Goal: Task Accomplishment & Management: Use online tool/utility

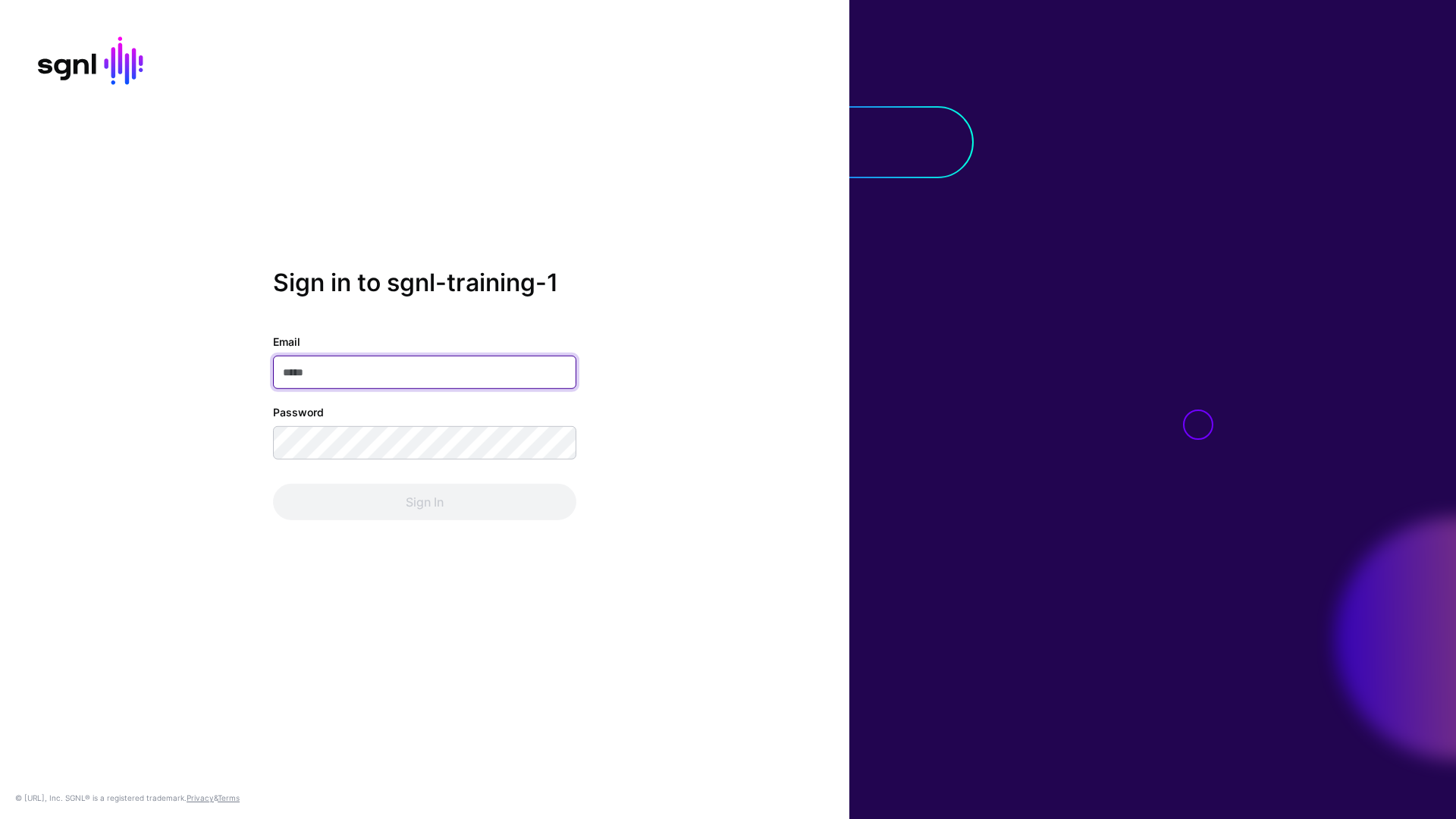
paste input "**********"
type input "**********"
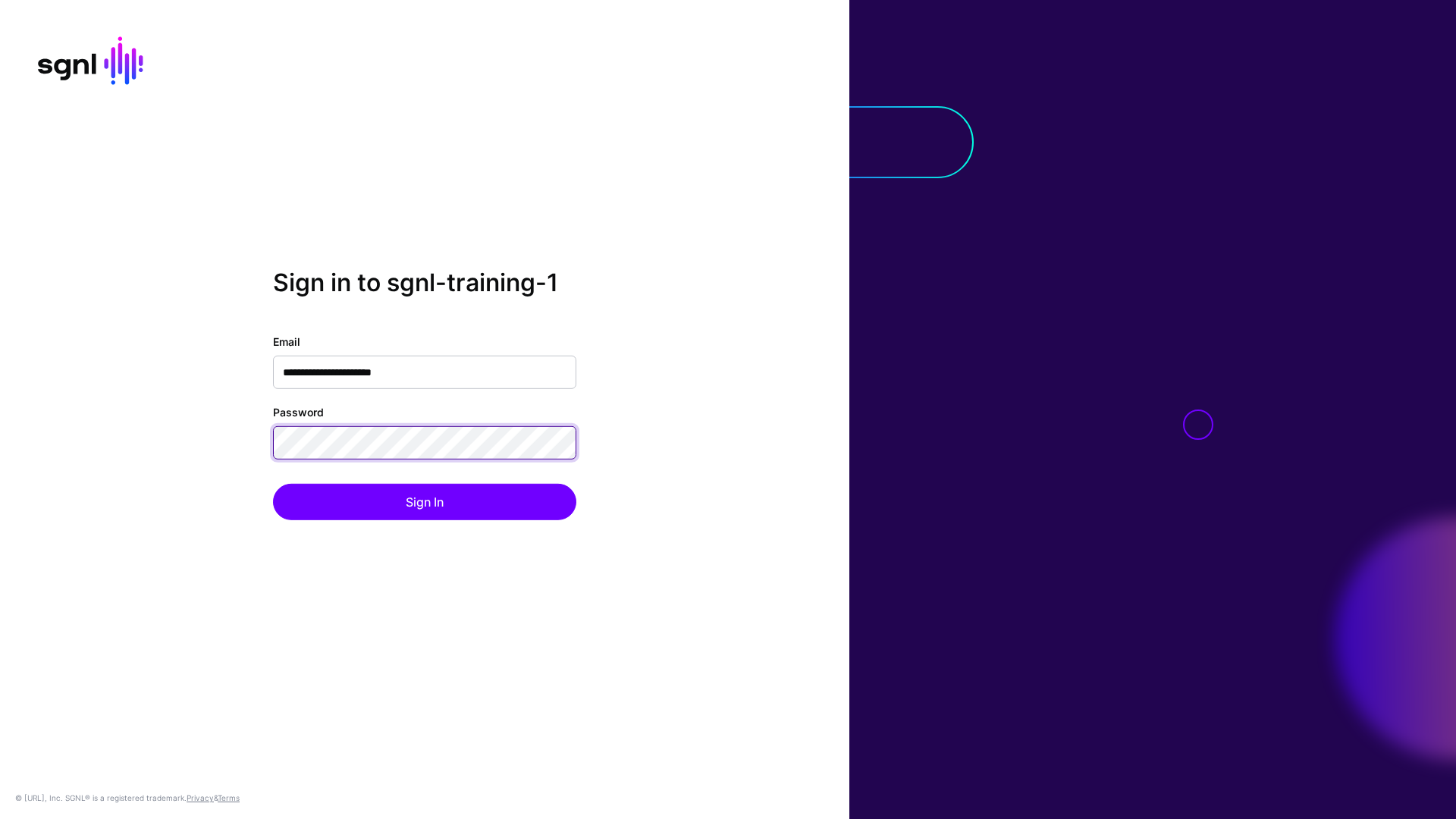
click at [273, 484] on button "Sign In" at bounding box center [425, 501] width 303 height 36
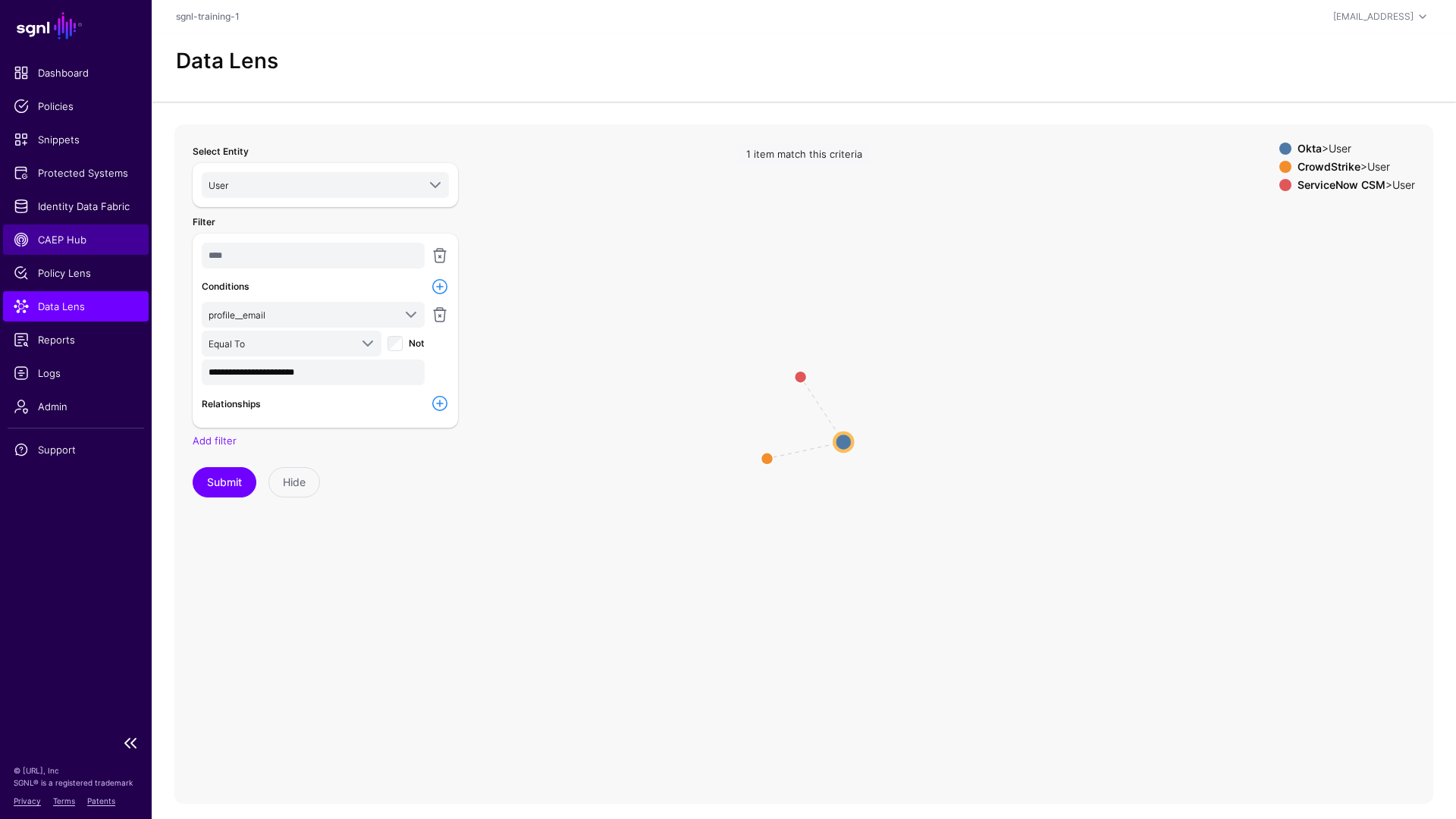
click at [64, 238] on span "CAEP Hub" at bounding box center [76, 239] width 125 height 15
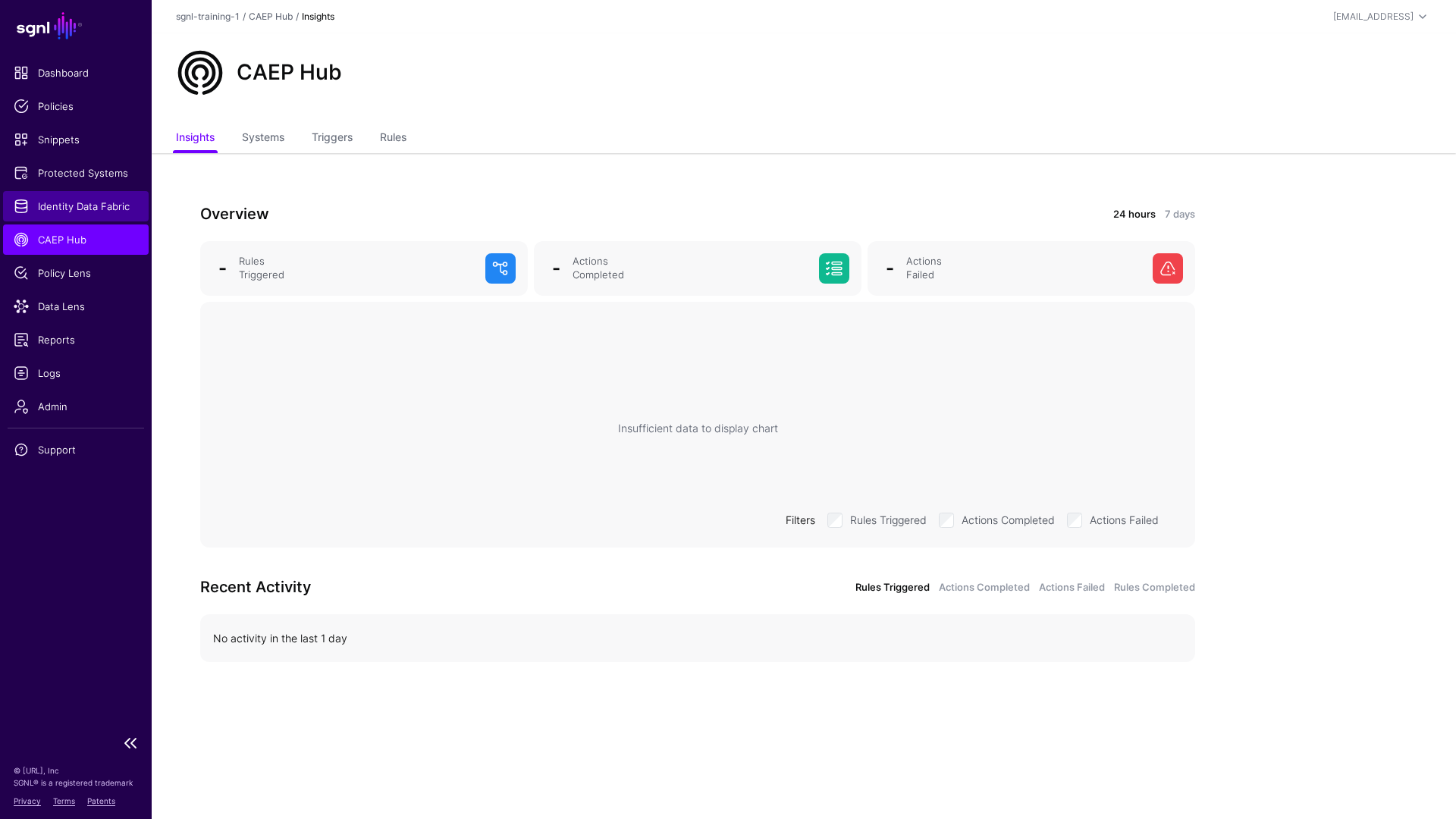
click at [66, 207] on span "Identity Data Fabric" at bounding box center [76, 206] width 125 height 15
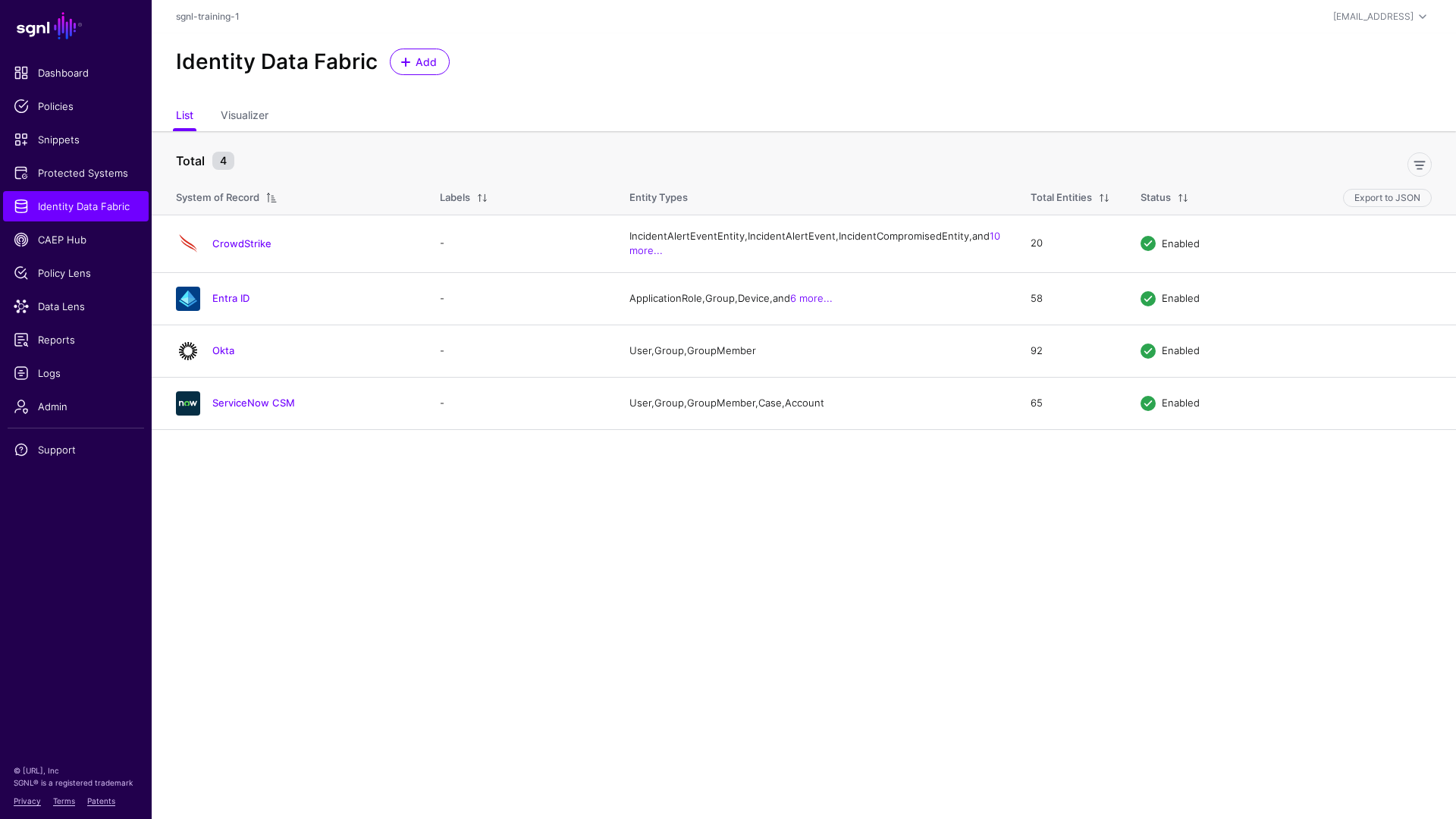
click at [261, 409] on link "ServiceNow CSM" at bounding box center [254, 403] width 83 height 12
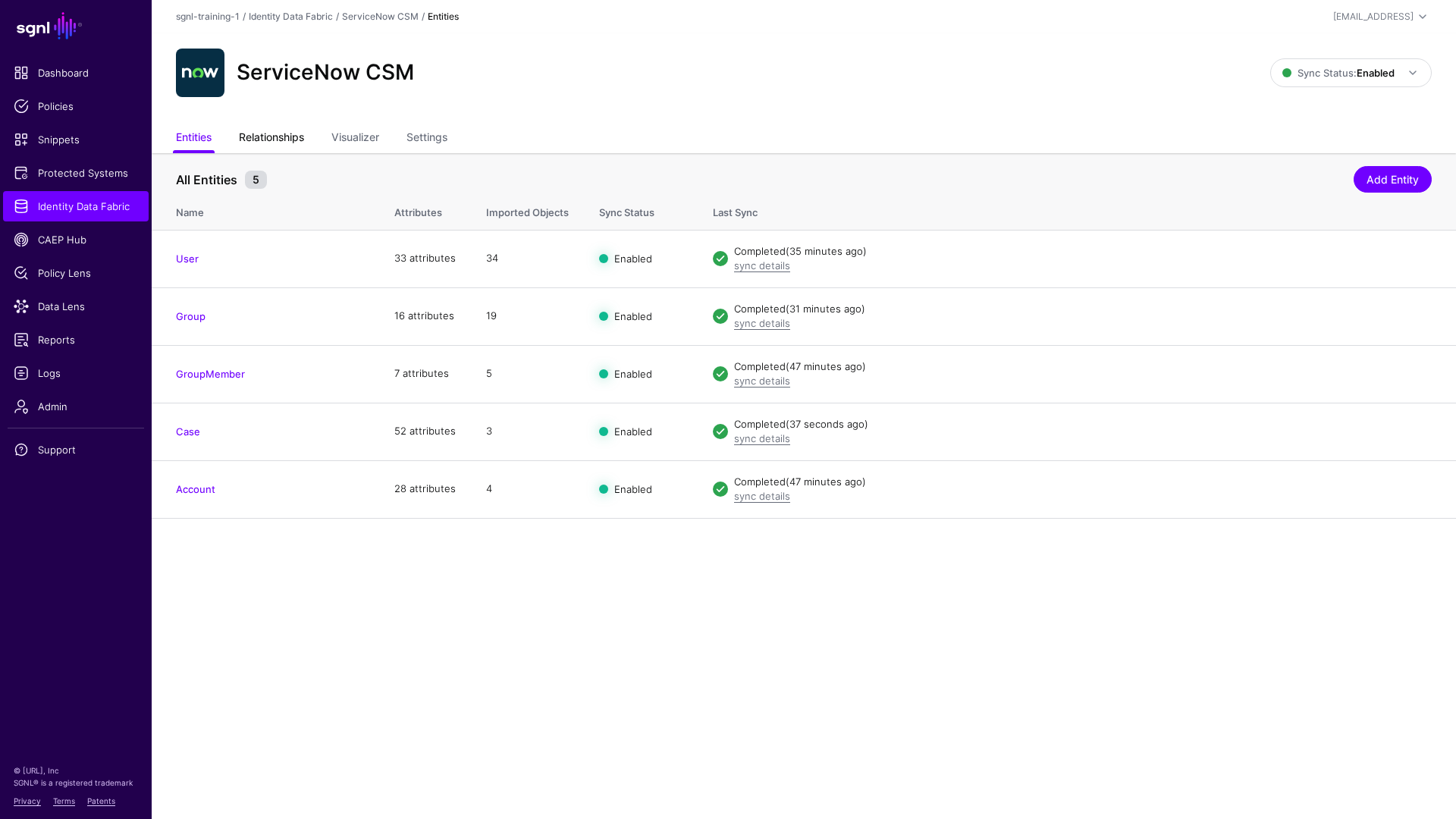
click at [290, 136] on link "Relationships" at bounding box center [271, 139] width 65 height 29
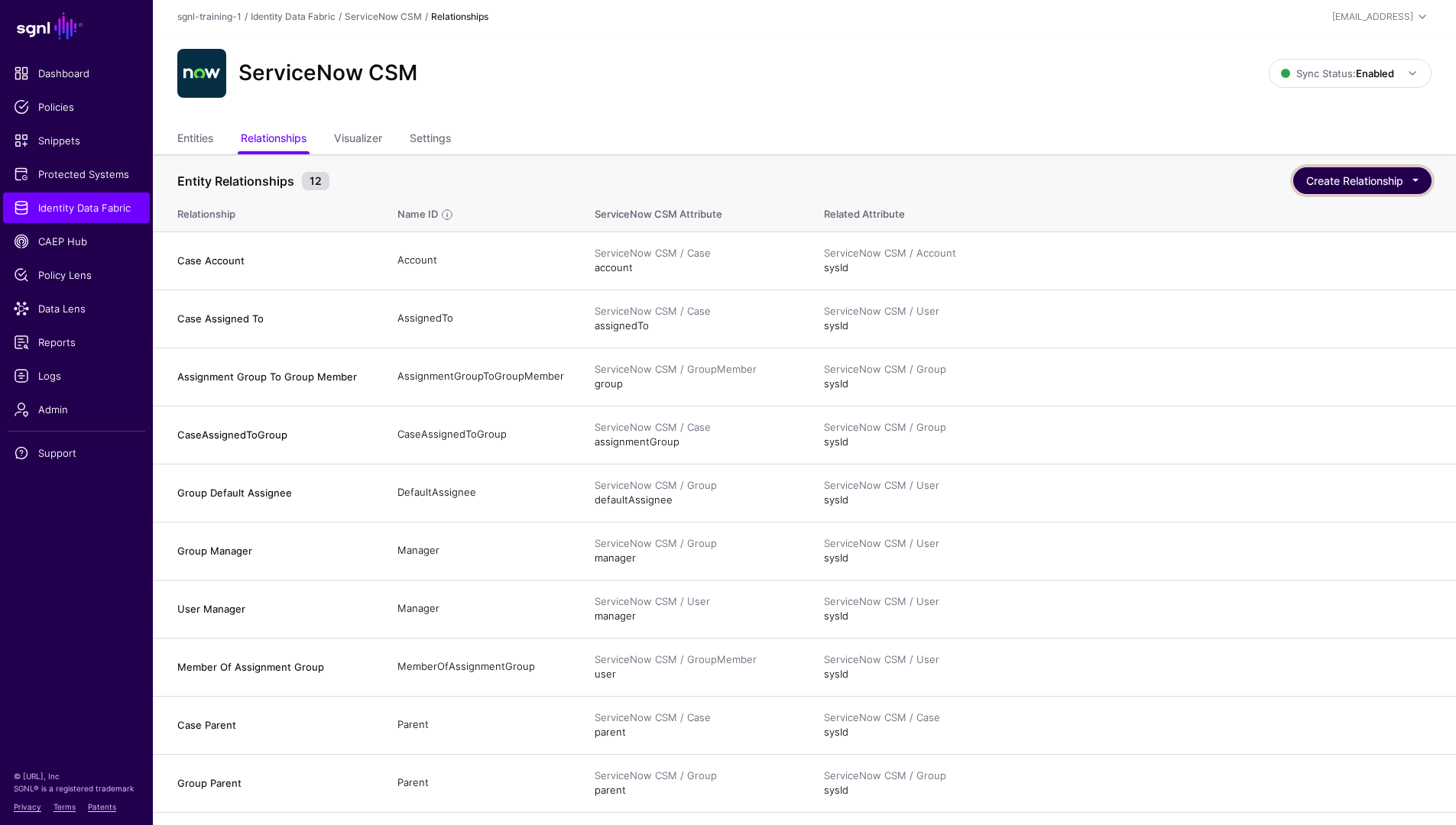
click at [1346, 188] on button "Create Relationship" at bounding box center [1362, 181] width 138 height 27
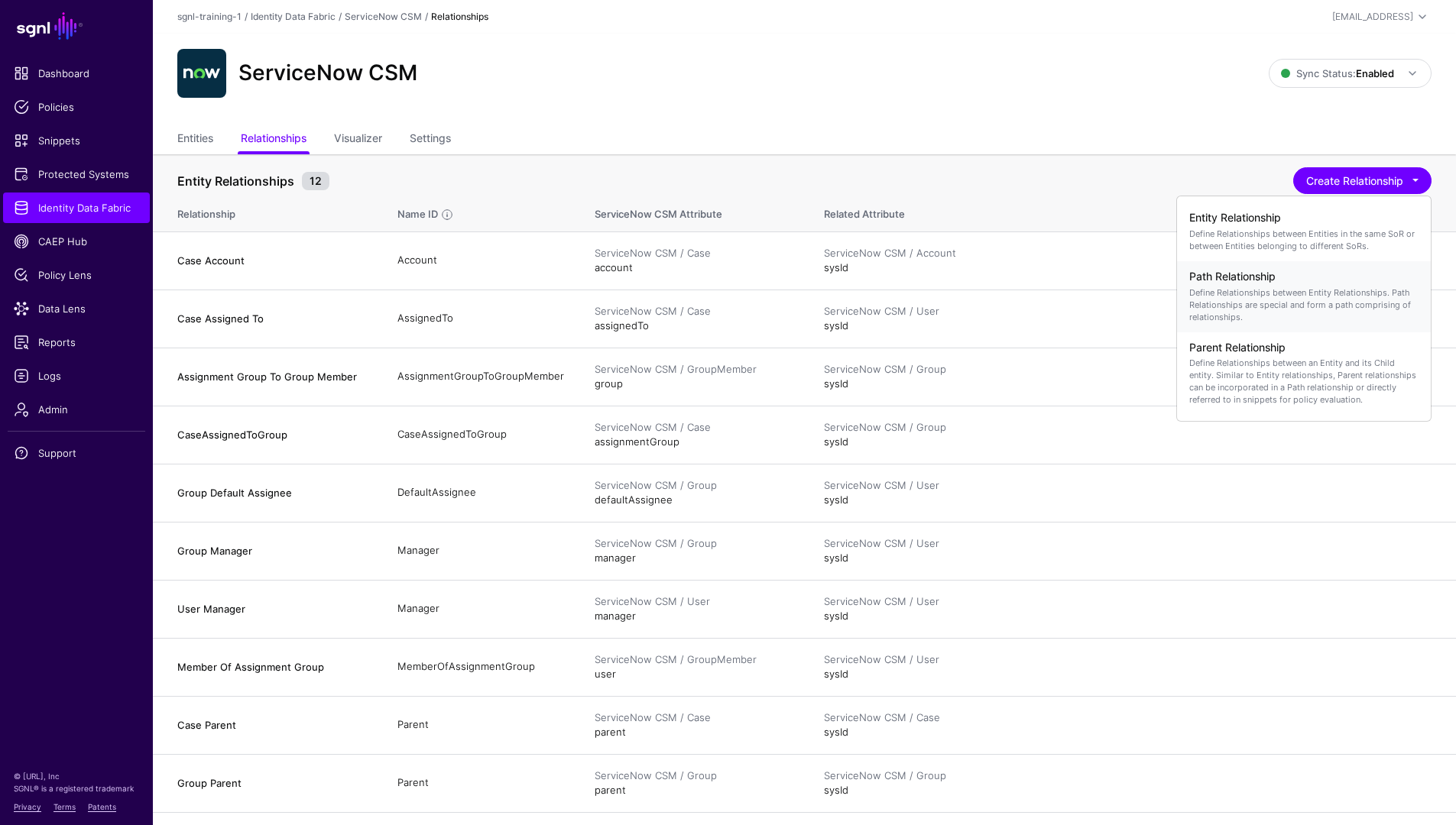
click at [1289, 323] on div "Path Relationship Define Relationships between Entity Relationships. Path Relat…" at bounding box center [1304, 296] width 229 height 65
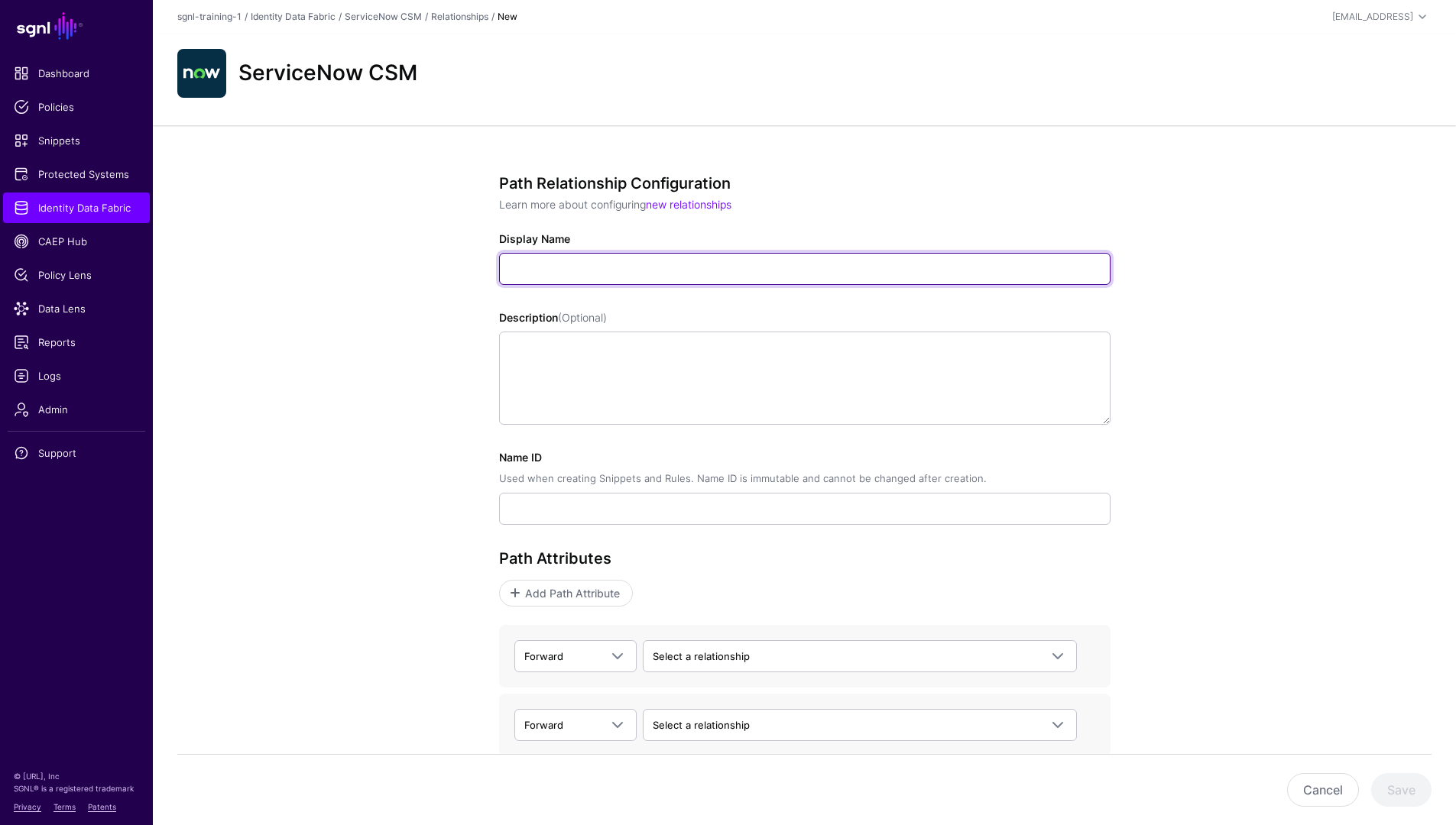
click at [746, 263] on input "Display Name" at bounding box center [805, 269] width 611 height 32
type input "**********"
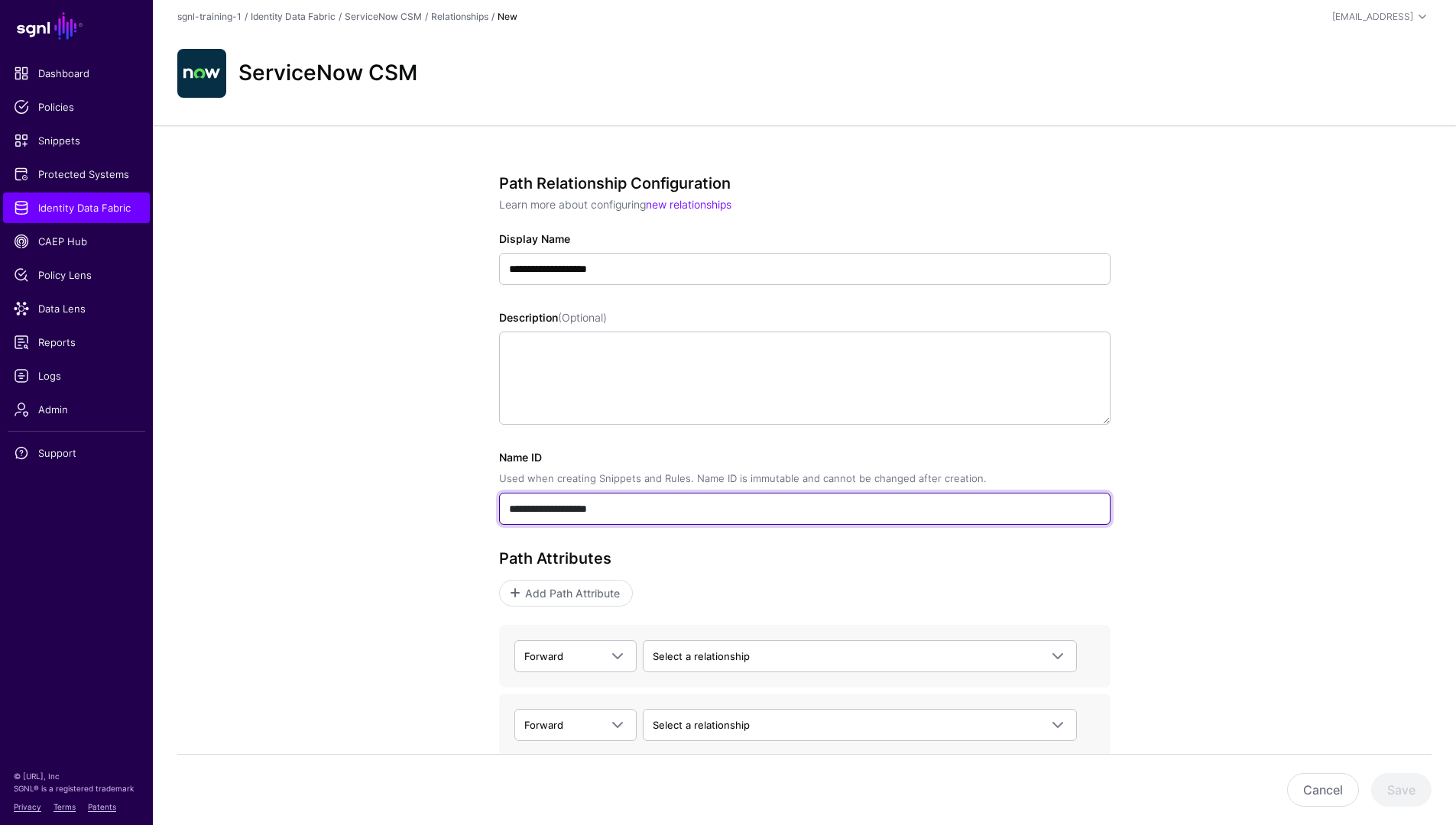
click at [636, 518] on input "**********" at bounding box center [805, 509] width 611 height 32
type input "*"
type input "**********"
click at [670, 509] on input "**********" at bounding box center [805, 509] width 611 height 32
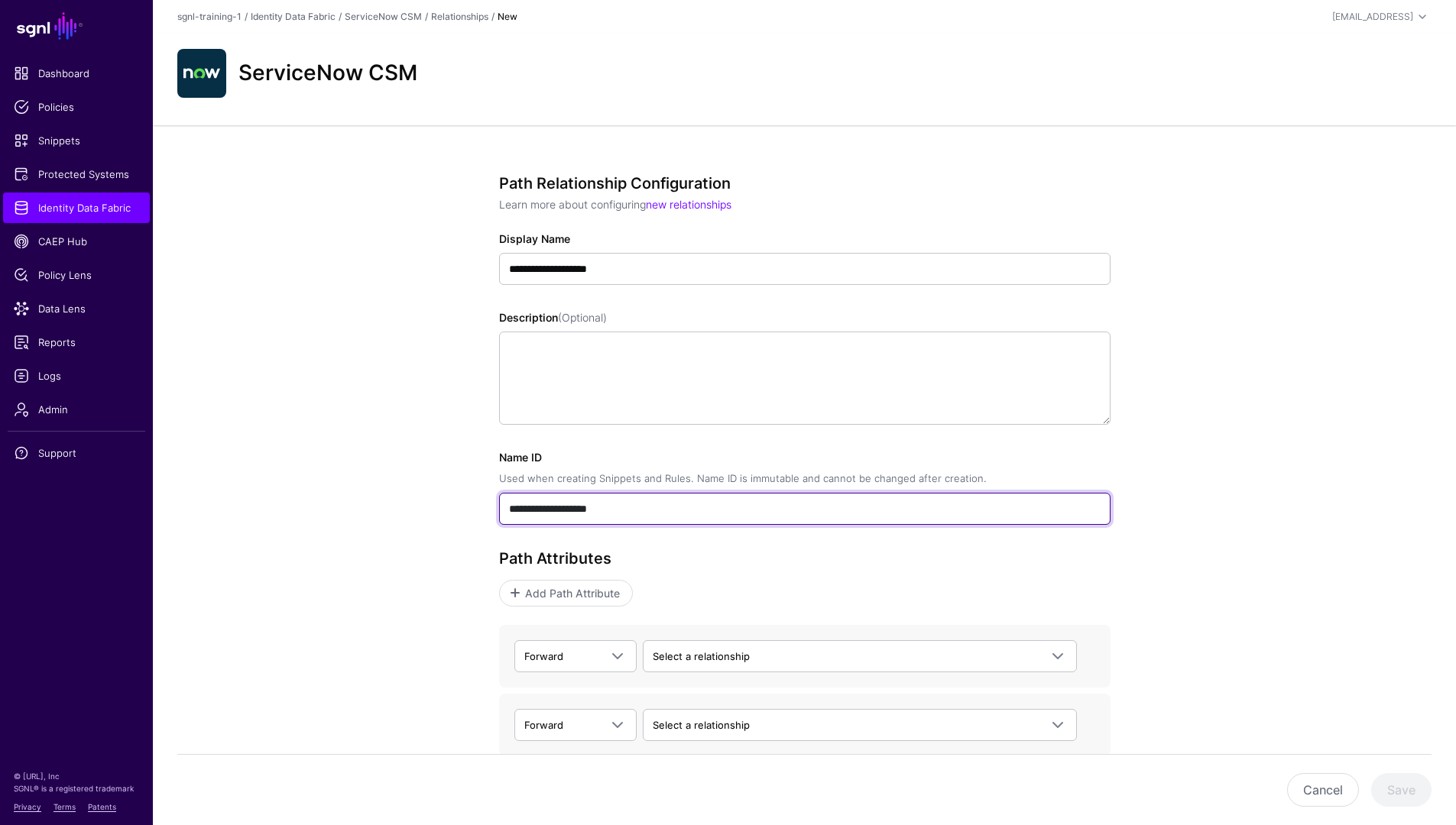
click at [667, 510] on input "**********" at bounding box center [805, 509] width 611 height 32
click at [540, 515] on input "**********" at bounding box center [805, 509] width 611 height 32
click at [555, 511] on input "**********" at bounding box center [805, 509] width 611 height 32
click at [653, 512] on input "**********" at bounding box center [805, 509] width 611 height 32
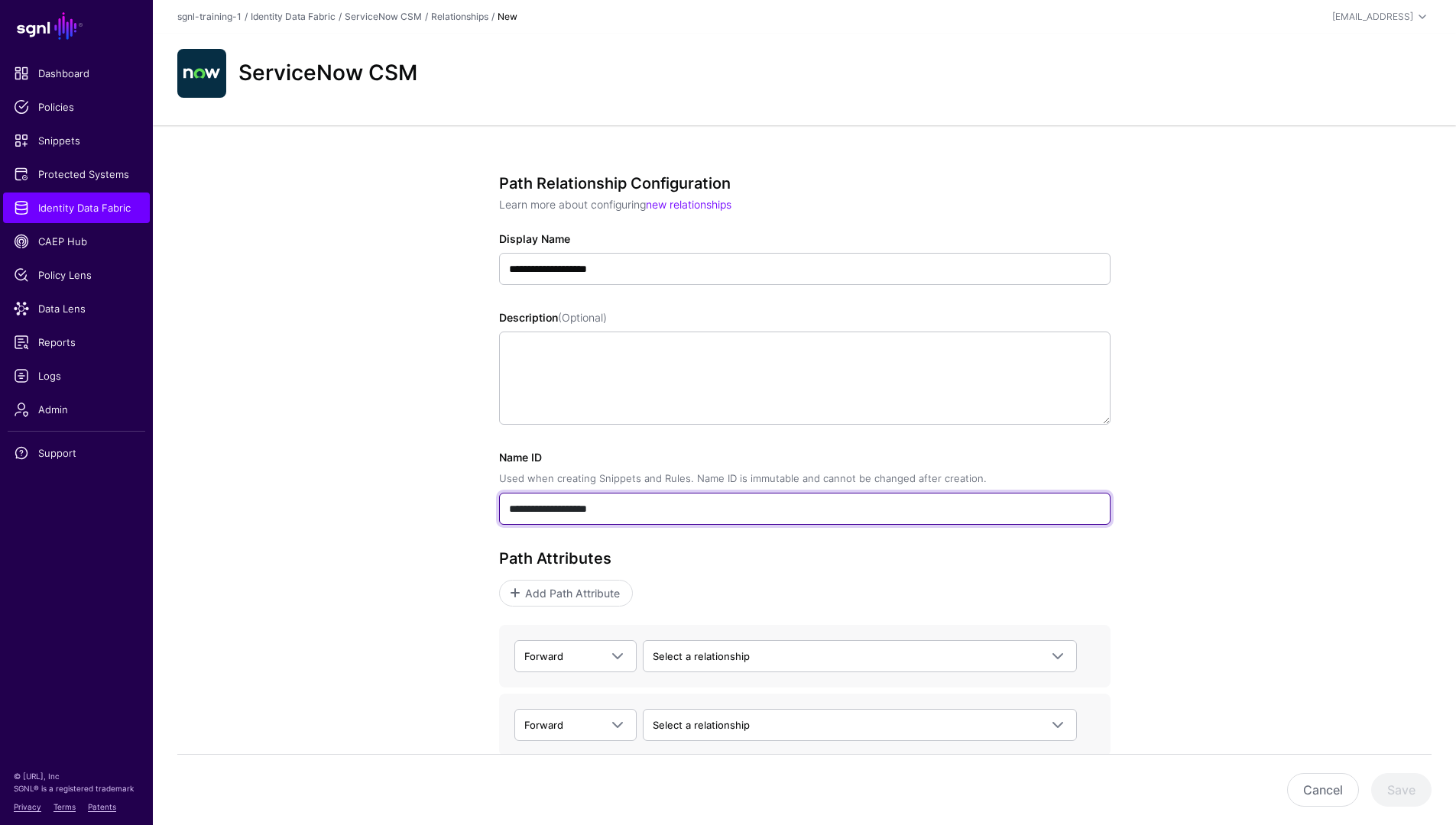
click at [653, 512] on input "**********" at bounding box center [805, 509] width 611 height 32
click at [655, 512] on input "**********" at bounding box center [805, 509] width 611 height 32
click at [655, 513] on input "**********" at bounding box center [805, 509] width 611 height 32
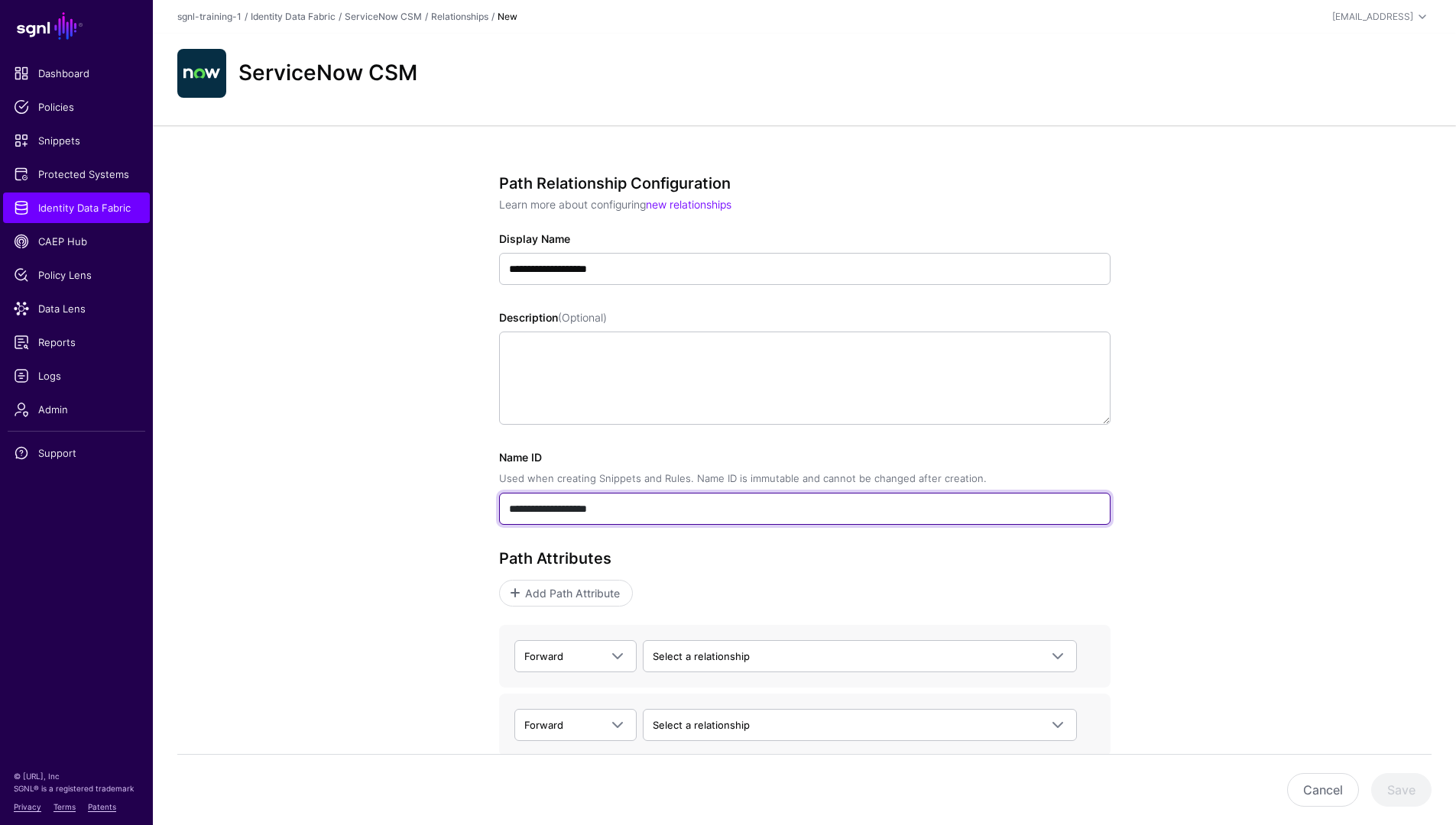
click at [693, 505] on input "**********" at bounding box center [805, 509] width 611 height 32
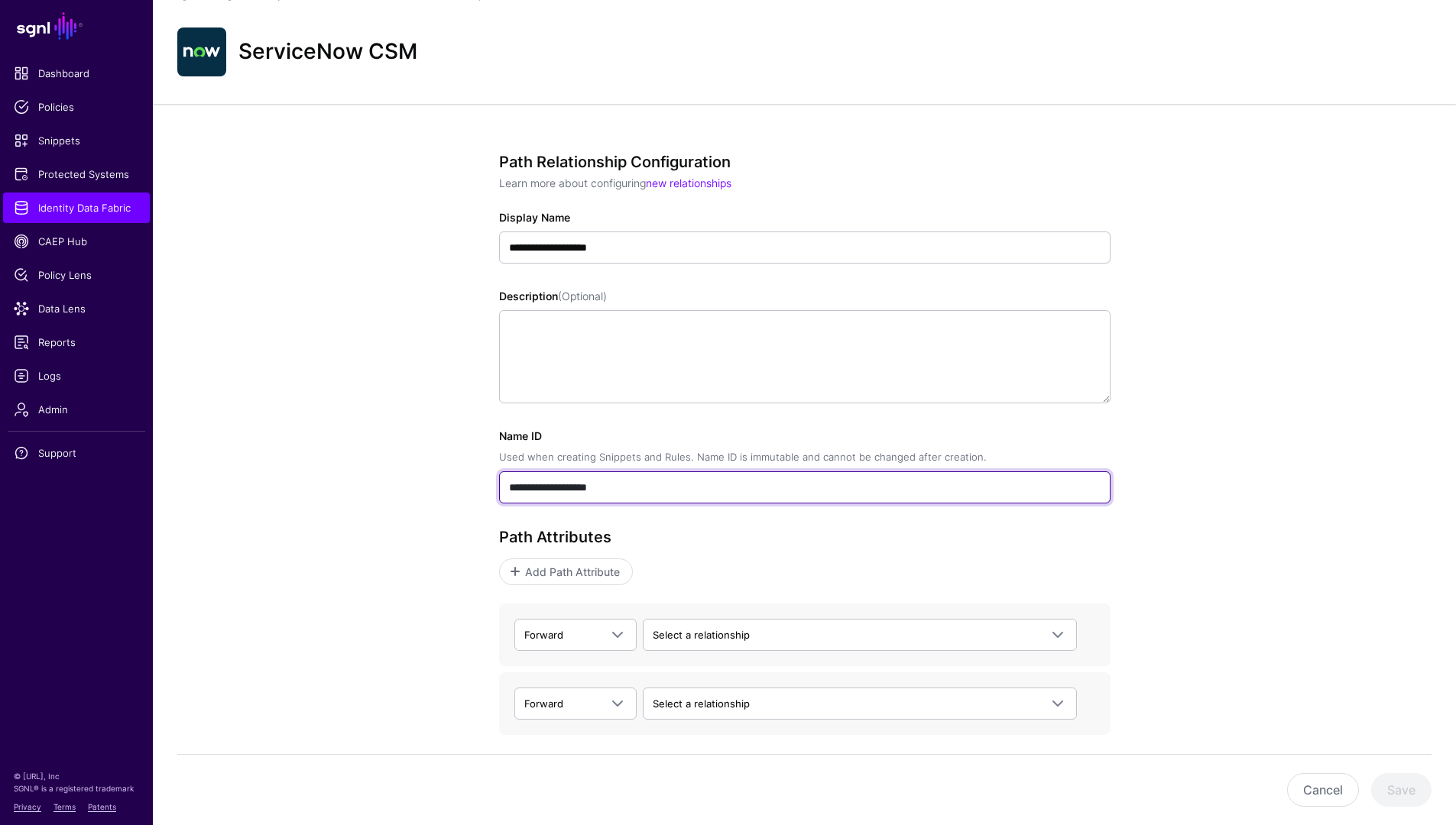
scroll to position [90, 0]
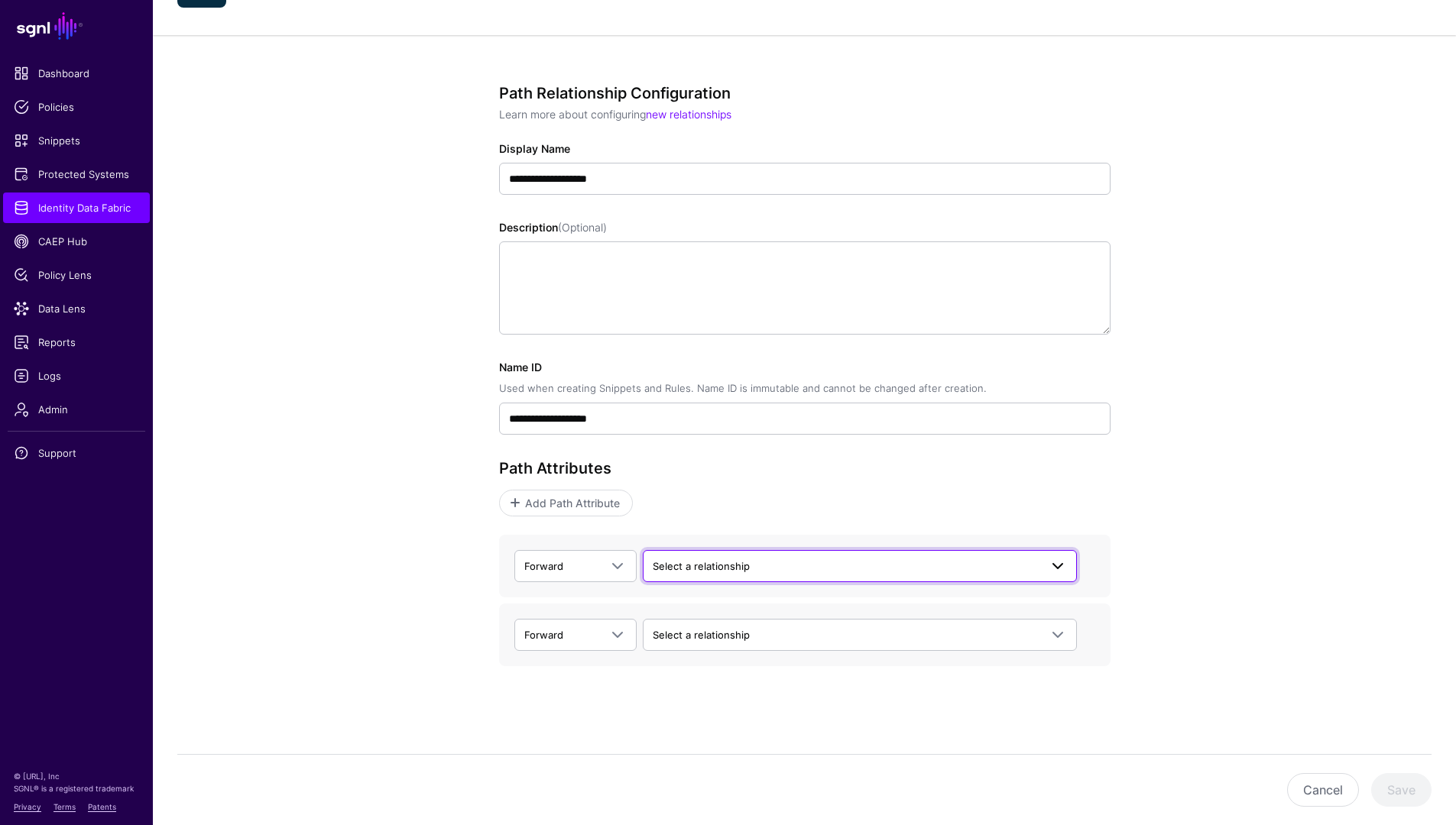
click at [823, 558] on span "Select a relationship" at bounding box center [846, 566] width 387 height 17
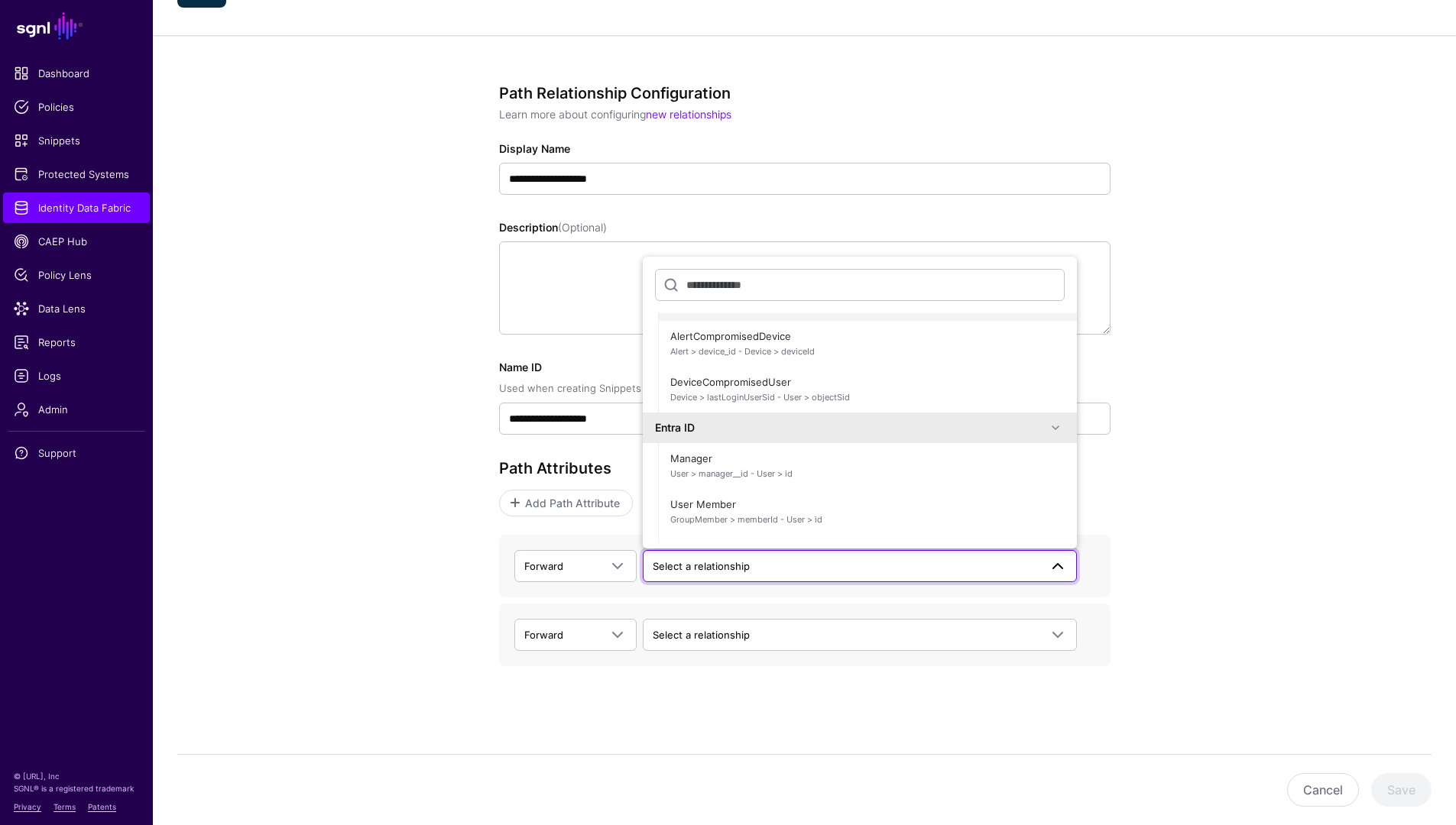
scroll to position [460, 0]
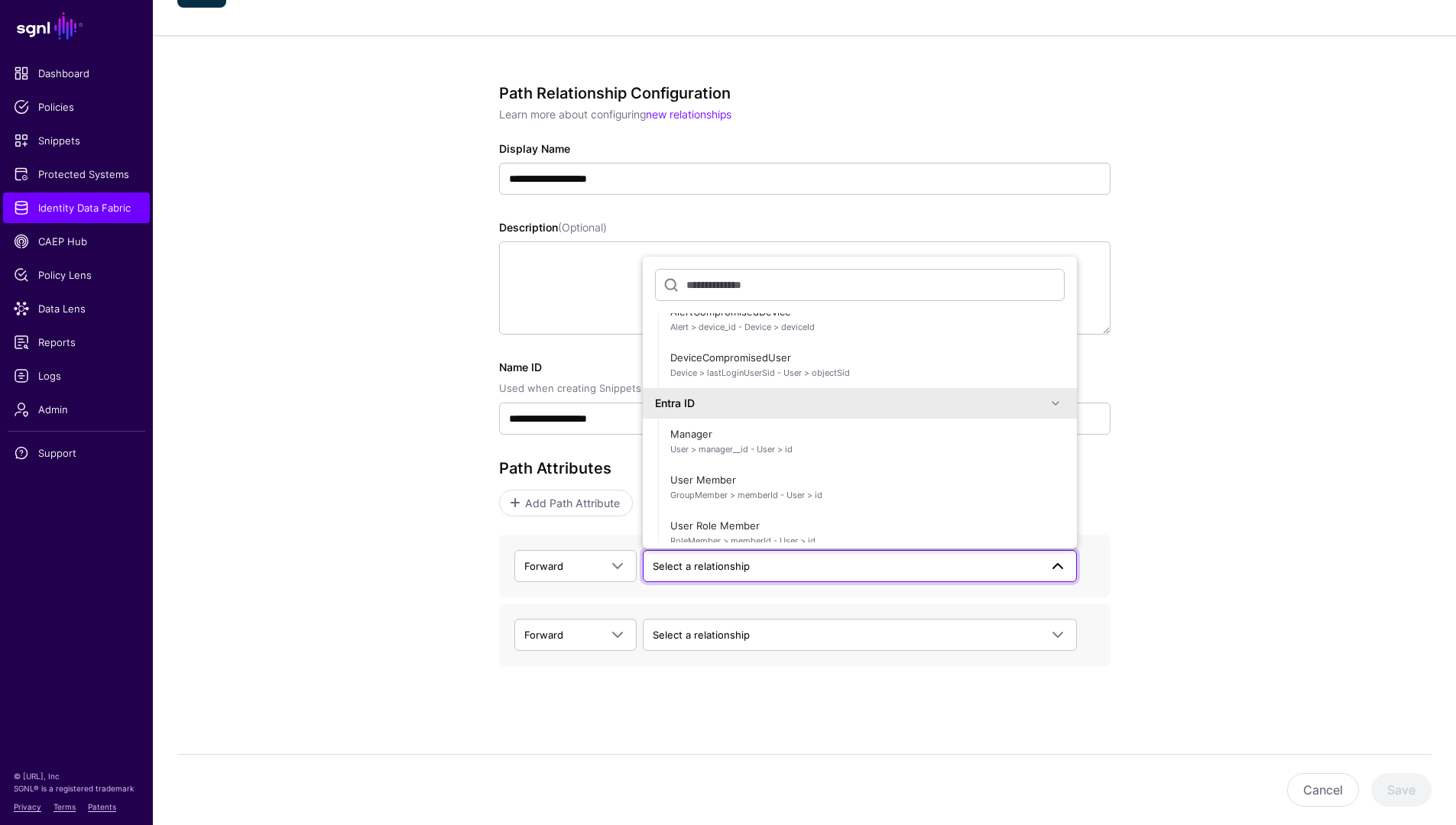
click at [760, 405] on div "Entra ID" at bounding box center [851, 402] width 391 height 16
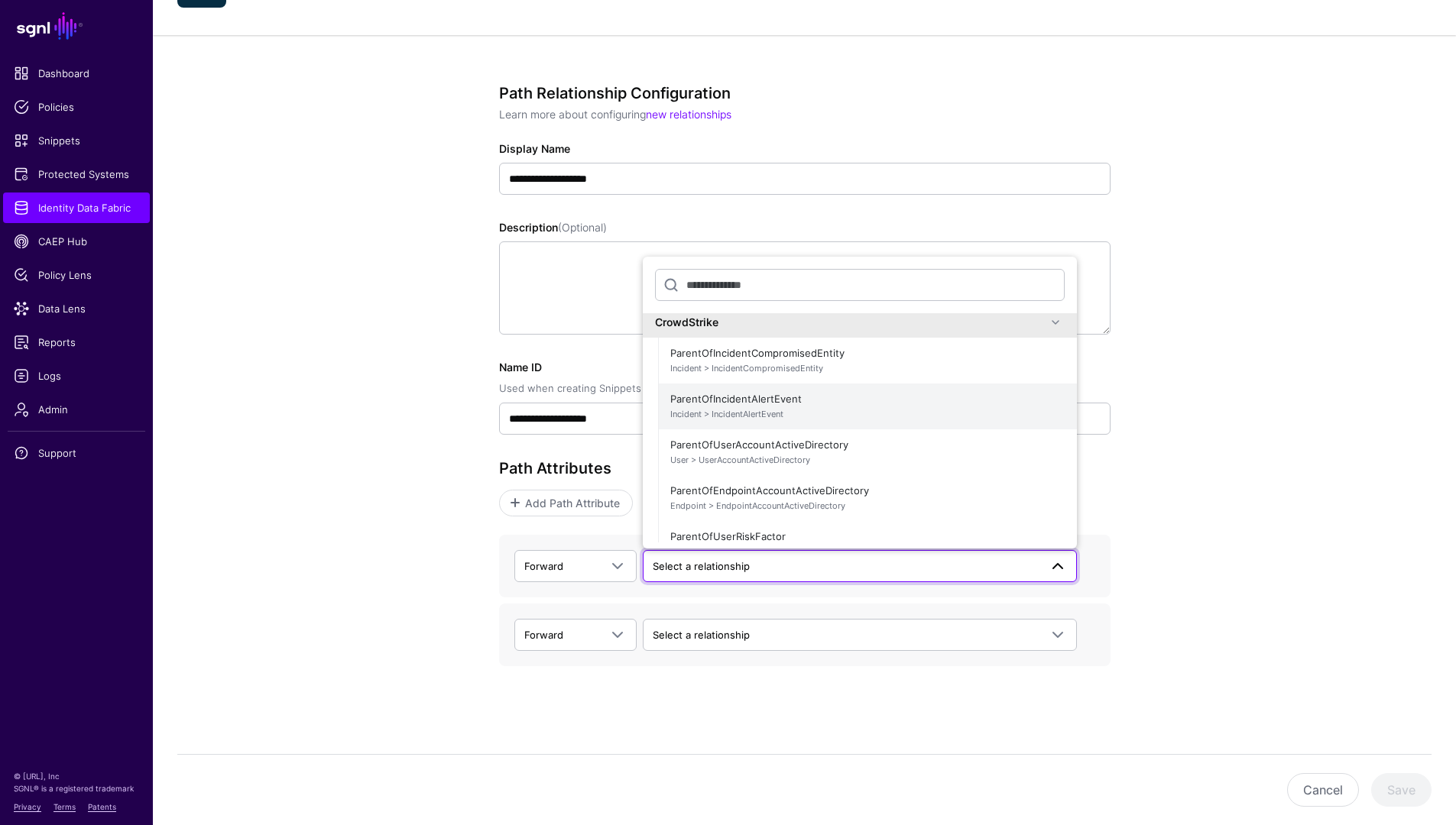
scroll to position [0, 0]
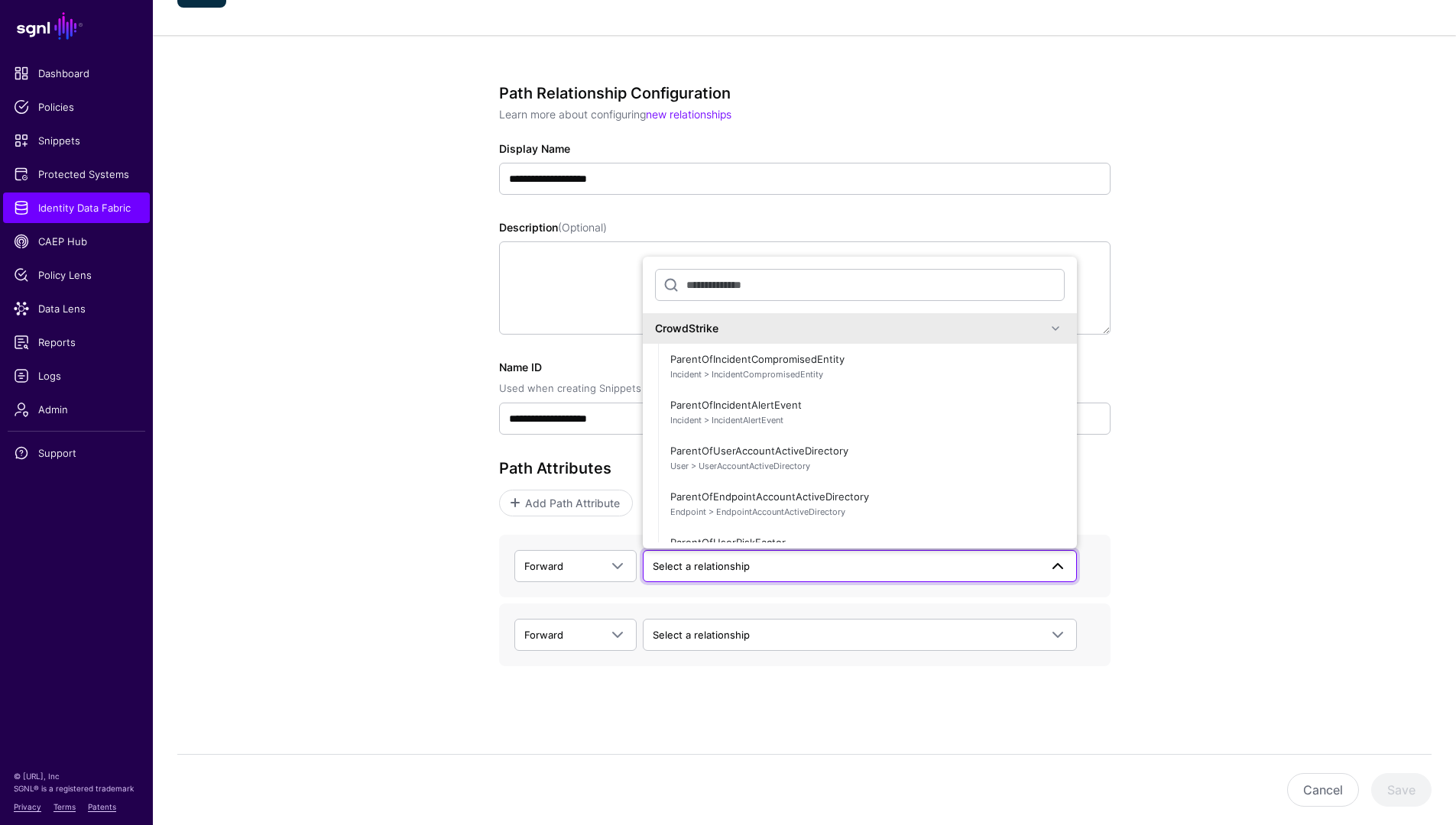
click at [724, 322] on div "CrowdStrike" at bounding box center [851, 328] width 391 height 16
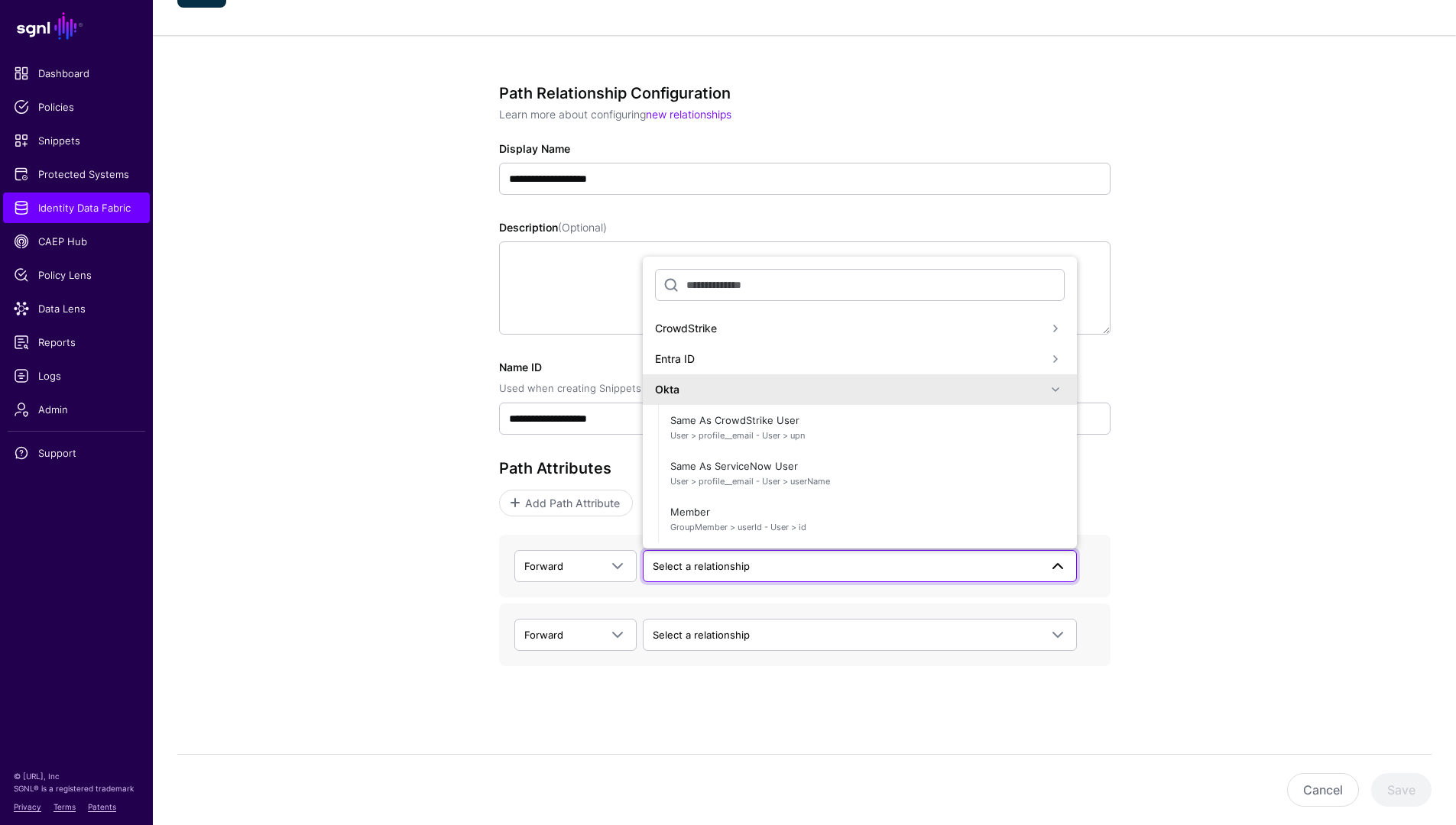
click at [739, 383] on div "Okta" at bounding box center [851, 389] width 391 height 16
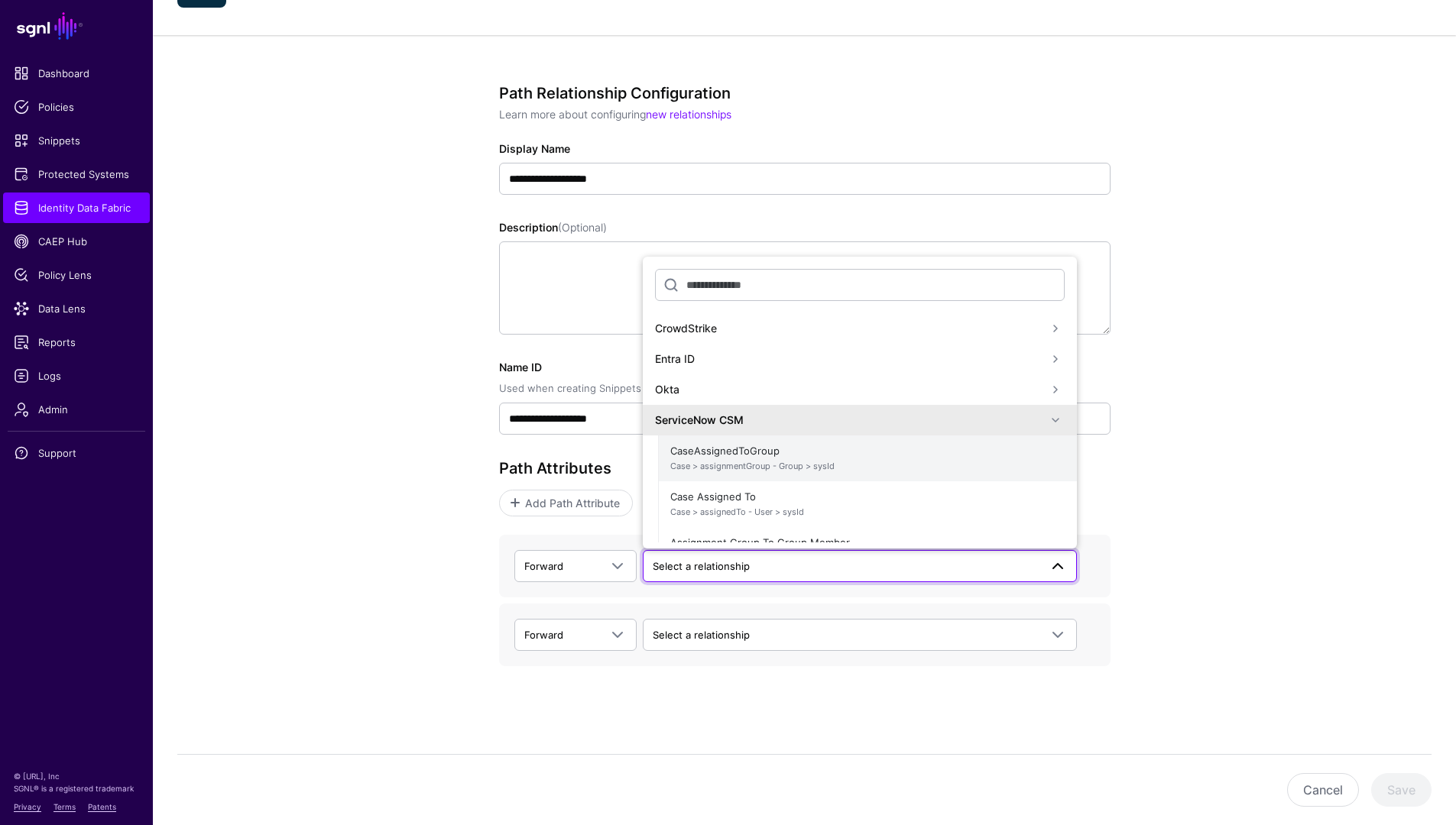
click at [770, 463] on span "Case > assignmentGroup - Group > sysId" at bounding box center [868, 466] width 395 height 13
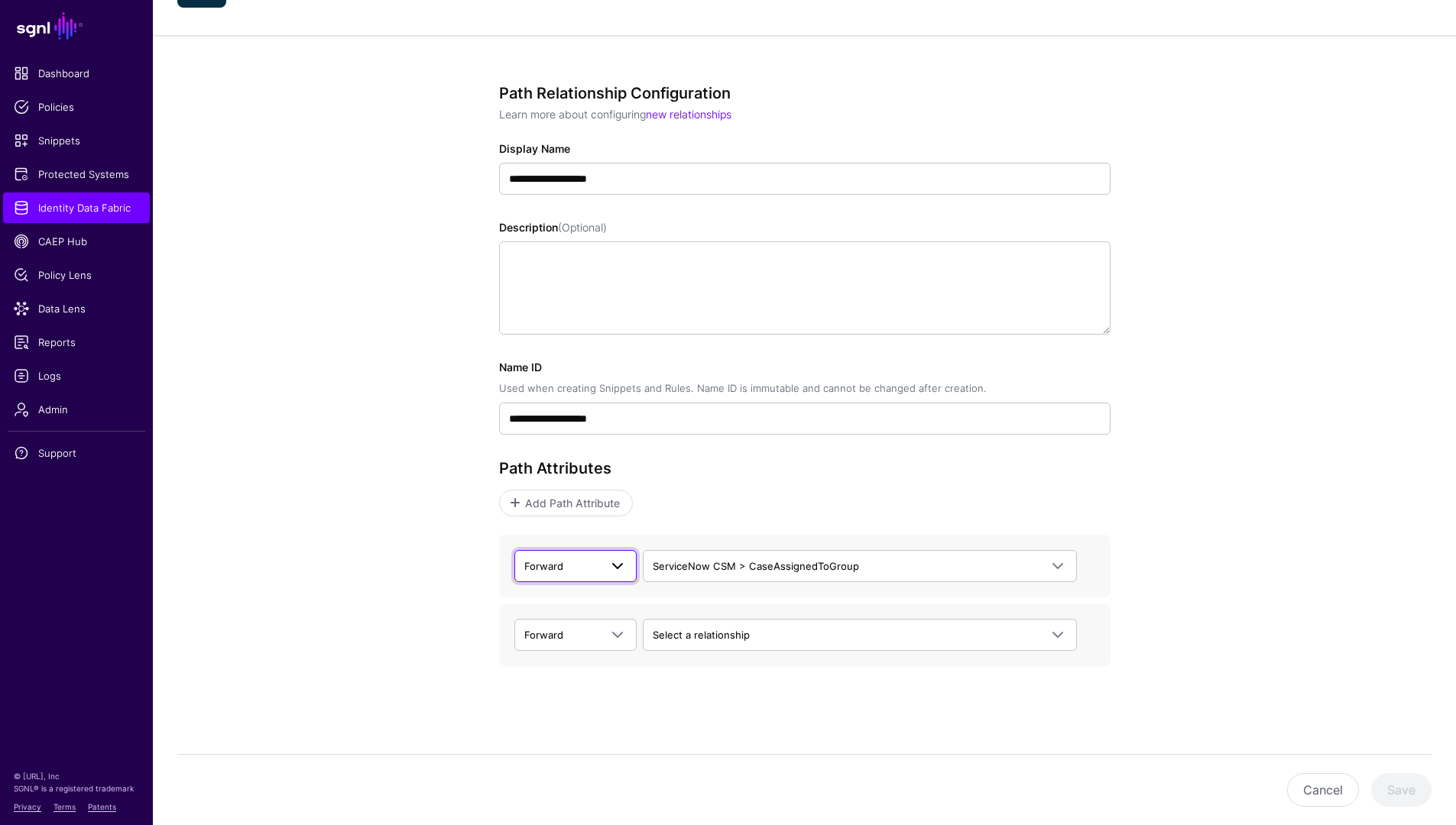
click at [617, 566] on span at bounding box center [618, 566] width 19 height 19
click at [574, 618] on div "Backward" at bounding box center [575, 626] width 98 height 15
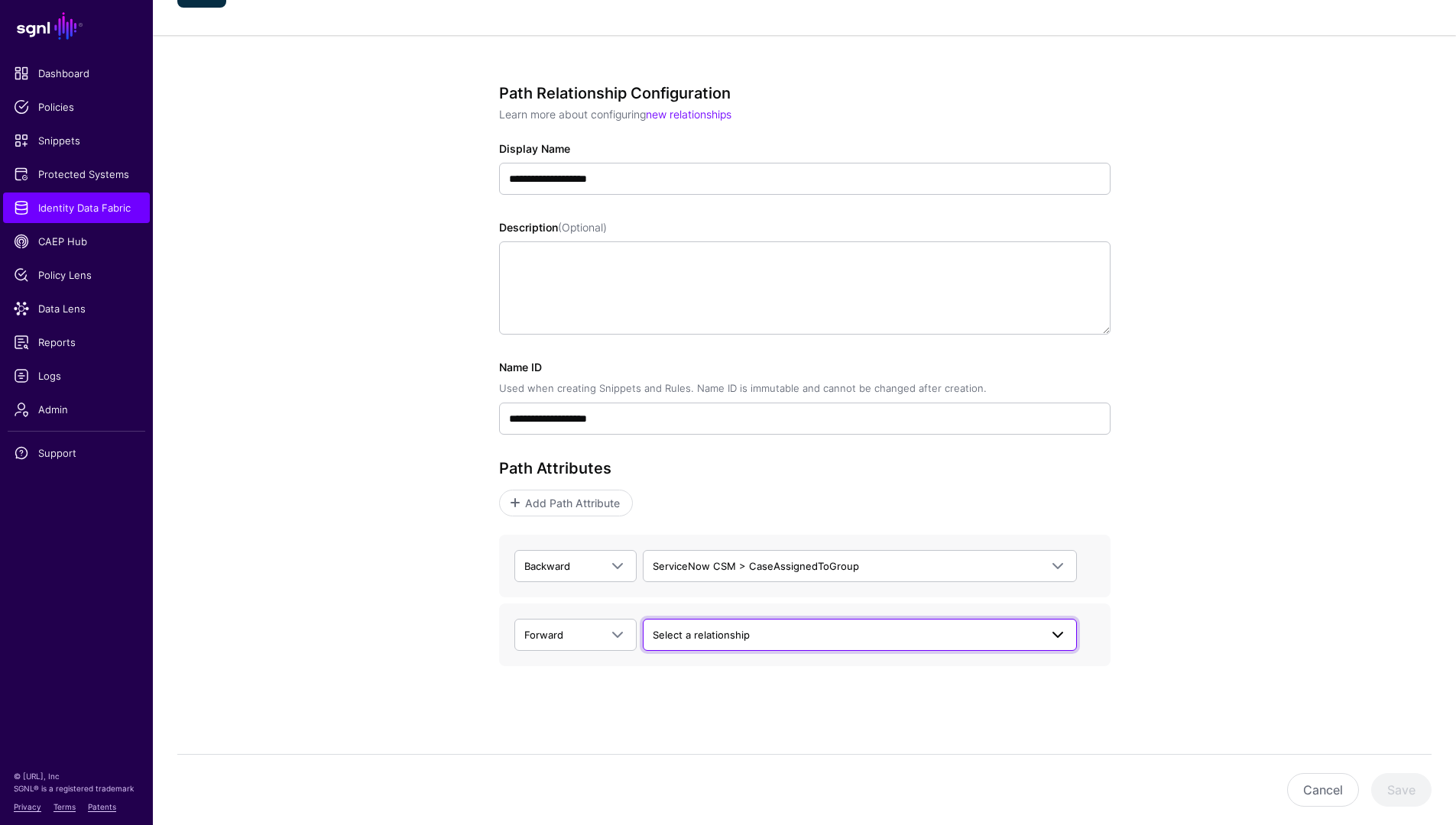
click at [809, 641] on span "Select a relationship" at bounding box center [846, 635] width 387 height 17
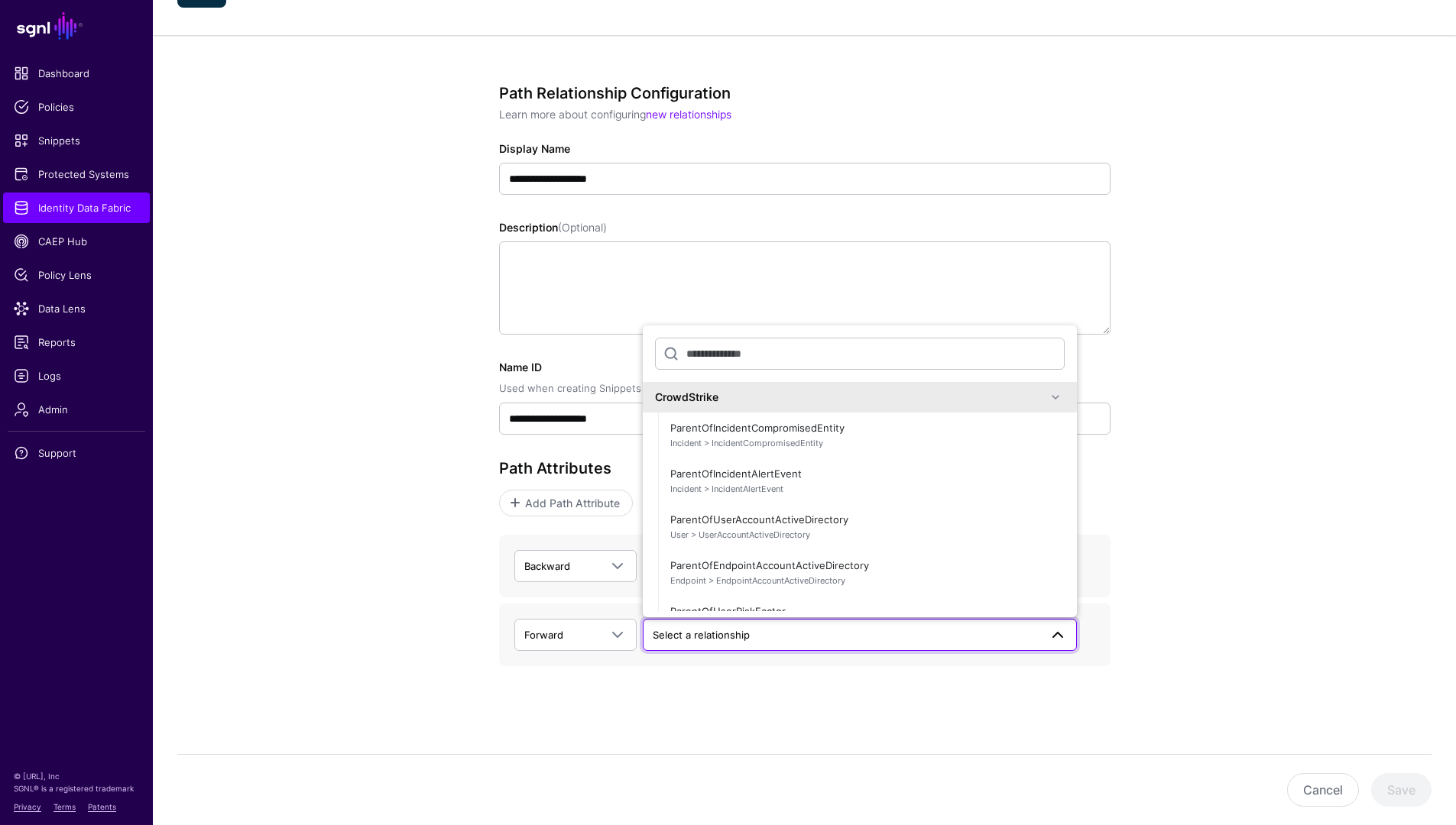
click at [787, 401] on div "CrowdStrike" at bounding box center [851, 396] width 391 height 16
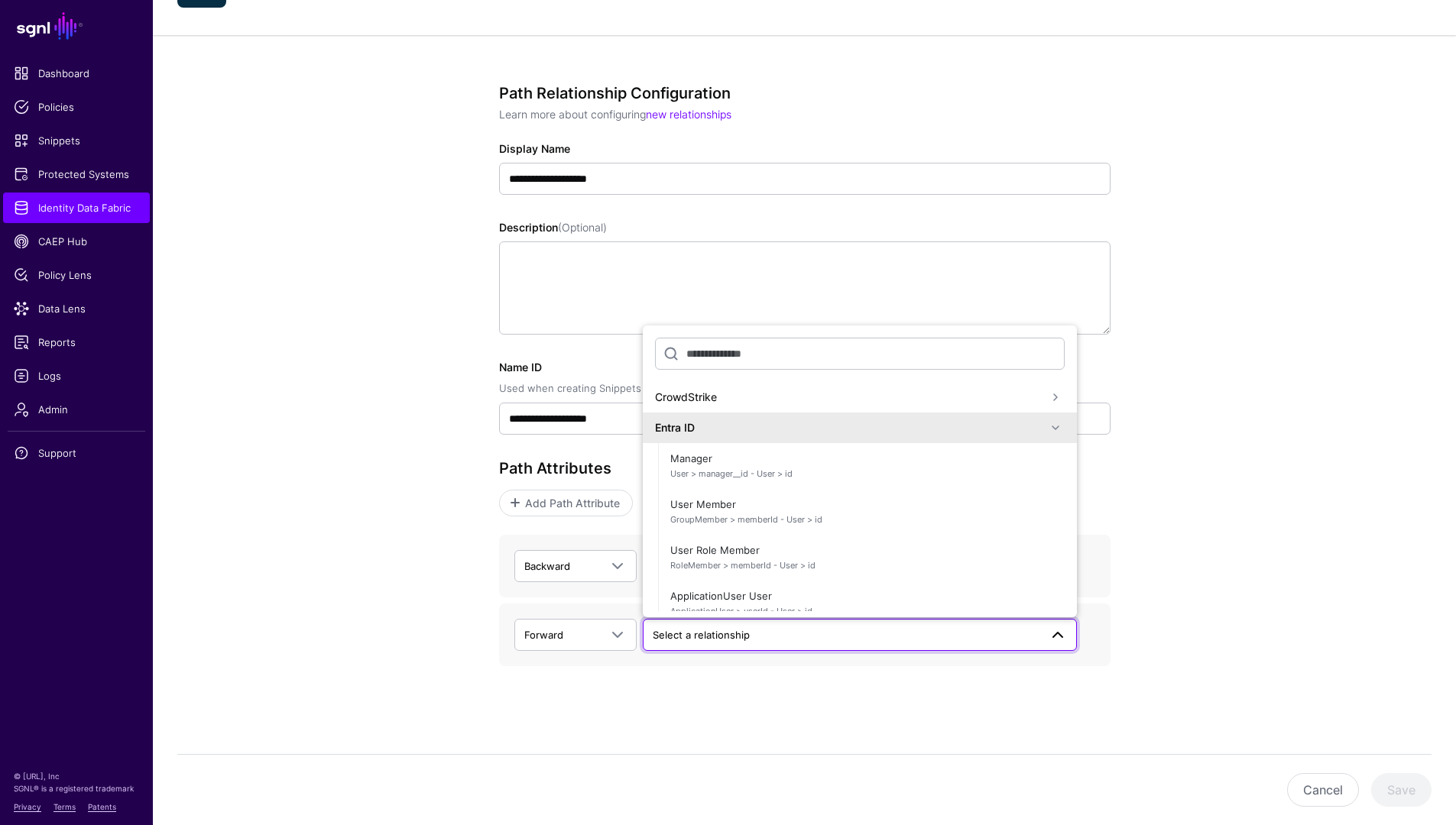
click at [764, 429] on div "Entra ID" at bounding box center [851, 427] width 391 height 16
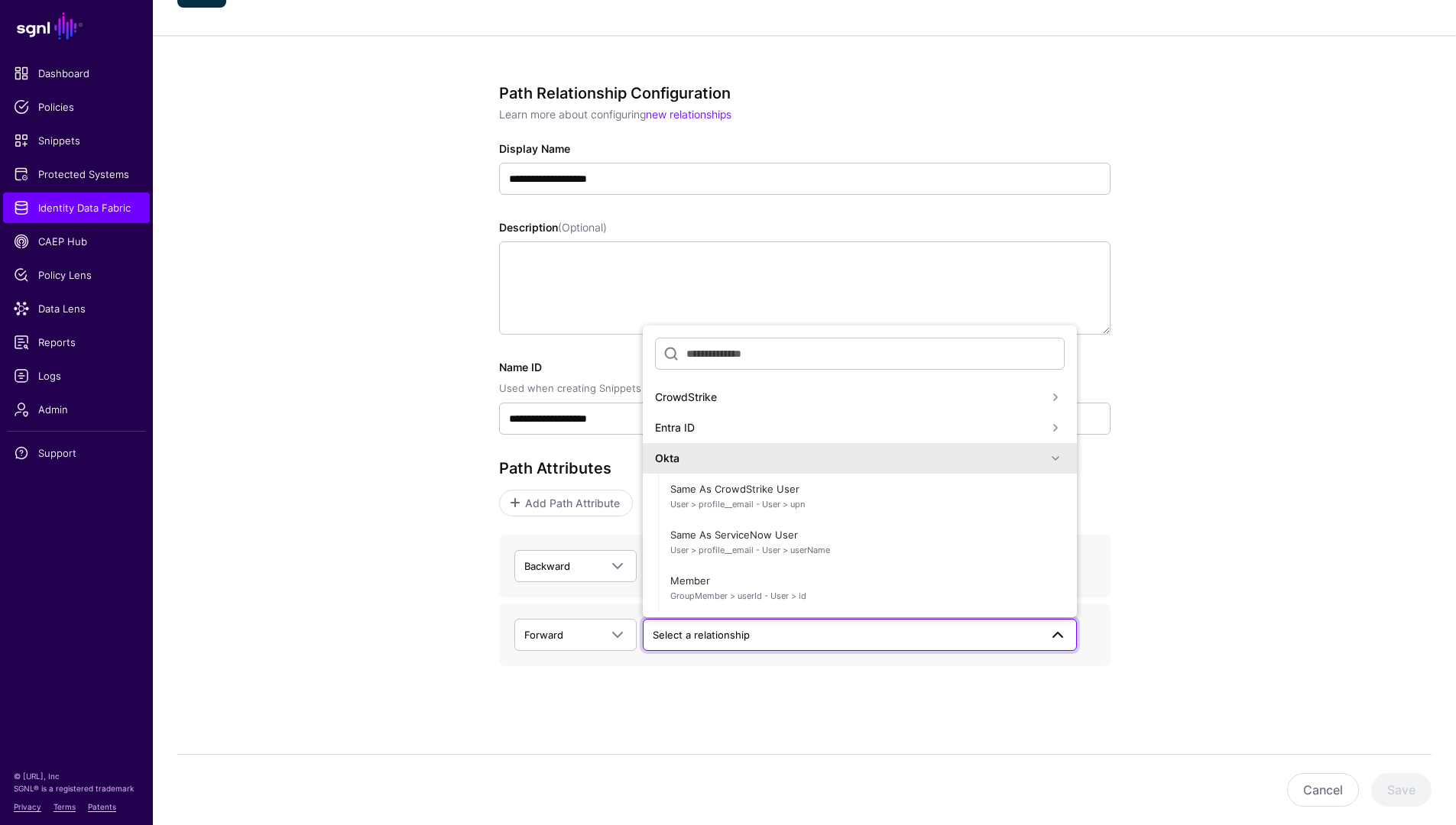
click at [756, 467] on div "Okta" at bounding box center [860, 458] width 410 height 19
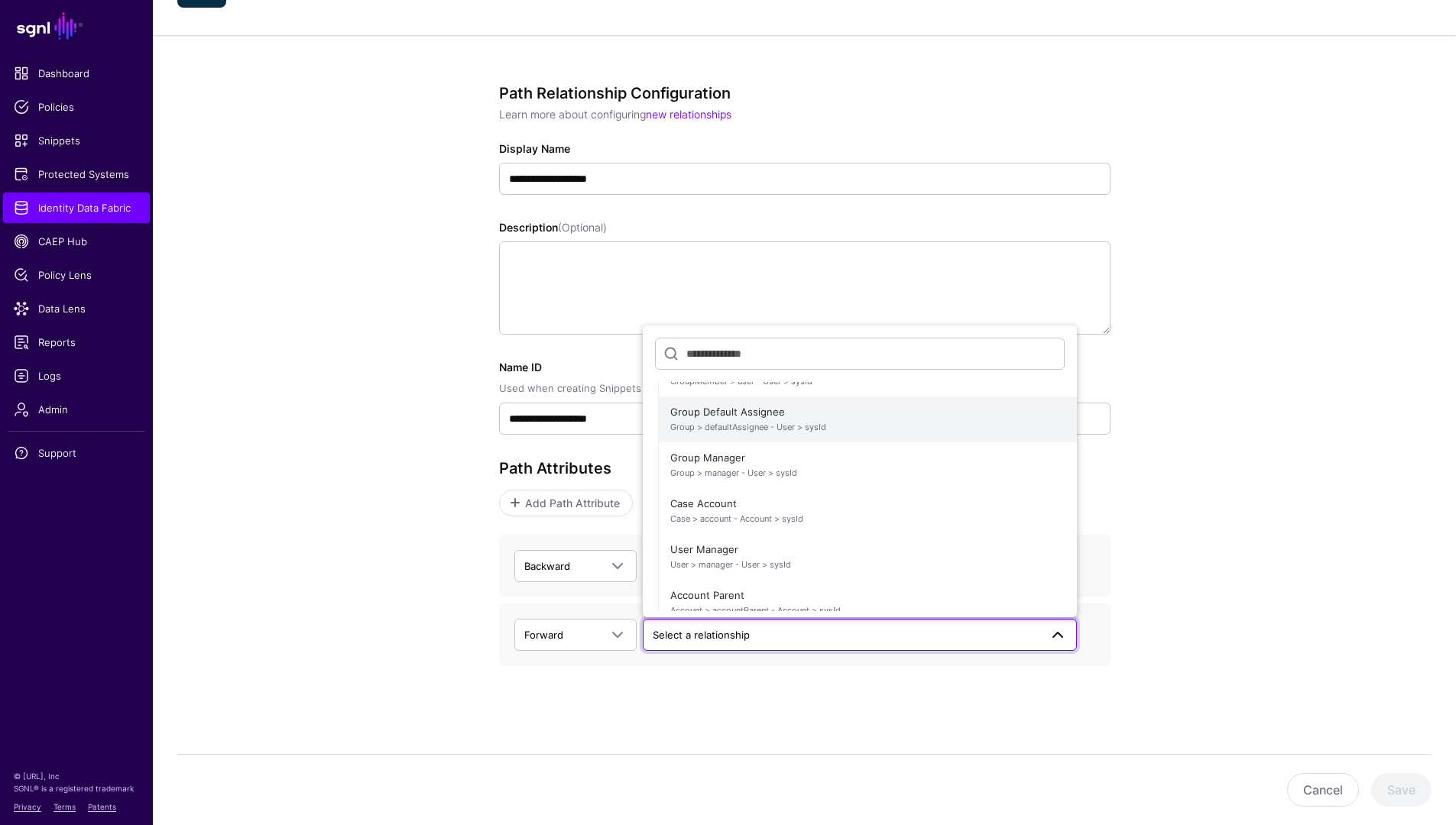
scroll to position [397, 0]
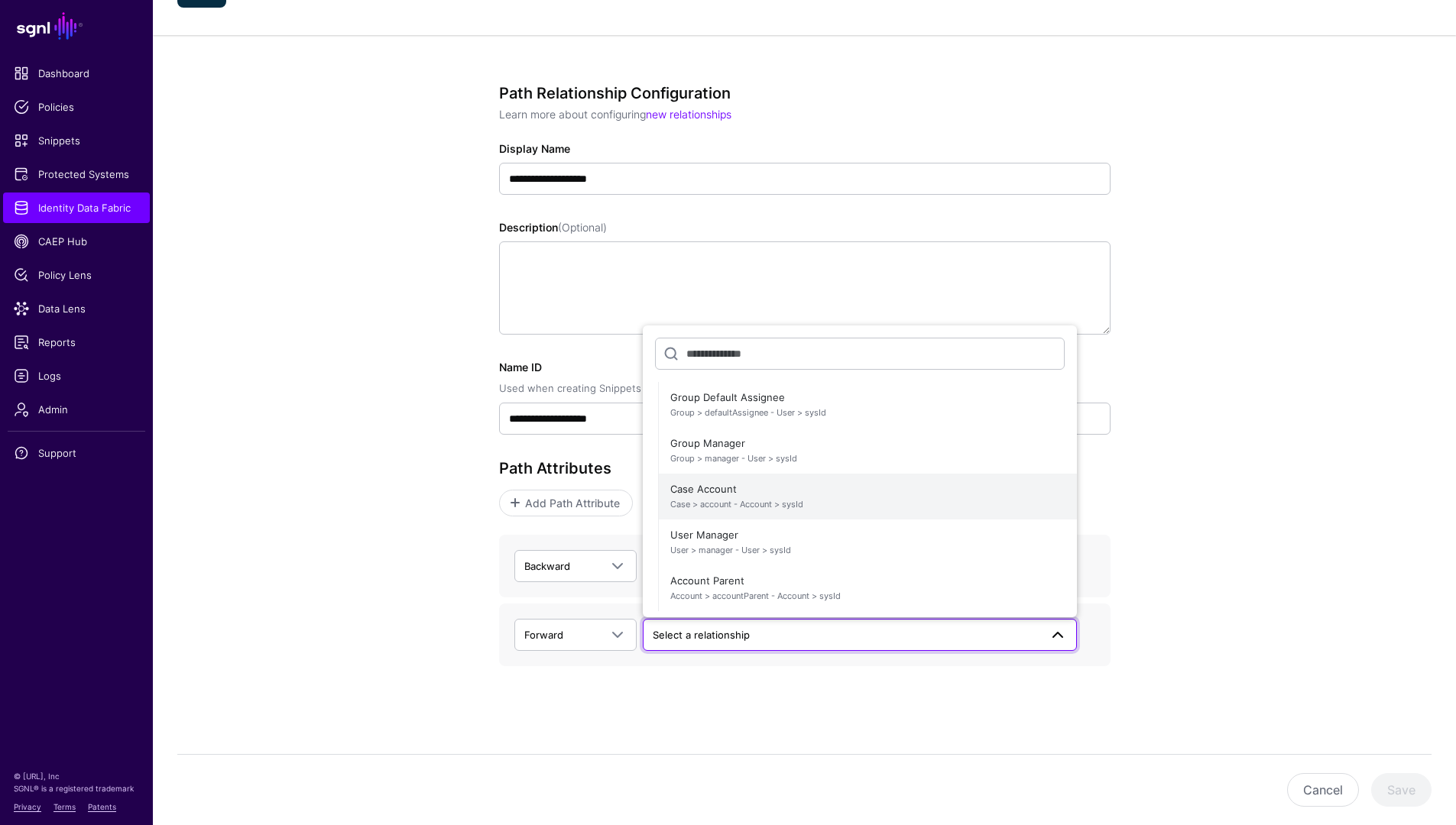
click at [764, 493] on span "Case Account Case > account - Account > sysId" at bounding box center [868, 497] width 395 height 36
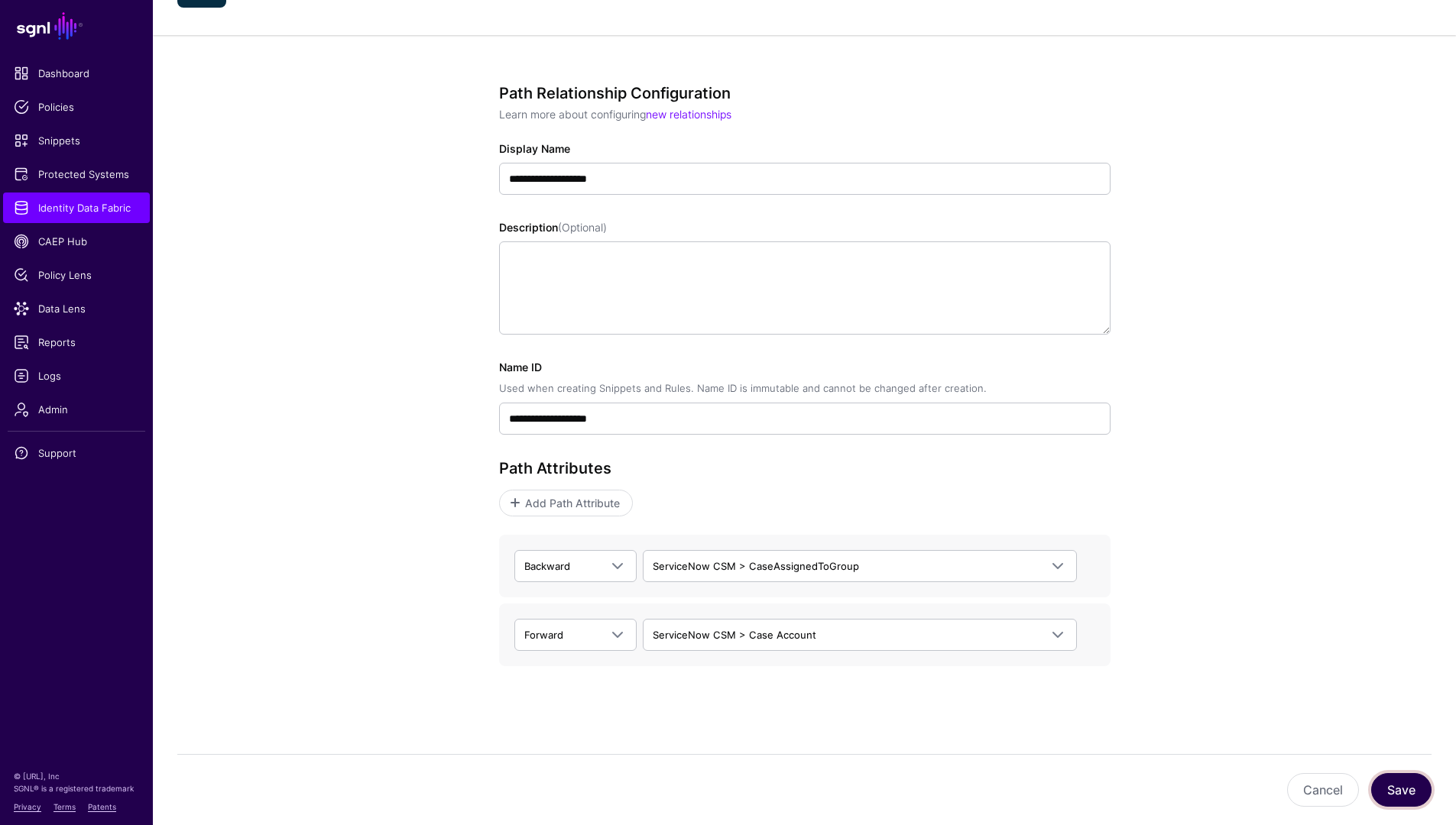
click at [1406, 790] on button "Save" at bounding box center [1401, 790] width 60 height 34
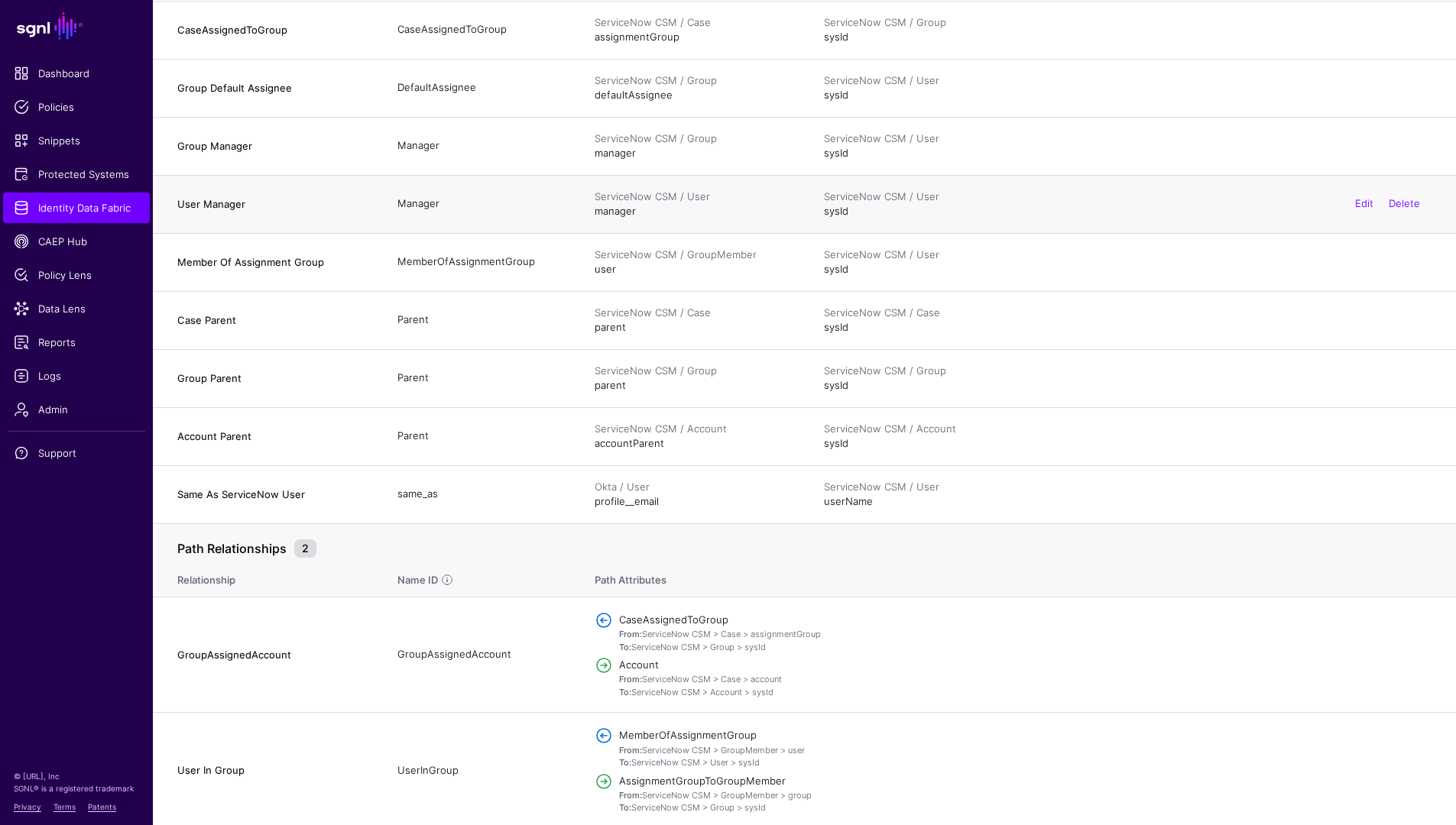
scroll to position [409, 0]
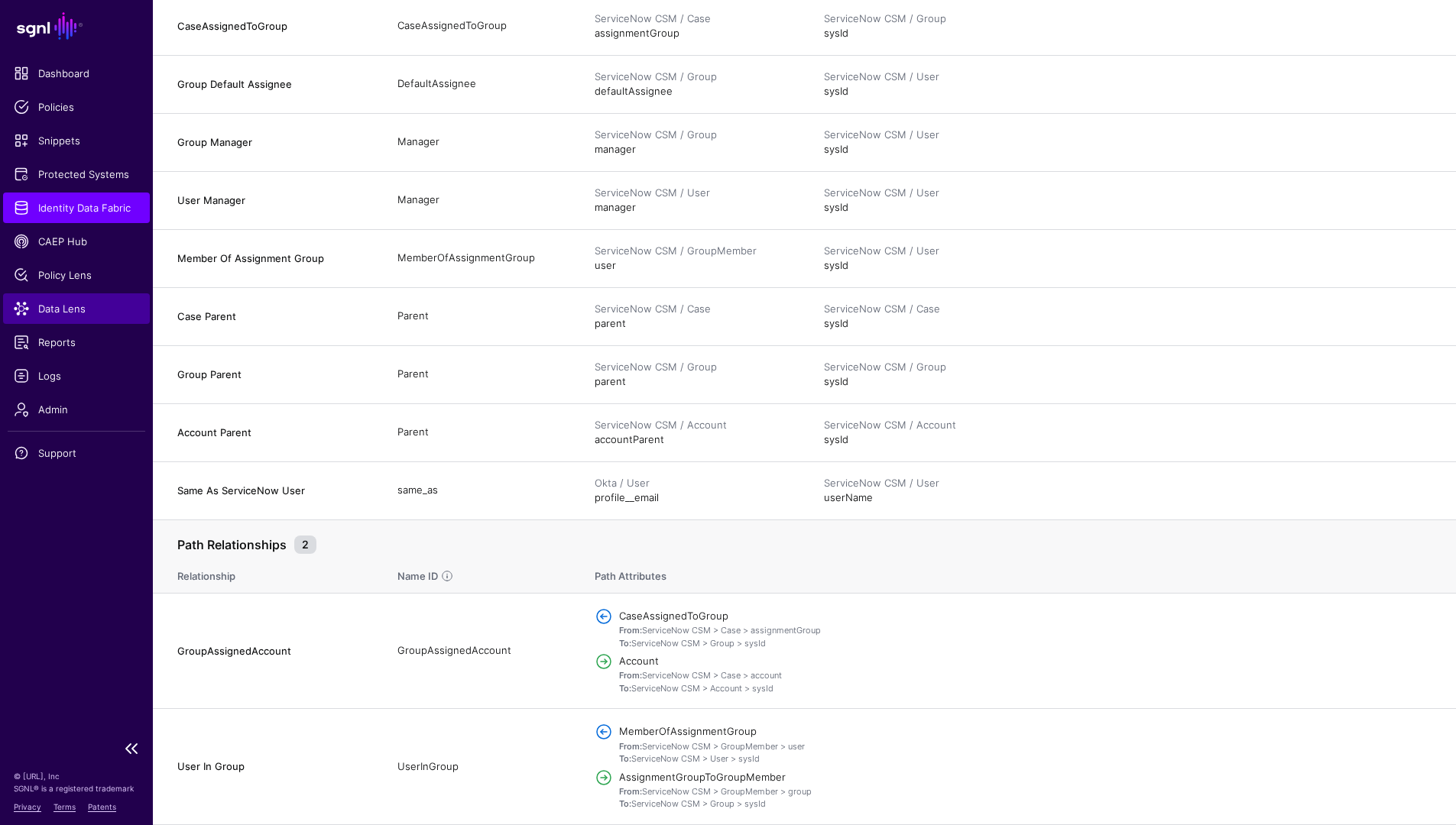
click at [65, 310] on span "Data Lens" at bounding box center [76, 309] width 126 height 15
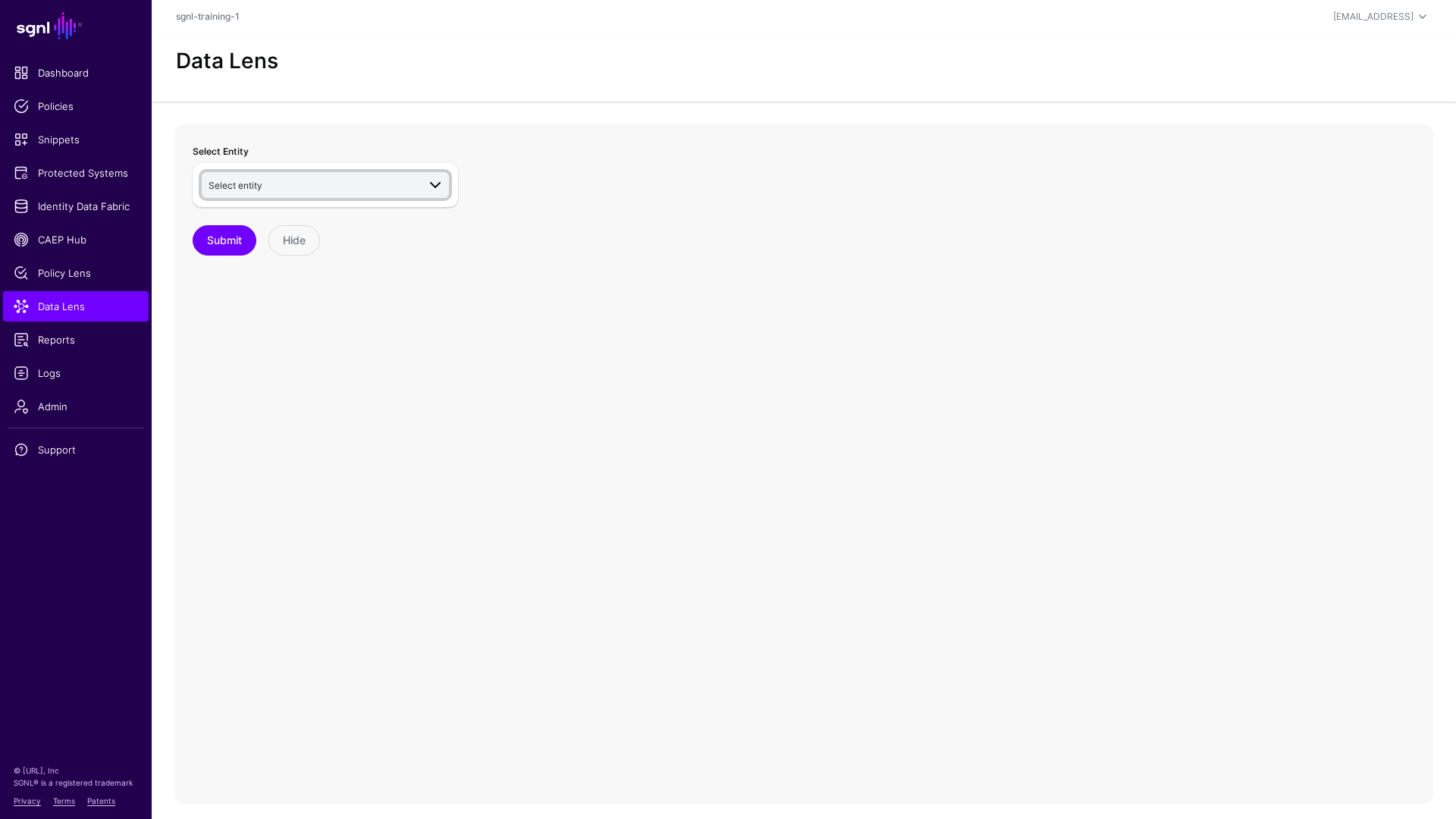
click at [296, 190] on span "Select entity" at bounding box center [313, 185] width 209 height 17
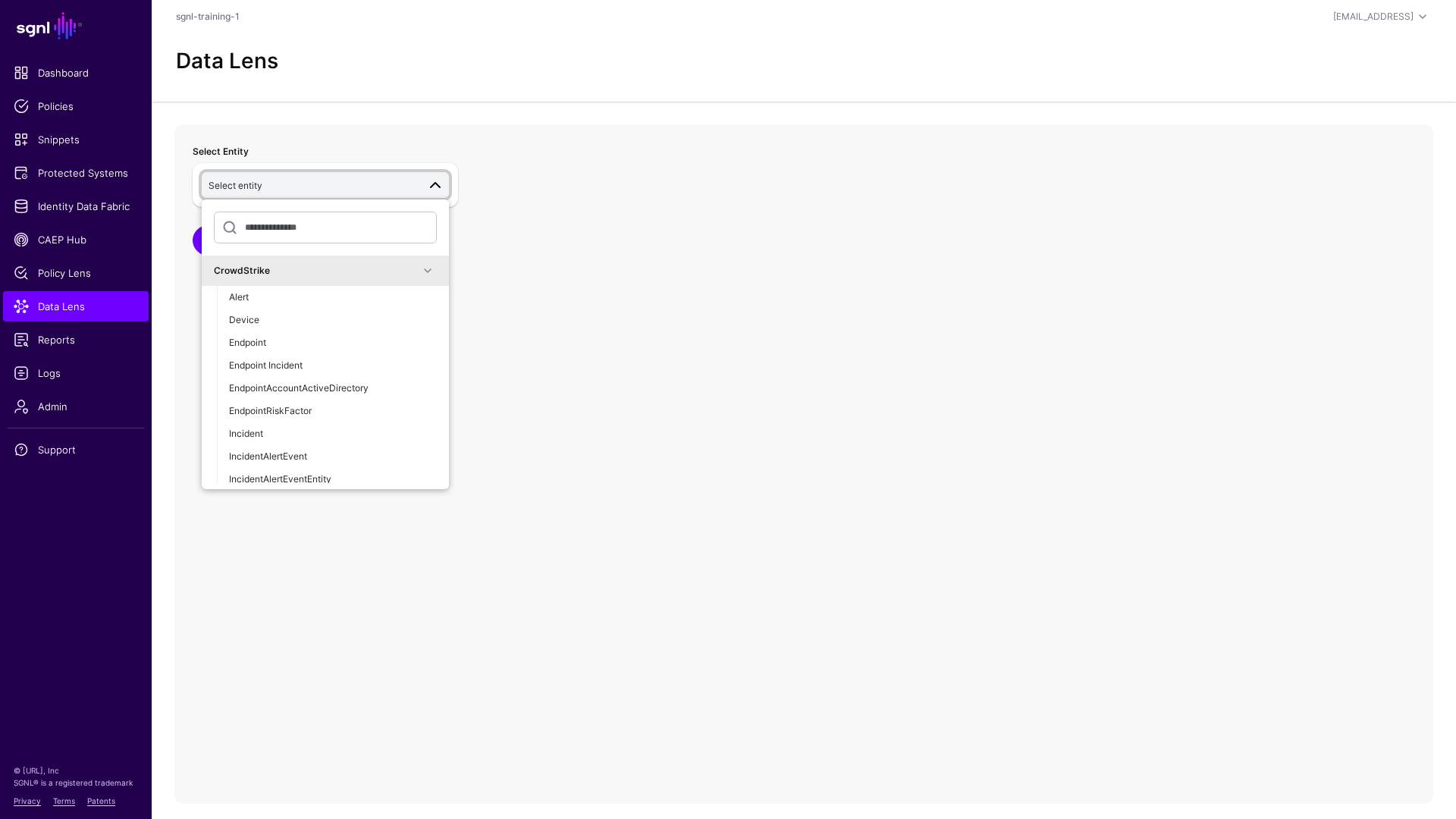
click at [344, 267] on div "CrowdStrike" at bounding box center [316, 270] width 205 height 13
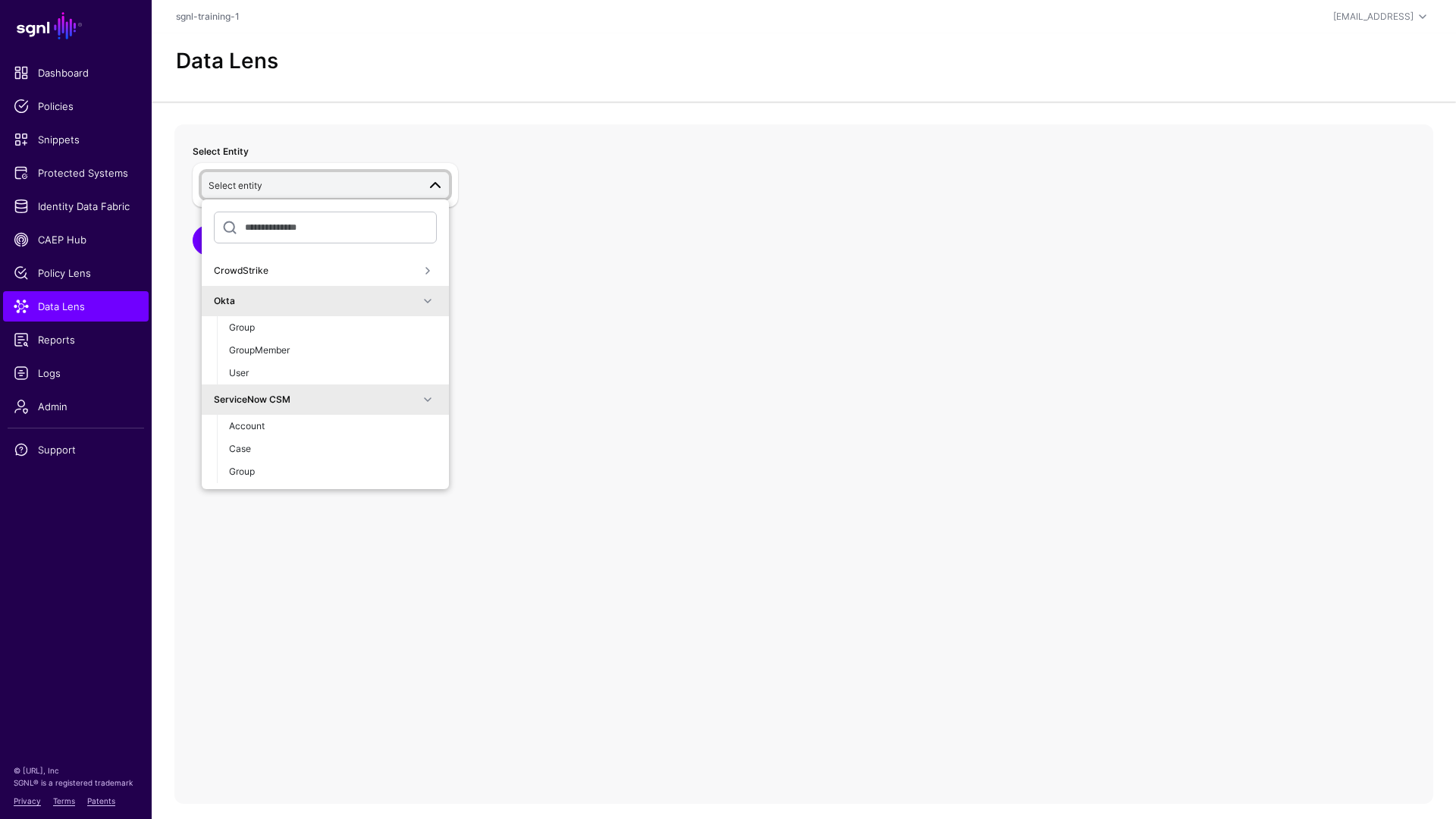
click at [301, 292] on div "Okta" at bounding box center [325, 302] width 223 height 19
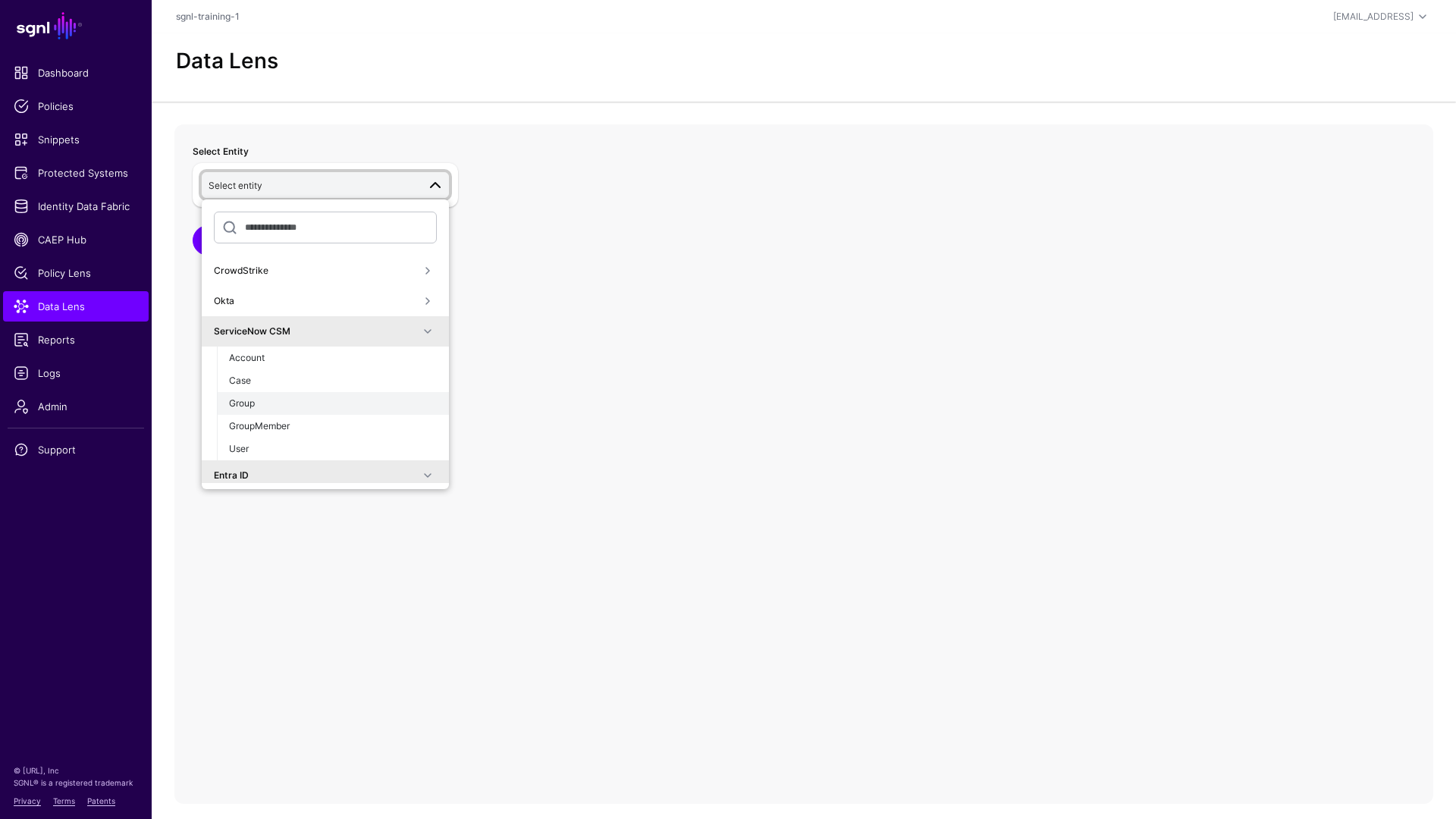
click at [288, 399] on div "Group" at bounding box center [333, 404] width 208 height 13
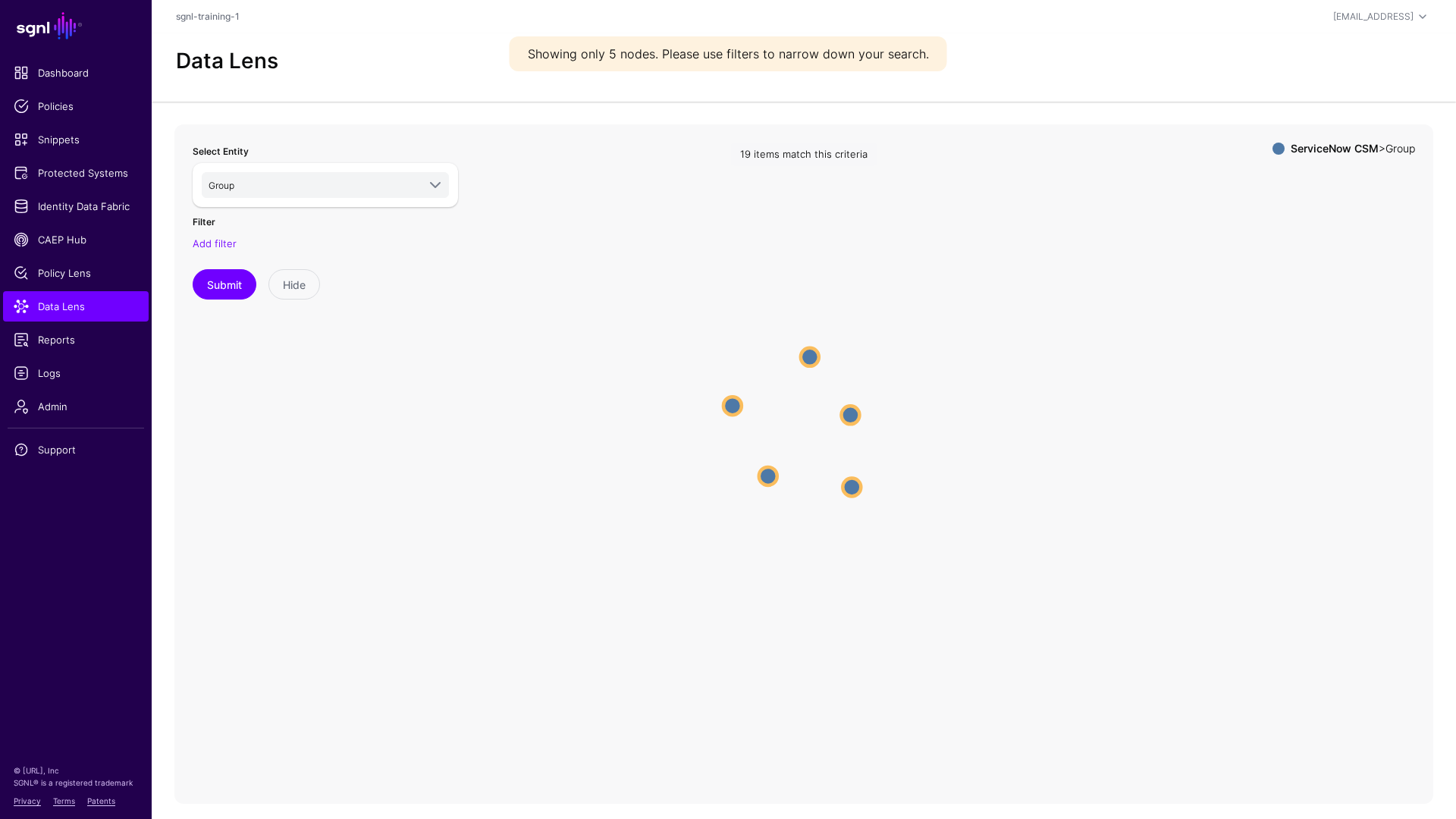
click at [220, 252] on div "Select Entity Group CrowdStrike Okta ServiceNow CSM Account Case Group GroupMem…" at bounding box center [325, 221] width 265 height 158
click at [217, 248] on link "Add filter" at bounding box center [215, 244] width 44 height 12
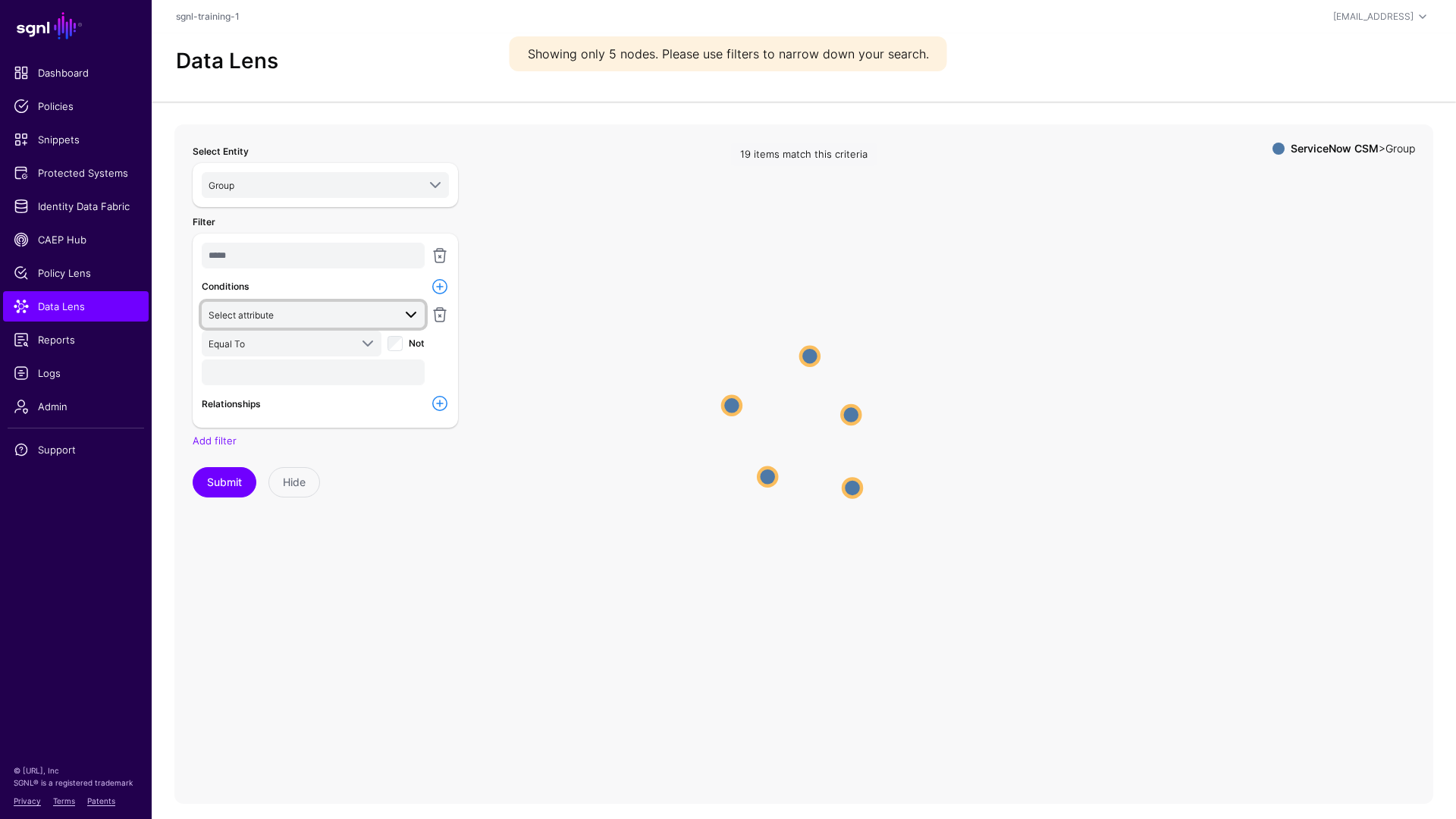
click at [290, 318] on span "Select attribute" at bounding box center [301, 315] width 185 height 17
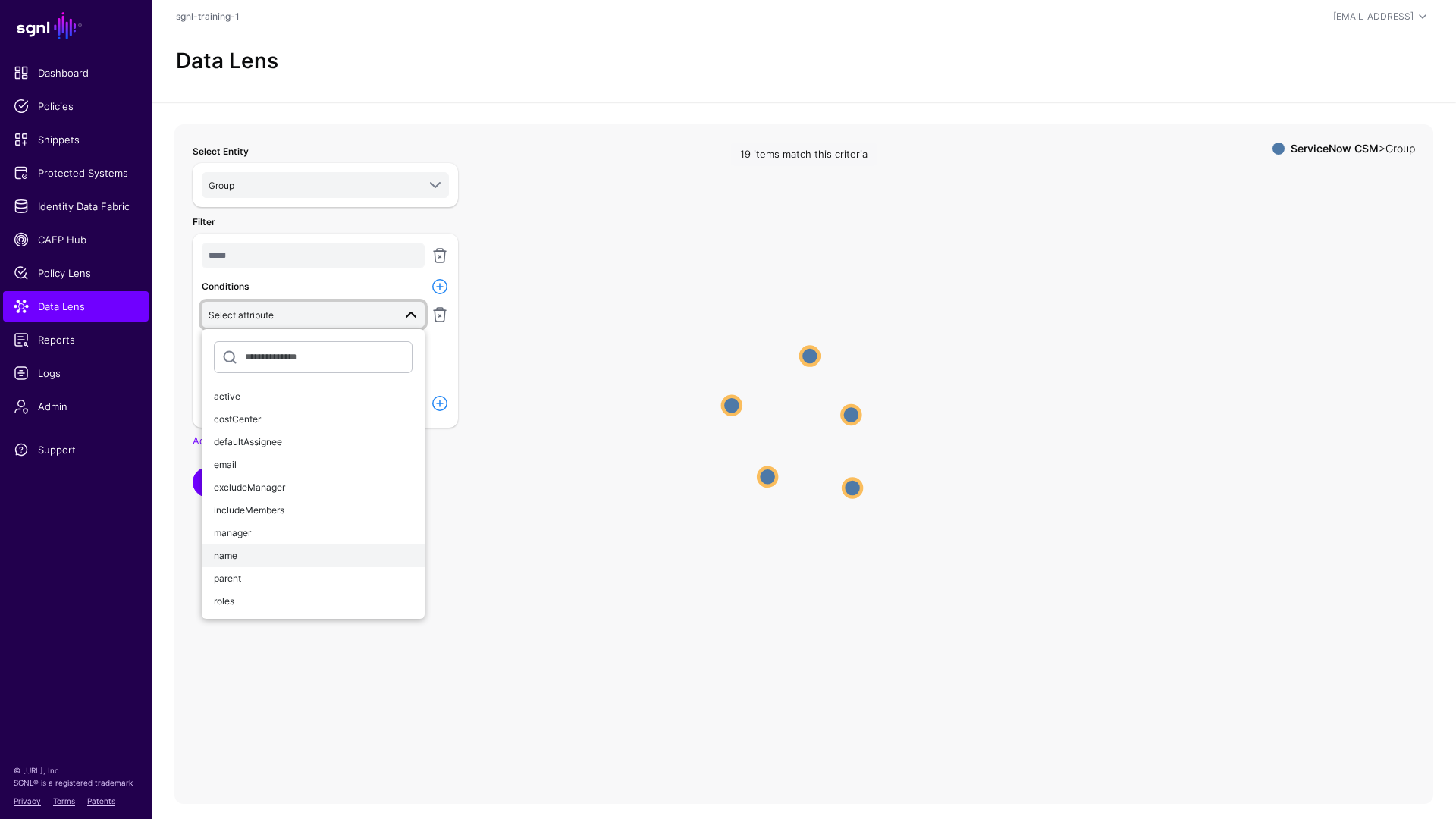
click at [255, 553] on div "name" at bounding box center [313, 556] width 199 height 13
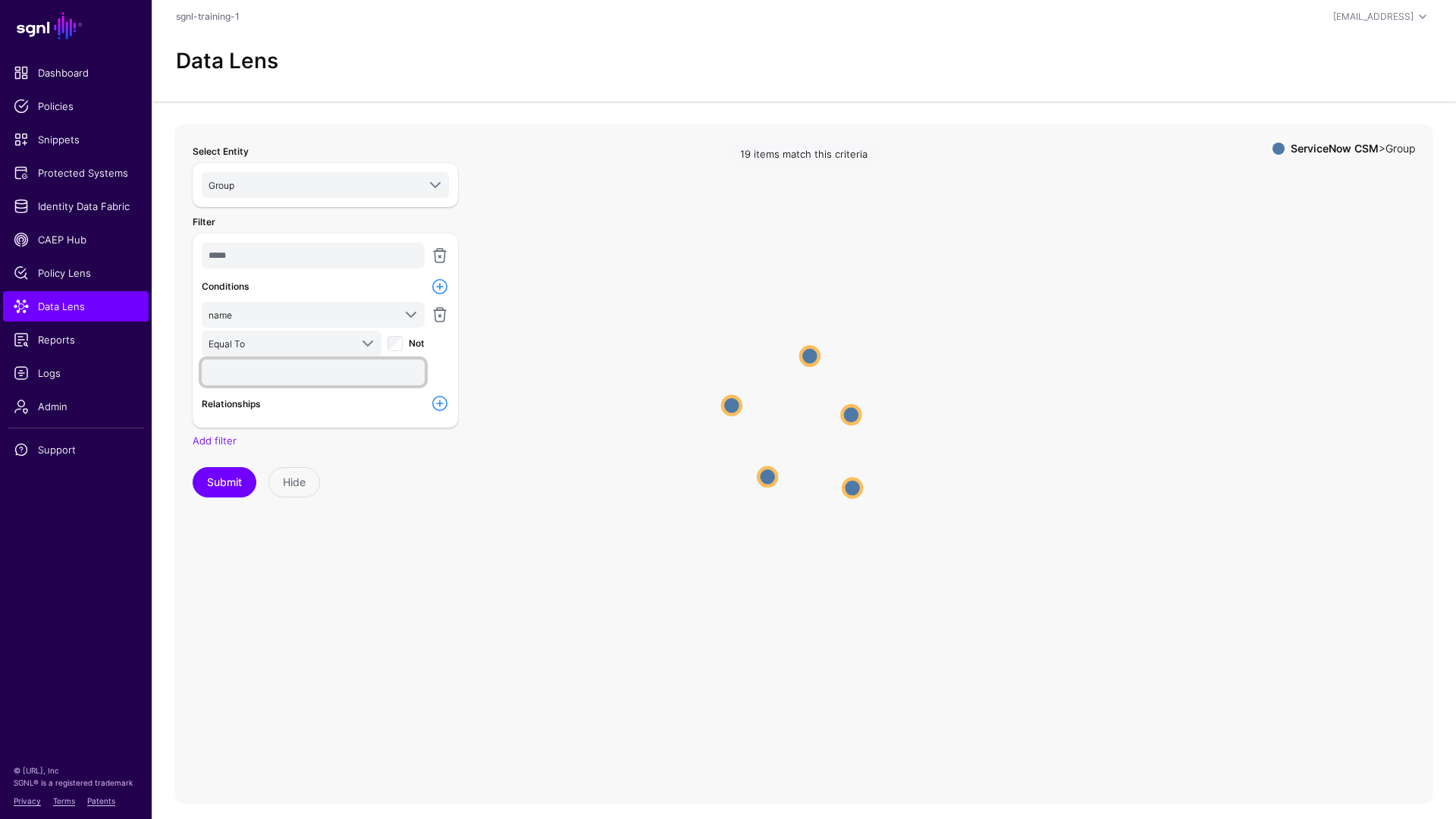
click at [281, 372] on input "text" at bounding box center [313, 372] width 223 height 26
type input "**********"
click at [193, 468] on button "Submit" at bounding box center [225, 483] width 64 height 30
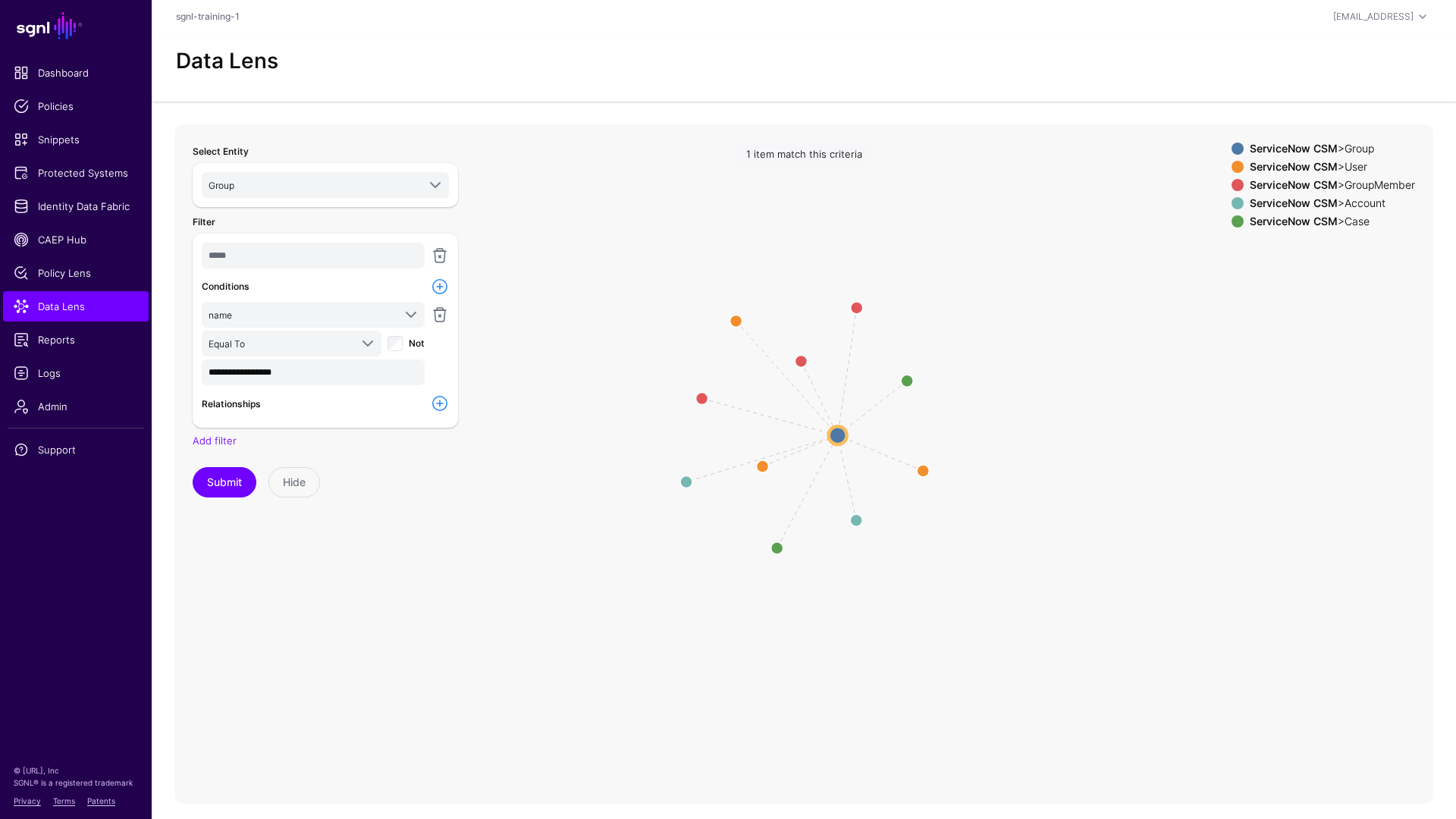
click at [1234, 167] on span at bounding box center [1238, 167] width 12 height 12
click at [1235, 218] on span at bounding box center [1238, 222] width 12 height 12
click at [1232, 190] on span at bounding box center [1238, 185] width 12 height 12
click at [833, 436] on circle at bounding box center [838, 436] width 19 height 19
click at [833, 436] on circle at bounding box center [838, 435] width 19 height 19
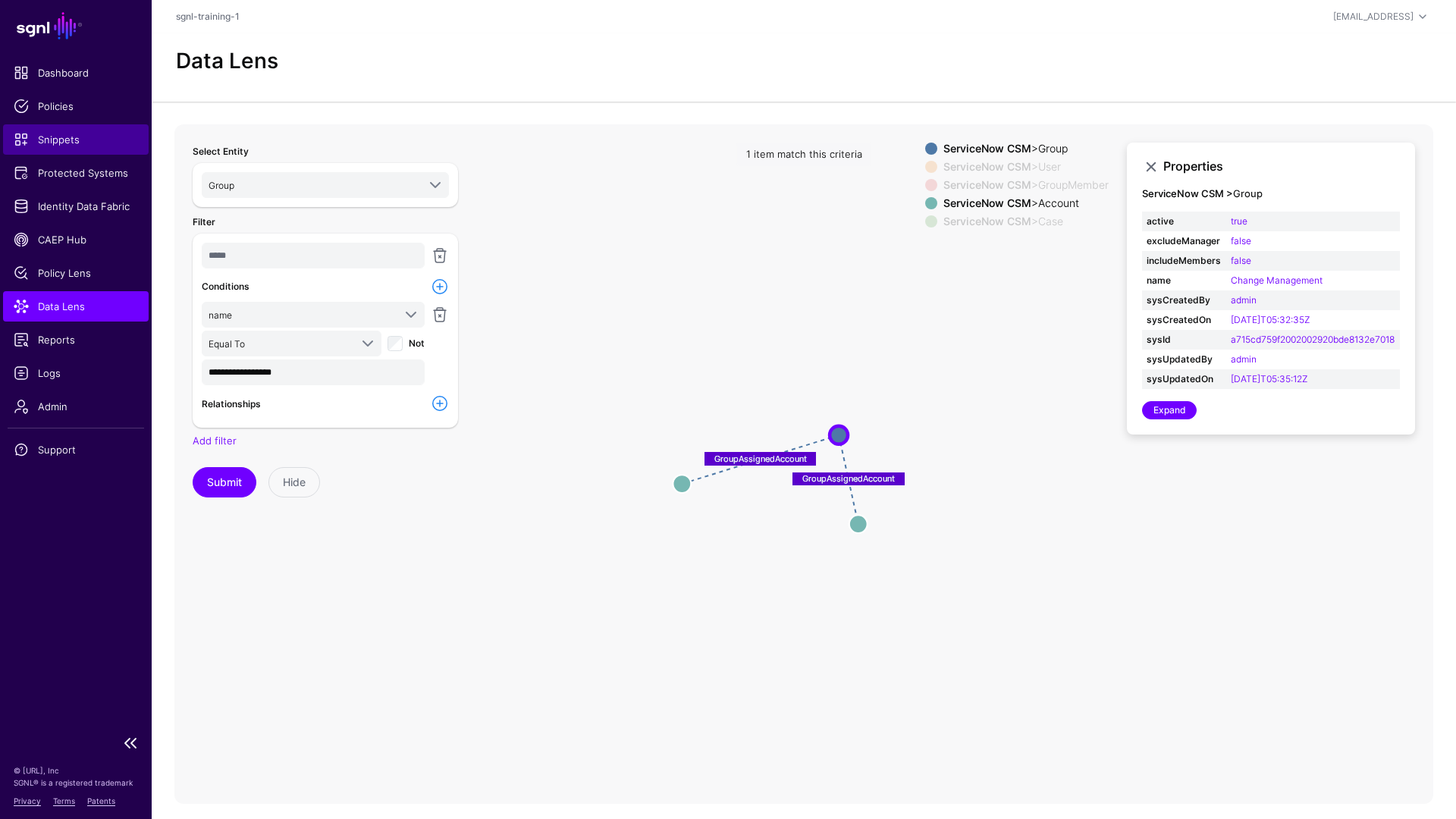
click at [61, 141] on span "Snippets" at bounding box center [76, 140] width 125 height 15
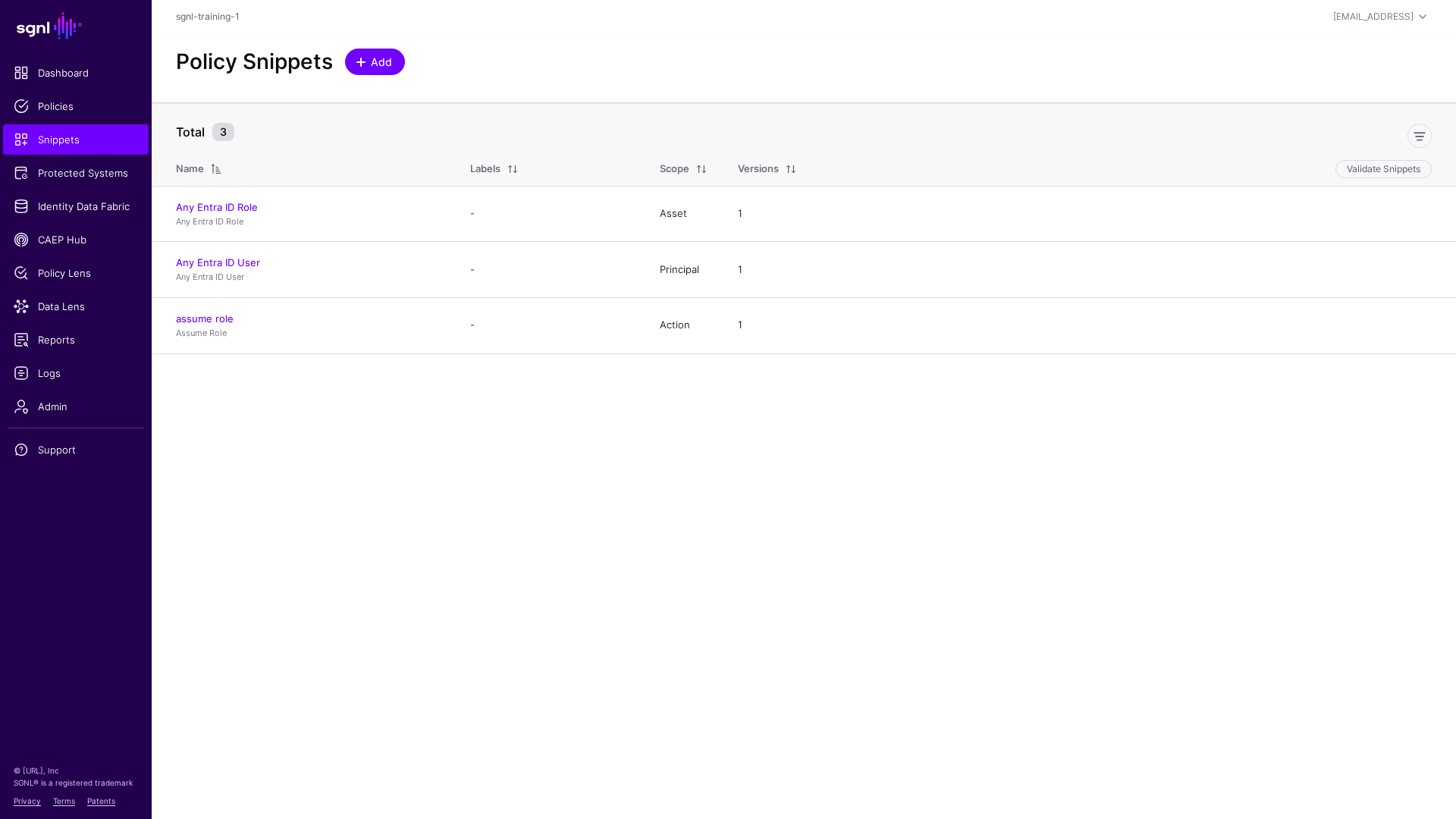
click at [375, 67] on span "Add" at bounding box center [382, 62] width 25 height 16
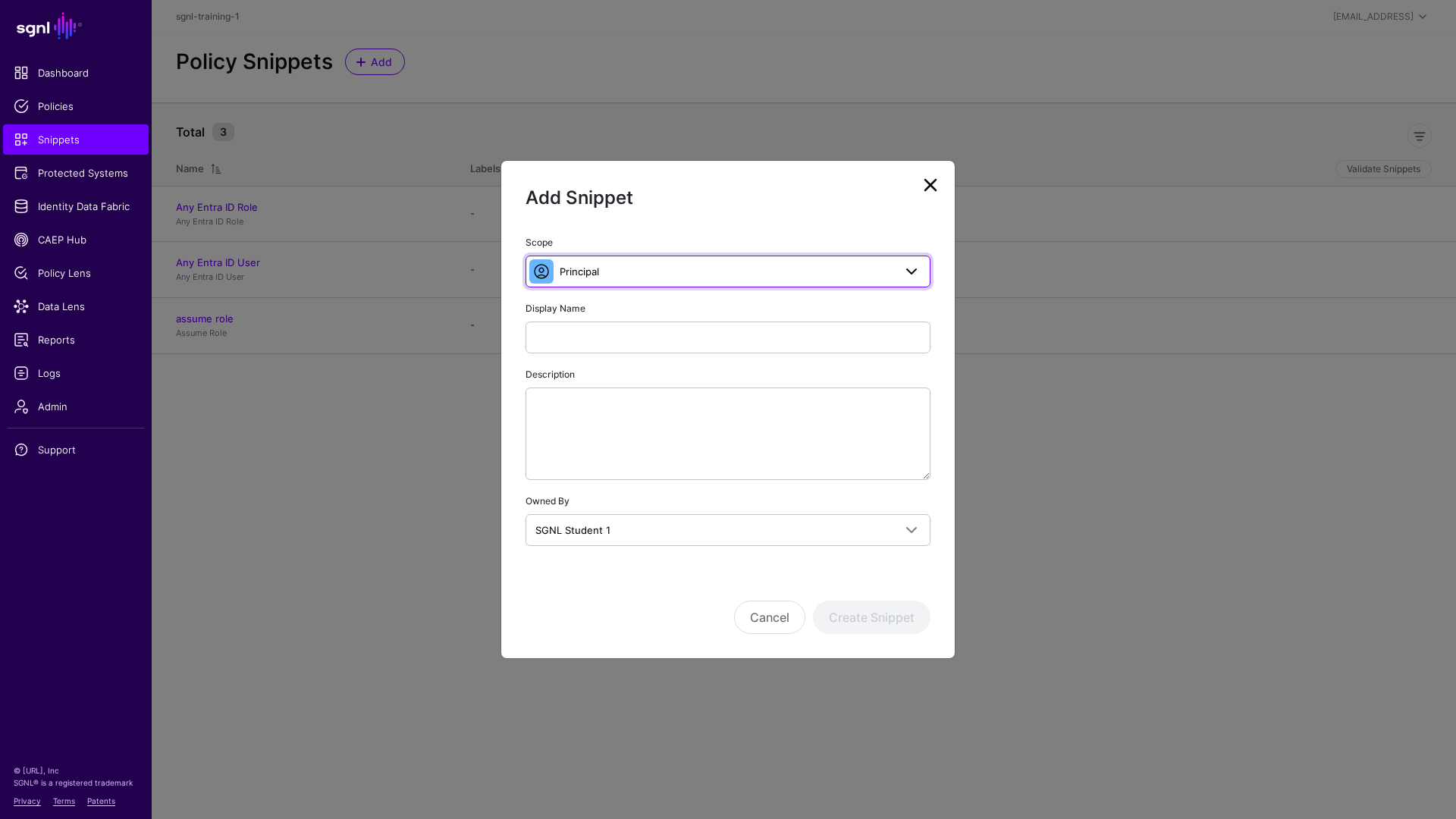
click at [620, 272] on span "Principal" at bounding box center [726, 271] width 334 height 17
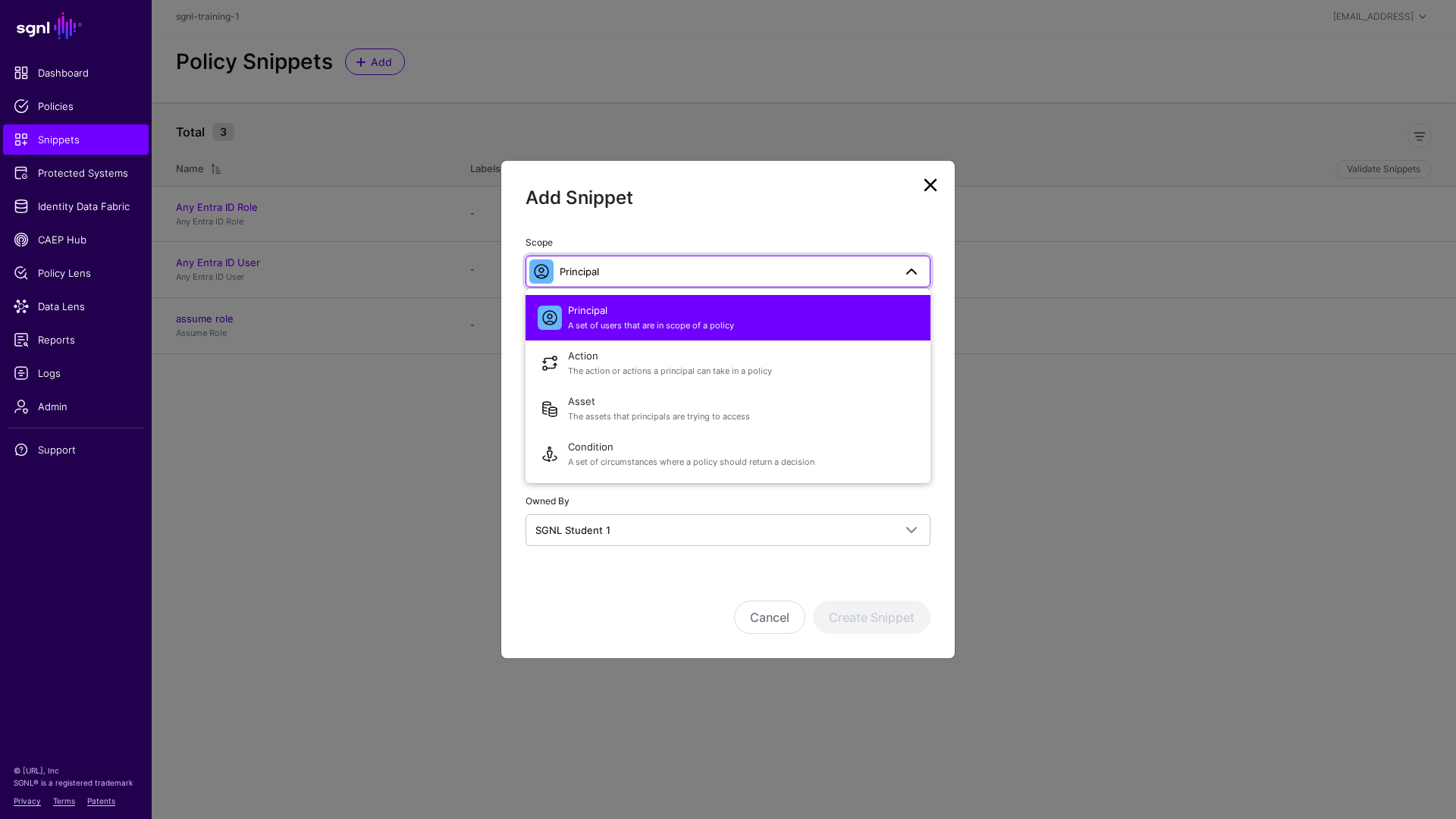
click at [620, 272] on span "Principal" at bounding box center [726, 271] width 334 height 17
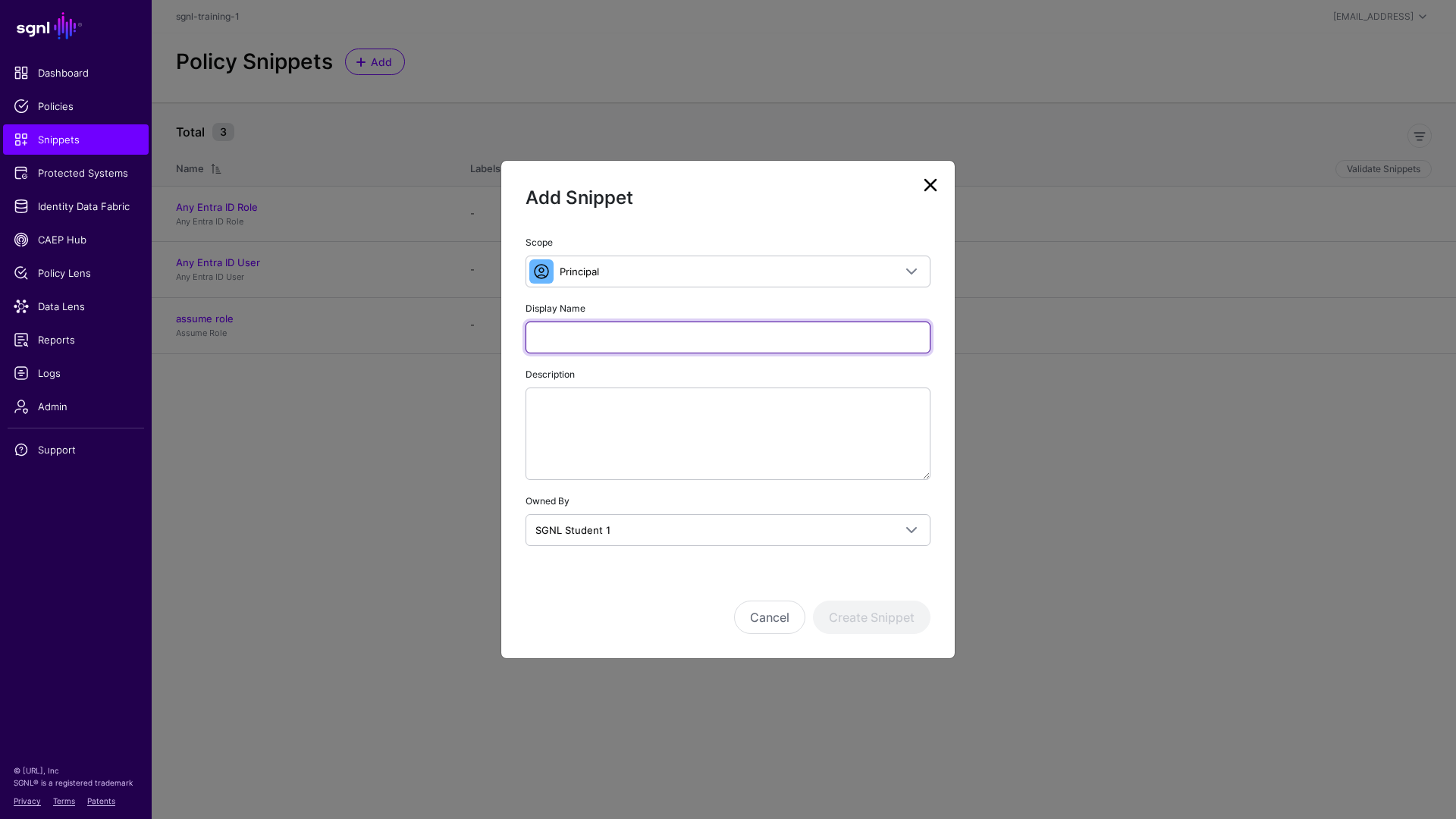
click at [714, 345] on input "Display Name" at bounding box center [728, 338] width 405 height 32
type input "**********"
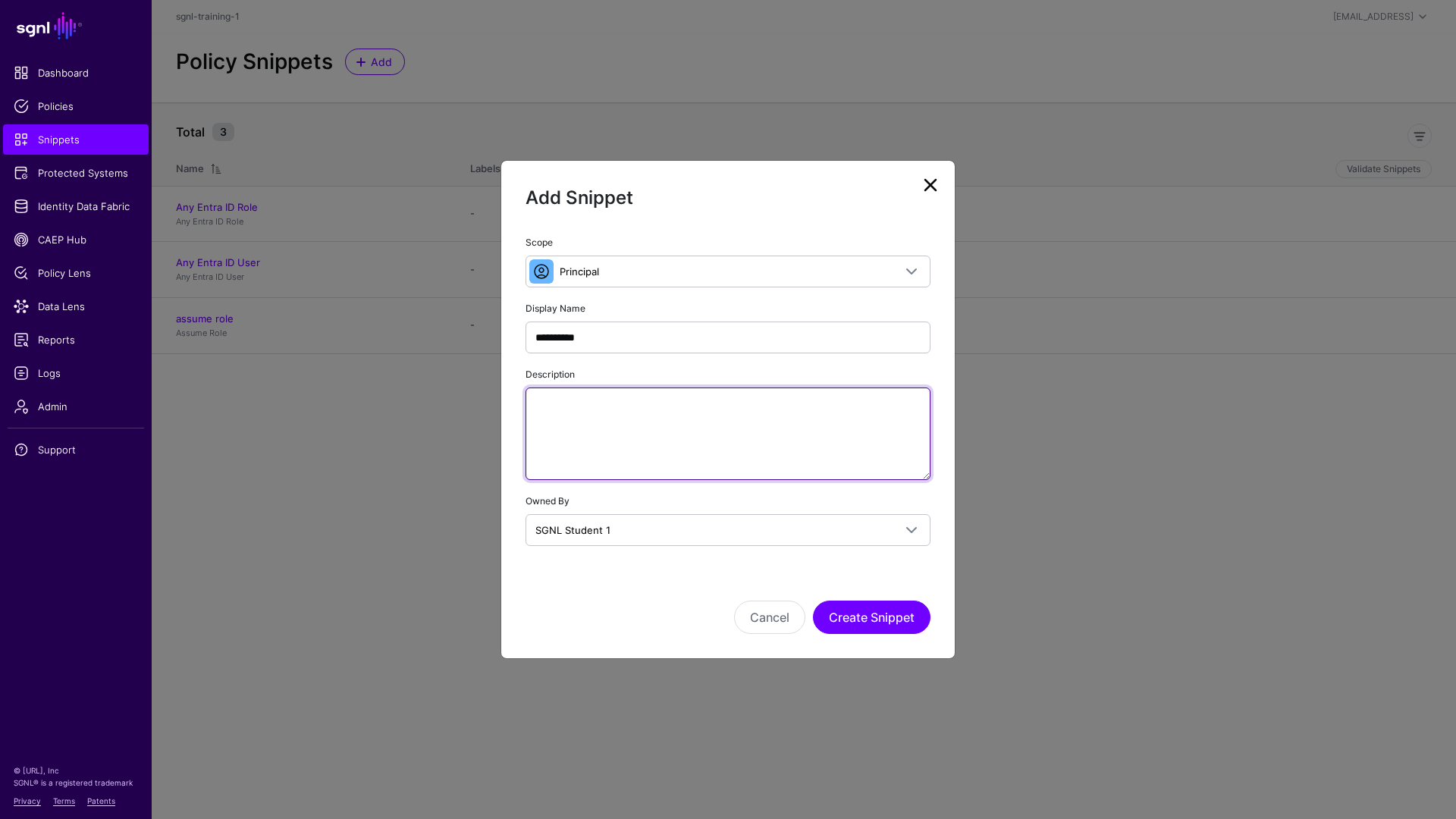
paste textarea "**********"
type textarea "**********"
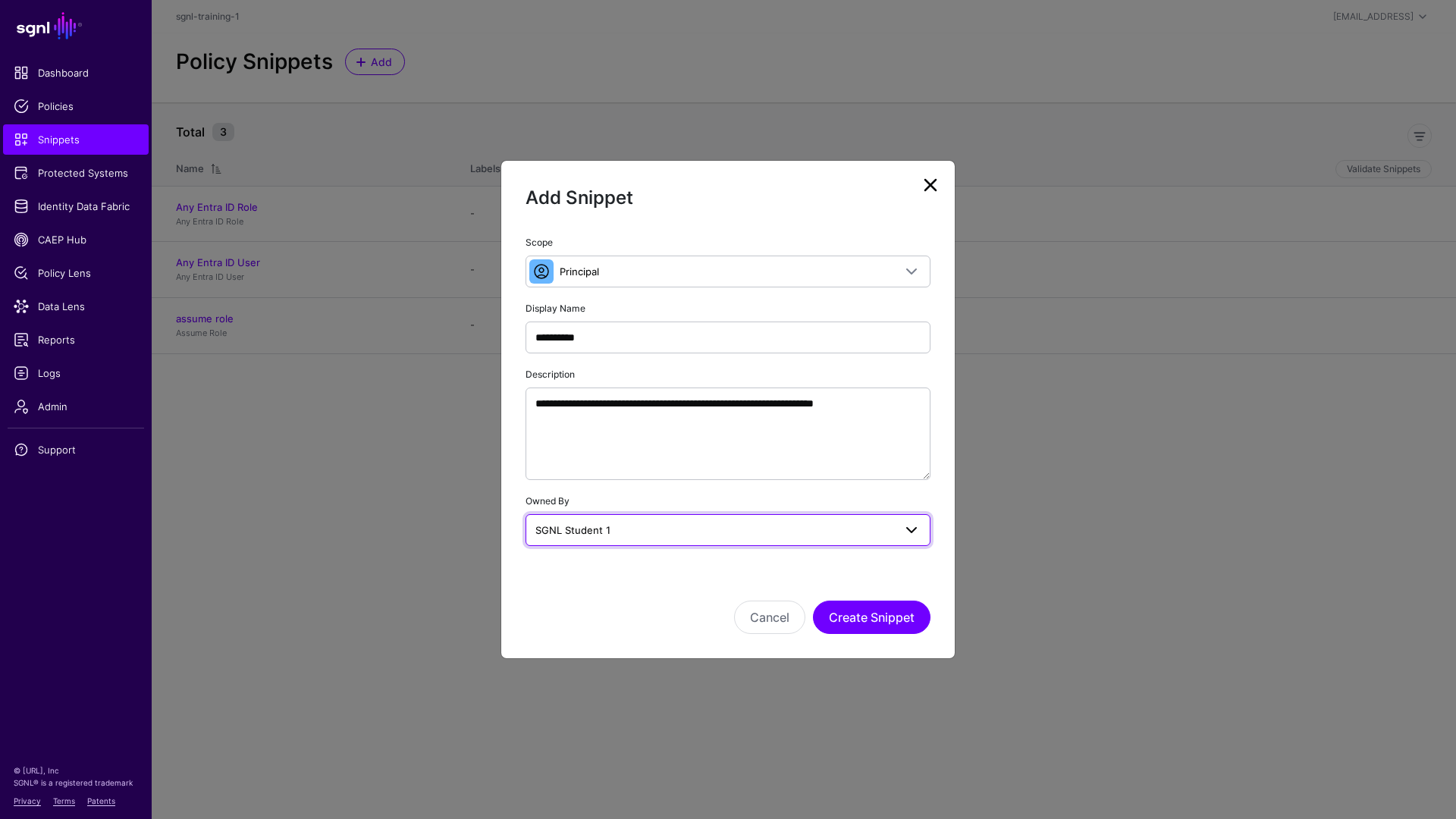
click at [894, 536] on span at bounding box center [907, 530] width 27 height 19
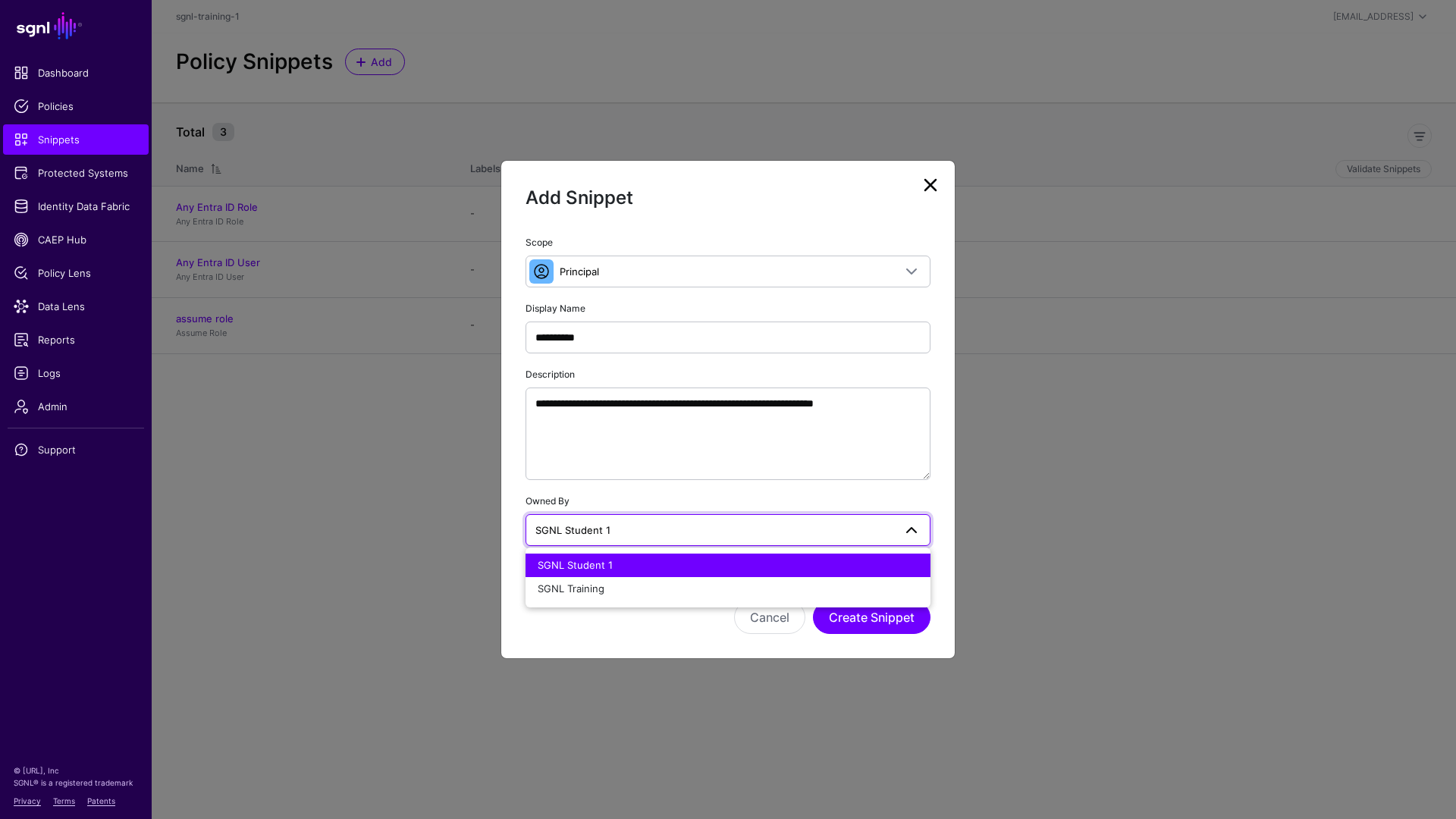
click at [794, 537] on span "SGNL Student 1" at bounding box center [715, 530] width 358 height 17
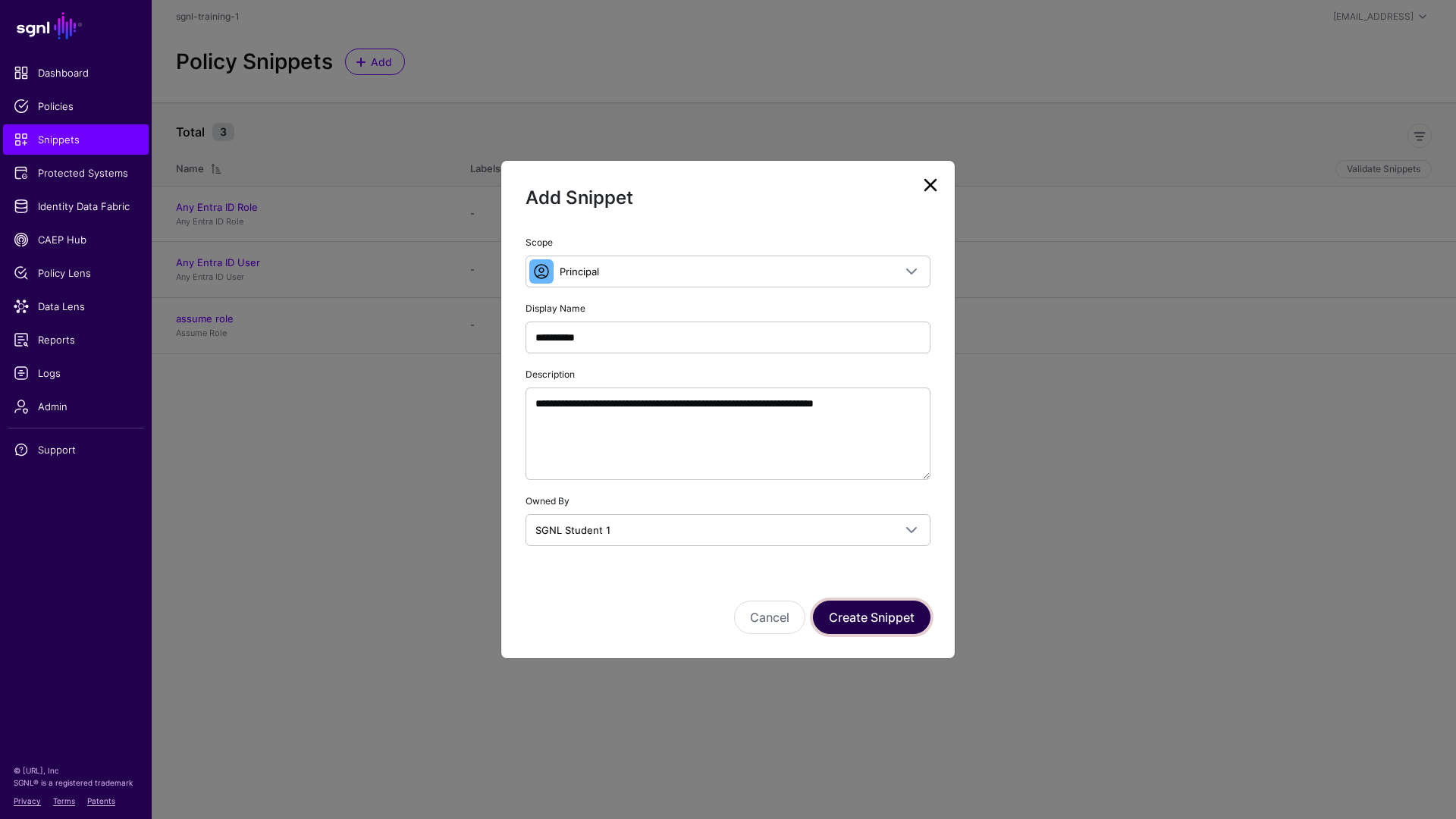
click at [891, 620] on button "Create Snippet" at bounding box center [872, 618] width 118 height 34
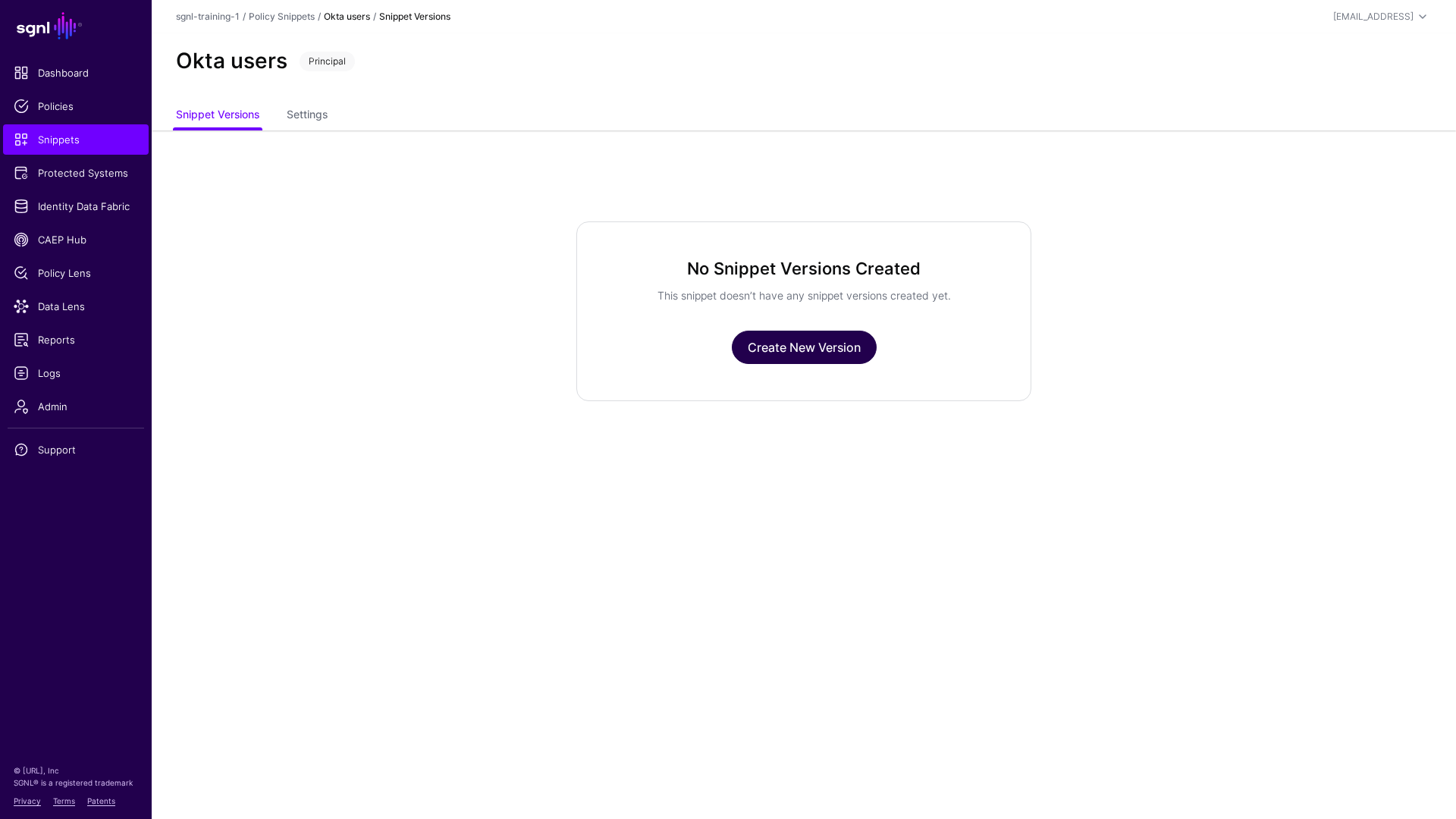
click at [784, 350] on link "Create New Version" at bounding box center [805, 348] width 145 height 34
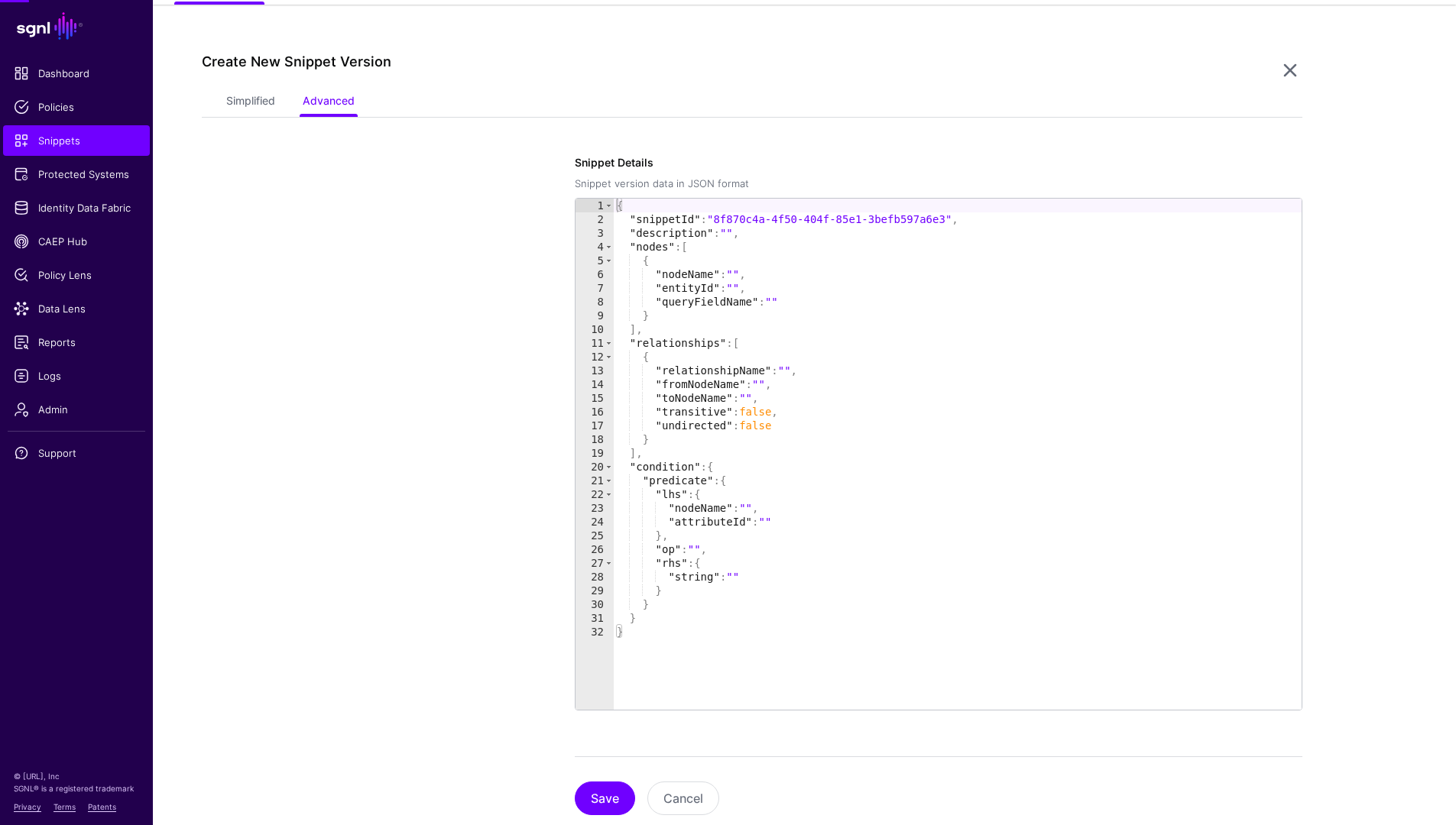
scroll to position [132, 0]
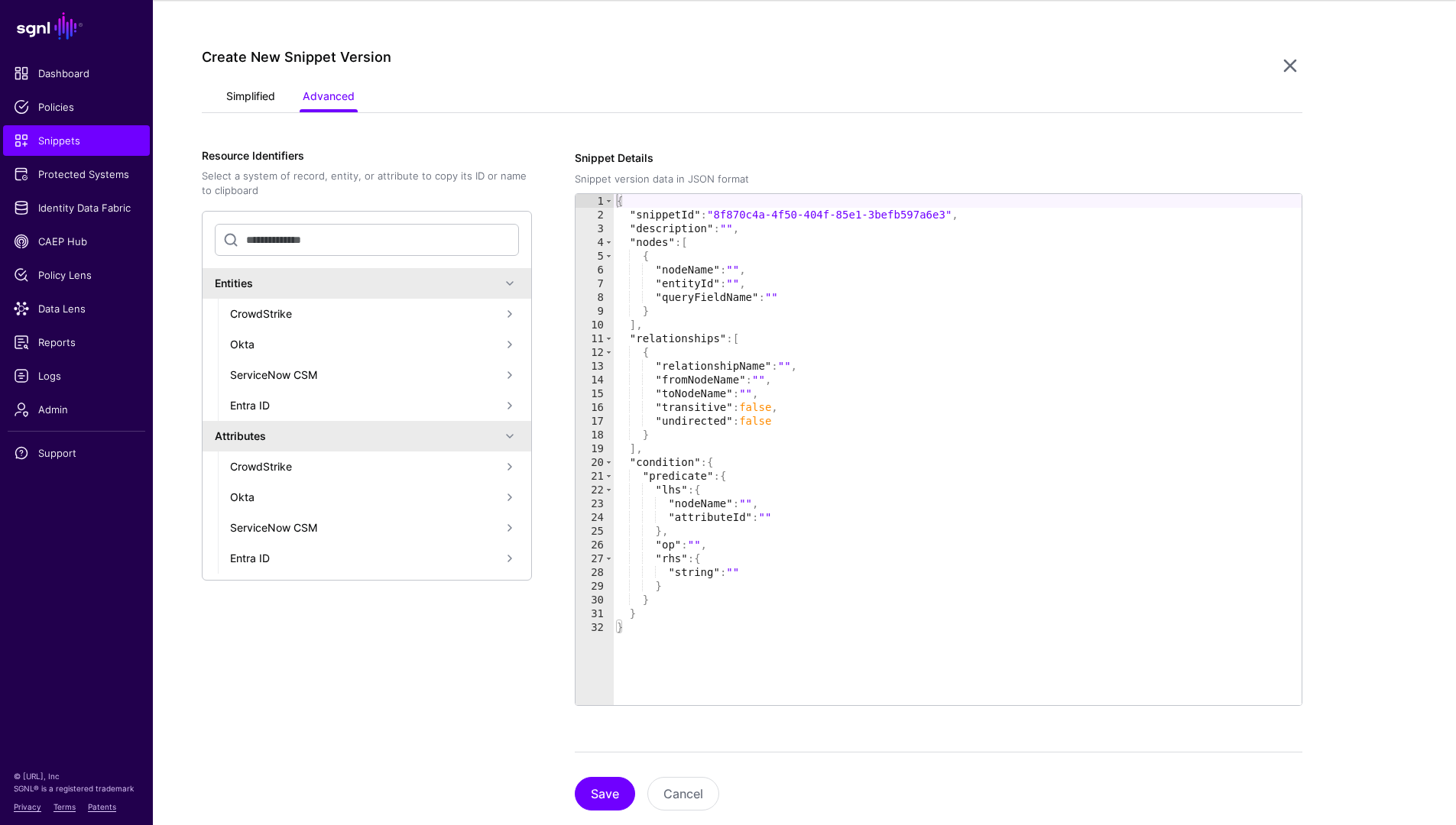
click at [249, 87] on link "Simplified" at bounding box center [250, 98] width 49 height 29
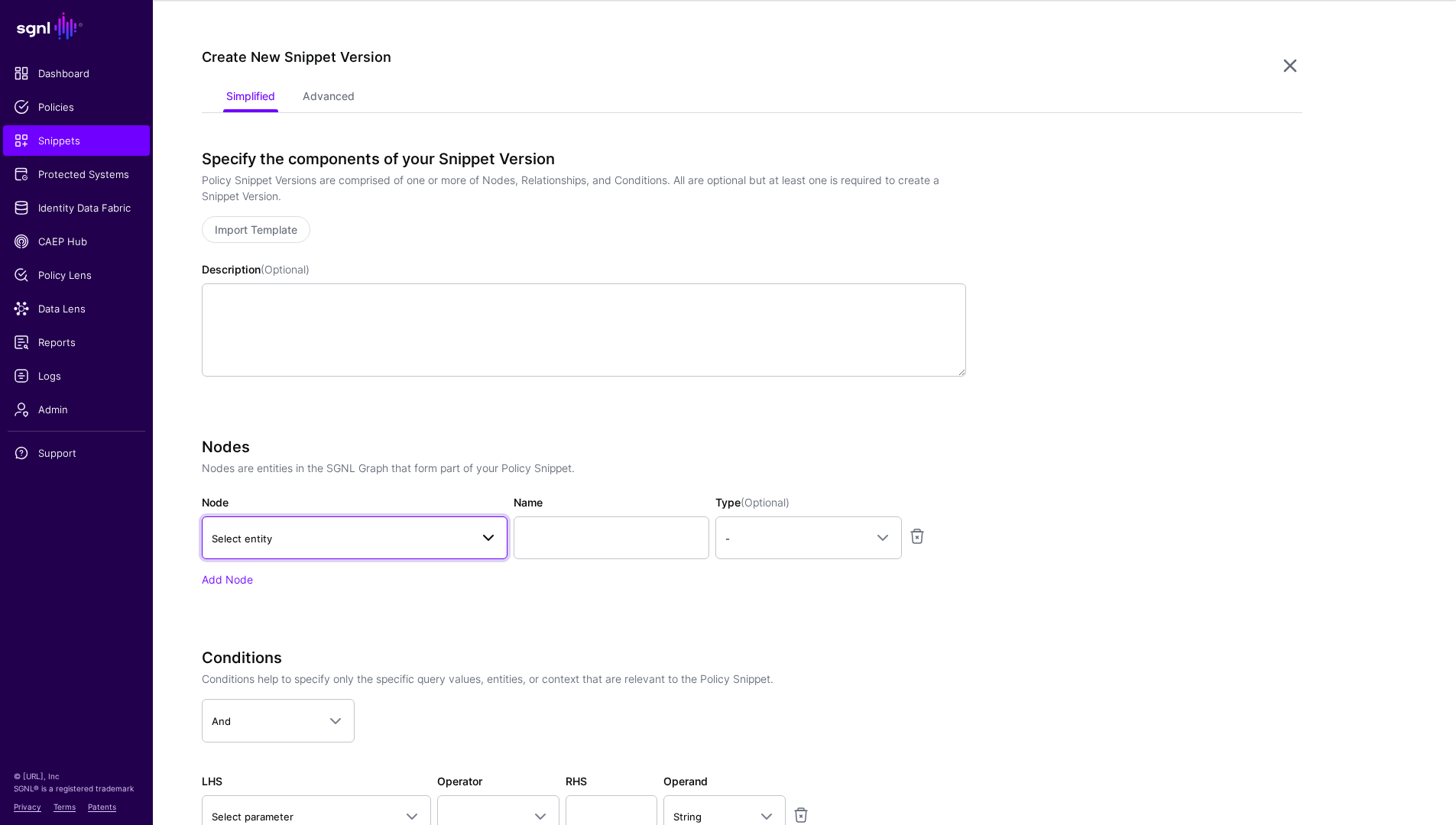
click at [403, 533] on span "Select entity" at bounding box center [340, 539] width 258 height 17
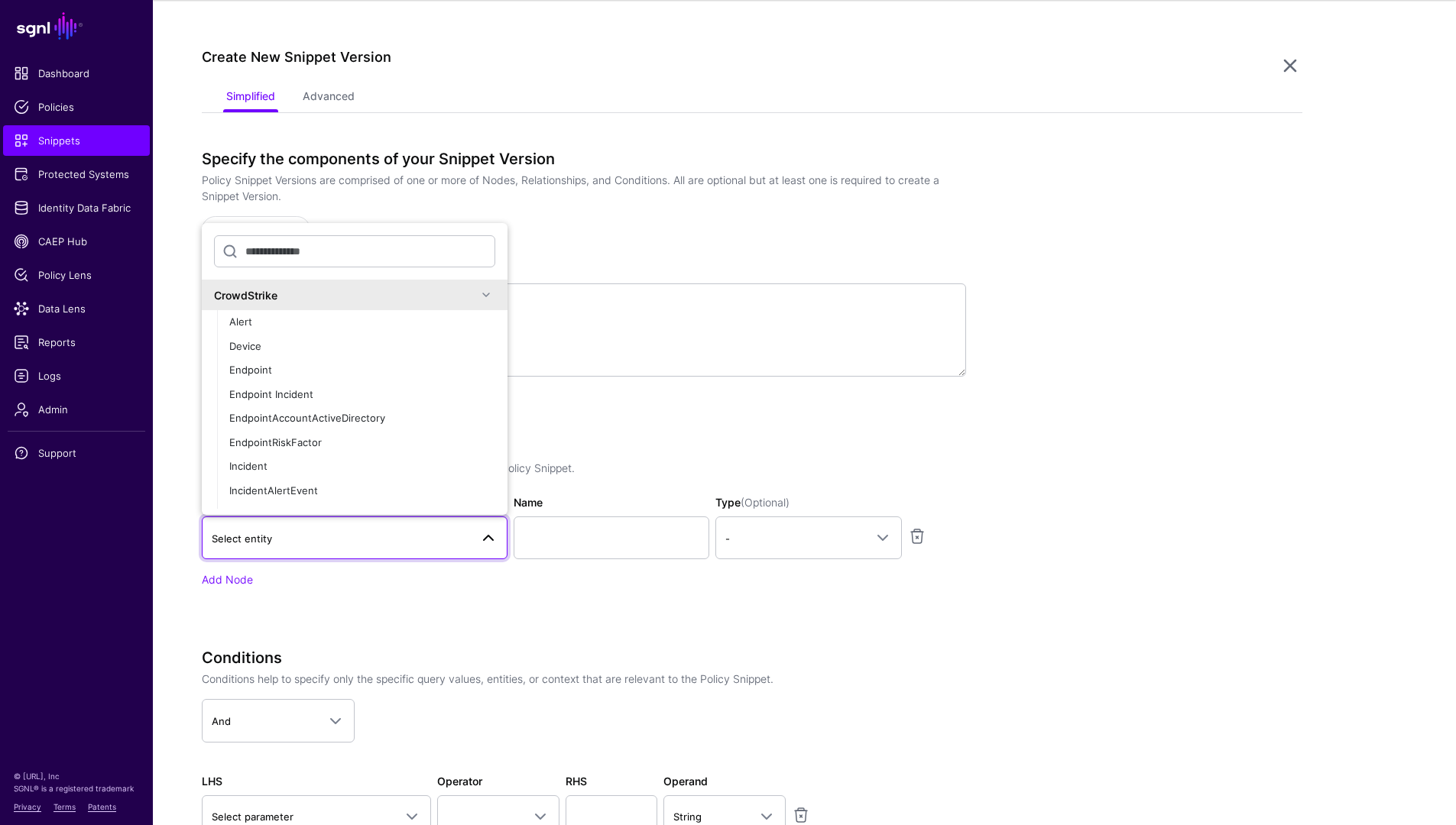
click at [295, 295] on div "CrowdStrike" at bounding box center [346, 295] width 263 height 16
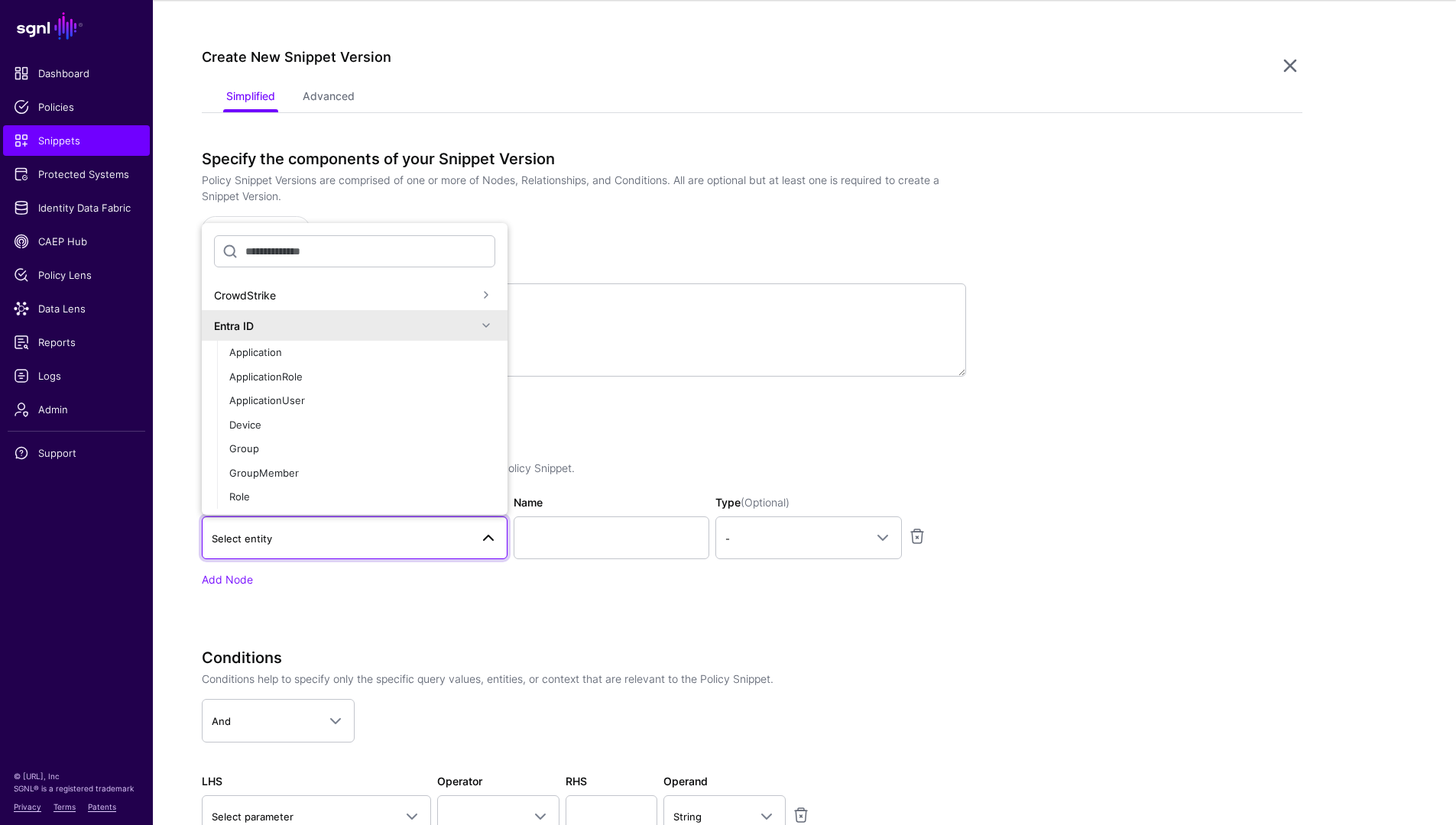
click at [306, 322] on div "Entra ID" at bounding box center [346, 326] width 263 height 16
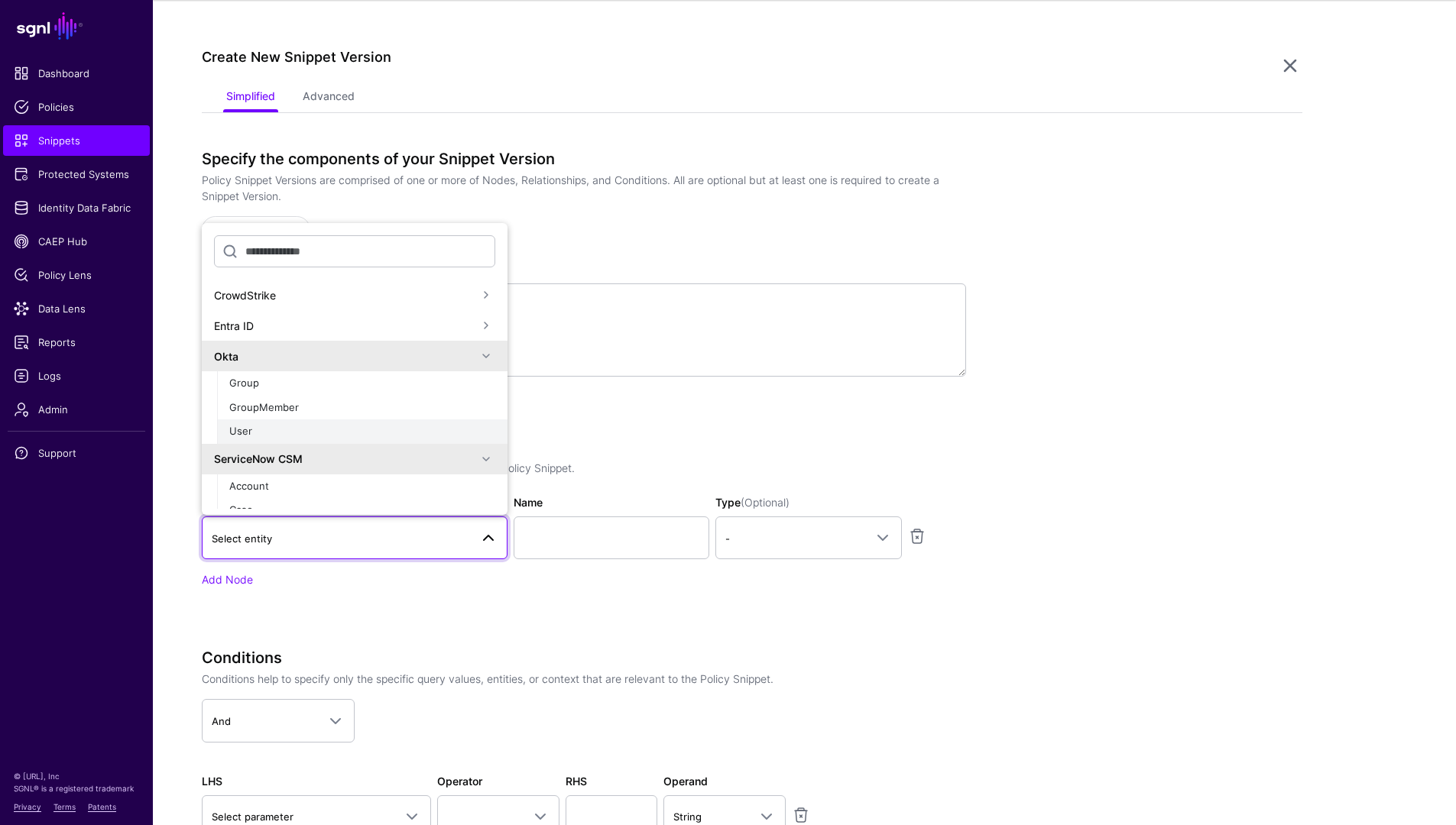
click at [294, 425] on div "User" at bounding box center [362, 432] width 266 height 15
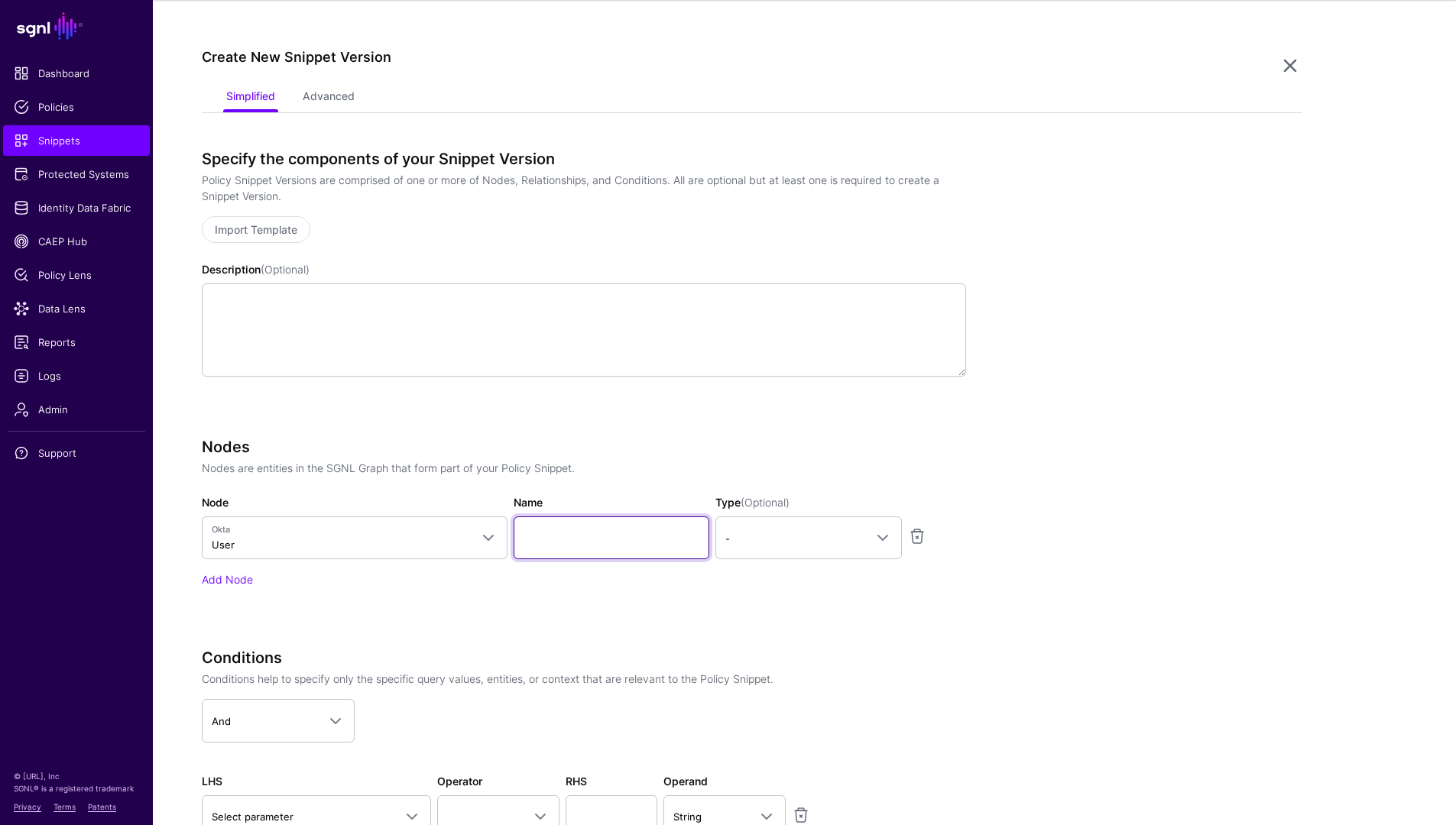
click at [632, 539] on input "Name" at bounding box center [611, 538] width 195 height 42
type input "********"
click at [829, 536] on span "-" at bounding box center [795, 539] width 139 height 17
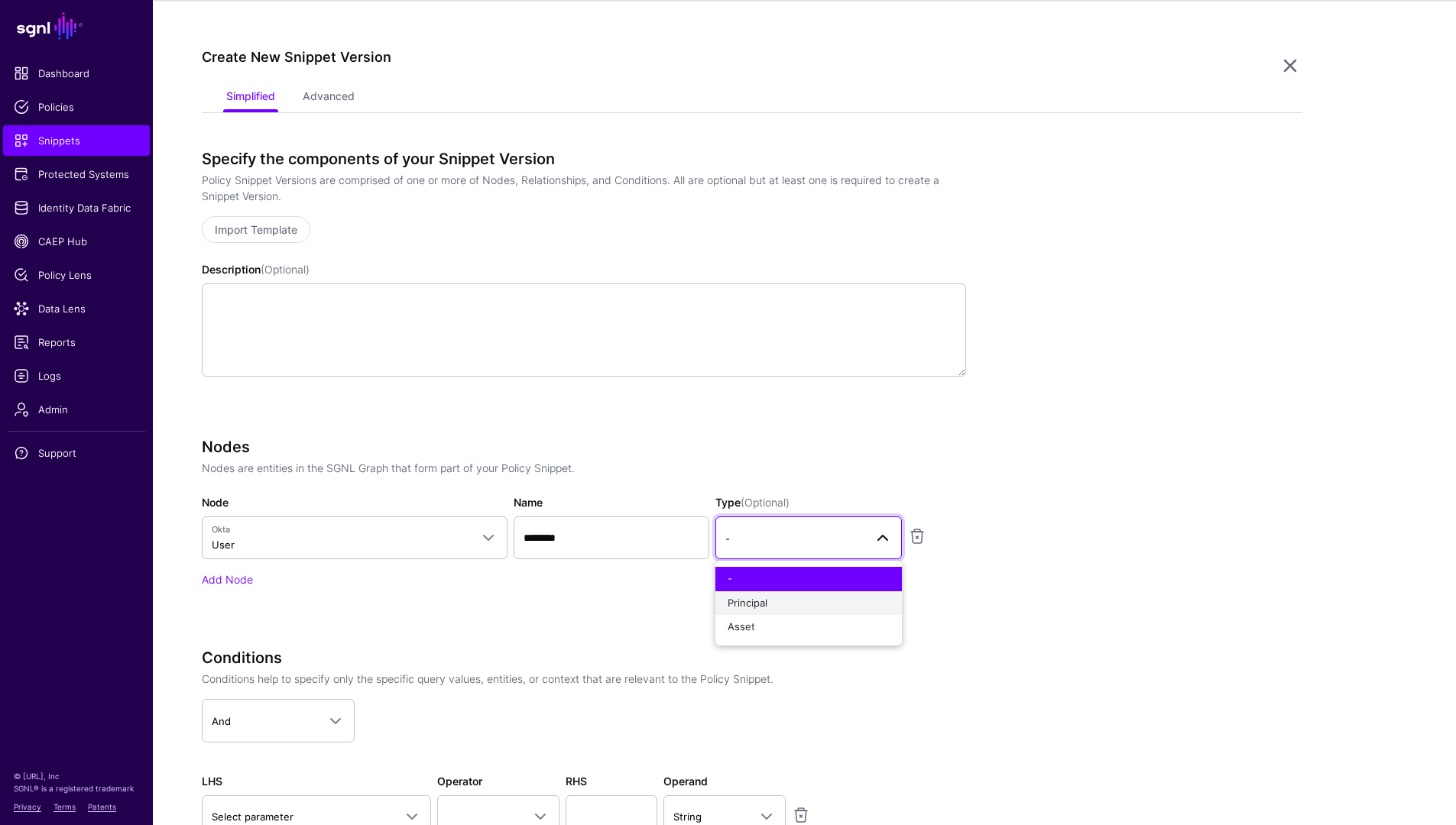
click at [812, 592] on button "Principal" at bounding box center [809, 603] width 187 height 25
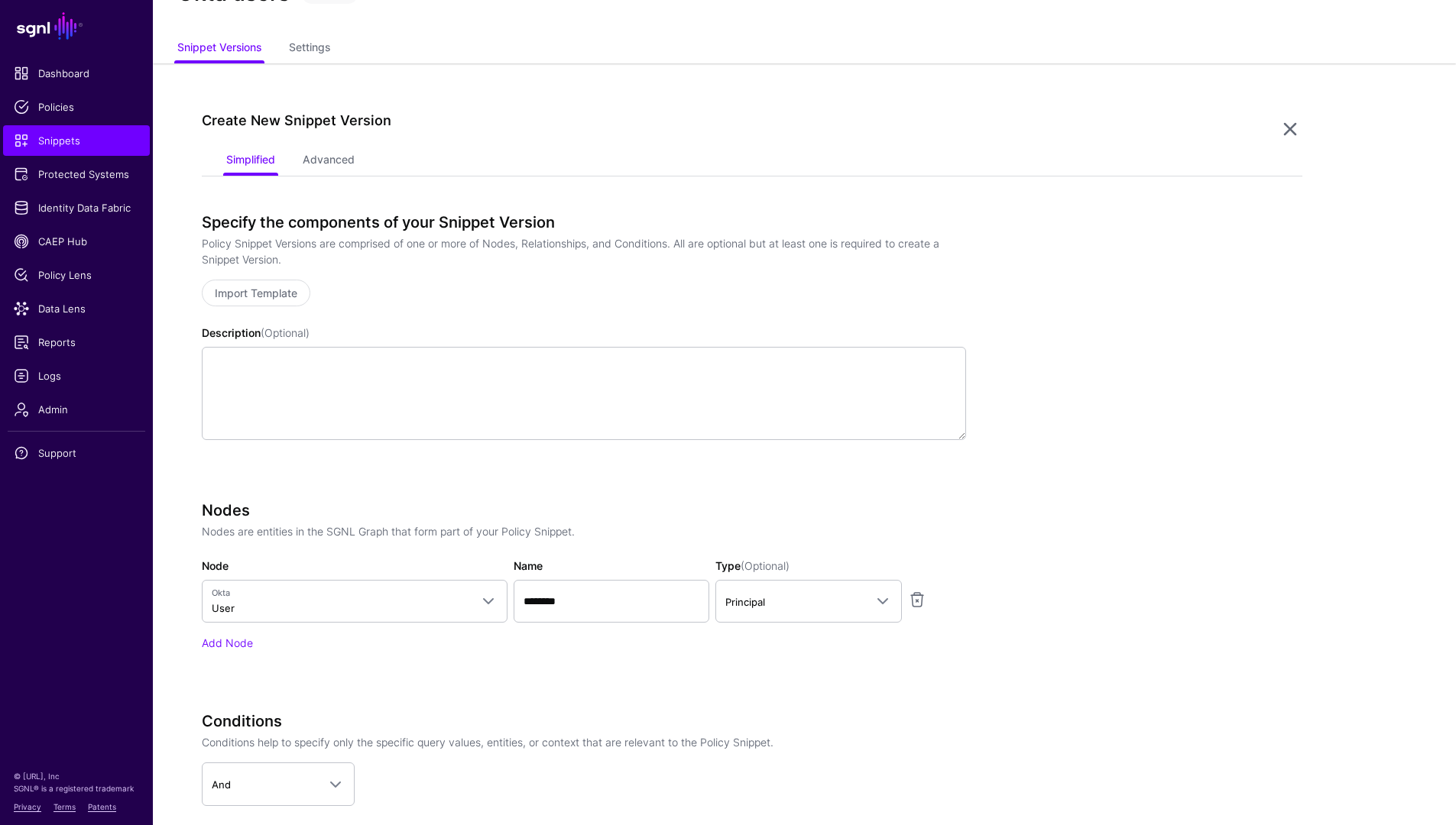
scroll to position [0, 0]
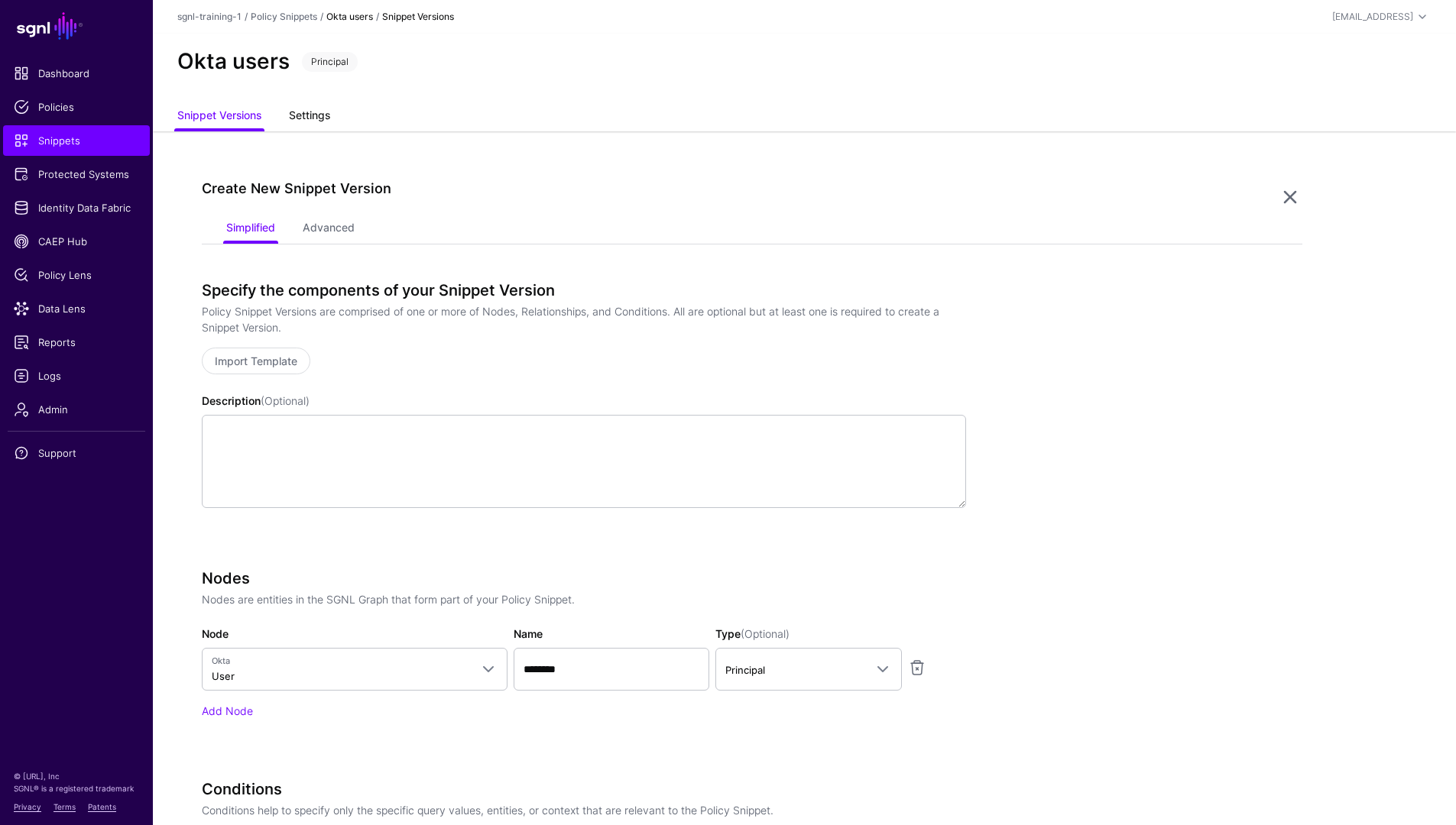
click at [319, 126] on link "Settings" at bounding box center [309, 117] width 42 height 29
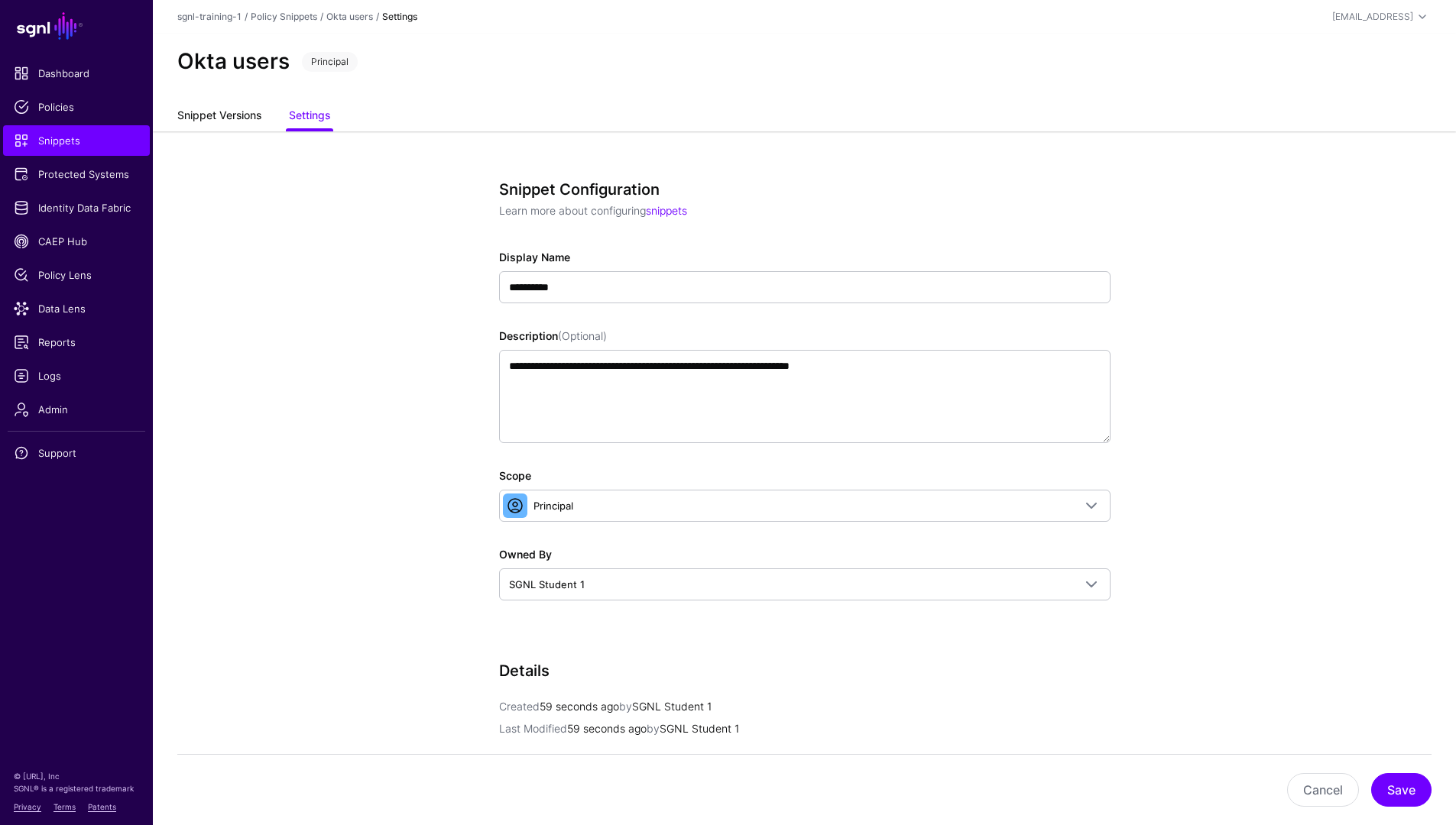
click at [215, 119] on link "Snippet Versions" at bounding box center [219, 117] width 84 height 29
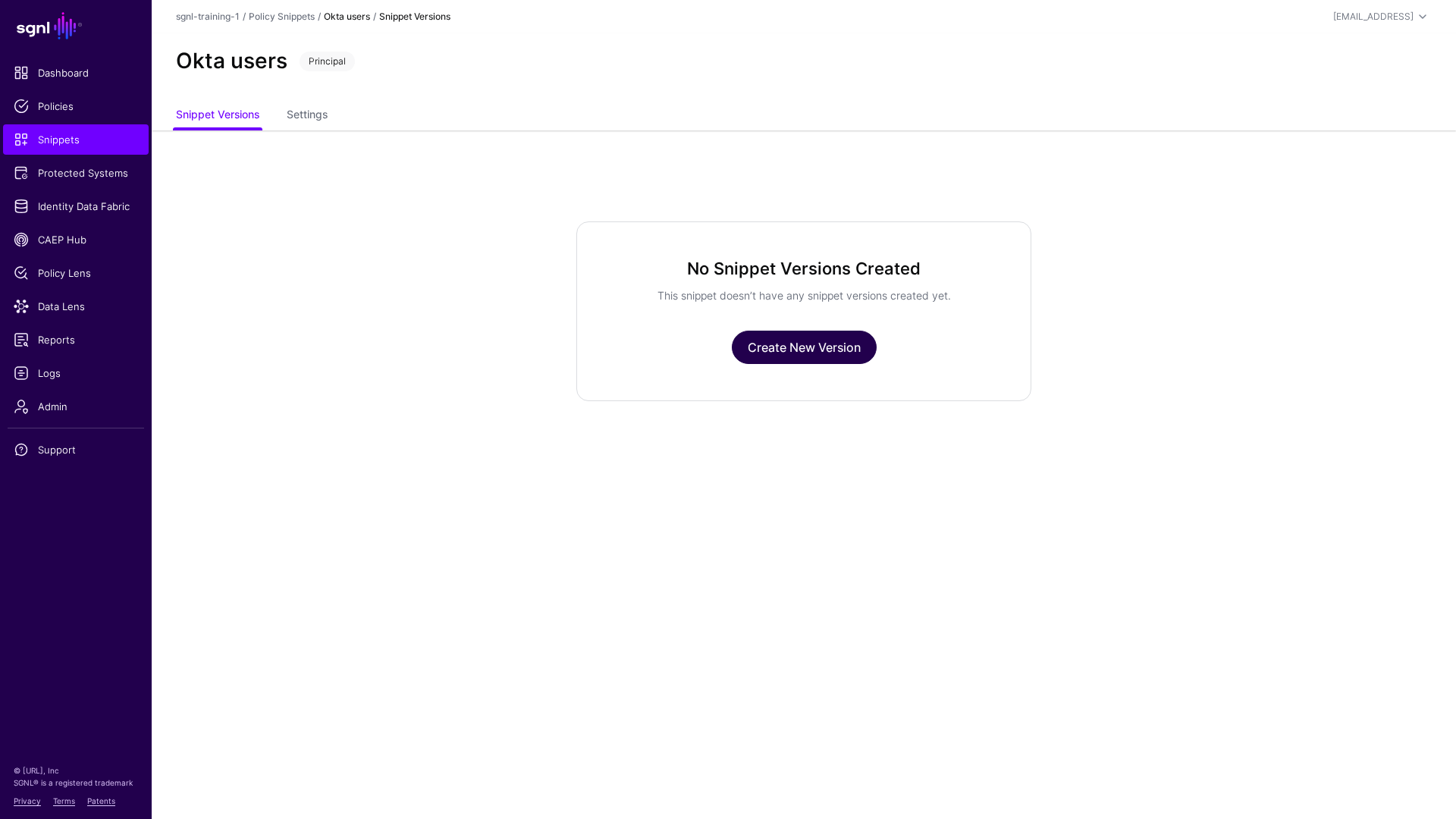
click at [774, 363] on link "Create New Version" at bounding box center [805, 348] width 145 height 34
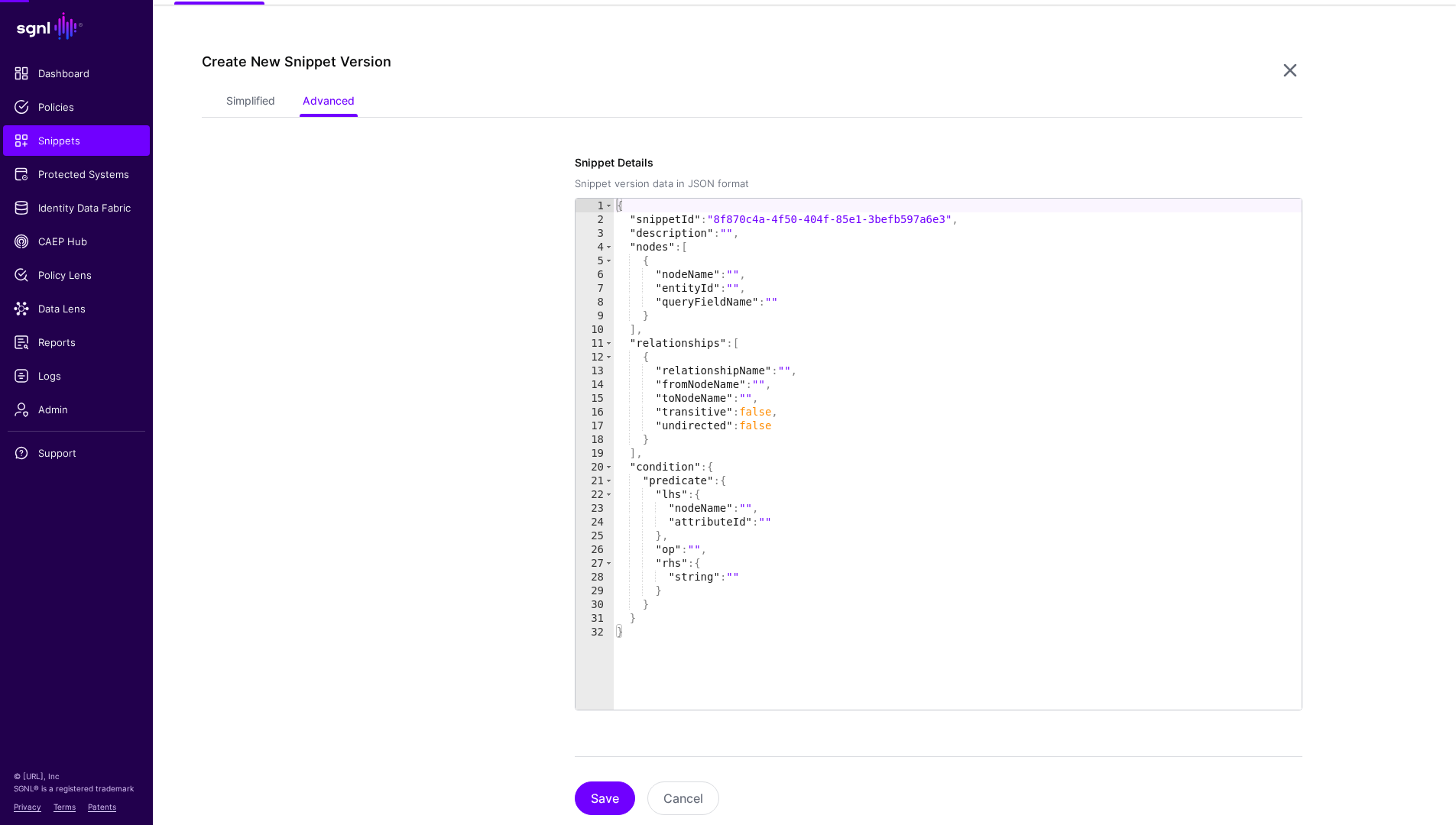
scroll to position [132, 0]
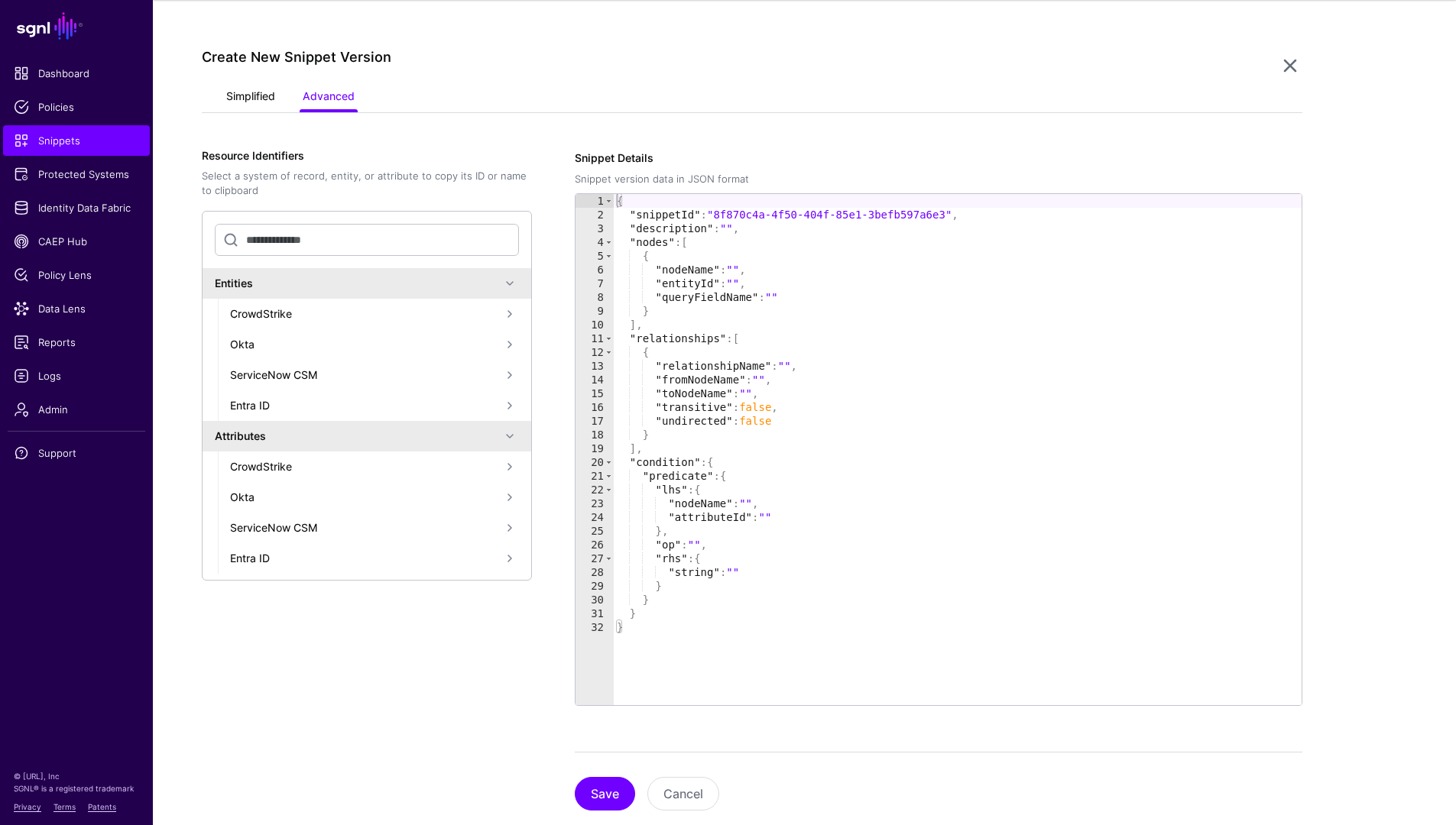
click at [252, 100] on link "Simplified" at bounding box center [250, 98] width 49 height 29
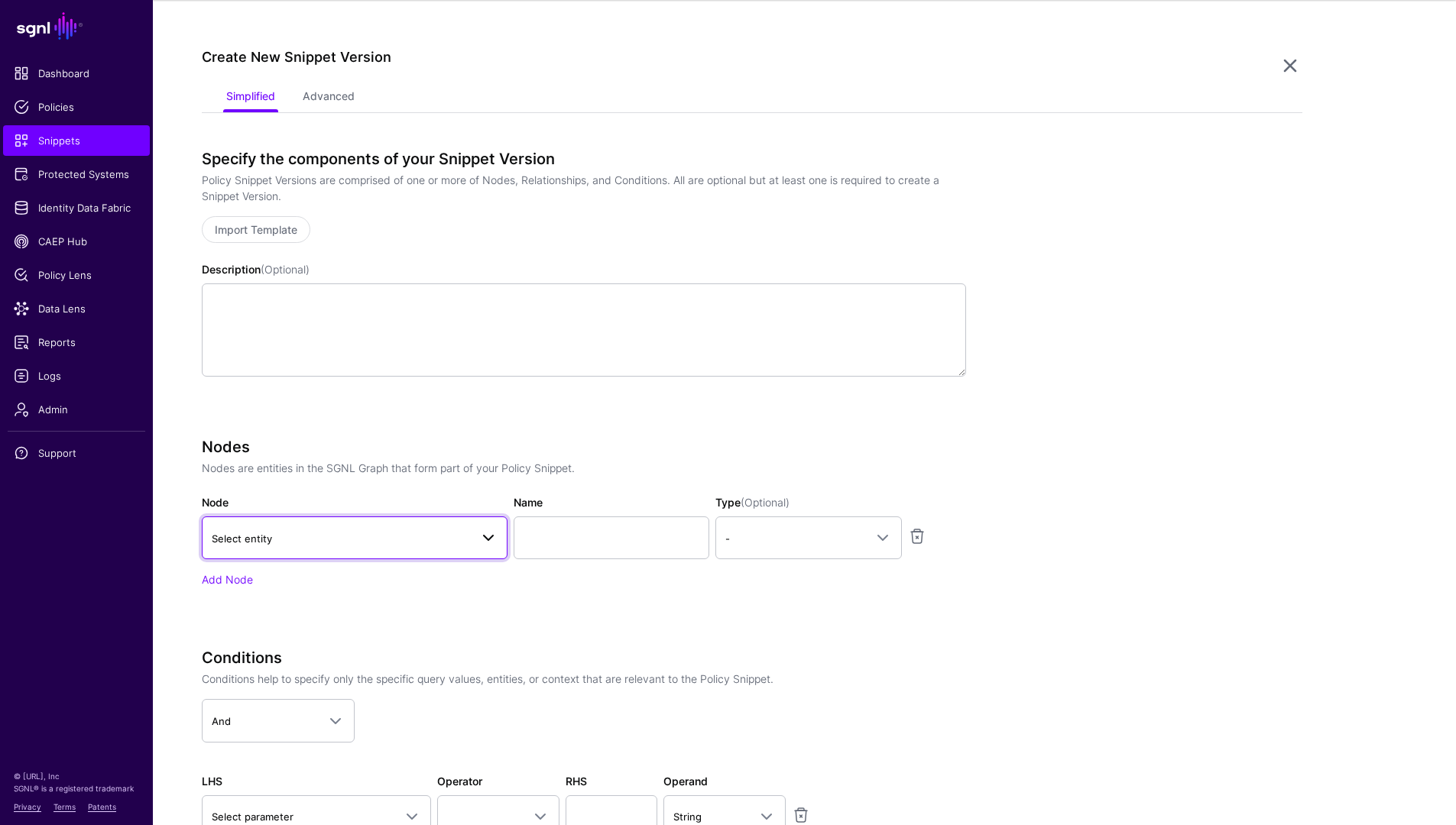
click at [351, 537] on span "Select entity" at bounding box center [340, 539] width 258 height 17
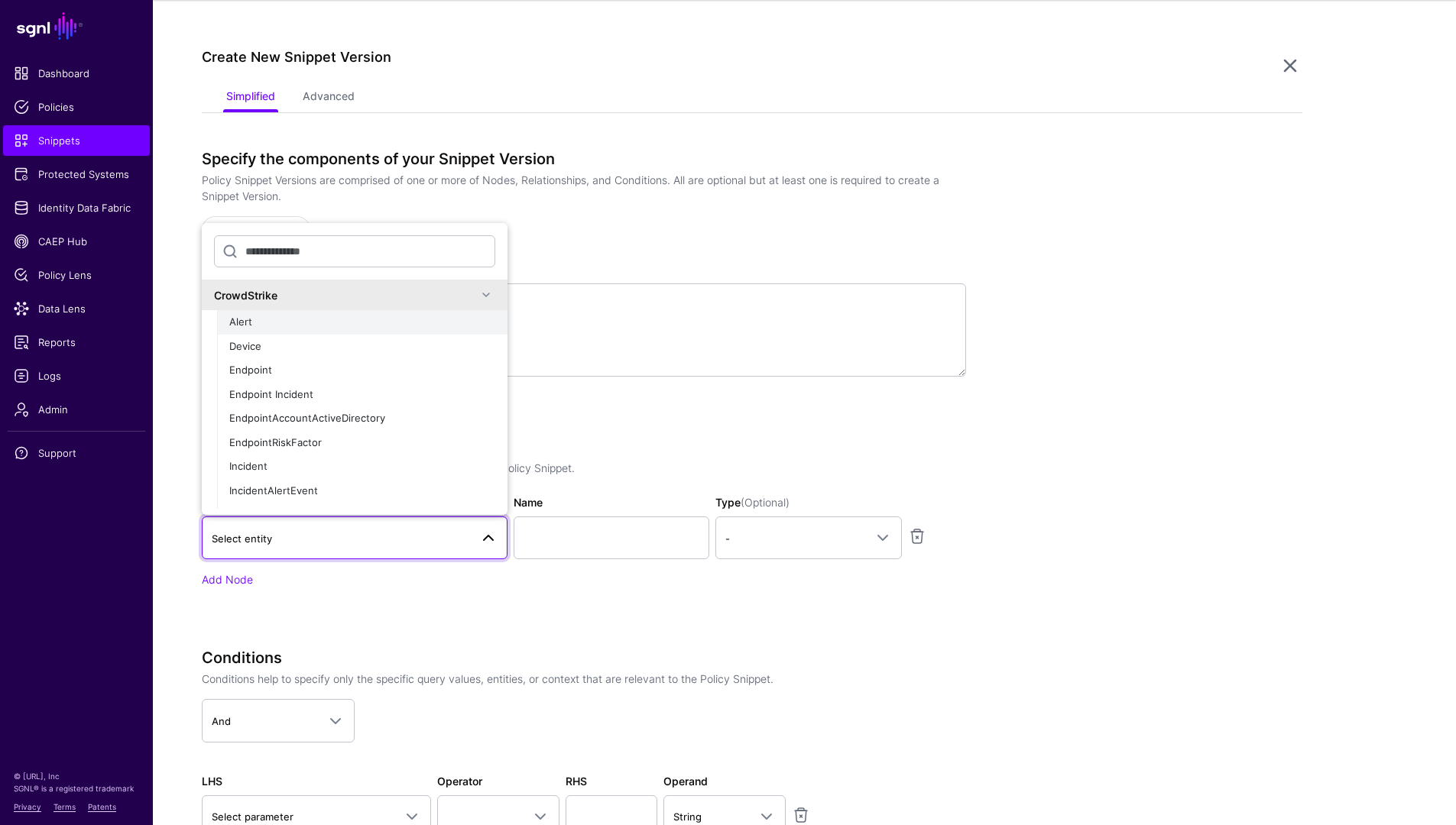
click at [318, 311] on button "Alert" at bounding box center [363, 323] width 290 height 25
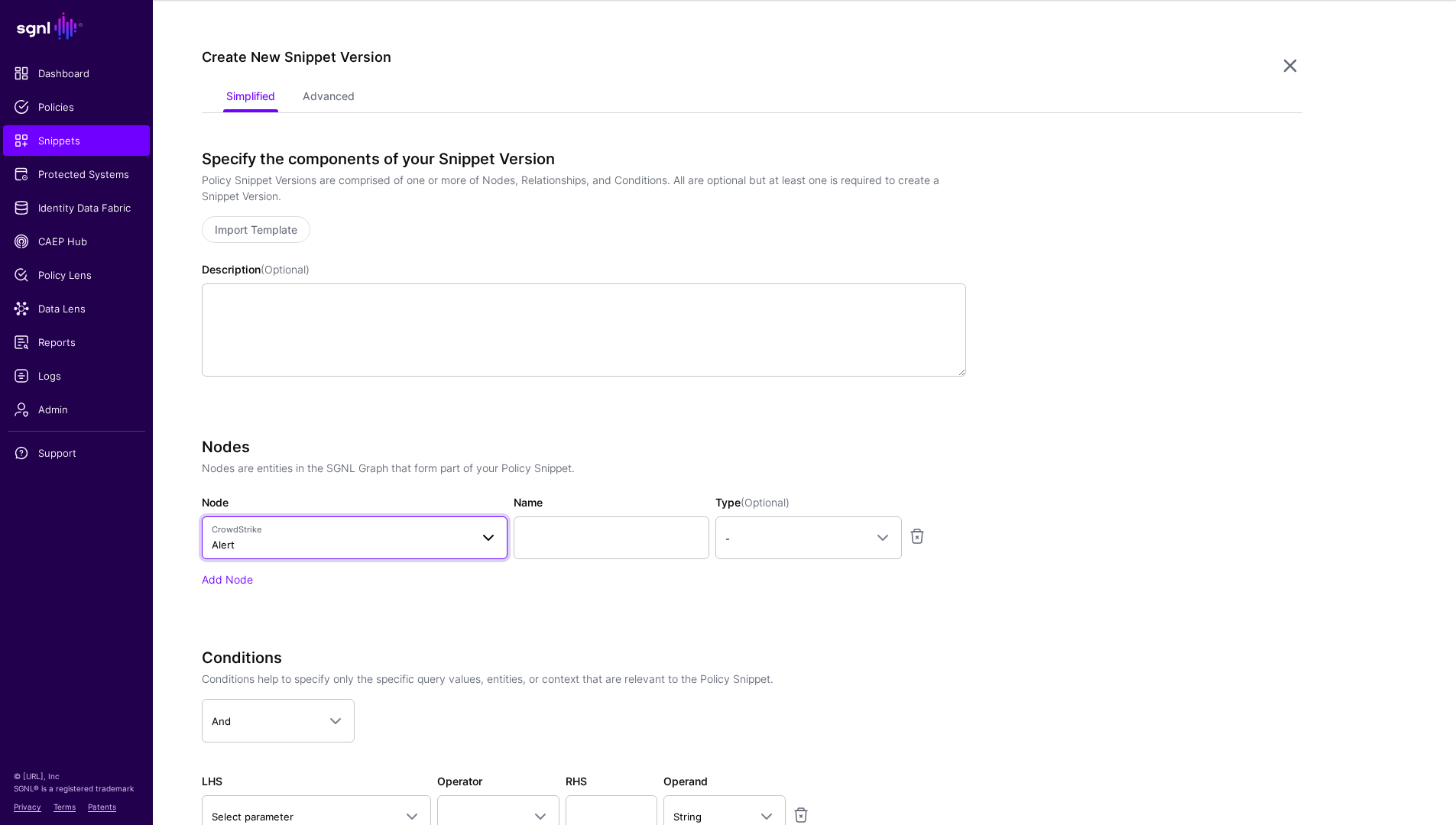
click at [320, 532] on span "CrowdStrike" at bounding box center [340, 530] width 258 height 13
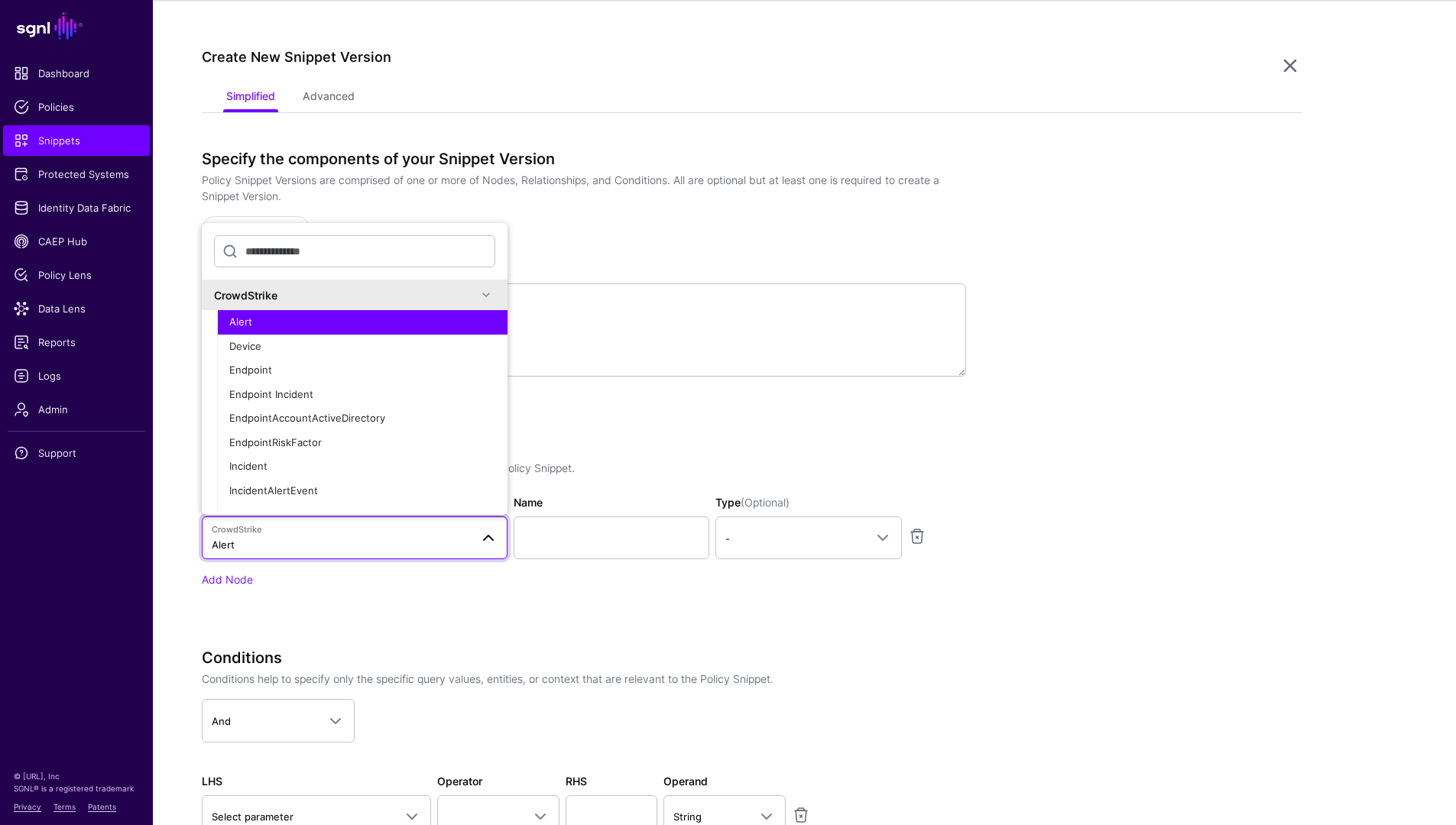
click at [266, 282] on div "CrowdStrike" at bounding box center [355, 295] width 306 height 31
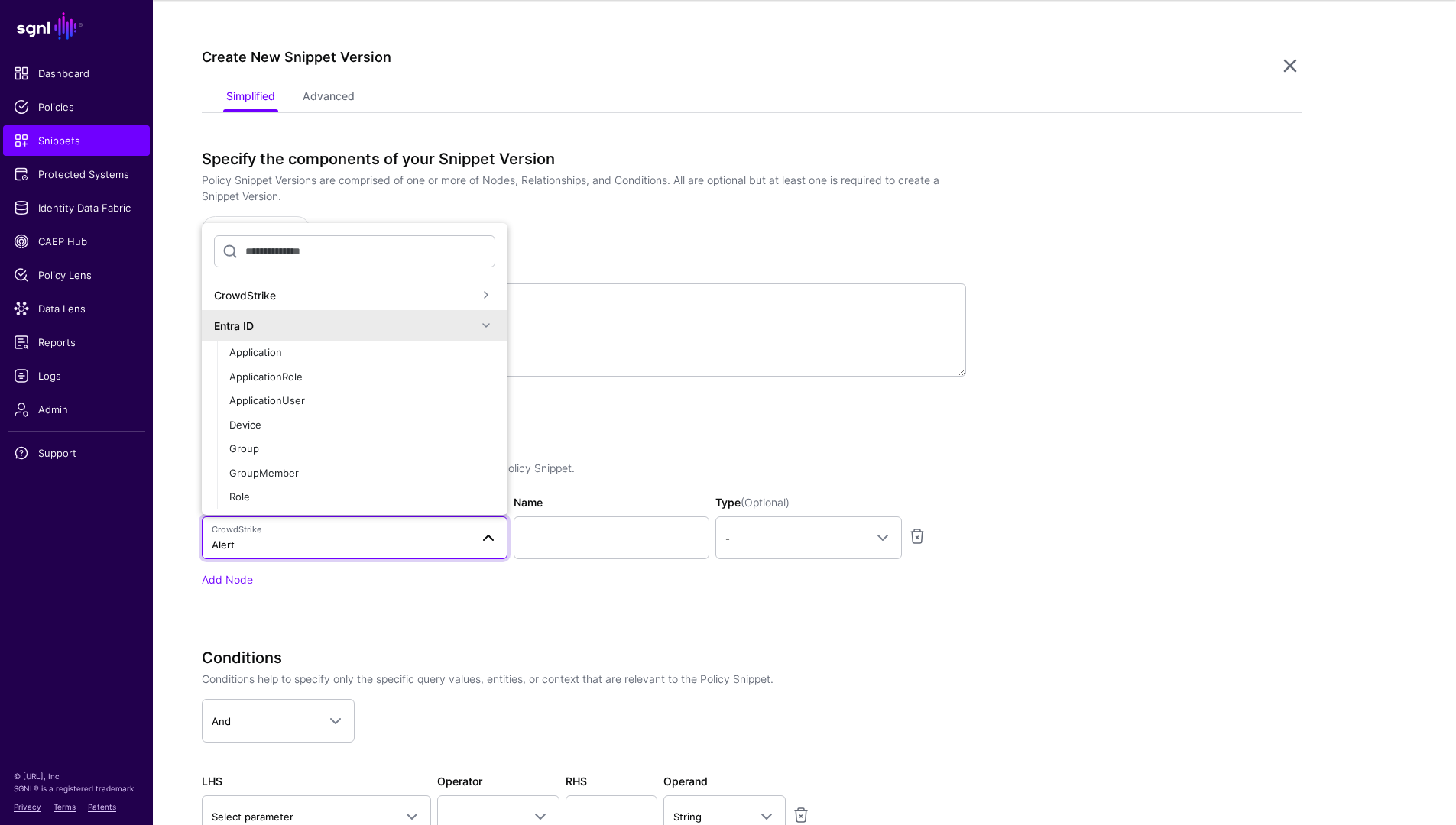
click at [270, 334] on div "Entra ID" at bounding box center [355, 326] width 306 height 31
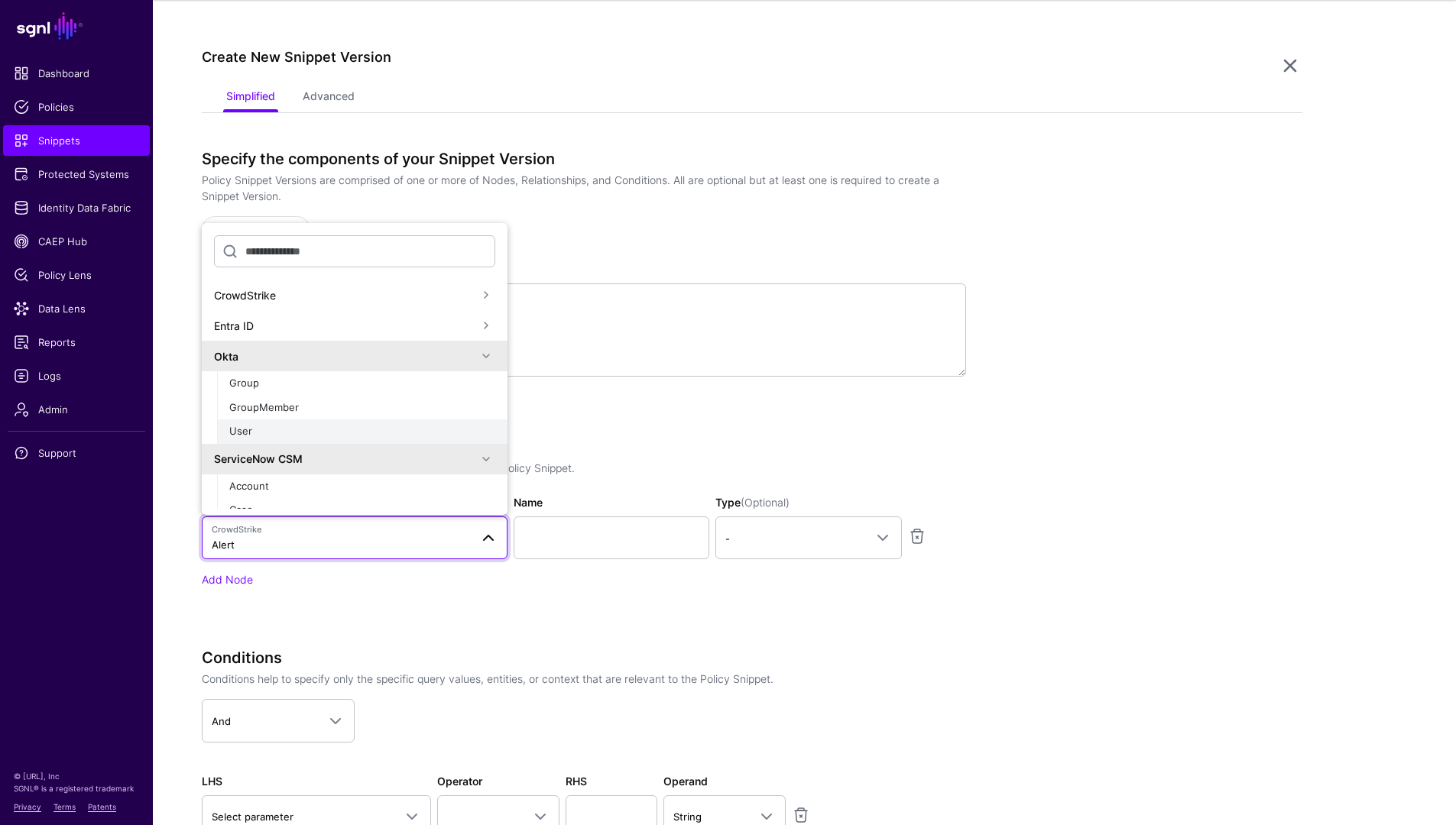
click at [286, 443] on button "User" at bounding box center [363, 431] width 290 height 25
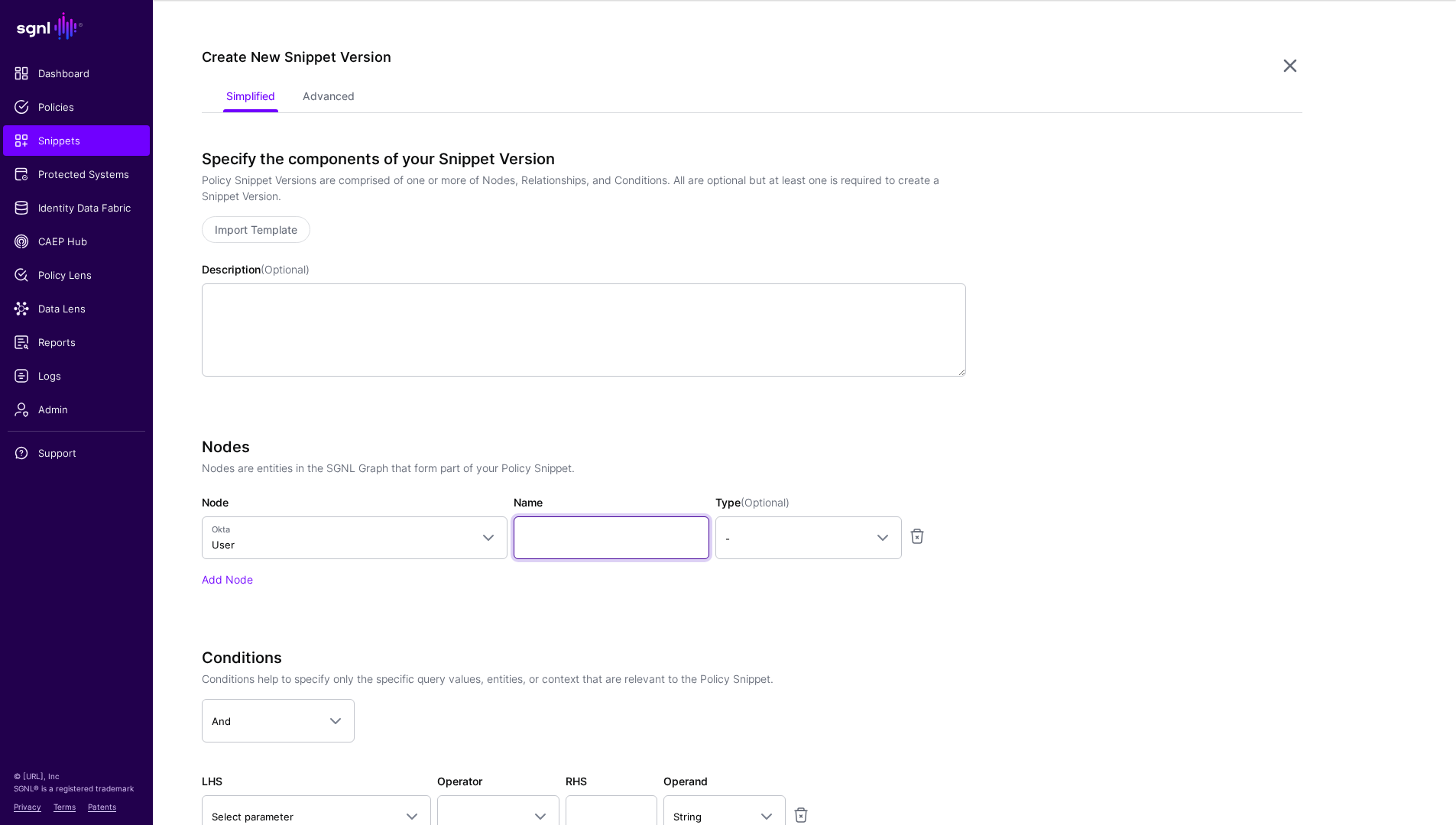
click at [576, 530] on input "Name" at bounding box center [611, 538] width 195 height 42
type input "********"
click at [777, 532] on span "-" at bounding box center [795, 539] width 139 height 17
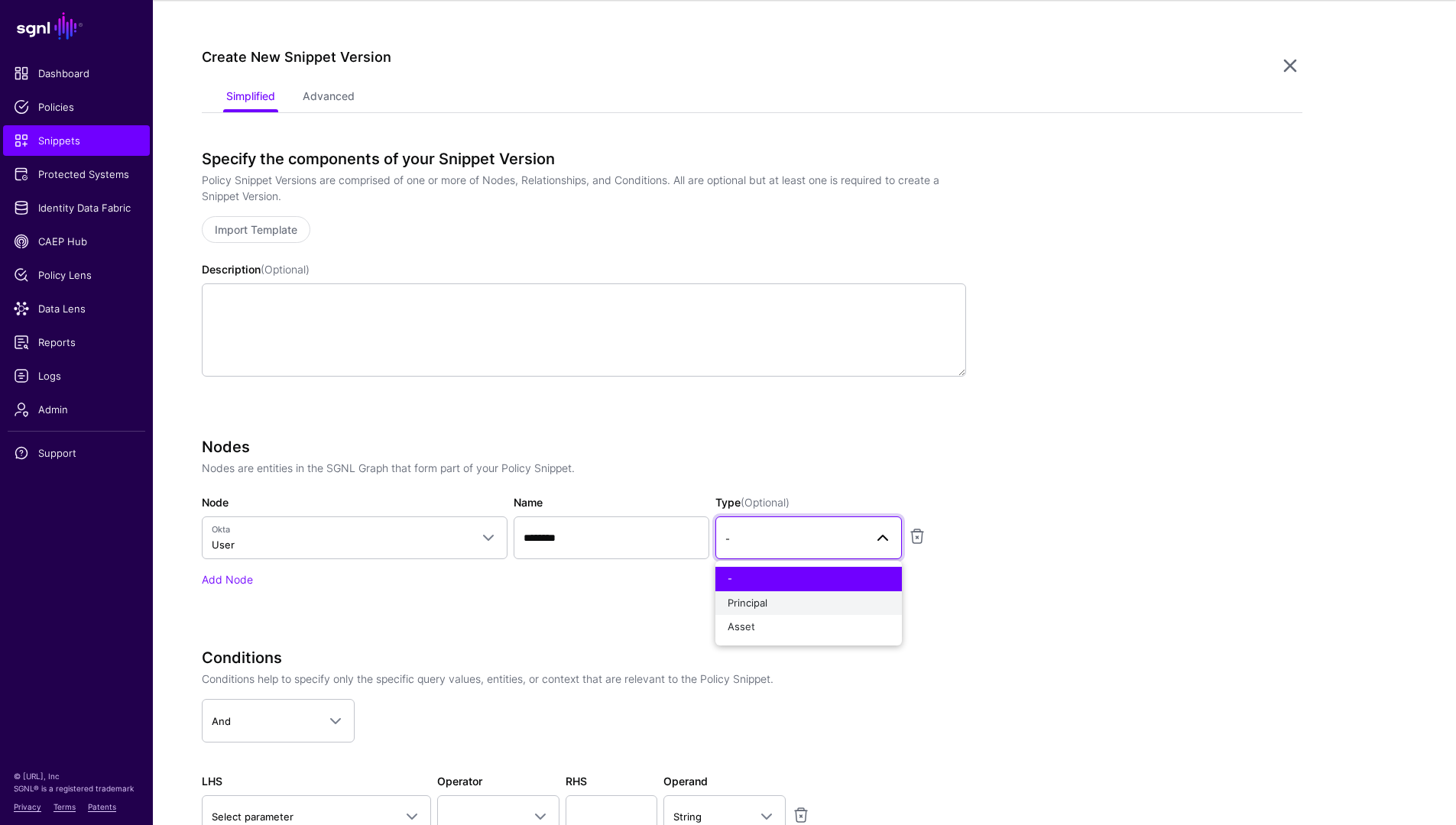
click at [776, 592] on button "Principal" at bounding box center [809, 603] width 187 height 25
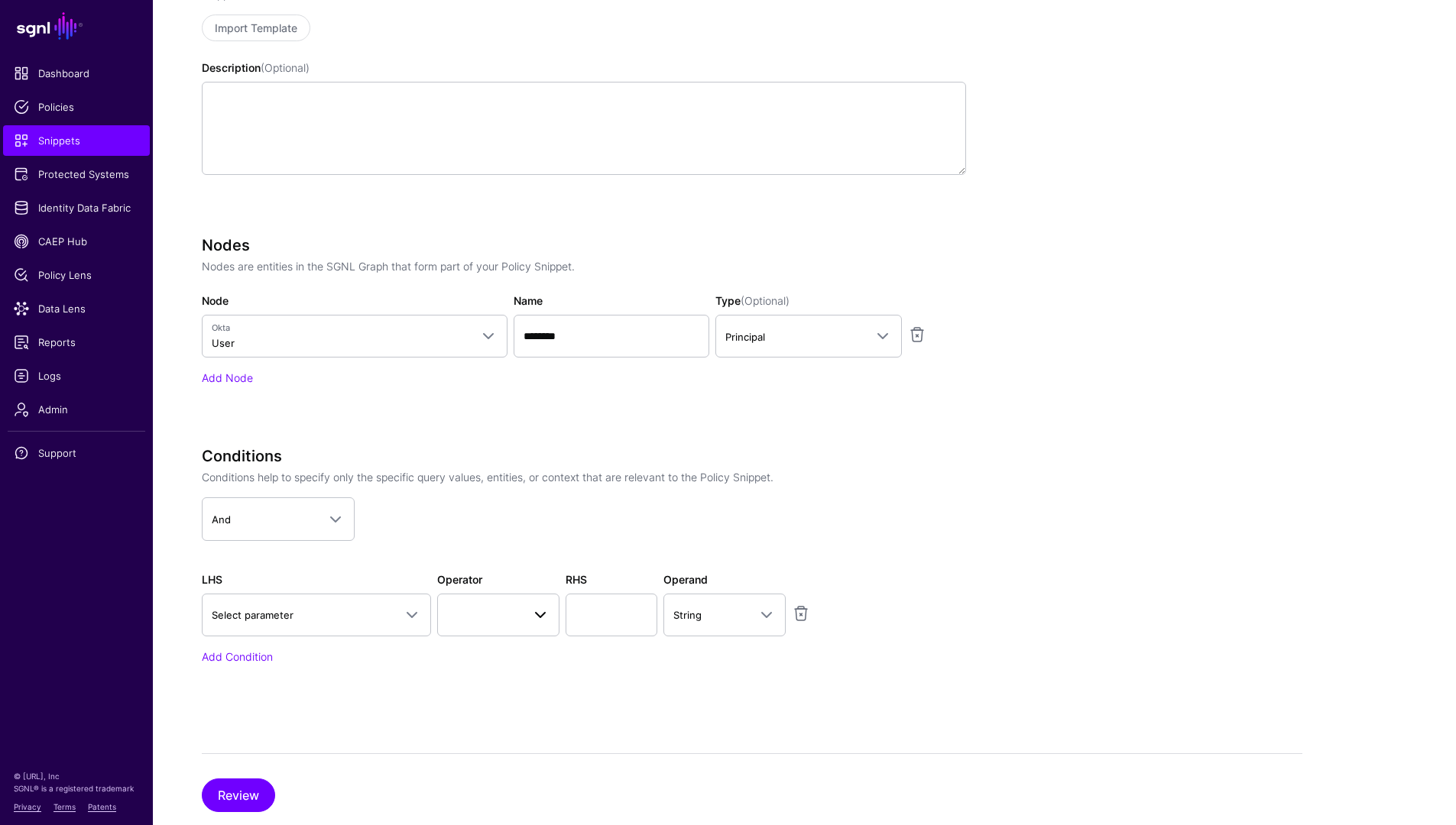
scroll to position [369, 0]
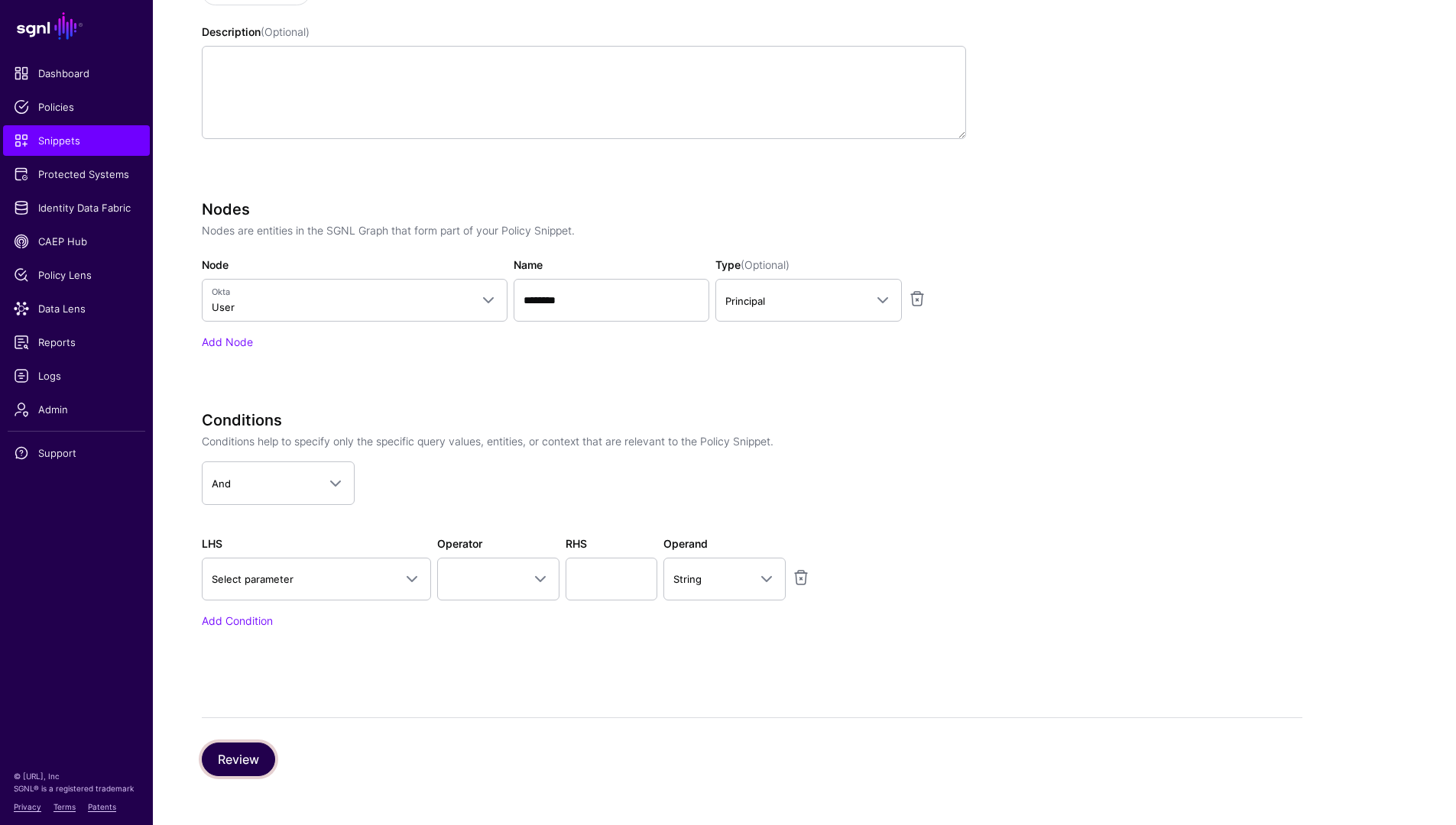
click at [233, 750] on button "Review" at bounding box center [239, 760] width 73 height 34
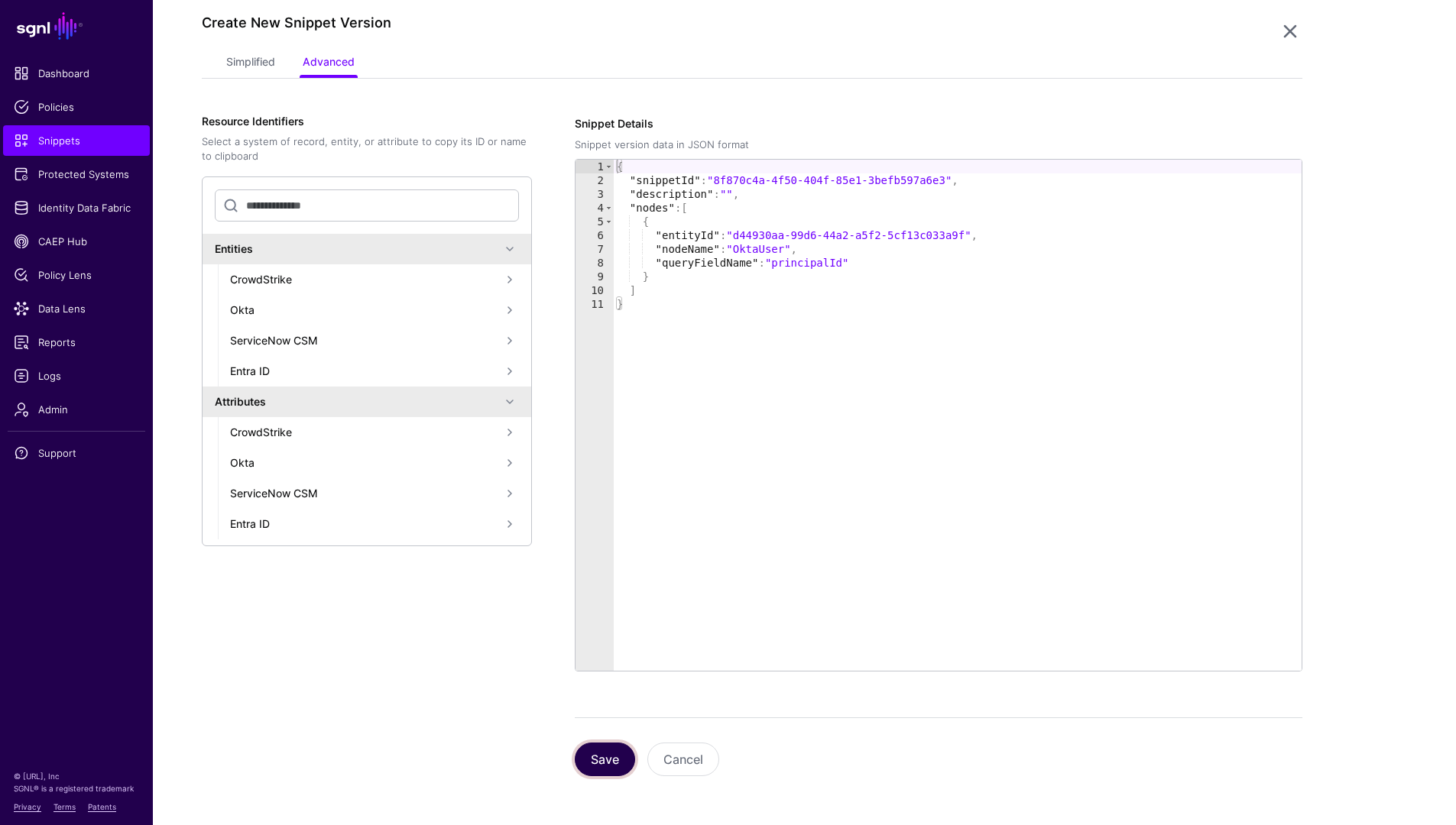
click at [599, 767] on button "Save" at bounding box center [604, 760] width 60 height 34
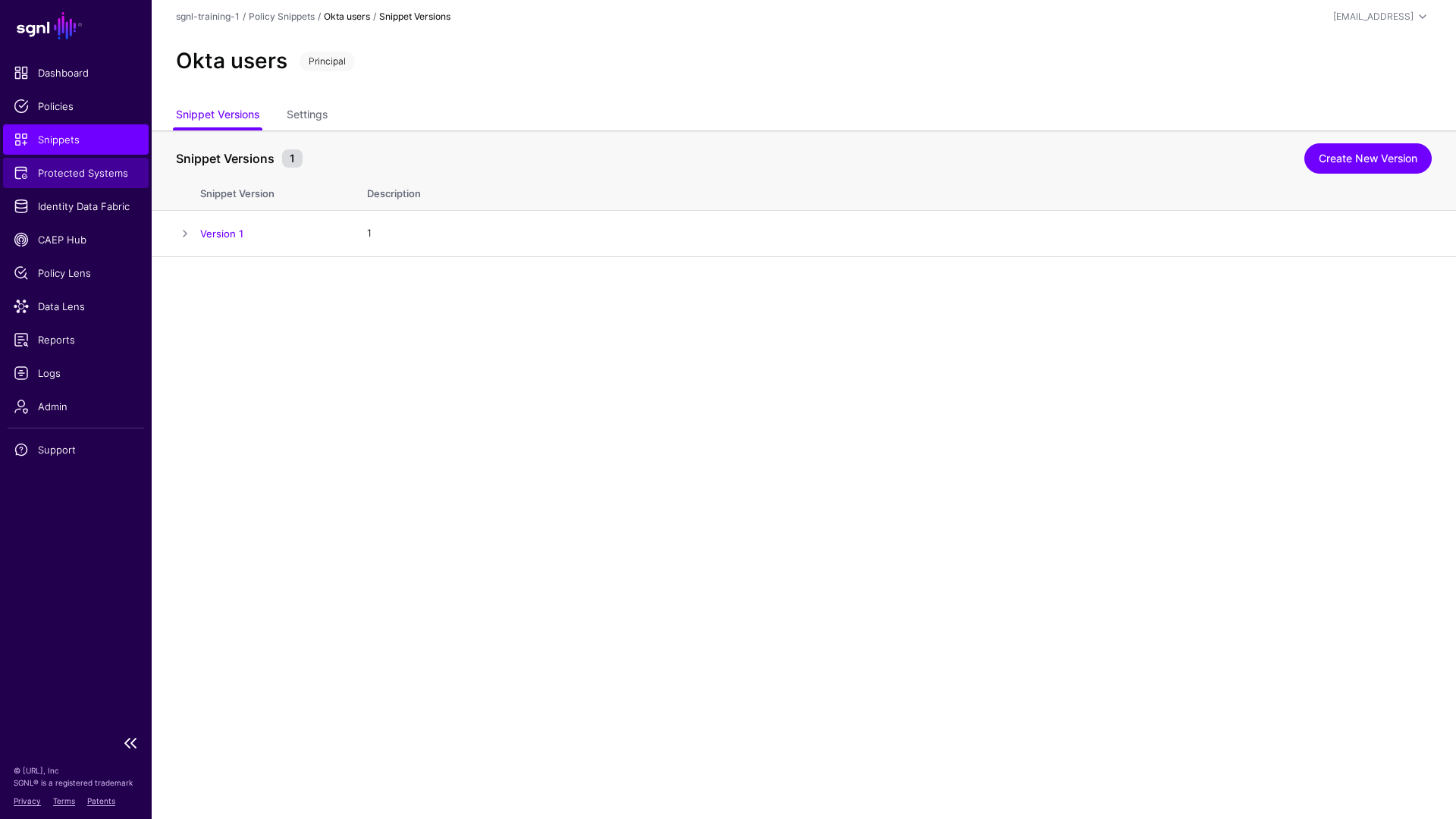
click at [91, 158] on link "Protected Systems" at bounding box center [76, 173] width 146 height 30
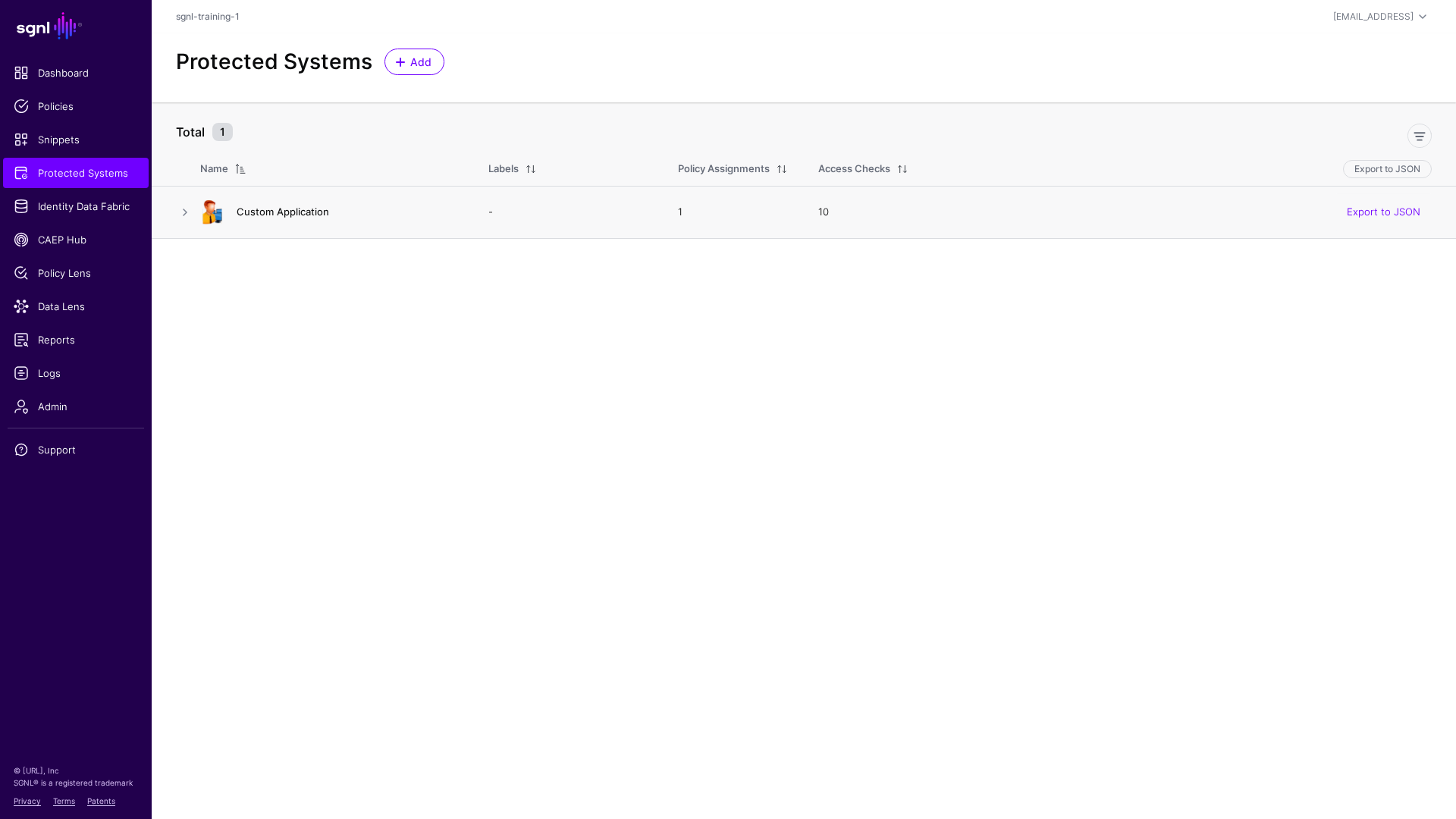
click at [277, 217] on link "Custom Application" at bounding box center [283, 211] width 93 height 12
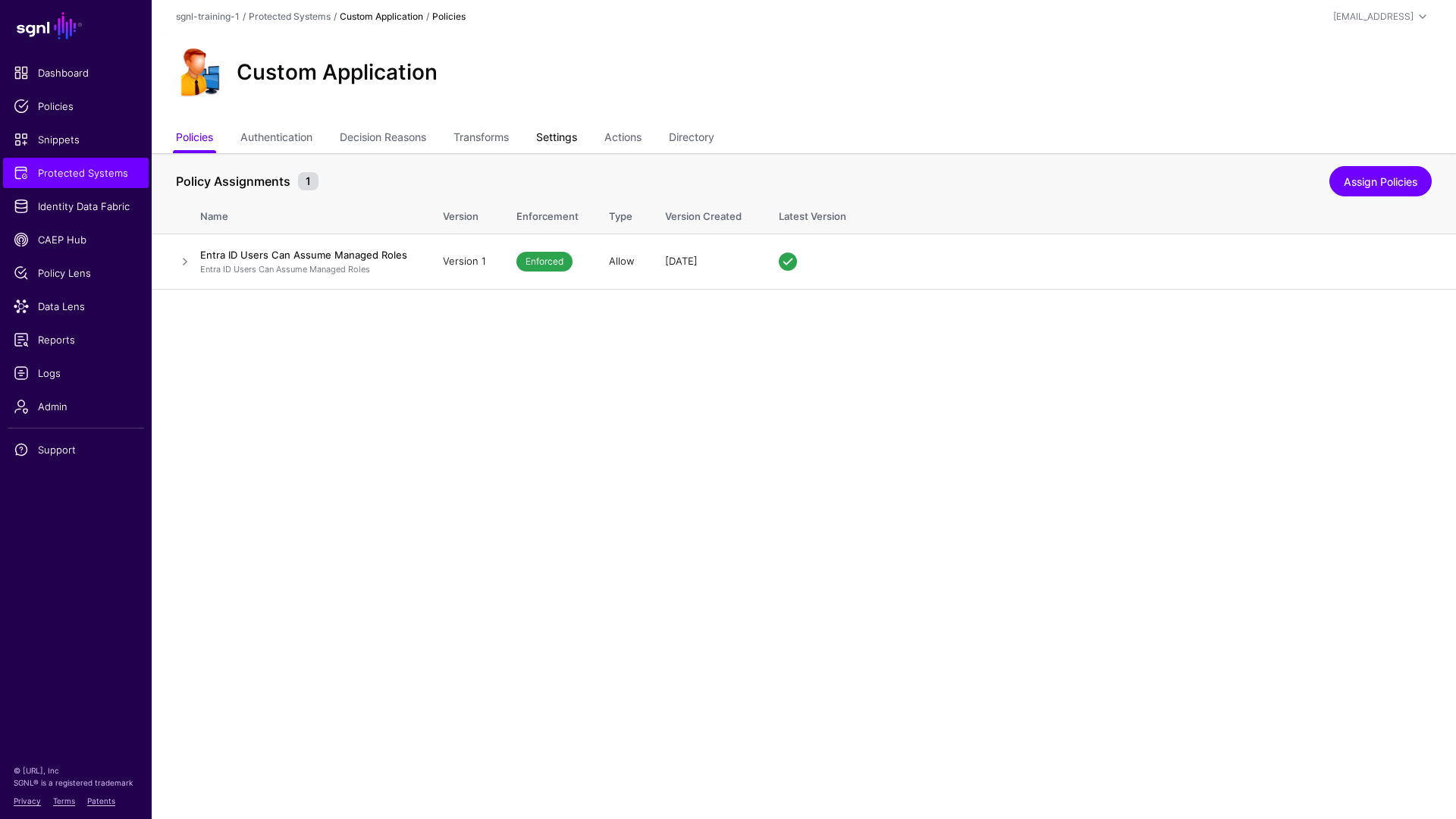
click at [568, 131] on link "Settings" at bounding box center [556, 139] width 41 height 29
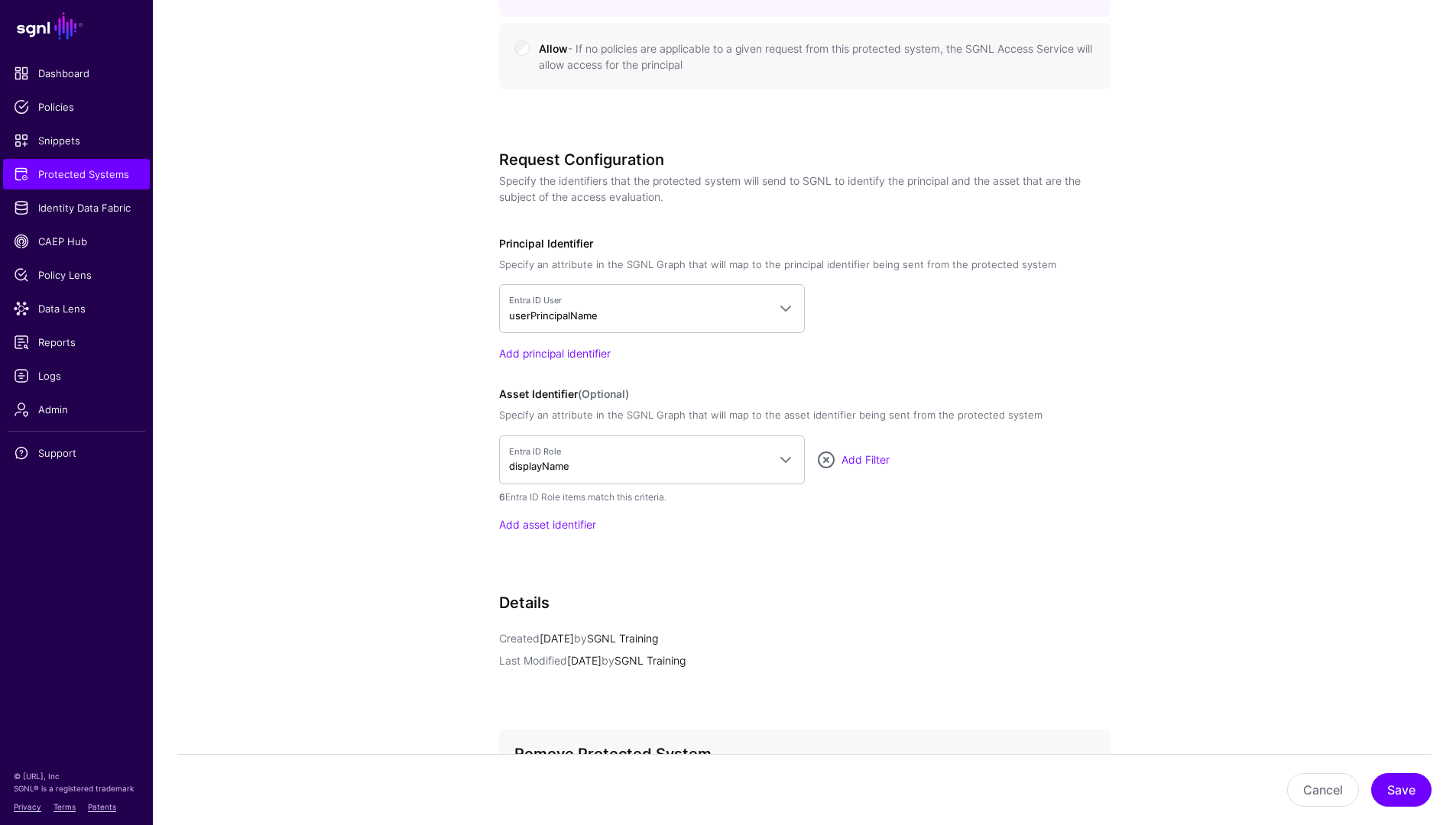
scroll to position [1187, 0]
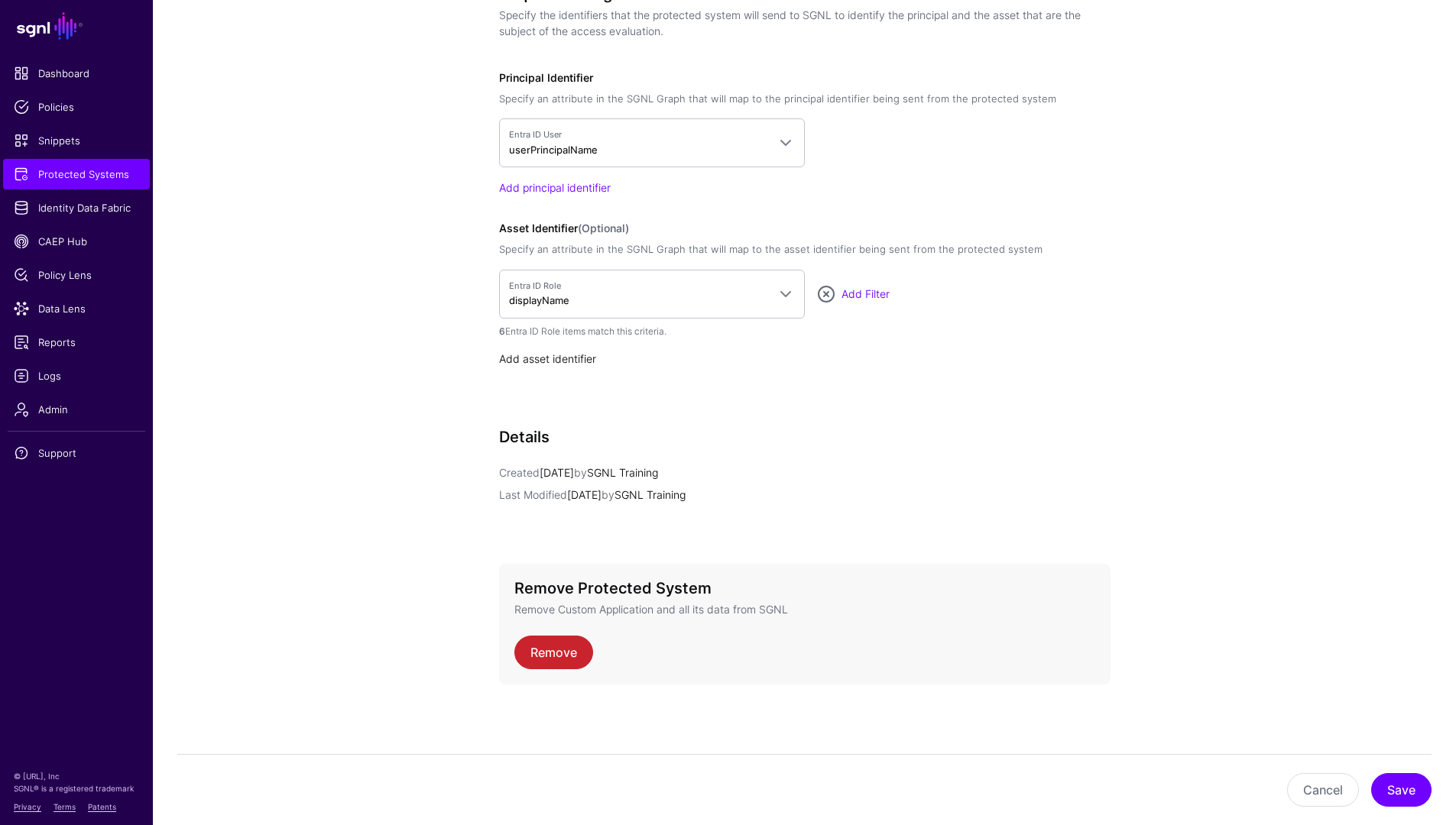
click at [542, 362] on link "Add asset identifier" at bounding box center [548, 358] width 97 height 13
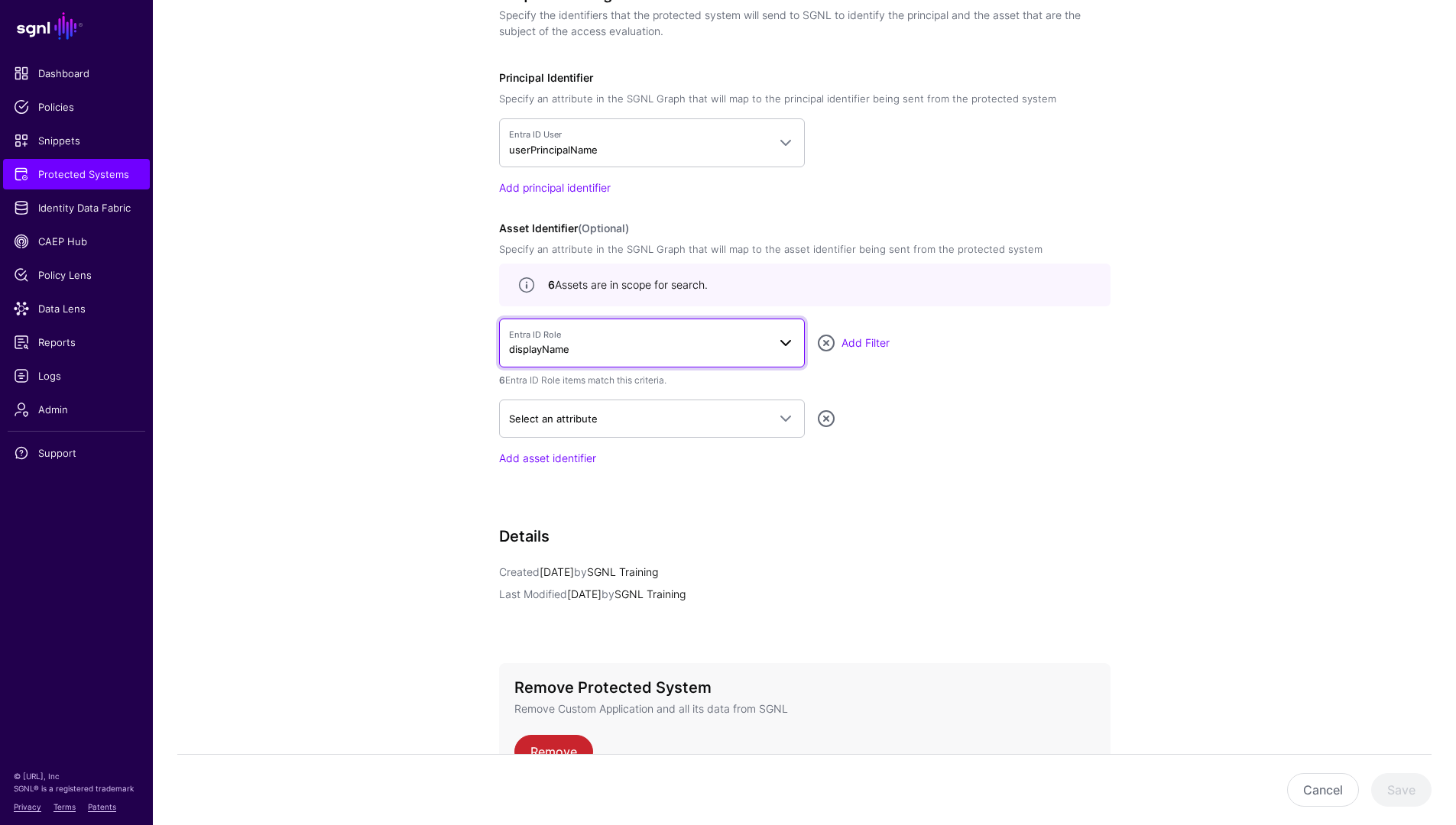
click at [738, 345] on span "Entra ID Role displayName" at bounding box center [638, 343] width 258 height 29
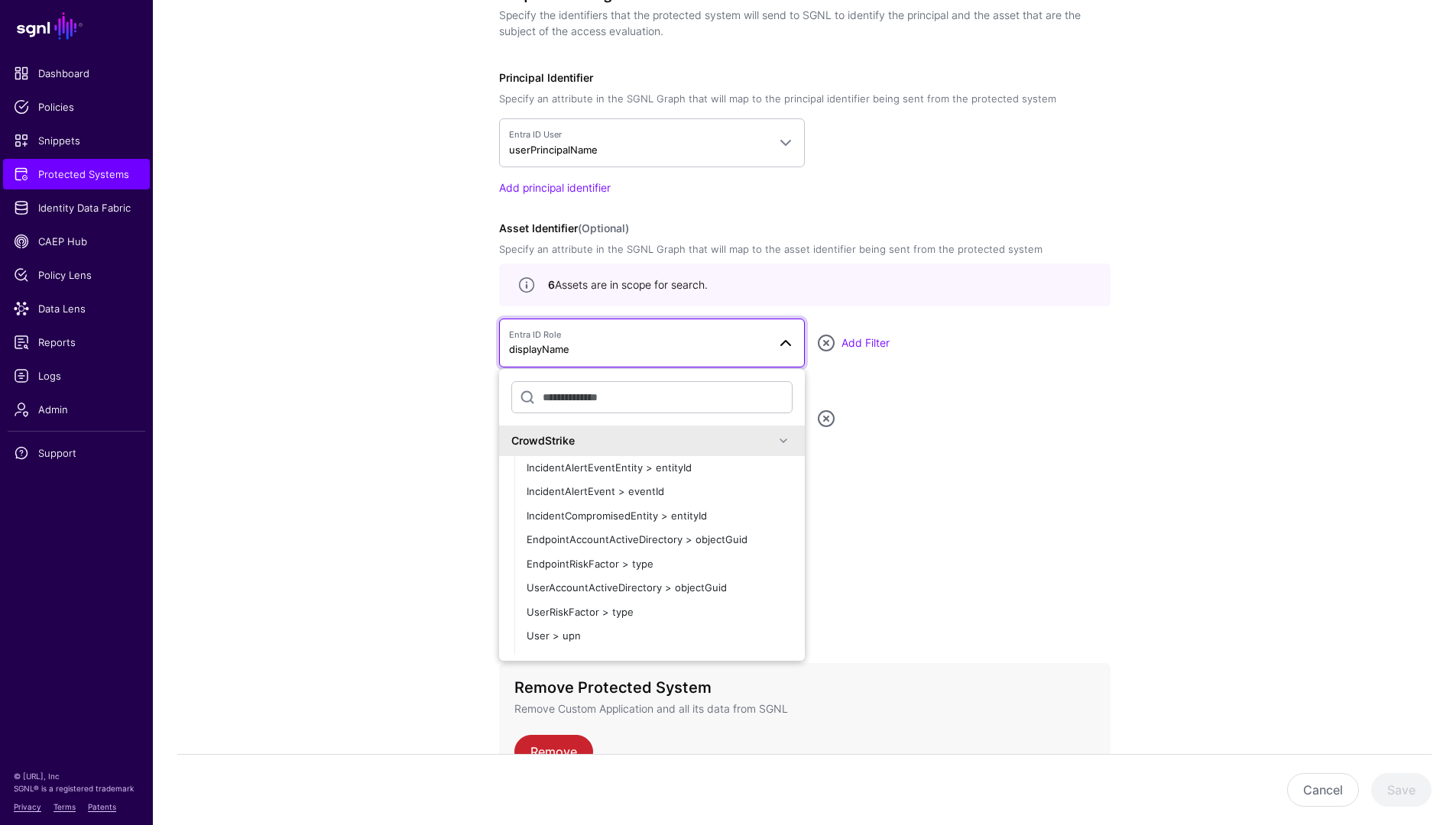
click at [610, 444] on div "CrowdStrike" at bounding box center [643, 441] width 263 height 16
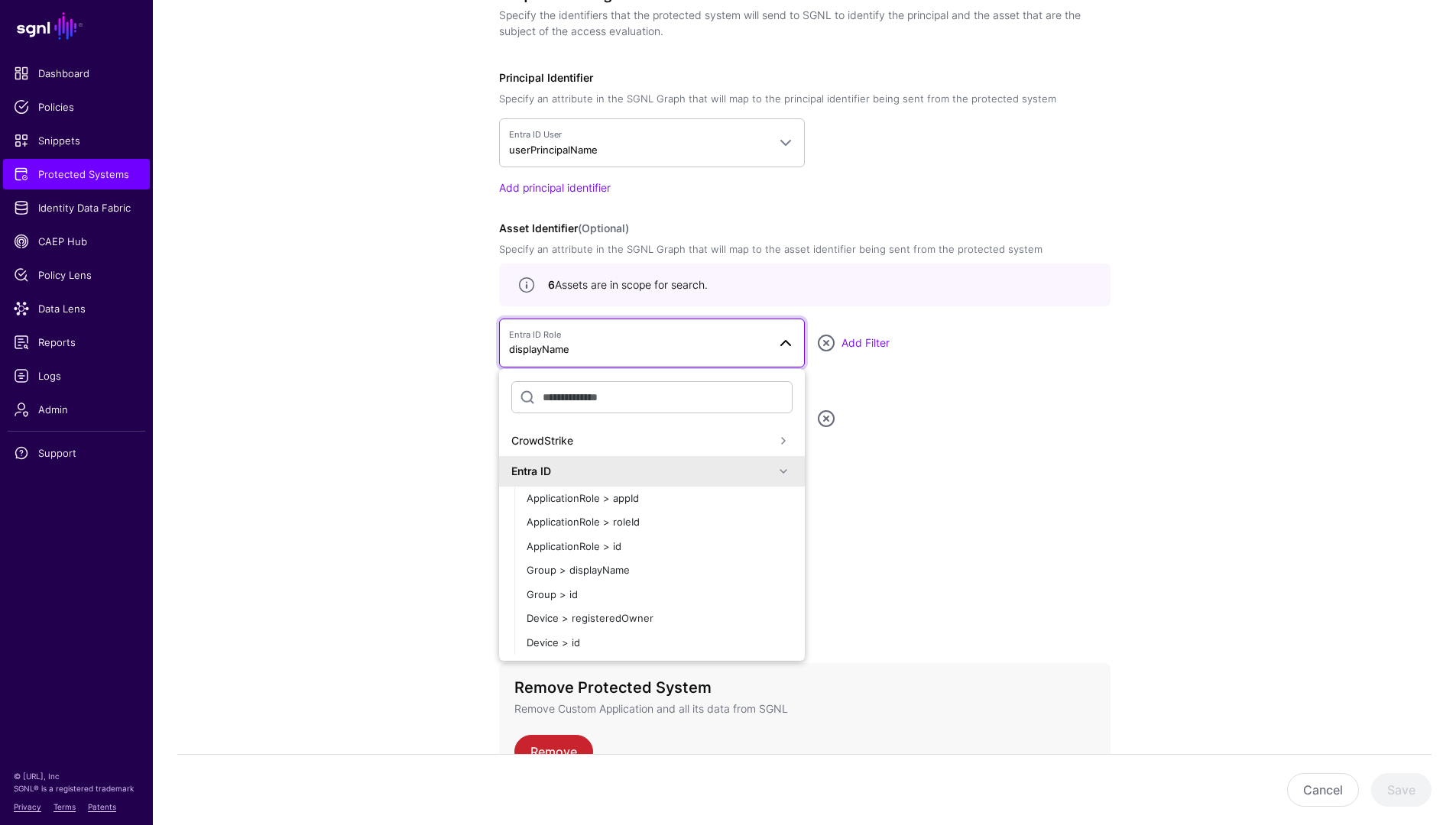
click at [594, 461] on div "Entra ID" at bounding box center [652, 471] width 306 height 31
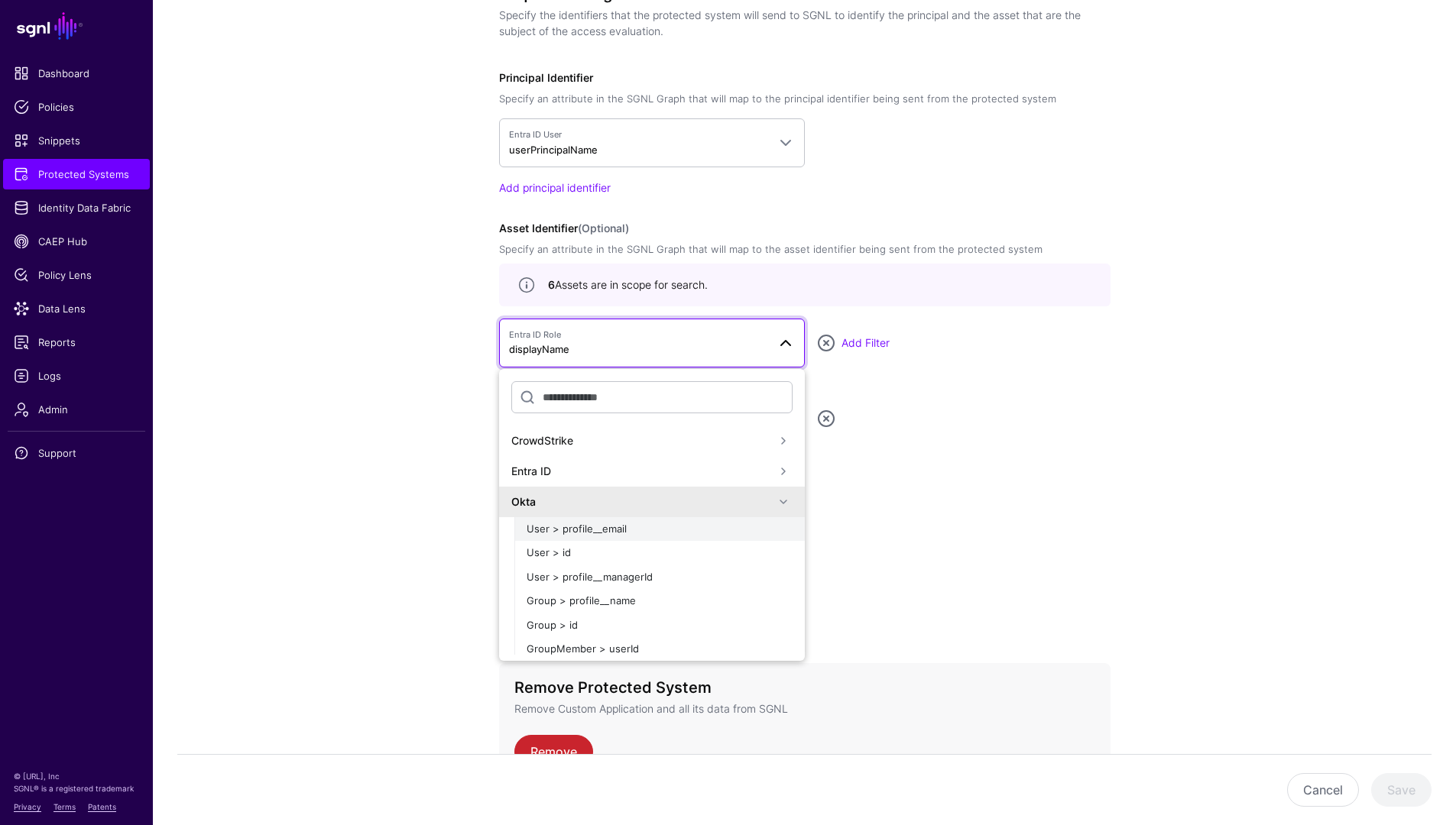
click at [605, 530] on span "User > profile__email" at bounding box center [576, 529] width 100 height 12
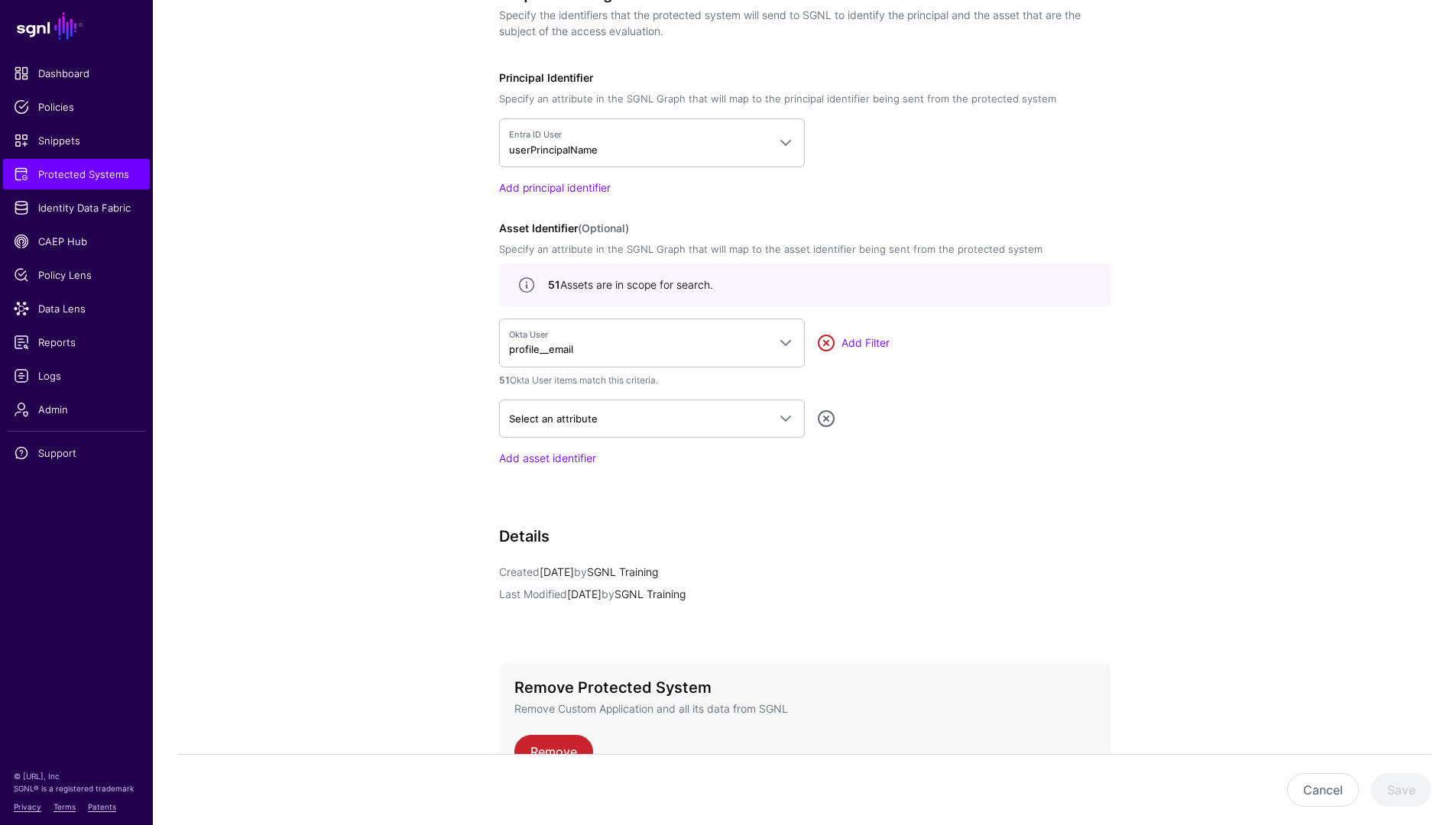
click at [827, 347] on link at bounding box center [826, 343] width 19 height 19
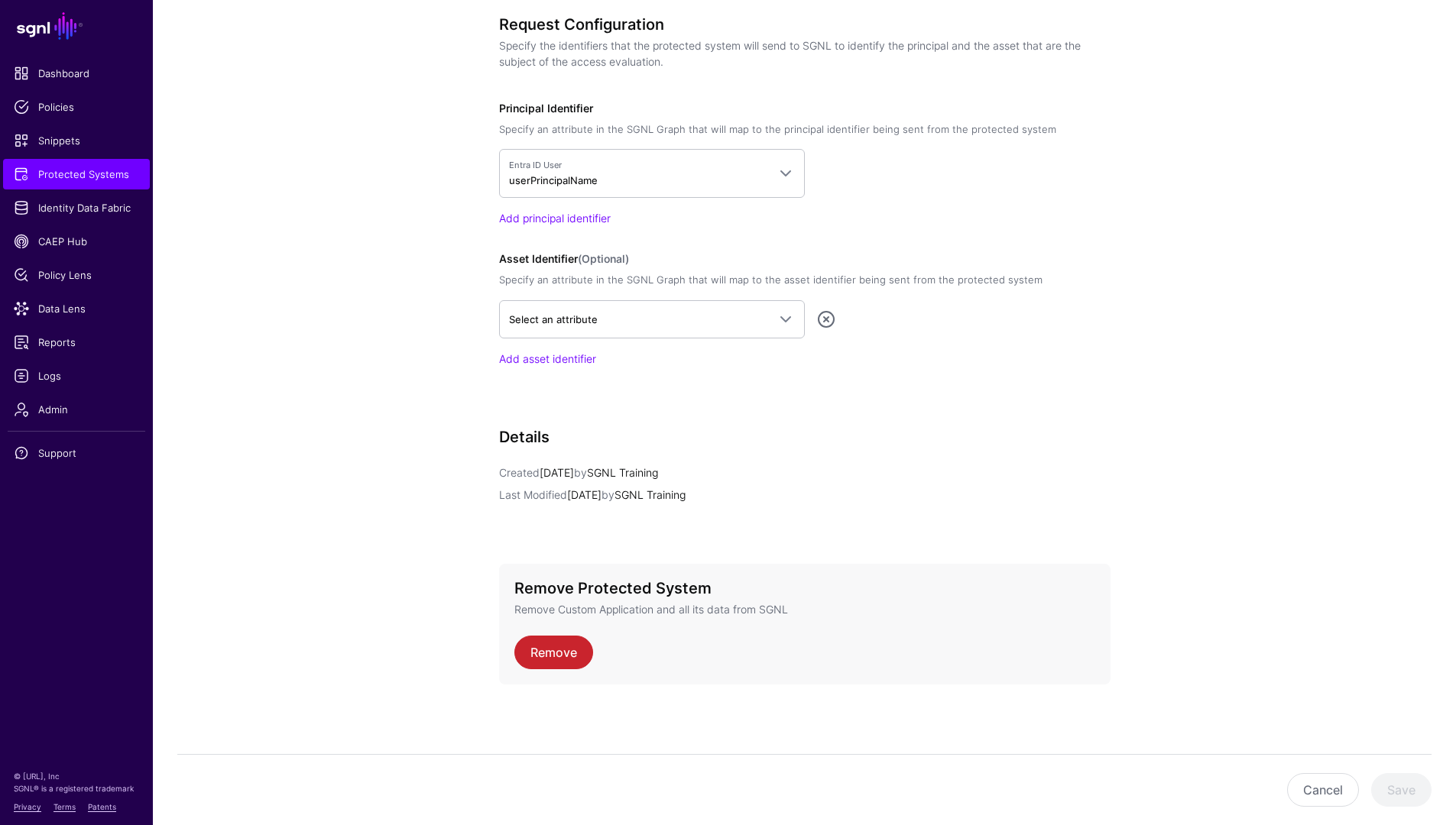
scroll to position [1156, 0]
click at [536, 216] on link "Add principal identifier" at bounding box center [554, 217] width 111 height 13
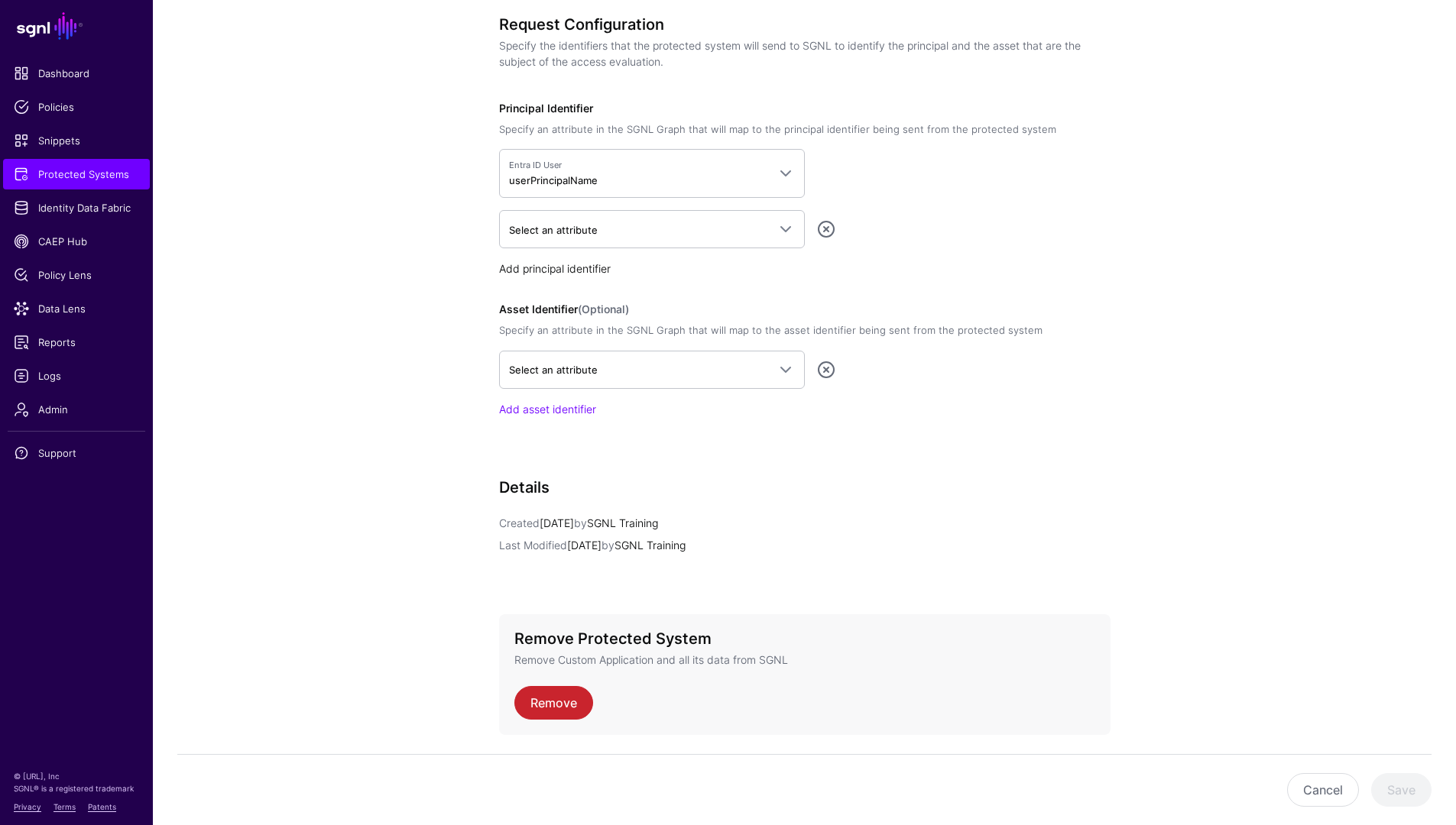
scroll to position [1187, 0]
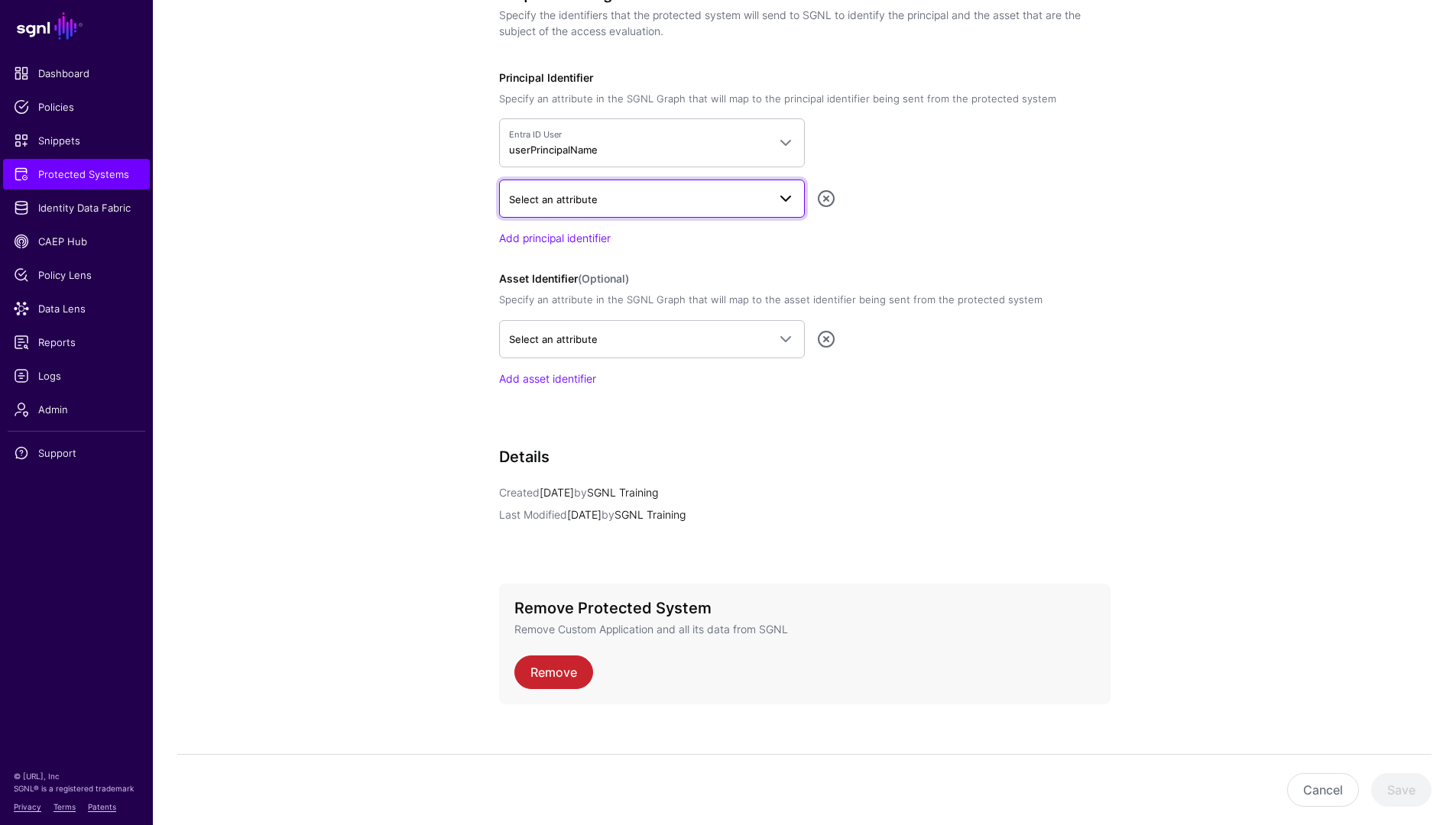
click at [592, 199] on span "Select an attribute" at bounding box center [554, 199] width 88 height 12
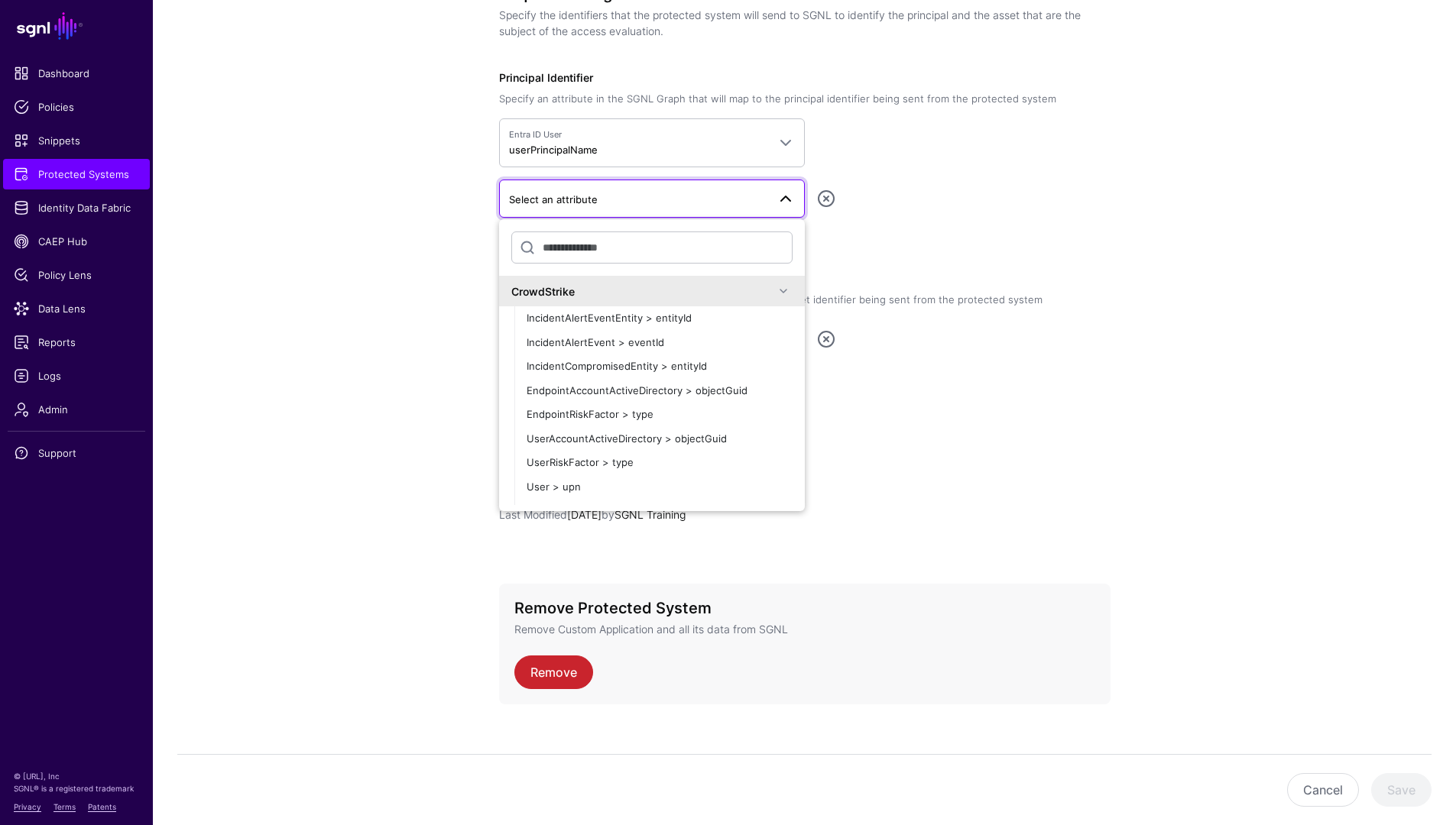
click at [600, 290] on div "CrowdStrike" at bounding box center [643, 291] width 263 height 16
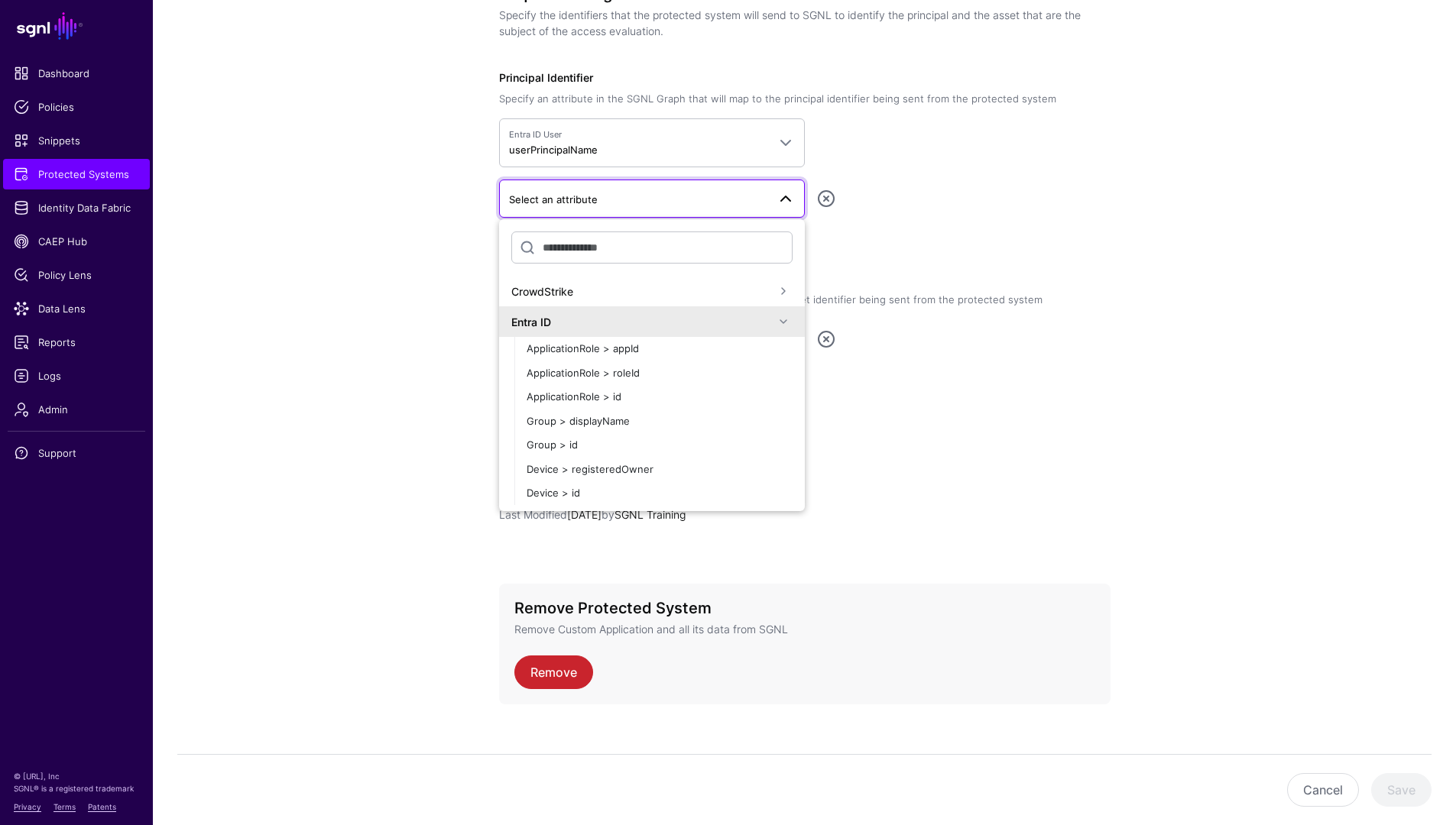
click at [593, 317] on div "Entra ID" at bounding box center [643, 322] width 263 height 16
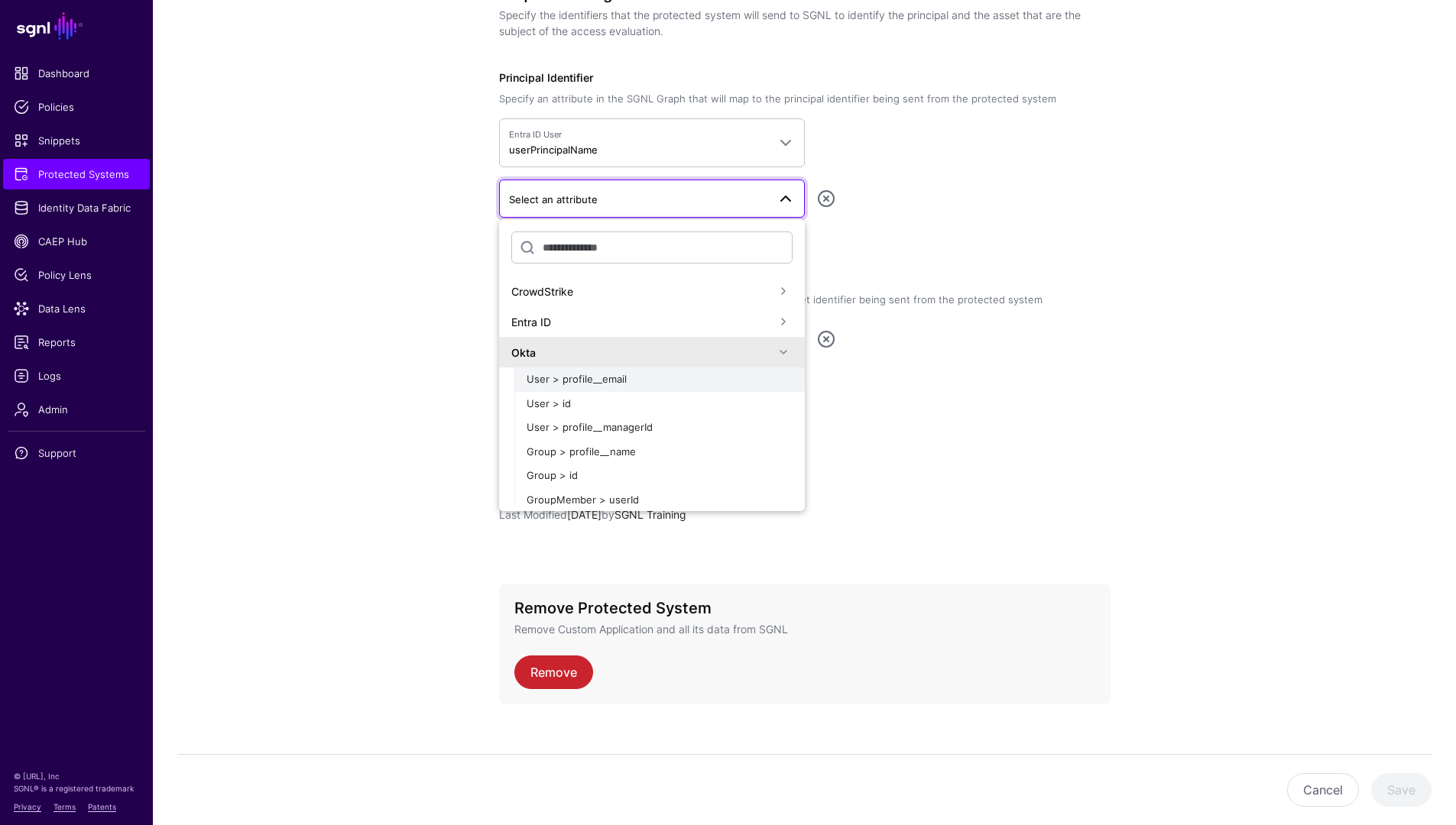
click at [617, 390] on button "User > profile__email" at bounding box center [660, 379] width 290 height 25
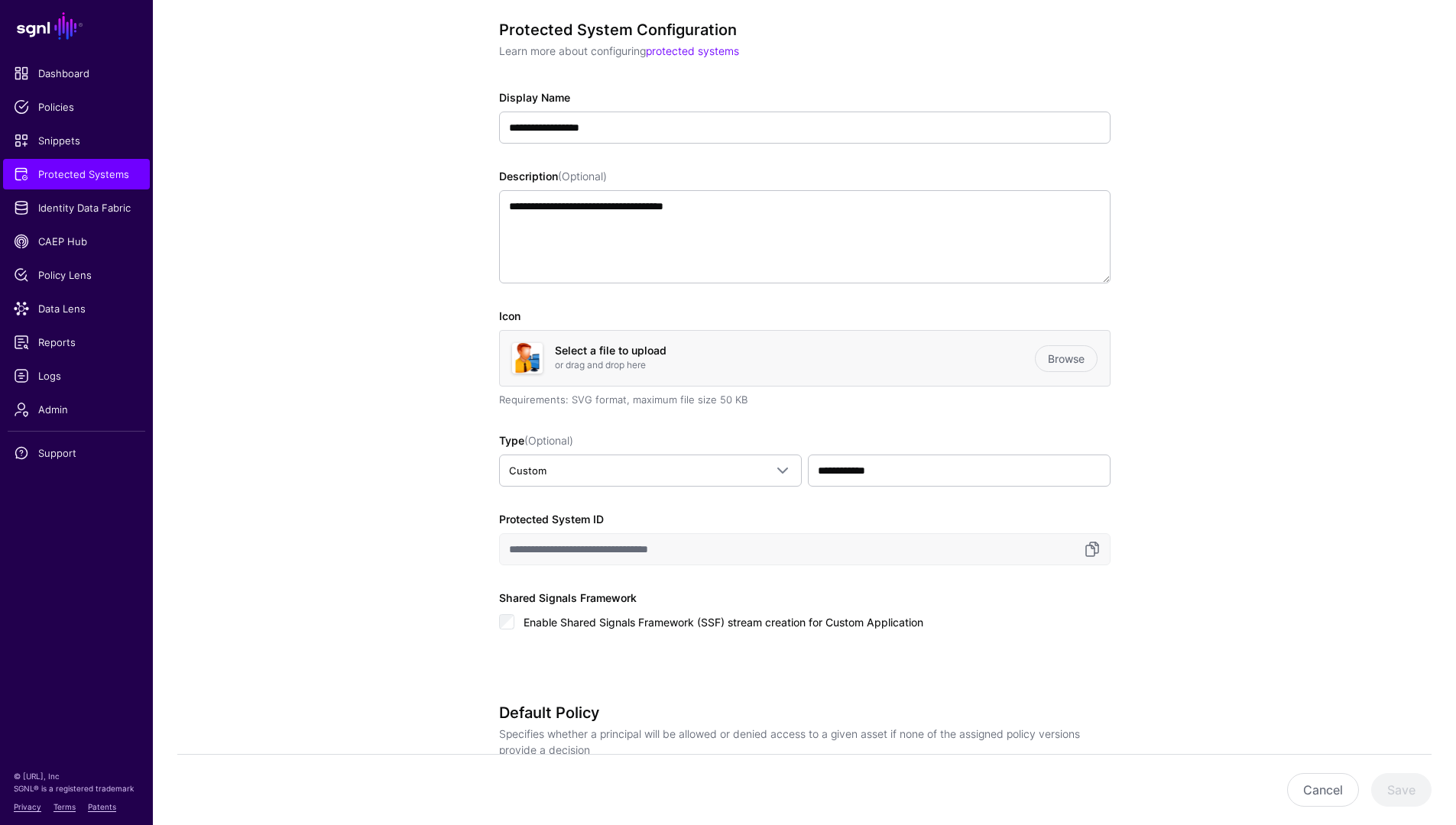
scroll to position [0, 0]
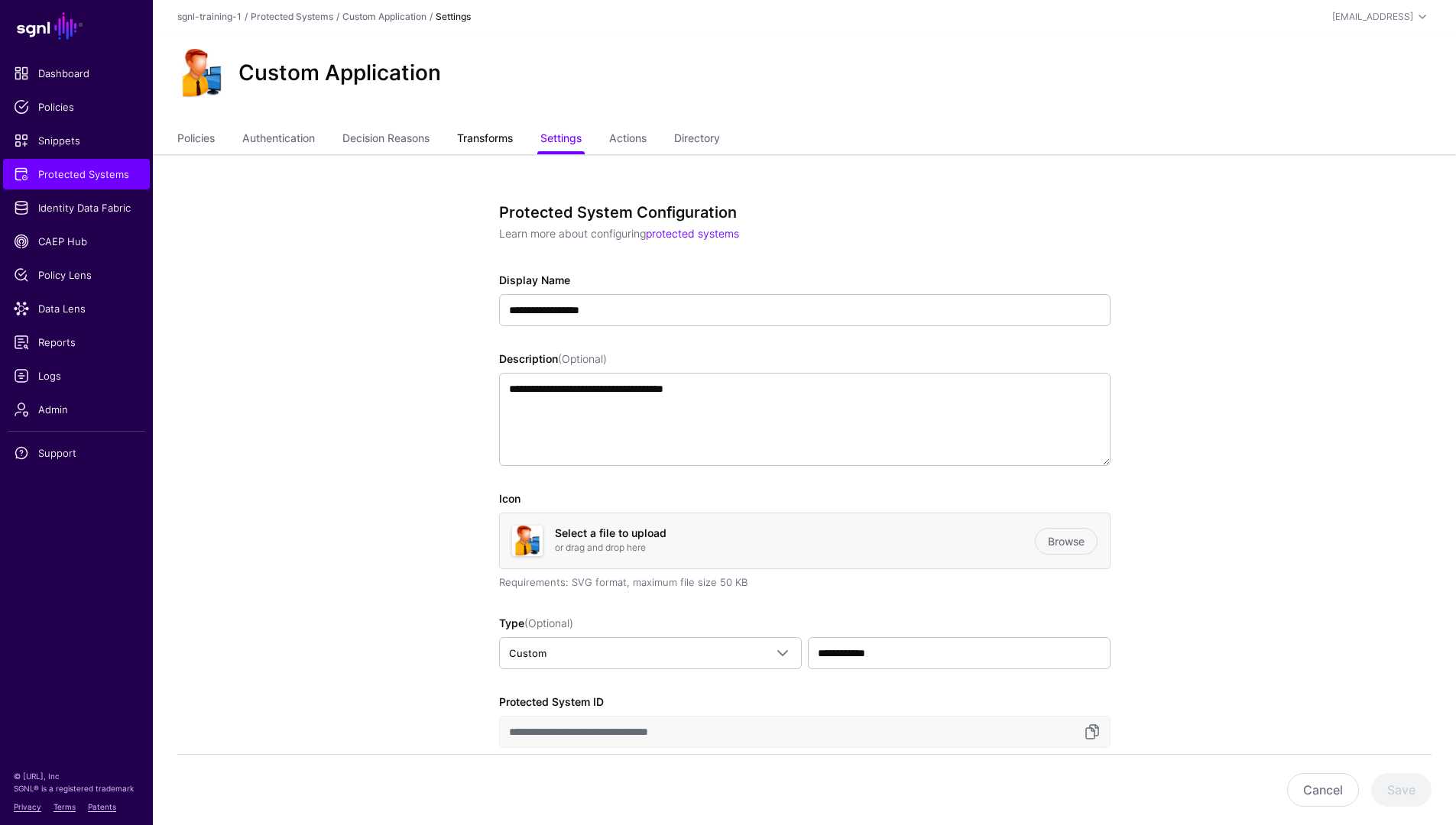
click at [494, 141] on link "Transforms" at bounding box center [485, 140] width 56 height 29
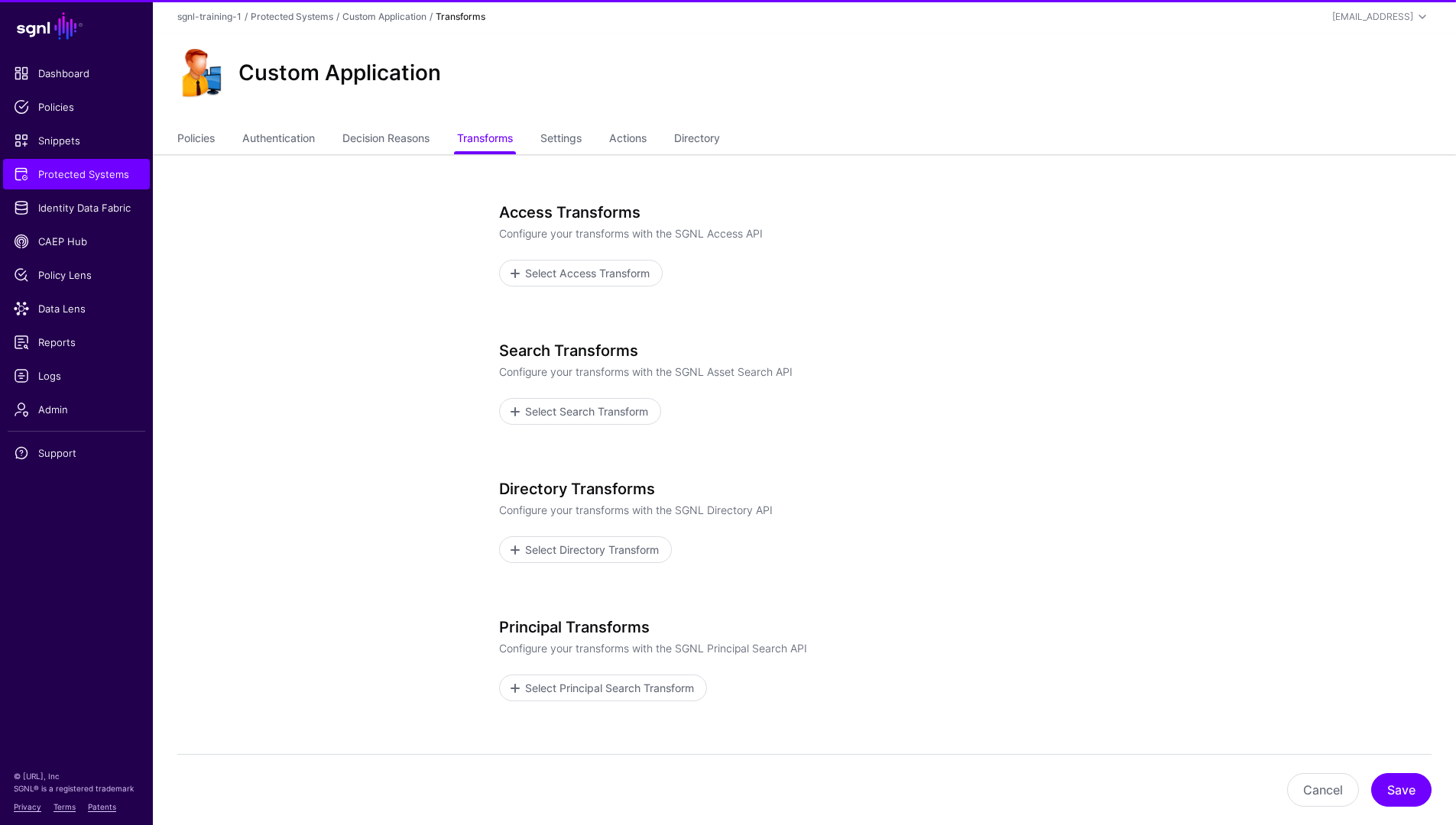
click at [547, 141] on ul "Policies Authentication Decision Reasons Transforms Settings Actions Directory" at bounding box center [804, 140] width 1254 height 29
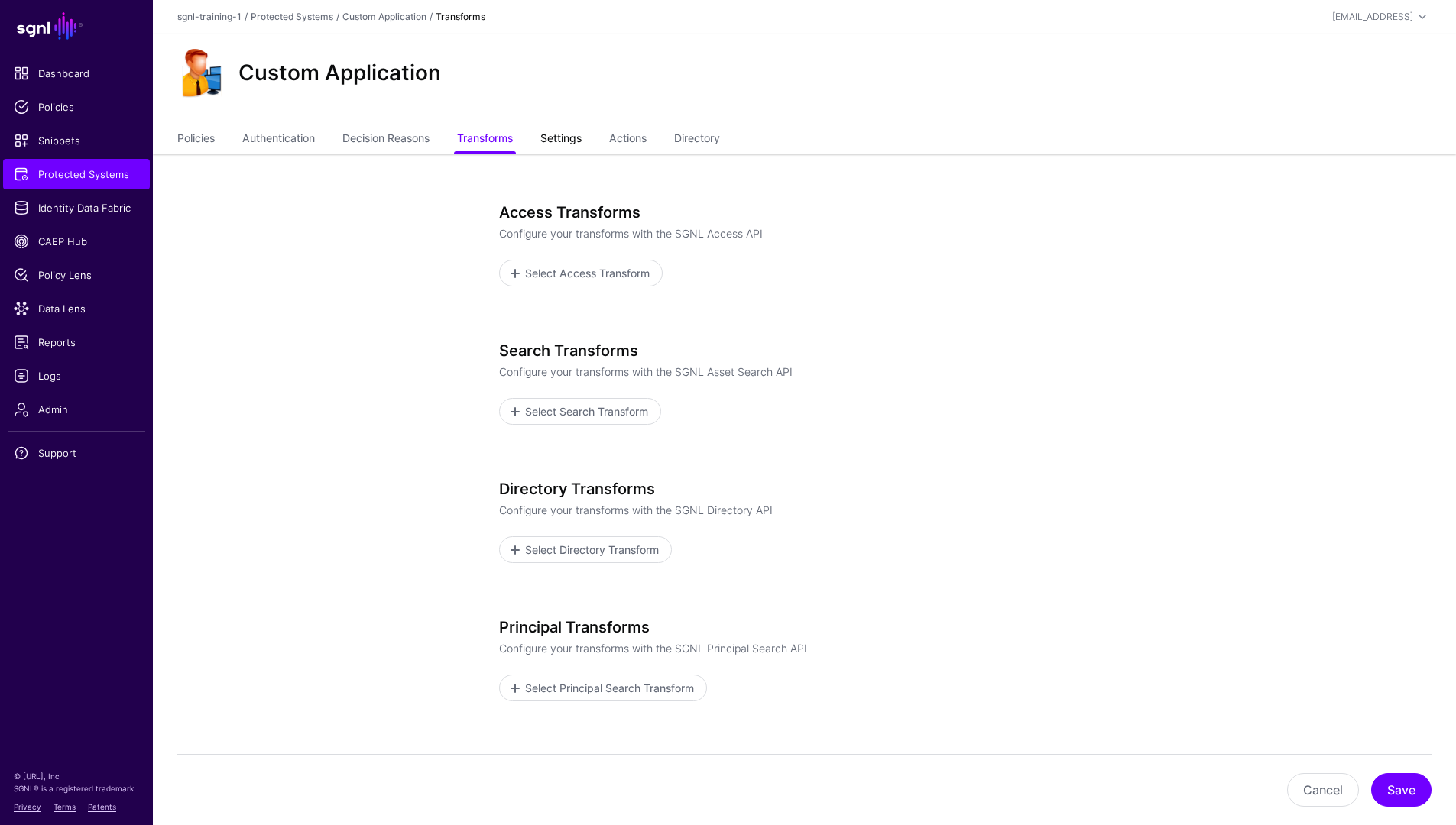
click at [555, 142] on link "Settings" at bounding box center [560, 140] width 42 height 29
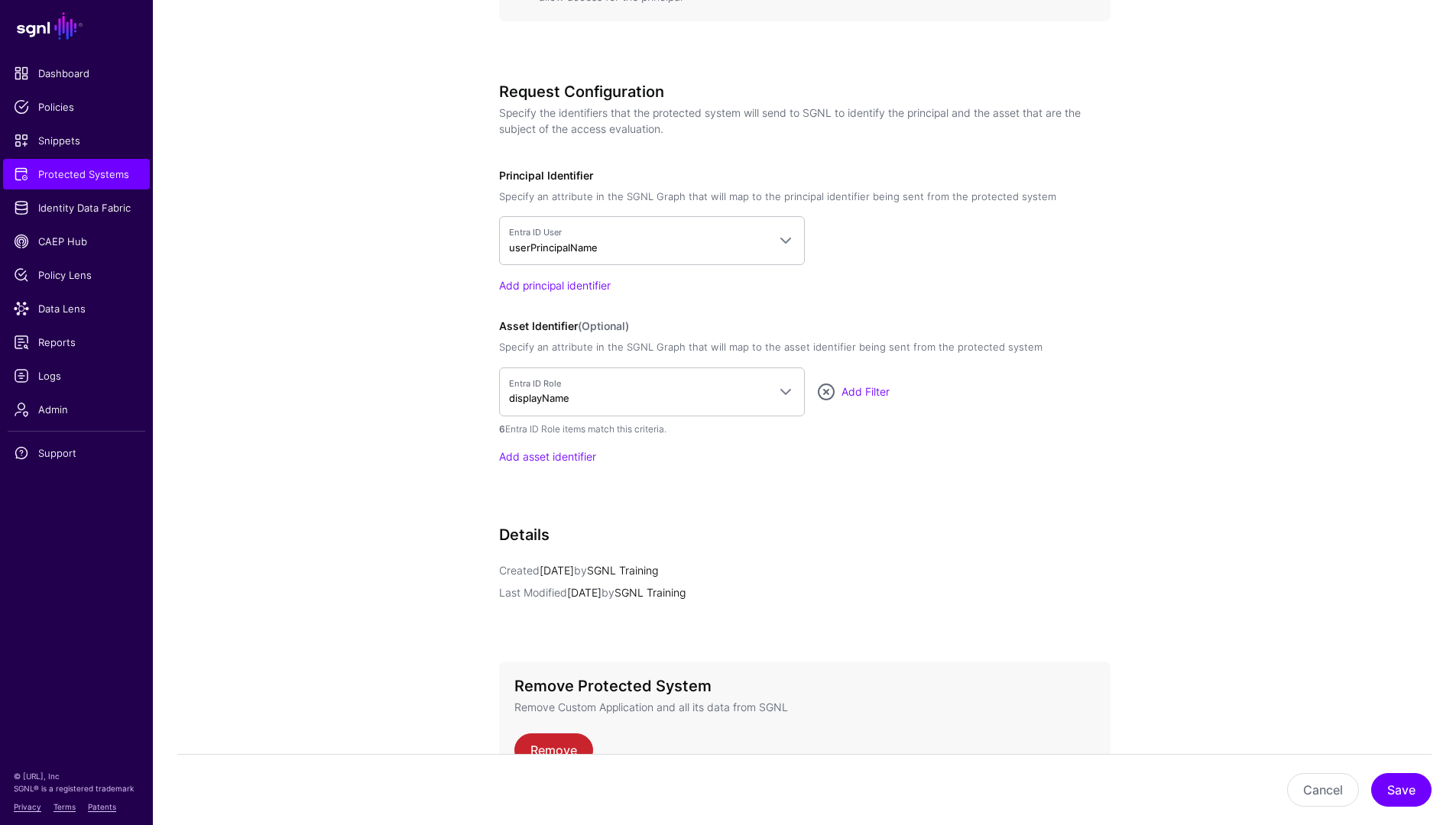
scroll to position [1088, 0]
click at [576, 289] on link "Add principal identifier" at bounding box center [554, 285] width 111 height 13
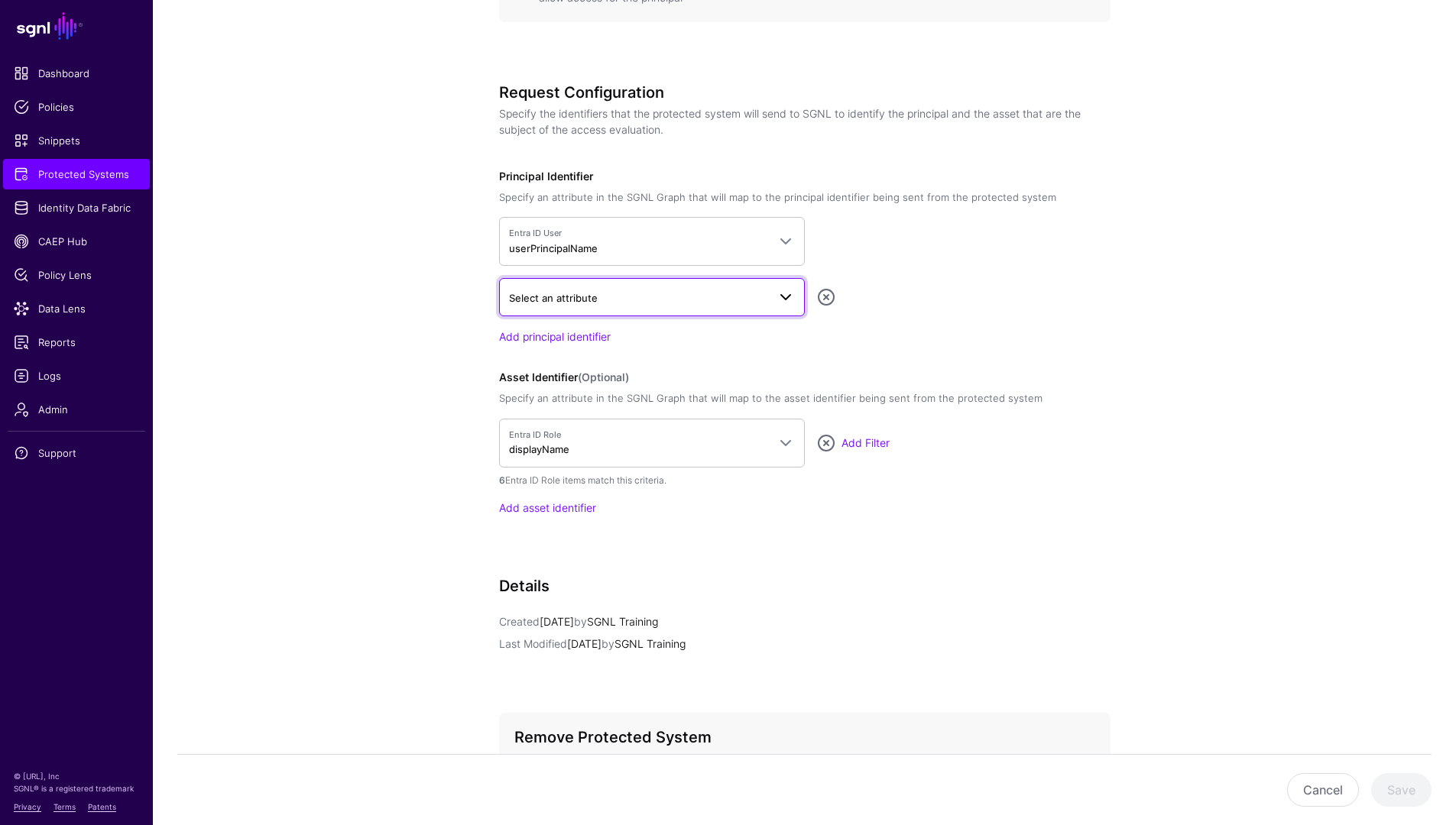
click at [610, 304] on span "Select an attribute" at bounding box center [638, 298] width 258 height 17
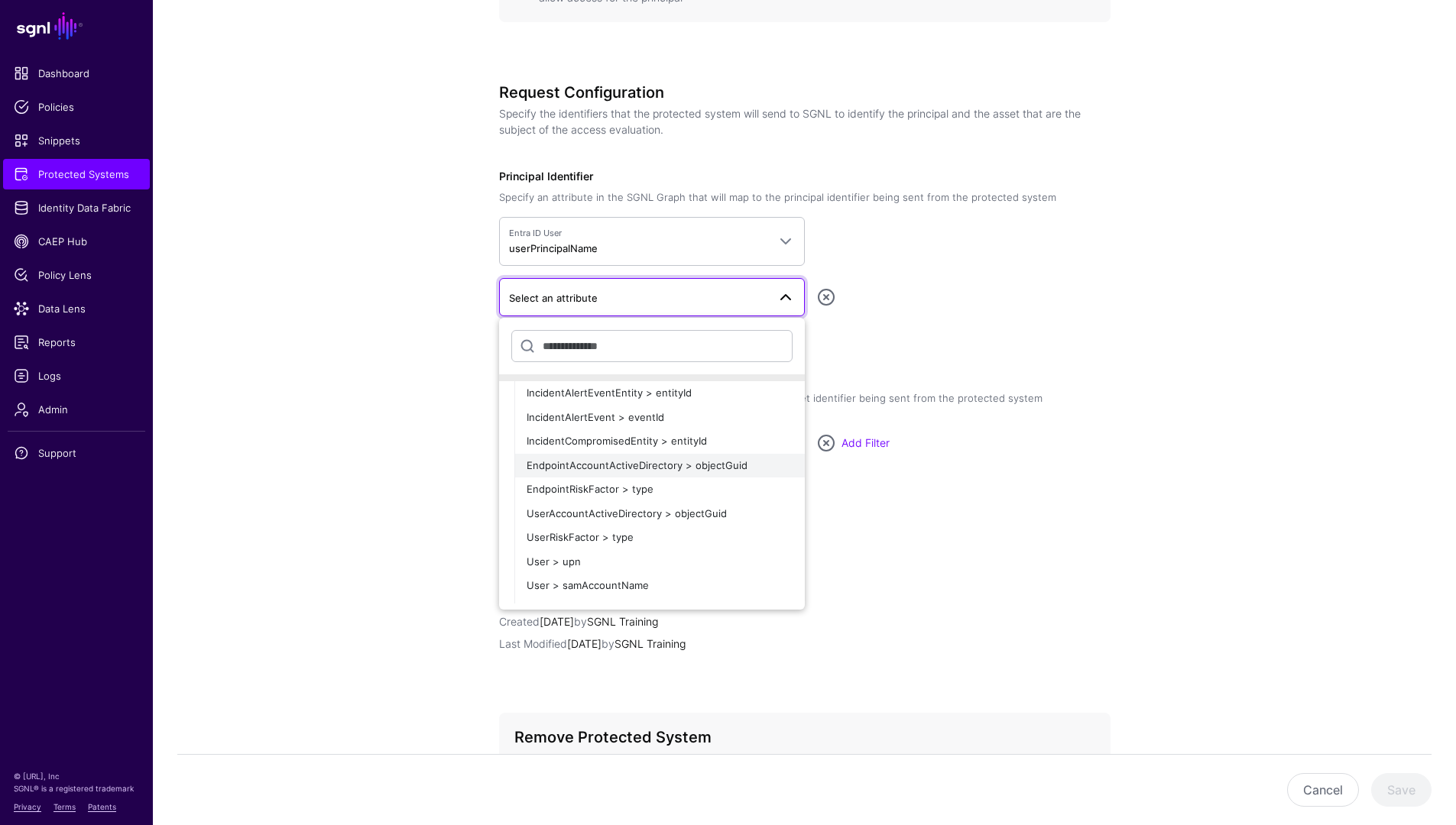
scroll to position [0, 0]
click at [569, 385] on div "CrowdStrike" at bounding box center [643, 390] width 263 height 16
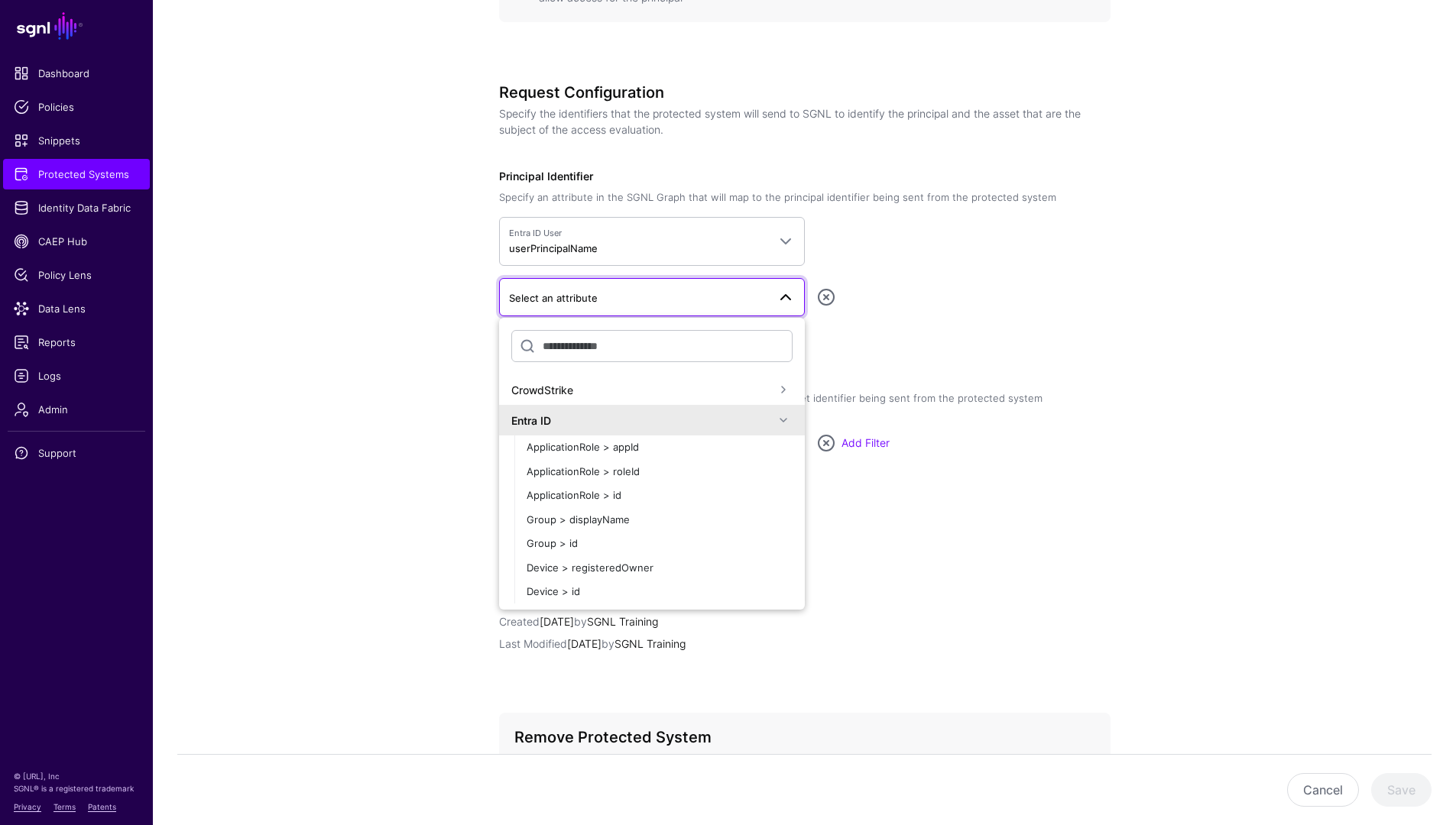
click at [608, 420] on div "Entra ID" at bounding box center [643, 420] width 263 height 16
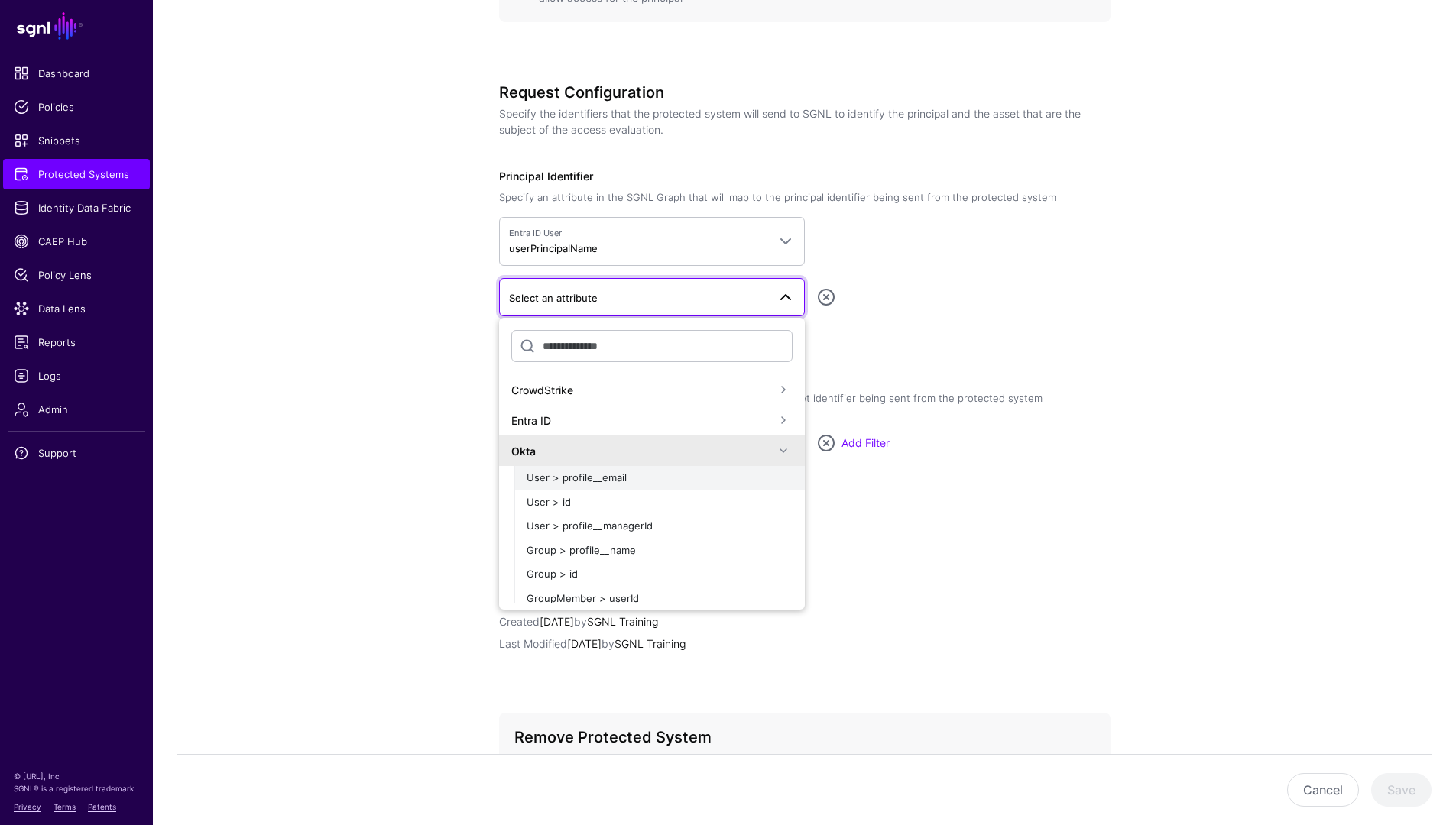
click at [647, 480] on div "User > profile__email" at bounding box center [659, 479] width 266 height 15
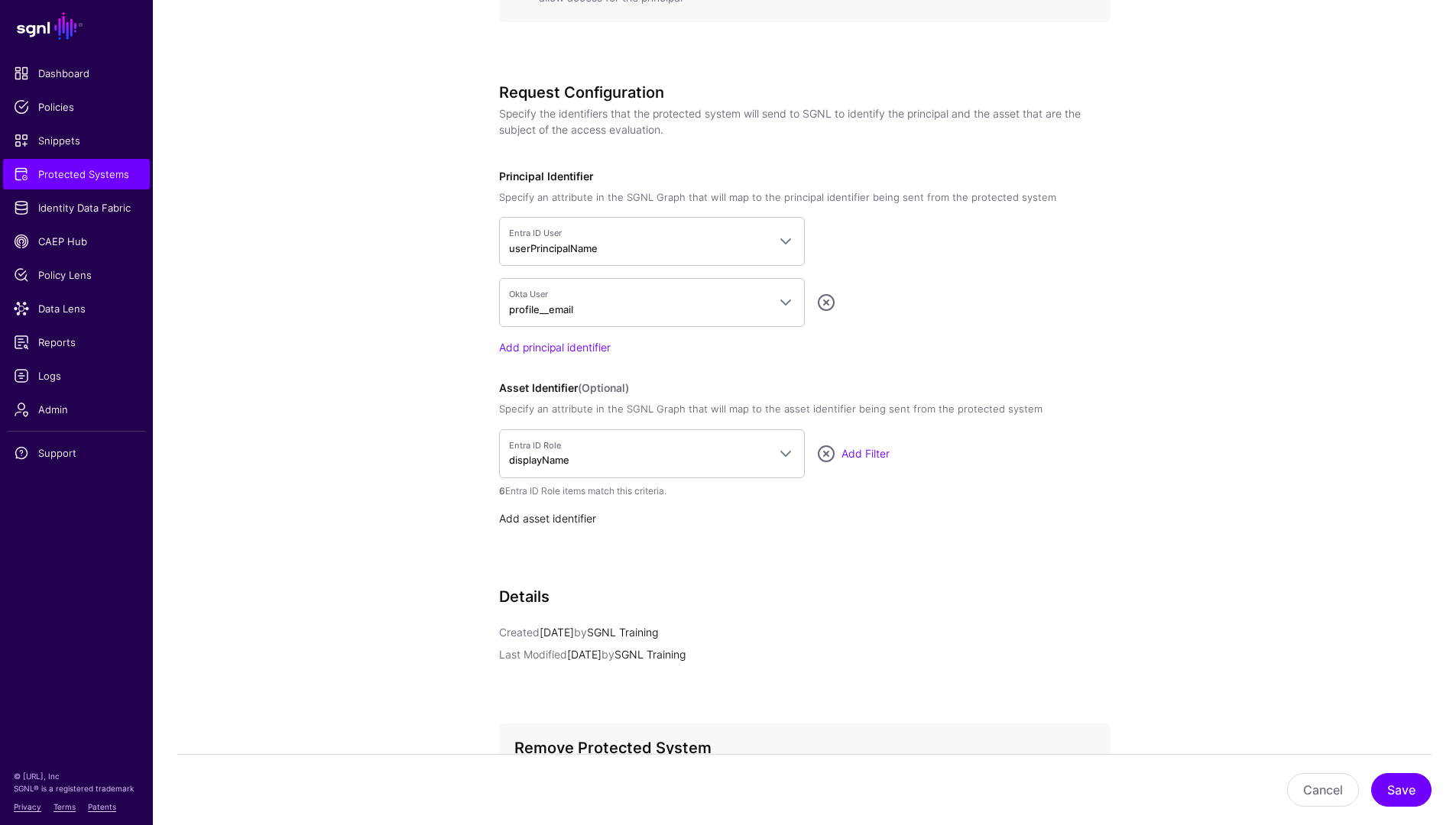
click at [582, 523] on link "Add asset identifier" at bounding box center [548, 518] width 97 height 13
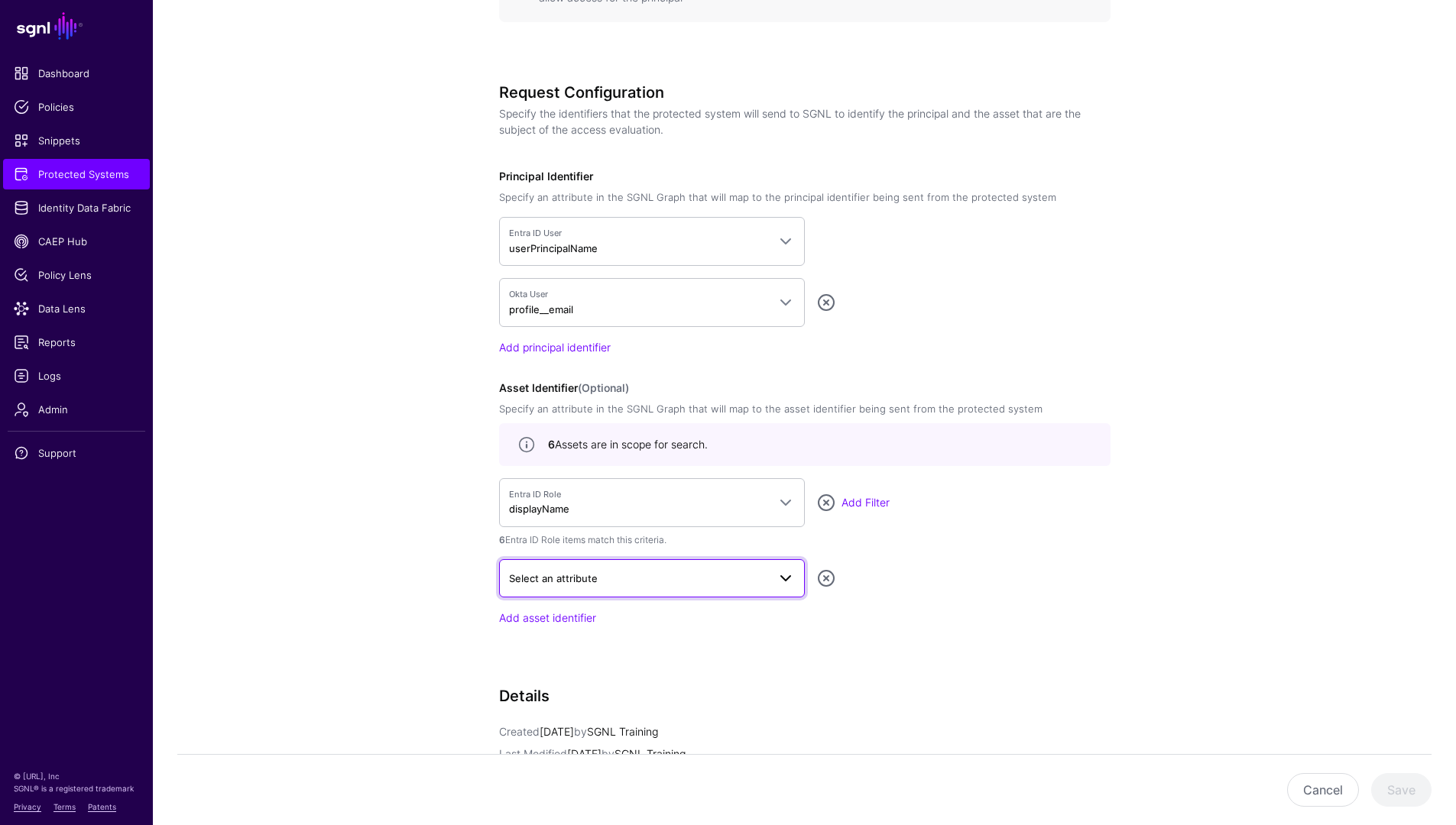
click at [737, 588] on link "Select an attribute" at bounding box center [652, 578] width 306 height 38
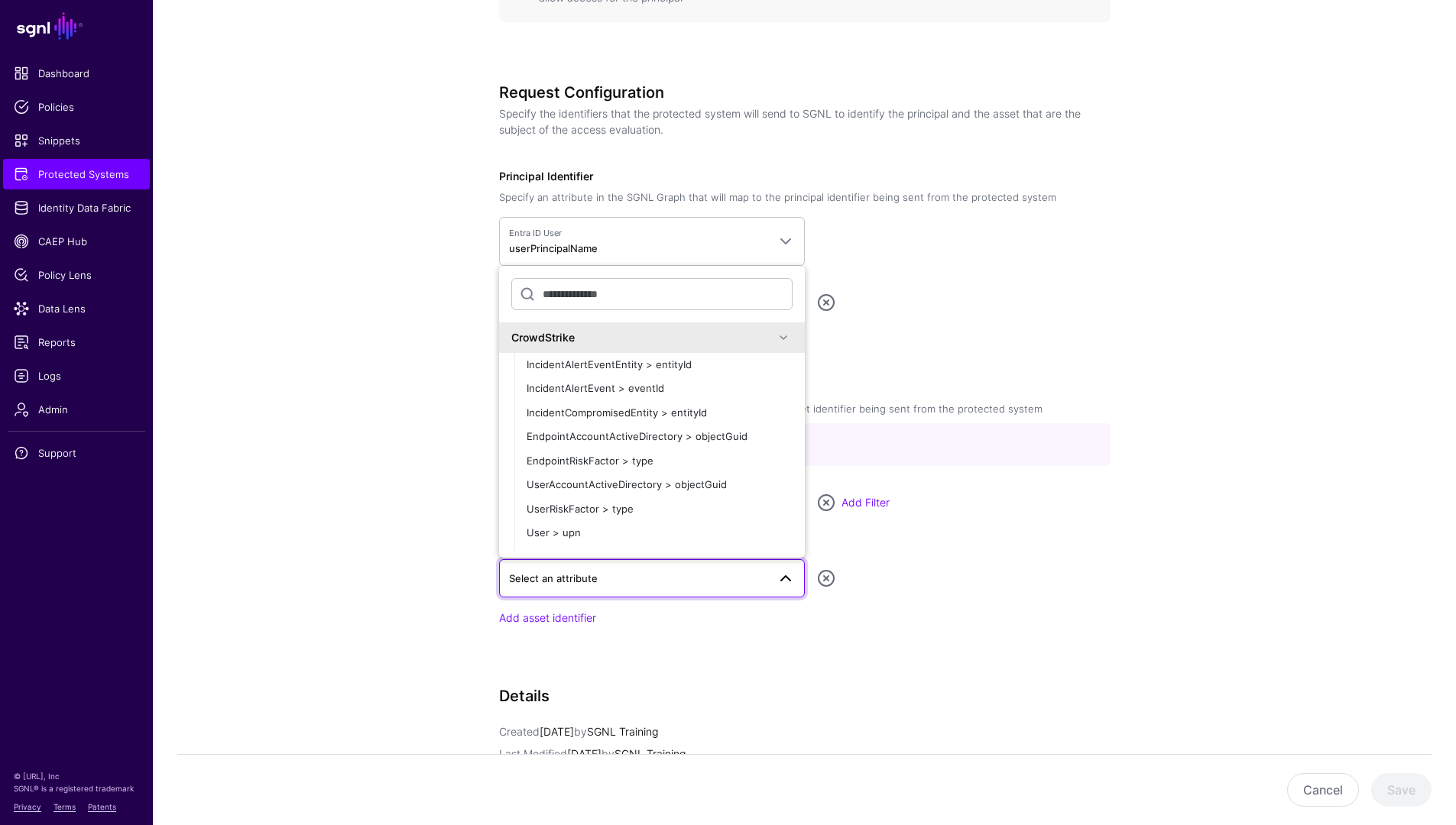
click at [575, 348] on div "CrowdStrike" at bounding box center [652, 338] width 306 height 31
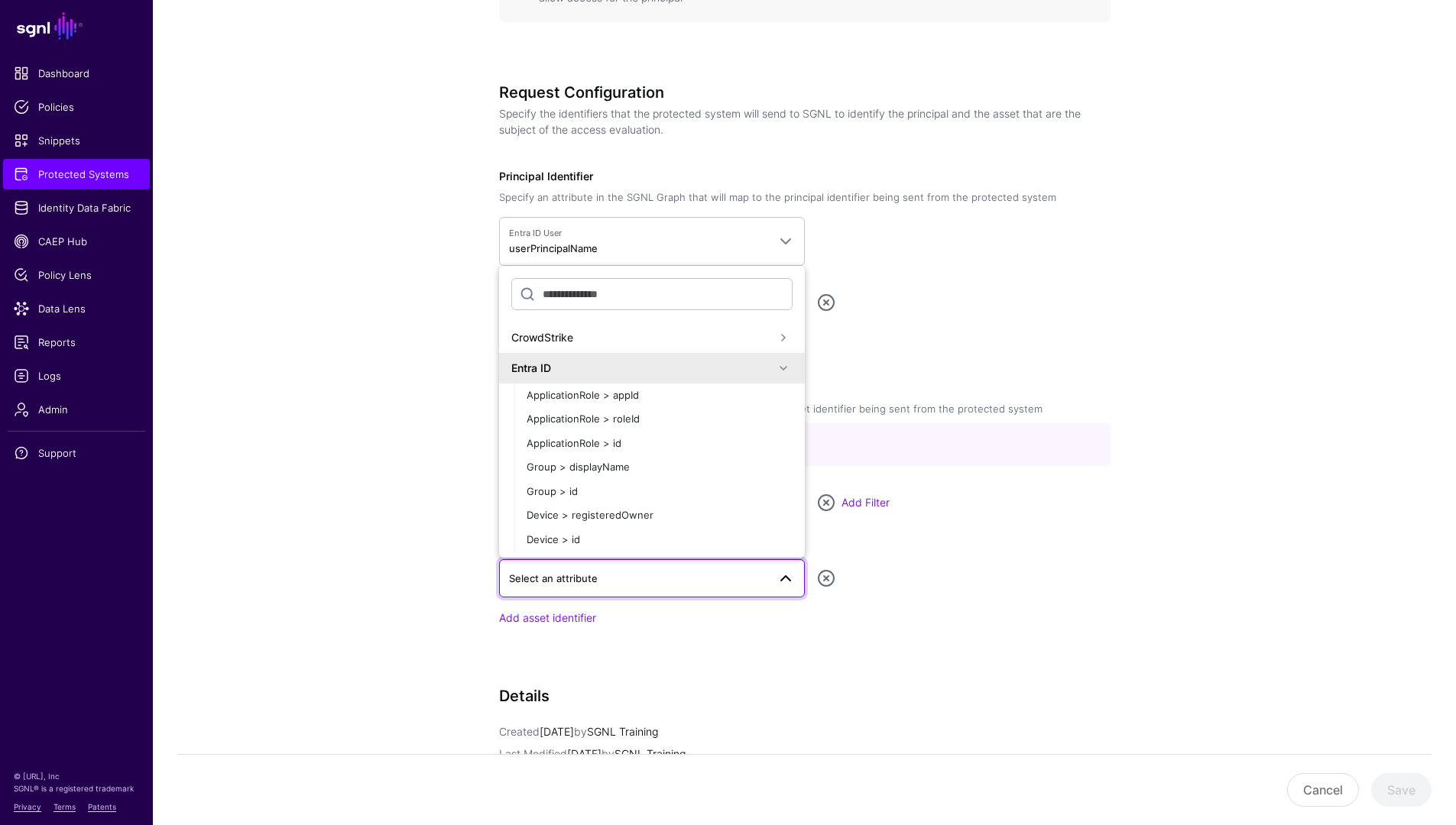
click at [587, 379] on div "Entra ID" at bounding box center [652, 368] width 306 height 31
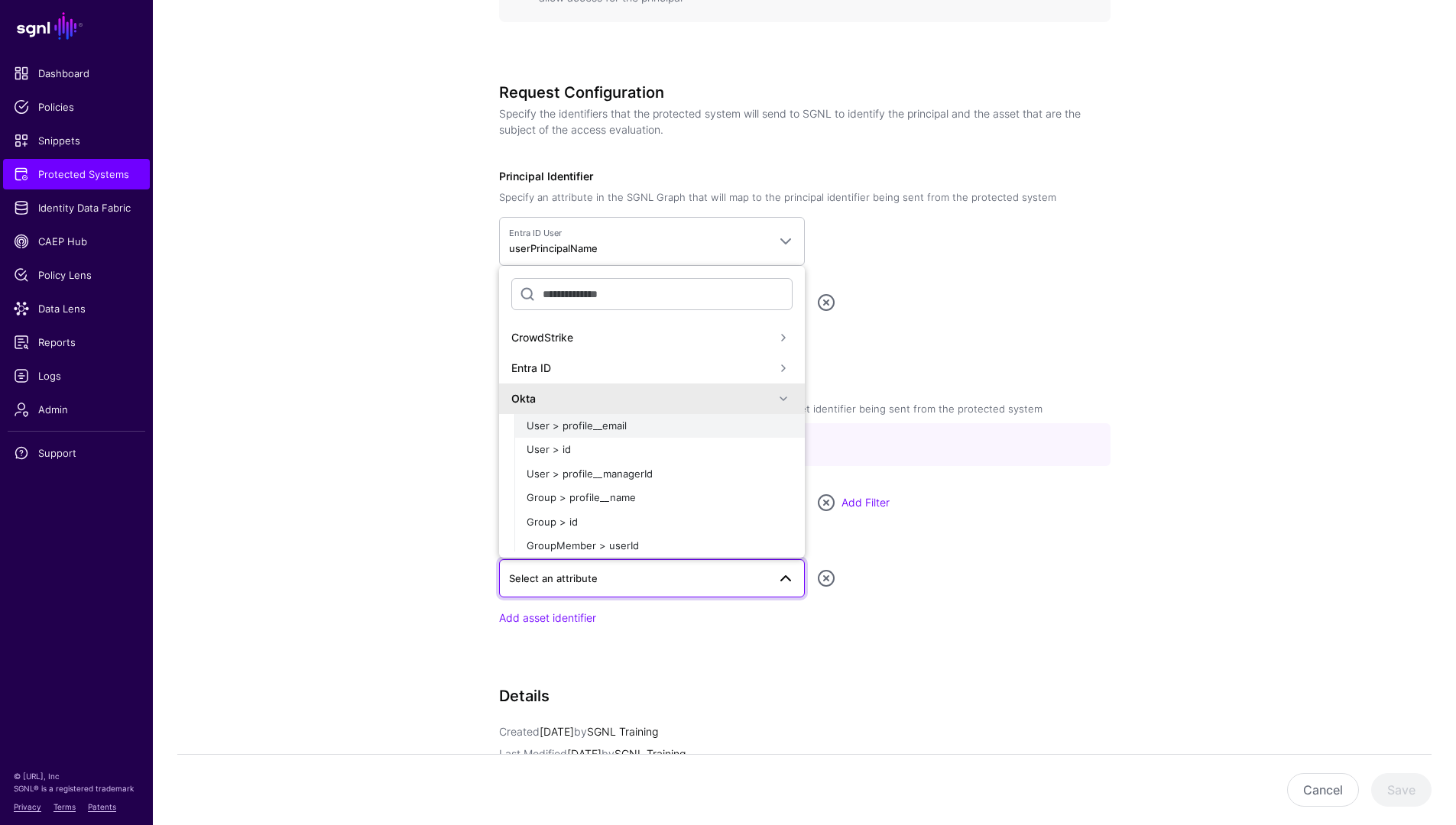
click at [634, 432] on div "User > profile__email" at bounding box center [659, 426] width 266 height 15
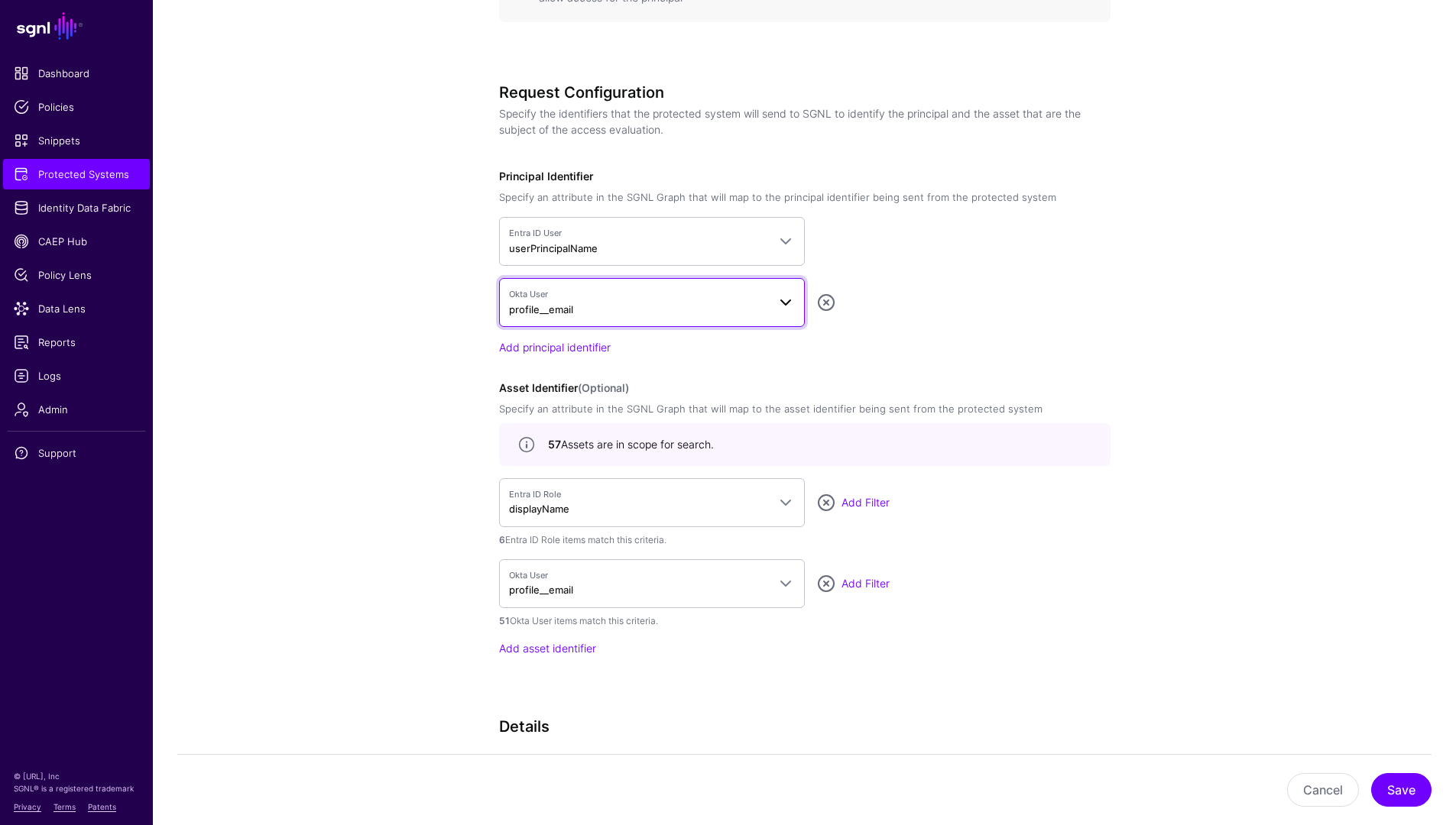
click at [686, 302] on span "Okta User profile__email" at bounding box center [638, 302] width 258 height 29
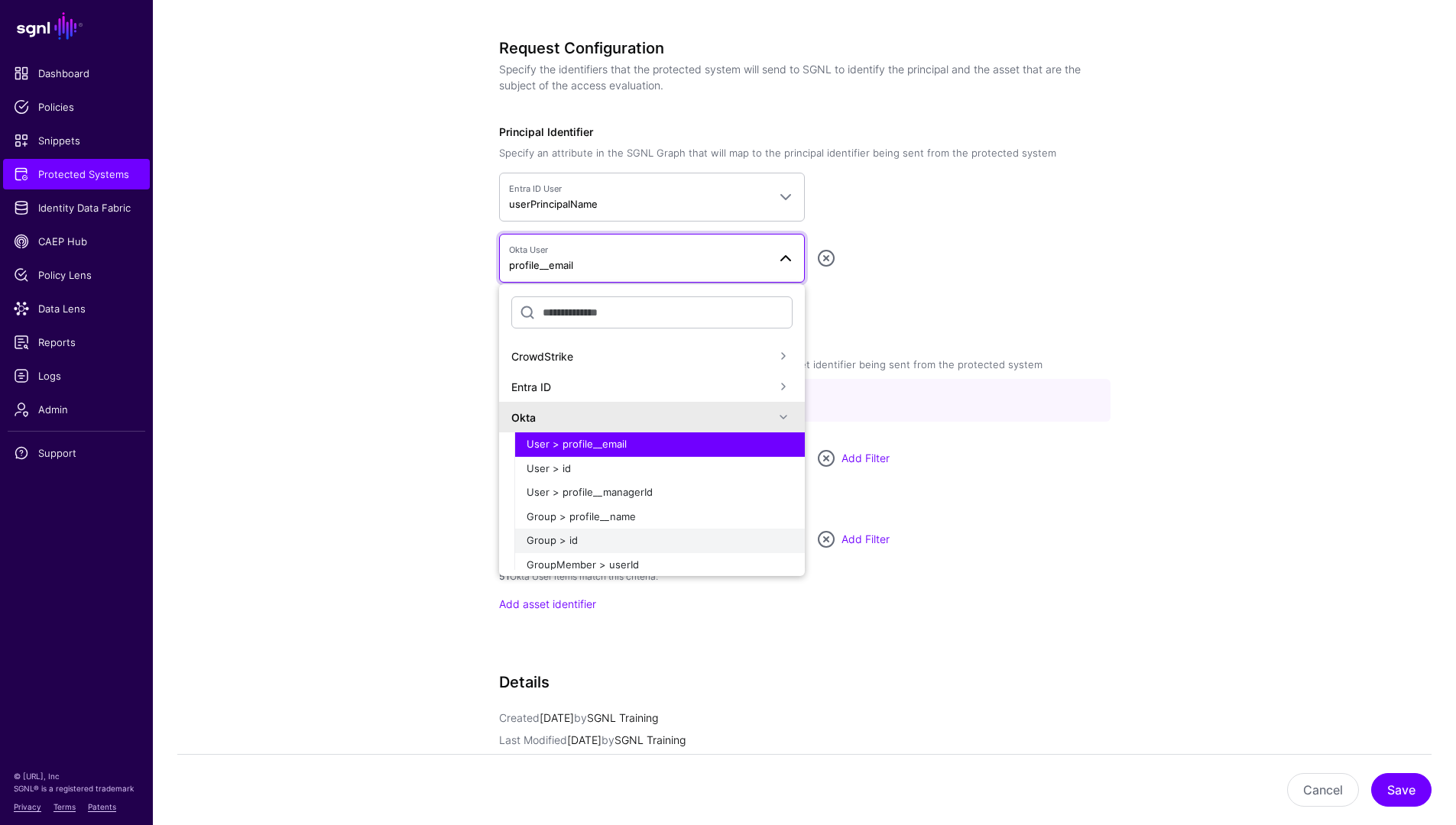
scroll to position [1174, 0]
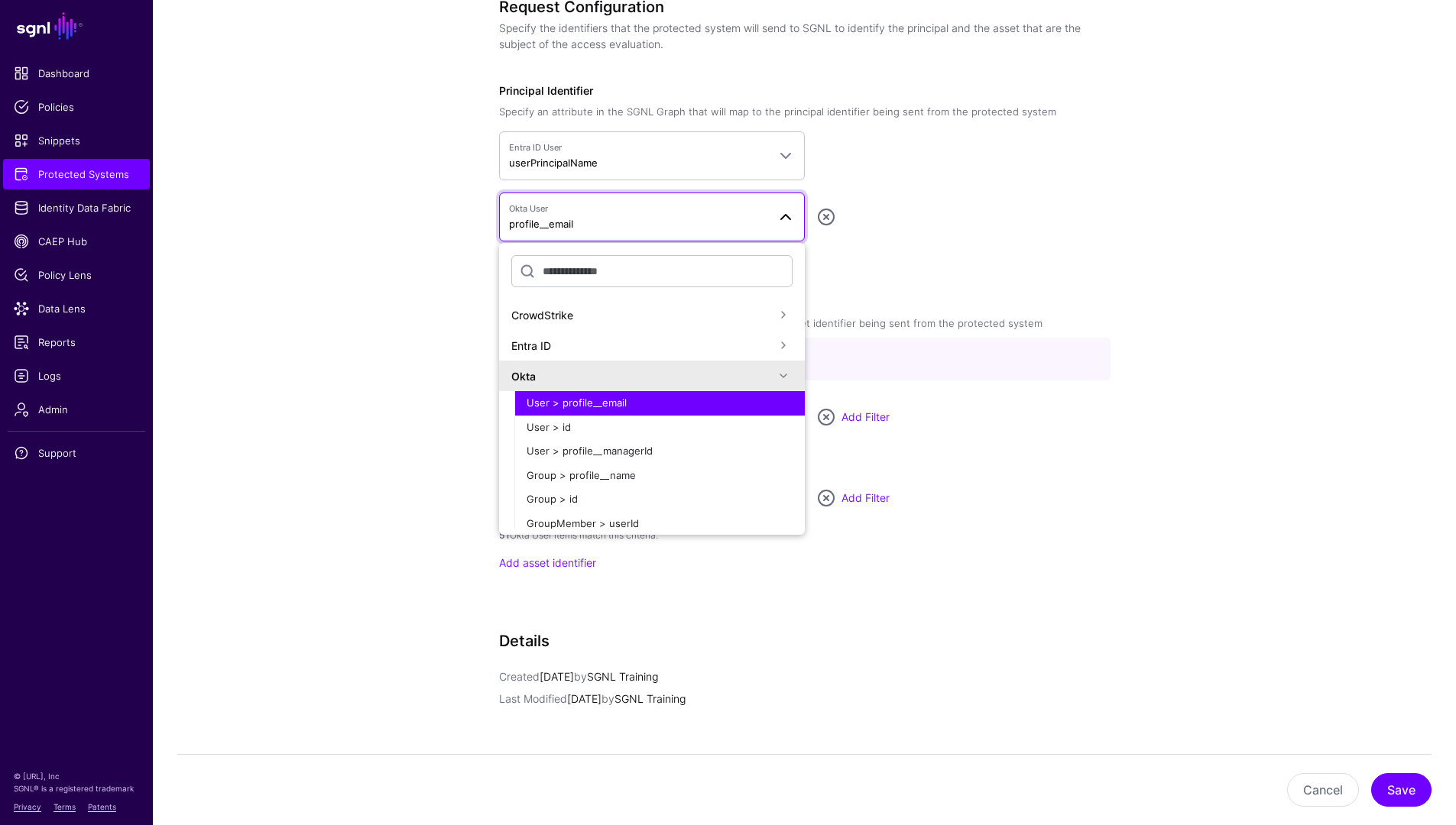
click at [594, 348] on div "Entra ID" at bounding box center [643, 345] width 263 height 16
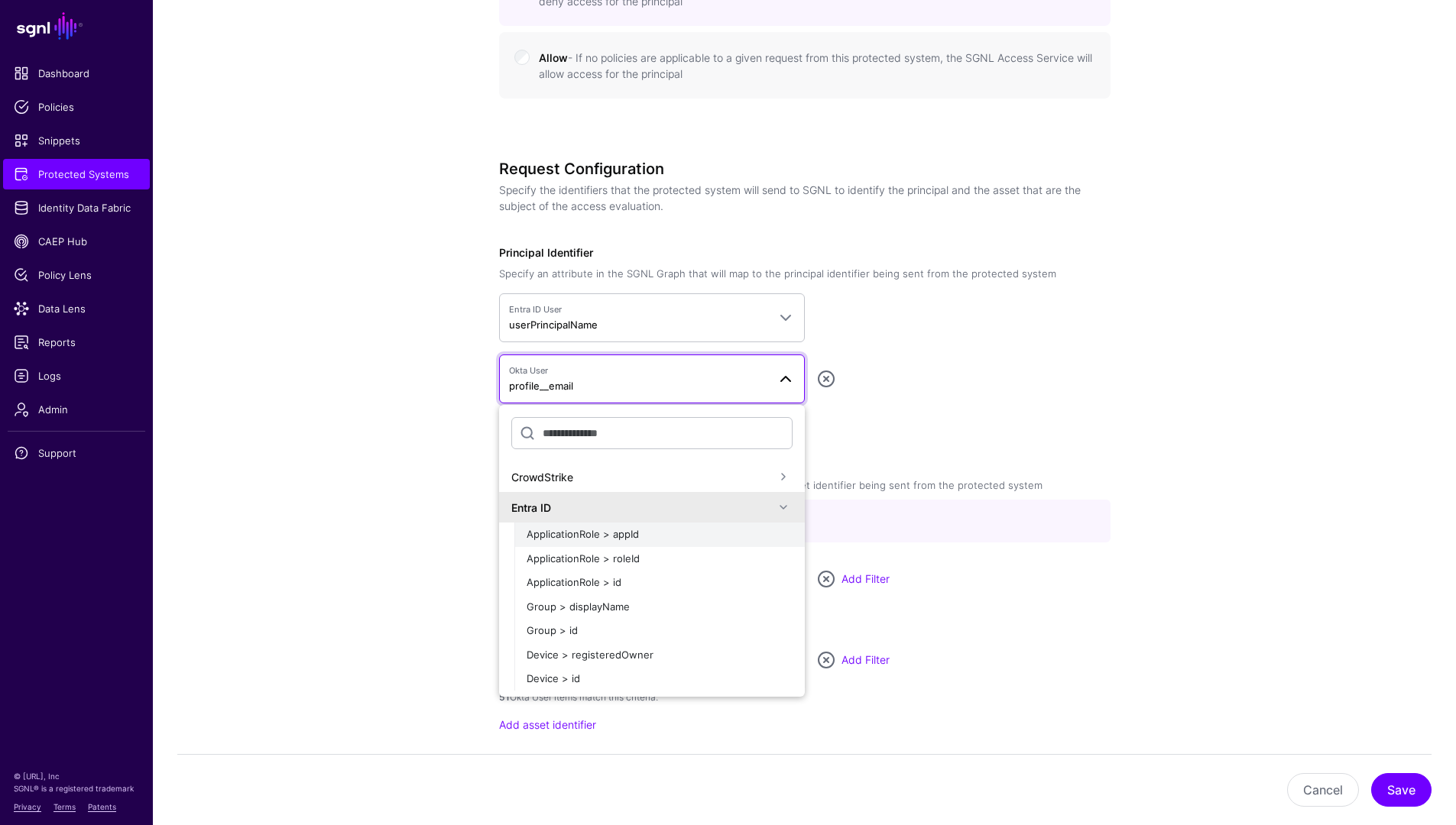
scroll to position [938, 0]
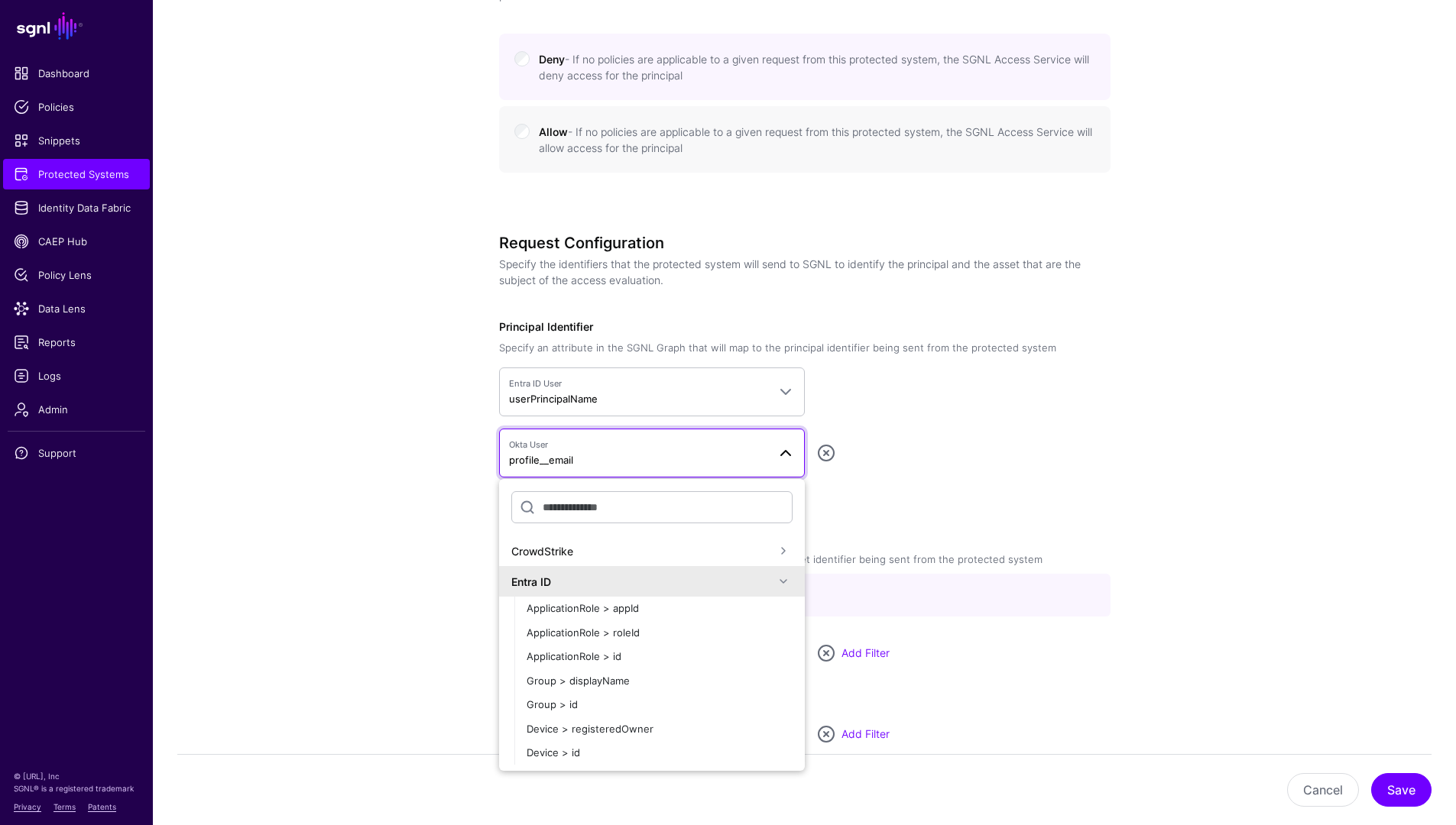
click at [784, 458] on span at bounding box center [786, 453] width 19 height 19
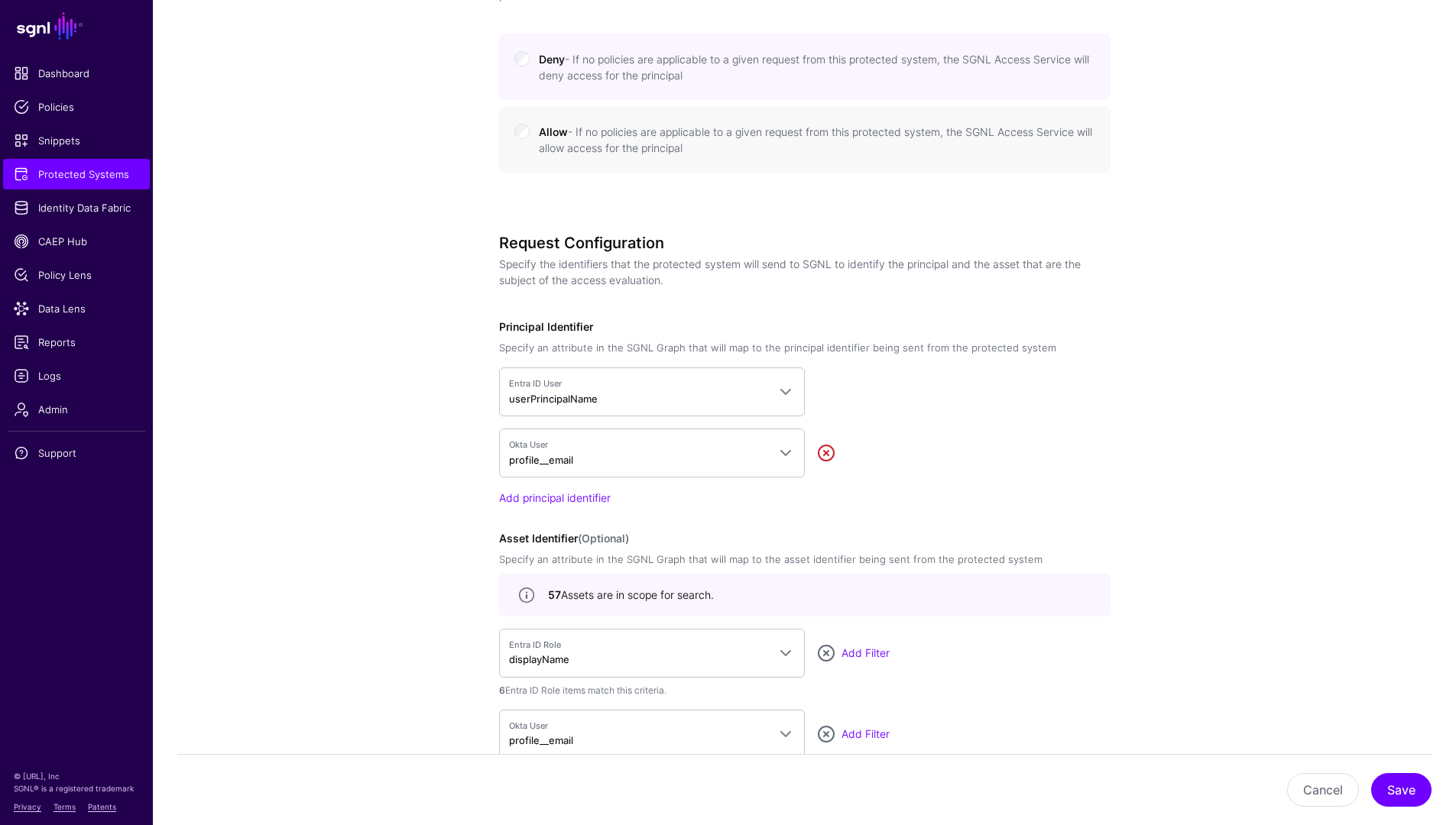
click at [826, 456] on link at bounding box center [826, 453] width 19 height 19
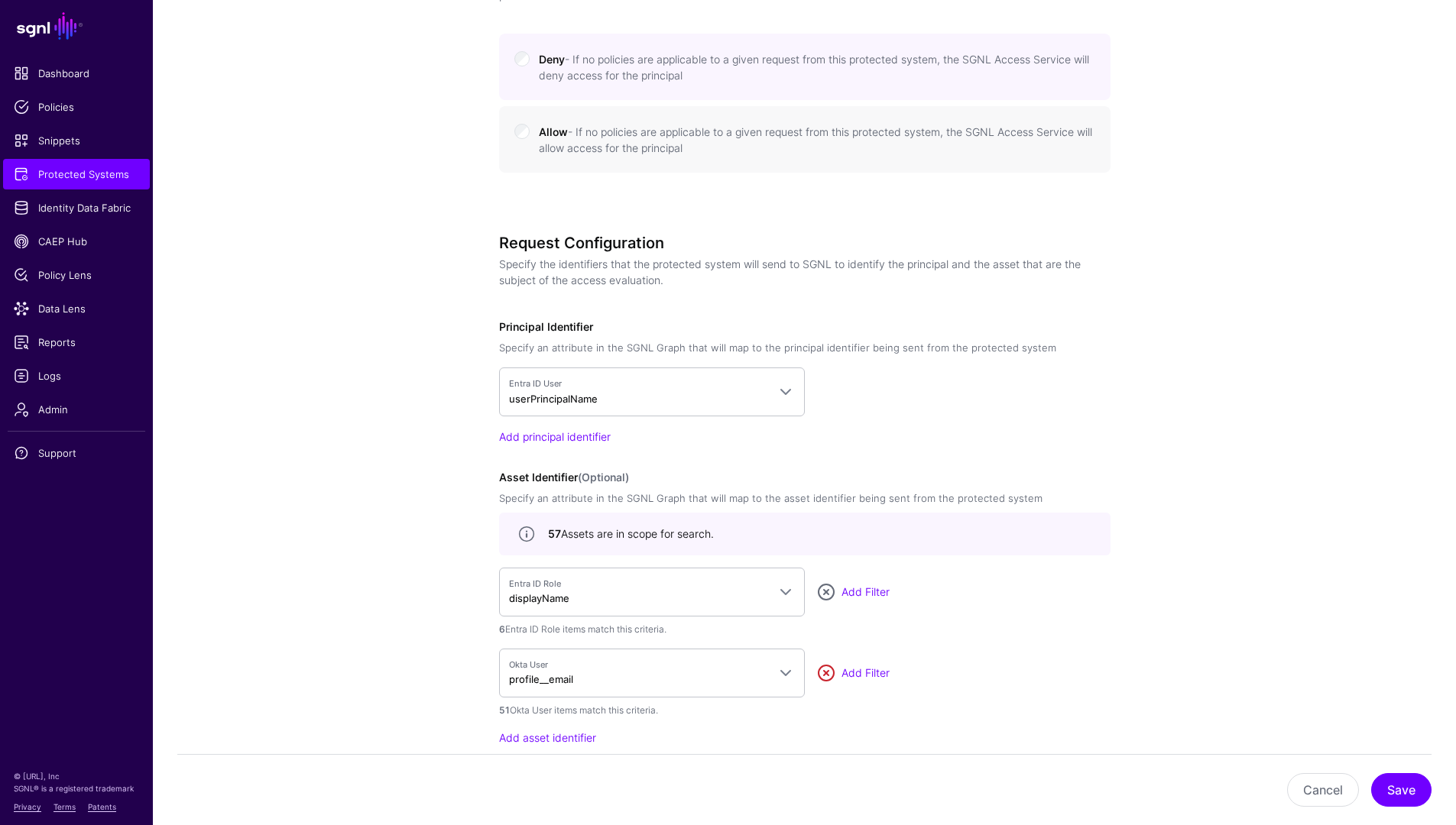
click at [823, 676] on link at bounding box center [826, 673] width 19 height 19
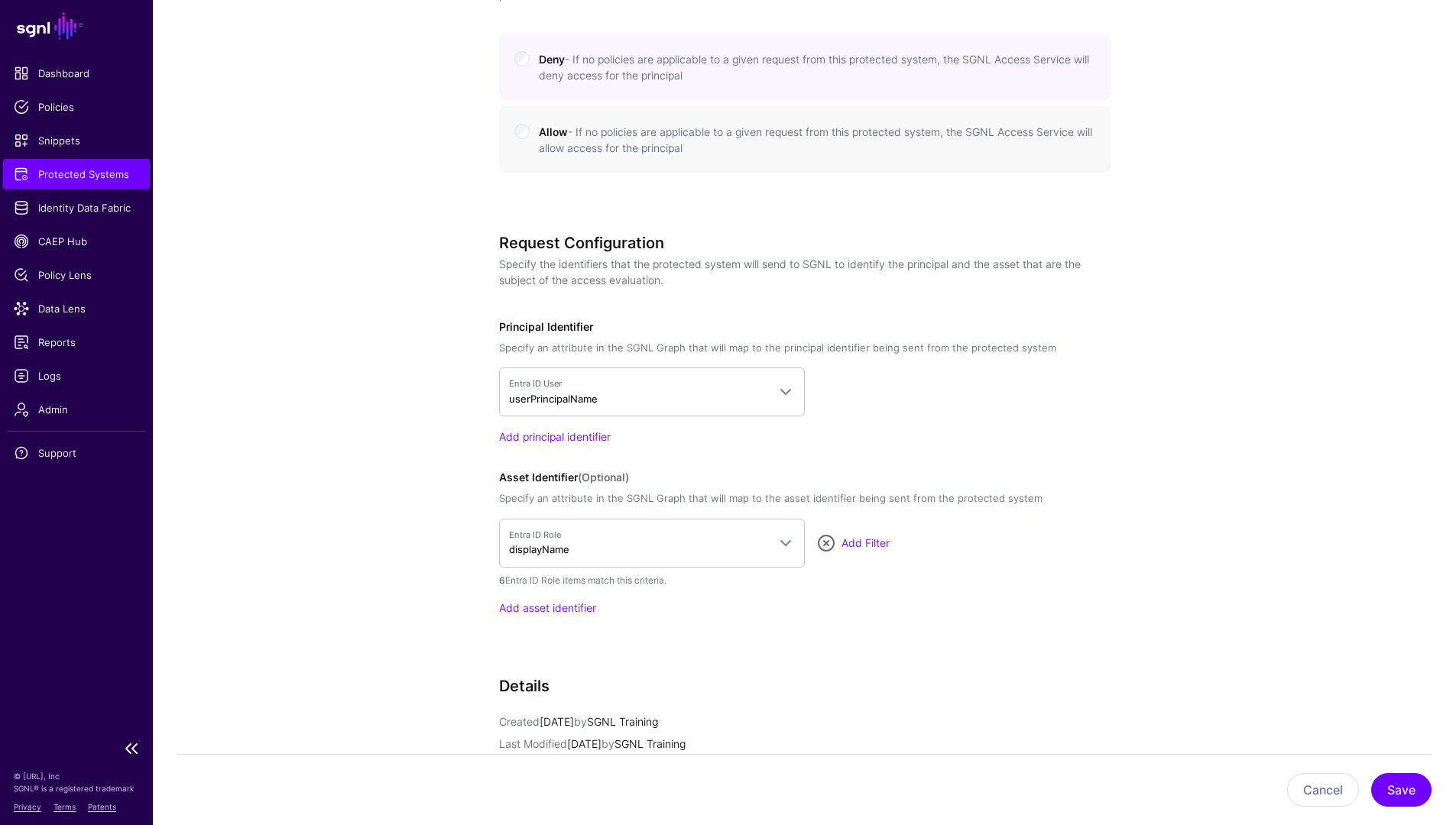
click at [76, 164] on link "Protected Systems" at bounding box center [76, 174] width 147 height 31
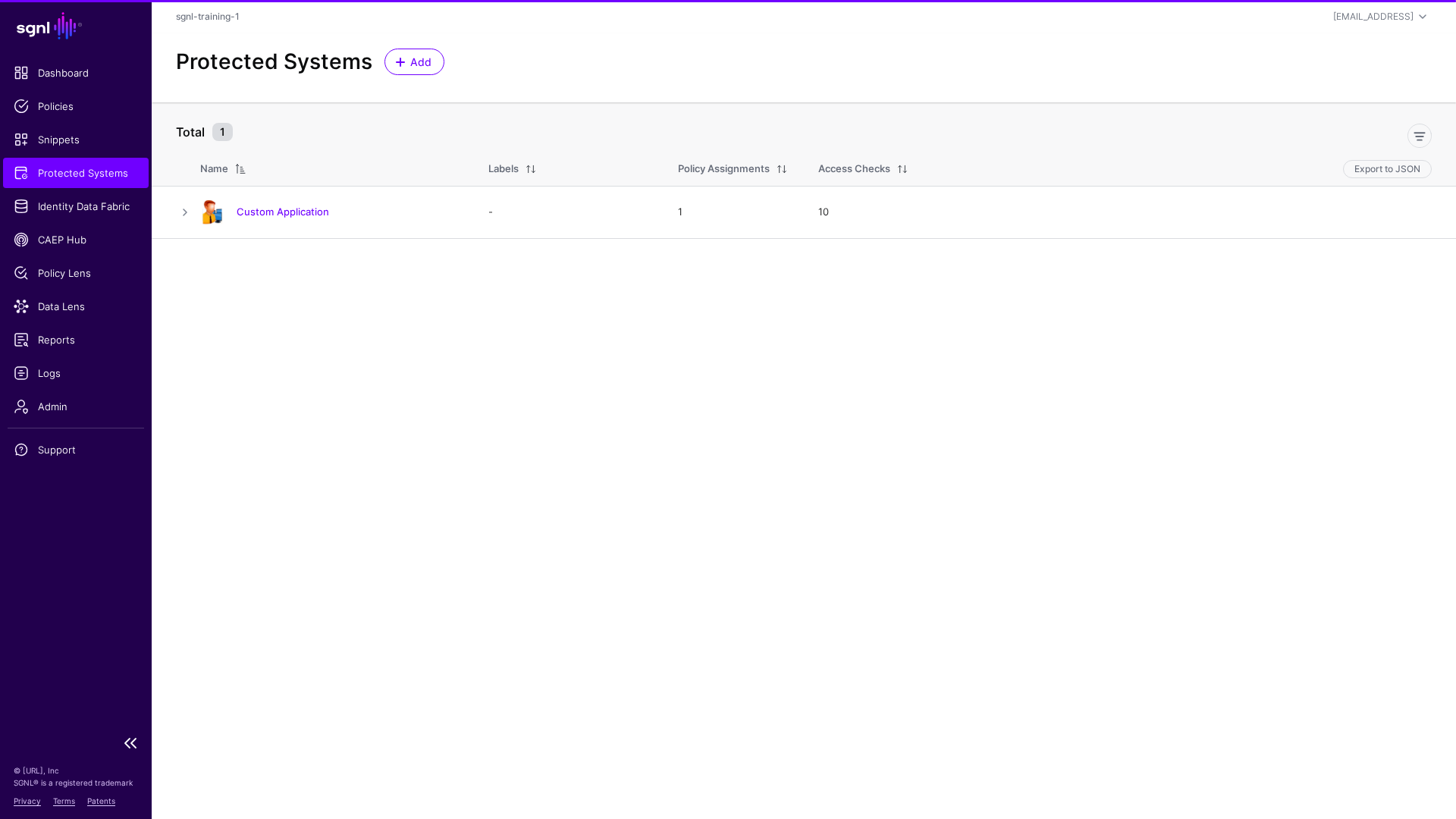
click at [74, 169] on span "Protected Systems" at bounding box center [76, 173] width 125 height 15
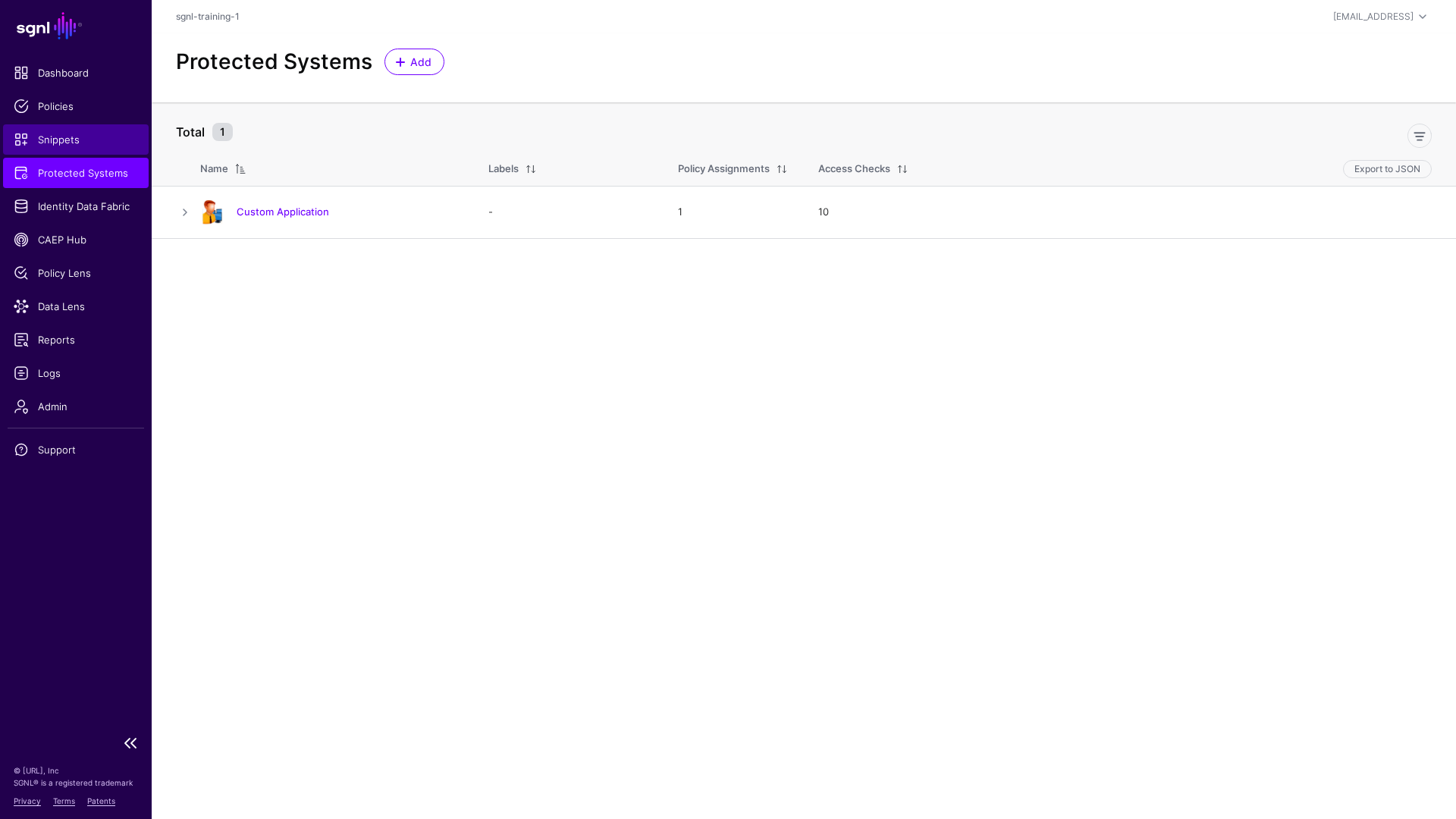
click at [56, 144] on span "Snippets" at bounding box center [76, 140] width 125 height 15
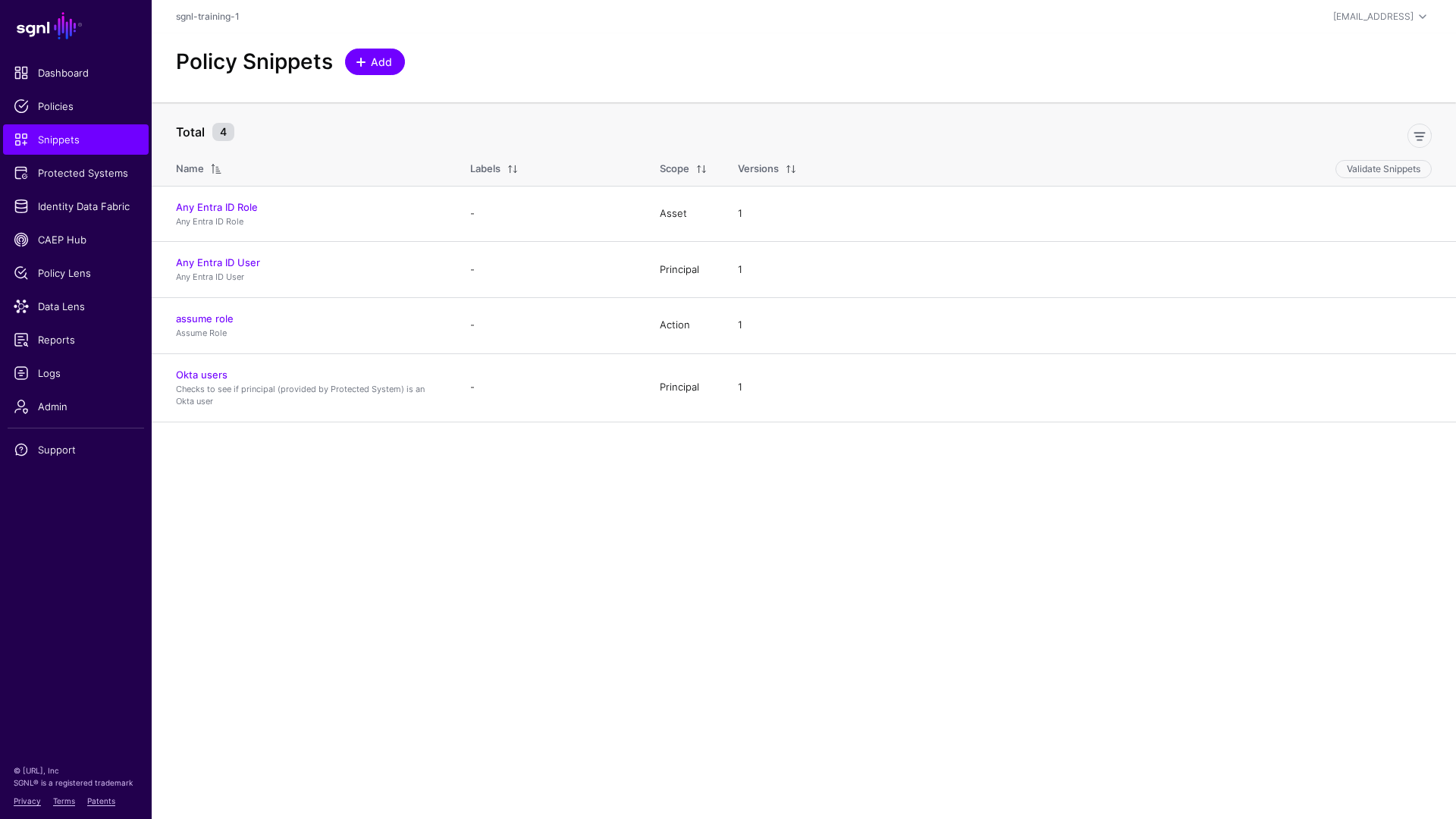
click at [380, 65] on span "Add" at bounding box center [382, 62] width 25 height 16
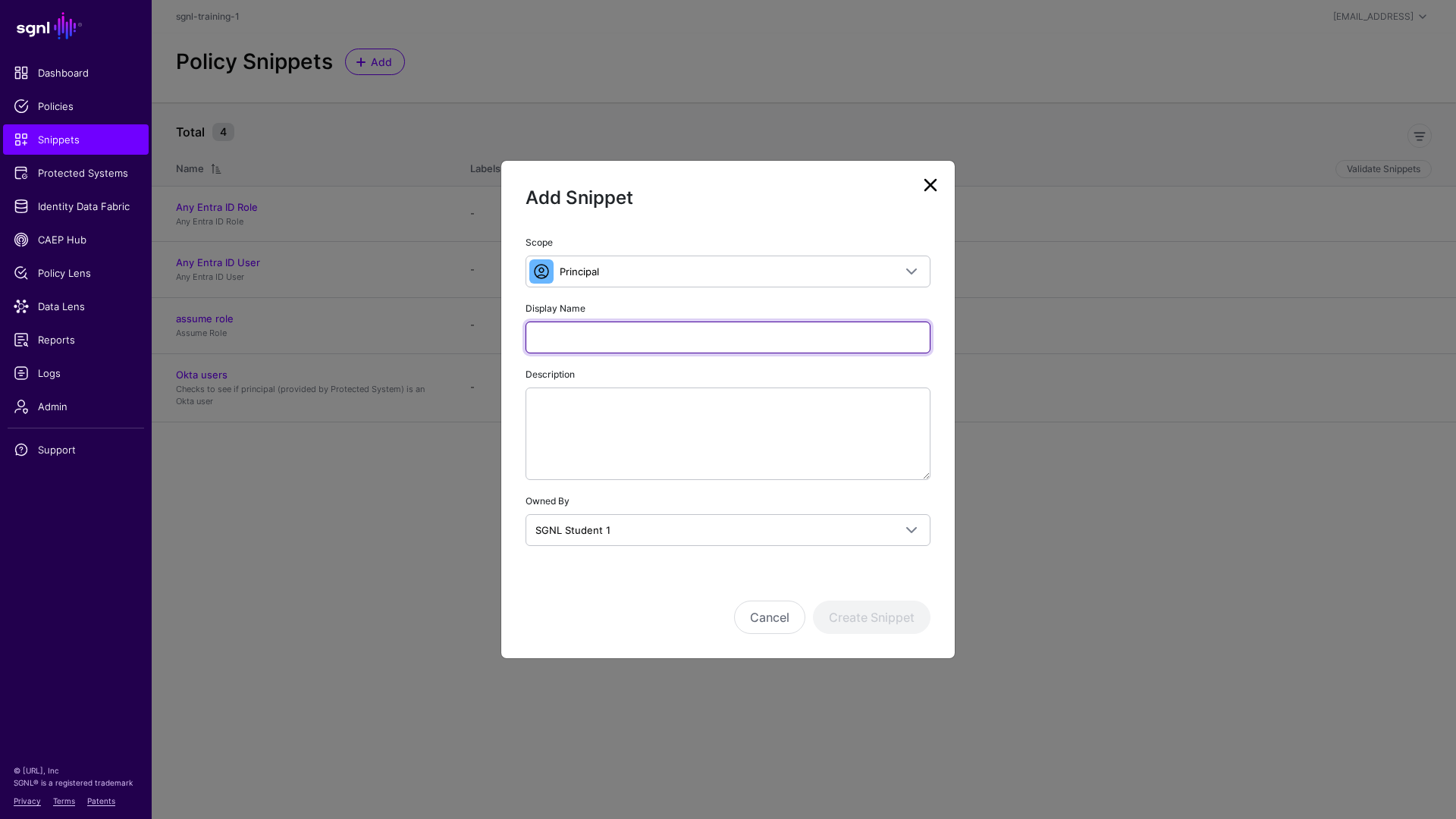
click at [733, 335] on input "Display Name" at bounding box center [728, 338] width 405 height 32
paste input "**********"
type input "**********"
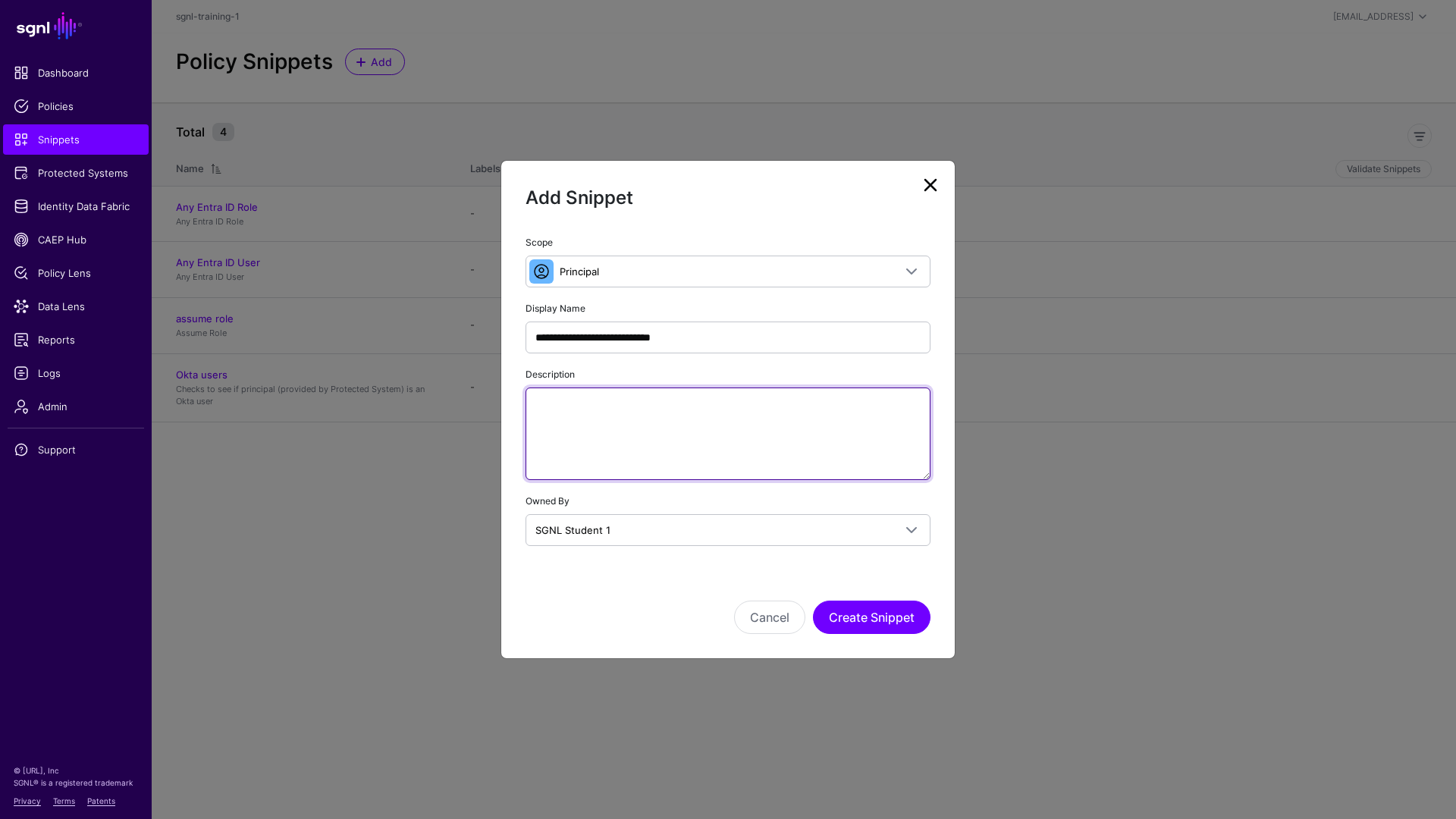
click at [589, 414] on textarea "Description" at bounding box center [728, 434] width 405 height 93
paste textarea "**********"
type textarea "**********"
click at [678, 597] on div "Cancel Create Snippet" at bounding box center [728, 597] width 405 height 76
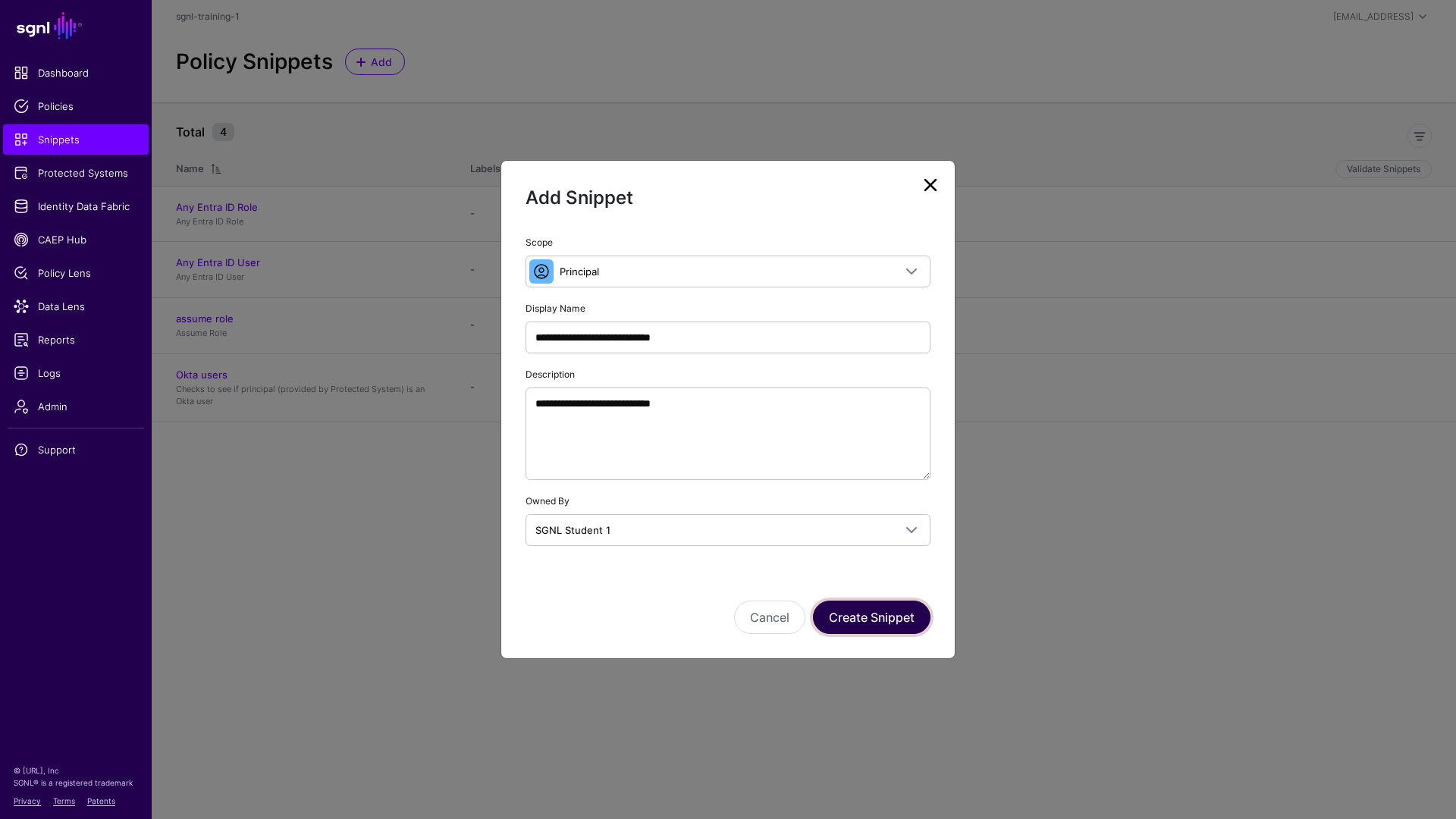
click at [886, 620] on button "Create Snippet" at bounding box center [872, 618] width 118 height 34
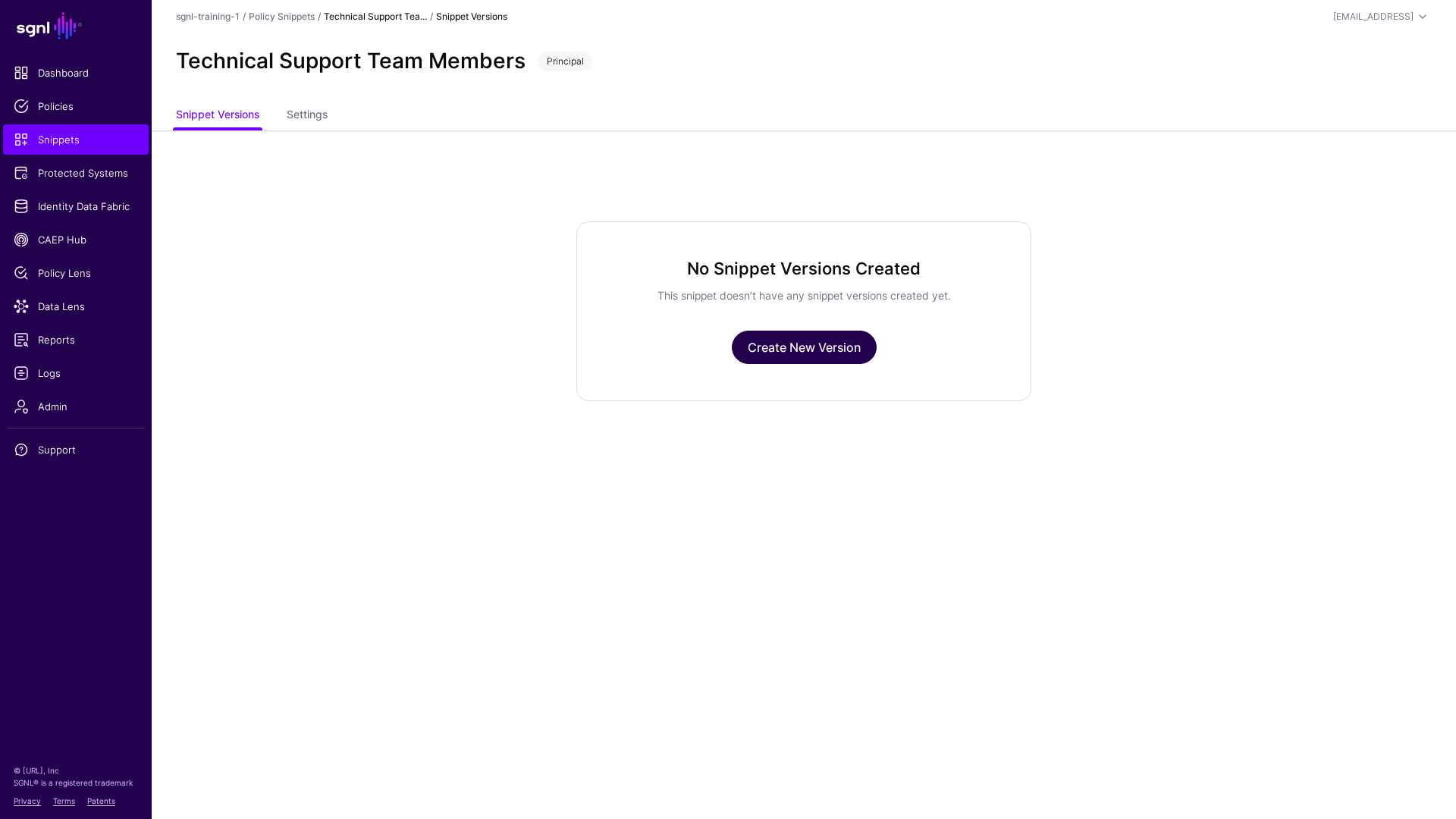
click at [803, 351] on link "Create New Version" at bounding box center [805, 348] width 145 height 34
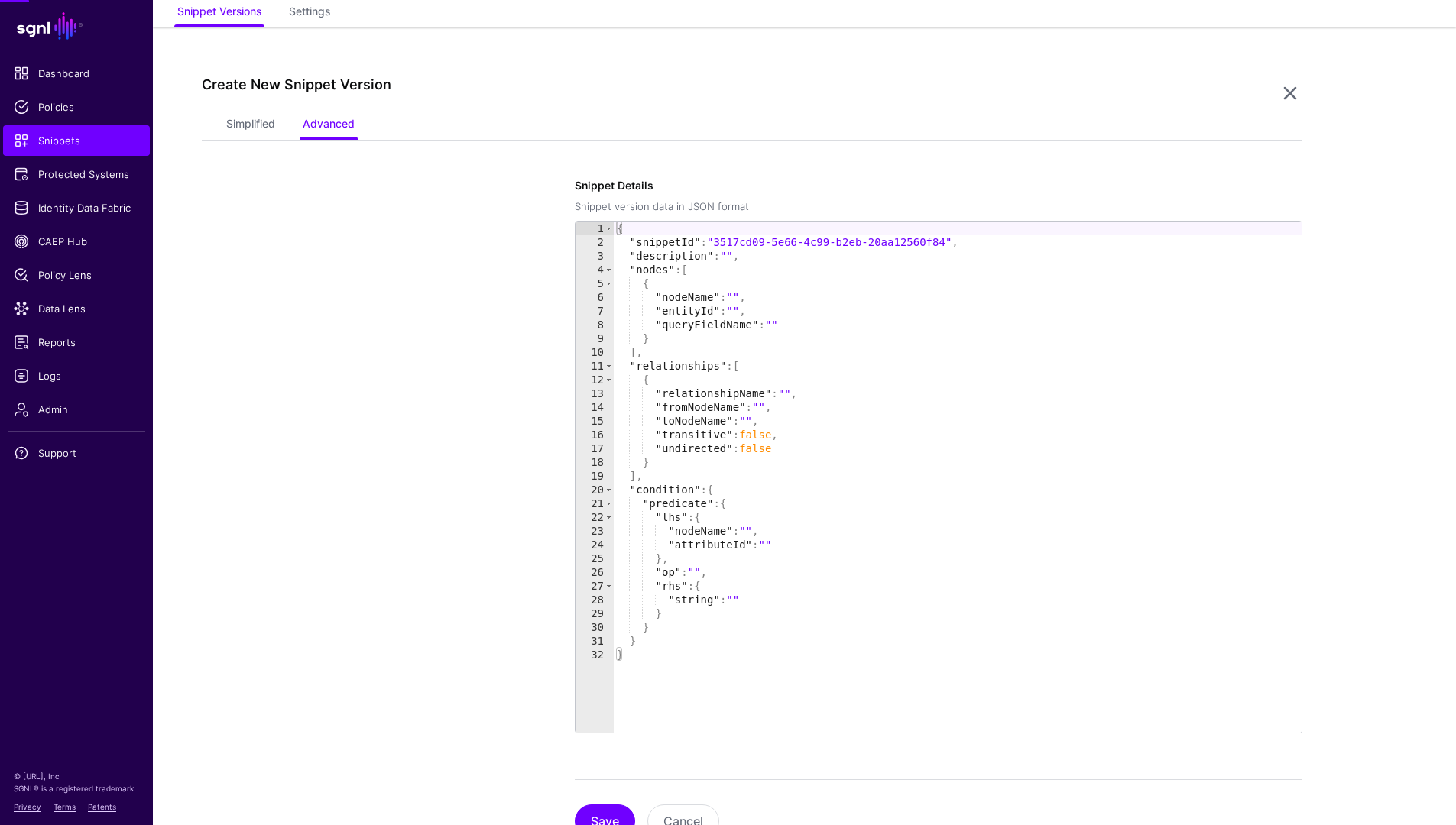
scroll to position [132, 0]
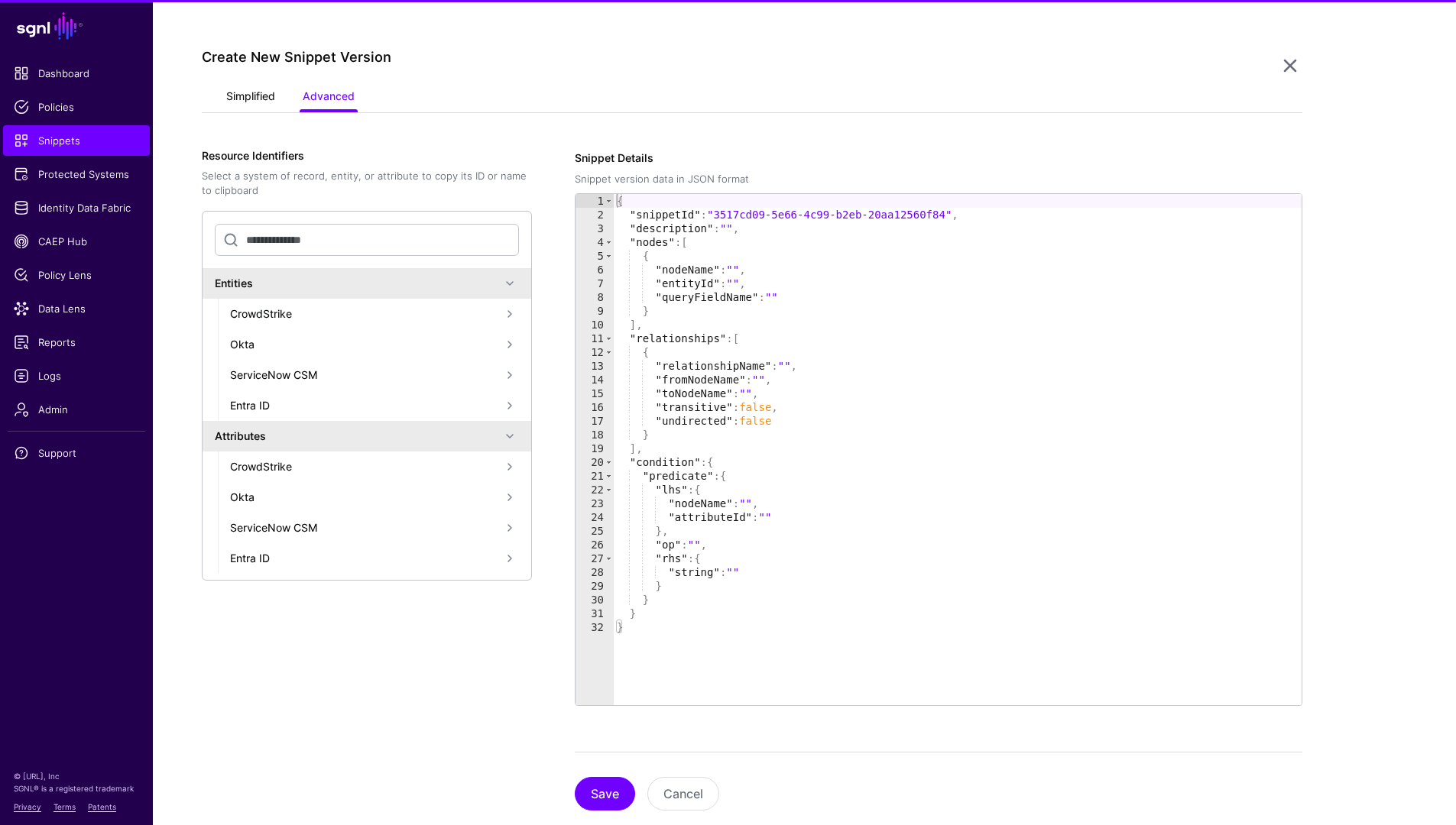
click at [247, 96] on link "Simplified" at bounding box center [250, 98] width 49 height 29
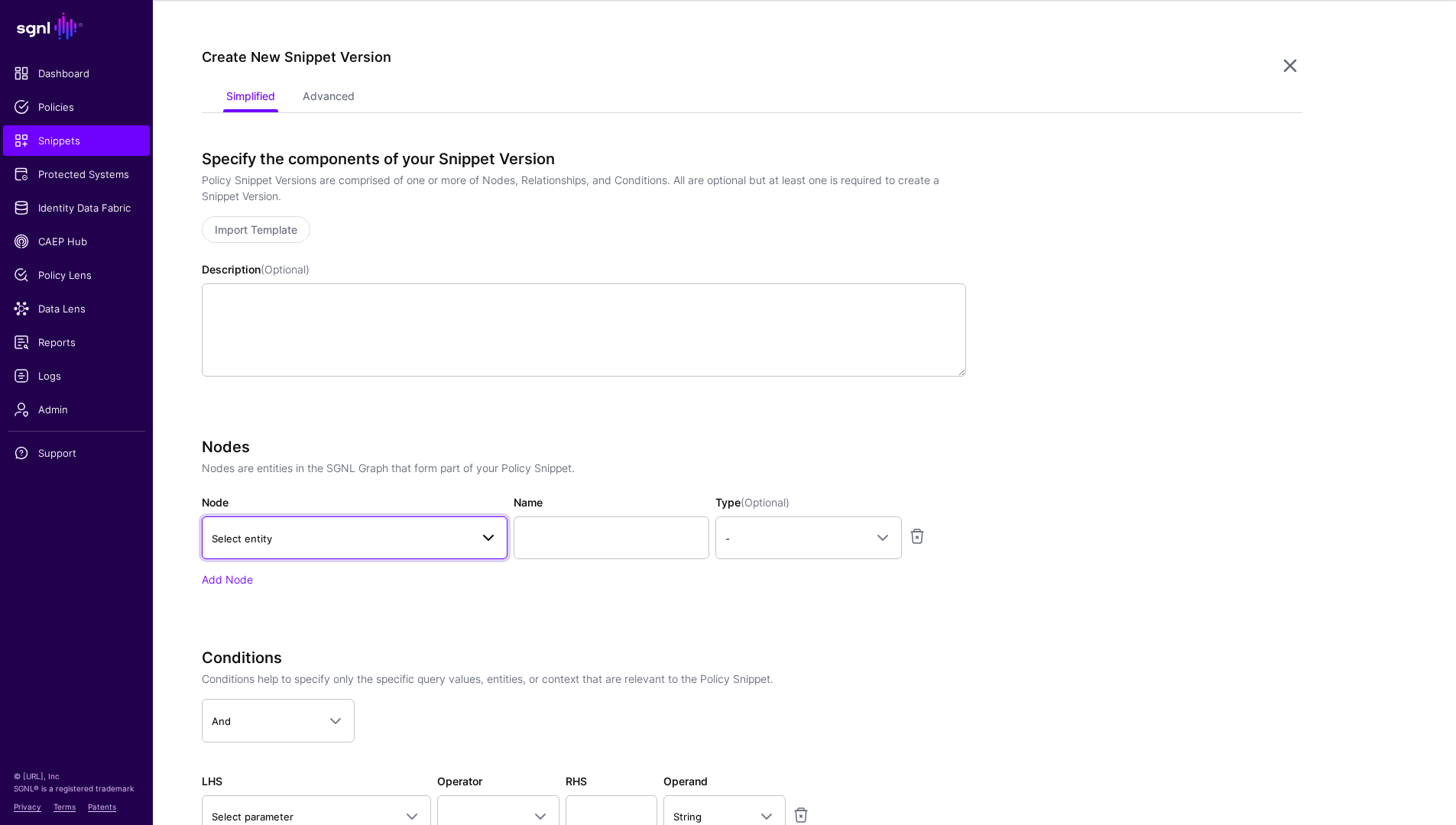
click at [464, 540] on span "Select entity" at bounding box center [340, 539] width 258 height 17
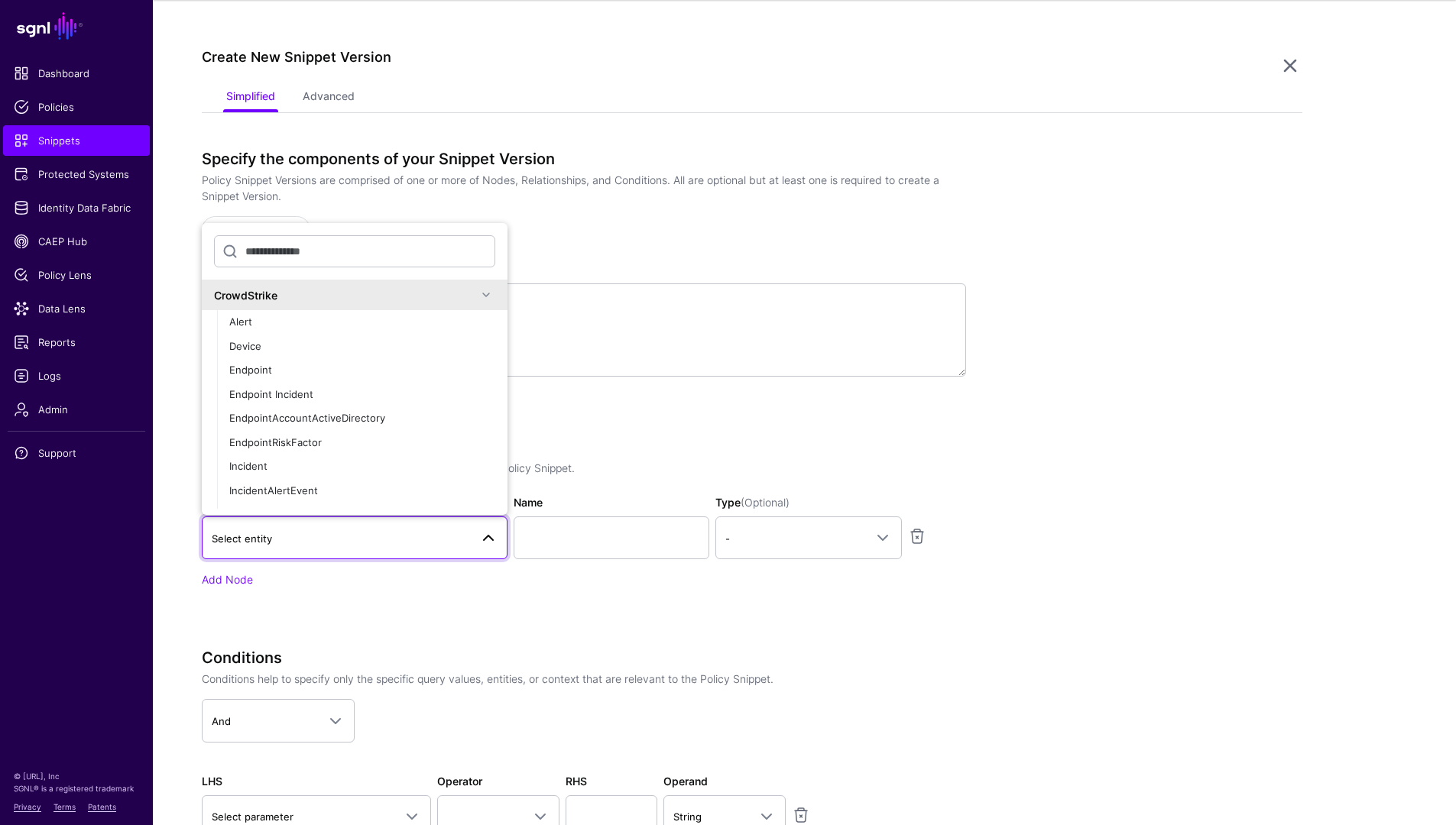
click at [296, 300] on div "CrowdStrike" at bounding box center [346, 295] width 263 height 16
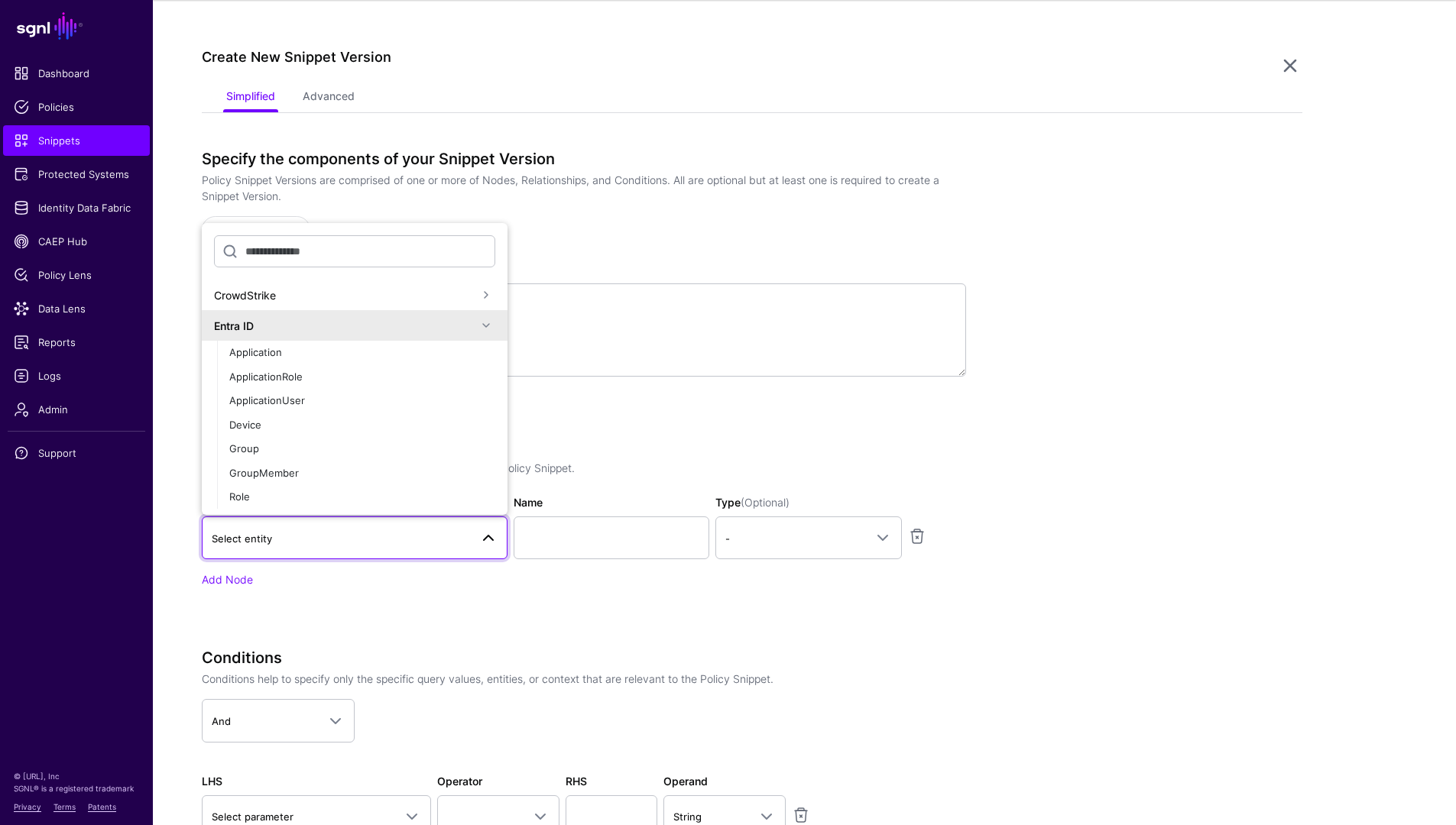
click at [293, 322] on div "Entra ID" at bounding box center [346, 326] width 263 height 16
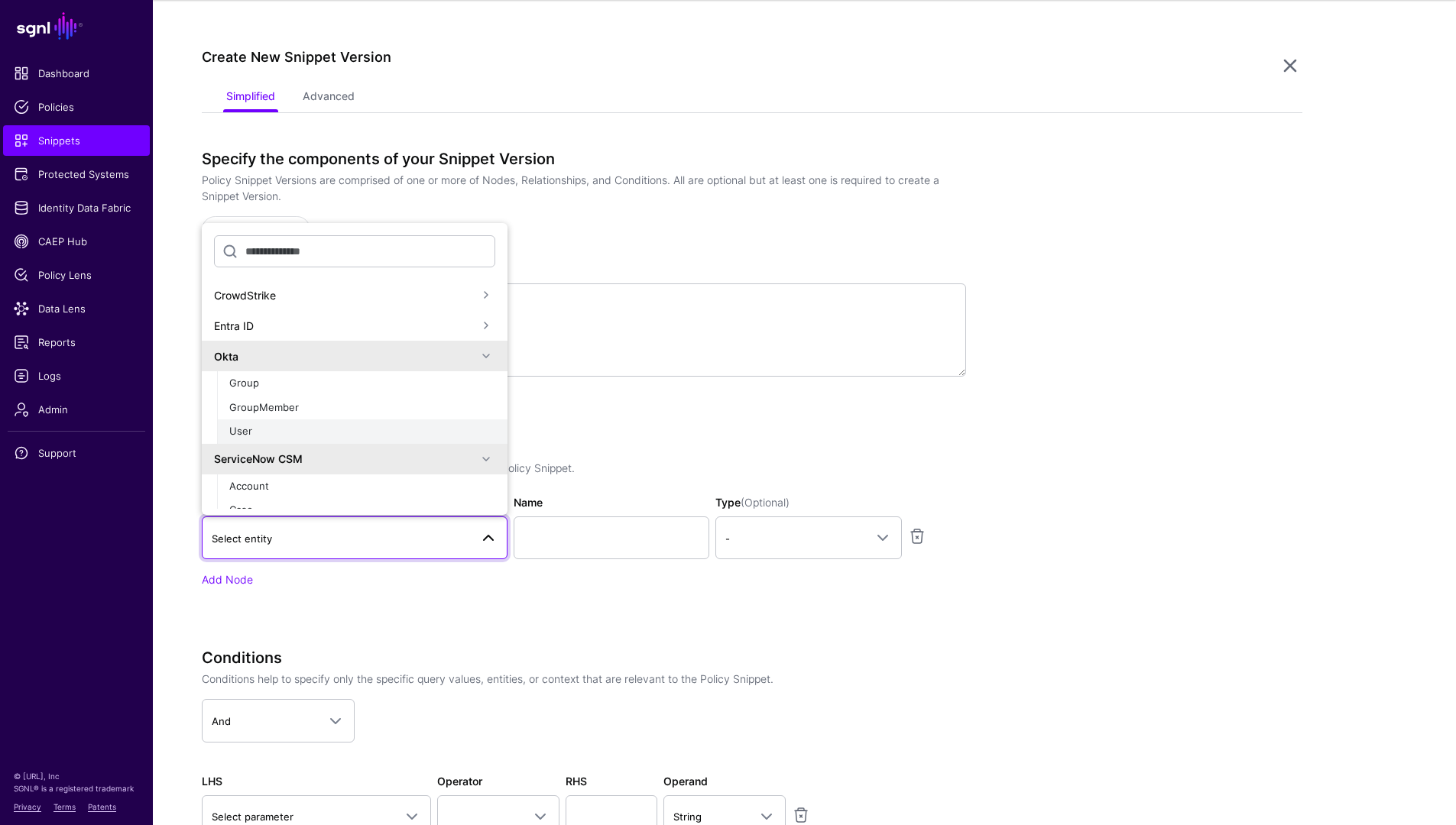
click at [279, 437] on div "User" at bounding box center [362, 432] width 266 height 15
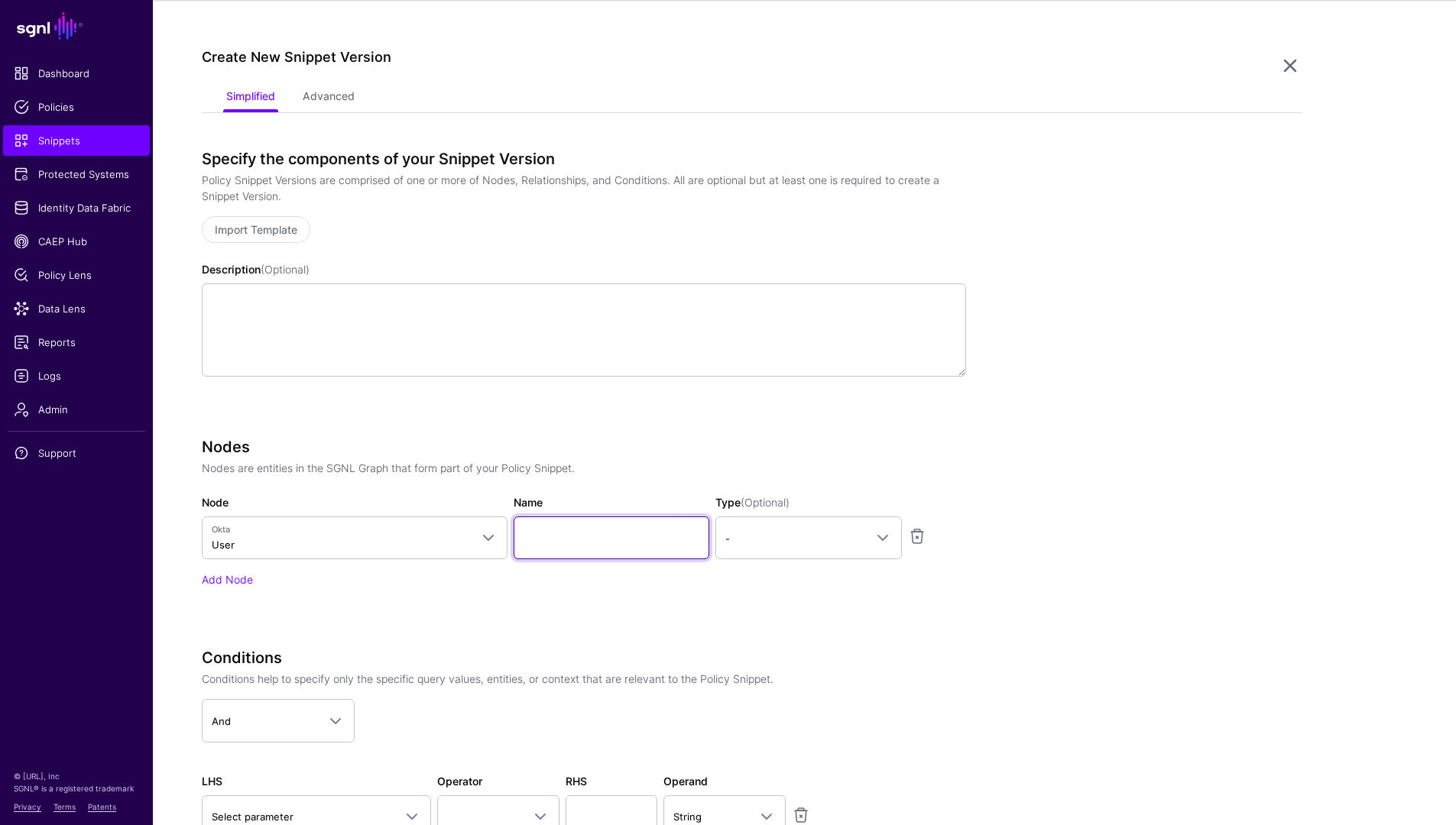
click at [566, 530] on input "Name" at bounding box center [611, 538] width 195 height 42
click at [876, 548] on link "-" at bounding box center [809, 538] width 187 height 42
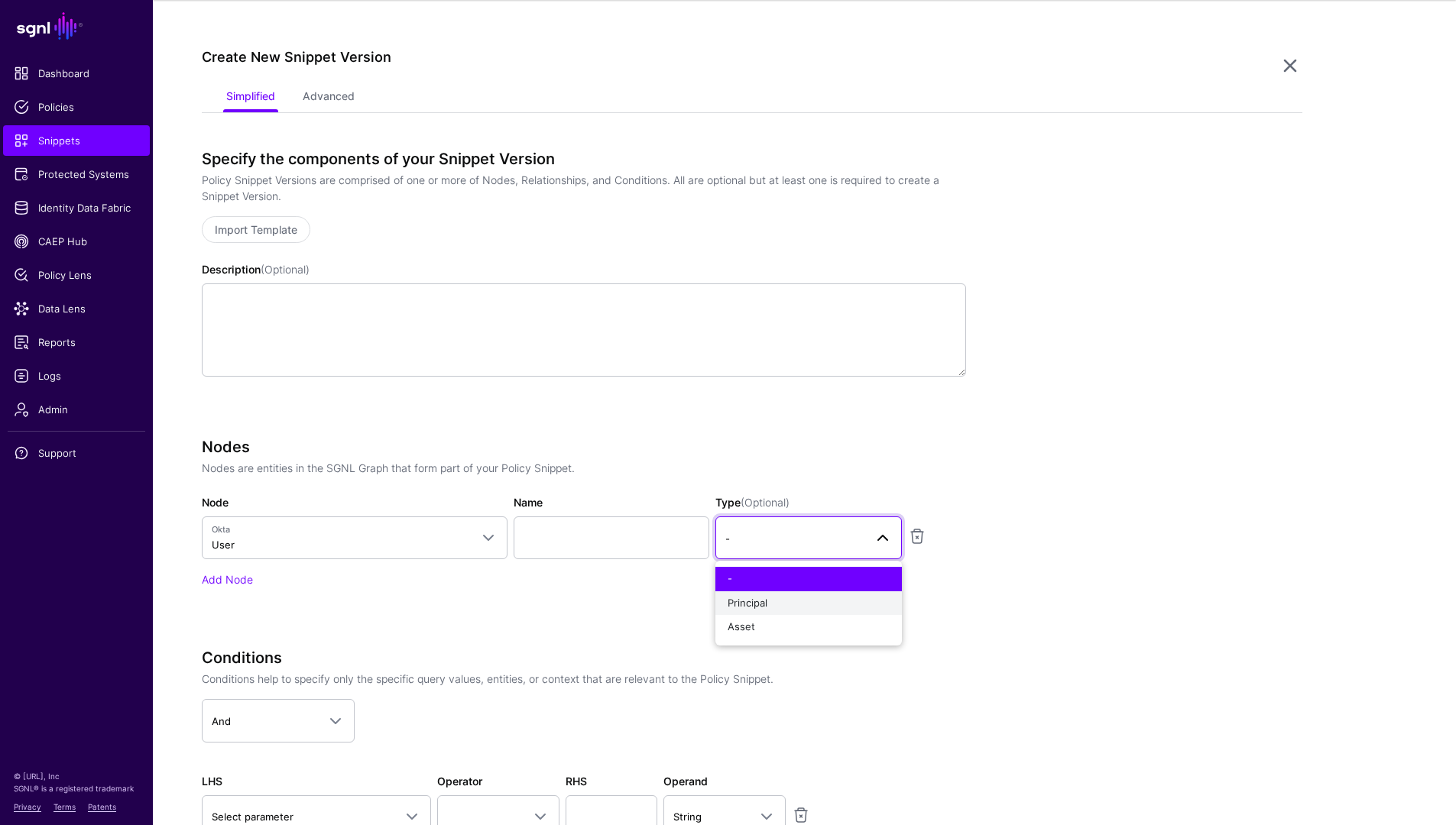
click at [785, 609] on div "Principal" at bounding box center [808, 603] width 162 height 15
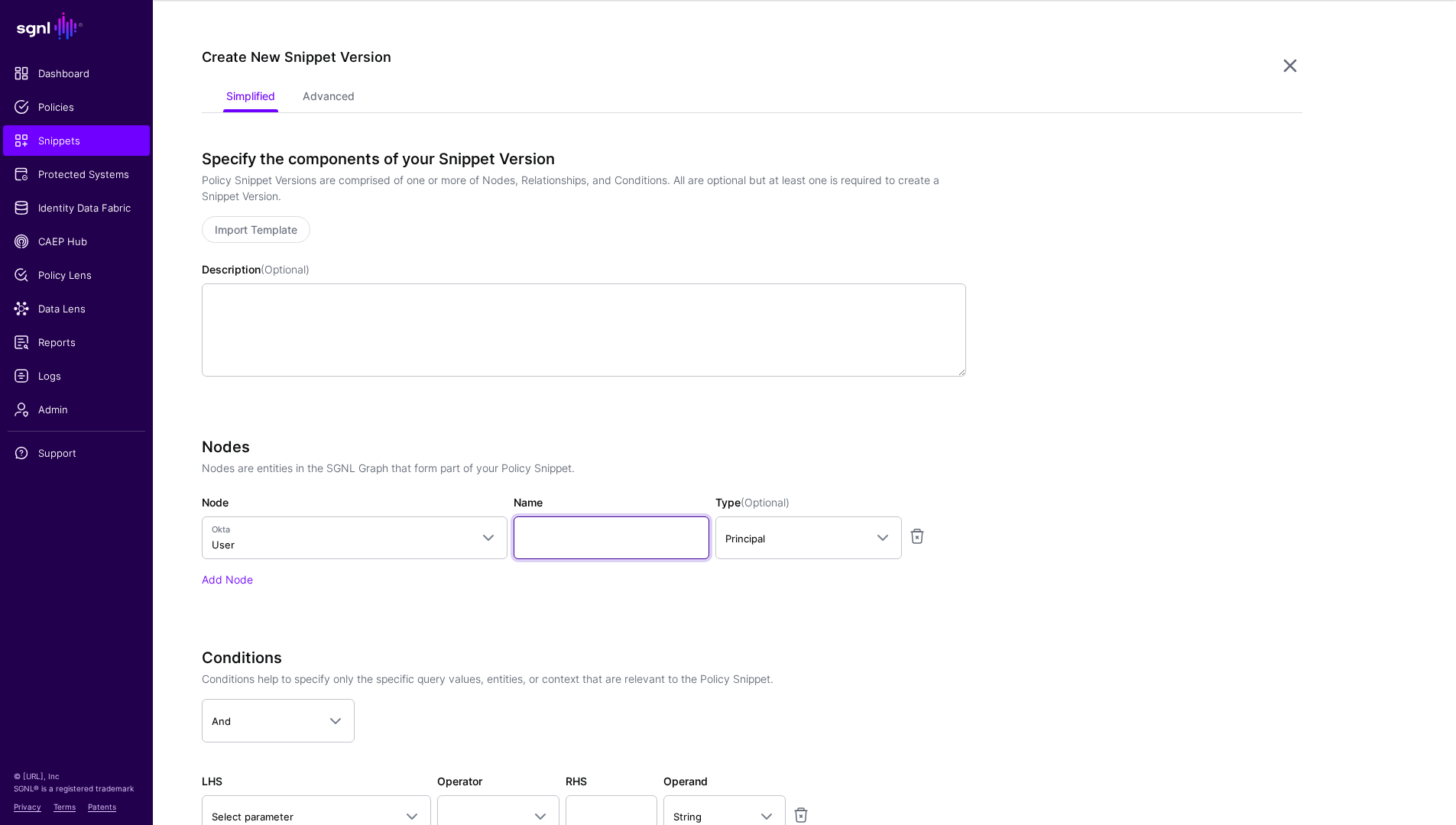
click at [593, 546] on input "Name" at bounding box center [611, 538] width 195 height 42
type input "********"
click at [563, 580] on div "Add Node" at bounding box center [584, 579] width 764 height 16
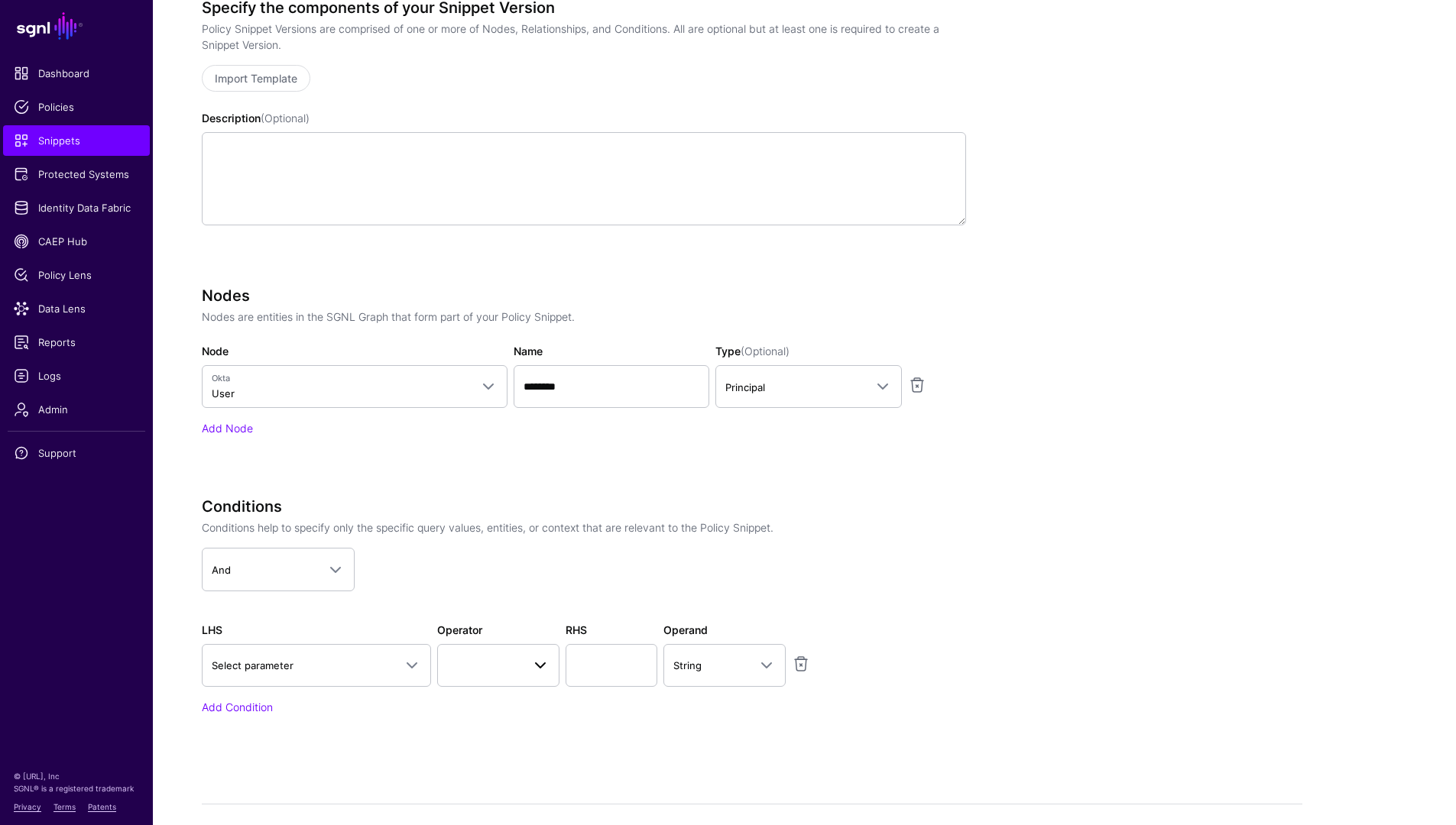
scroll to position [359, 0]
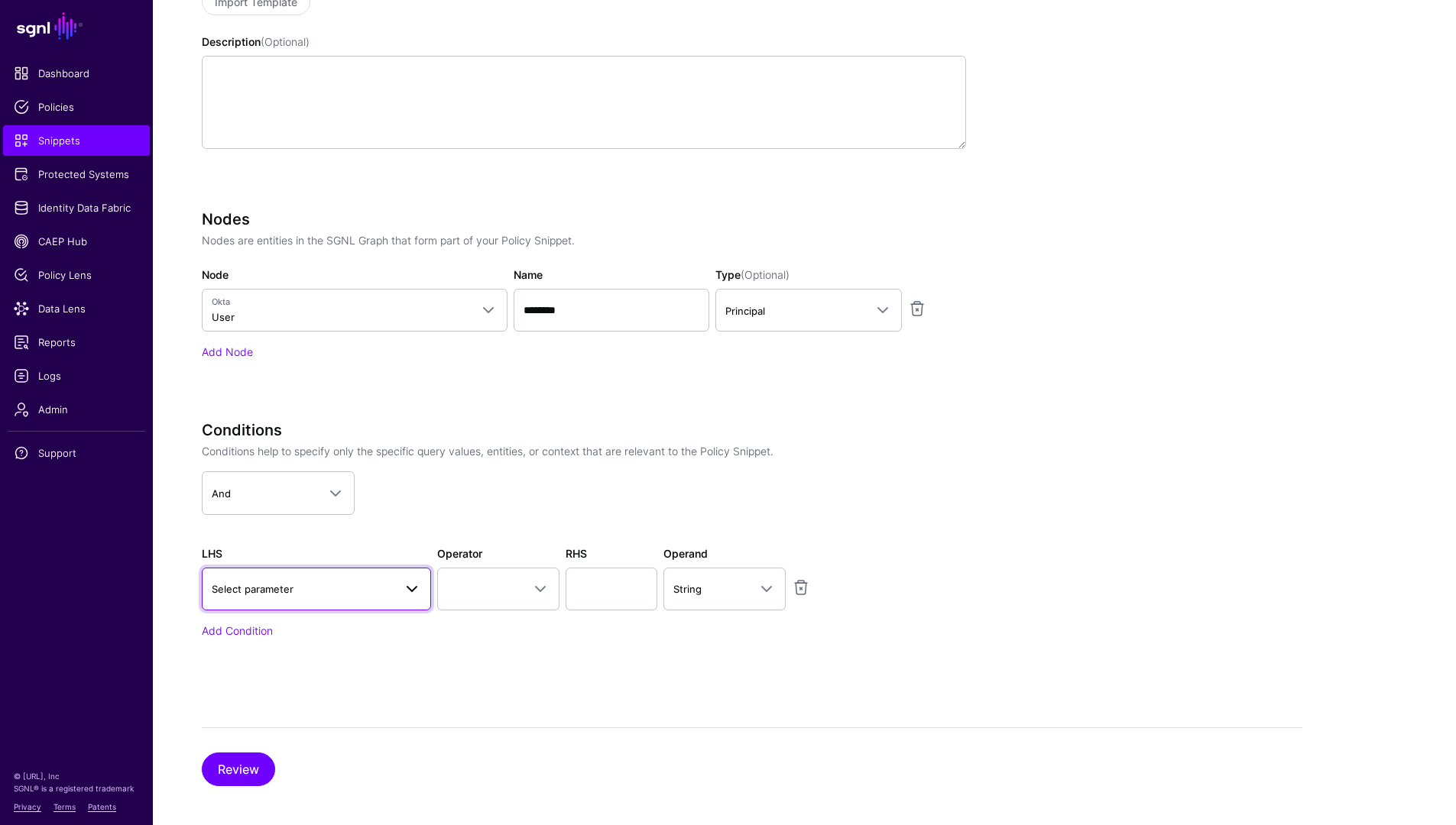
click at [413, 592] on span at bounding box center [412, 589] width 19 height 19
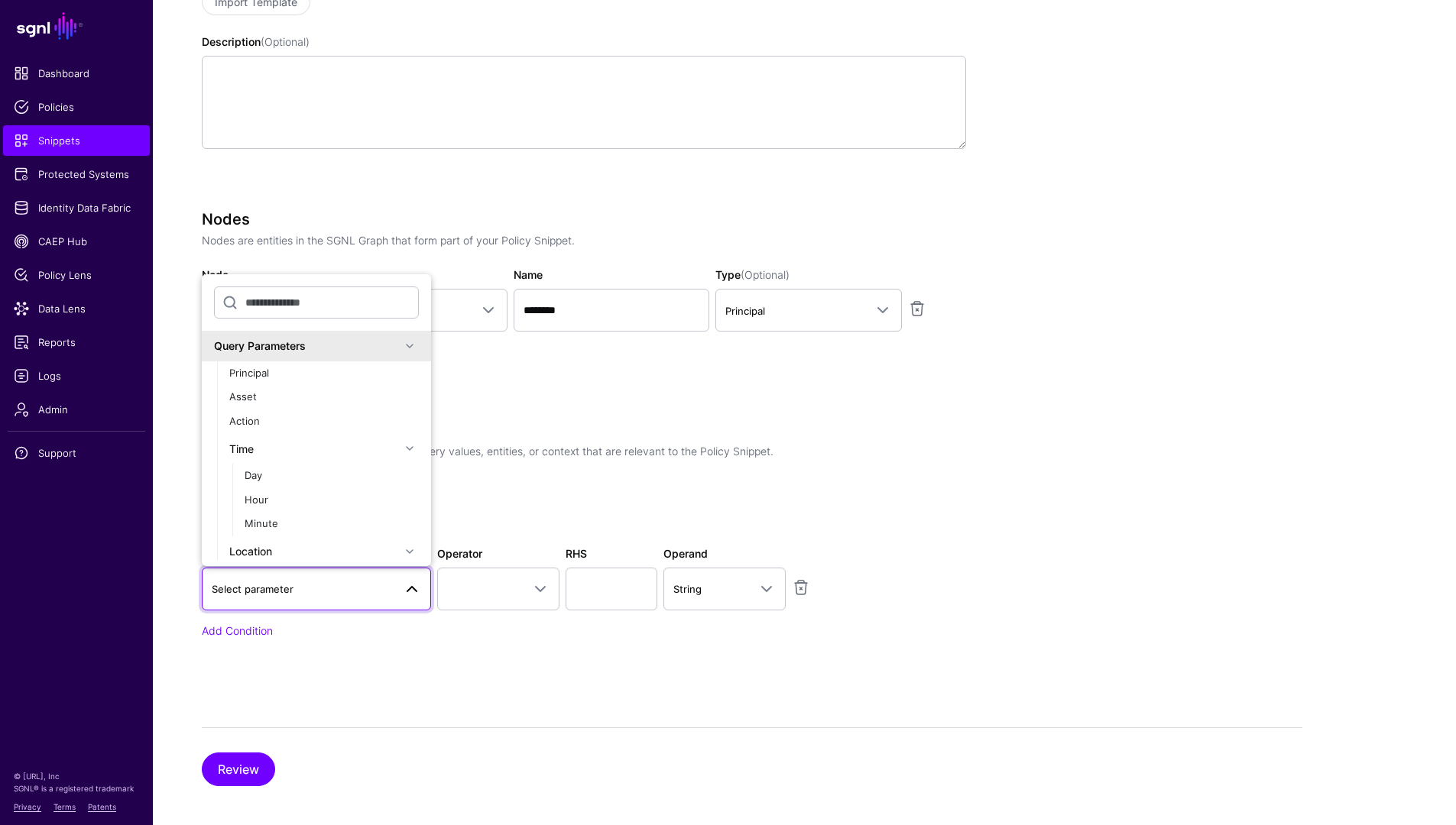
click at [413, 592] on span at bounding box center [412, 589] width 19 height 19
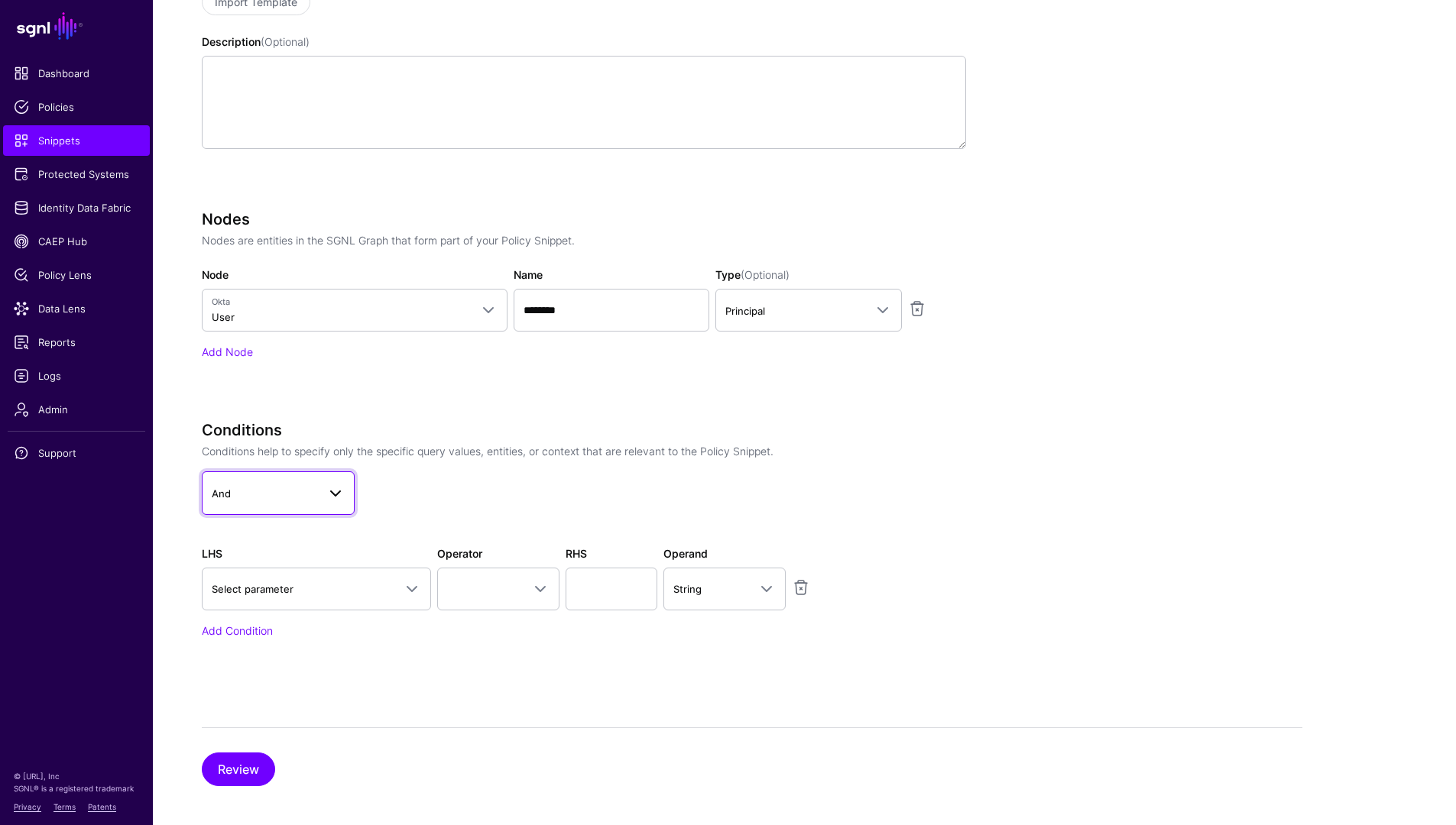
click at [300, 493] on span "And" at bounding box center [264, 494] width 105 height 17
click at [327, 488] on span at bounding box center [335, 494] width 19 height 19
click at [293, 474] on link "And" at bounding box center [278, 492] width 153 height 42
click at [405, 590] on span at bounding box center [412, 589] width 19 height 19
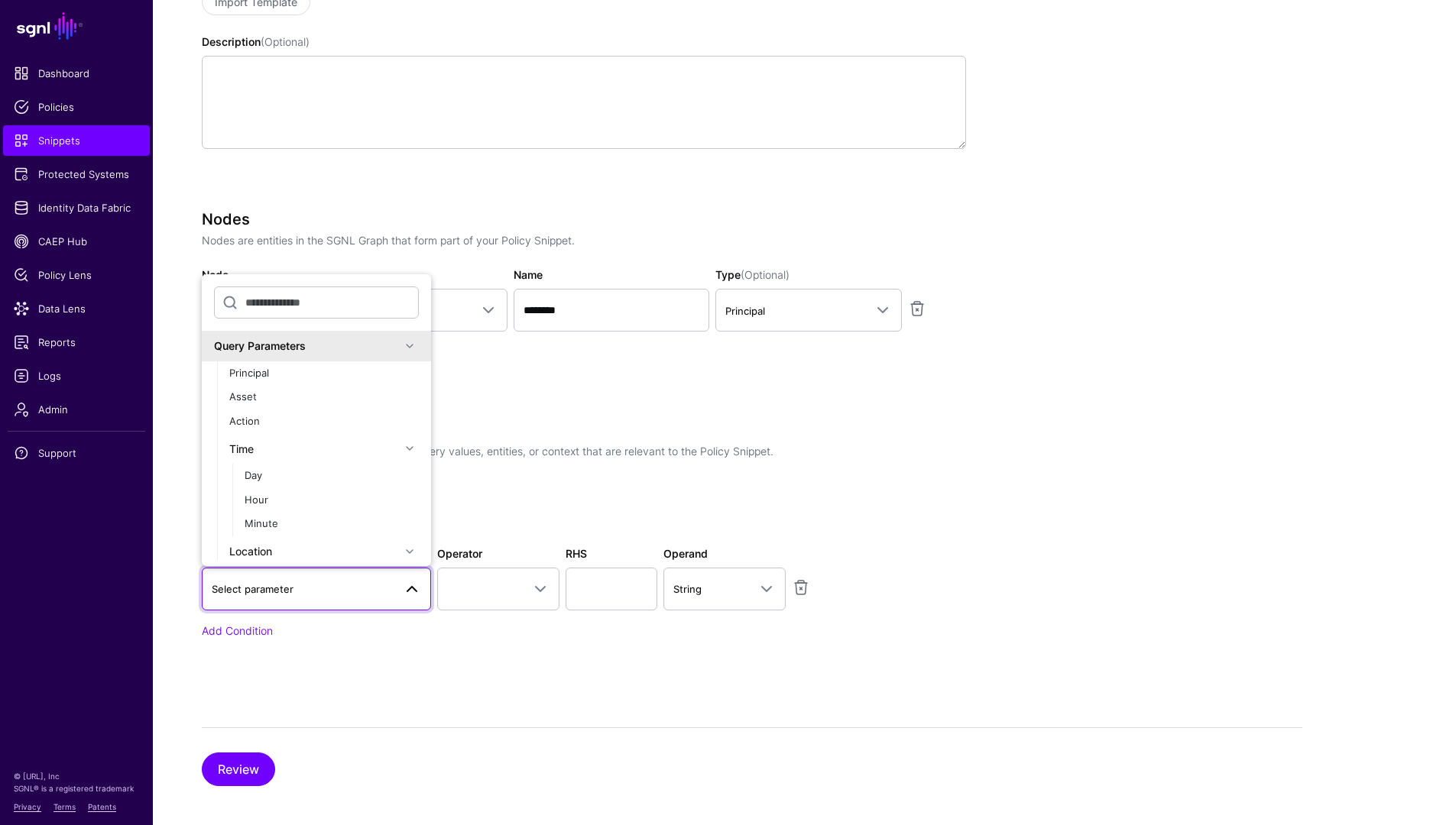
click at [286, 345] on div "Query Parameters" at bounding box center [307, 345] width 187 height 16
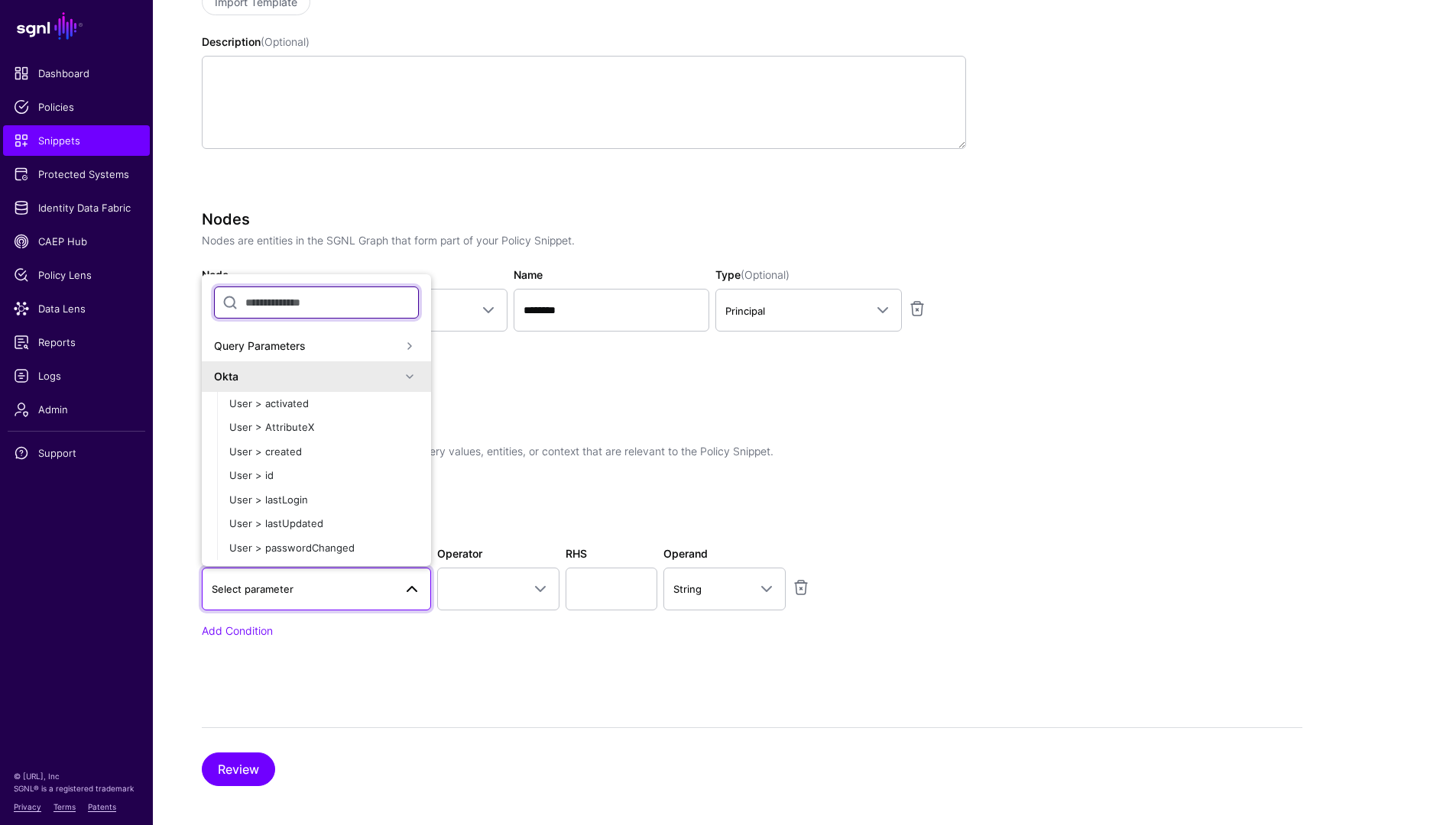
click at [291, 300] on input "text" at bounding box center [316, 303] width 205 height 32
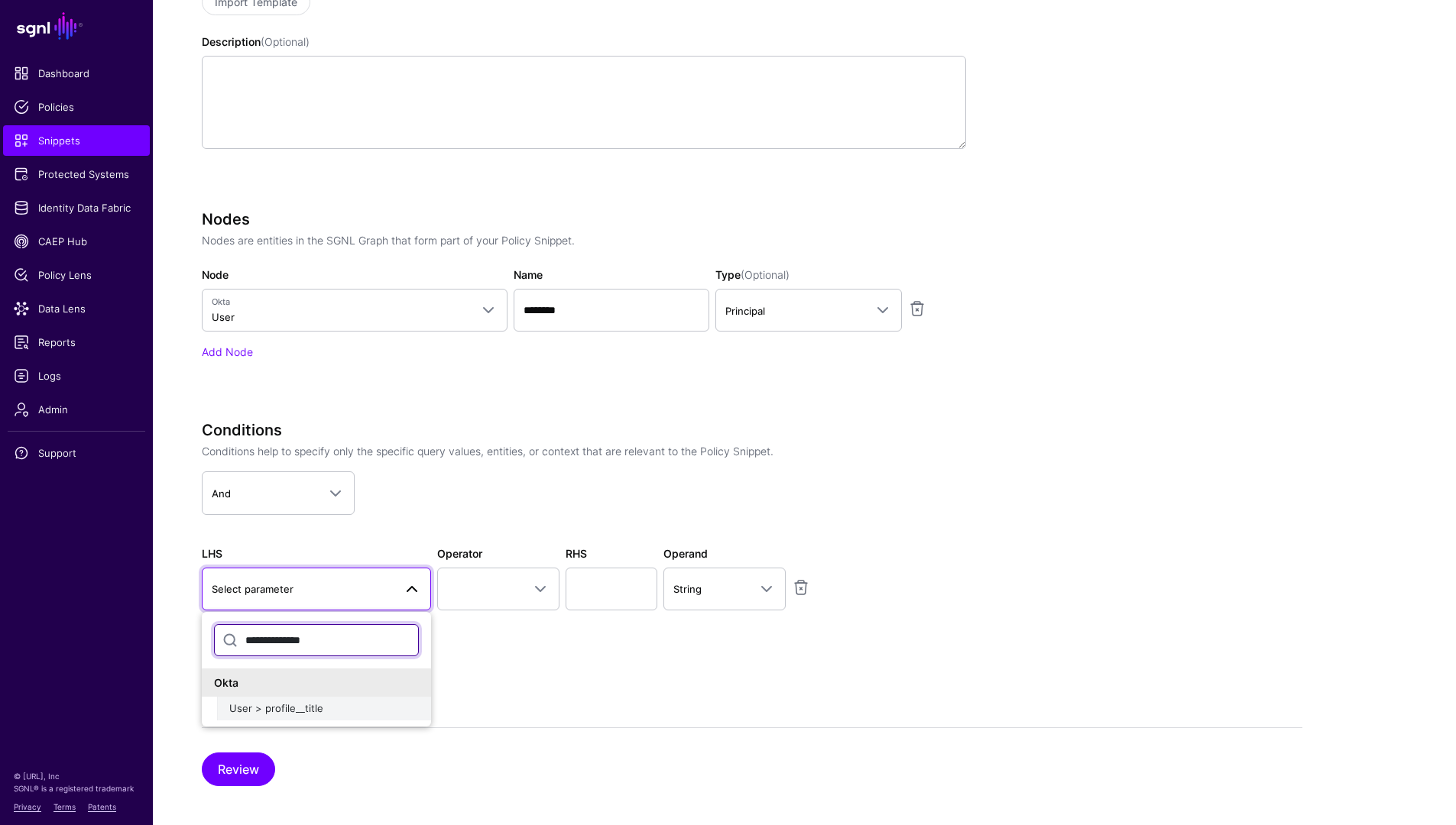
type input "**********"
click at [340, 707] on div "User > profile__title" at bounding box center [323, 709] width 189 height 15
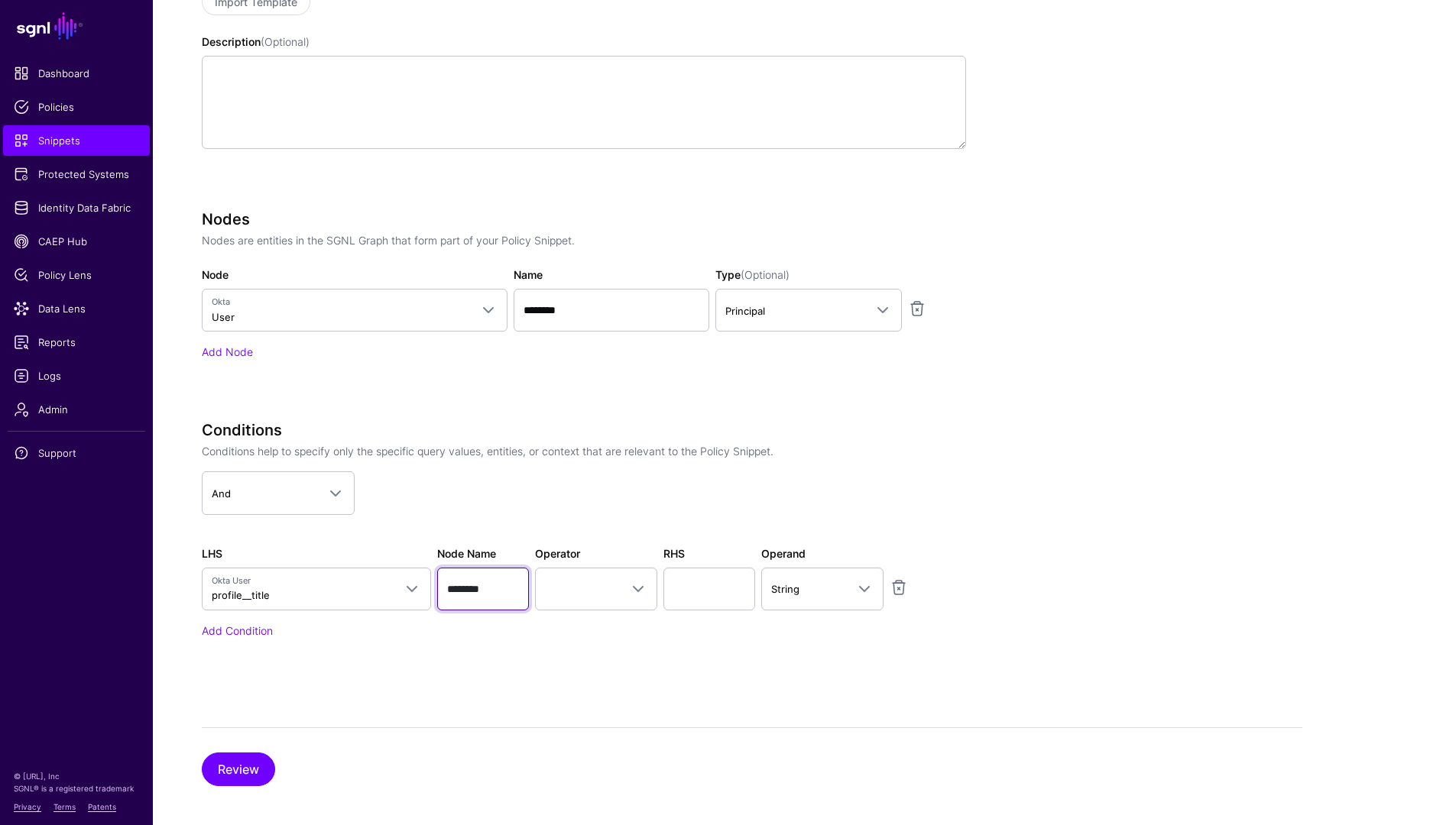
click at [478, 580] on input "********" at bounding box center [483, 589] width 92 height 42
type input "********"
click at [603, 603] on link at bounding box center [596, 589] width 122 height 42
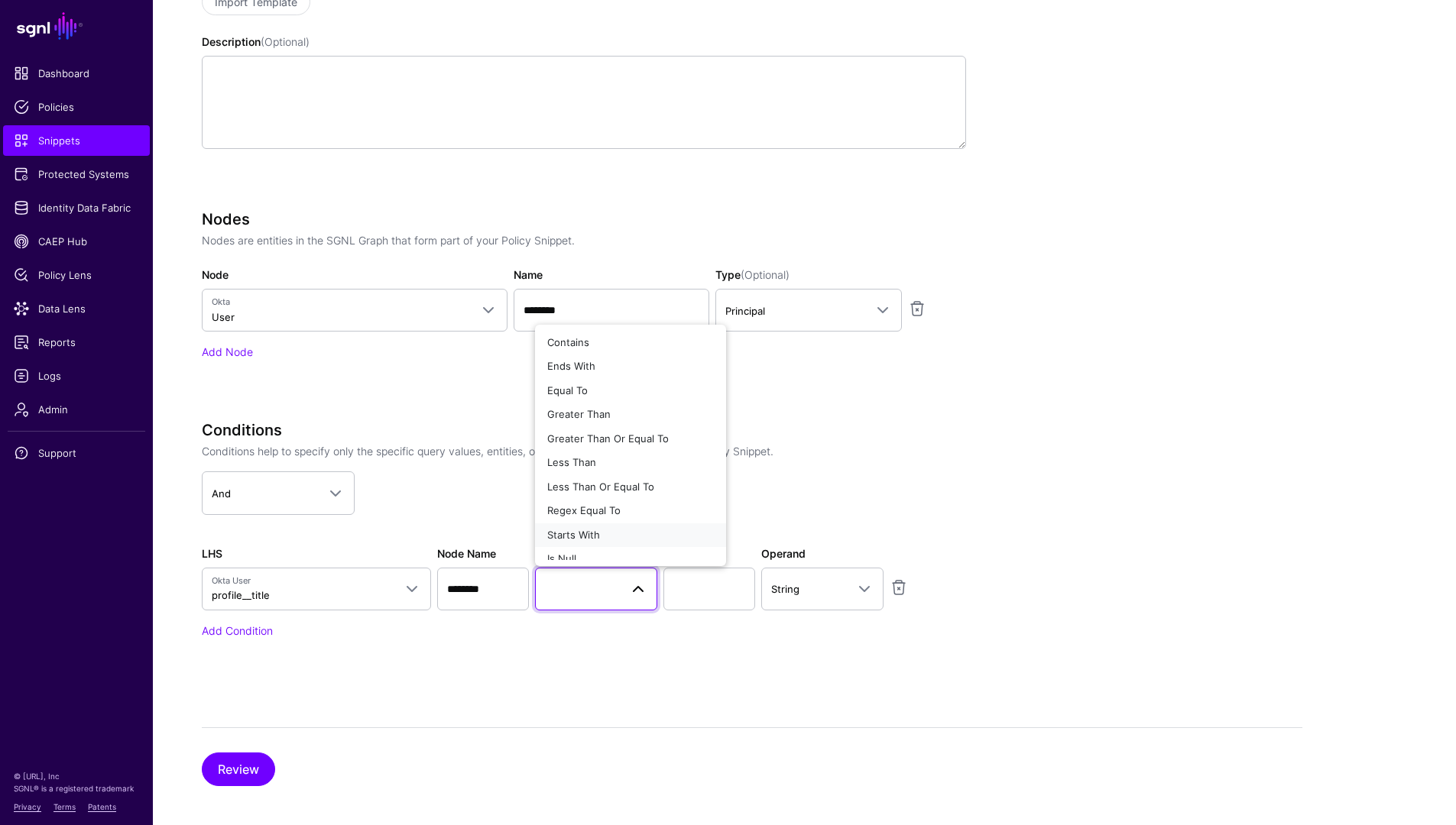
click at [621, 526] on button "Starts With" at bounding box center [630, 536] width 191 height 25
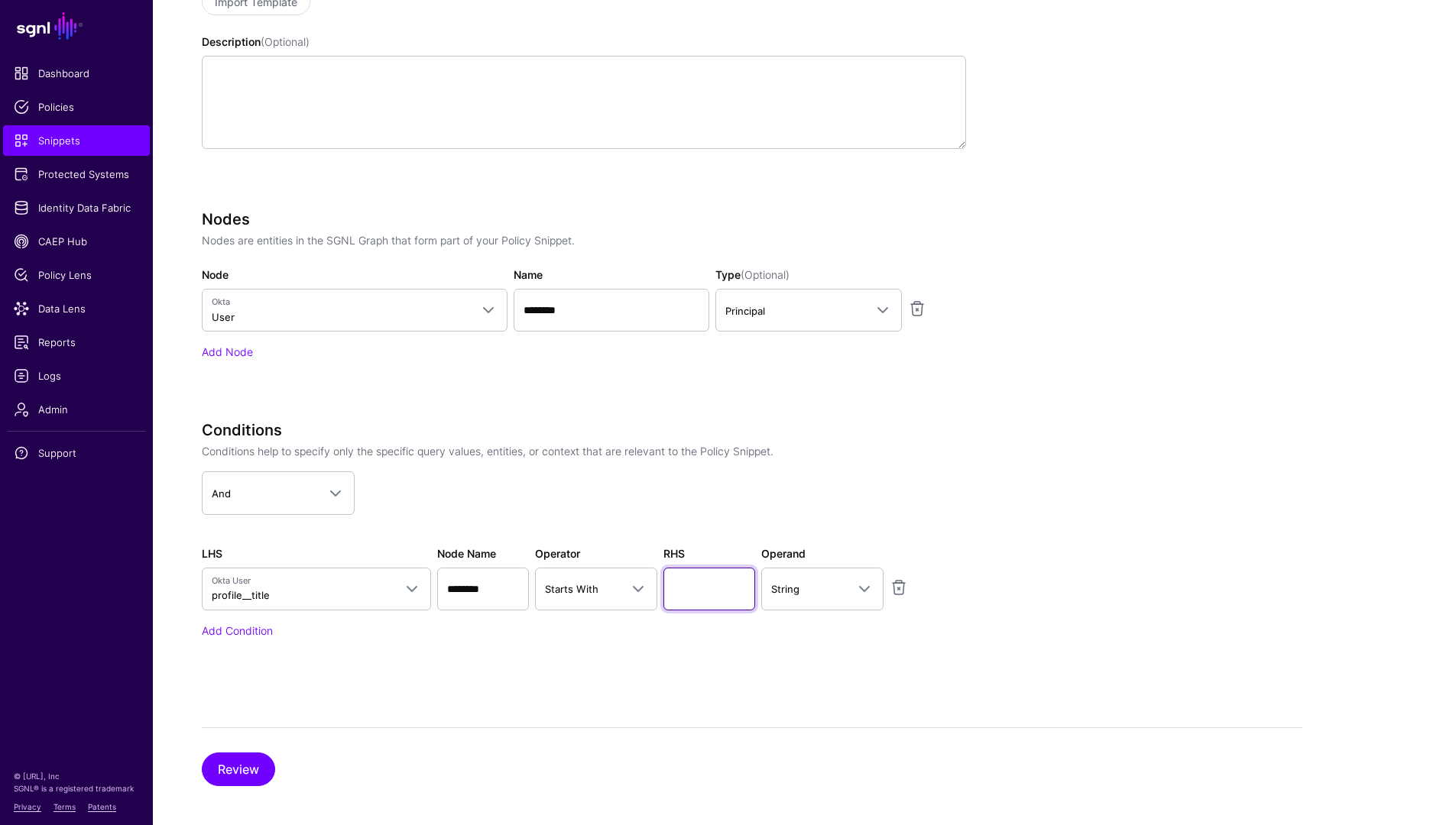
click at [686, 585] on input "text" at bounding box center [709, 589] width 92 height 42
type input "*********"
click at [548, 672] on div "**********" at bounding box center [584, 551] width 764 height 260
click at [256, 783] on button "Review" at bounding box center [239, 770] width 73 height 34
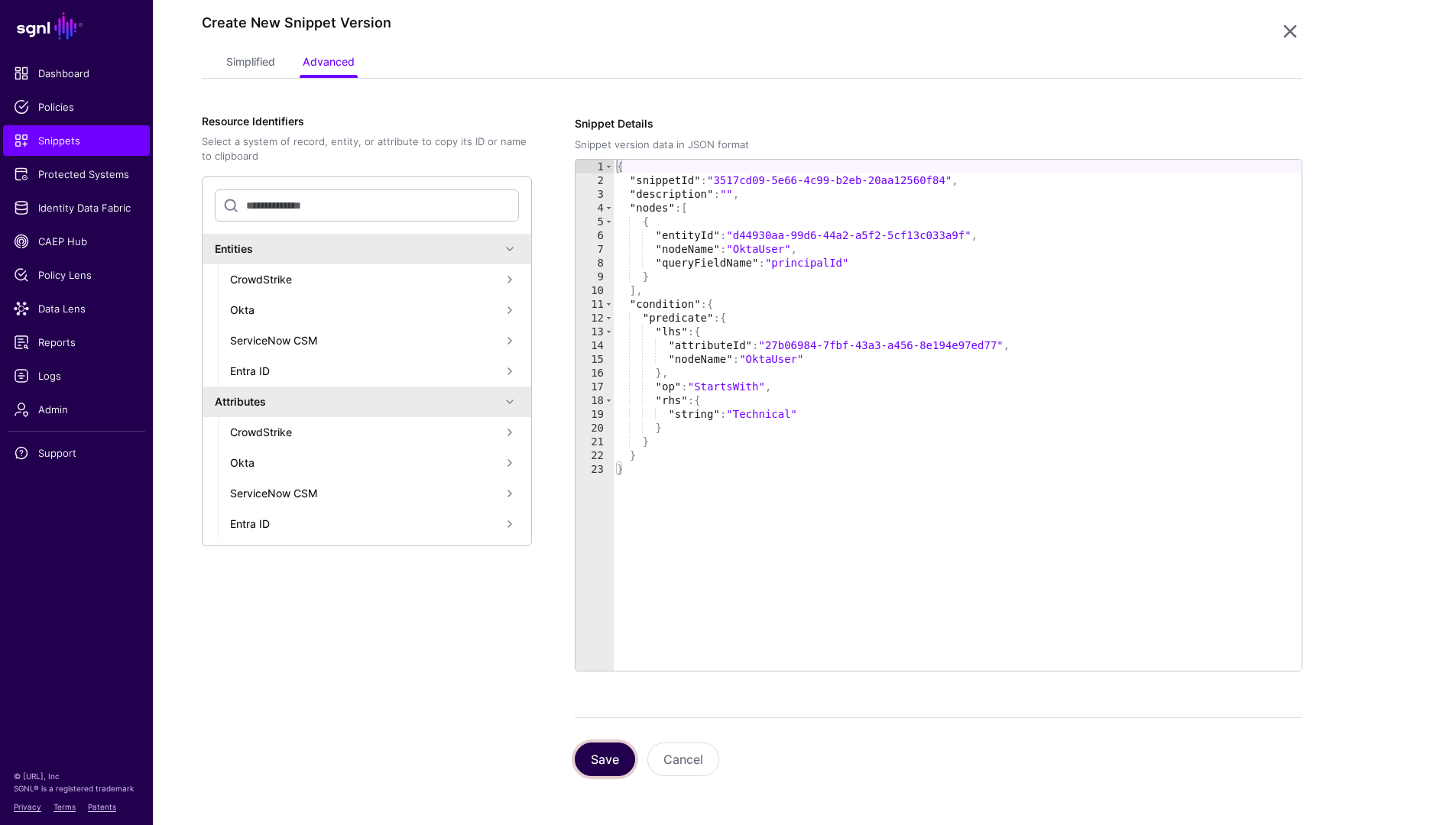
click at [605, 757] on button "Save" at bounding box center [604, 760] width 60 height 34
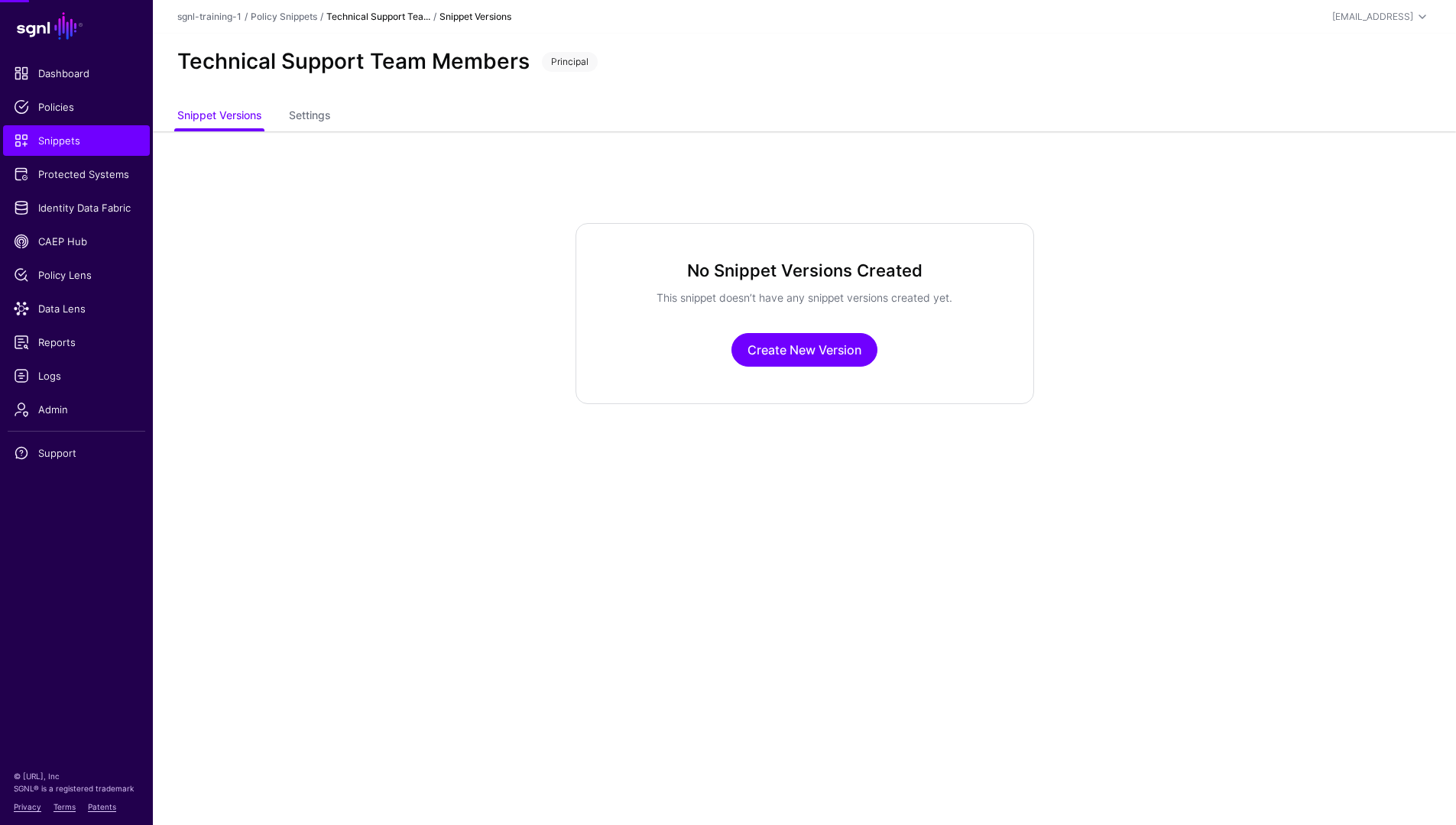
scroll to position [0, 0]
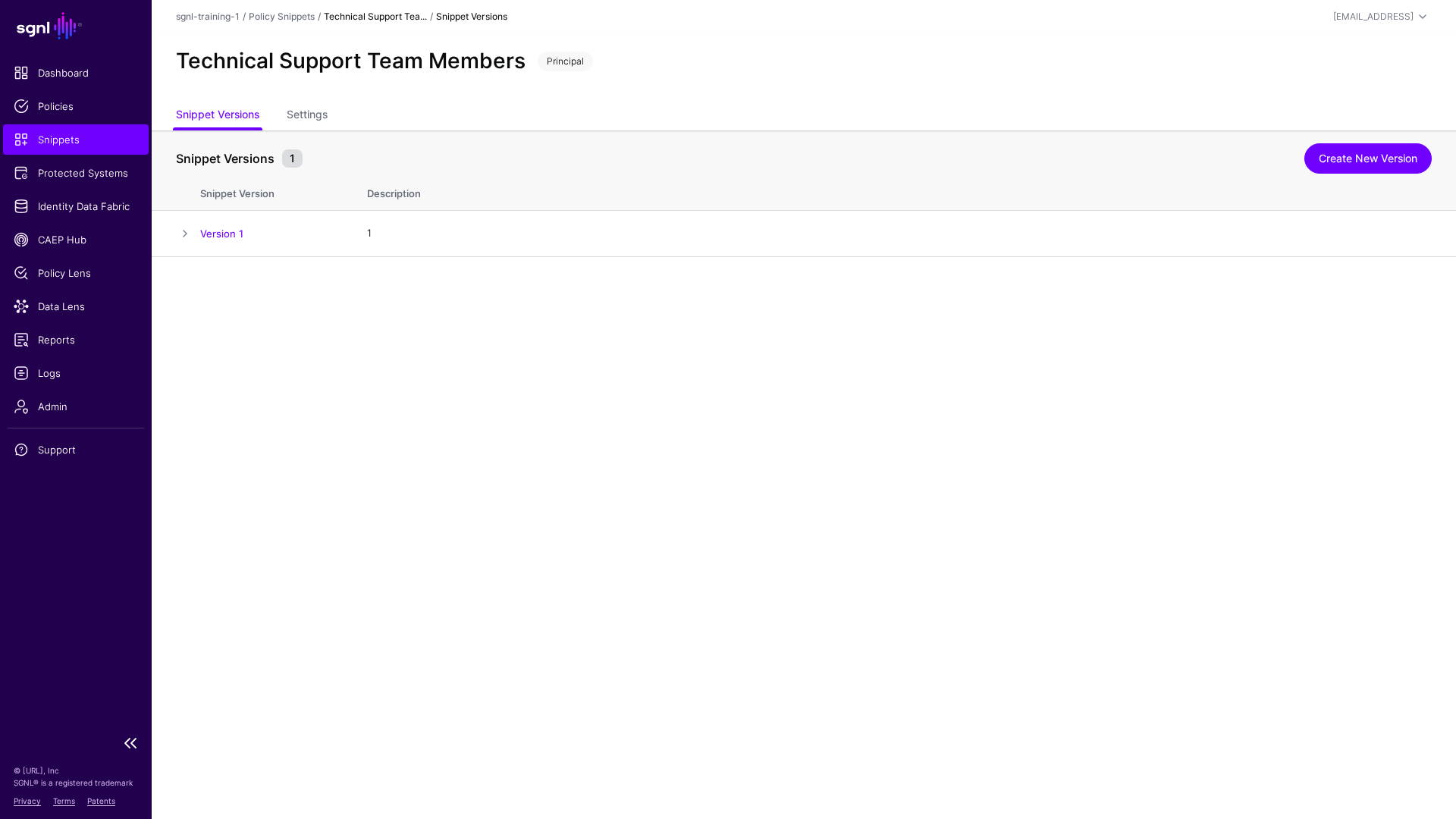
click at [39, 144] on span "Snippets" at bounding box center [76, 140] width 125 height 15
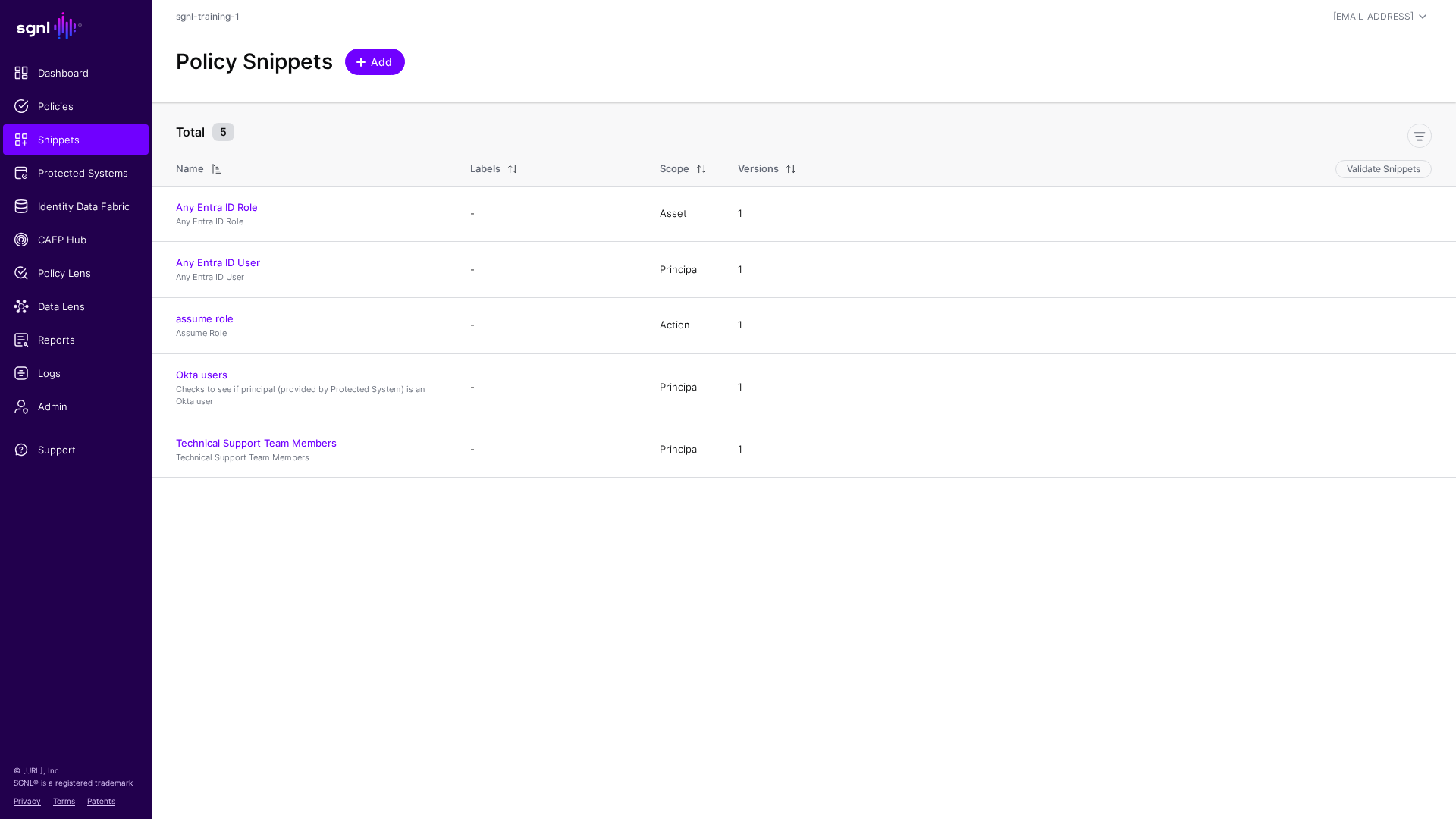
click at [367, 64] on span at bounding box center [362, 62] width 13 height 12
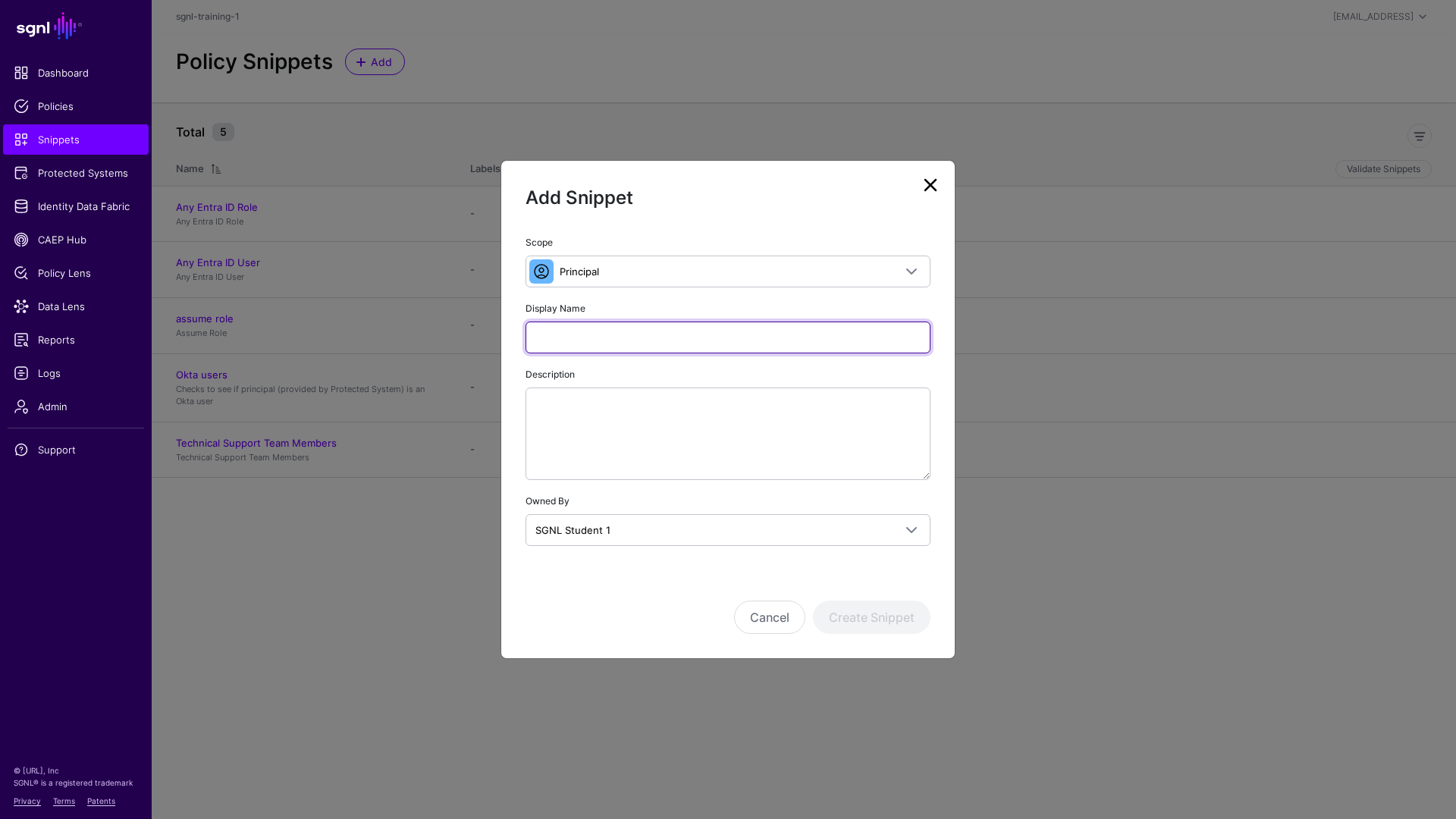
click at [623, 340] on input "Display Name" at bounding box center [728, 338] width 405 height 32
type input "**********"
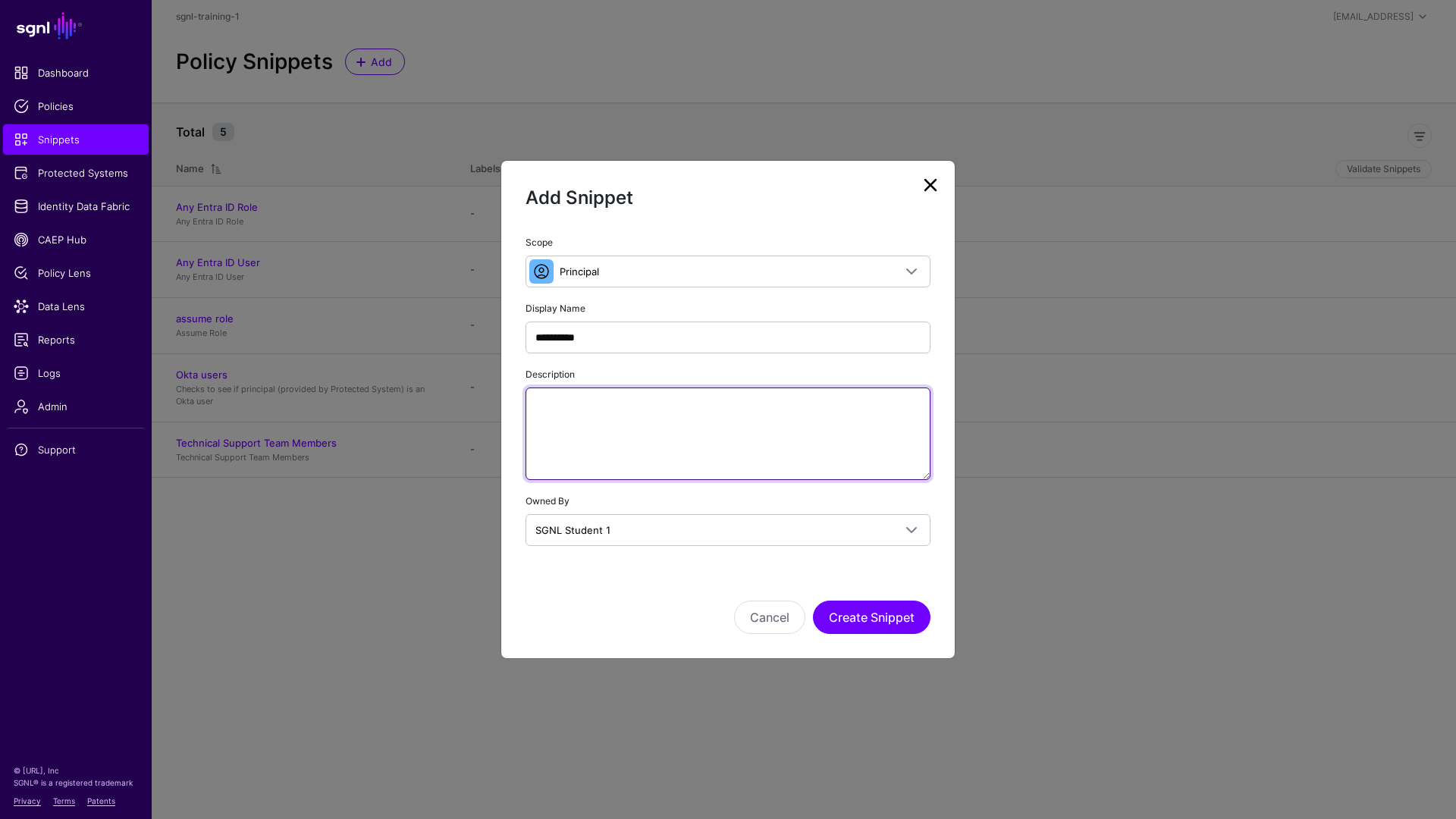
paste textarea "**********"
type textarea "**********"
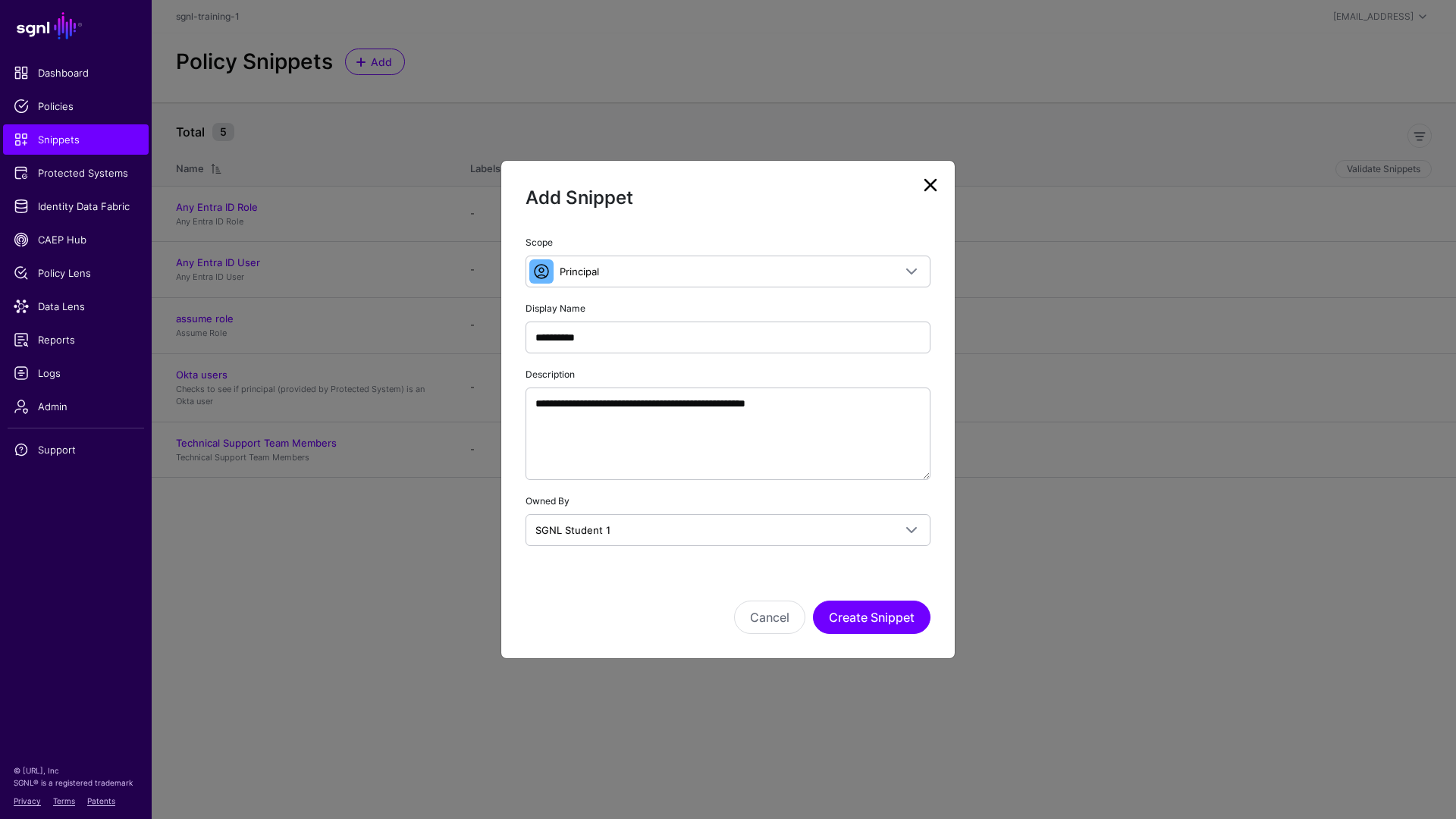
click at [652, 591] on div "Cancel Create Snippet" at bounding box center [728, 597] width 405 height 76
click at [870, 614] on button "Create Snippet" at bounding box center [872, 618] width 118 height 34
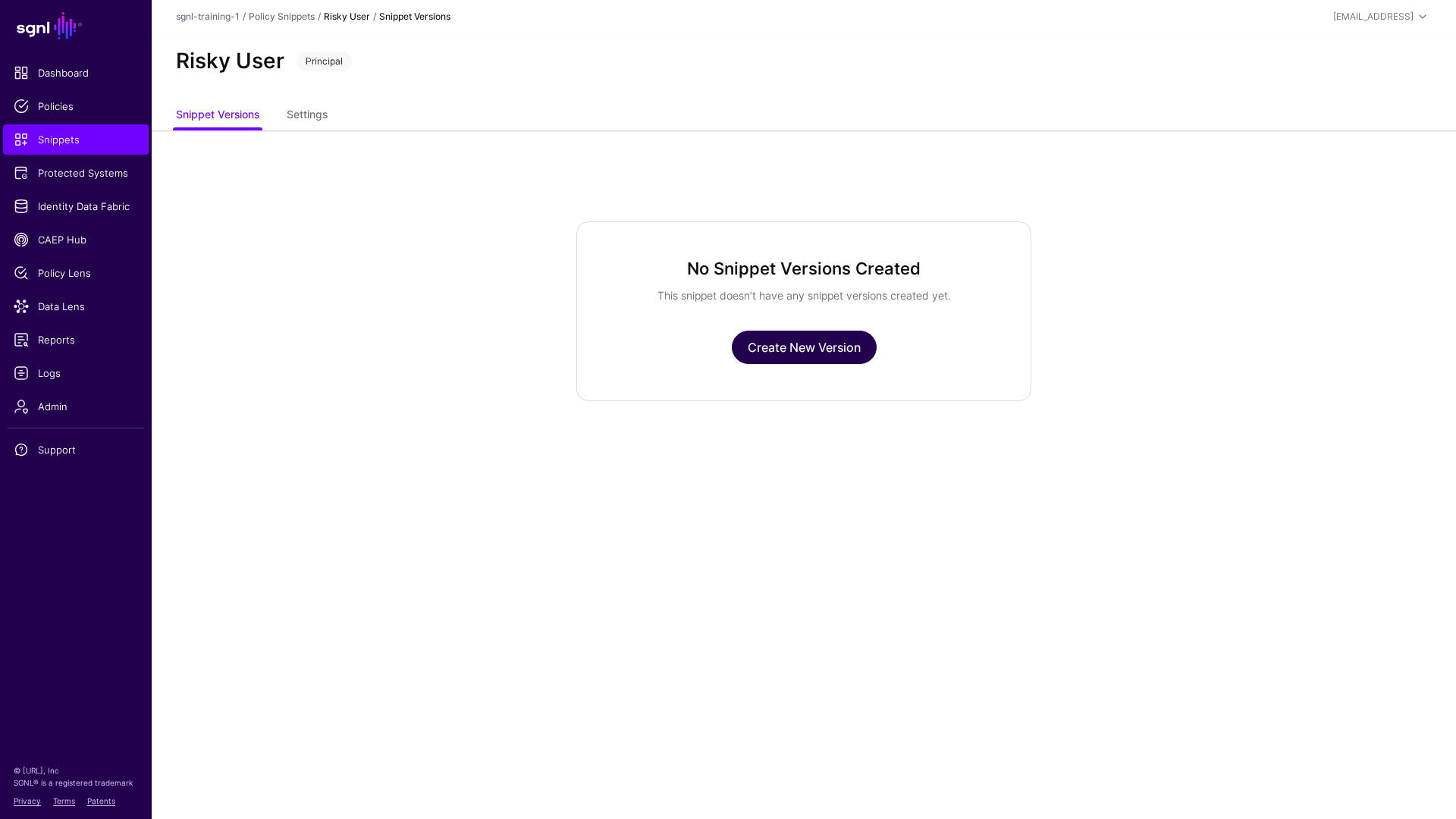
click at [778, 348] on link "Create New Version" at bounding box center [805, 348] width 145 height 34
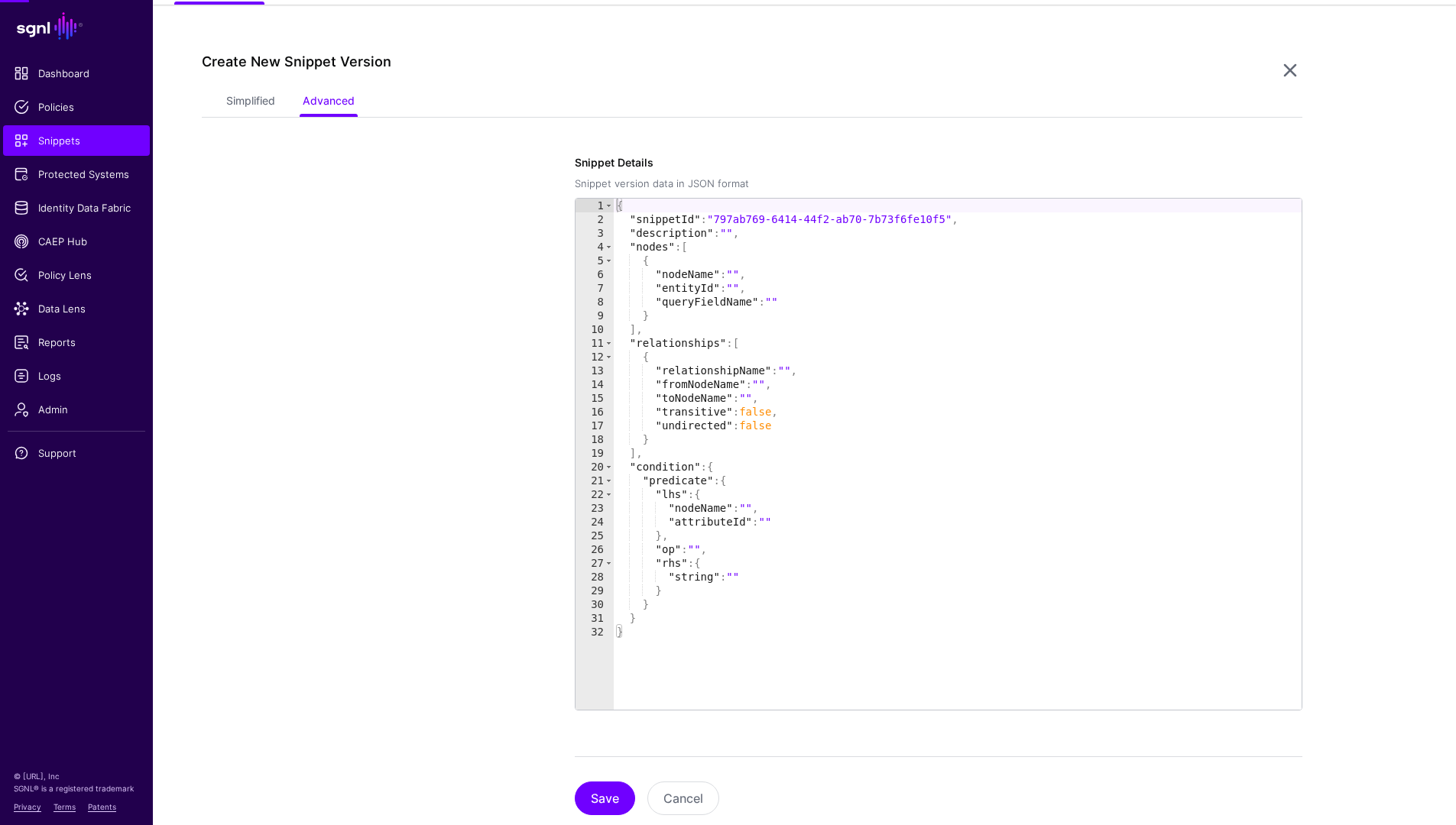
scroll to position [132, 0]
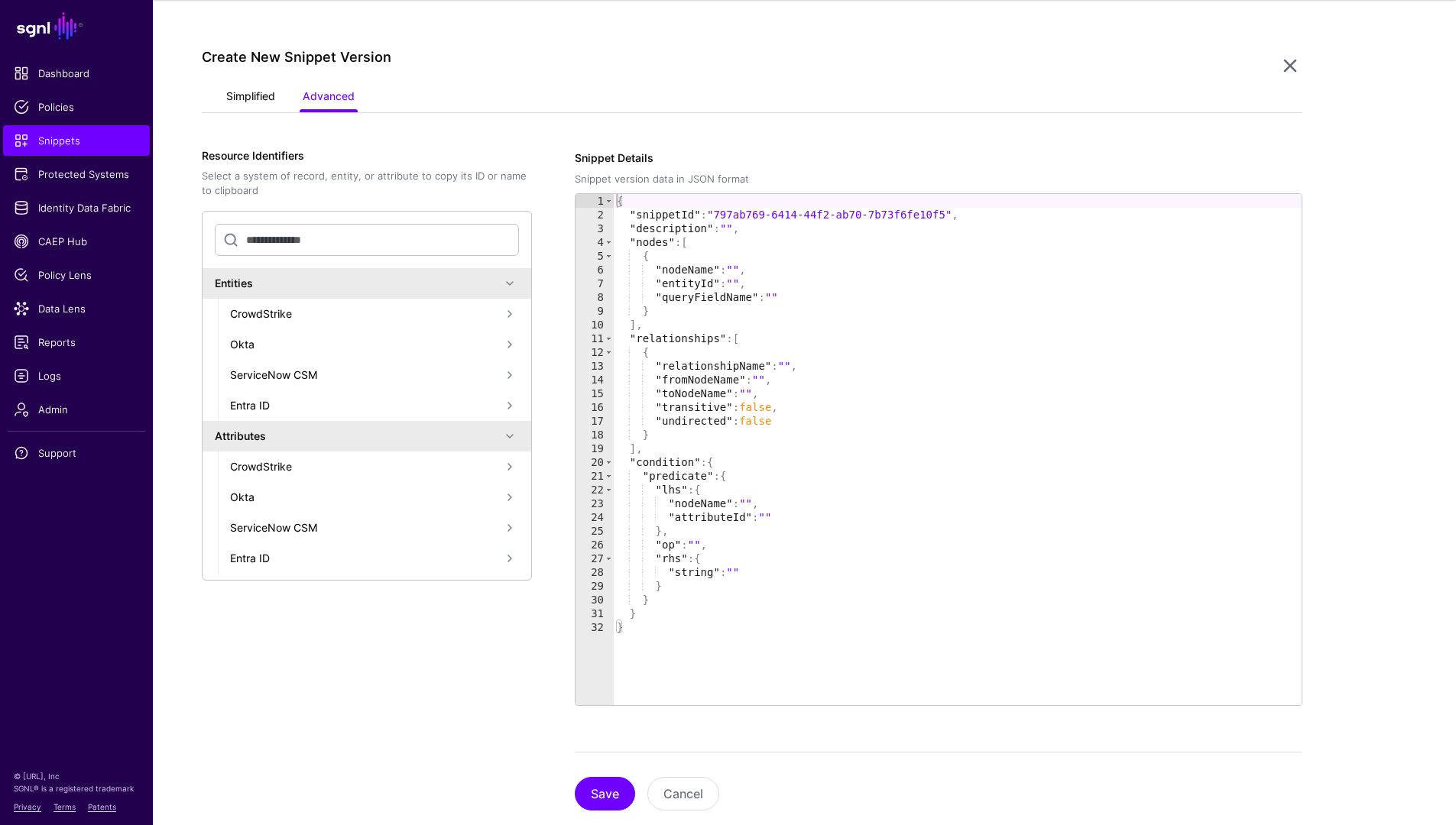
click at [264, 94] on link "Simplified" at bounding box center [250, 98] width 49 height 29
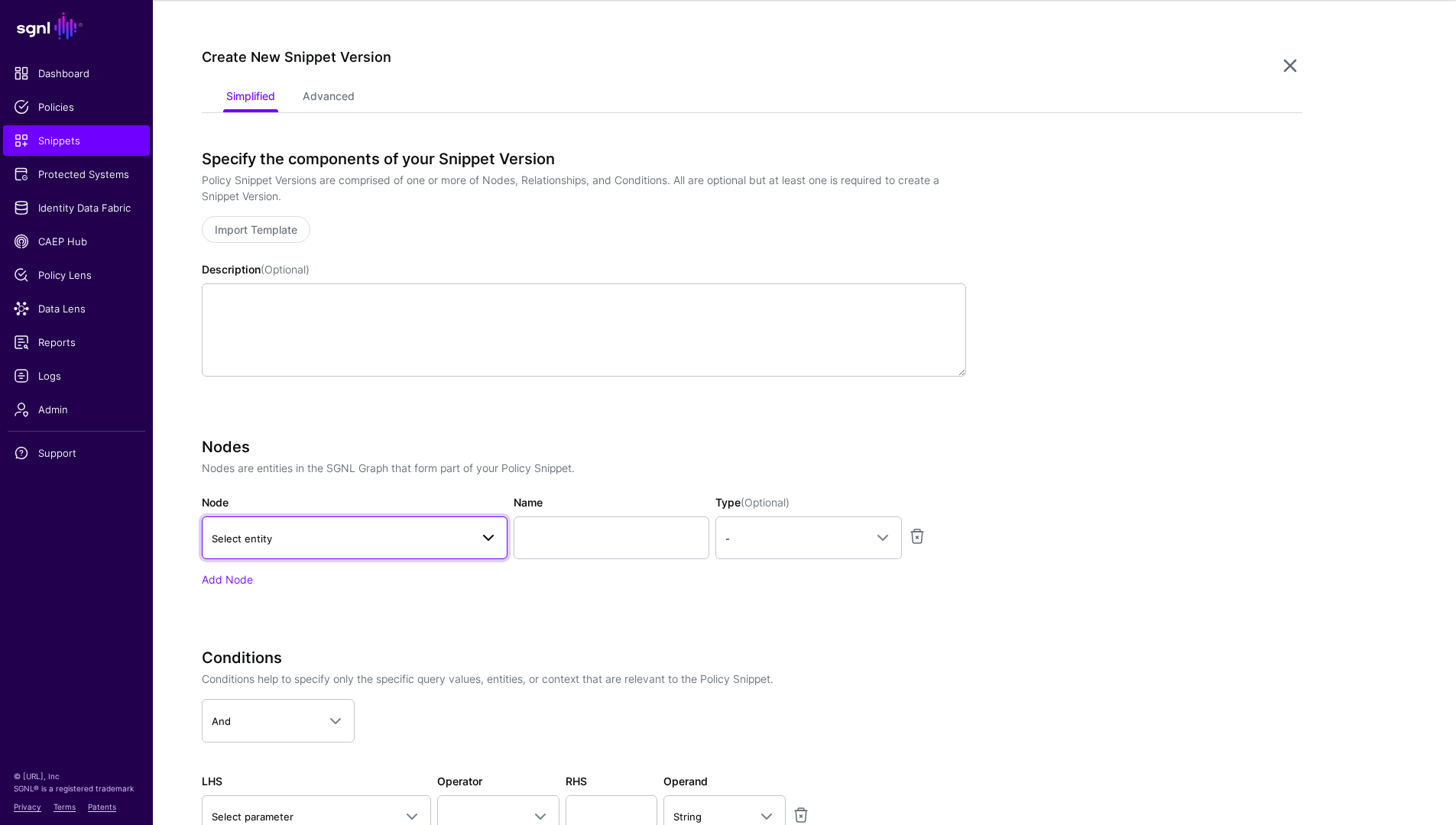
click at [349, 549] on link "Select entity" at bounding box center [355, 538] width 306 height 42
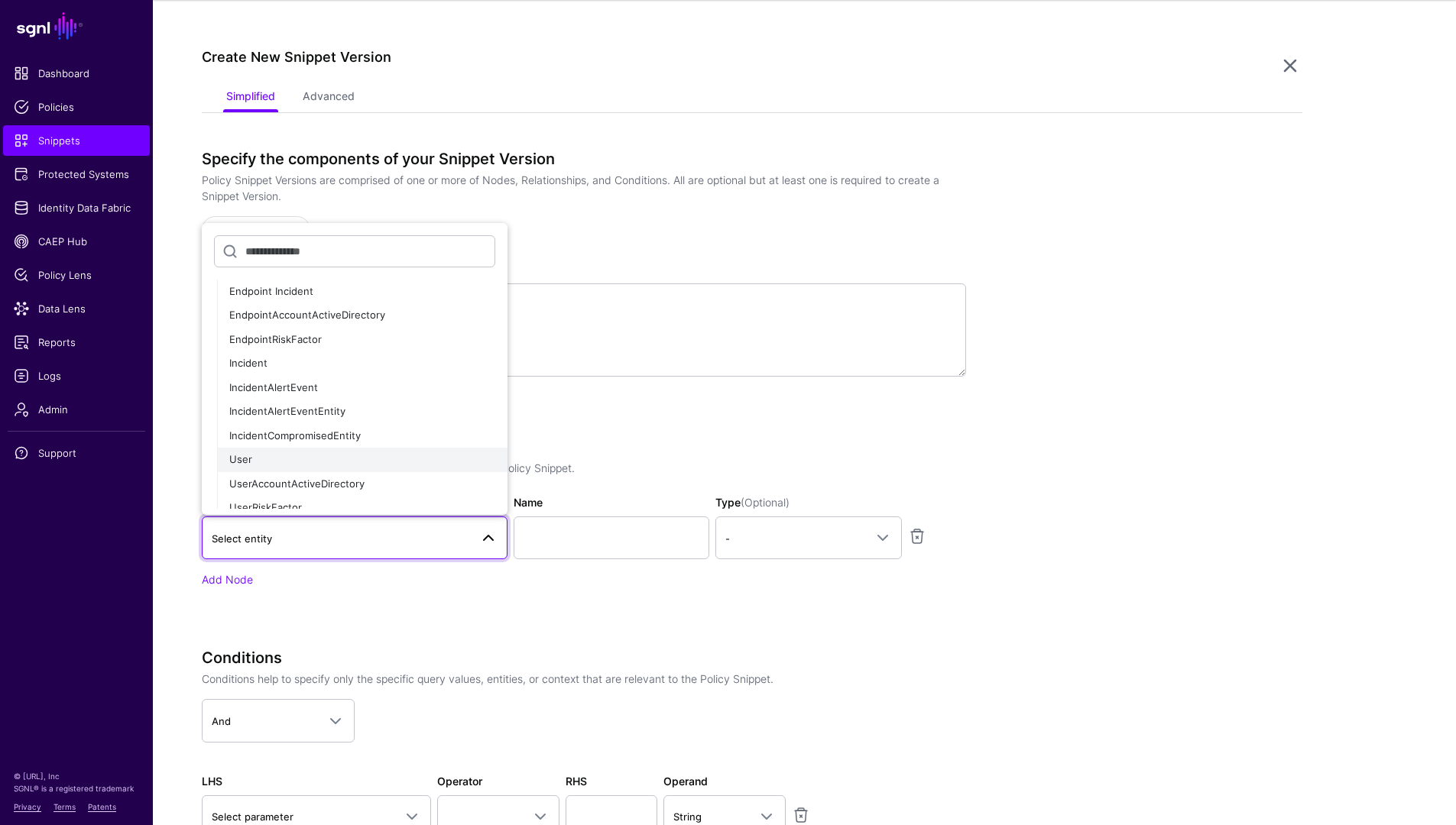
scroll to position [104, 0]
click at [296, 459] on div "User" at bounding box center [362, 459] width 266 height 15
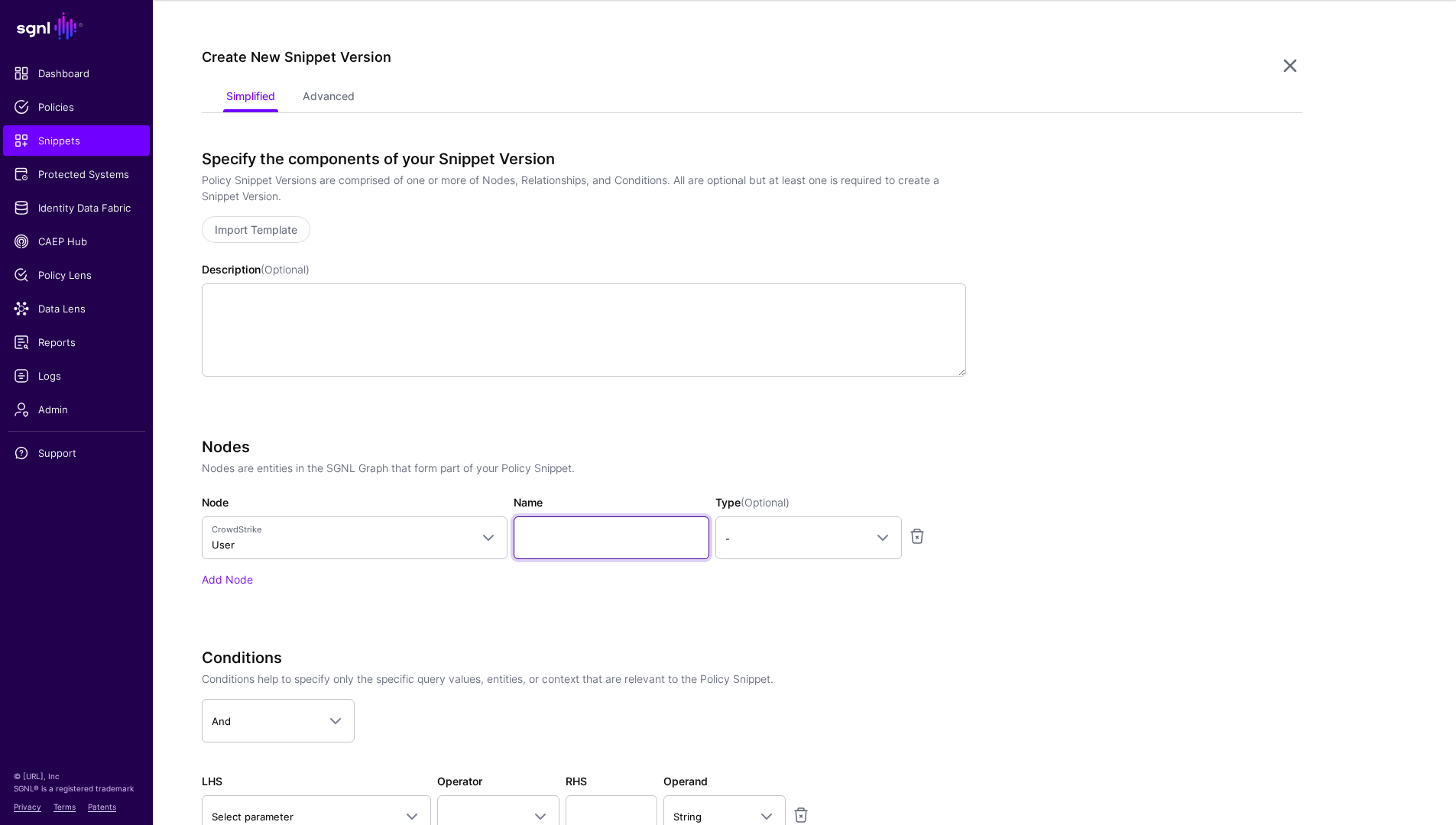
click at [576, 540] on input "Name" at bounding box center [611, 538] width 195 height 42
type input "****"
click at [878, 529] on span at bounding box center [883, 538] width 19 height 19
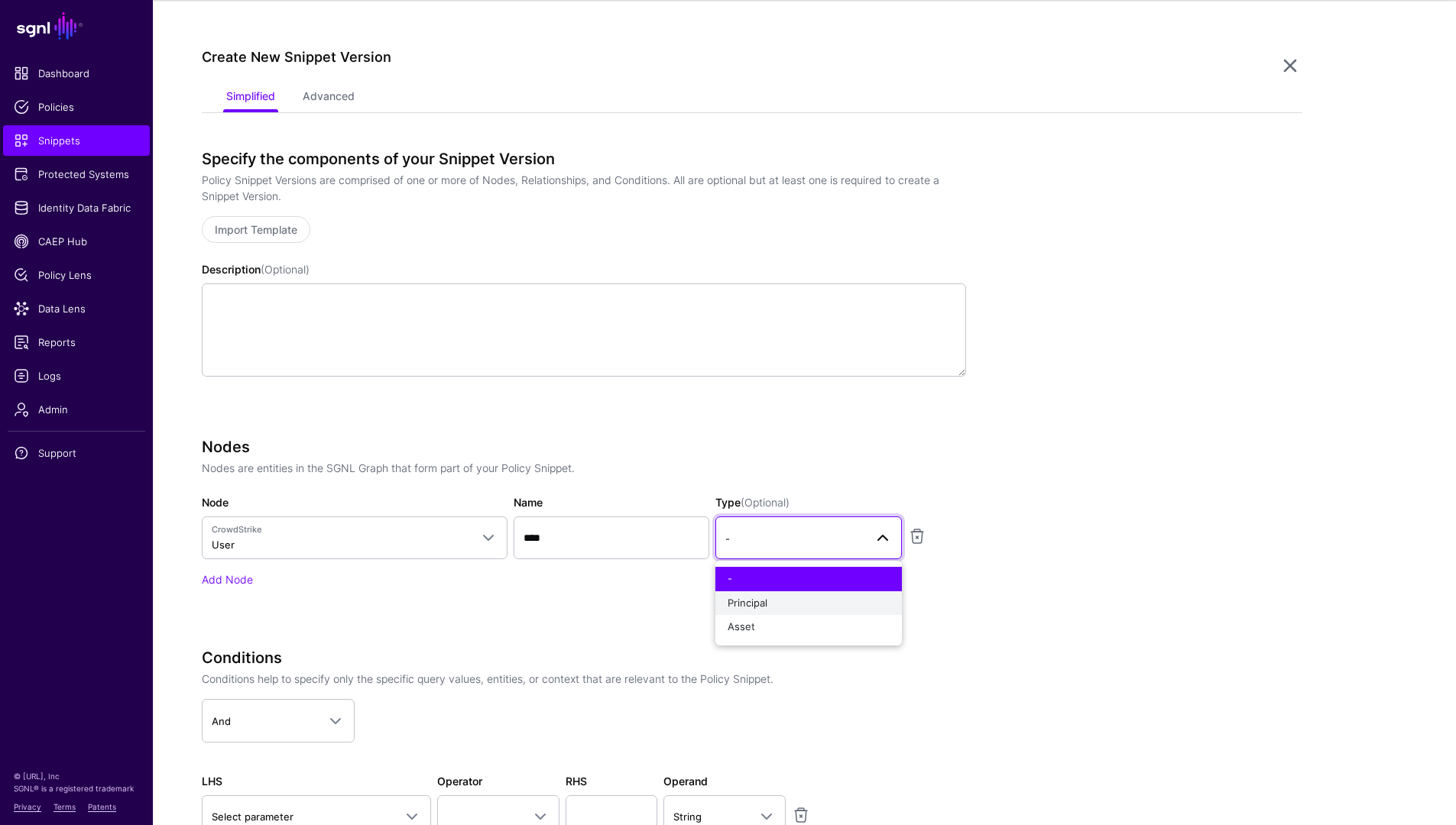
click at [807, 605] on div "Principal" at bounding box center [808, 603] width 162 height 15
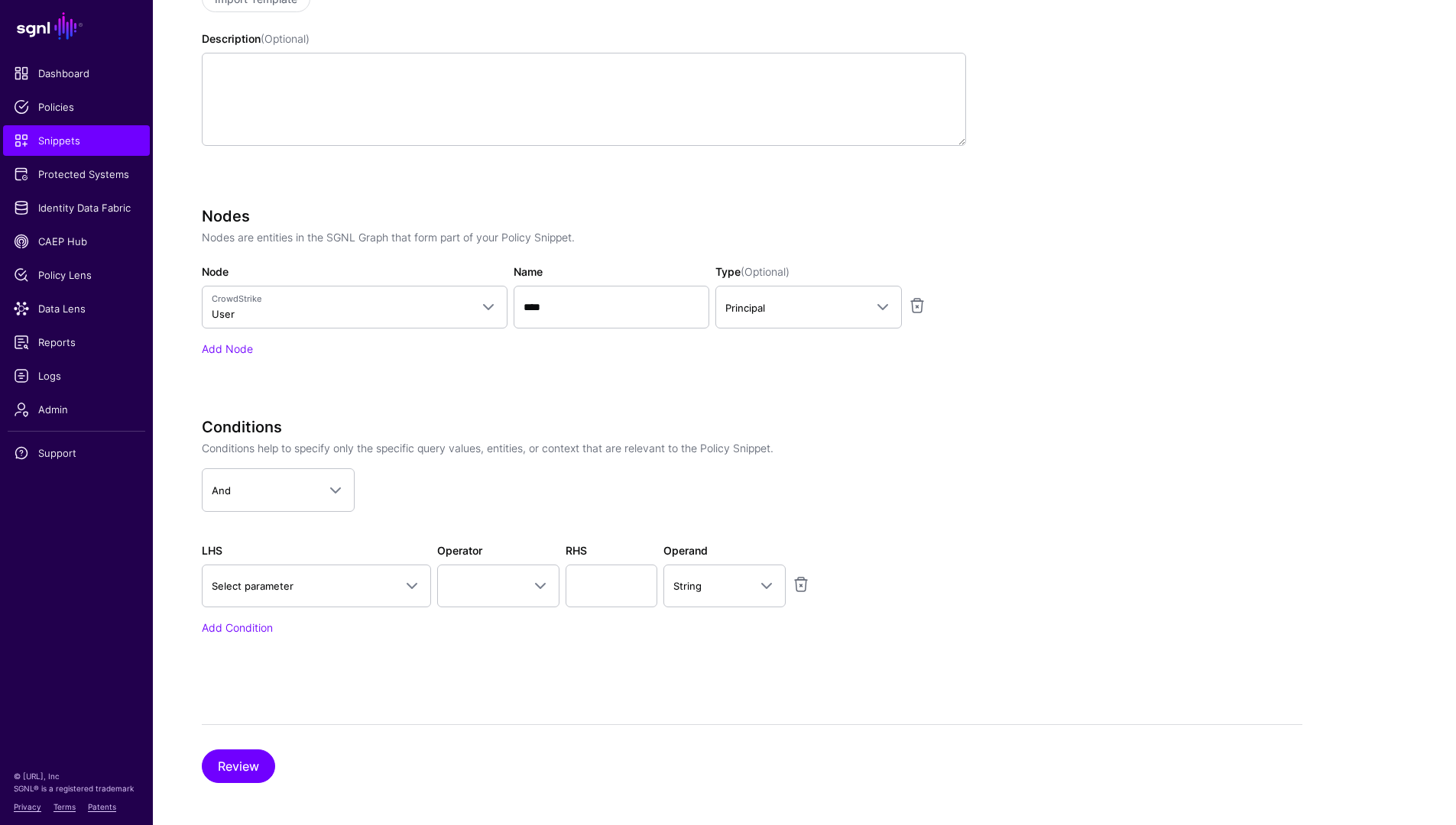
scroll to position [369, 0]
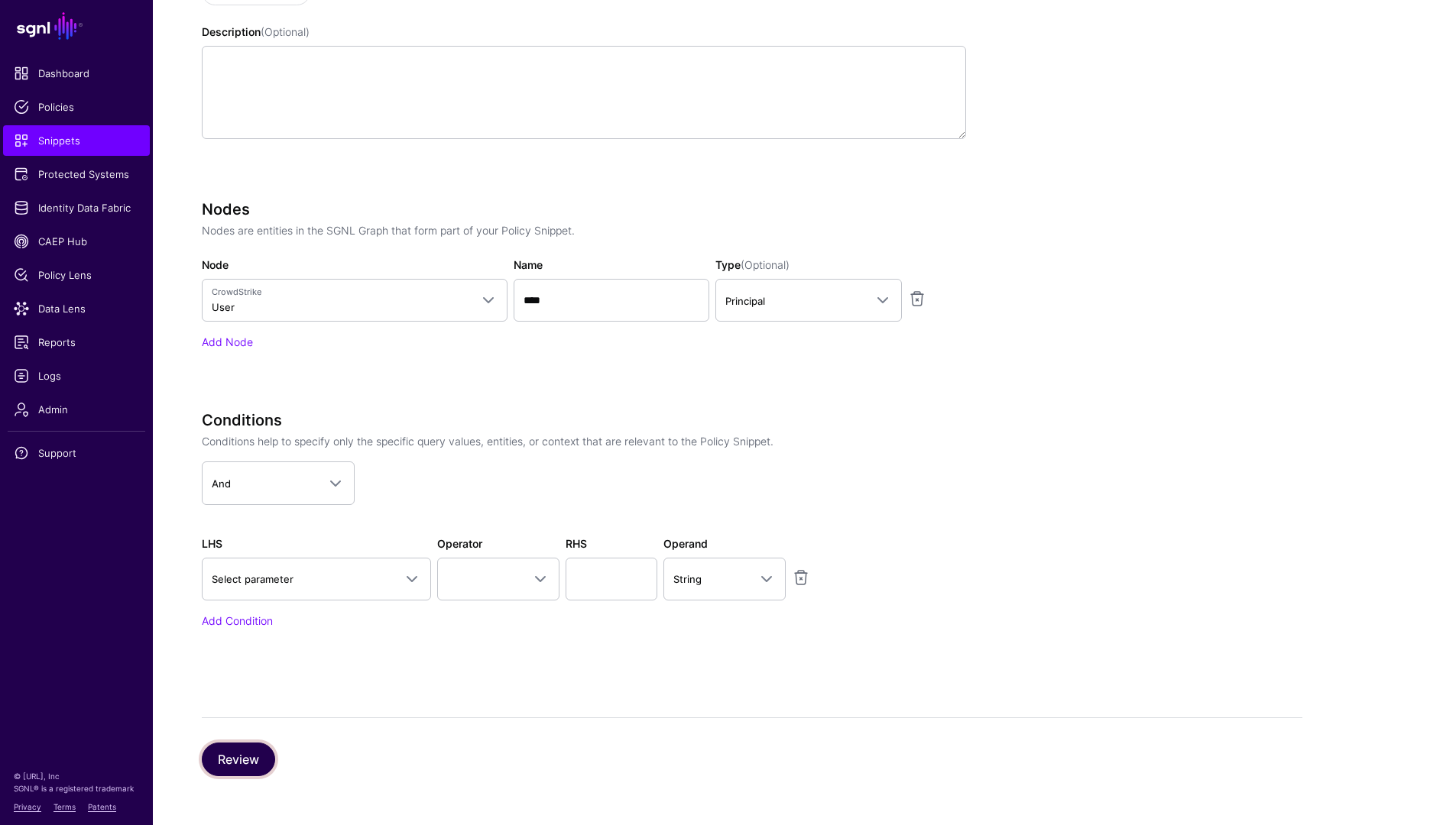
click at [253, 750] on button "Review" at bounding box center [239, 760] width 73 height 34
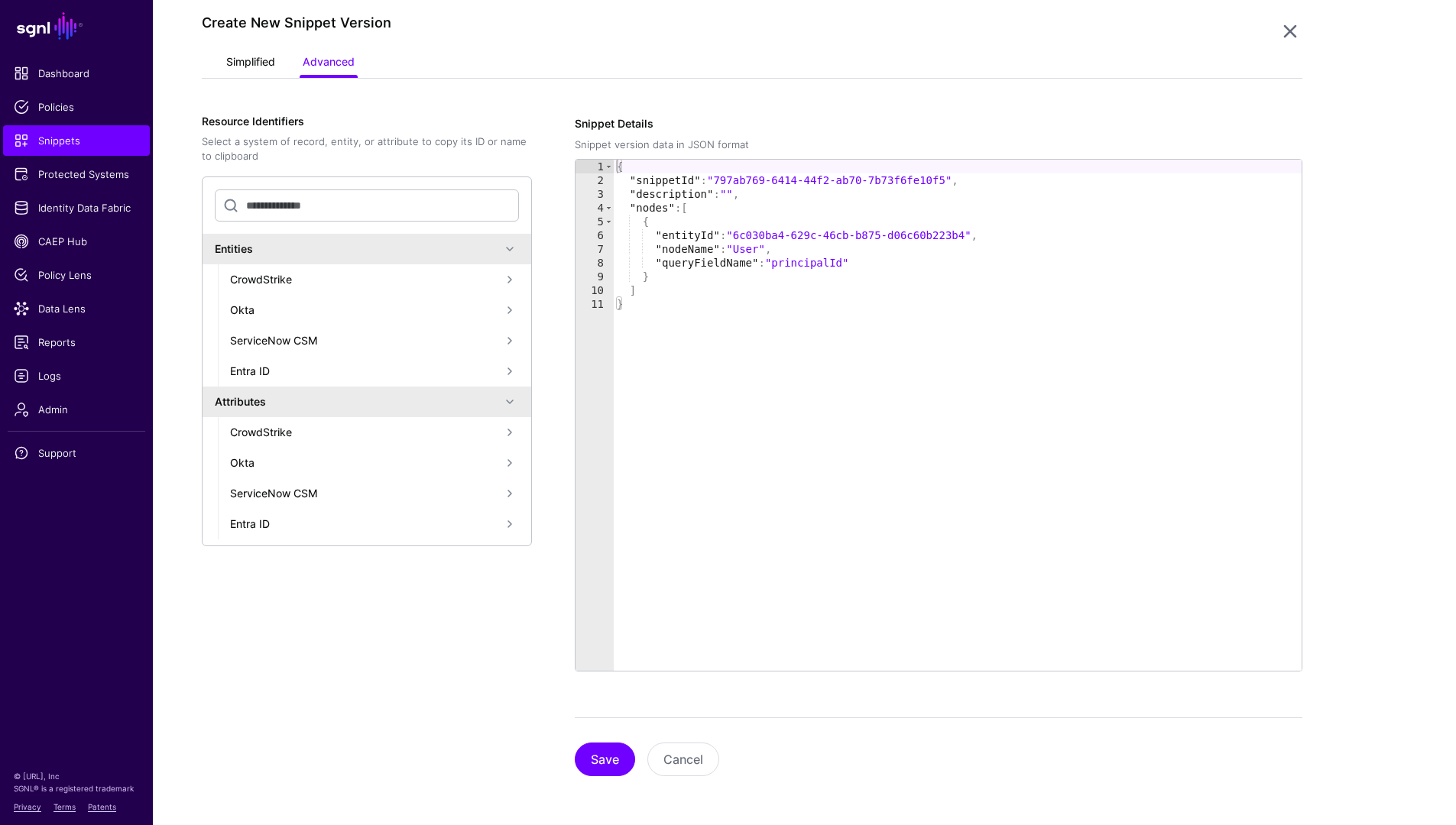
click at [249, 69] on link "Simplified" at bounding box center [250, 64] width 49 height 29
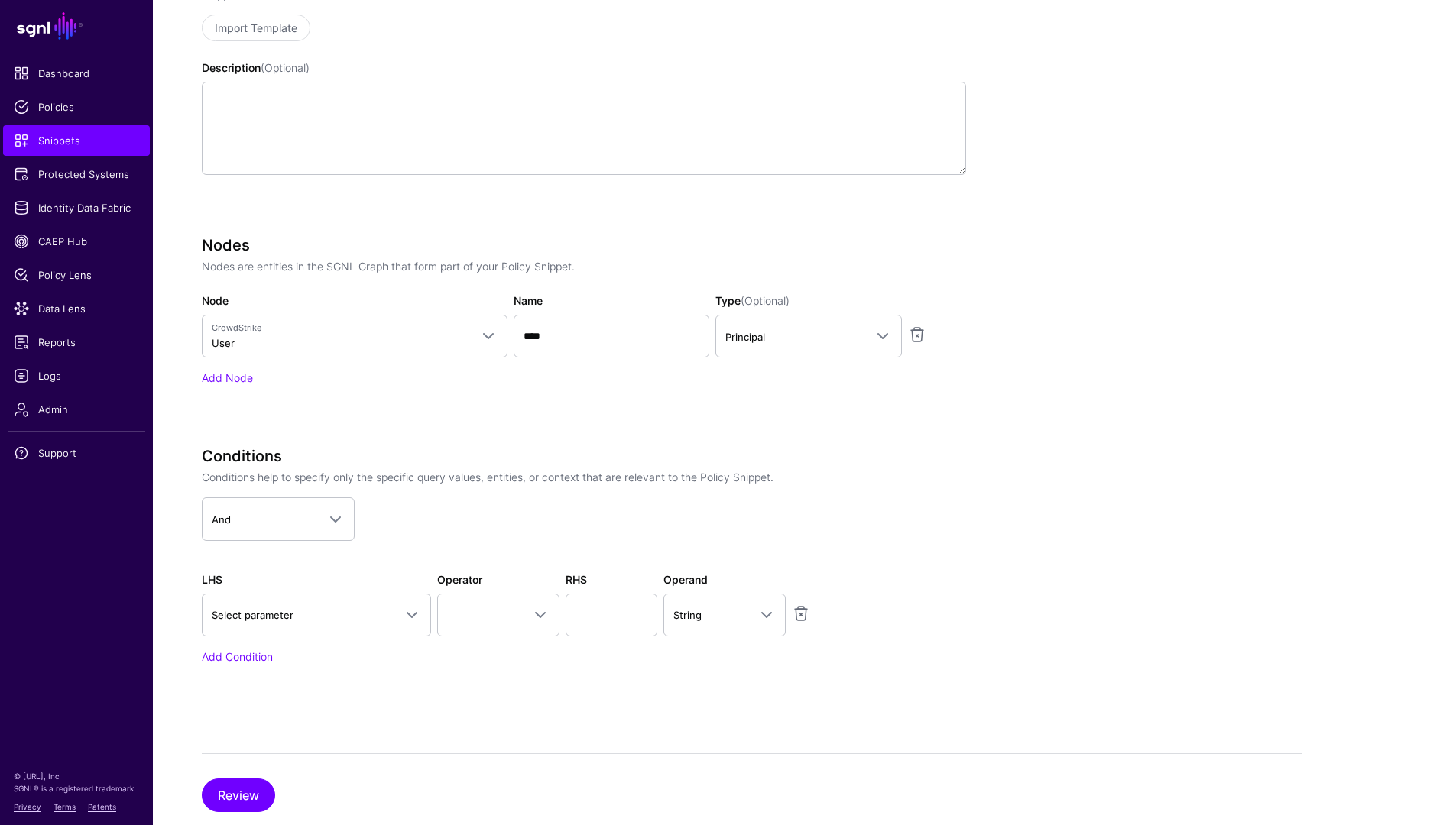
scroll to position [369, 0]
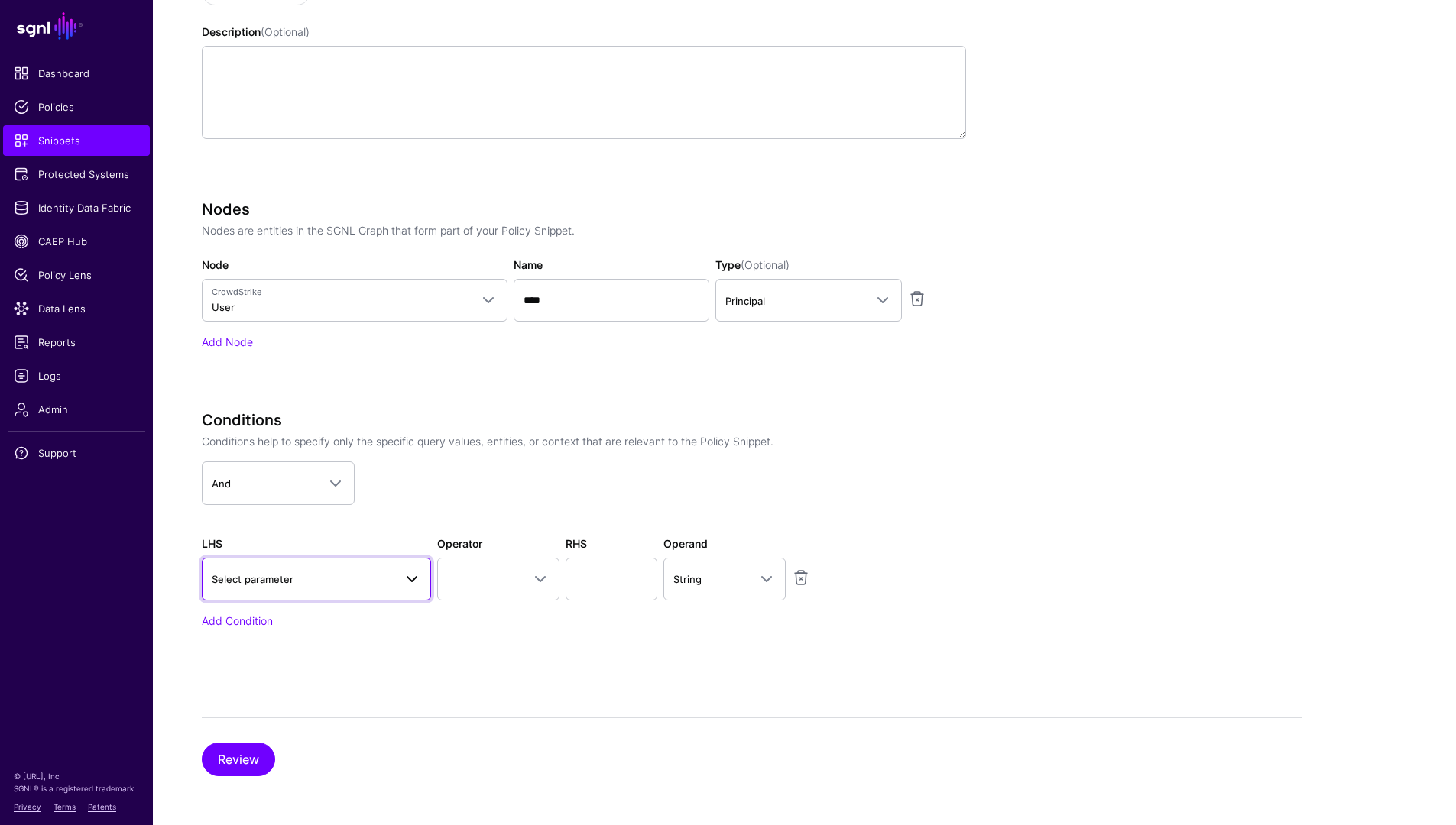
click at [359, 568] on link "Select parameter" at bounding box center [317, 579] width 229 height 42
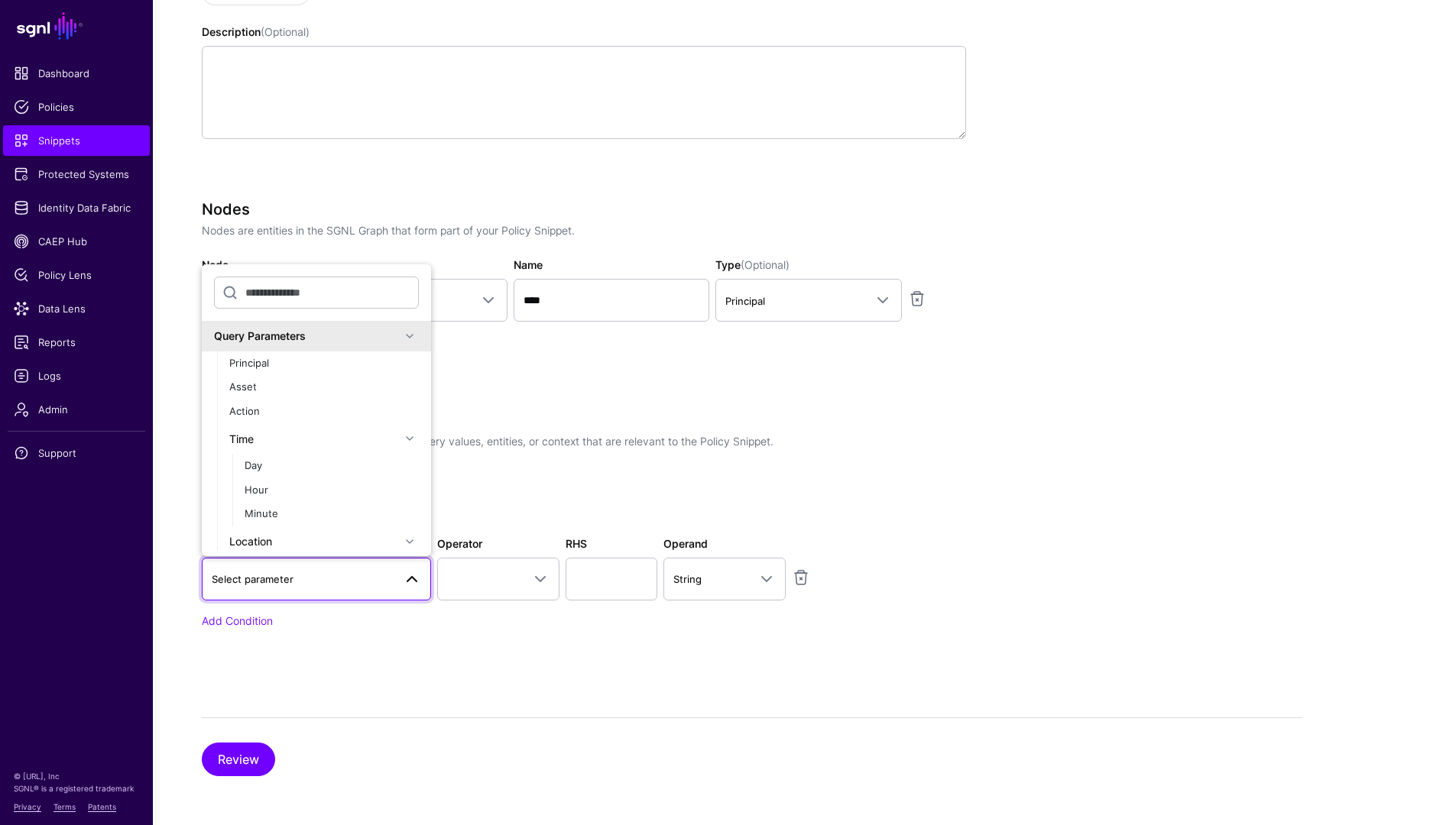
click at [305, 341] on div "Query Parameters" at bounding box center [307, 335] width 187 height 16
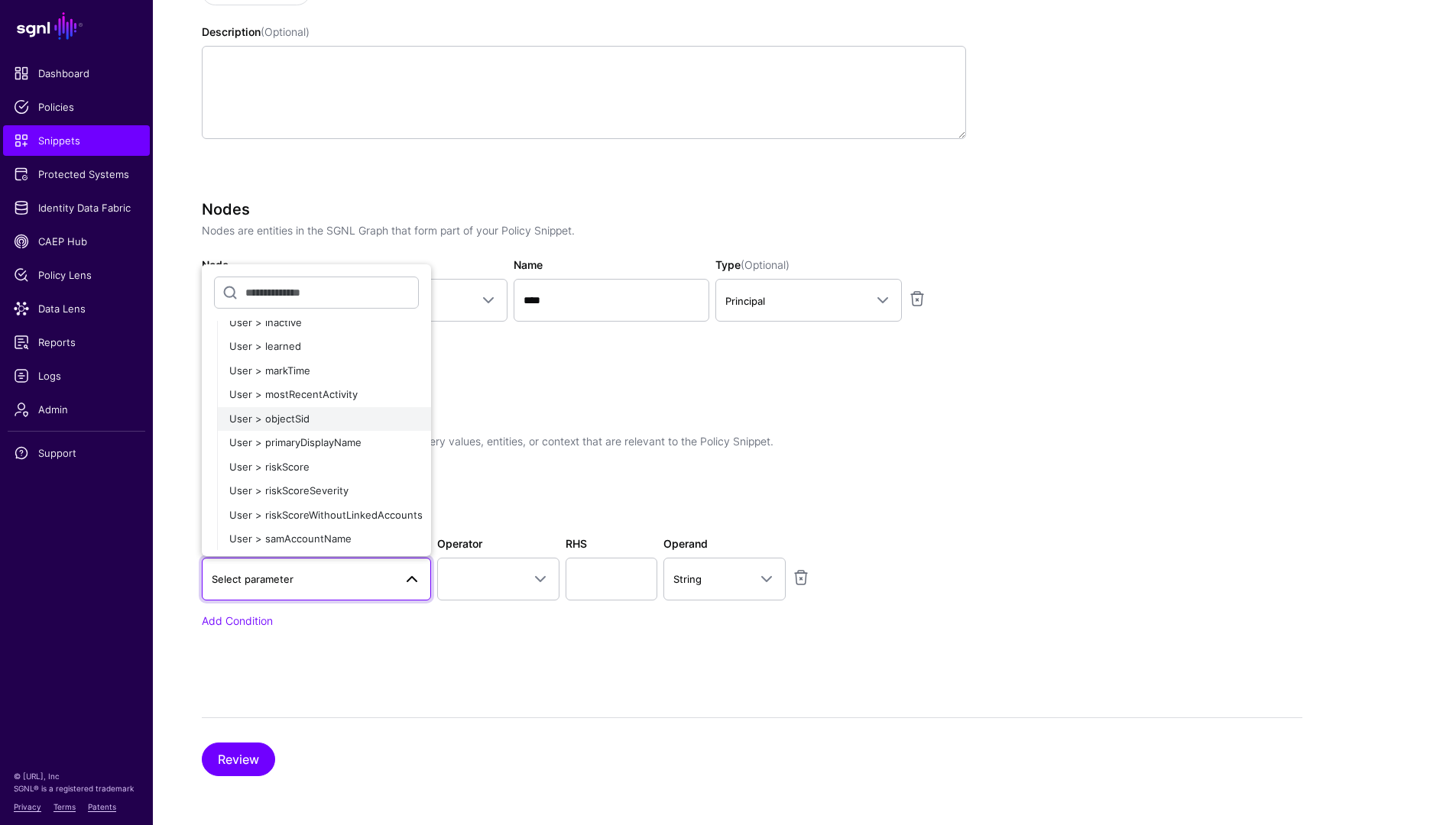
scroll to position [263, 0]
click at [318, 449] on div "User > riskScoreSeverity" at bounding box center [323, 444] width 189 height 15
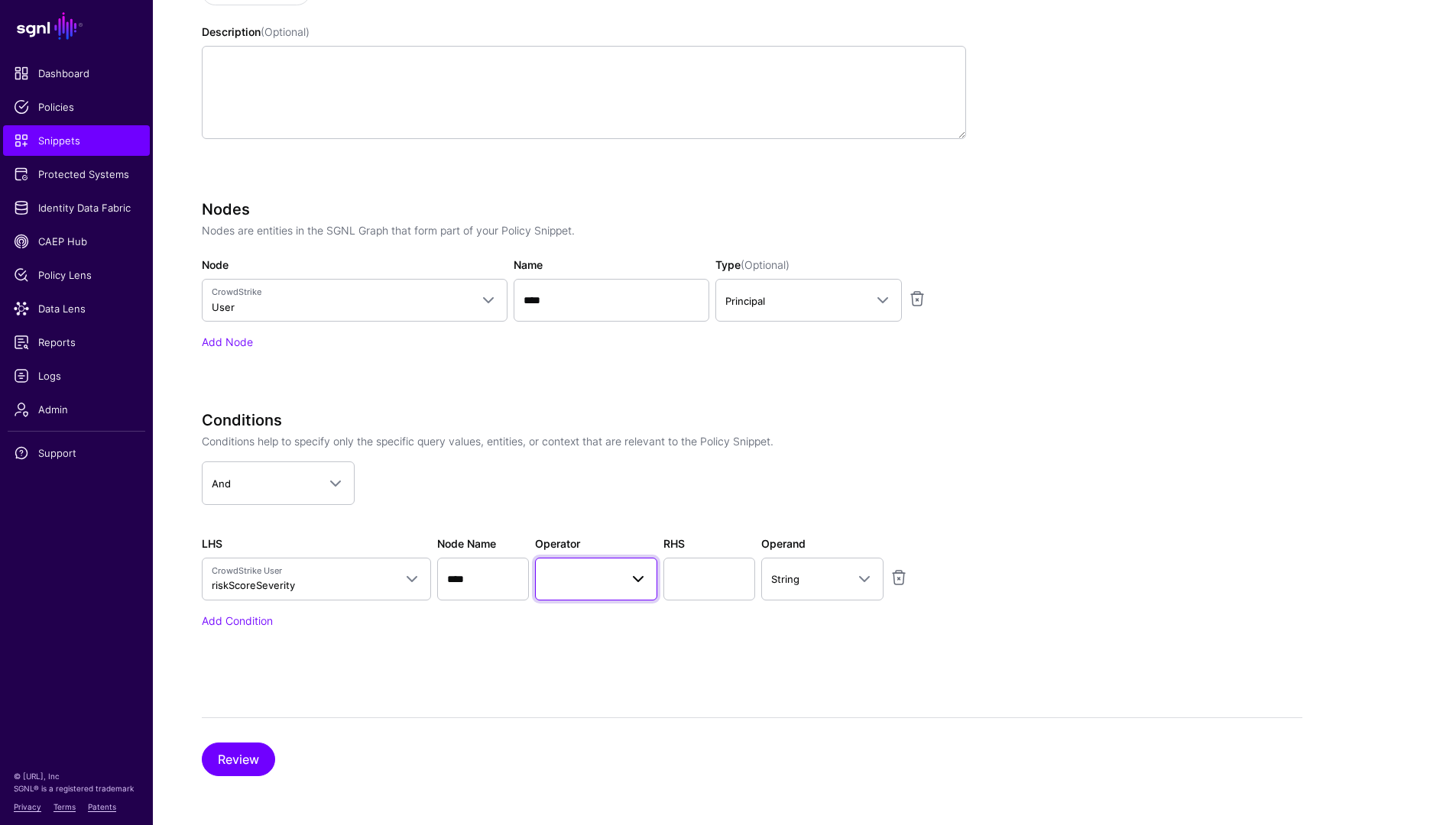
click at [578, 588] on link at bounding box center [596, 579] width 122 height 42
click at [579, 379] on span "Equal To" at bounding box center [568, 380] width 41 height 12
click at [713, 589] on input "text" at bounding box center [709, 579] width 92 height 42
type input "****"
click at [616, 703] on div "Specify the components of your Snippet Version Policy Snippet Versions are comp…" at bounding box center [752, 344] width 1100 height 864
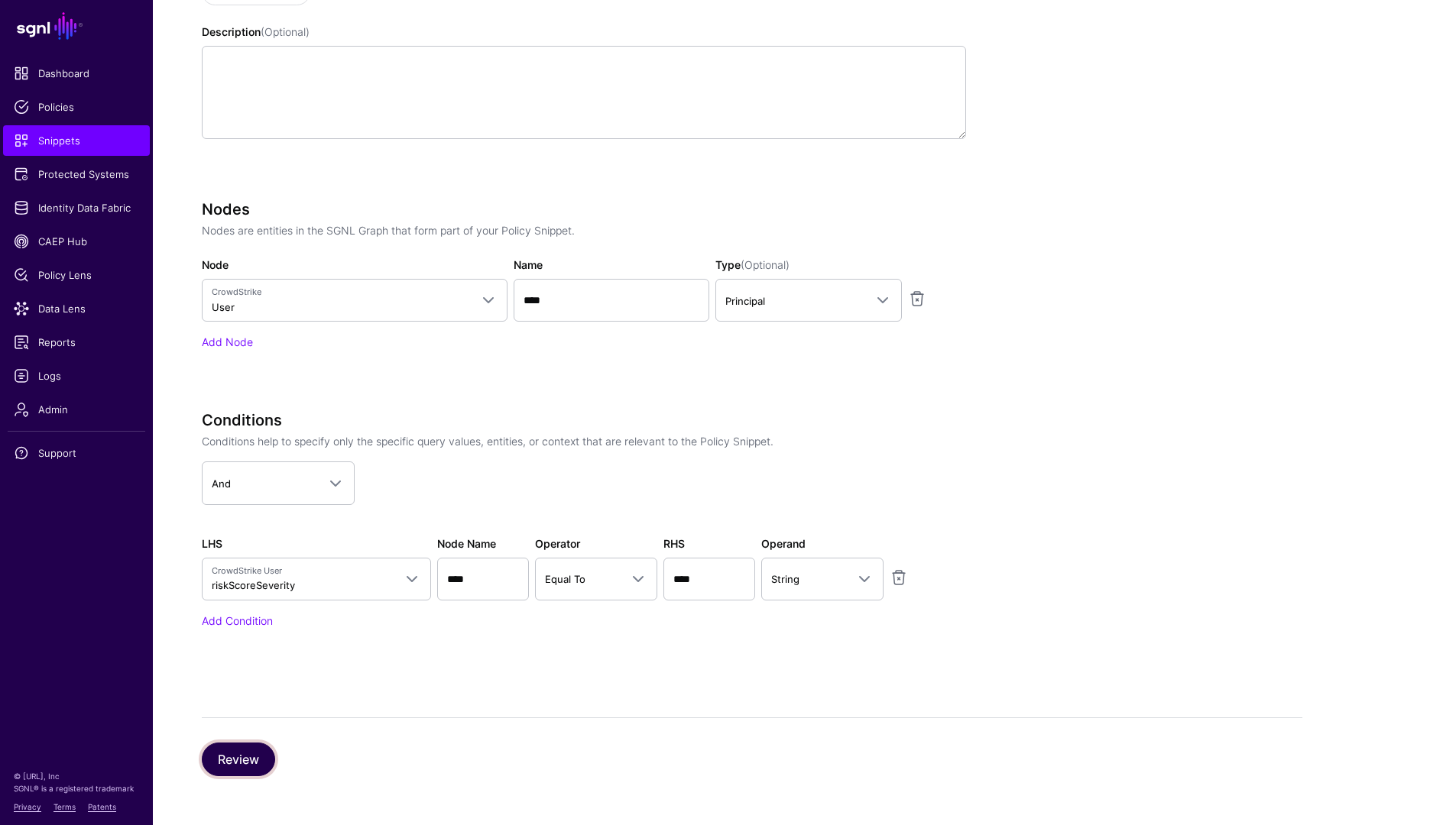
click at [222, 757] on button "Review" at bounding box center [239, 760] width 73 height 34
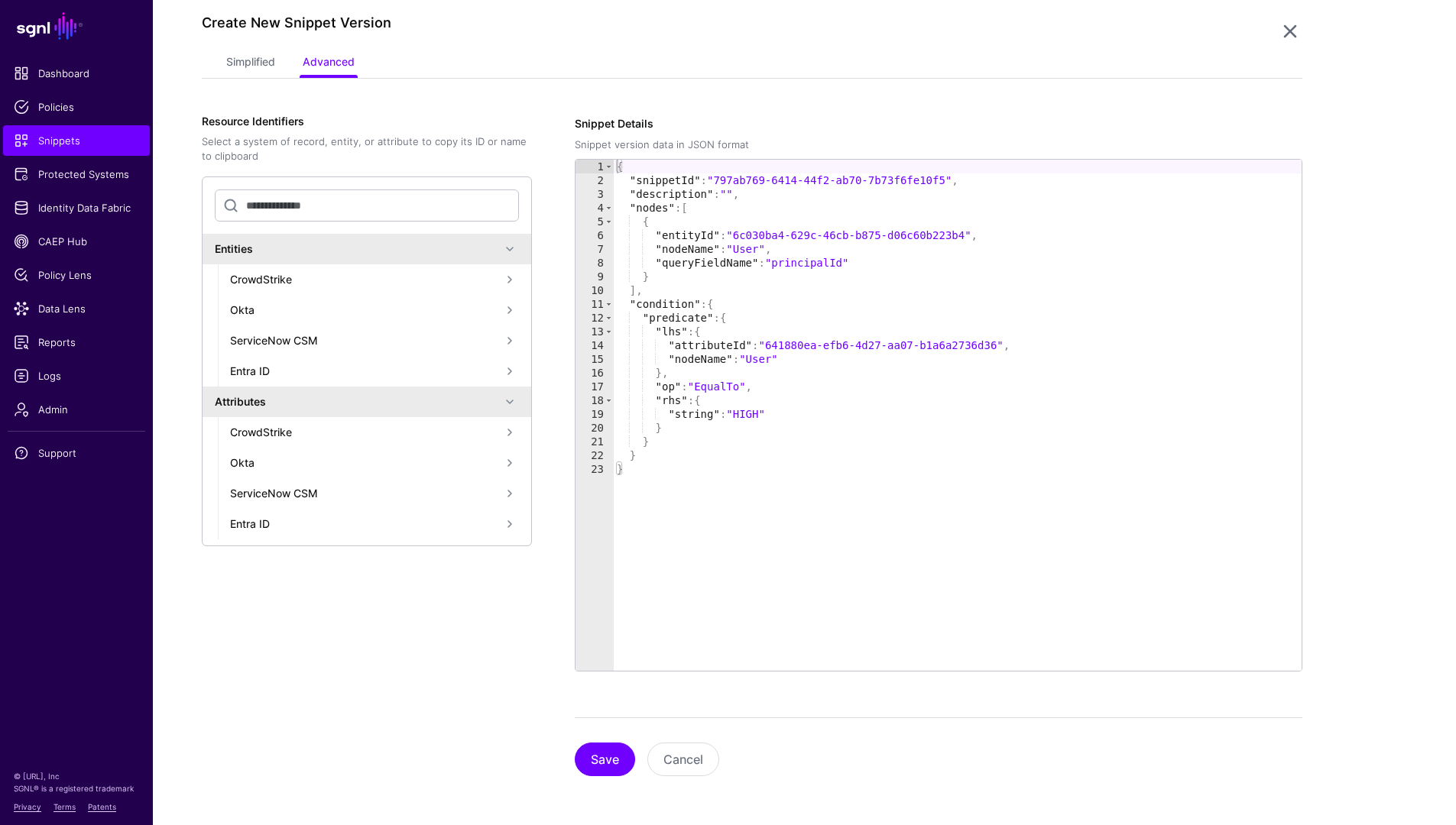
scroll to position [166, 0]
click at [609, 762] on button "Save" at bounding box center [604, 760] width 60 height 34
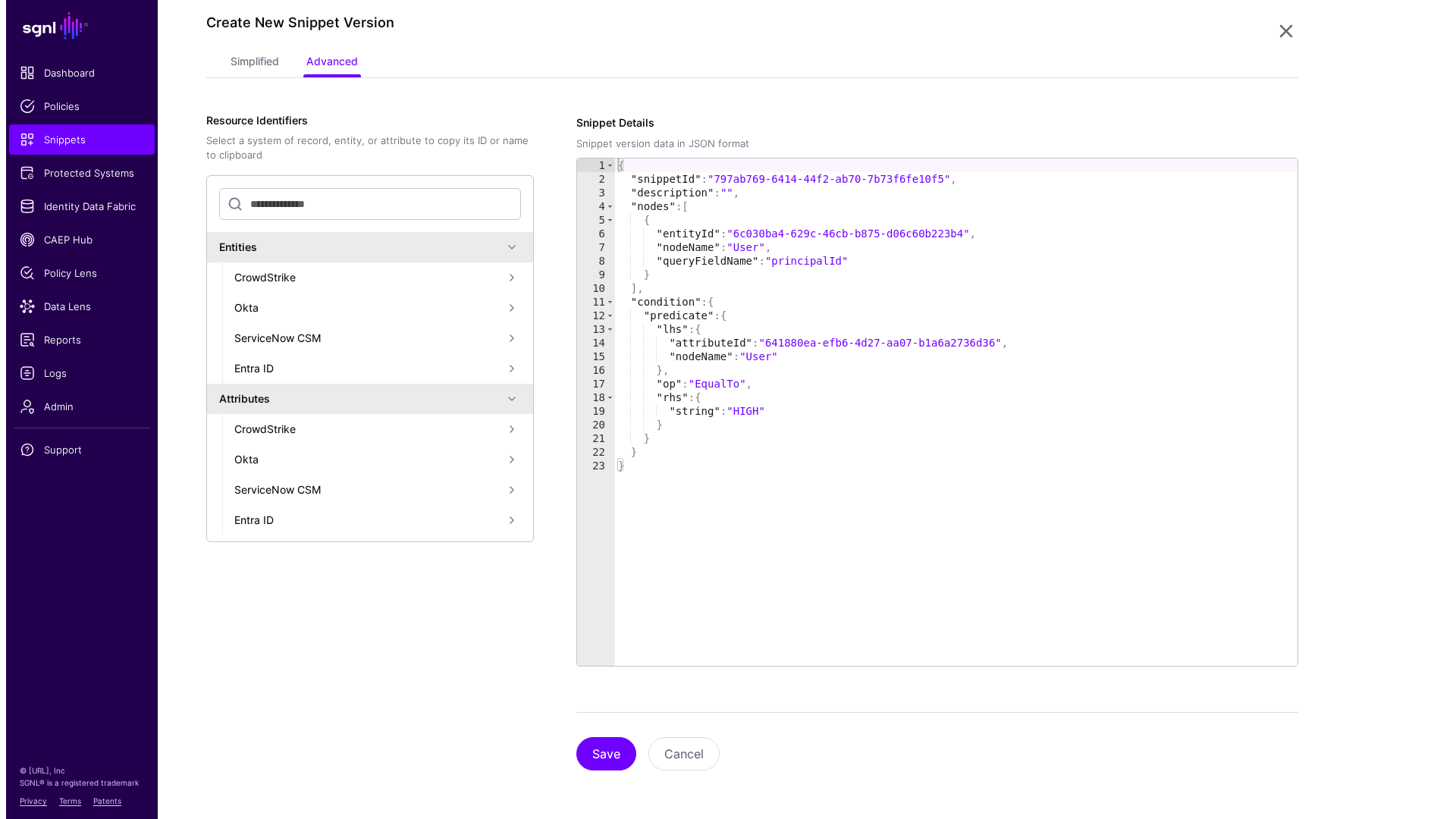
scroll to position [0, 0]
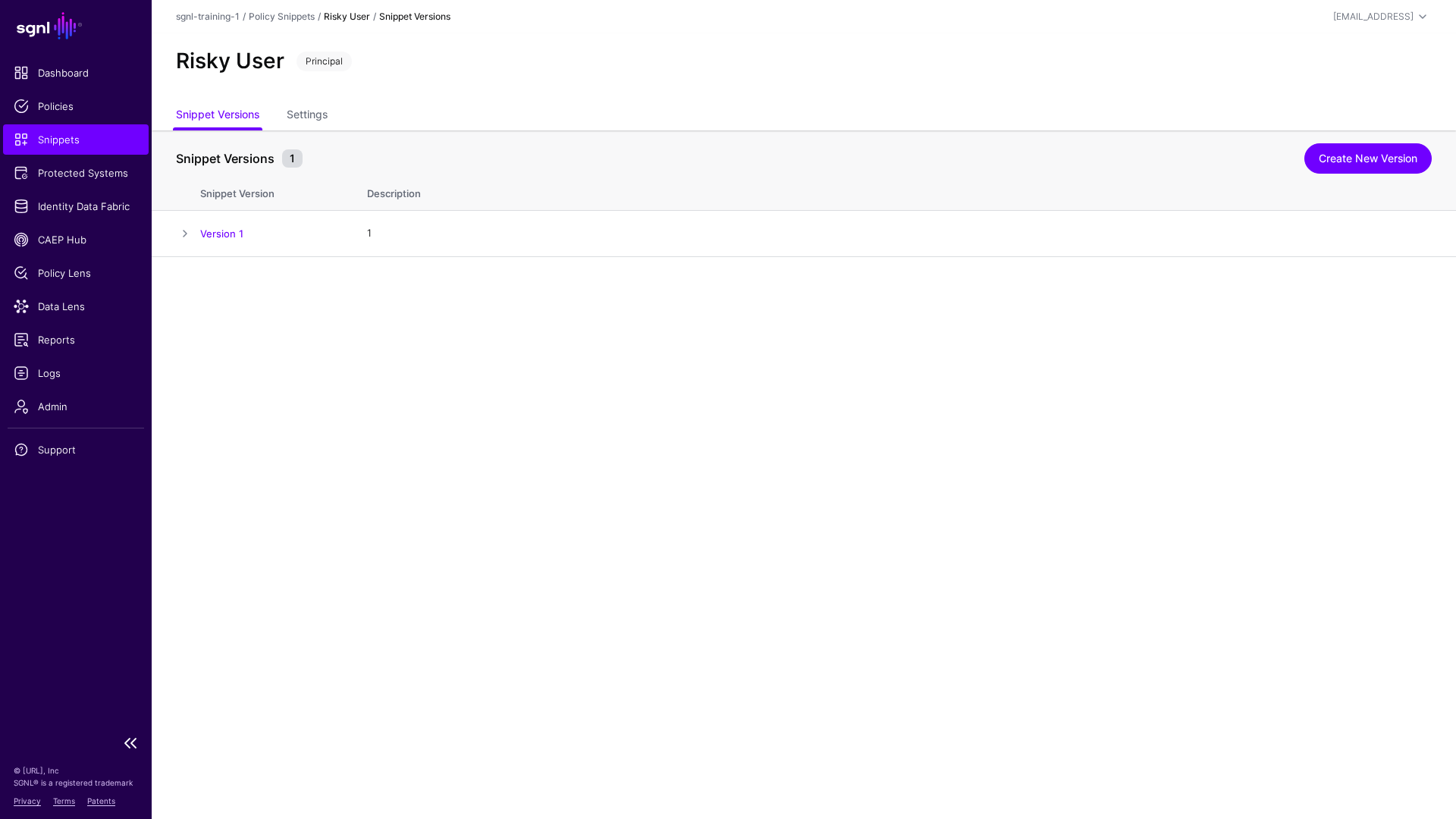
click at [94, 141] on span "Snippets" at bounding box center [76, 140] width 125 height 15
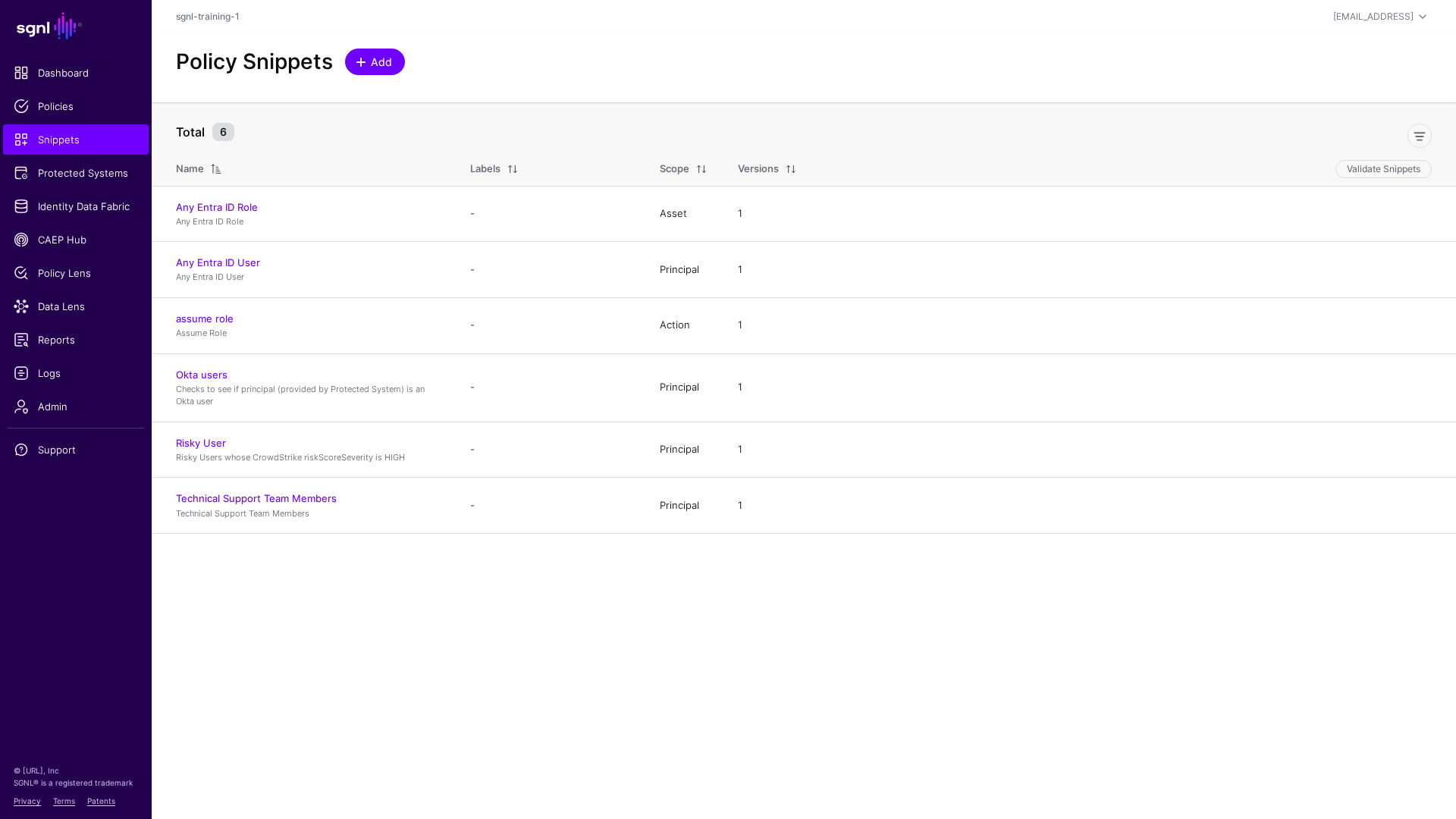
click at [376, 63] on span "Add" at bounding box center [382, 62] width 25 height 16
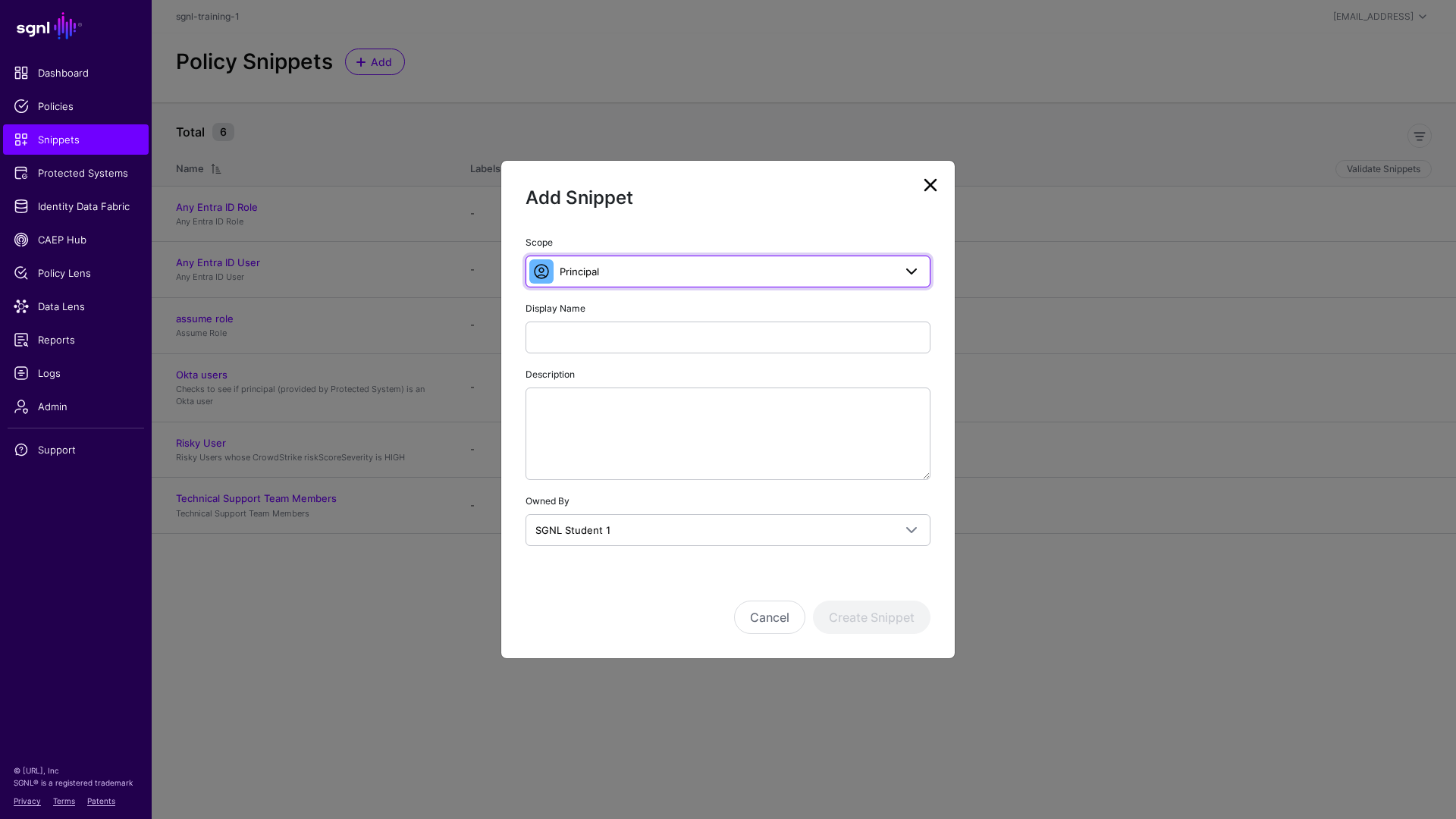
click at [638, 278] on span "Principal" at bounding box center [726, 271] width 334 height 17
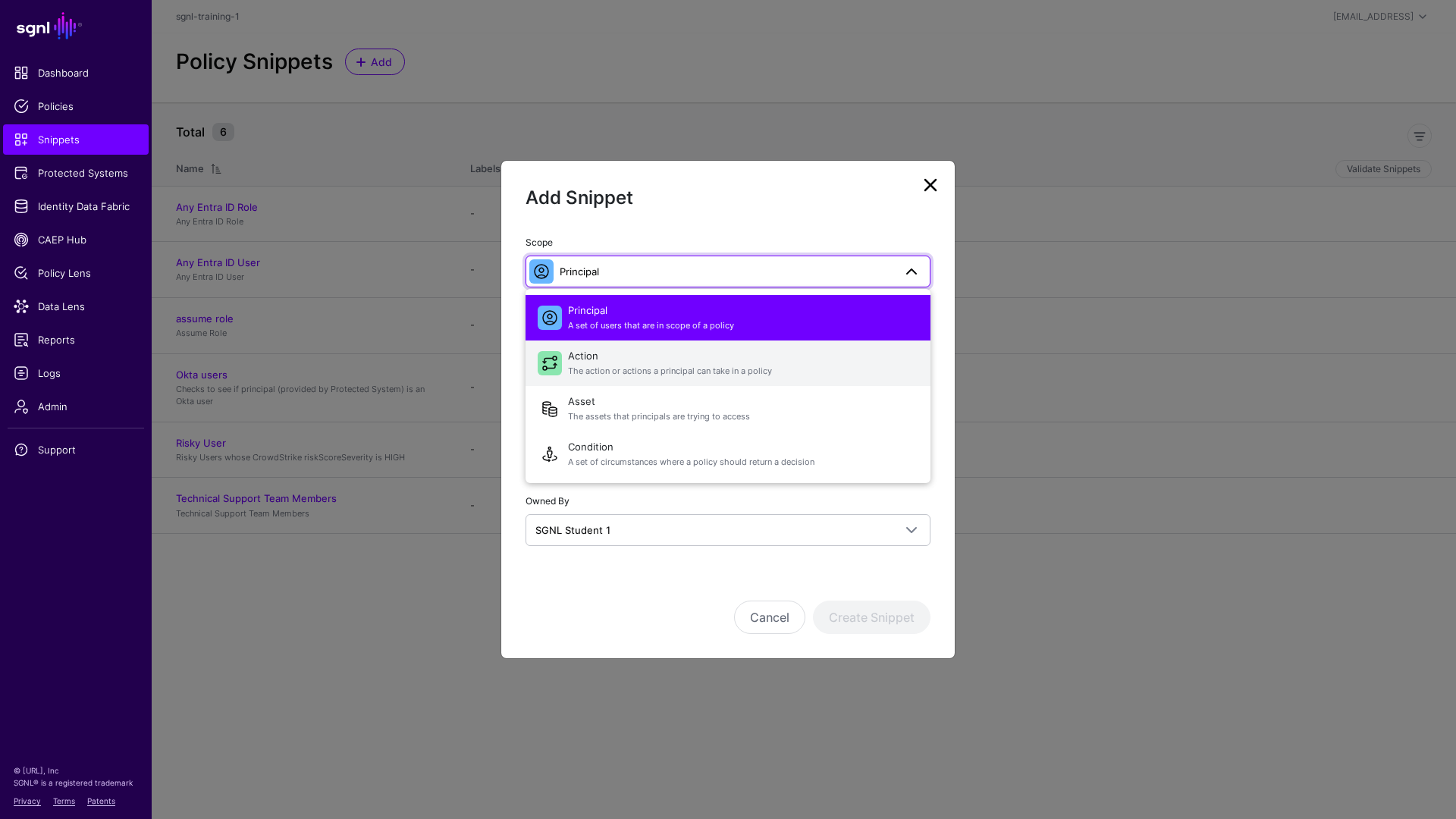
click at [656, 371] on span "The action or actions a principal can take in a policy" at bounding box center [743, 371] width 351 height 13
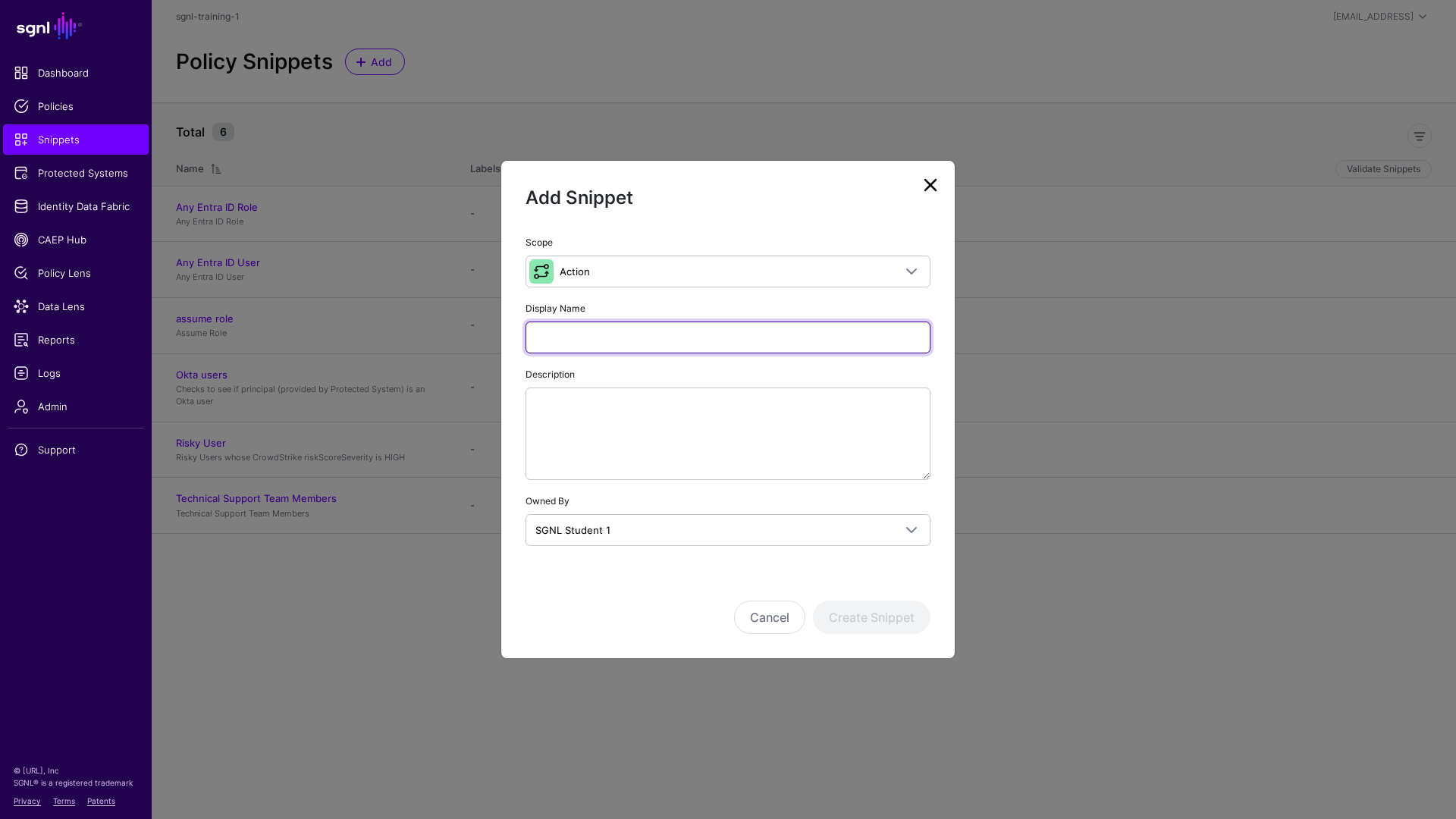
click at [600, 339] on input "Display Name" at bounding box center [728, 338] width 405 height 32
type input "*"
type input "**********"
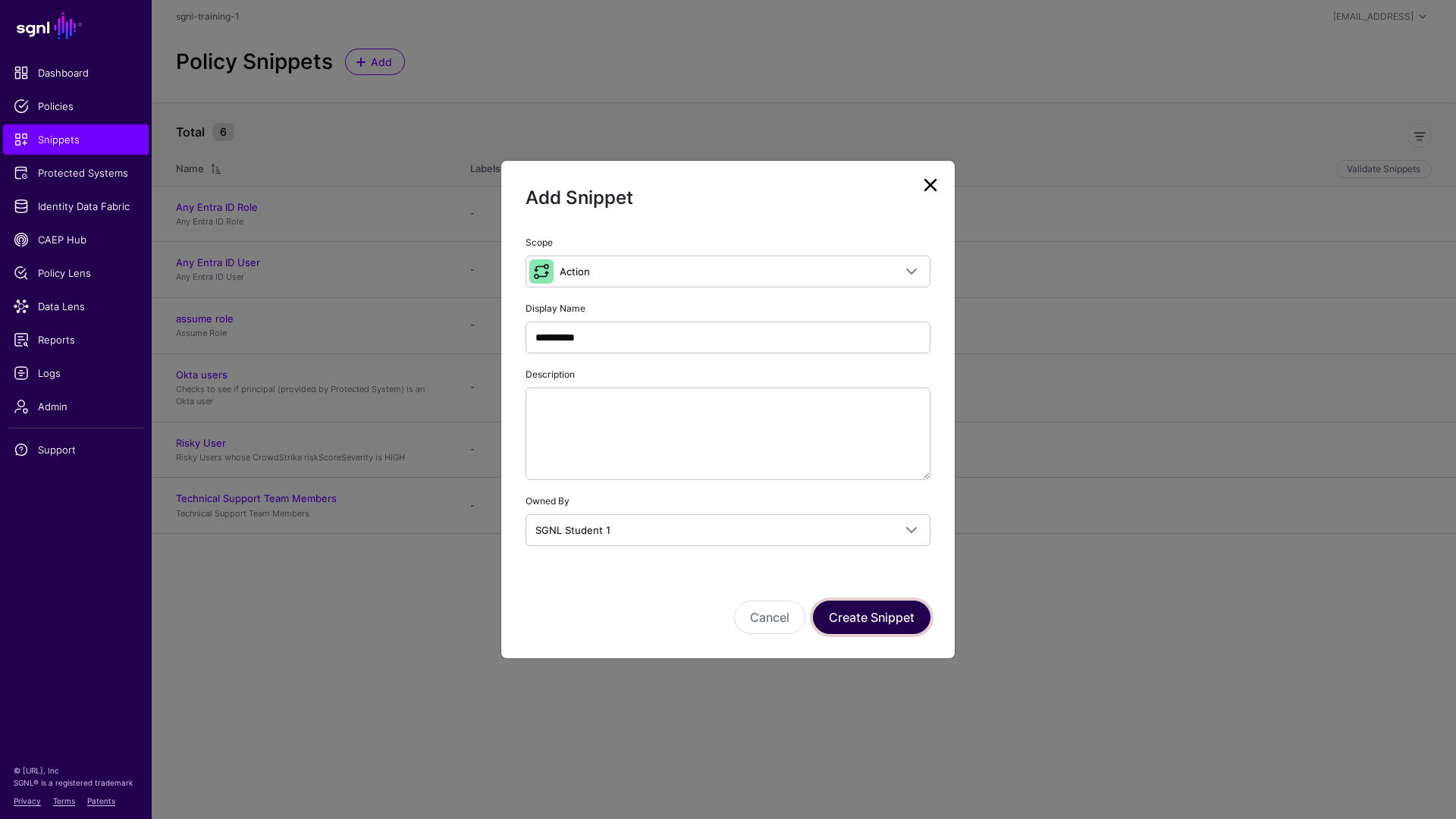
click at [870, 621] on button "Create Snippet" at bounding box center [872, 618] width 118 height 34
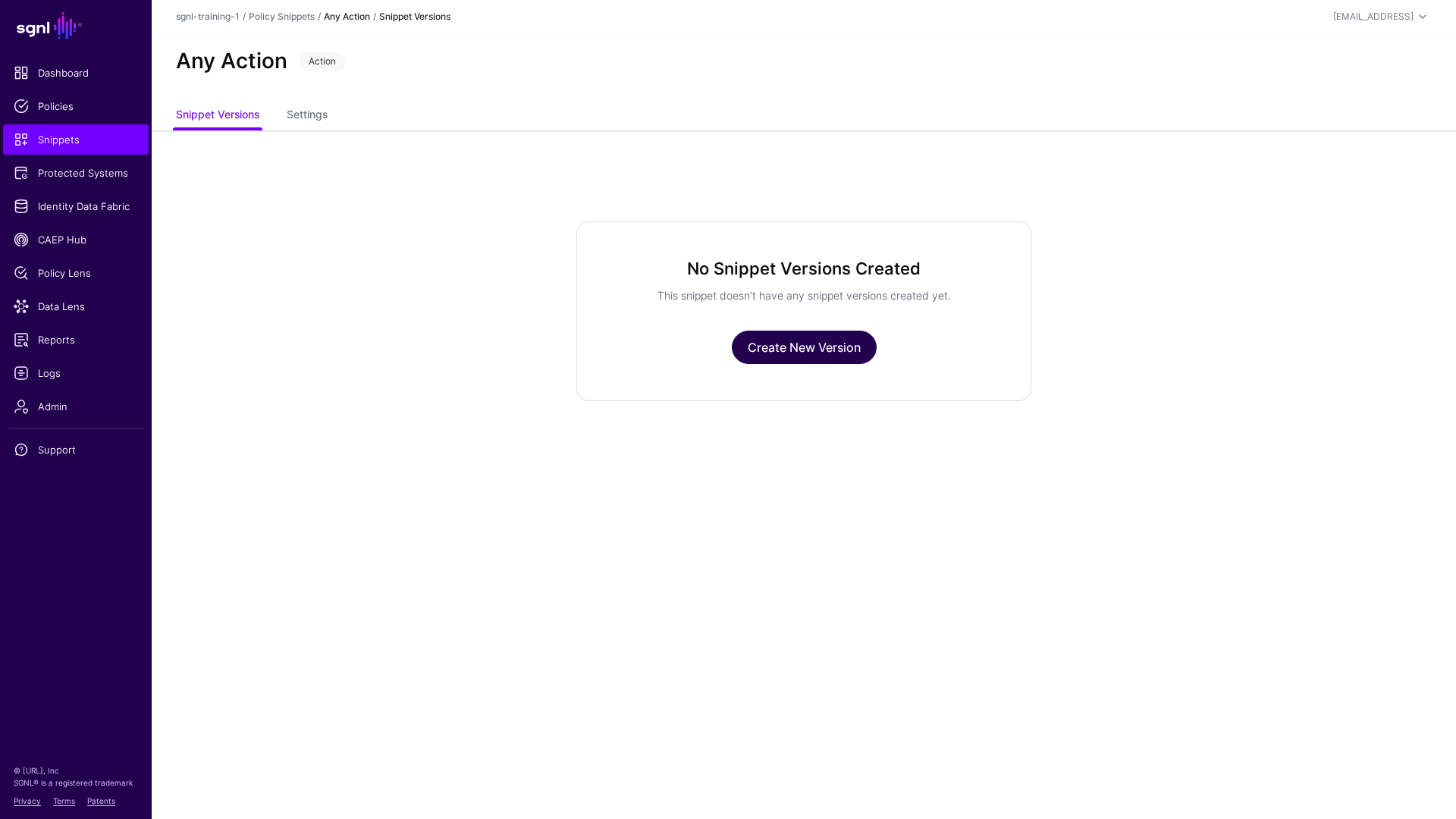
click at [818, 347] on link "Create New Version" at bounding box center [805, 348] width 145 height 34
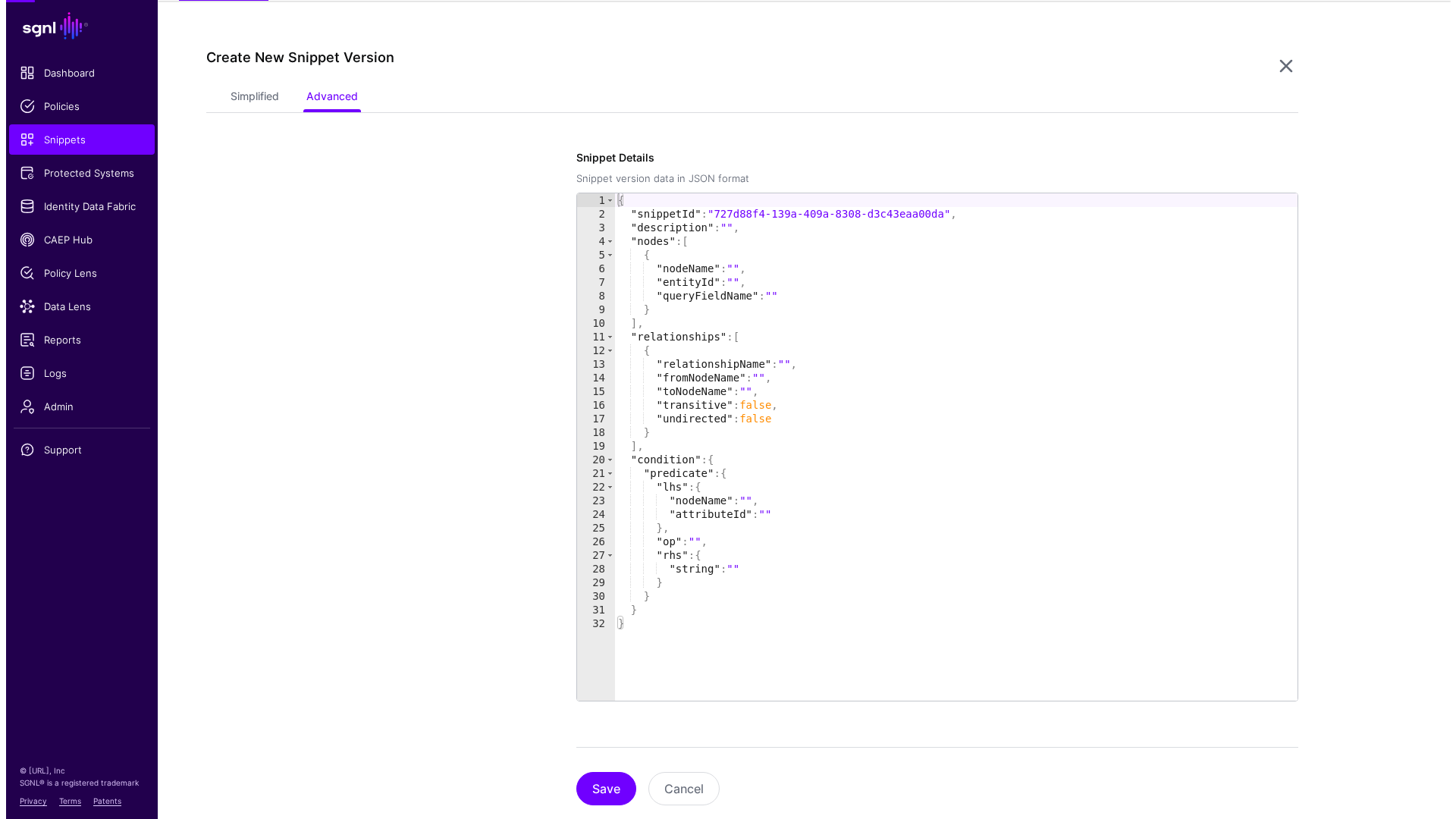
scroll to position [131, 0]
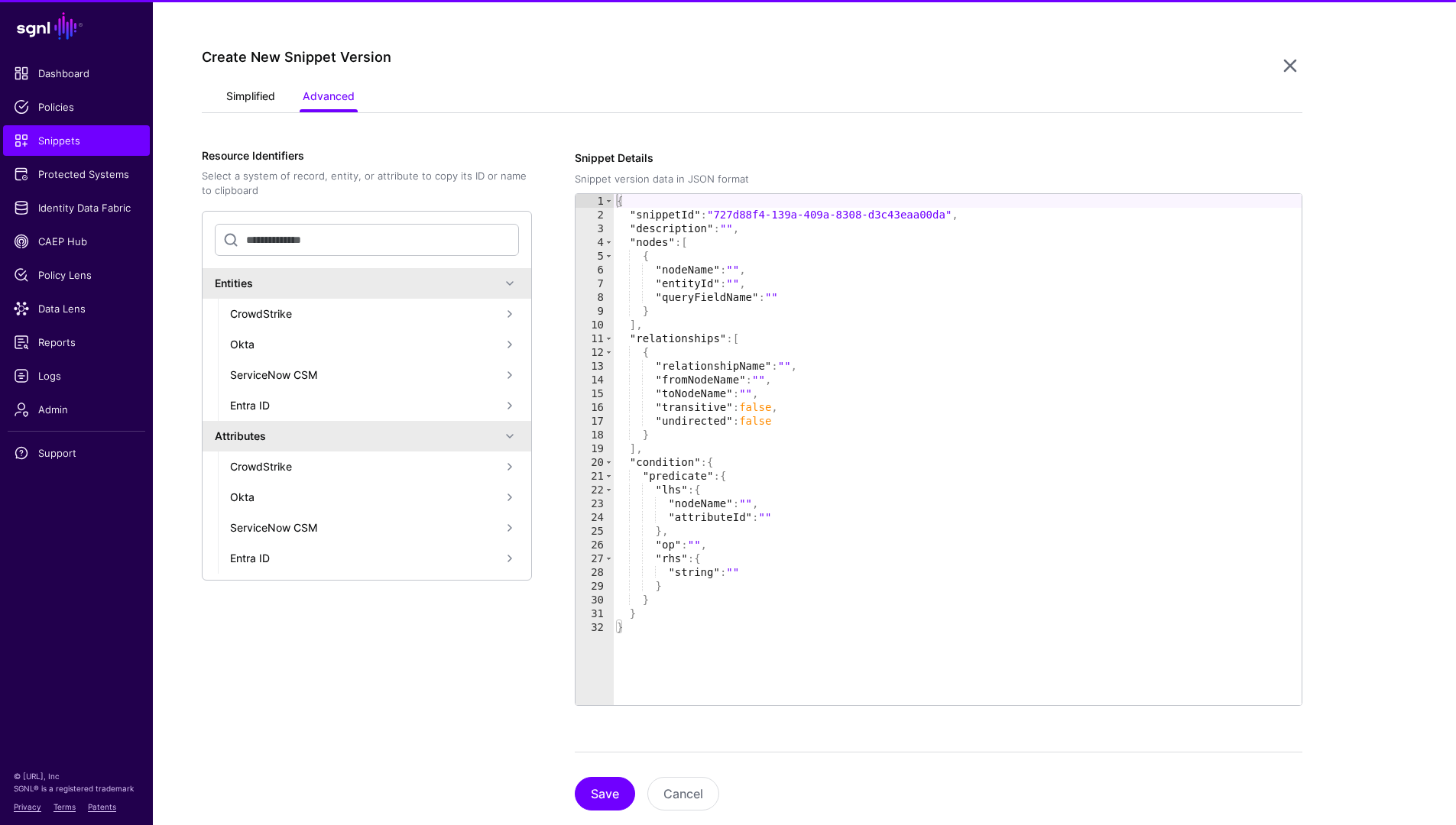
click at [256, 99] on link "Simplified" at bounding box center [250, 98] width 49 height 29
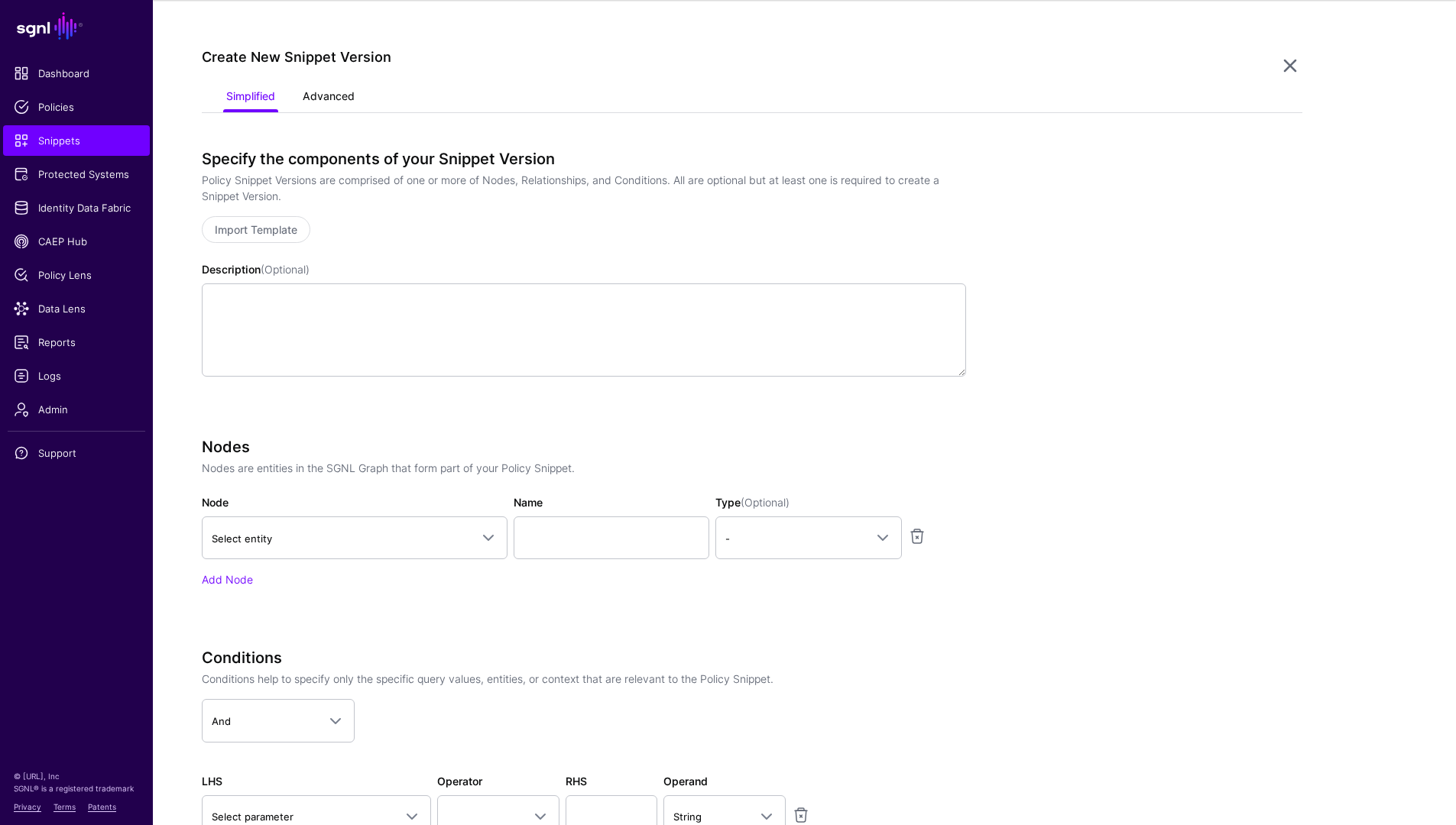
click at [343, 89] on link "Advanced" at bounding box center [328, 98] width 52 height 29
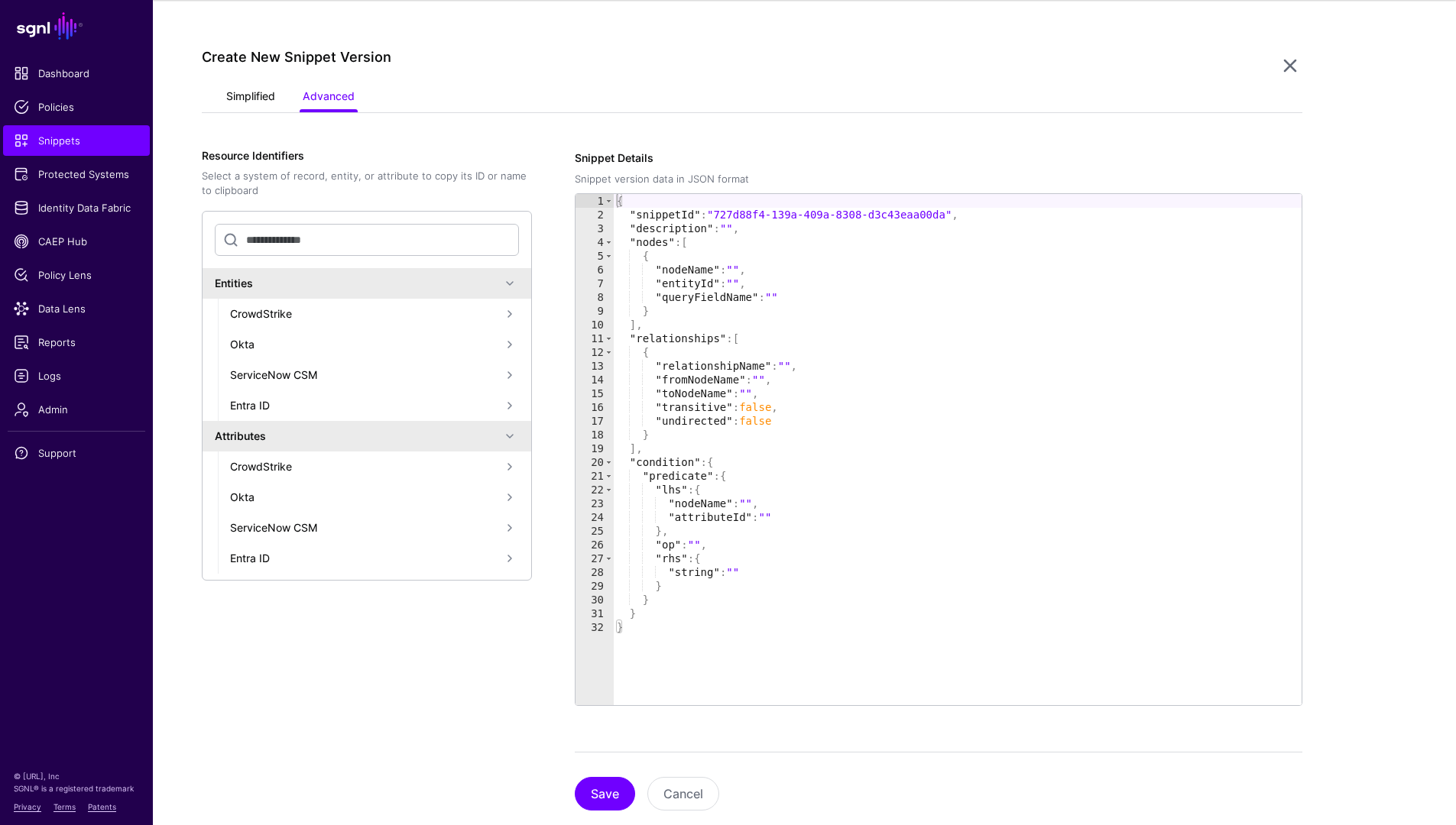
click at [235, 93] on link "Simplified" at bounding box center [250, 98] width 49 height 29
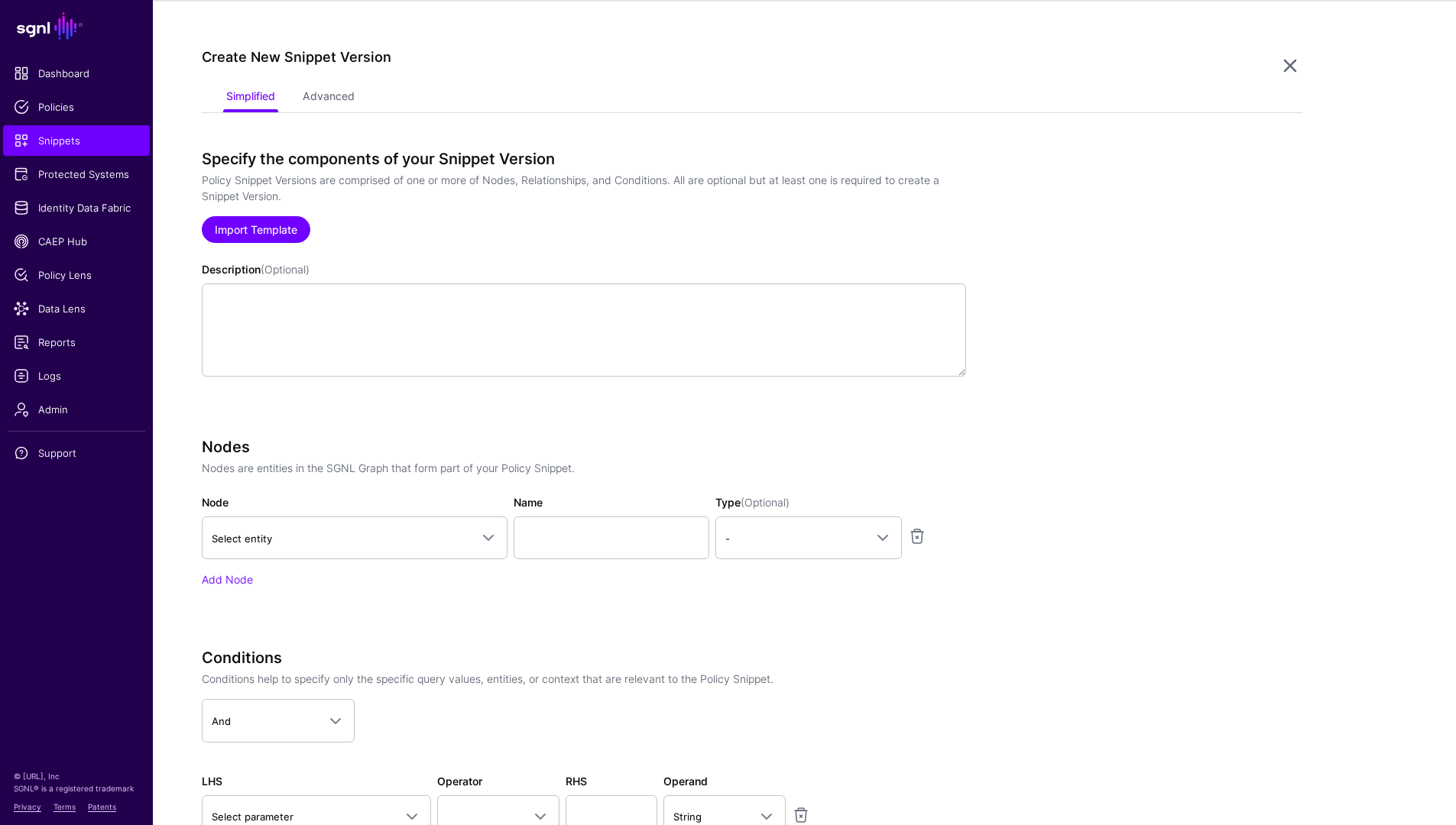
click at [264, 236] on link "Import Template" at bounding box center [256, 230] width 109 height 27
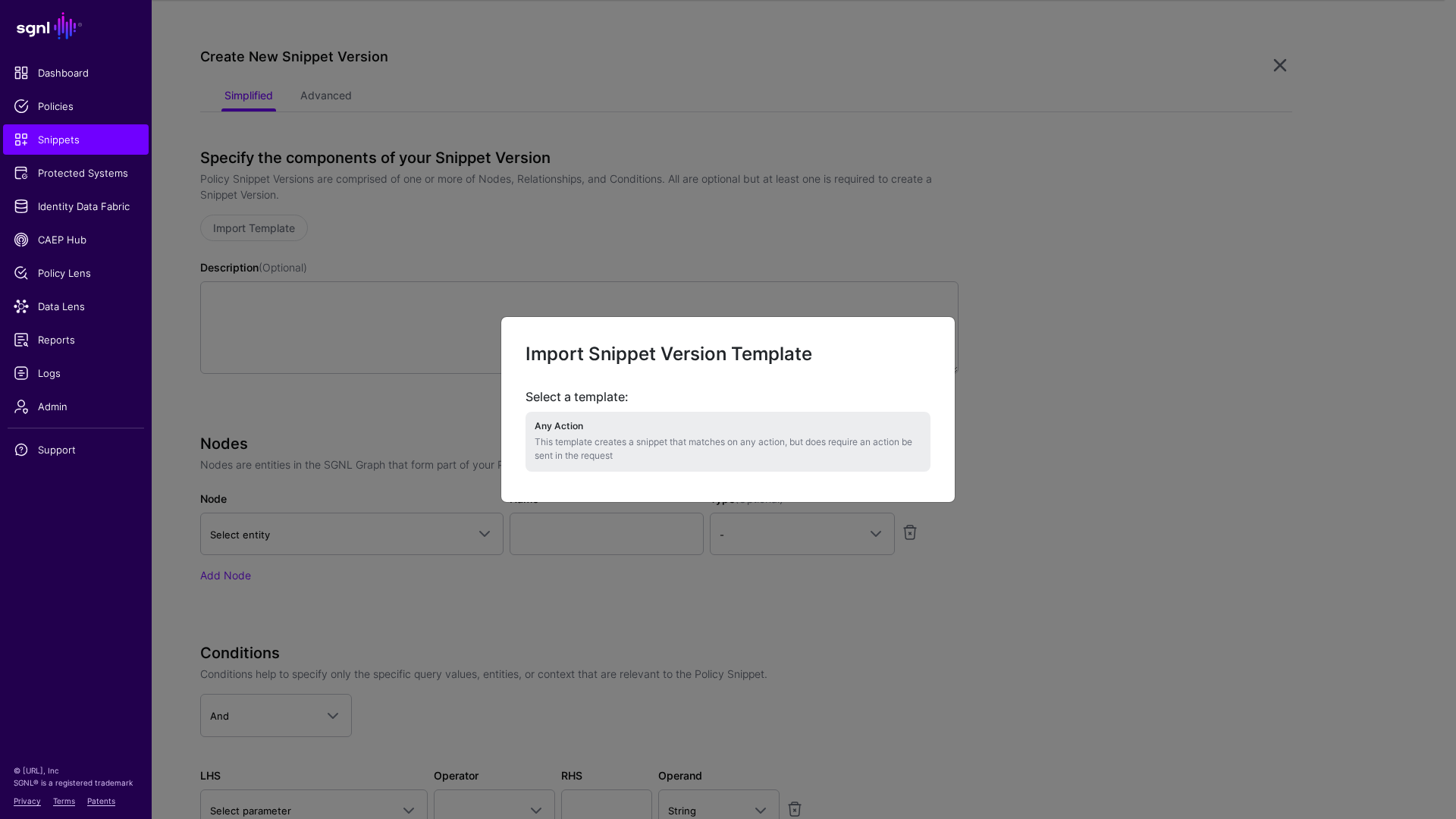
click at [873, 459] on p "This template creates a snippet that matches on any action, but does require an…" at bounding box center [728, 449] width 387 height 27
type textarea "**********"
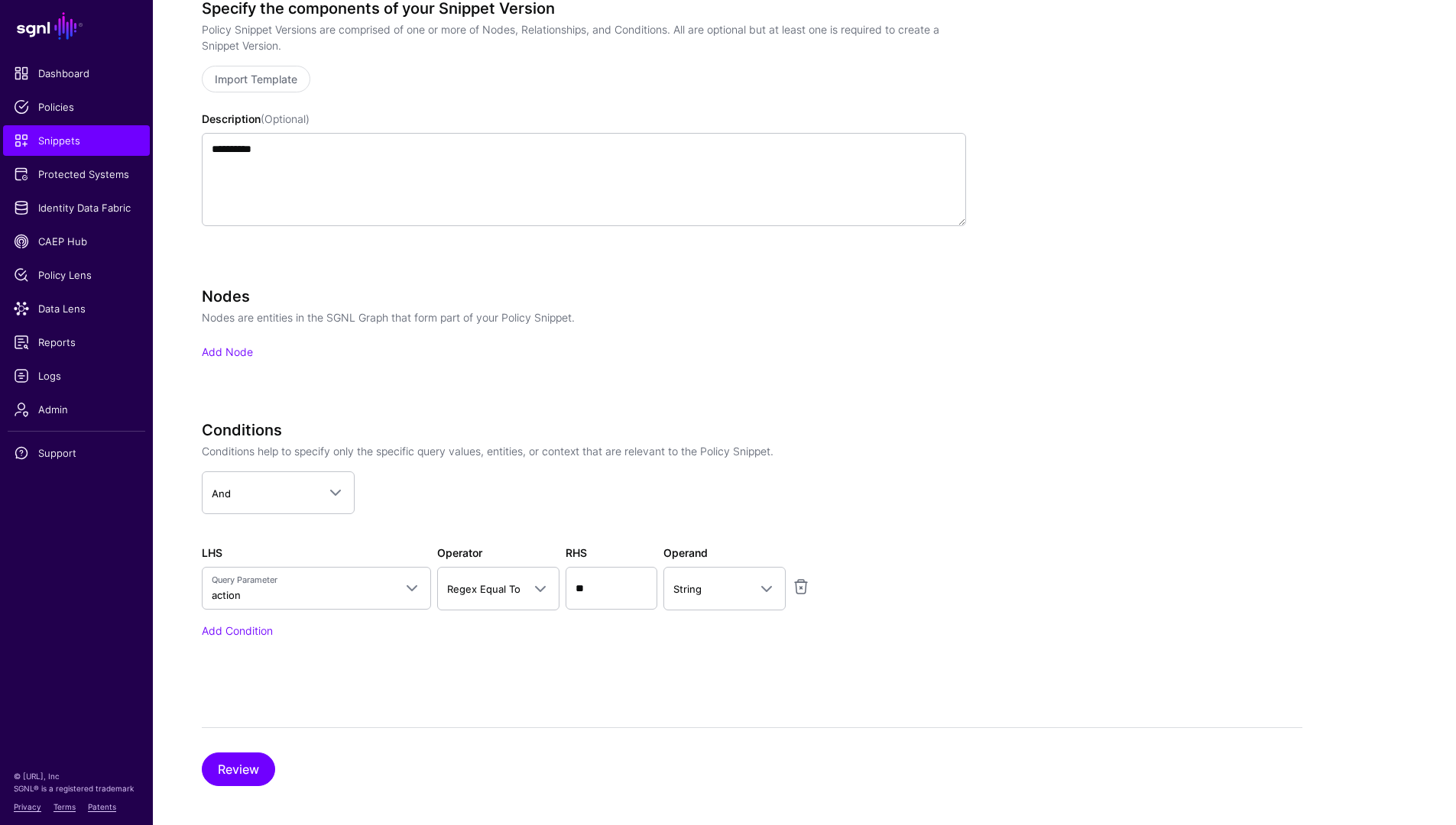
scroll to position [292, 0]
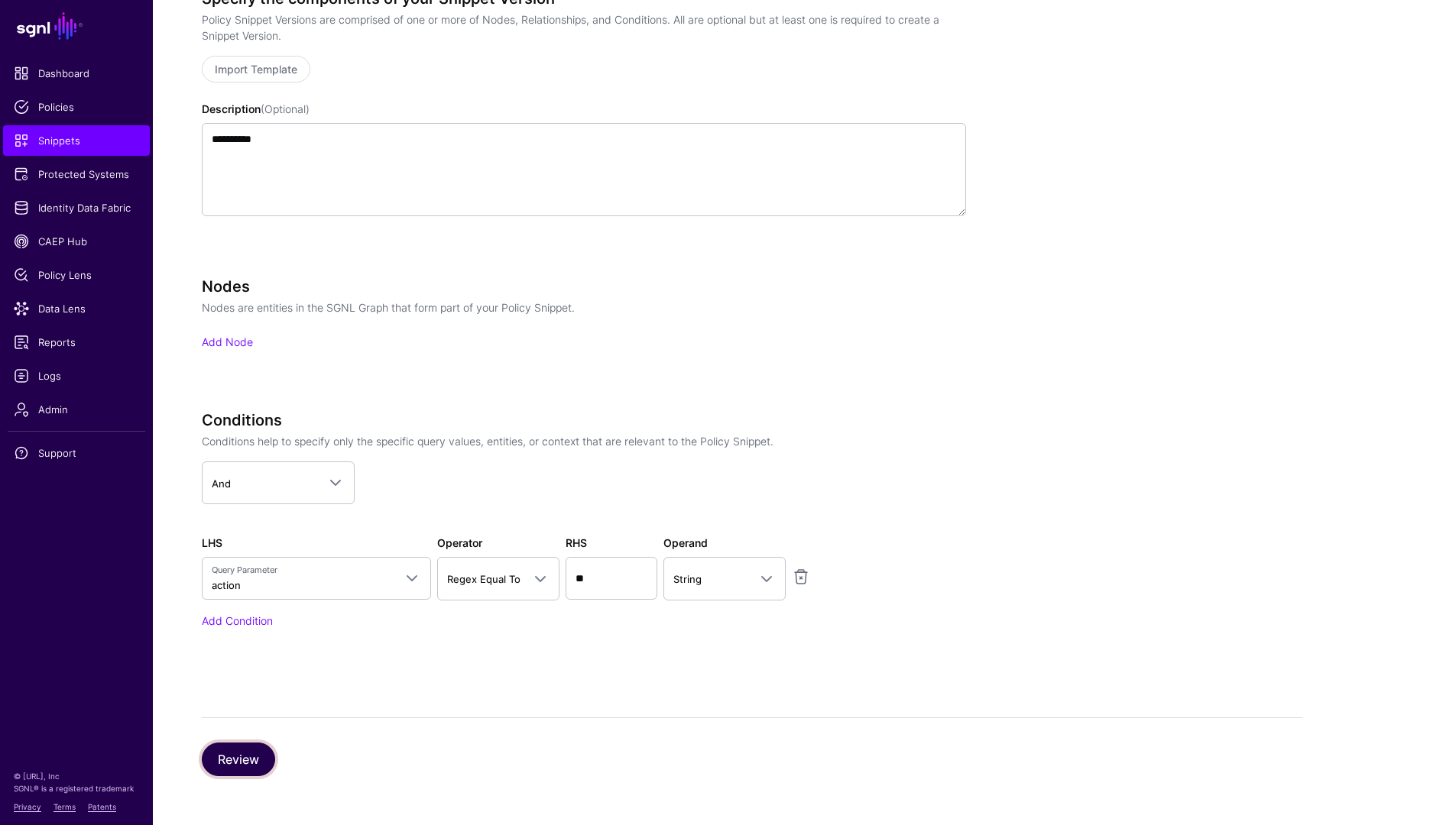
click at [249, 766] on button "Review" at bounding box center [239, 760] width 73 height 34
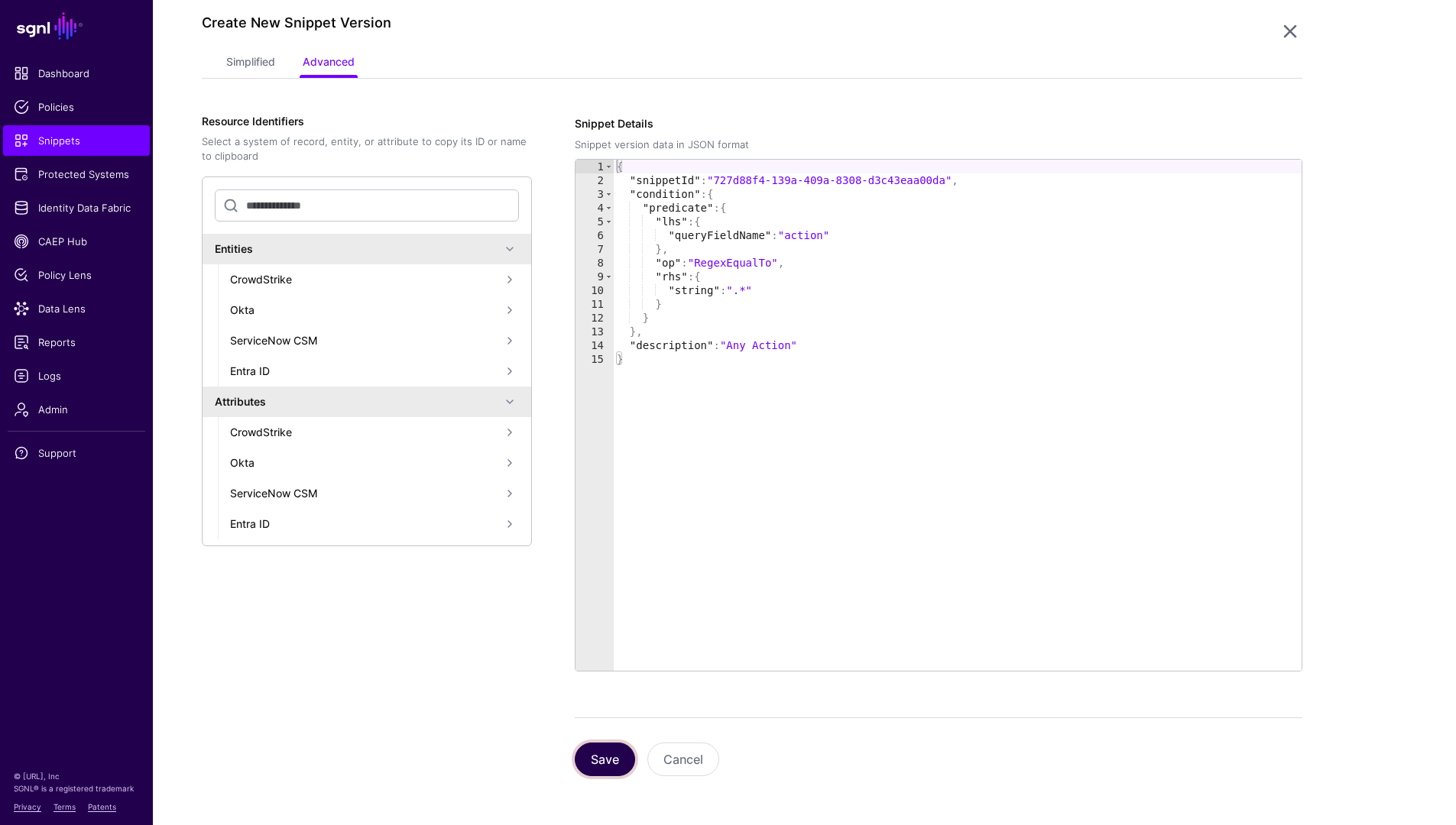
click at [611, 761] on button "Save" at bounding box center [604, 760] width 60 height 34
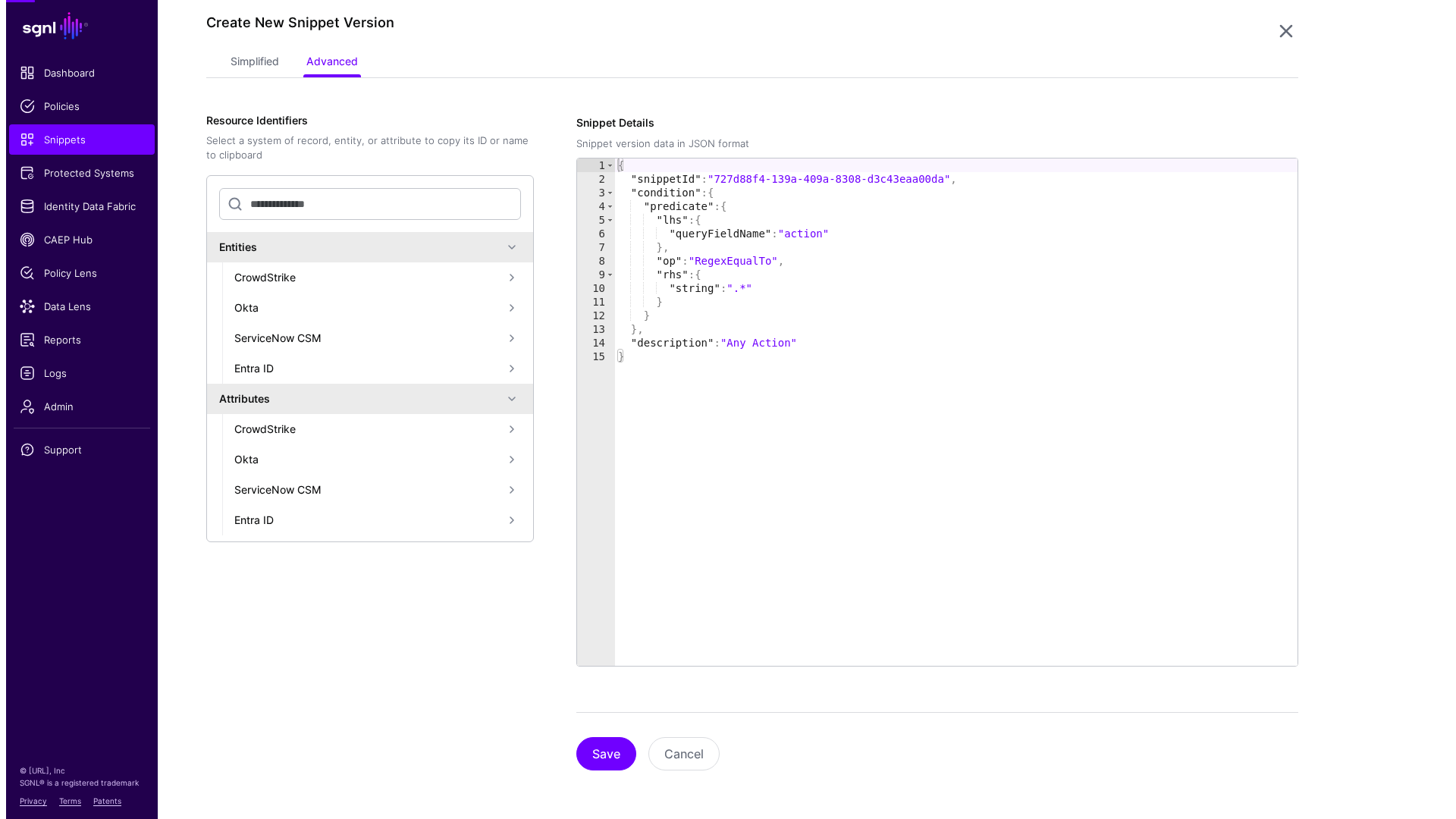
scroll to position [0, 0]
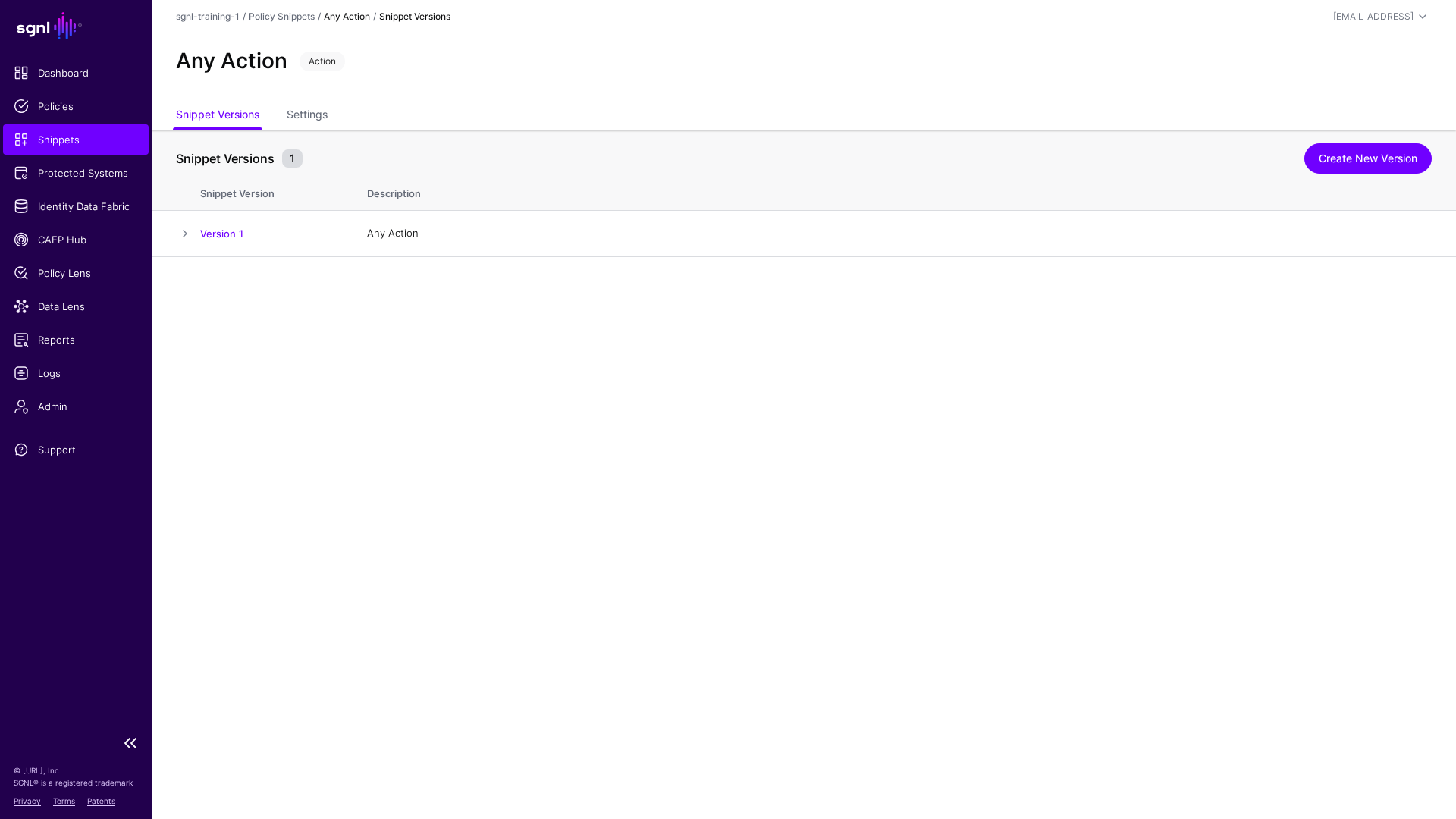
click at [65, 150] on link "Snippets" at bounding box center [76, 140] width 146 height 30
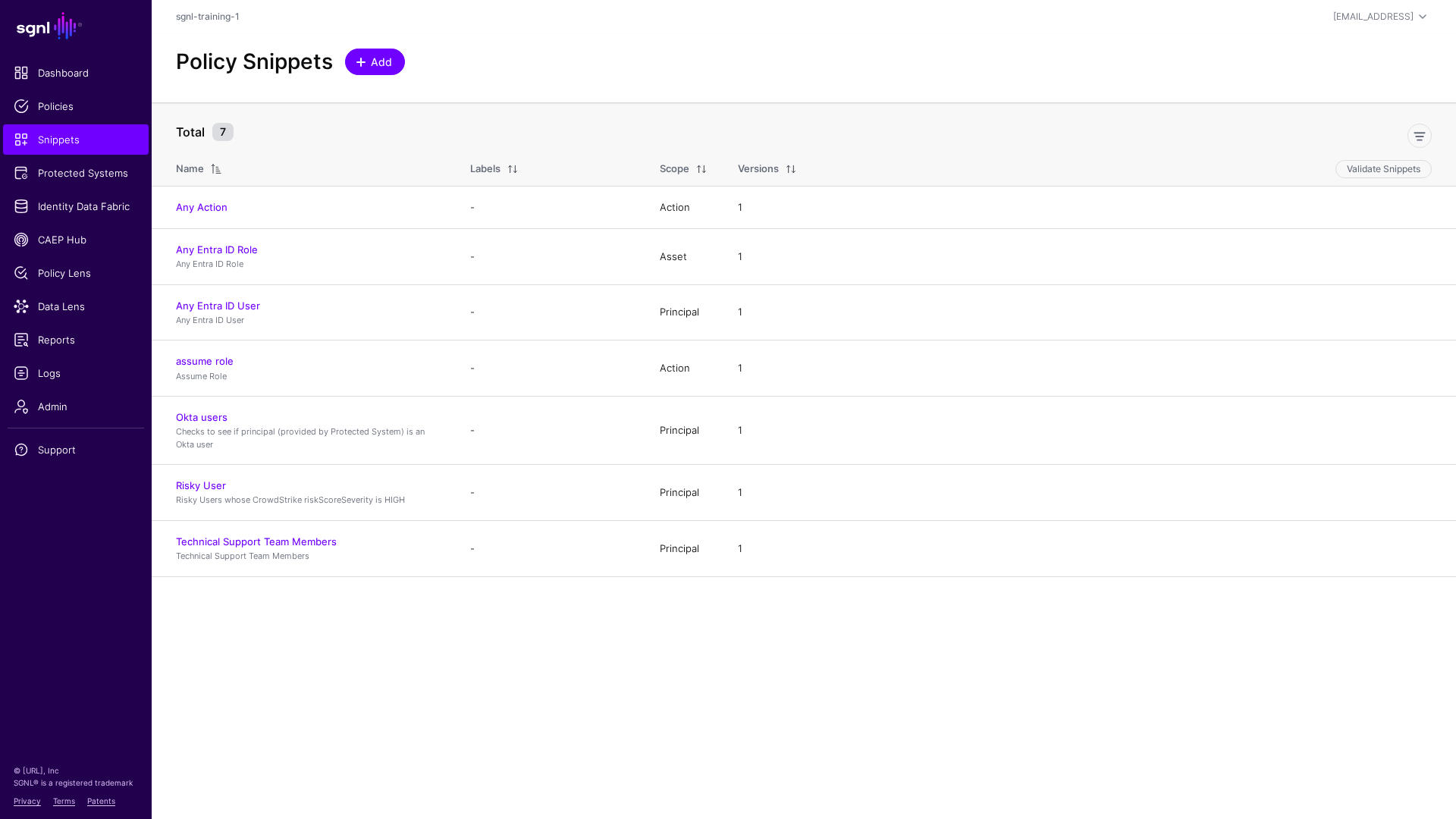
click at [373, 57] on span "Add" at bounding box center [382, 62] width 25 height 16
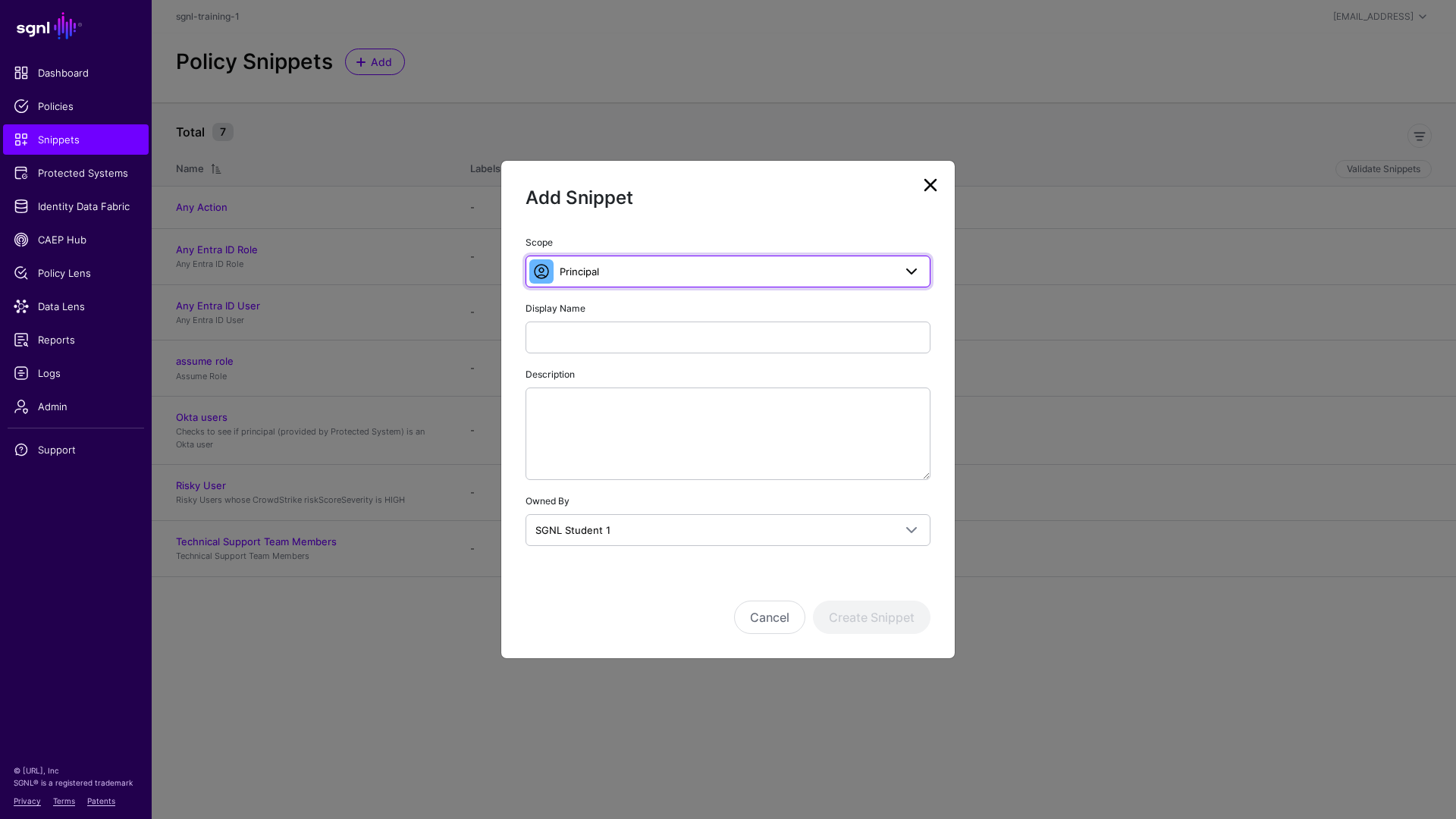
click at [647, 277] on span "Principal" at bounding box center [726, 271] width 334 height 17
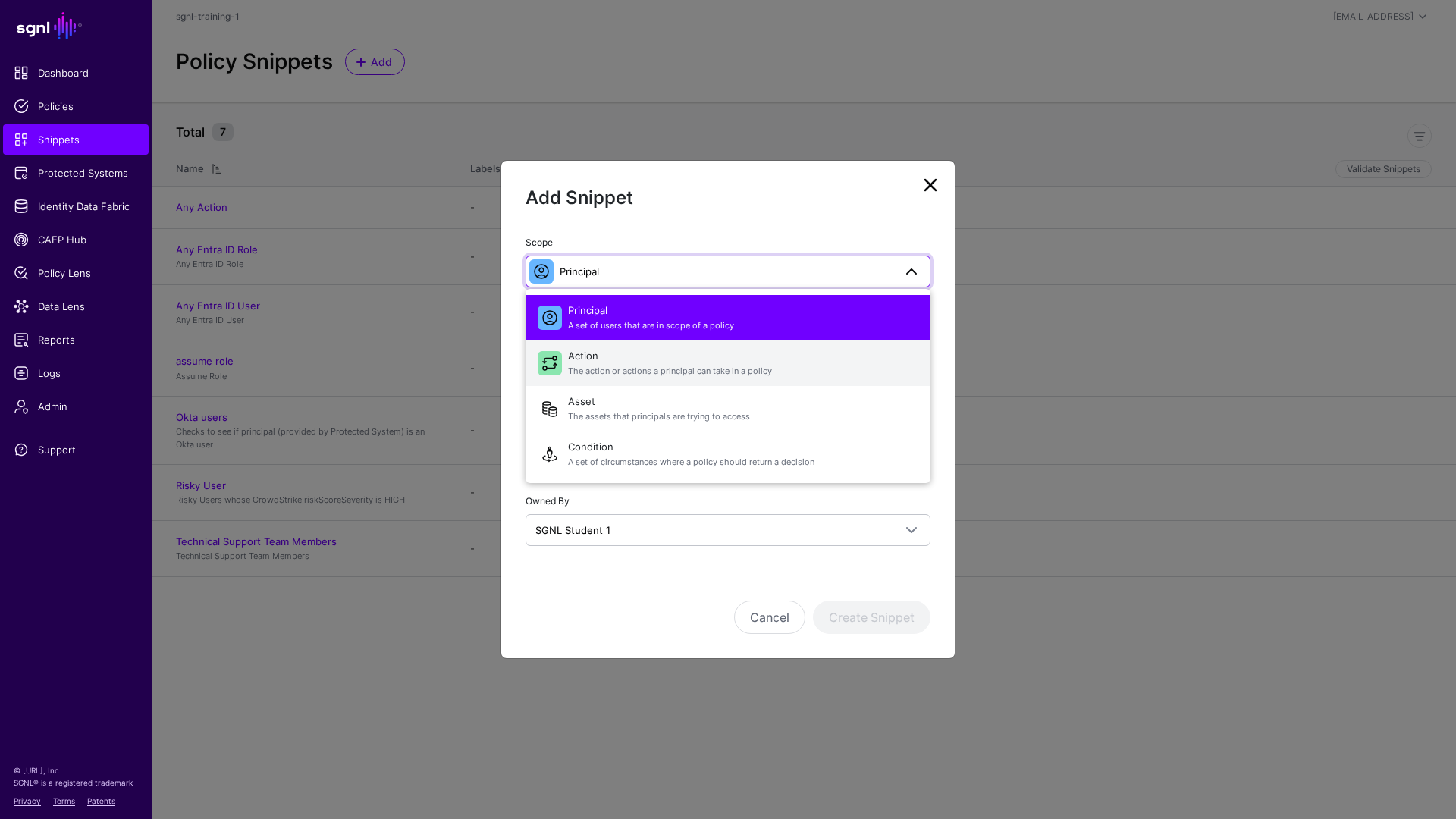
click at [662, 377] on span "Action The action or actions a principal can take in a policy" at bounding box center [743, 363] width 351 height 36
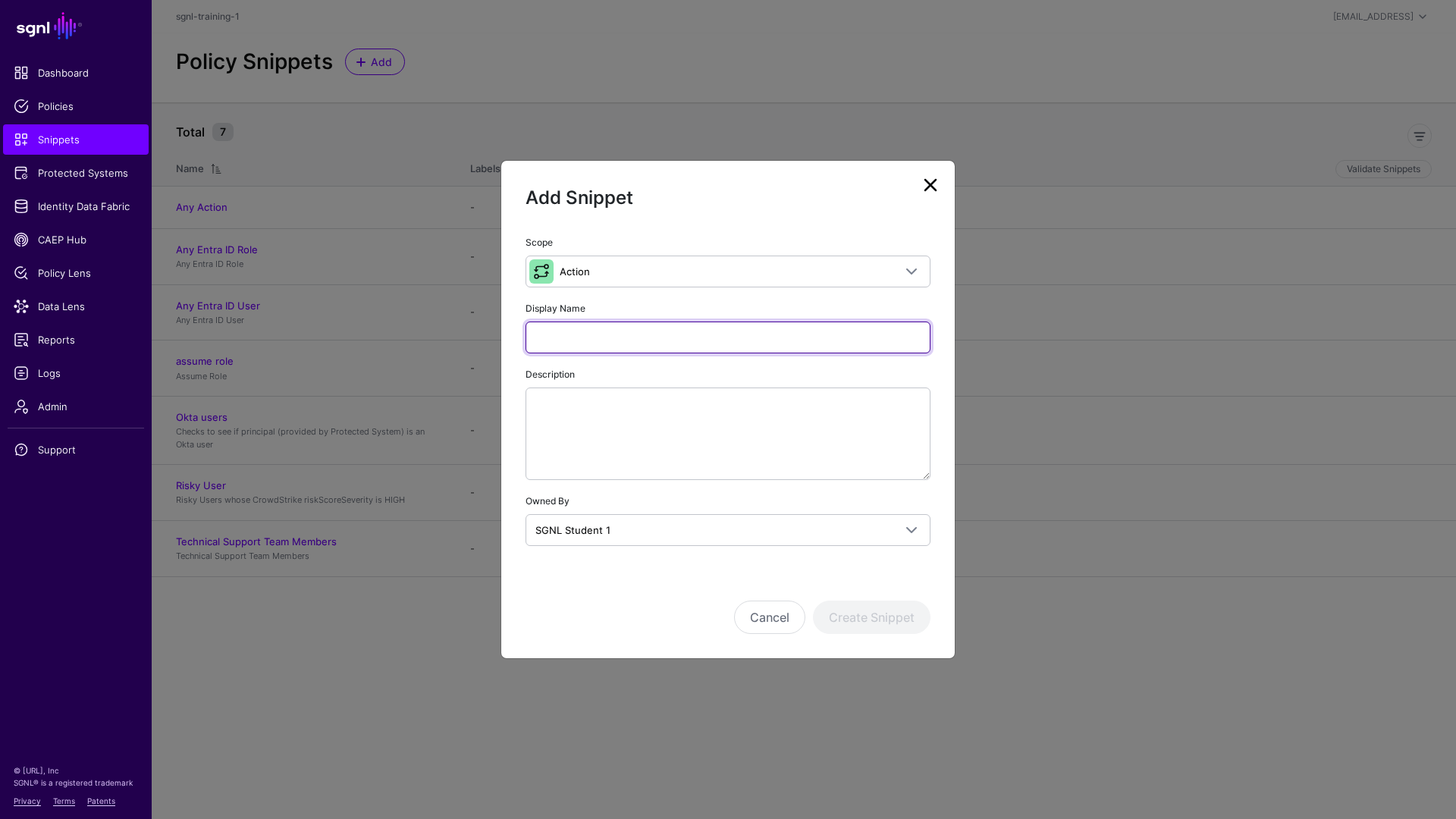
click at [577, 346] on input "Display Name" at bounding box center [728, 338] width 405 height 32
type input "******"
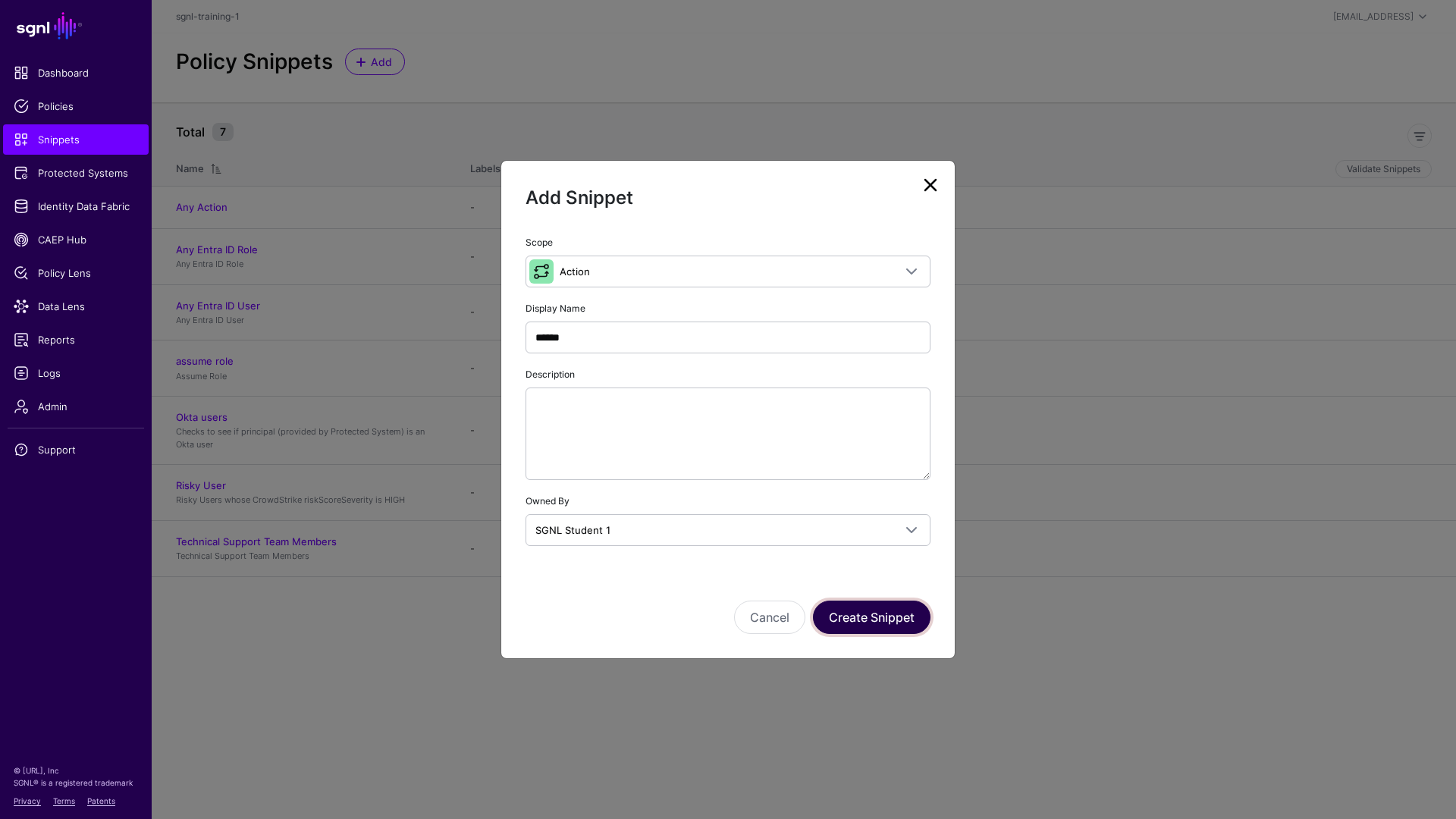
click at [877, 628] on button "Create Snippet" at bounding box center [872, 618] width 118 height 34
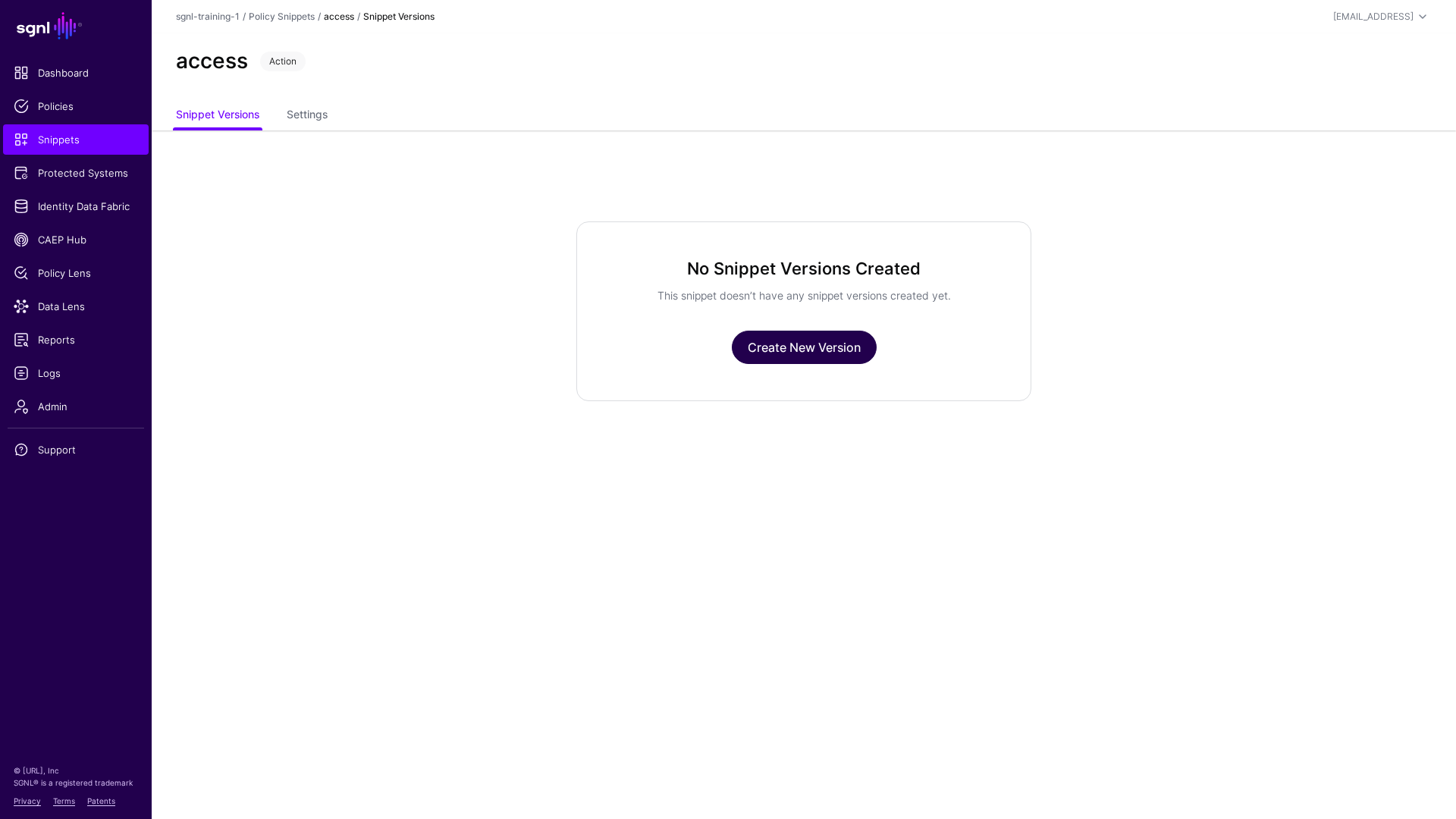
click at [772, 362] on link "Create New Version" at bounding box center [805, 348] width 145 height 34
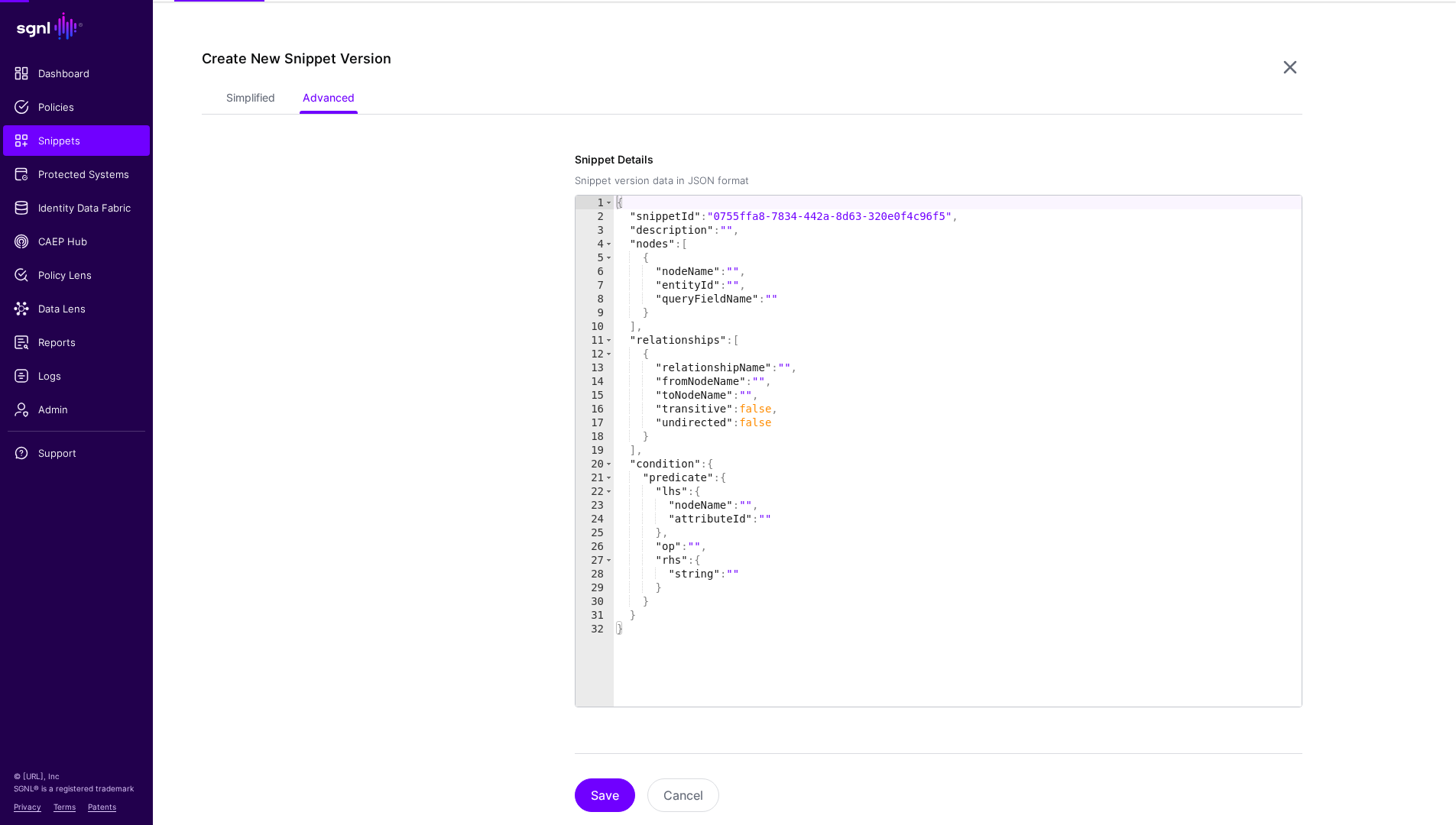
scroll to position [132, 0]
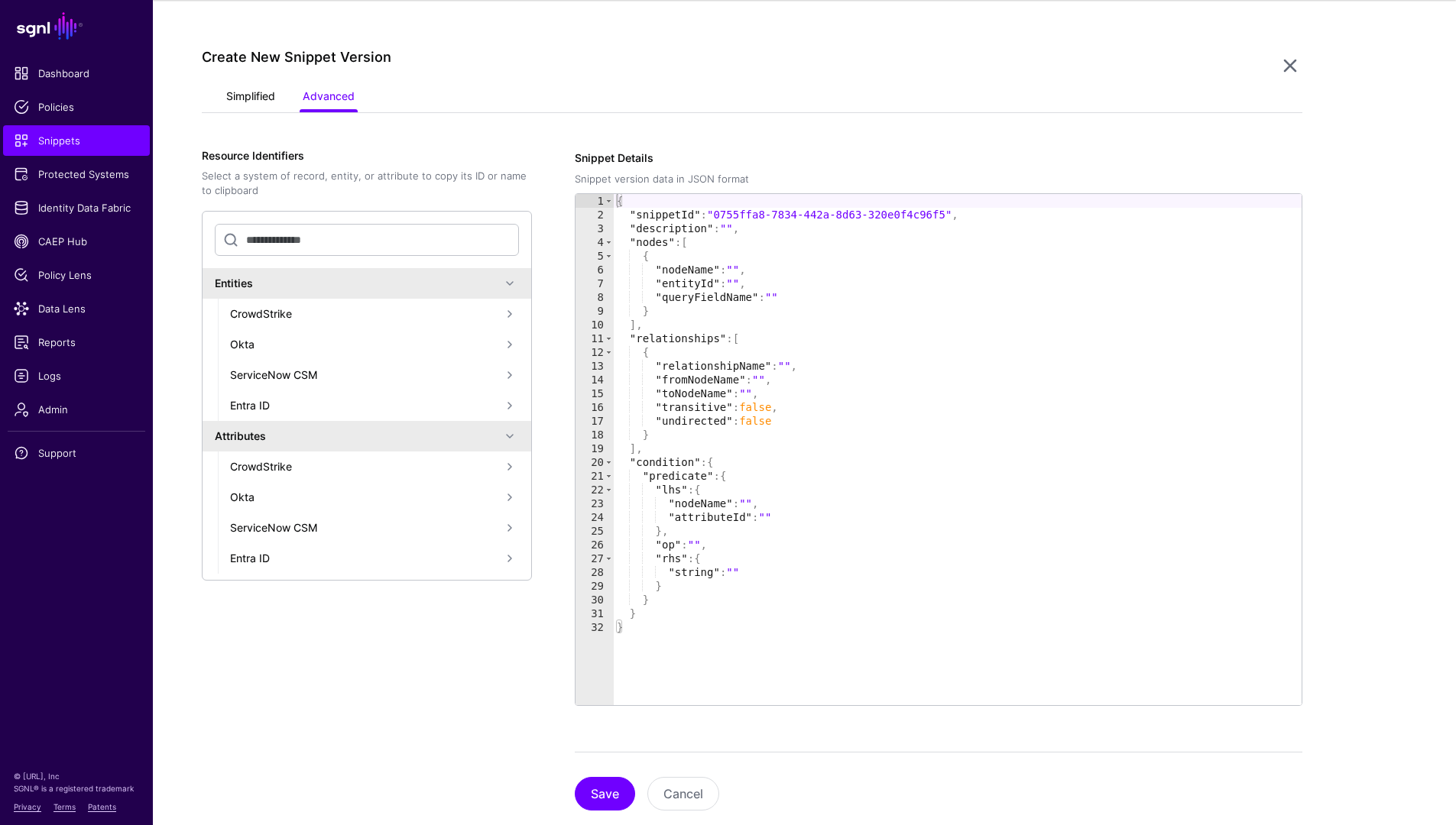
click at [260, 91] on link "Simplified" at bounding box center [250, 98] width 49 height 29
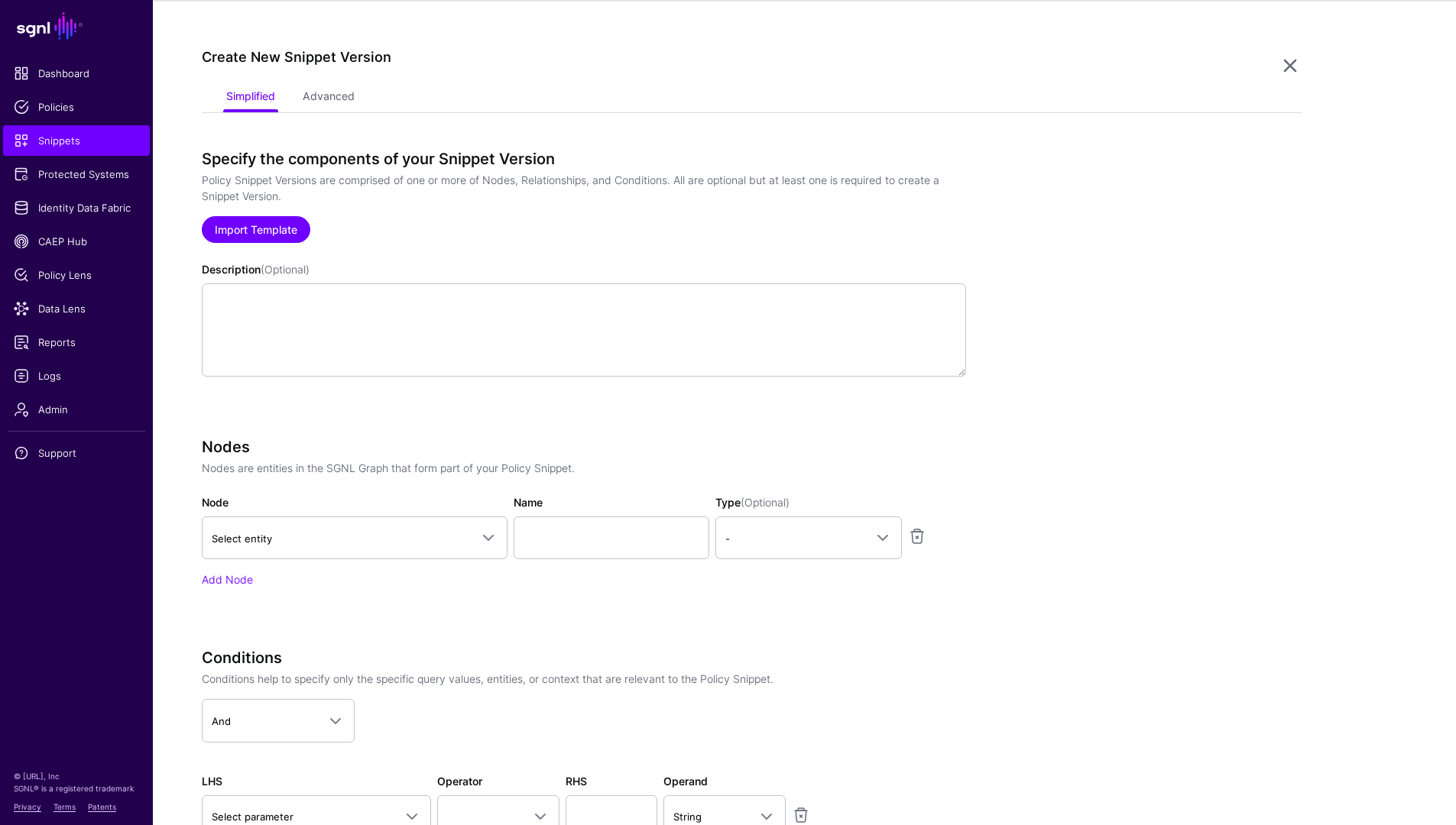
click at [275, 233] on link "Import Template" at bounding box center [256, 230] width 109 height 27
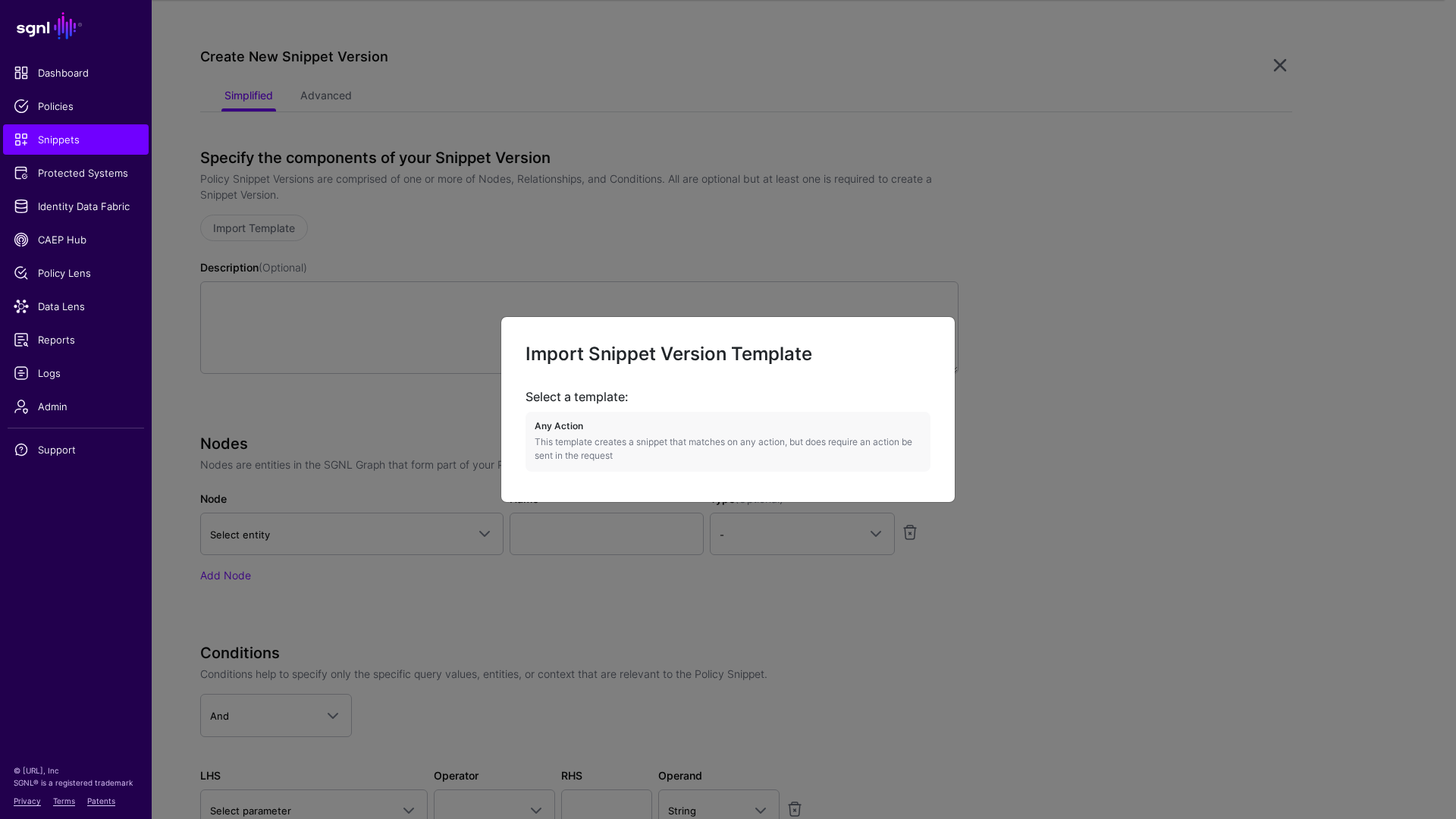
click at [367, 401] on ngb-modal-window "Import Snippet Version Template Select a template: Any Action This template cre…" at bounding box center [728, 410] width 1456 height 819
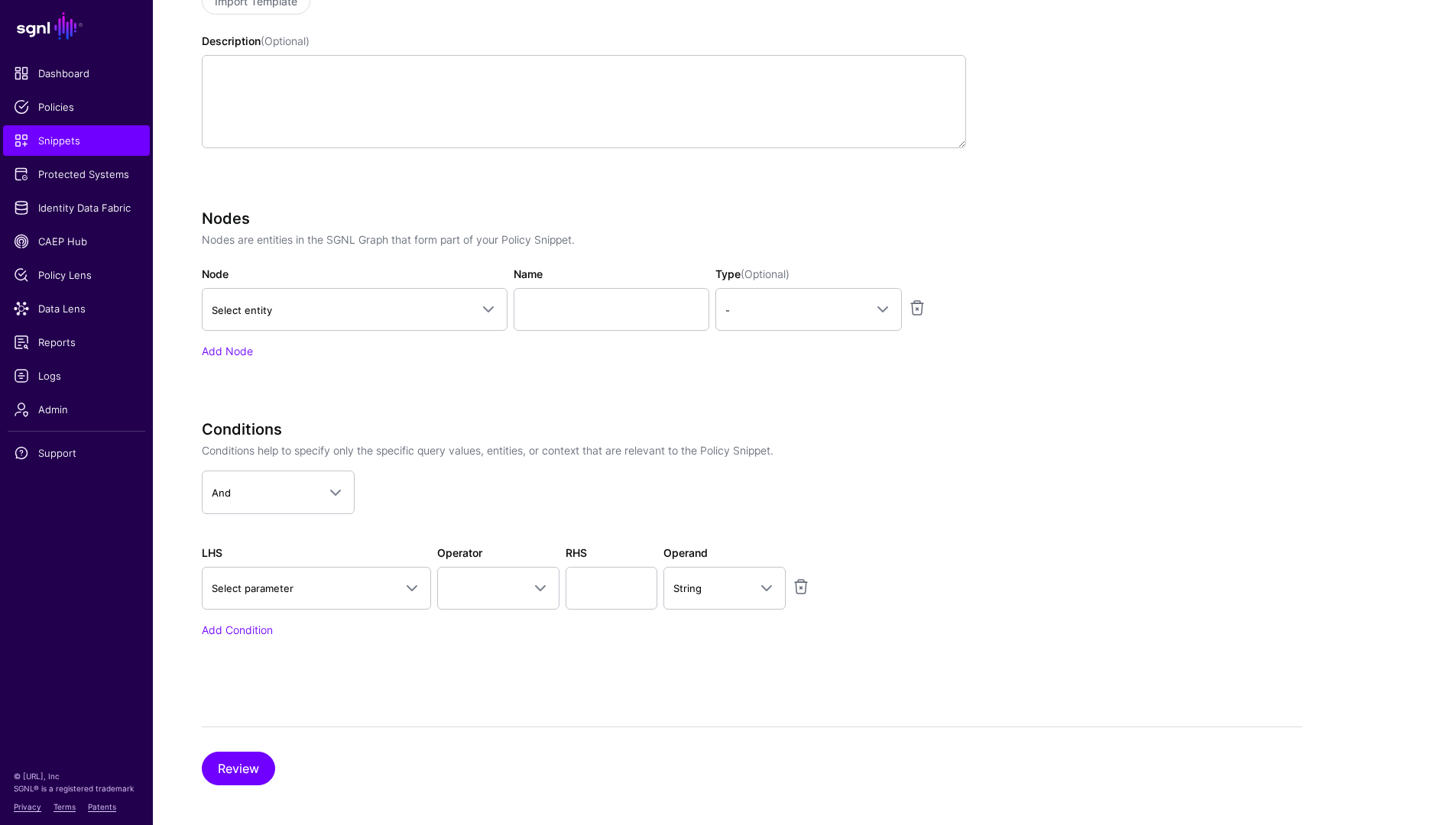
scroll to position [369, 0]
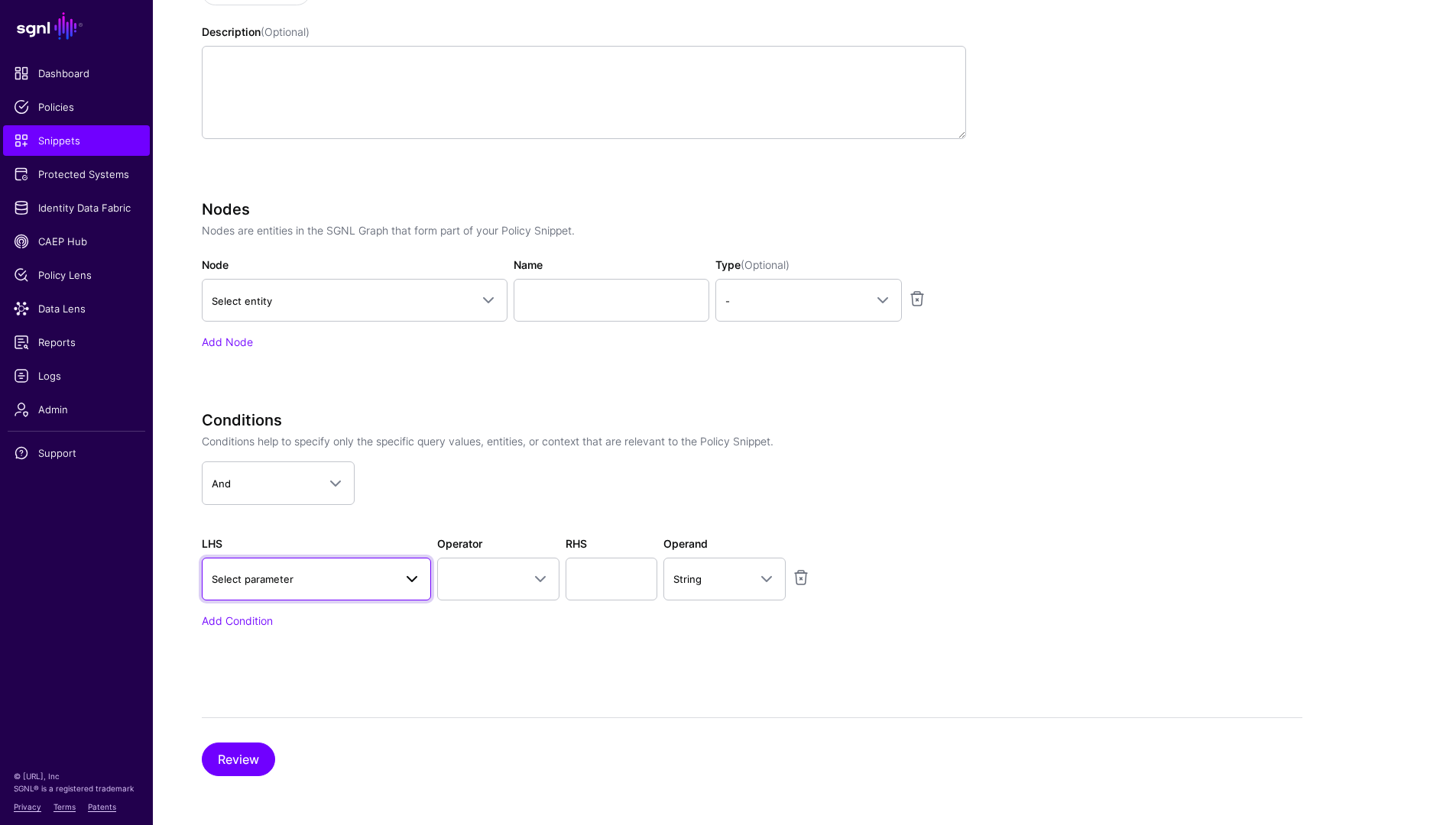
click at [409, 578] on span at bounding box center [412, 580] width 19 height 19
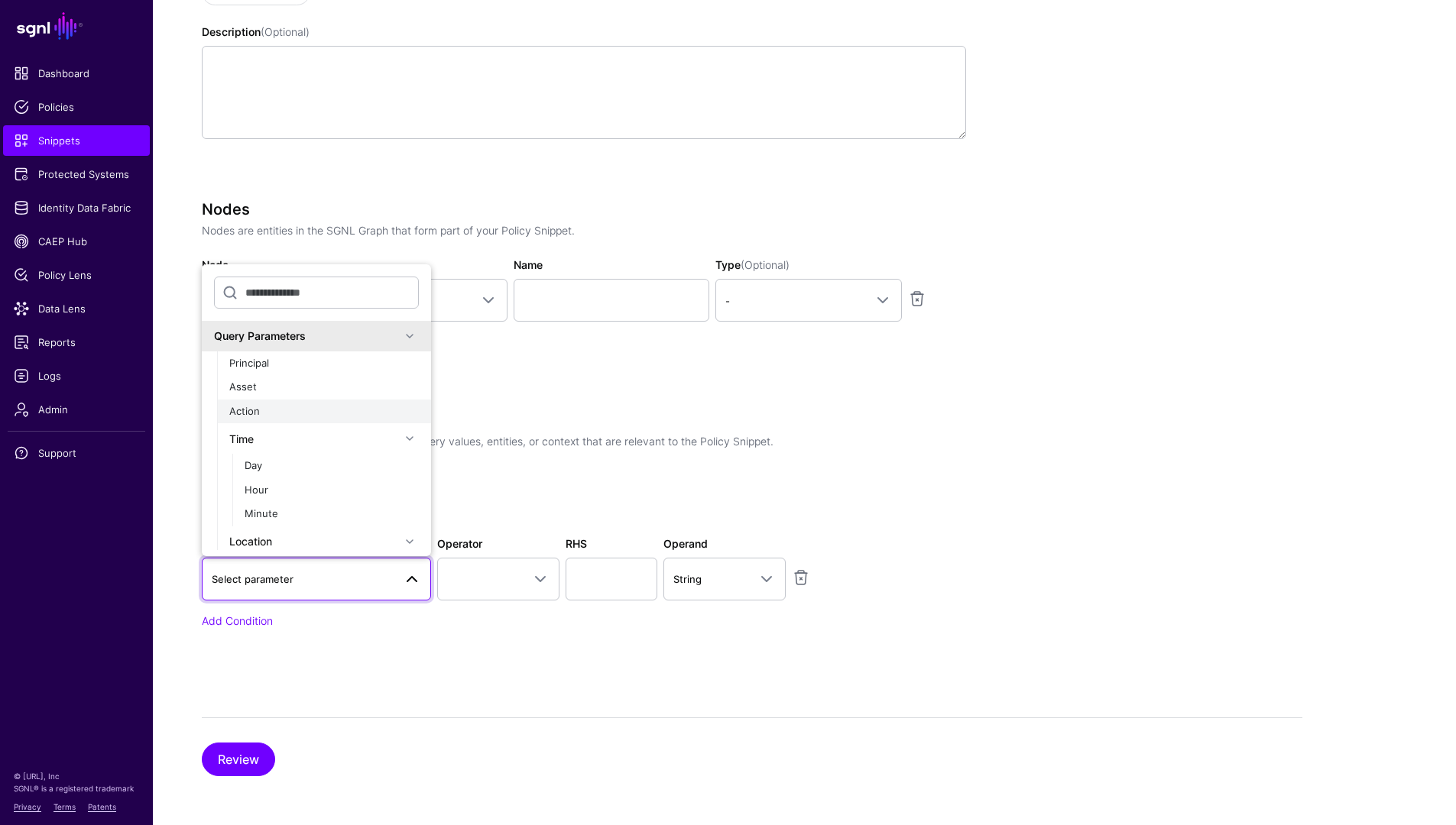
click at [269, 407] on div "Action" at bounding box center [323, 412] width 189 height 15
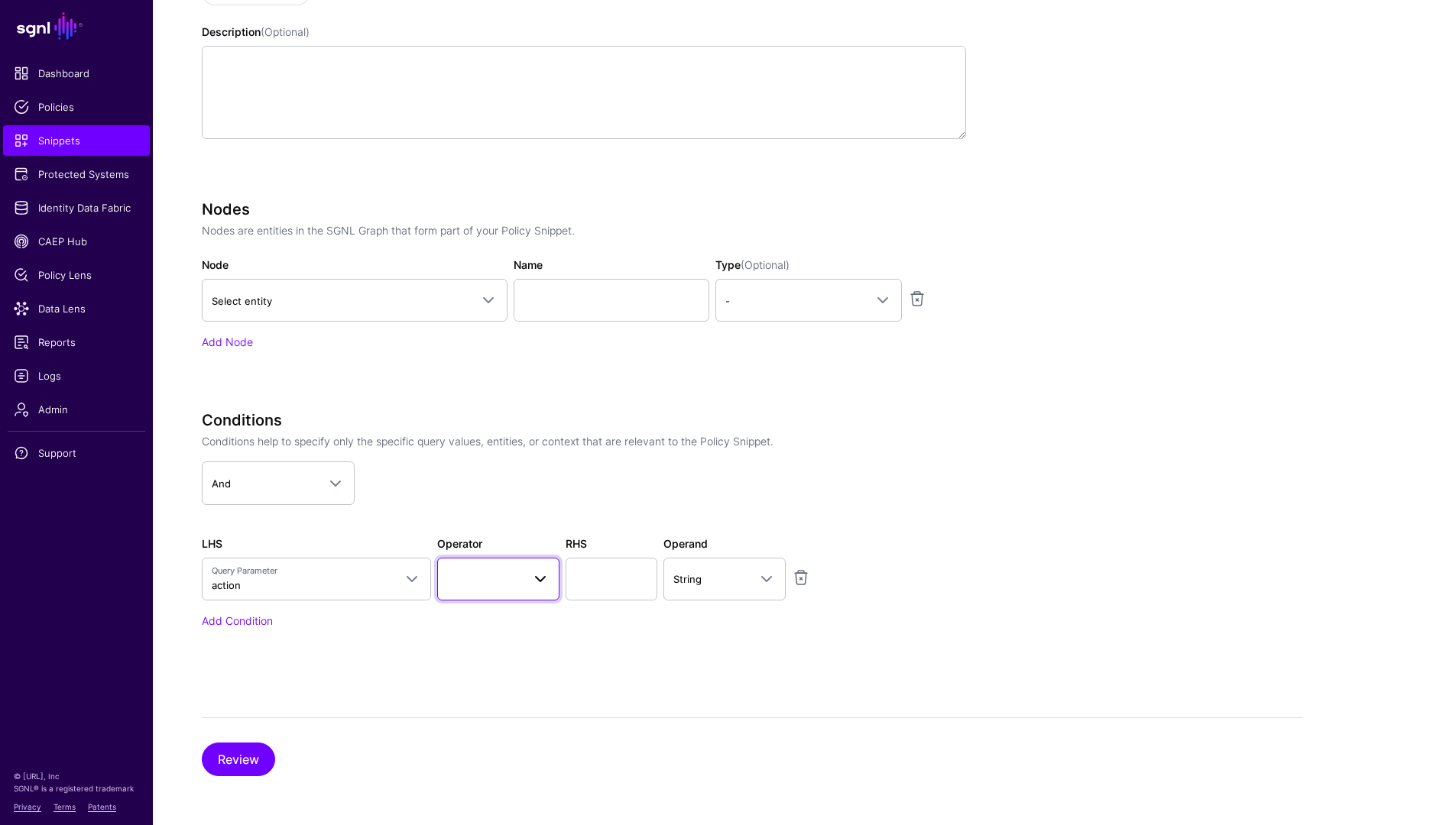
click at [500, 579] on span at bounding box center [498, 580] width 103 height 19
click at [505, 381] on div "Equal To" at bounding box center [532, 381] width 166 height 15
click at [617, 576] on input "text" at bounding box center [611, 579] width 92 height 42
type input "******"
click at [593, 697] on div "Specify the components of your Snippet Version Policy Snippet Versions are comp…" at bounding box center [752, 344] width 1100 height 864
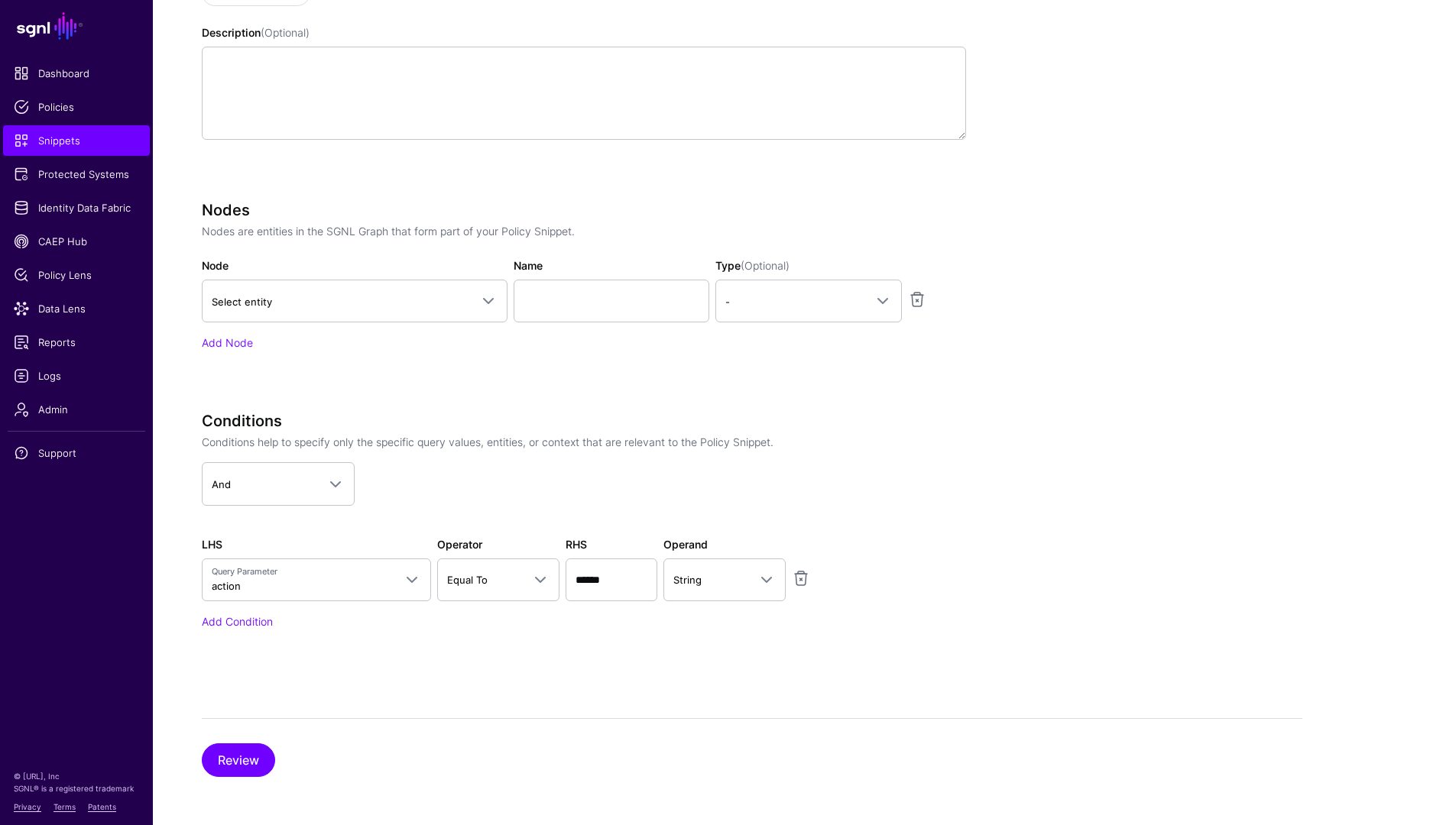
scroll to position [0, 0]
click at [212, 773] on button "Review" at bounding box center [239, 760] width 73 height 34
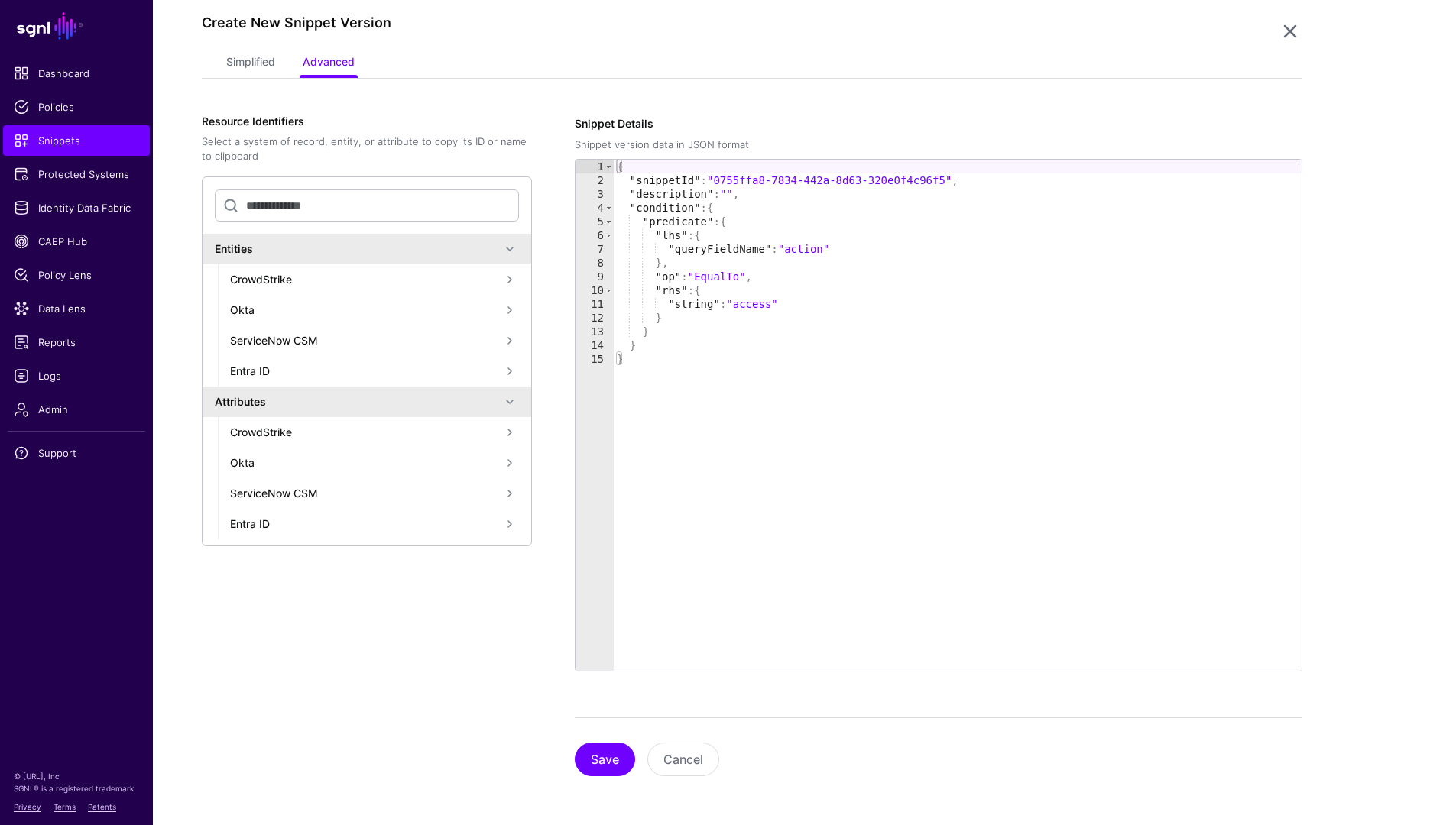
scroll to position [166, 0]
click at [613, 769] on button "Save" at bounding box center [604, 760] width 60 height 34
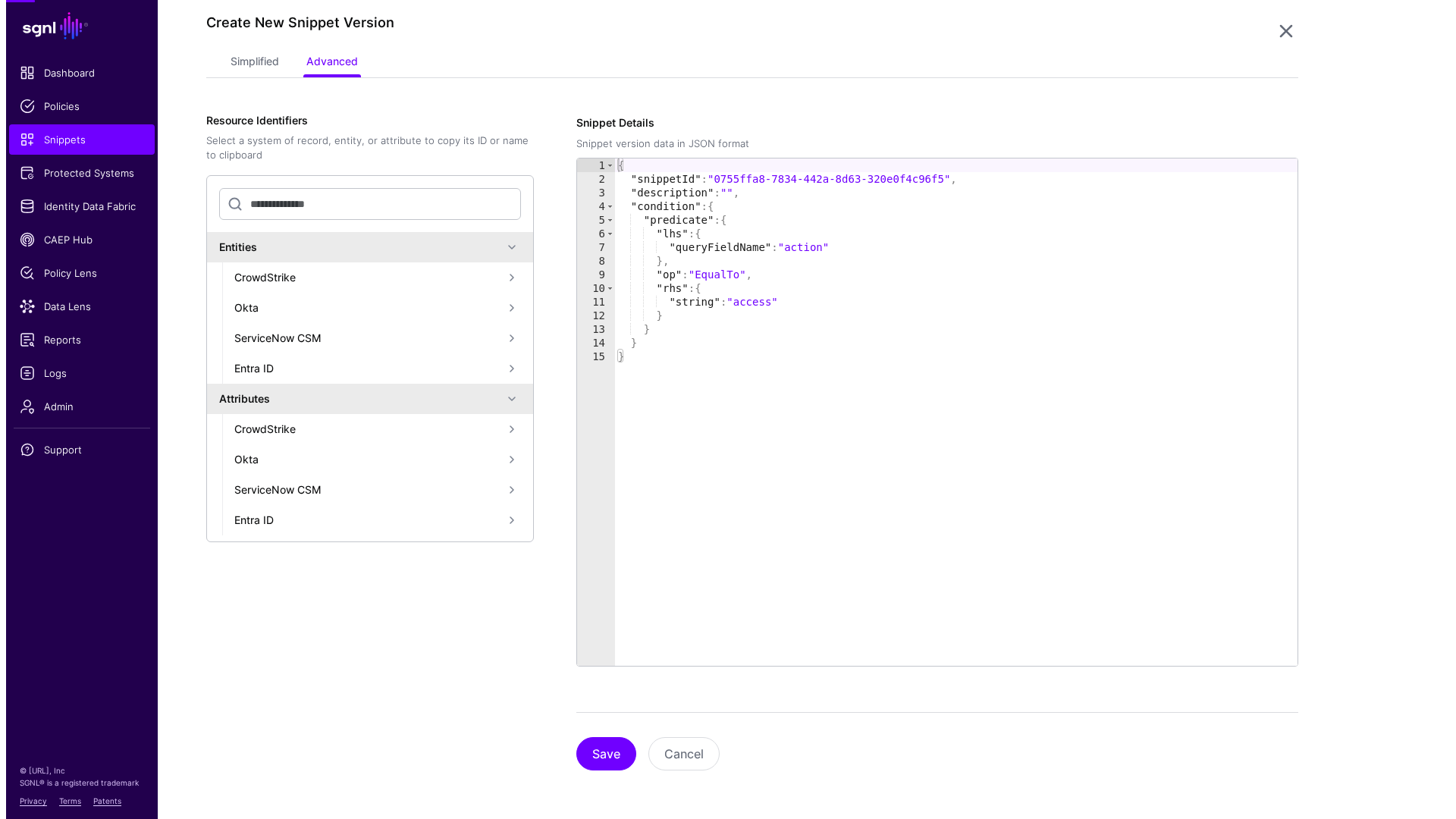
scroll to position [0, 0]
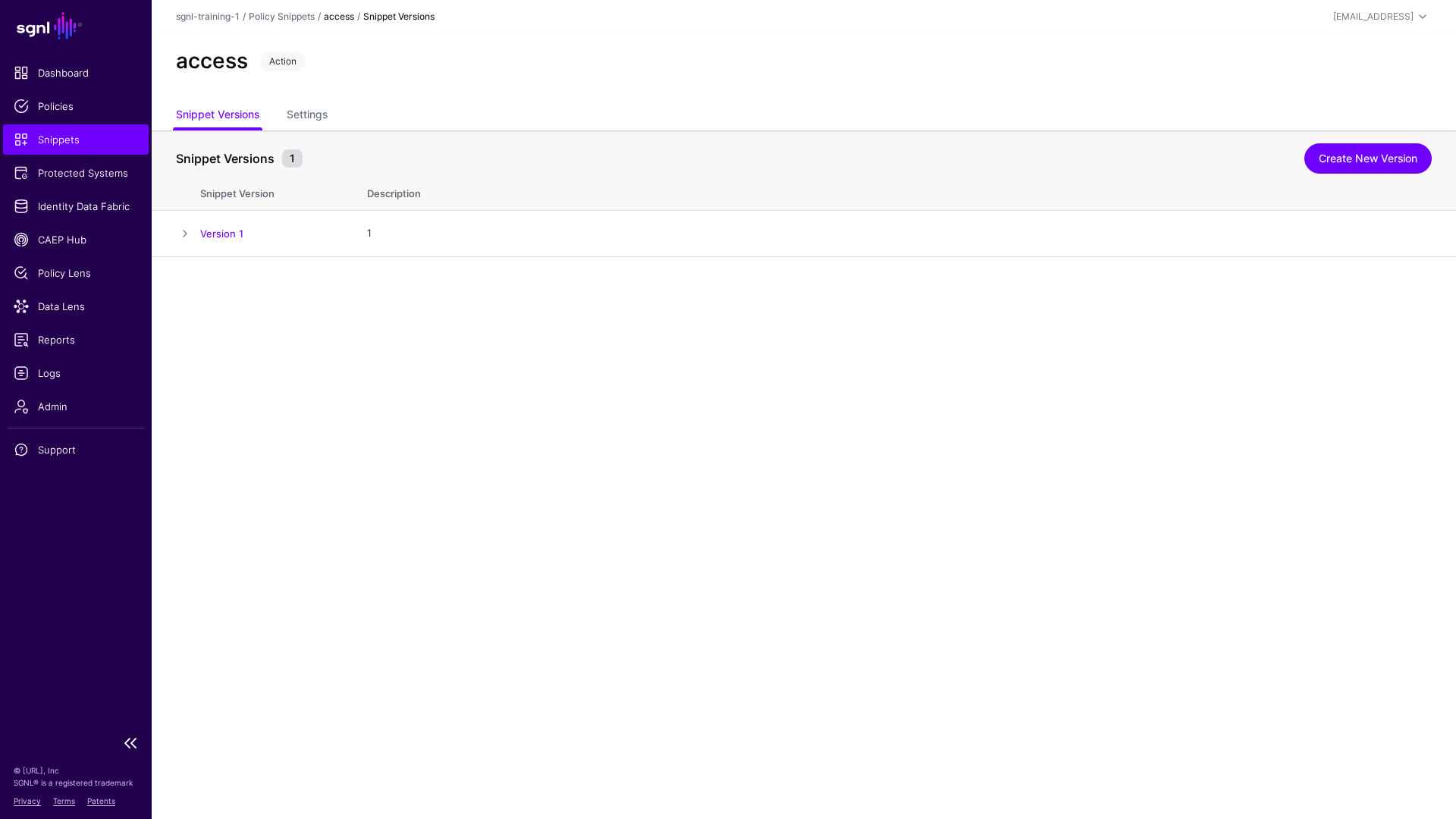
click at [103, 142] on span "Snippets" at bounding box center [76, 140] width 125 height 15
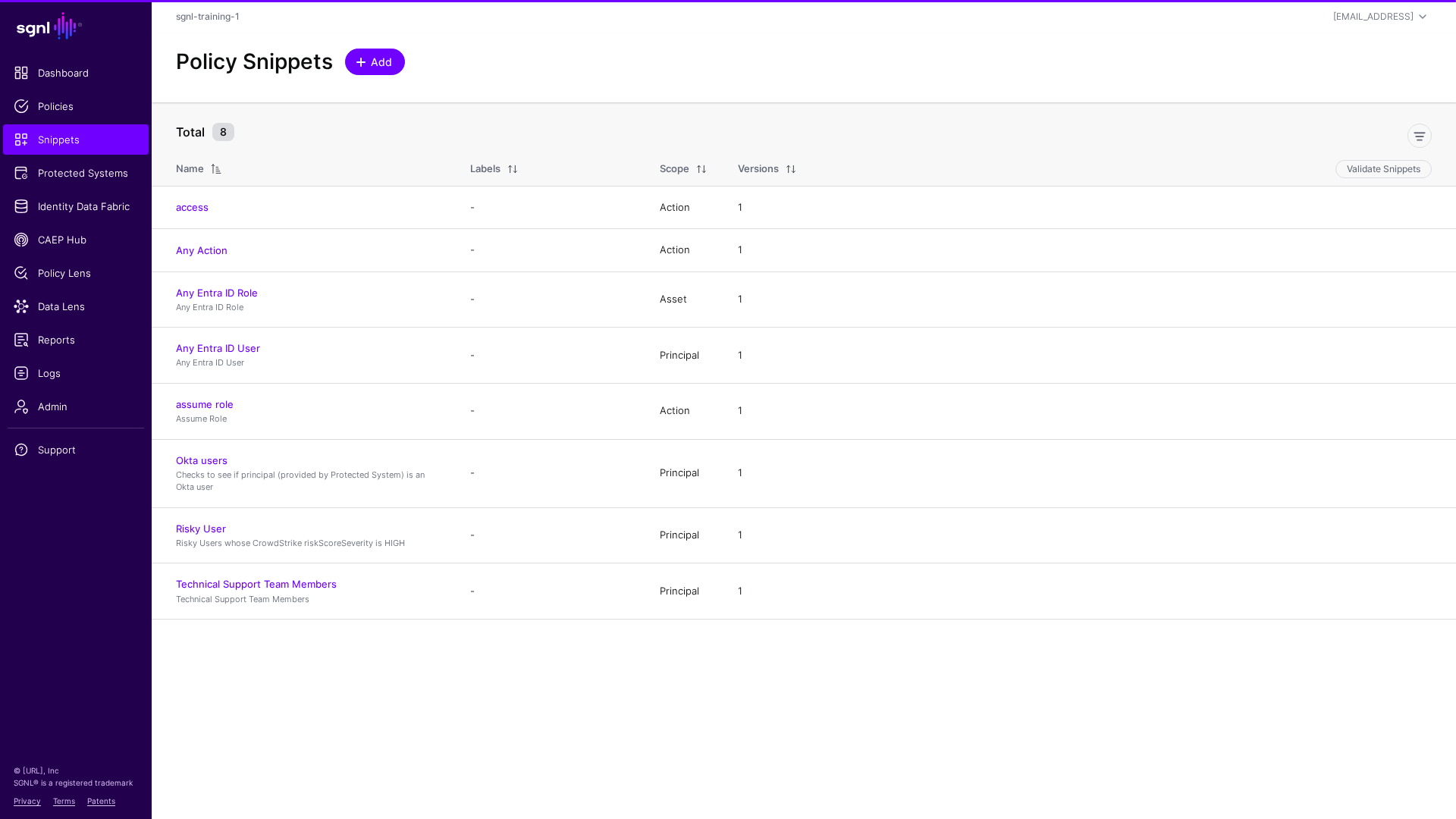
click at [387, 67] on span "Add" at bounding box center [382, 62] width 25 height 16
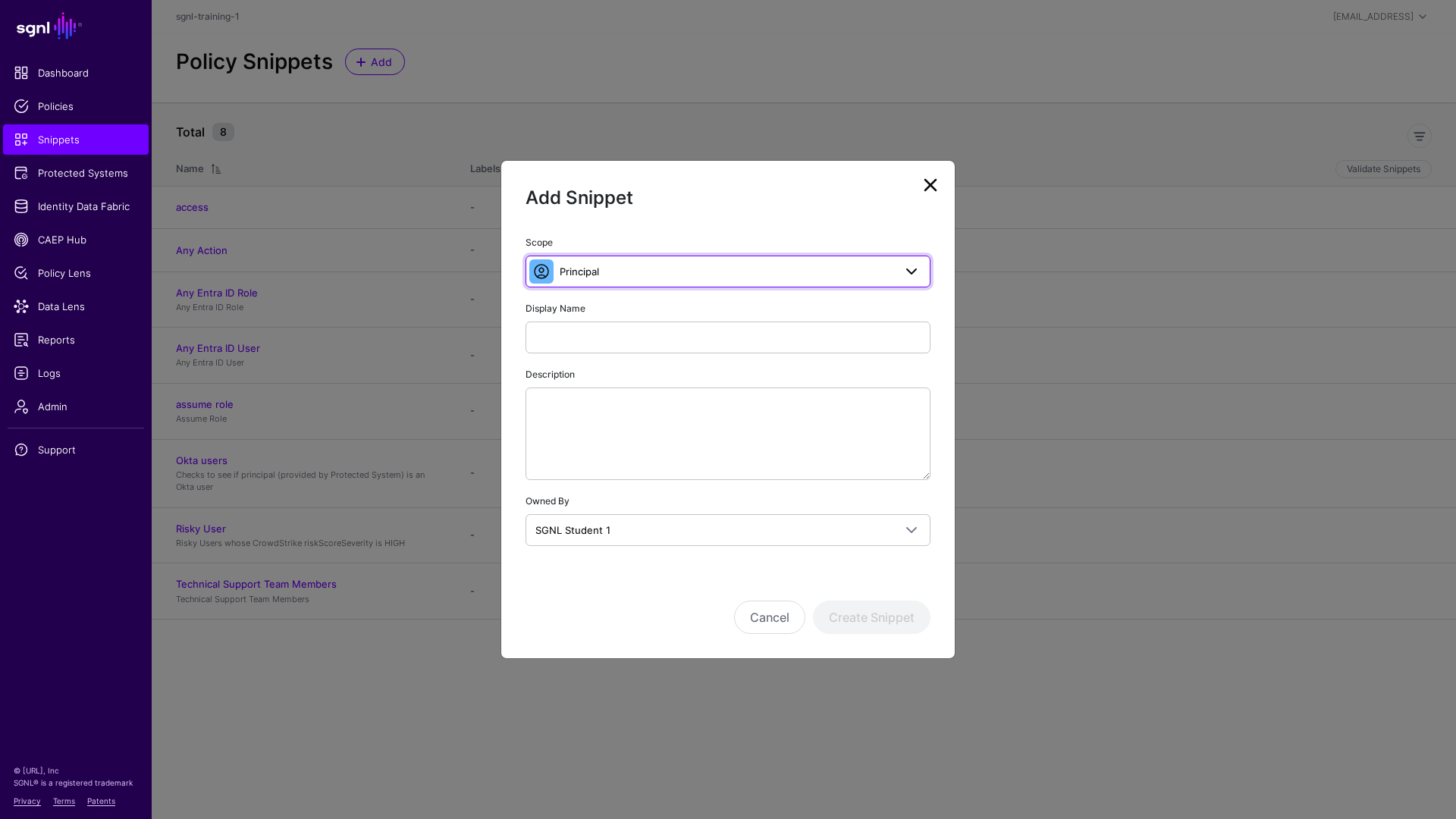
drag, startPoint x: 620, startPoint y: 270, endPoint x: 628, endPoint y: 278, distance: 11.3
click at [620, 270] on span "Principal" at bounding box center [726, 271] width 334 height 17
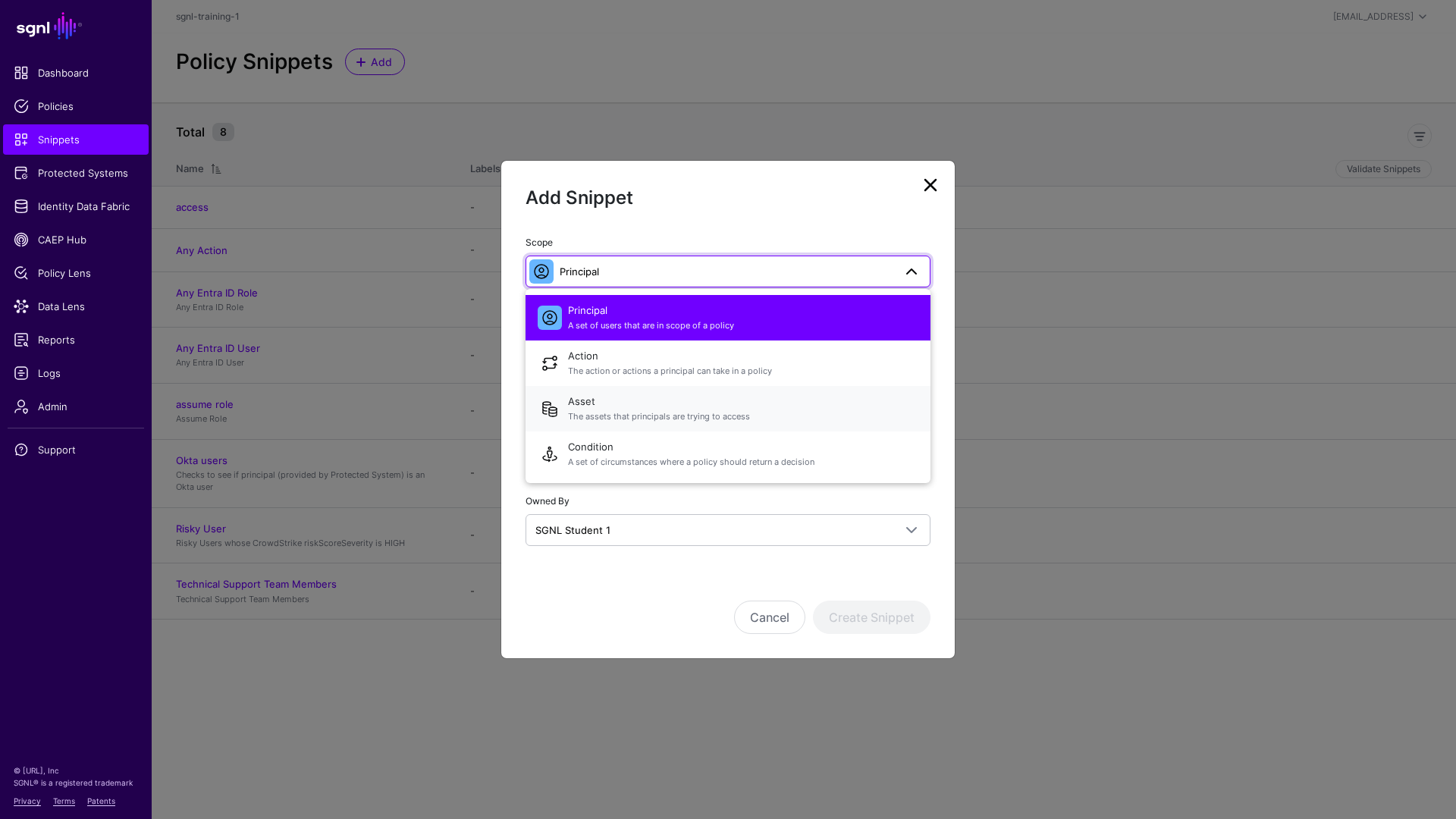
click at [742, 414] on span "The assets that principals are trying to access" at bounding box center [743, 416] width 351 height 13
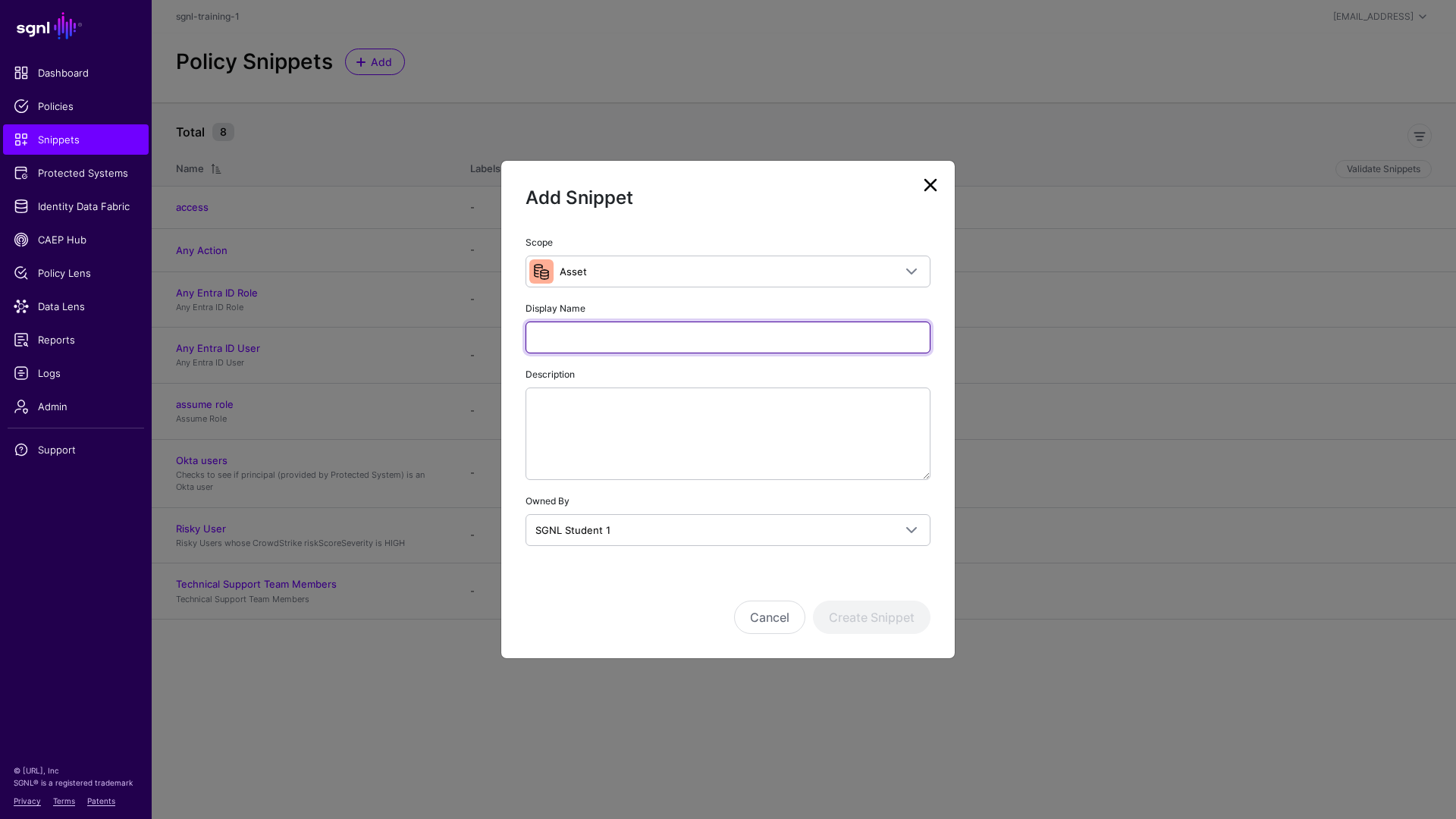
click at [602, 340] on input "Display Name" at bounding box center [728, 338] width 405 height 32
type input "*********"
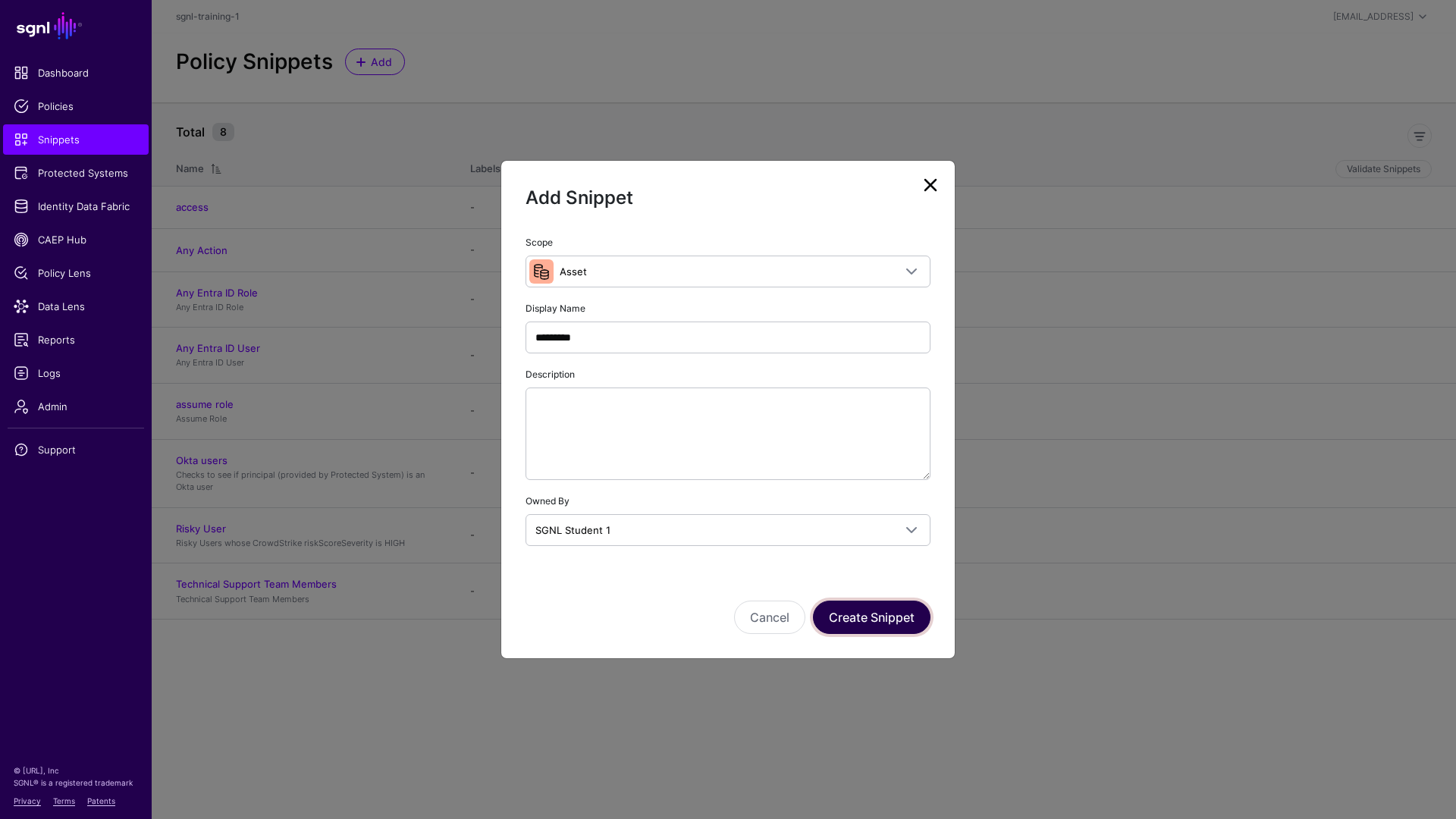
click at [889, 620] on button "Create Snippet" at bounding box center [872, 618] width 118 height 34
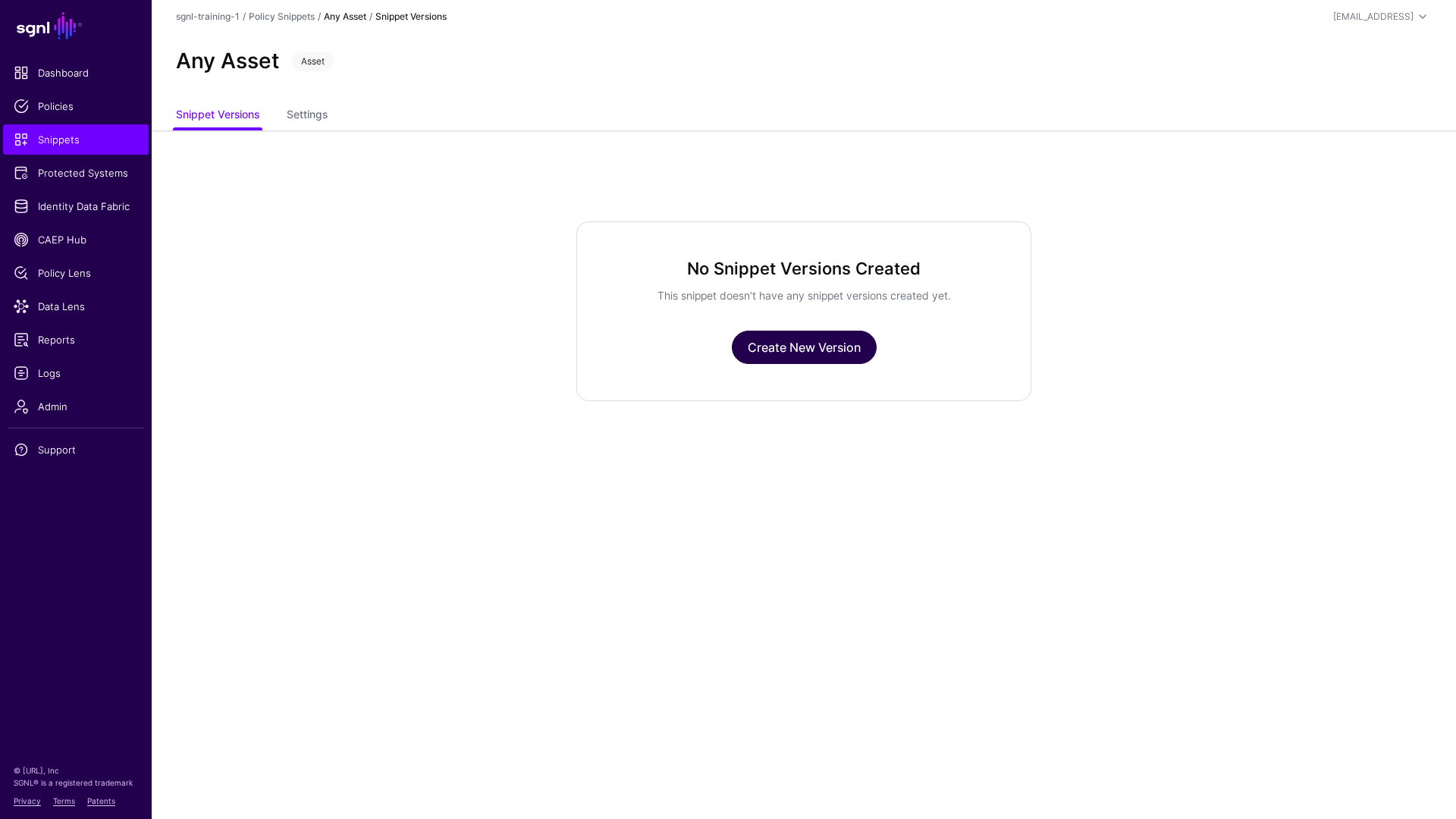
click at [778, 361] on link "Create New Version" at bounding box center [805, 348] width 145 height 34
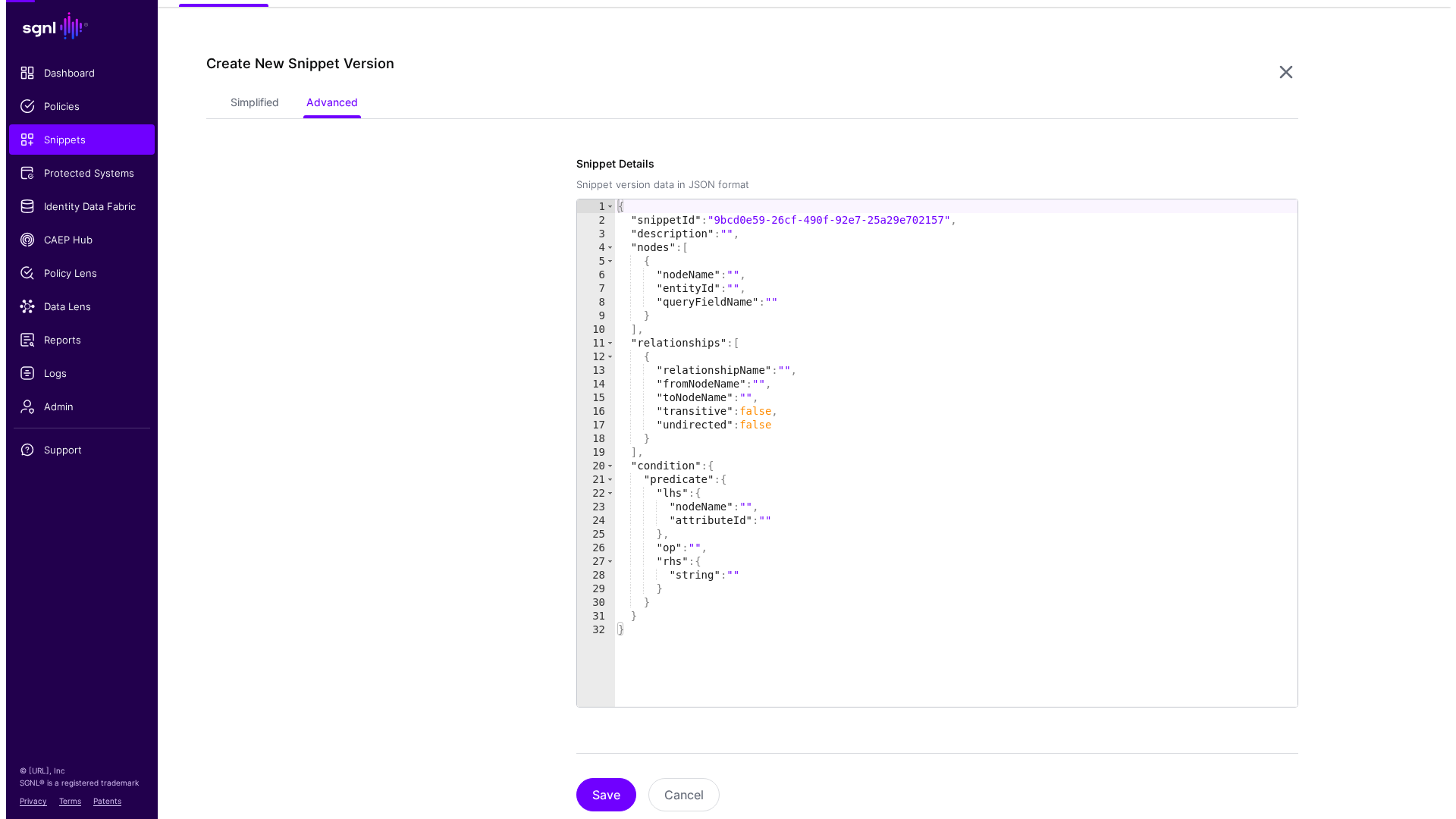
scroll to position [131, 0]
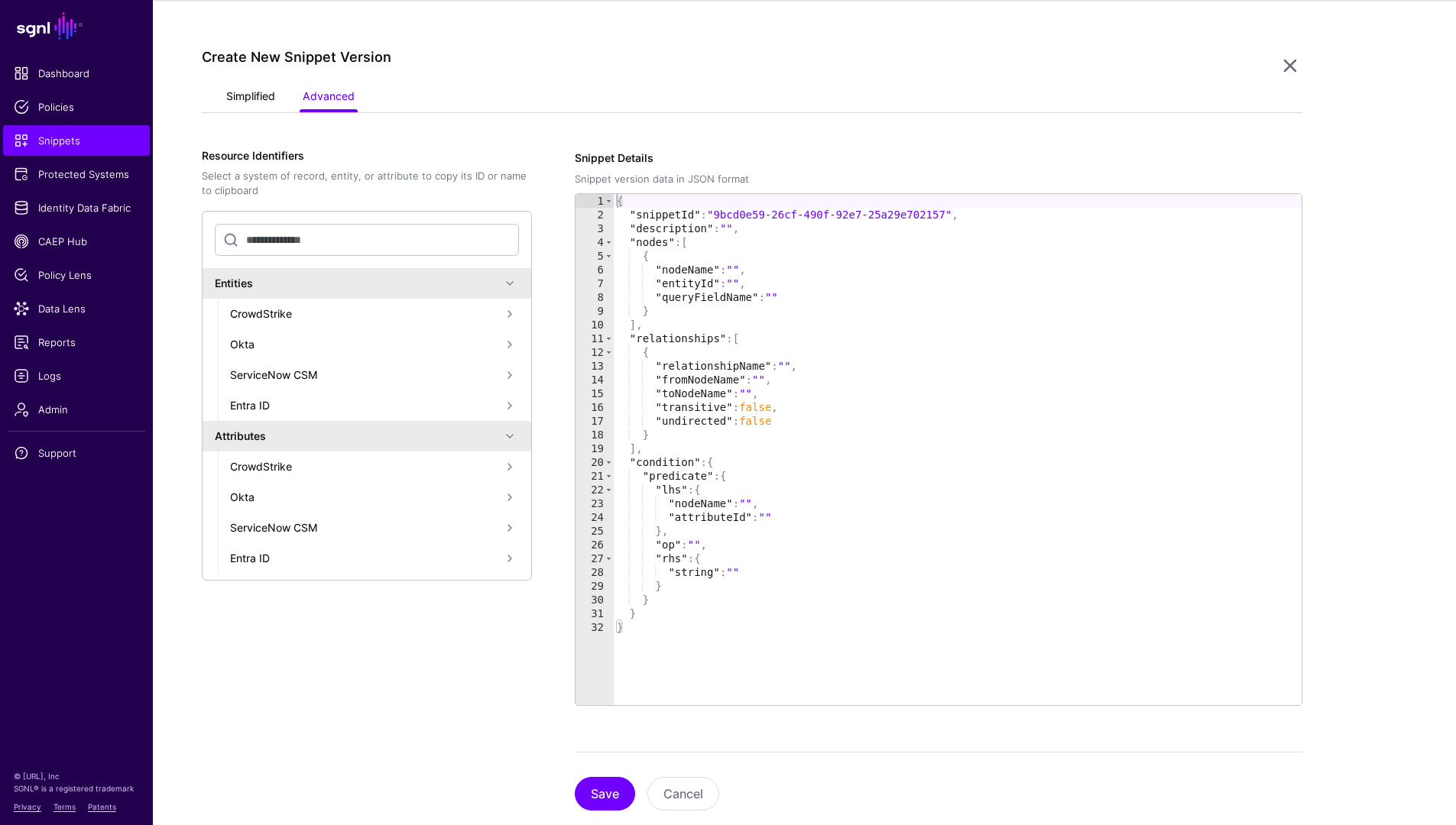
click at [261, 100] on link "Simplified" at bounding box center [250, 98] width 49 height 29
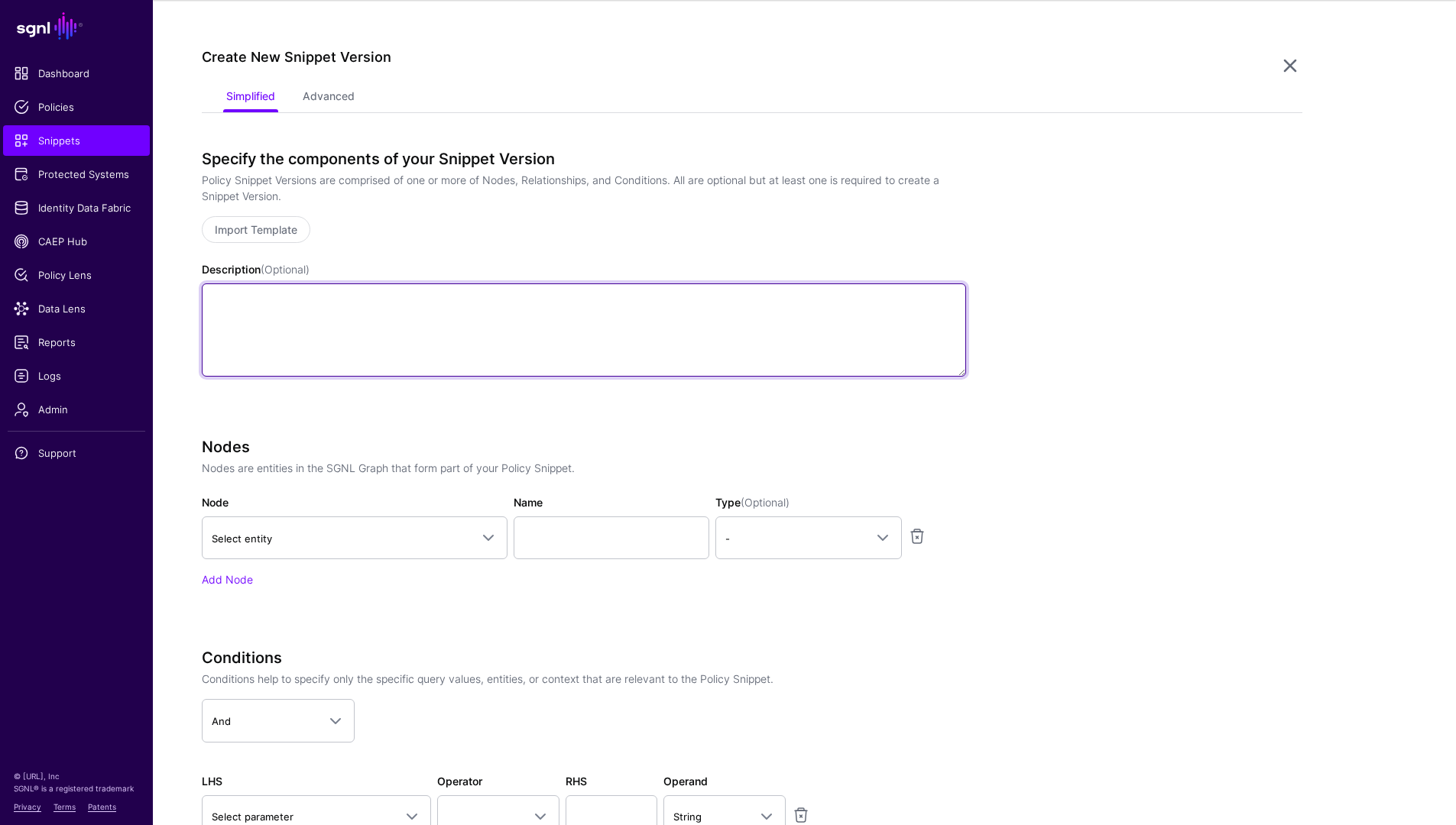
click at [376, 324] on textarea "Description (Optional)" at bounding box center [584, 330] width 764 height 93
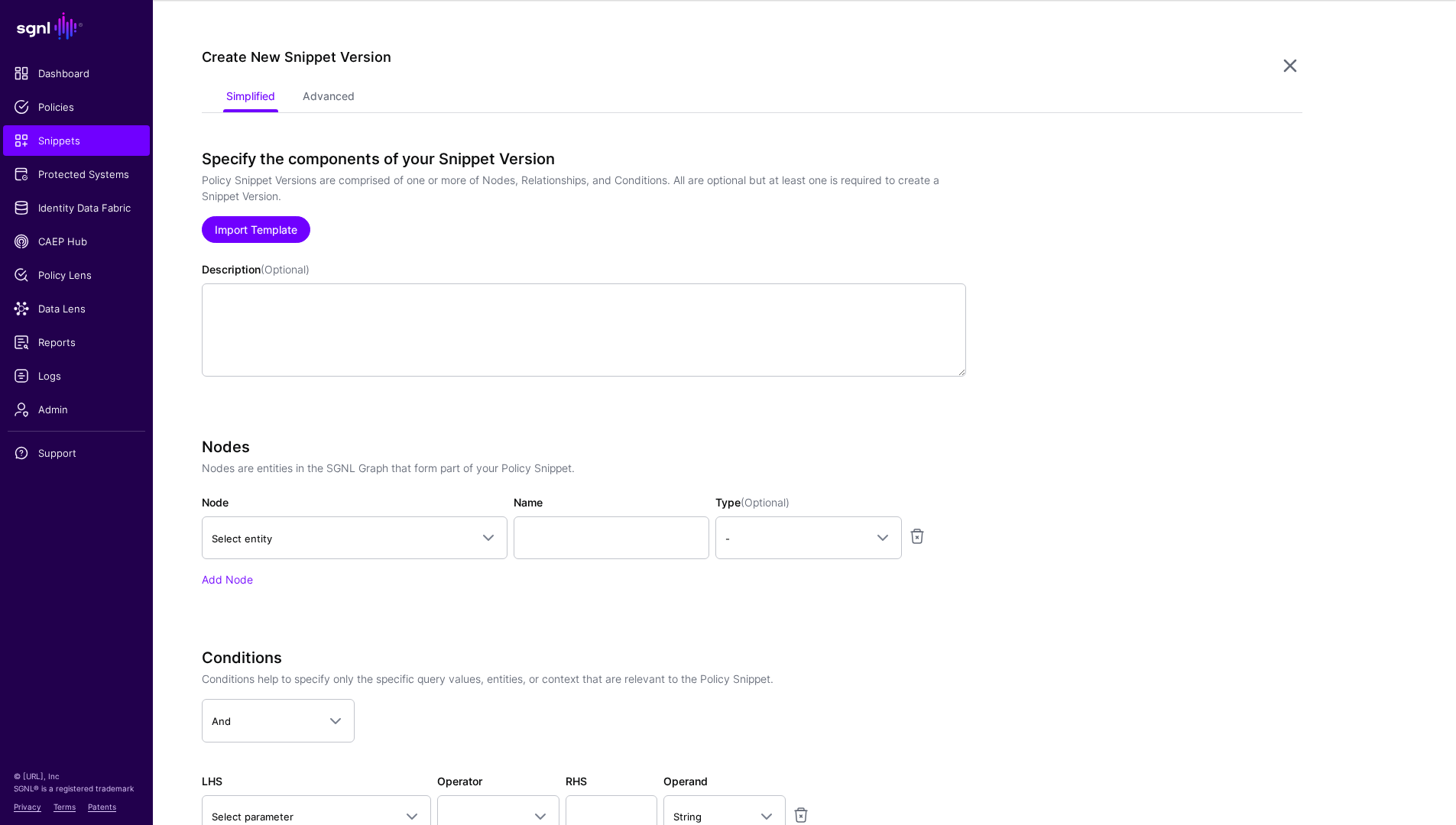
click at [265, 229] on link "Import Template" at bounding box center [256, 230] width 109 height 27
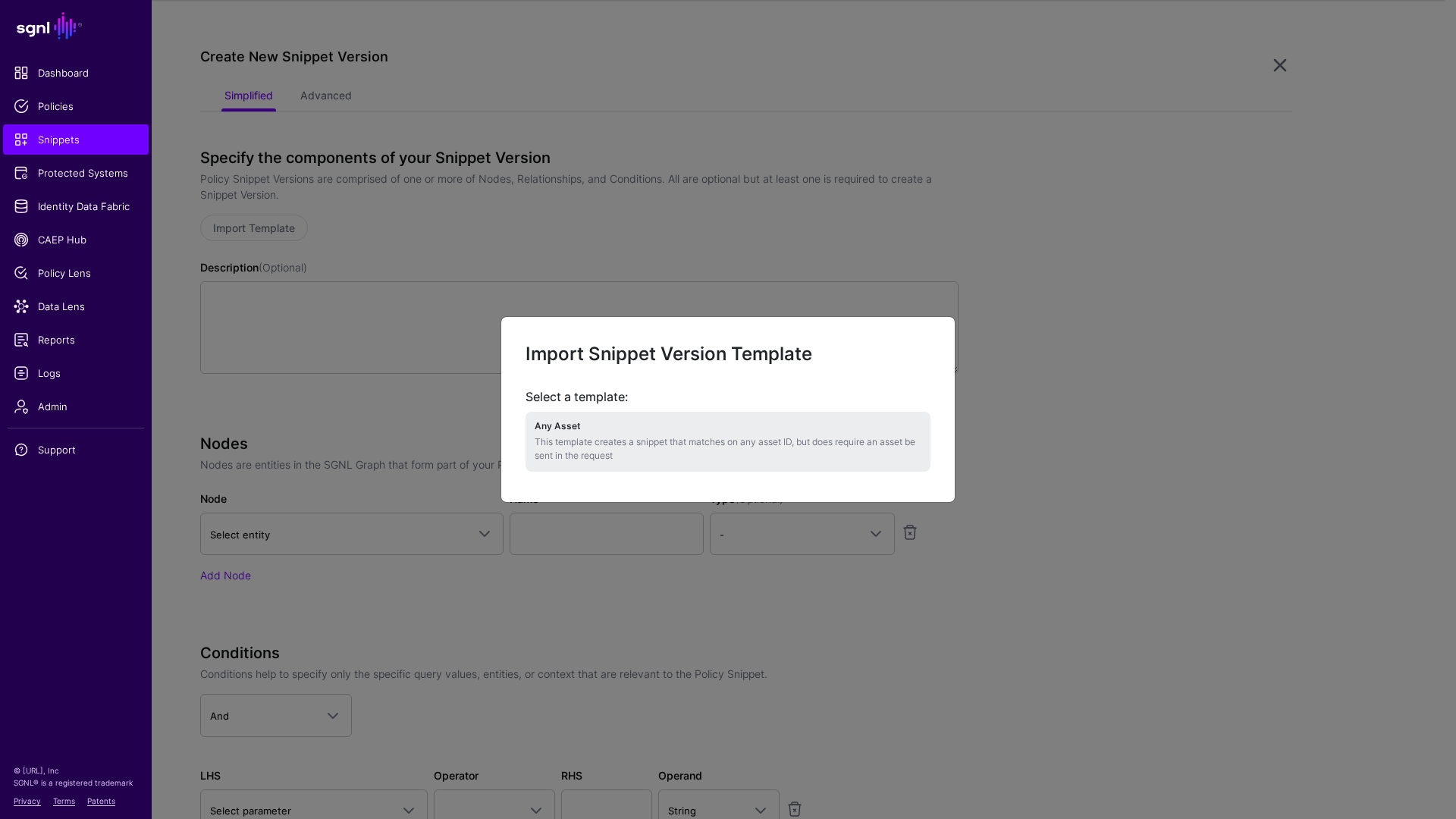
click at [606, 441] on p "This template creates a snippet that matches on any asset ID, but does require …" at bounding box center [728, 449] width 387 height 27
type textarea "**********"
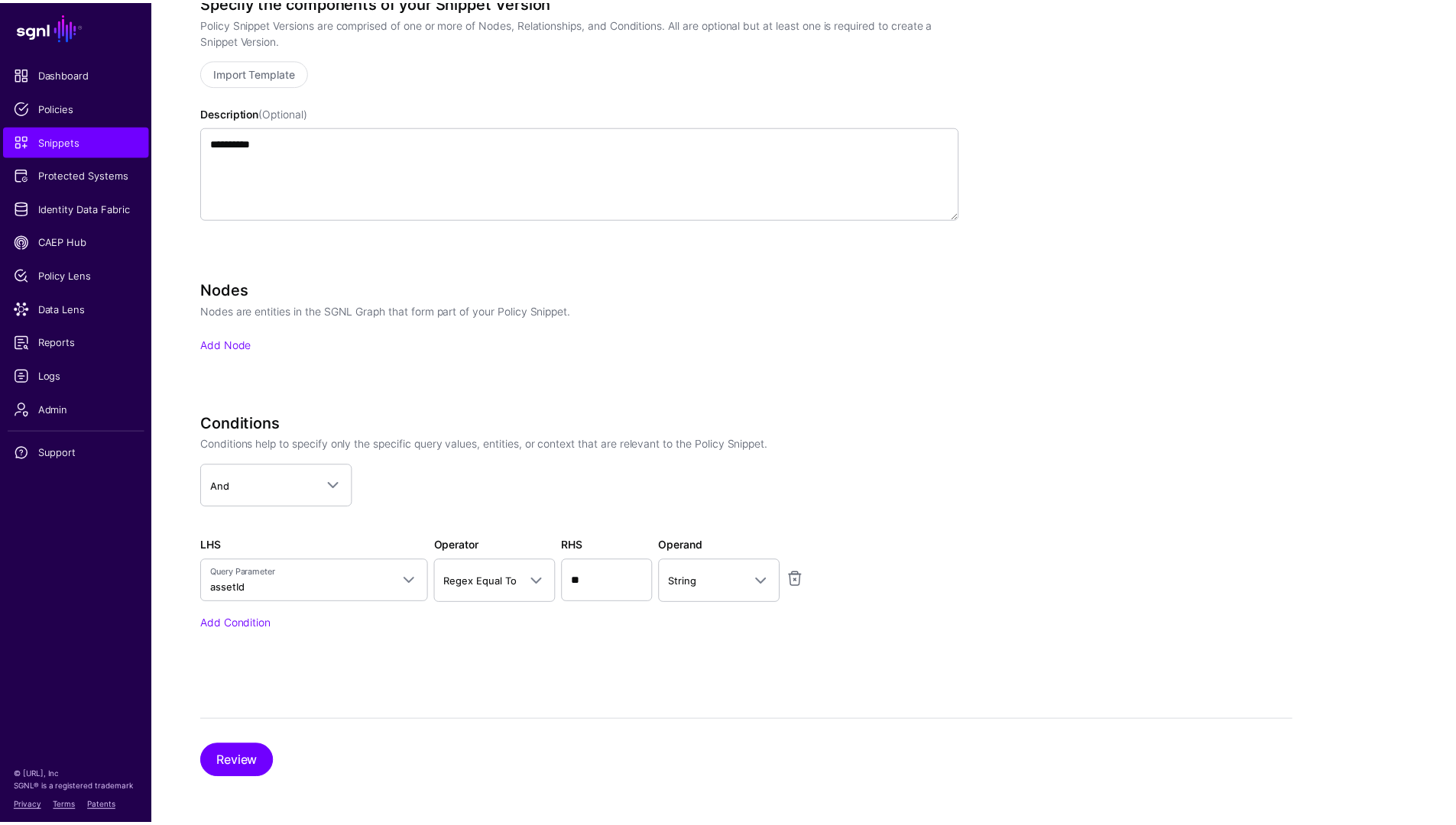
scroll to position [292, 0]
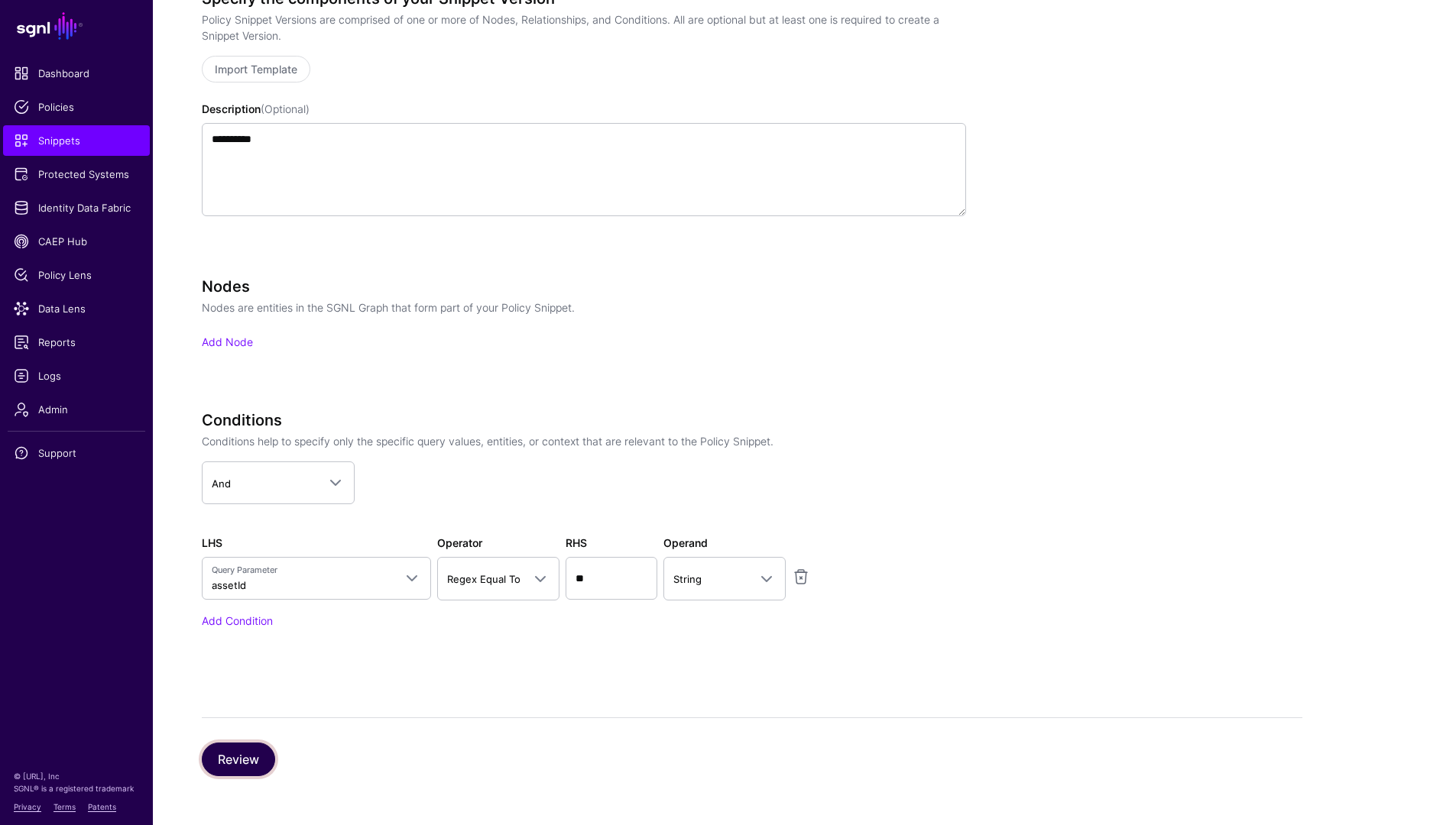
click at [242, 760] on button "Review" at bounding box center [239, 760] width 73 height 34
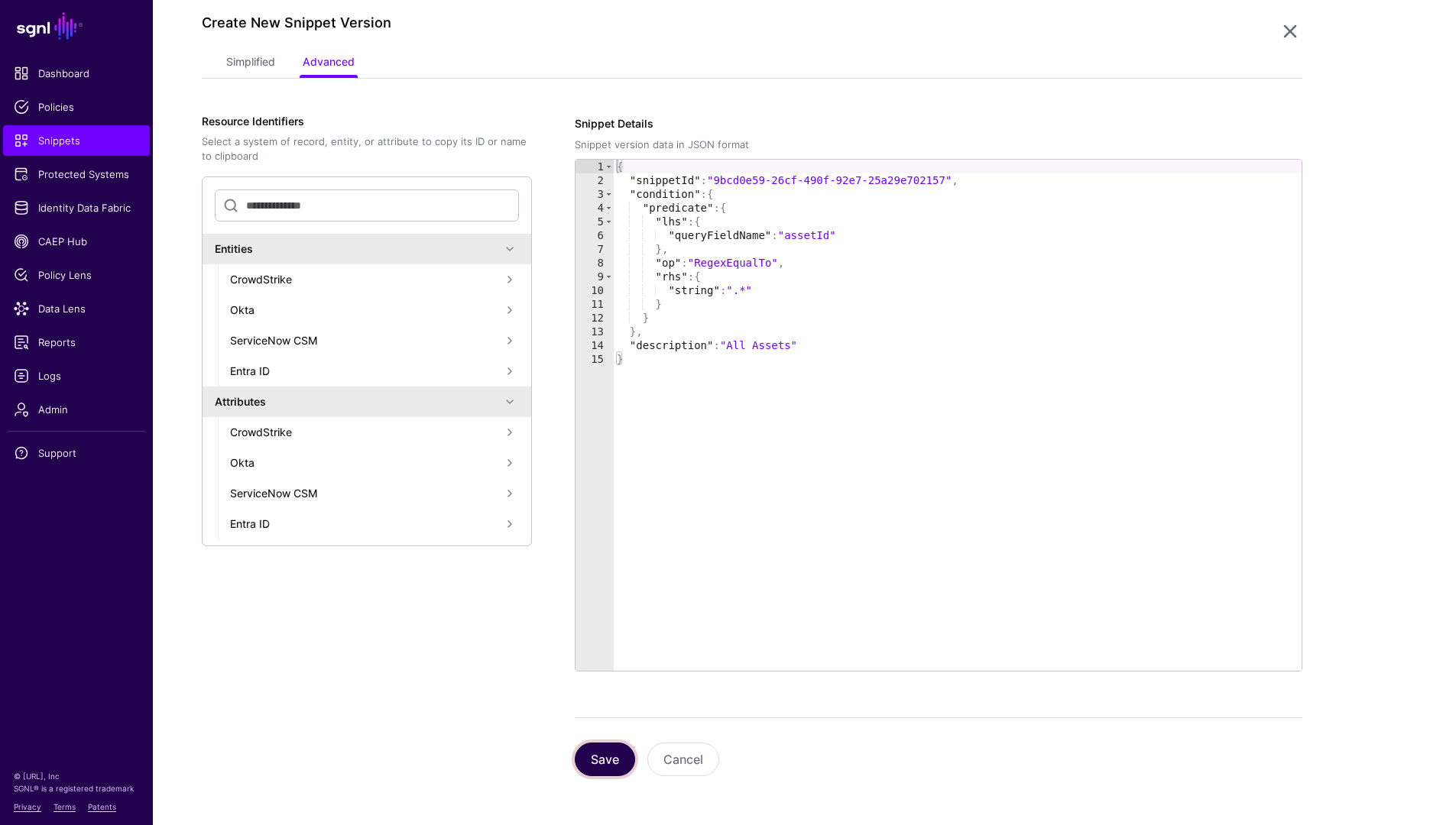
click at [587, 757] on button "Save" at bounding box center [604, 760] width 60 height 34
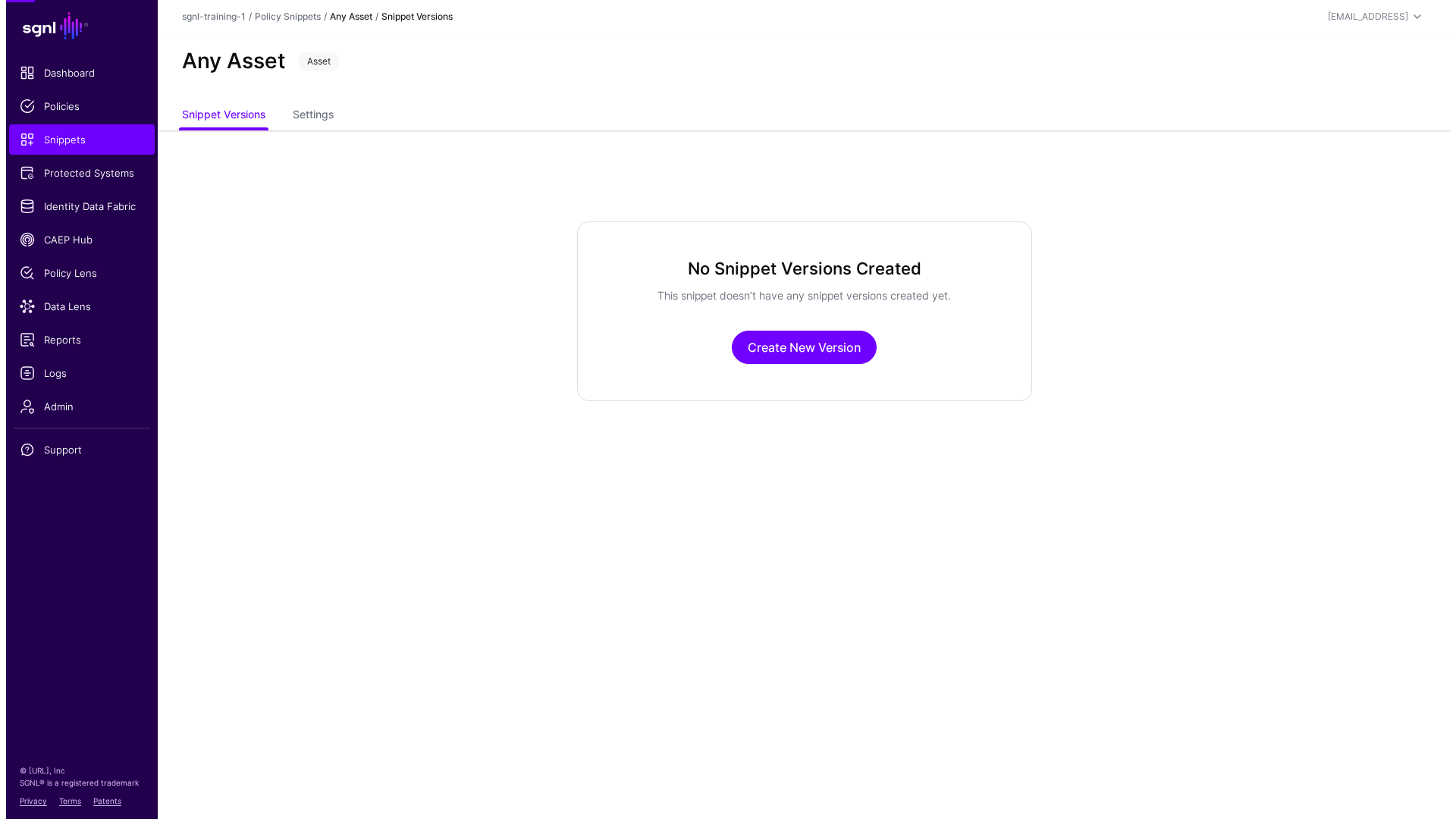
scroll to position [0, 0]
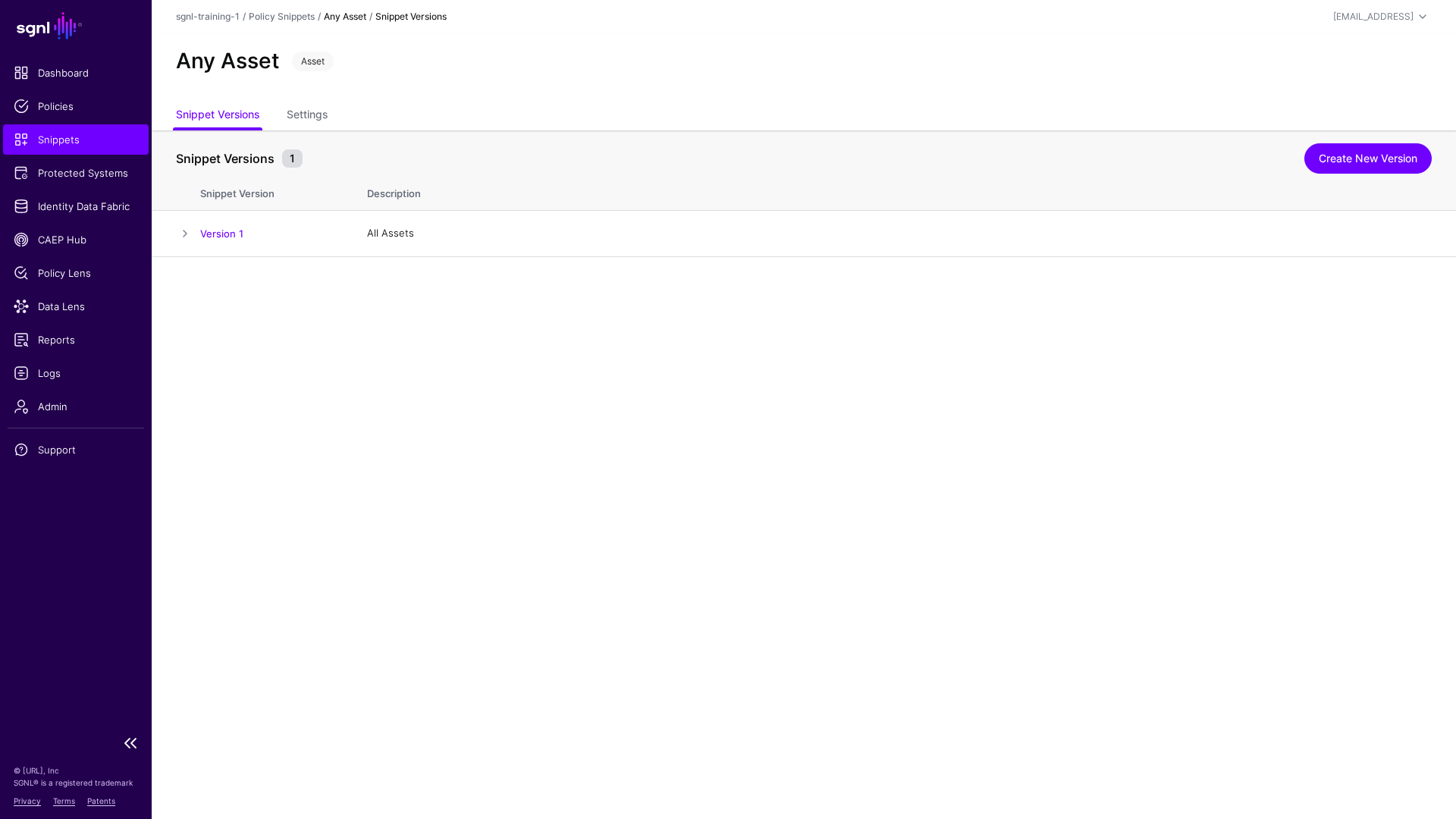
click at [76, 145] on span "Snippets" at bounding box center [76, 140] width 125 height 15
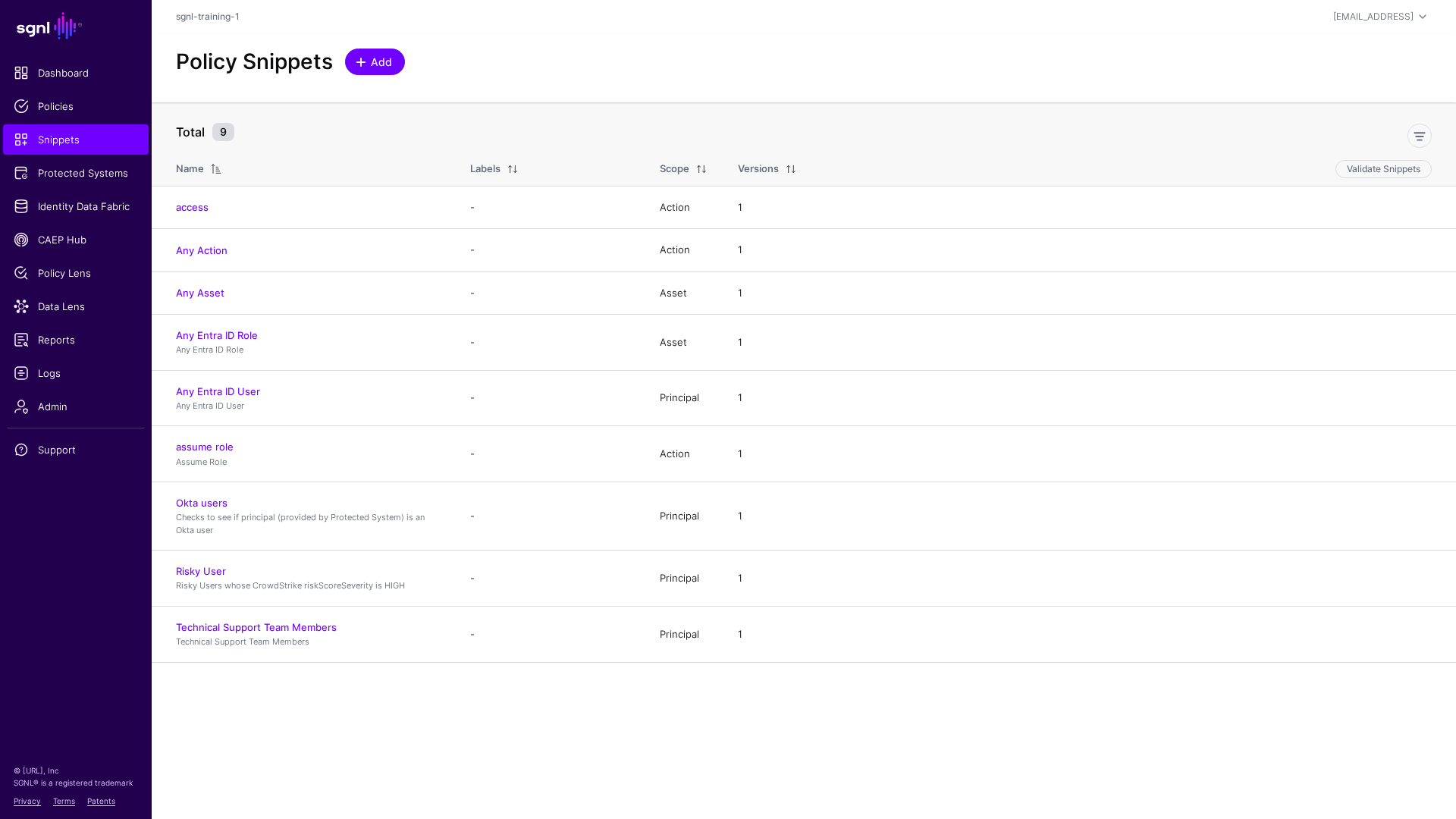
click at [373, 68] on span "Add" at bounding box center [382, 62] width 25 height 16
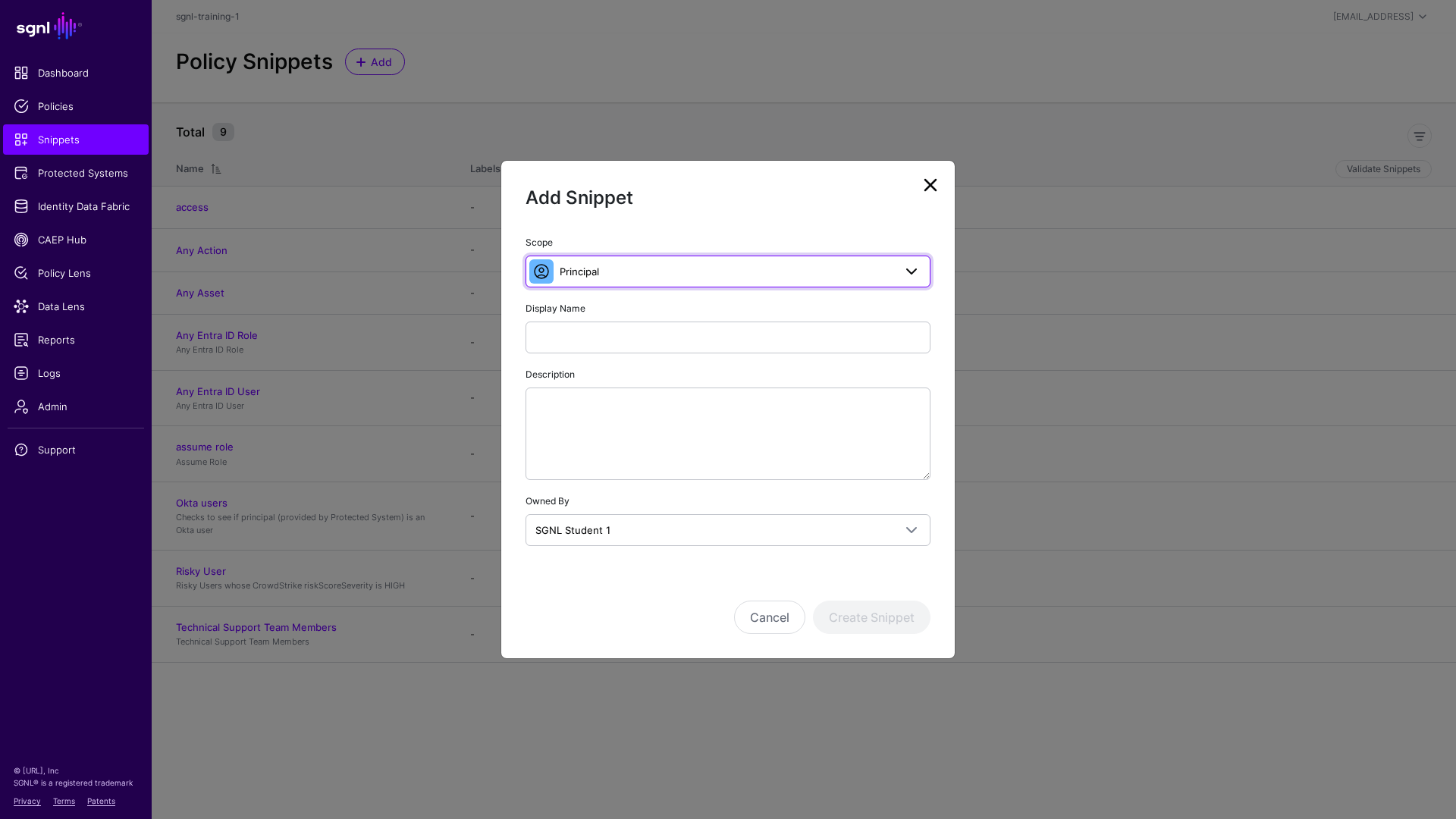
click at [661, 272] on span "Principal" at bounding box center [726, 271] width 334 height 17
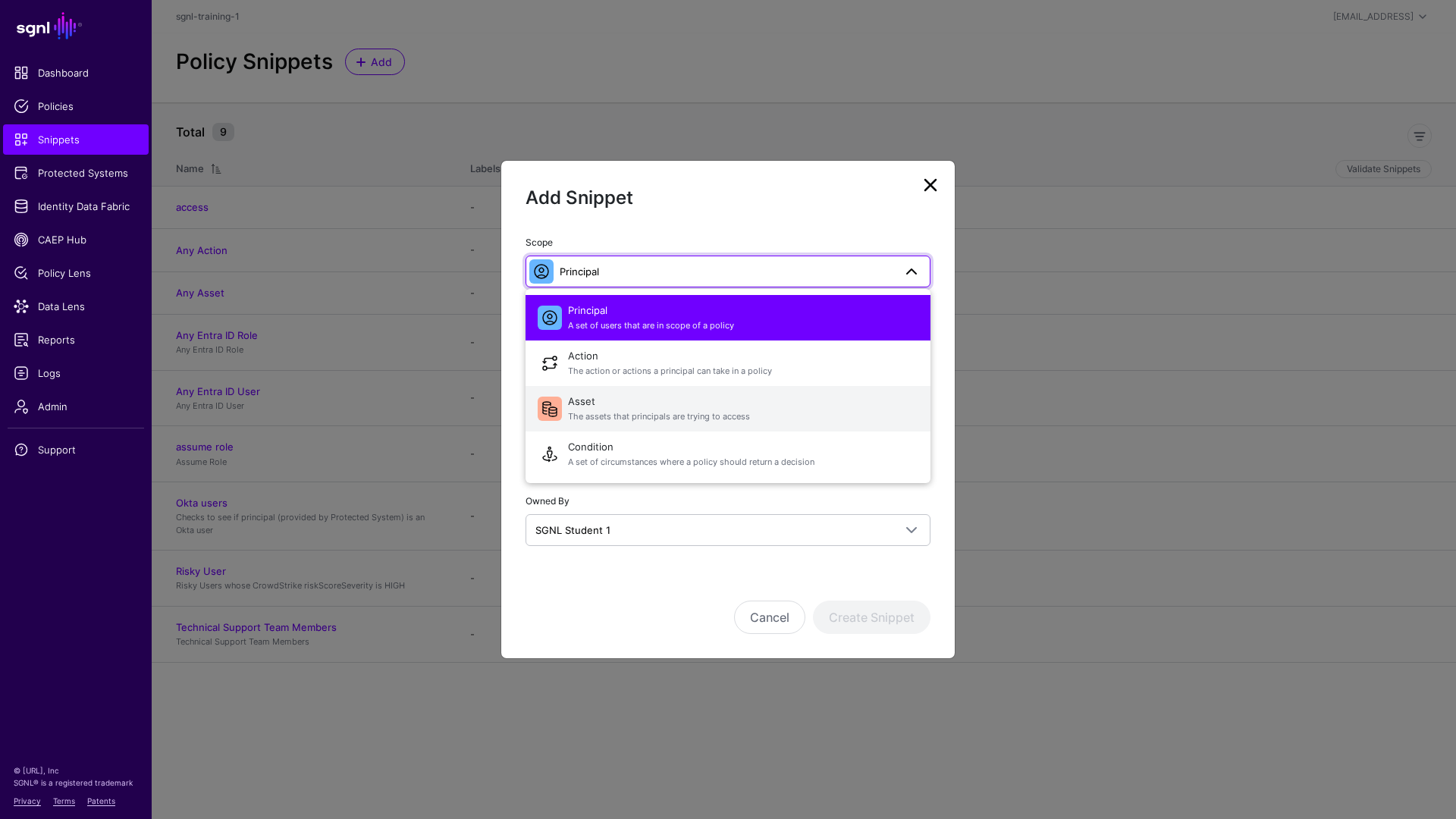
click at [757, 407] on span "Asset The assets that principals are trying to access" at bounding box center [743, 409] width 351 height 36
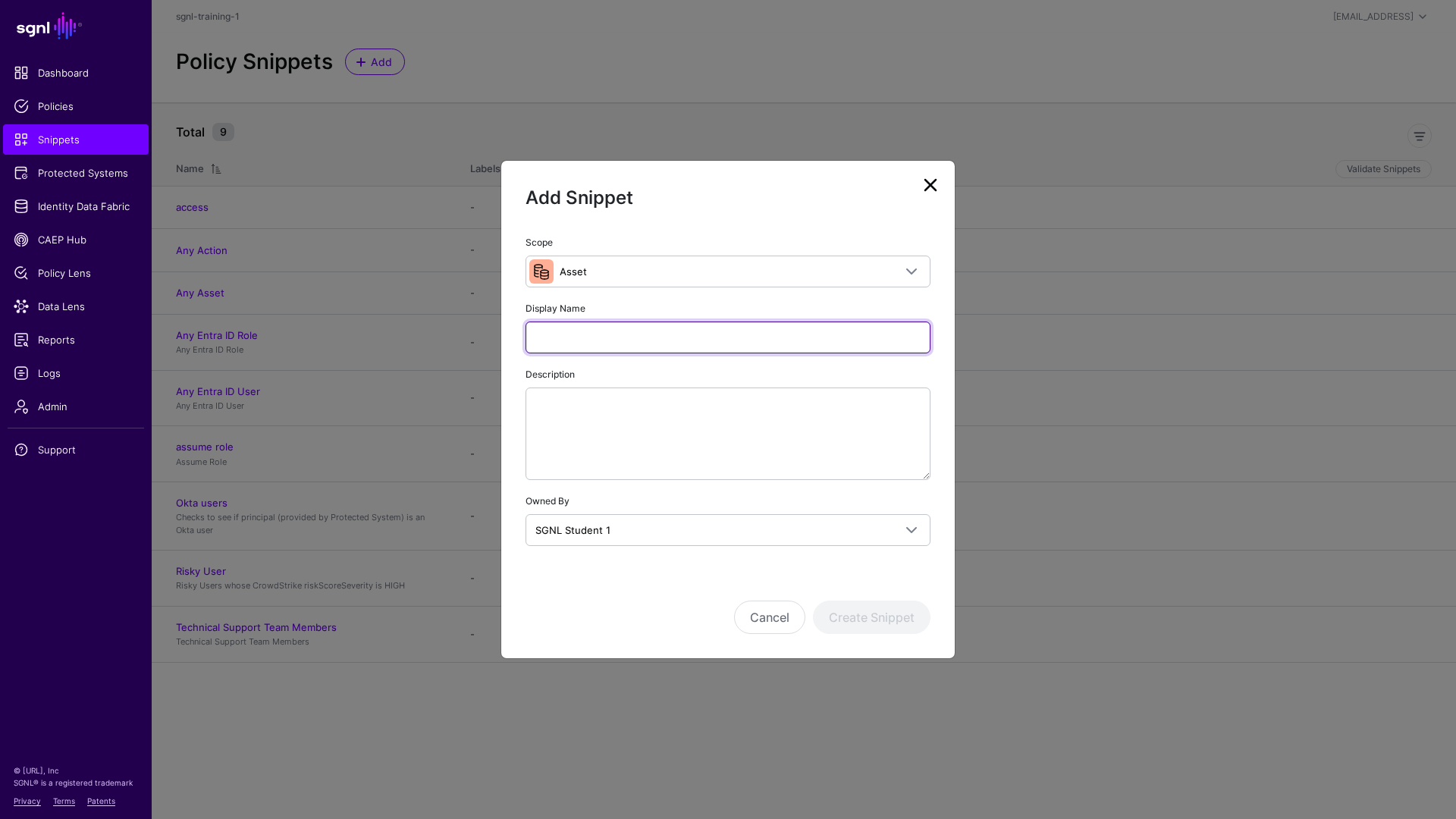
click at [580, 332] on input "Display Name" at bounding box center [728, 338] width 405 height 32
type input "*"
type input "**********"
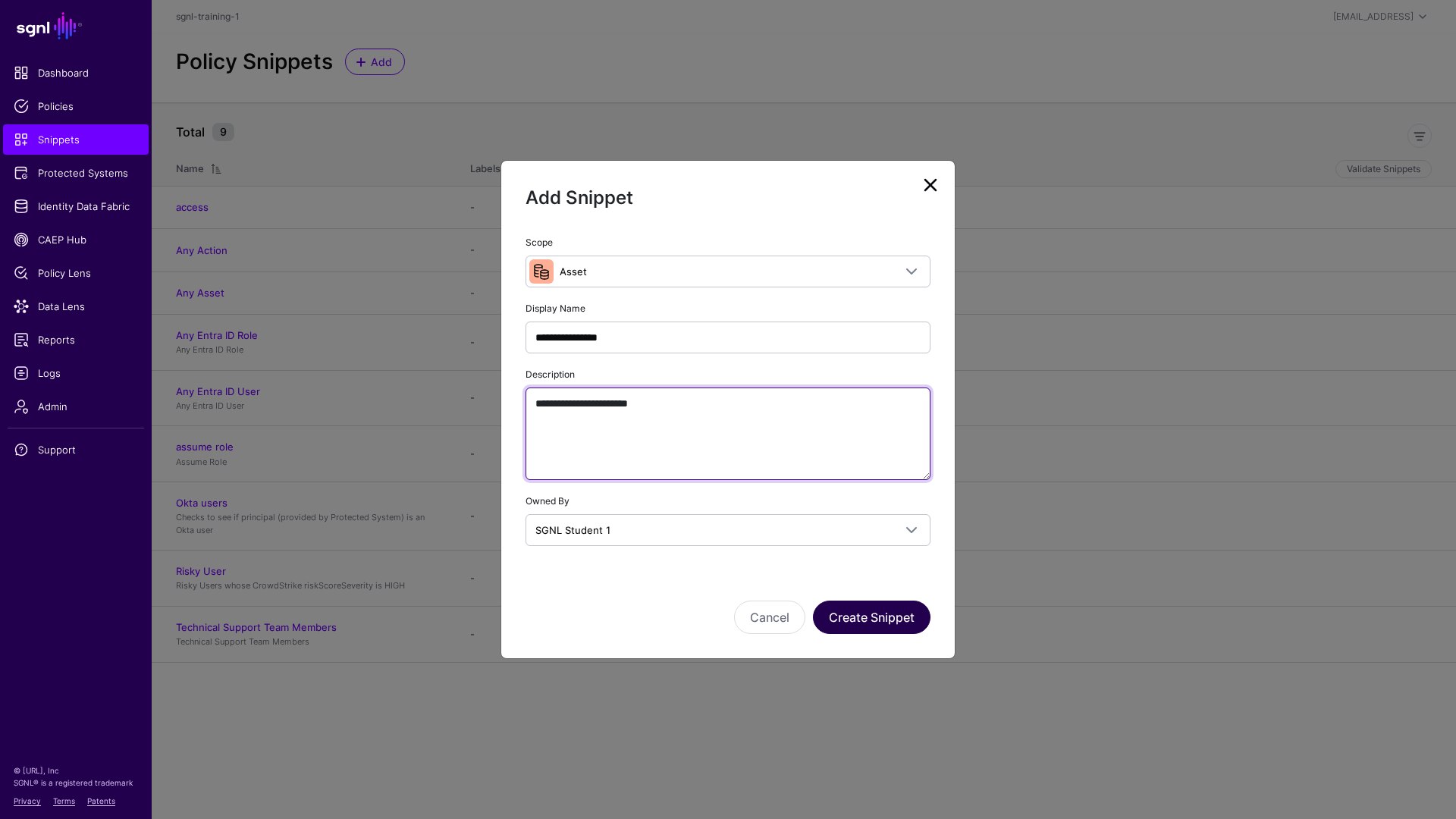
type textarea "**********"
click at [859, 626] on button "Create Snippet" at bounding box center [872, 618] width 118 height 34
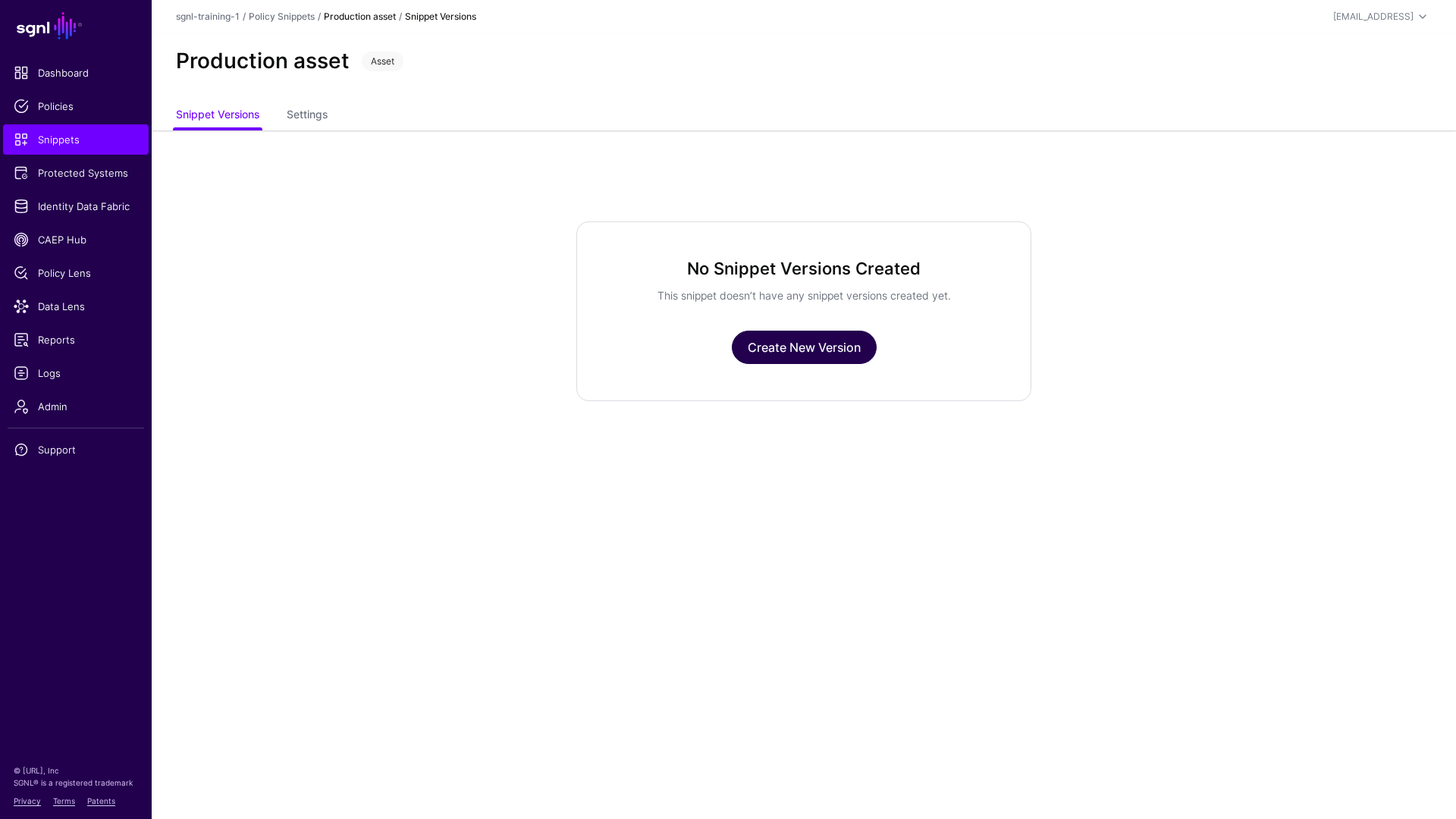
click at [756, 341] on link "Create New Version" at bounding box center [805, 348] width 145 height 34
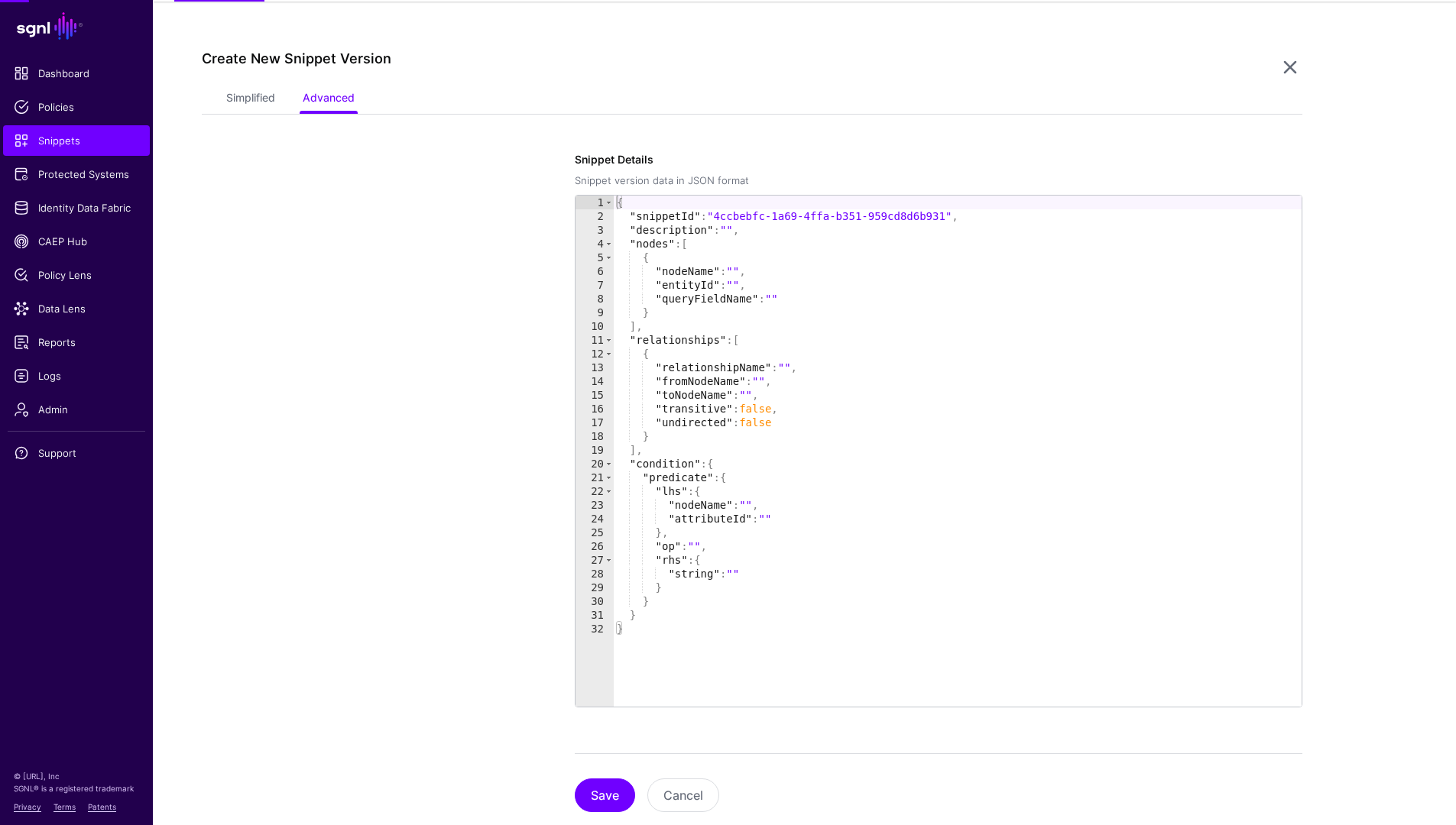
scroll to position [132, 0]
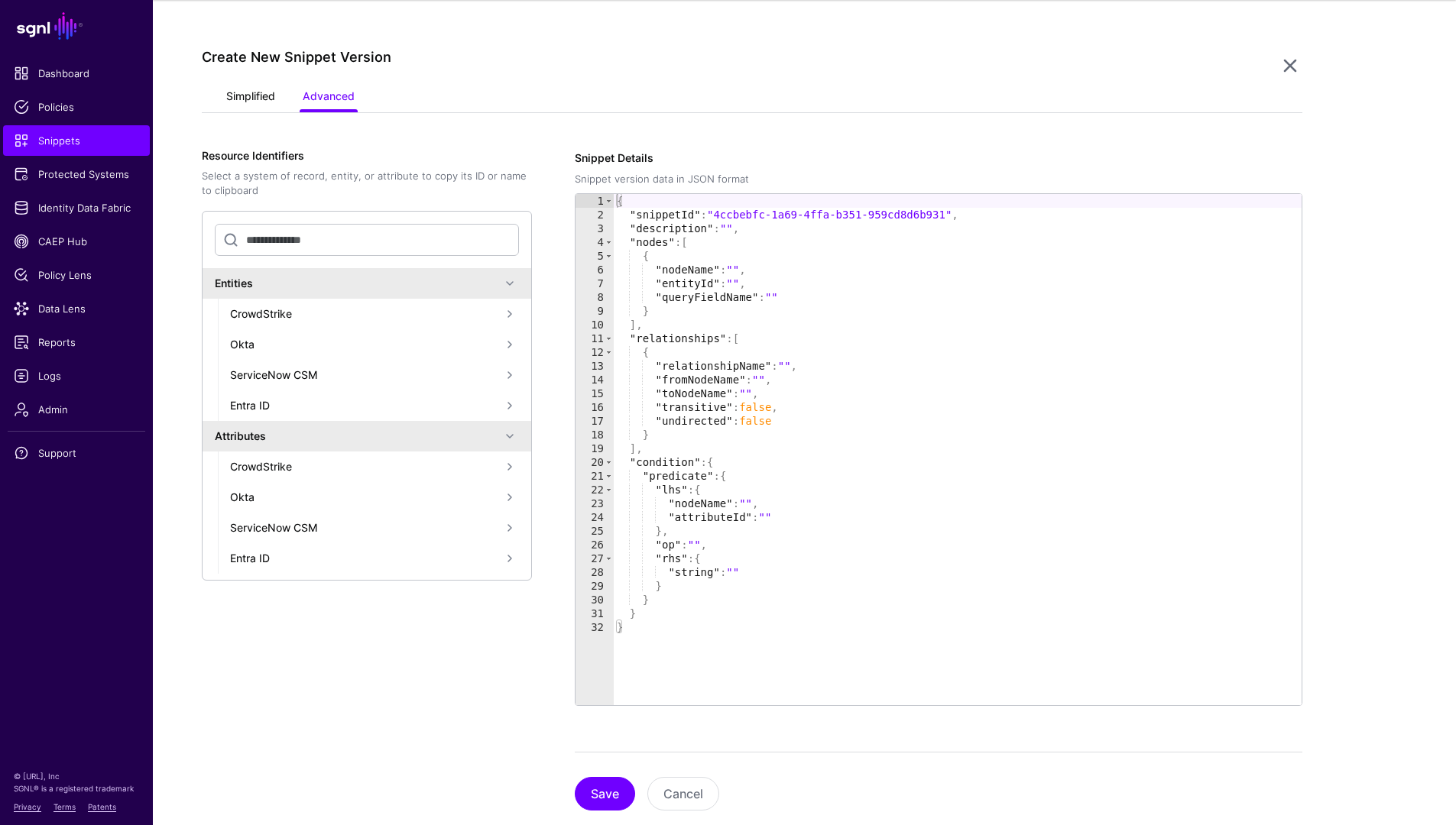
click at [249, 109] on link "Simplified" at bounding box center [250, 98] width 49 height 29
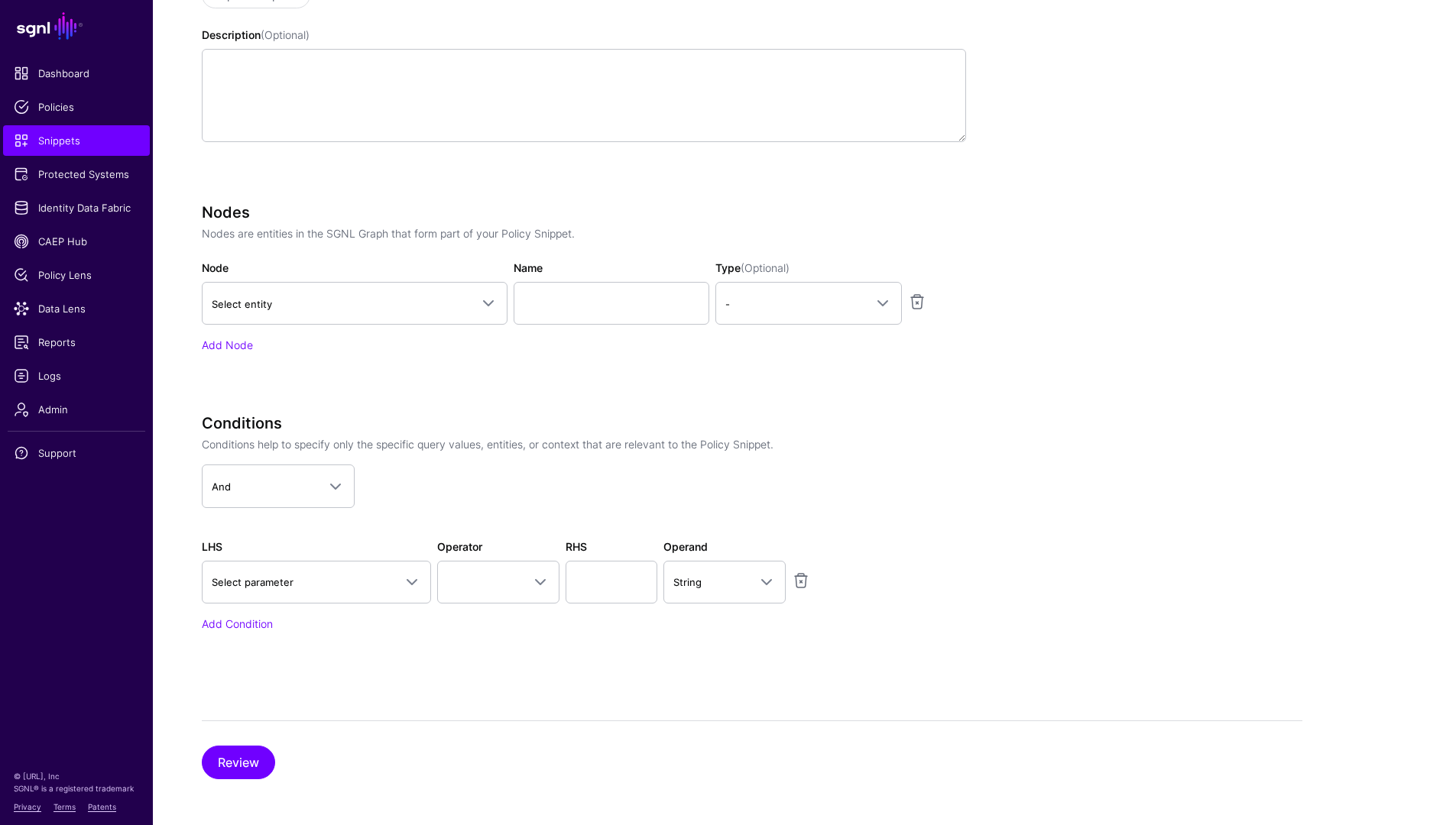
scroll to position [369, 0]
click at [396, 572] on span at bounding box center [408, 580] width 27 height 19
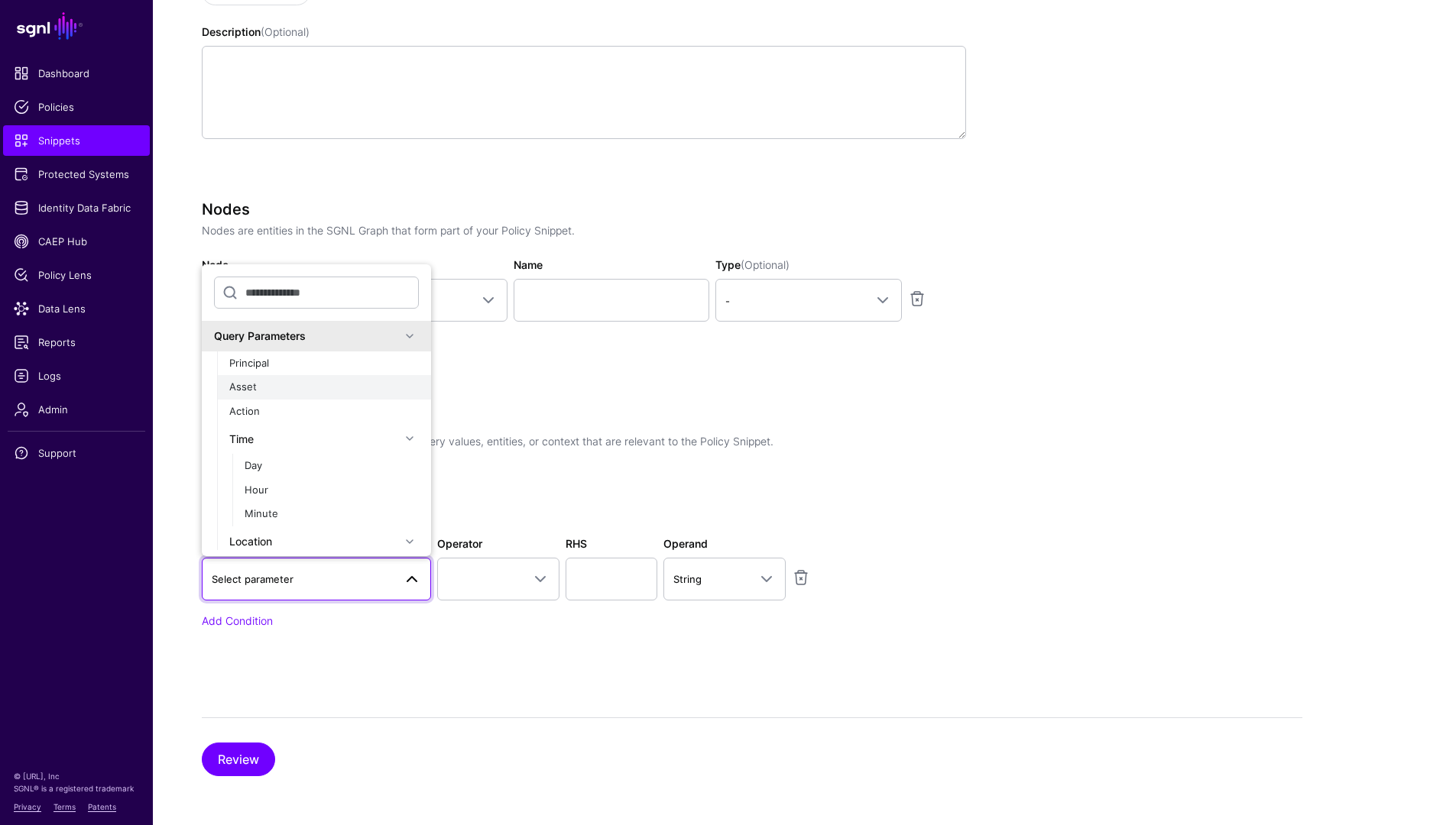
click at [252, 391] on span "Asset" at bounding box center [243, 386] width 27 height 12
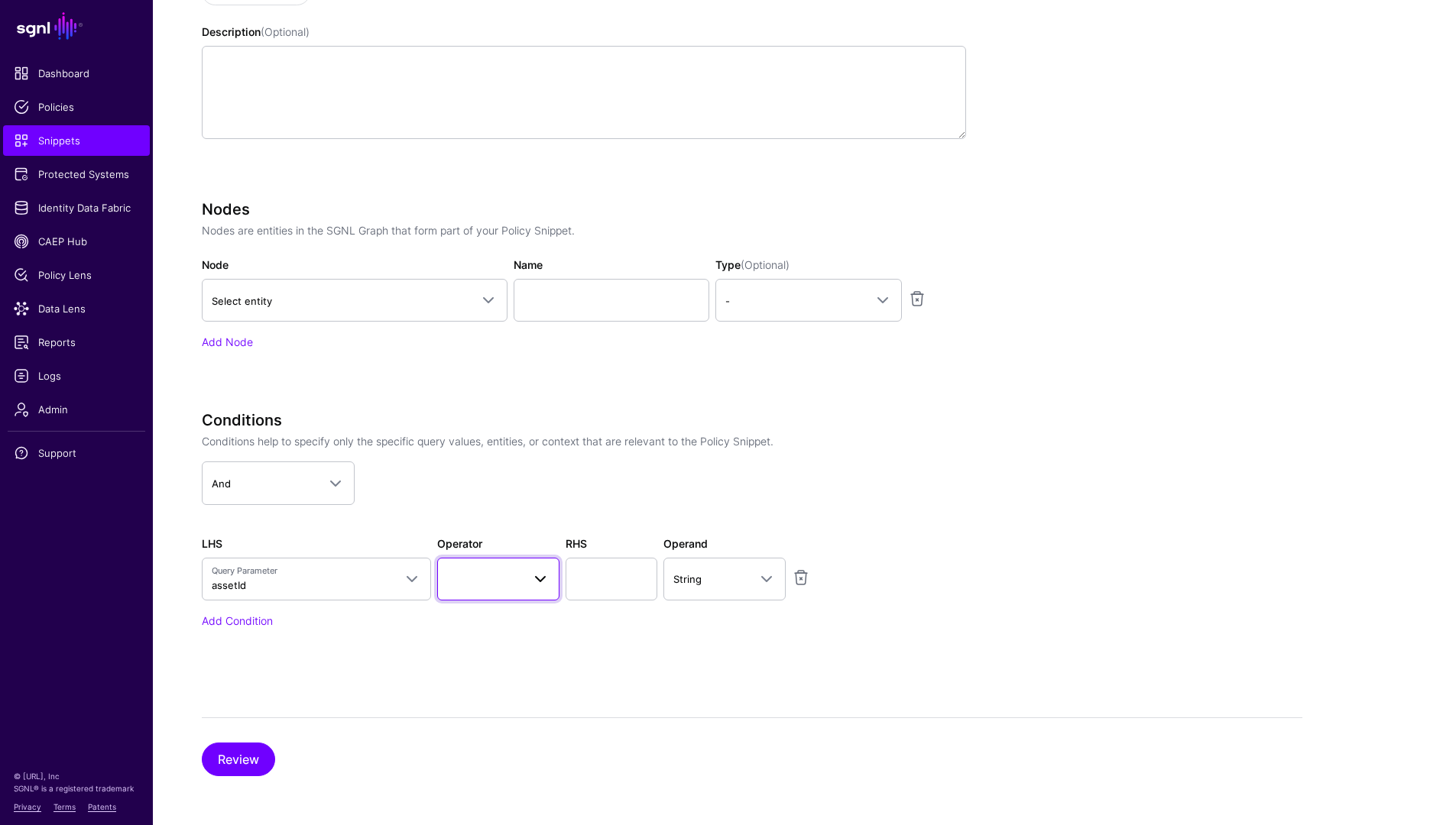
click at [481, 597] on link at bounding box center [498, 579] width 122 height 42
click at [515, 516] on button "Starts With" at bounding box center [532, 525] width 191 height 25
click at [609, 582] on input "text" at bounding box center [611, 579] width 92 height 42
type input "**********"
click at [233, 765] on button "Review" at bounding box center [239, 760] width 73 height 34
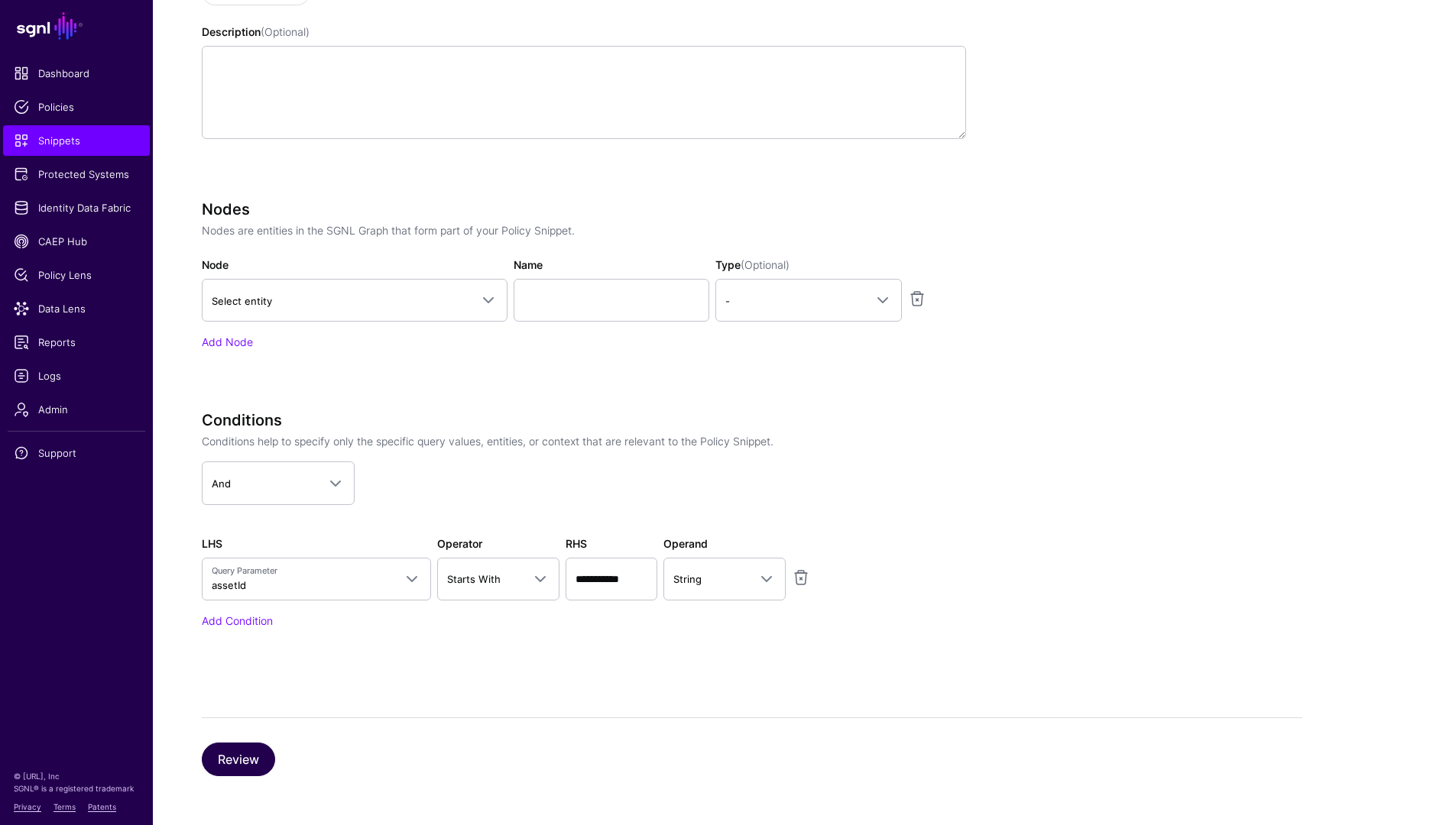
scroll to position [166, 0]
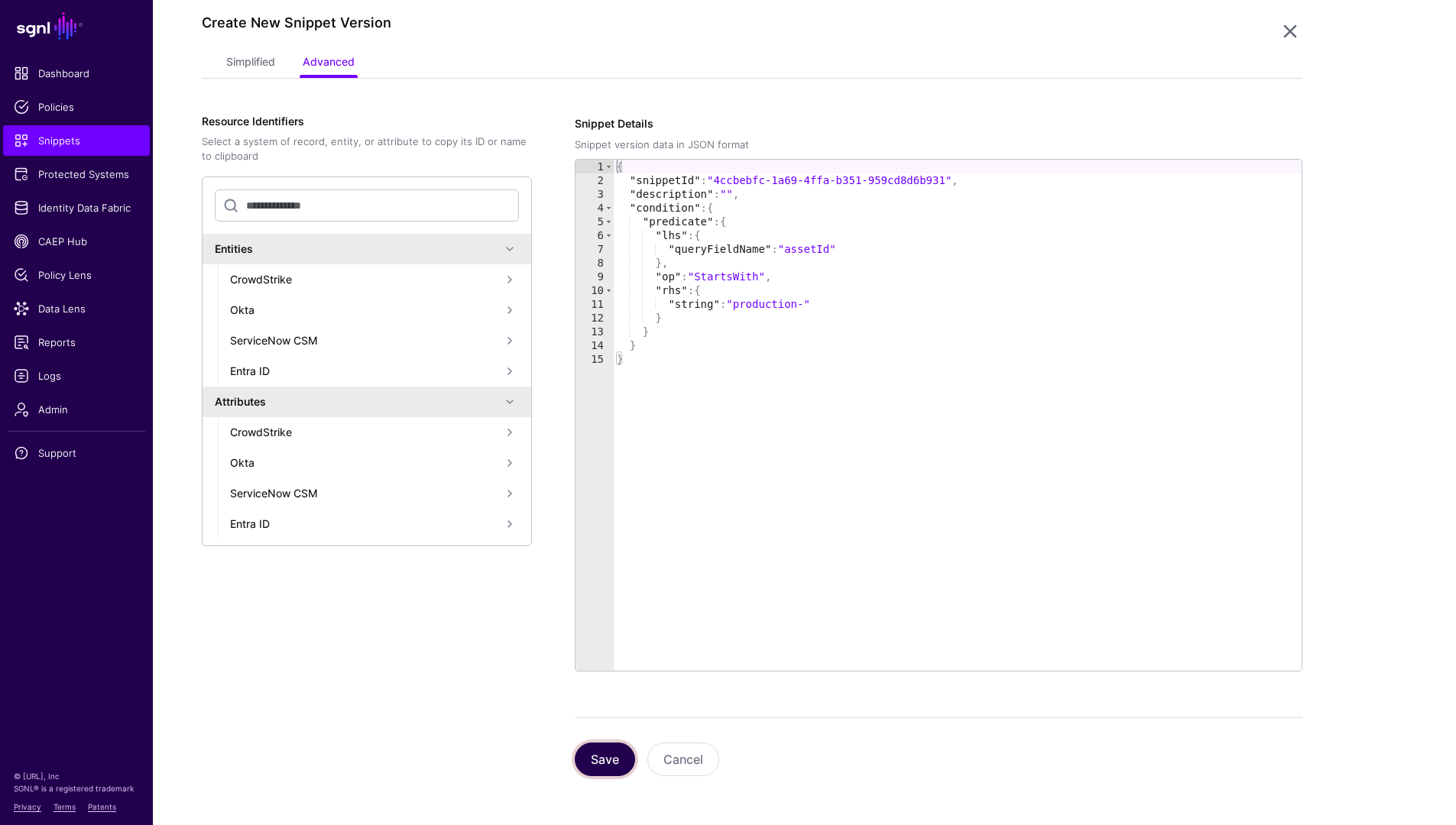
drag, startPoint x: 599, startPoint y: 769, endPoint x: 598, endPoint y: 761, distance: 8.1
click at [599, 769] on button "Save" at bounding box center [604, 760] width 60 height 34
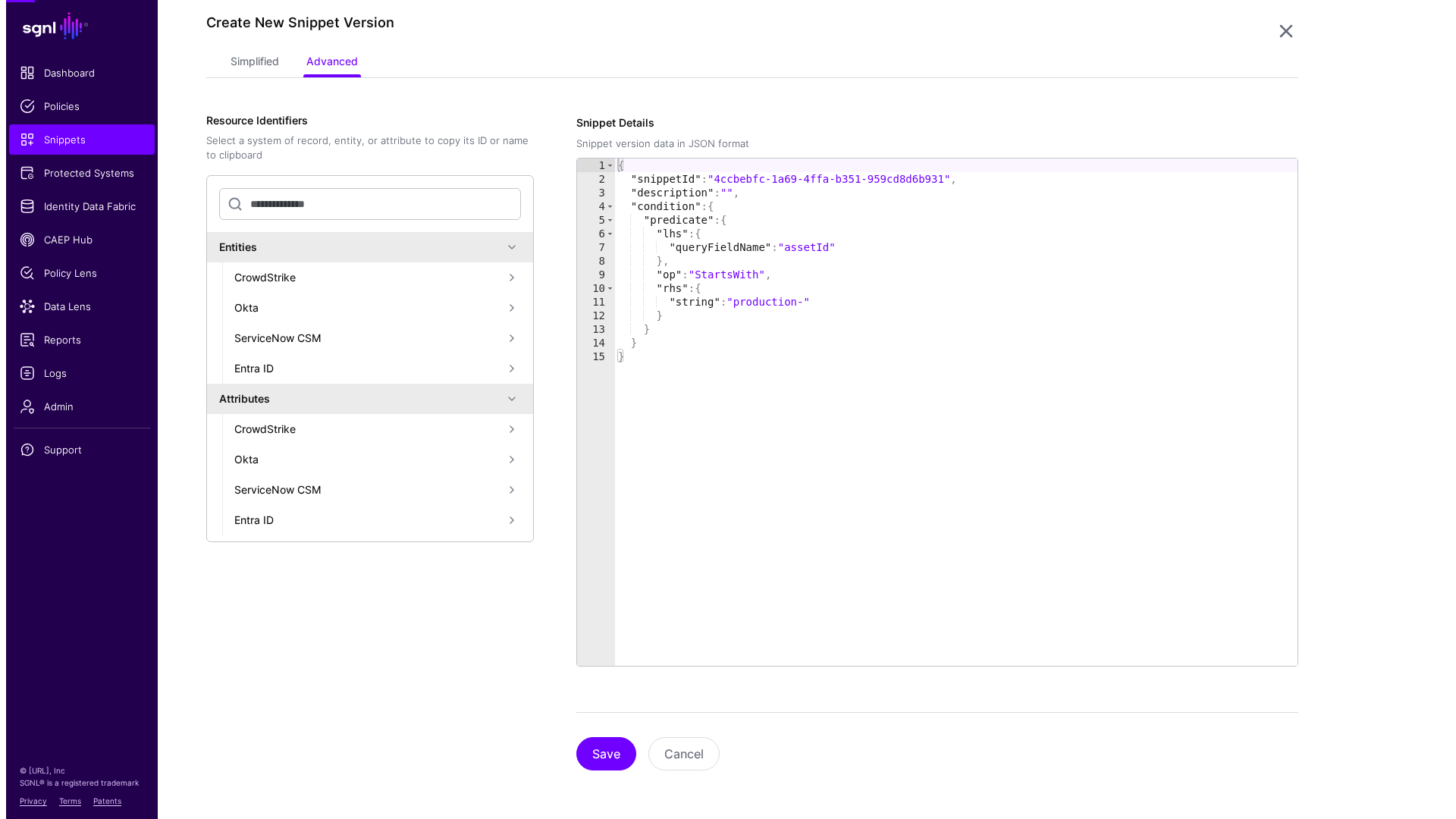
scroll to position [0, 0]
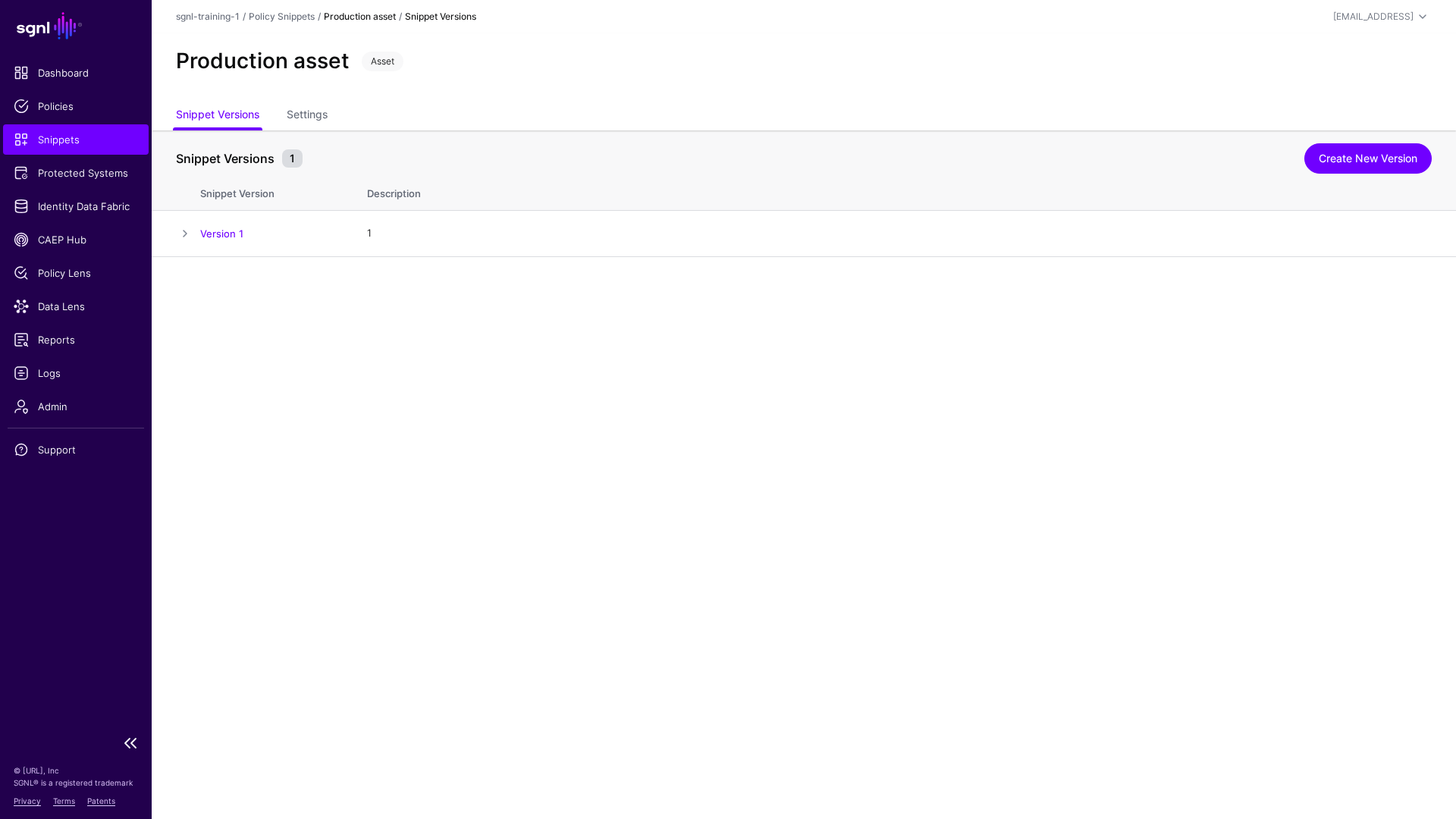
click at [47, 138] on span "Snippets" at bounding box center [76, 140] width 125 height 15
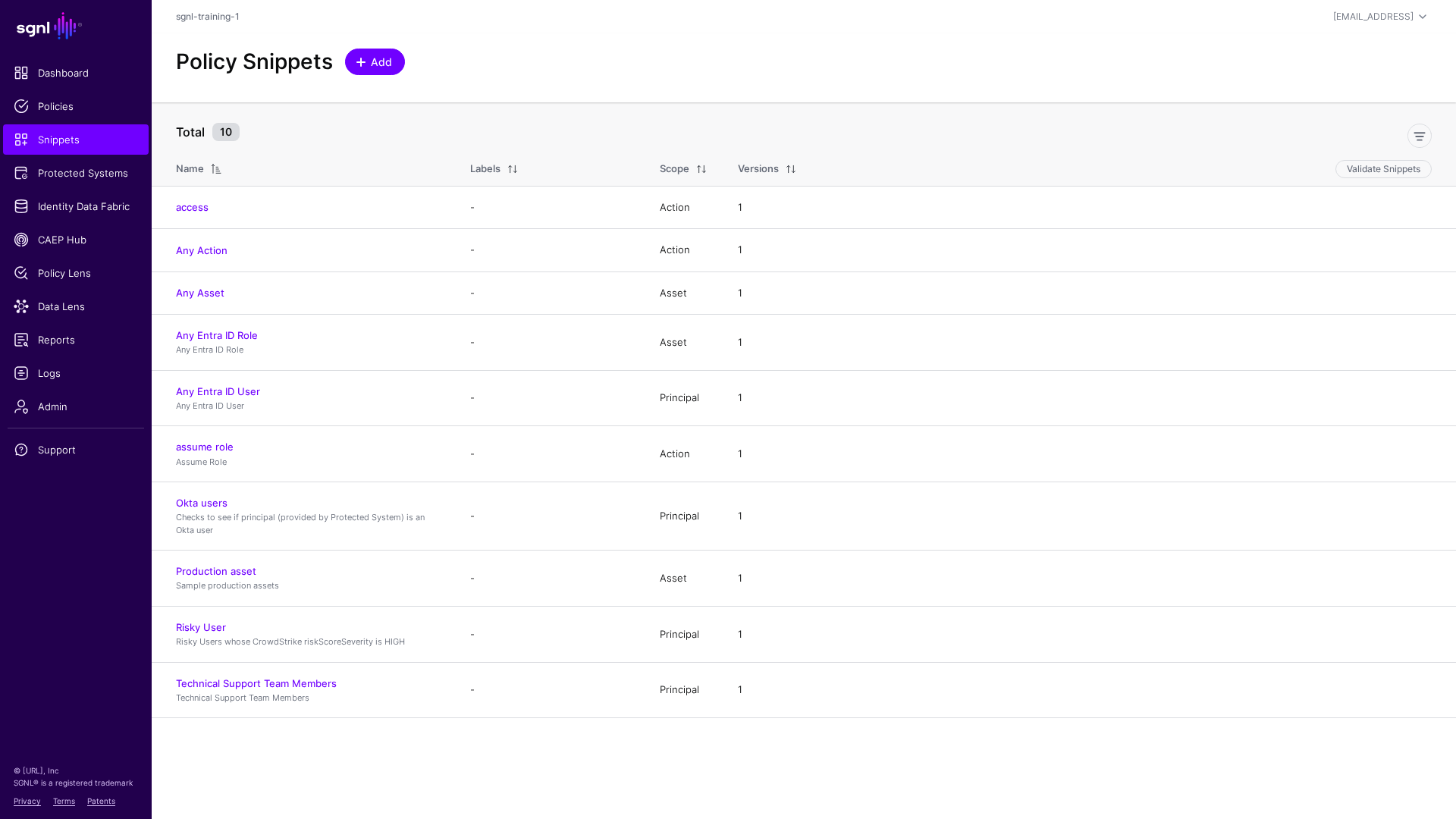
click at [352, 68] on link "Add" at bounding box center [375, 62] width 60 height 27
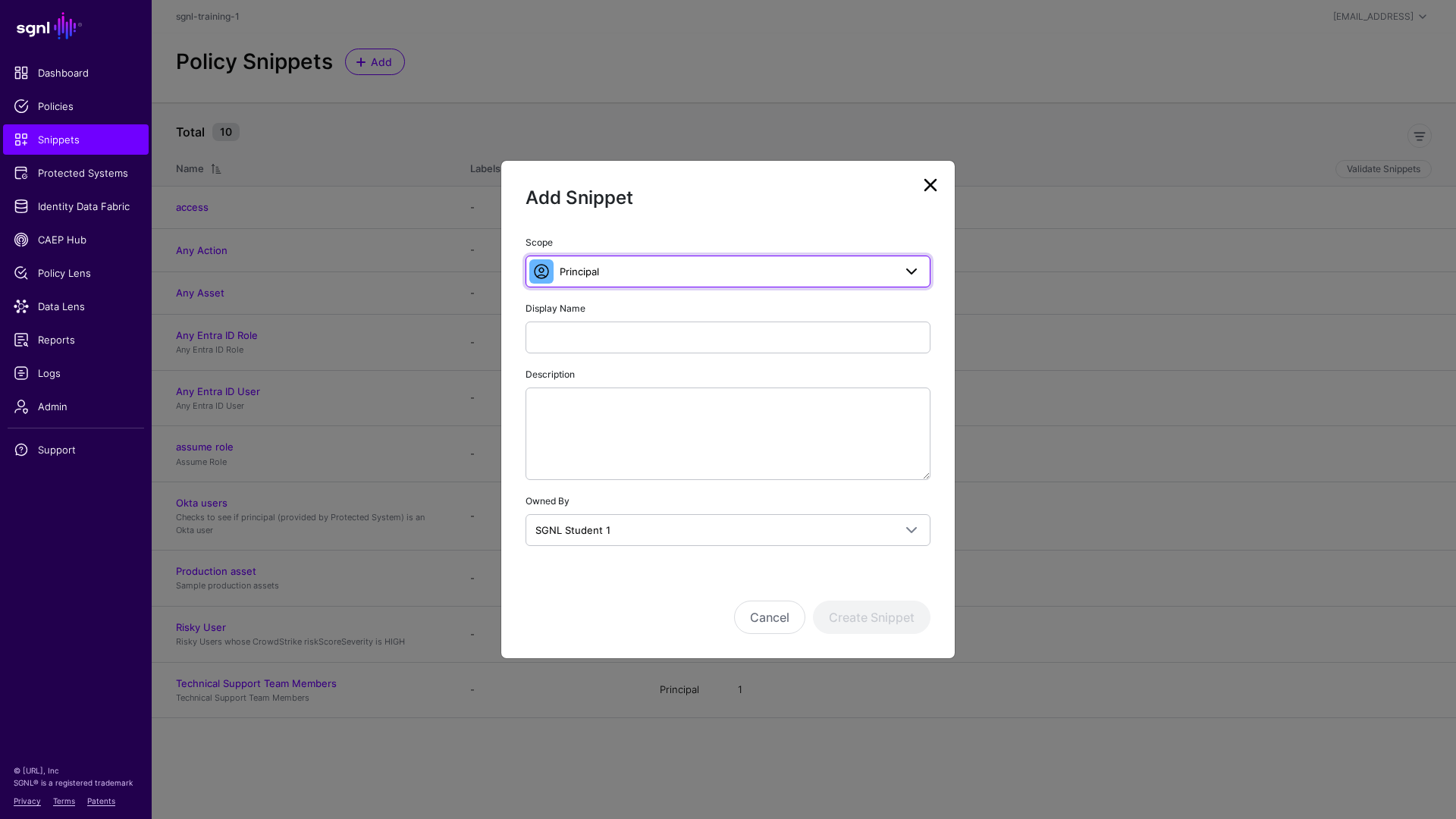
click at [650, 277] on span "Principal" at bounding box center [726, 271] width 334 height 17
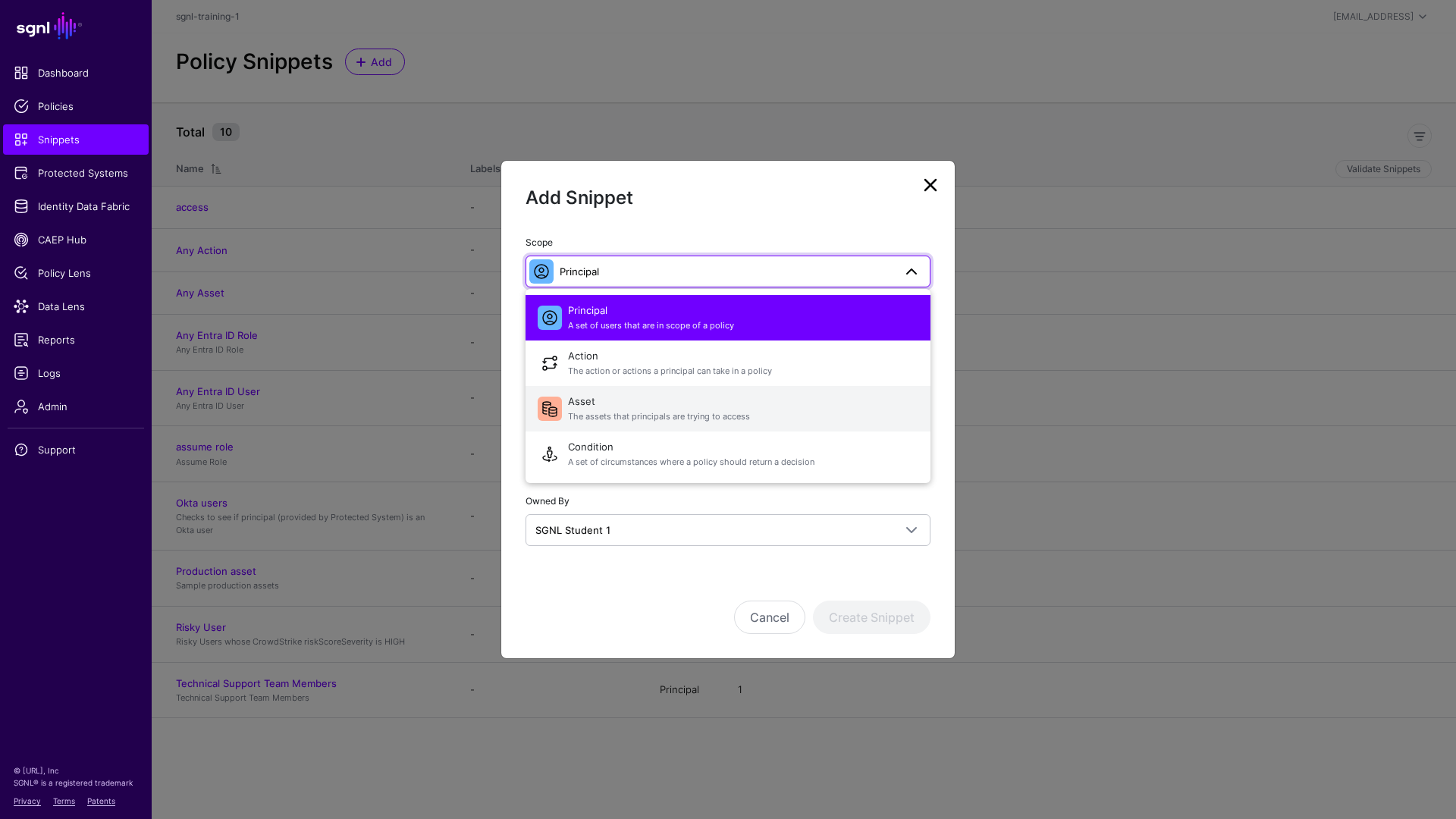
click at [658, 397] on span "Asset The assets that principals are trying to access" at bounding box center [743, 409] width 351 height 36
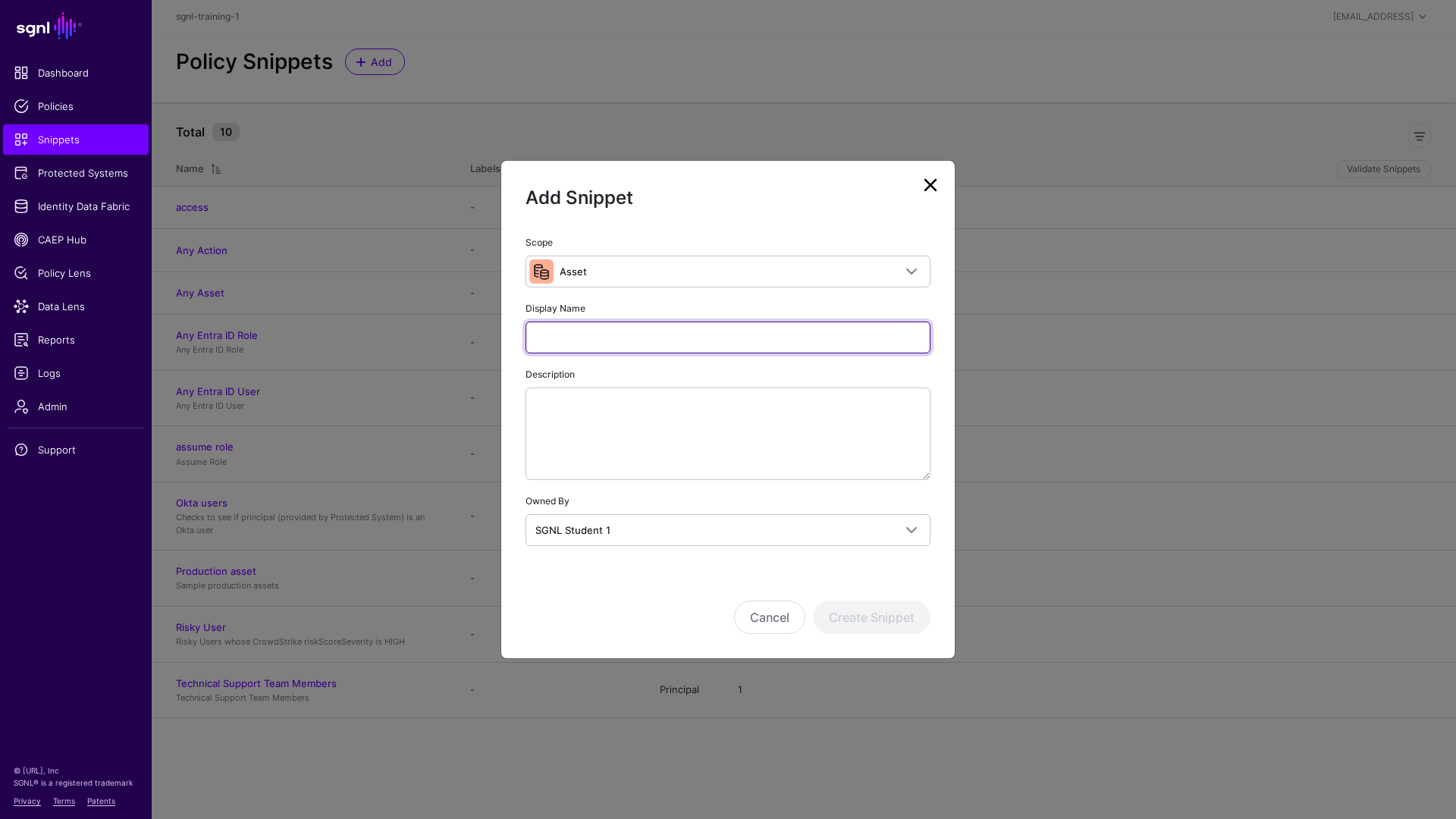
click at [619, 343] on input "Display Name" at bounding box center [728, 338] width 405 height 32
type input "*******"
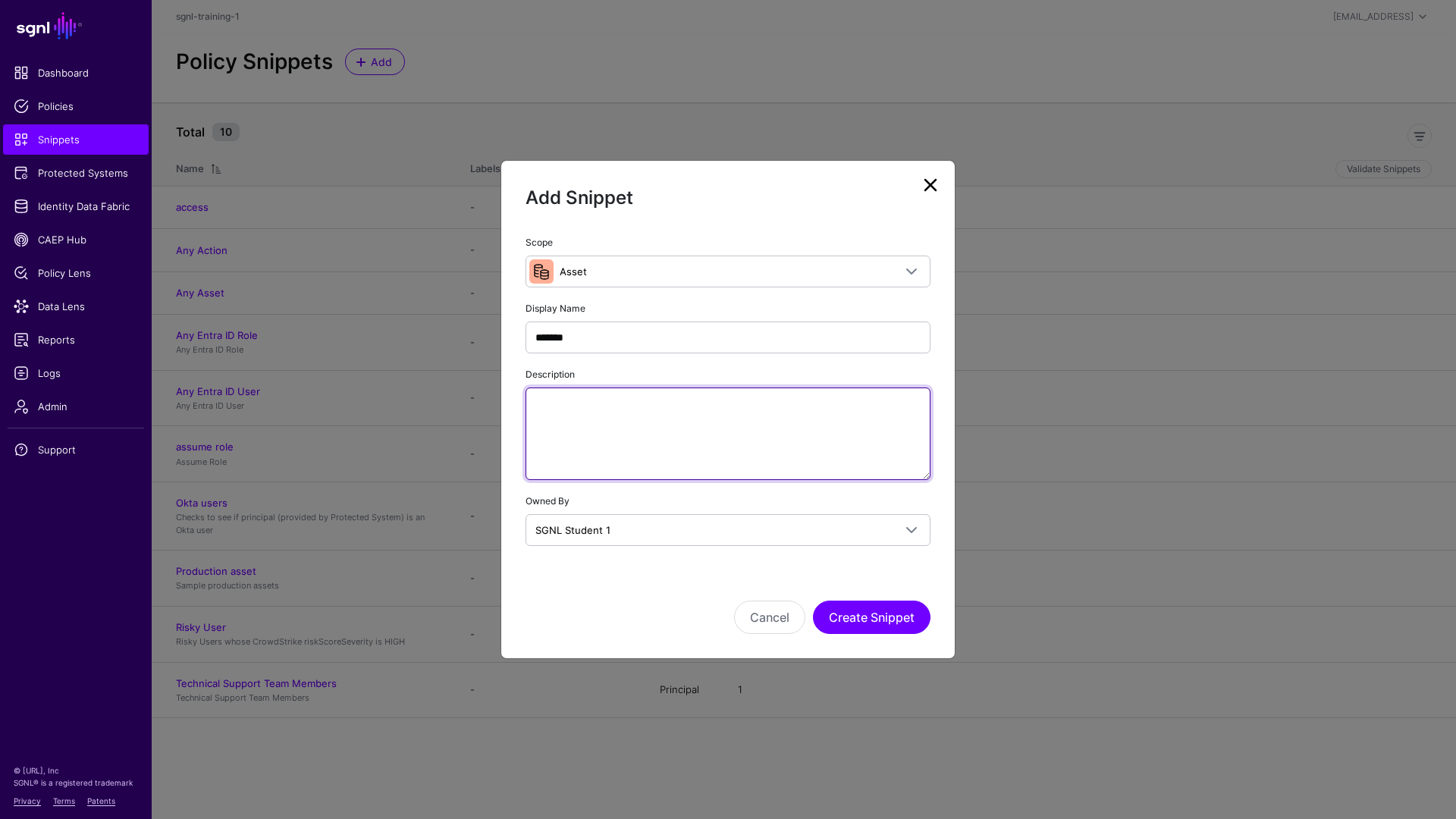
click at [685, 414] on textarea "Description" at bounding box center [728, 434] width 405 height 93
paste textarea "**********"
type textarea "**********"
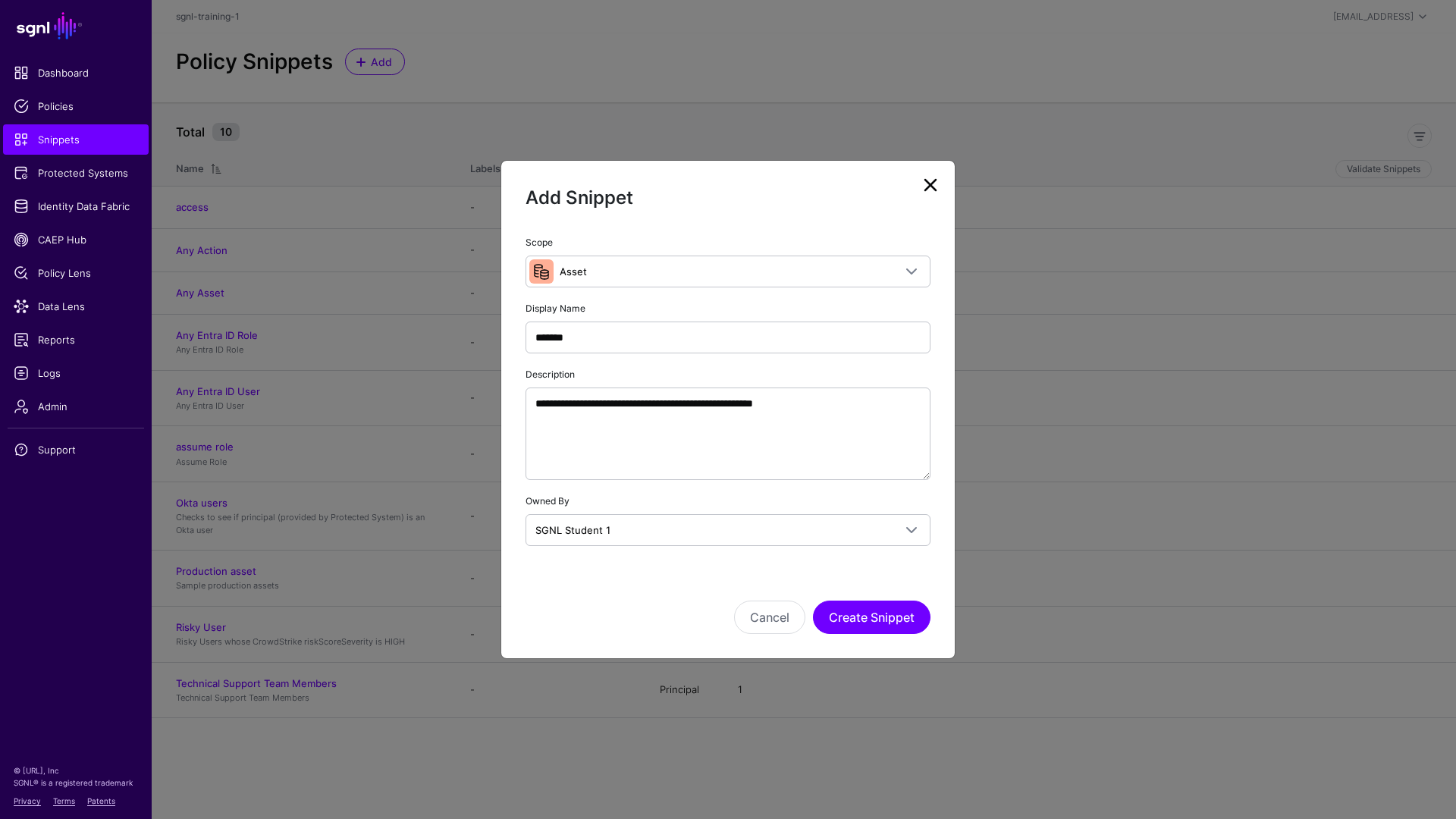
click at [621, 585] on div "Cancel Create Snippet" at bounding box center [728, 597] width 405 height 76
click at [885, 618] on button "Create Snippet" at bounding box center [872, 618] width 118 height 34
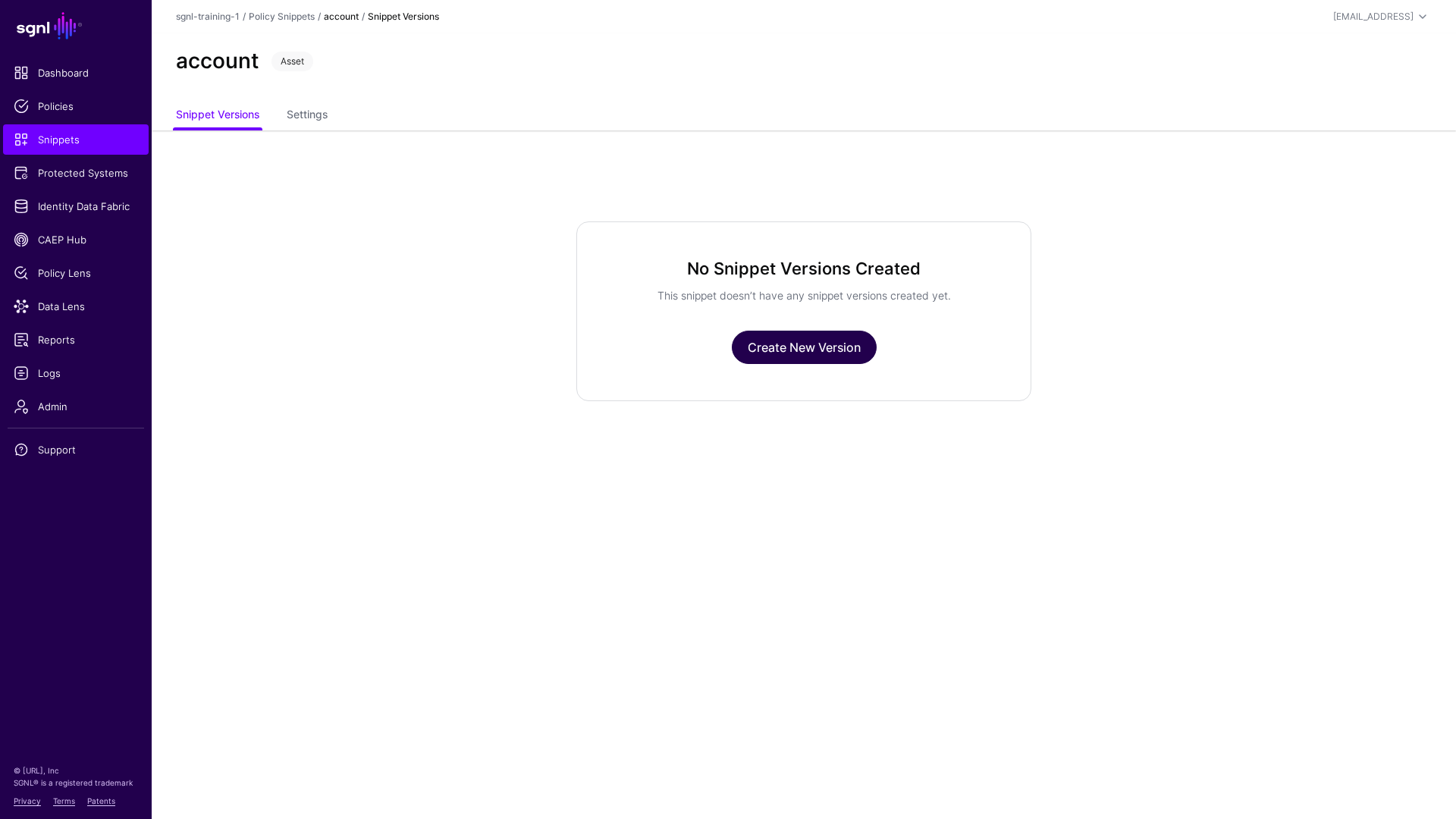
click at [783, 357] on link "Create New Version" at bounding box center [805, 348] width 145 height 34
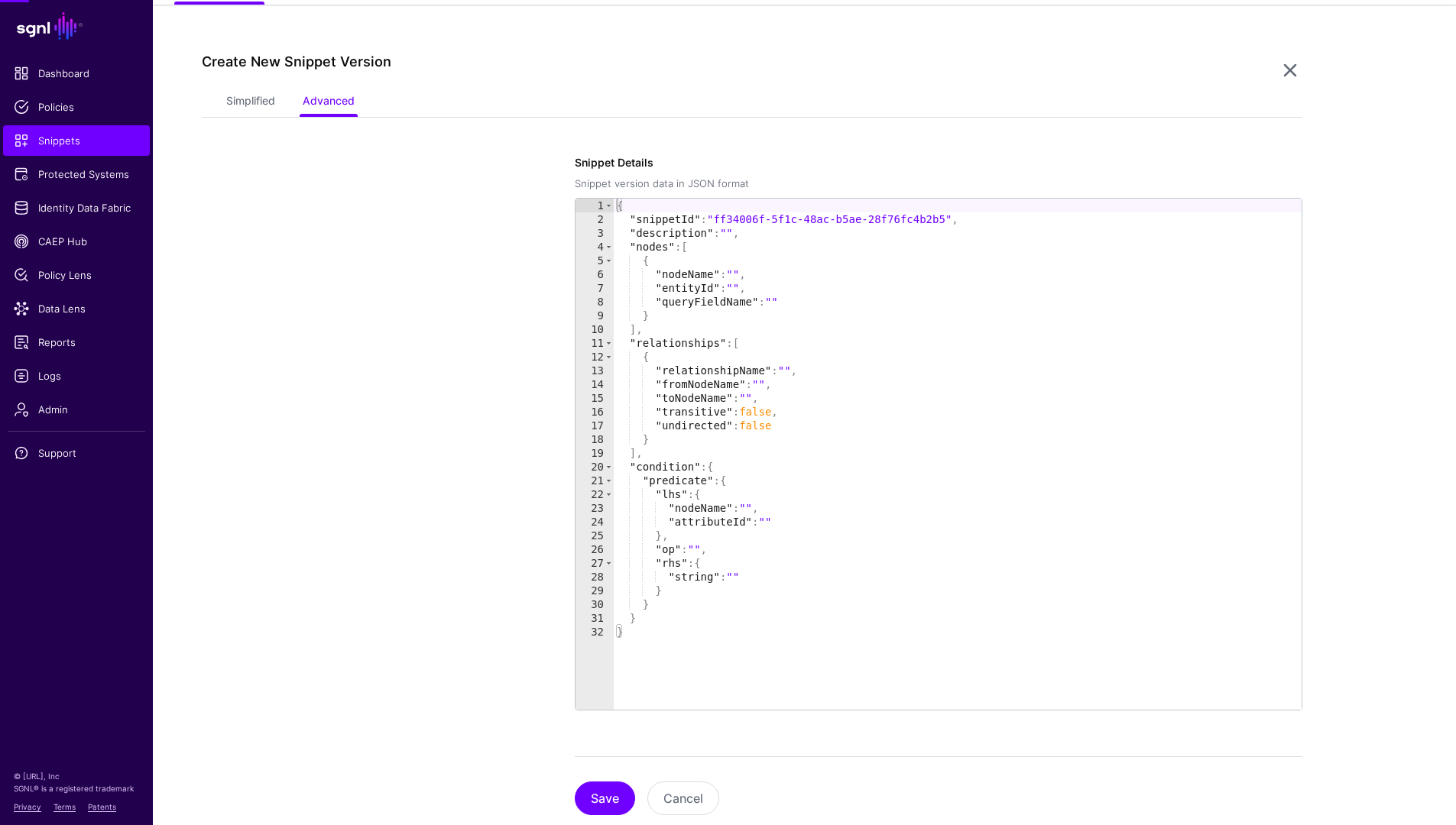
scroll to position [132, 0]
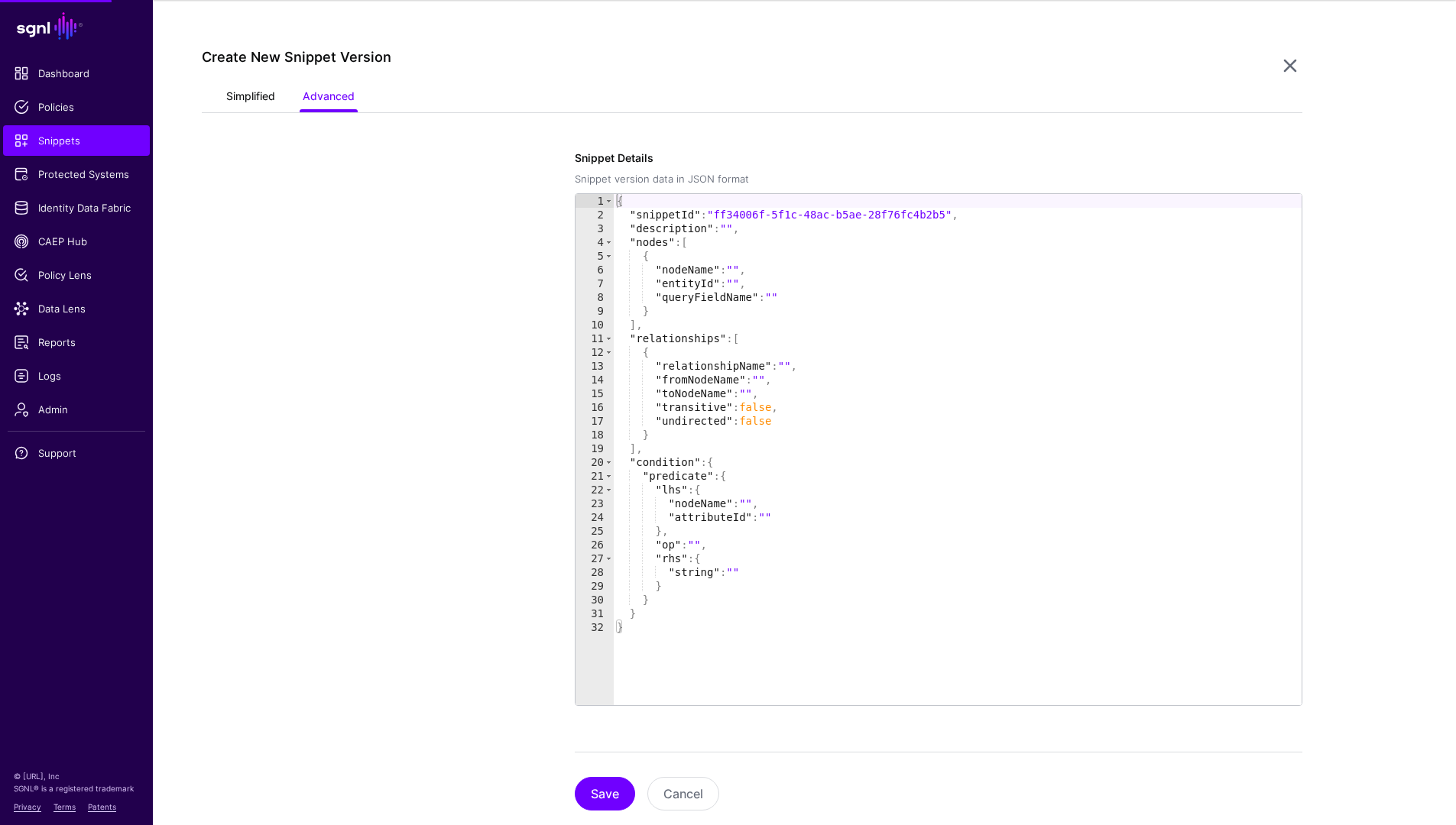
click at [256, 100] on link "Simplified" at bounding box center [250, 98] width 49 height 29
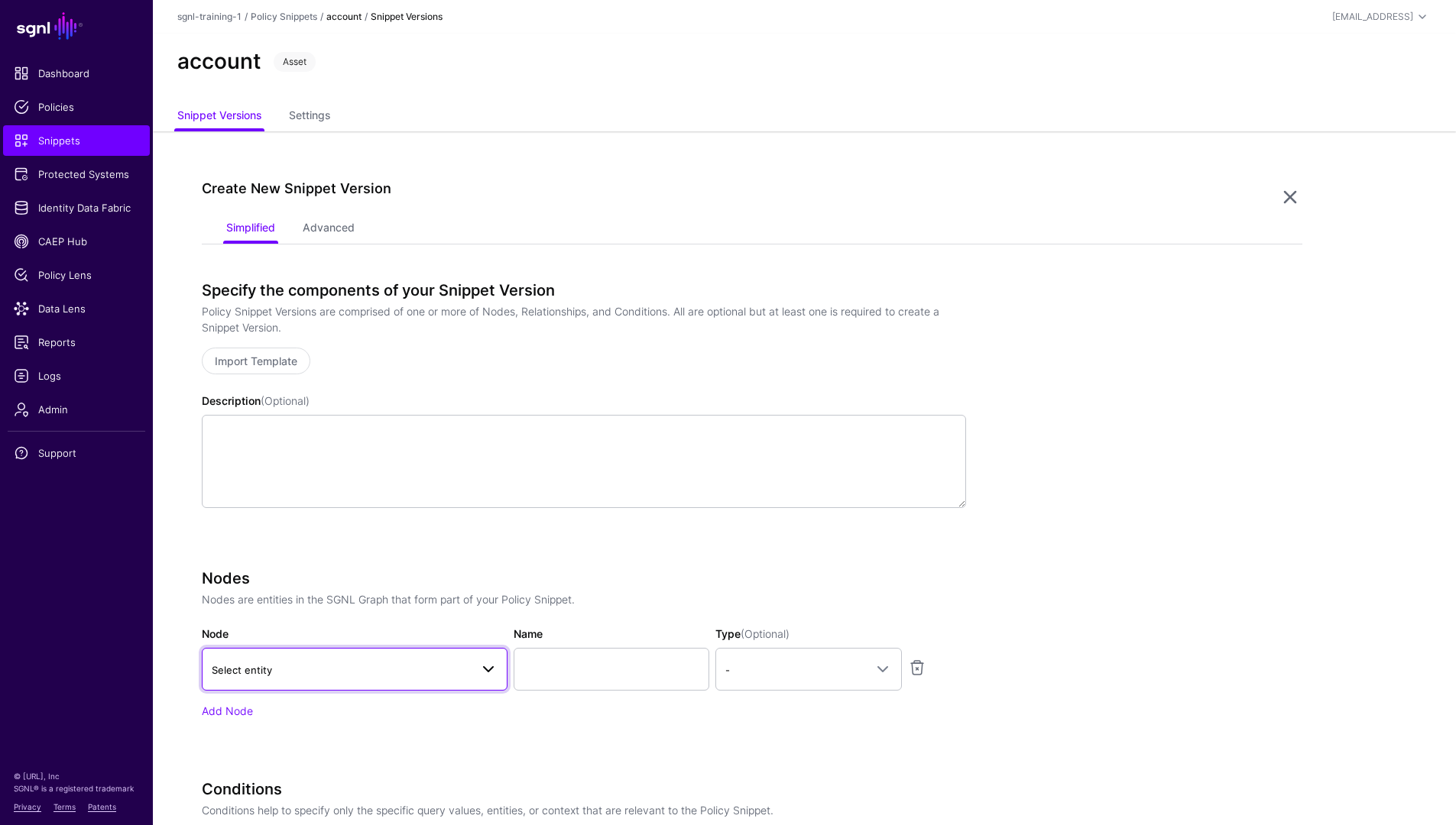
click at [393, 683] on link "Select entity" at bounding box center [355, 669] width 306 height 42
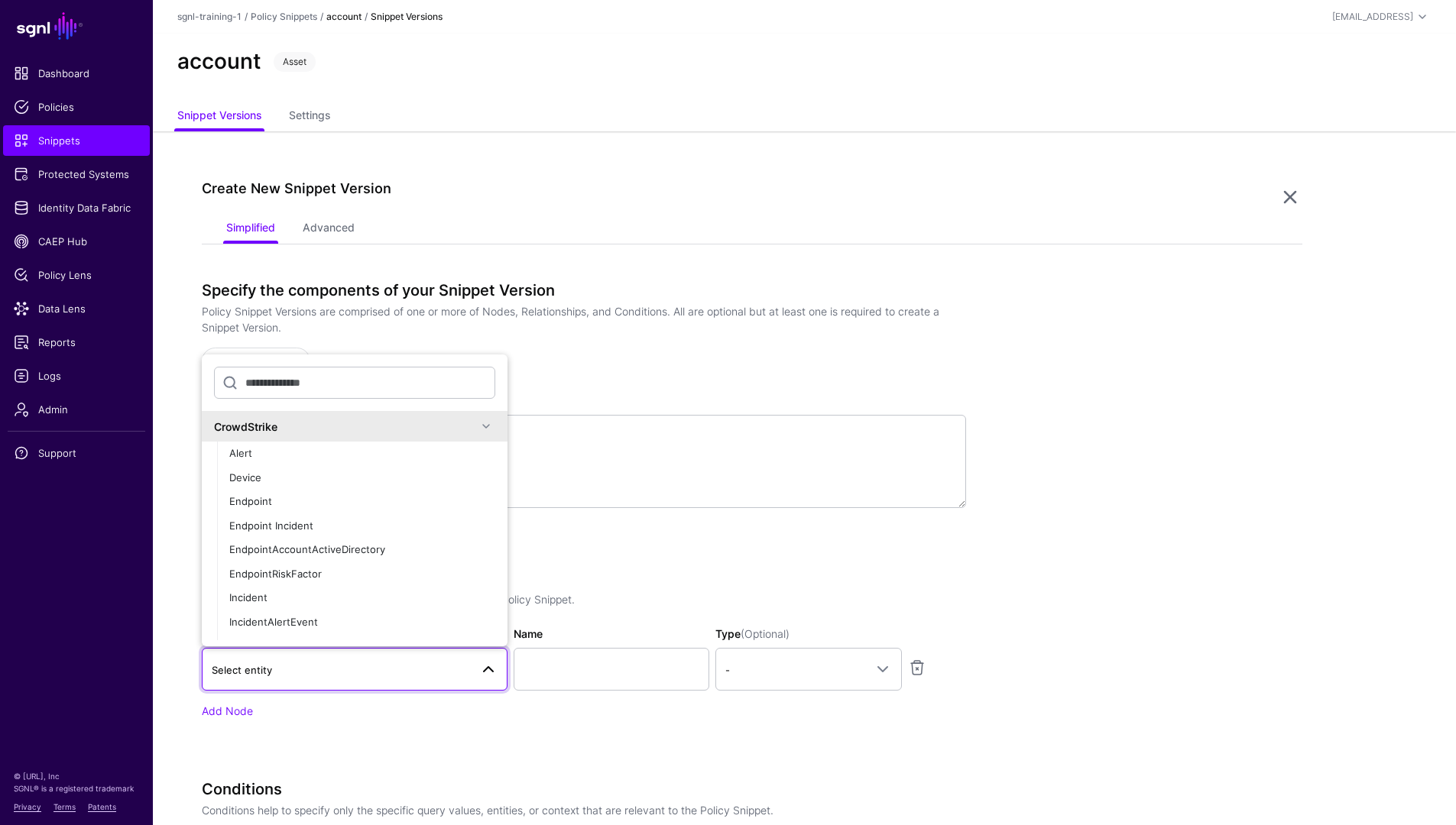
click at [293, 418] on div "CrowdStrike" at bounding box center [354, 427] width 281 height 19
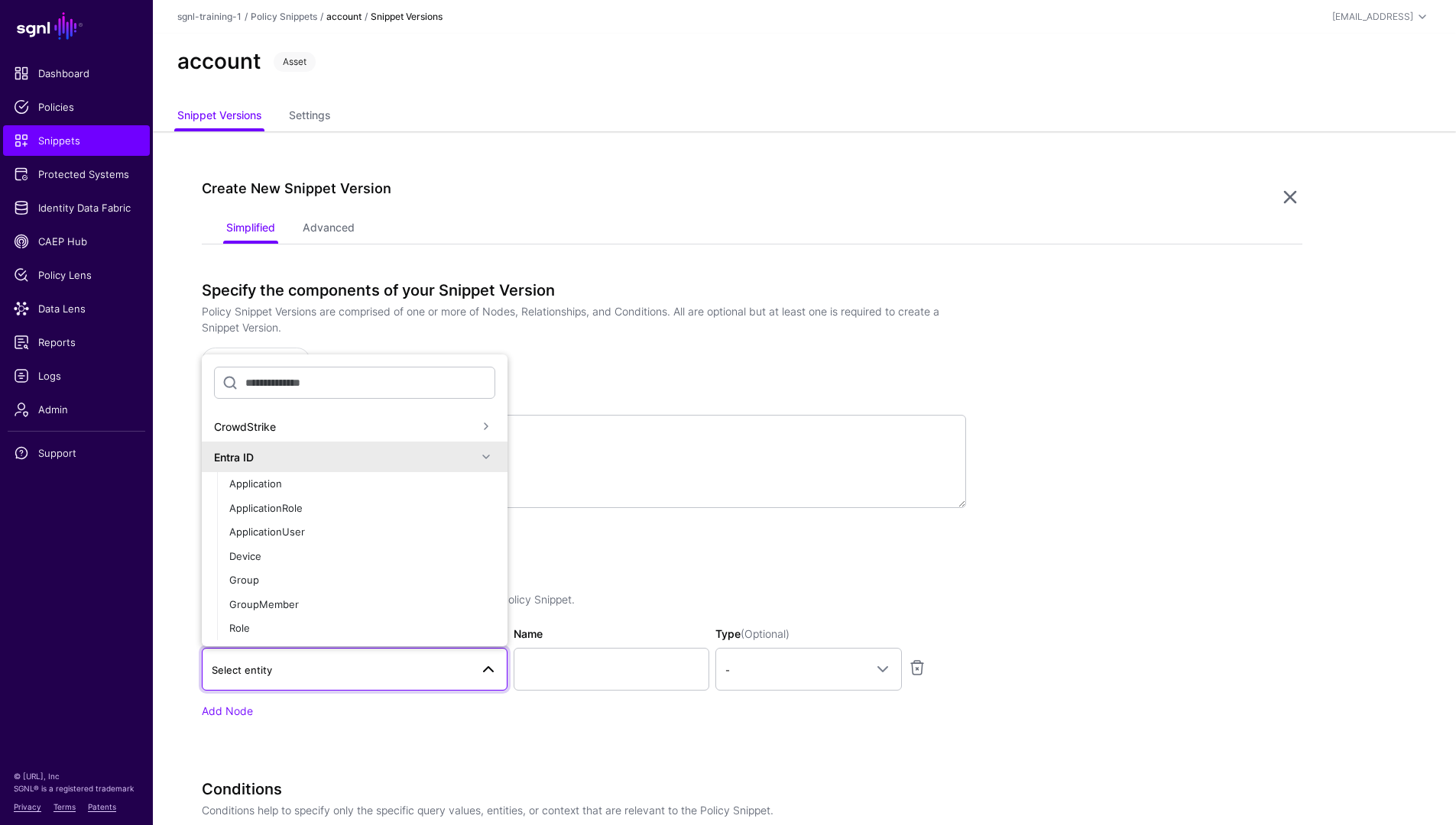
click at [288, 465] on div "Entra ID" at bounding box center [354, 457] width 281 height 19
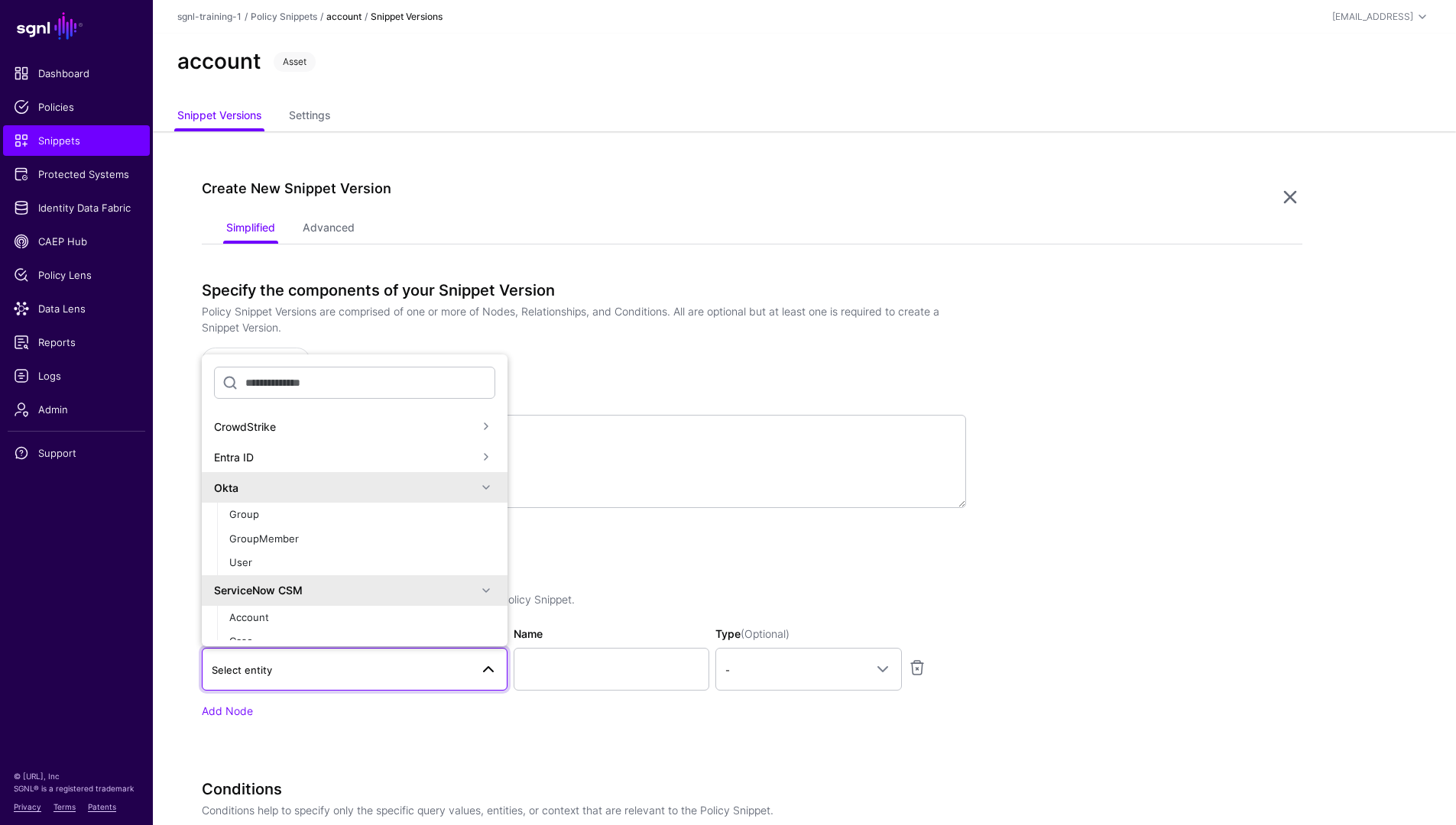
click at [287, 484] on div "Okta" at bounding box center [346, 487] width 263 height 16
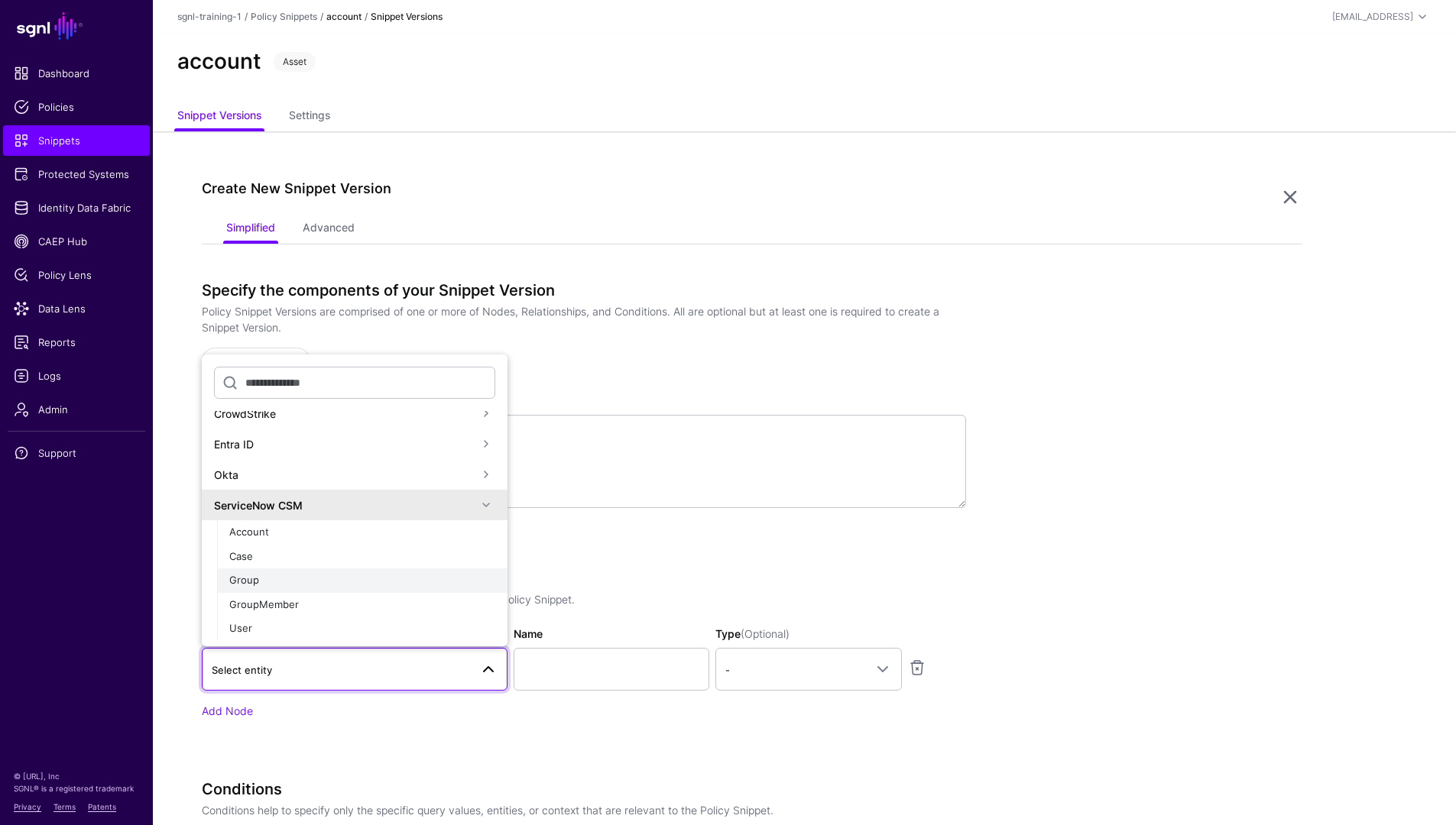
scroll to position [14, 0]
click at [303, 528] on div "Account" at bounding box center [362, 532] width 266 height 15
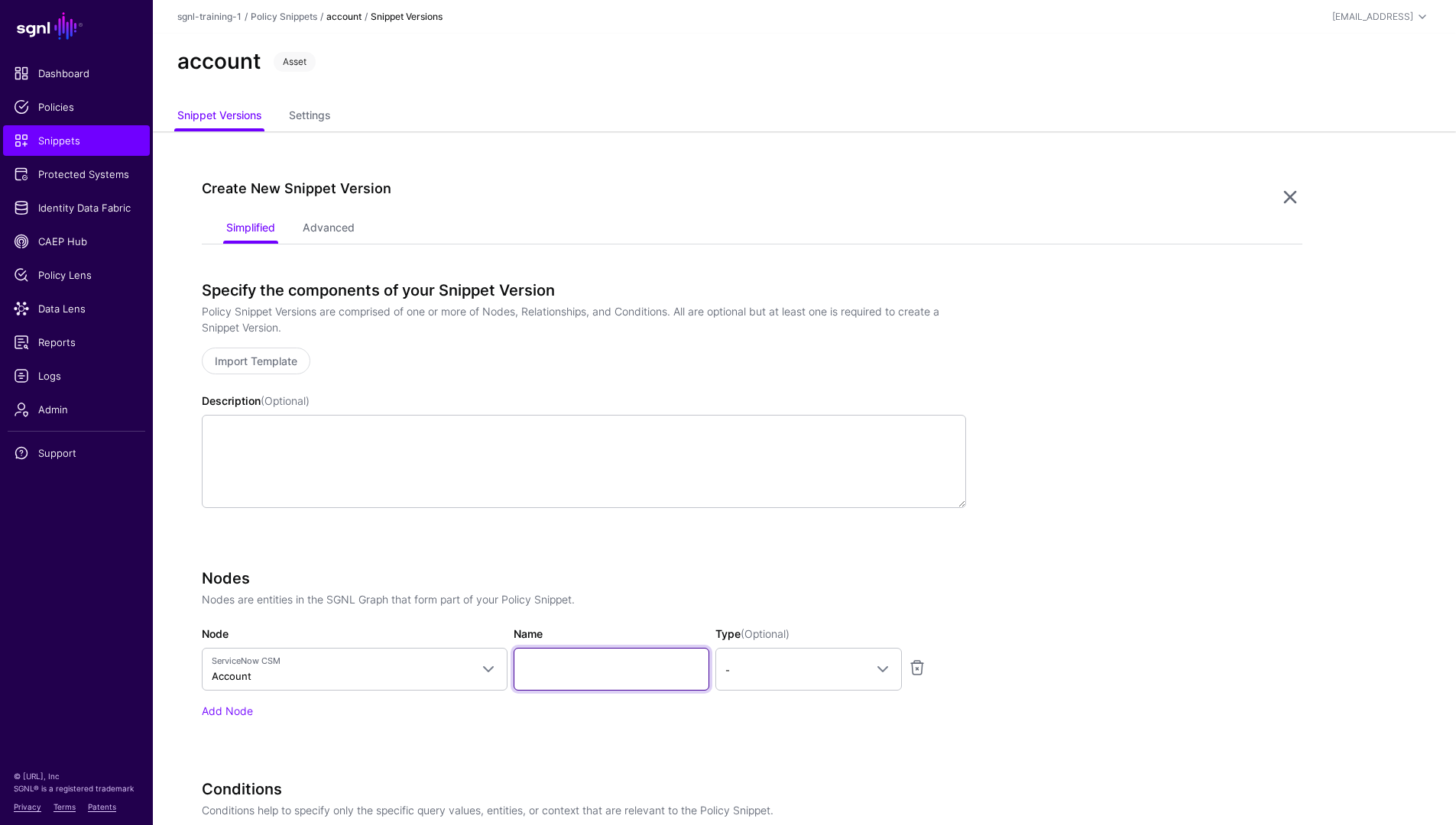
click at [582, 671] on input "Name" at bounding box center [611, 669] width 195 height 42
type input "*******"
click at [764, 654] on link "-" at bounding box center [809, 669] width 187 height 42
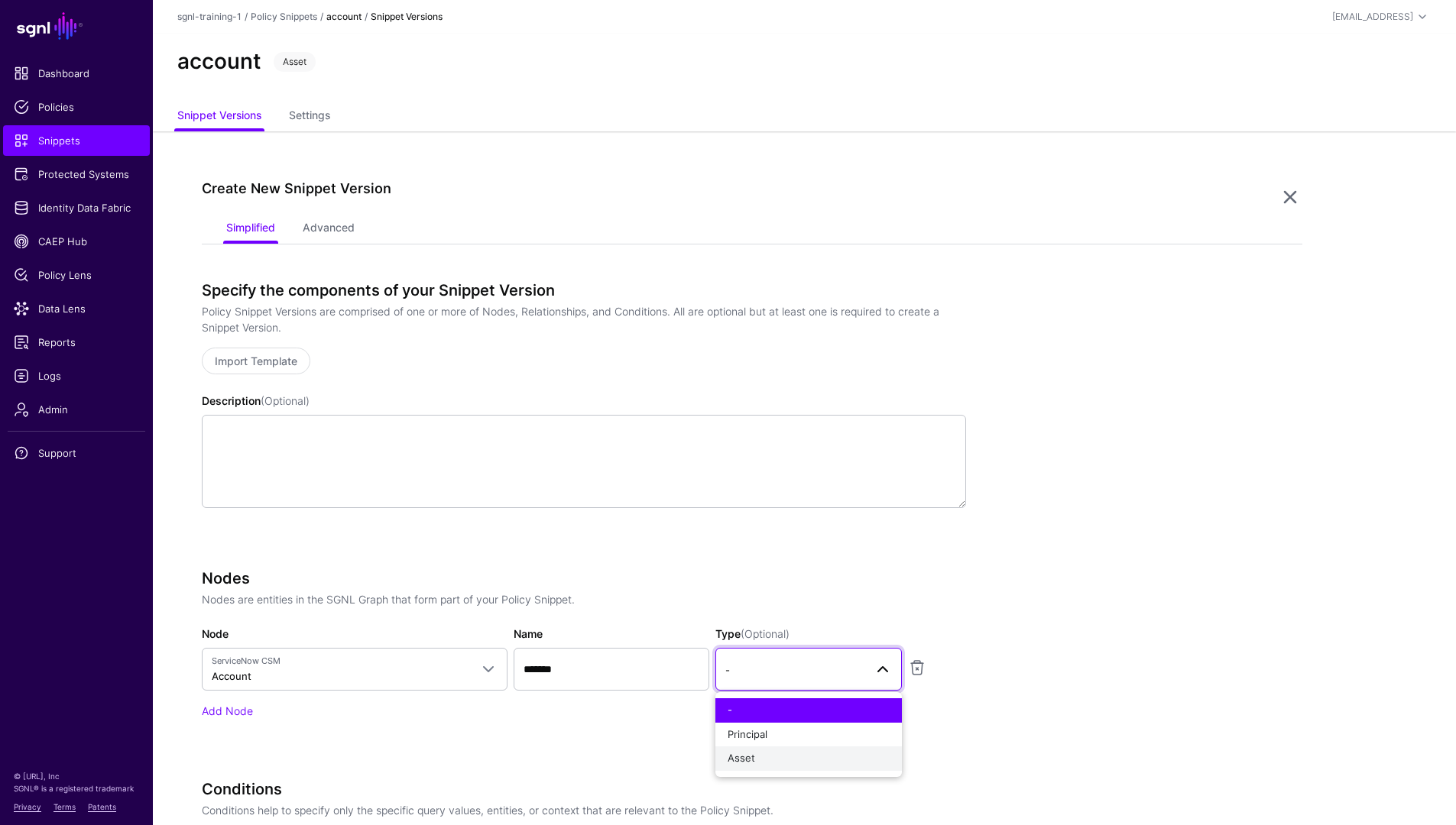
click at [778, 749] on button "Asset" at bounding box center [809, 759] width 187 height 25
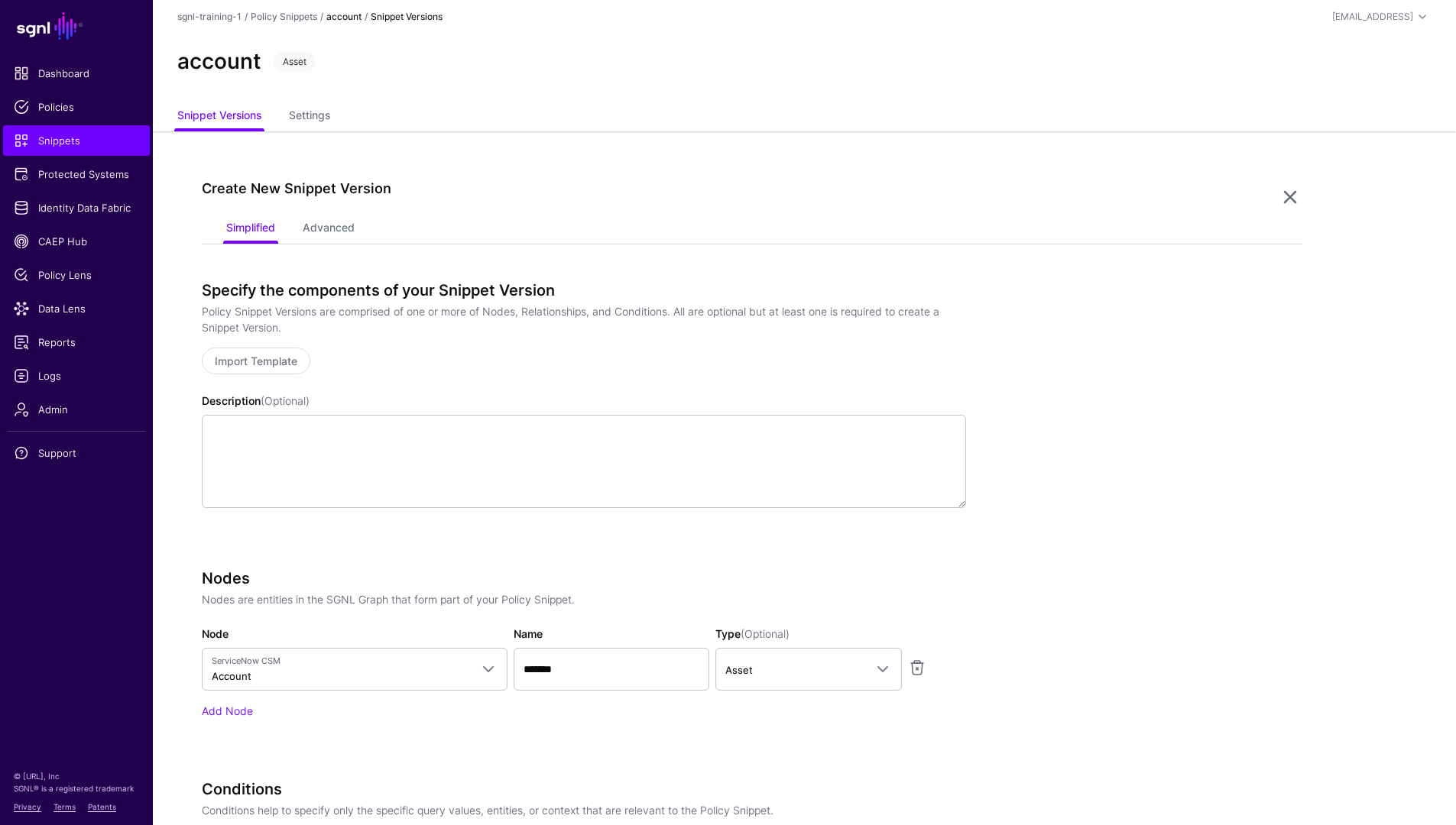
click at [647, 714] on div "Add Node" at bounding box center [584, 710] width 764 height 16
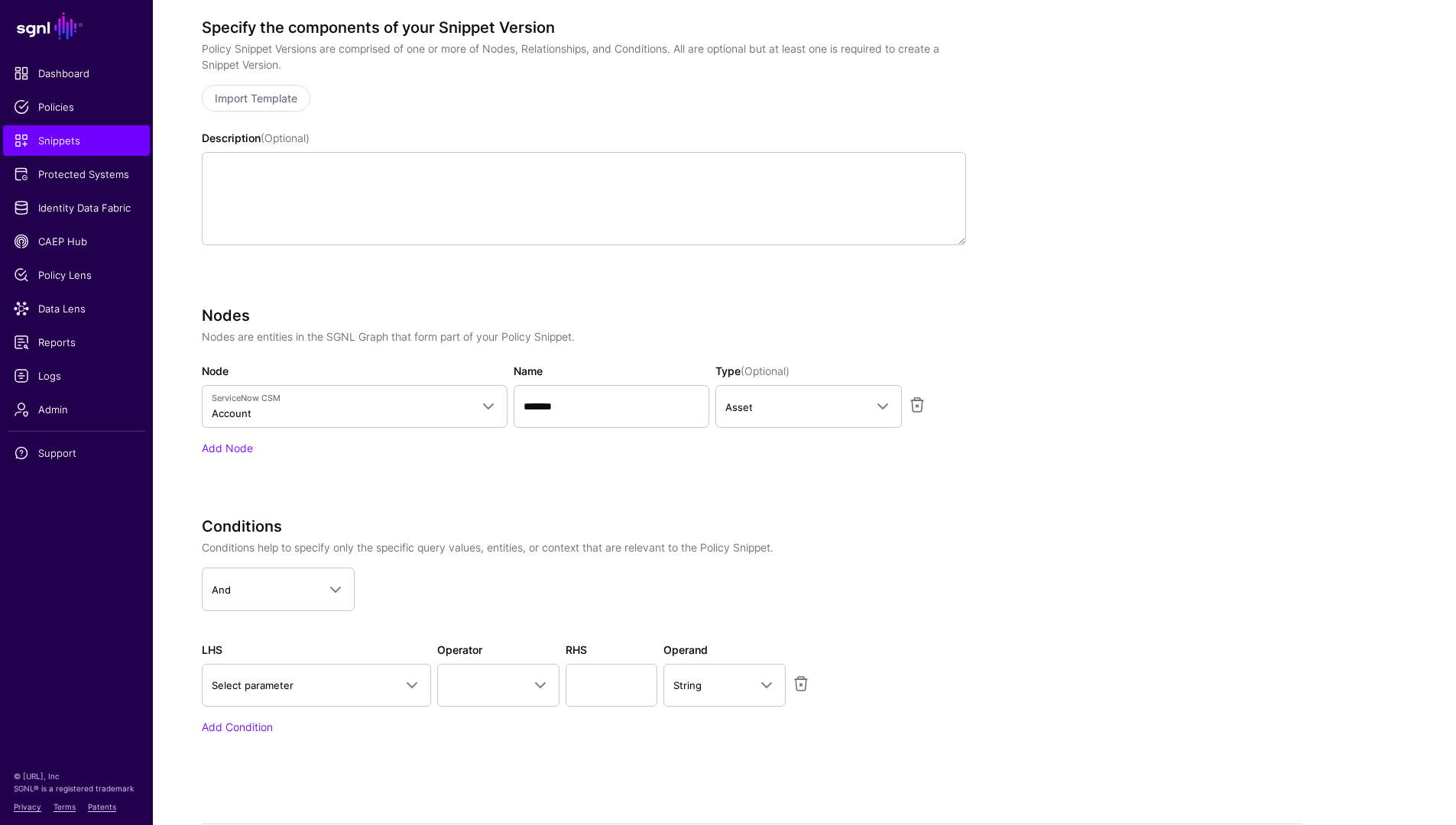
scroll to position [369, 0]
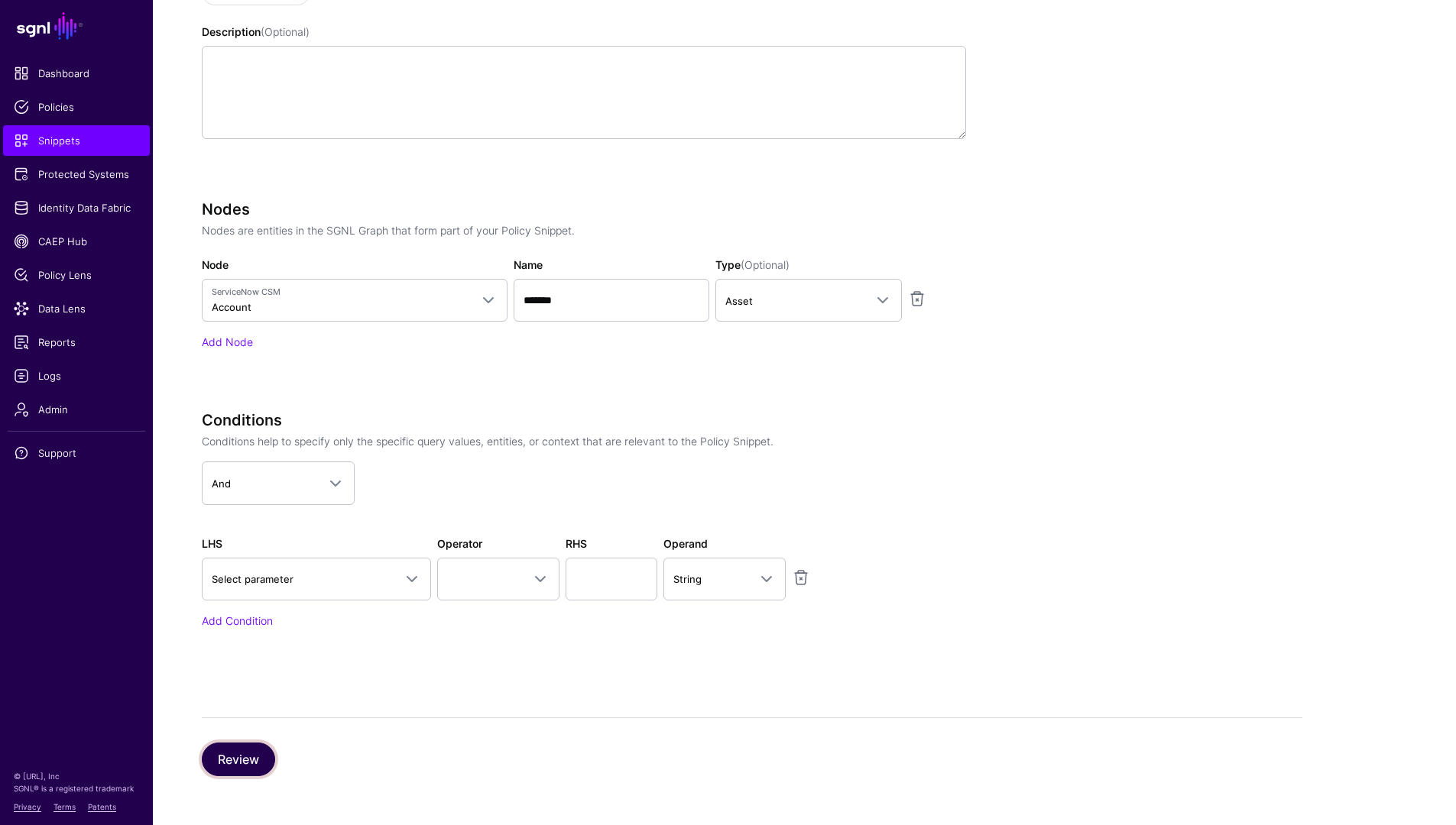
click at [241, 755] on button "Review" at bounding box center [239, 760] width 73 height 34
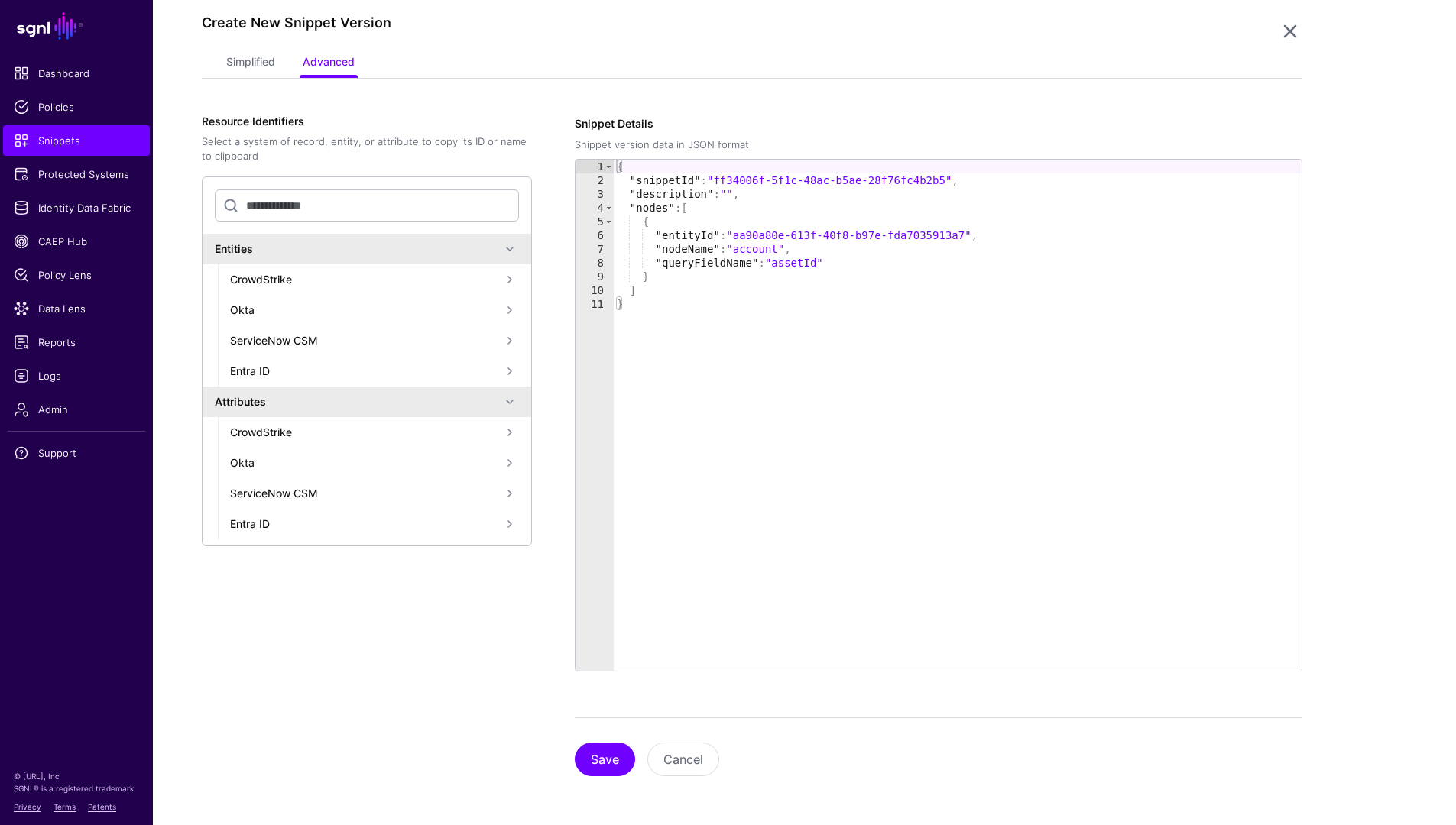
scroll to position [166, 0]
click at [610, 763] on button "Save" at bounding box center [604, 760] width 60 height 34
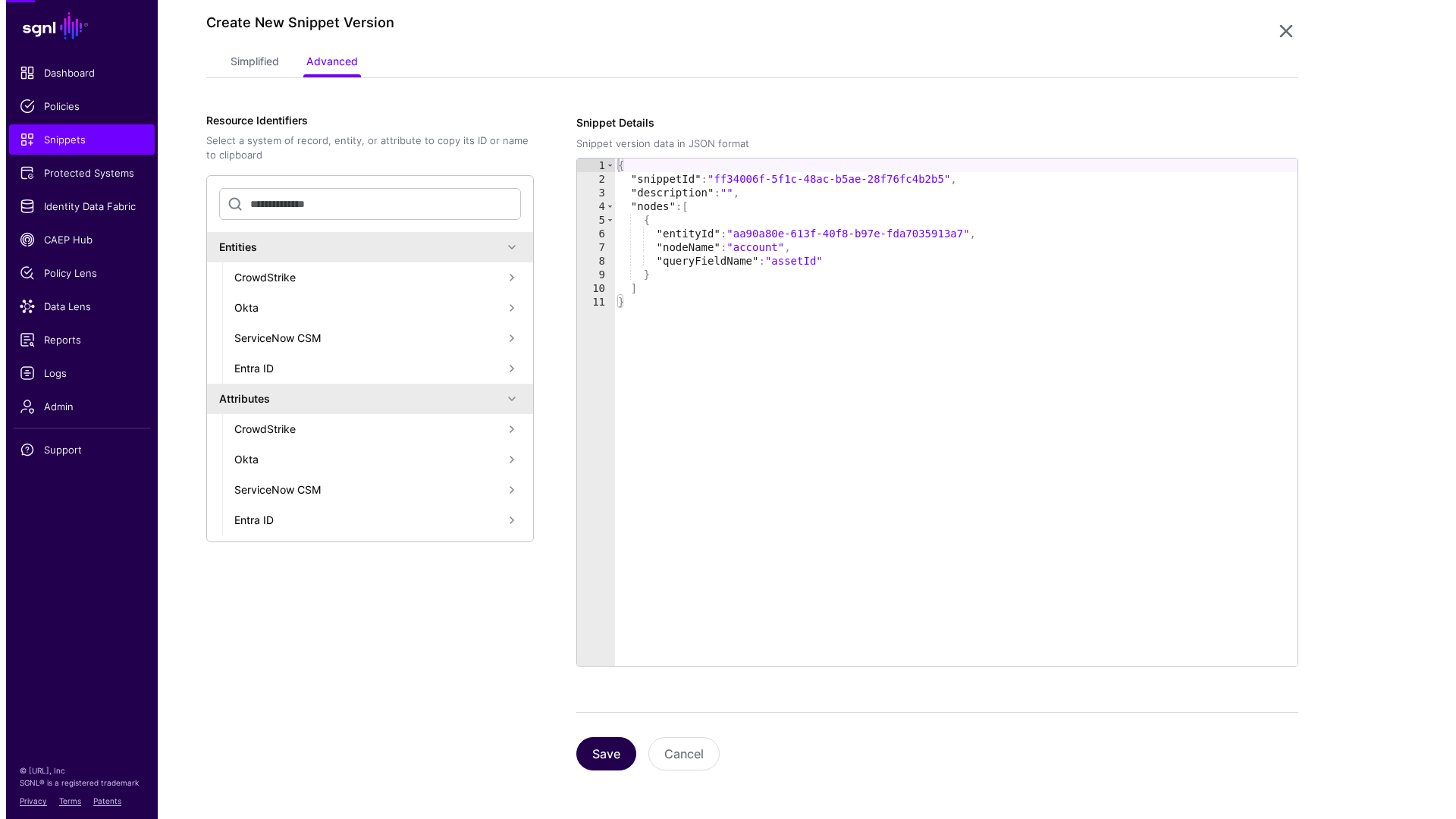
scroll to position [0, 0]
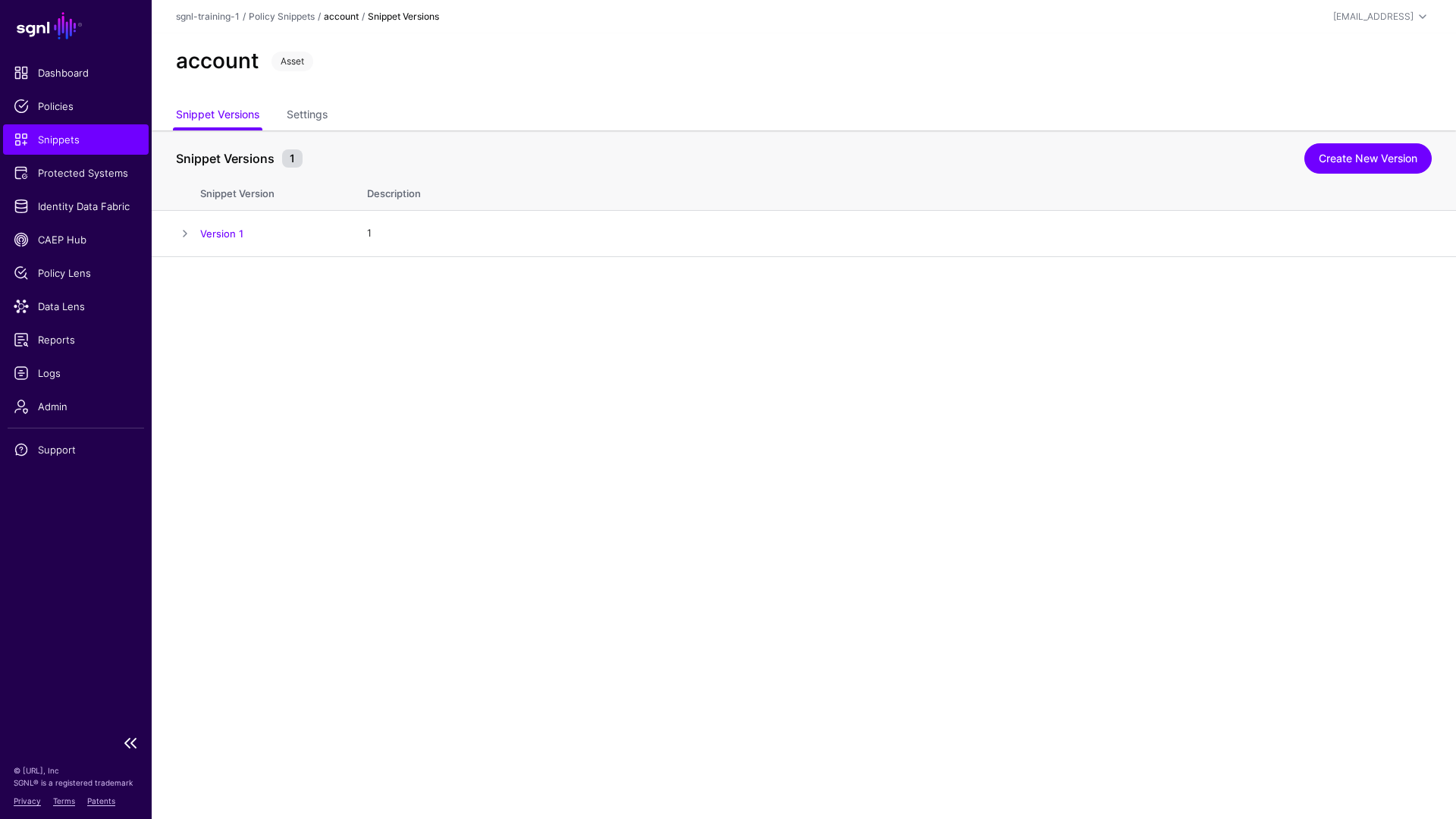
click at [62, 136] on span "Snippets" at bounding box center [76, 140] width 125 height 15
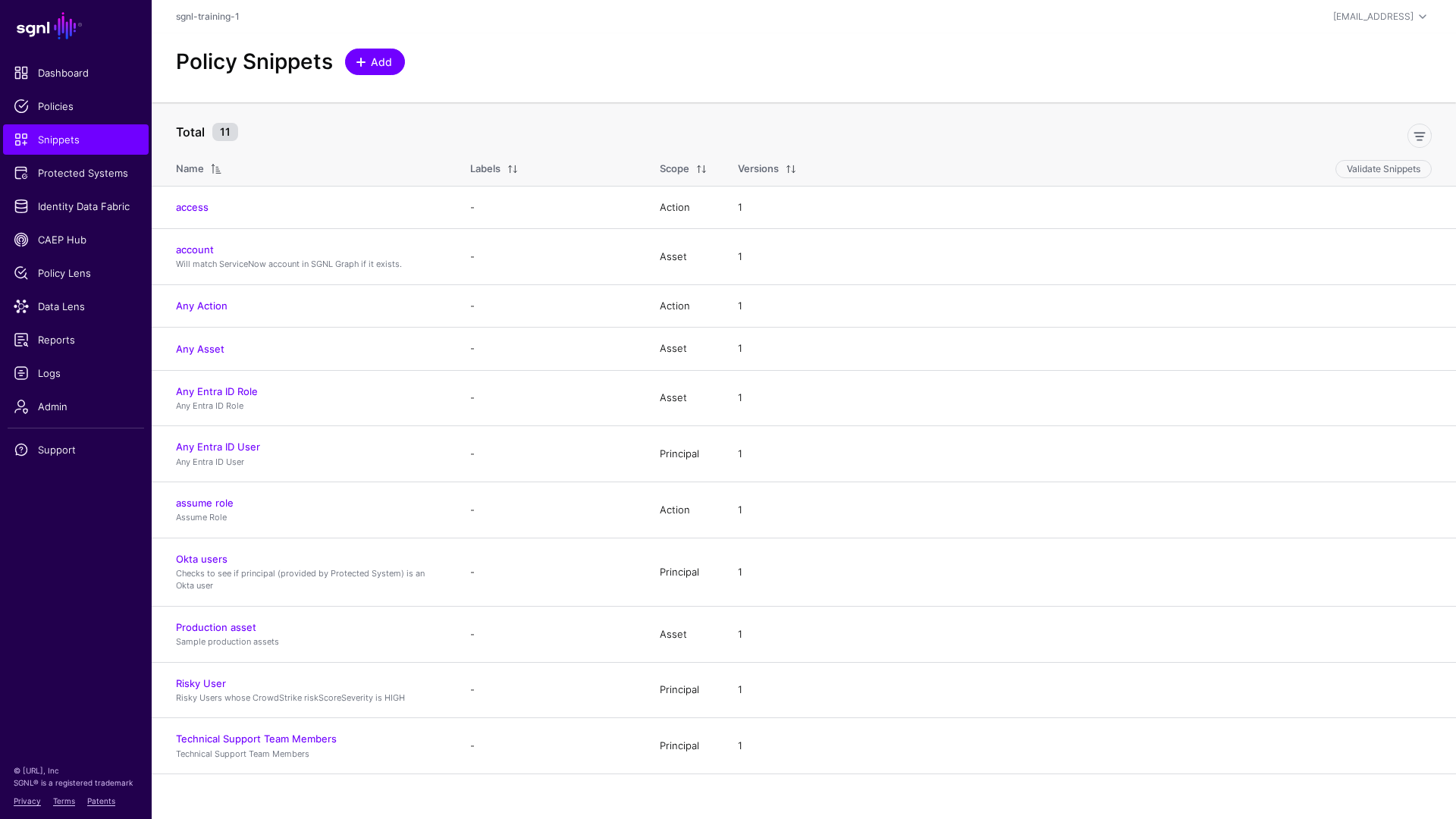
click at [355, 50] on link "Add" at bounding box center [375, 62] width 60 height 27
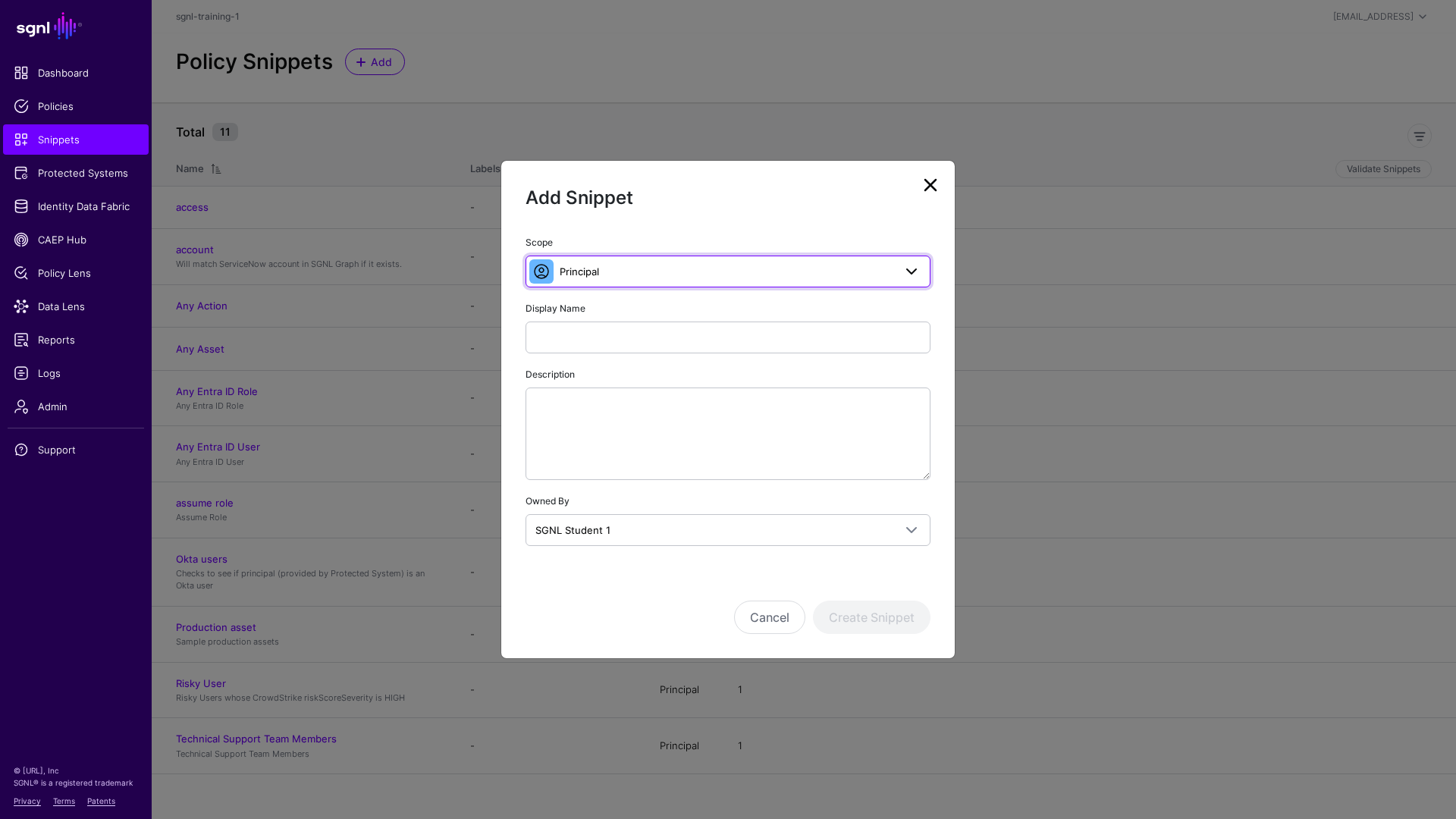
click at [631, 274] on span "Principal" at bounding box center [726, 271] width 334 height 17
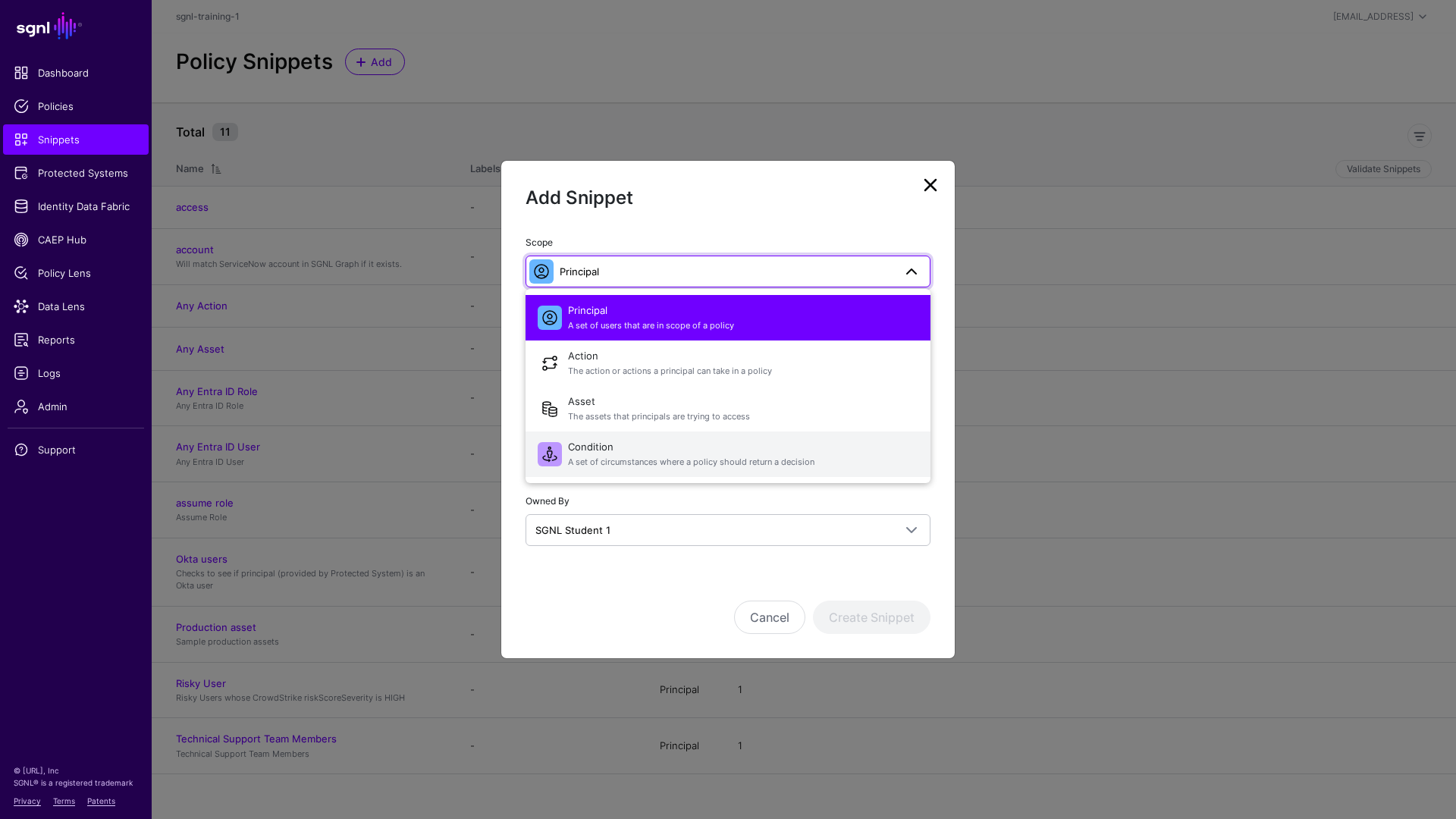
click at [650, 458] on span "A set of circumstances where a policy should return a decision" at bounding box center [743, 462] width 351 height 13
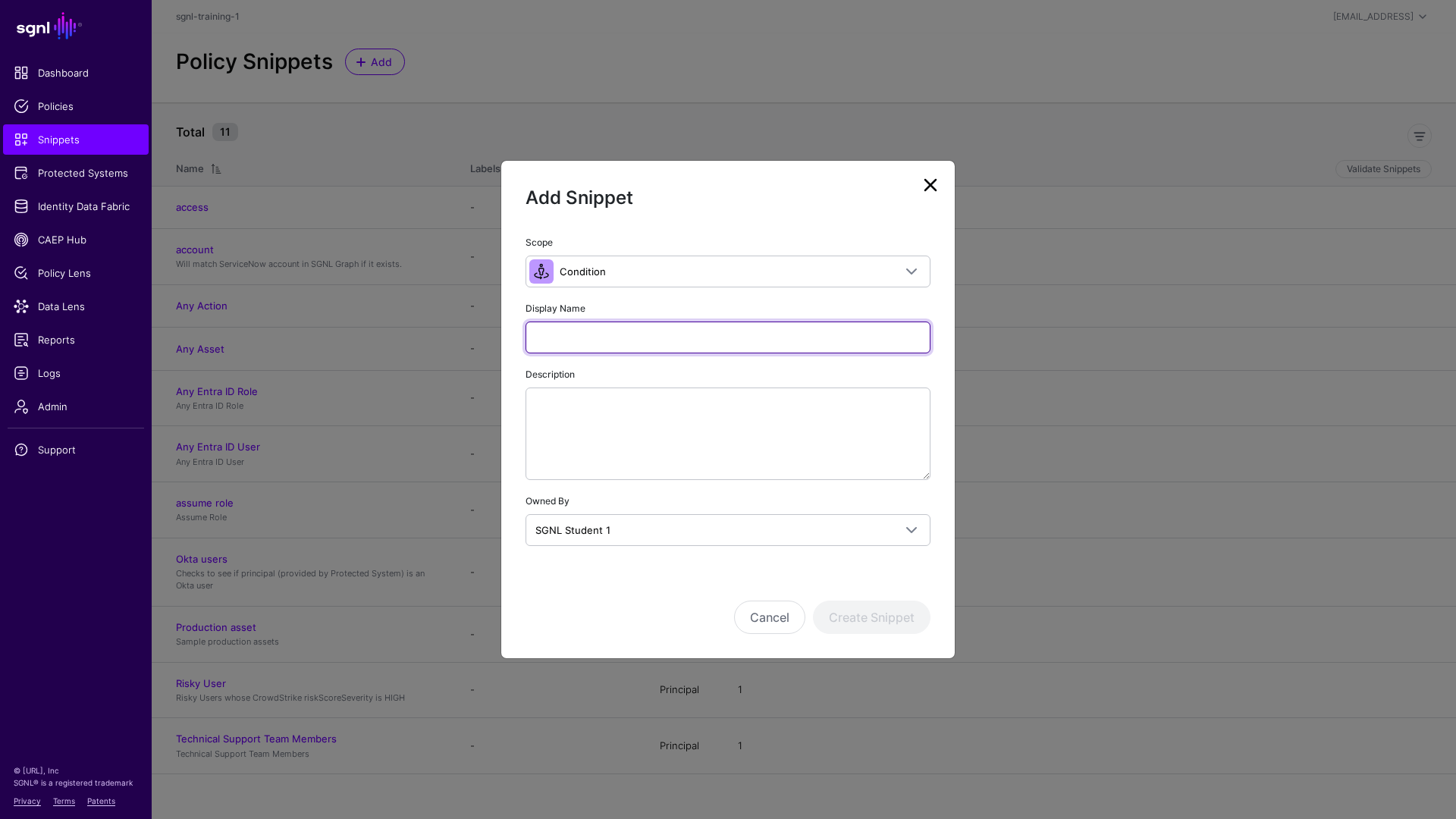
click at [604, 330] on input "Display Name" at bounding box center [728, 338] width 405 height 32
type input "*********"
click at [650, 338] on input "*********" at bounding box center [728, 338] width 405 height 32
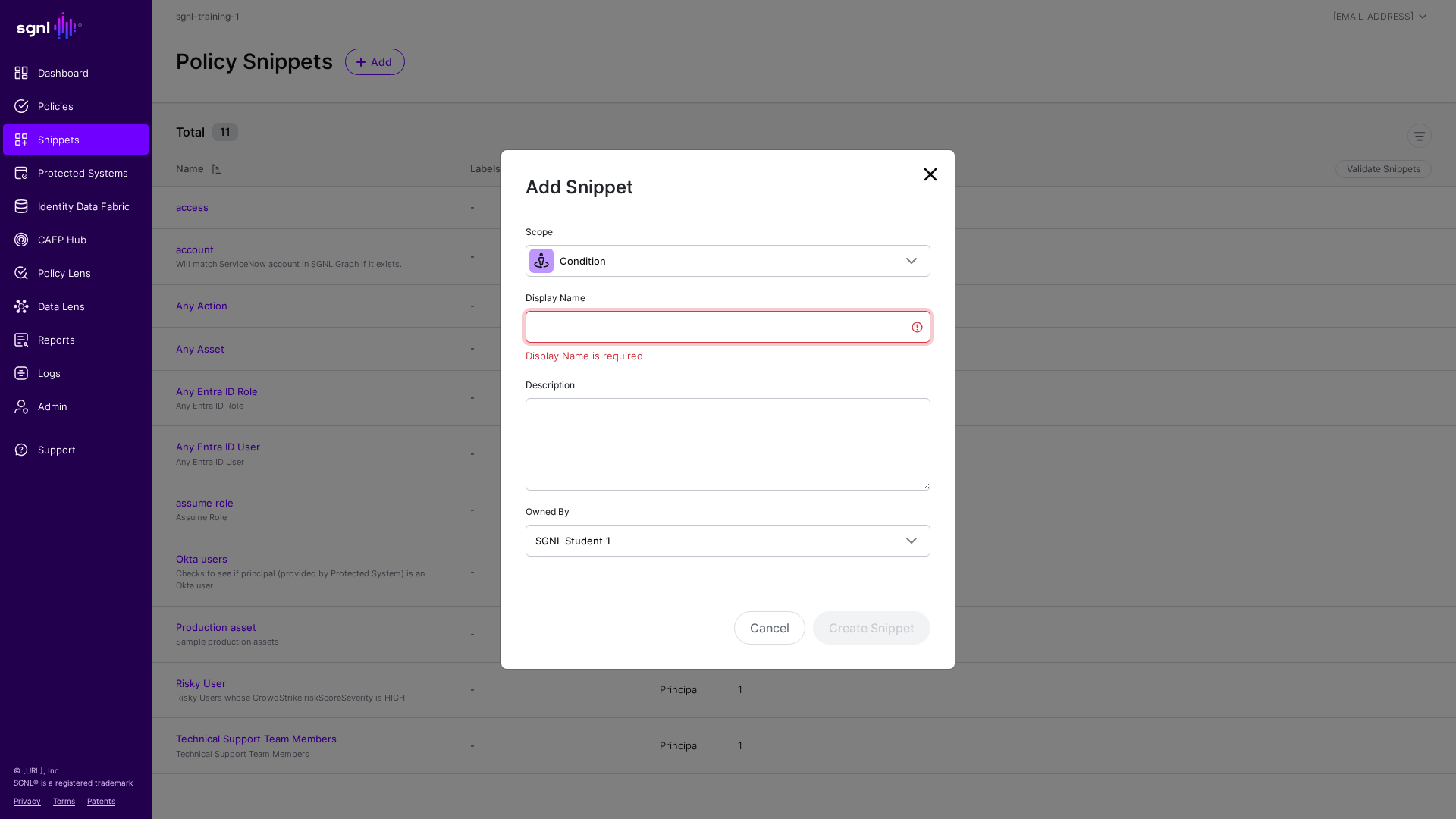
paste input "**********"
type input "**********"
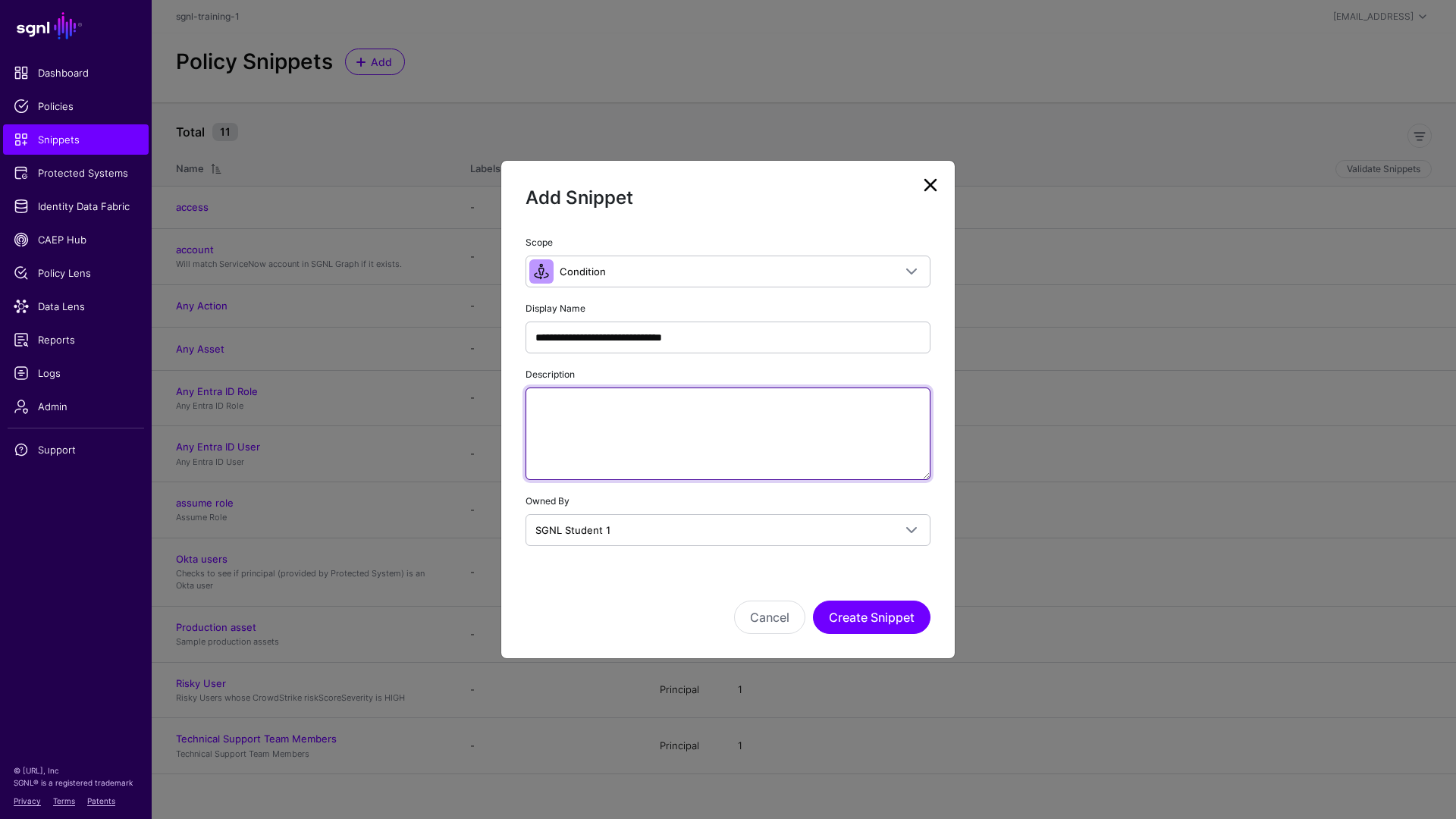
click at [614, 412] on textarea "Description" at bounding box center [728, 434] width 405 height 93
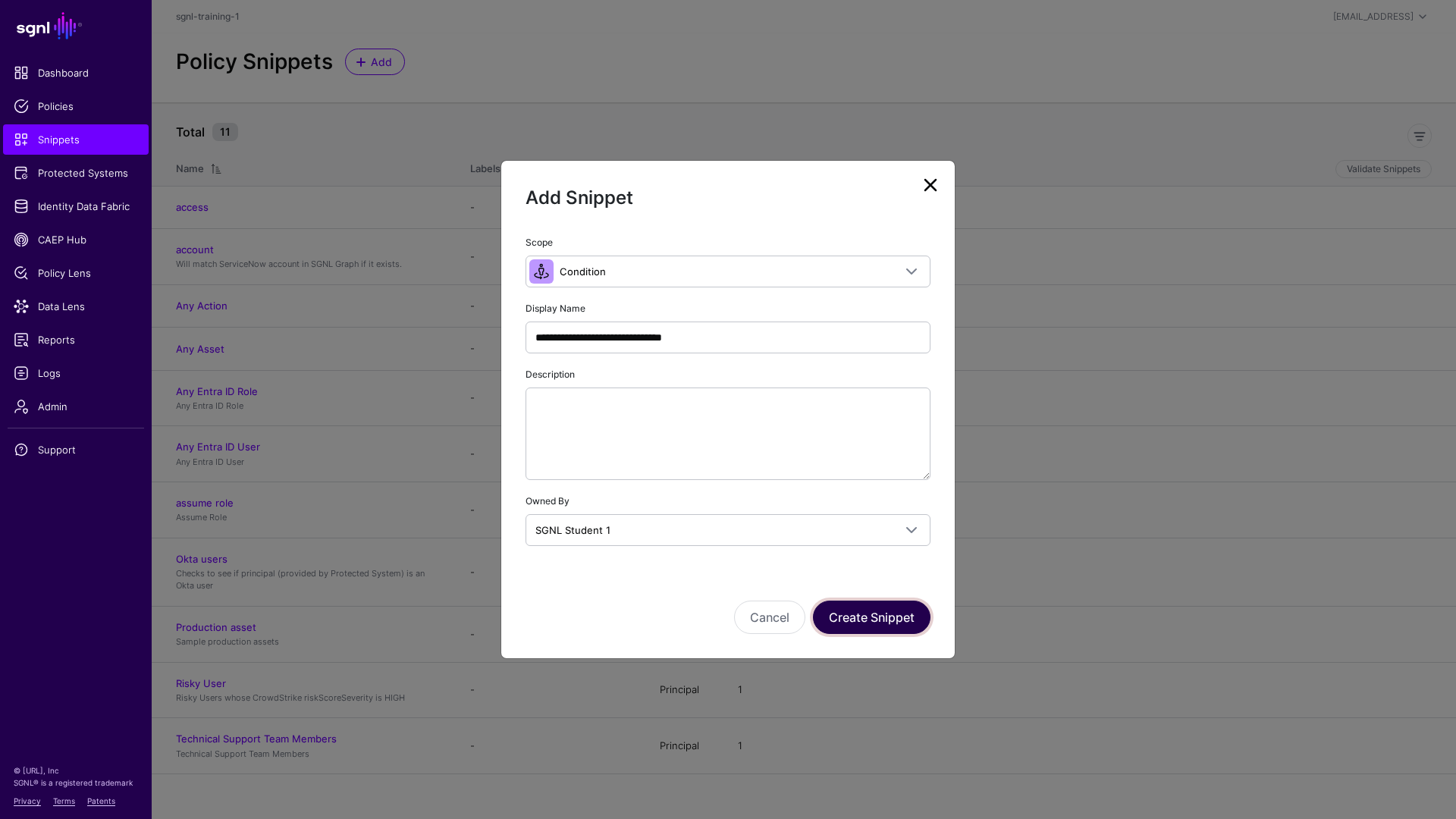
click at [890, 621] on button "Create Snippet" at bounding box center [872, 618] width 118 height 34
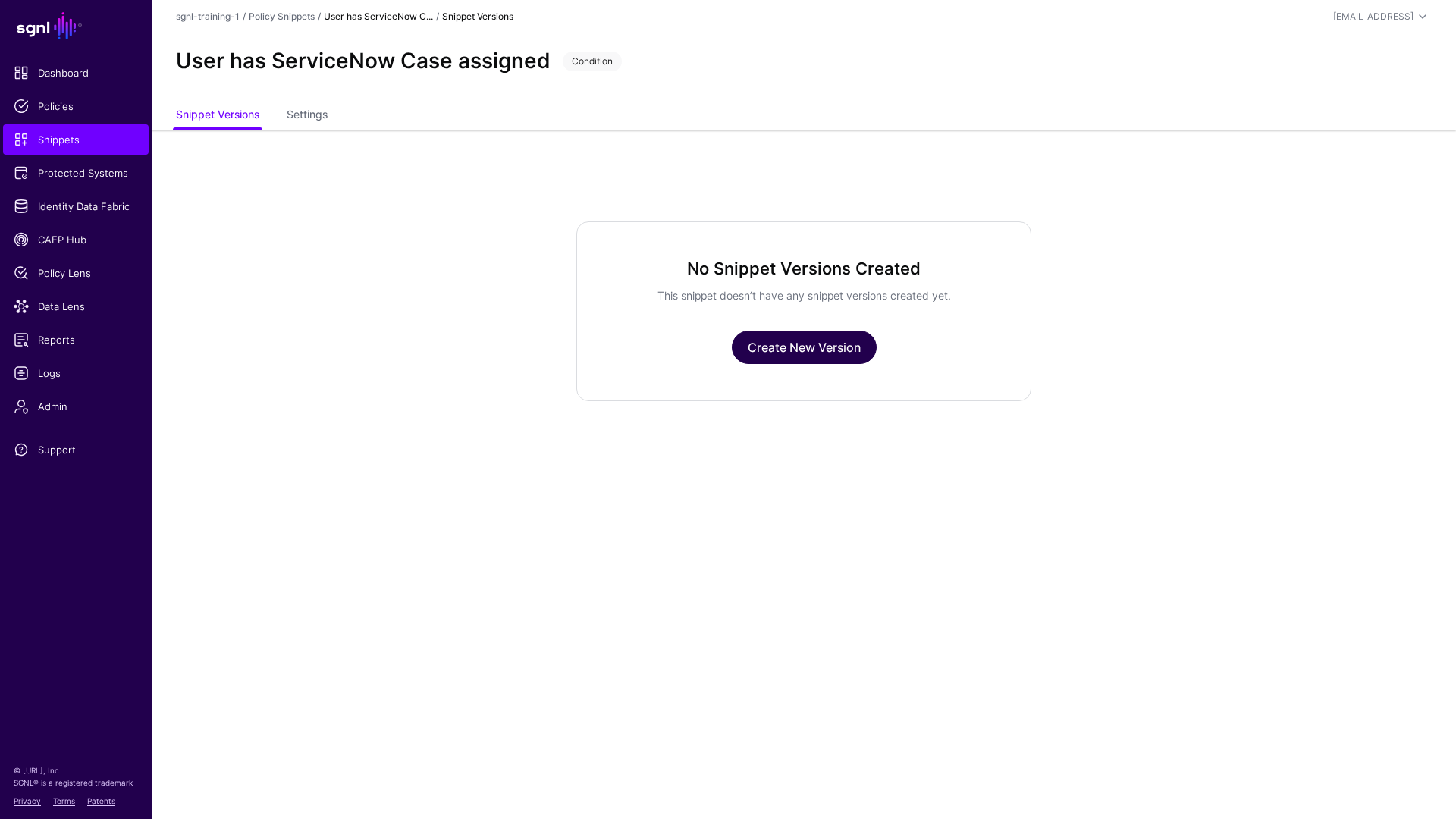
click at [759, 330] on div "No Snippet Versions Created This snippet doesn’t have any snippet versions crea…" at bounding box center [804, 311] width 455 height 179
click at [768, 340] on link "Create New Version" at bounding box center [805, 348] width 145 height 34
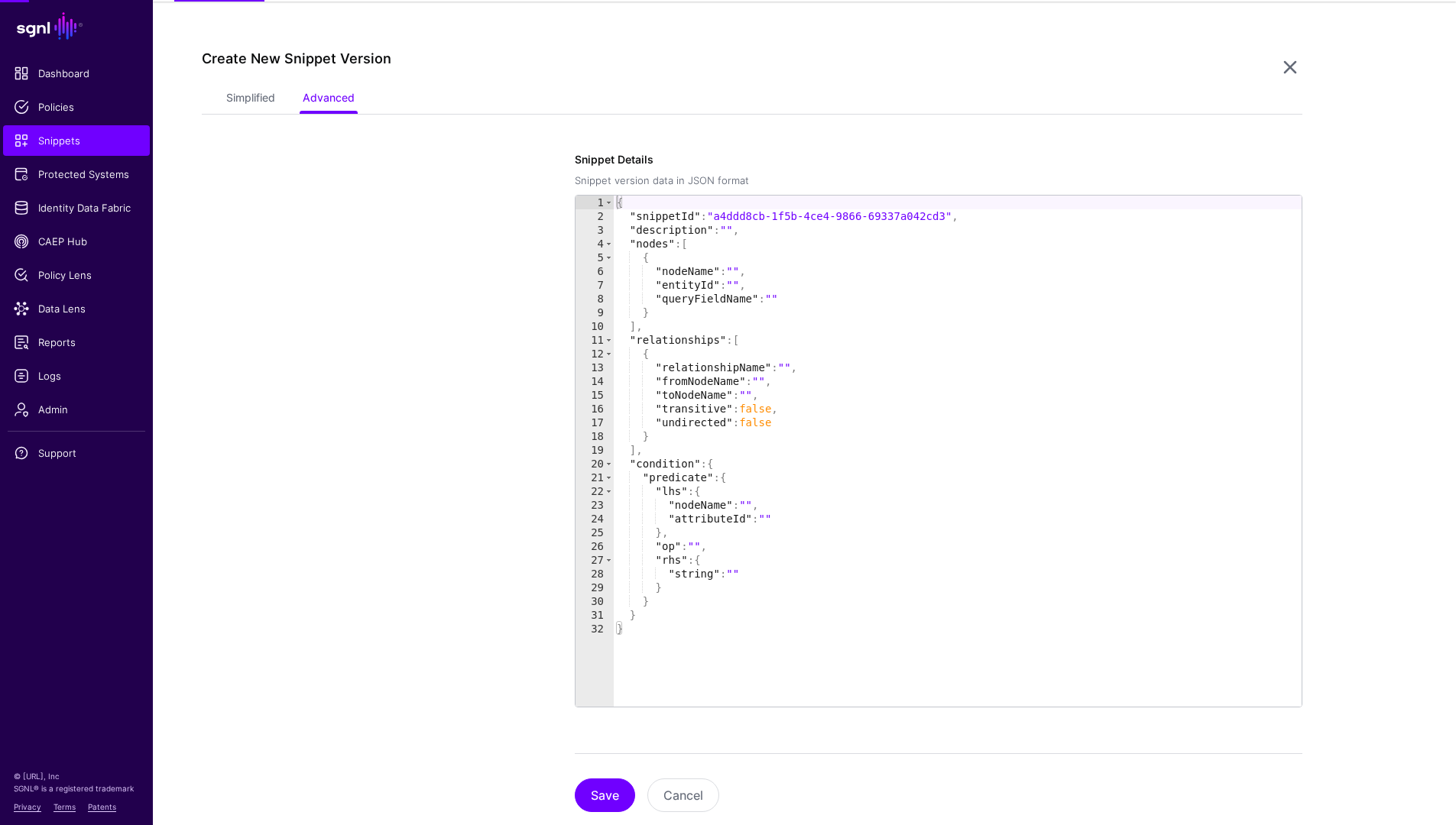
scroll to position [132, 0]
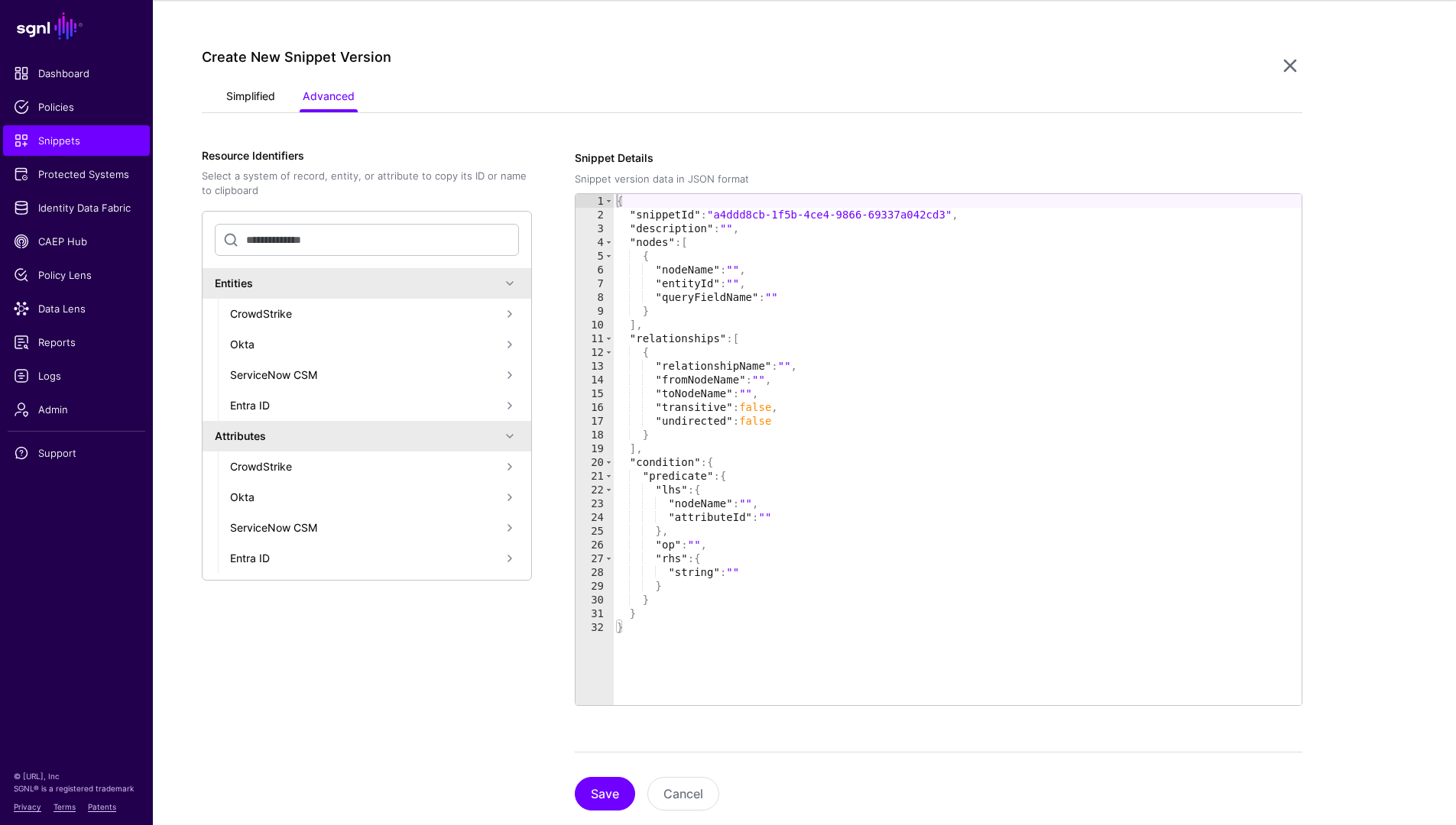
click at [247, 99] on link "Simplified" at bounding box center [250, 98] width 49 height 29
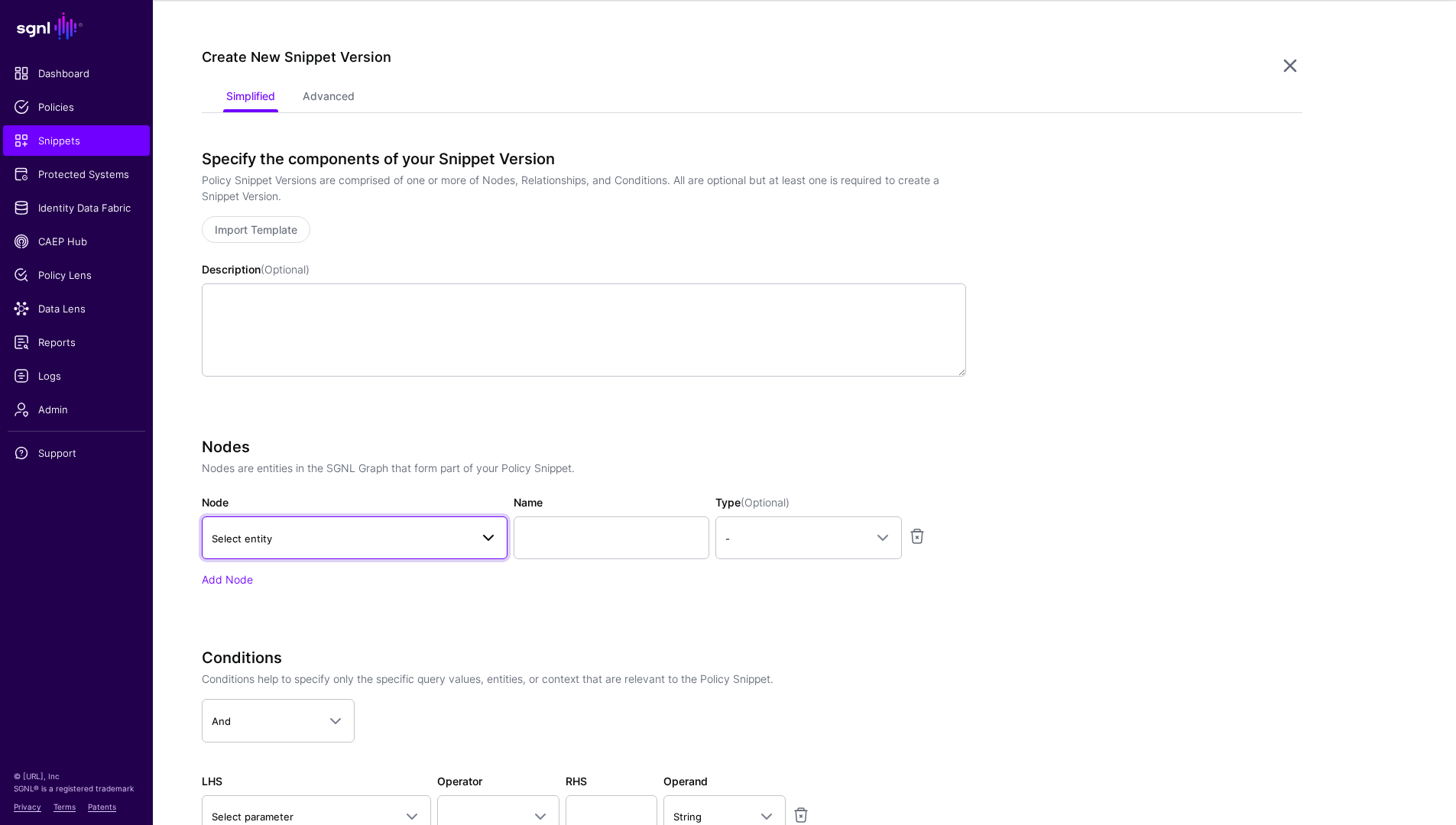
click at [391, 545] on span "Select entity" at bounding box center [340, 539] width 258 height 17
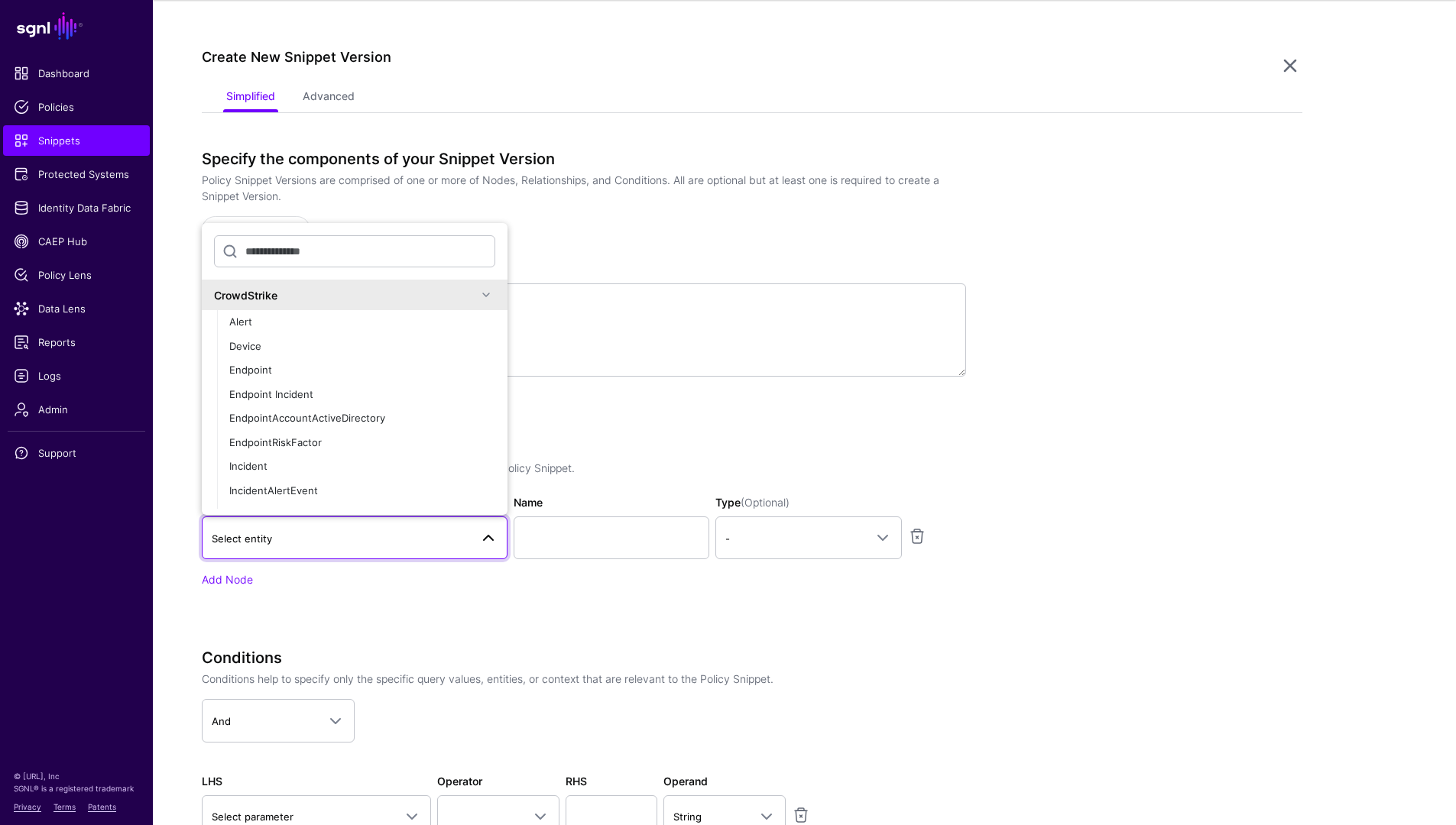
click at [312, 289] on div "CrowdStrike" at bounding box center [346, 295] width 263 height 16
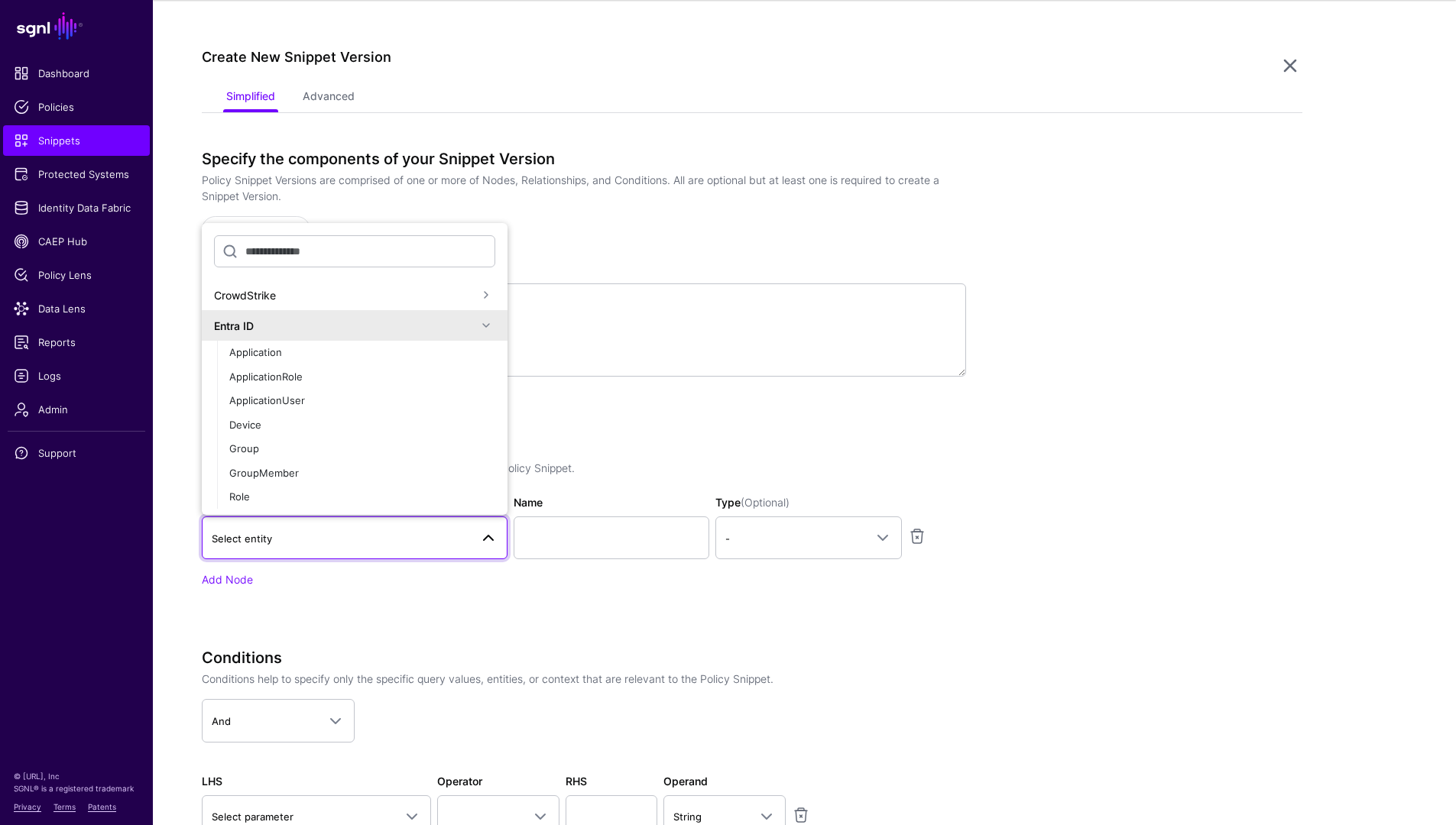
click at [296, 324] on div "Entra ID" at bounding box center [346, 326] width 263 height 16
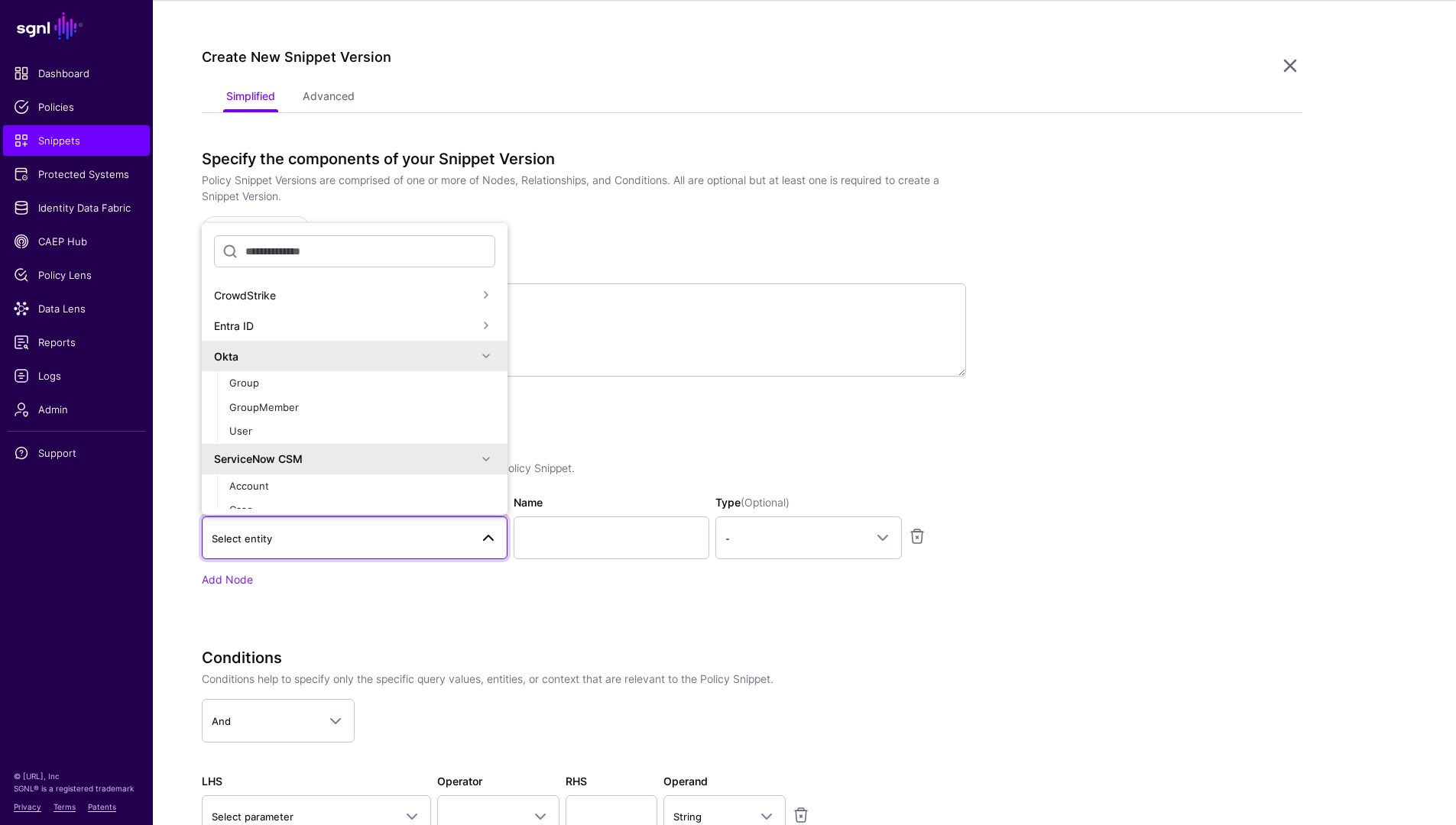
click at [297, 358] on div "Okta" at bounding box center [346, 356] width 263 height 16
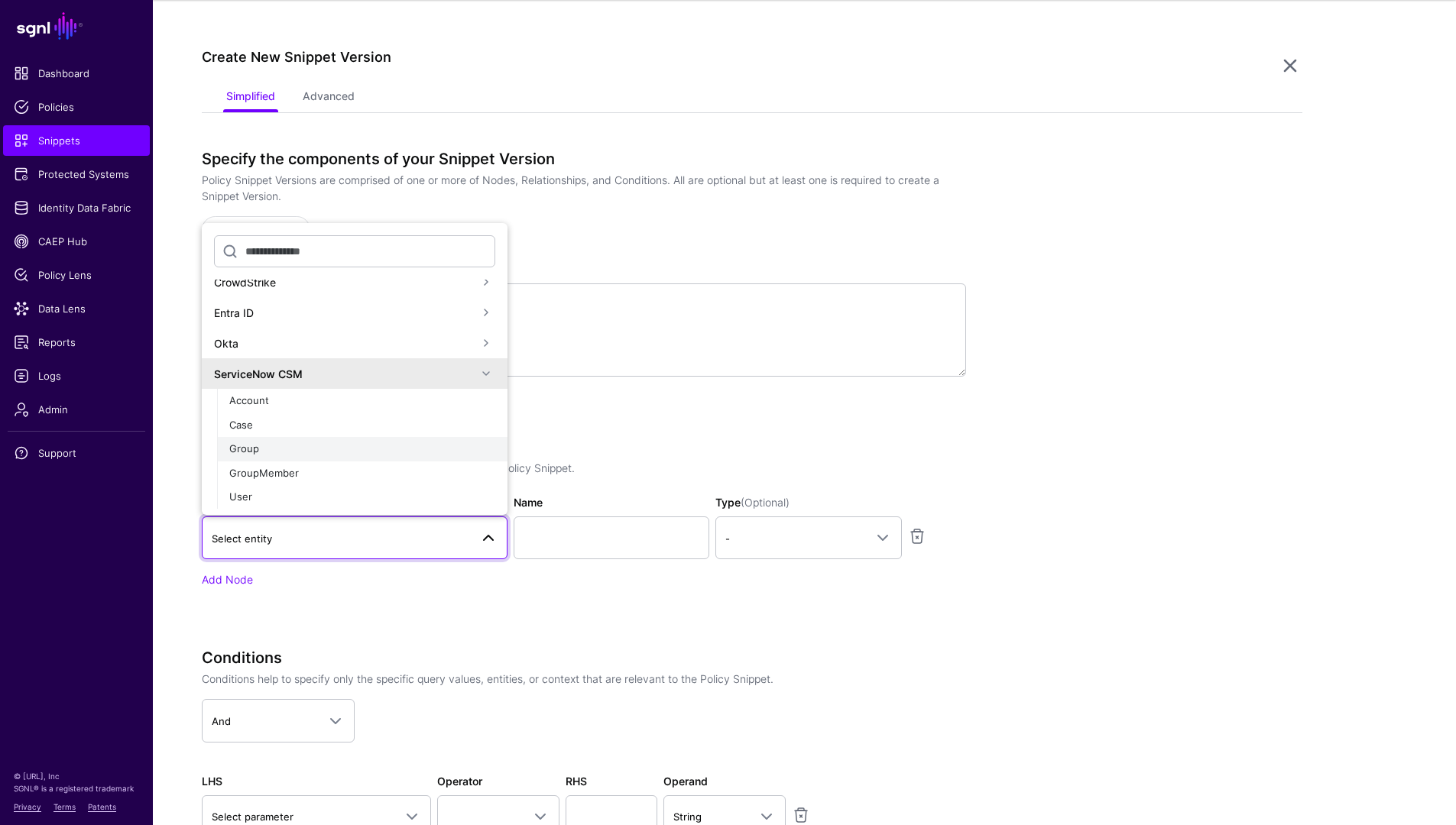
scroll to position [14, 0]
click at [273, 491] on div "User" at bounding box center [362, 497] width 266 height 15
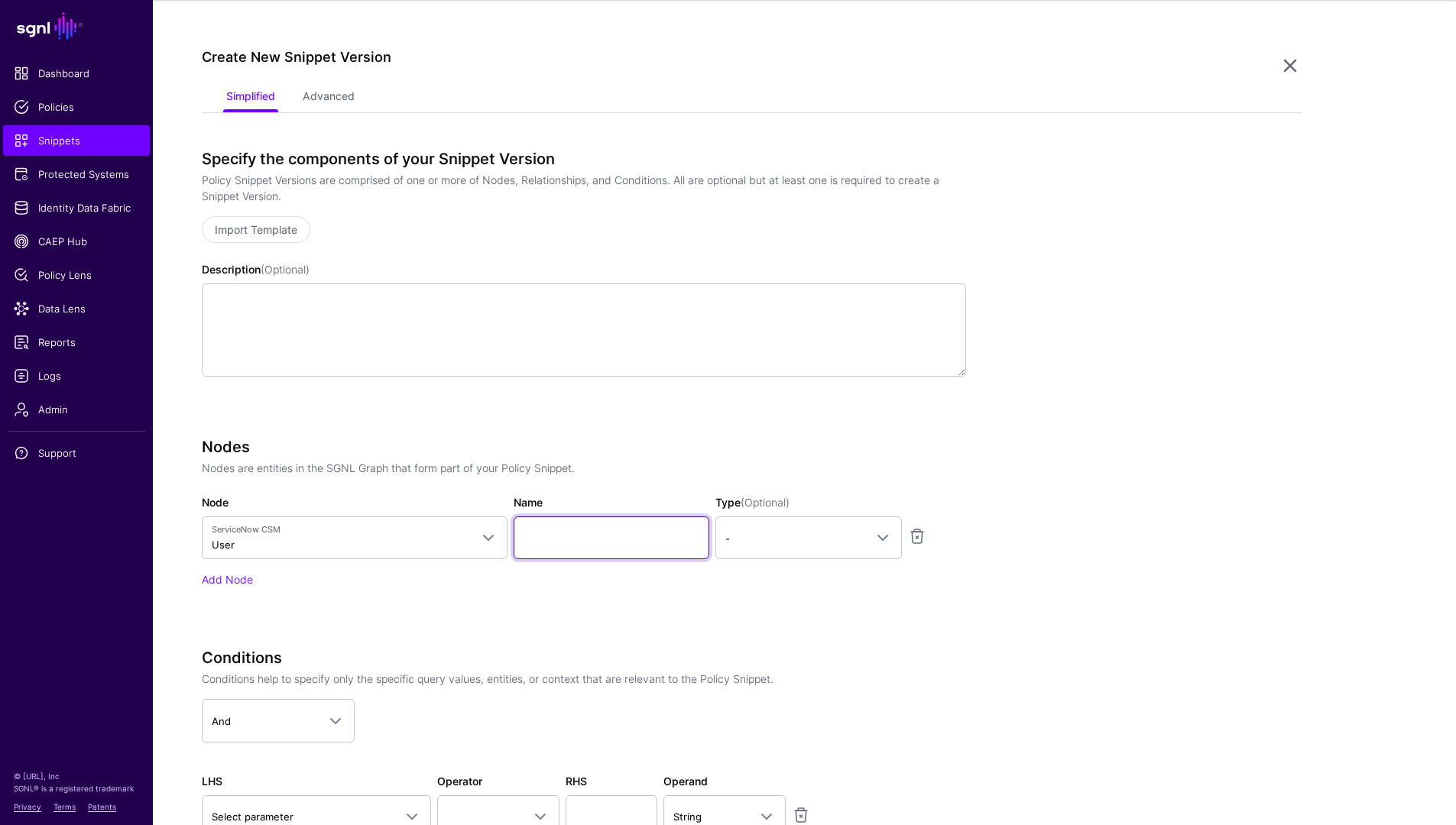
click at [589, 536] on input "Name" at bounding box center [611, 538] width 195 height 42
type input "****"
click at [795, 541] on span "-" at bounding box center [795, 539] width 139 height 17
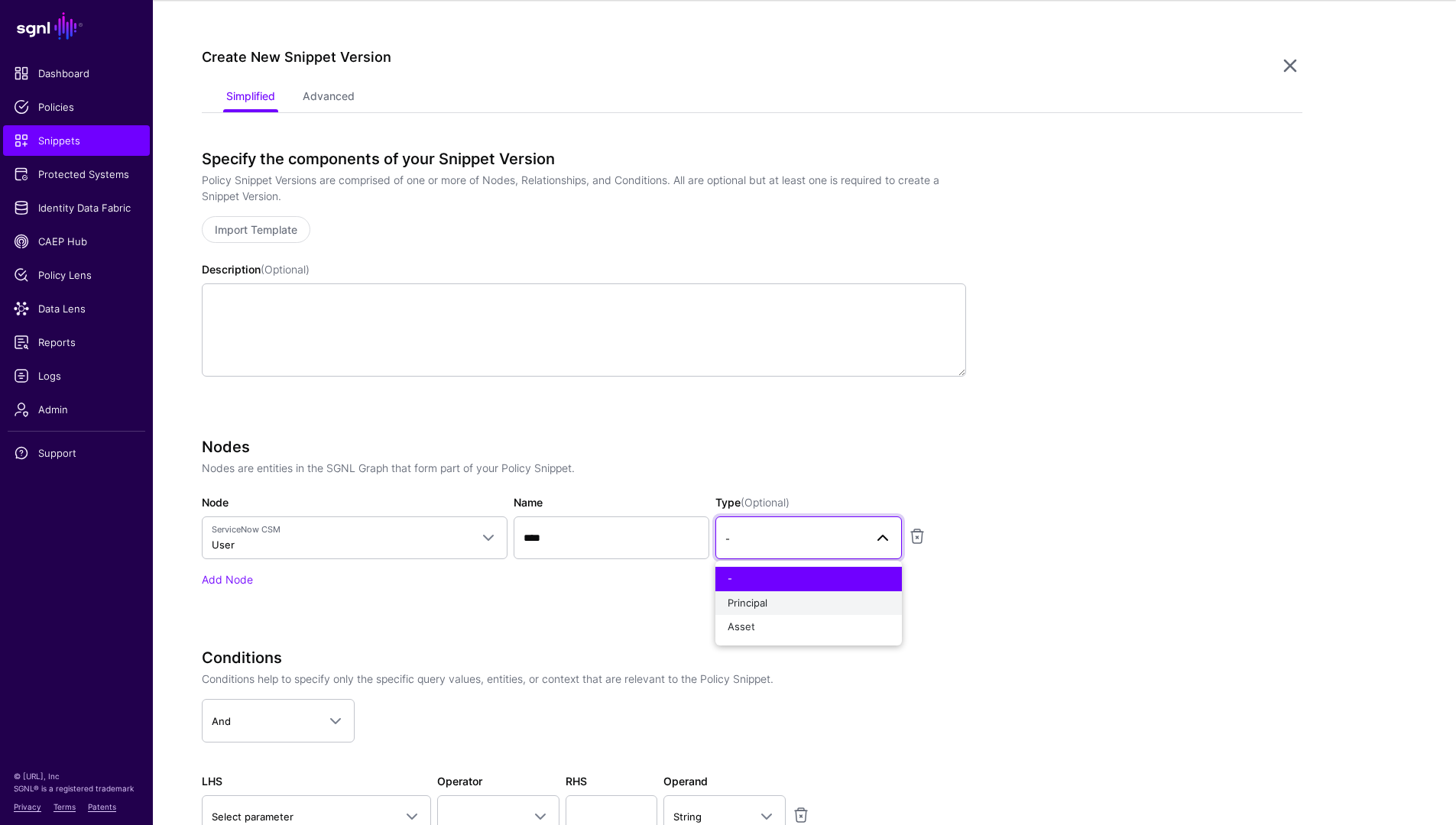
click at [795, 600] on div "Principal" at bounding box center [808, 603] width 162 height 15
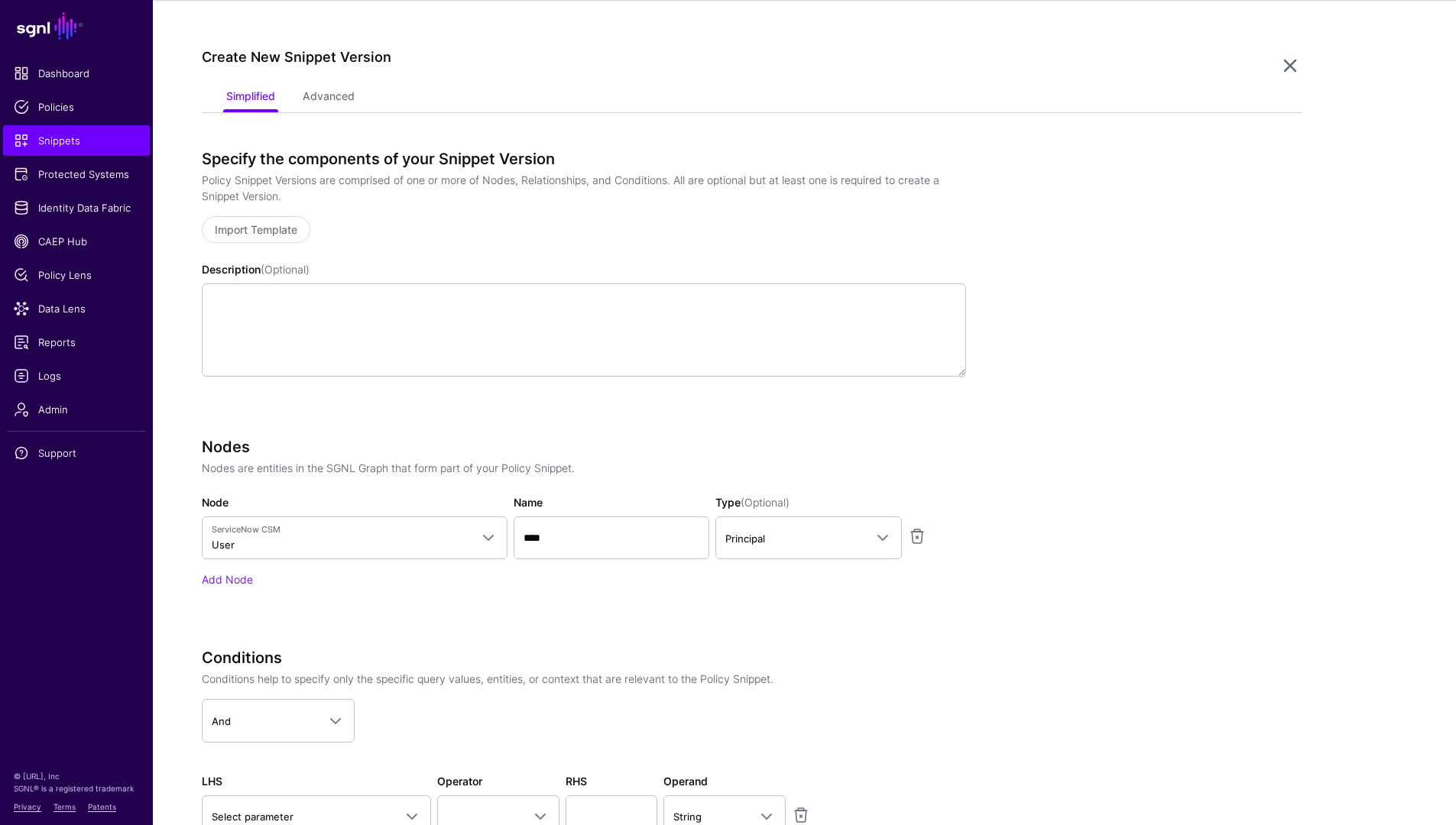
click at [569, 593] on div "Nodes Nodes are entities in the SGNL Graph that form part of your Policy Snippe…" at bounding box center [584, 534] width 764 height 193
click at [211, 578] on link "Add Node" at bounding box center [228, 579] width 51 height 13
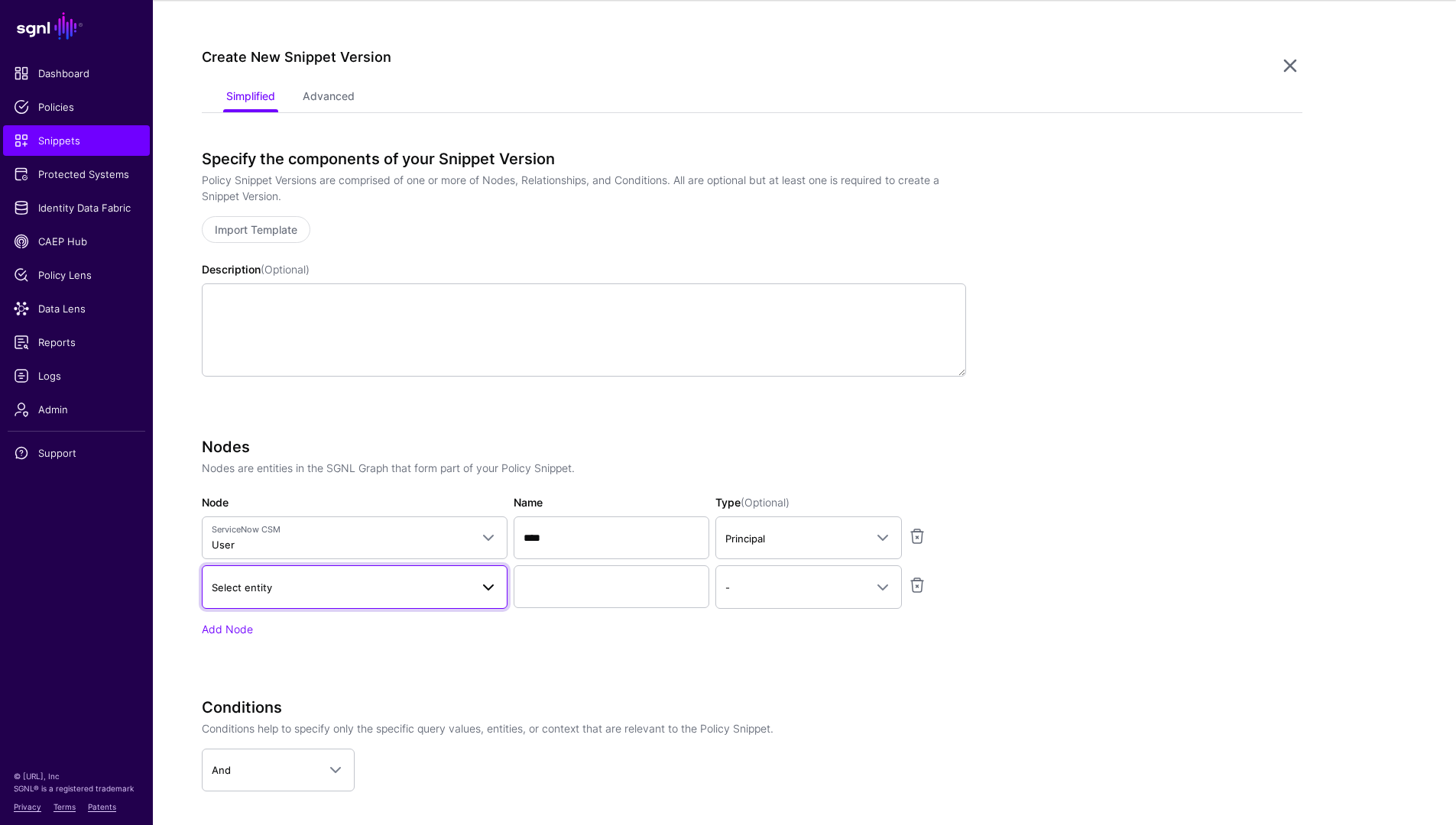
click at [265, 588] on span "Select entity" at bounding box center [241, 587] width 60 height 12
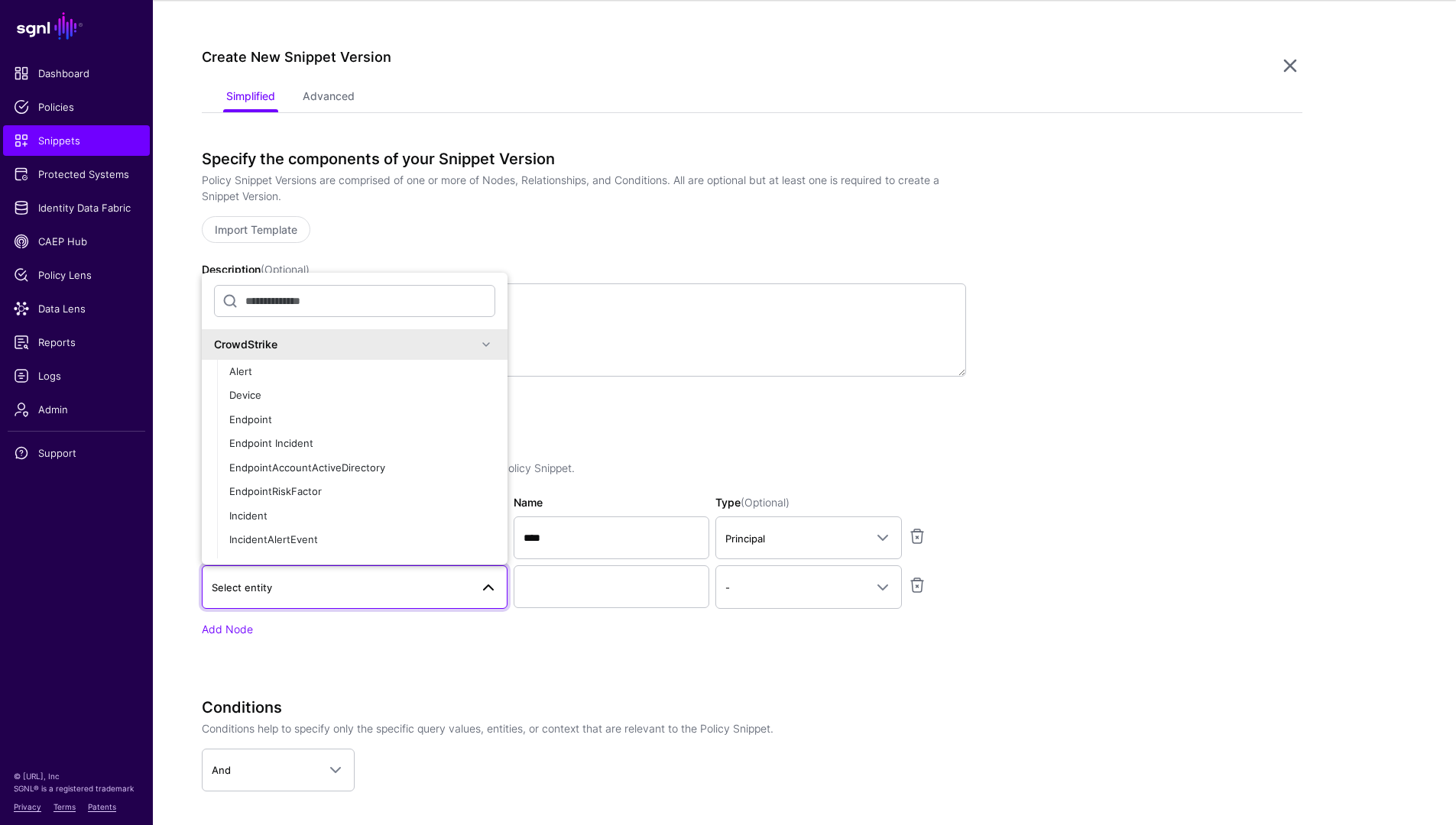
click at [321, 341] on div "CrowdStrike" at bounding box center [346, 344] width 263 height 16
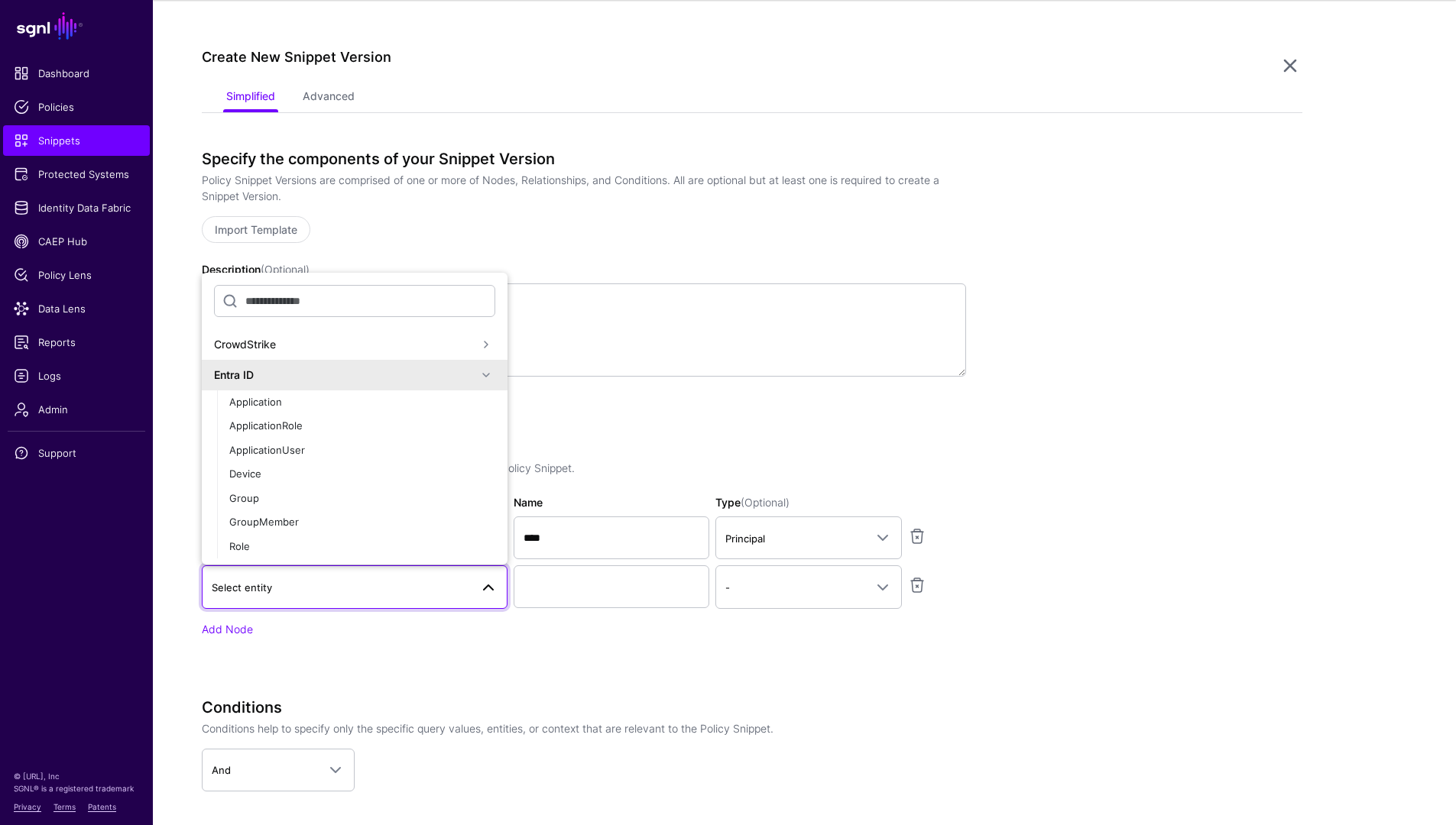
click at [316, 367] on div "Entra ID" at bounding box center [346, 374] width 263 height 16
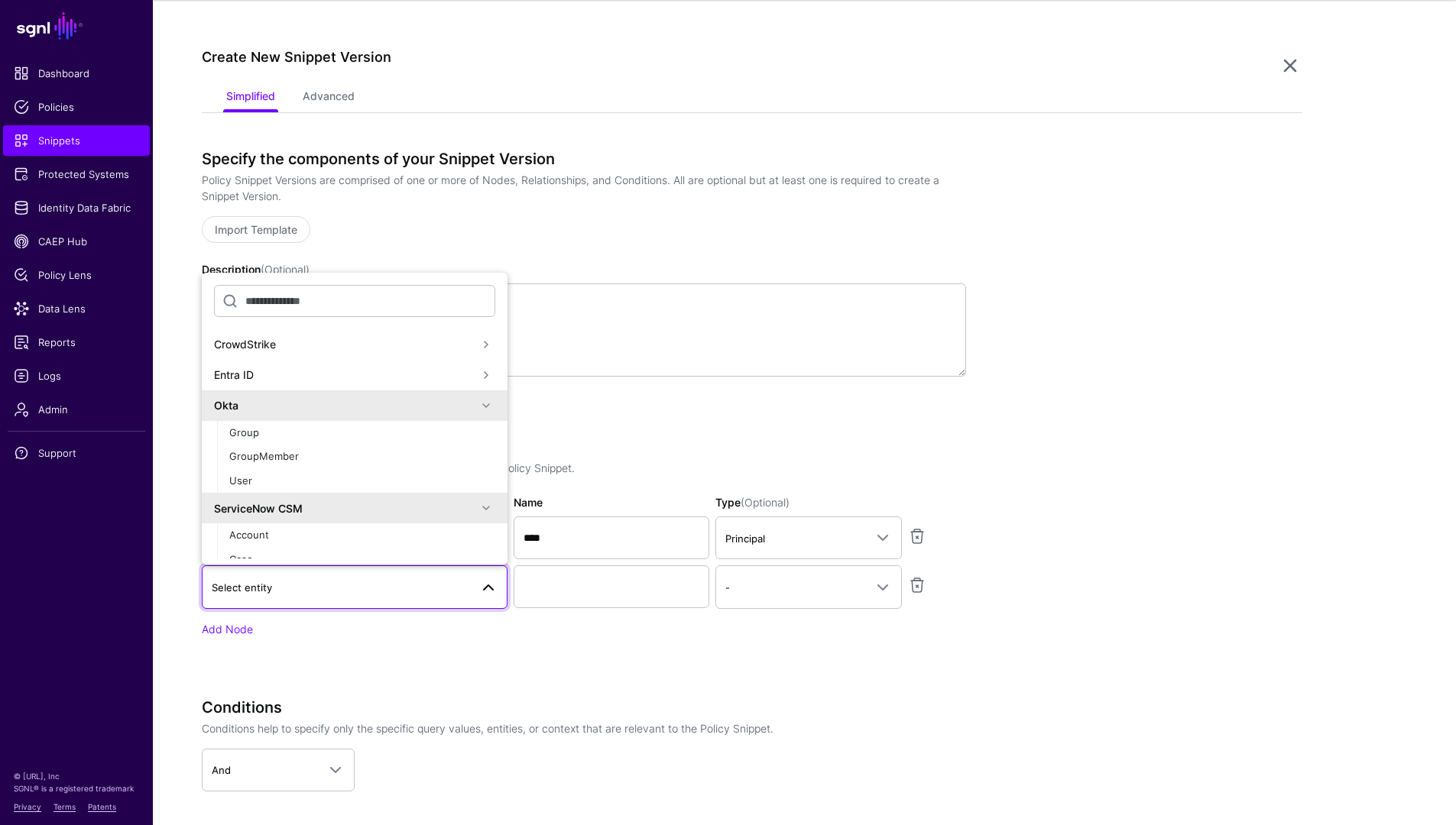
click at [311, 397] on div "Okta" at bounding box center [346, 405] width 263 height 16
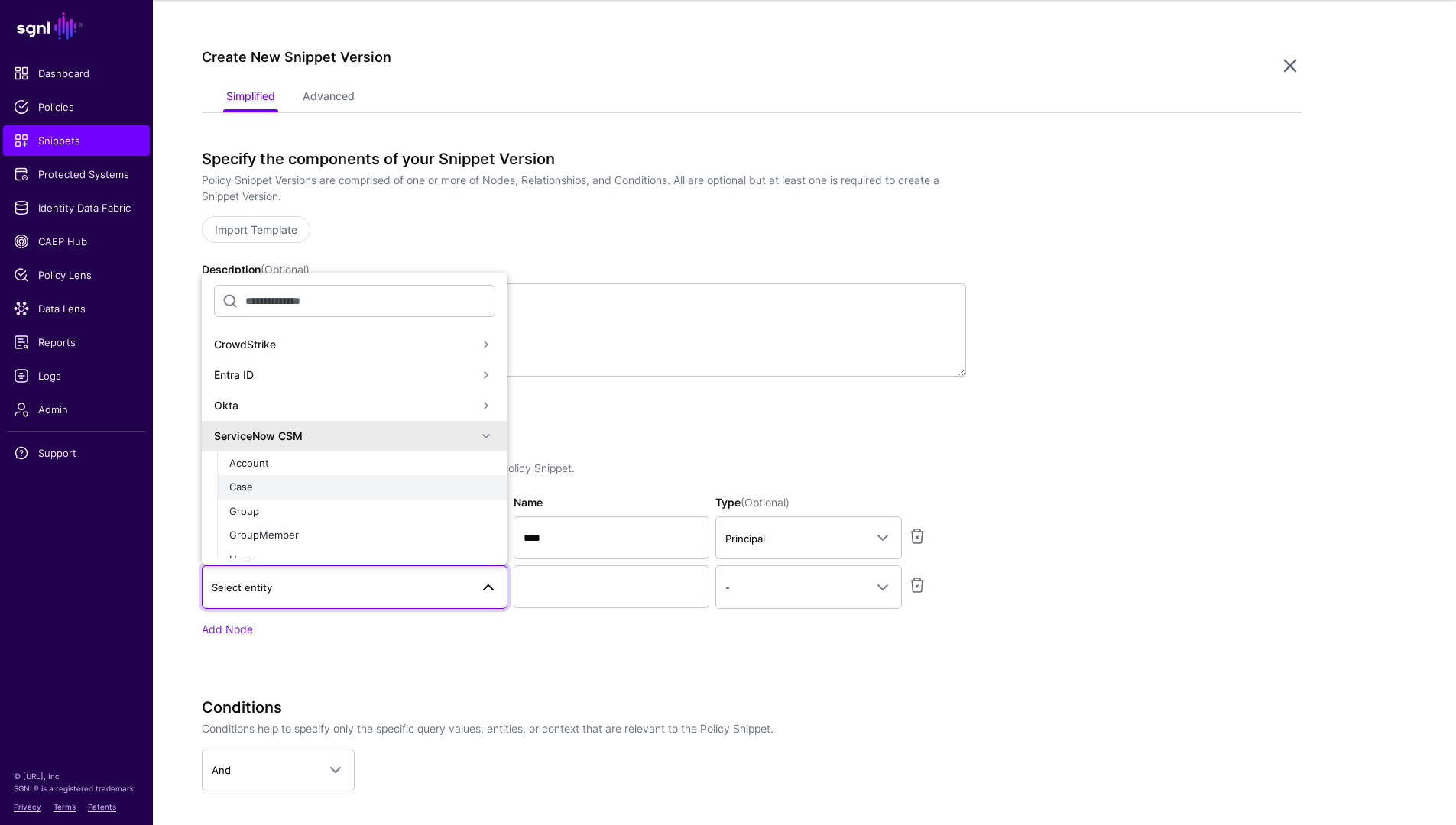
click at [320, 479] on button "Case" at bounding box center [363, 487] width 290 height 25
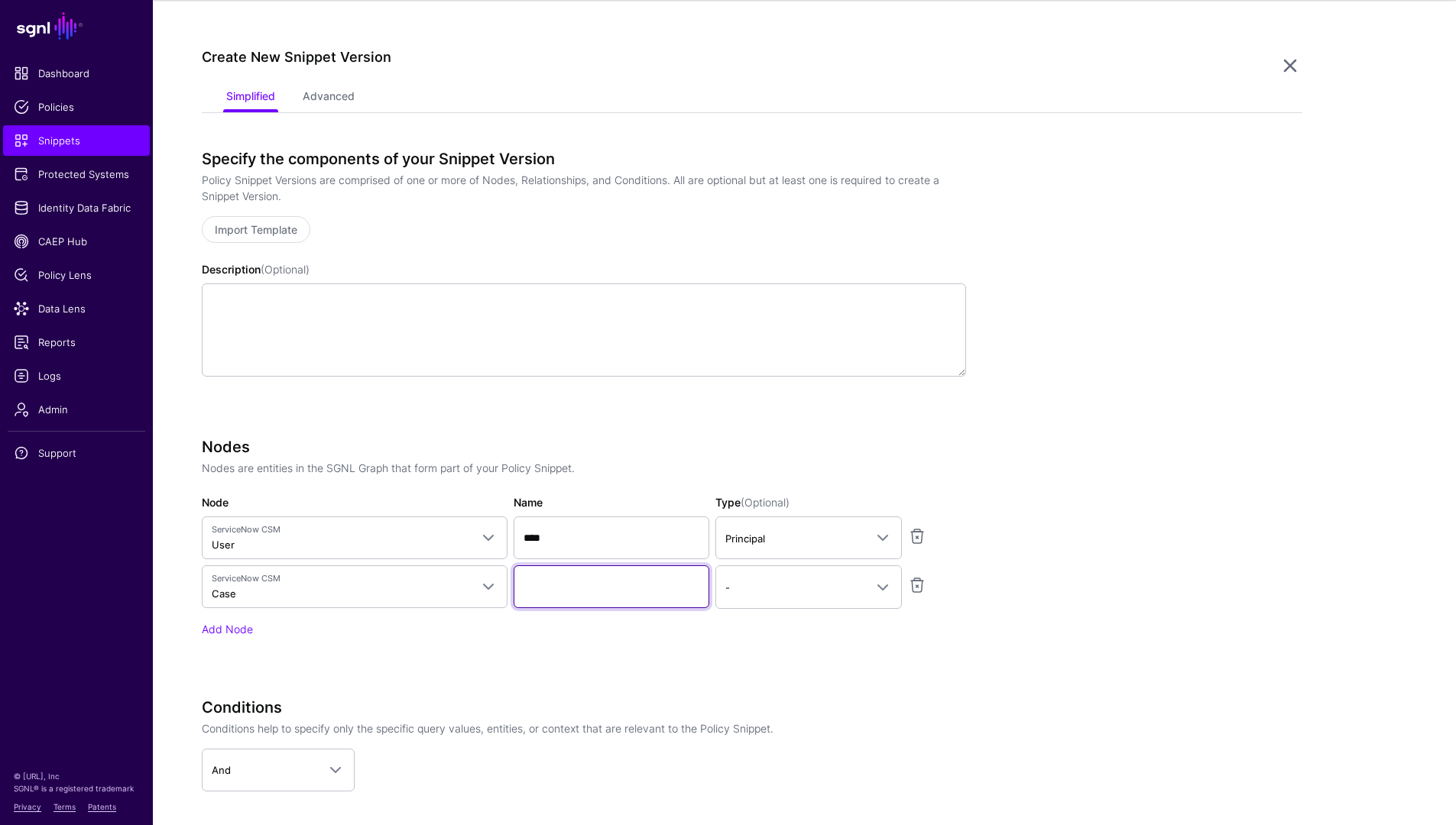
click at [609, 576] on input "Name" at bounding box center [611, 586] width 195 height 42
type input "****"
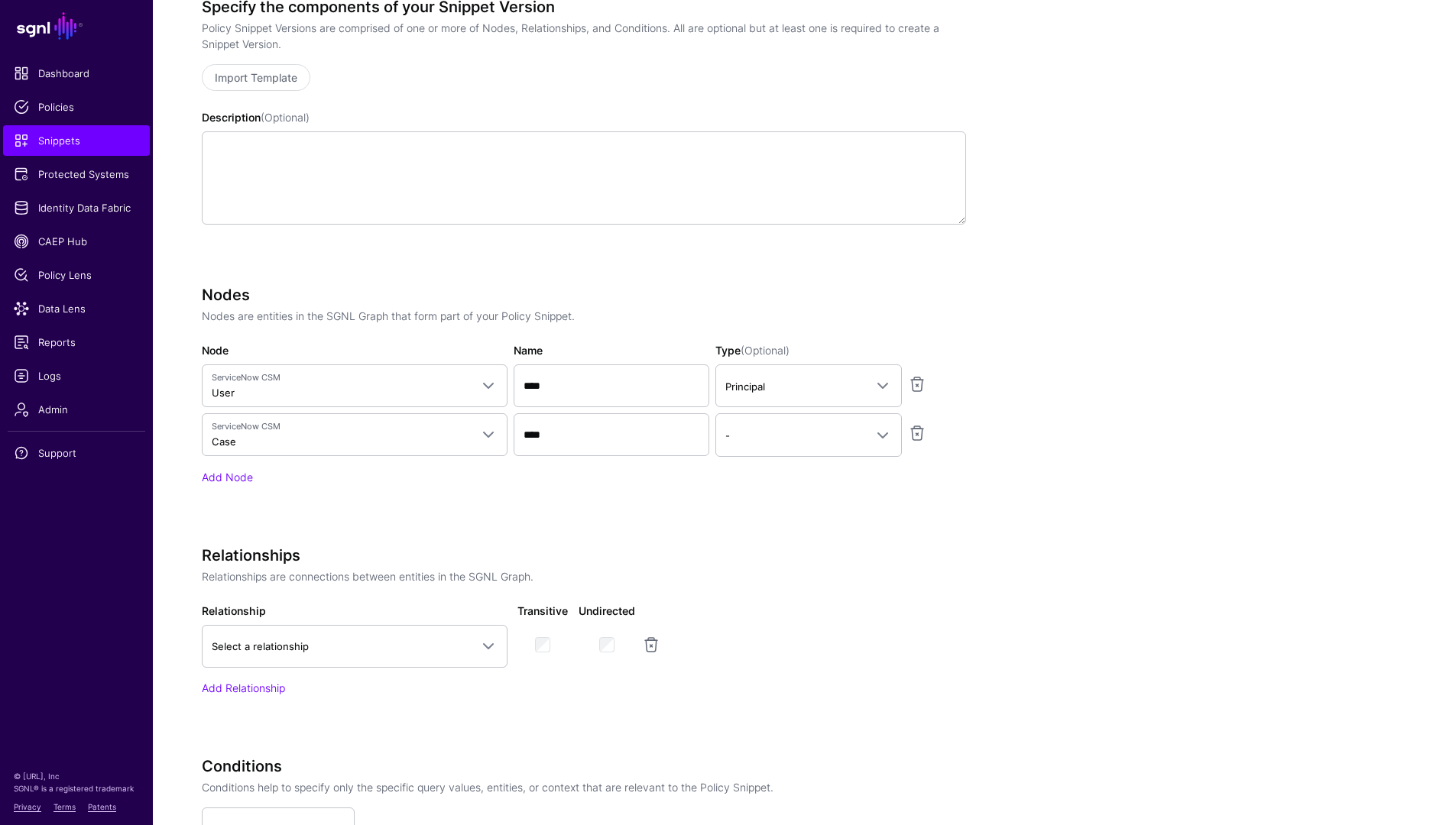
scroll to position [286, 0]
click at [488, 641] on span at bounding box center [488, 644] width 19 height 19
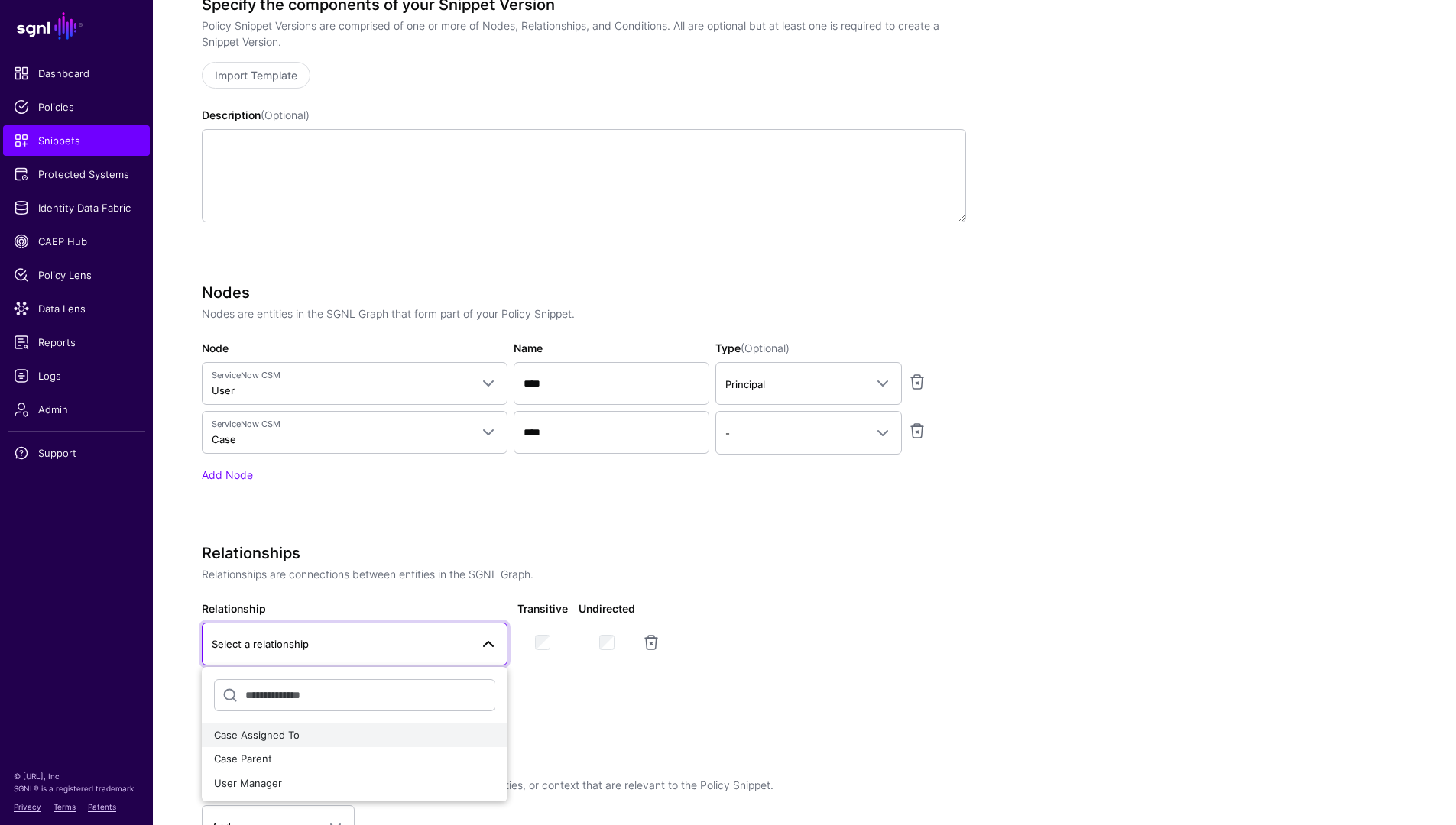
click at [385, 736] on div "Case Assigned To" at bounding box center [354, 736] width 281 height 15
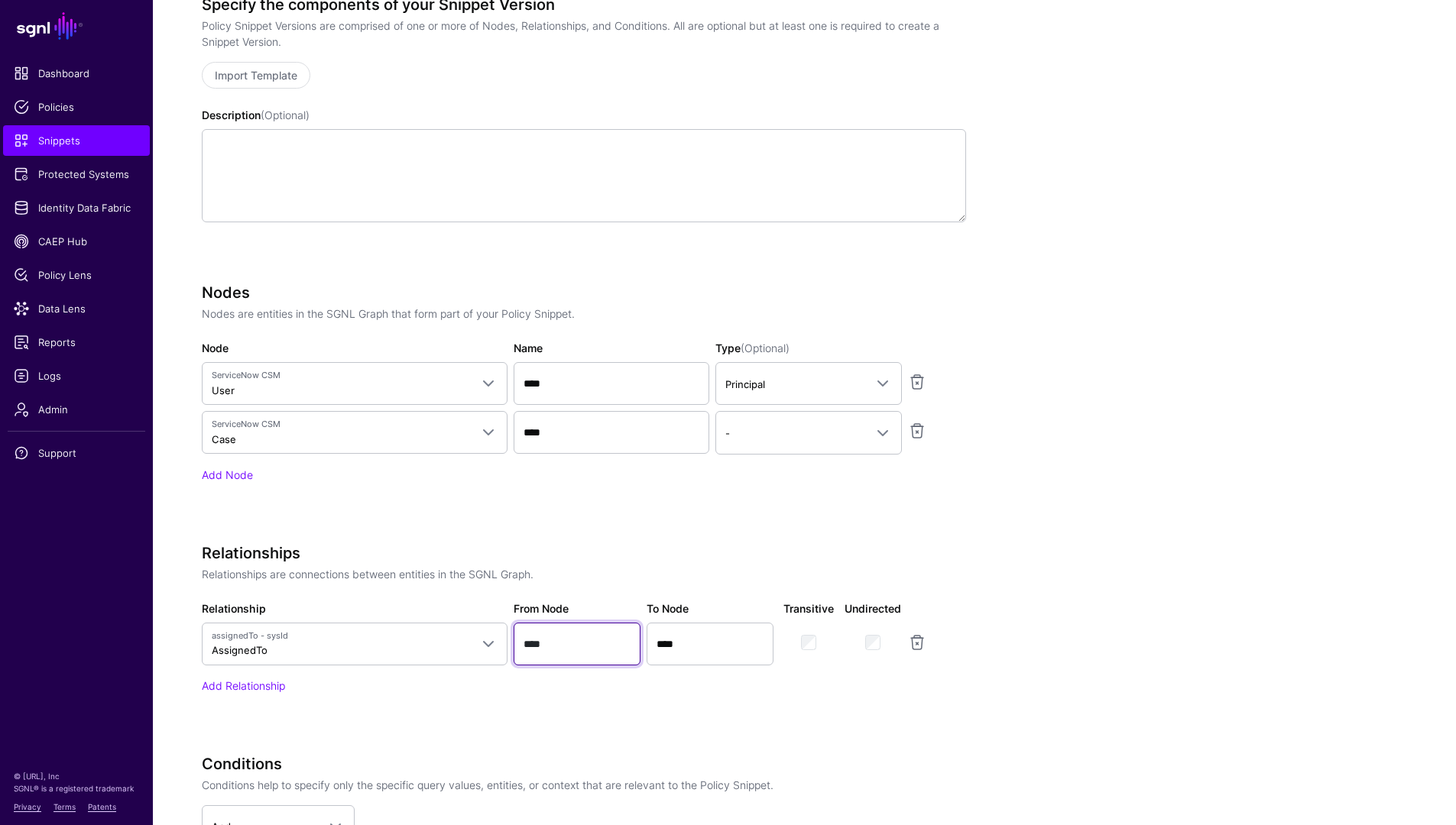
click at [549, 650] on input "****" at bounding box center [576, 644] width 126 height 42
click at [572, 704] on div "Relationships Relationships are connections between entities in the SGNL Graph.…" at bounding box center [584, 640] width 764 height 193
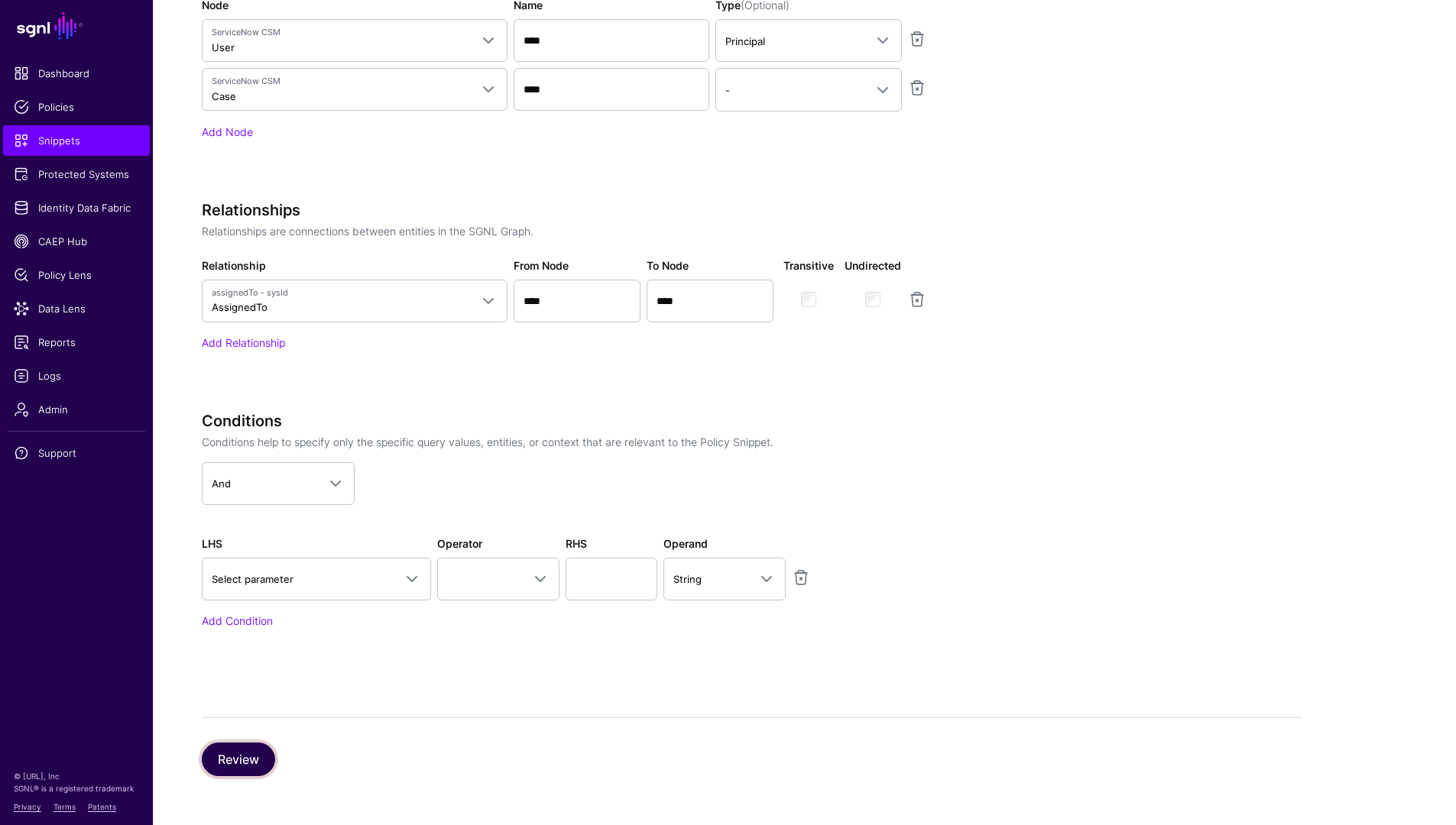
click at [250, 758] on button "Review" at bounding box center [239, 760] width 73 height 34
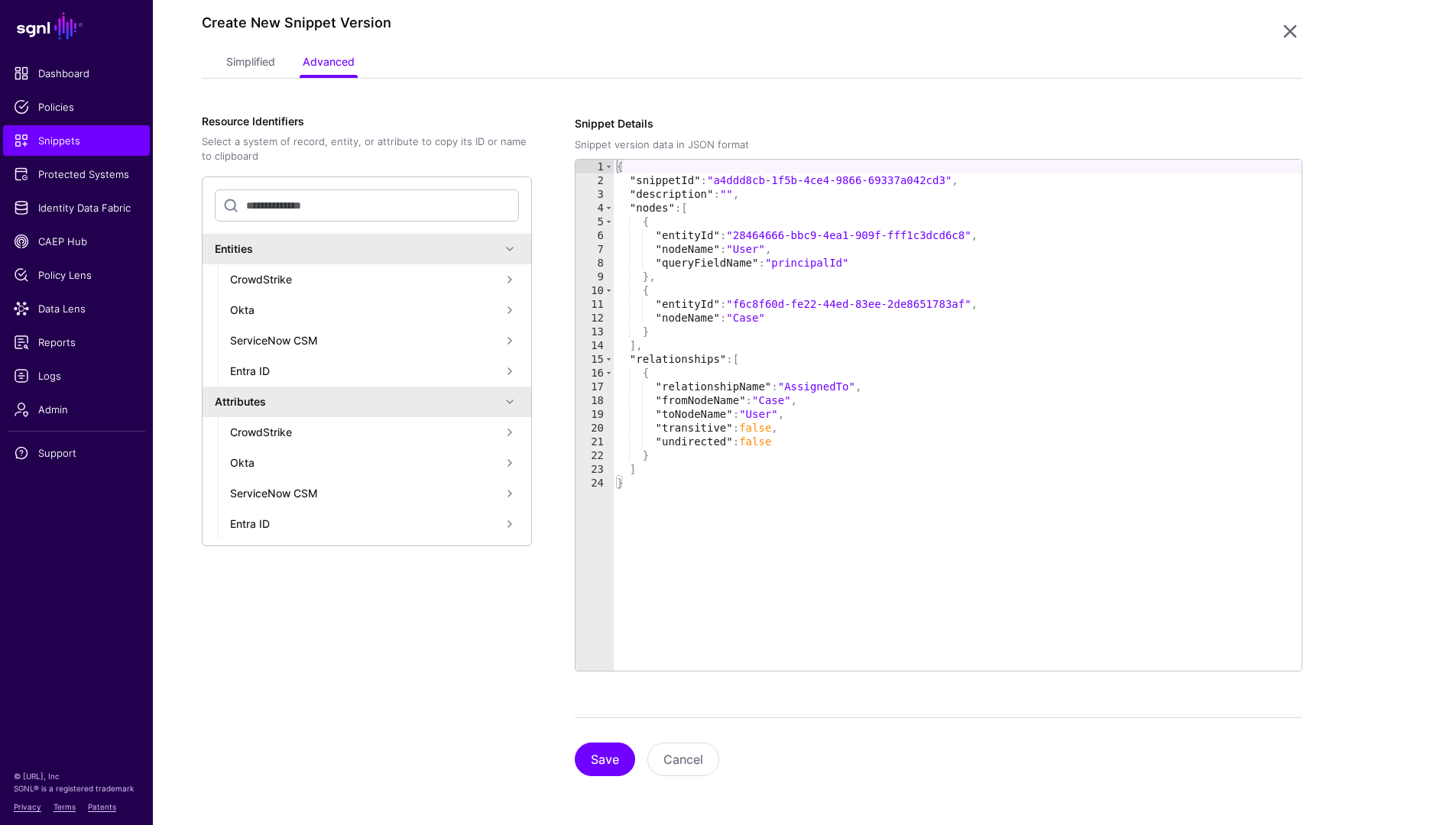
scroll to position [166, 0]
click at [613, 762] on button "Save" at bounding box center [604, 760] width 60 height 34
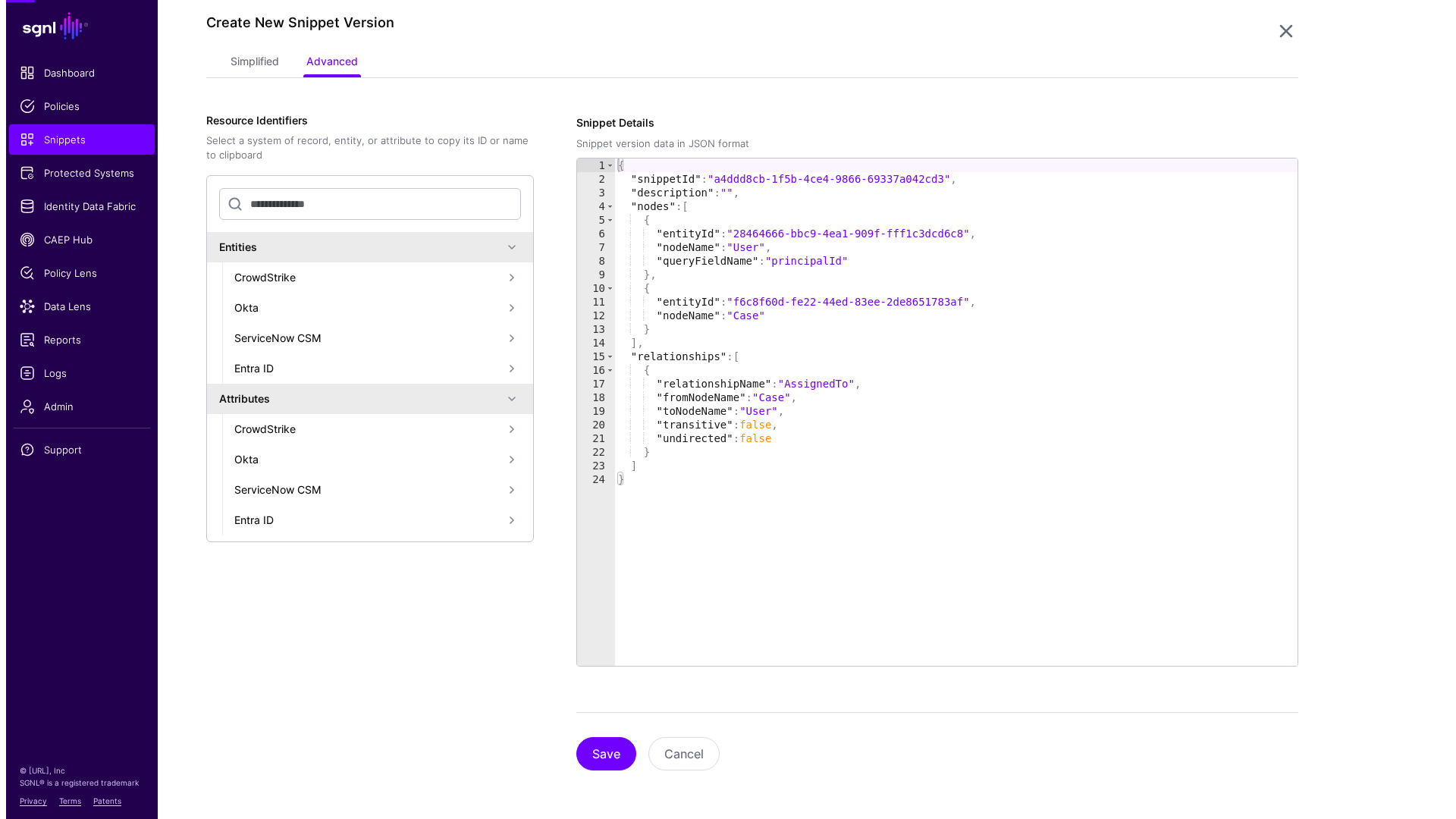
scroll to position [0, 0]
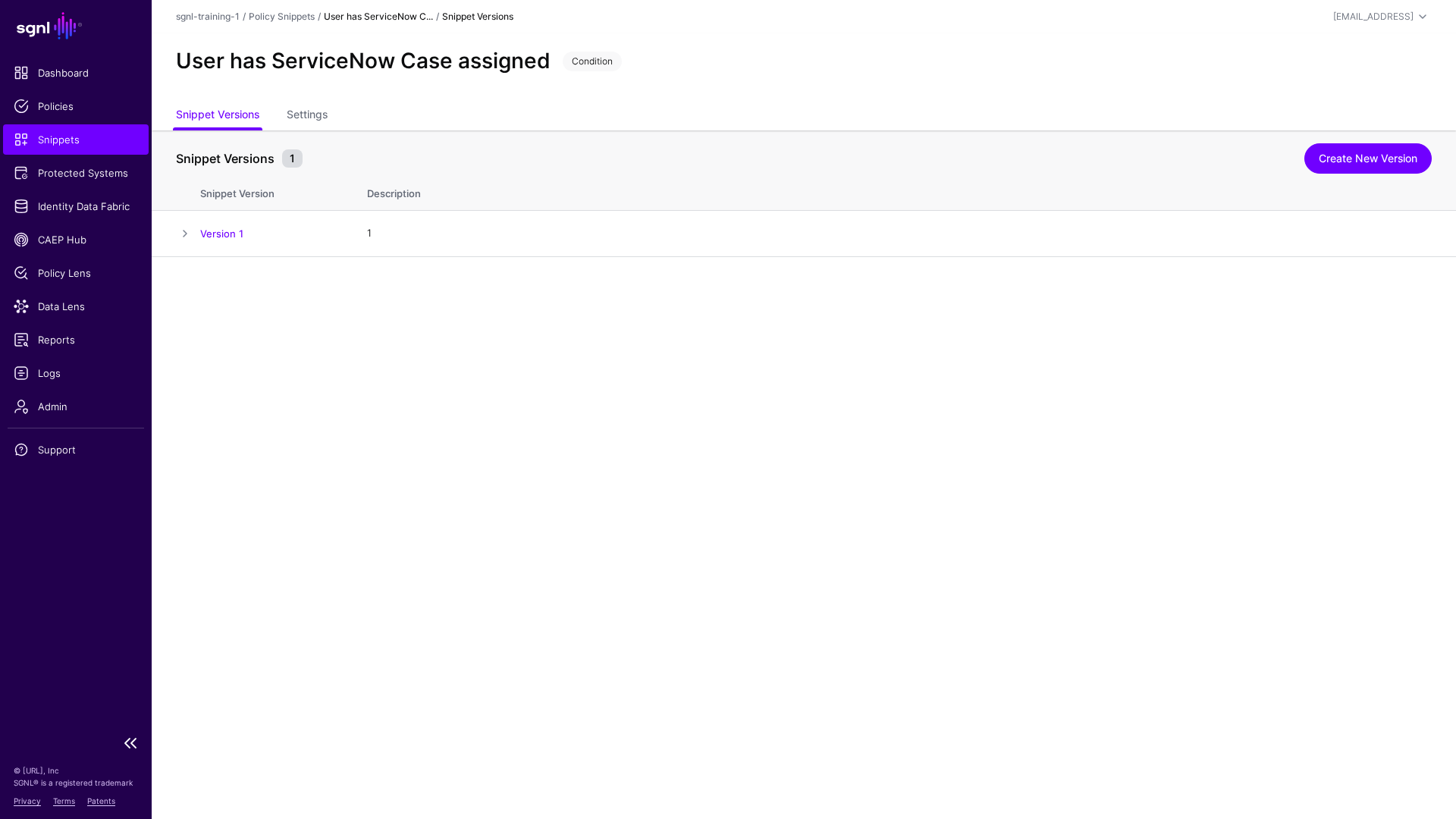
click at [70, 134] on span "Snippets" at bounding box center [76, 140] width 125 height 15
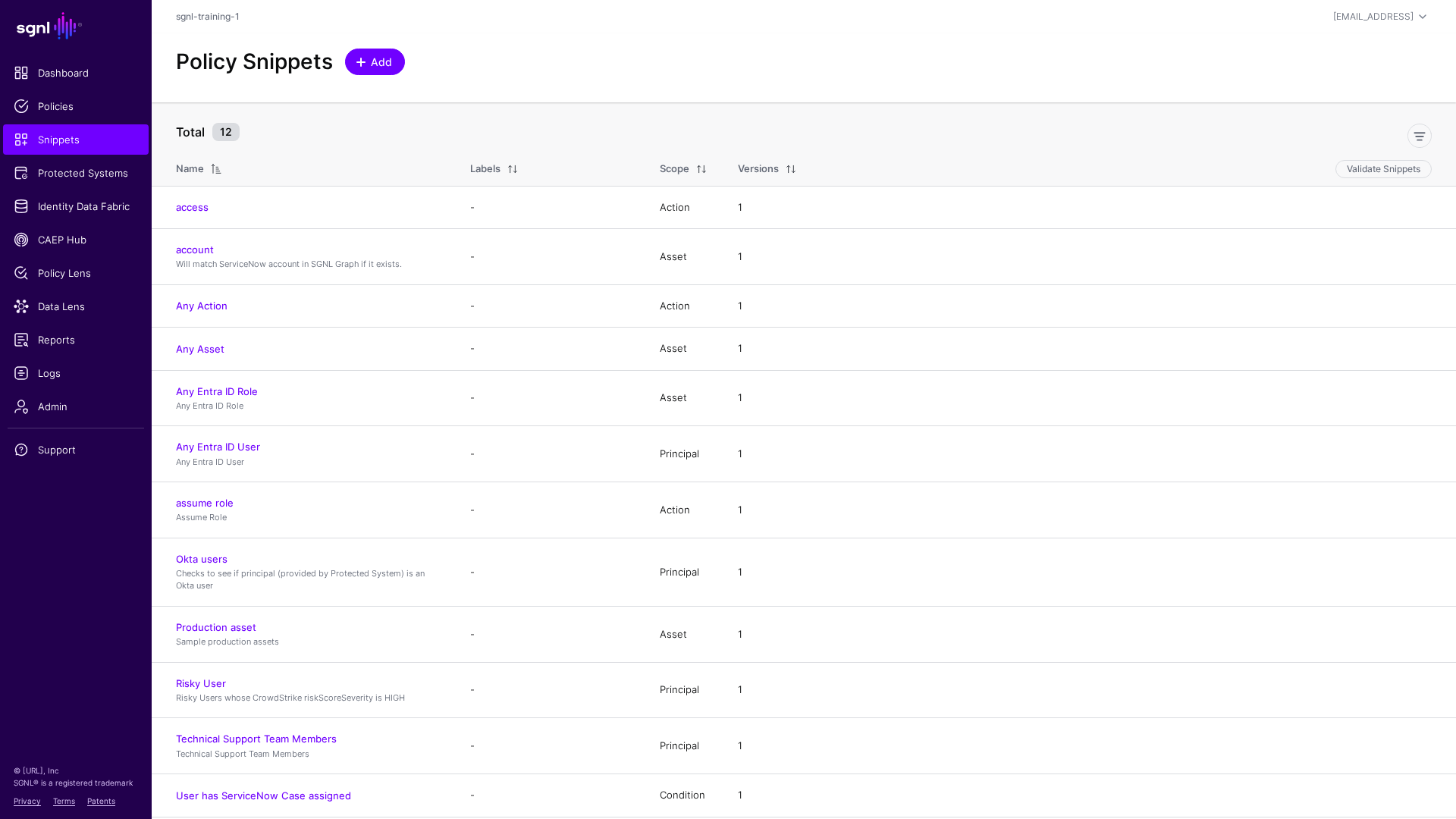
click at [377, 65] on span "Add" at bounding box center [382, 62] width 25 height 16
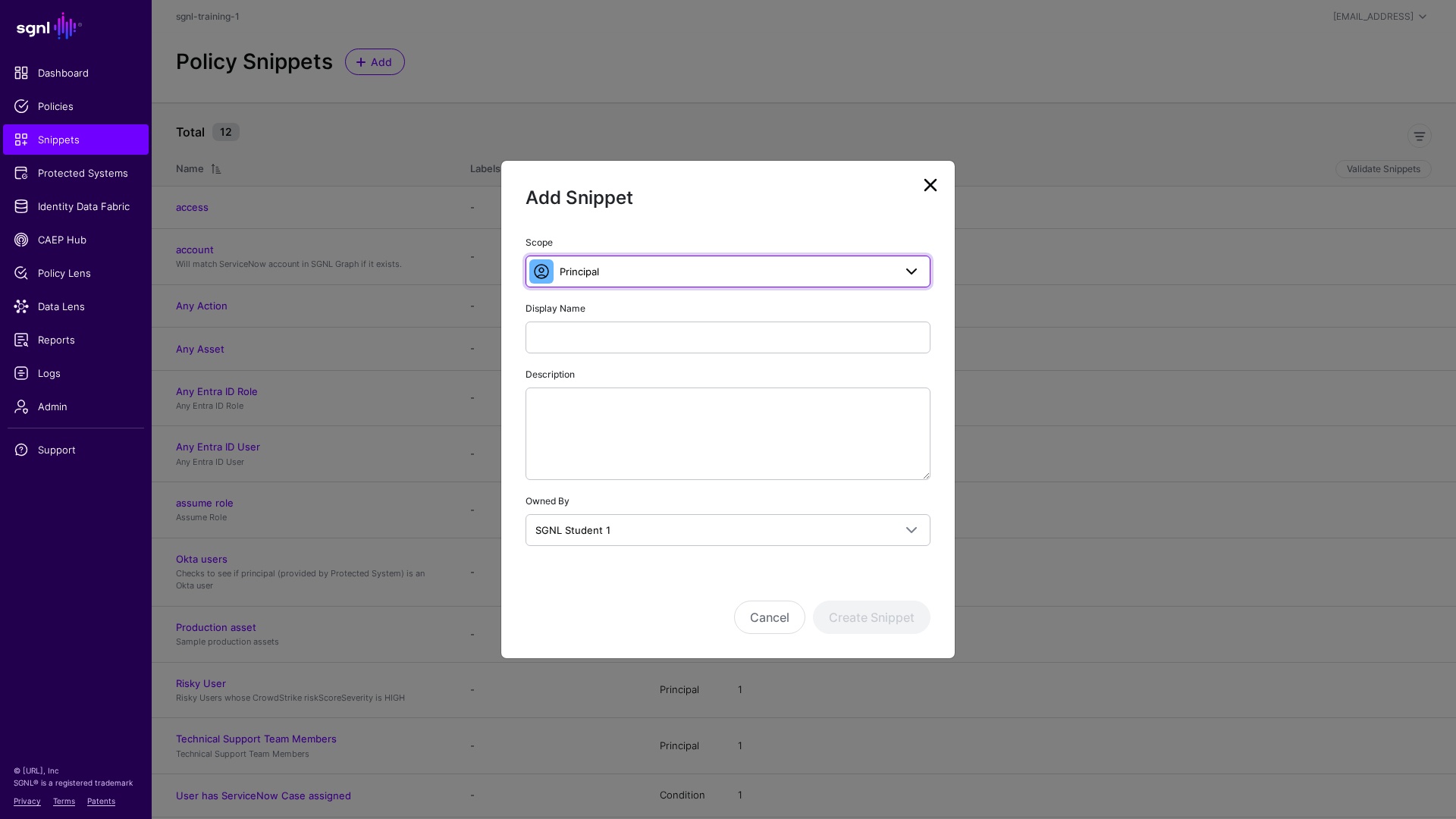
click at [640, 268] on span "Principal" at bounding box center [726, 271] width 334 height 17
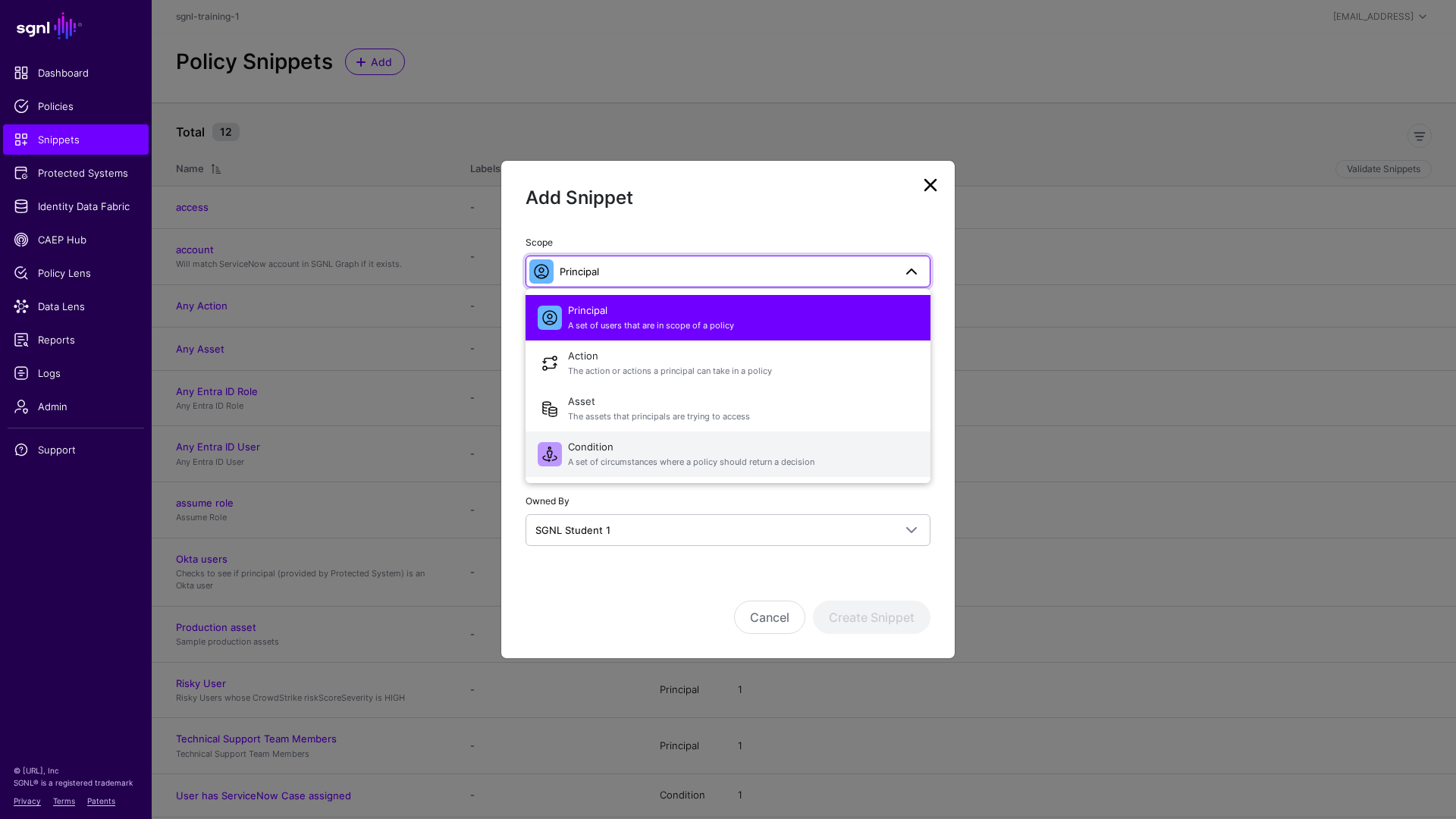
click at [684, 468] on span "Condition A set of circumstances where a policy should return a decision" at bounding box center [743, 454] width 351 height 36
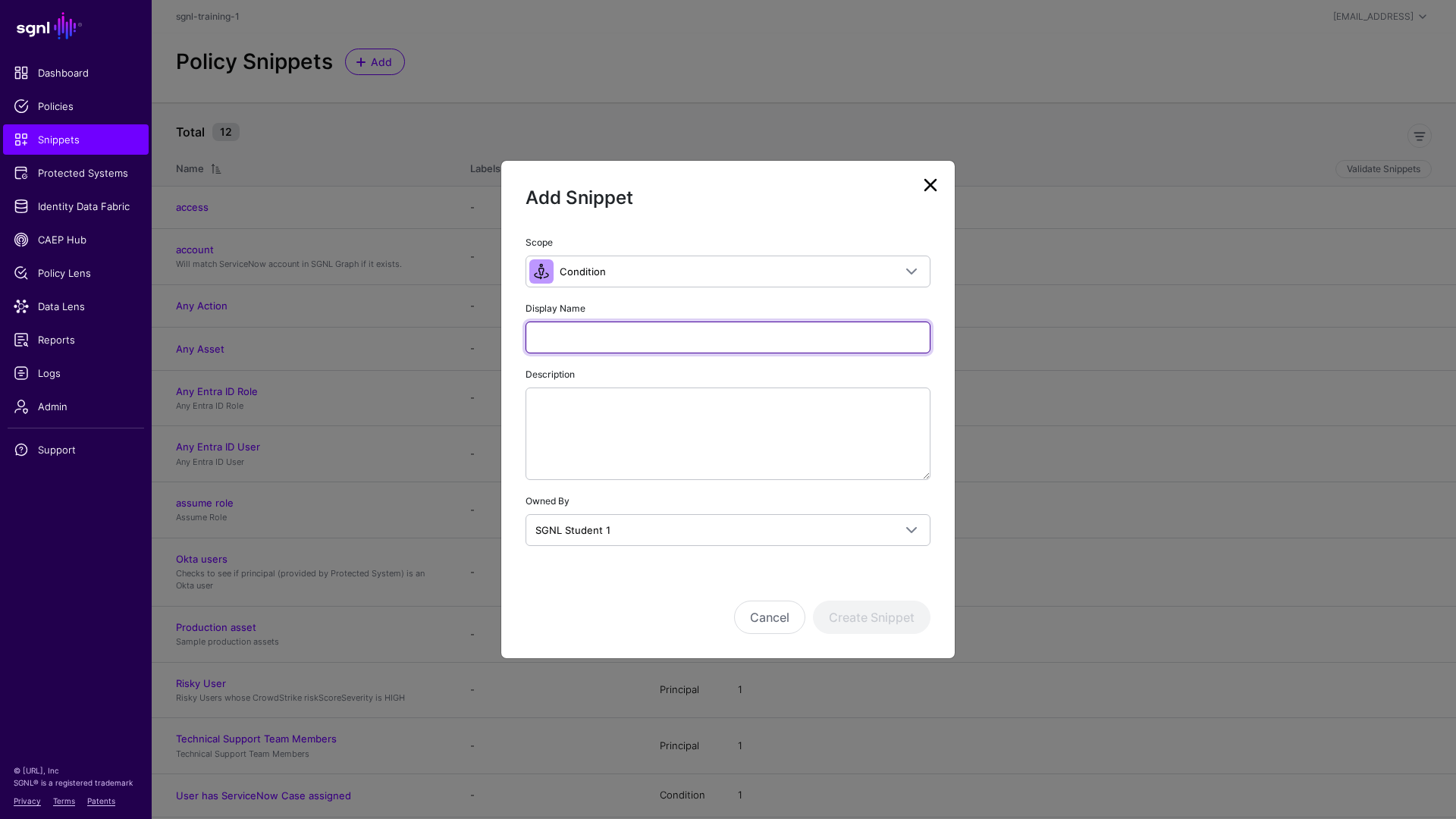
click at [606, 339] on input "Display Name" at bounding box center [728, 338] width 405 height 32
click at [630, 333] on input "Display Name" at bounding box center [728, 338] width 405 height 32
paste input "**********"
type input "**********"
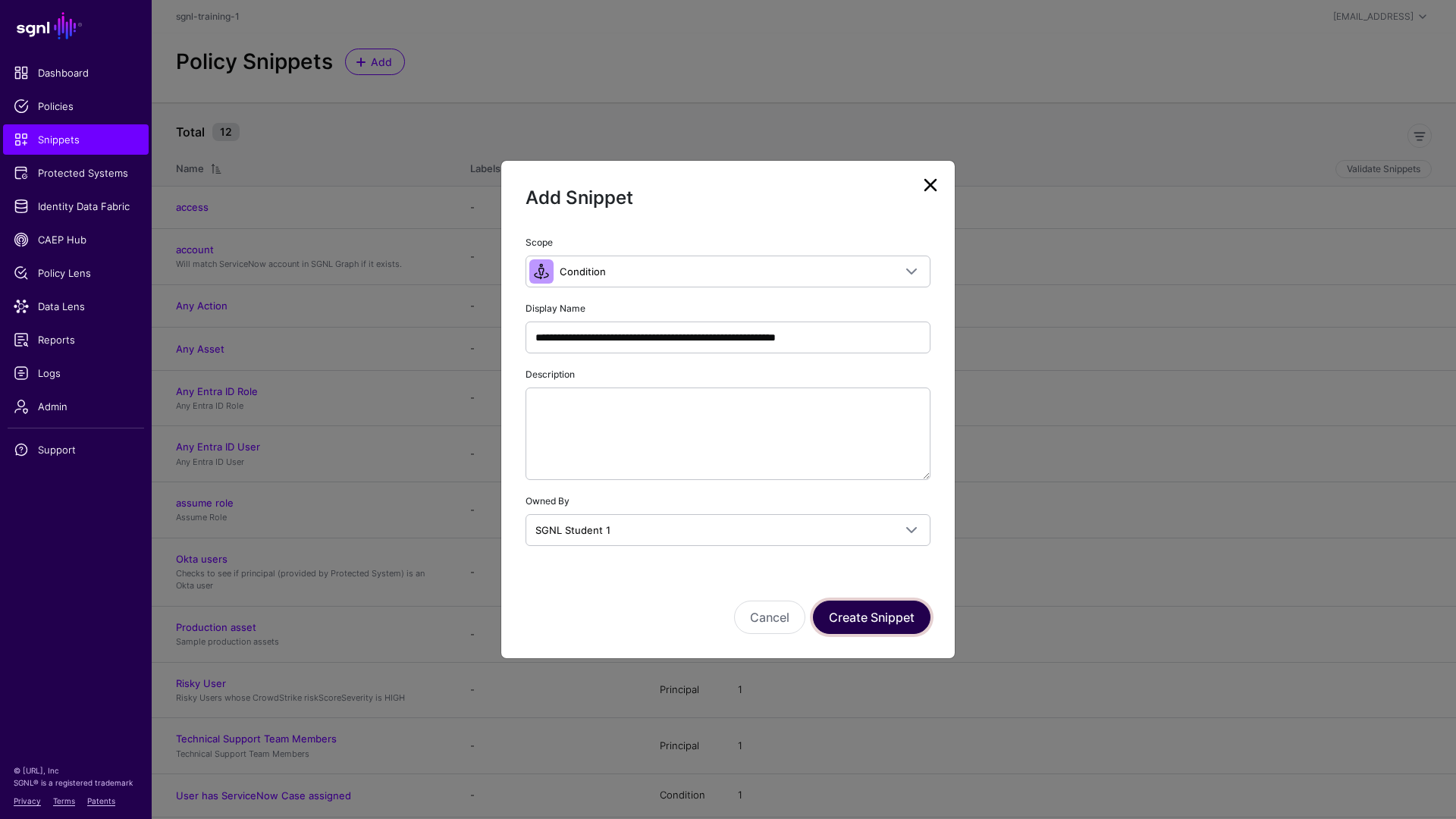
click at [849, 615] on button "Create Snippet" at bounding box center [872, 618] width 118 height 34
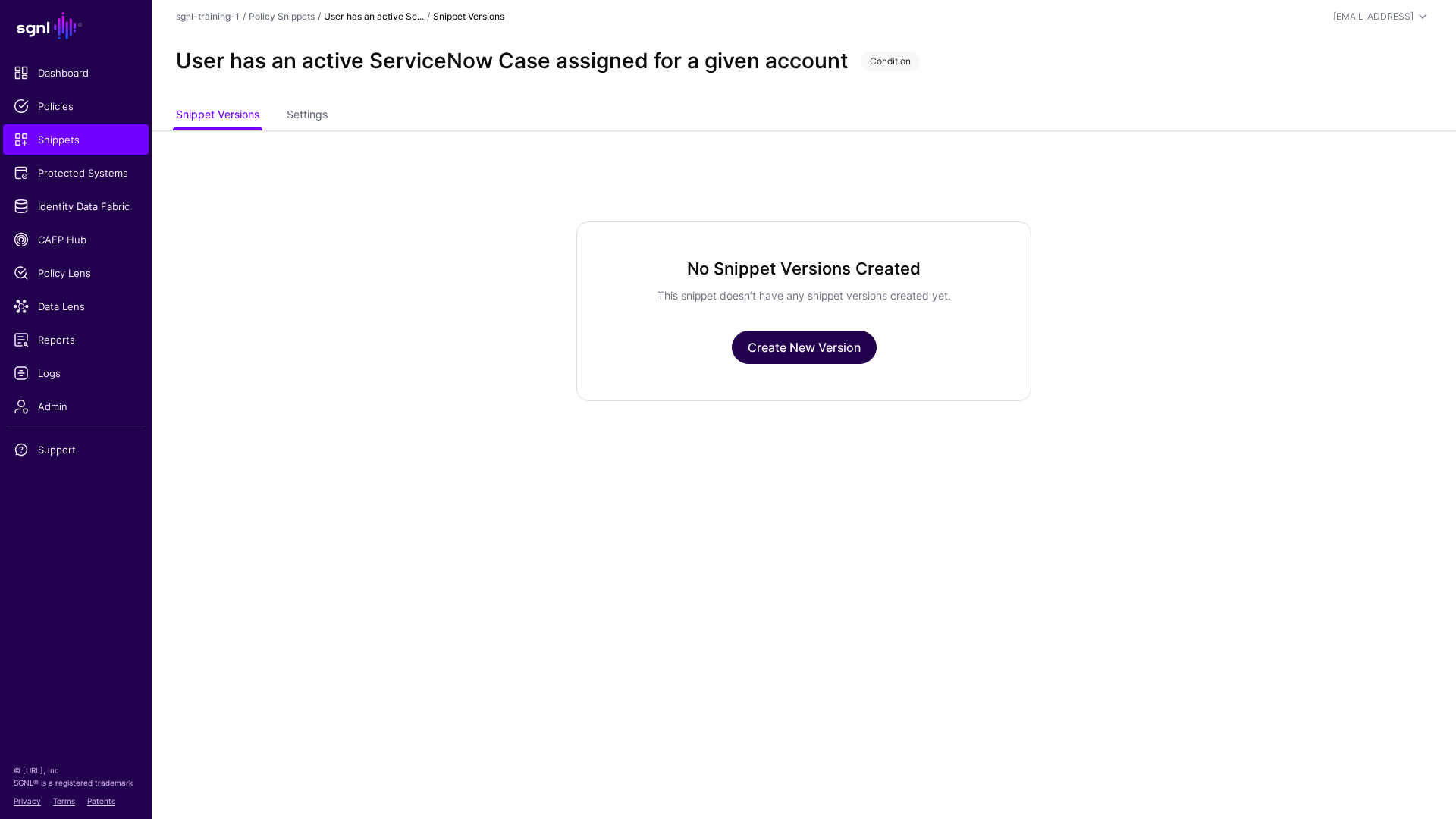
click at [795, 354] on link "Create New Version" at bounding box center [805, 348] width 145 height 34
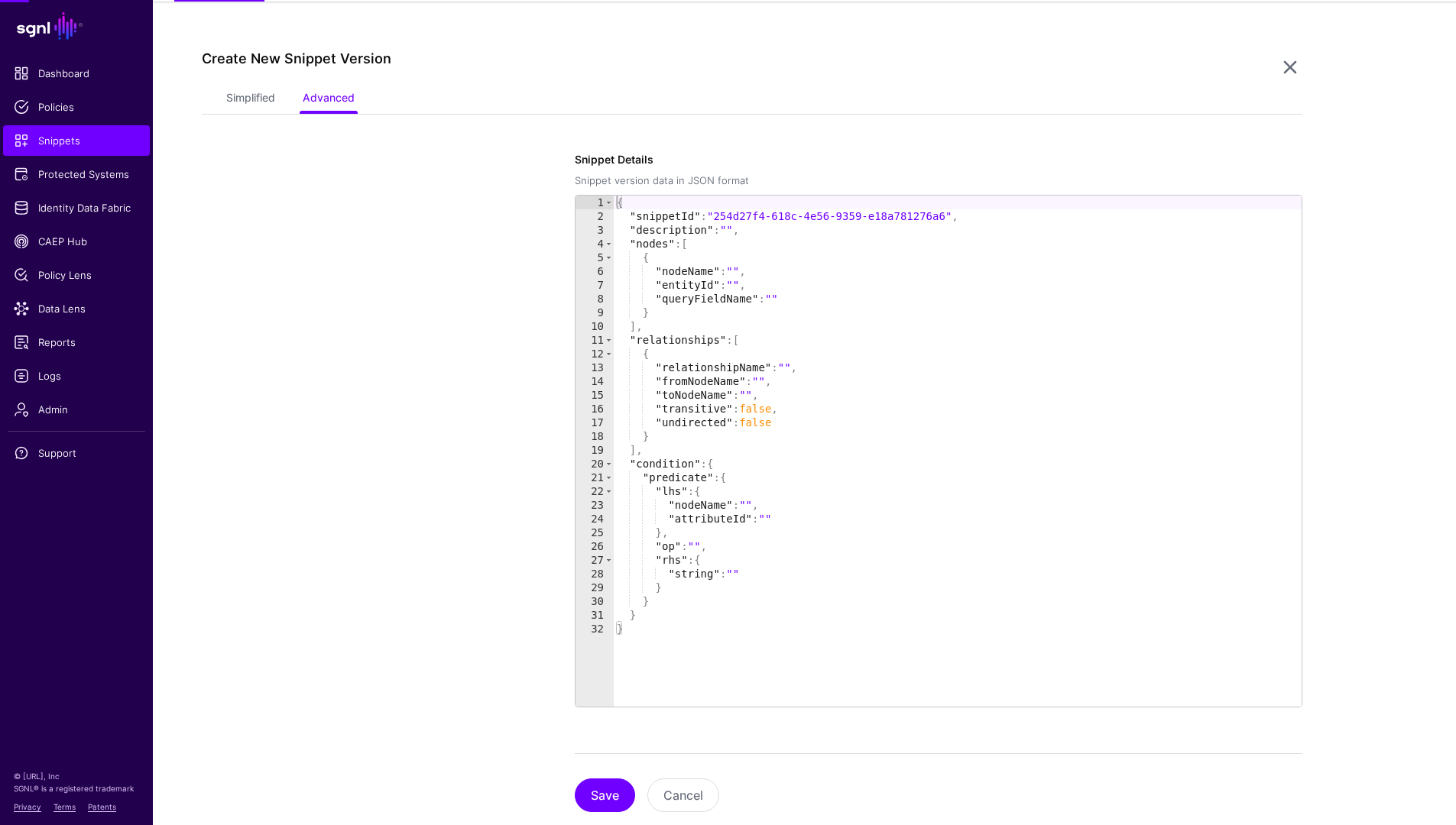
scroll to position [132, 0]
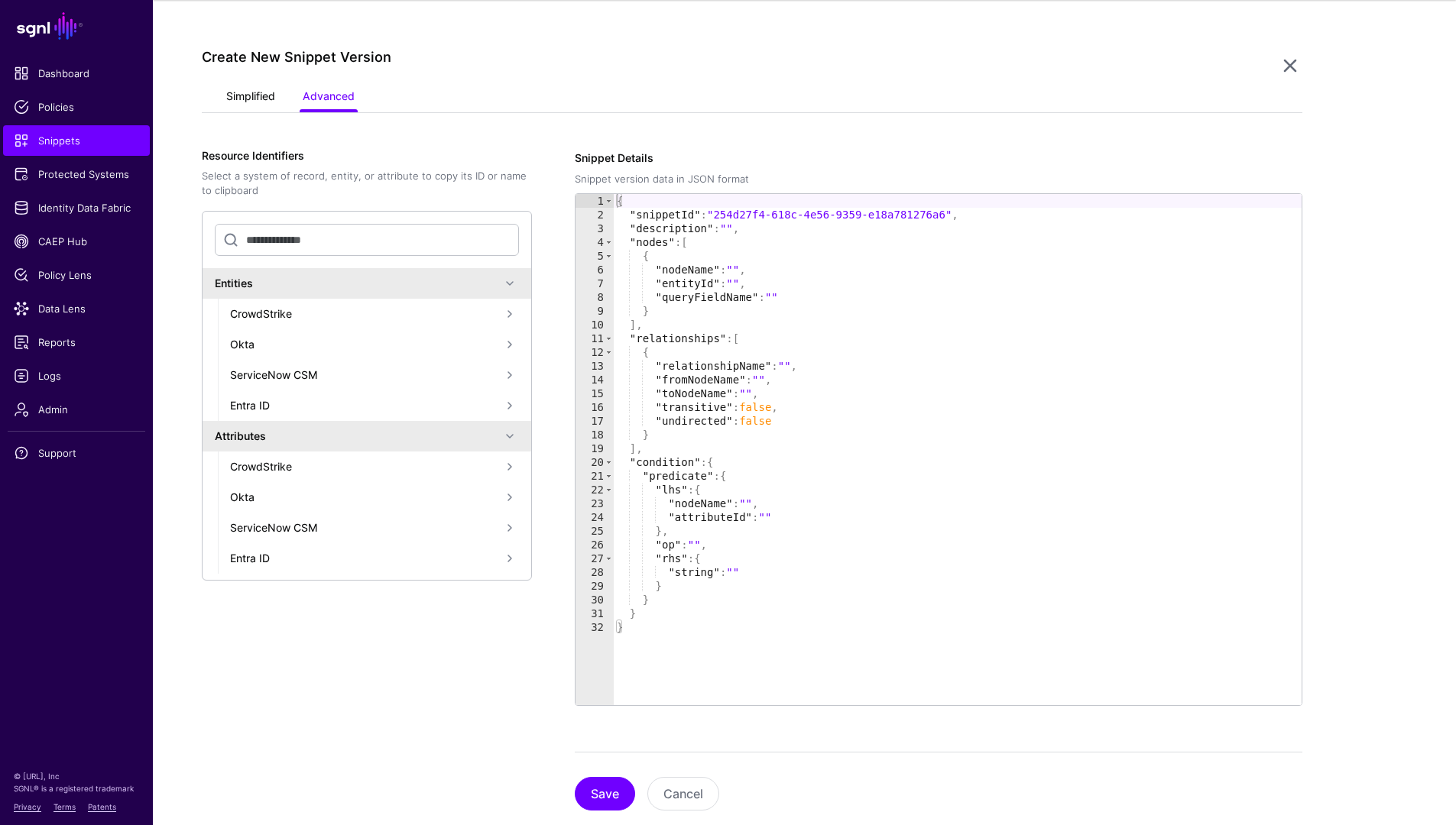
click at [243, 109] on link "Simplified" at bounding box center [250, 98] width 49 height 29
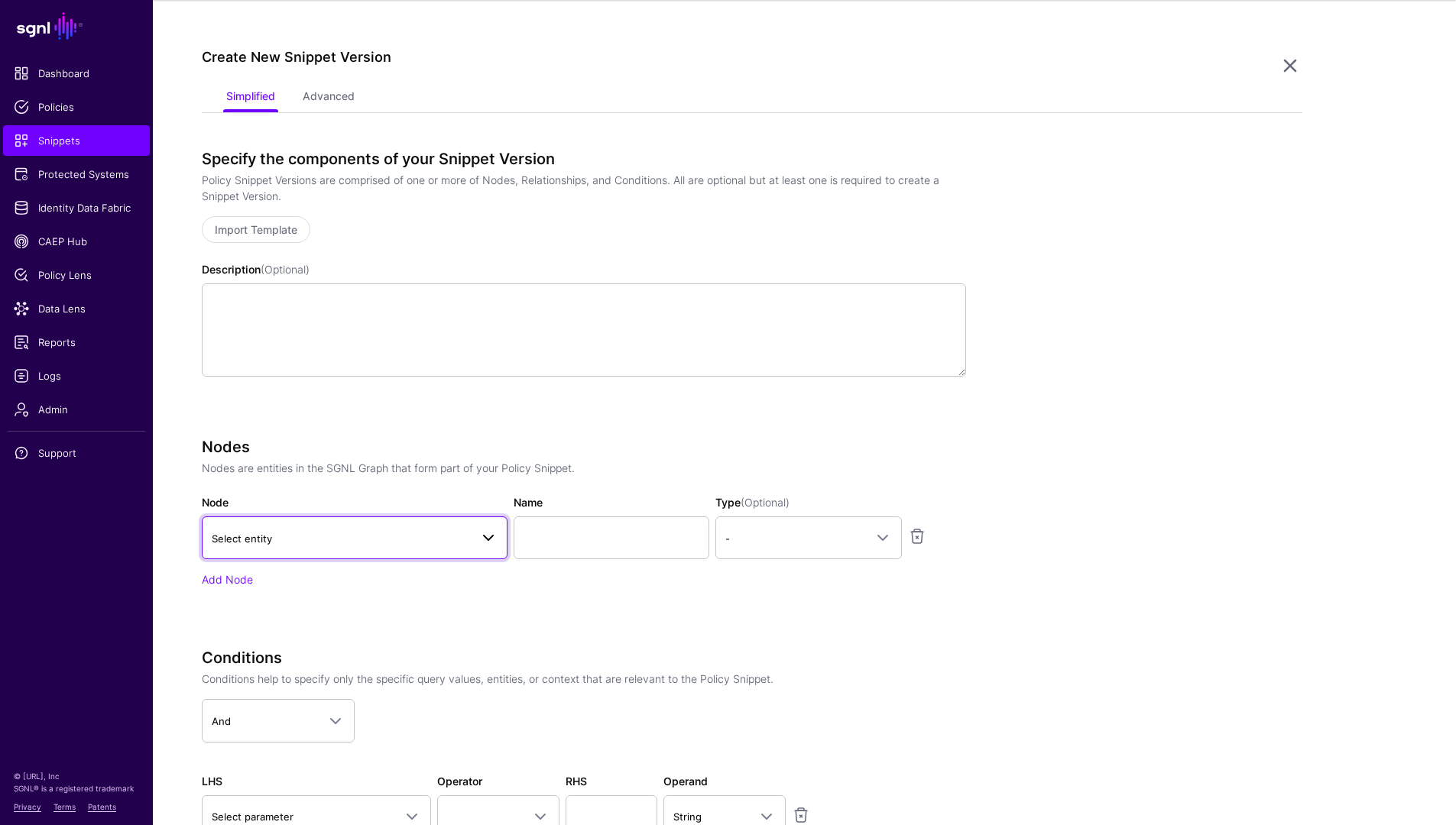
click at [372, 536] on span "Select entity" at bounding box center [340, 539] width 258 height 17
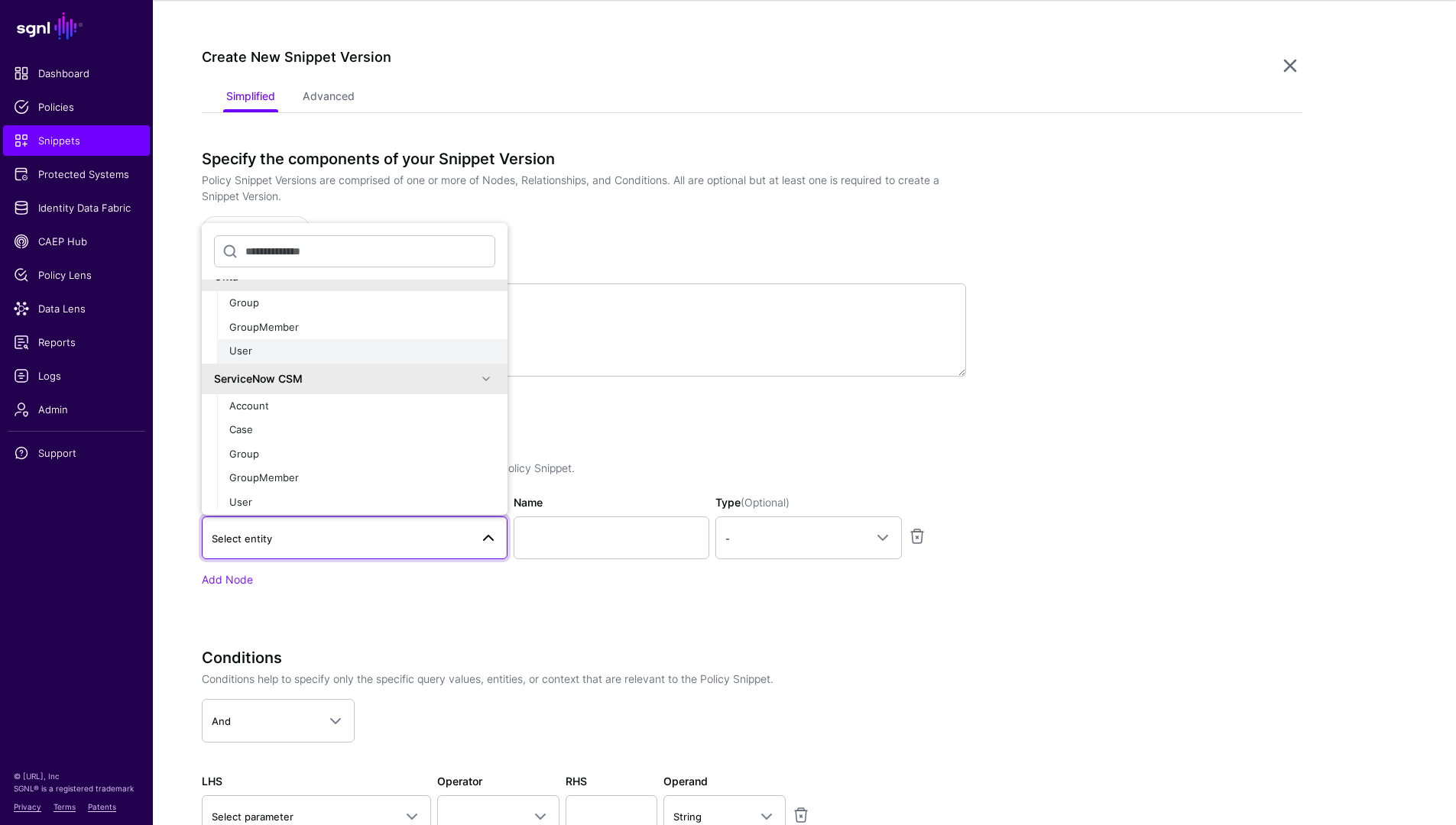
scroll to position [615, 0]
click at [298, 486] on button "User" at bounding box center [363, 497] width 290 height 25
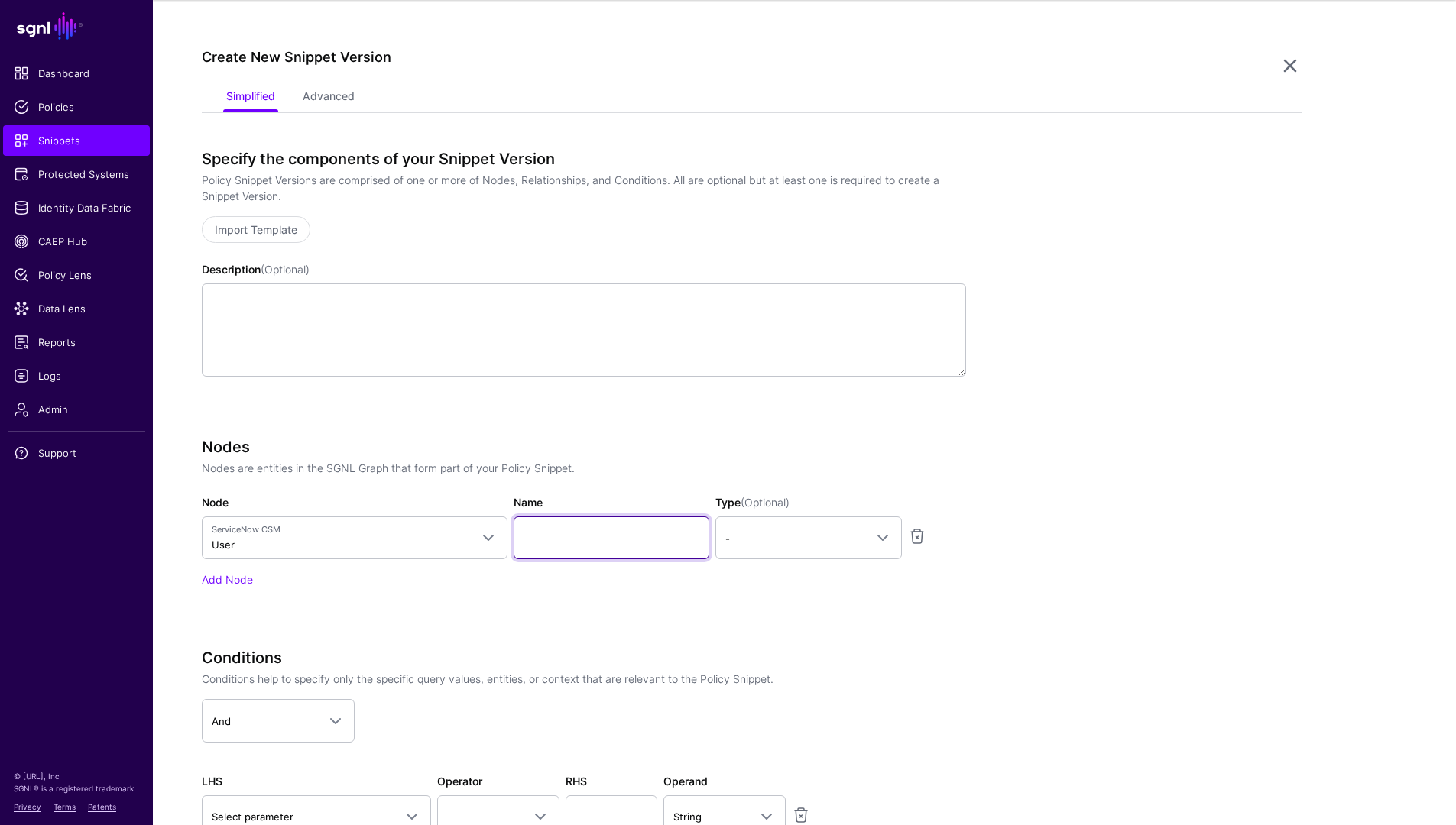
click at [541, 547] on input "Name" at bounding box center [611, 538] width 195 height 42
type input "****"
click at [847, 526] on link "-" at bounding box center [809, 538] width 187 height 42
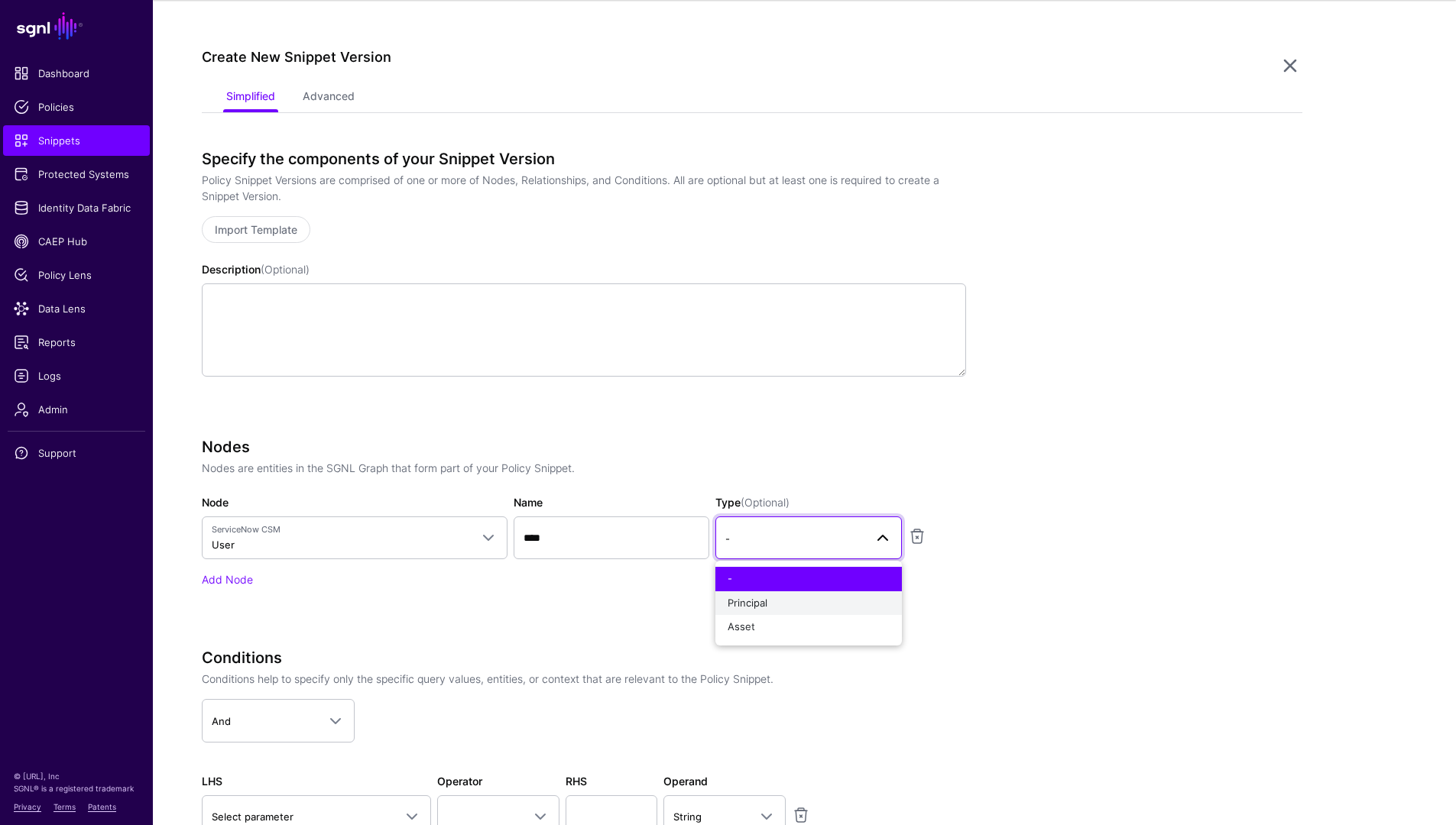
click at [842, 593] on button "Principal" at bounding box center [809, 603] width 187 height 25
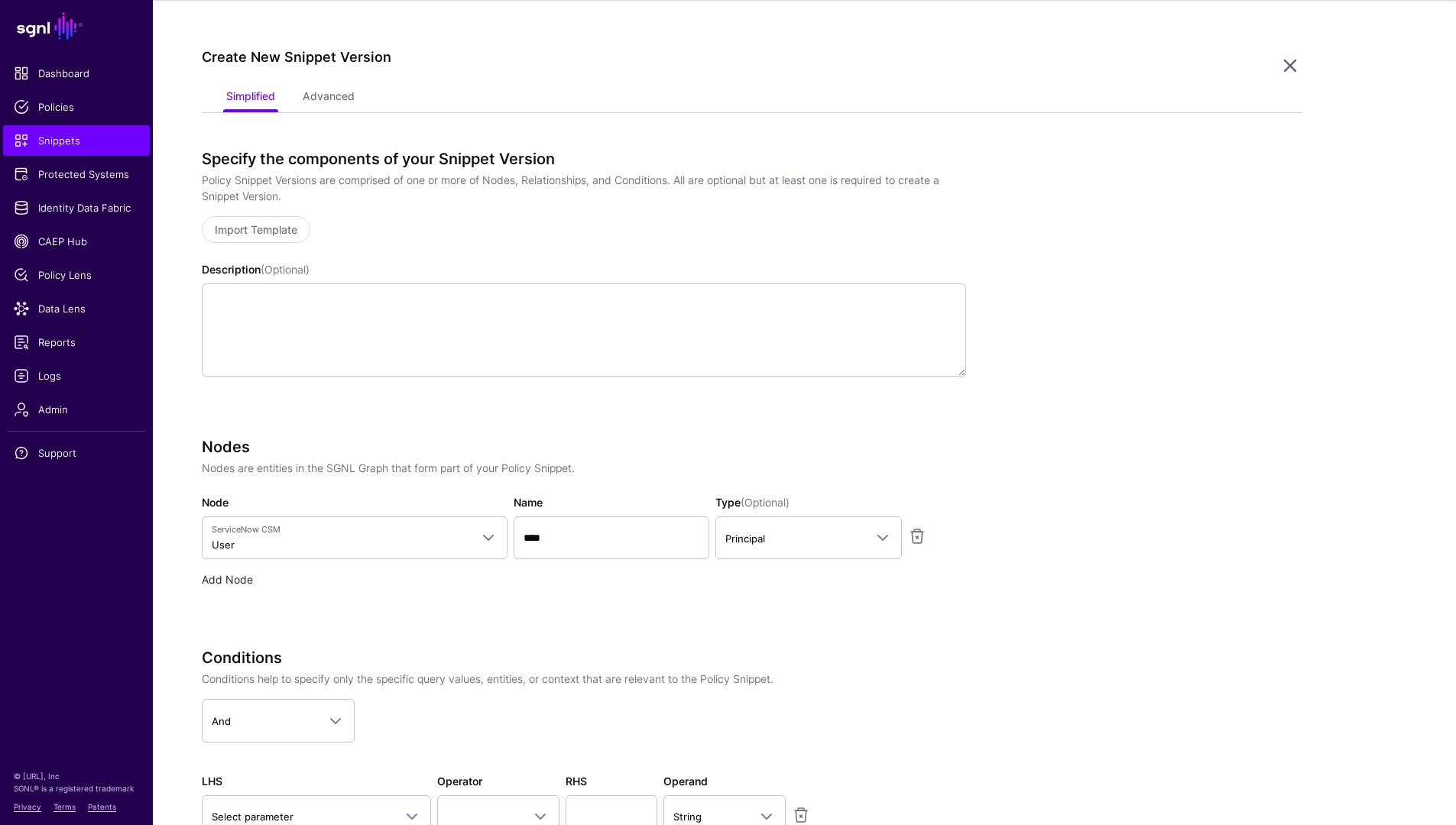
click at [224, 582] on link "Add Node" at bounding box center [228, 579] width 51 height 13
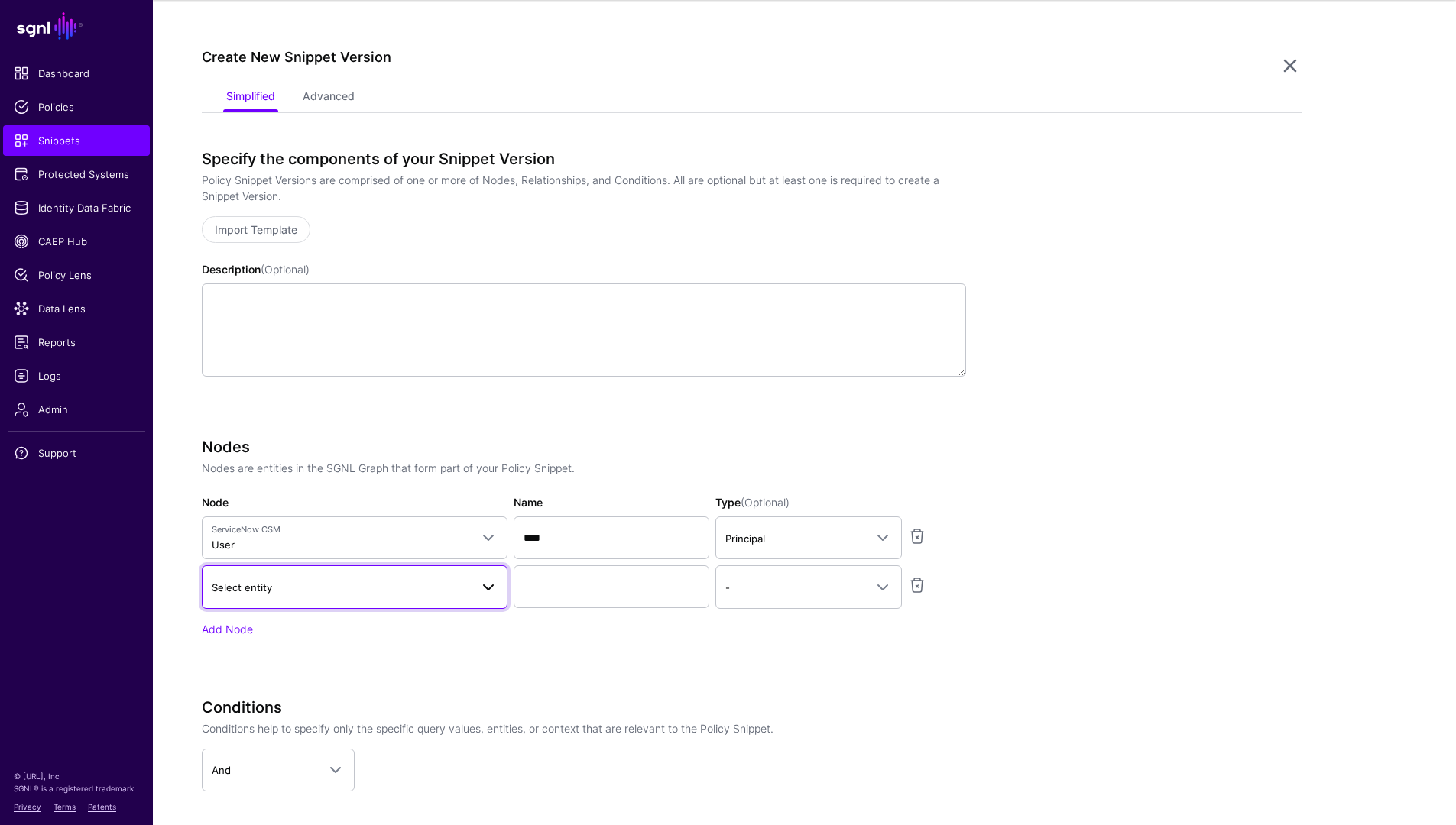
click at [278, 592] on span "Select entity" at bounding box center [340, 587] width 258 height 17
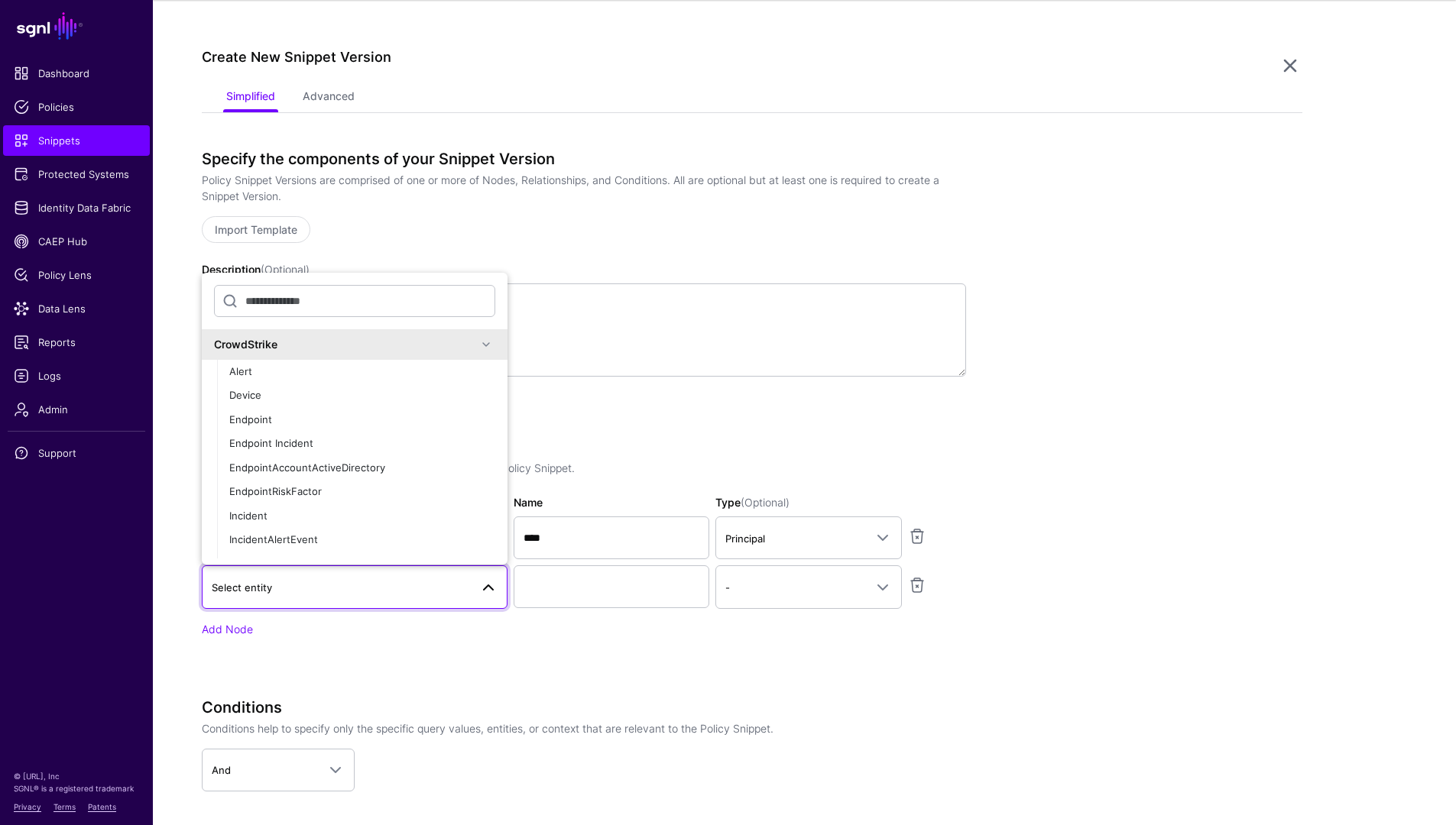
click at [386, 351] on div "CrowdStrike" at bounding box center [346, 344] width 263 height 16
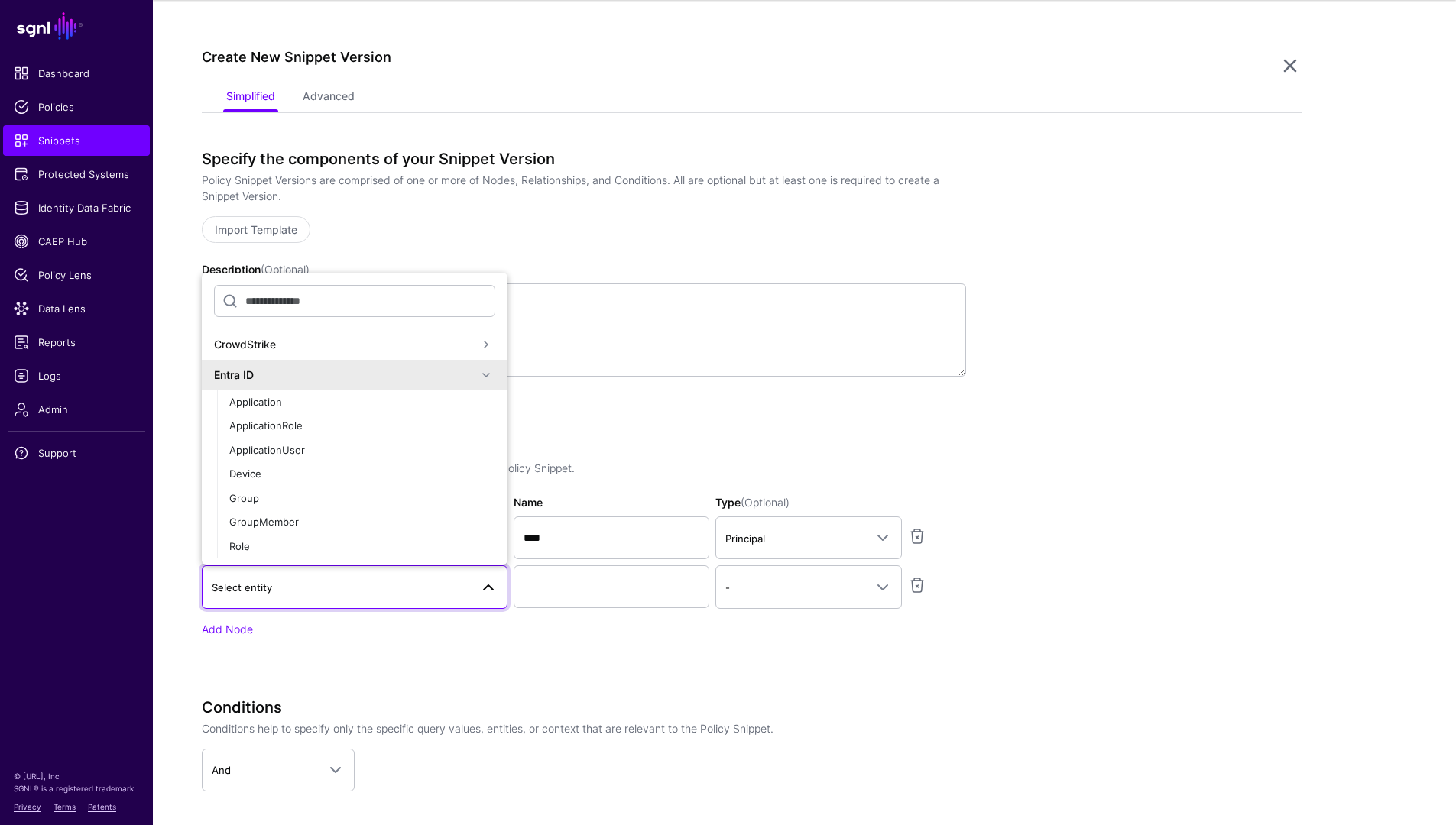
click at [306, 379] on div "Entra ID" at bounding box center [346, 374] width 263 height 16
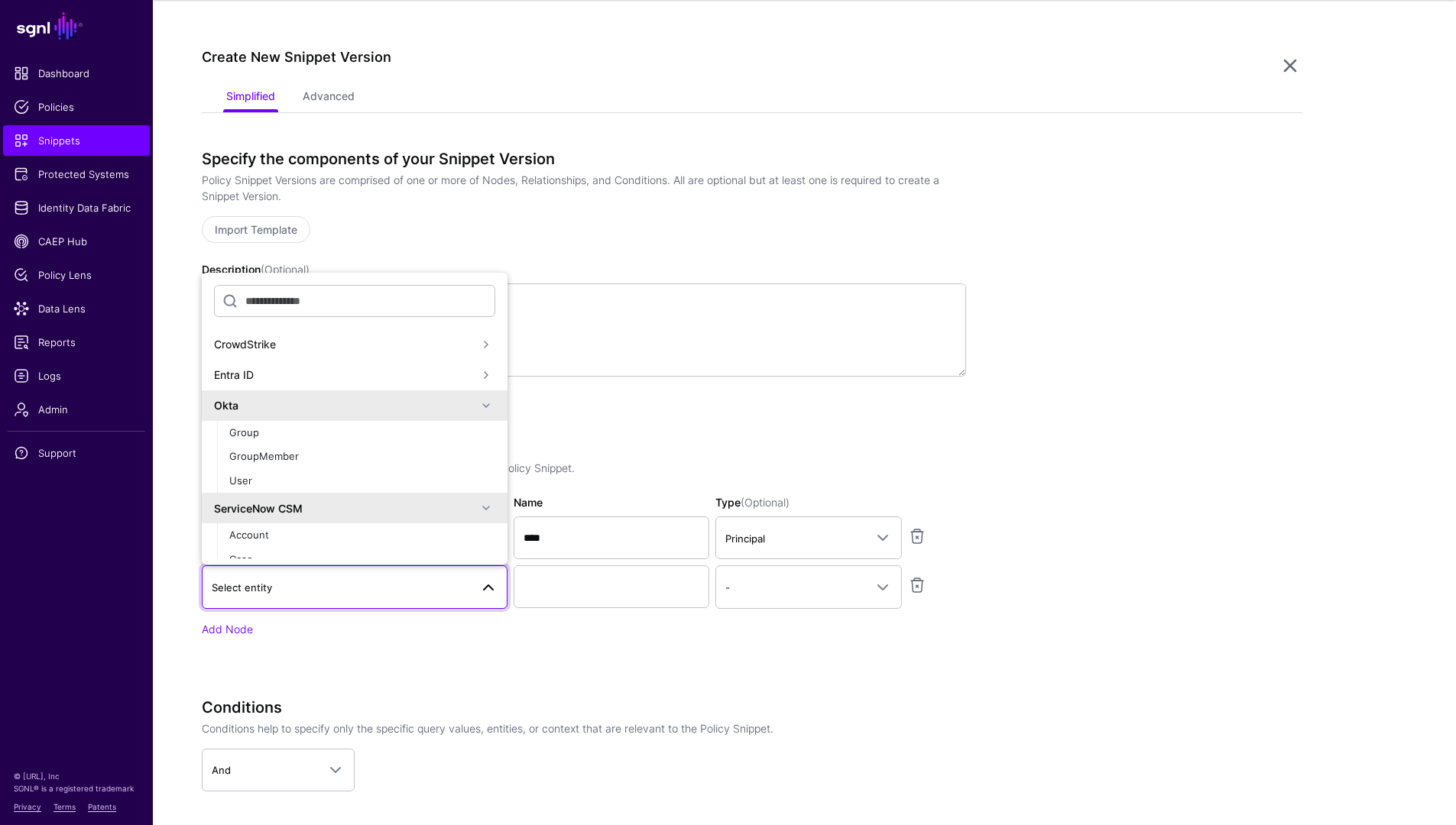
click at [295, 411] on div "Okta" at bounding box center [346, 405] width 263 height 16
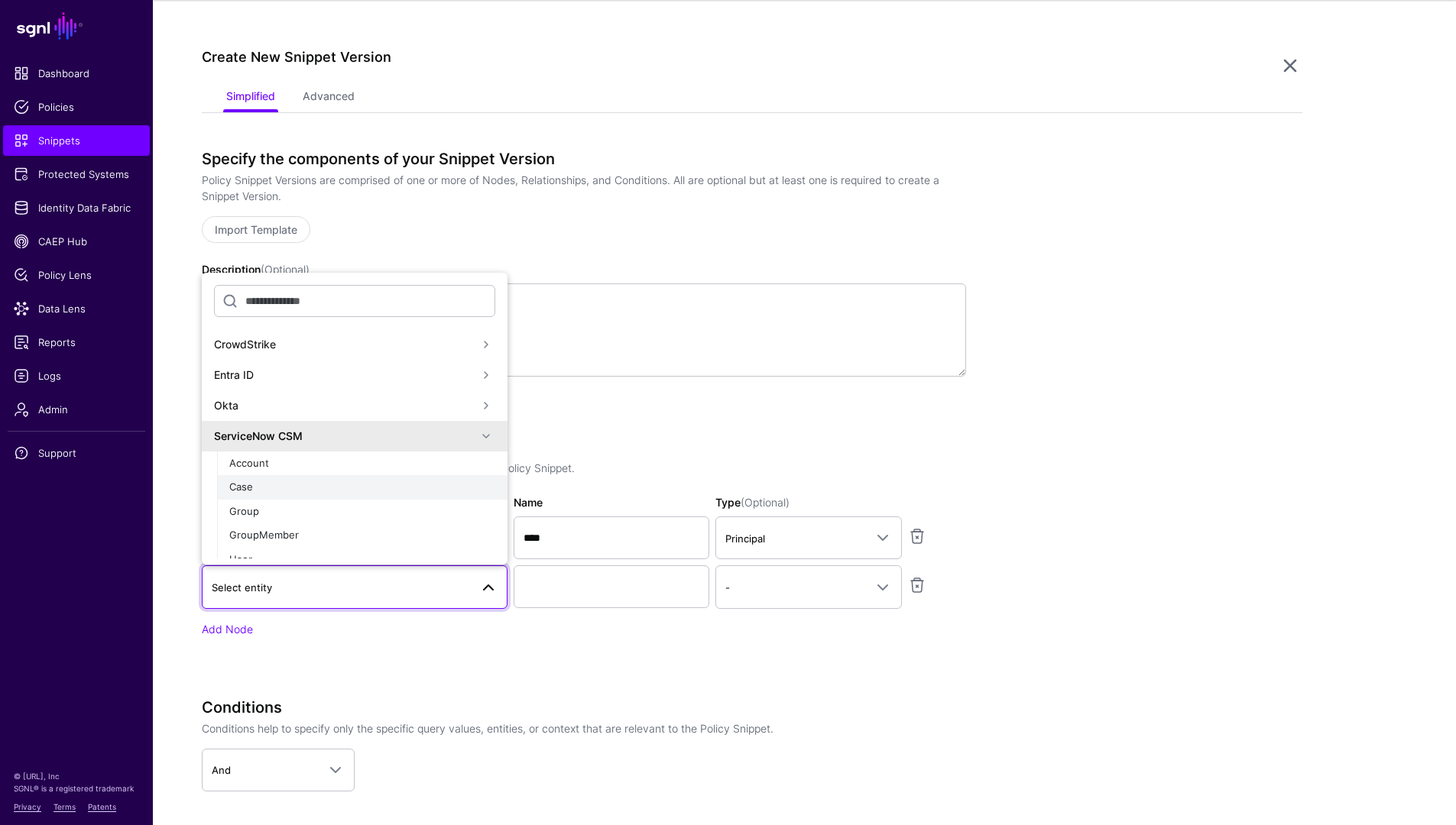
click at [257, 487] on div "Case" at bounding box center [362, 487] width 266 height 15
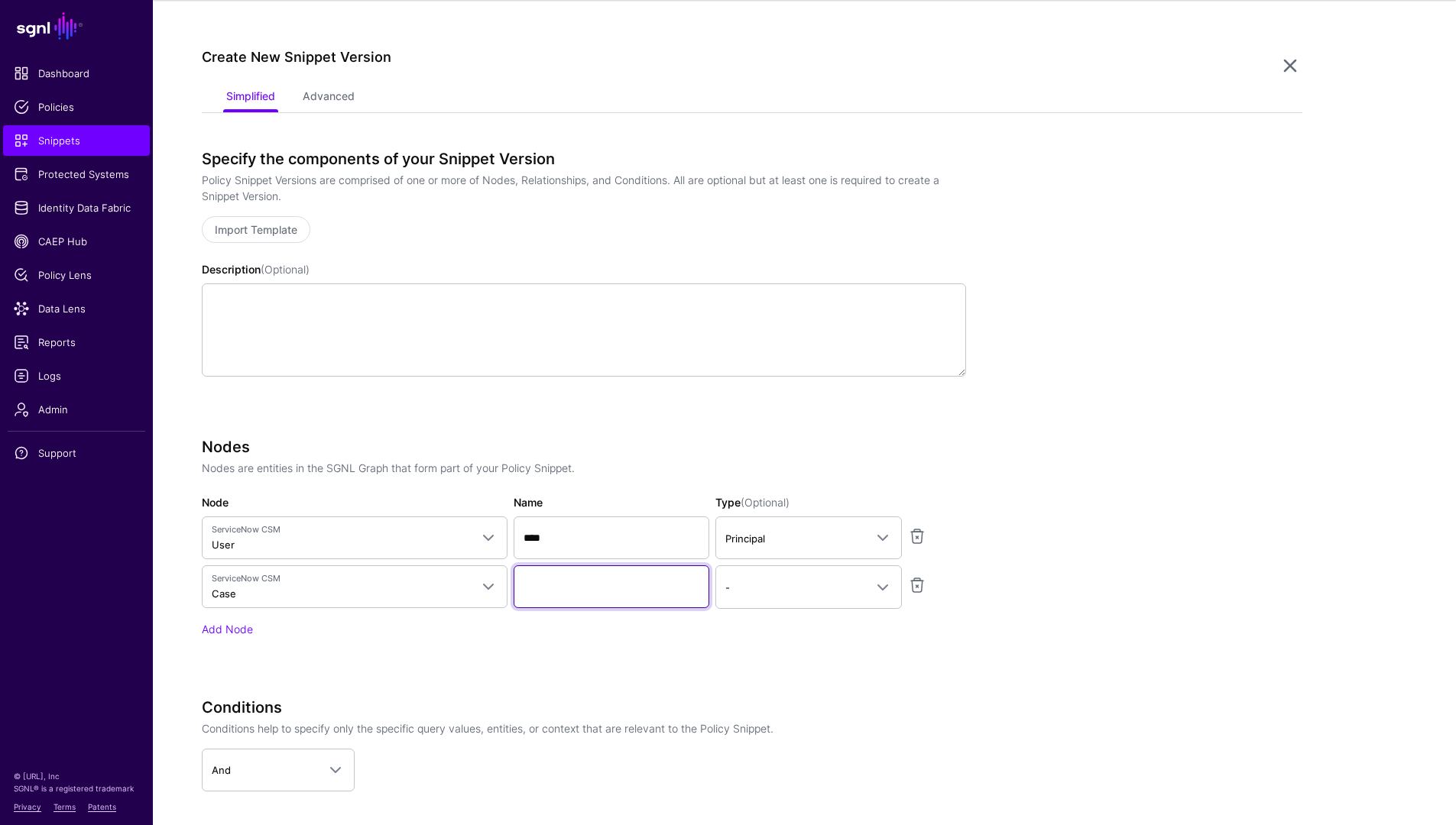
click at [597, 576] on input "Name" at bounding box center [611, 586] width 195 height 42
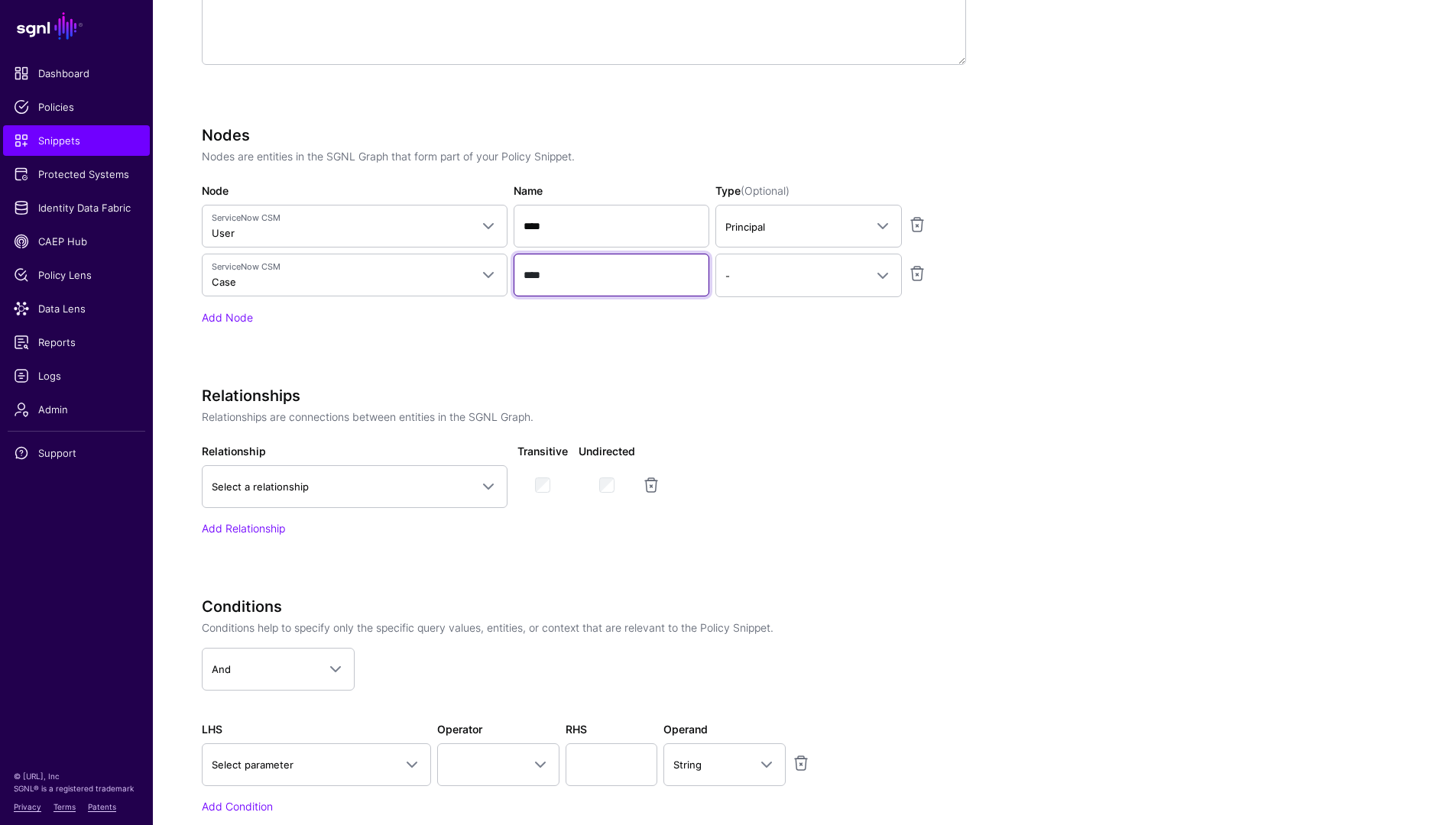
scroll to position [444, 0]
type input "****"
click at [218, 315] on link "Add Node" at bounding box center [228, 317] width 51 height 13
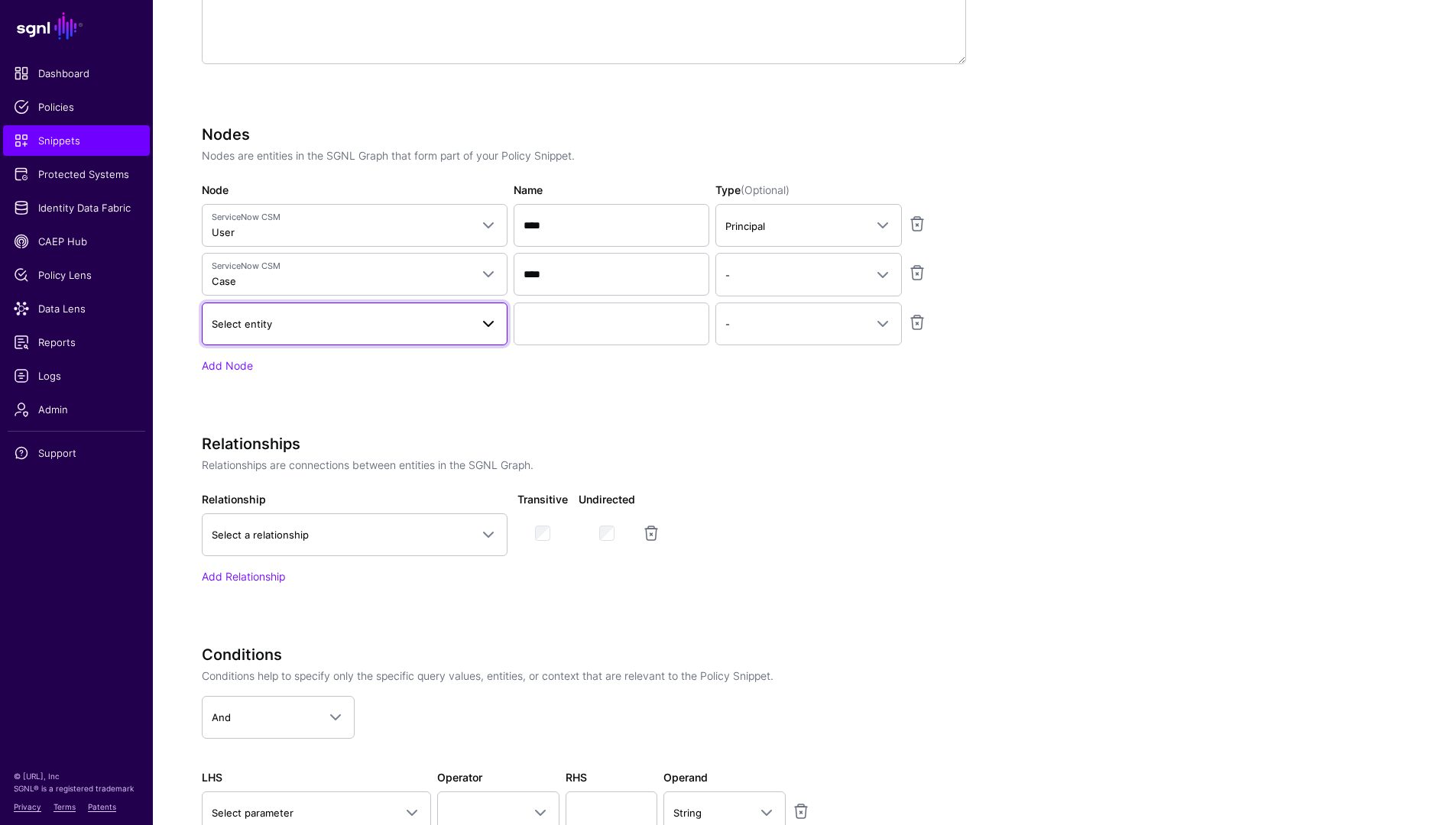
click at [296, 331] on span "Select entity" at bounding box center [340, 324] width 258 height 17
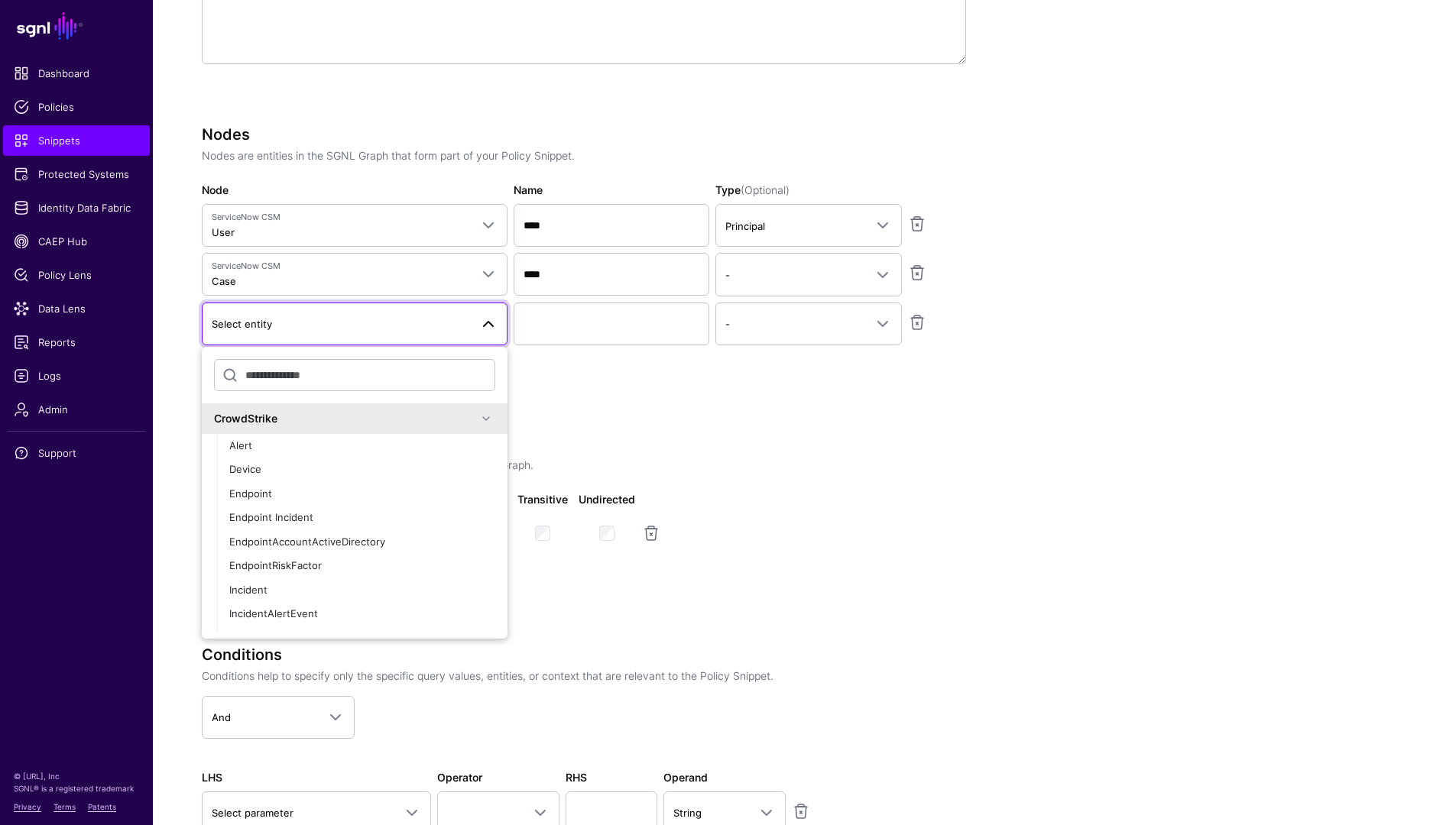
click at [392, 418] on div "CrowdStrike" at bounding box center [346, 418] width 263 height 16
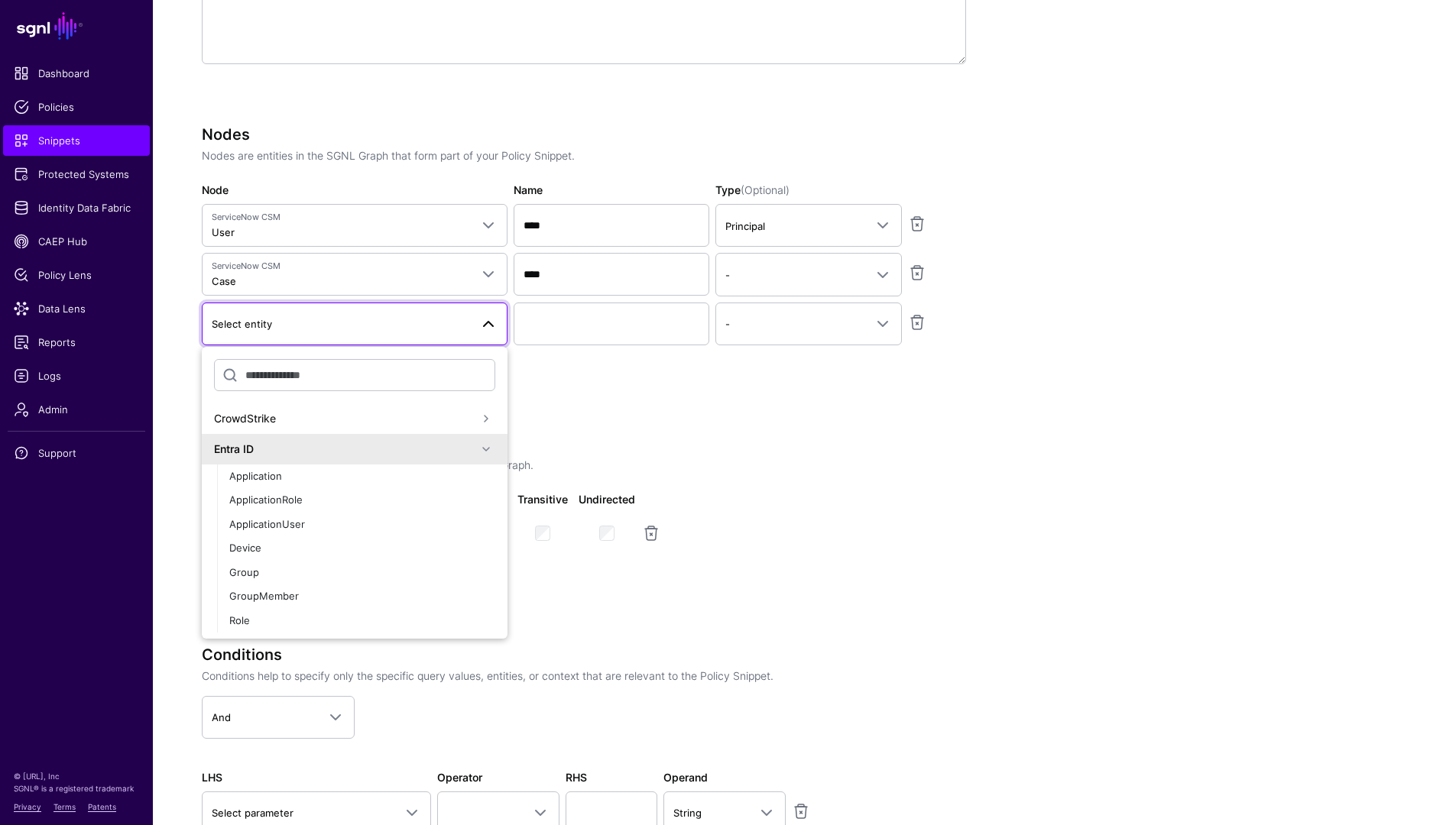
click at [324, 451] on div "Entra ID" at bounding box center [346, 448] width 263 height 16
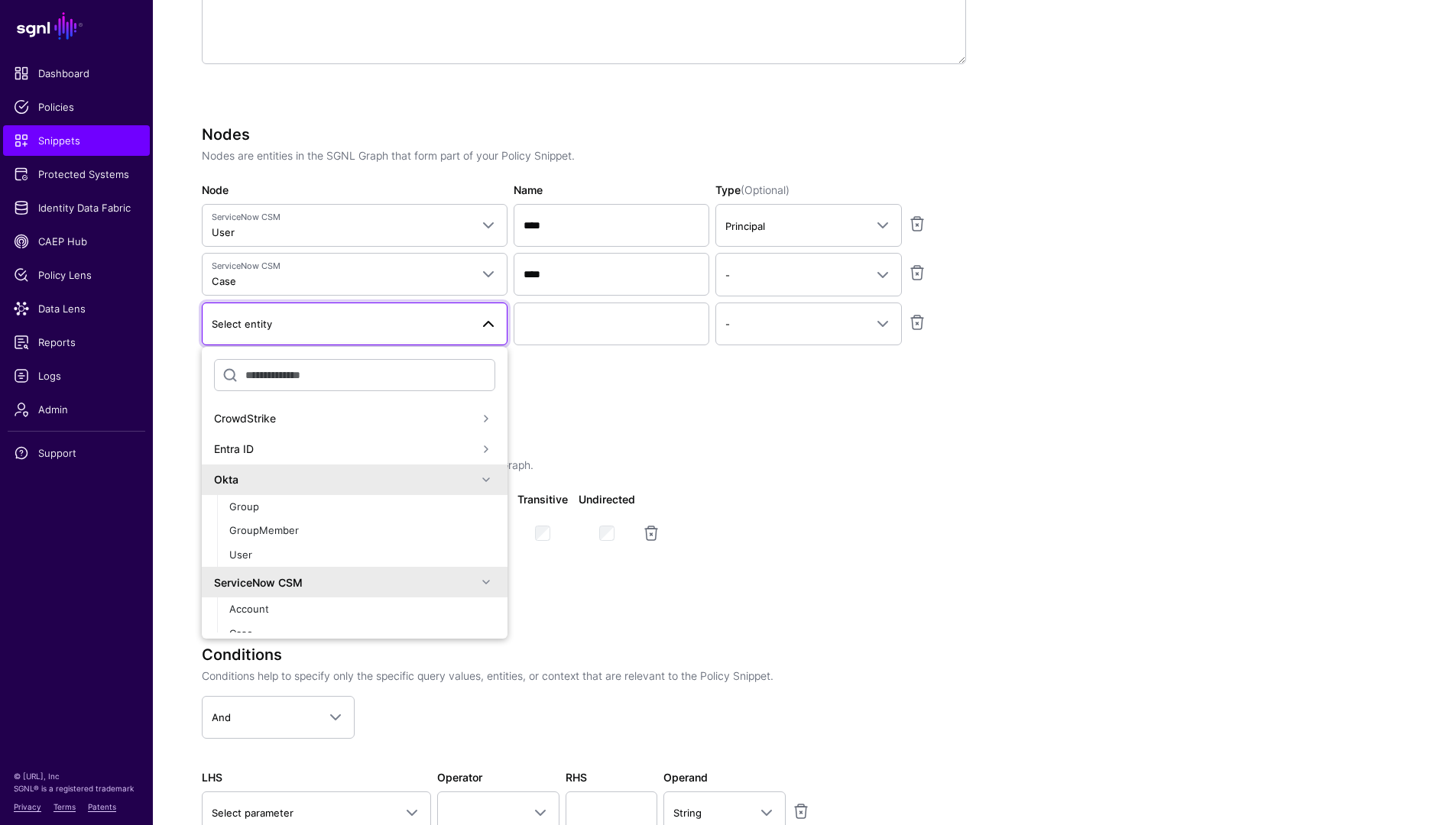
click at [311, 479] on div "Okta" at bounding box center [346, 479] width 263 height 16
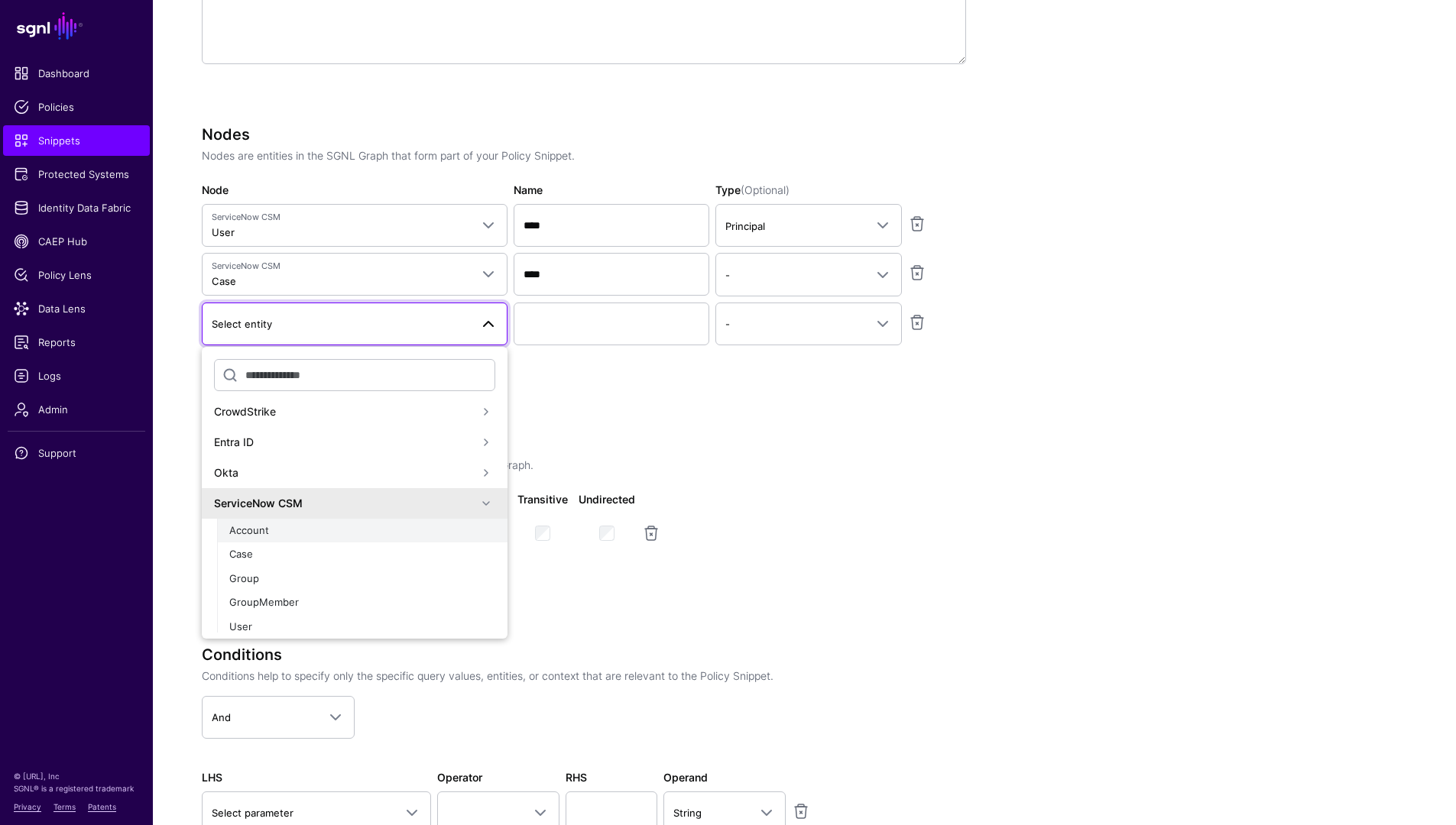
scroll to position [13, 0]
click at [274, 514] on button "Account" at bounding box center [363, 525] width 290 height 25
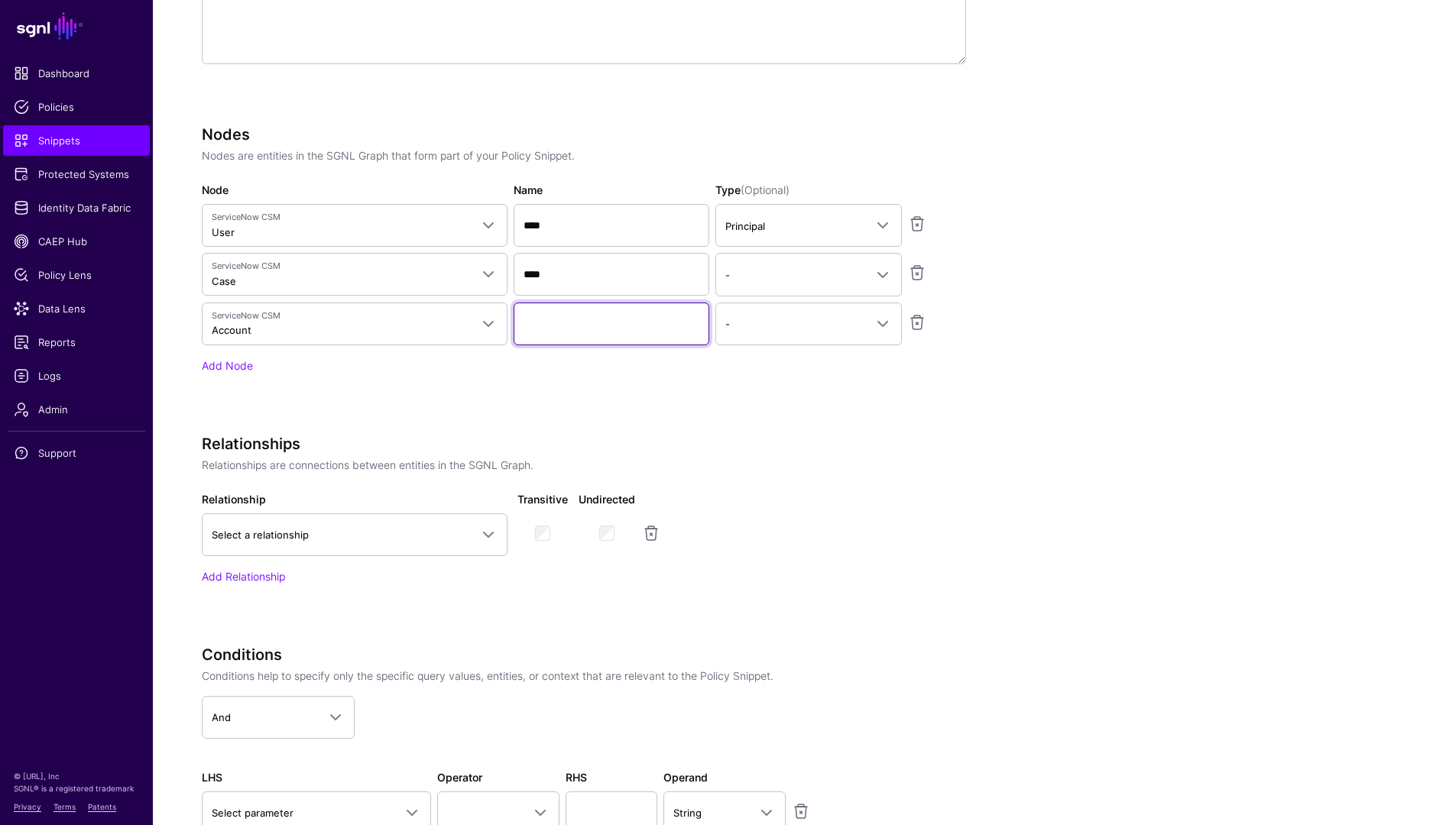
click at [585, 324] on input "Name" at bounding box center [611, 323] width 195 height 42
type input "*******"
click at [842, 341] on link "-" at bounding box center [809, 323] width 187 height 42
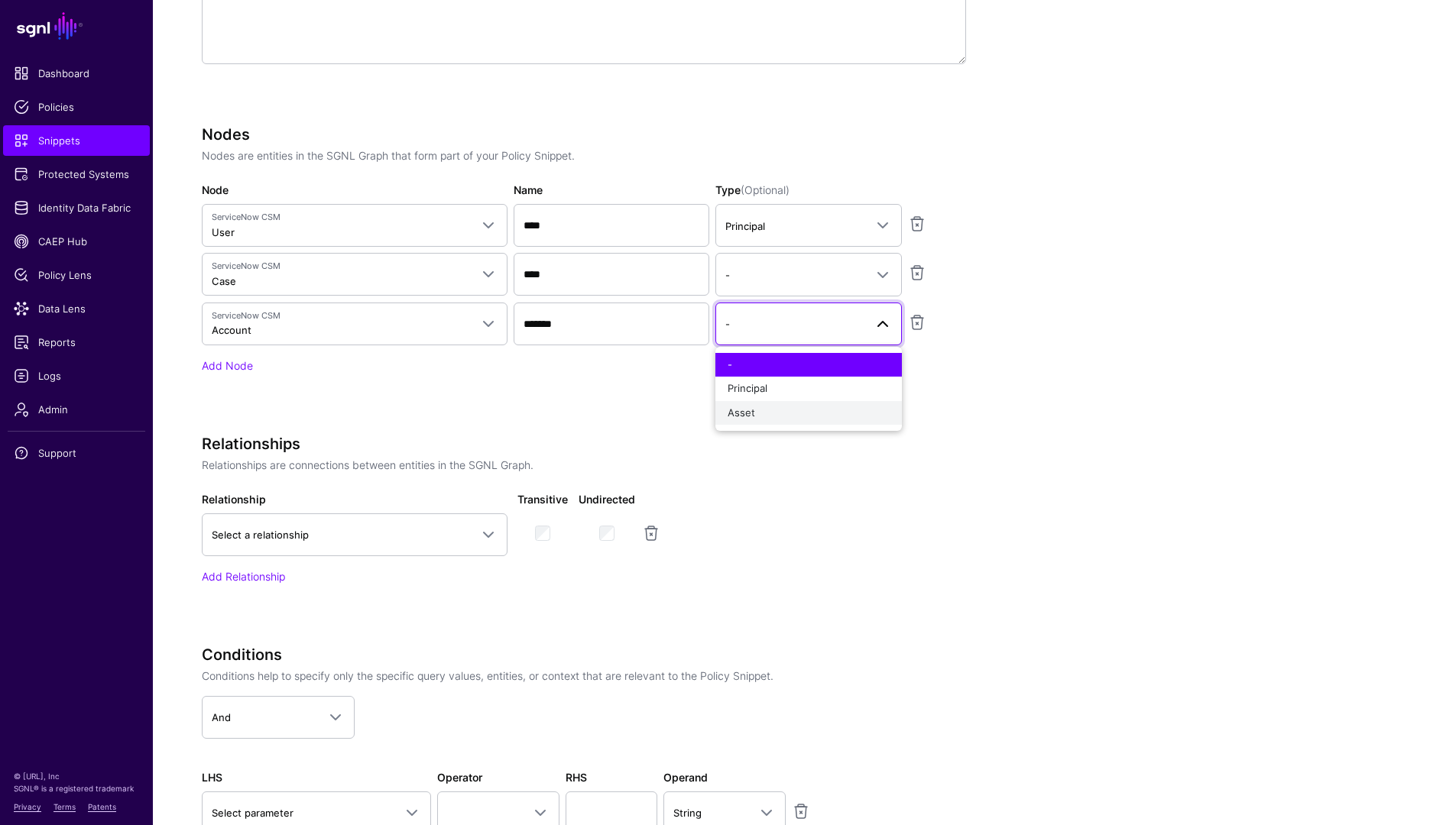
click at [817, 415] on div "Asset" at bounding box center [808, 413] width 162 height 15
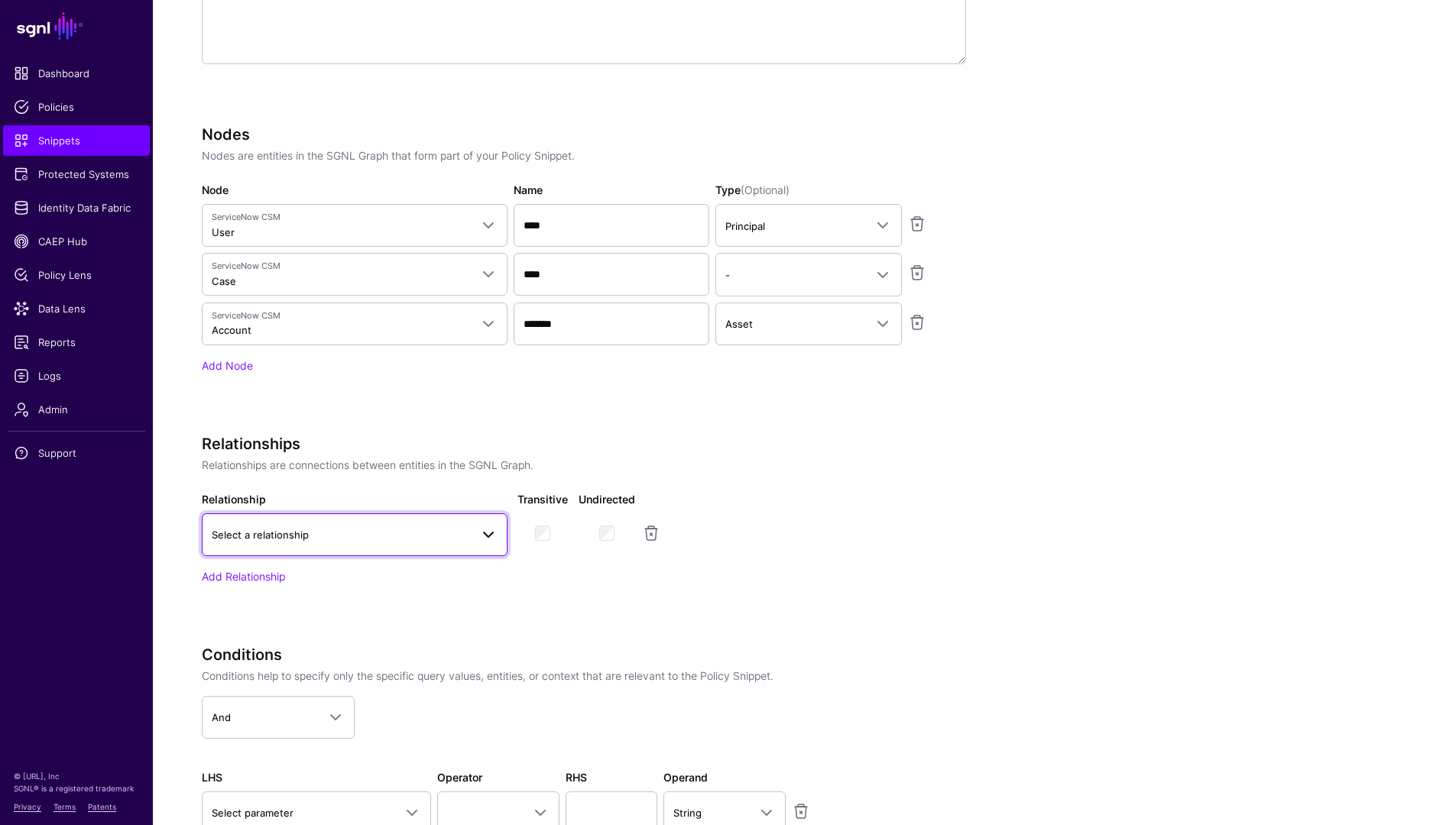
click at [355, 533] on span "Select a relationship" at bounding box center [340, 535] width 258 height 17
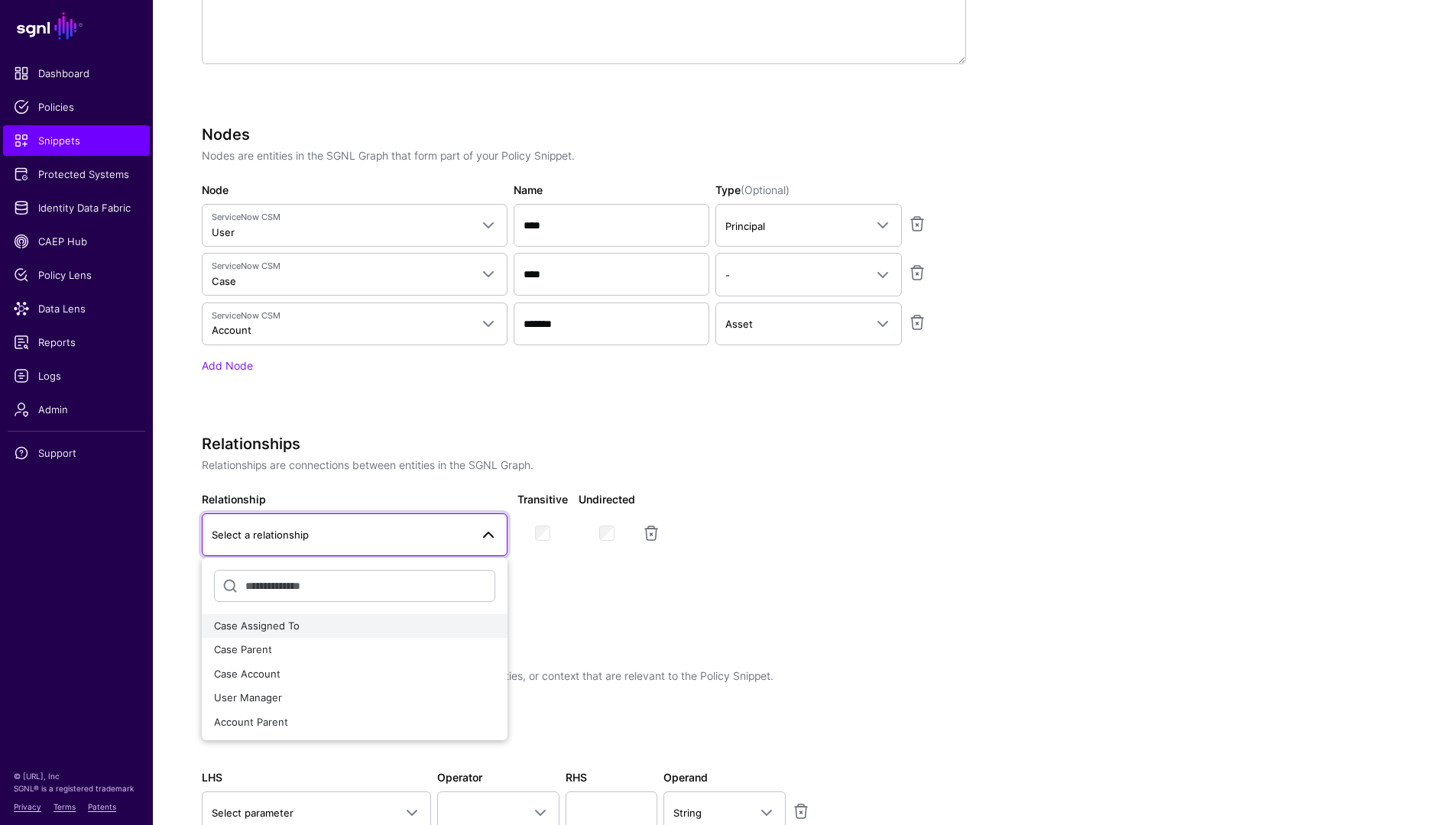
click at [302, 626] on div "Case Assigned To" at bounding box center [354, 626] width 281 height 15
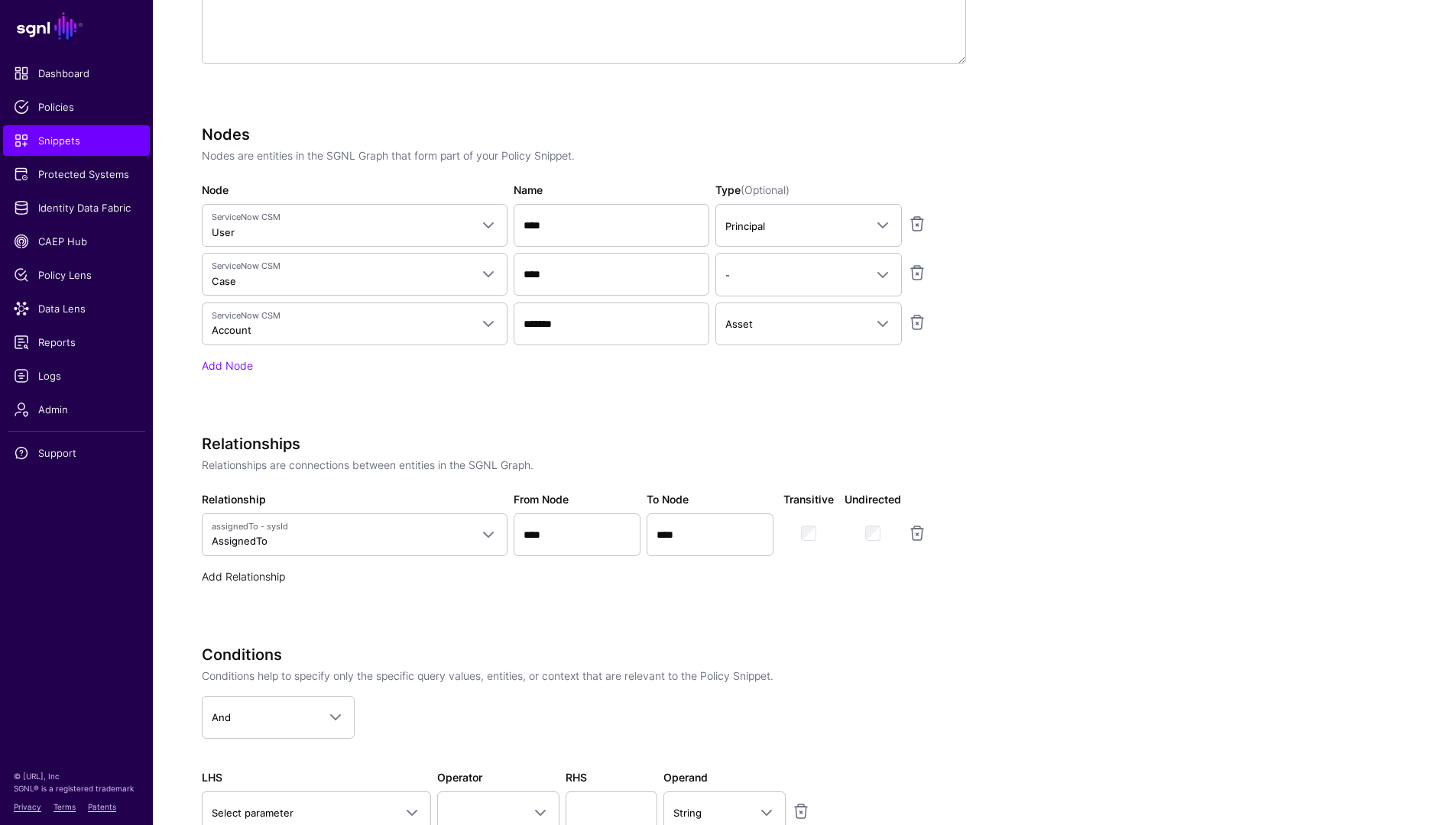
click at [241, 575] on link "Add Relationship" at bounding box center [244, 576] width 83 height 13
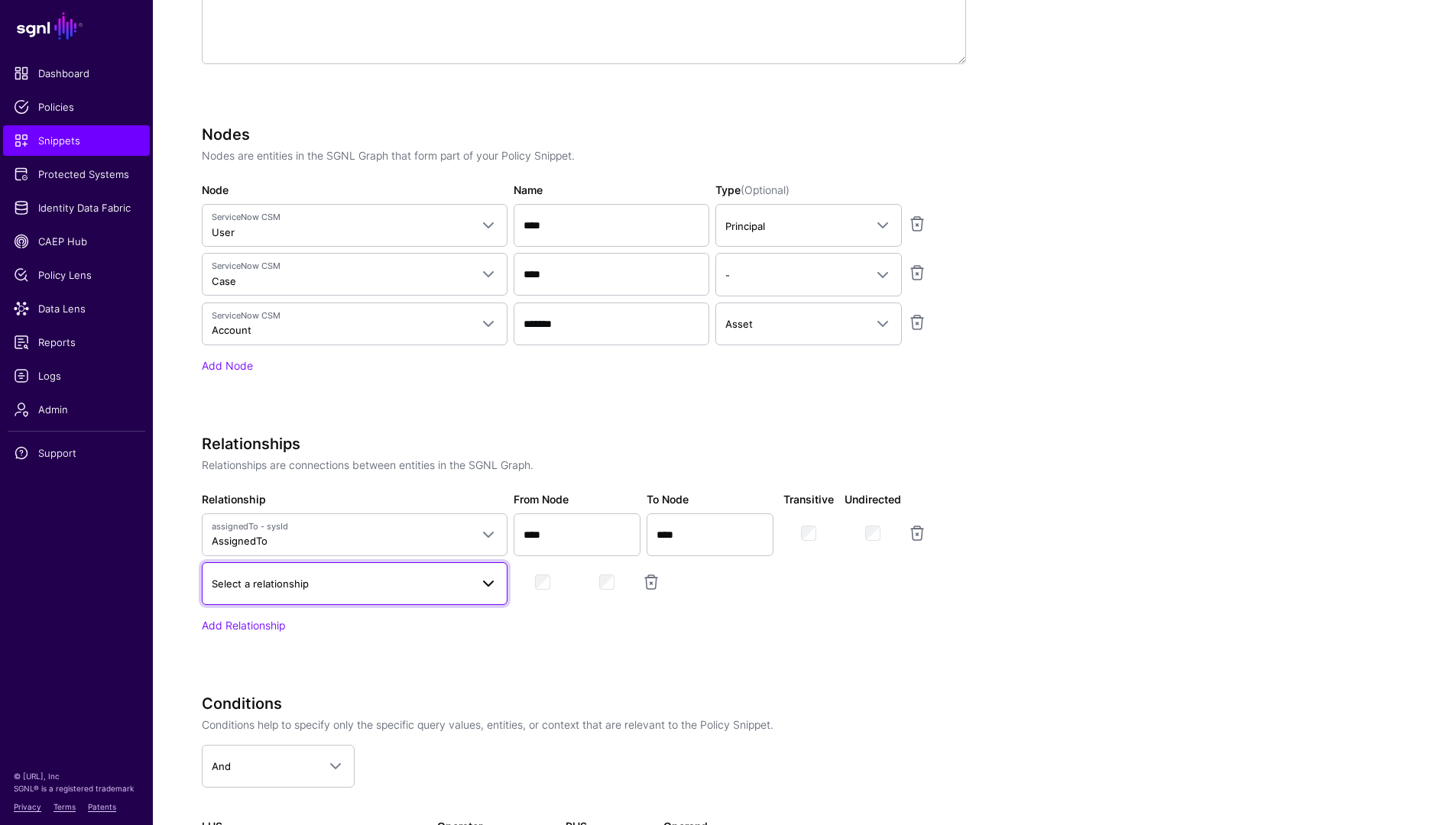
click at [297, 592] on span "Select a relationship" at bounding box center [354, 584] width 286 height 19
click at [295, 731] on div "Case Account" at bounding box center [354, 724] width 281 height 15
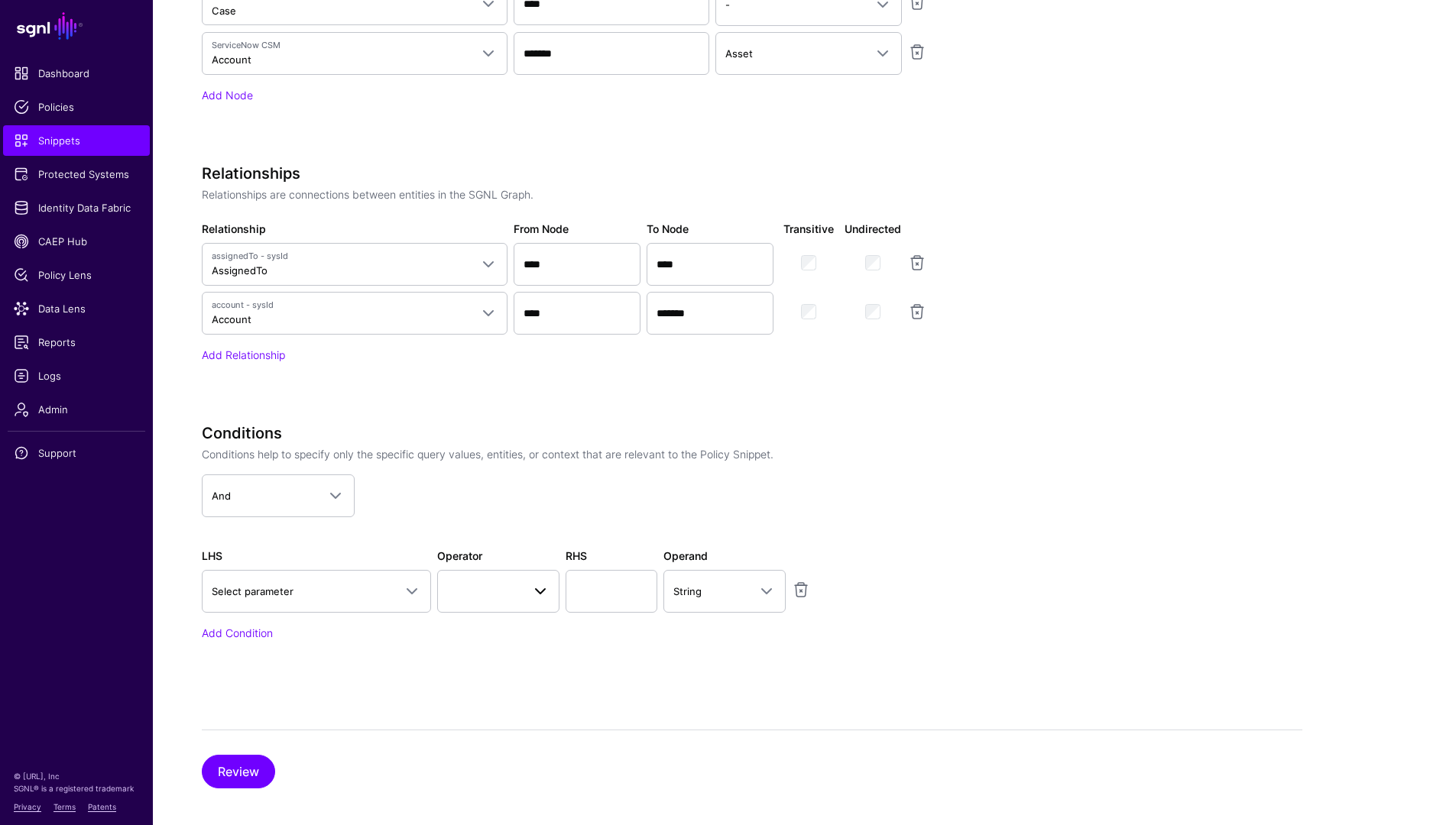
scroll to position [727, 0]
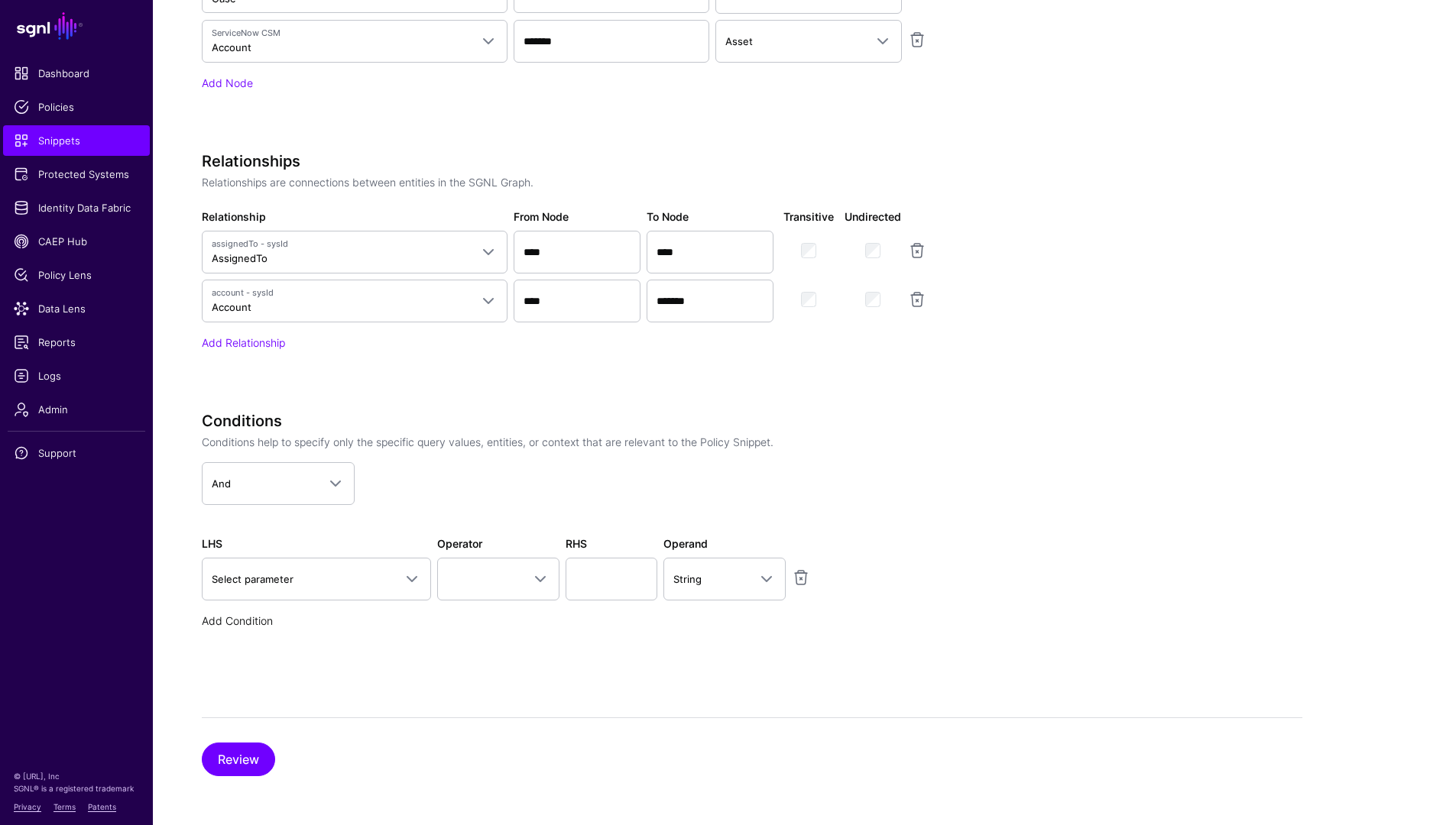
click at [241, 621] on link "Add Condition" at bounding box center [238, 620] width 71 height 13
click at [799, 628] on link at bounding box center [801, 626] width 19 height 19
click at [256, 592] on link "Select parameter" at bounding box center [317, 579] width 229 height 42
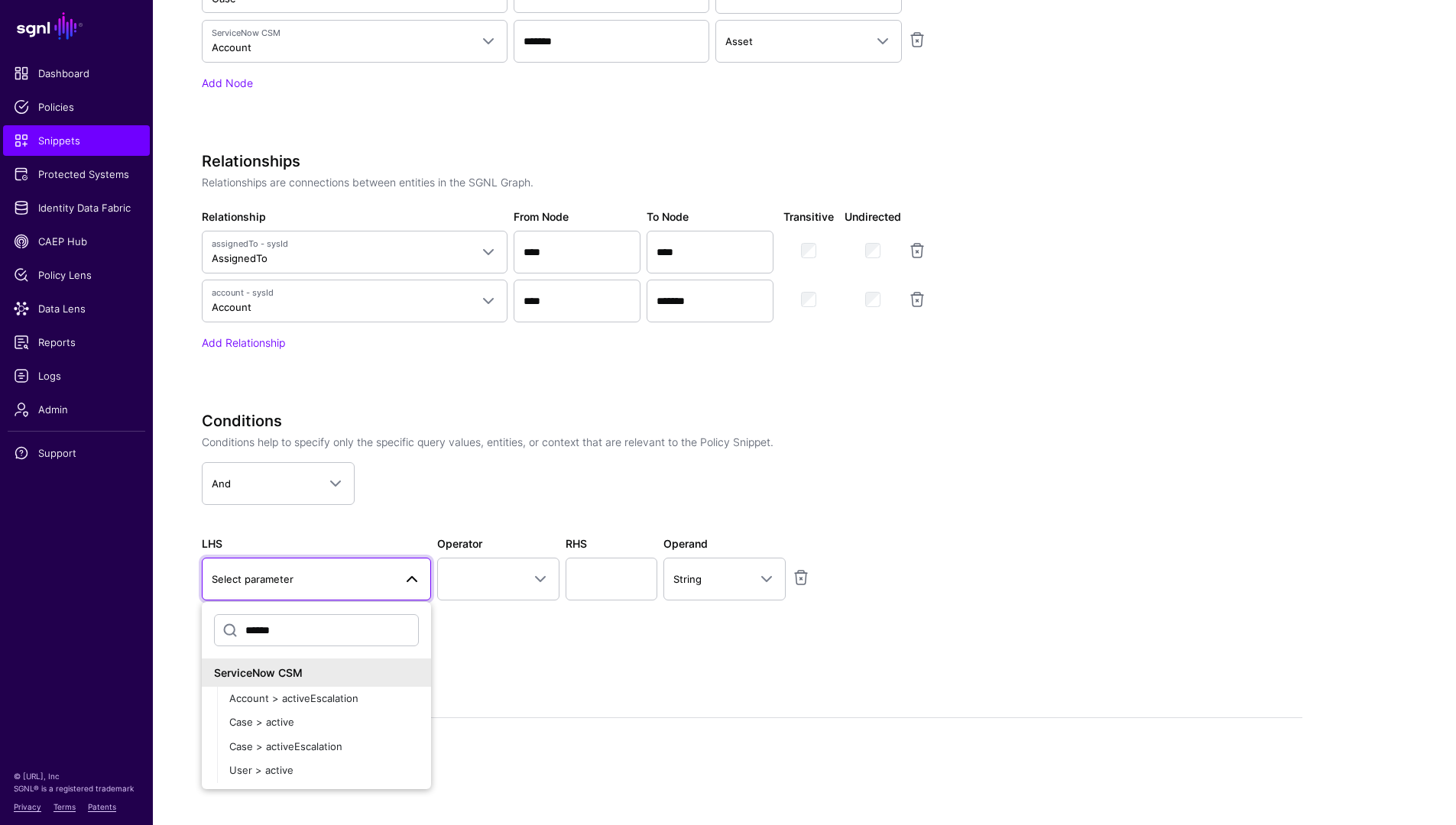
scroll to position [0, 0]
type input "******"
click at [367, 717] on div "Case > active" at bounding box center [323, 723] width 189 height 15
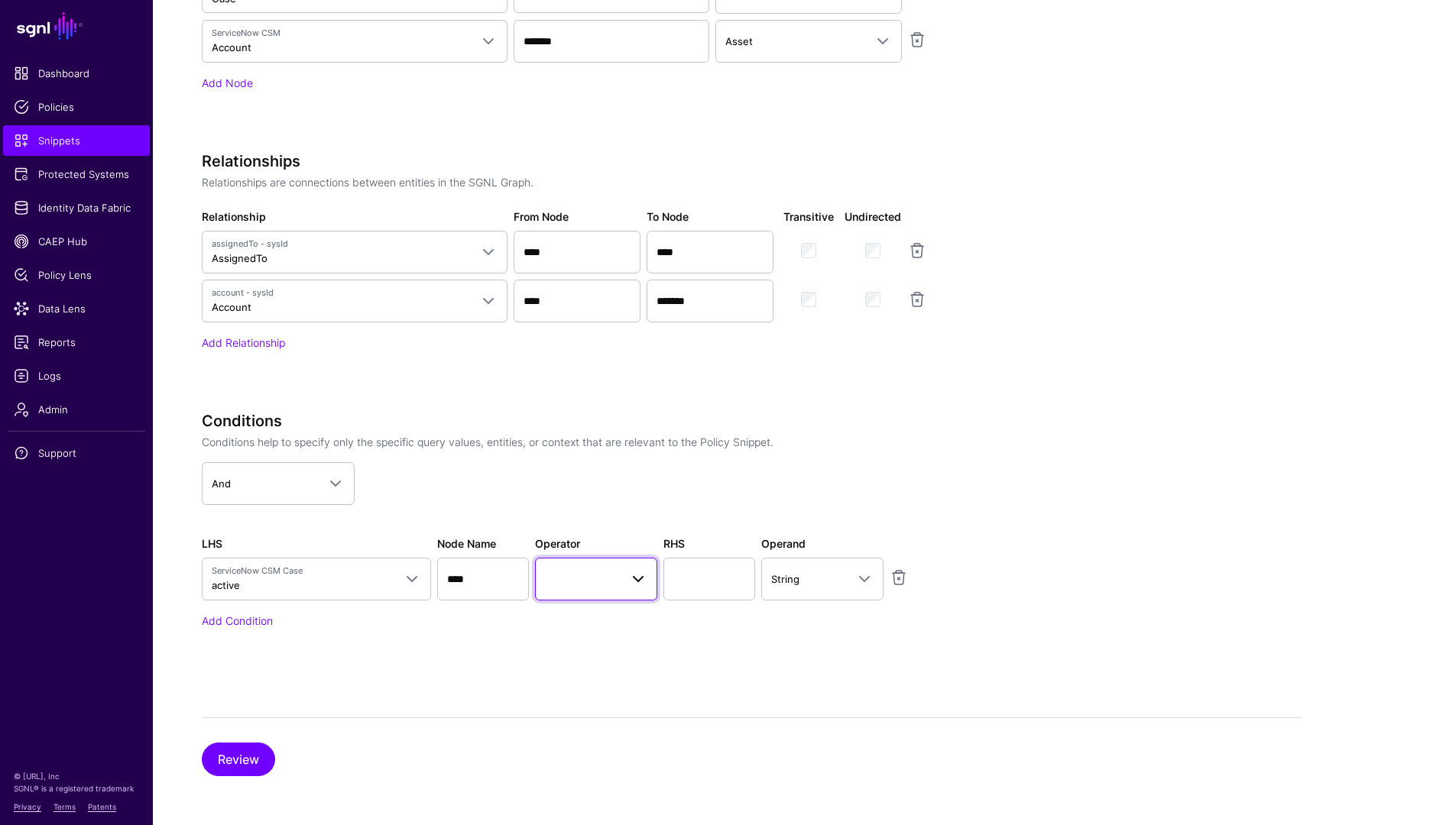
click at [583, 588] on link at bounding box center [596, 579] width 122 height 42
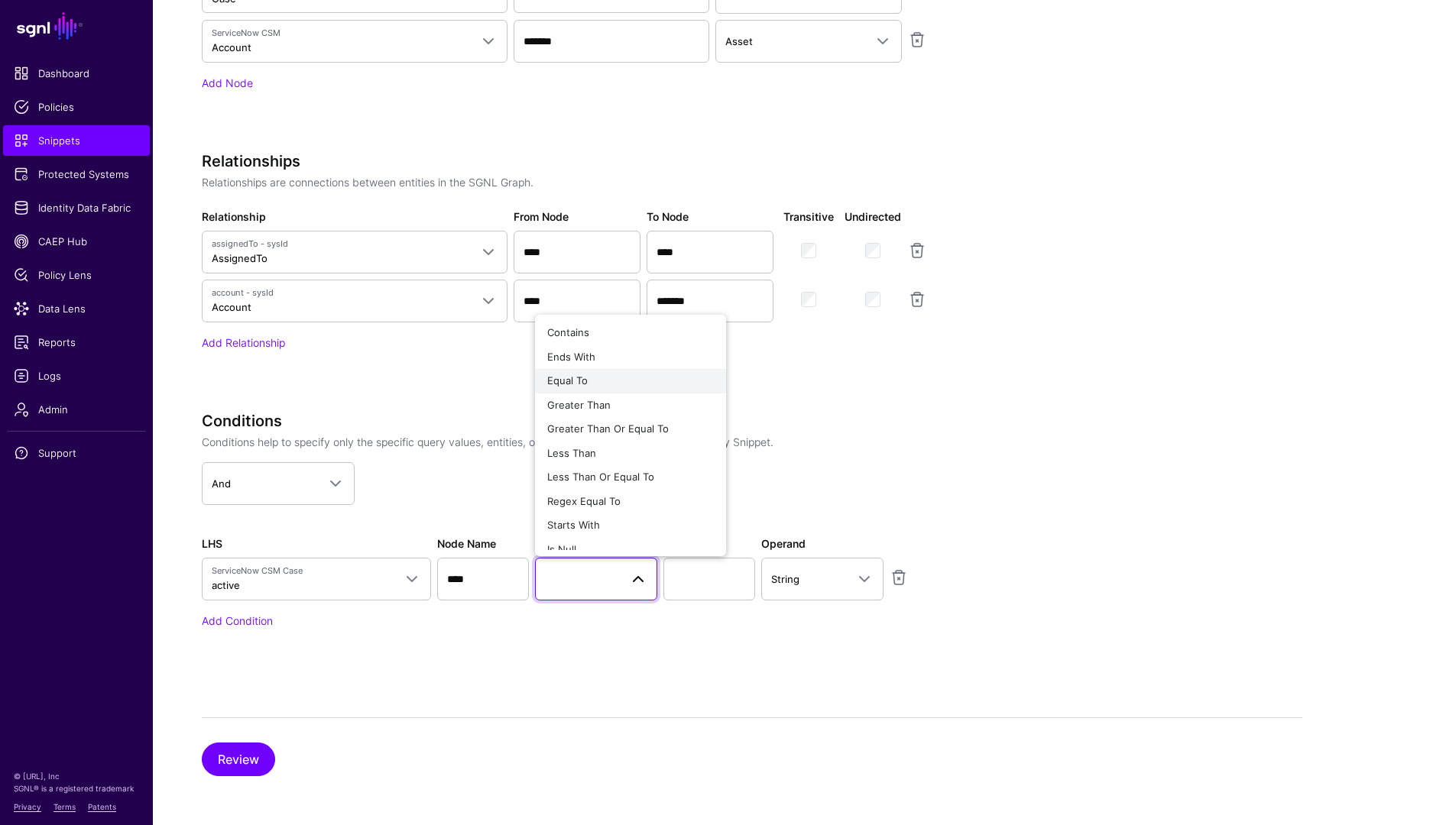
click at [602, 382] on div "Equal To" at bounding box center [631, 381] width 166 height 15
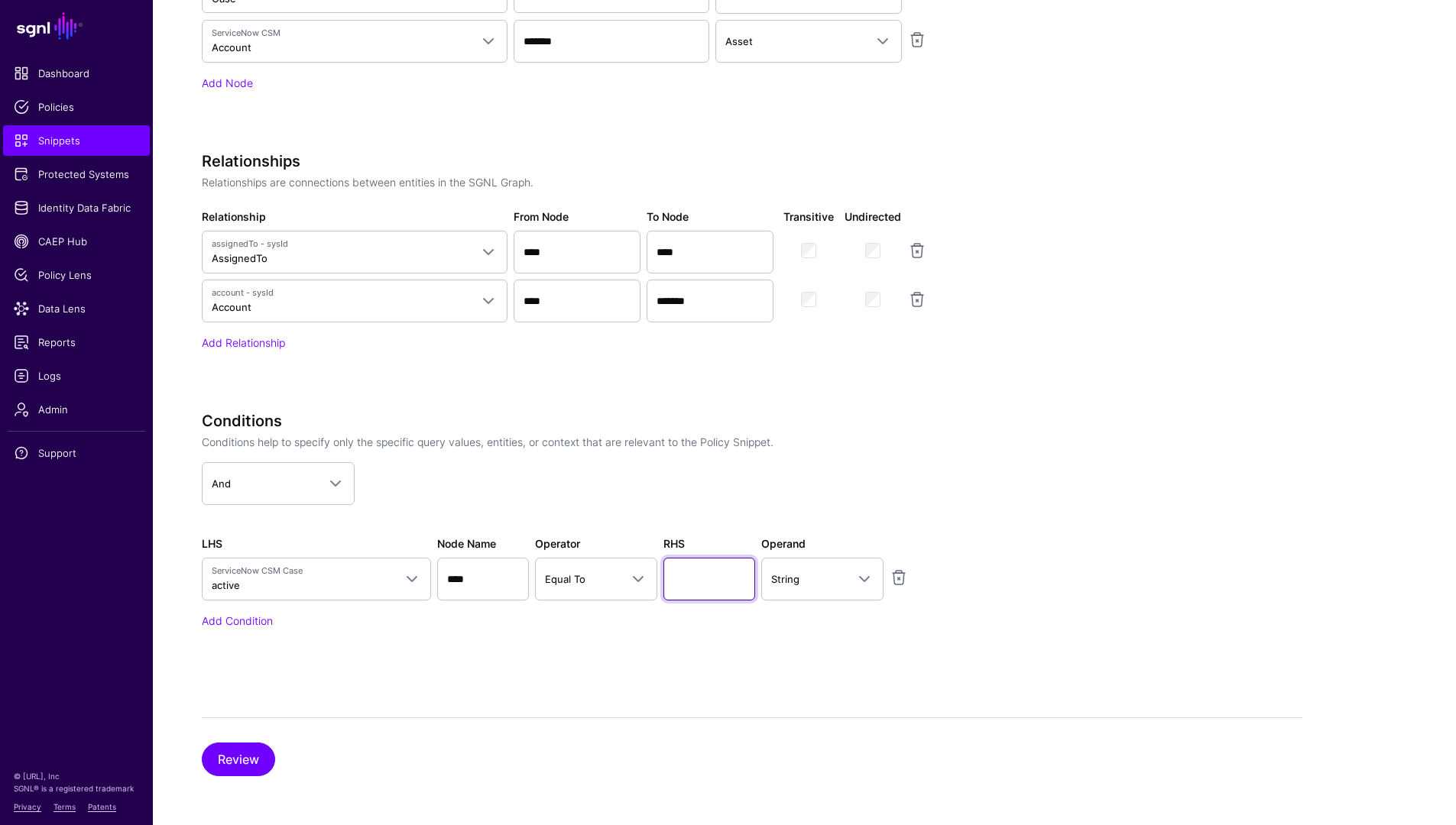
click at [702, 588] on input "text" at bounding box center [709, 579] width 92 height 42
type input "****"
click at [841, 591] on link "String" at bounding box center [823, 579] width 122 height 42
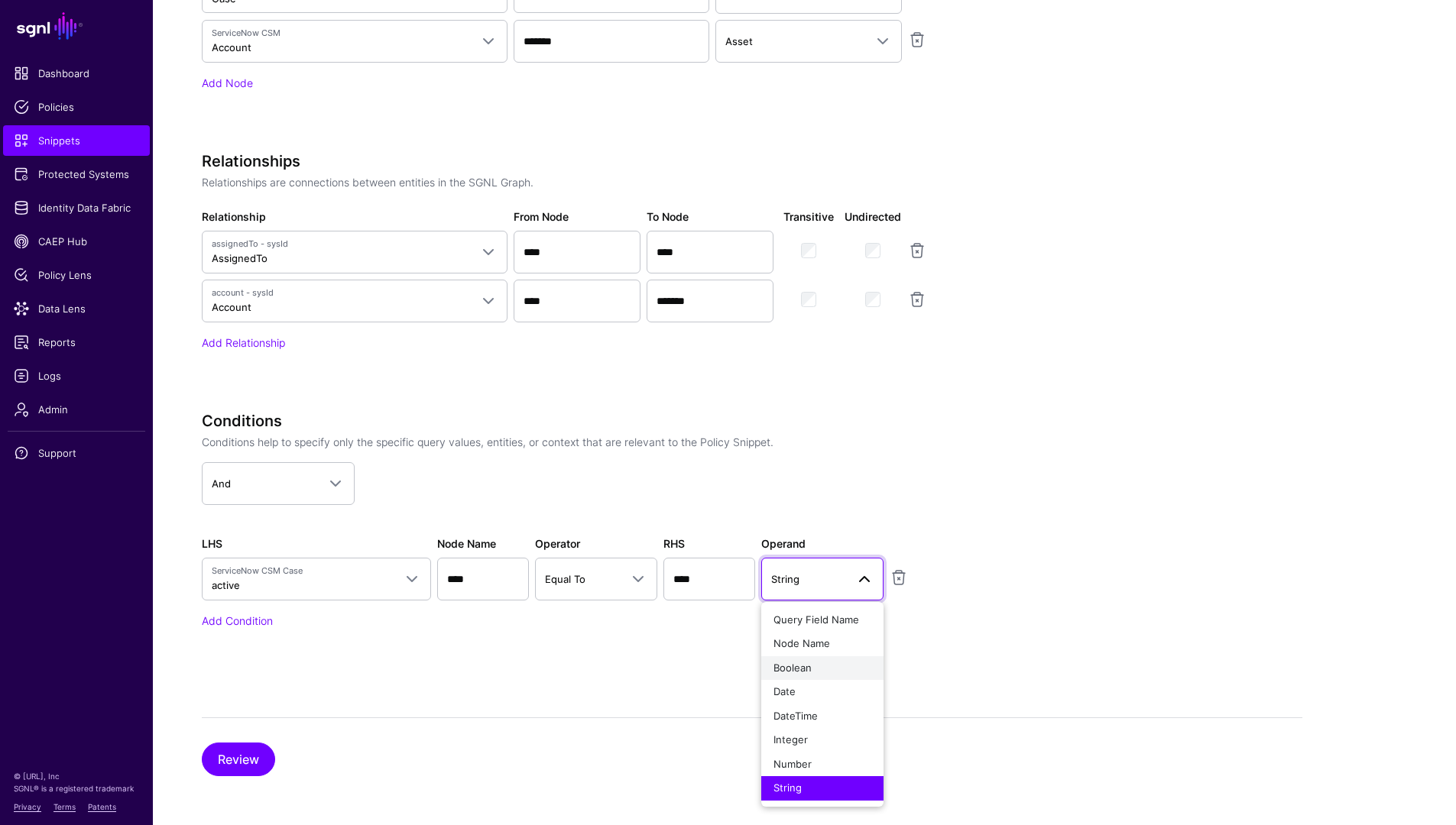
click at [819, 665] on div "Boolean" at bounding box center [822, 669] width 98 height 15
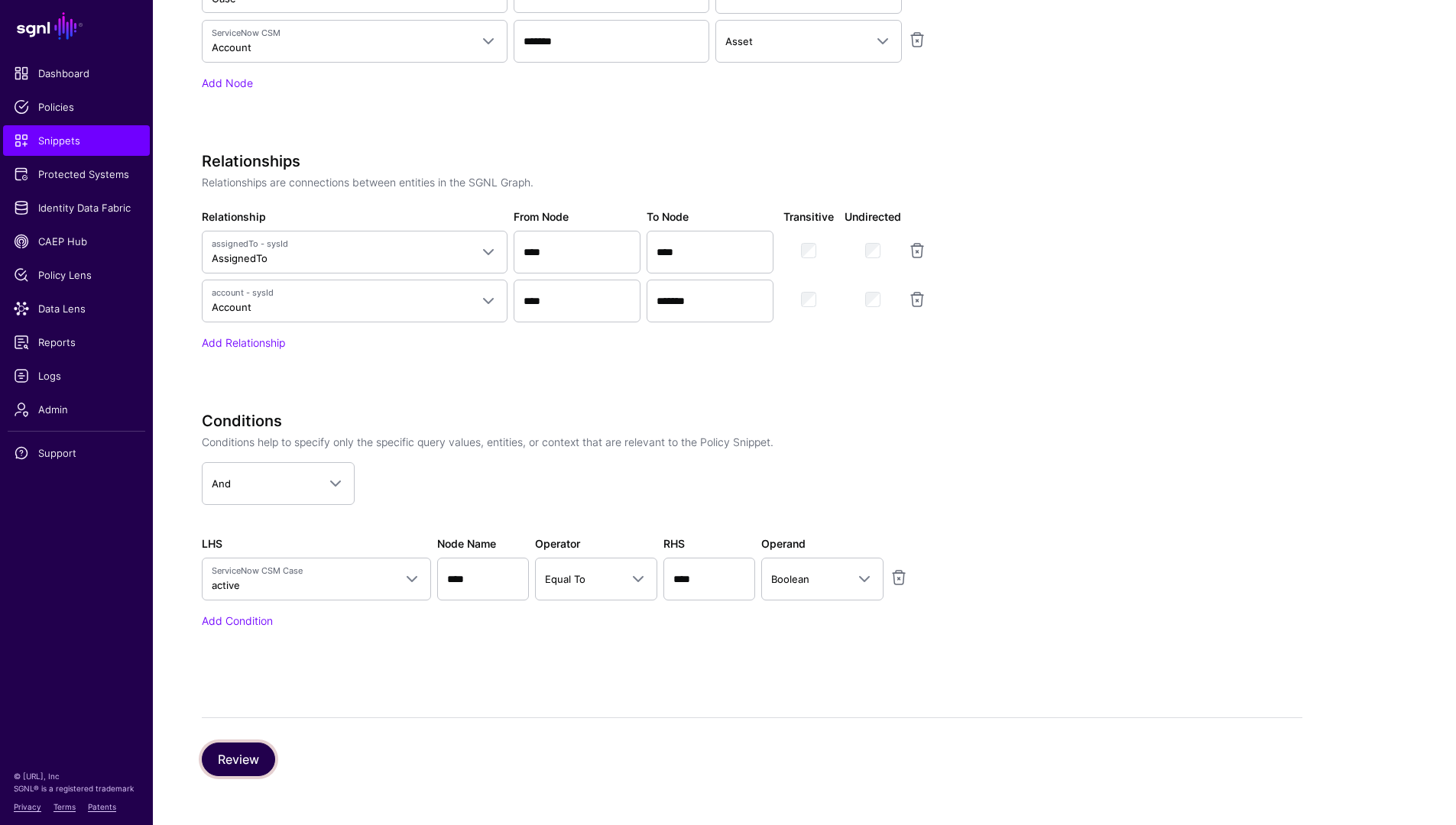
click at [206, 762] on button "Review" at bounding box center [239, 760] width 73 height 34
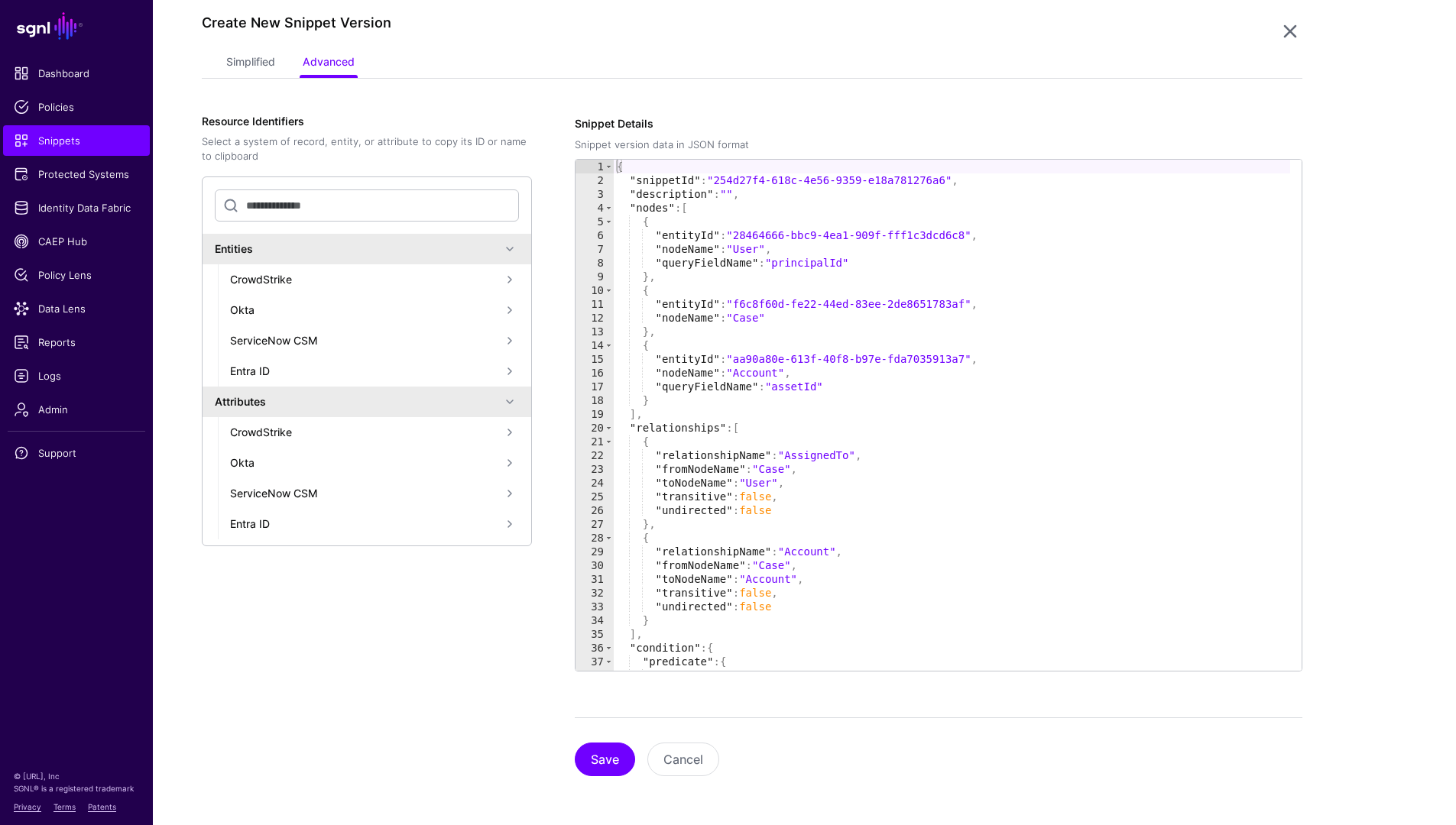
scroll to position [166, 0]
click at [585, 759] on button "Save" at bounding box center [604, 760] width 60 height 34
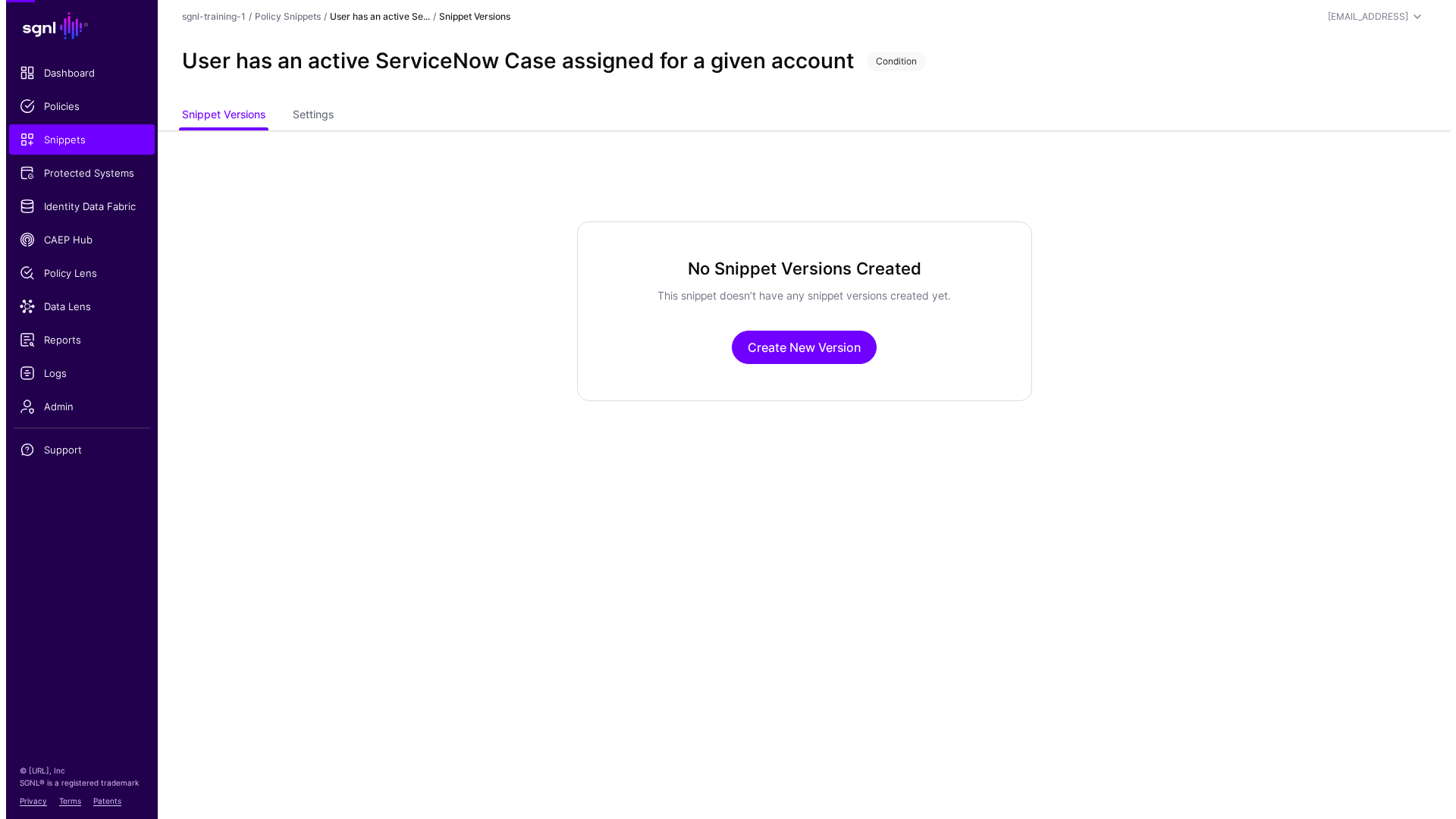
scroll to position [0, 0]
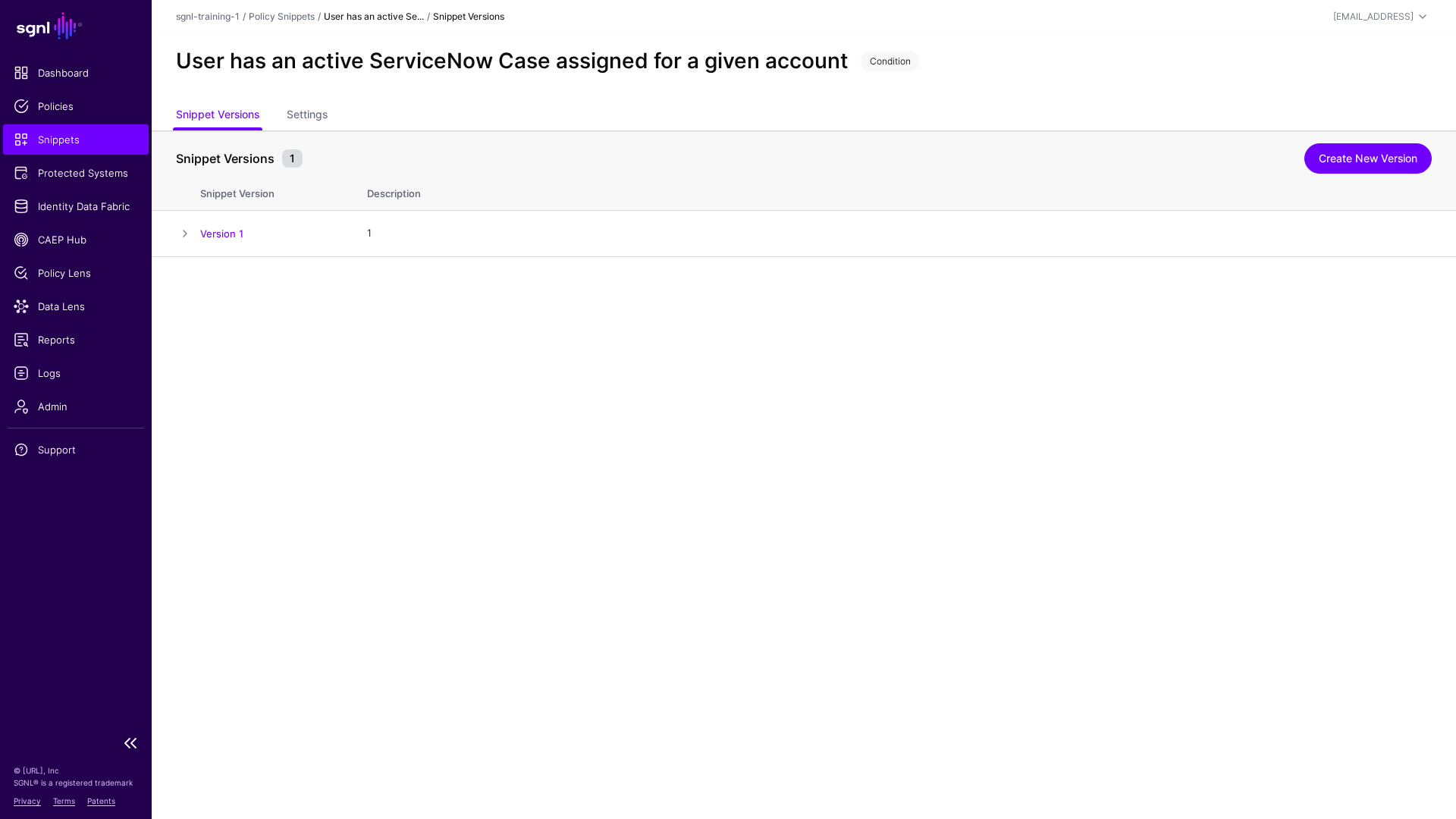
click at [63, 148] on link "Snippets" at bounding box center [76, 140] width 146 height 30
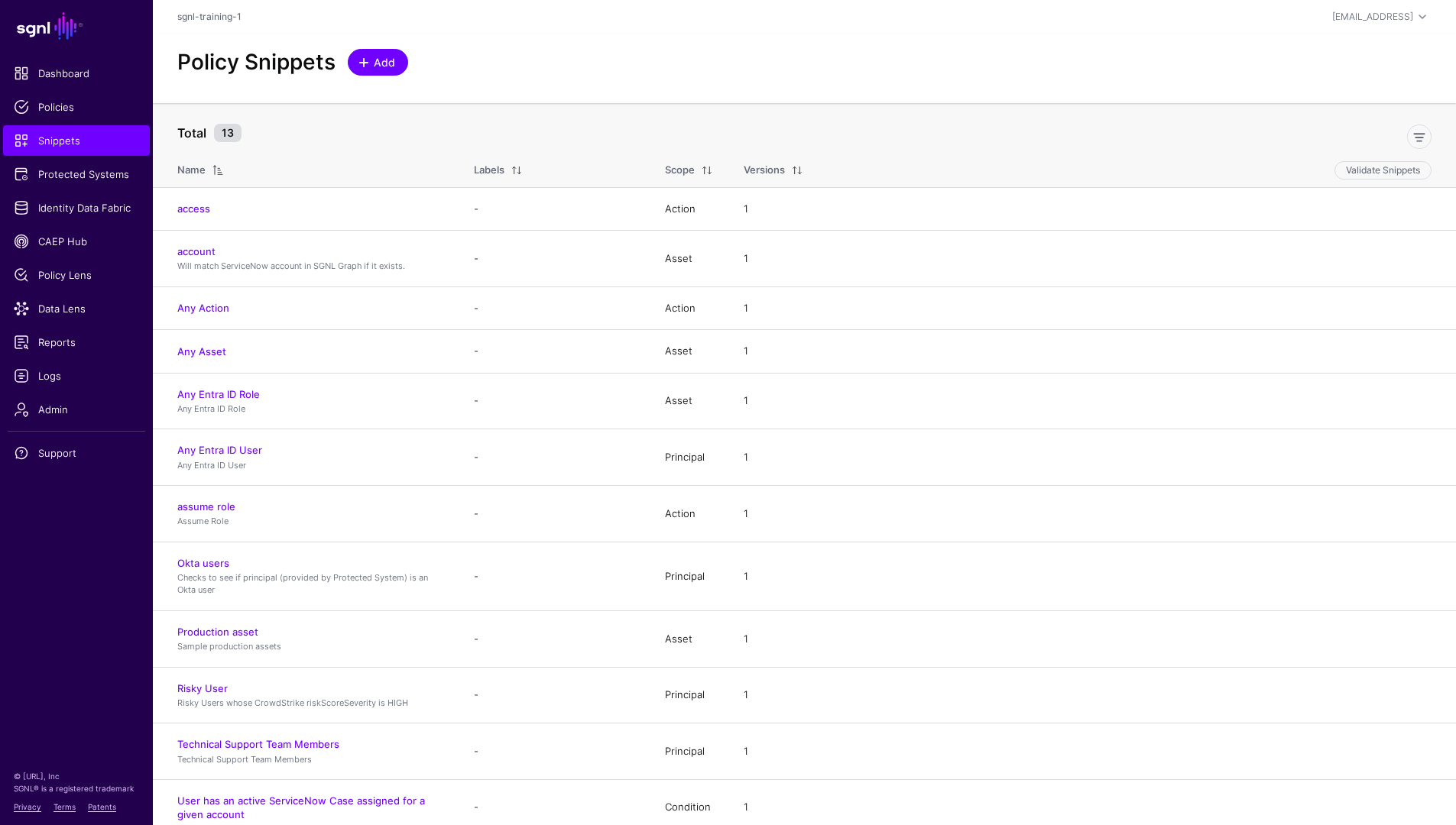
click at [390, 70] on link "Add" at bounding box center [378, 63] width 60 height 27
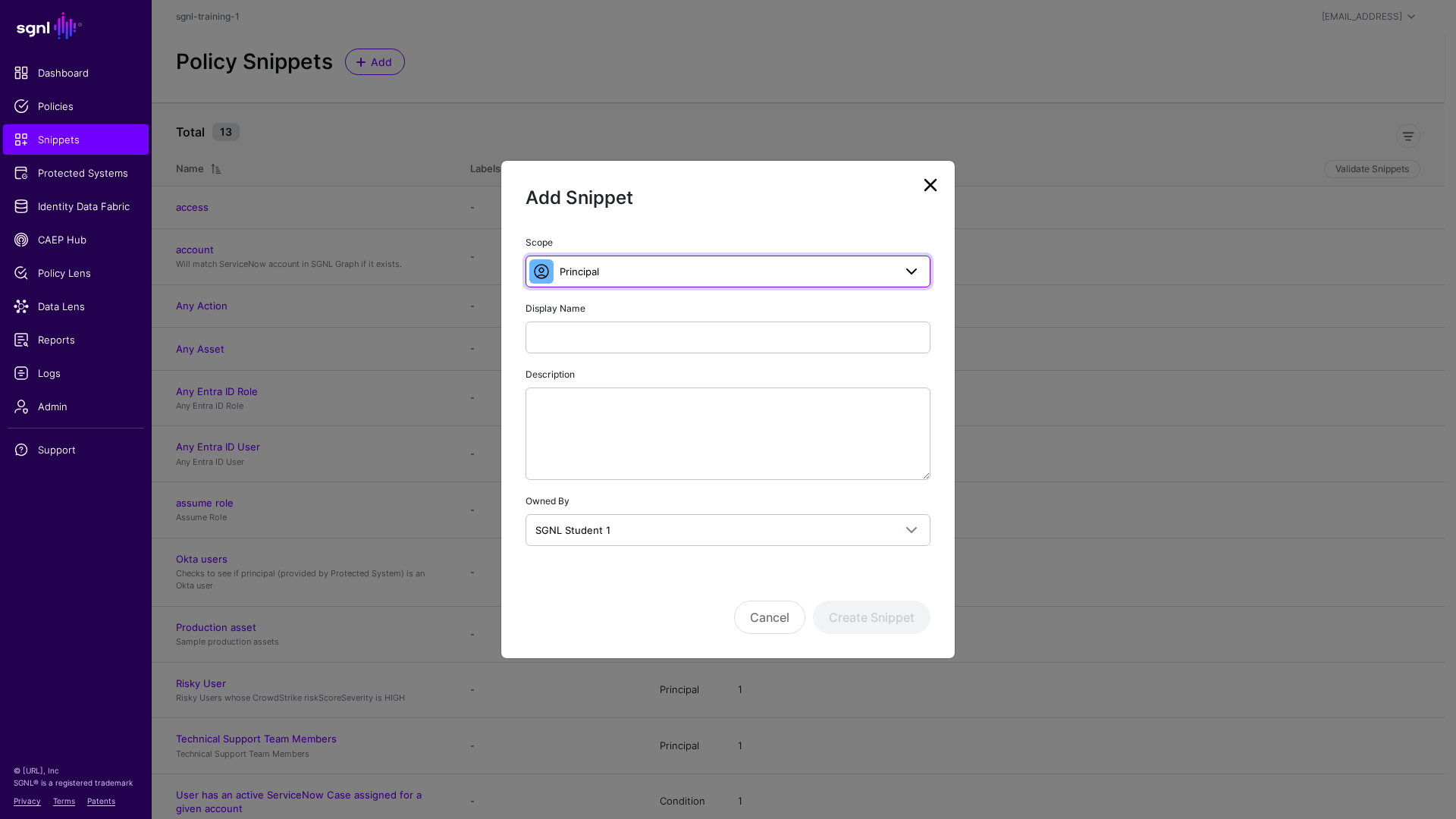
click at [682, 279] on span "Principal" at bounding box center [726, 271] width 334 height 17
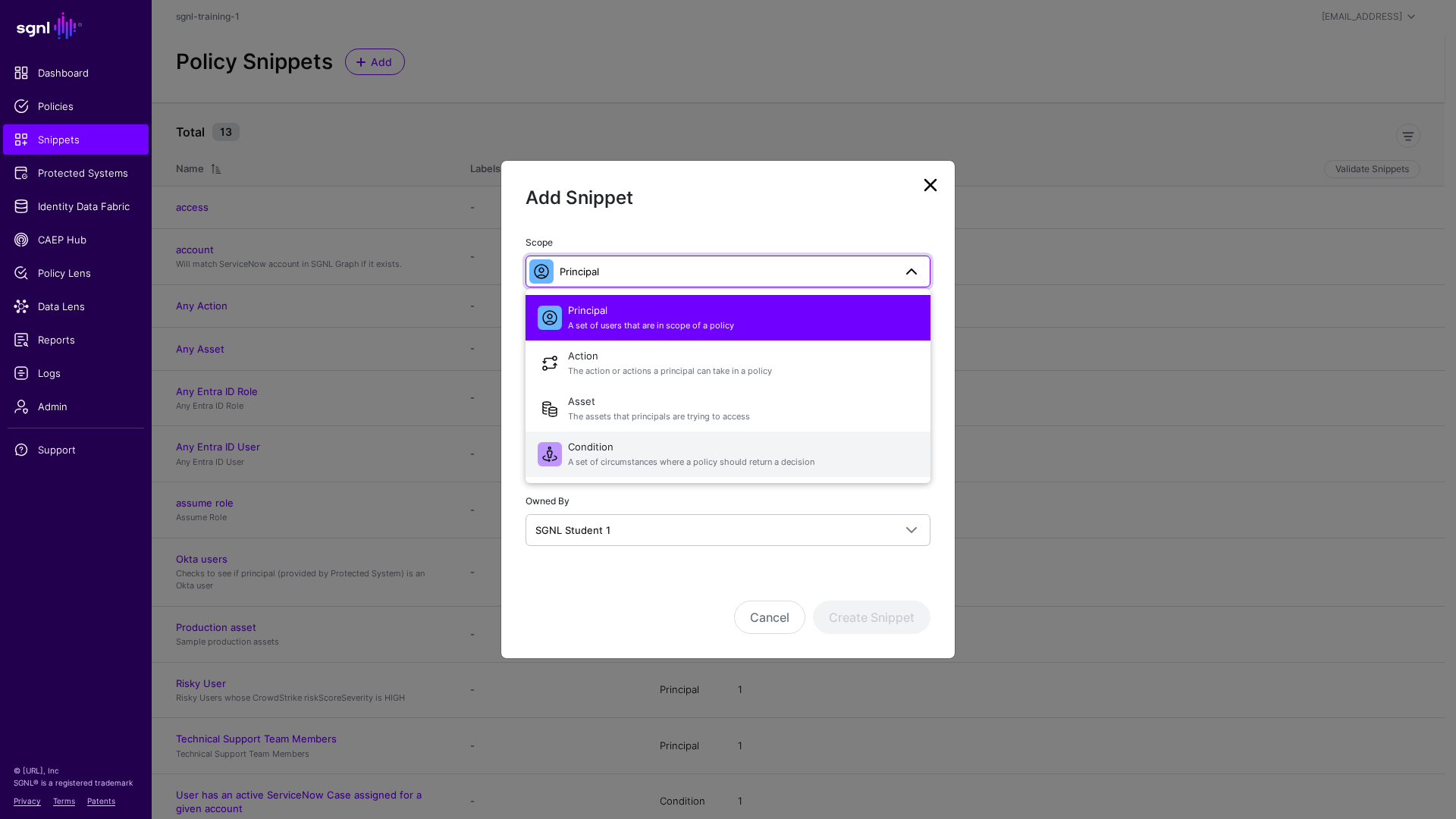
click at [673, 452] on span "Condition A set of circumstances where a policy should return a decision" at bounding box center [743, 454] width 351 height 36
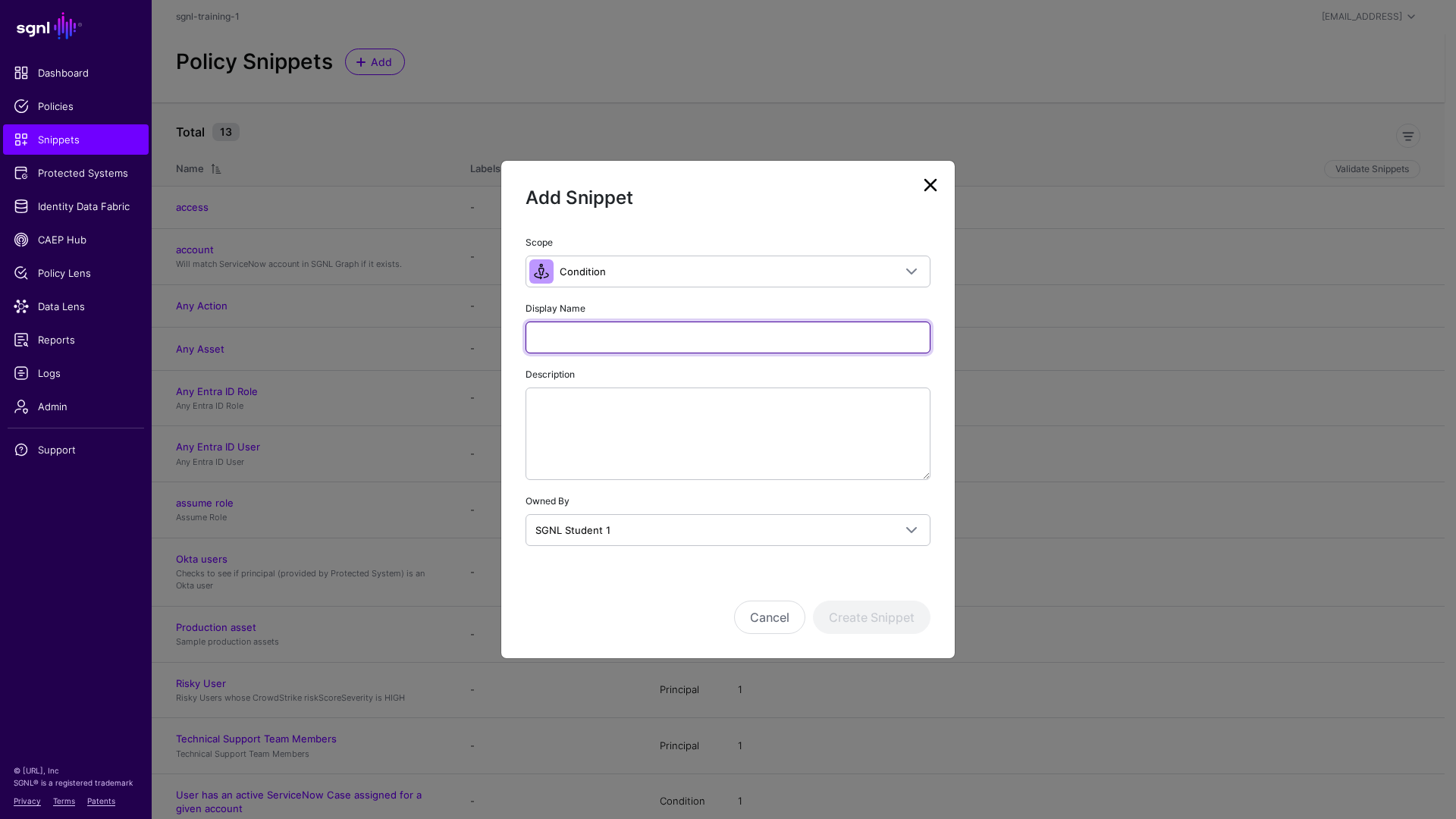
click at [578, 342] on input "Display Name" at bounding box center [728, 338] width 405 height 32
paste input "**********"
type input "**********"
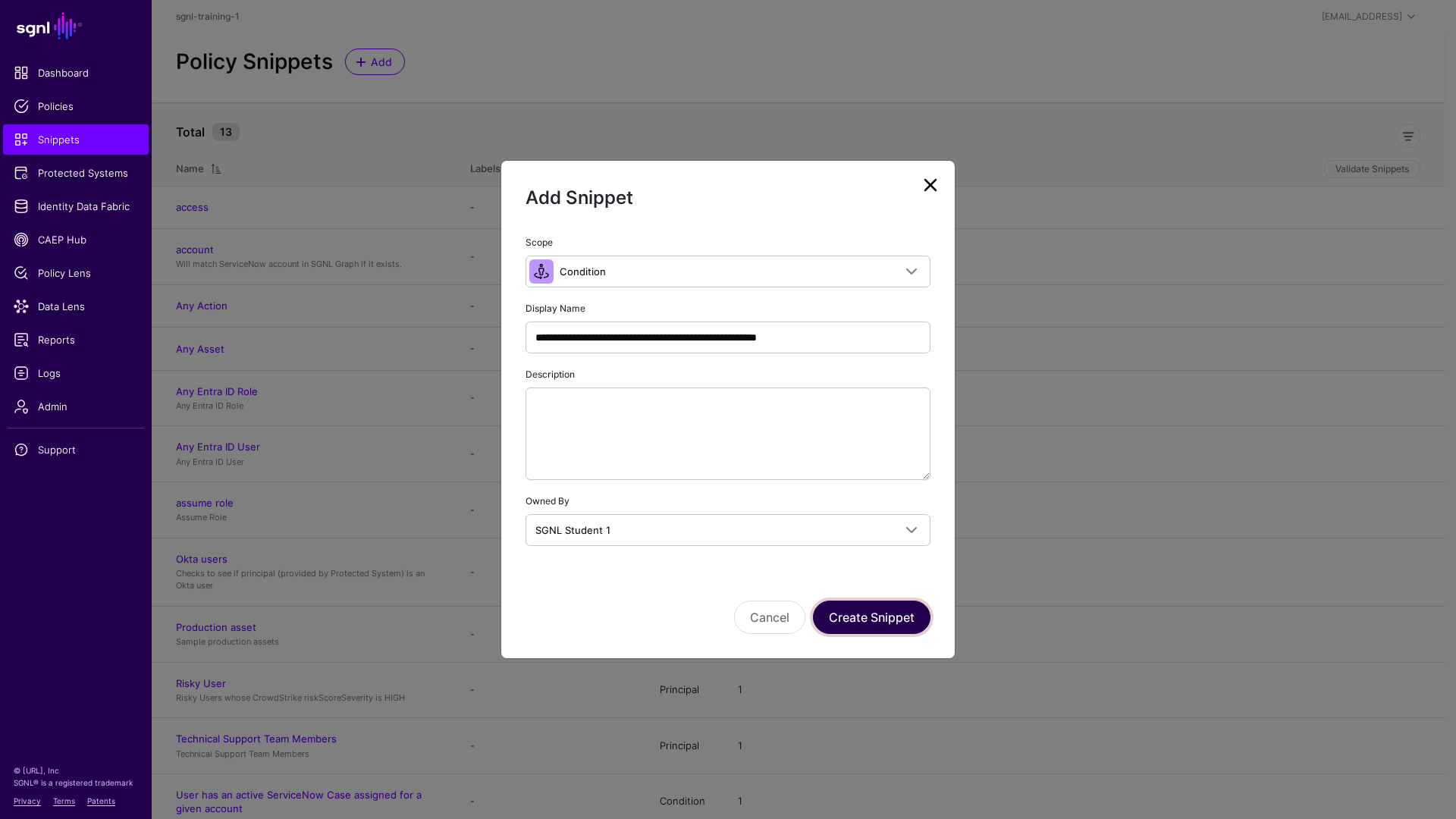
click at [887, 617] on button "Create Snippet" at bounding box center [872, 618] width 118 height 34
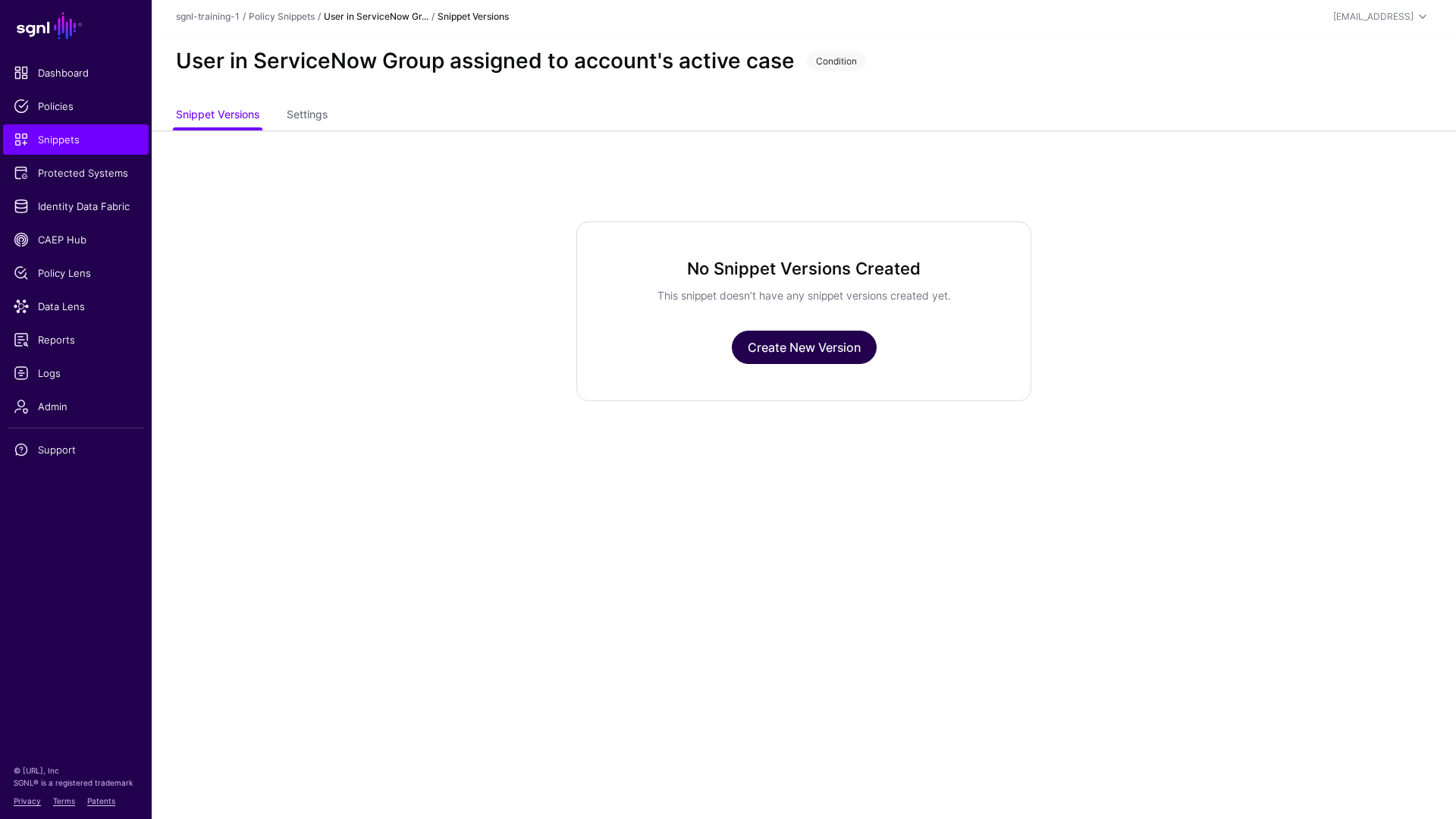
click at [766, 332] on link "Create New Version" at bounding box center [805, 348] width 145 height 34
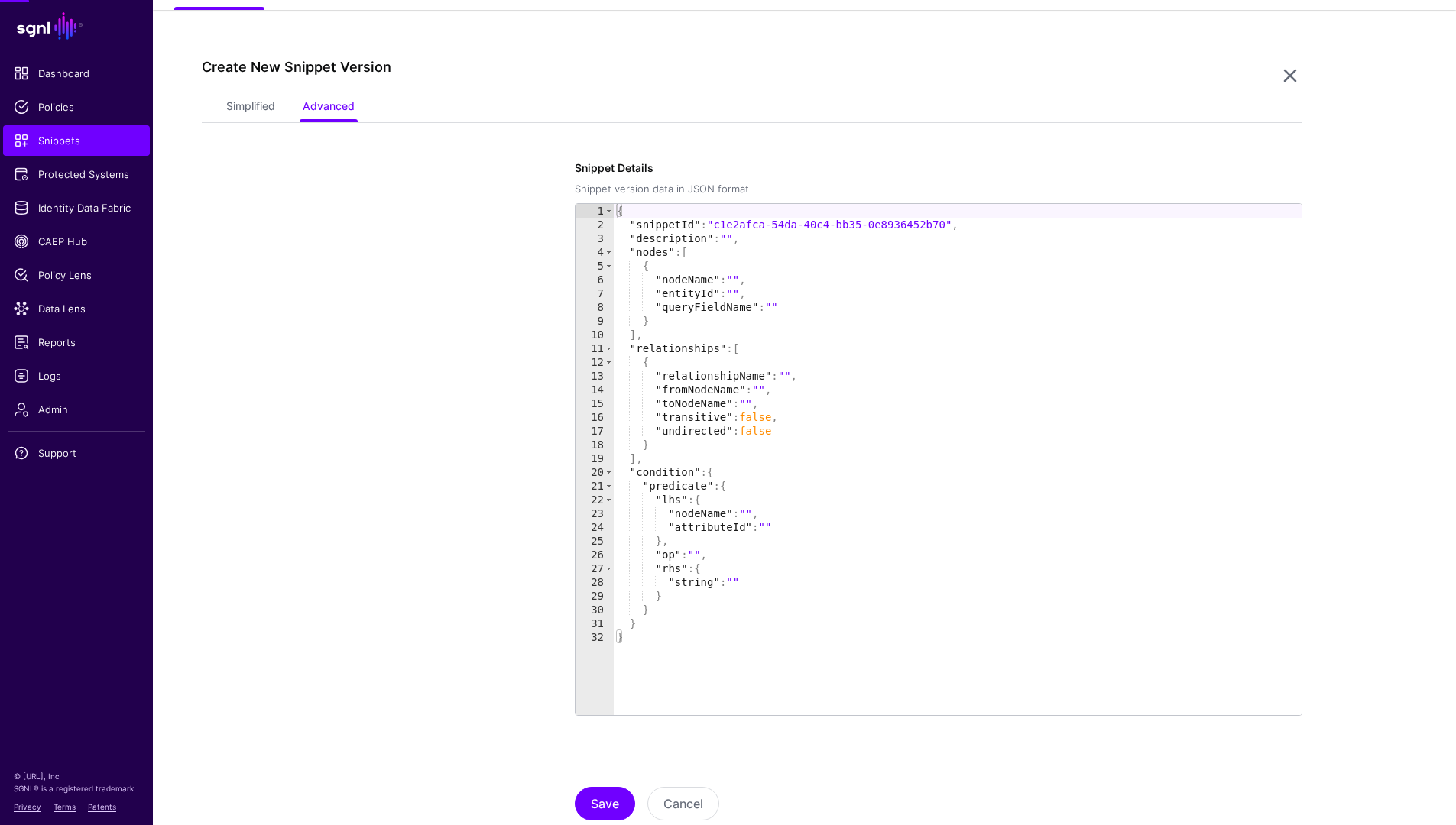
scroll to position [132, 0]
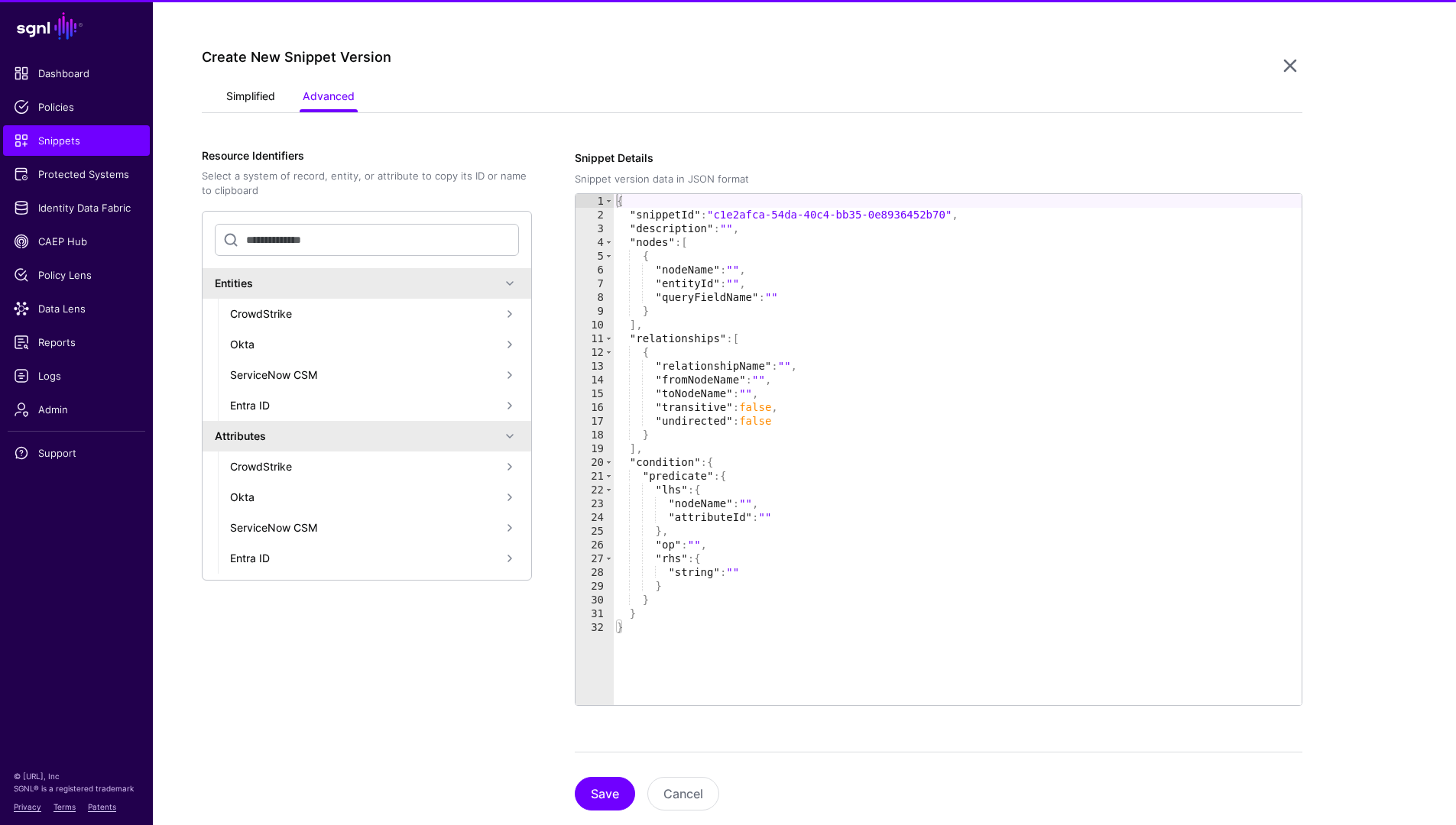
click at [249, 93] on link "Simplified" at bounding box center [250, 98] width 49 height 29
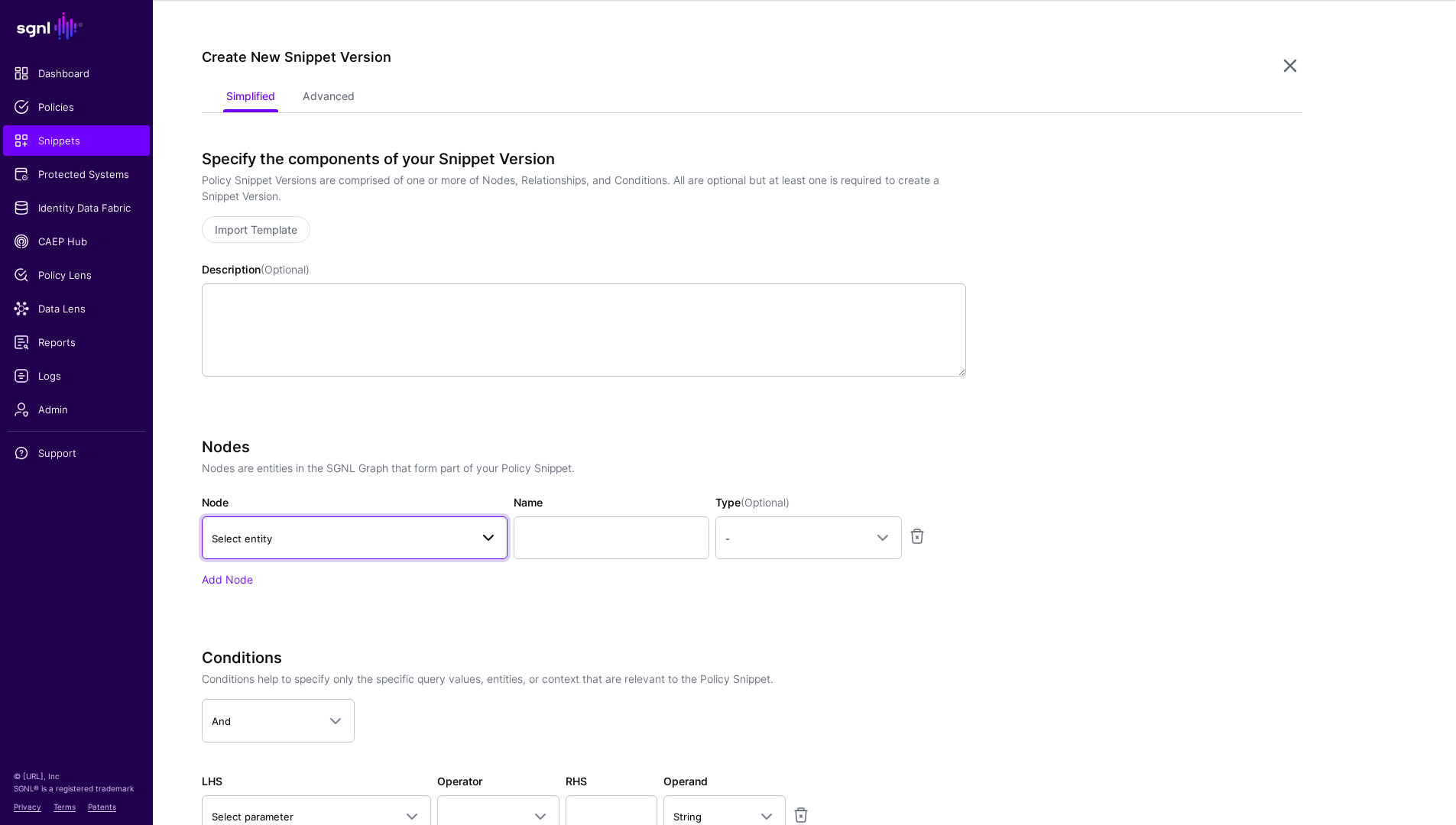
click at [392, 546] on span "Select entity" at bounding box center [340, 539] width 258 height 17
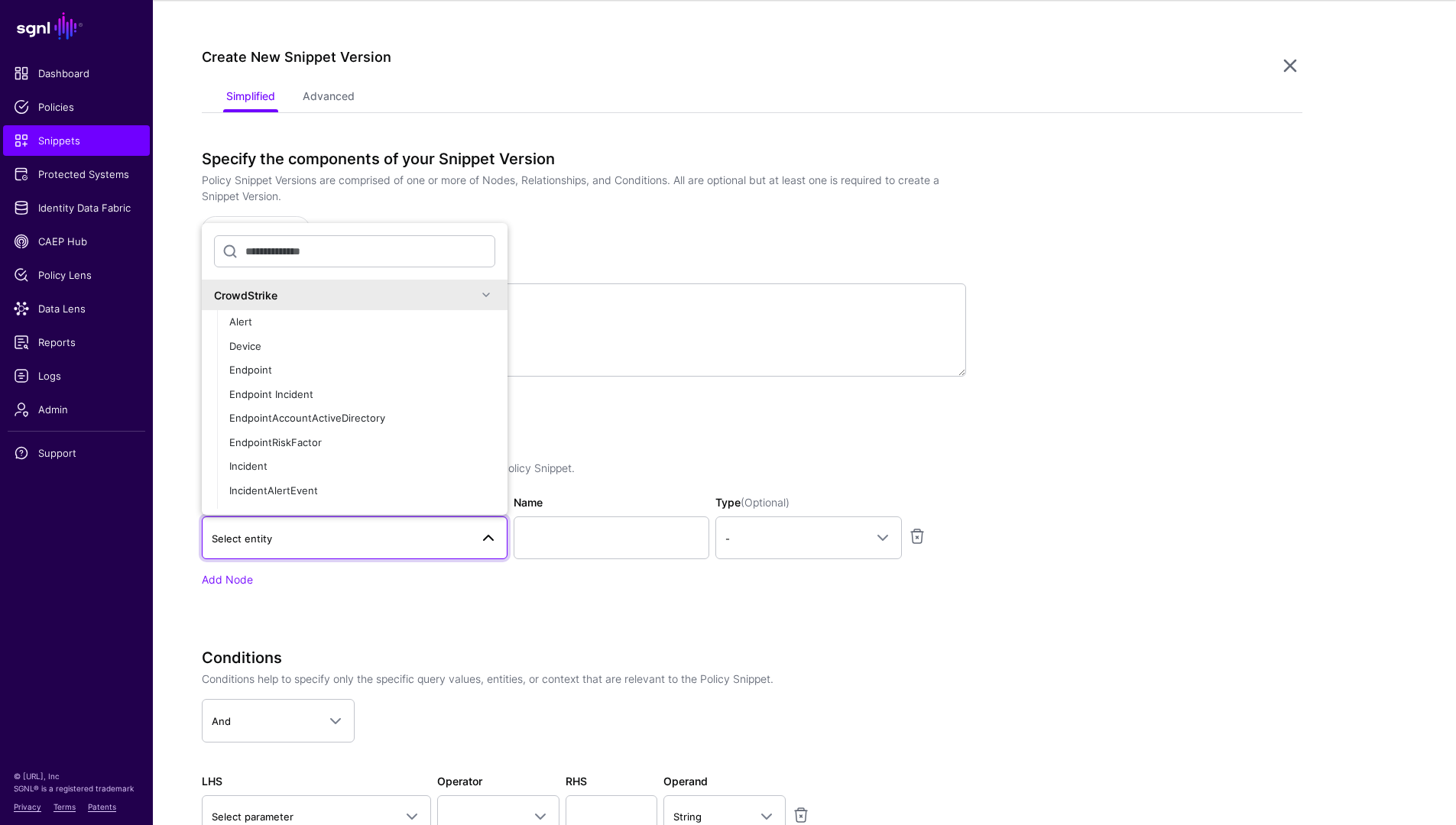
click at [417, 293] on div "CrowdStrike" at bounding box center [346, 295] width 263 height 16
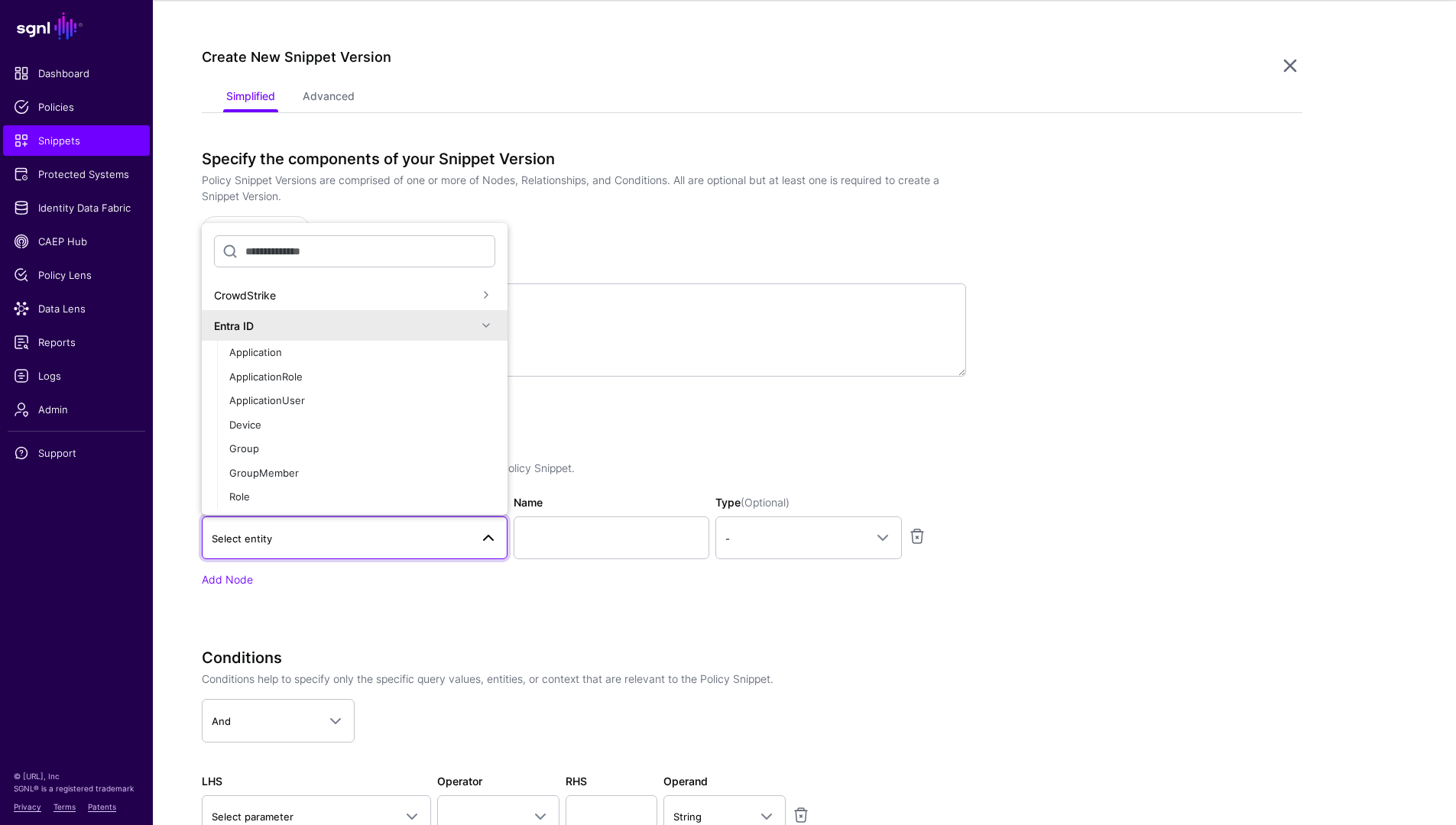
click at [337, 333] on div "Entra ID" at bounding box center [346, 326] width 263 height 16
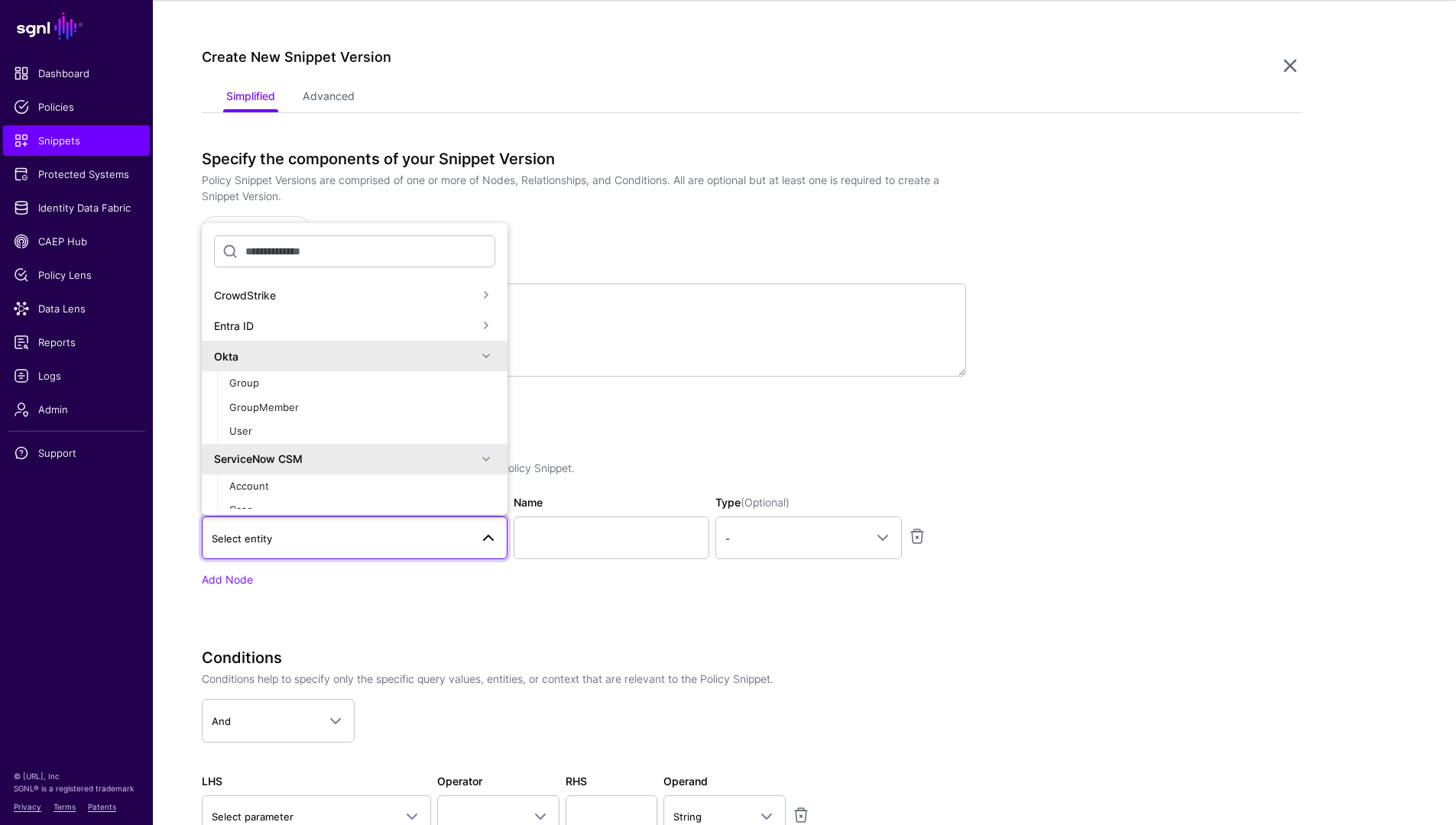
click at [301, 358] on div "Okta" at bounding box center [346, 356] width 263 height 16
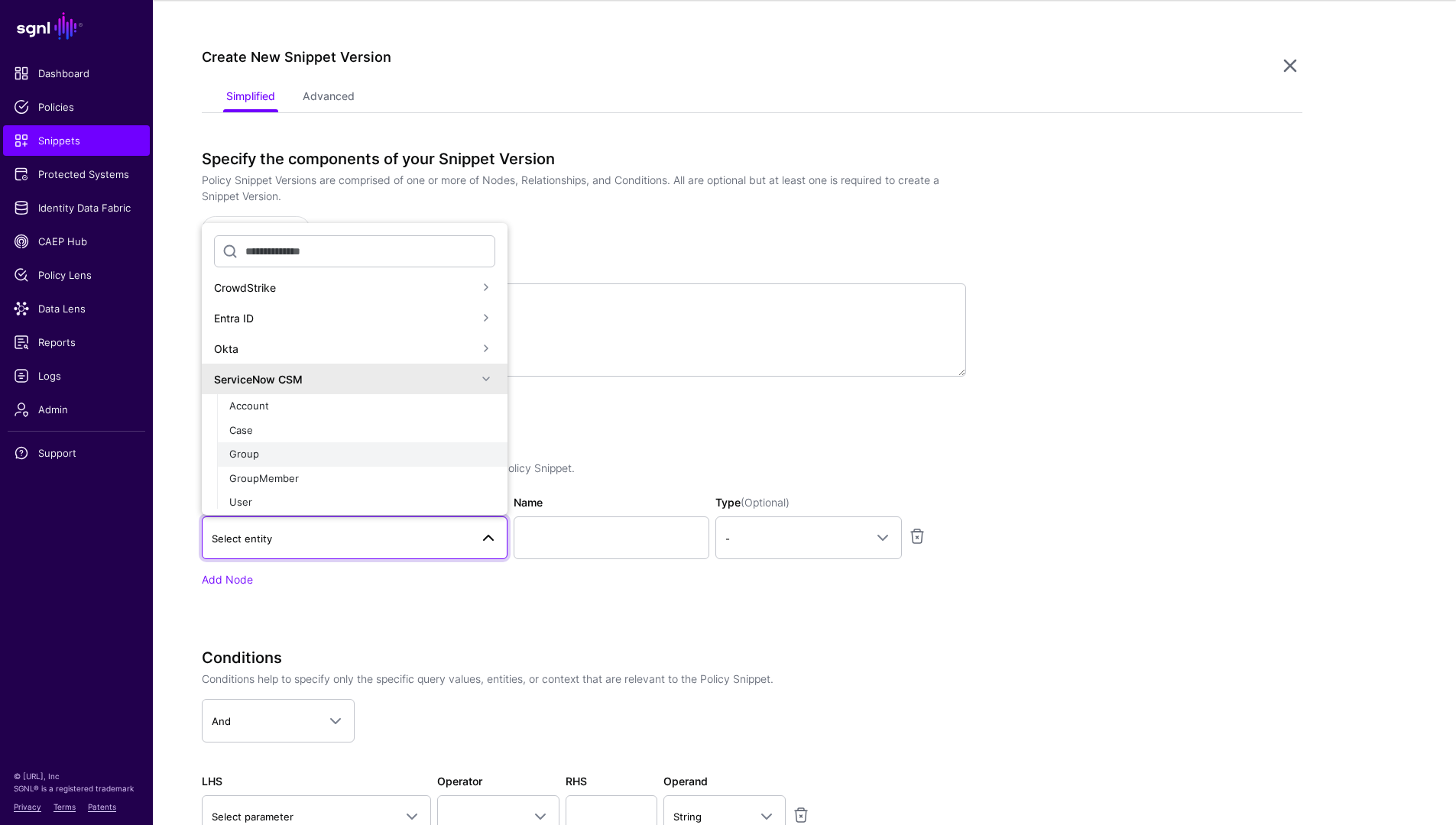
scroll to position [14, 0]
click at [285, 502] on div "User" at bounding box center [362, 497] width 266 height 15
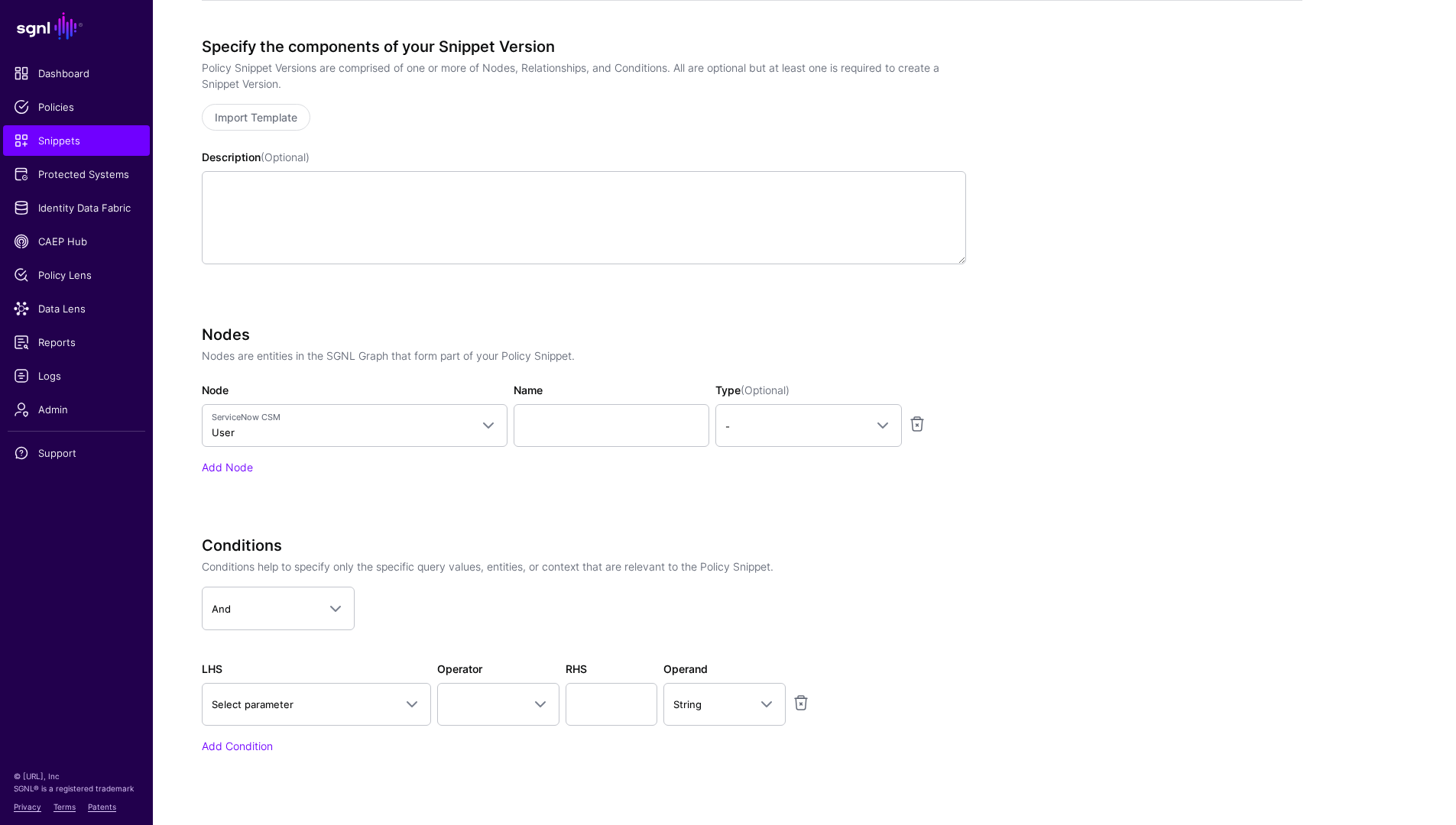
scroll to position [256, 0]
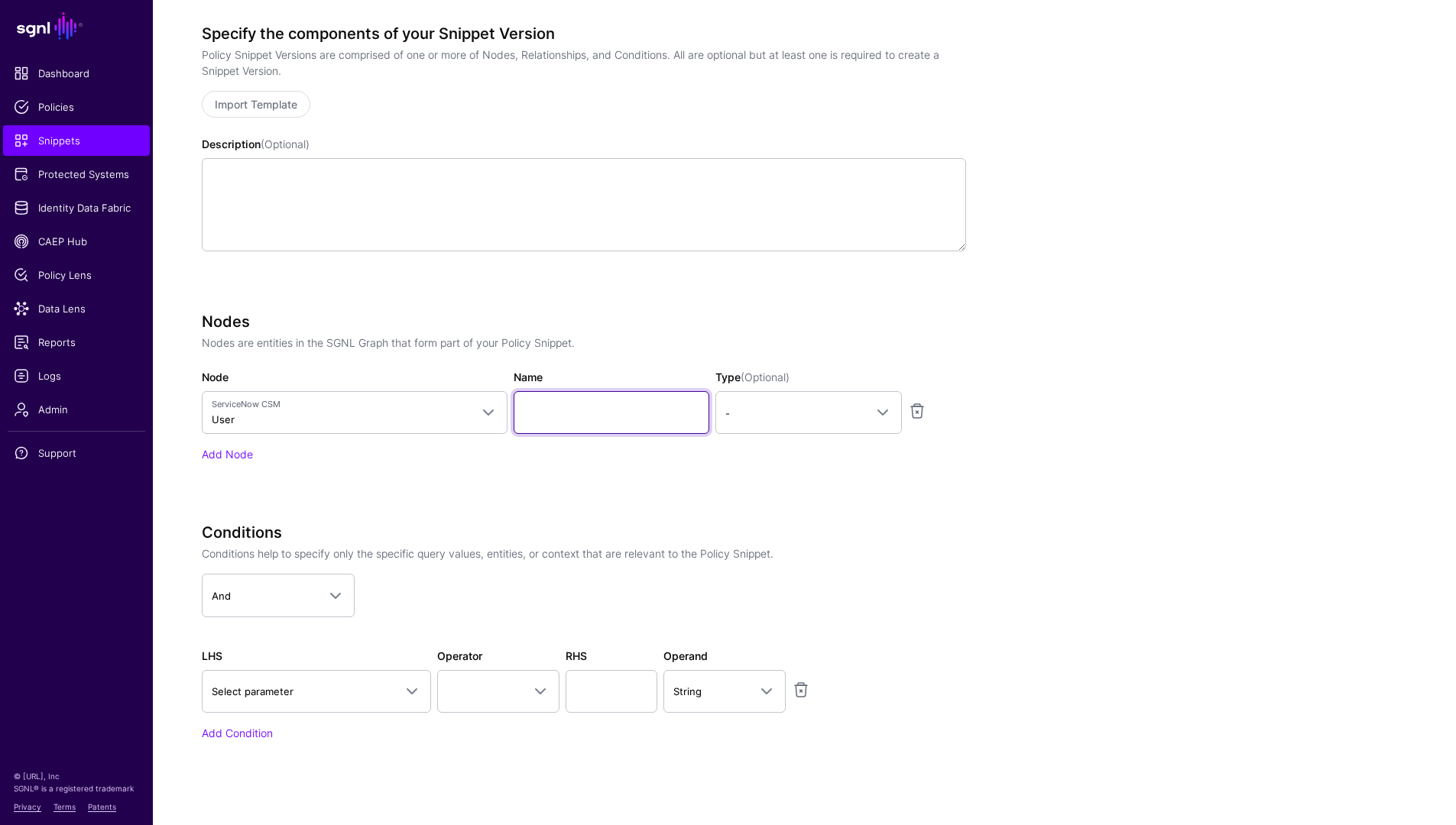
click at [566, 407] on input "Name" at bounding box center [611, 412] width 195 height 42
type input "****"
click at [778, 408] on span "-" at bounding box center [795, 413] width 139 height 17
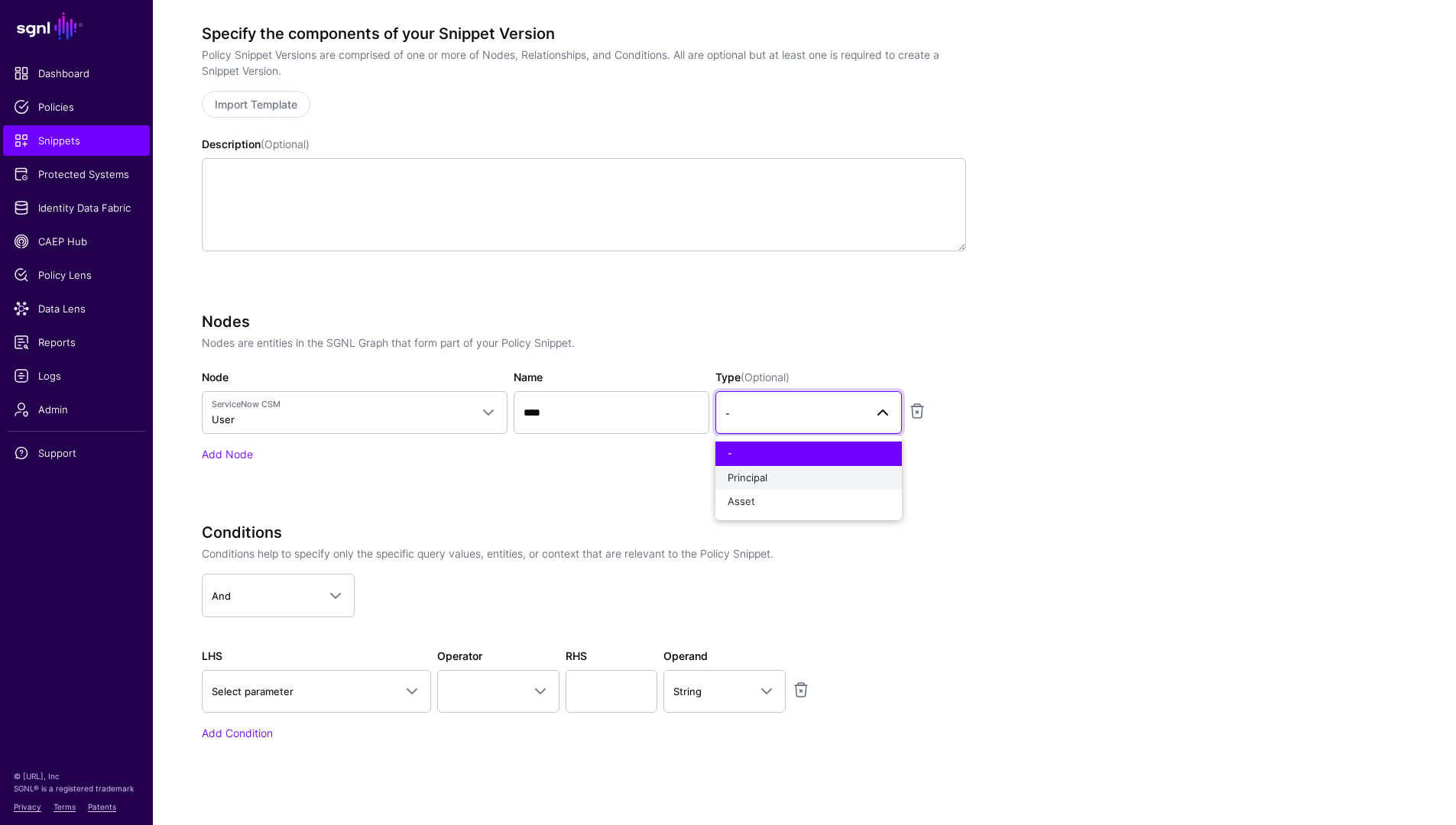
click at [793, 474] on div "Principal" at bounding box center [808, 479] width 162 height 15
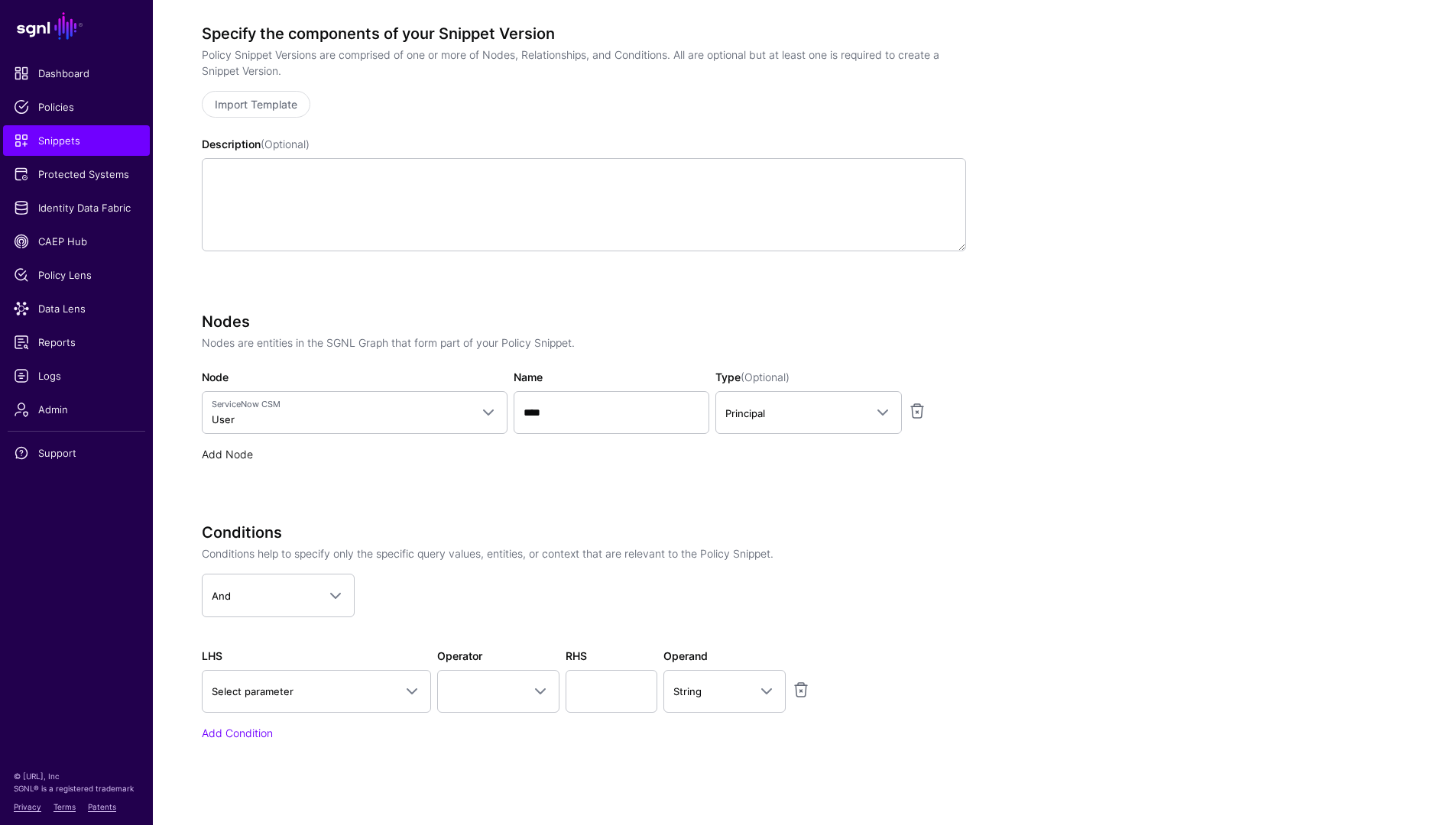
click at [220, 458] on link "Add Node" at bounding box center [228, 454] width 51 height 13
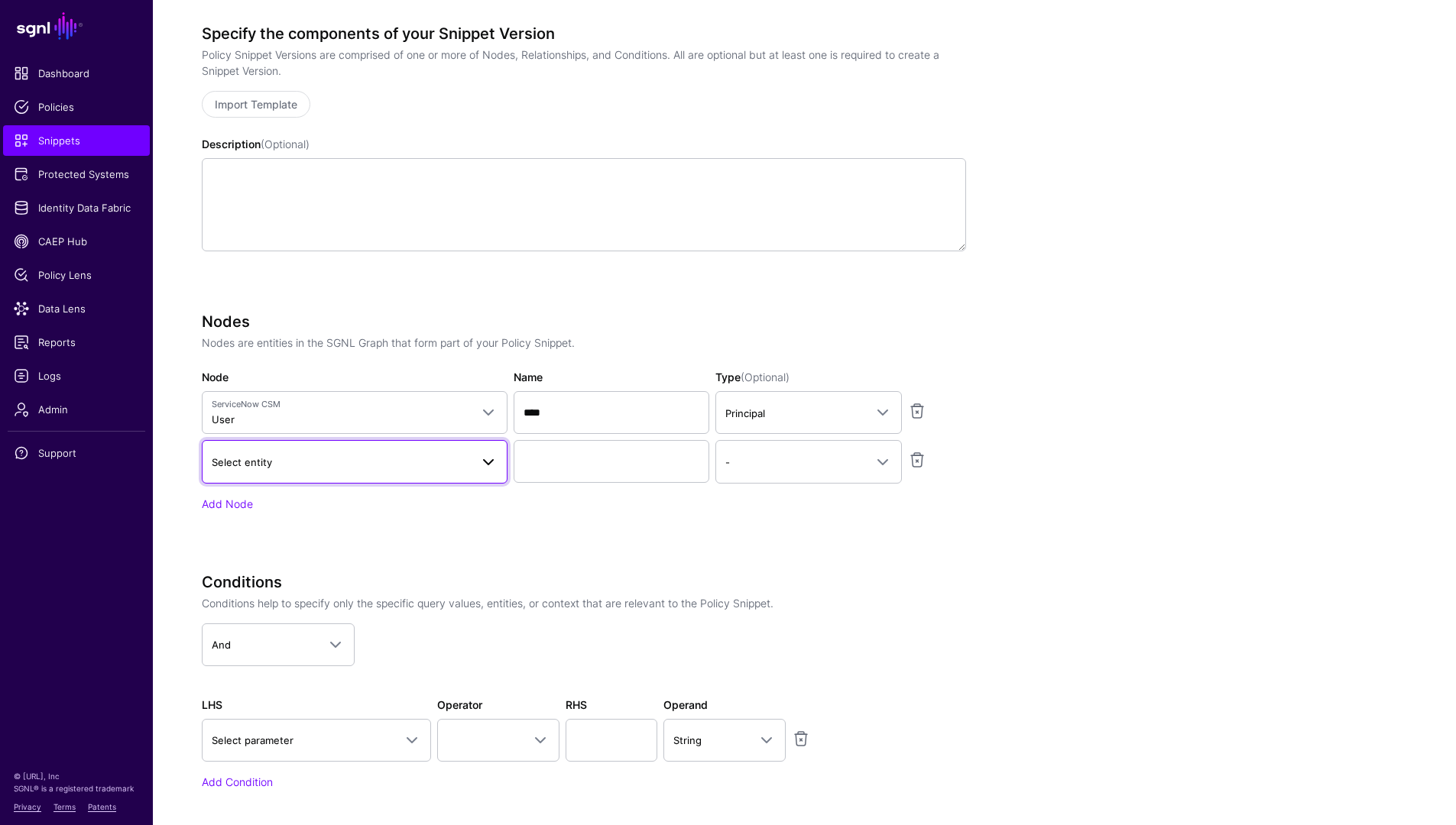
click at [290, 469] on span "Select entity" at bounding box center [340, 463] width 258 height 17
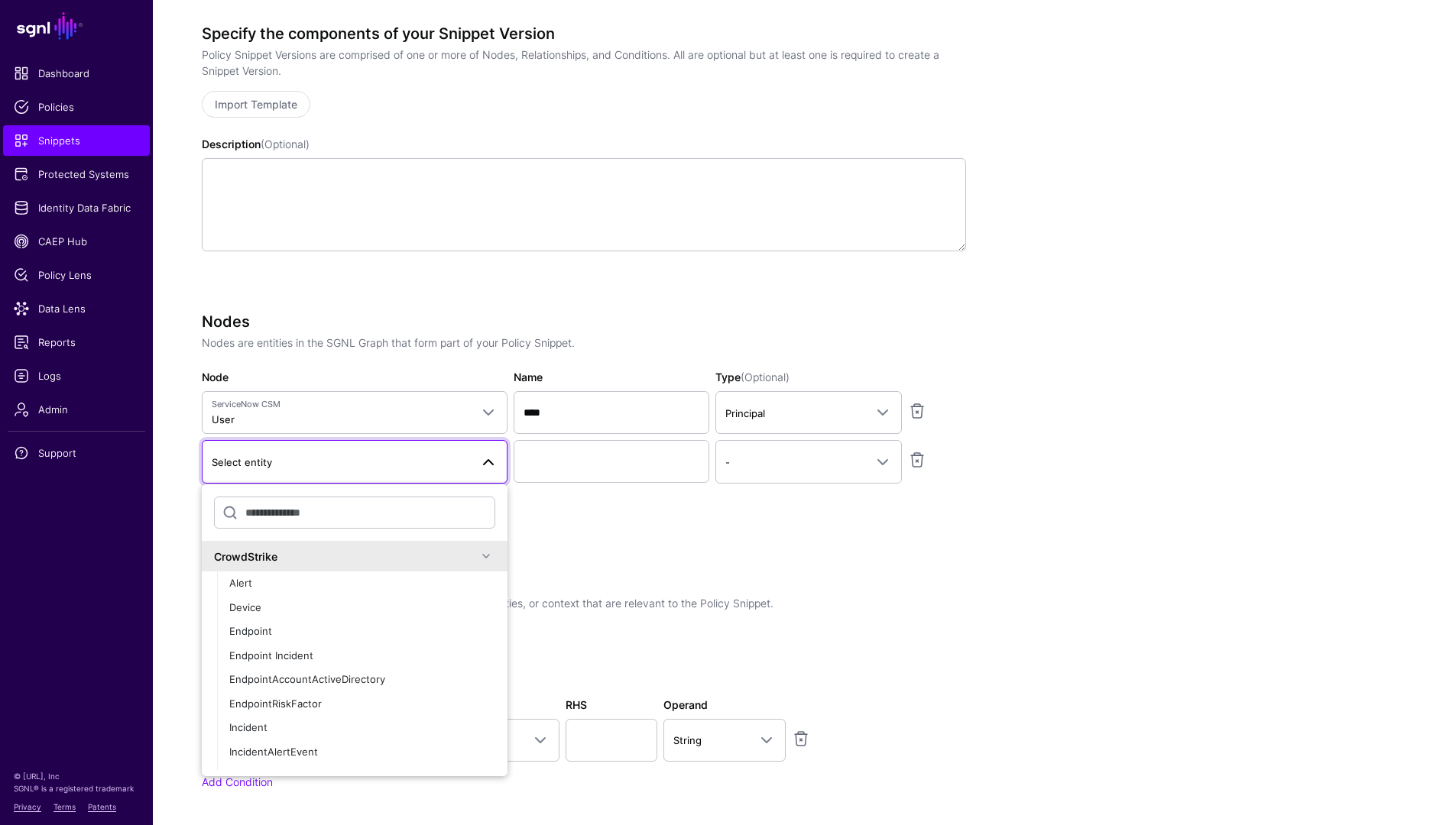
click at [345, 547] on div "CrowdStrike" at bounding box center [354, 557] width 281 height 19
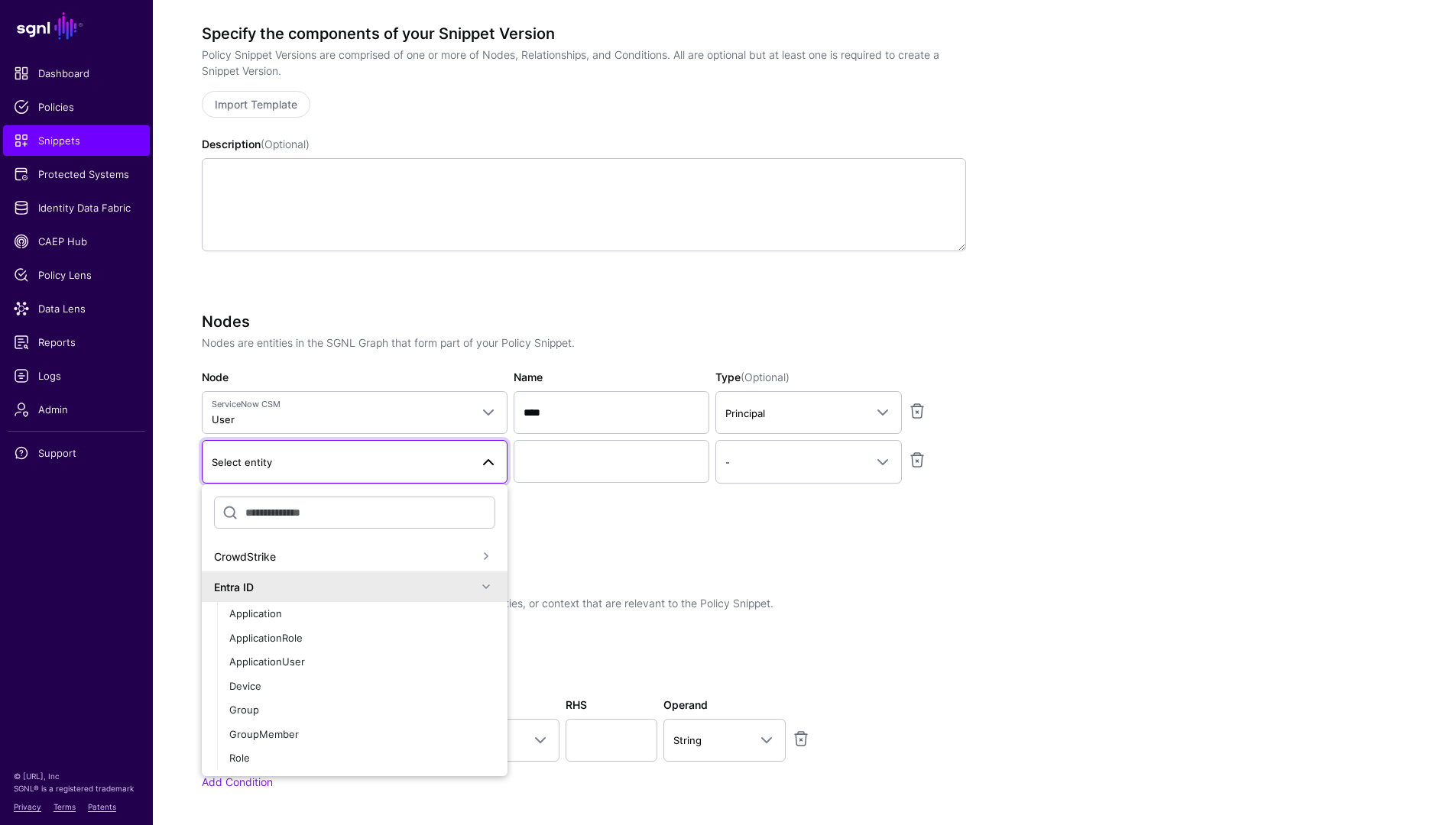
click at [322, 592] on div "Entra ID" at bounding box center [346, 586] width 263 height 16
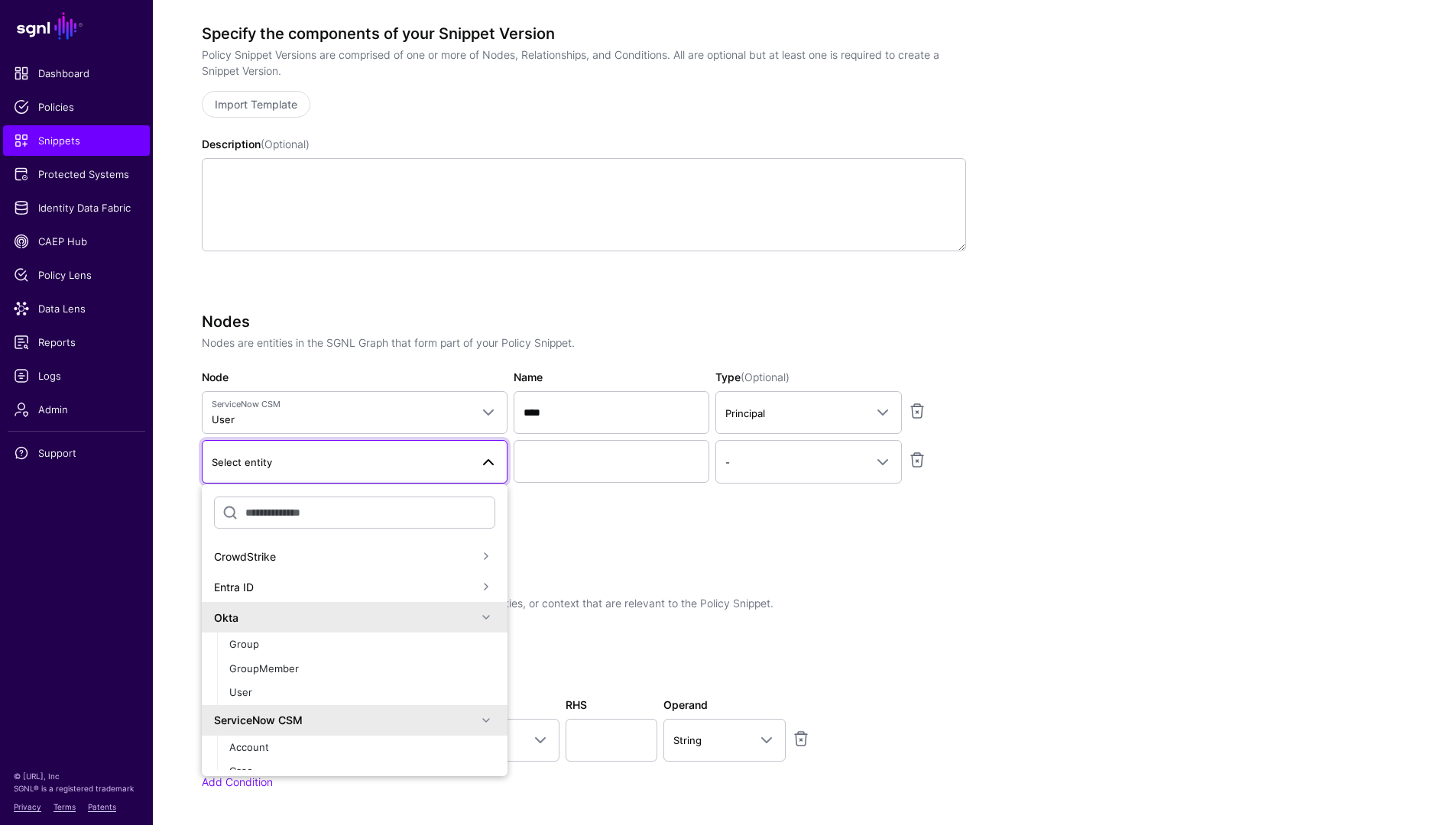
click at [311, 617] on div "Okta" at bounding box center [346, 617] width 263 height 16
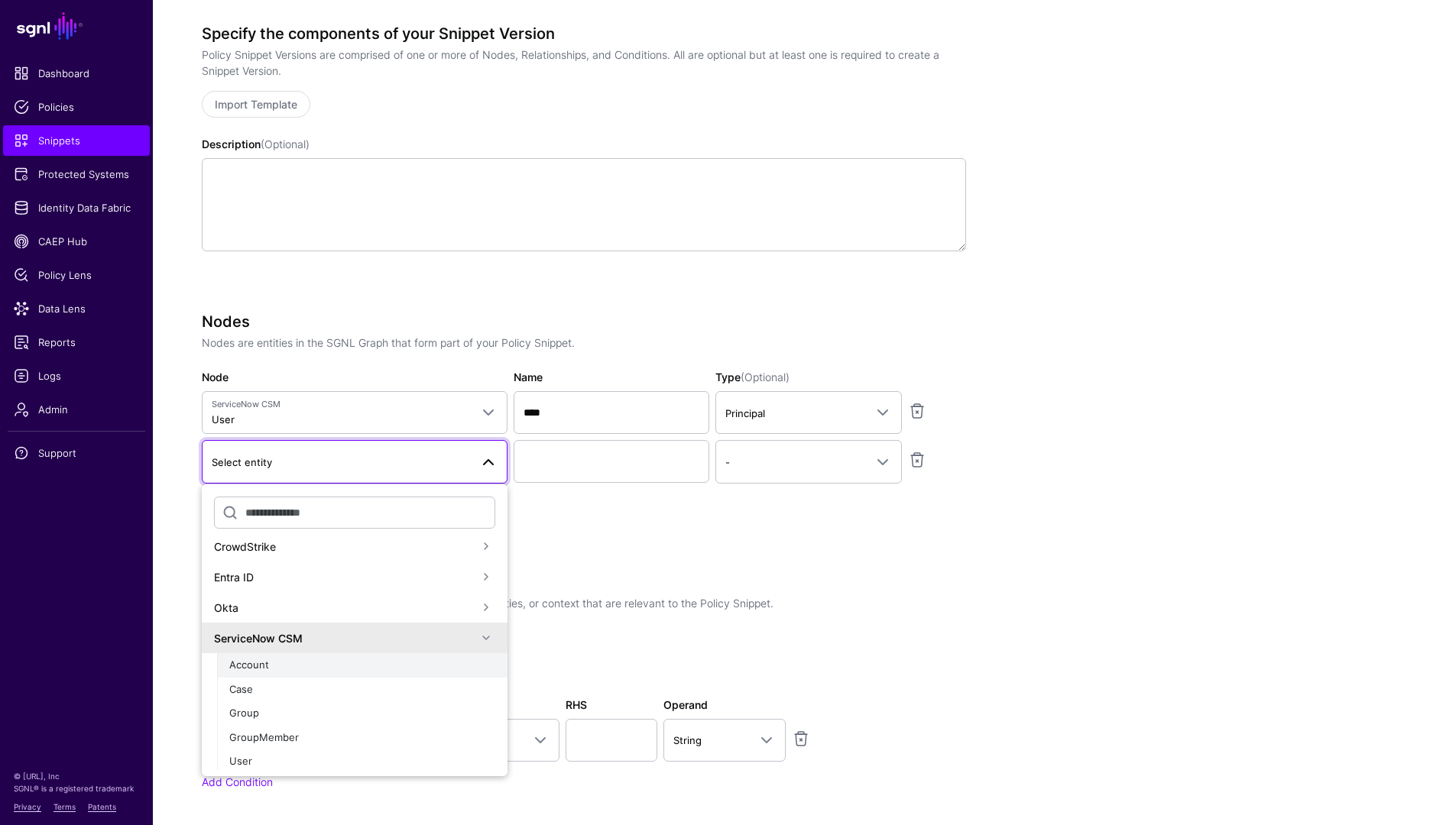
scroll to position [14, 0]
click at [286, 706] on div "Group" at bounding box center [362, 710] width 266 height 15
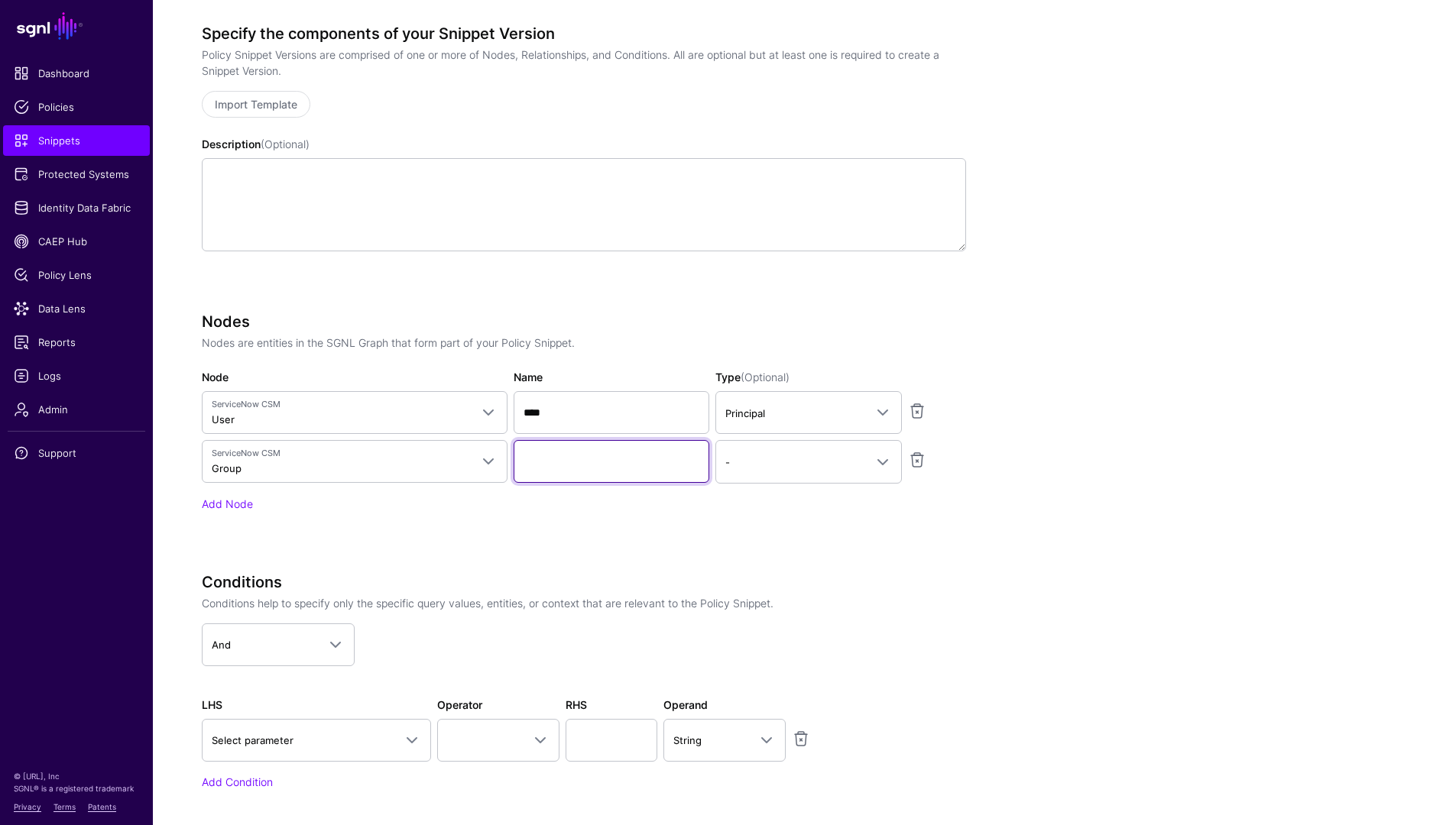
click at [549, 469] on input "Name" at bounding box center [611, 462] width 195 height 42
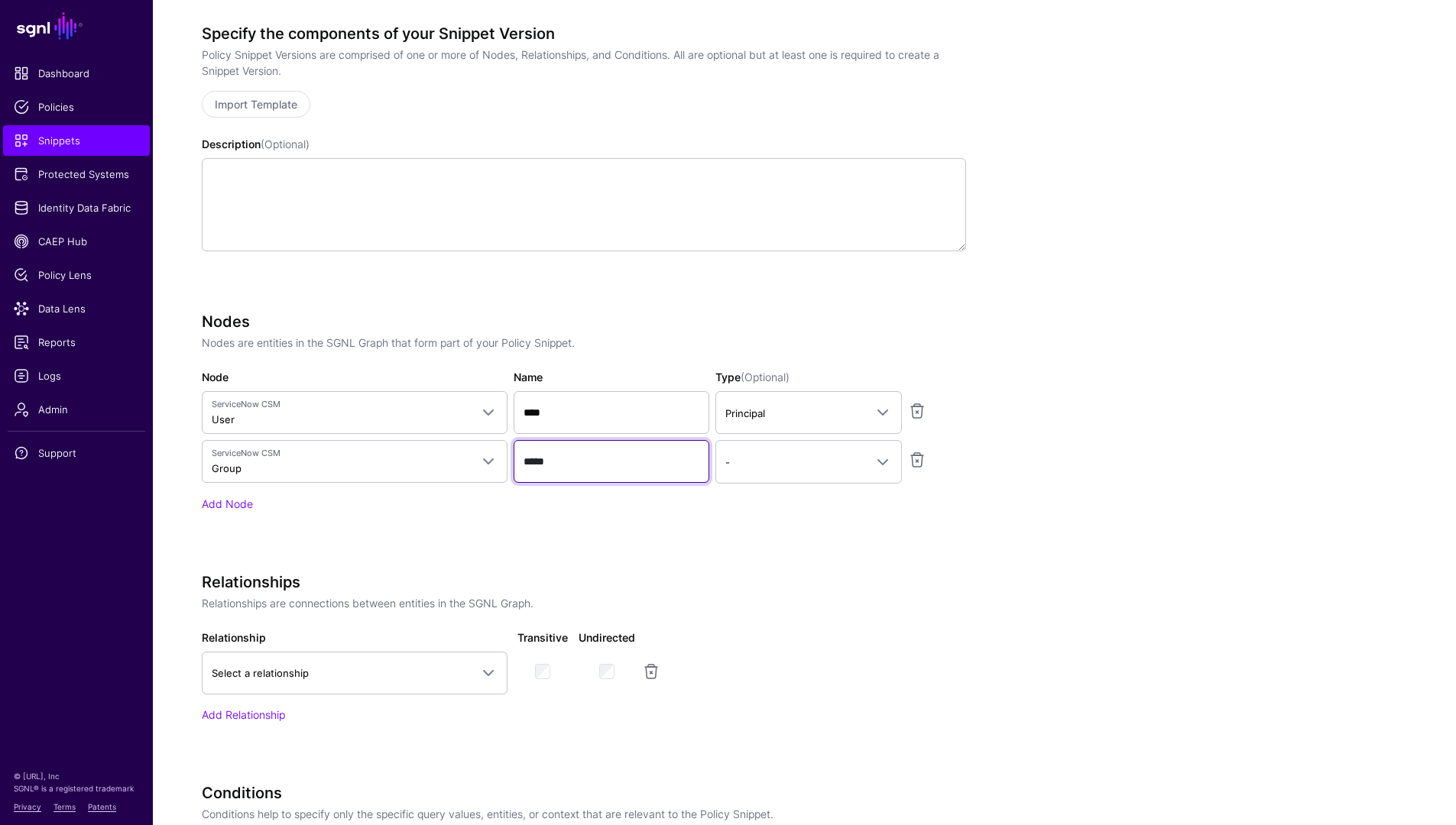
type input "*****"
click at [853, 568] on div "Specify the components of your Snippet Version Policy Snippet Versions are comp…" at bounding box center [584, 534] width 764 height 1019
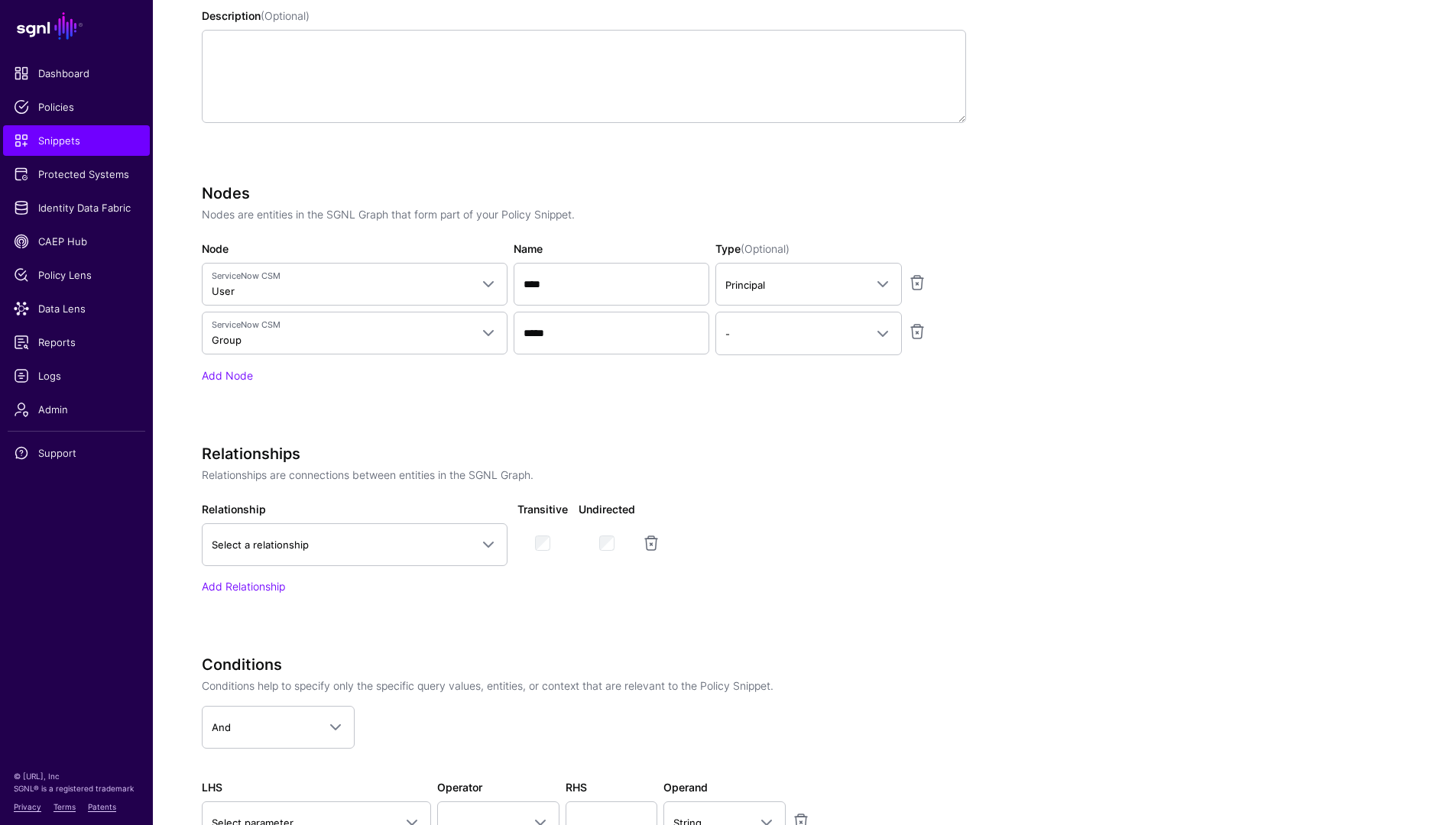
scroll to position [401, 0]
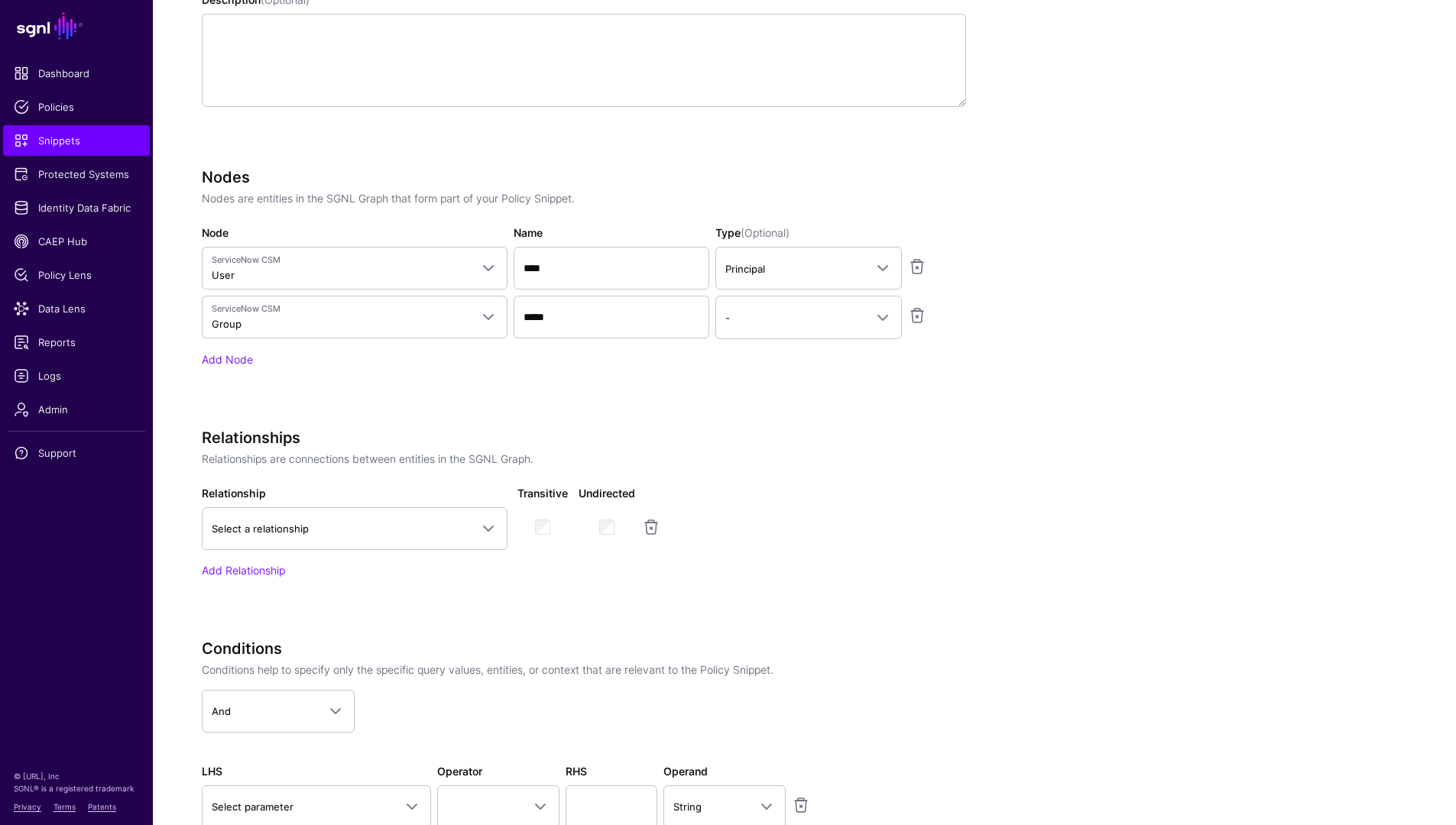
click at [250, 368] on div "Nodes Nodes are entities in the SGNL Graph that form part of your Policy Snippe…" at bounding box center [584, 289] width 764 height 241
click at [209, 364] on link "Add Node" at bounding box center [228, 359] width 51 height 13
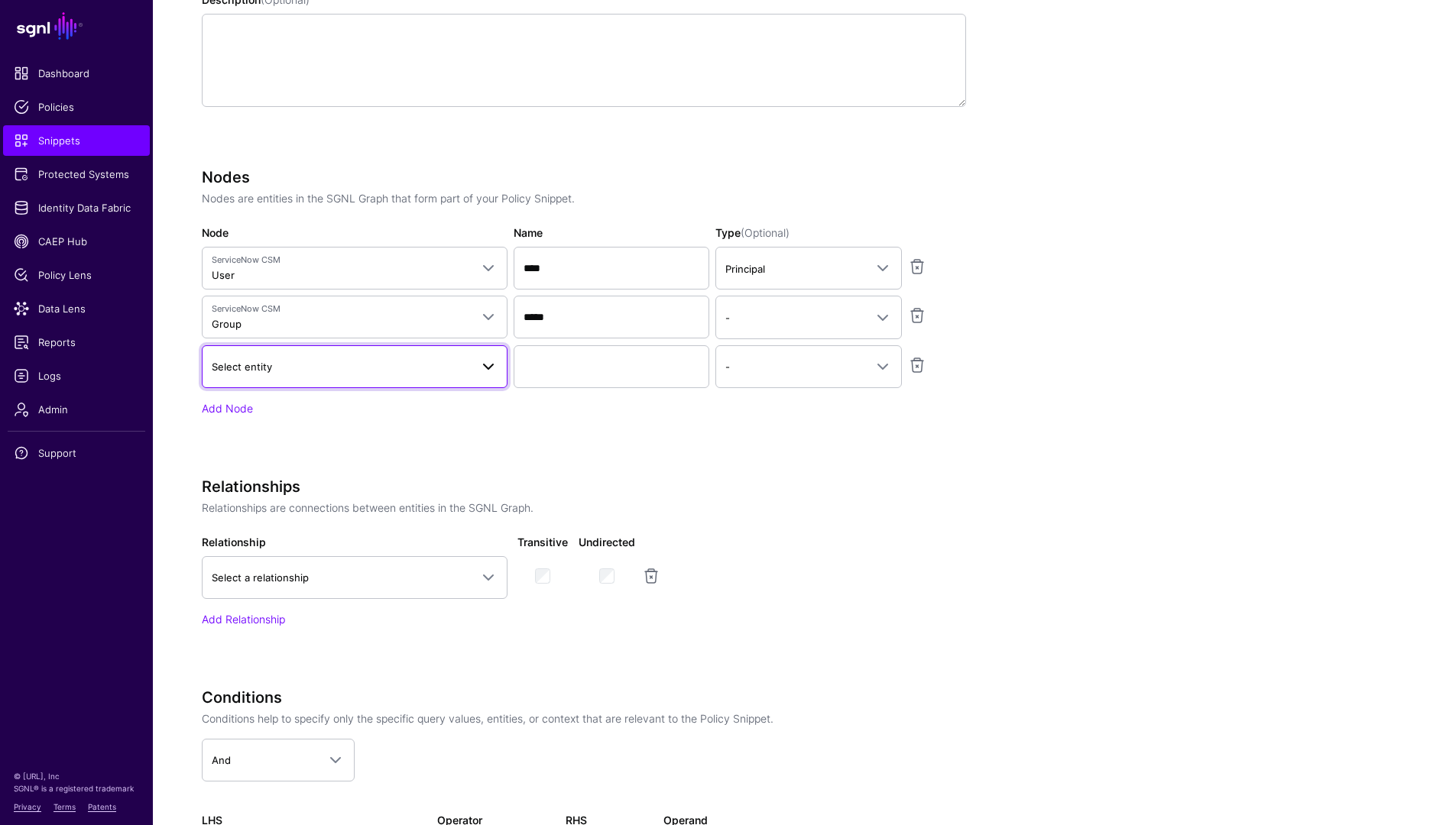
click at [279, 368] on span "Select entity" at bounding box center [340, 367] width 258 height 17
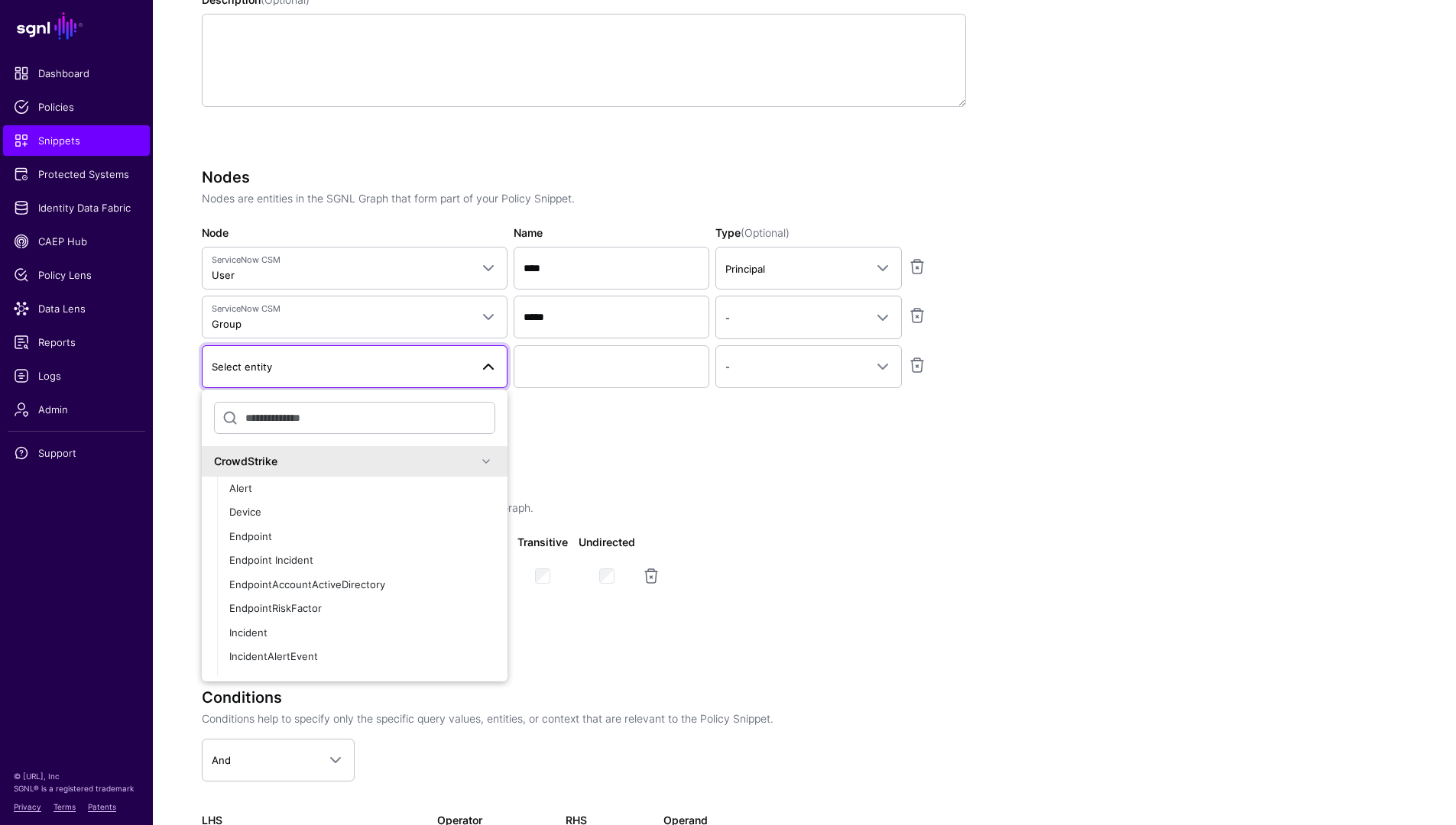
click at [413, 465] on div "CrowdStrike" at bounding box center [346, 461] width 263 height 16
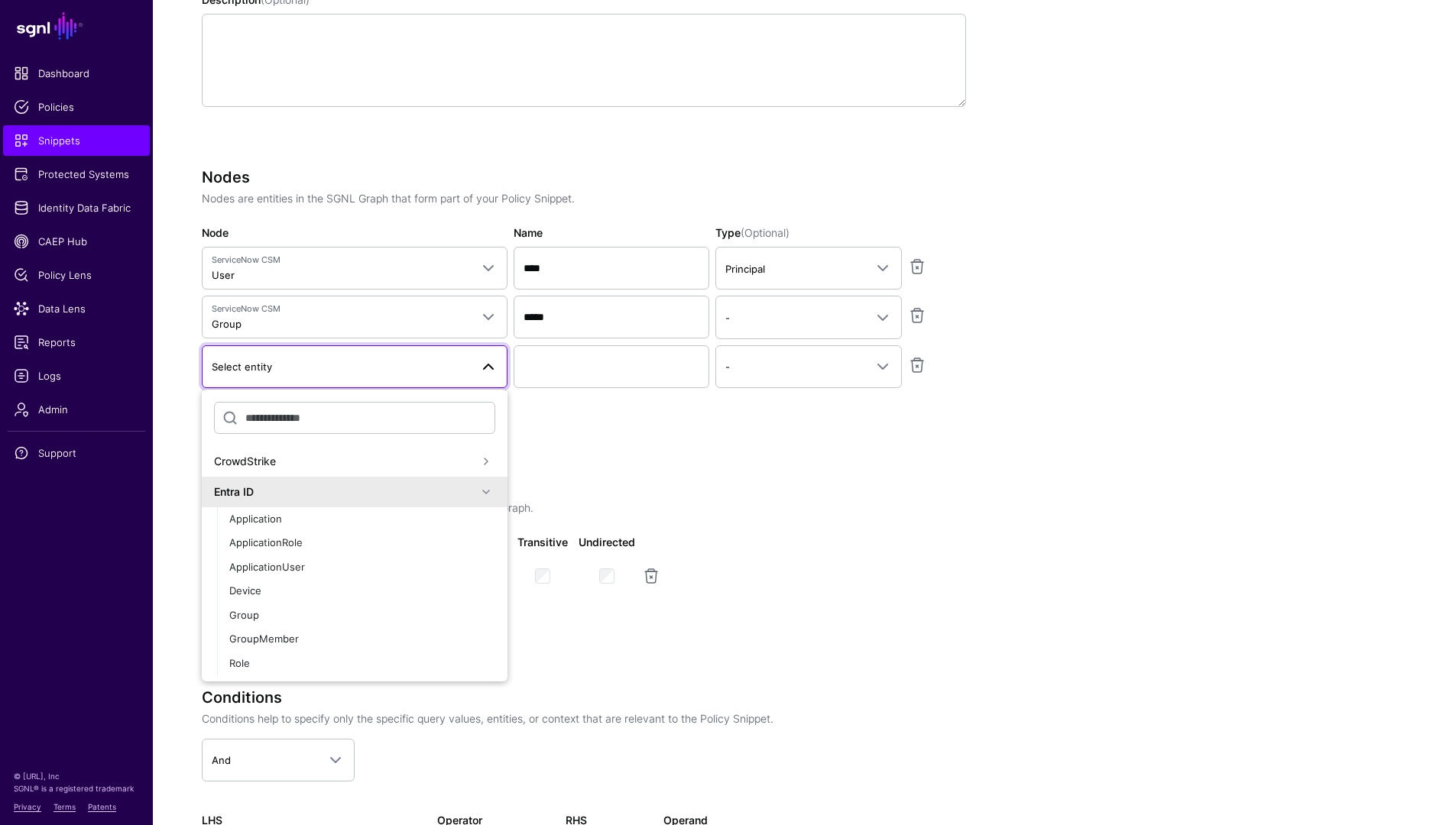
click at [329, 497] on div "Entra ID" at bounding box center [346, 491] width 263 height 16
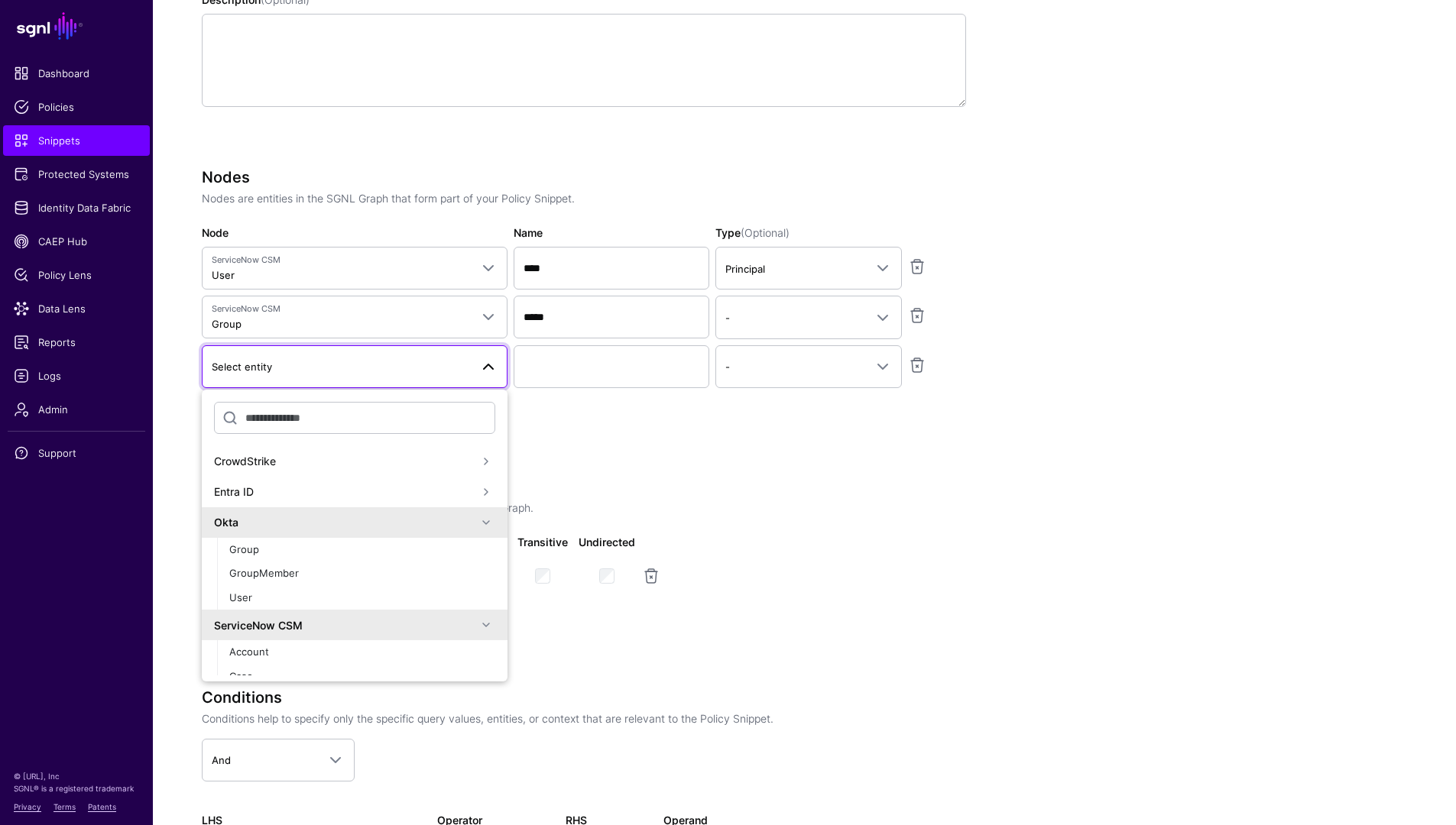
click at [284, 524] on div "Okta" at bounding box center [346, 522] width 263 height 16
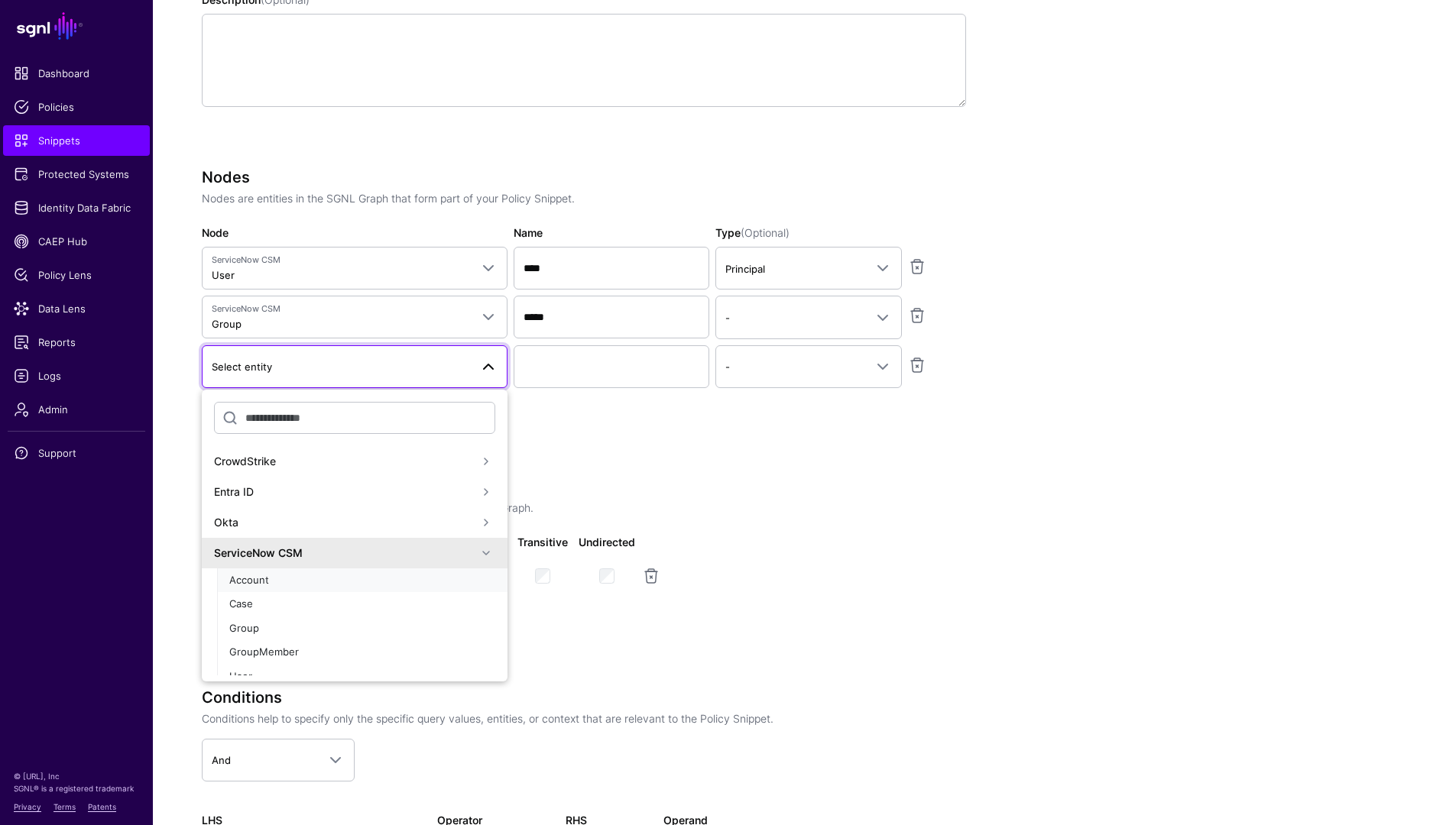
drag, startPoint x: 256, startPoint y: 580, endPoint x: 264, endPoint y: 578, distance: 8.2
click at [256, 580] on span "Account" at bounding box center [249, 580] width 40 height 12
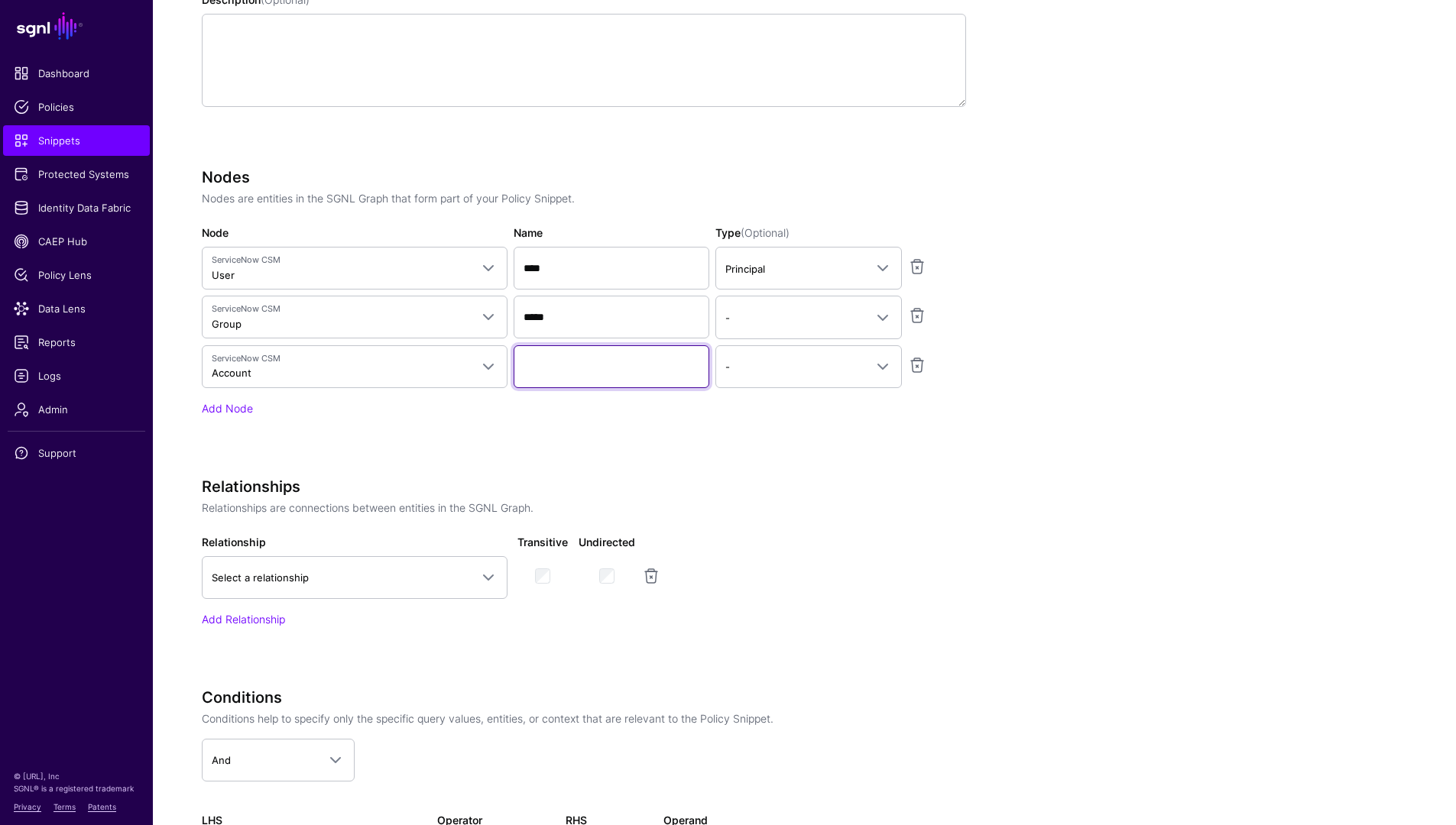
click at [575, 359] on input "Name" at bounding box center [611, 367] width 195 height 42
type input "*"
type input "*******"
click at [803, 353] on link "-" at bounding box center [809, 367] width 187 height 42
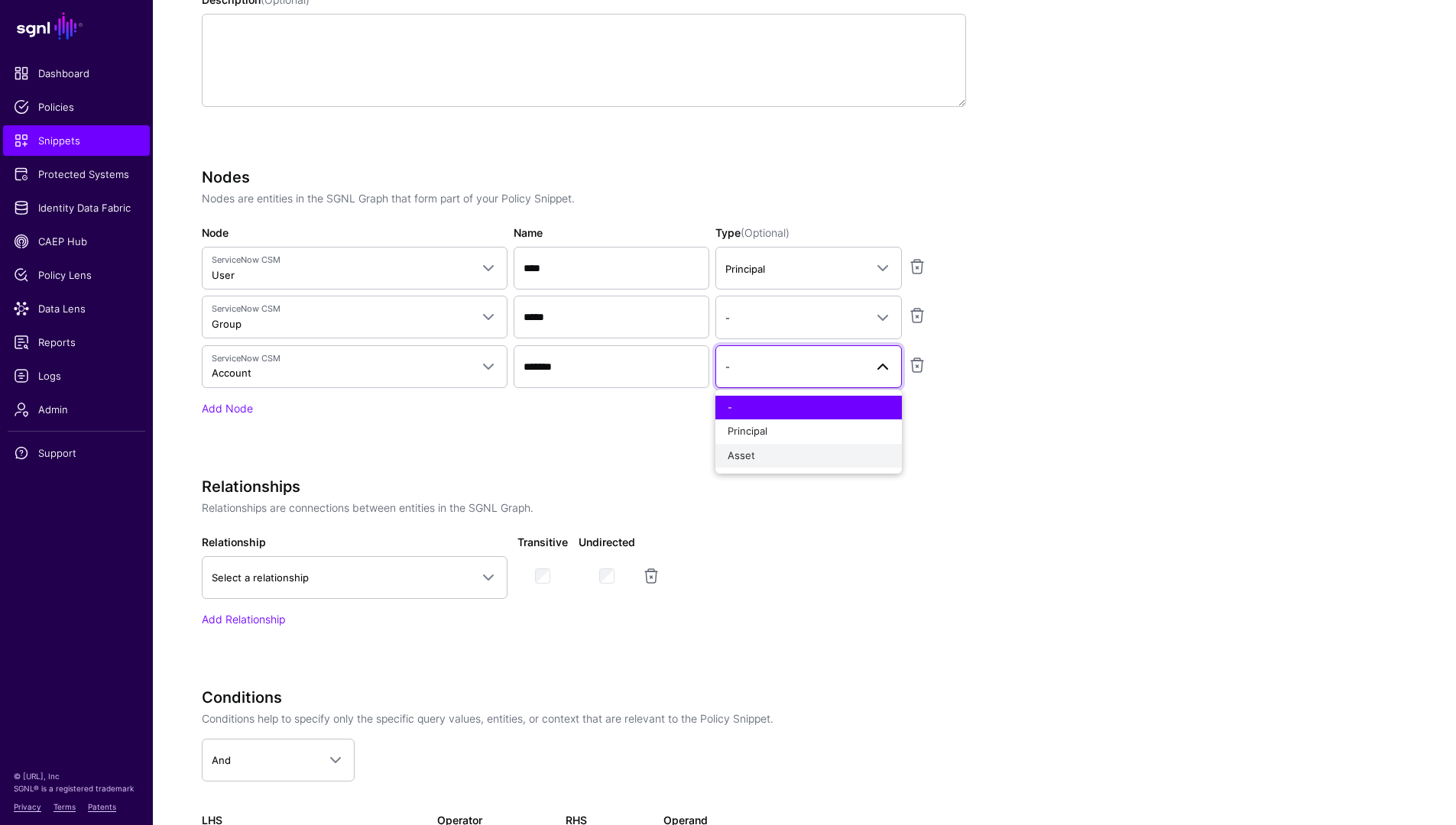
drag, startPoint x: 815, startPoint y: 470, endPoint x: 808, endPoint y: 457, distance: 14.8
click at [815, 470] on div "- Principal Asset" at bounding box center [809, 432] width 187 height 85
click at [808, 457] on div "Asset" at bounding box center [808, 456] width 162 height 15
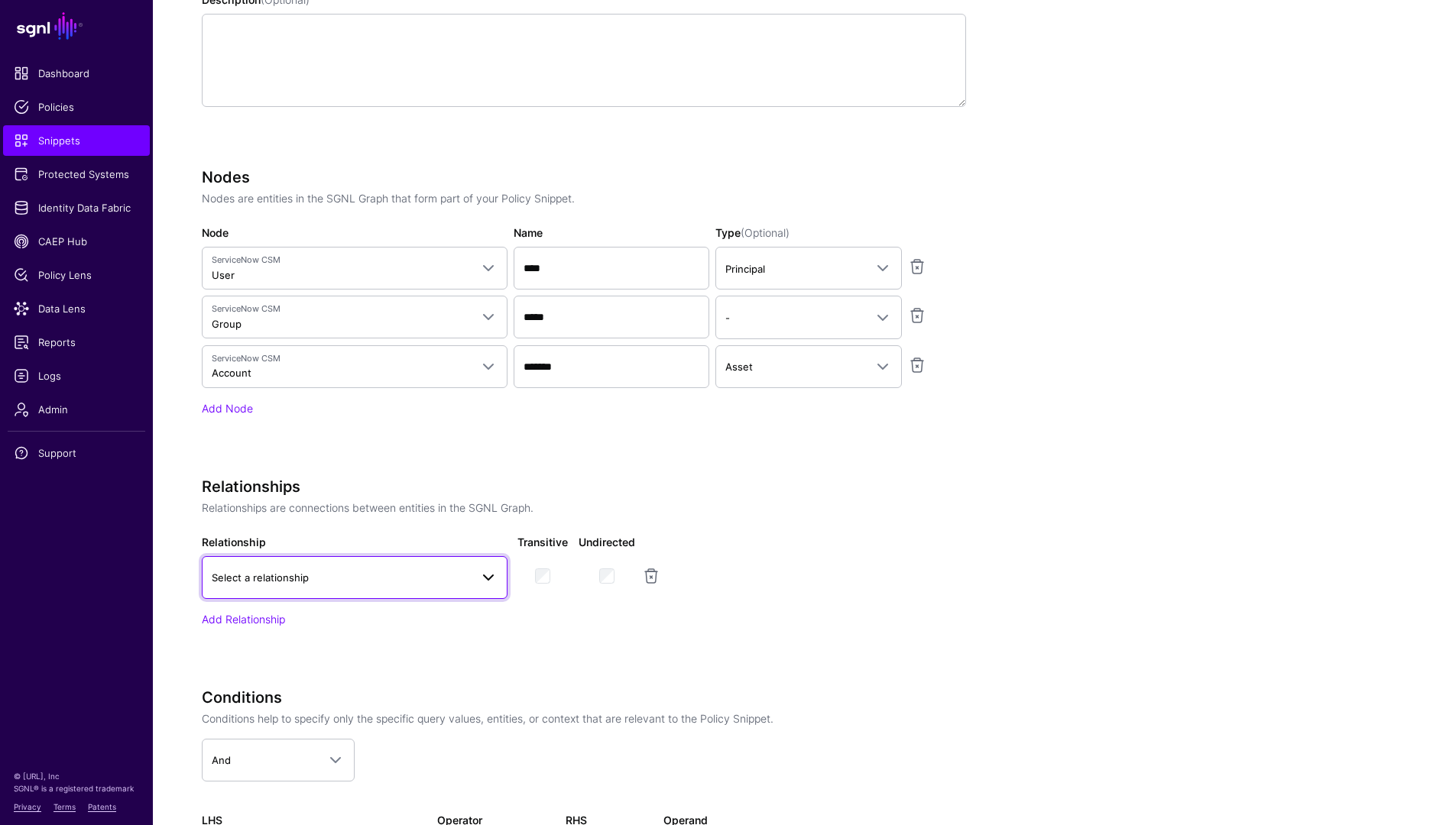
click at [387, 563] on link "Select a relationship" at bounding box center [355, 577] width 306 height 42
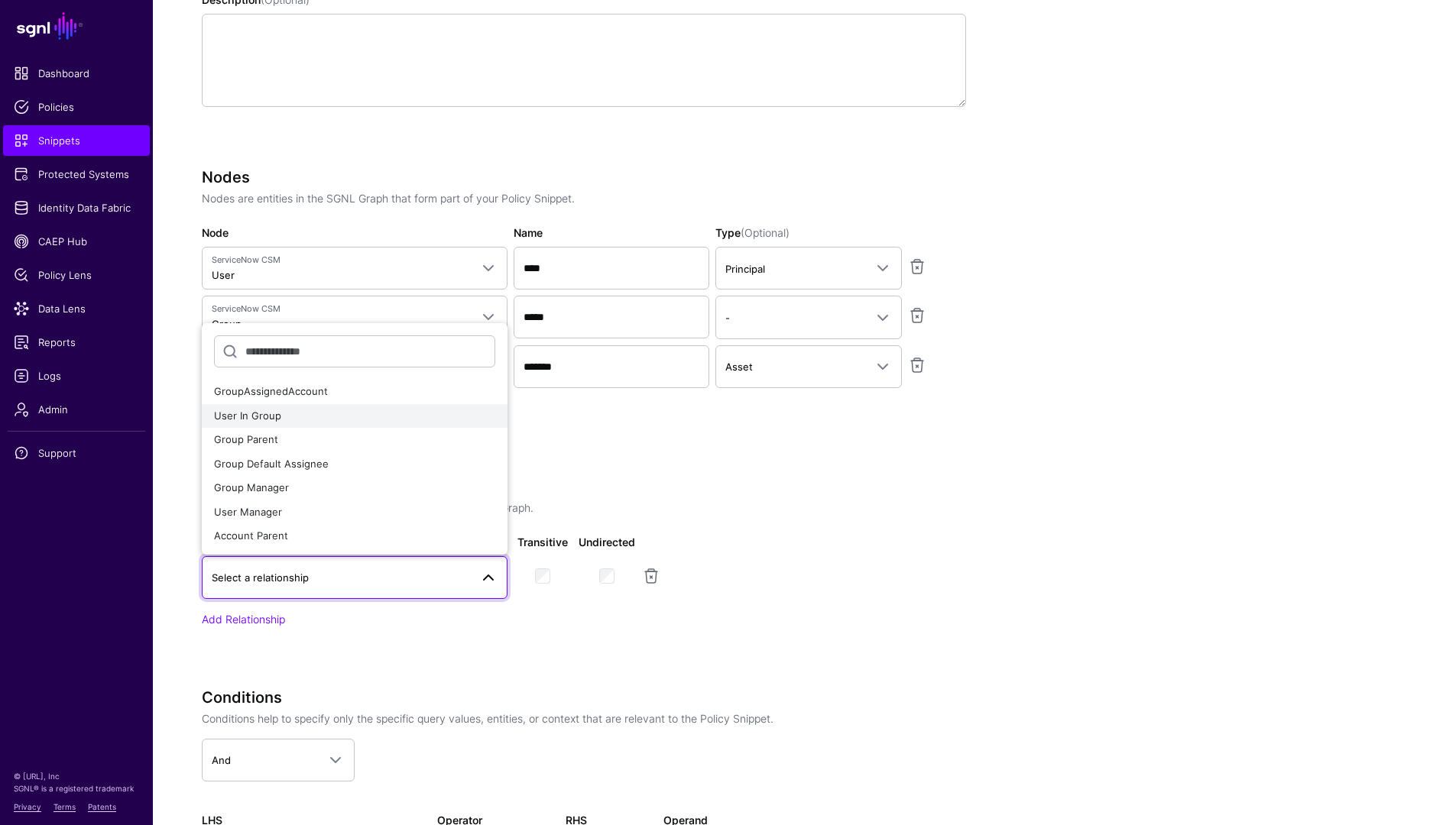
click at [283, 422] on div "User In Group" at bounding box center [354, 417] width 281 height 15
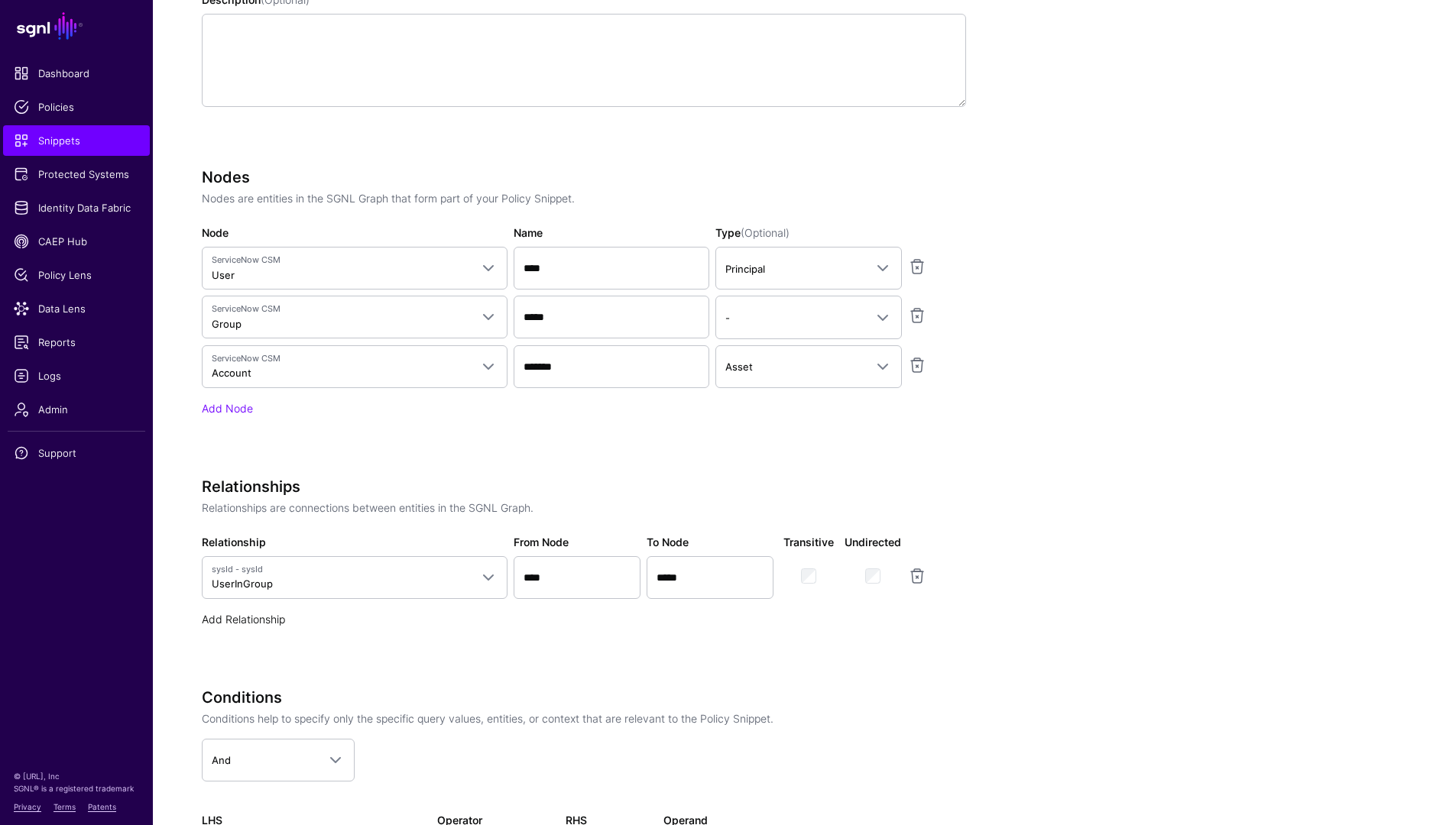
click at [242, 622] on link "Add Relationship" at bounding box center [244, 619] width 83 height 13
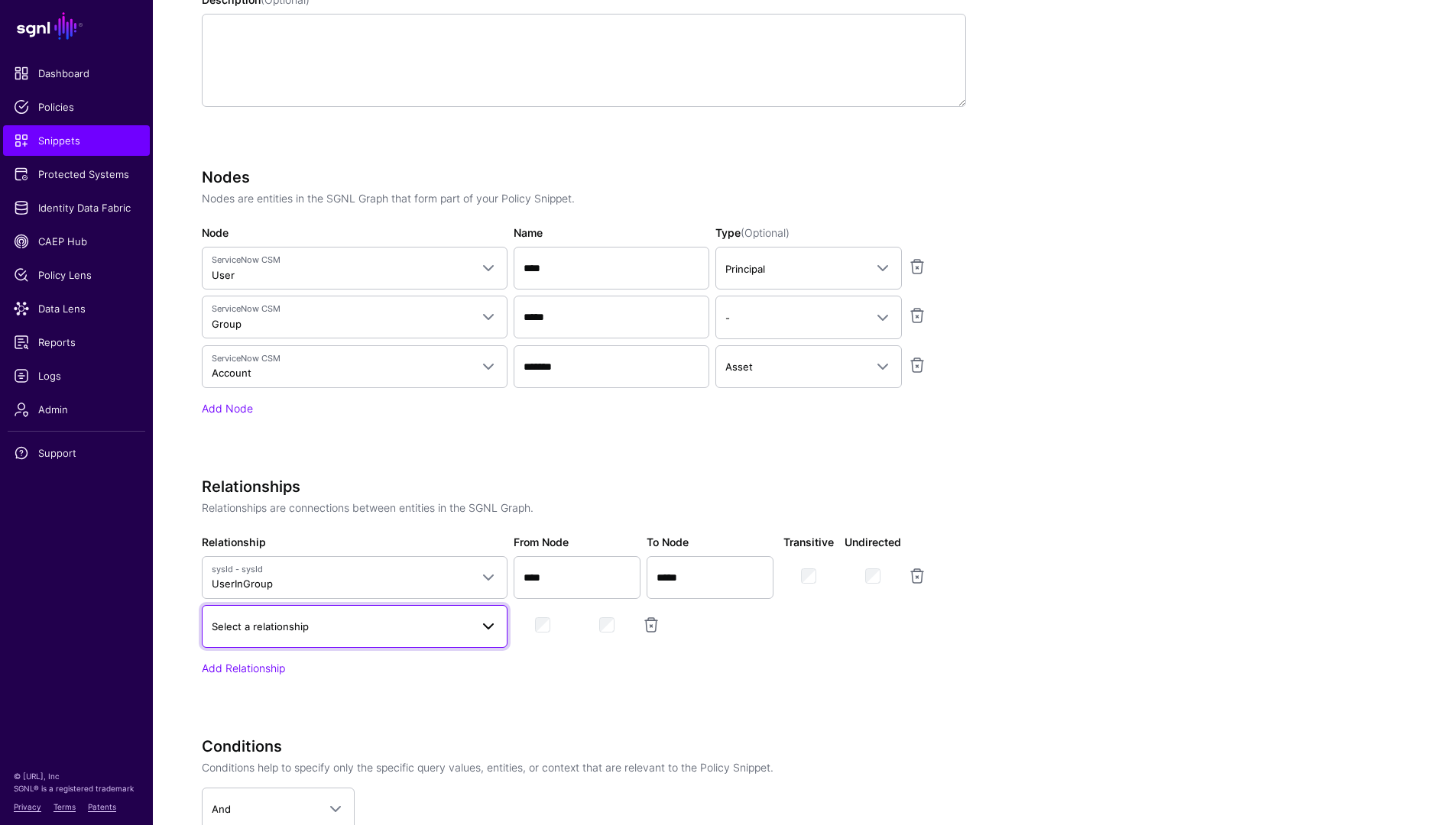
click at [297, 638] on link "Select a relationship" at bounding box center [355, 626] width 306 height 42
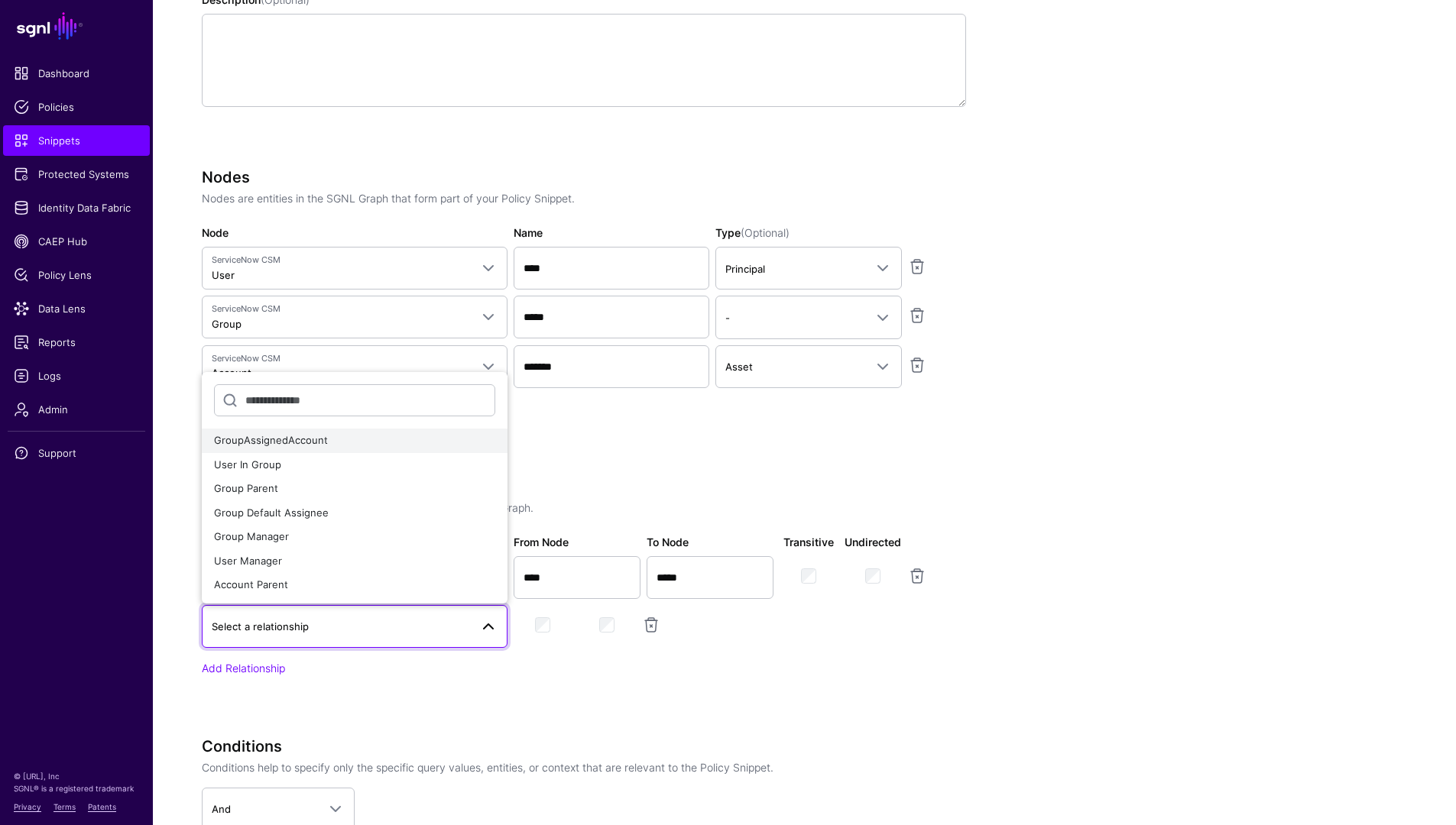
click at [301, 435] on span "GroupAssignedAccount" at bounding box center [271, 440] width 114 height 12
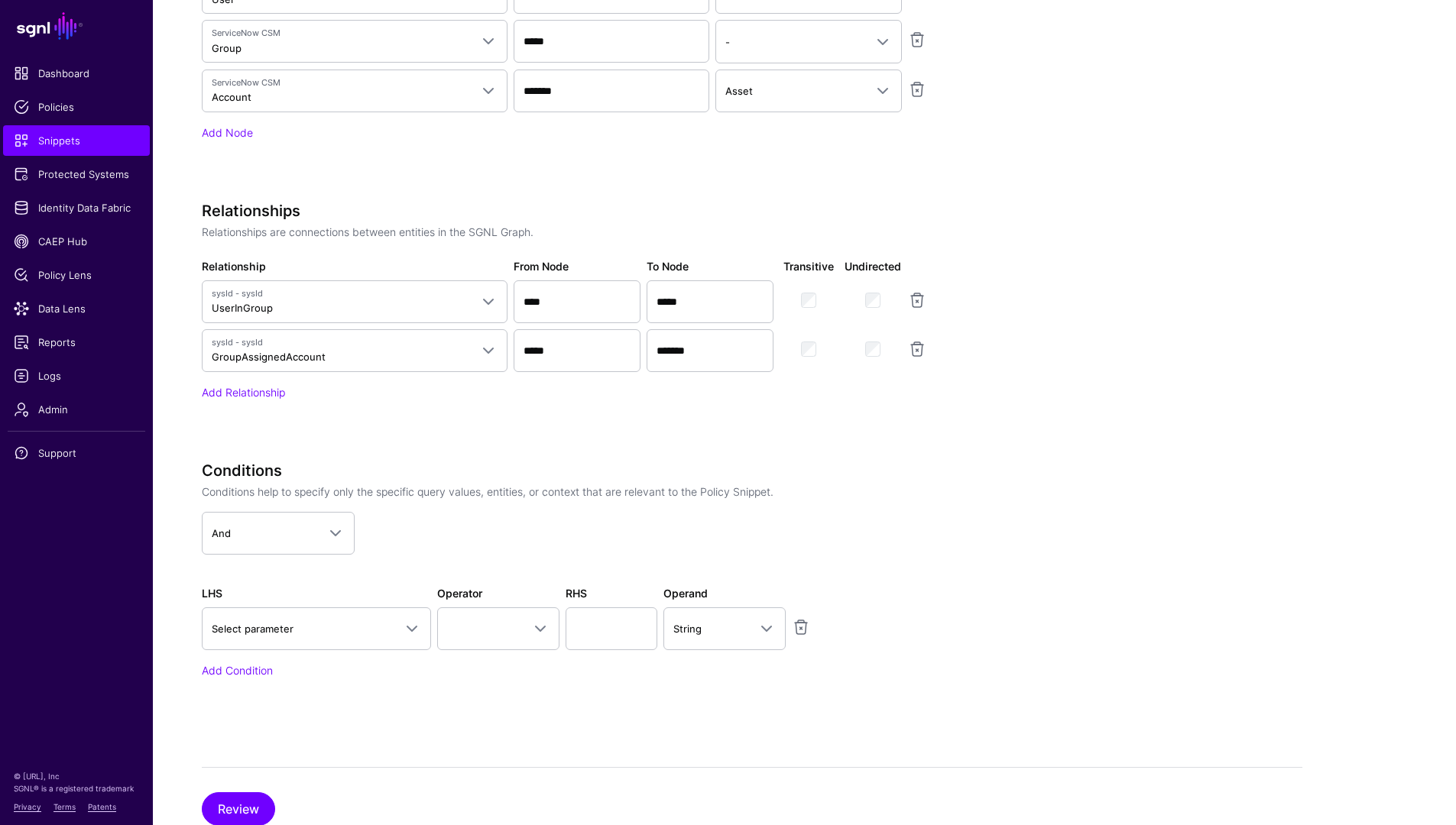
scroll to position [727, 0]
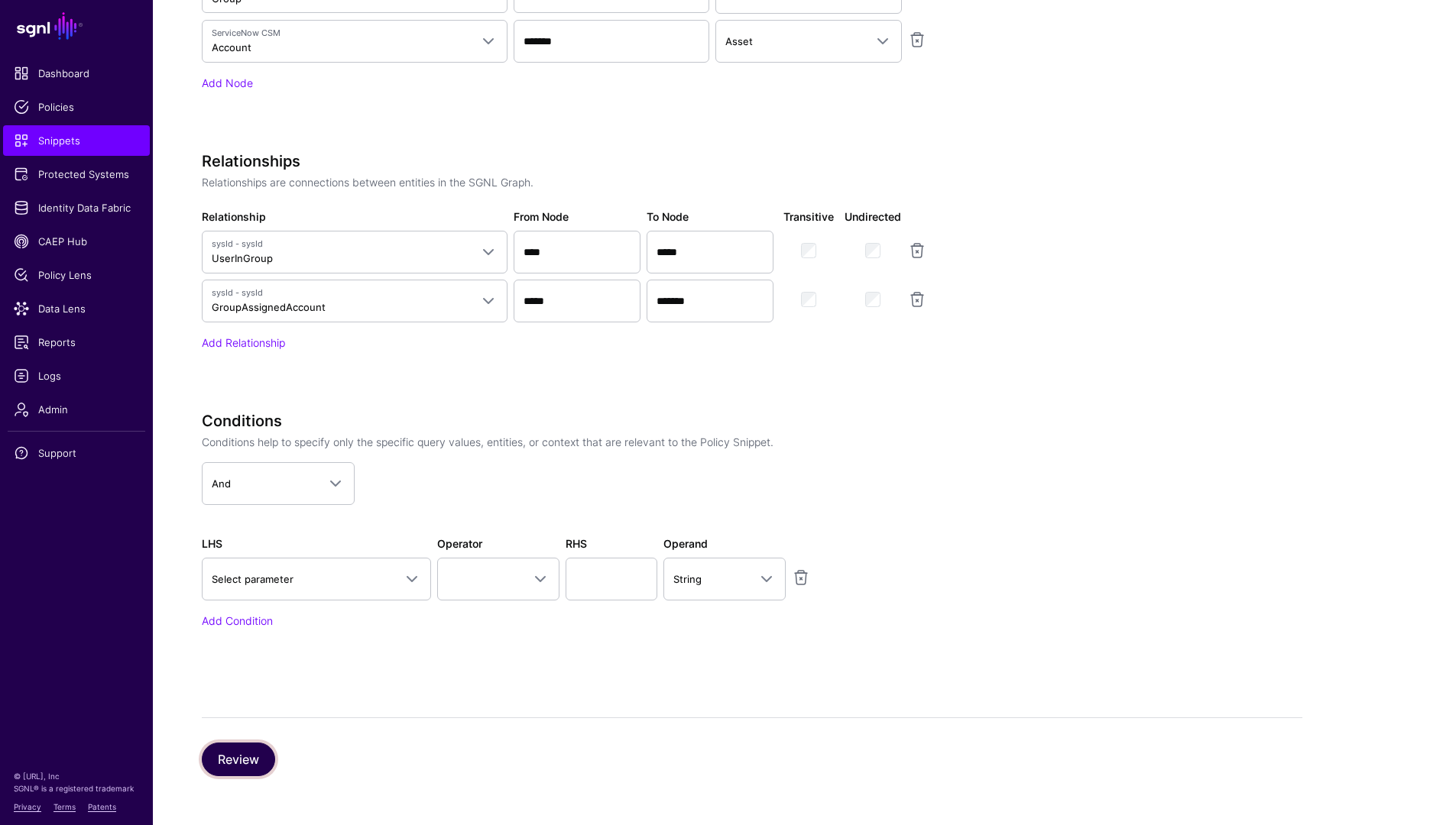
click at [258, 762] on button "Review" at bounding box center [239, 760] width 73 height 34
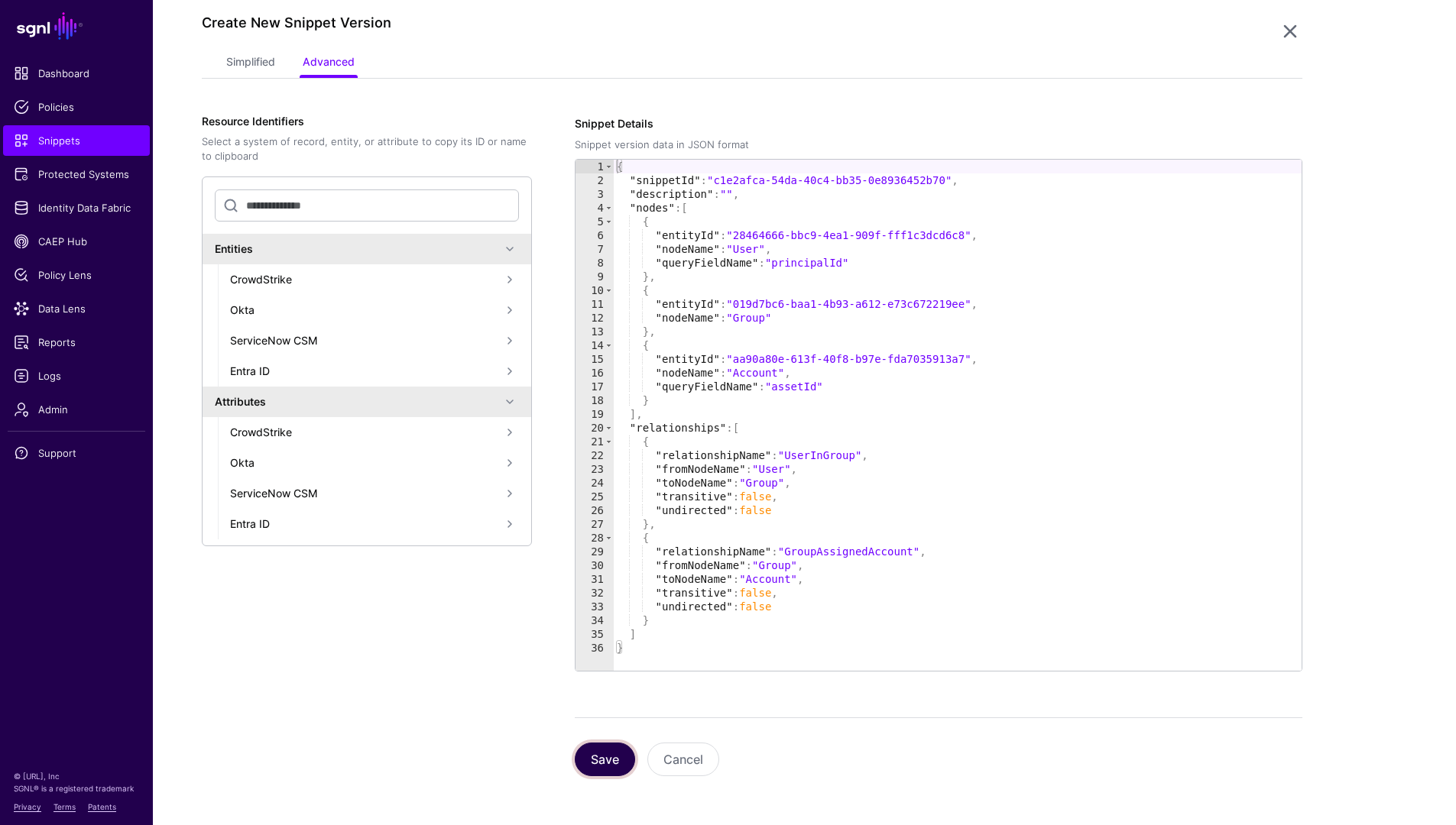
click at [621, 767] on button "Save" at bounding box center [604, 760] width 60 height 34
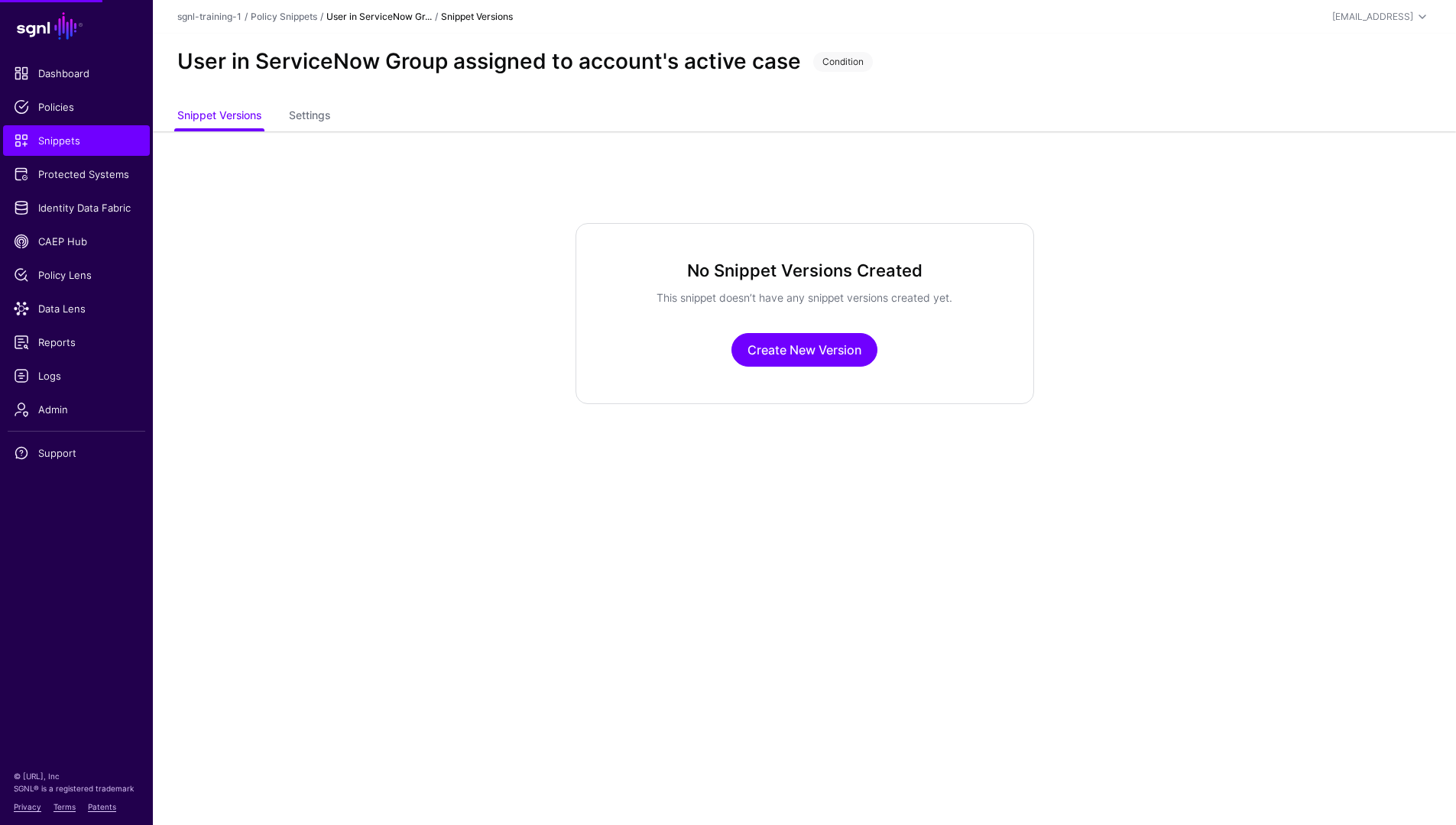
scroll to position [0, 0]
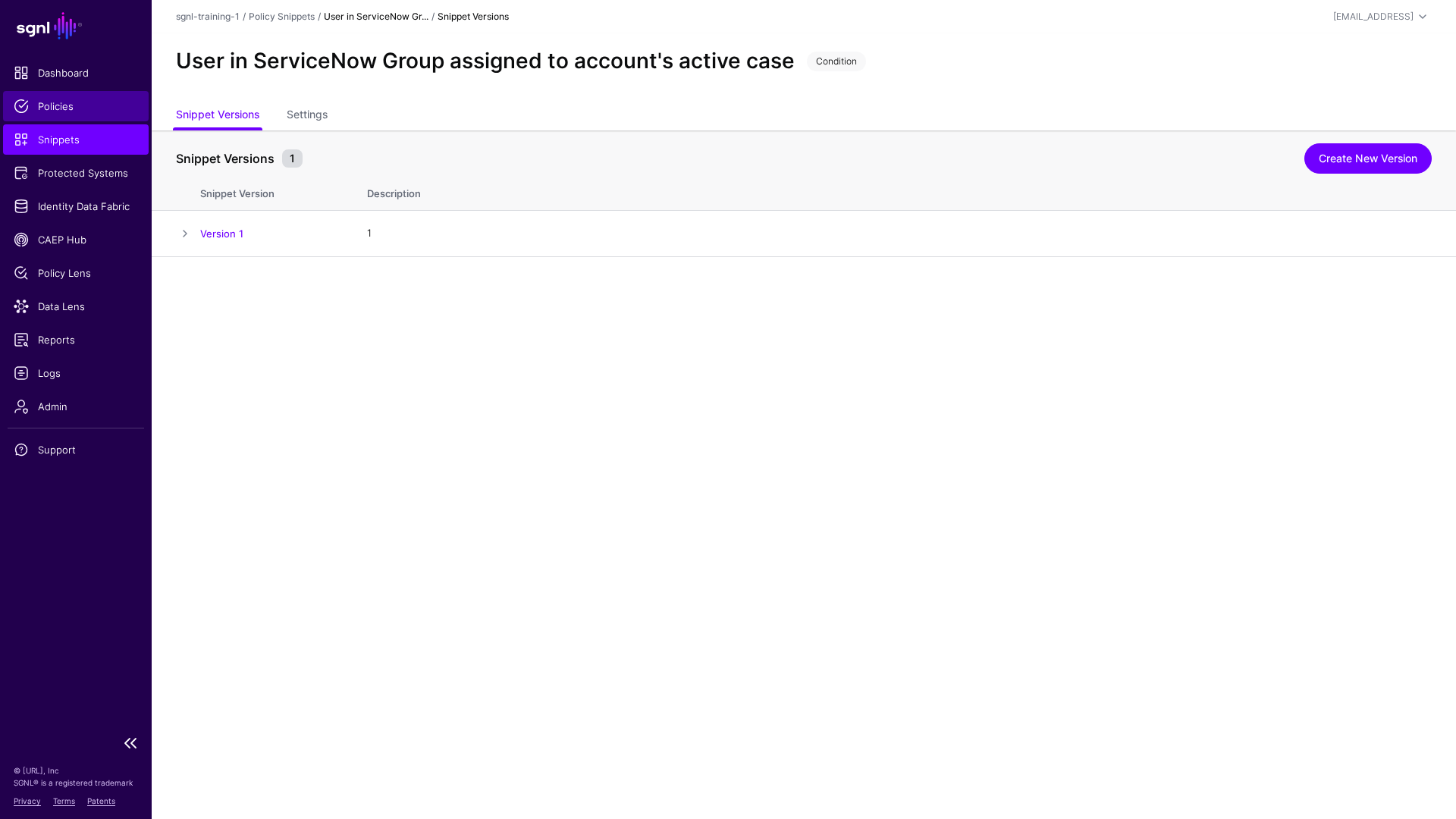
click at [56, 111] on span "Policies" at bounding box center [76, 106] width 125 height 15
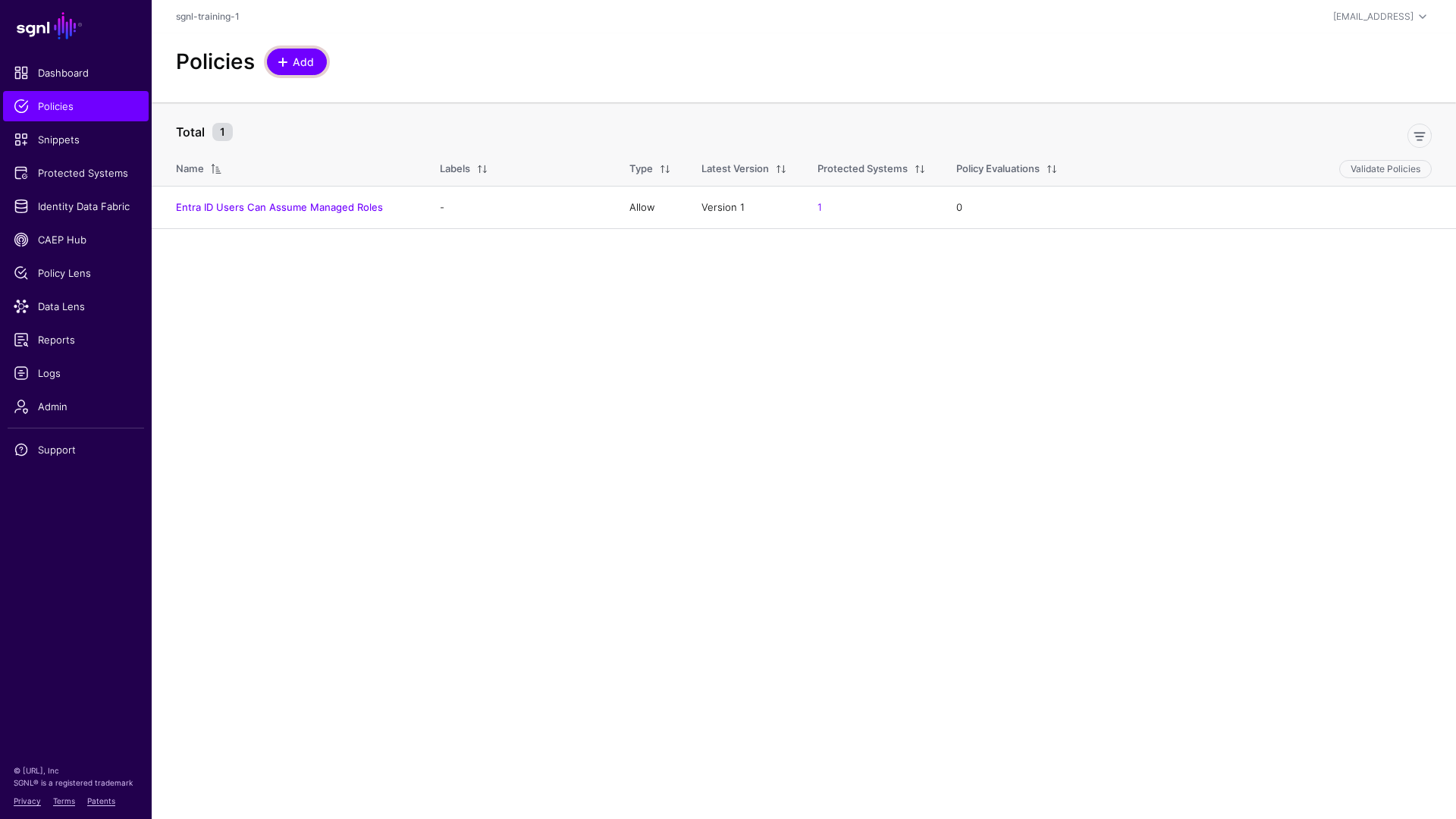
click at [285, 66] on span at bounding box center [283, 62] width 12 height 12
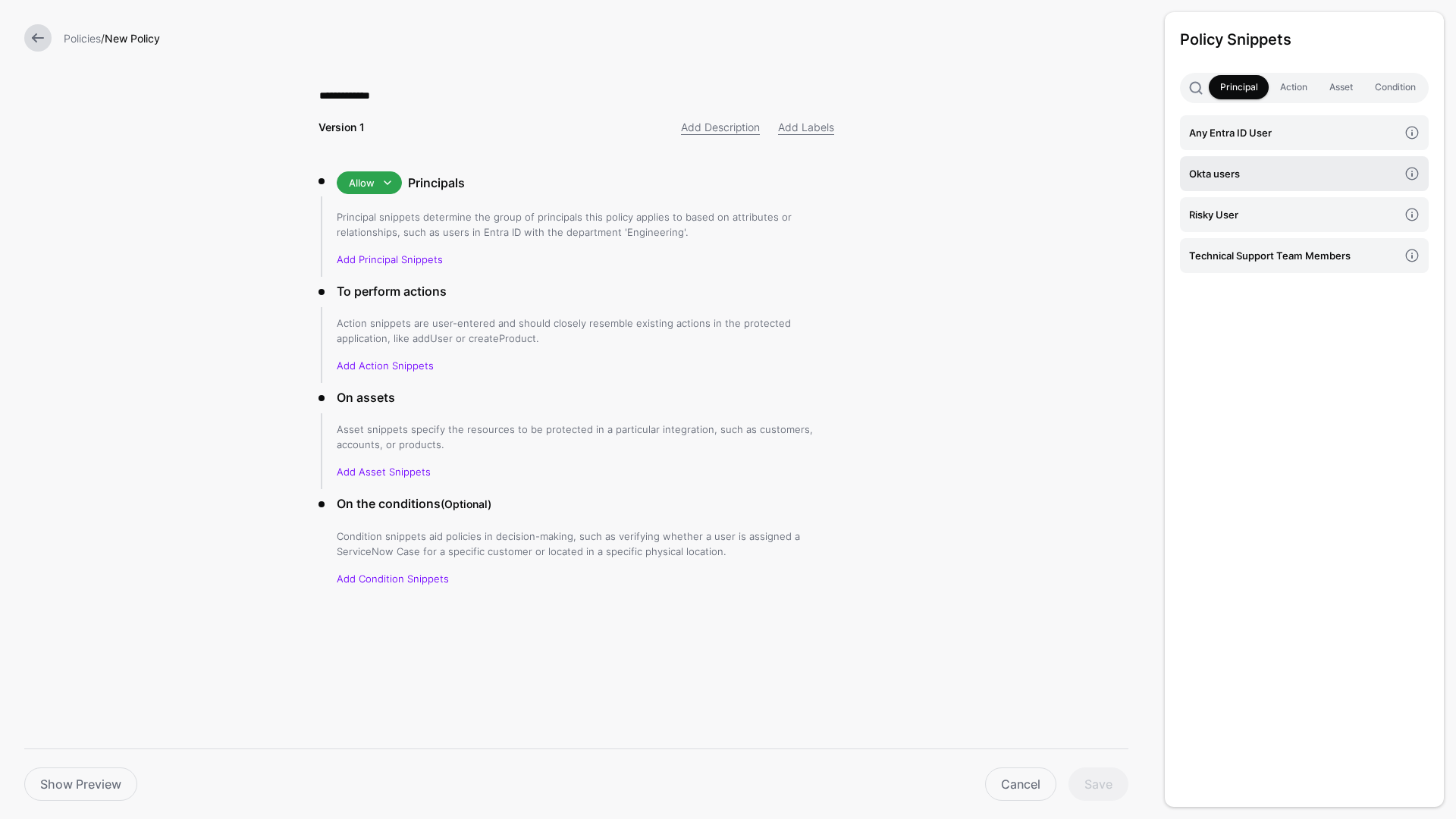
type input "**********"
click at [1350, 179] on h4 "Okta users" at bounding box center [1294, 174] width 209 height 17
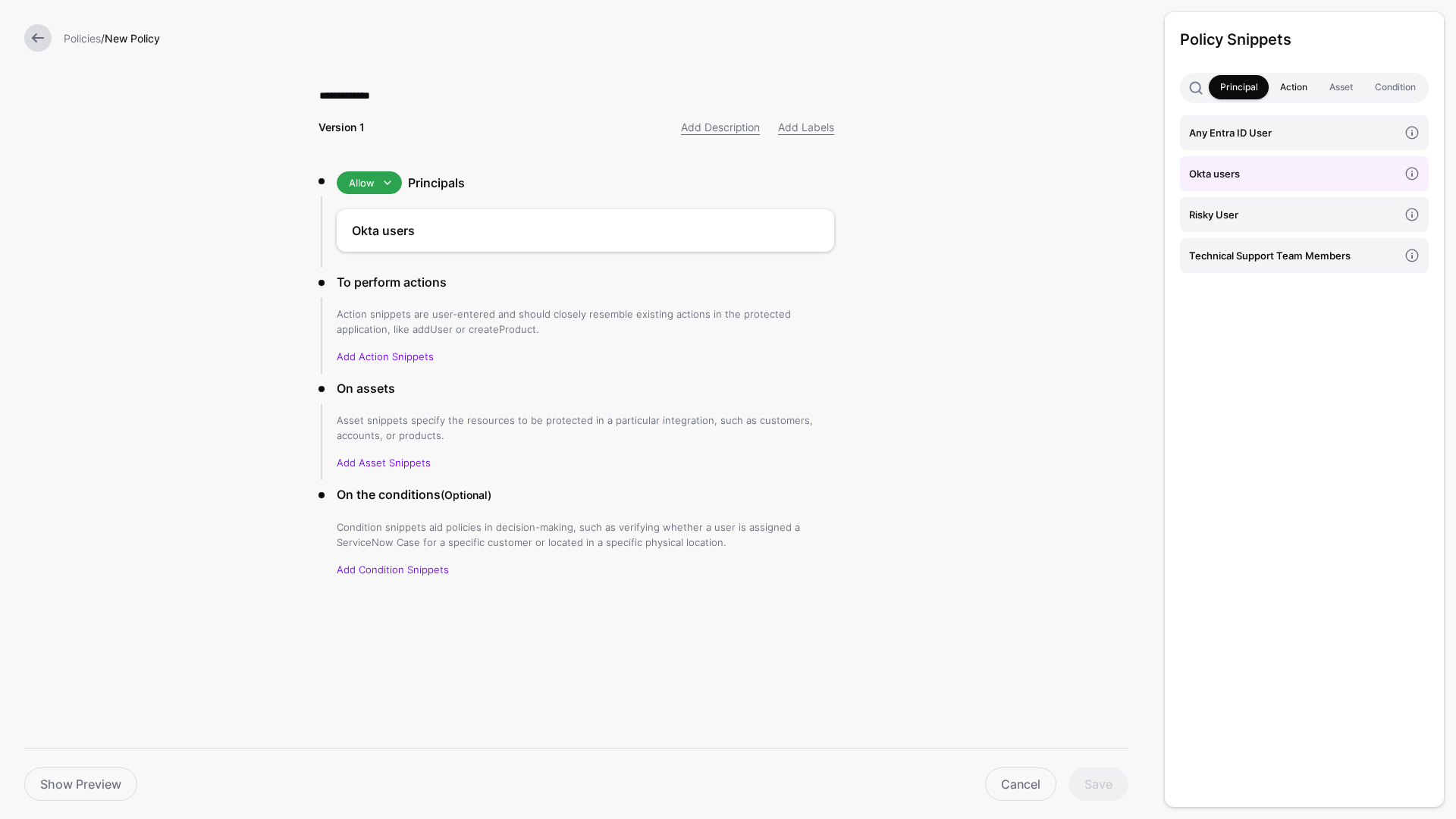
click at [1284, 85] on link "Action" at bounding box center [1293, 87] width 50 height 24
click at [1253, 144] on link "access" at bounding box center [1304, 132] width 249 height 35
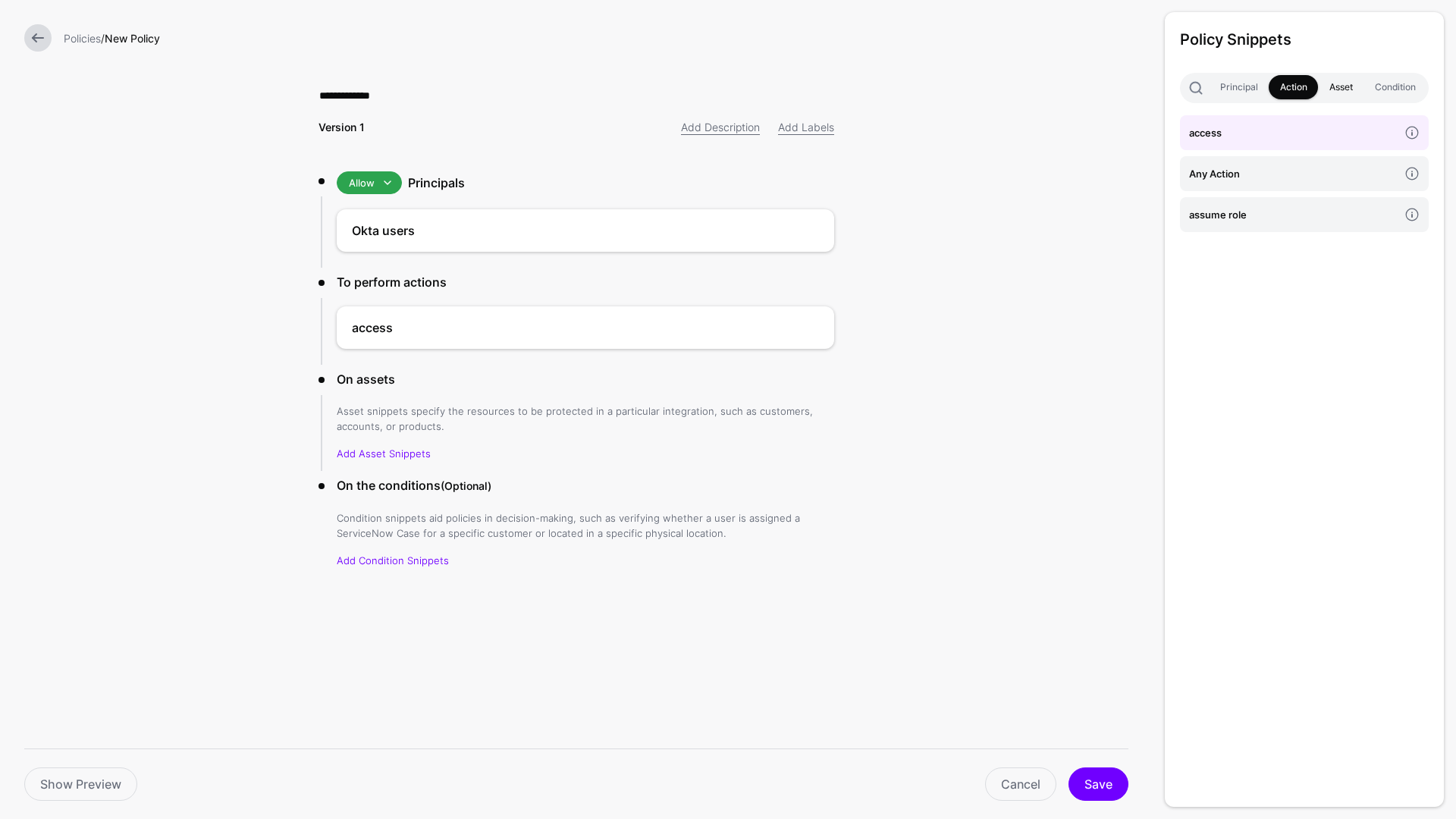
click at [1341, 94] on link "Asset" at bounding box center [1341, 87] width 46 height 24
click at [1345, 255] on h4 "Production asset" at bounding box center [1294, 255] width 209 height 17
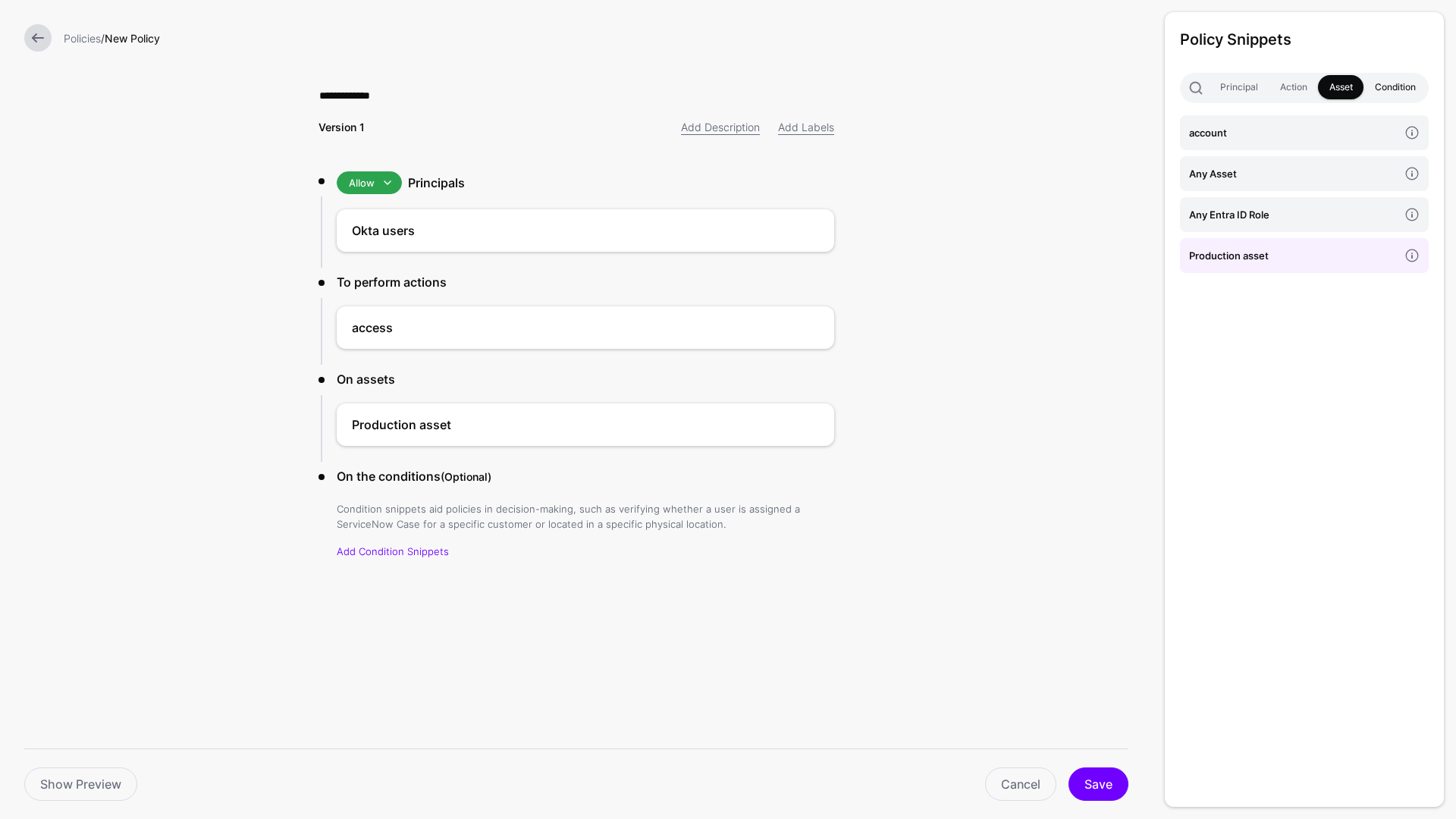
click at [1406, 80] on link "Condition" at bounding box center [1395, 87] width 63 height 24
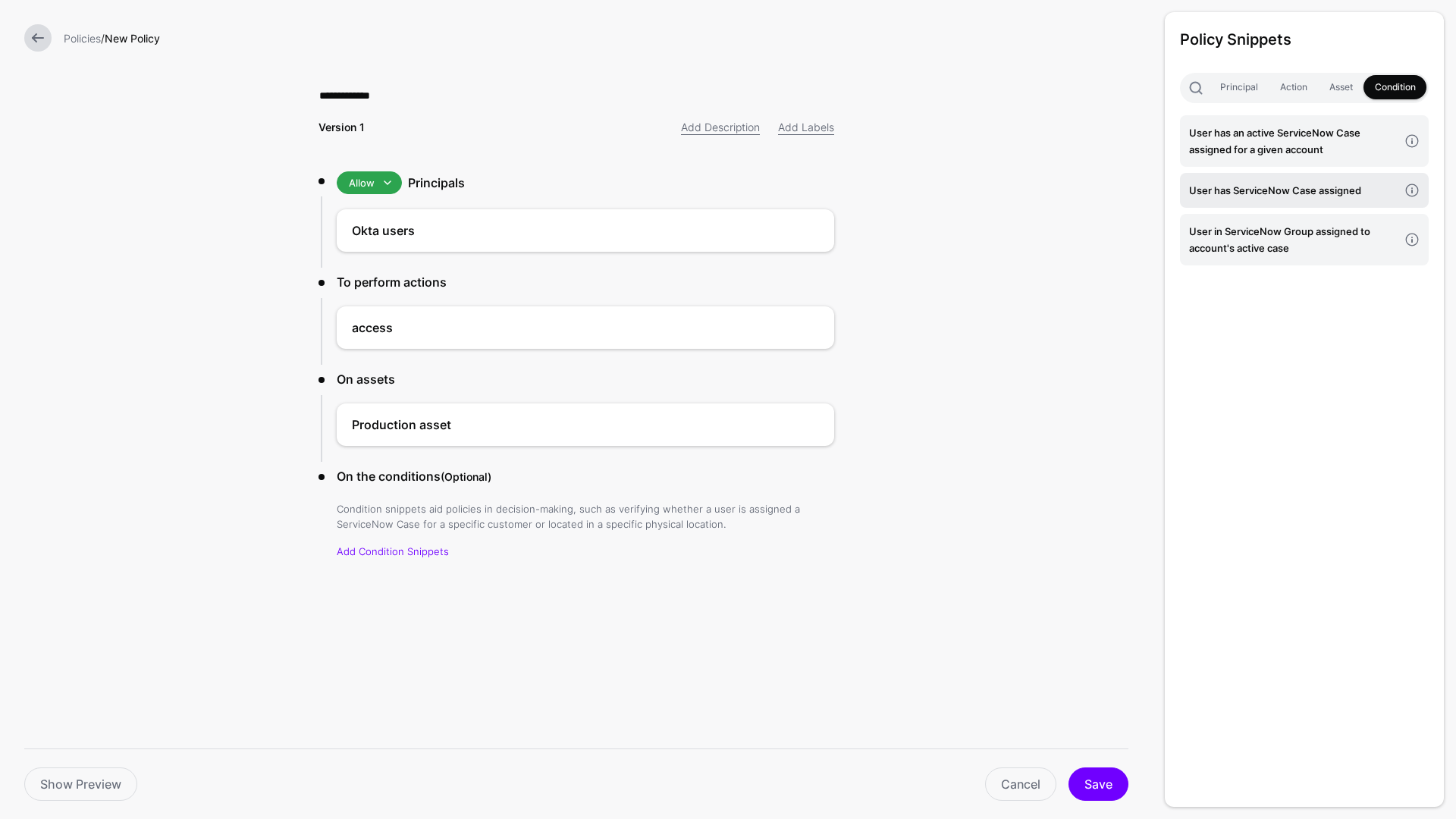
click at [1321, 194] on h4 "User has ServiceNow Case assigned" at bounding box center [1294, 190] width 209 height 17
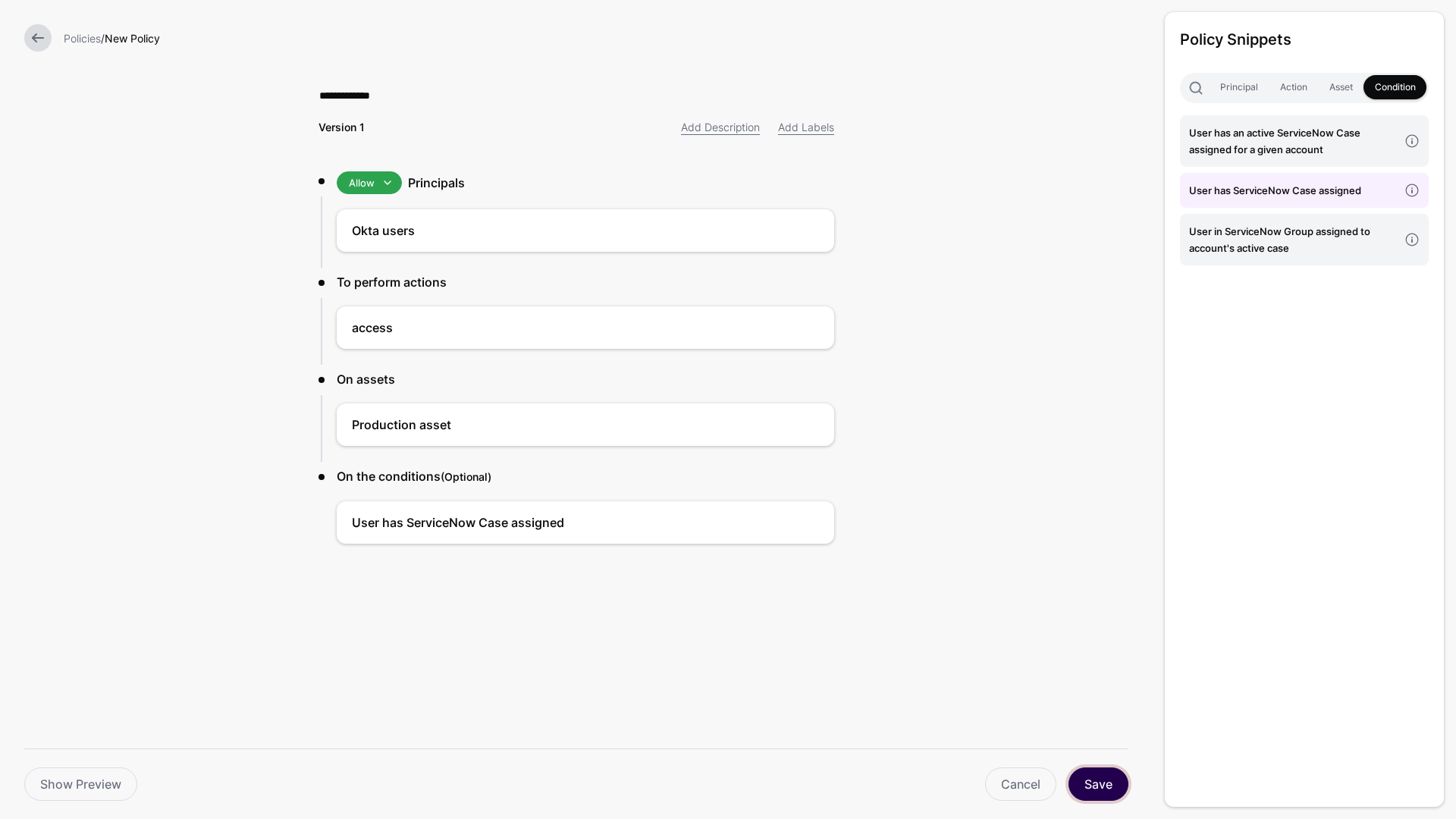
click at [1114, 784] on button "Save" at bounding box center [1098, 784] width 60 height 34
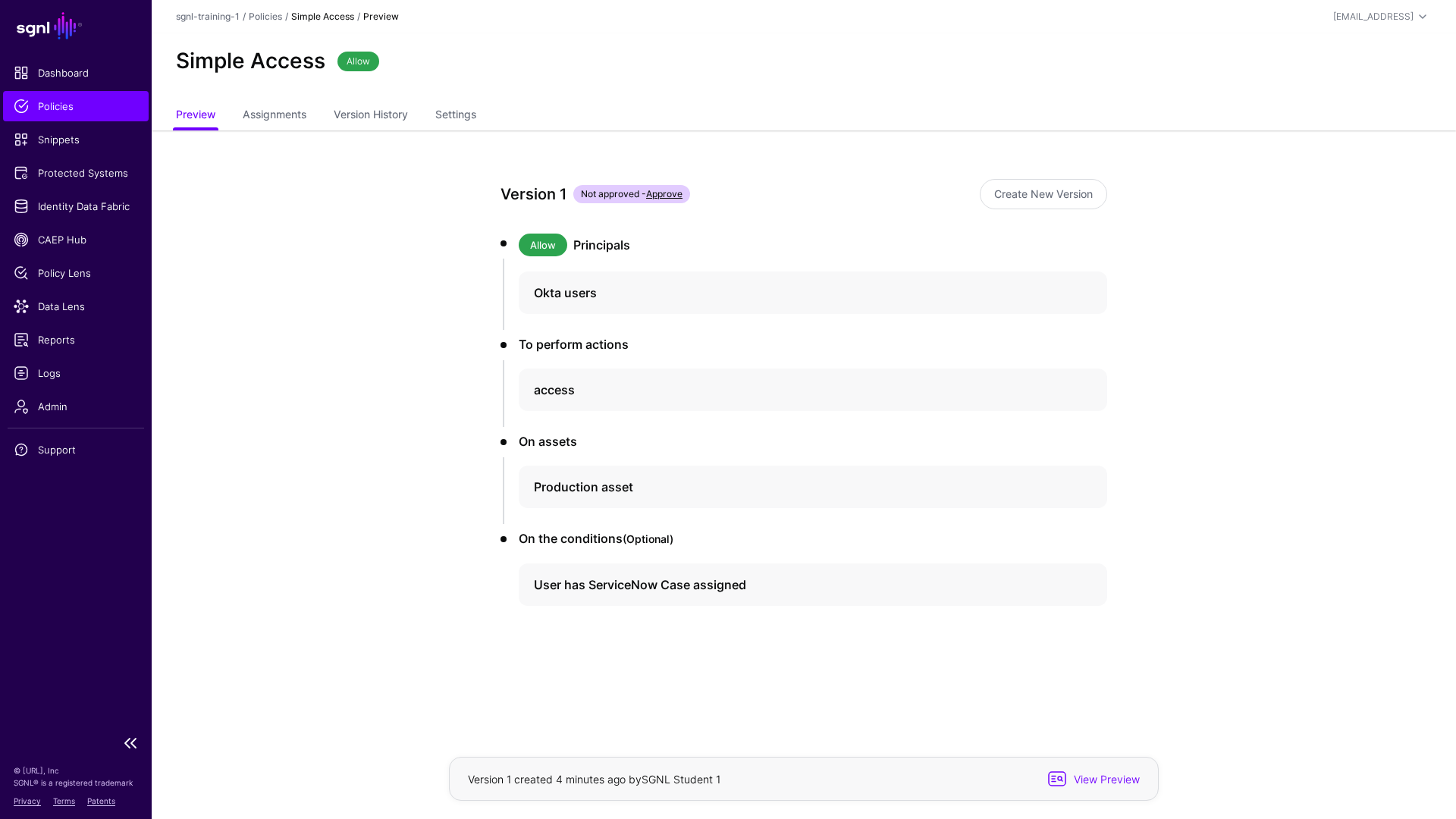
click at [62, 110] on span "Policies" at bounding box center [76, 106] width 125 height 15
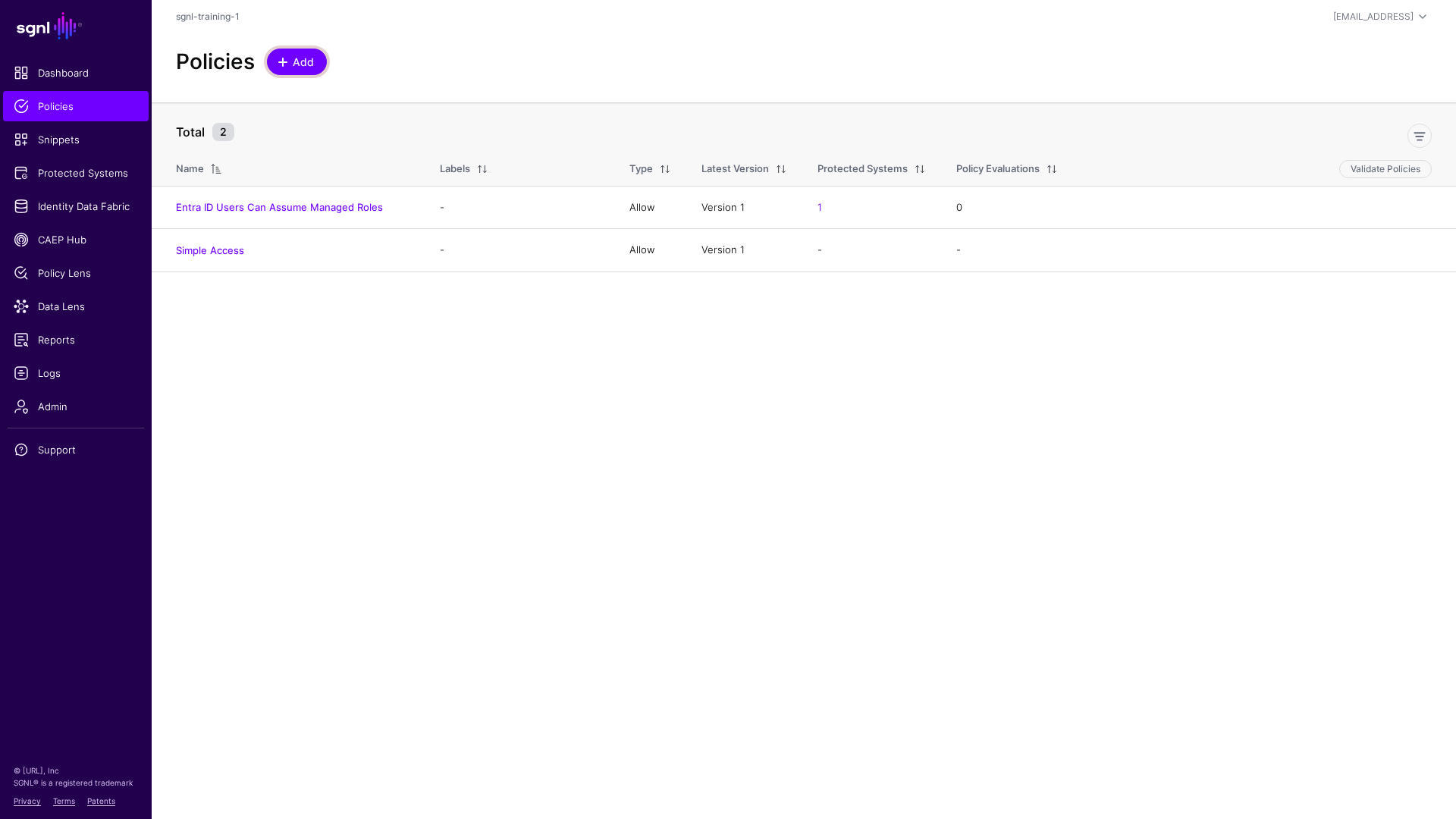
click at [301, 51] on link "Add" at bounding box center [297, 62] width 60 height 27
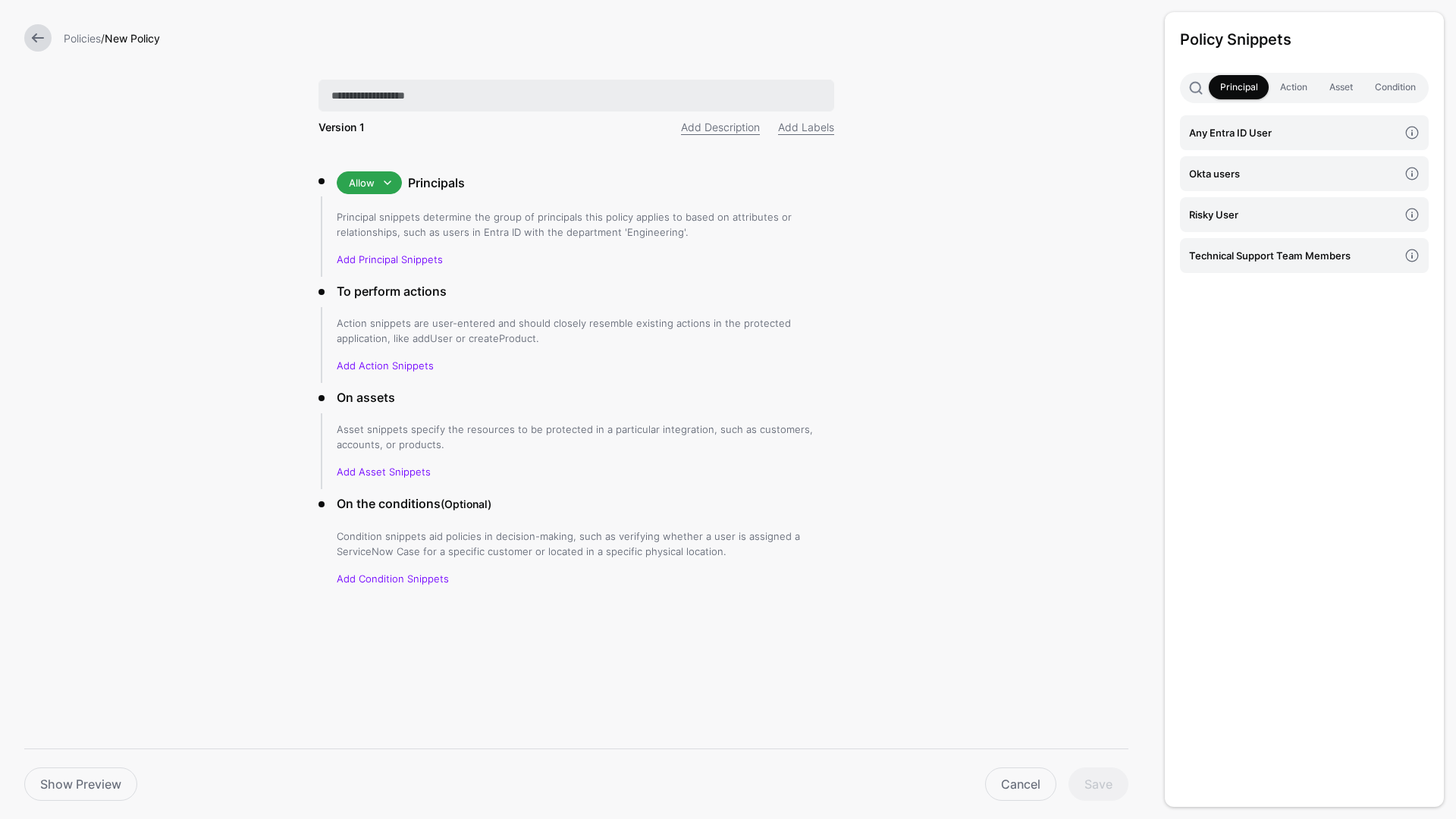
click at [425, 103] on input "text" at bounding box center [576, 96] width 516 height 32
paste input "**********"
type input "**********"
click at [1259, 179] on h4 "Okta users" at bounding box center [1294, 174] width 209 height 17
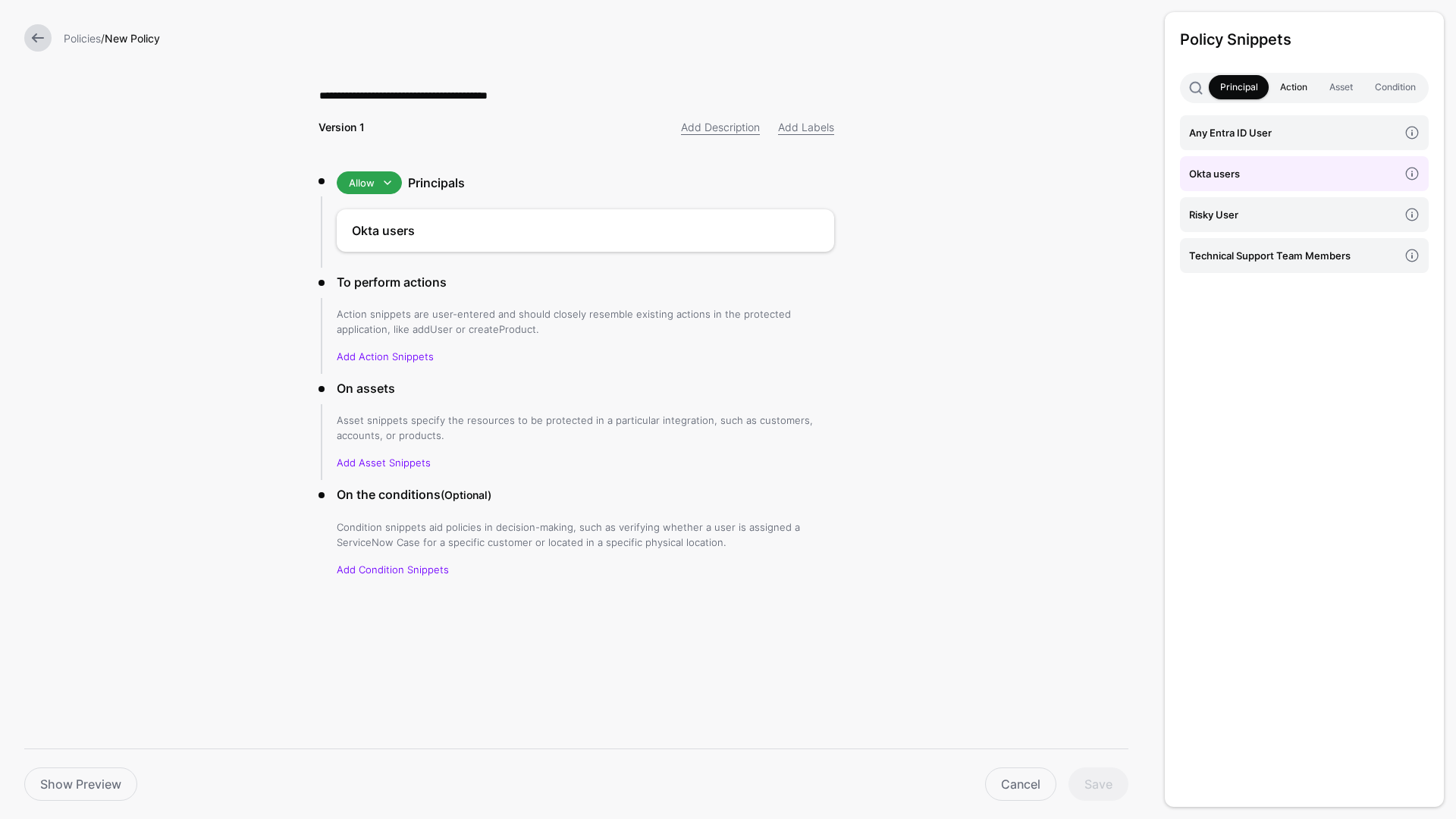
click at [1282, 83] on link "Action" at bounding box center [1293, 87] width 50 height 24
click at [1244, 146] on link "access" at bounding box center [1304, 132] width 249 height 35
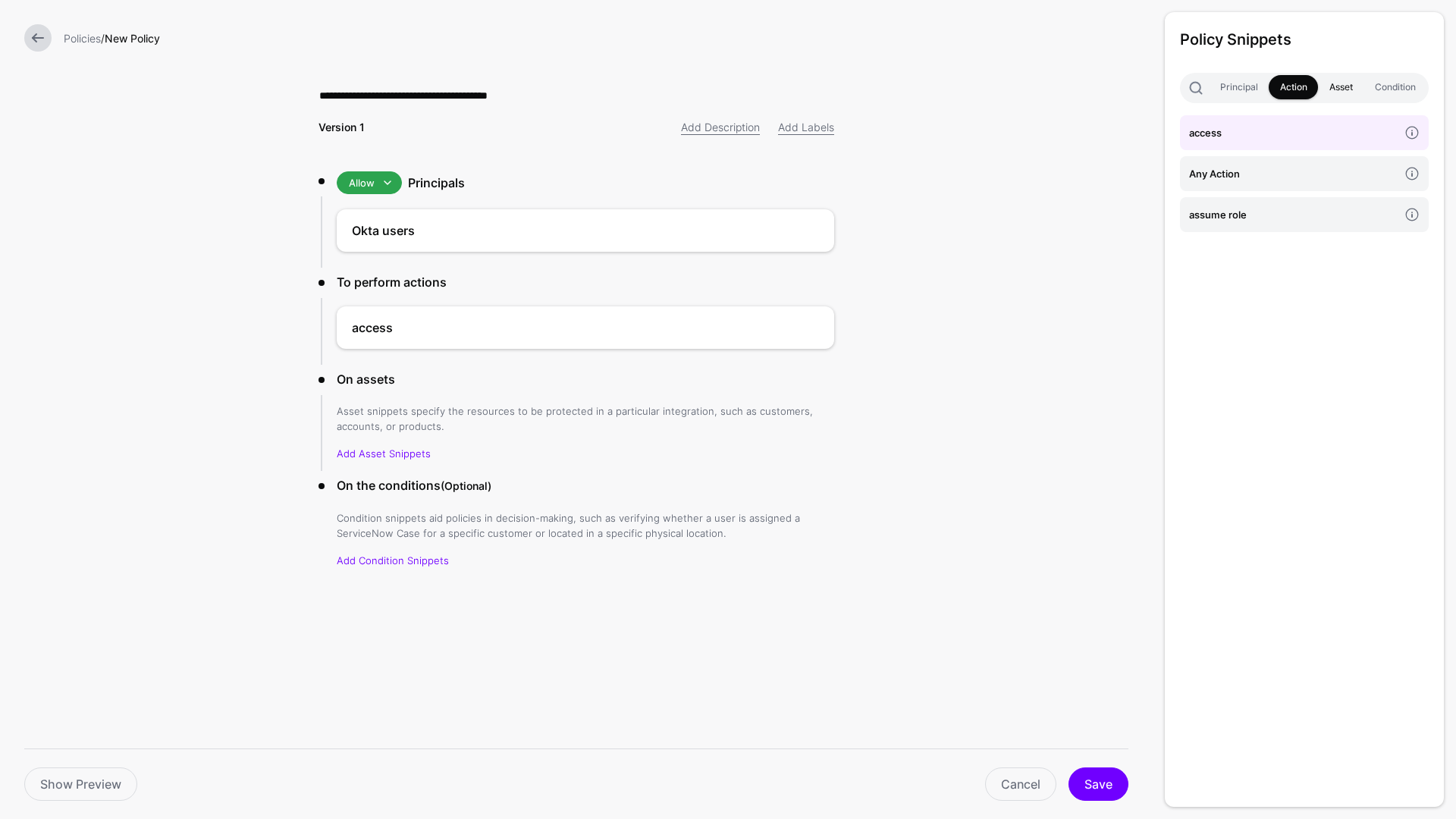
click at [1349, 89] on link "Asset" at bounding box center [1341, 87] width 46 height 24
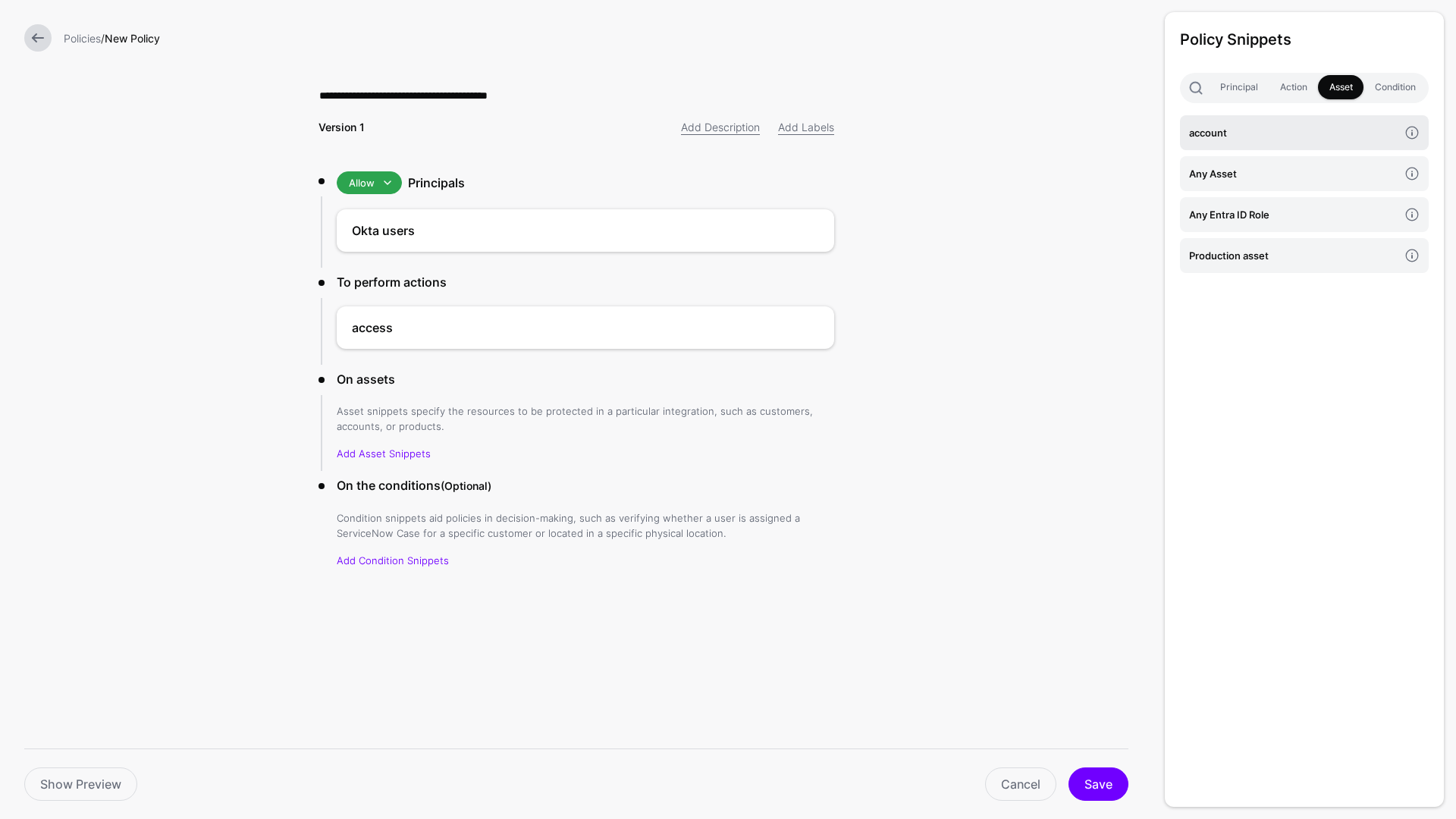
click at [1291, 149] on link "account" at bounding box center [1304, 132] width 249 height 35
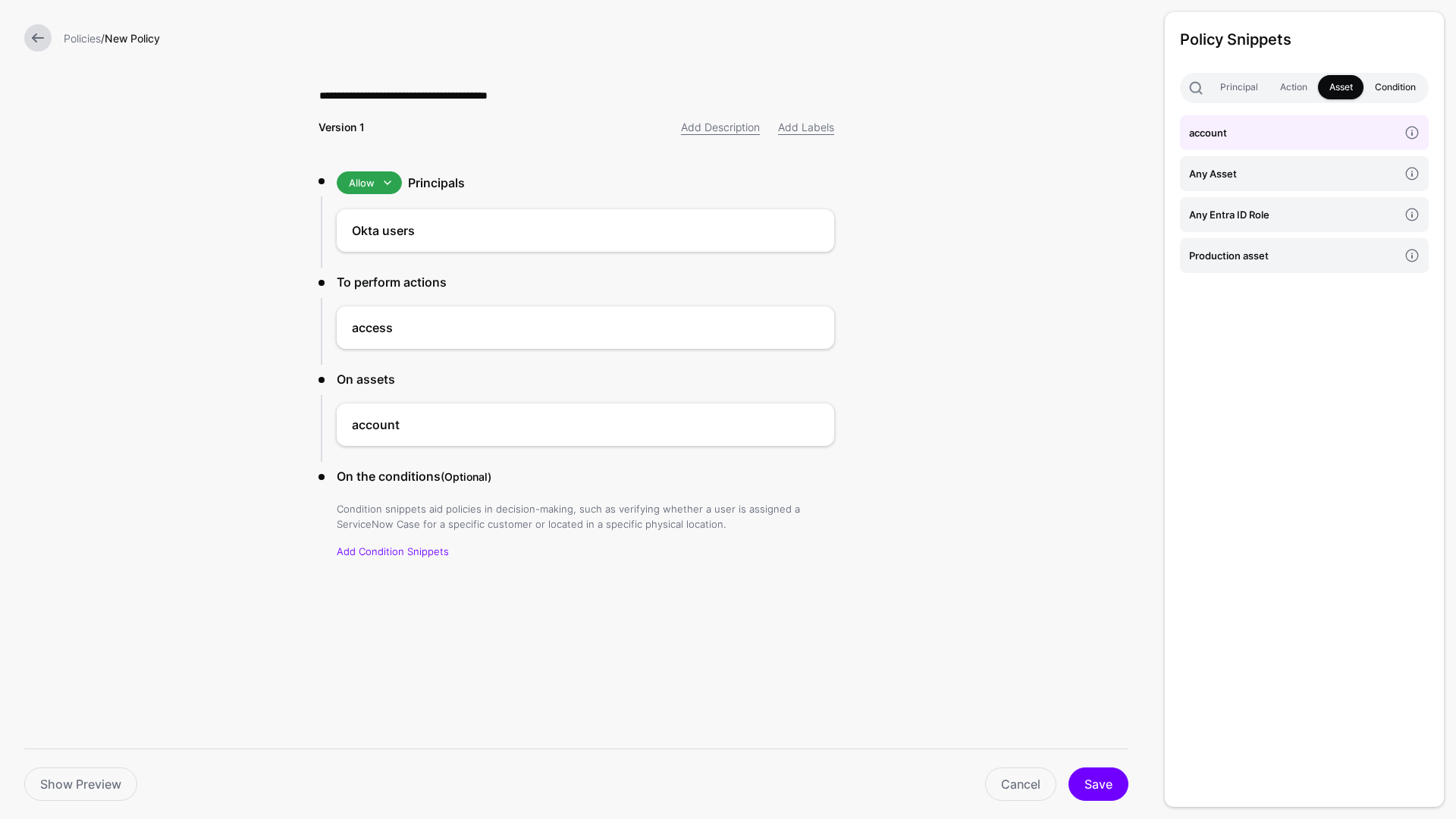
click at [1380, 91] on link "Condition" at bounding box center [1395, 87] width 63 height 24
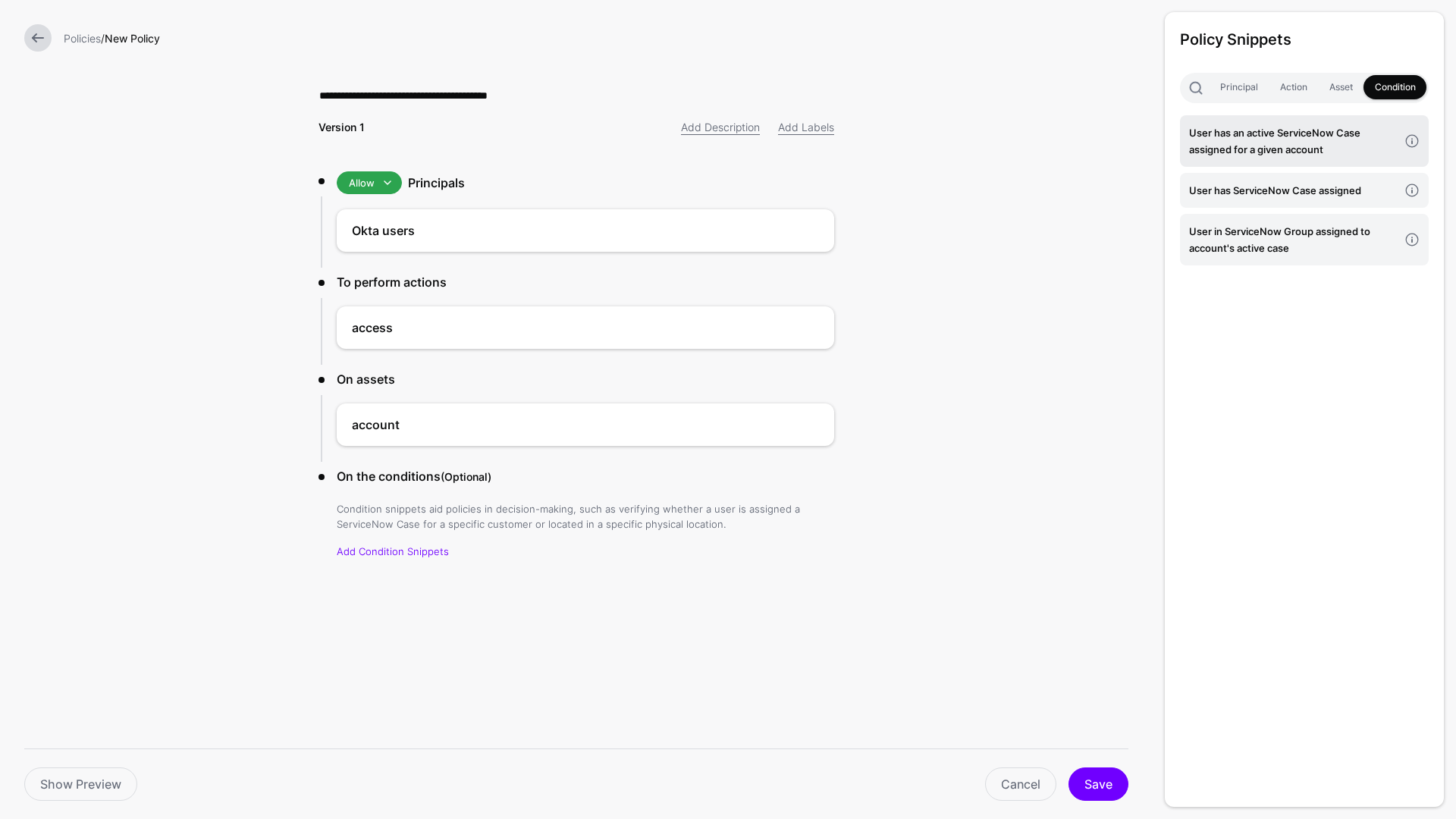
click at [1277, 147] on h4 "User has an active ServiceNow Case assigned for a given account" at bounding box center [1294, 142] width 209 height 34
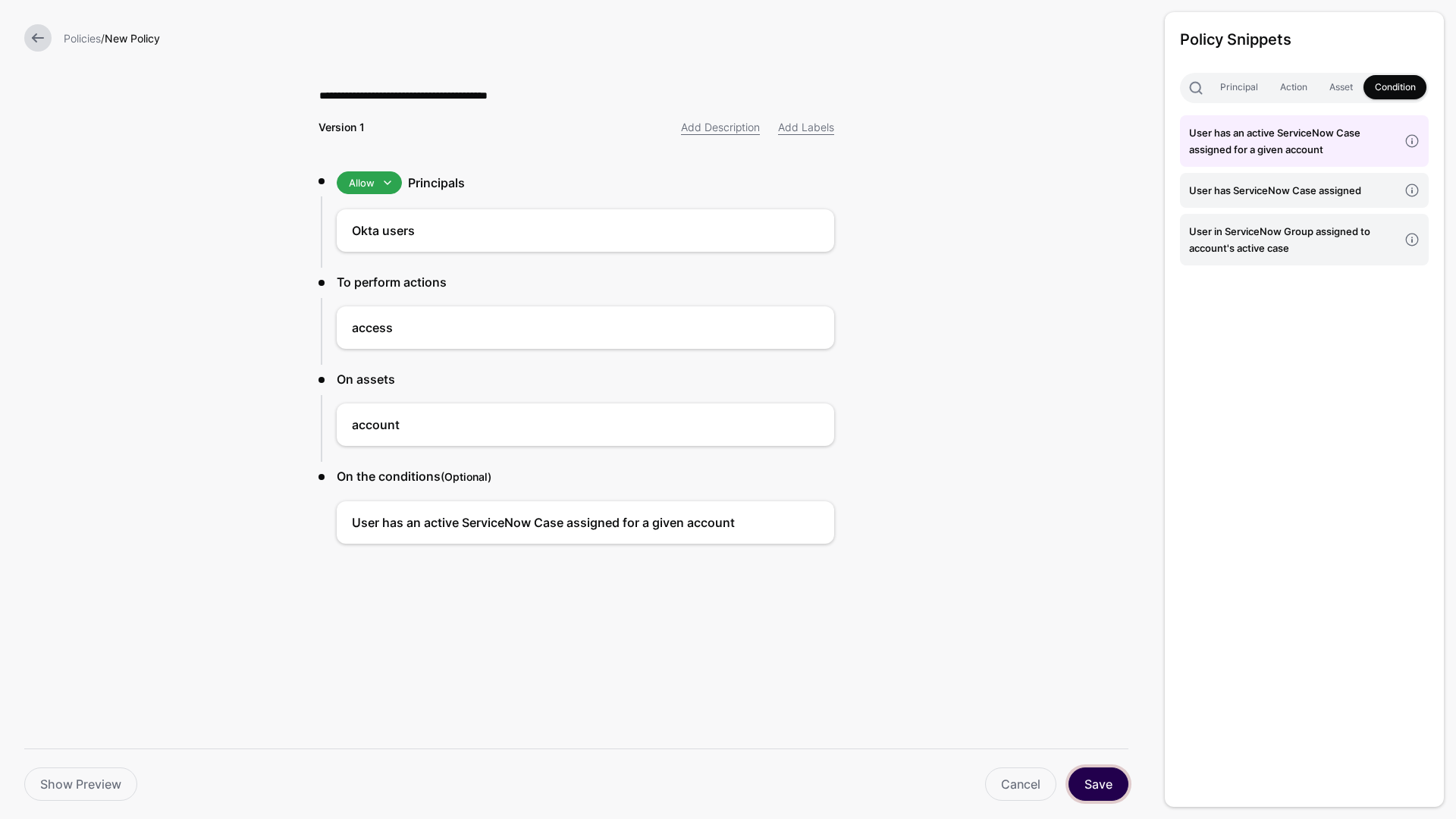
click at [1111, 790] on button "Save" at bounding box center [1098, 784] width 60 height 34
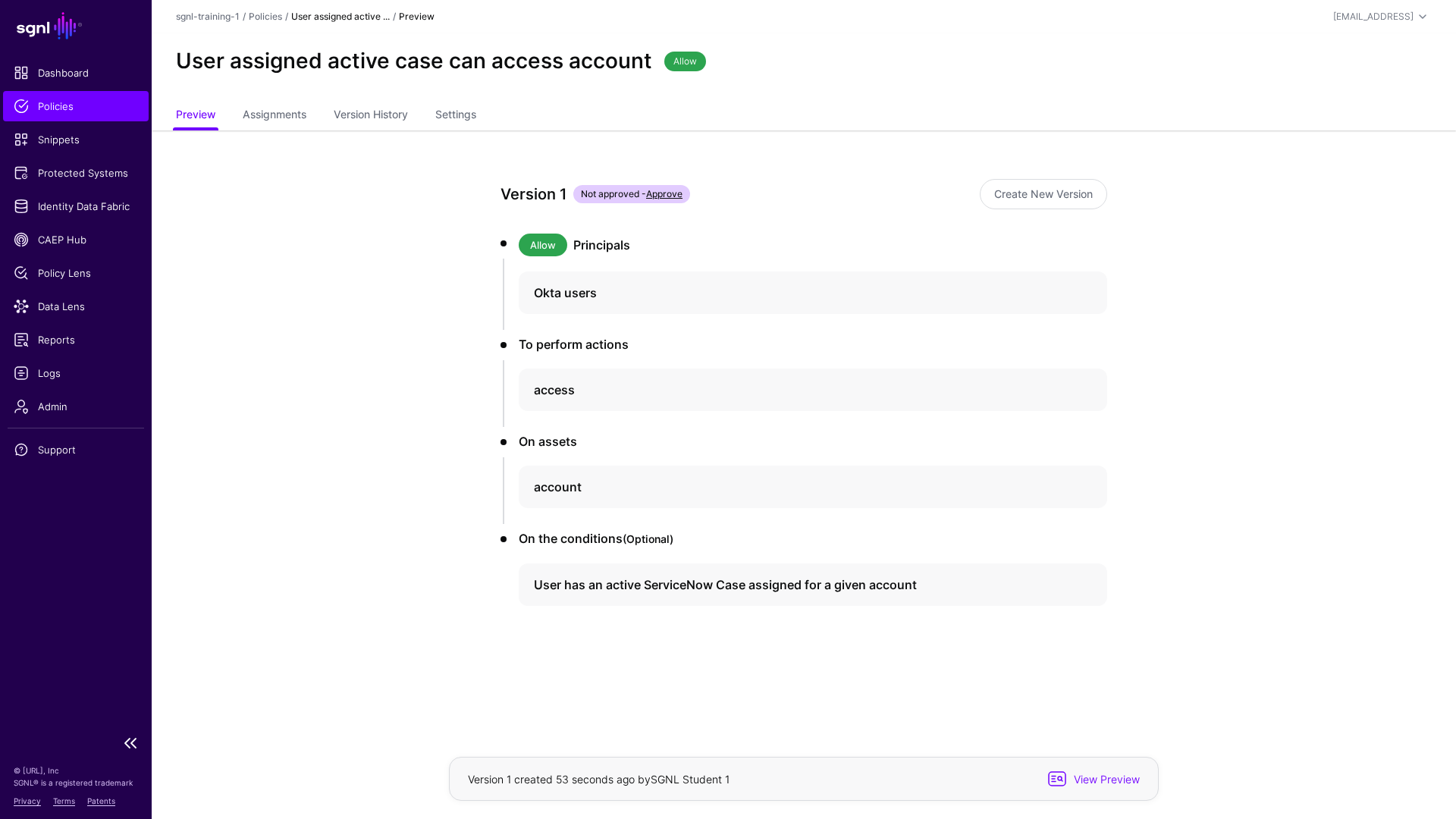
click at [87, 111] on span "Policies" at bounding box center [76, 106] width 125 height 15
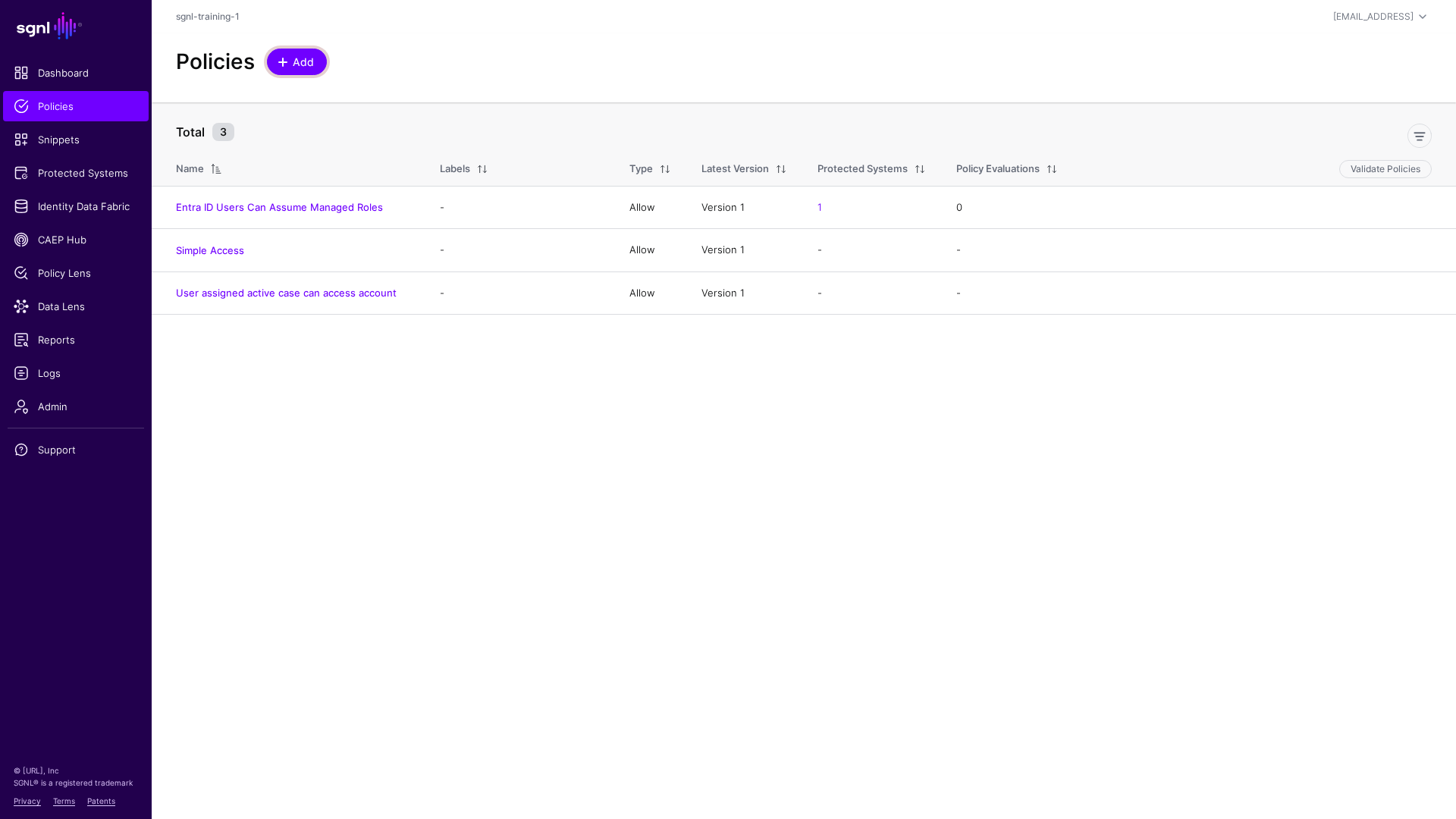
click at [296, 55] on span "Add" at bounding box center [304, 62] width 25 height 16
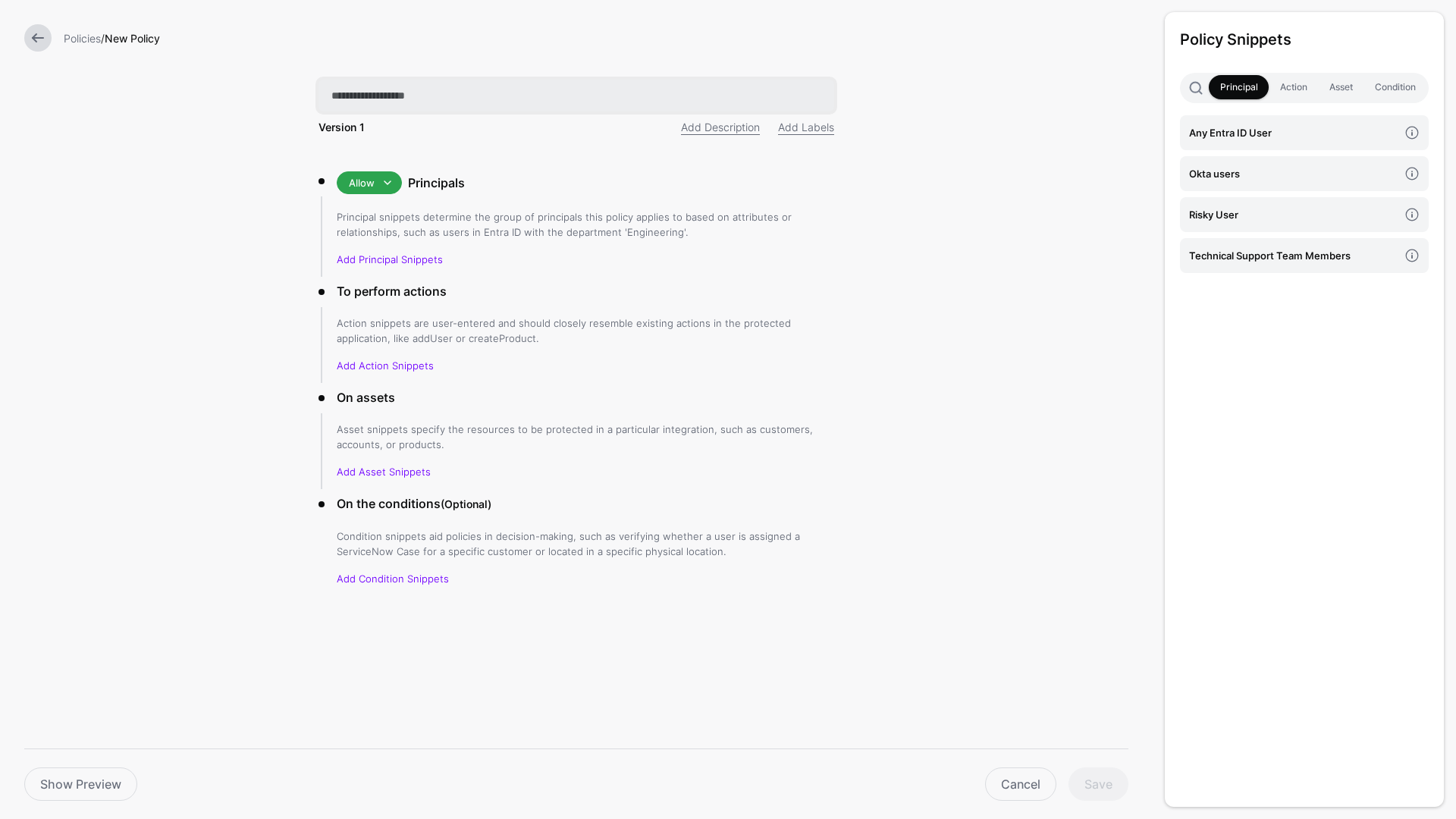
paste input "**********"
type input "**********"
click at [1336, 257] on h4 "Technical Support Team Members" at bounding box center [1294, 255] width 209 height 17
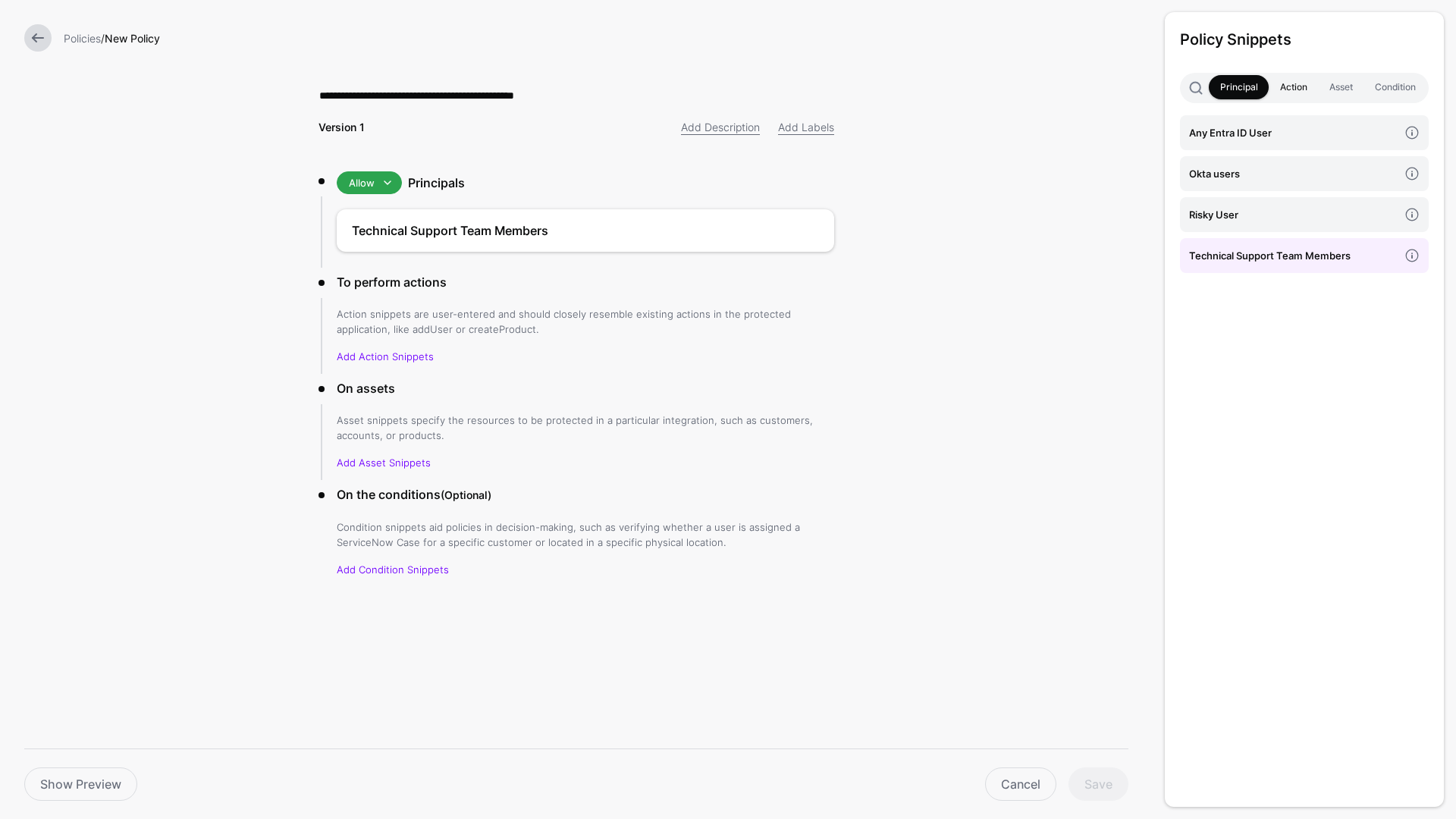
click at [1292, 91] on link "Action" at bounding box center [1293, 87] width 50 height 24
click at [1279, 126] on h4 "access" at bounding box center [1294, 133] width 209 height 17
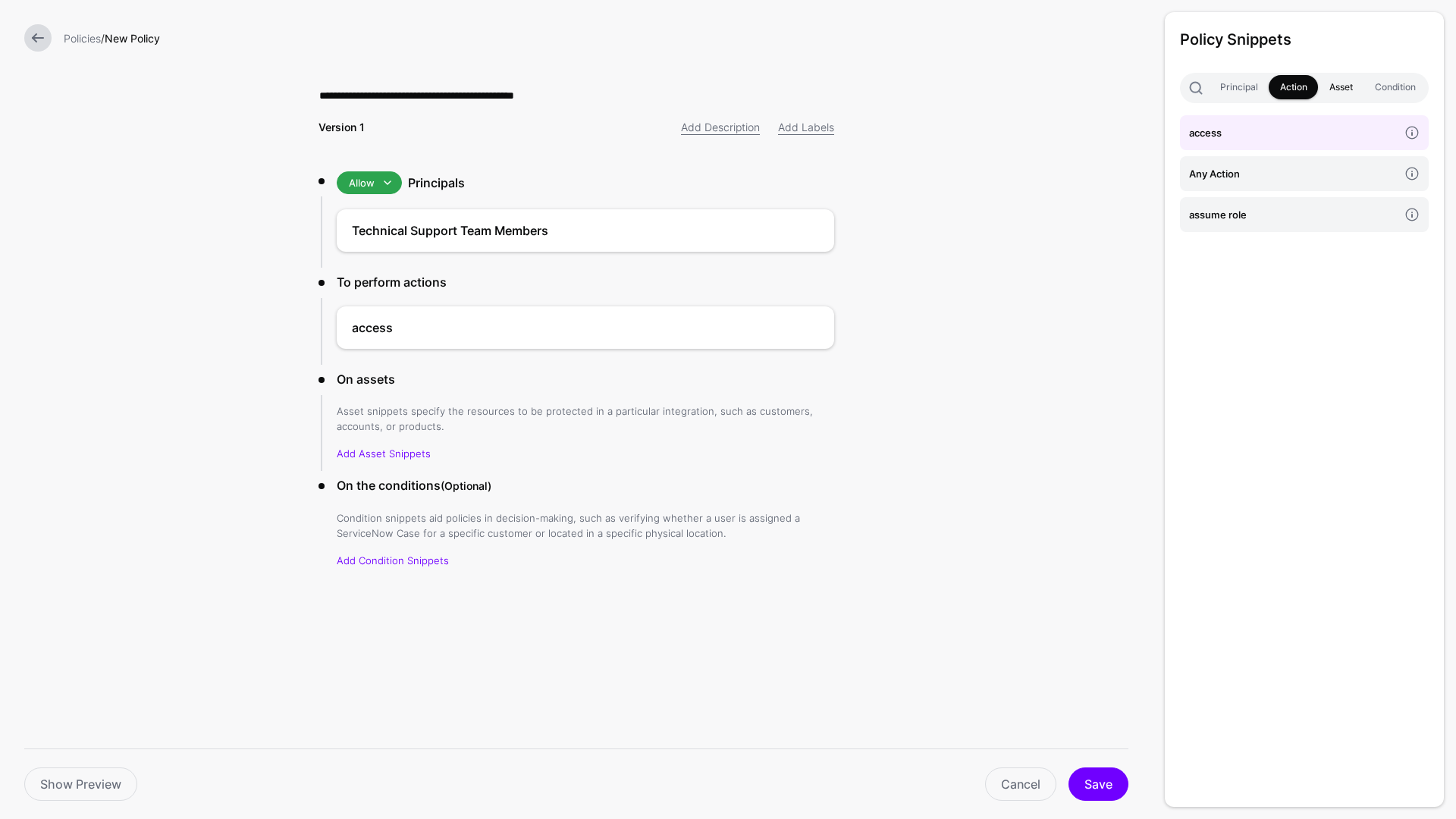
click at [1336, 95] on link "Asset" at bounding box center [1341, 87] width 46 height 24
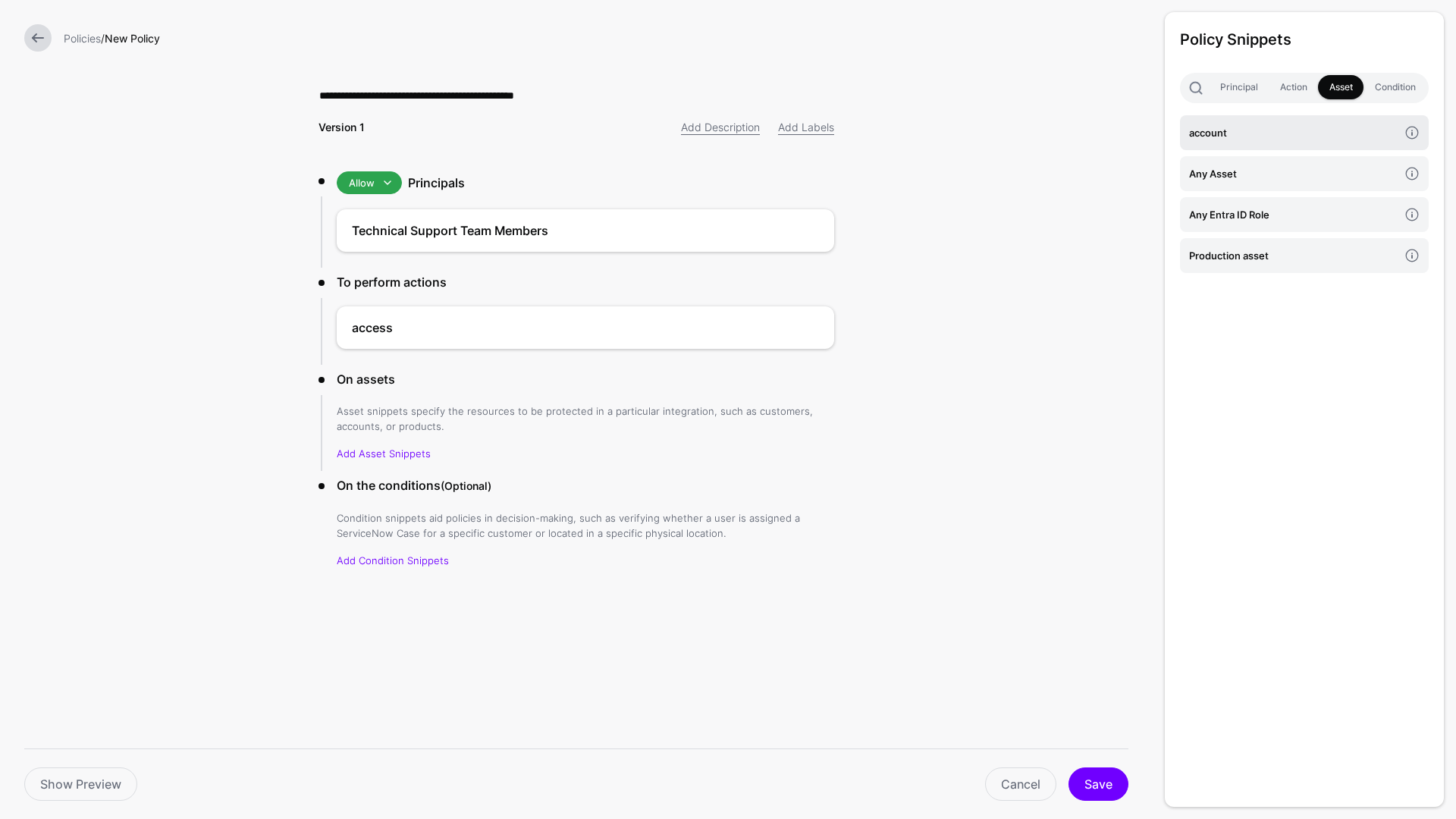
click at [1290, 143] on link "account" at bounding box center [1304, 132] width 249 height 35
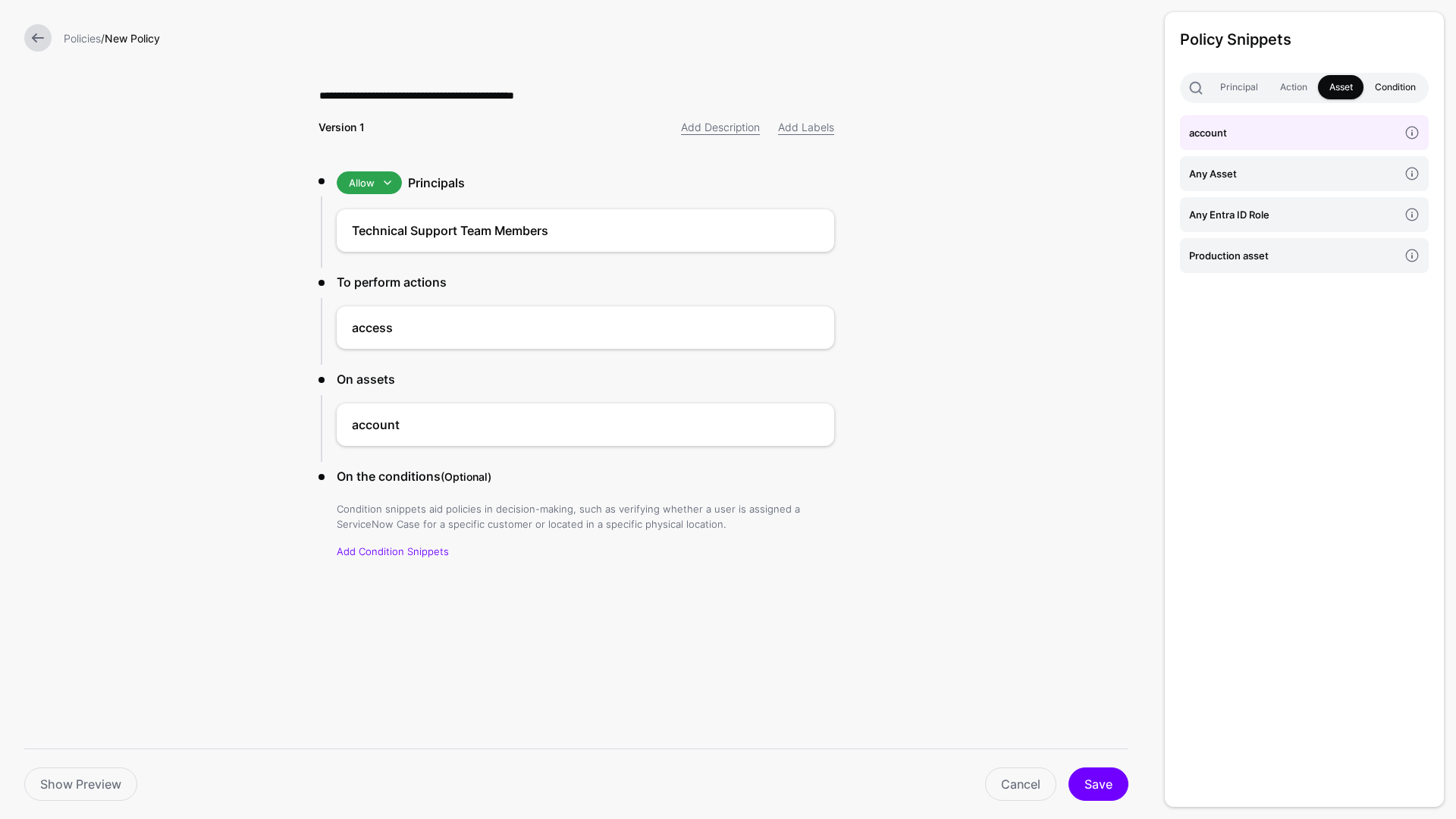
click at [1388, 88] on link "Condition" at bounding box center [1395, 87] width 63 height 24
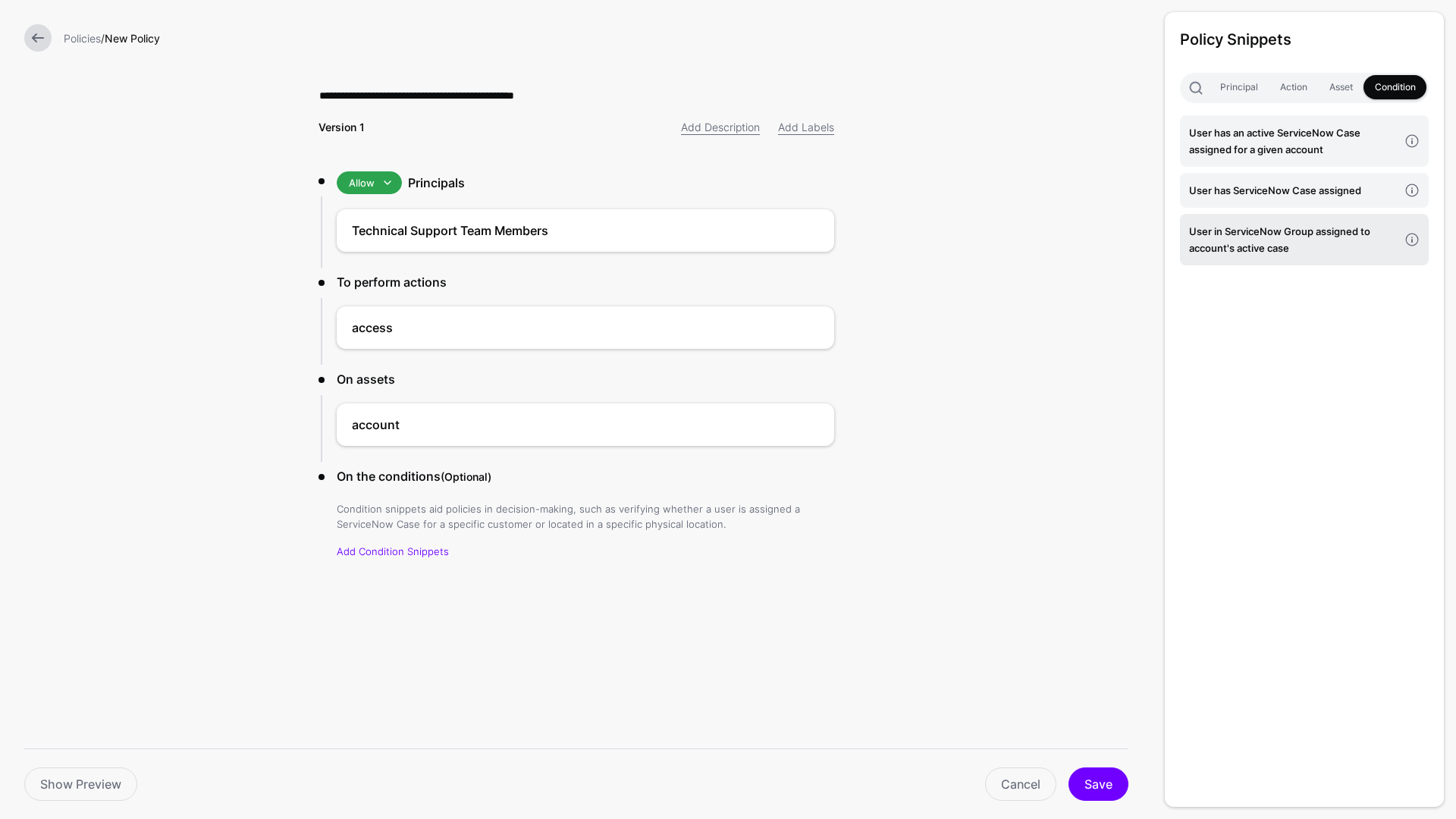
click at [1342, 239] on h4 "User in ServiceNow Group assigned to account's active case" at bounding box center [1294, 240] width 209 height 34
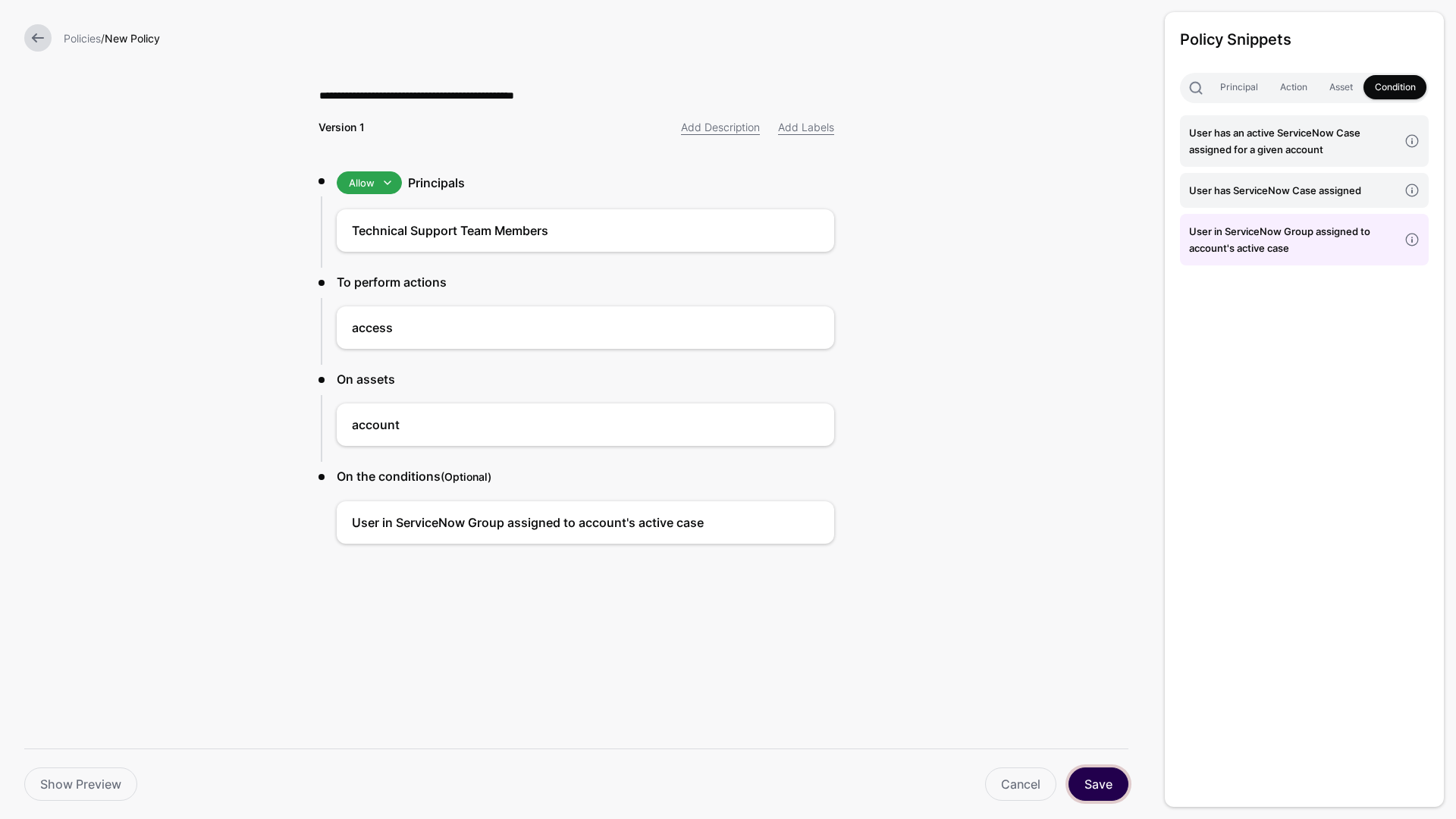
click at [1093, 790] on button "Save" at bounding box center [1098, 784] width 60 height 34
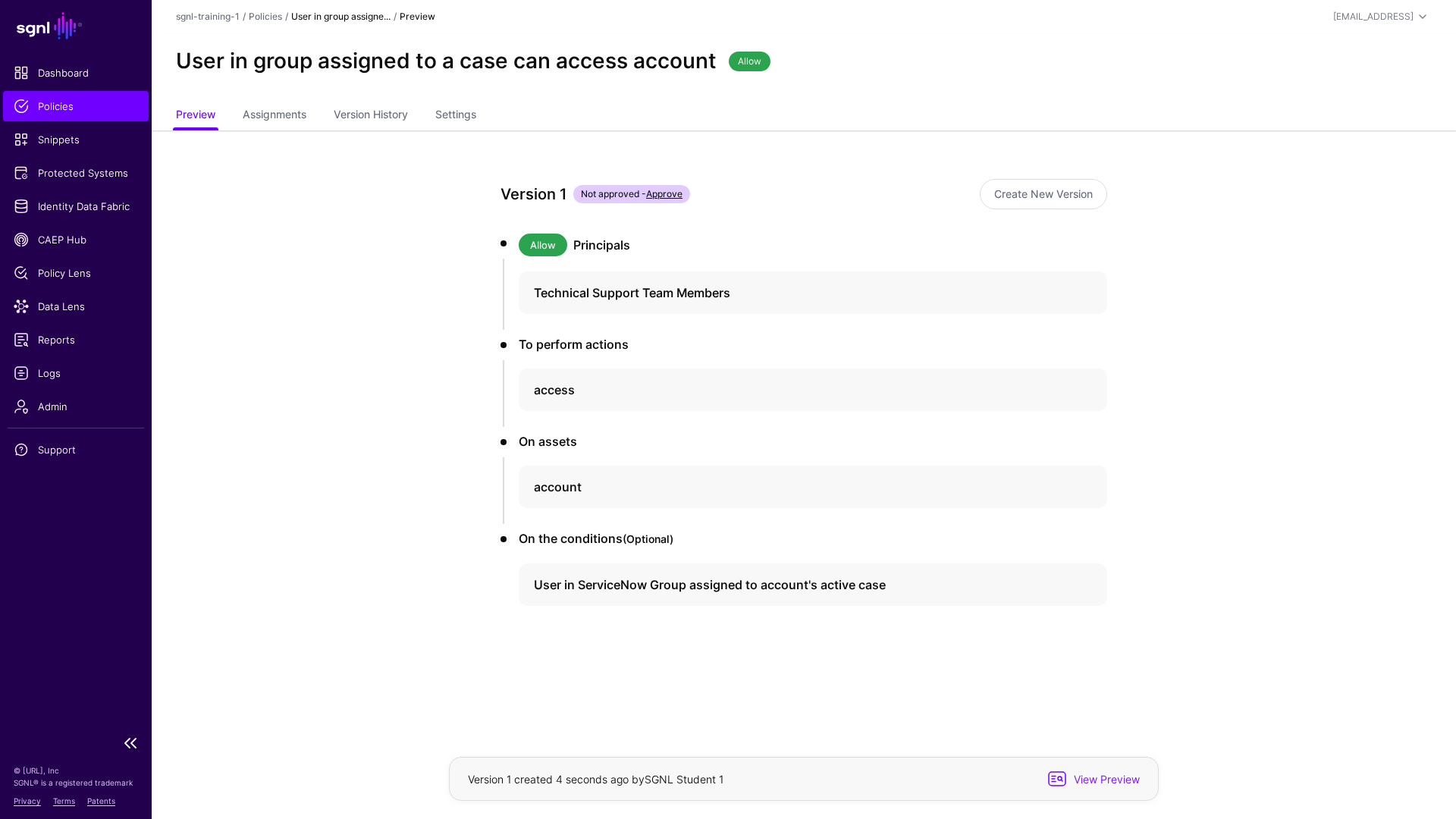
click at [90, 100] on span "Policies" at bounding box center [76, 106] width 125 height 15
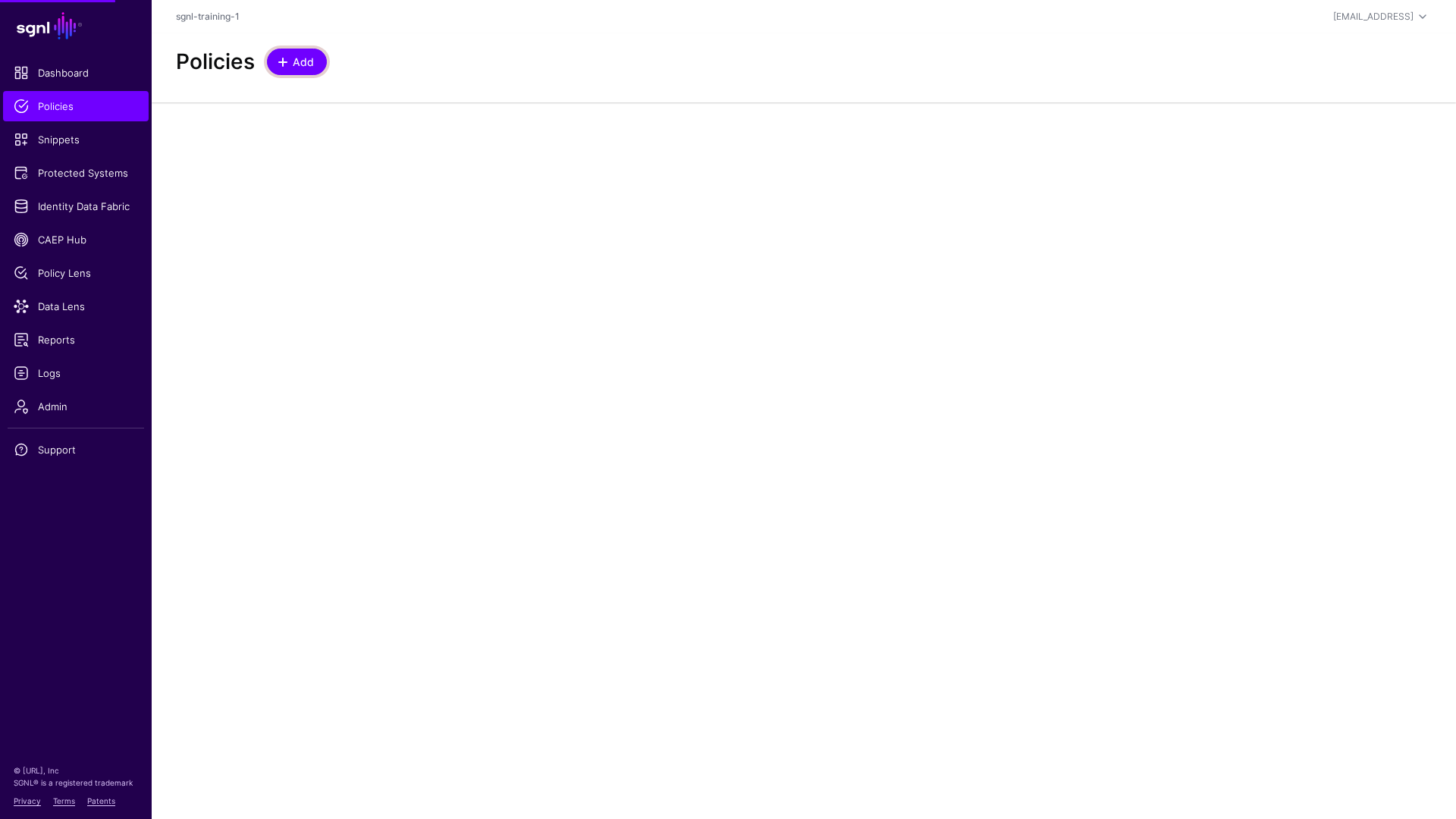
click at [297, 62] on span "Add" at bounding box center [304, 62] width 25 height 16
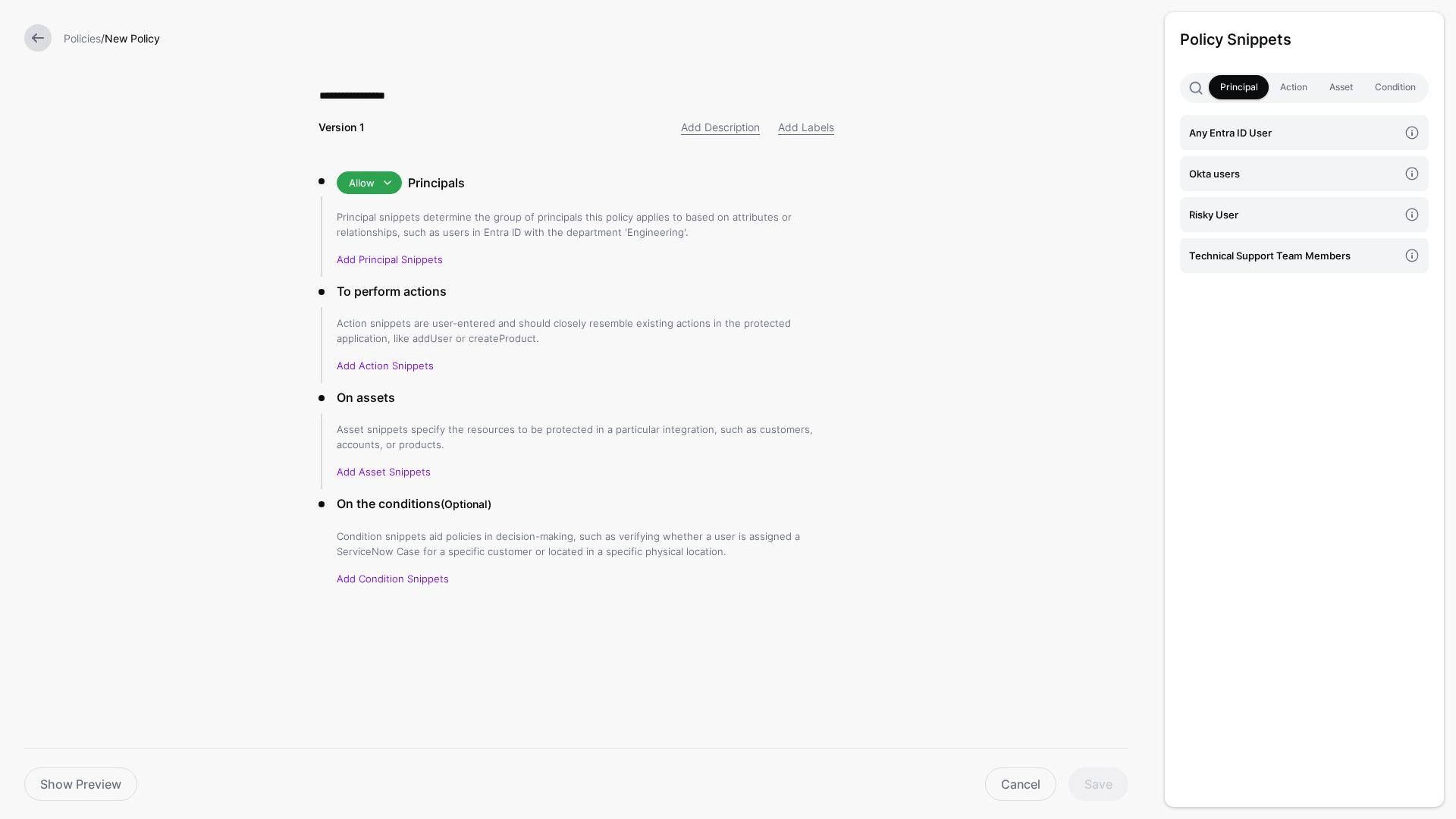
type input "**********"
click at [392, 183] on span at bounding box center [388, 183] width 19 height 19
click at [393, 237] on div "Deny" at bounding box center [397, 238] width 97 height 15
click at [1220, 210] on h4 "Risky User" at bounding box center [1294, 215] width 209 height 17
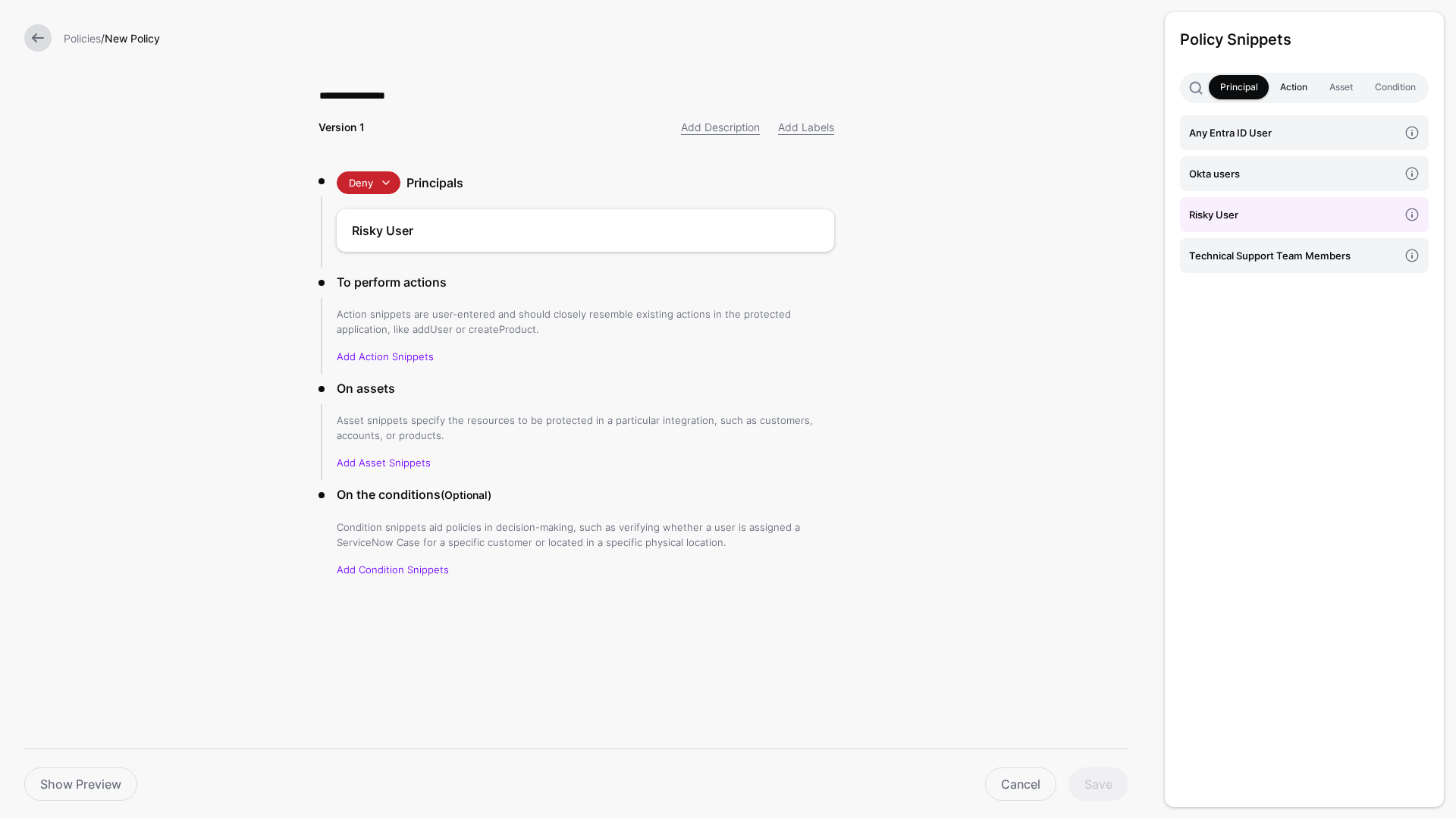
click at [1301, 79] on link "Action" at bounding box center [1293, 87] width 50 height 24
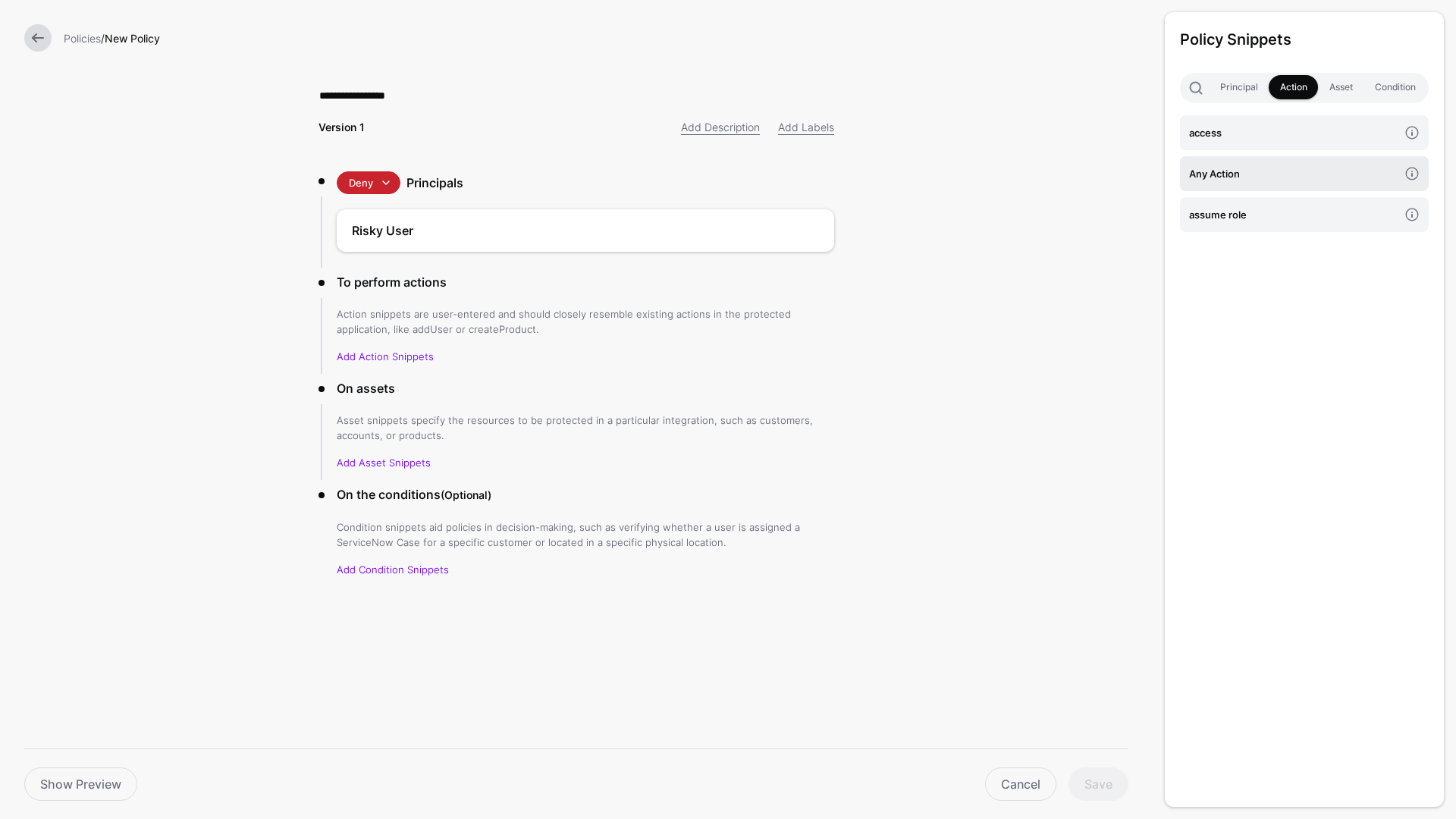
click at [1301, 171] on h4 "Any Action" at bounding box center [1294, 174] width 209 height 17
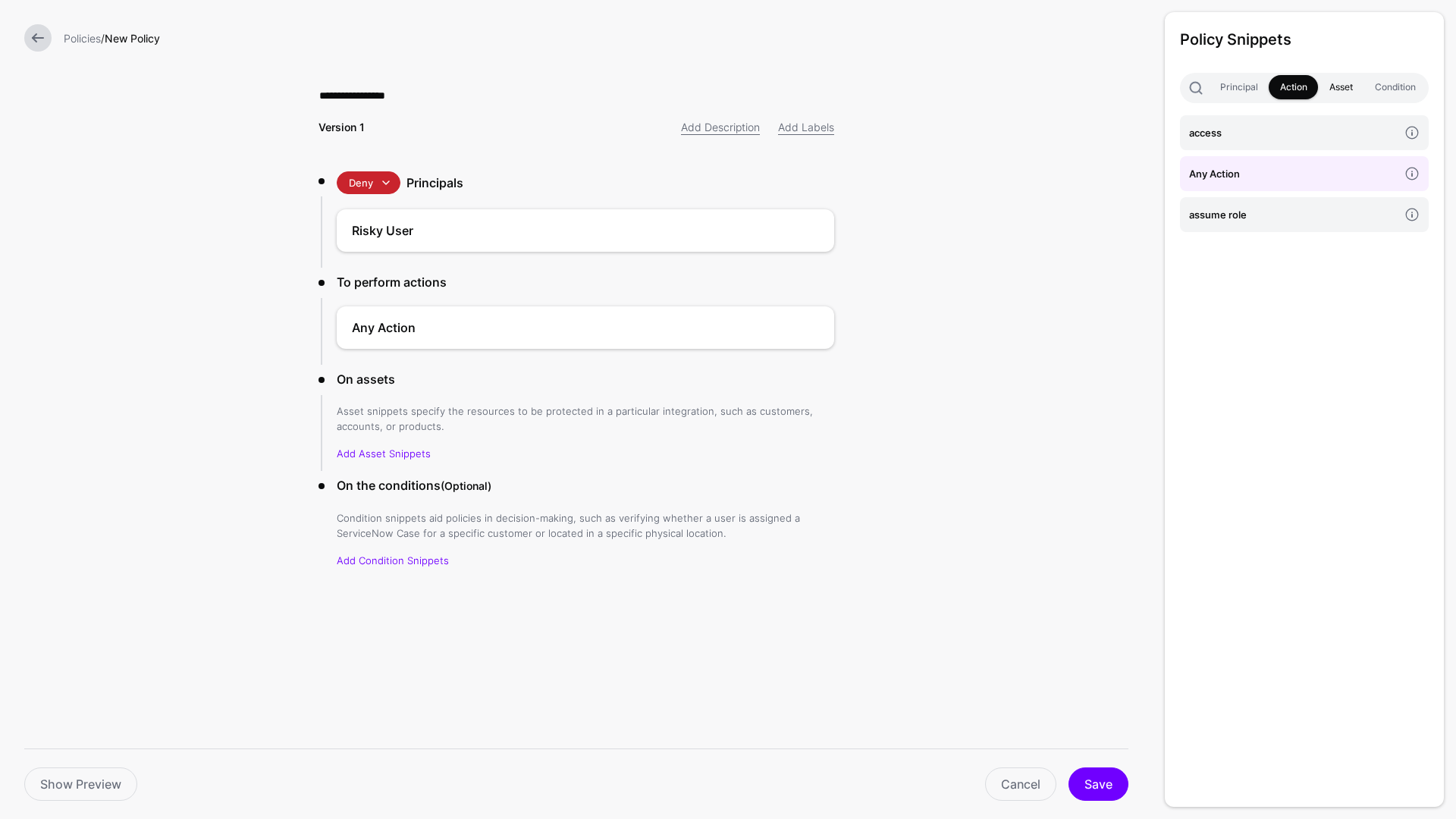
click at [1346, 94] on link "Asset" at bounding box center [1341, 87] width 46 height 24
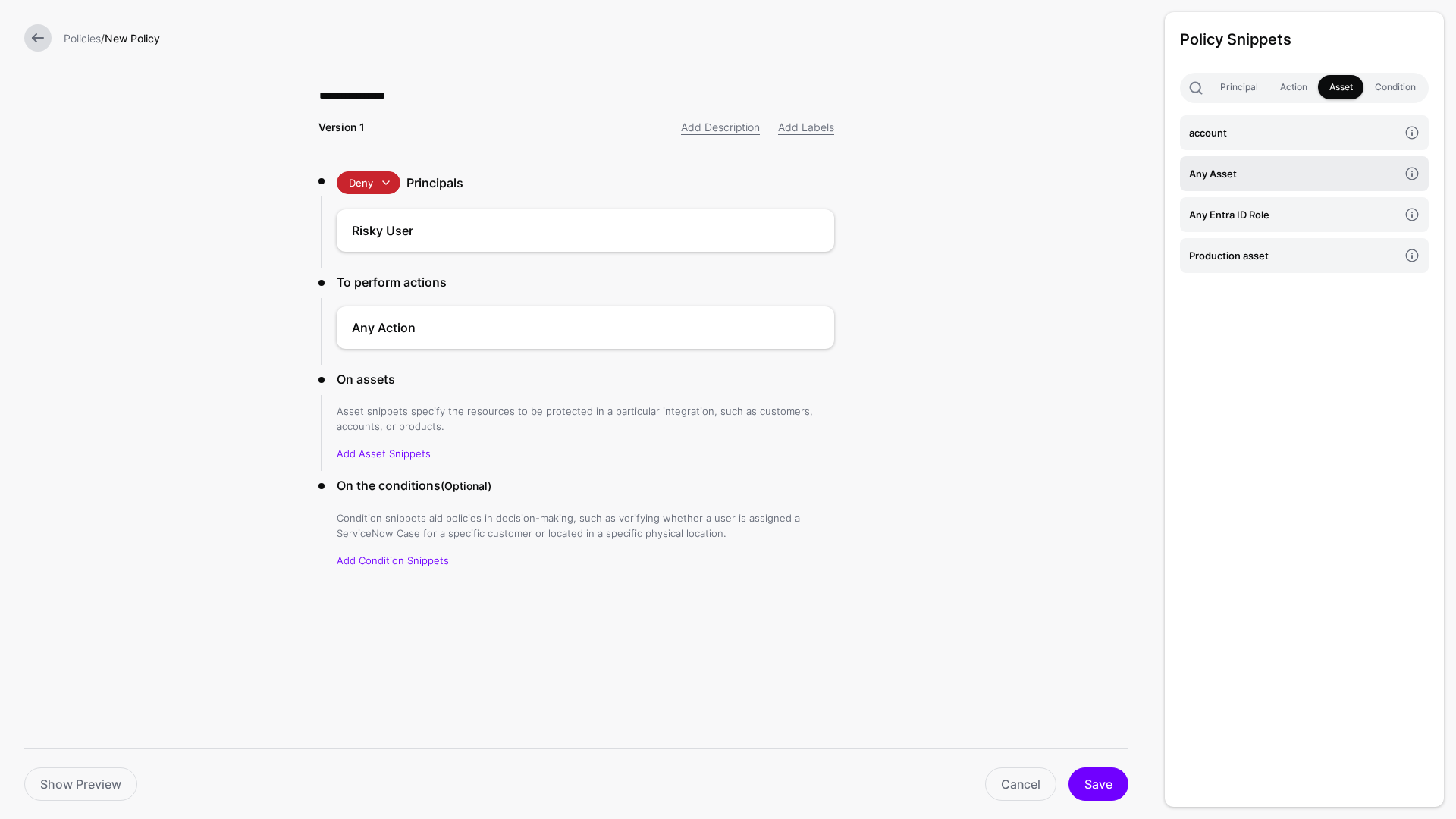
click at [1311, 168] on h4 "Any Asset" at bounding box center [1294, 174] width 209 height 17
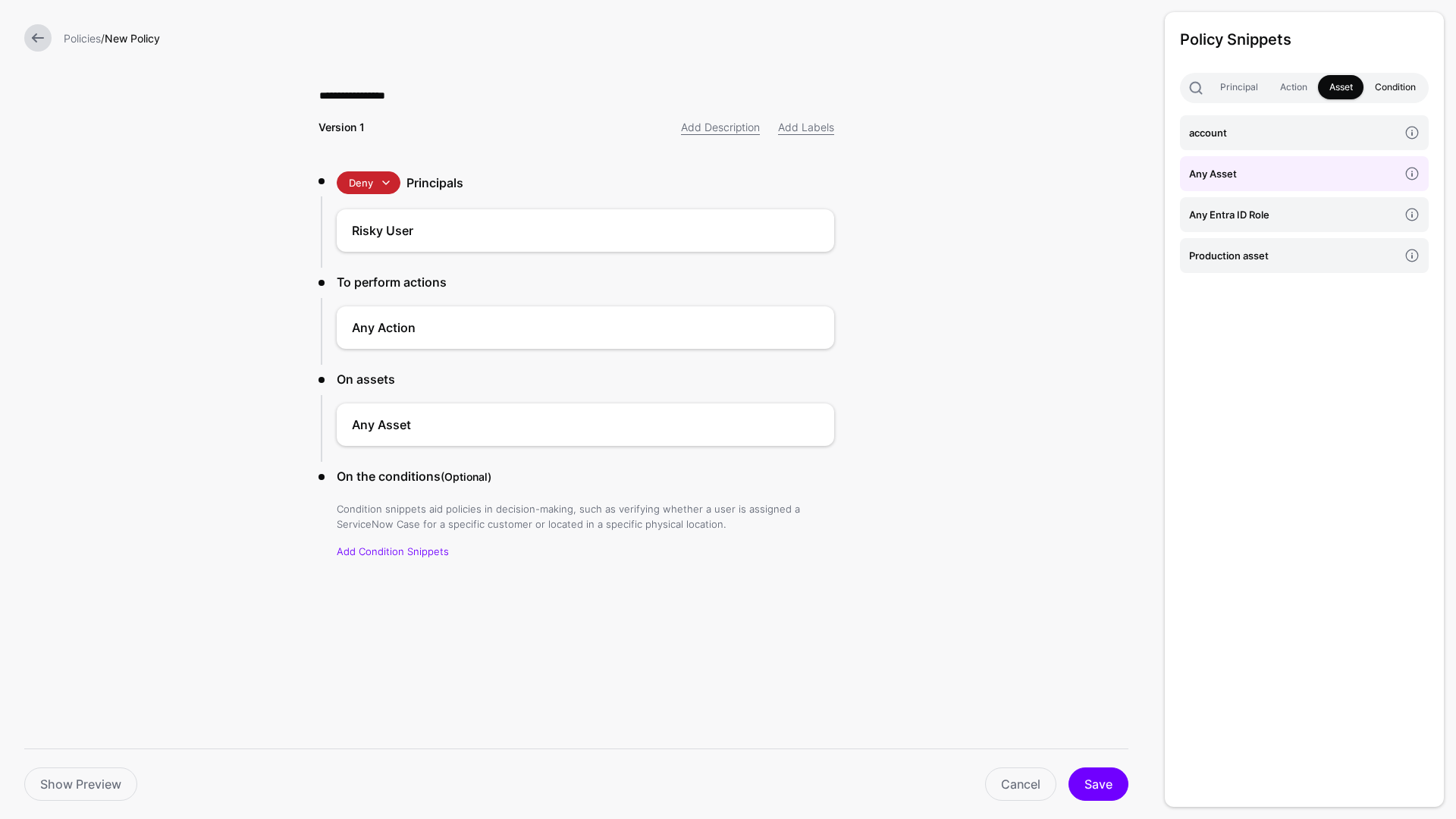
click at [1392, 88] on link "Condition" at bounding box center [1395, 87] width 63 height 24
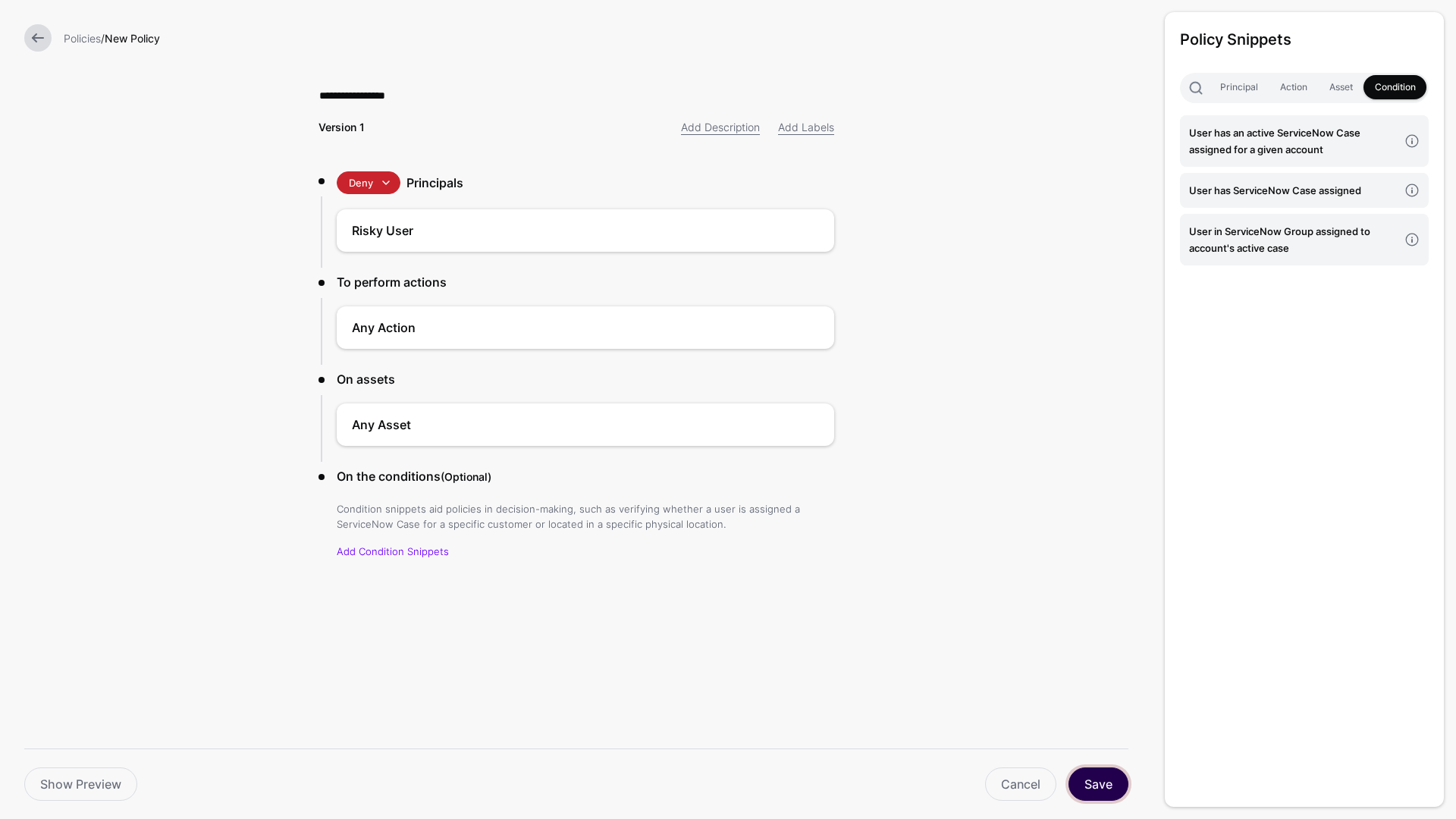
click at [1115, 781] on button "Save" at bounding box center [1098, 784] width 60 height 34
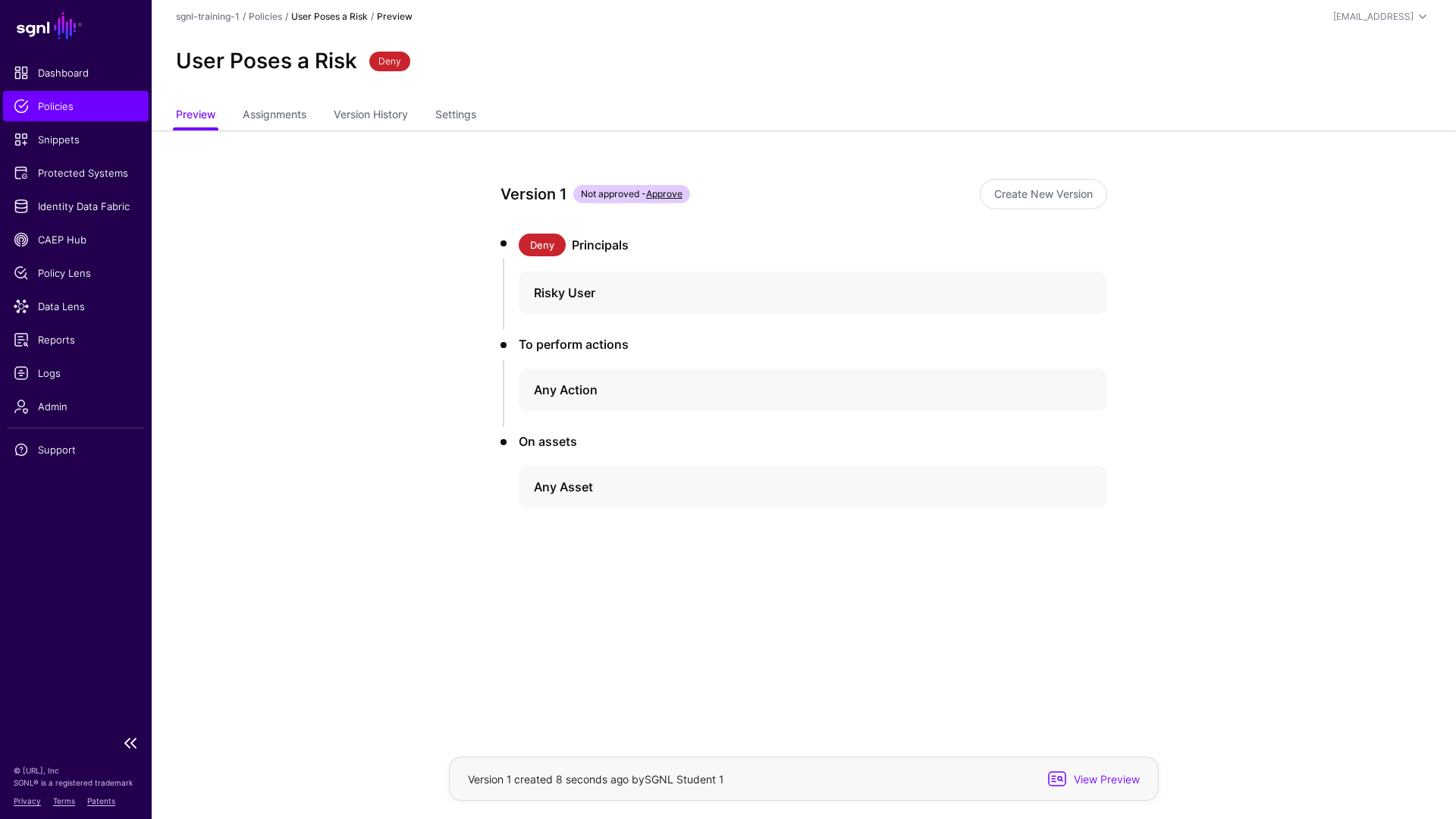
drag, startPoint x: 71, startPoint y: 97, endPoint x: 82, endPoint y: 107, distance: 14.9
click at [72, 97] on link "Policies" at bounding box center [76, 106] width 146 height 30
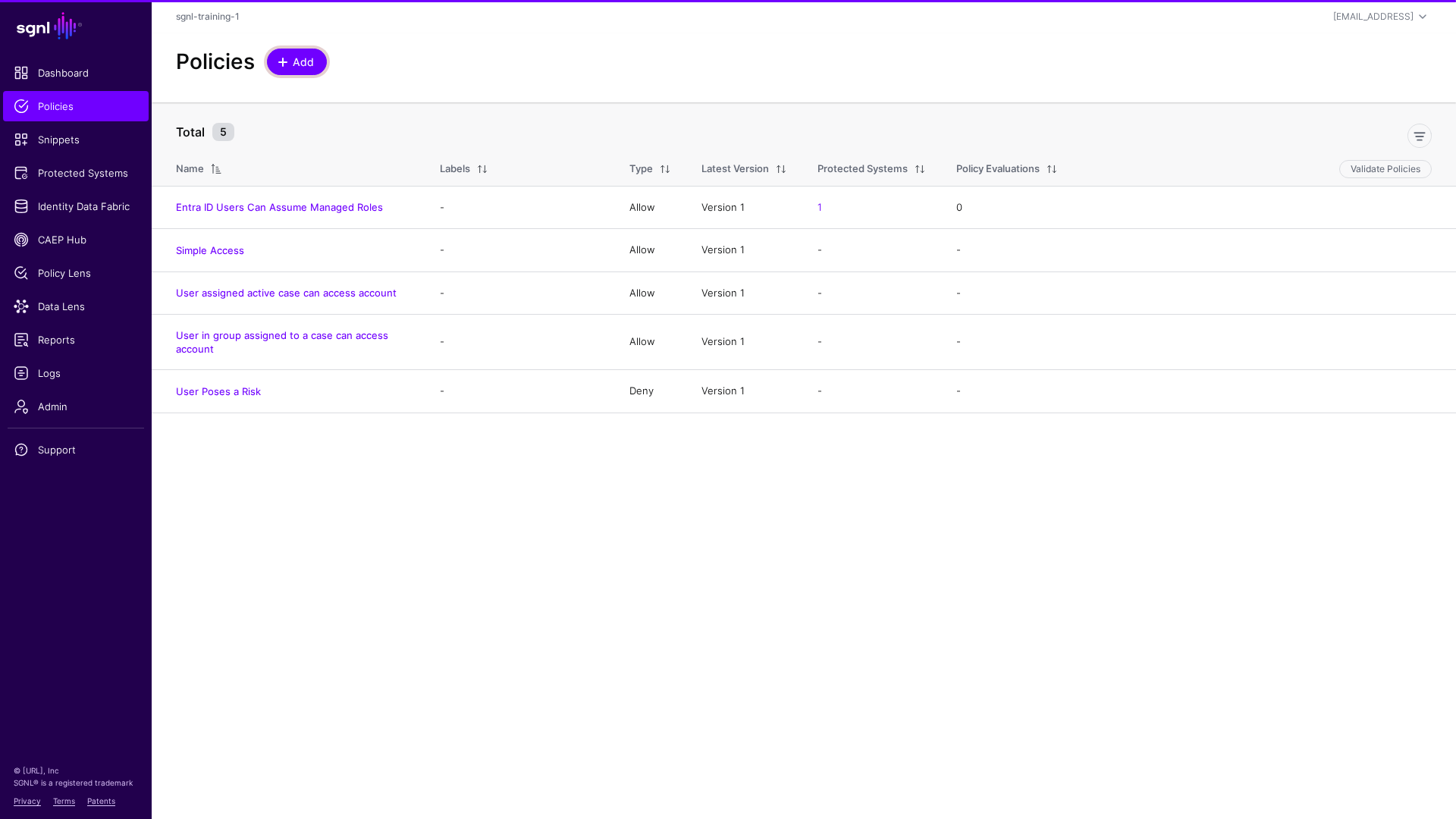
click at [298, 62] on span "Add" at bounding box center [304, 62] width 25 height 16
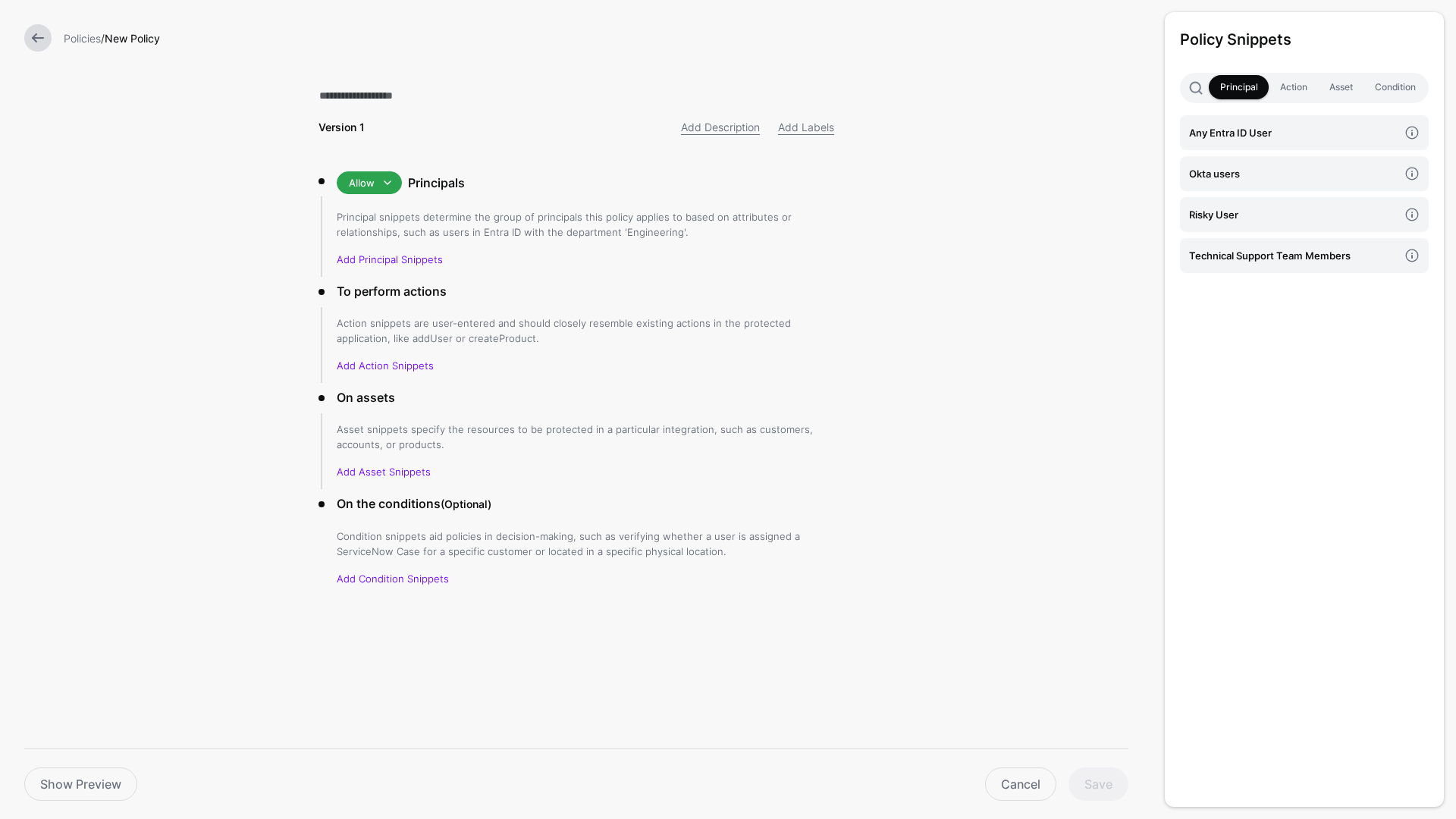
click at [30, 40] on link at bounding box center [38, 38] width 27 height 27
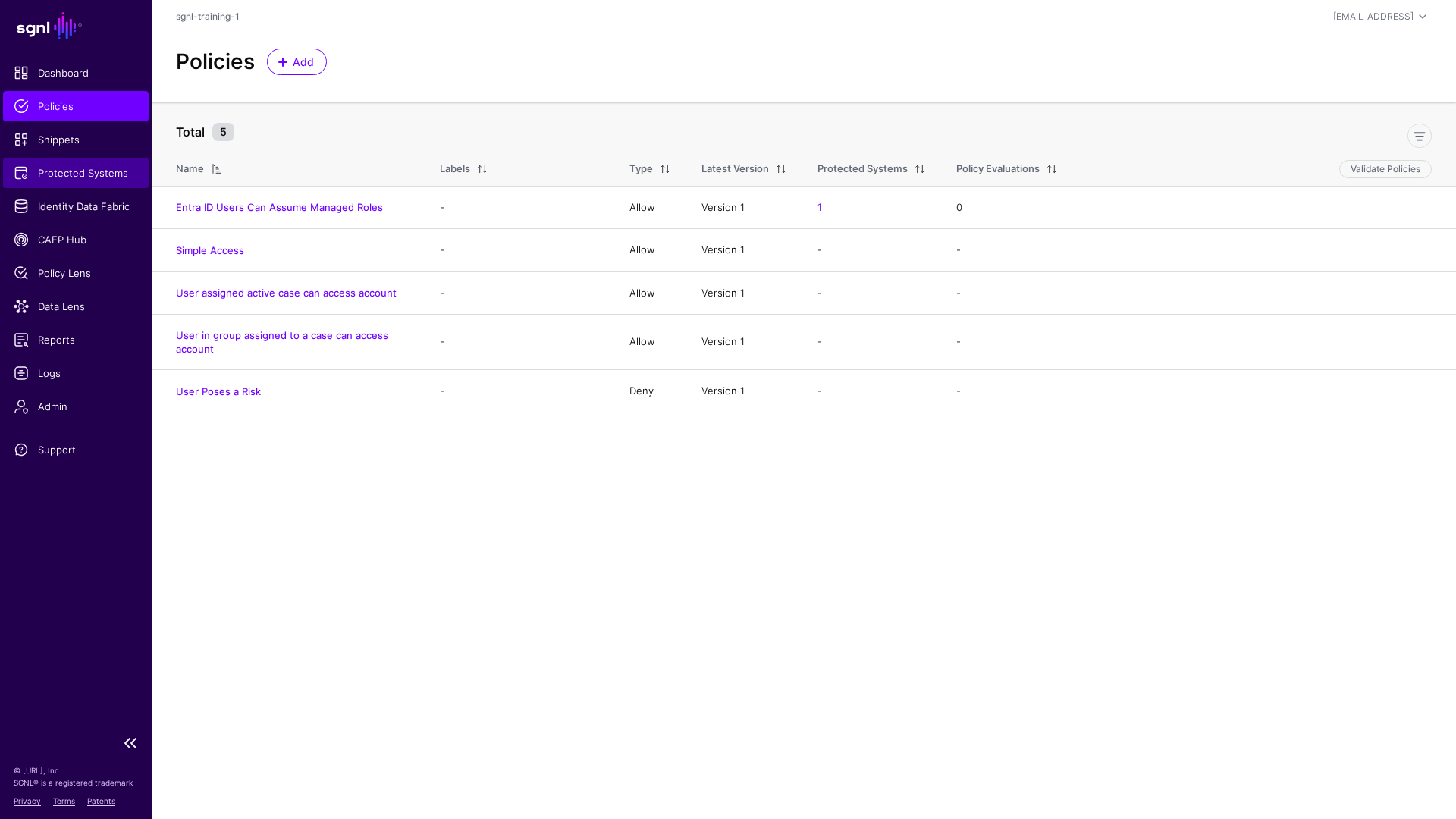
click at [88, 172] on span "Protected Systems" at bounding box center [76, 173] width 125 height 15
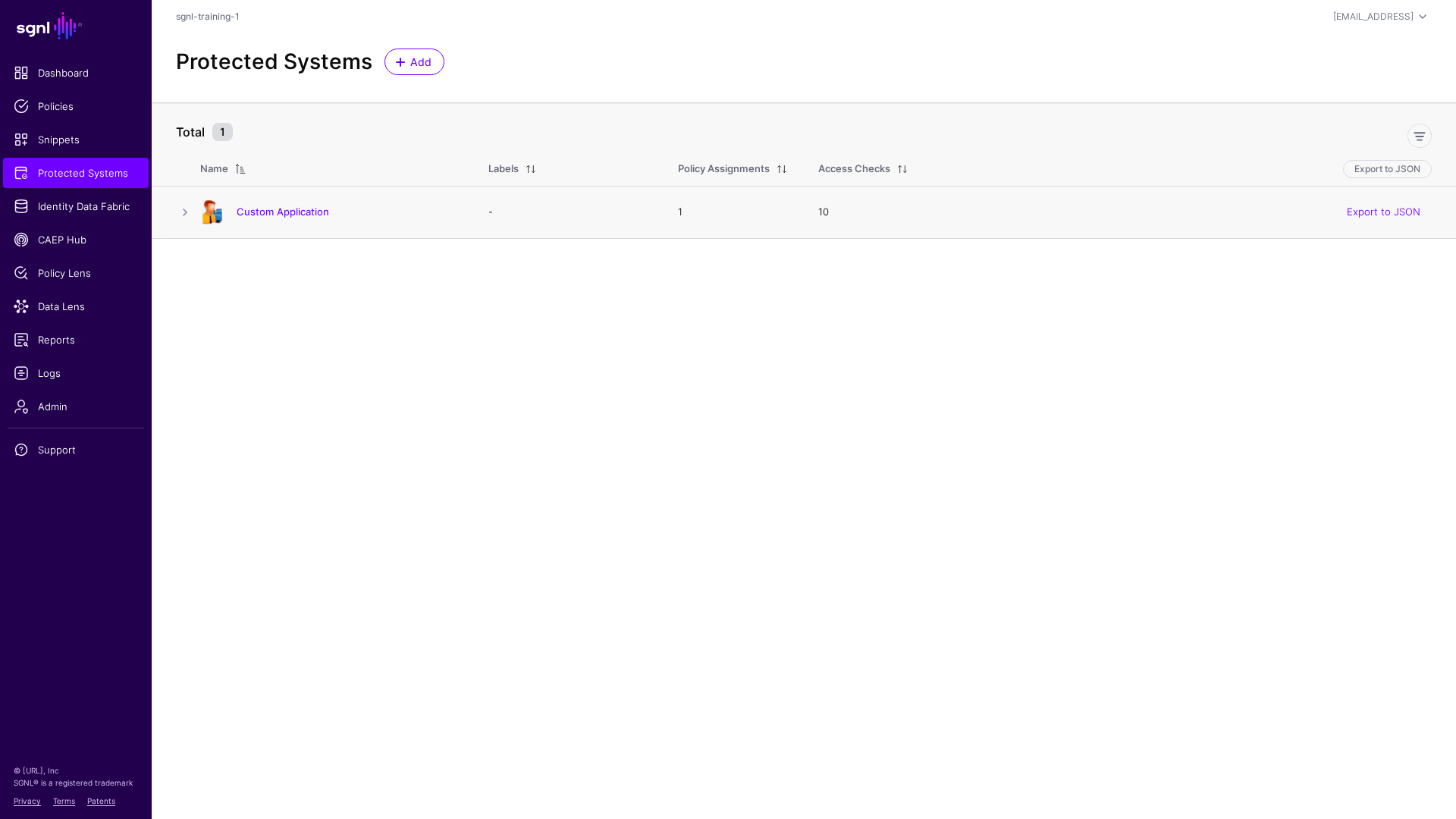
click at [285, 201] on div "Custom Application" at bounding box center [329, 212] width 270 height 24
click at [285, 207] on link "Custom Application" at bounding box center [283, 211] width 93 height 12
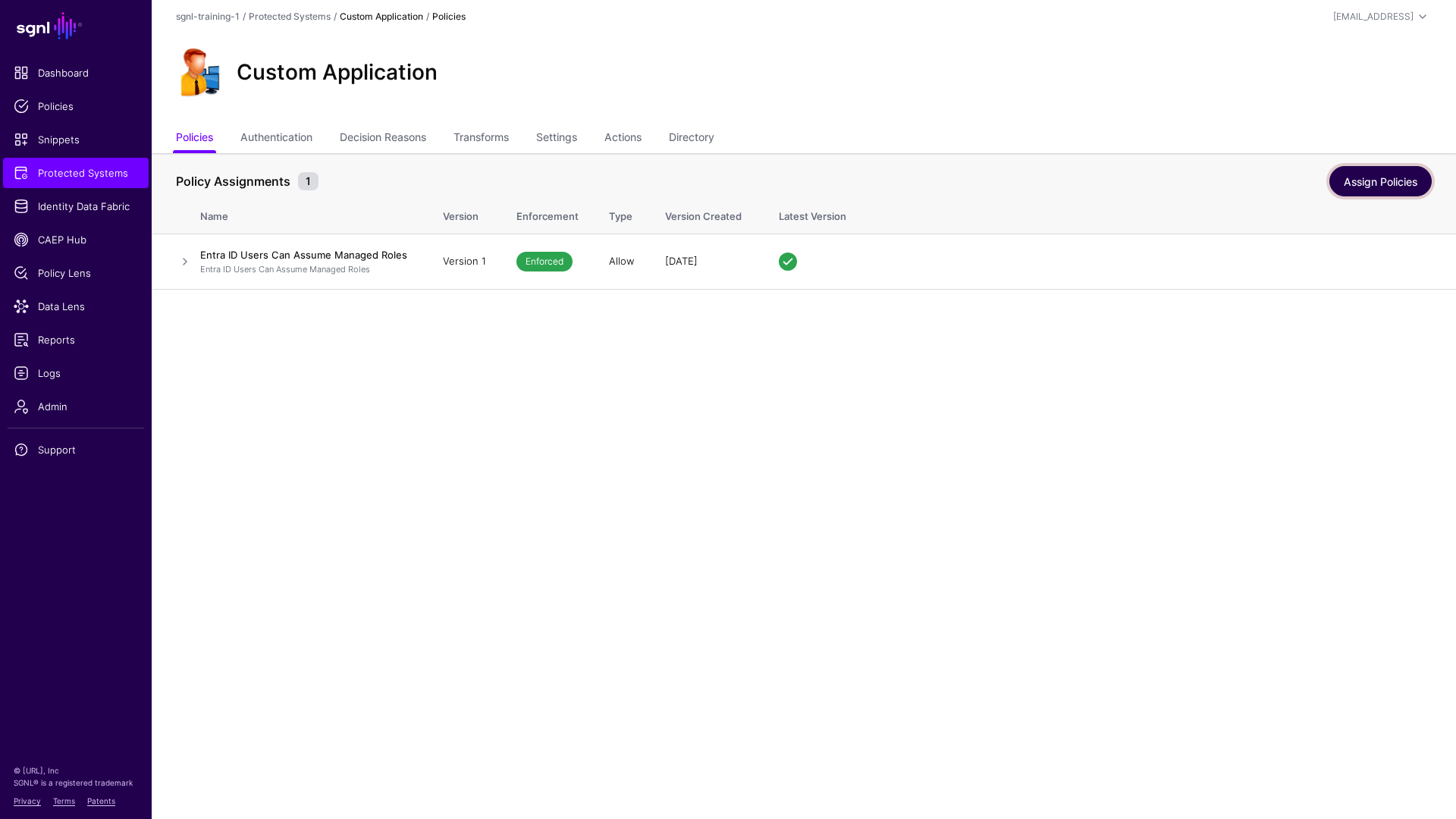
click at [1375, 181] on link "Assign Policies" at bounding box center [1381, 181] width 103 height 30
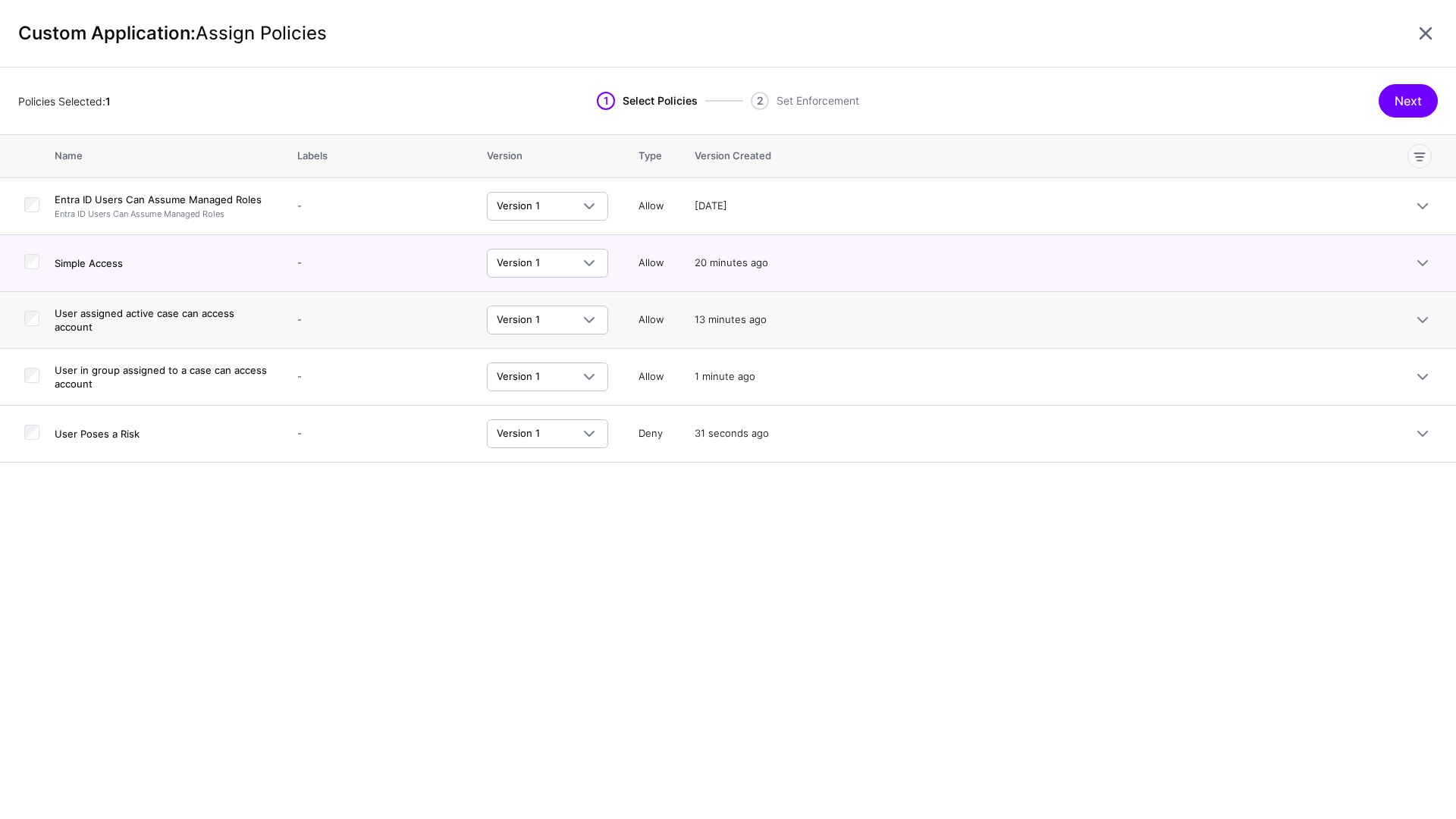
drag, startPoint x: 35, startPoint y: 307, endPoint x: 35, endPoint y: 330, distance: 23.0
click at [35, 307] on td at bounding box center [27, 321] width 55 height 57
click at [34, 325] on div at bounding box center [32, 320] width 15 height 19
click at [29, 388] on td at bounding box center [27, 377] width 55 height 57
click at [40, 389] on td at bounding box center [27, 377] width 55 height 57
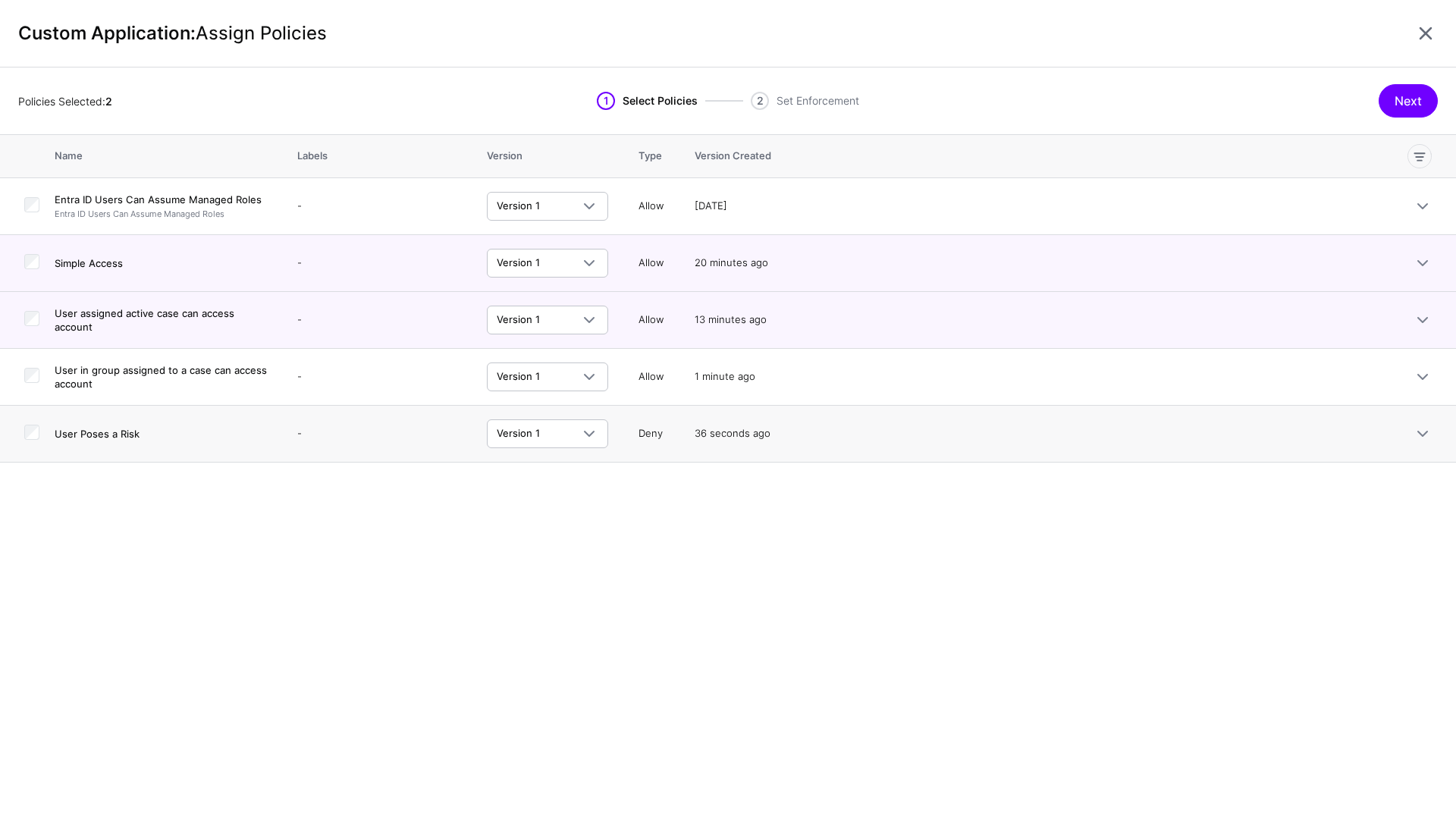
click at [35, 406] on td at bounding box center [27, 435] width 55 height 57
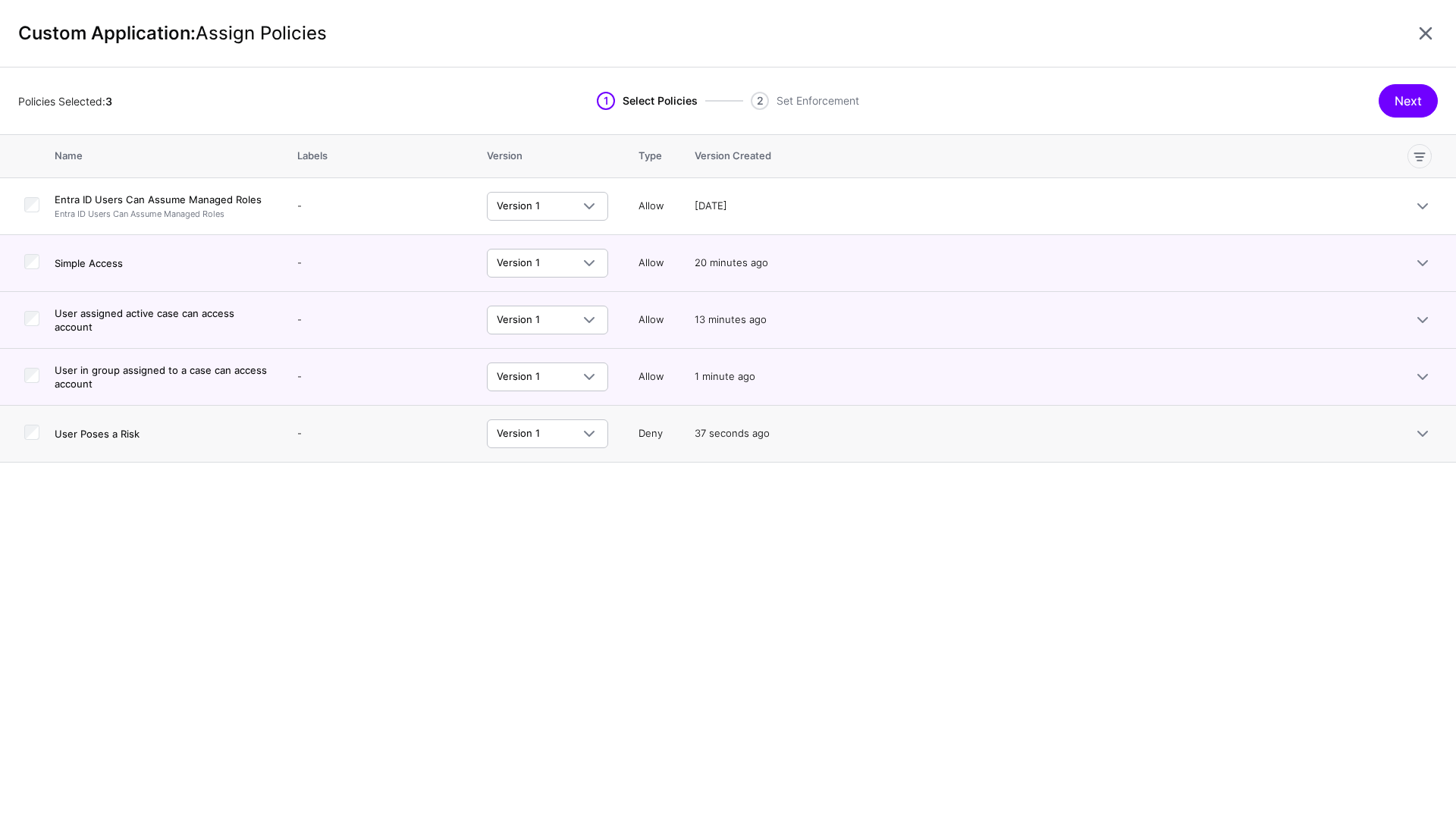
click at [40, 442] on td at bounding box center [27, 435] width 55 height 57
click at [1406, 99] on button "Next" at bounding box center [1409, 101] width 59 height 34
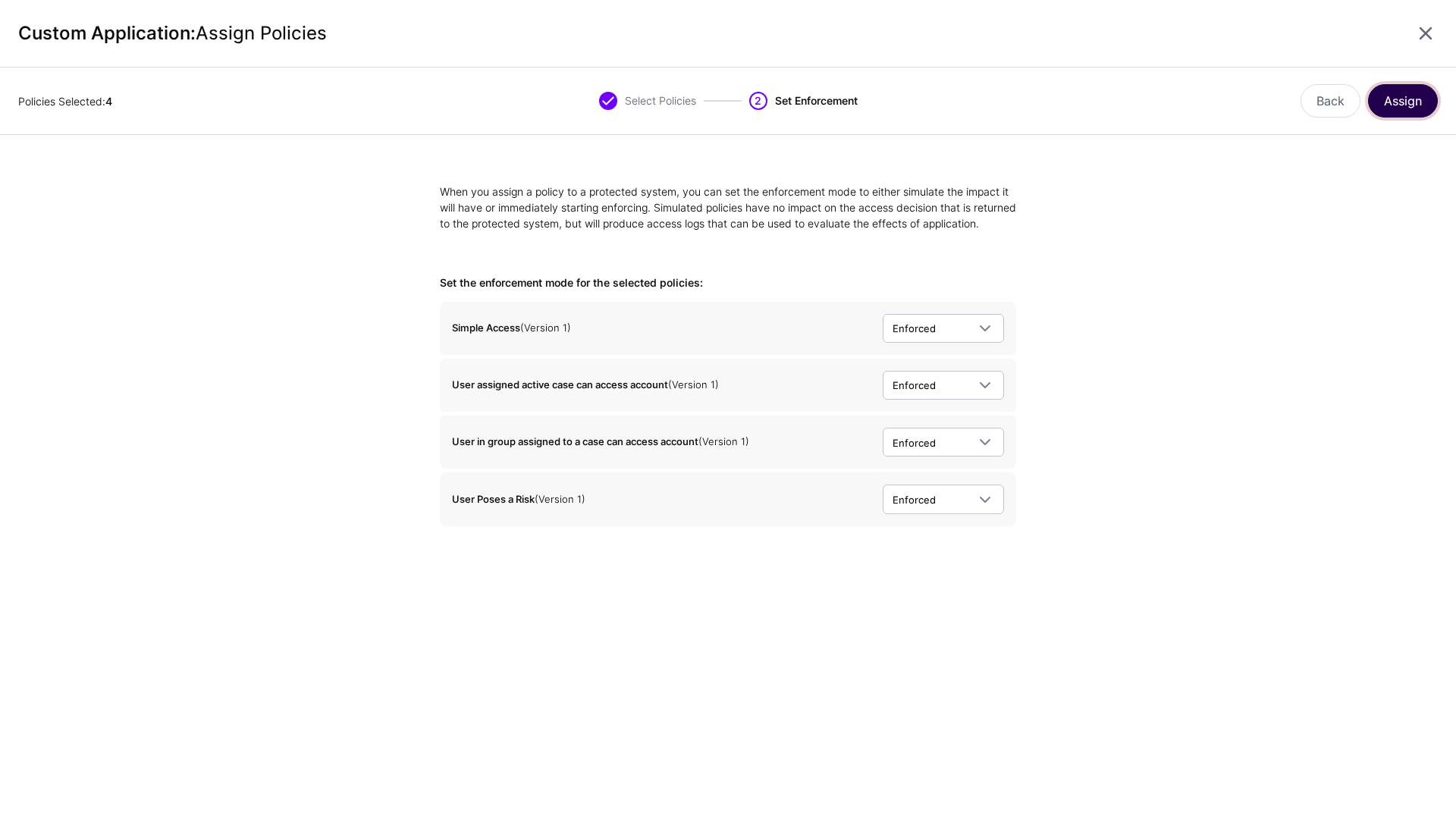
click at [1394, 108] on button "Assign" at bounding box center [1403, 101] width 70 height 34
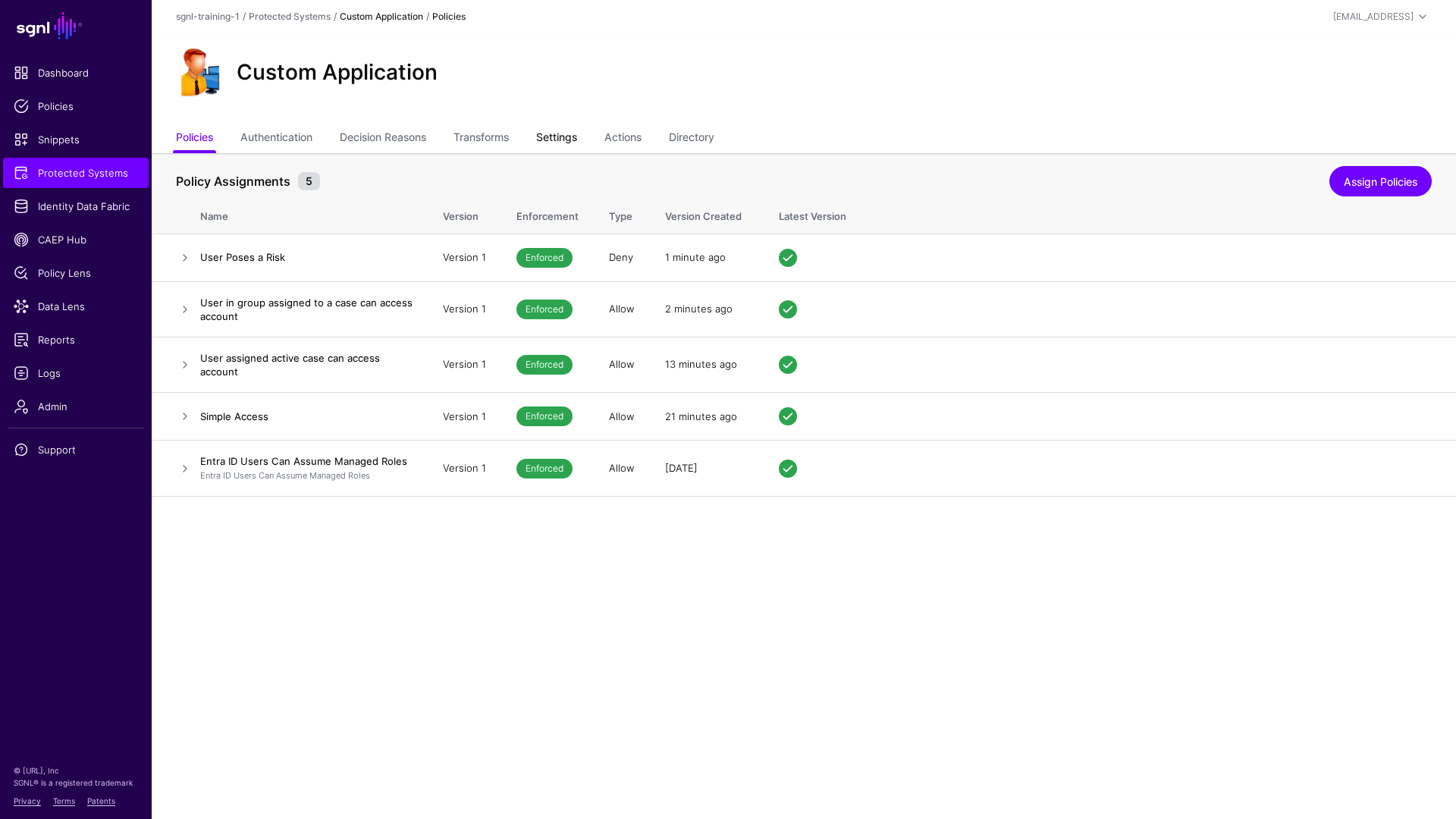
click at [566, 136] on link "Settings" at bounding box center [556, 139] width 41 height 29
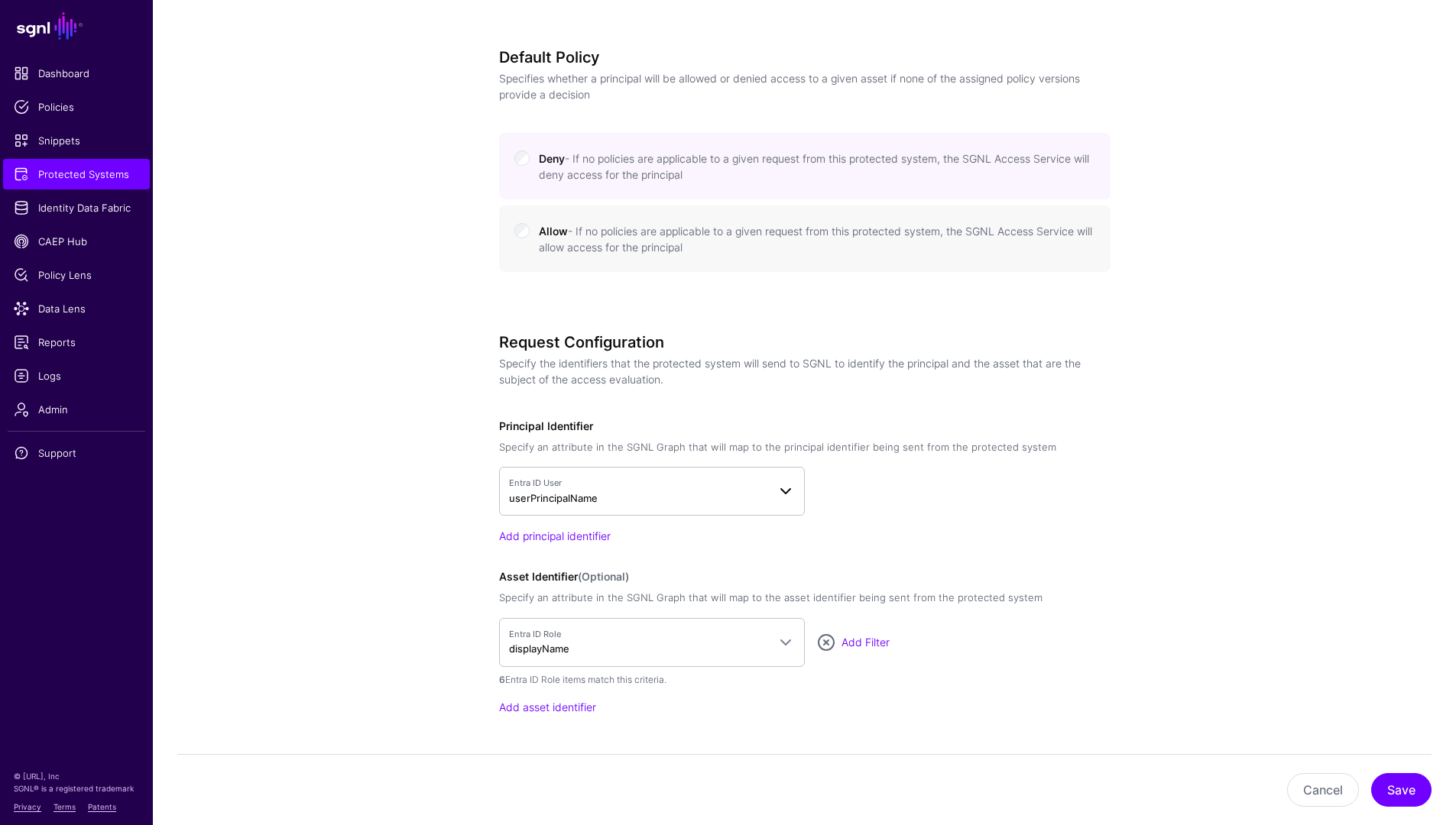
scroll to position [855, 0]
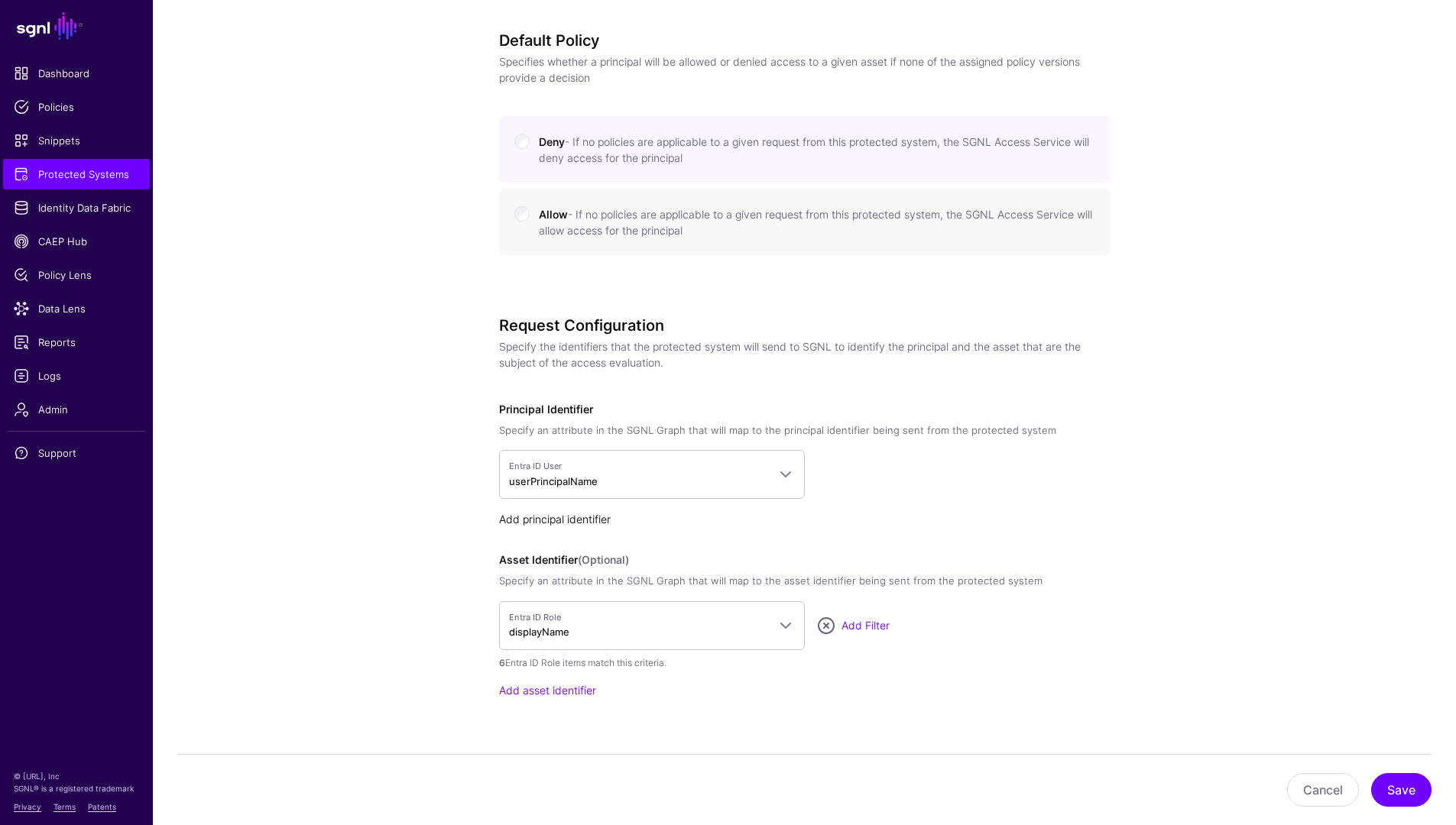
click at [555, 518] on link "Add principal identifier" at bounding box center [554, 519] width 111 height 13
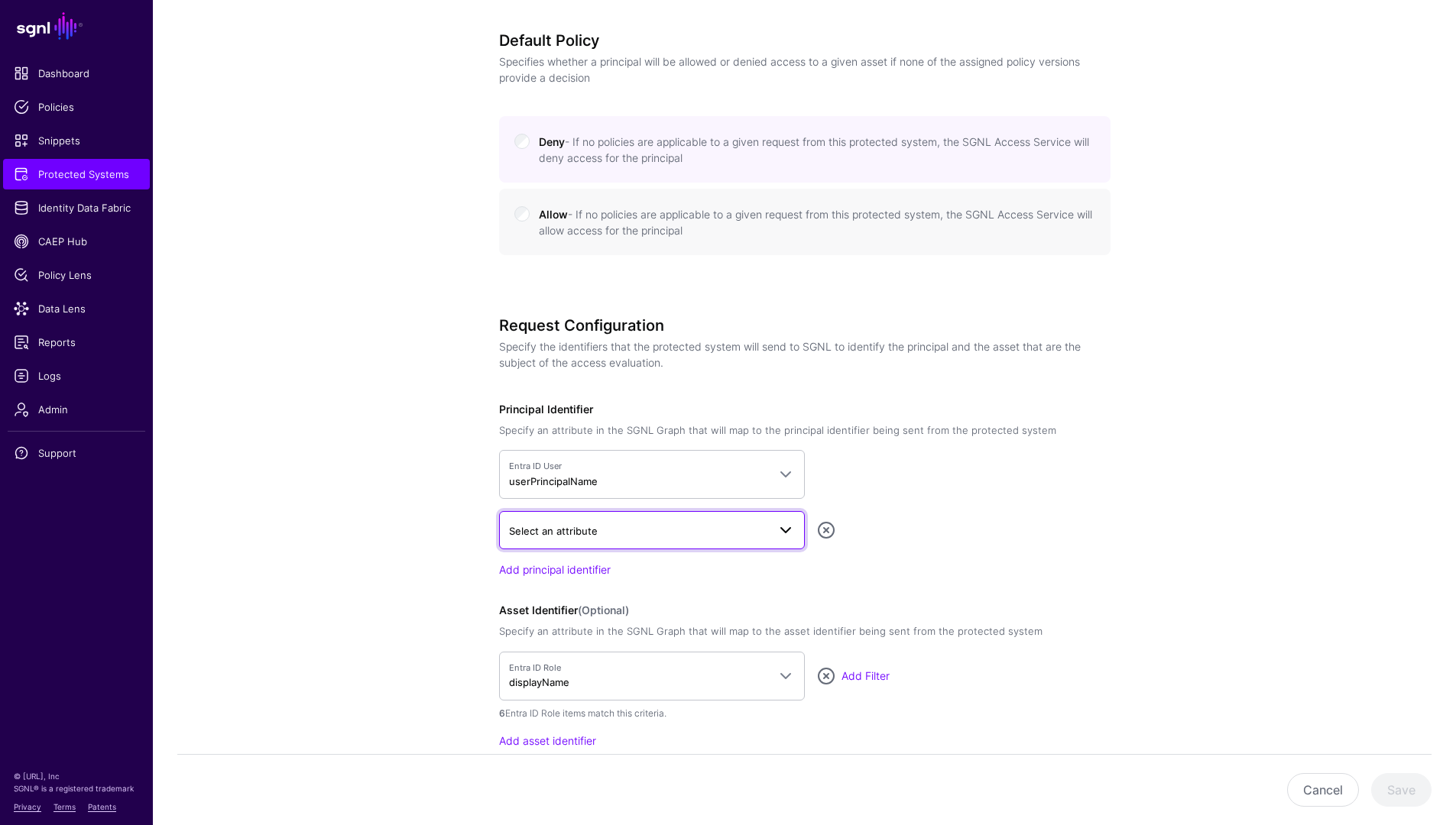
click at [570, 528] on span "Select an attribute" at bounding box center [554, 530] width 88 height 12
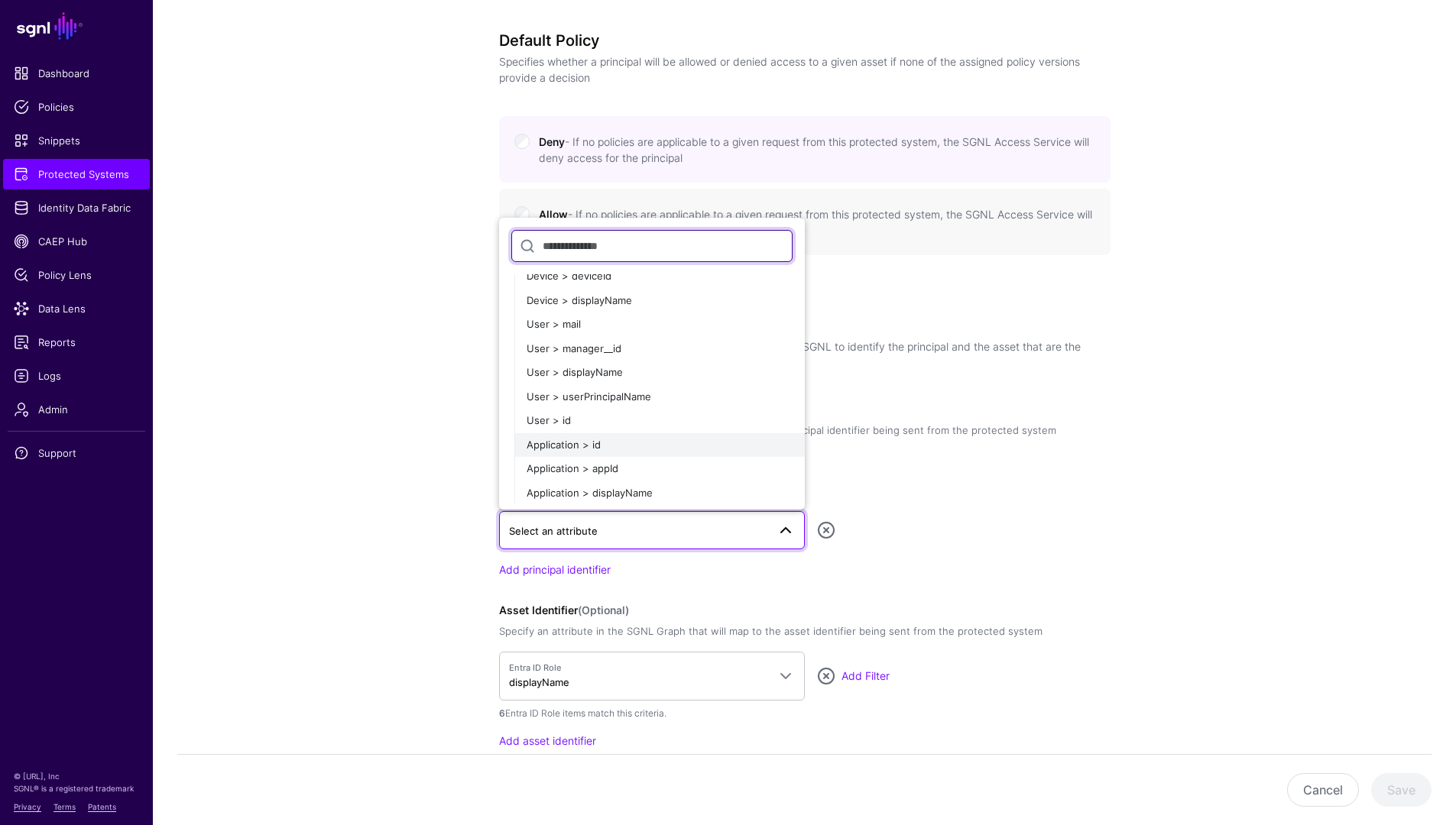
scroll to position [701, 0]
click at [603, 255] on input "text" at bounding box center [651, 246] width 281 height 32
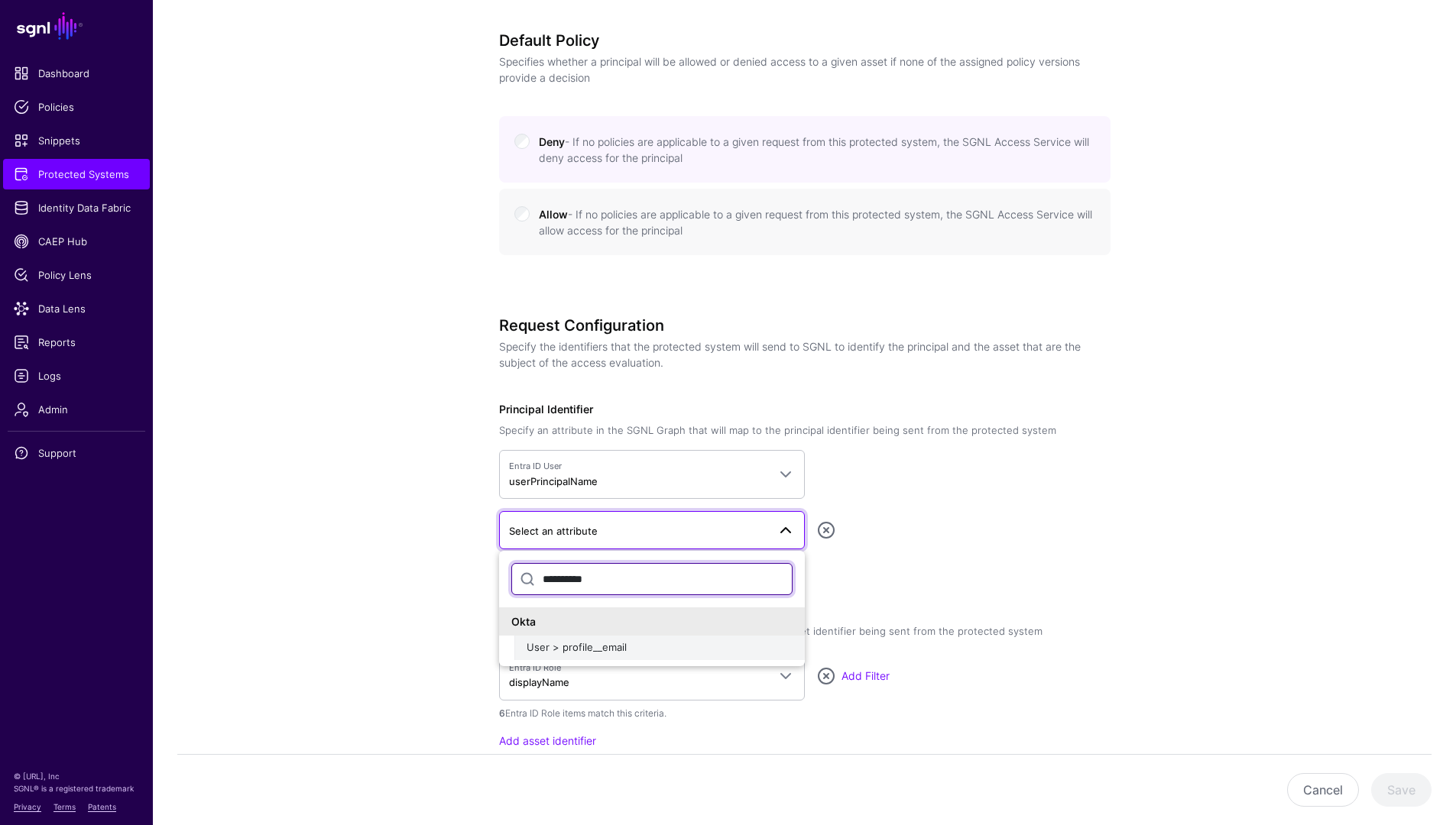
type input "**********"
click at [598, 654] on div "User > profile__email" at bounding box center [659, 648] width 266 height 15
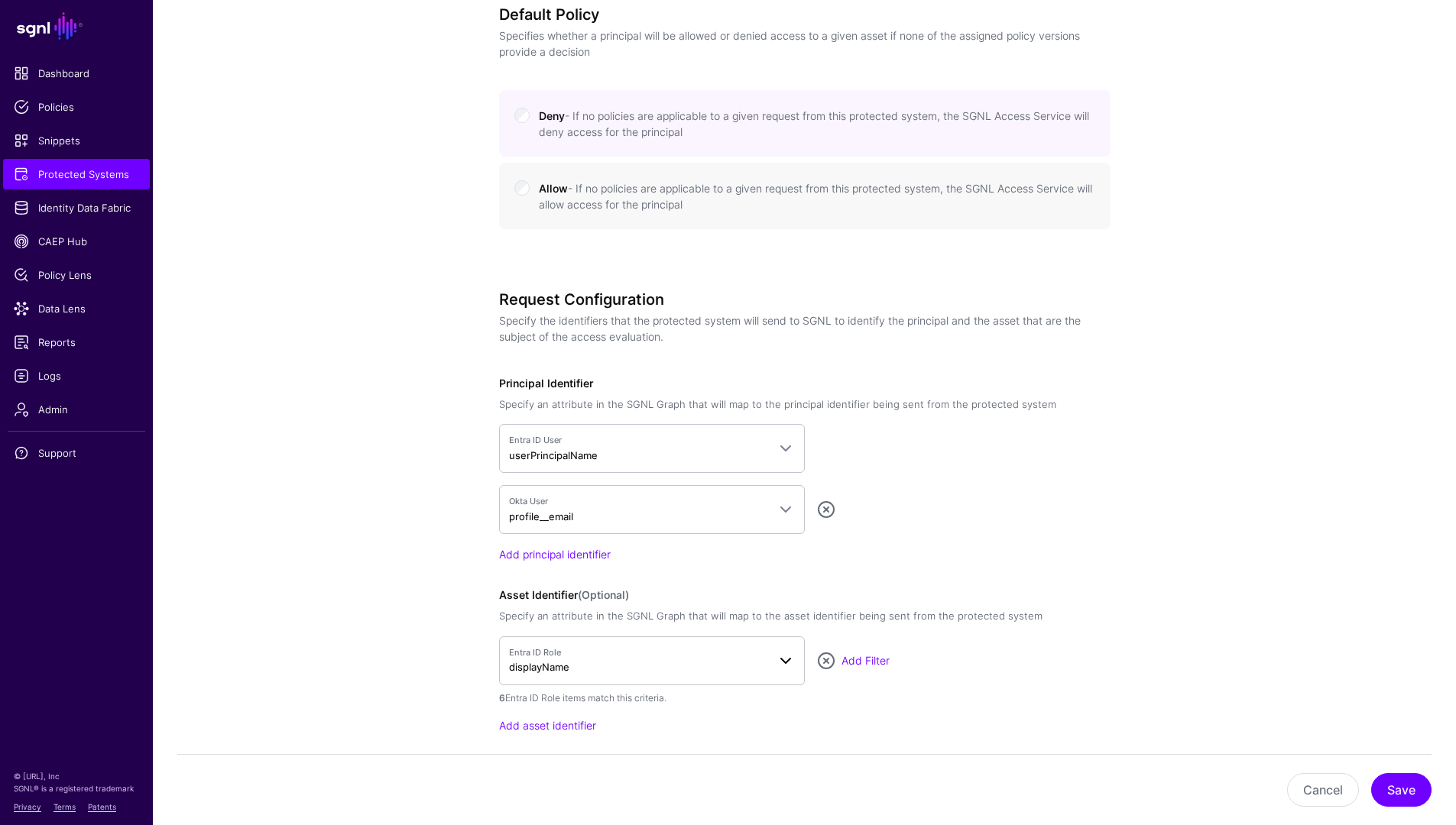
scroll to position [994, 0]
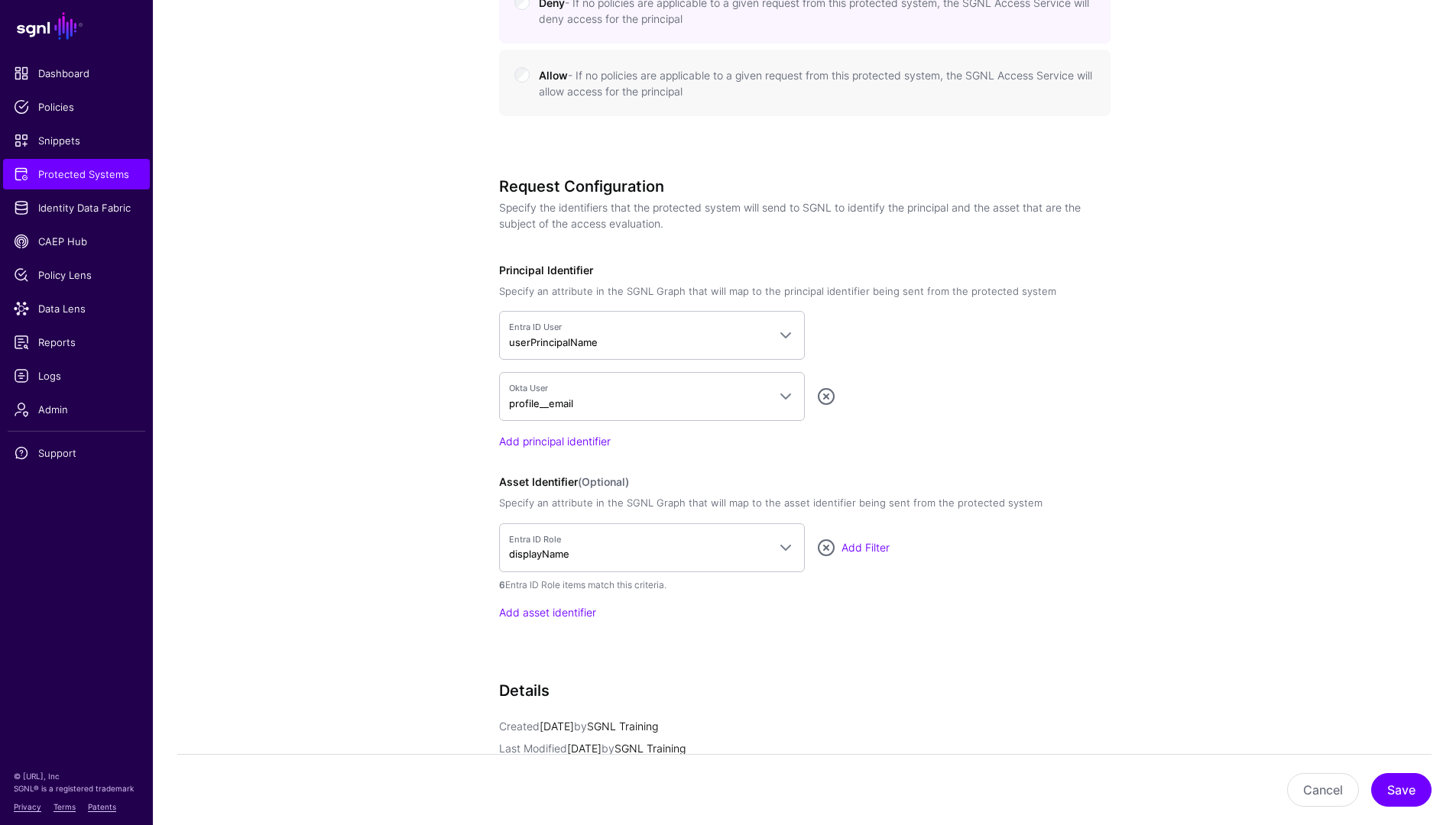
click at [548, 619] on div "Add asset identifier" at bounding box center [805, 612] width 611 height 16
click at [532, 616] on link "Add asset identifier" at bounding box center [548, 612] width 97 height 13
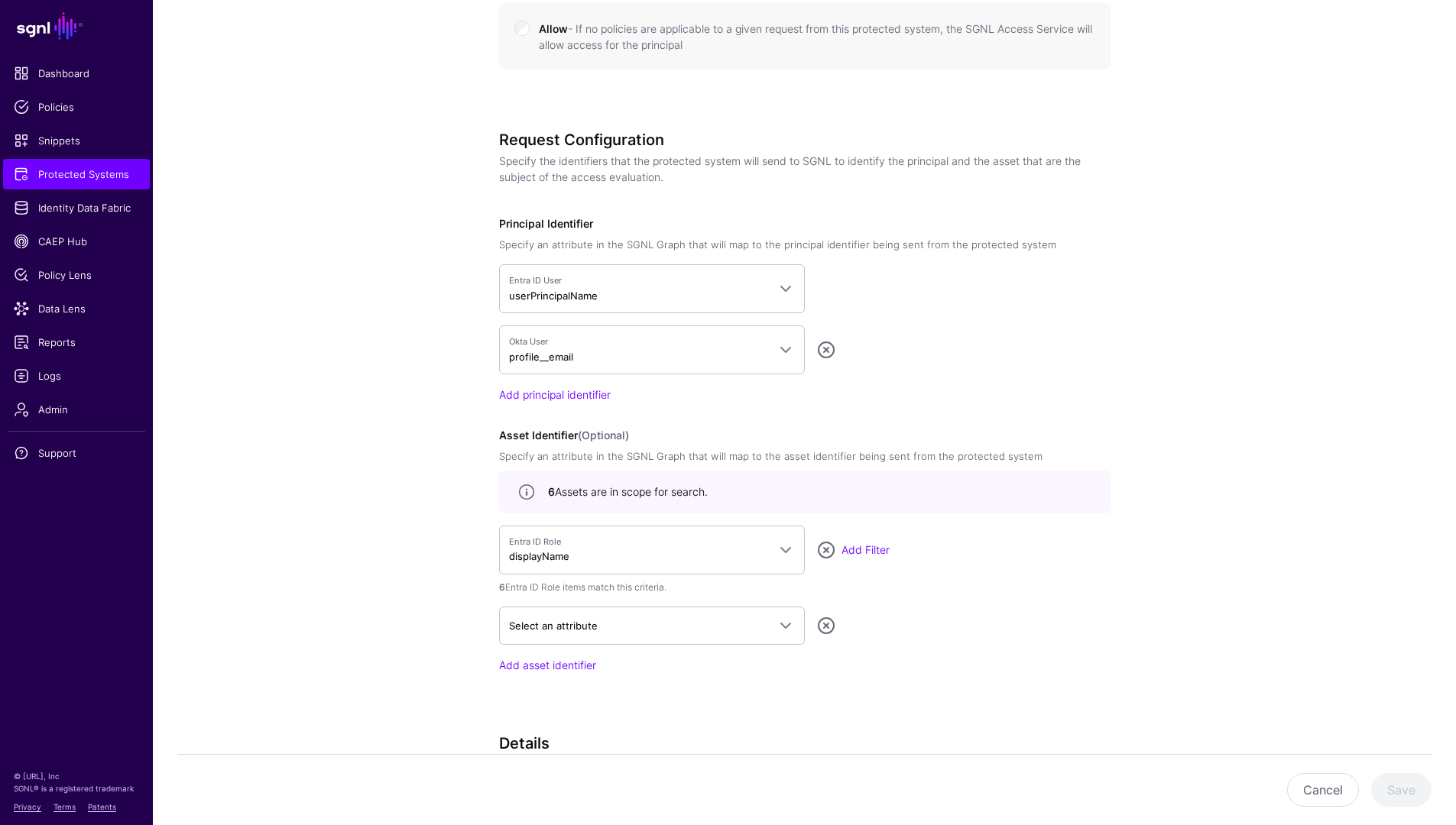
scroll to position [1042, 0]
click at [583, 626] on span "Select an attribute" at bounding box center [554, 624] width 88 height 12
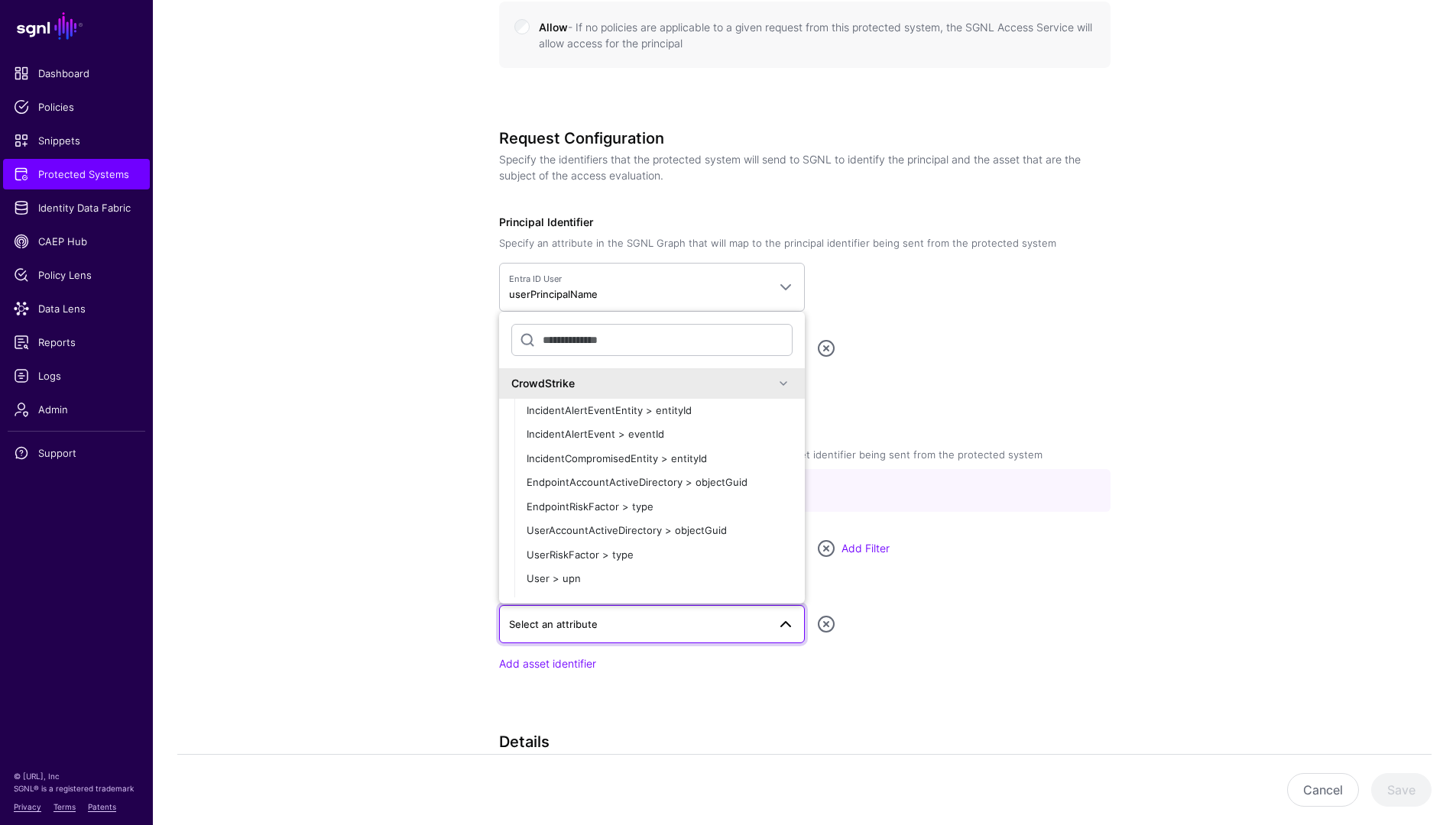
click at [596, 391] on div "CrowdStrike" at bounding box center [651, 384] width 281 height 19
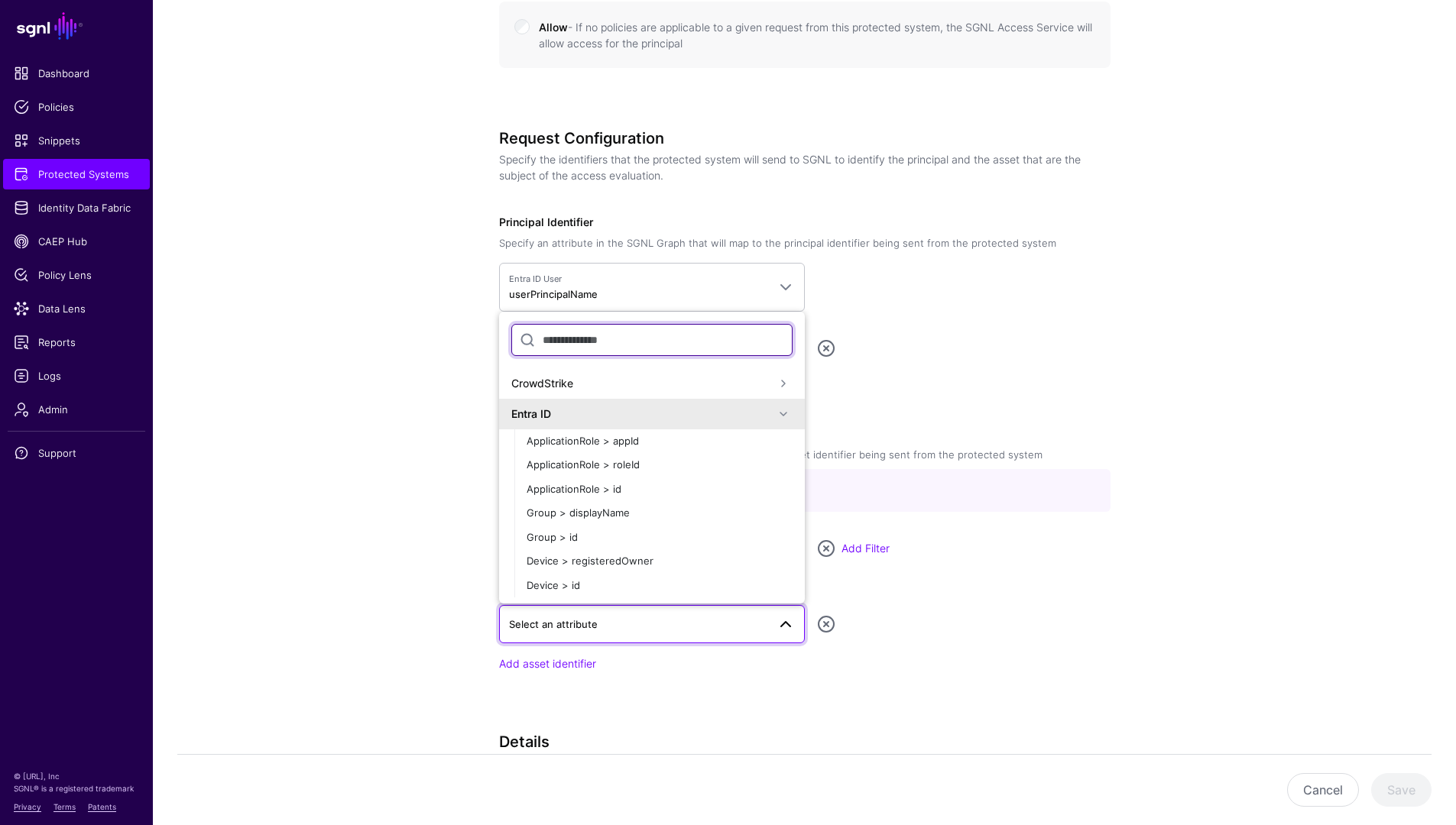
click at [606, 335] on input "text" at bounding box center [651, 340] width 281 height 32
type input "******"
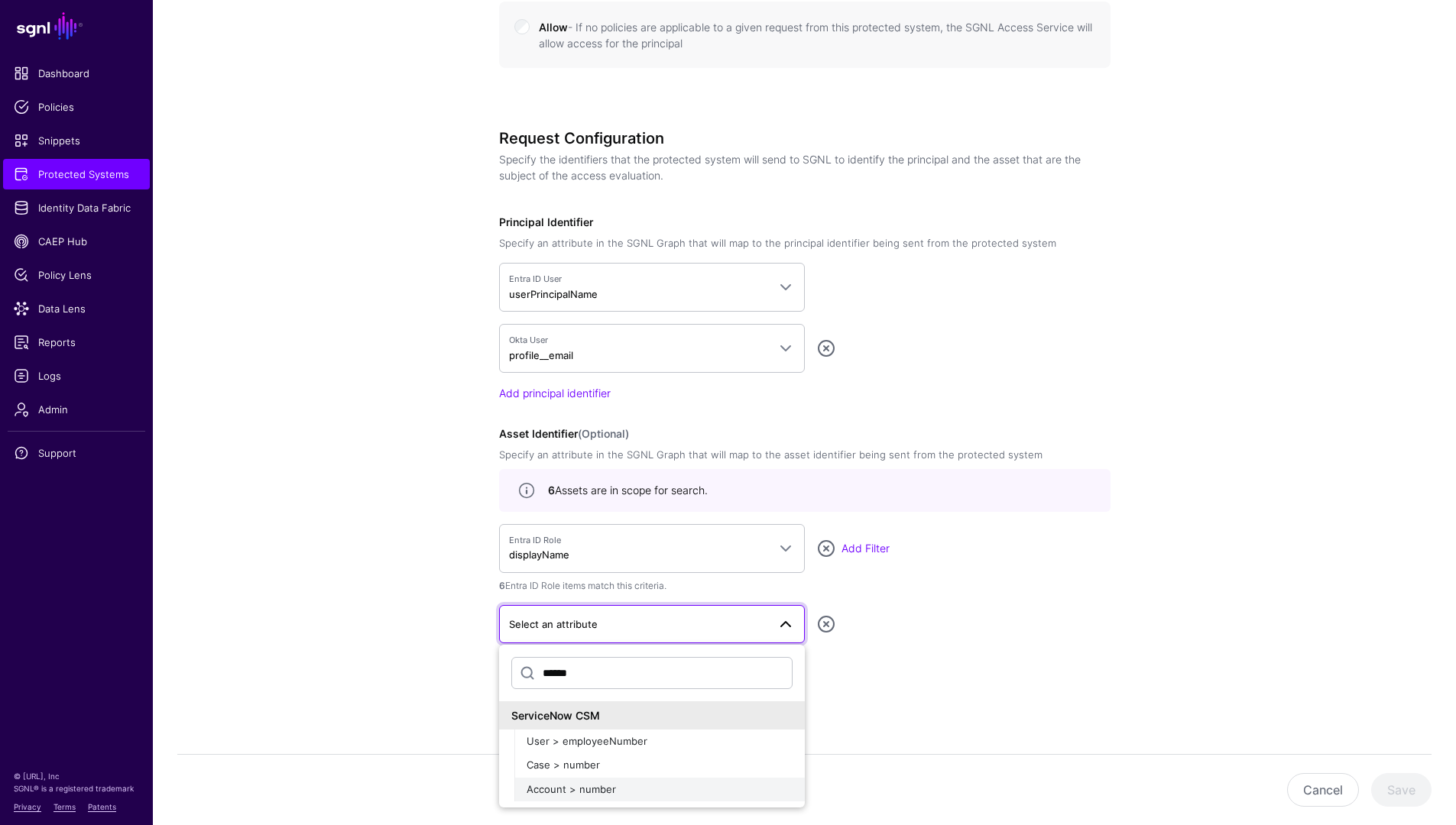
click at [682, 781] on button "Account > number" at bounding box center [660, 789] width 290 height 25
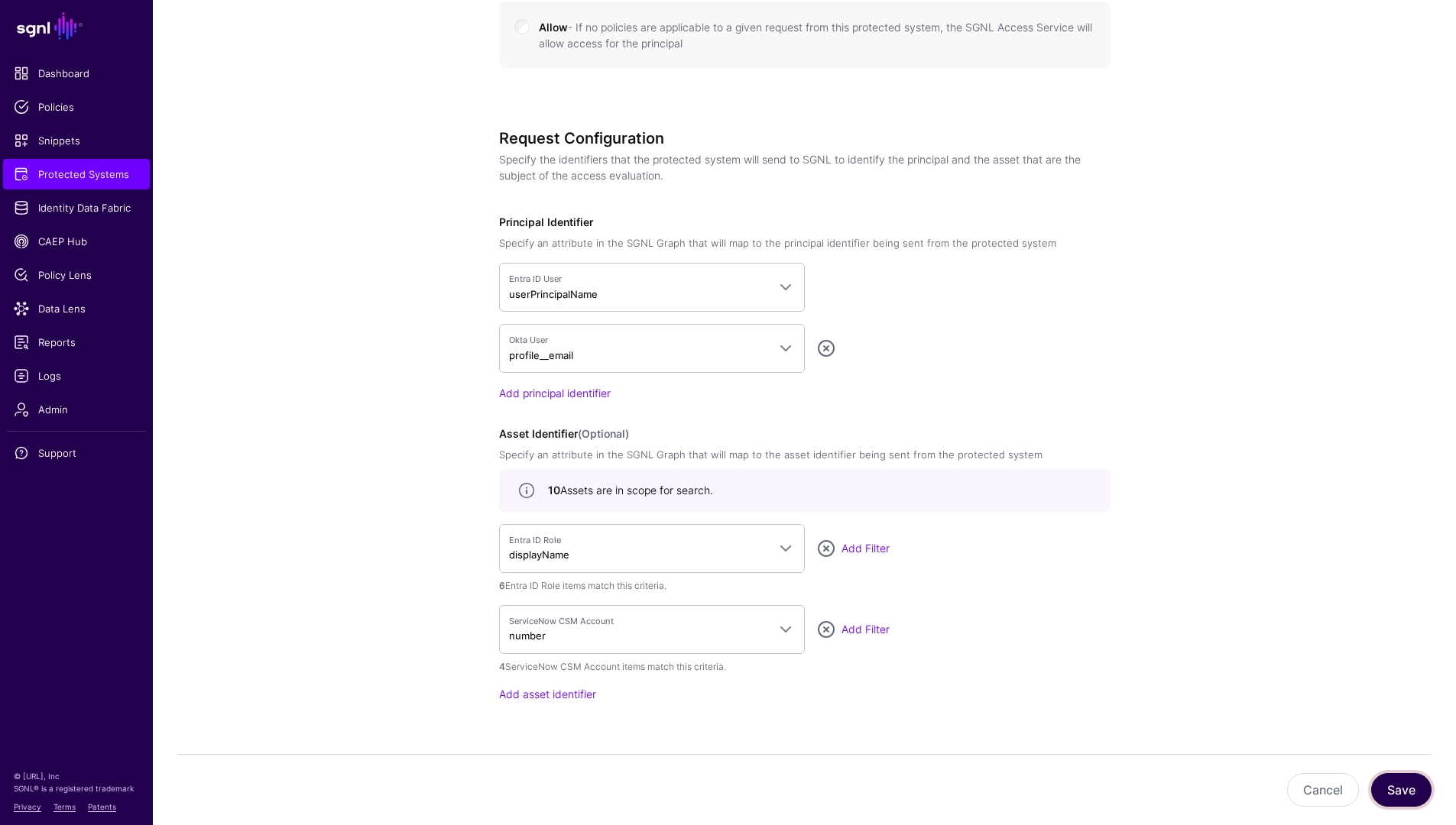
click at [1406, 785] on button "Save" at bounding box center [1401, 790] width 60 height 34
click at [57, 285] on link "Policy Lens" at bounding box center [76, 275] width 147 height 31
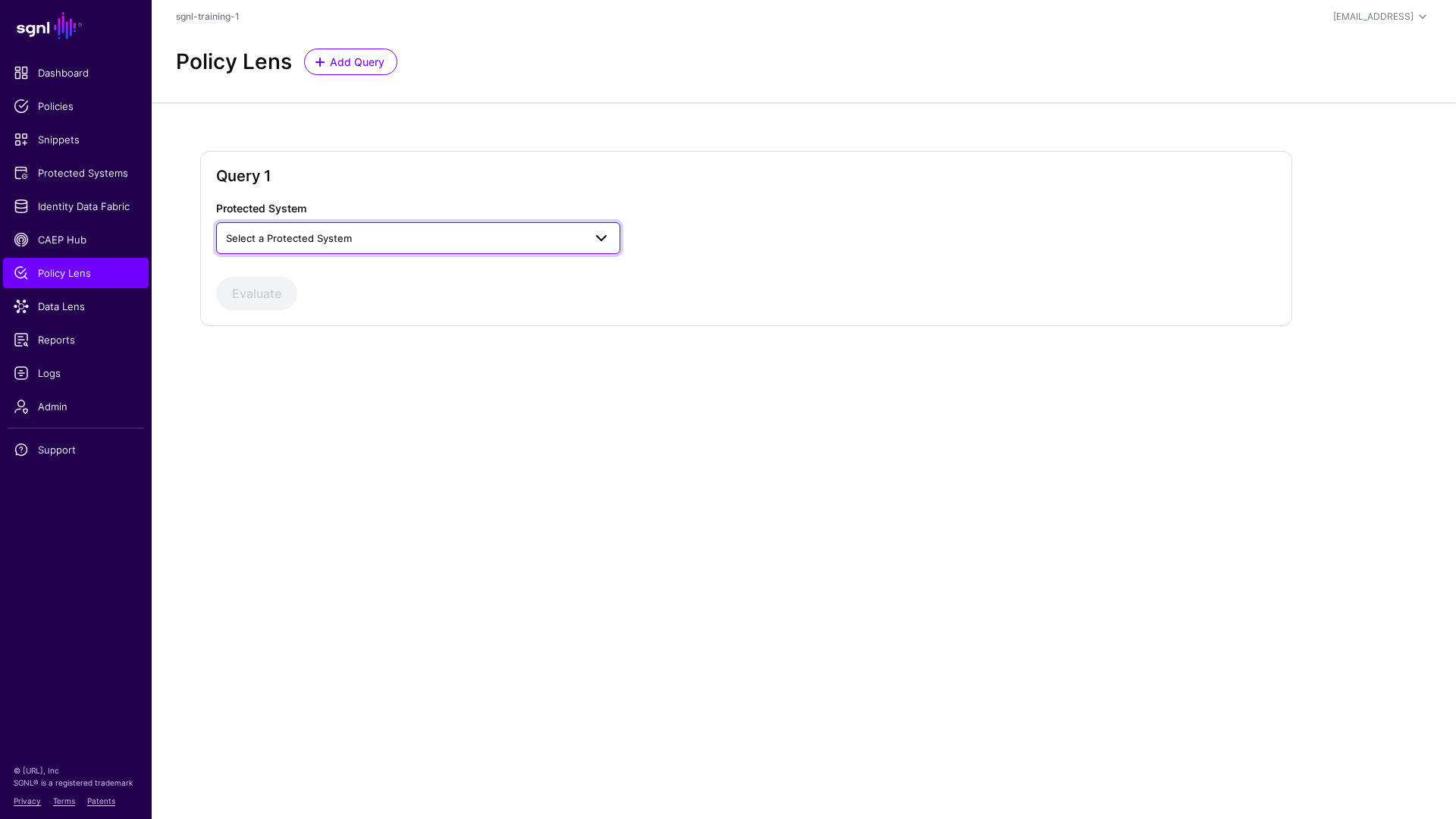
click at [554, 238] on span "Select a Protected System" at bounding box center [404, 238] width 357 height 17
click at [409, 276] on div "Custom Application" at bounding box center [418, 274] width 380 height 15
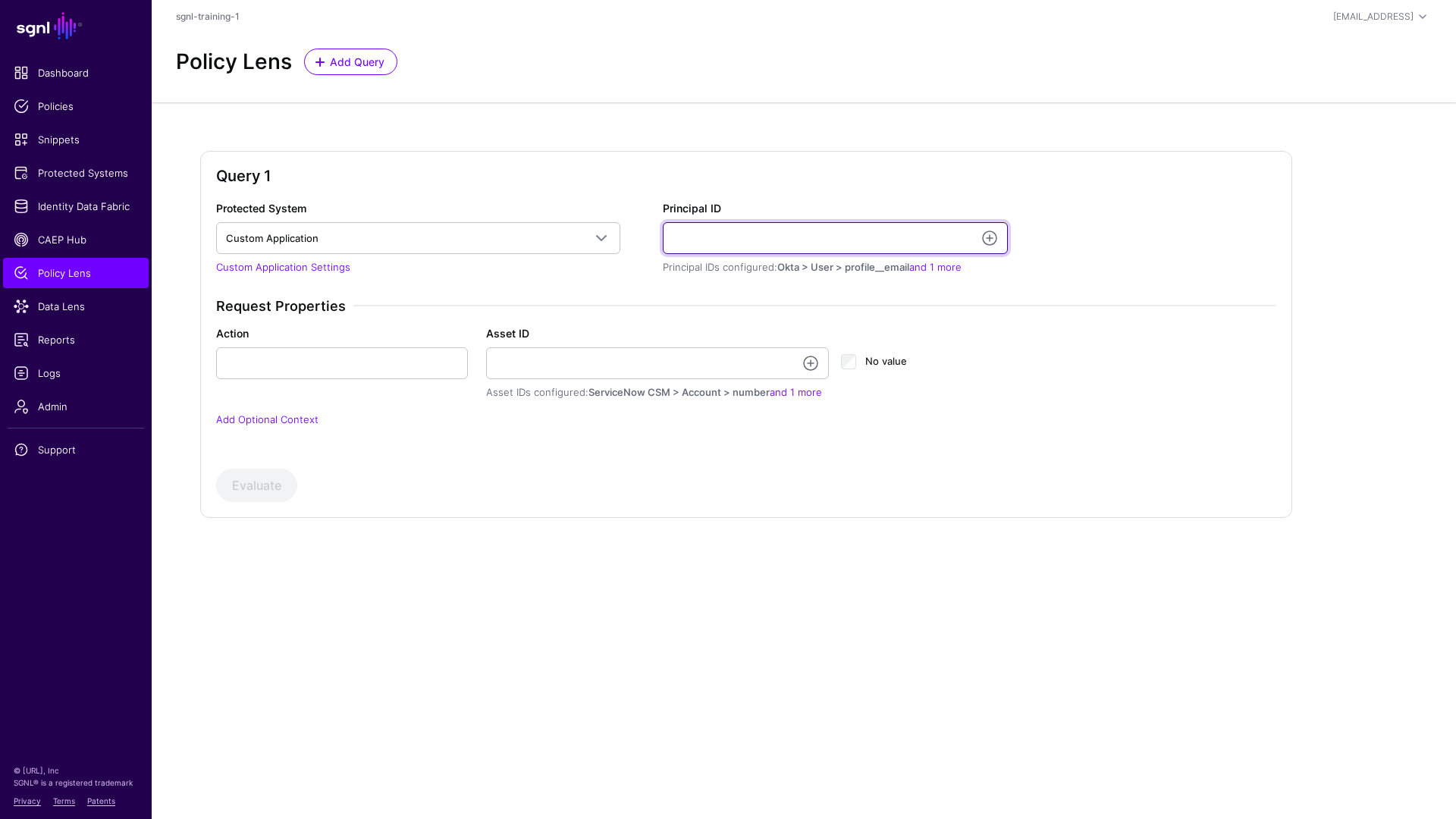
click at [720, 244] on input "Principal ID" at bounding box center [836, 238] width 345 height 32
type input "**********"
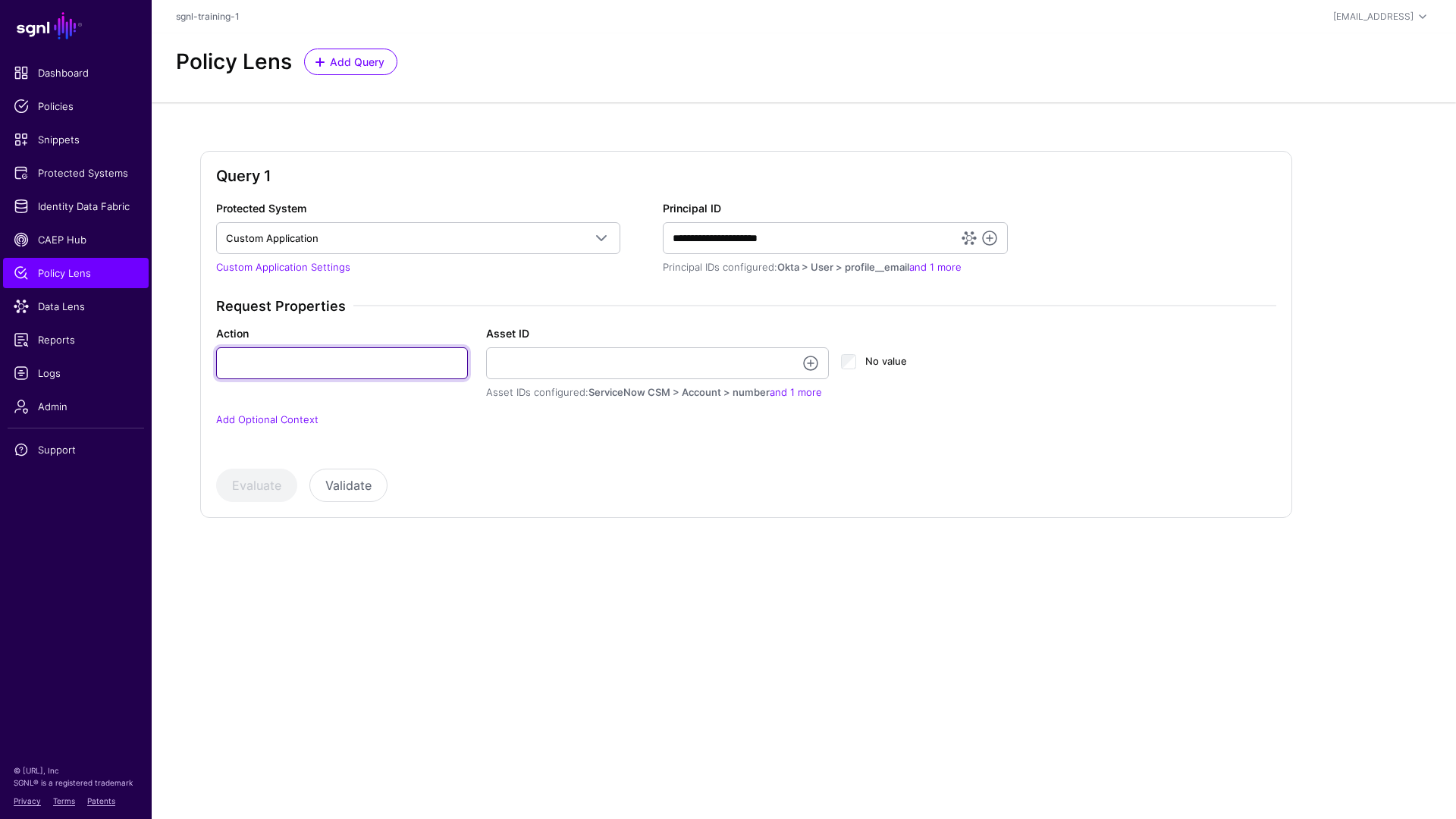
click at [336, 356] on input "Action" at bounding box center [342, 363] width 252 height 32
type input "******"
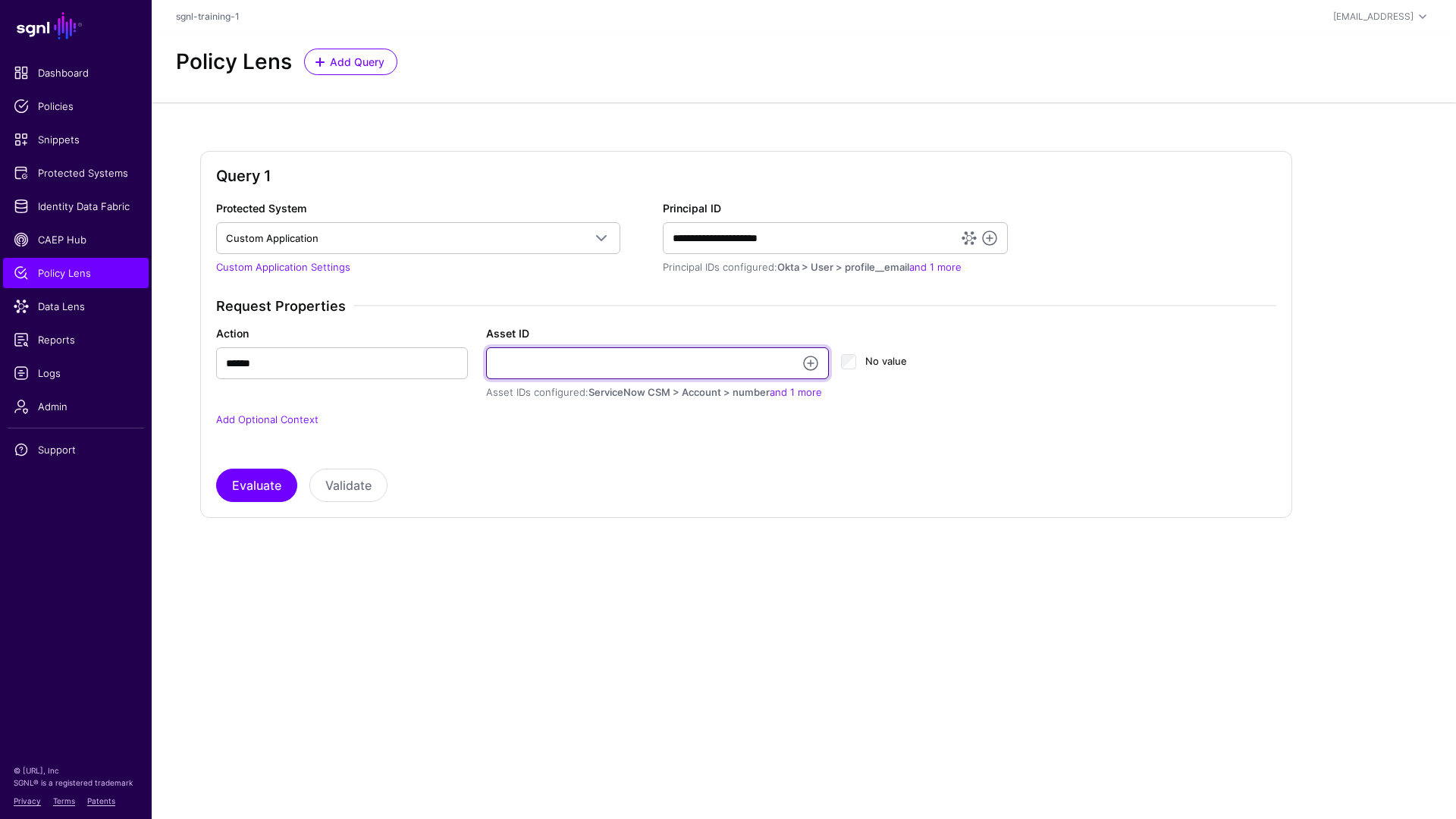
click at [580, 369] on input "Asset ID" at bounding box center [658, 363] width 344 height 32
type input "**********"
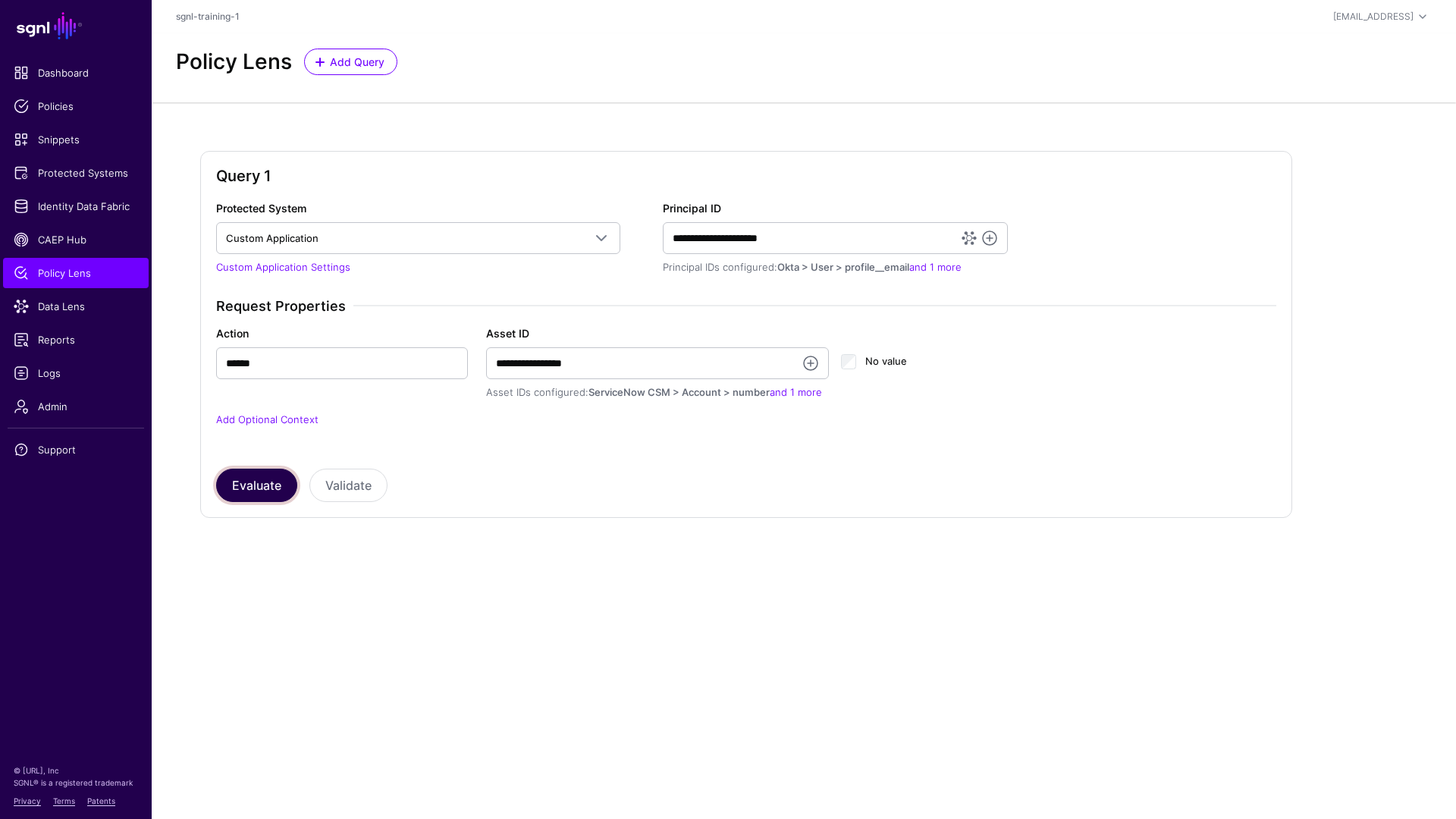
click at [263, 489] on button "Evaluate" at bounding box center [257, 485] width 81 height 34
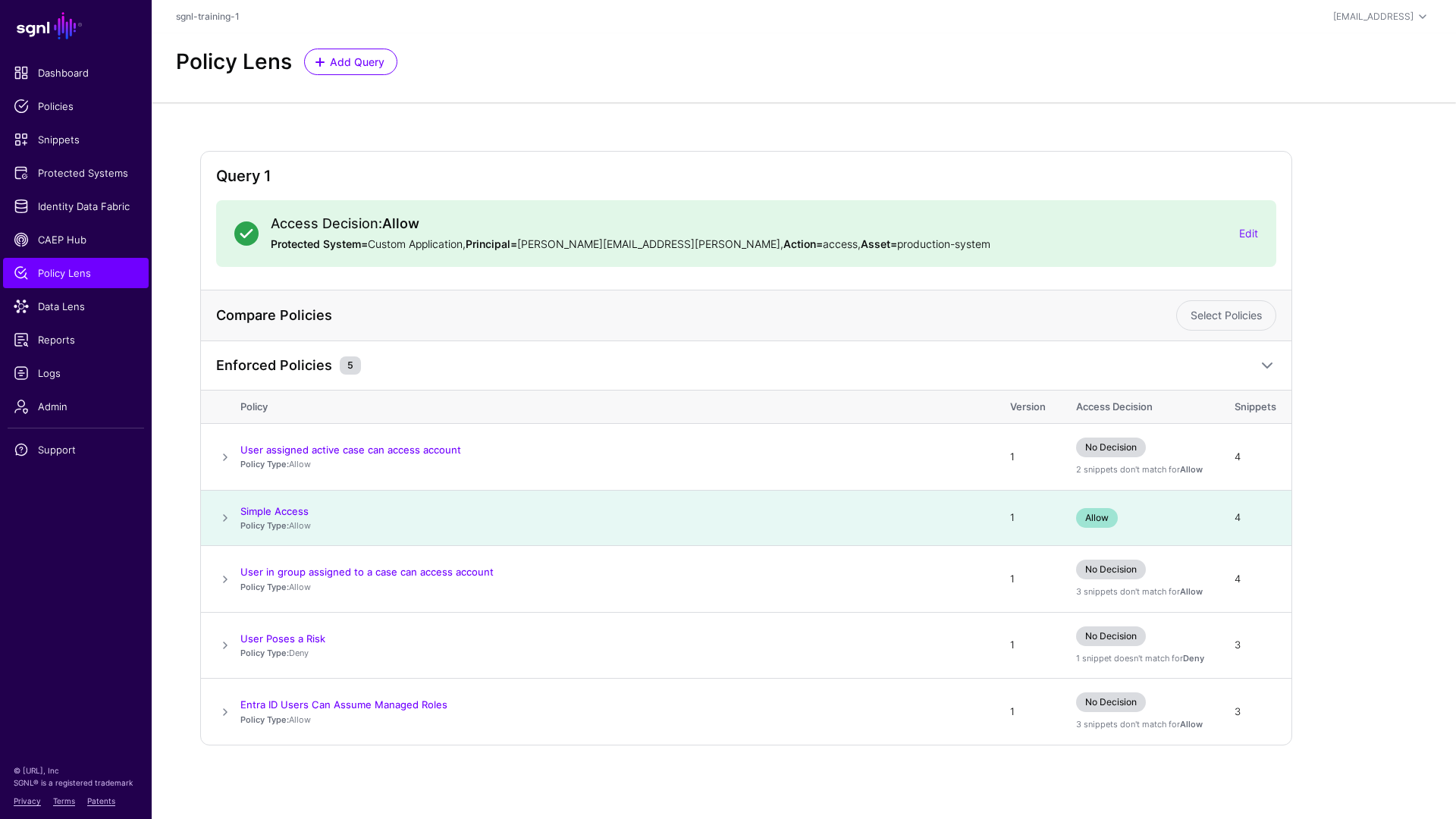
click at [224, 523] on span at bounding box center [226, 518] width 19 height 19
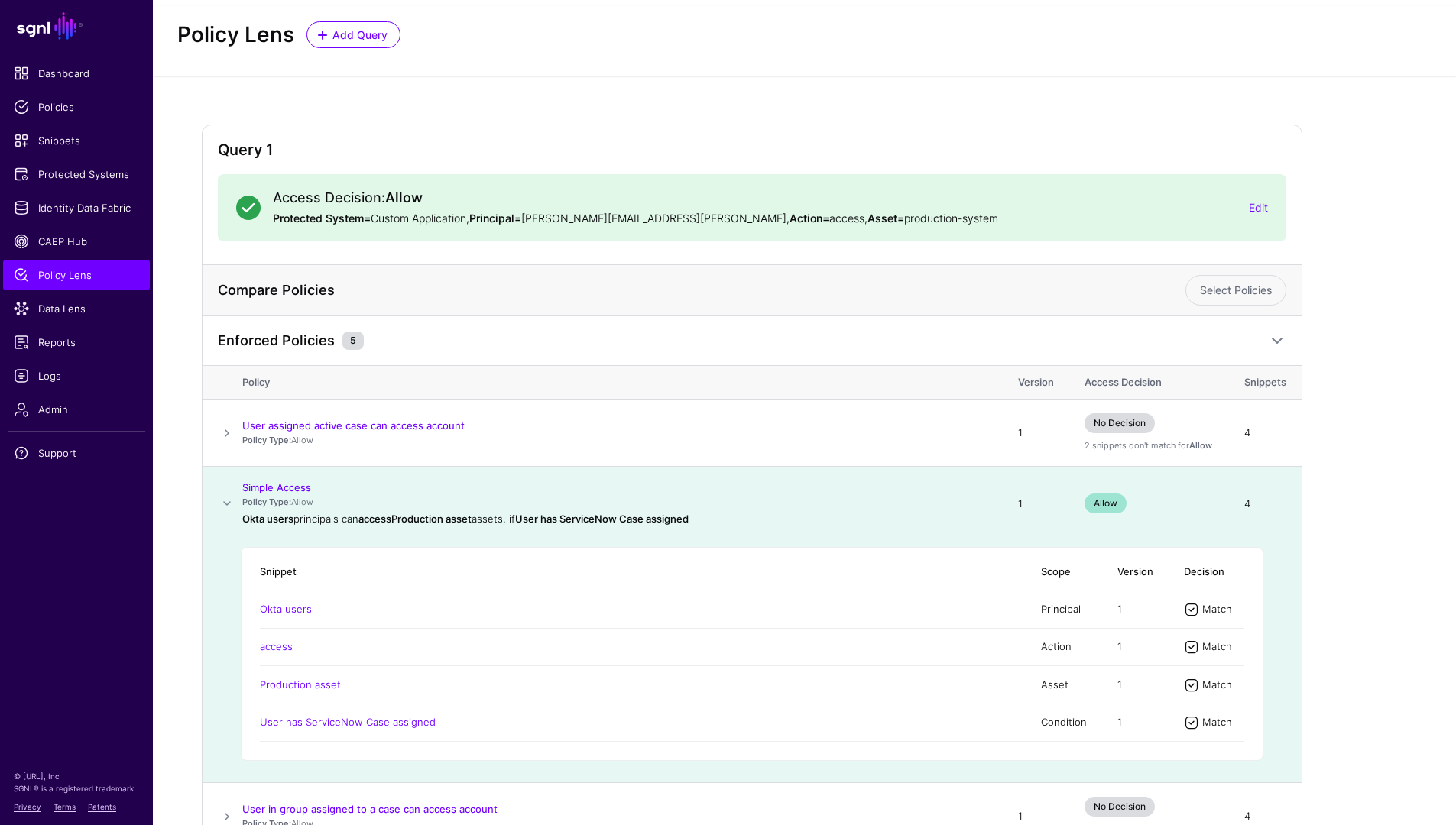
scroll to position [113, 0]
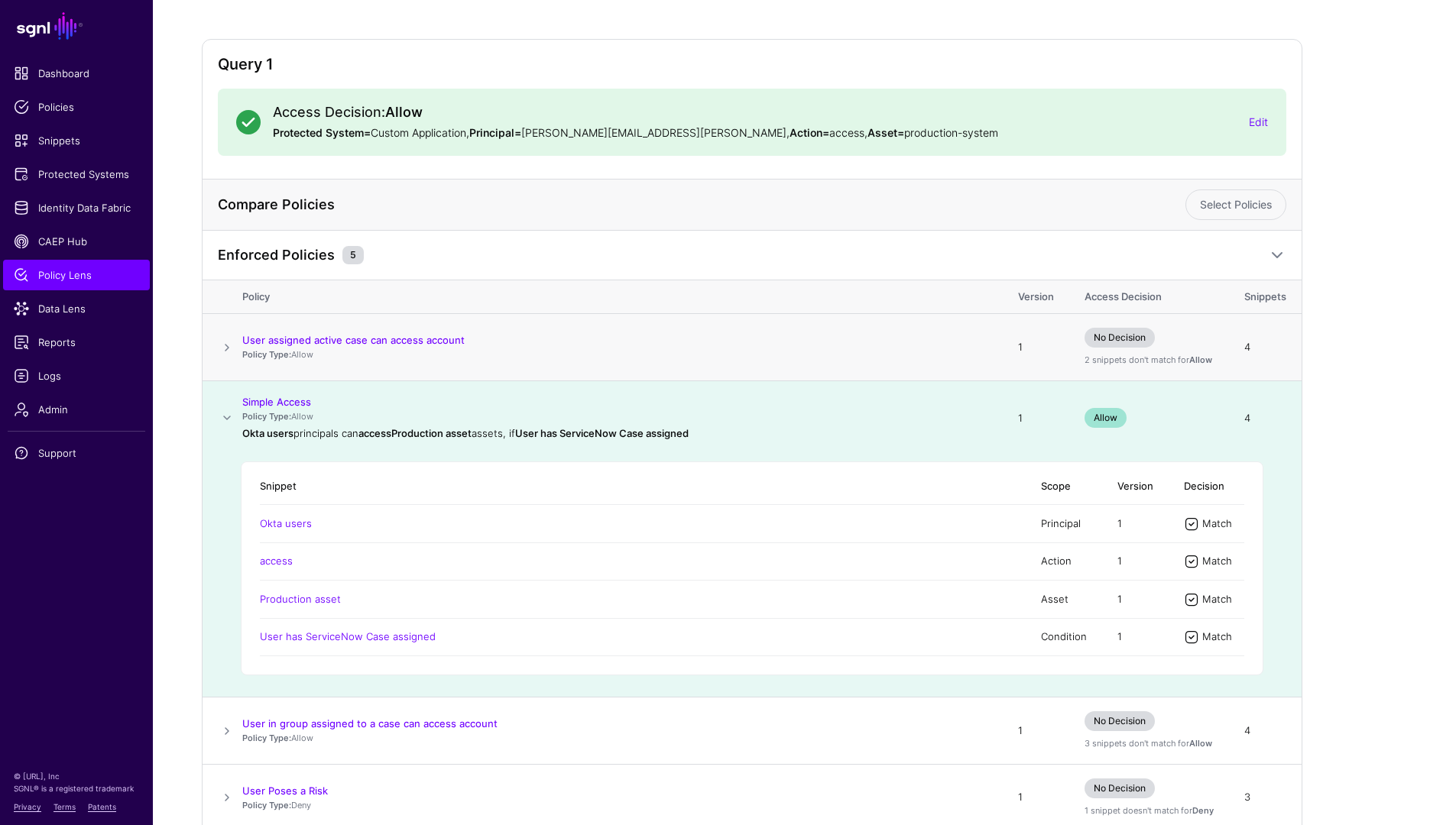
click at [220, 346] on span at bounding box center [228, 348] width 19 height 19
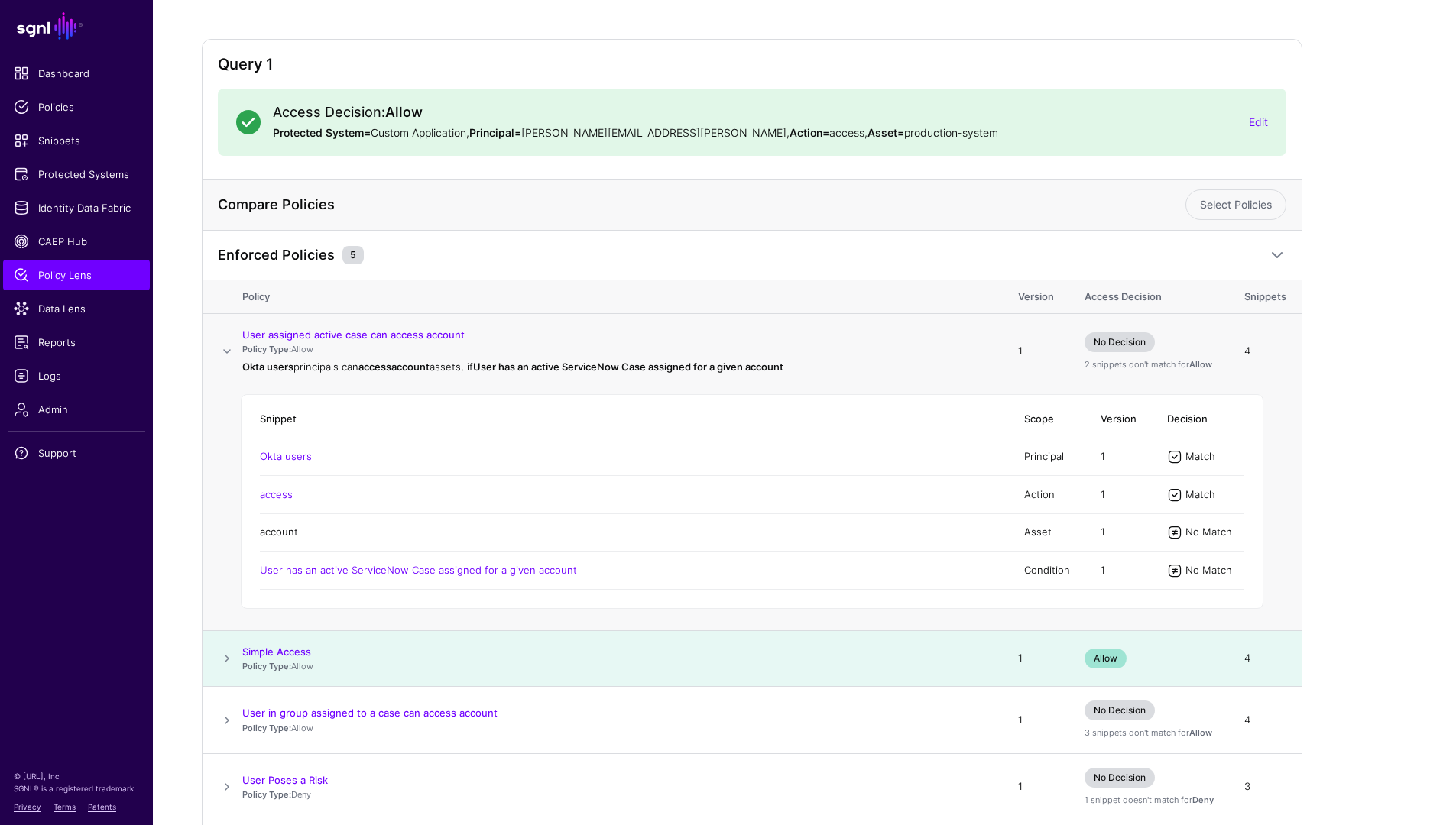
click at [272, 536] on link "account" at bounding box center [278, 531] width 38 height 12
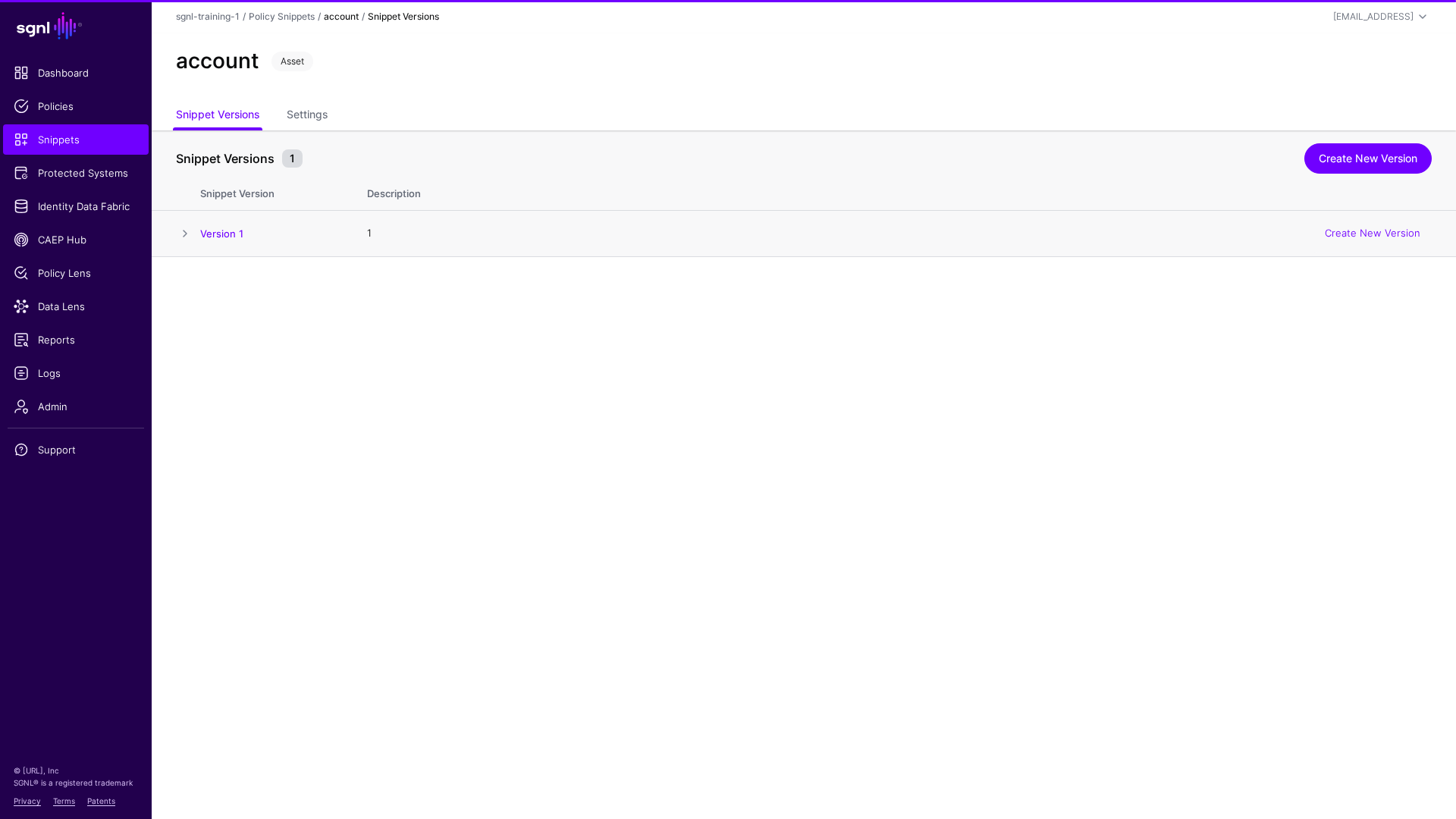
click at [180, 231] on span at bounding box center [185, 233] width 19 height 19
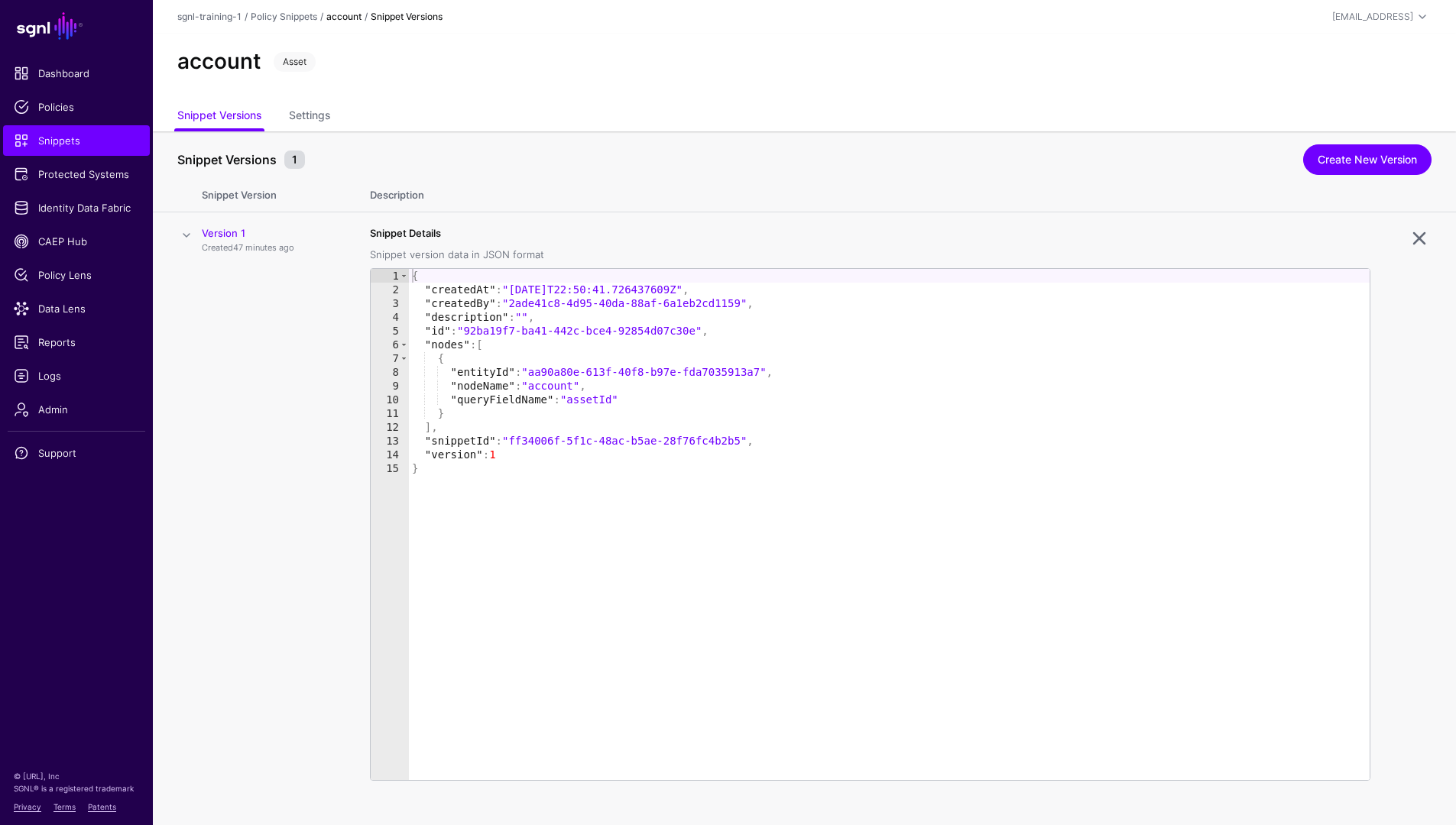
scroll to position [16, 0]
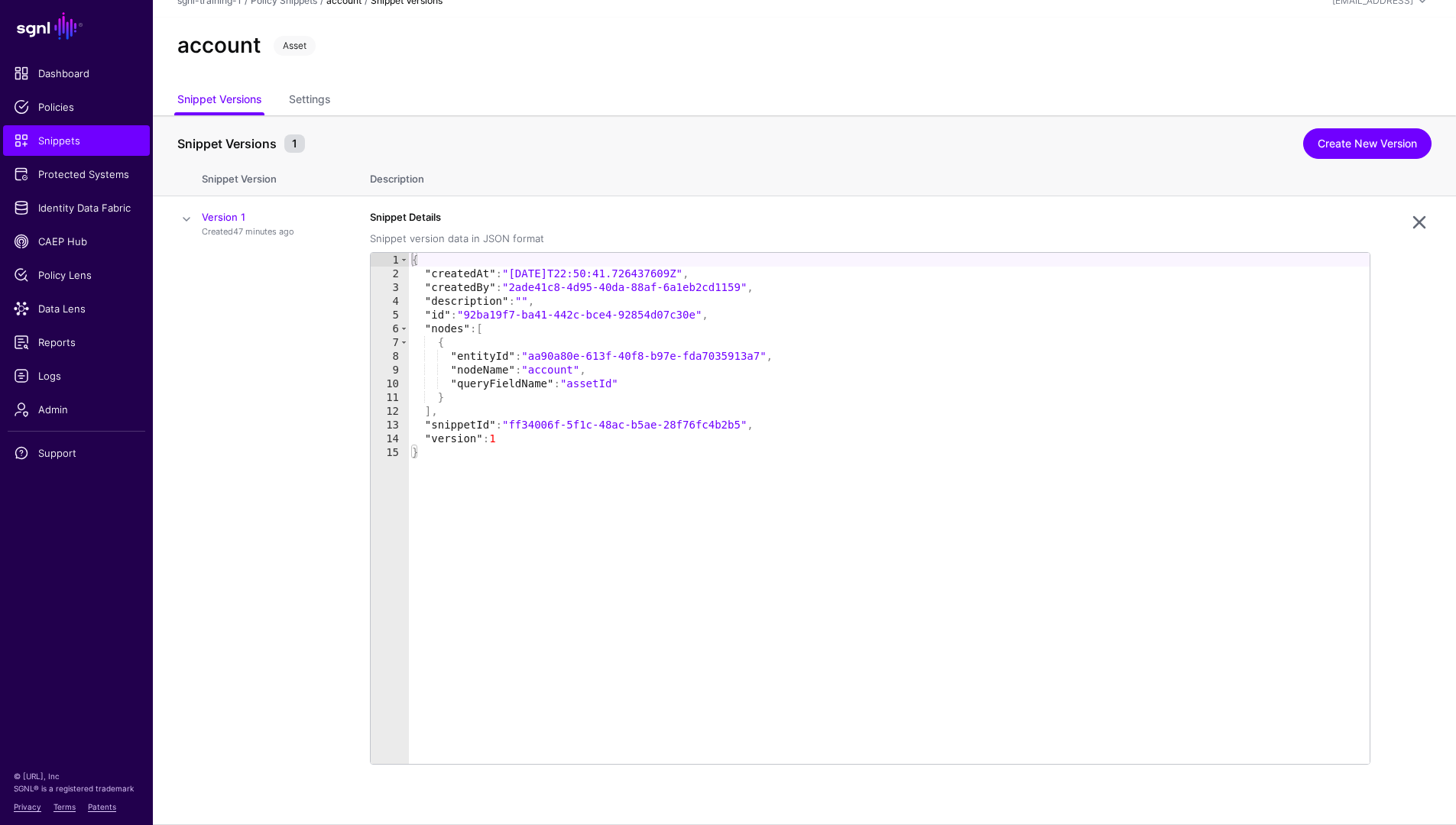
click at [241, 188] on th "Snippet Version" at bounding box center [278, 177] width 153 height 40
click at [240, 182] on th "Snippet Version" at bounding box center [278, 177] width 153 height 40
click at [183, 222] on span at bounding box center [187, 220] width 19 height 19
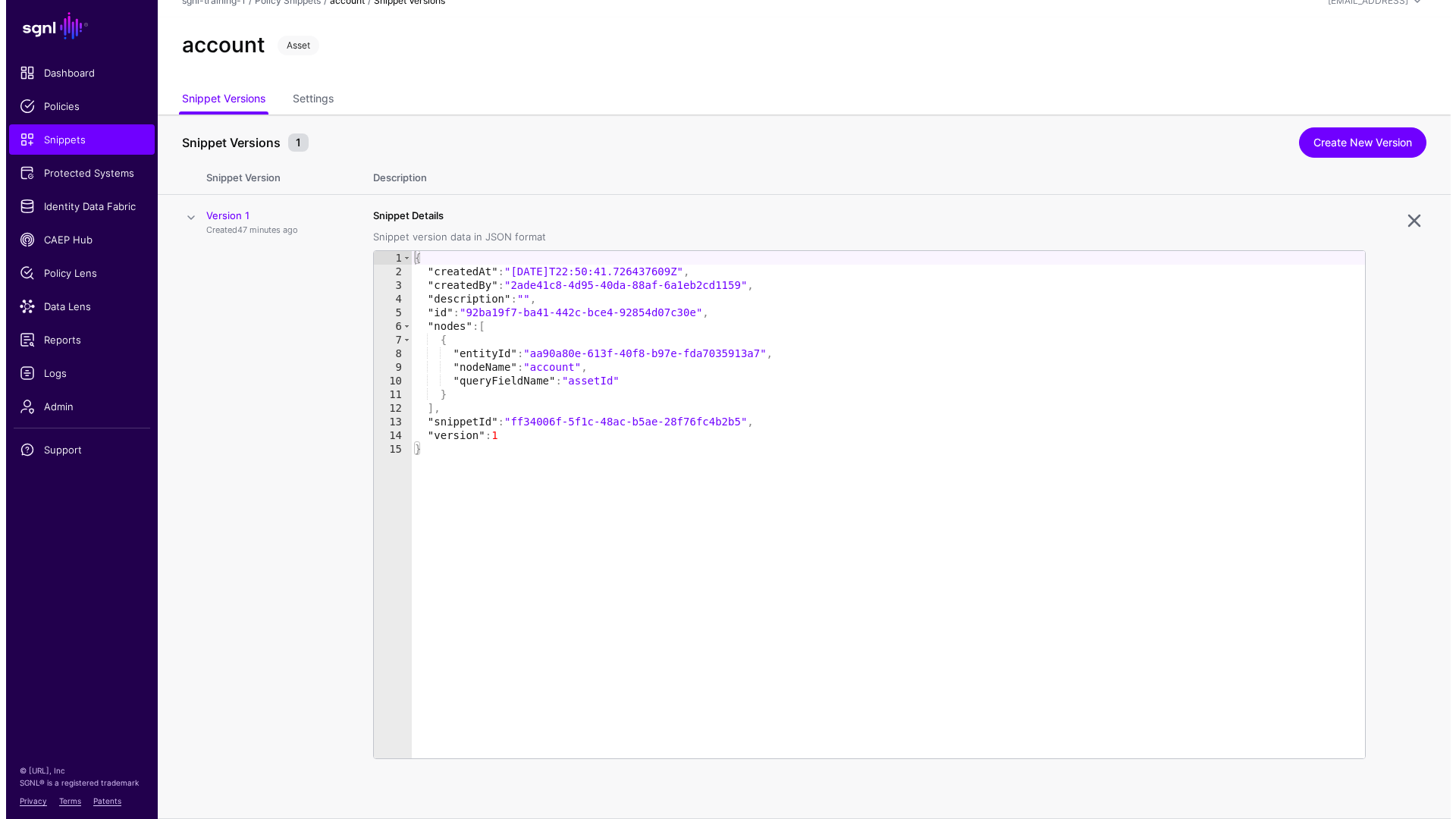
scroll to position [0, 0]
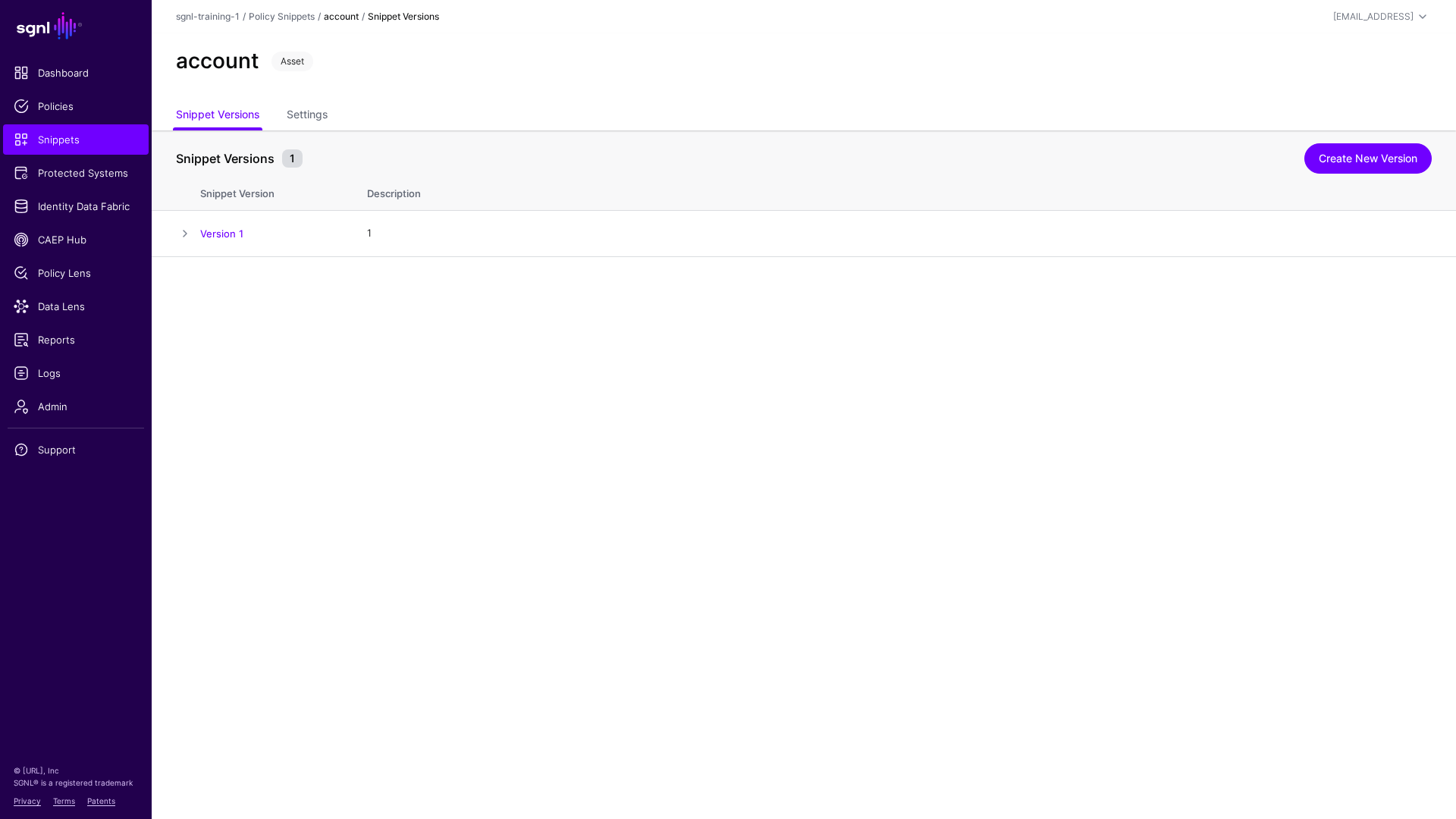
click at [236, 197] on th "Snippet Version" at bounding box center [276, 190] width 152 height 40
click at [191, 229] on span at bounding box center [185, 233] width 19 height 19
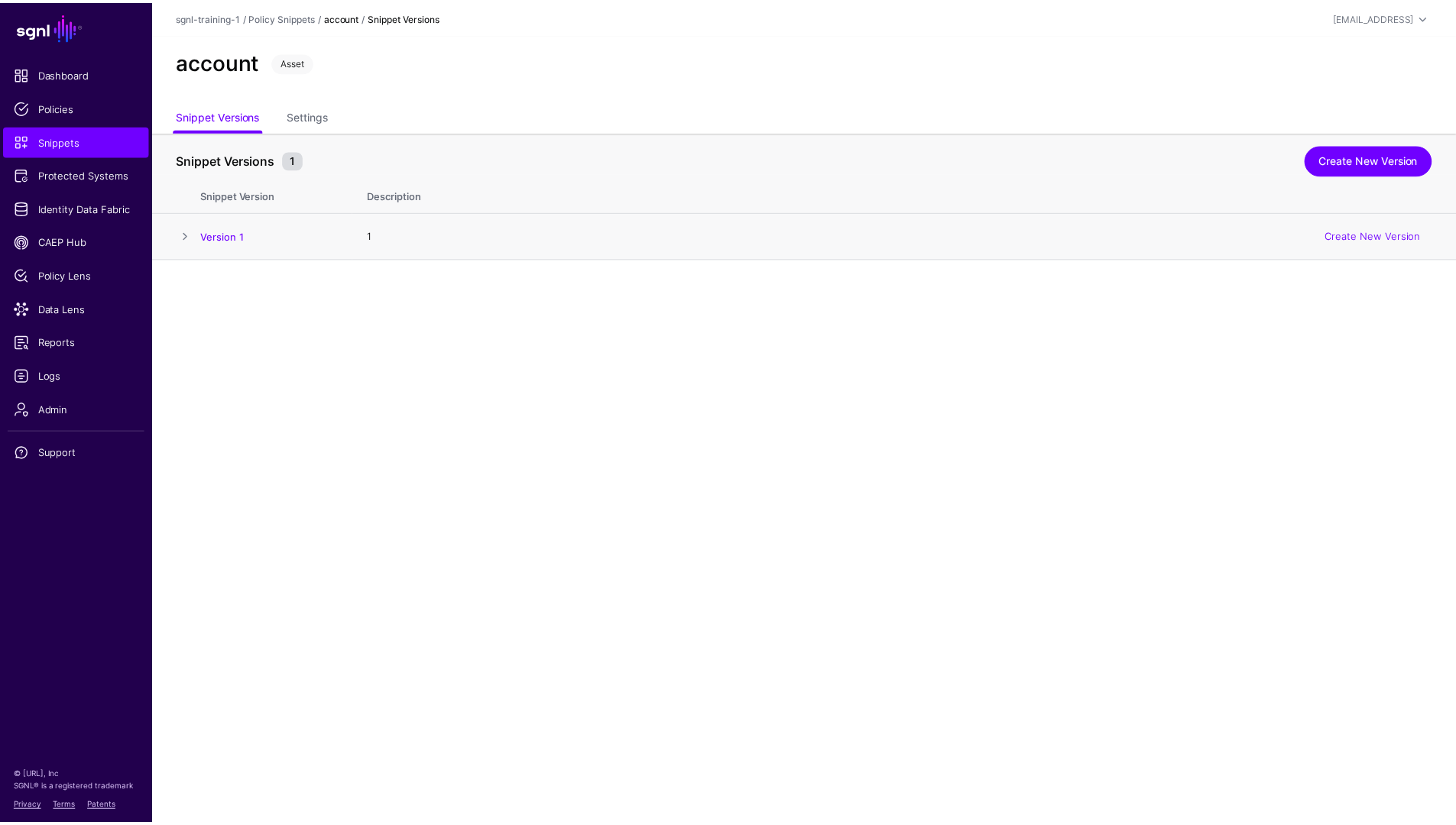
scroll to position [16, 0]
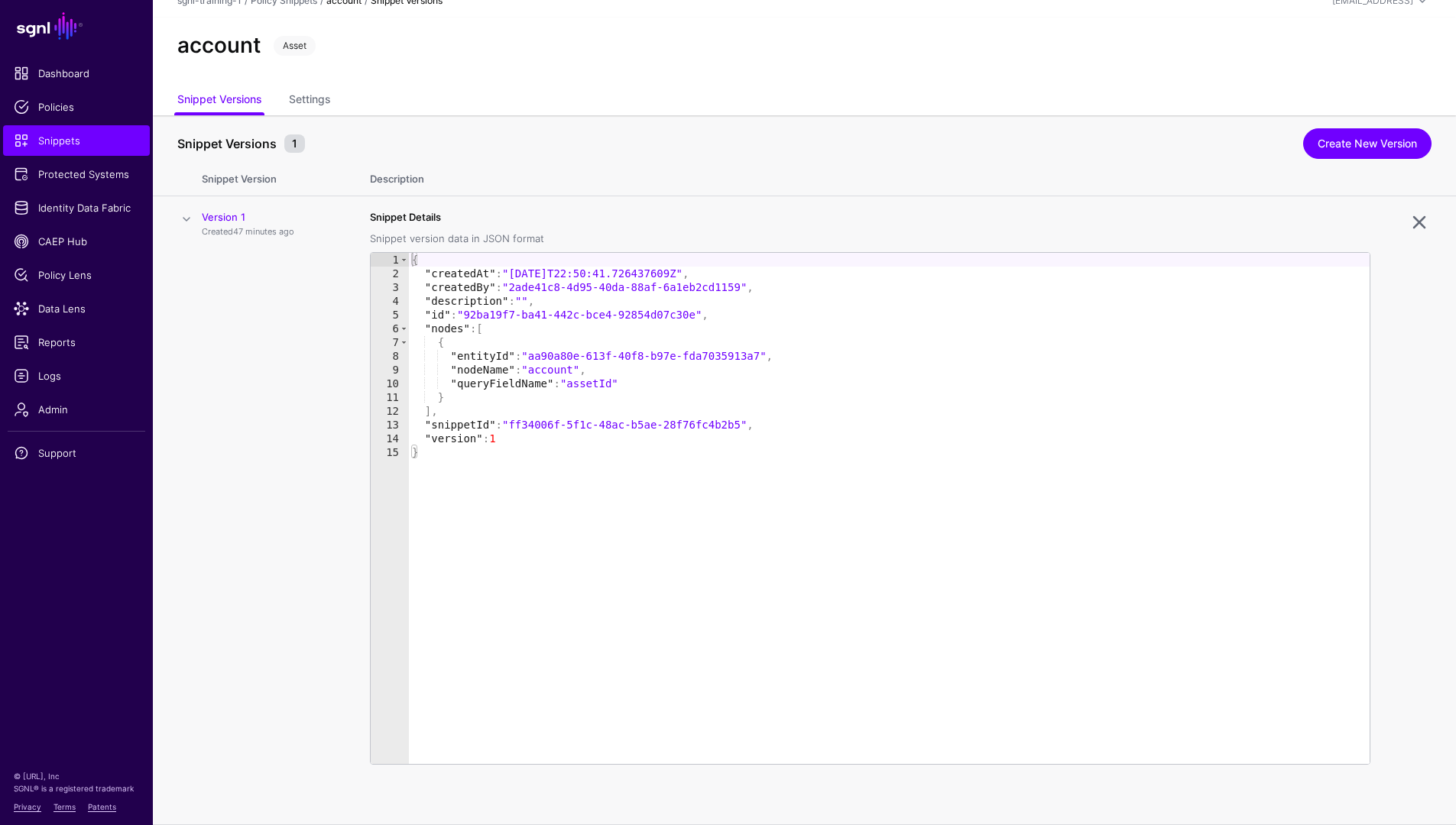
click at [188, 222] on span at bounding box center [187, 220] width 19 height 19
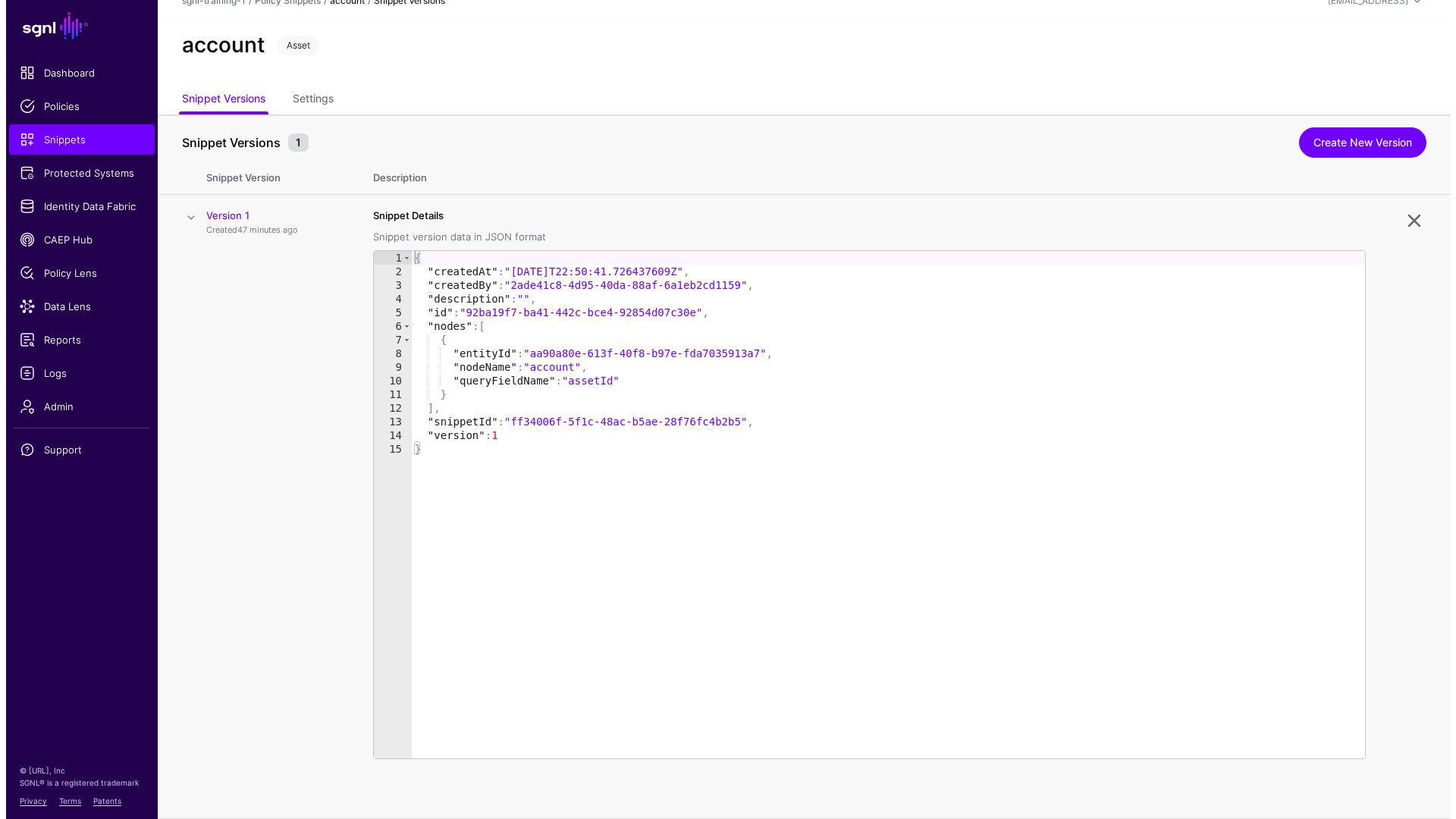
scroll to position [0, 0]
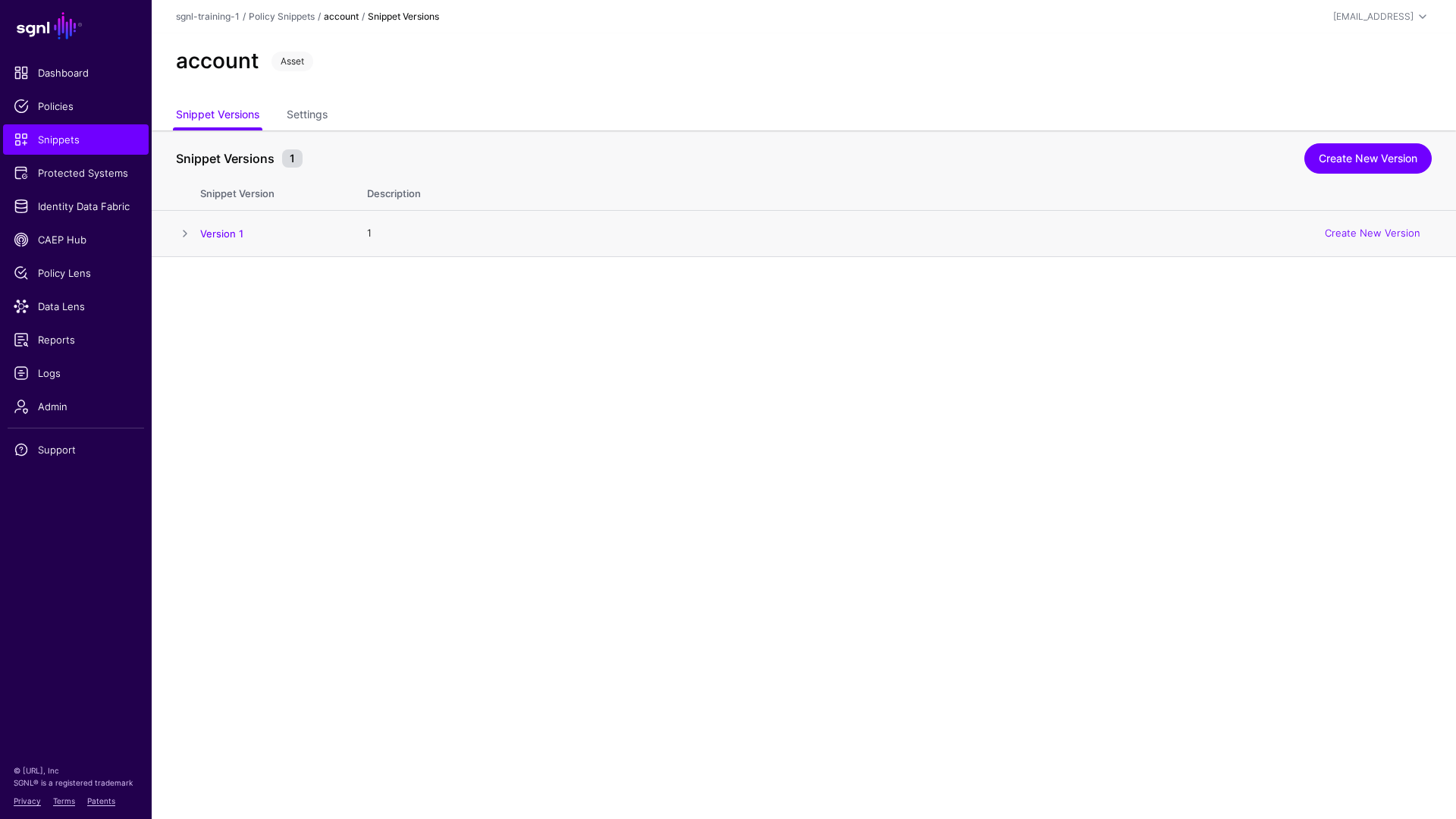
click at [194, 230] on span at bounding box center [185, 233] width 19 height 19
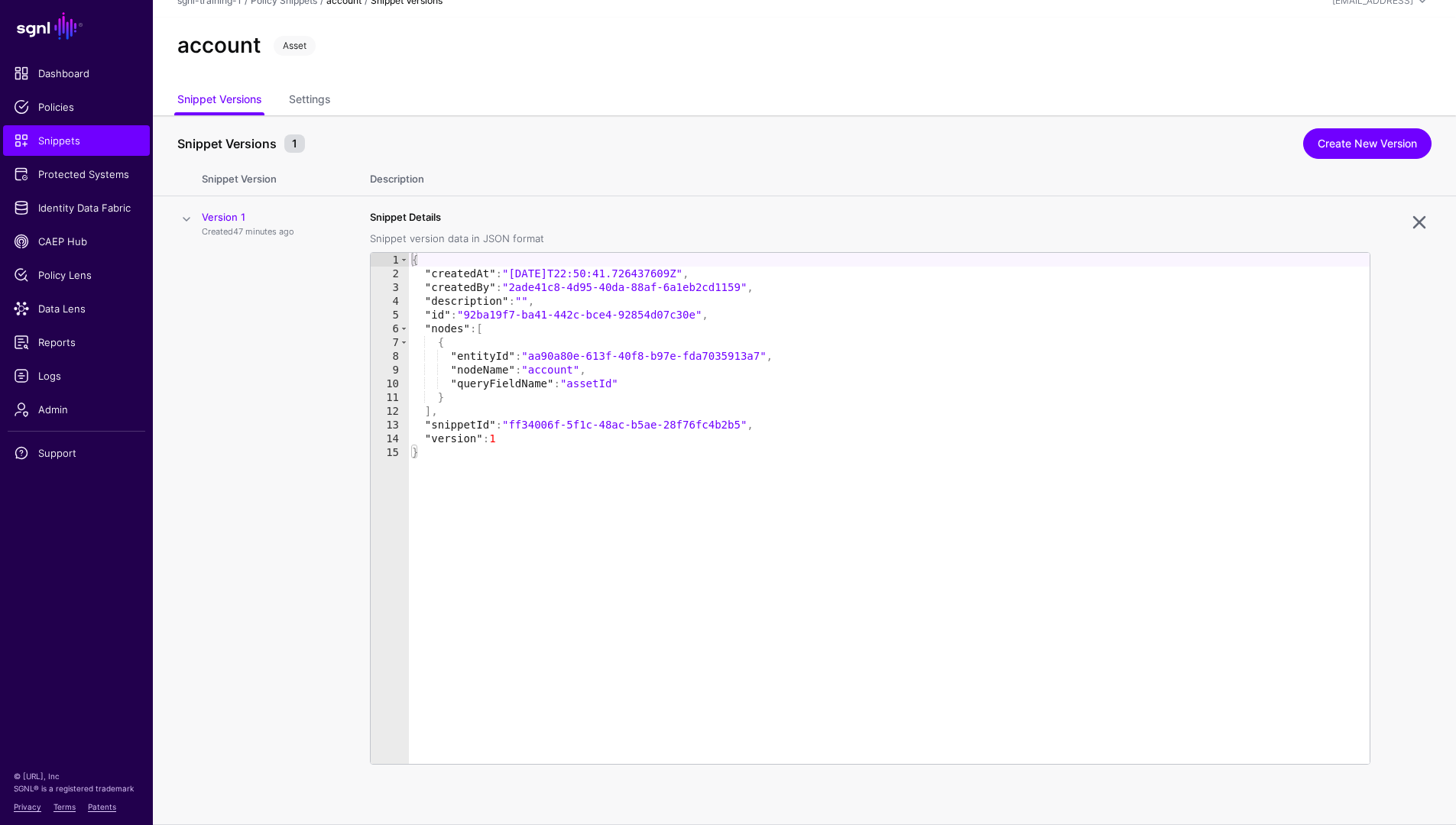
click at [195, 232] on td at bounding box center [177, 510] width 49 height 629
click at [187, 218] on span at bounding box center [187, 220] width 19 height 19
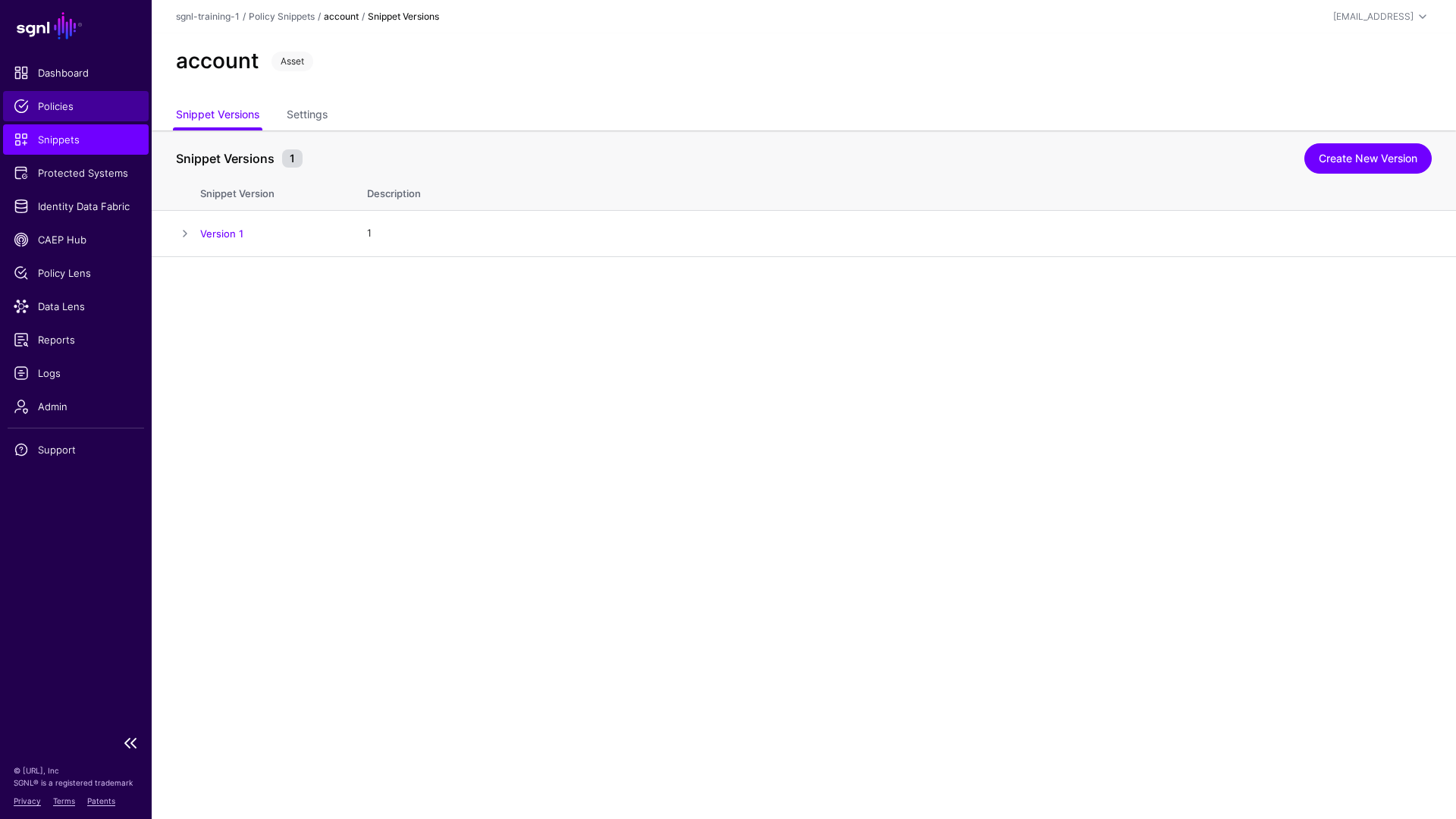
click at [63, 95] on link "Policies" at bounding box center [76, 106] width 146 height 30
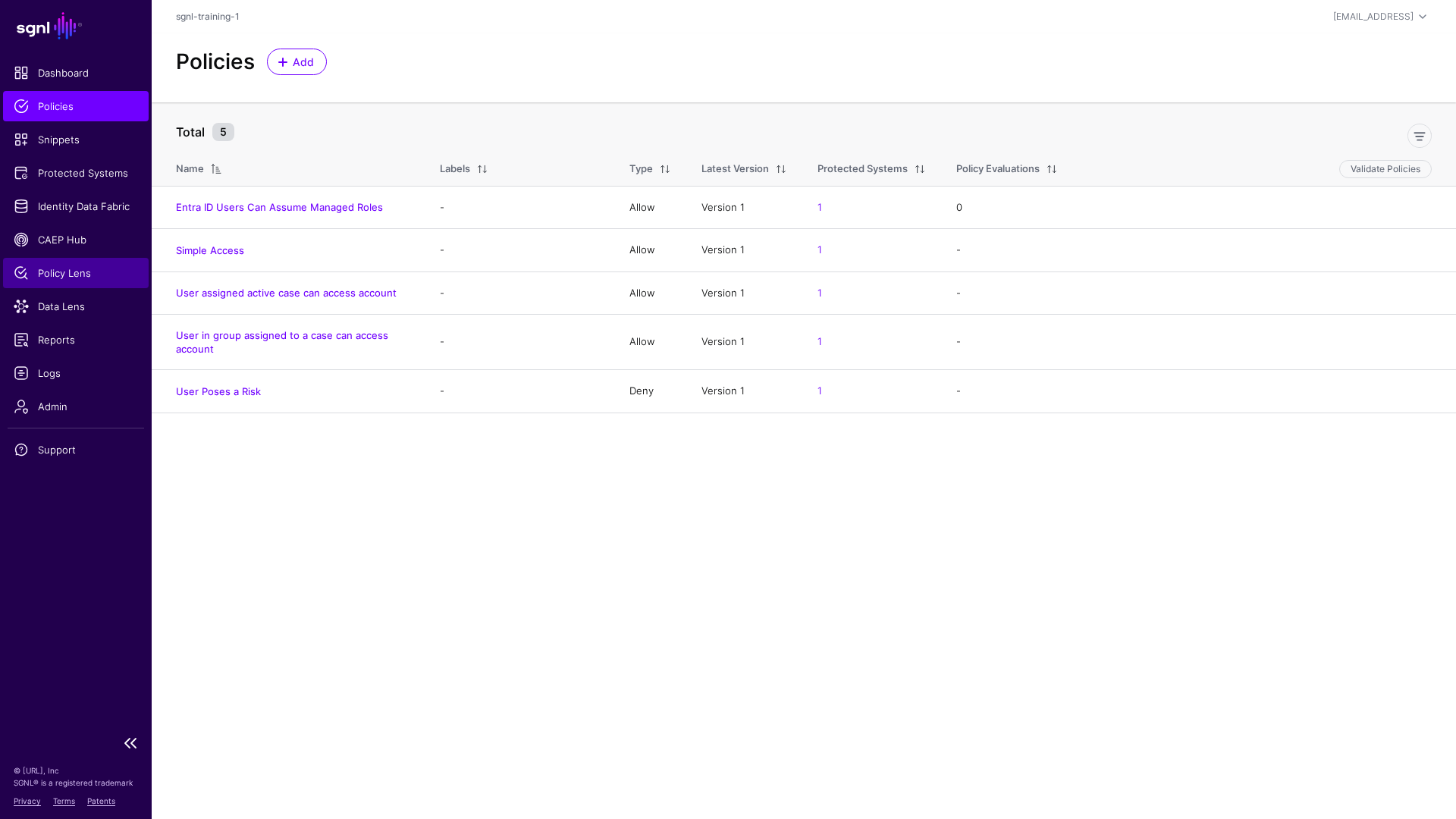
click at [85, 265] on span "Policy Lens" at bounding box center [76, 273] width 125 height 15
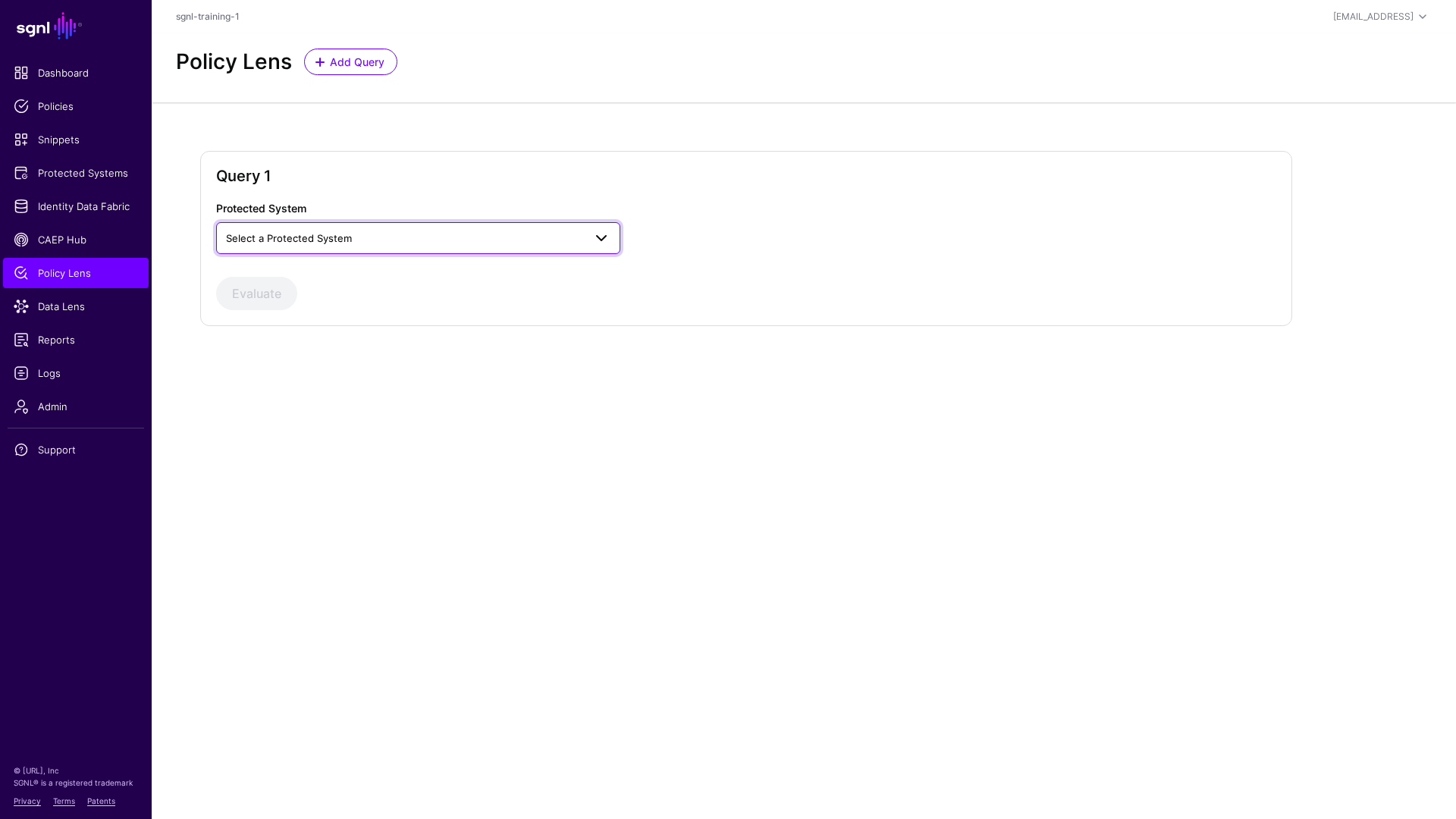
click at [561, 243] on span "Select a Protected System" at bounding box center [404, 238] width 357 height 17
click at [466, 277] on div "Custom Application" at bounding box center [418, 274] width 380 height 15
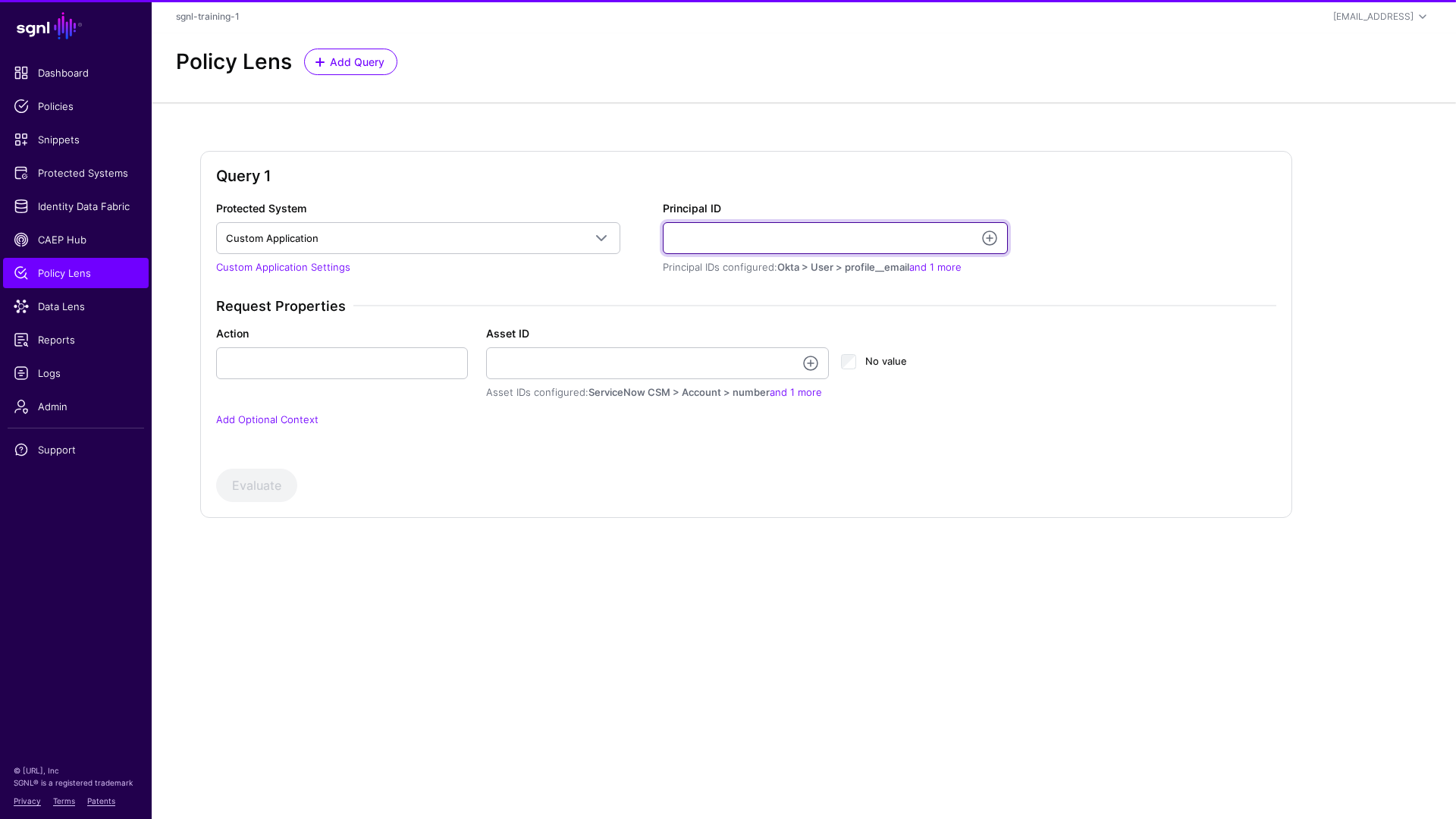
click at [734, 230] on input "Principal ID" at bounding box center [836, 238] width 345 height 32
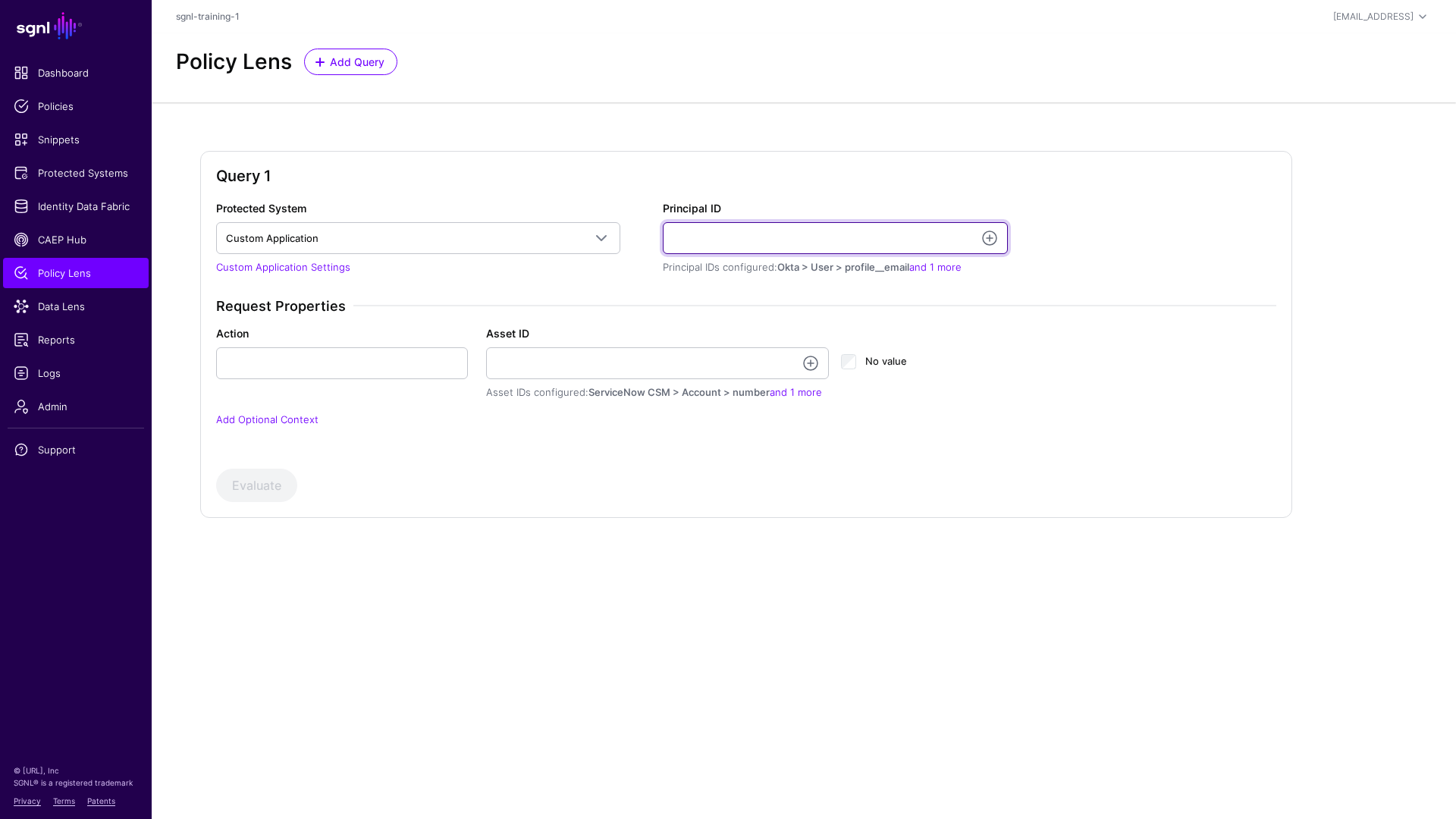
paste input "**********"
type input "**********"
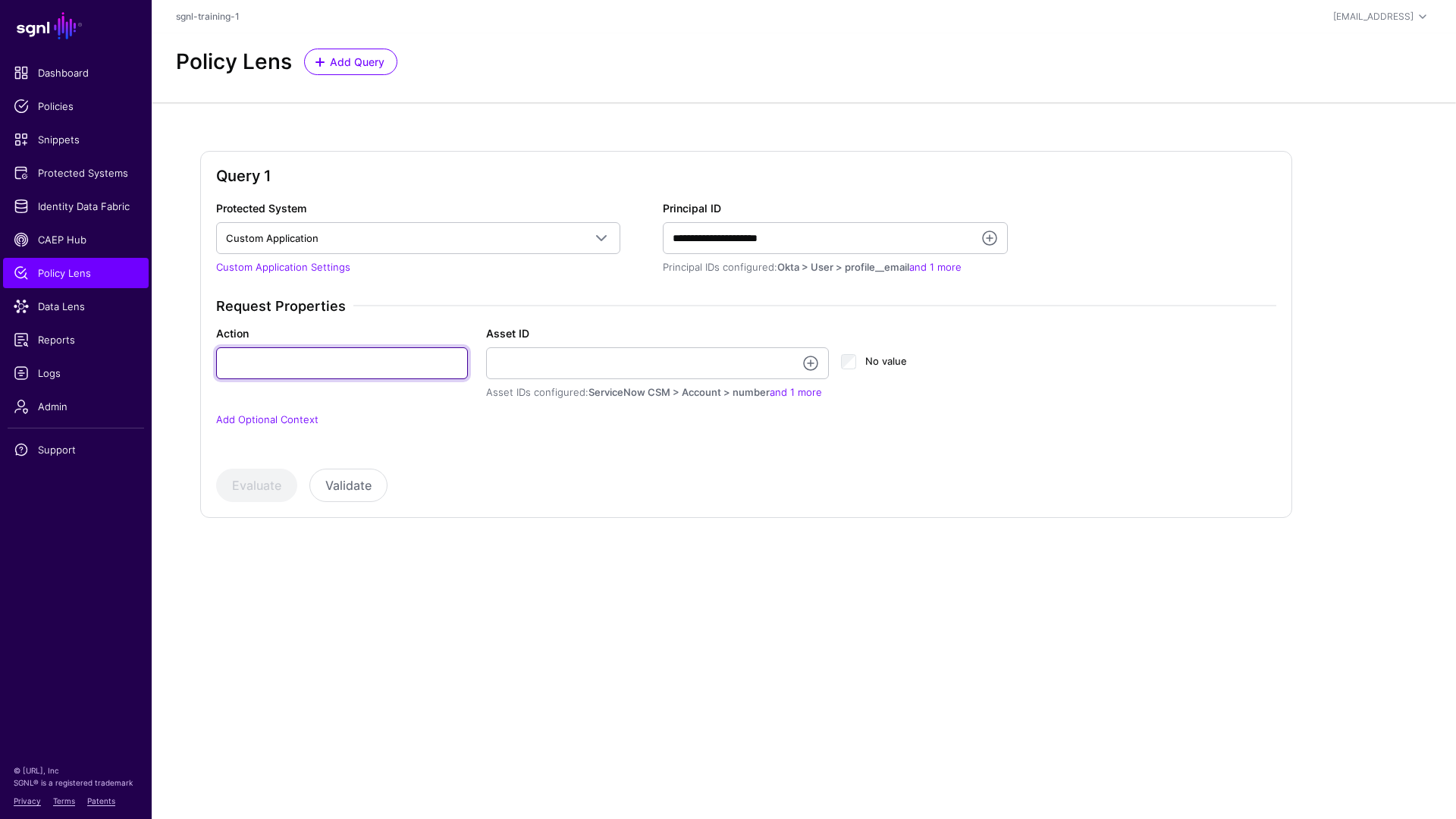
click at [332, 373] on input "Action" at bounding box center [342, 363] width 252 height 32
type input "******"
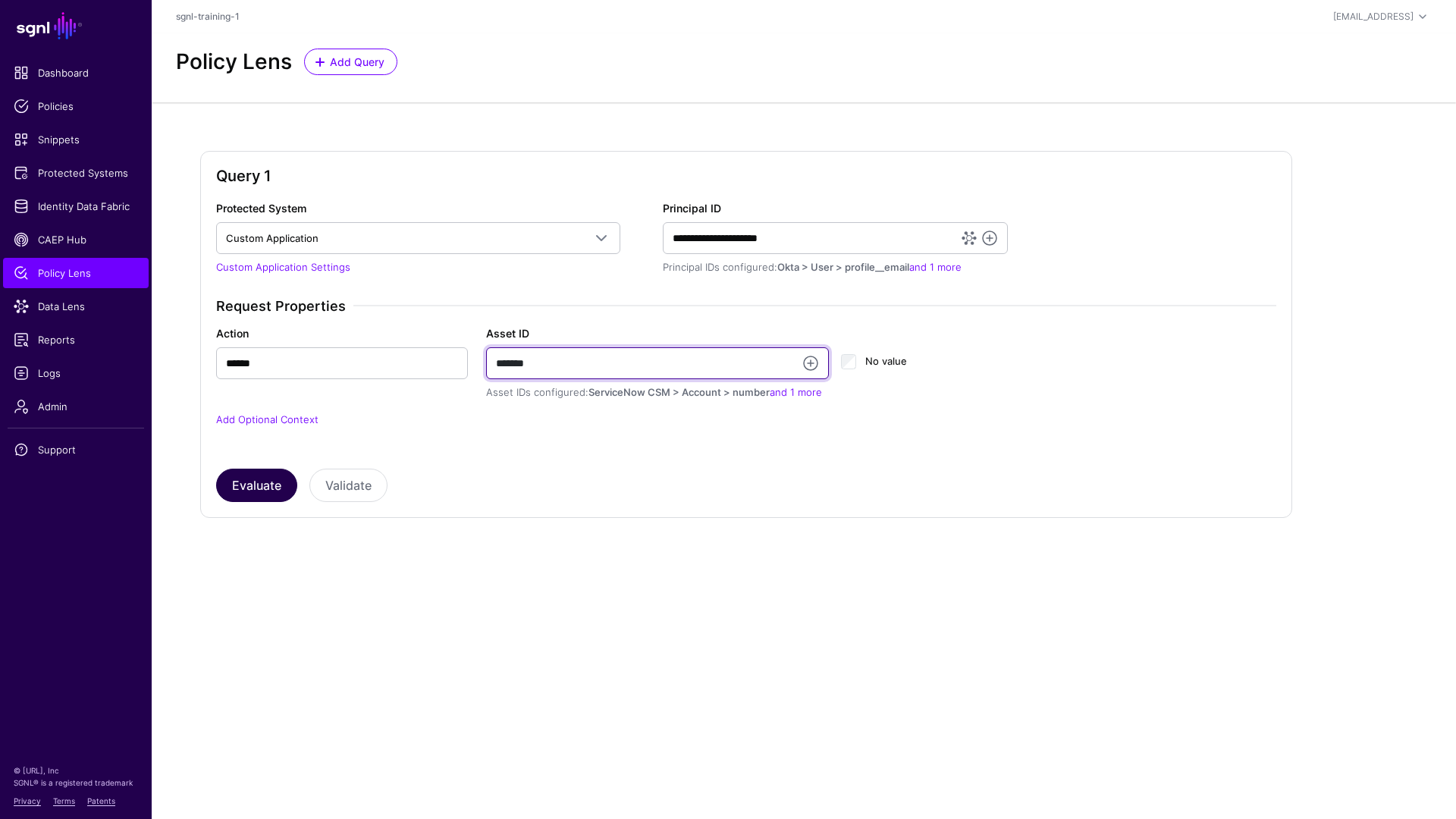
type input "*******"
click at [239, 487] on button "Evaluate" at bounding box center [257, 485] width 81 height 34
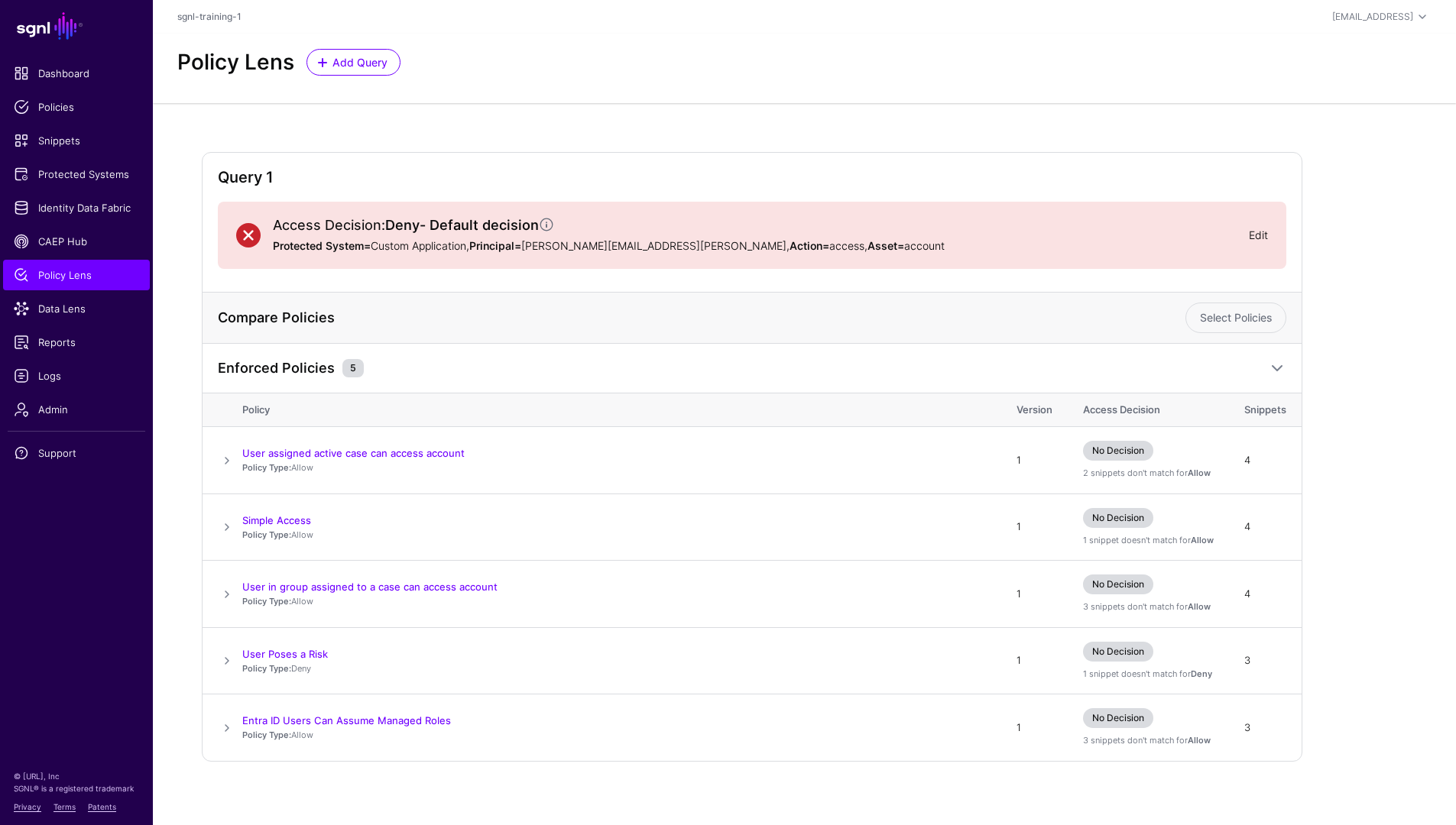
click at [1256, 237] on link "Edit" at bounding box center [1258, 234] width 20 height 13
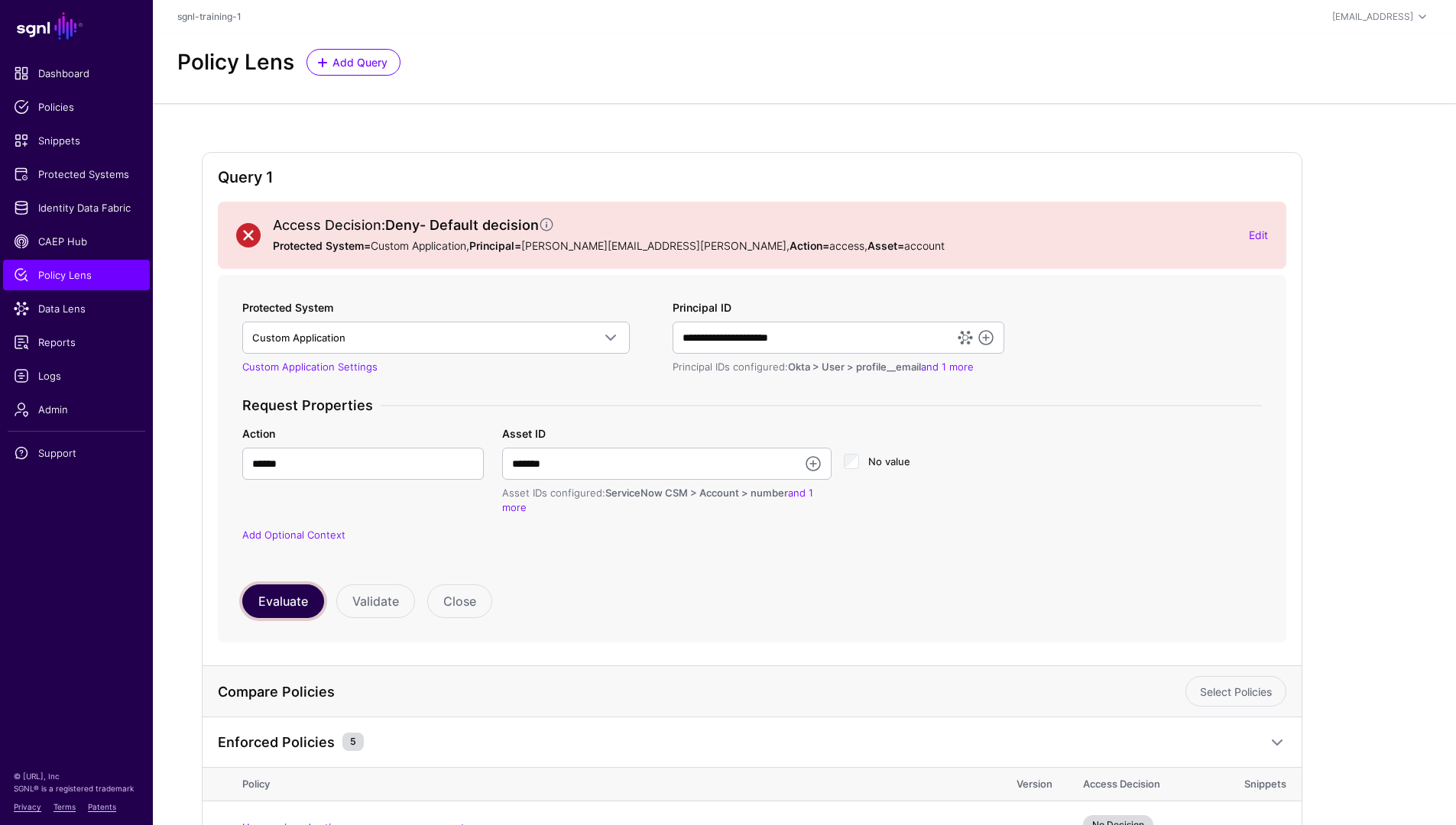
click at [262, 612] on button "Evaluate" at bounding box center [283, 602] width 82 height 34
click at [1253, 239] on link "Edit" at bounding box center [1258, 234] width 20 height 13
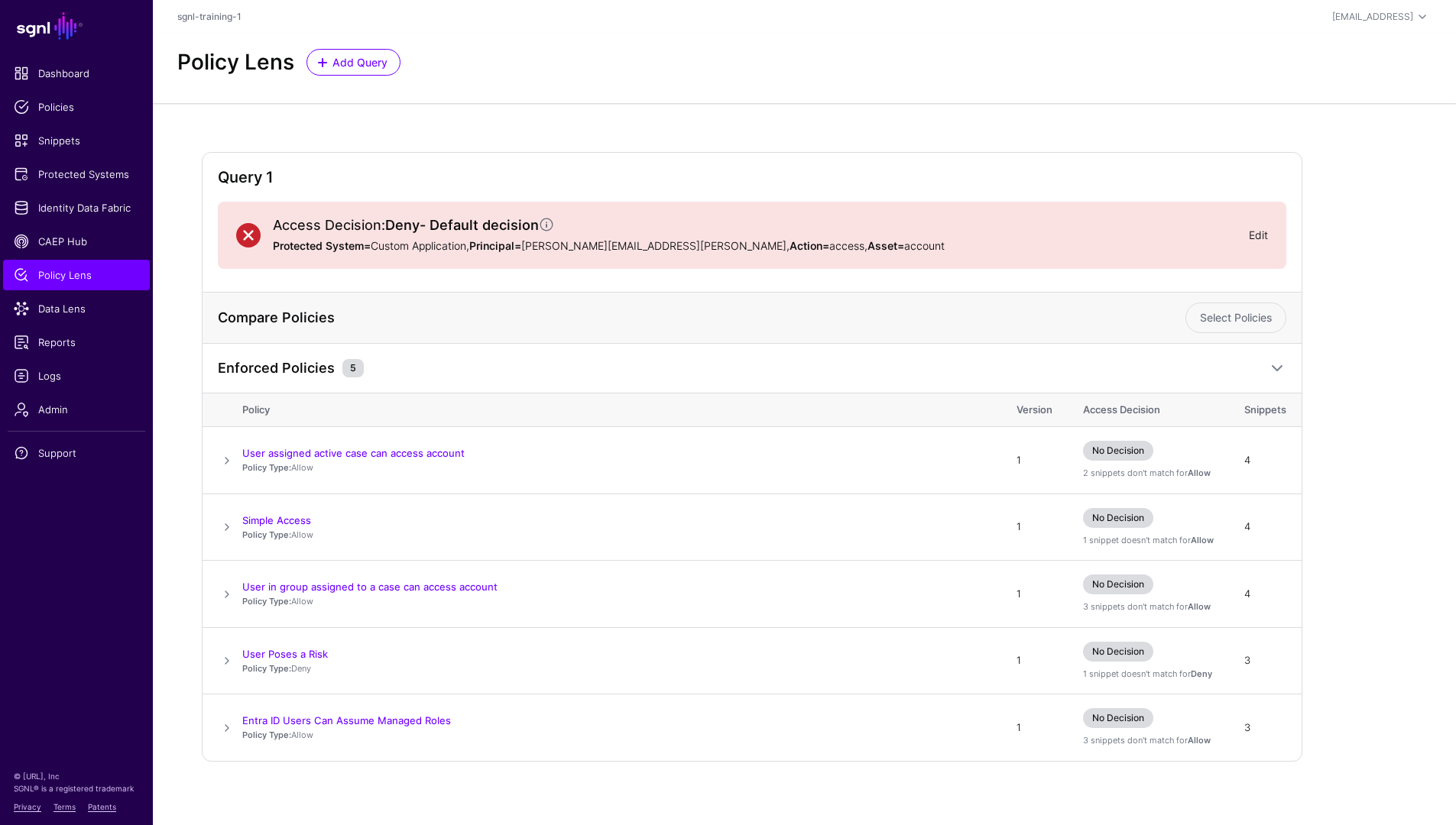
click at [1255, 238] on link "Edit" at bounding box center [1258, 234] width 20 height 13
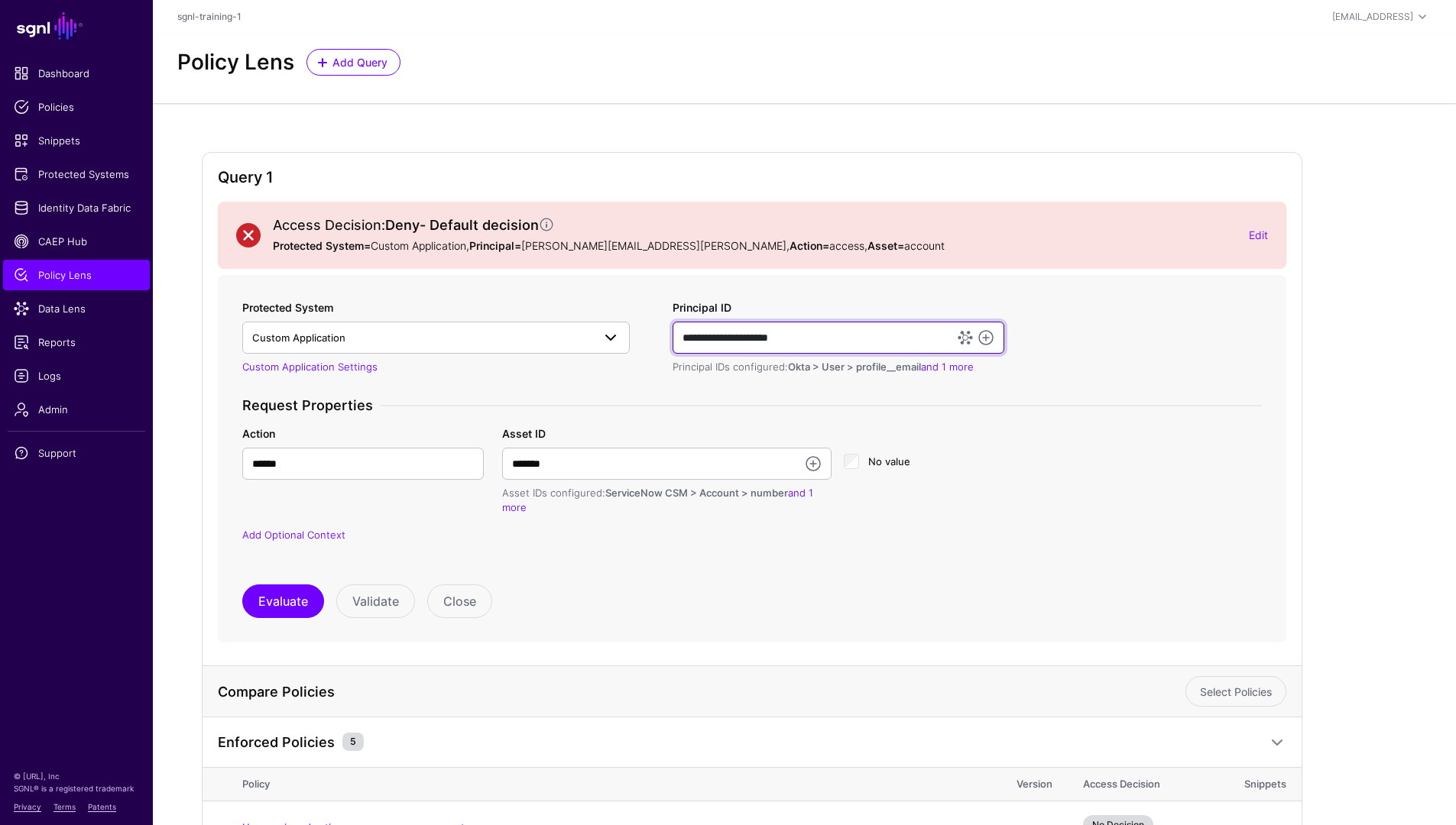
drag, startPoint x: 856, startPoint y: 344, endPoint x: 616, endPoint y: 342, distance: 240.0
click at [616, 342] on div "**********" at bounding box center [751, 431] width 1032 height 263
type input "**********"
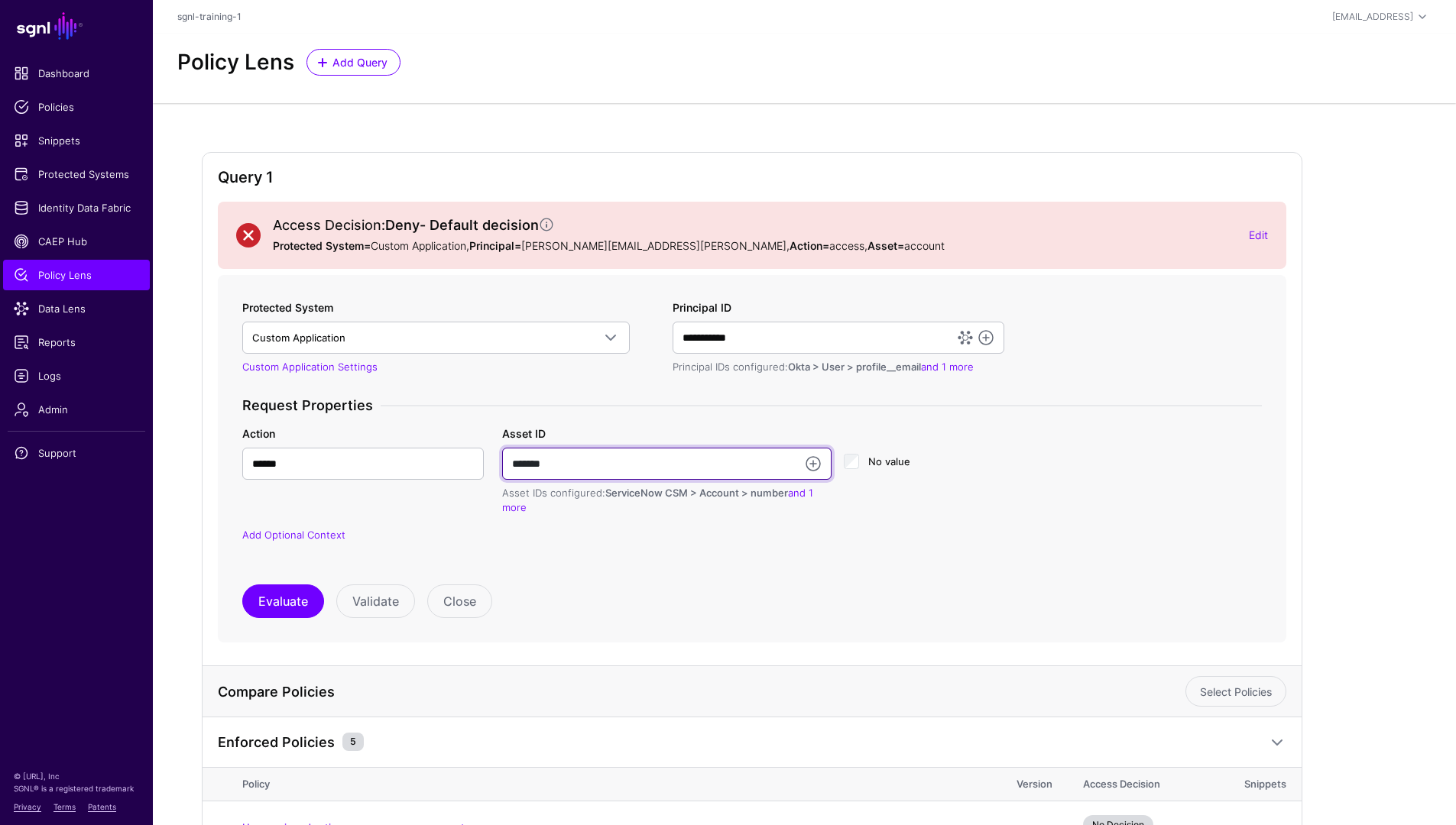
drag, startPoint x: 607, startPoint y: 463, endPoint x: 483, endPoint y: 463, distance: 124.0
click at [483, 463] on div "Action ****** Asset ID ******* Asset IDs configured: ServiceNow CSM > Account >…" at bounding box center [752, 470] width 1038 height 90
type input "*"
type input "**********"
click at [302, 601] on button "Evaluate" at bounding box center [283, 602] width 82 height 34
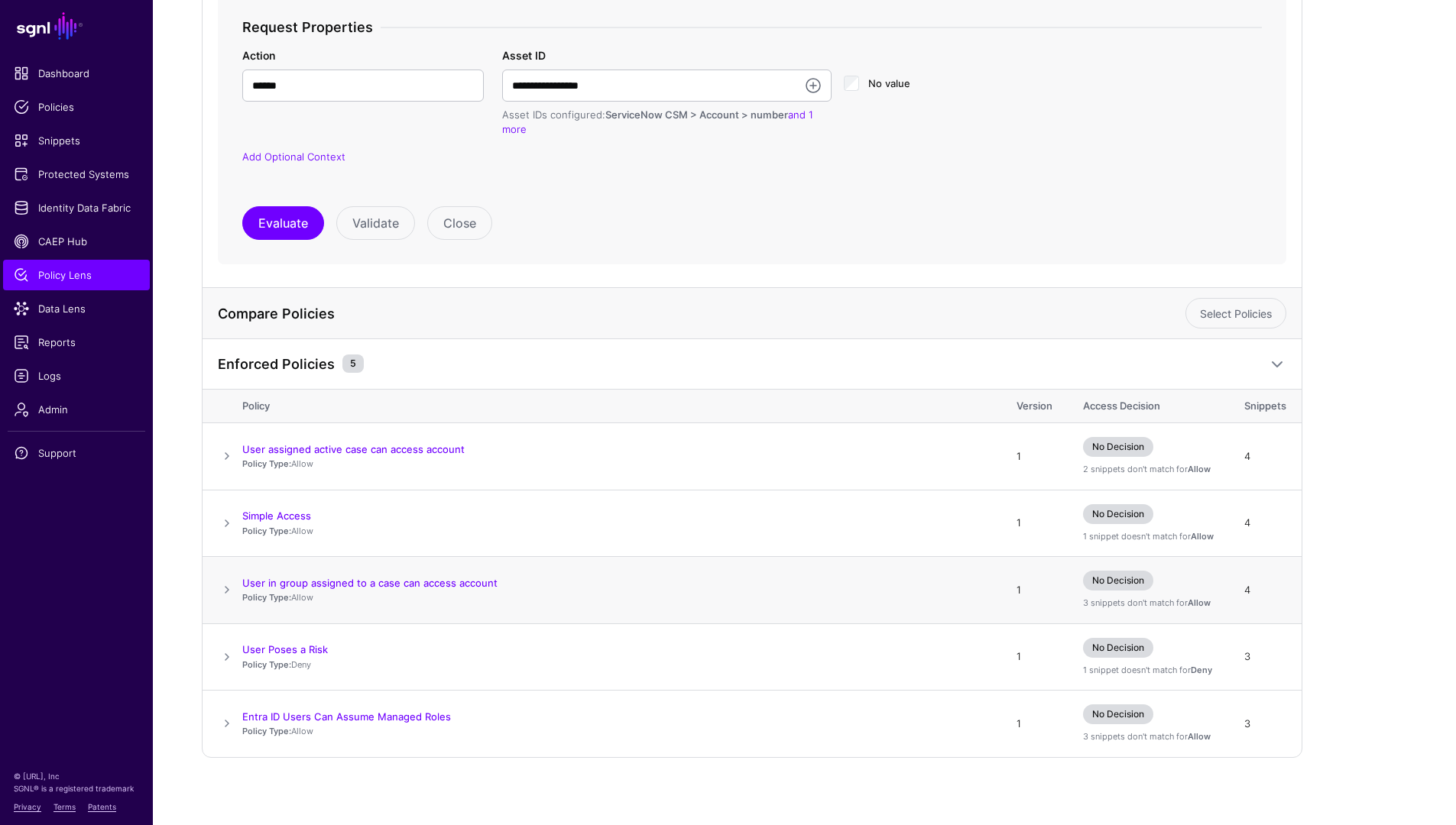
scroll to position [384, 0]
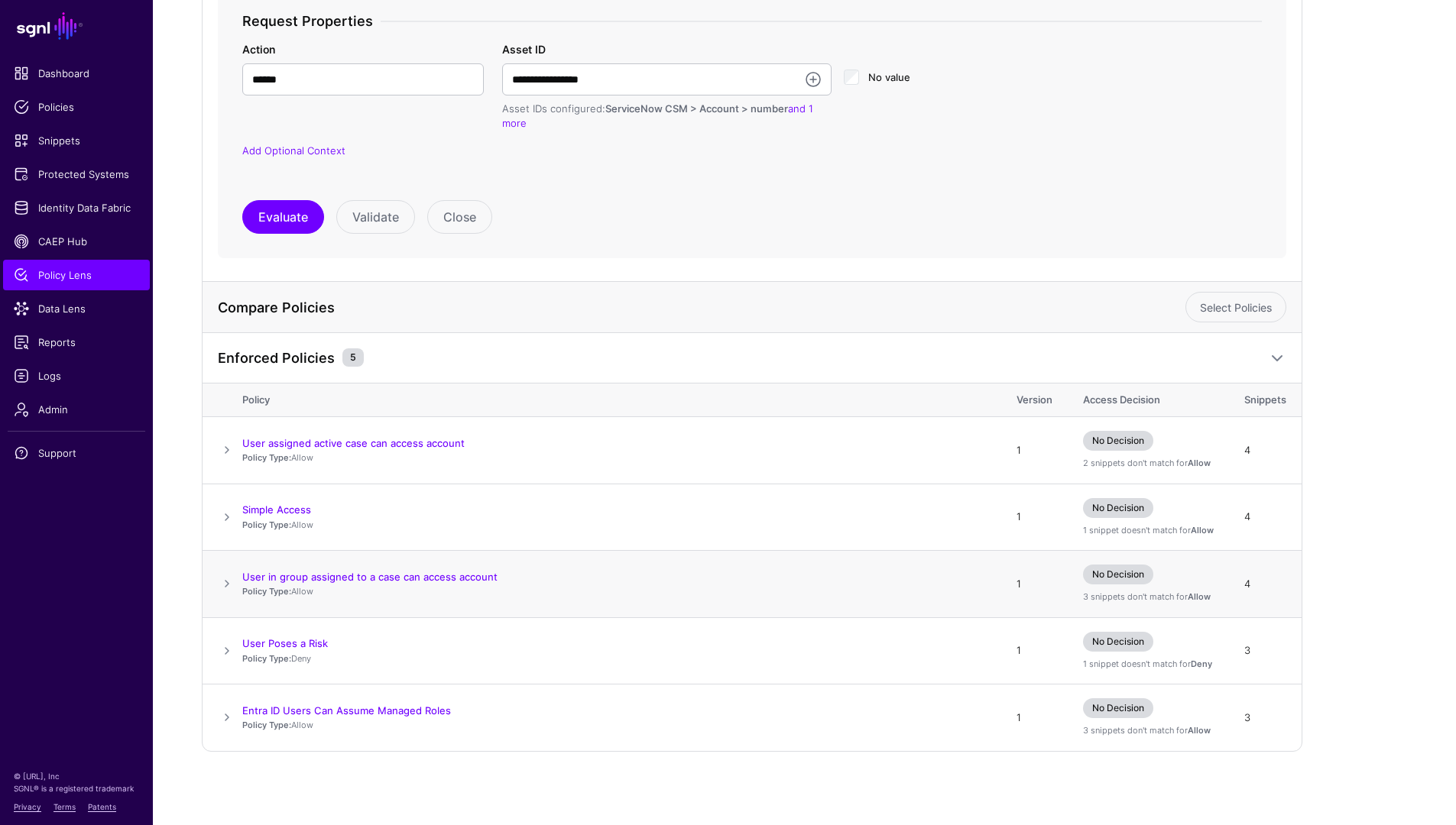
click at [216, 585] on td at bounding box center [222, 584] width 40 height 67
click at [226, 523] on span at bounding box center [228, 518] width 19 height 19
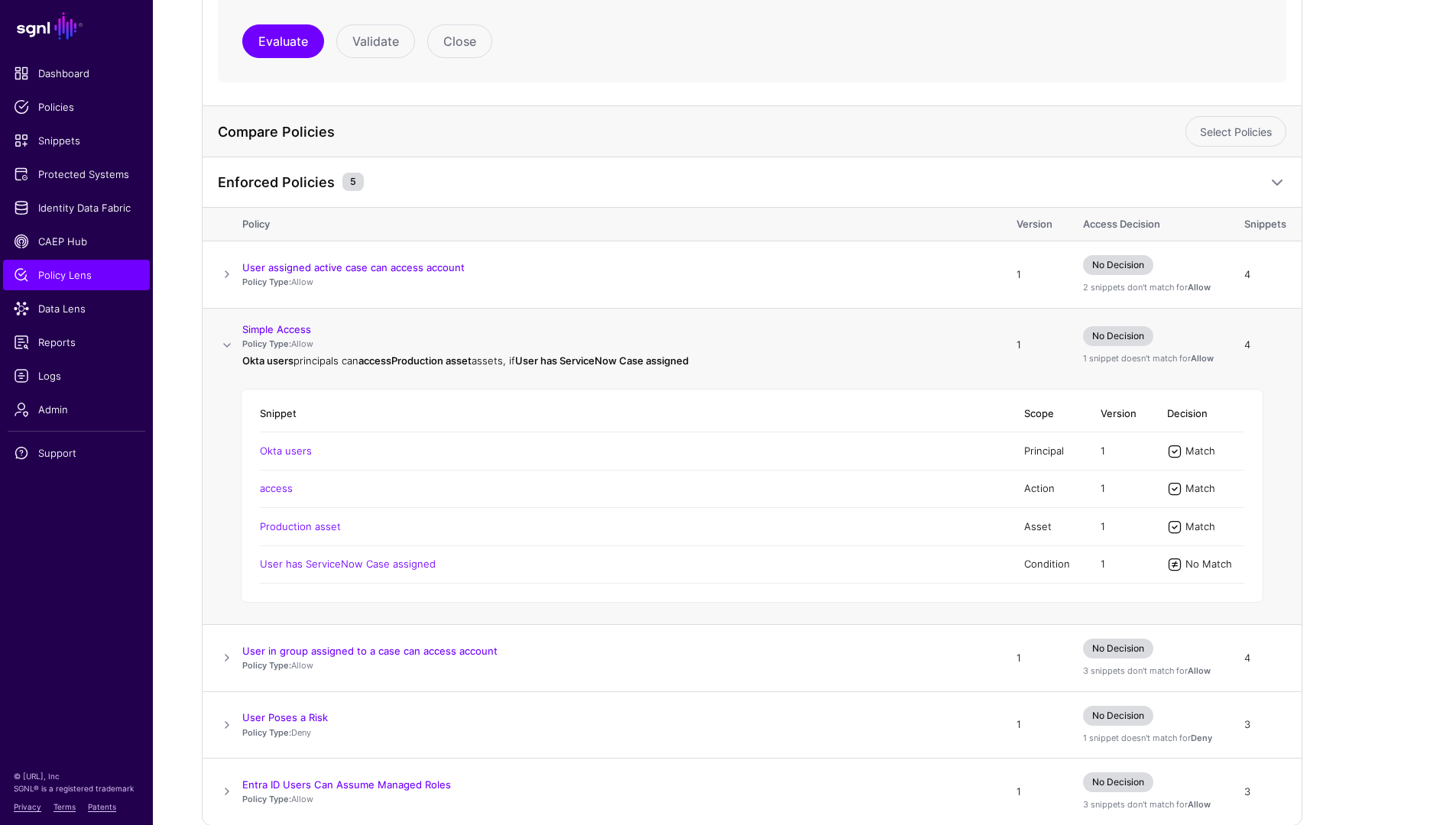
scroll to position [634, 0]
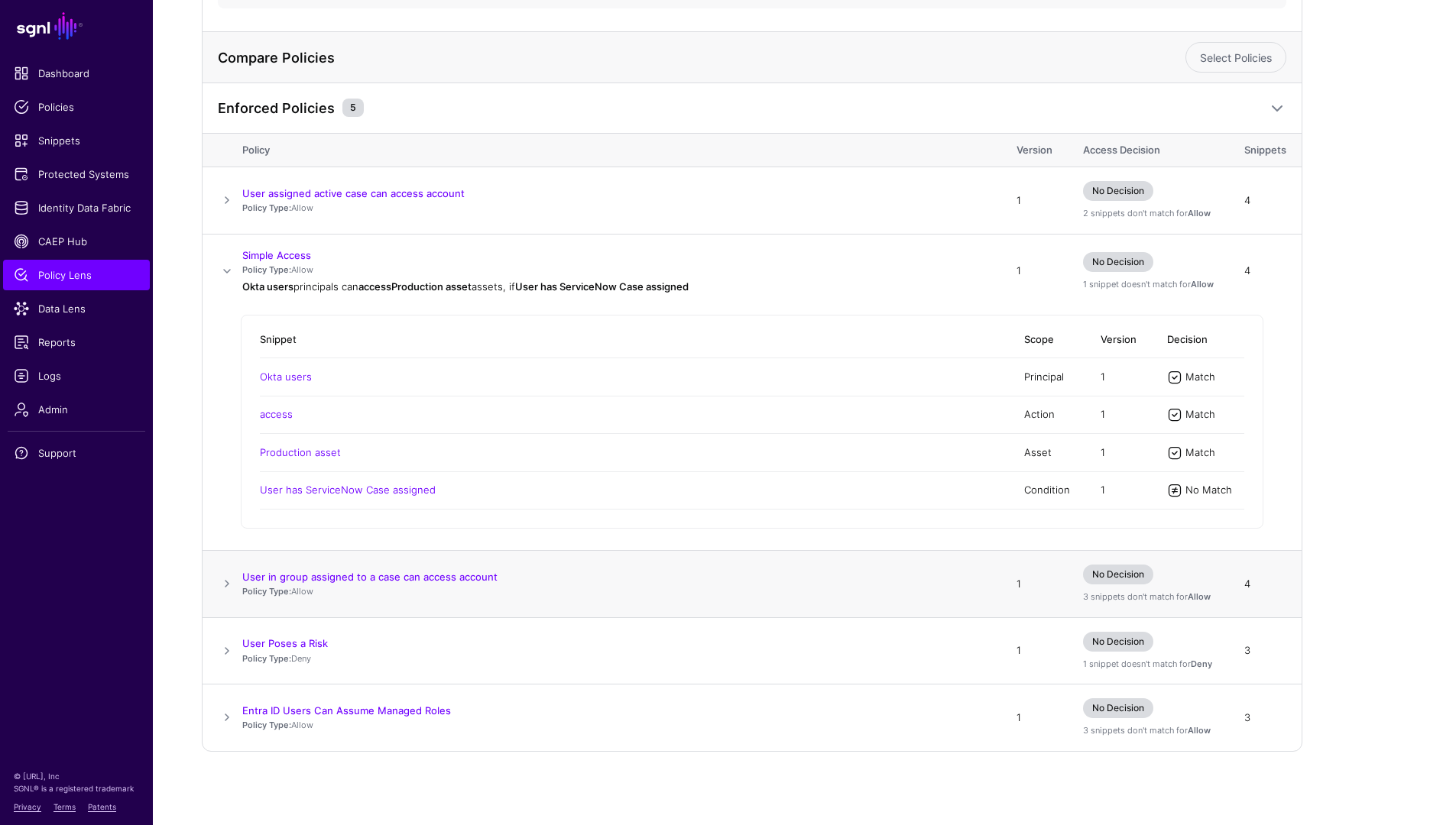
click at [233, 585] on span at bounding box center [228, 584] width 19 height 19
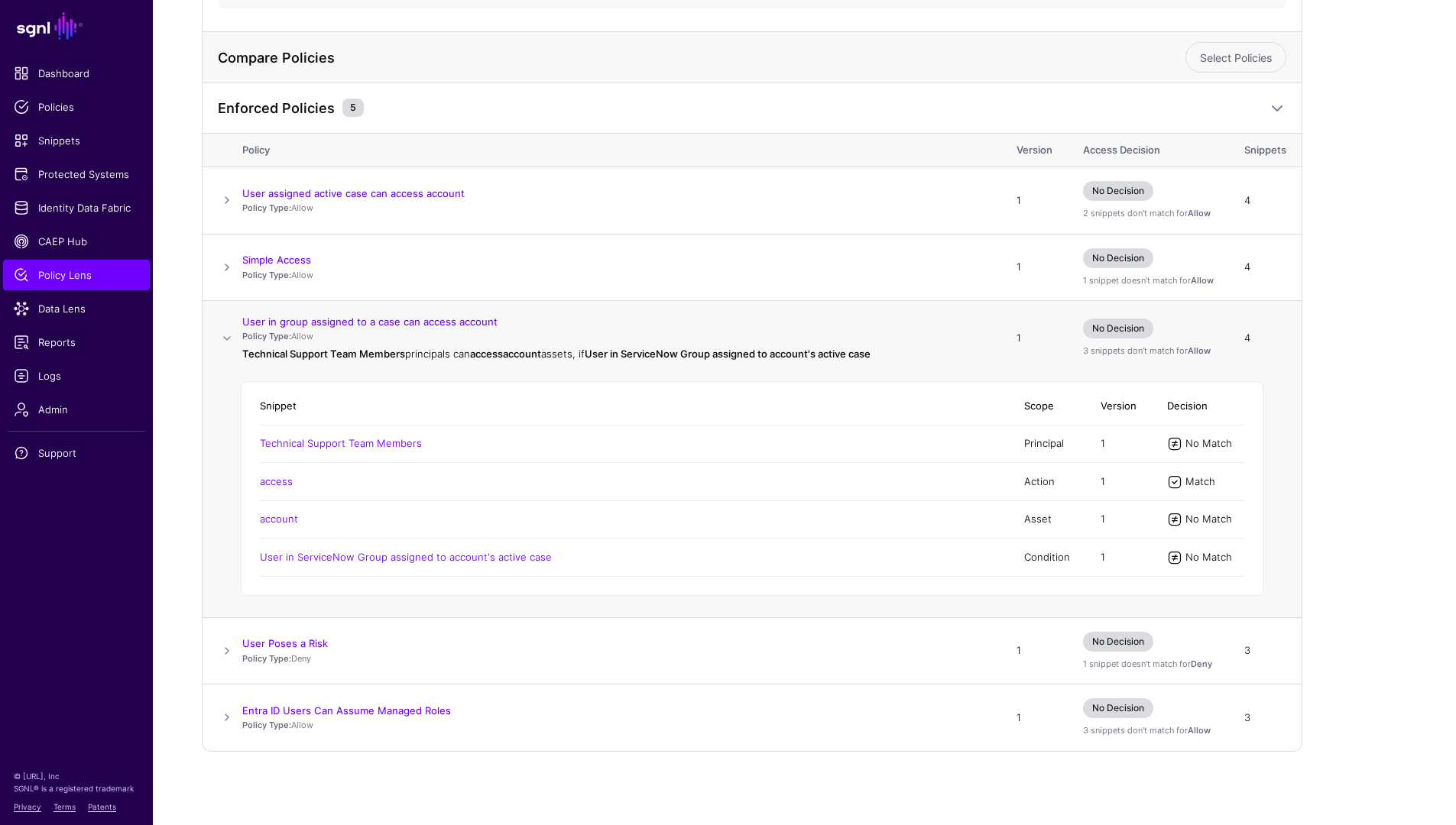
click at [233, 585] on td "Snippet Scope Version Decision Technical Support Team Members Principal 1 No Ma…" at bounding box center [752, 496] width 1099 height 242
click at [227, 648] on span at bounding box center [228, 651] width 19 height 19
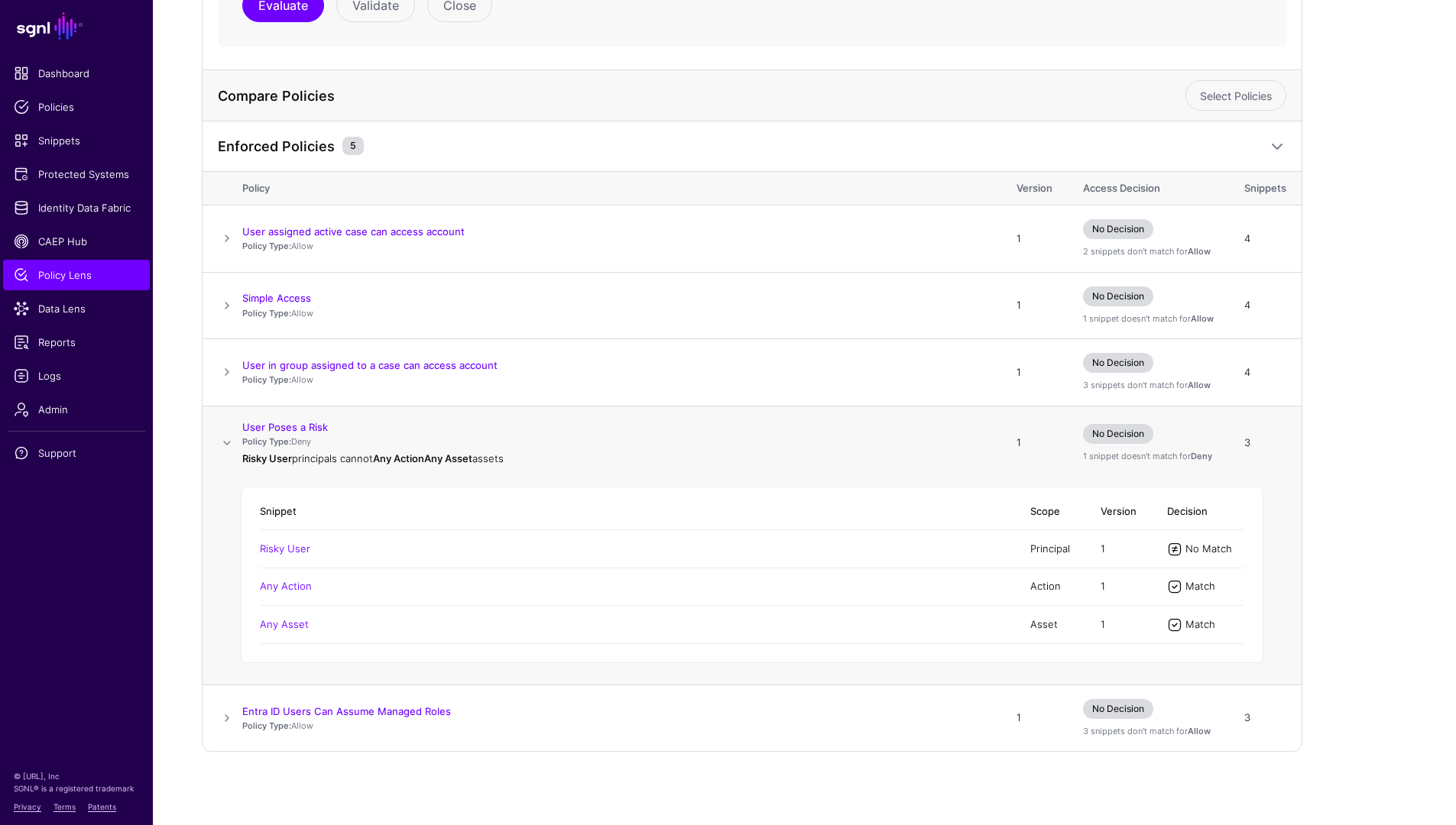
scroll to position [596, 0]
click at [226, 651] on td "Snippet Scope Version Decision Risky User Principal 1 No Match Any Action Actio…" at bounding box center [752, 582] width 1099 height 204
click at [229, 717] on span at bounding box center [228, 718] width 19 height 19
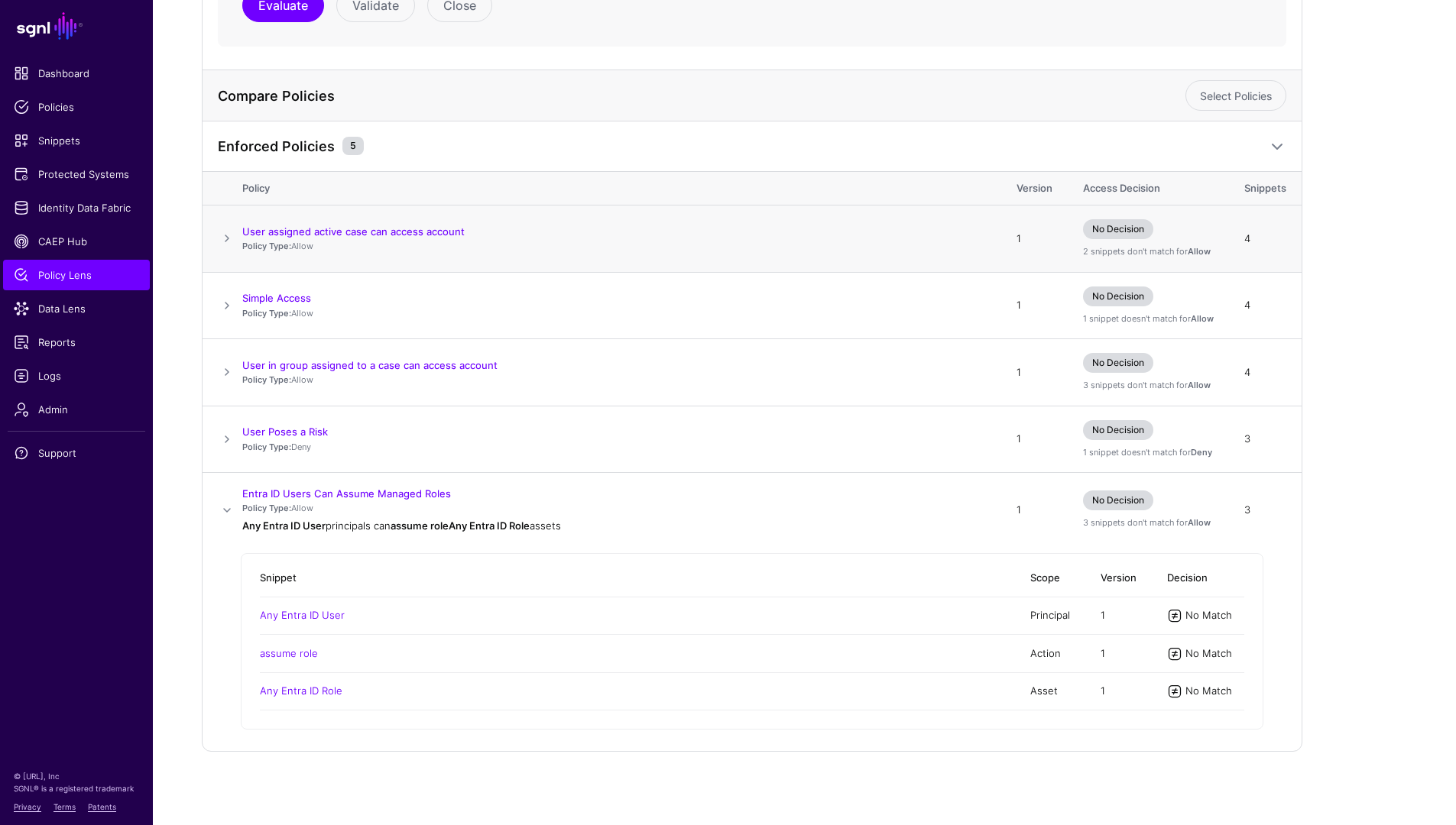
click at [226, 249] on td at bounding box center [222, 239] width 40 height 67
click at [224, 244] on span at bounding box center [228, 239] width 19 height 19
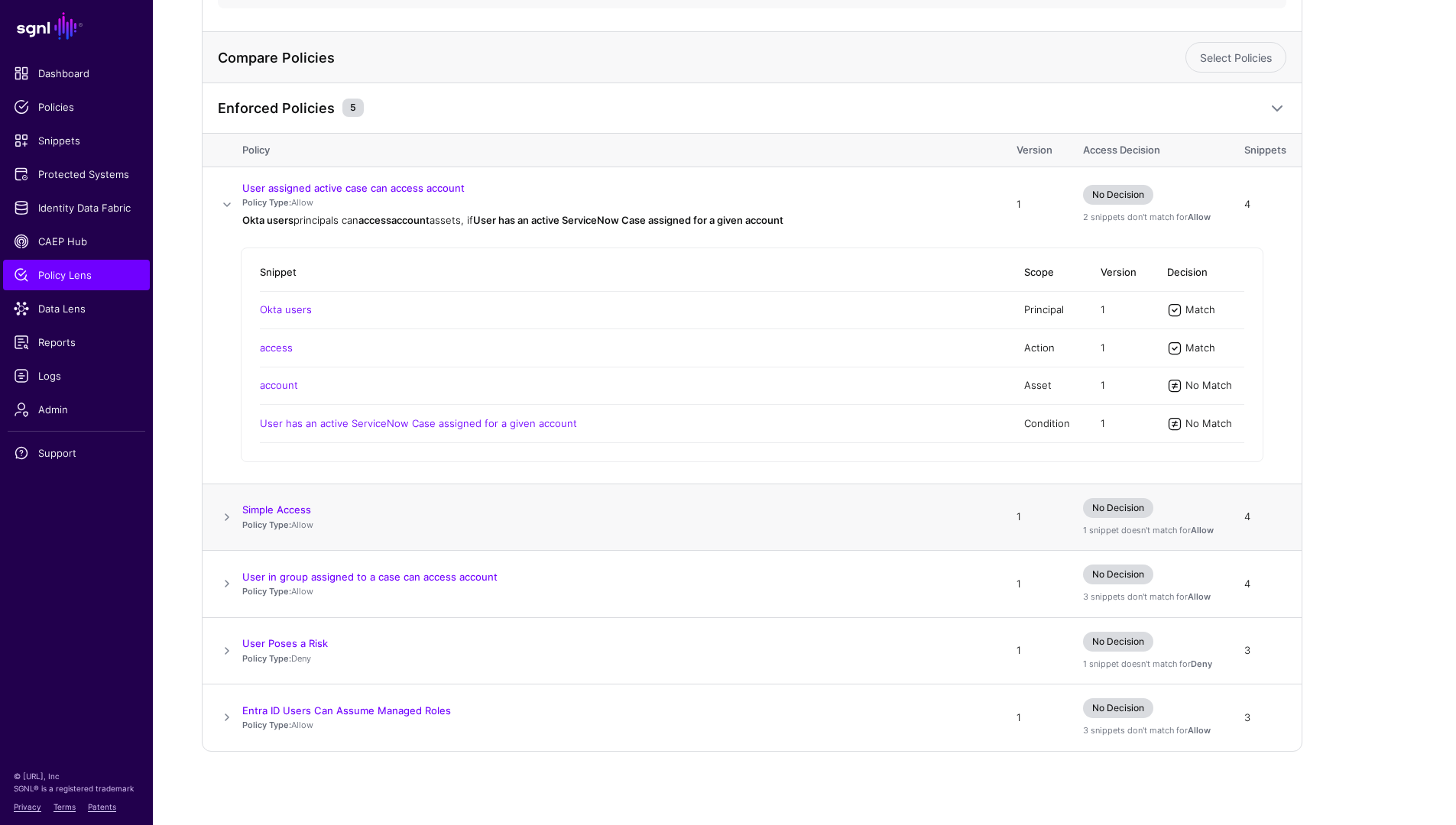
click at [223, 514] on span at bounding box center [228, 518] width 19 height 19
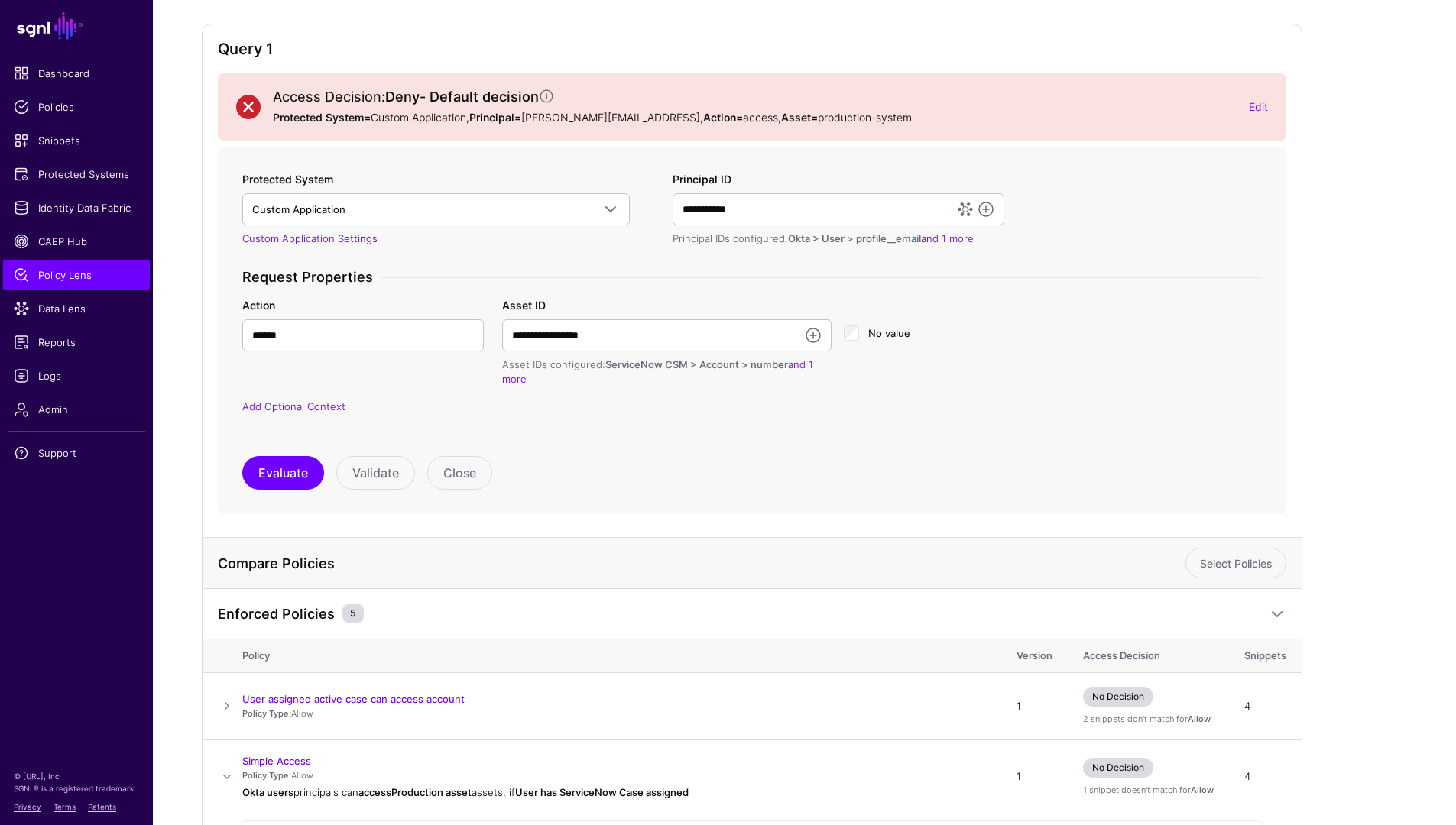
scroll to position [0, 0]
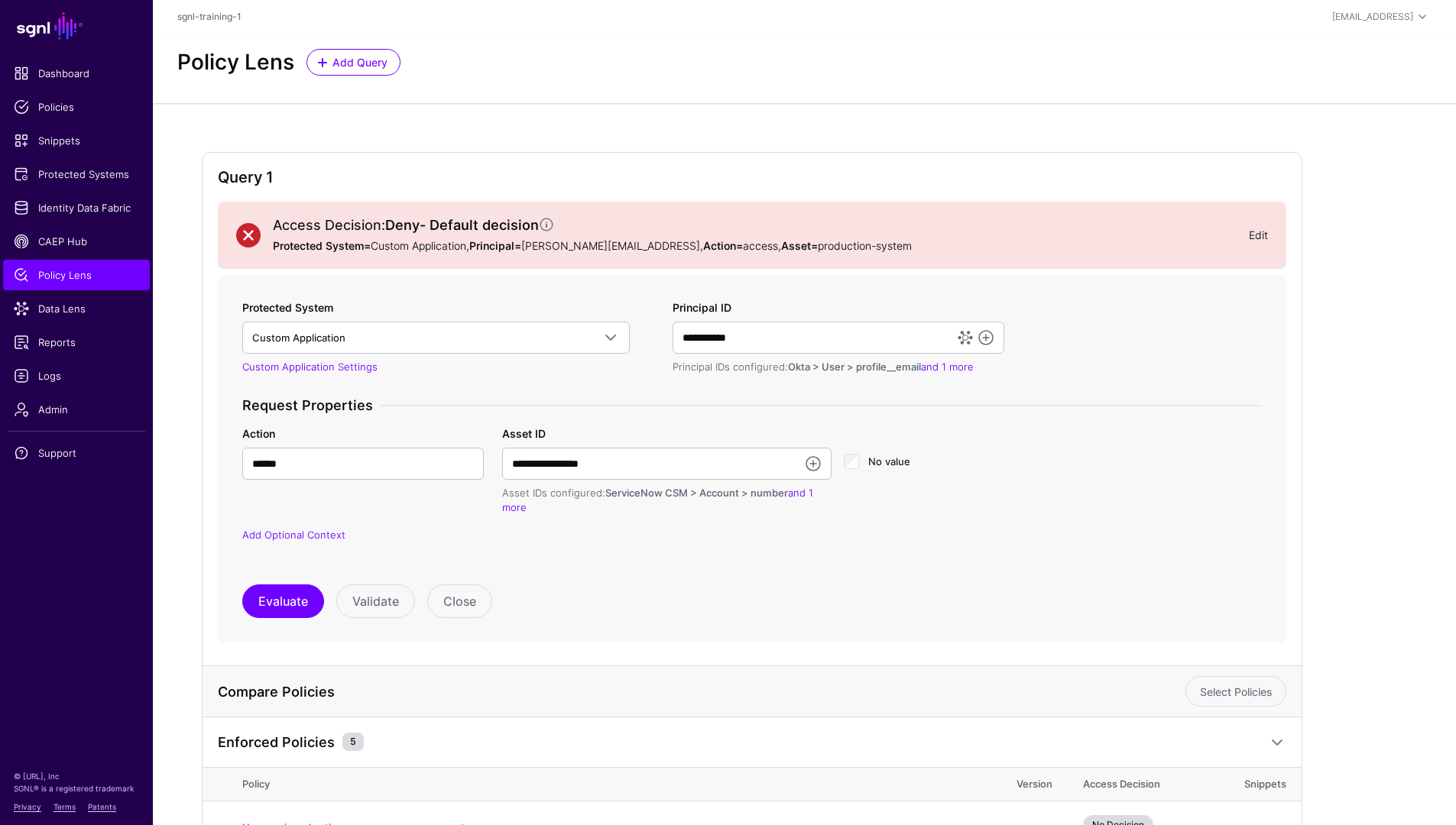
click at [1257, 233] on link "Edit" at bounding box center [1258, 234] width 20 height 13
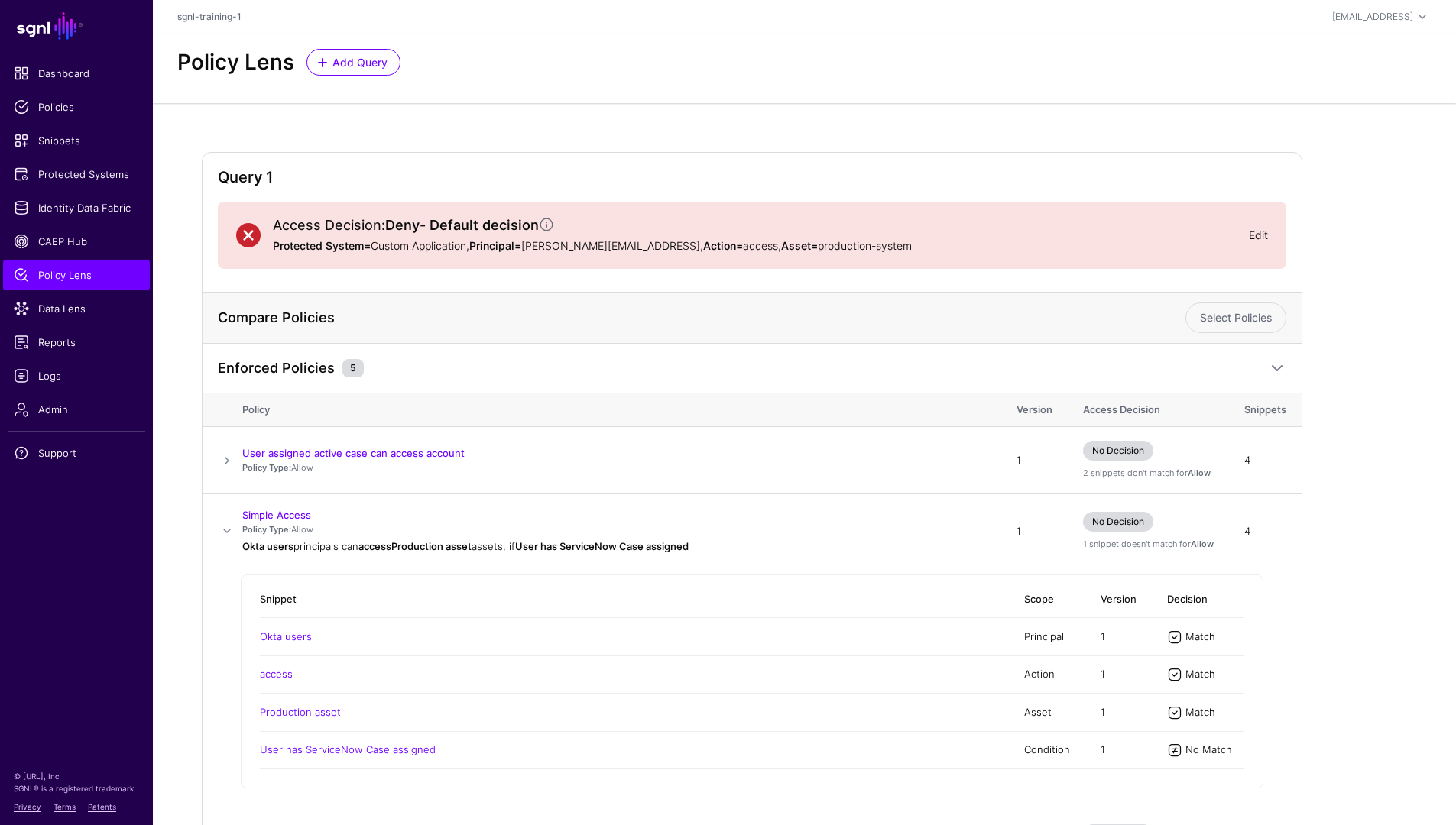
click at [1261, 237] on link "Edit" at bounding box center [1258, 234] width 20 height 13
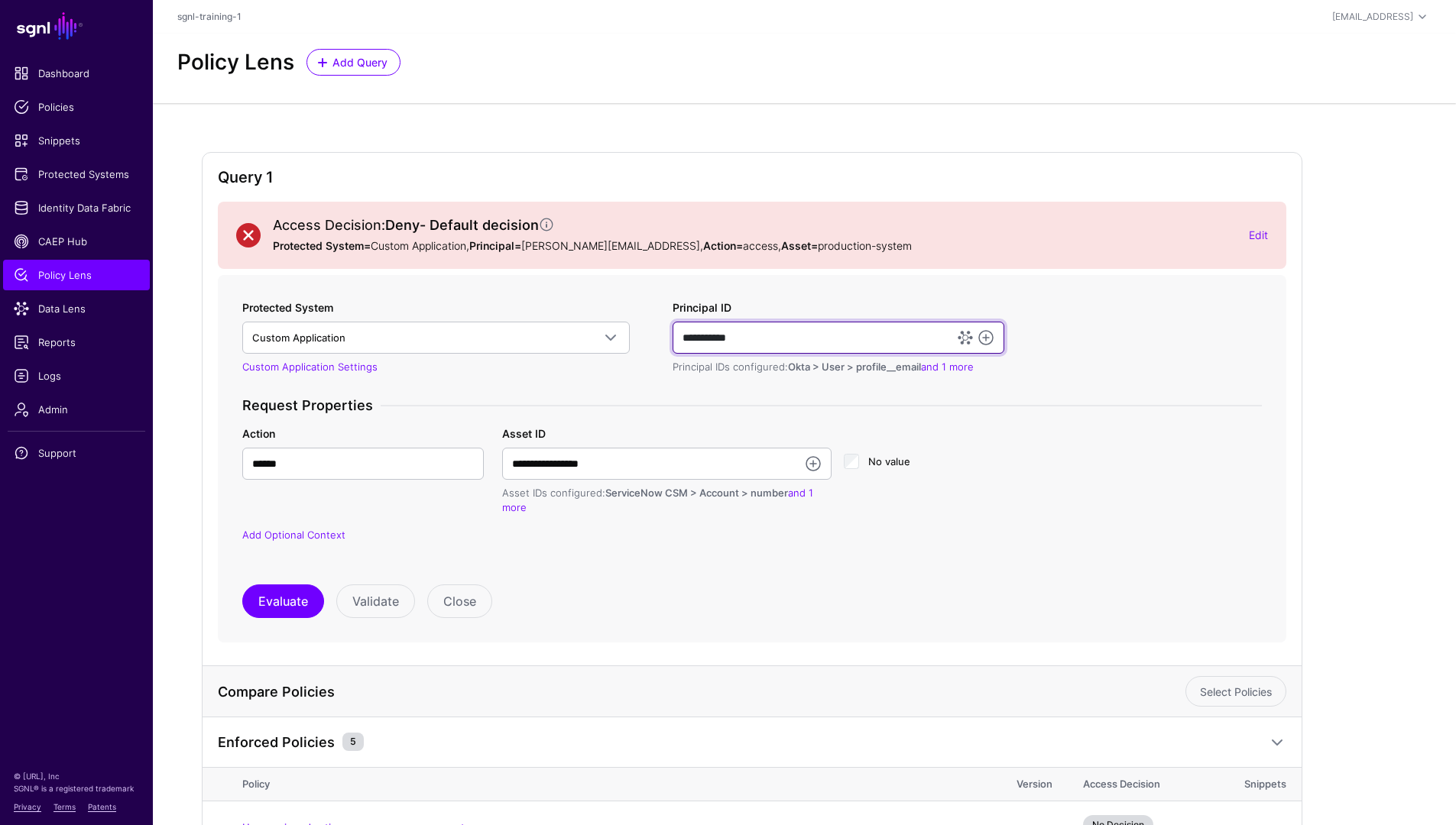
click at [755, 334] on input "**********" at bounding box center [838, 338] width 332 height 32
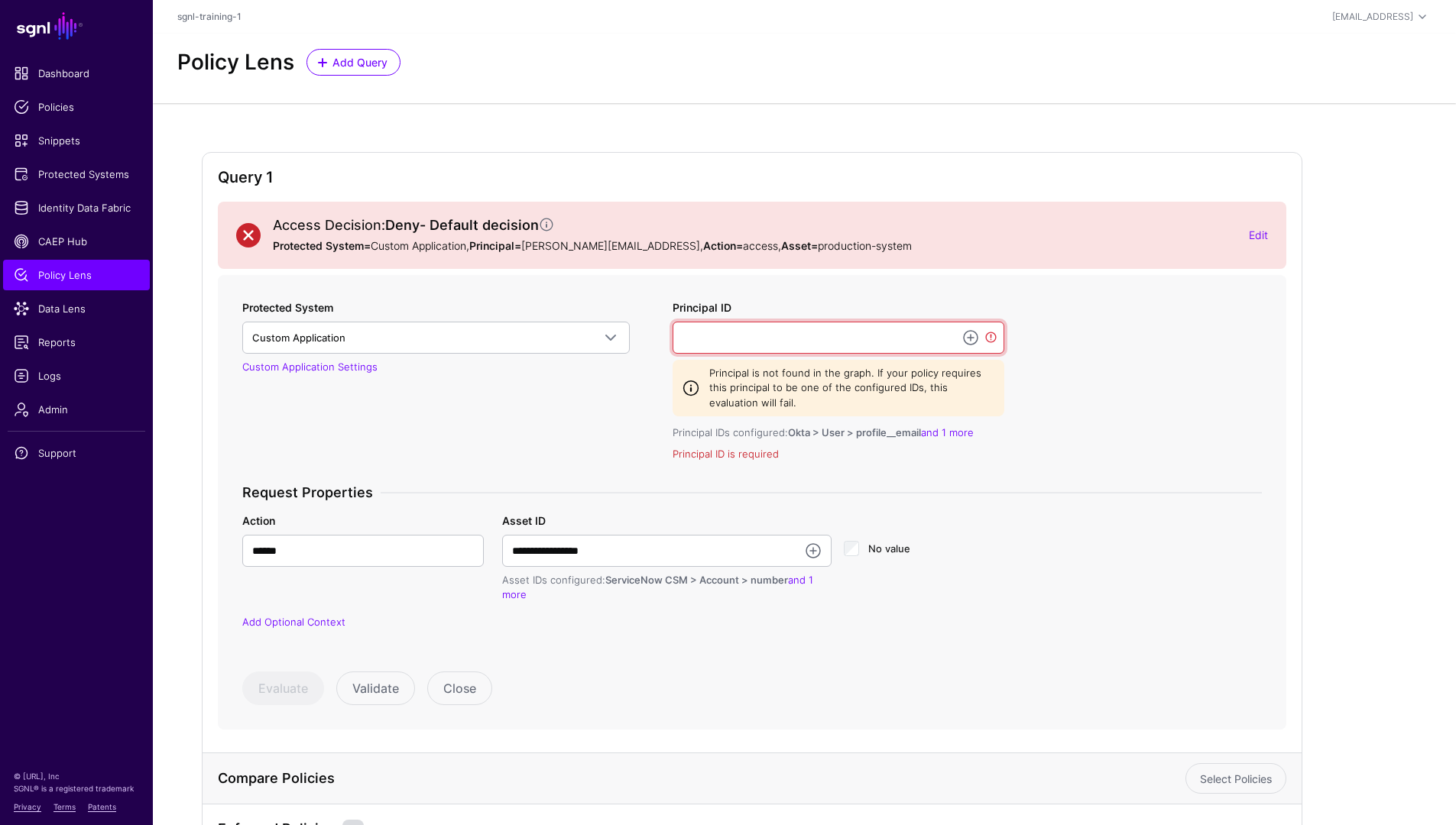
paste input "**********"
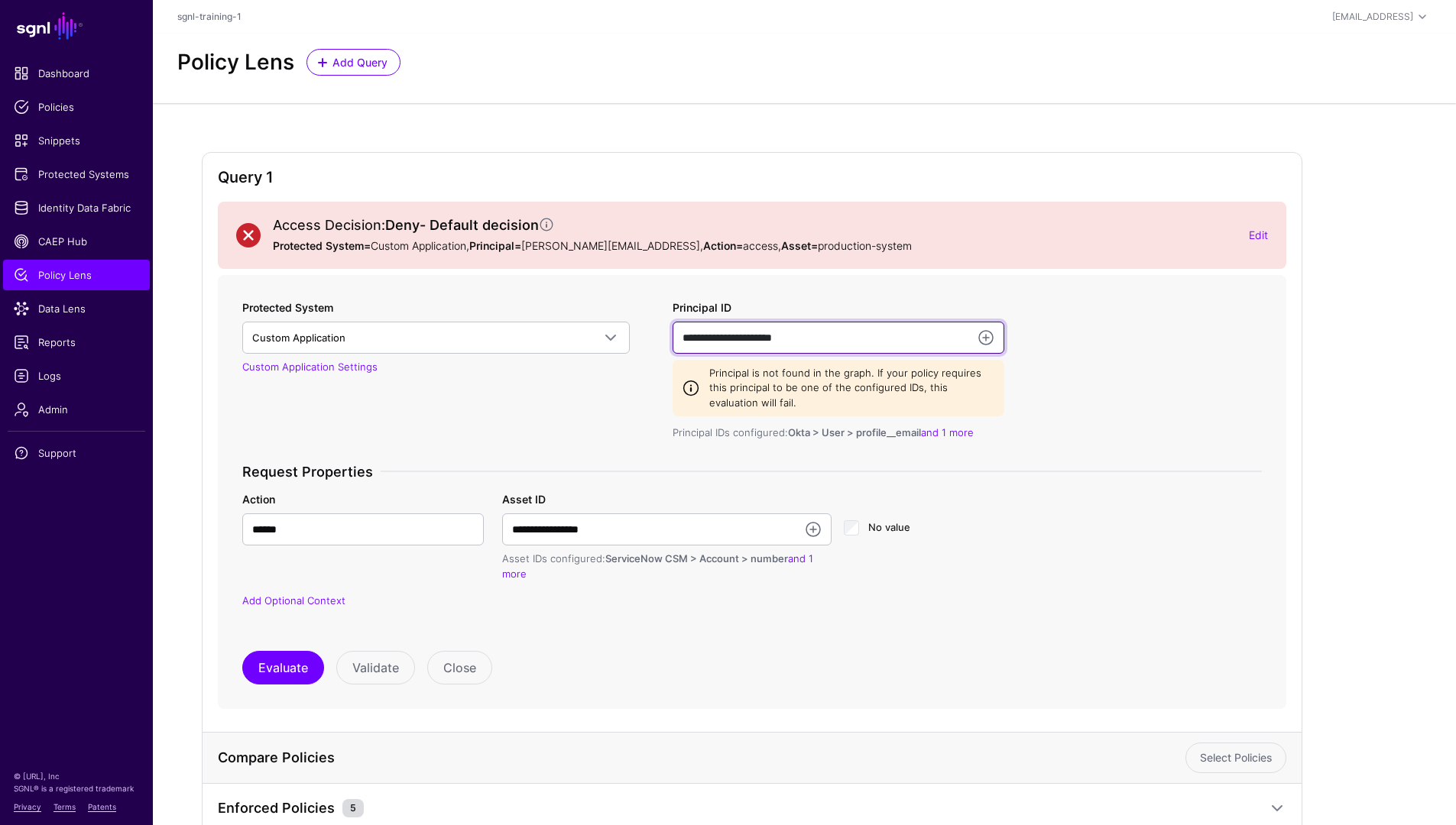
type input "**********"
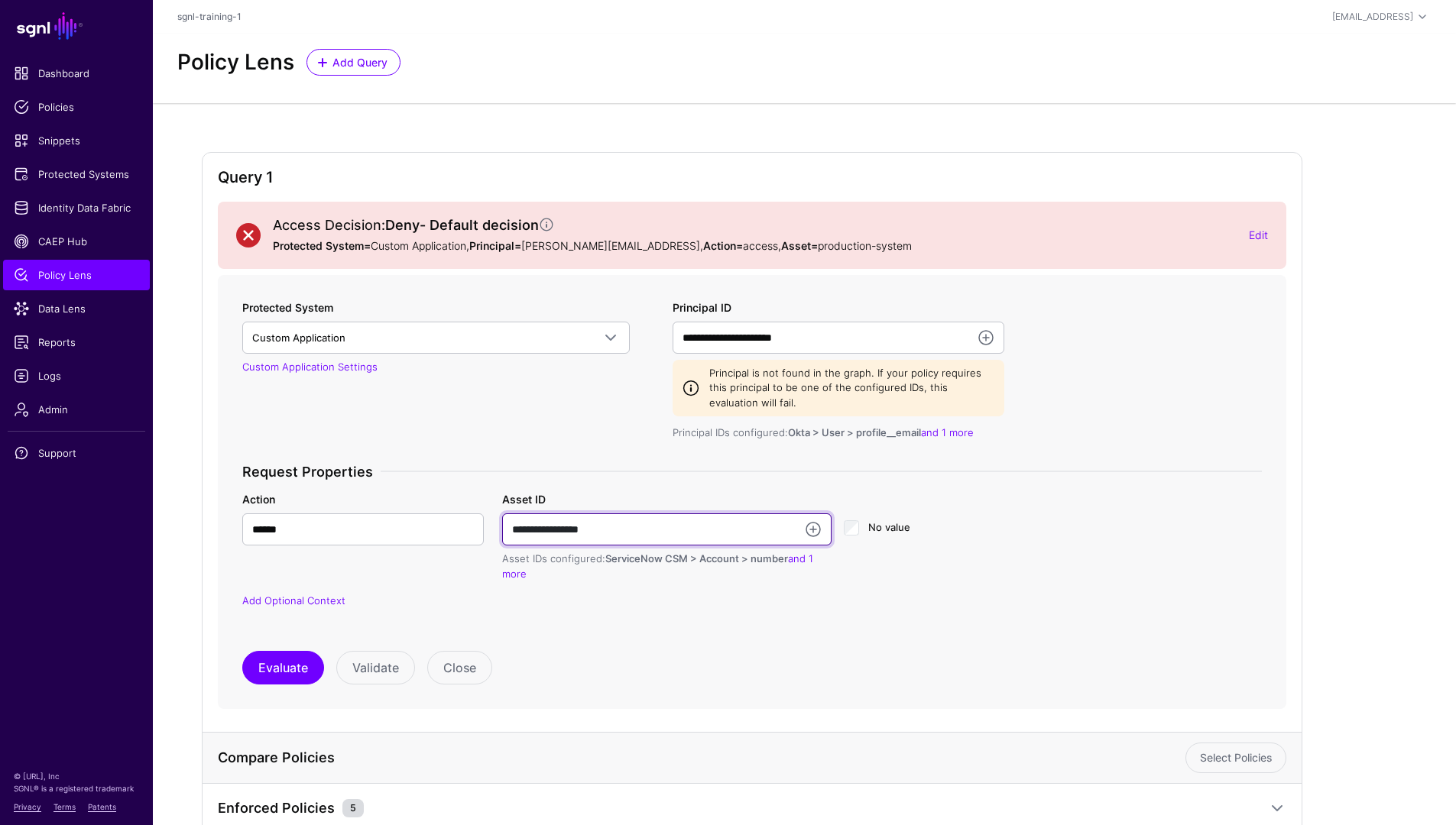
click at [621, 536] on input "**********" at bounding box center [666, 530] width 329 height 32
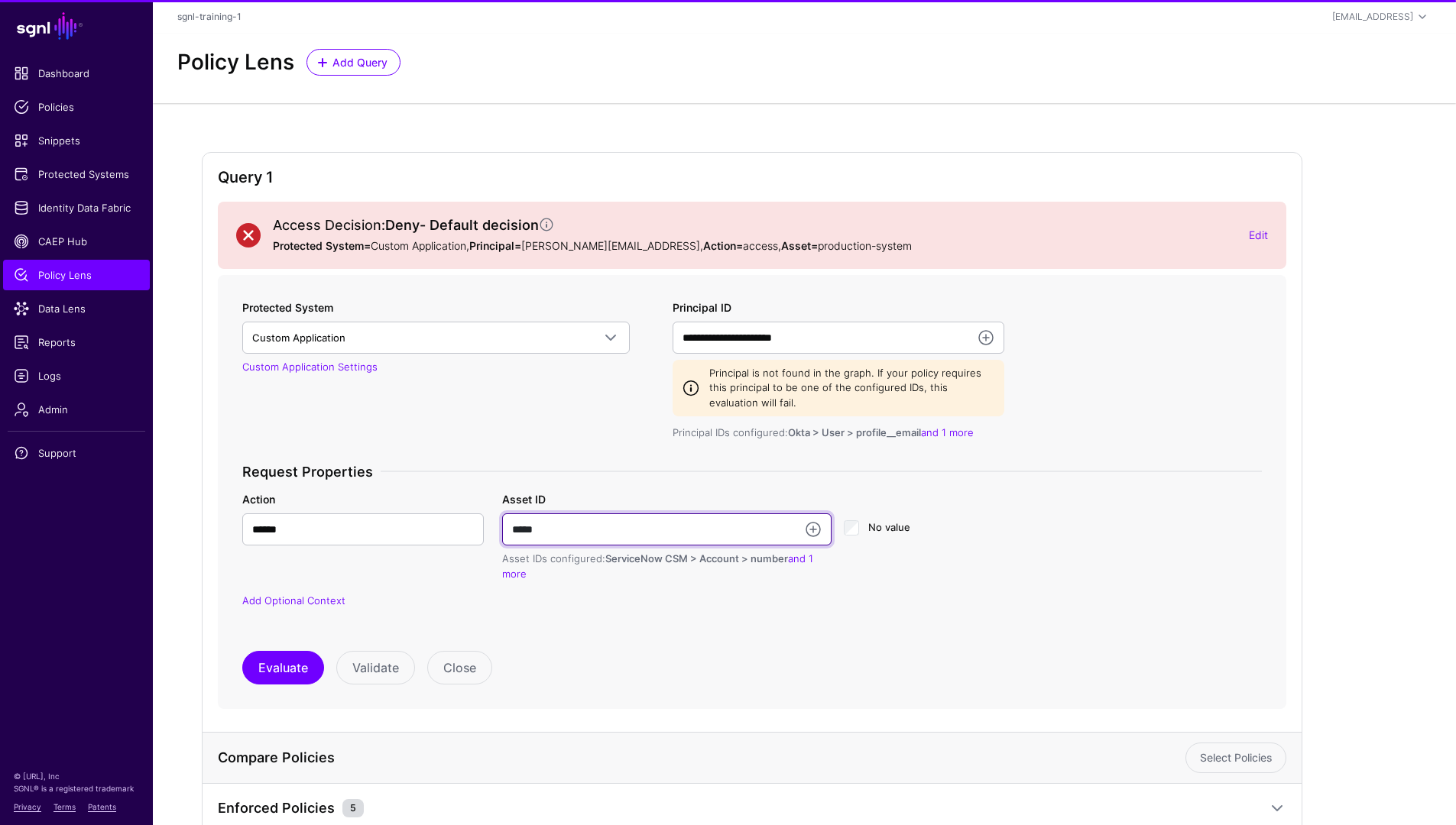
type input "*****"
click at [765, 609] on div "Request Properties Action ****** Asset ID ***** Asset IDs configured: ServiceNo…" at bounding box center [751, 546] width 1032 height 165
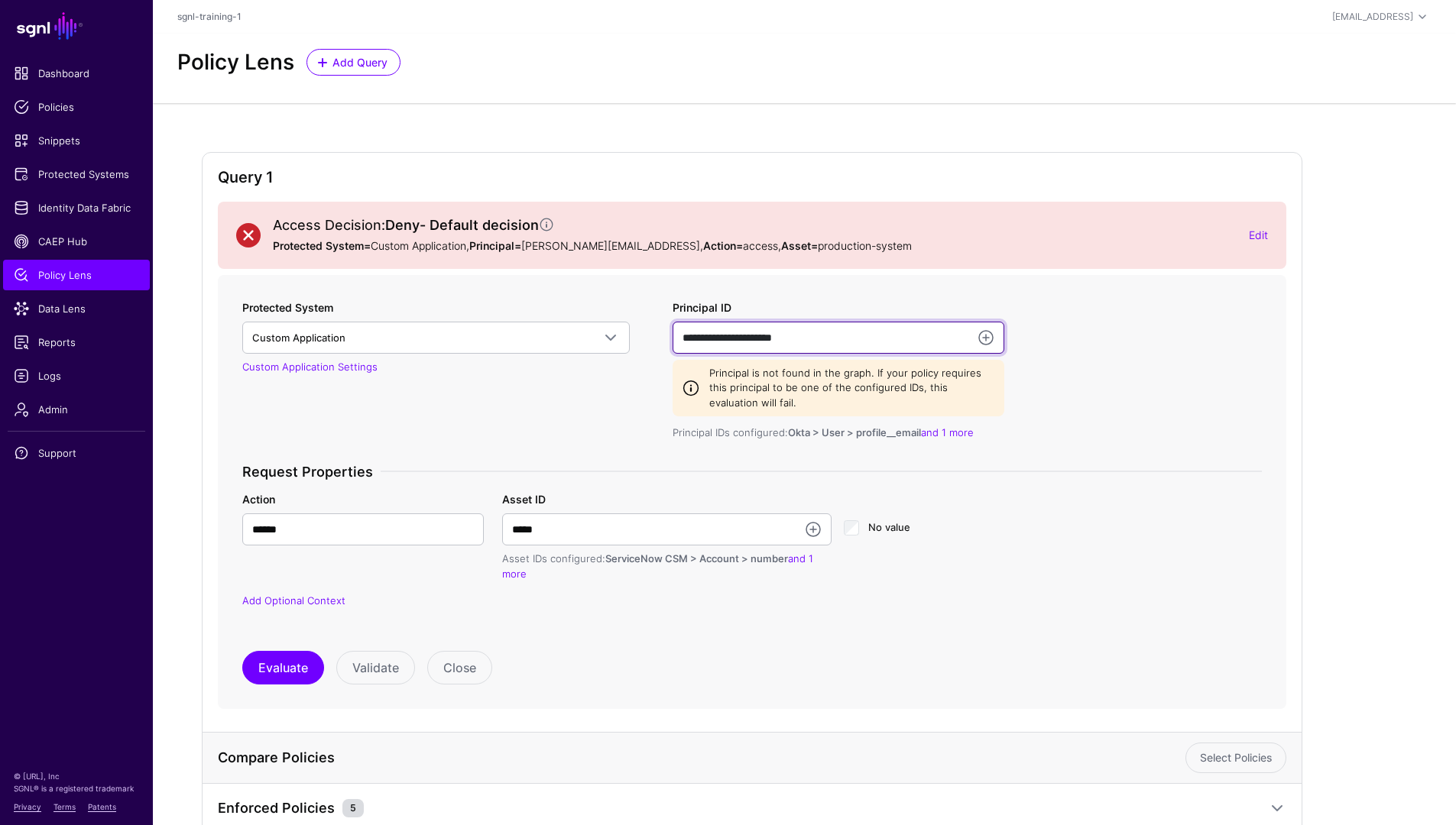
click at [829, 341] on input "**********" at bounding box center [838, 338] width 332 height 32
drag, startPoint x: 829, startPoint y: 341, endPoint x: 678, endPoint y: 348, distance: 151.2
click at [678, 348] on input "**********" at bounding box center [838, 338] width 332 height 32
click at [829, 340] on input "**********" at bounding box center [838, 338] width 332 height 32
drag, startPoint x: 835, startPoint y: 338, endPoint x: 678, endPoint y: 347, distance: 157.3
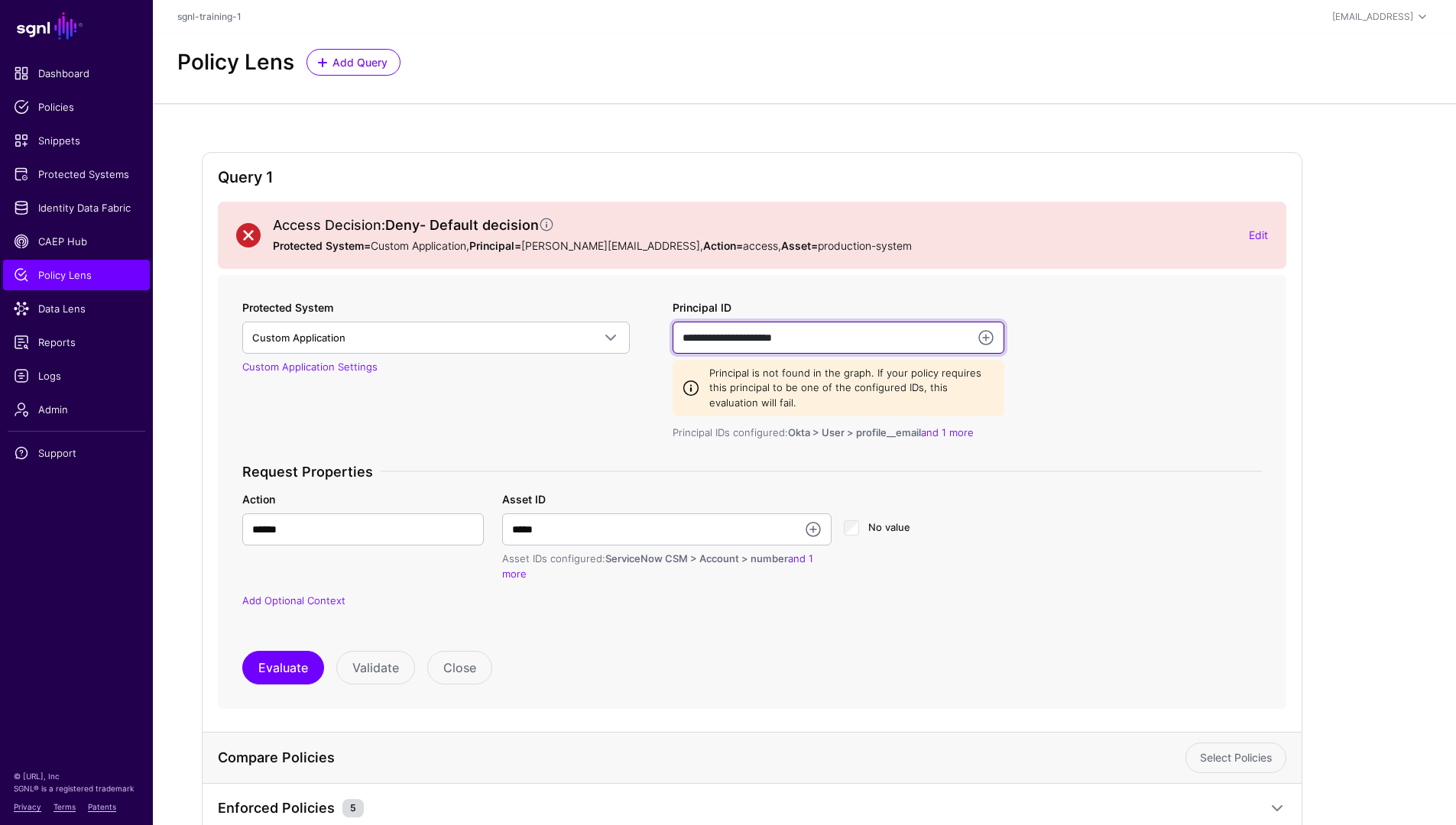
click at [678, 347] on input "**********" at bounding box center [838, 338] width 332 height 32
click at [722, 346] on input "**********" at bounding box center [838, 338] width 332 height 32
click at [722, 348] on input "**********" at bounding box center [838, 338] width 332 height 32
click at [720, 346] on input "**********" at bounding box center [838, 338] width 332 height 32
click at [706, 336] on input "**********" at bounding box center [838, 338] width 332 height 32
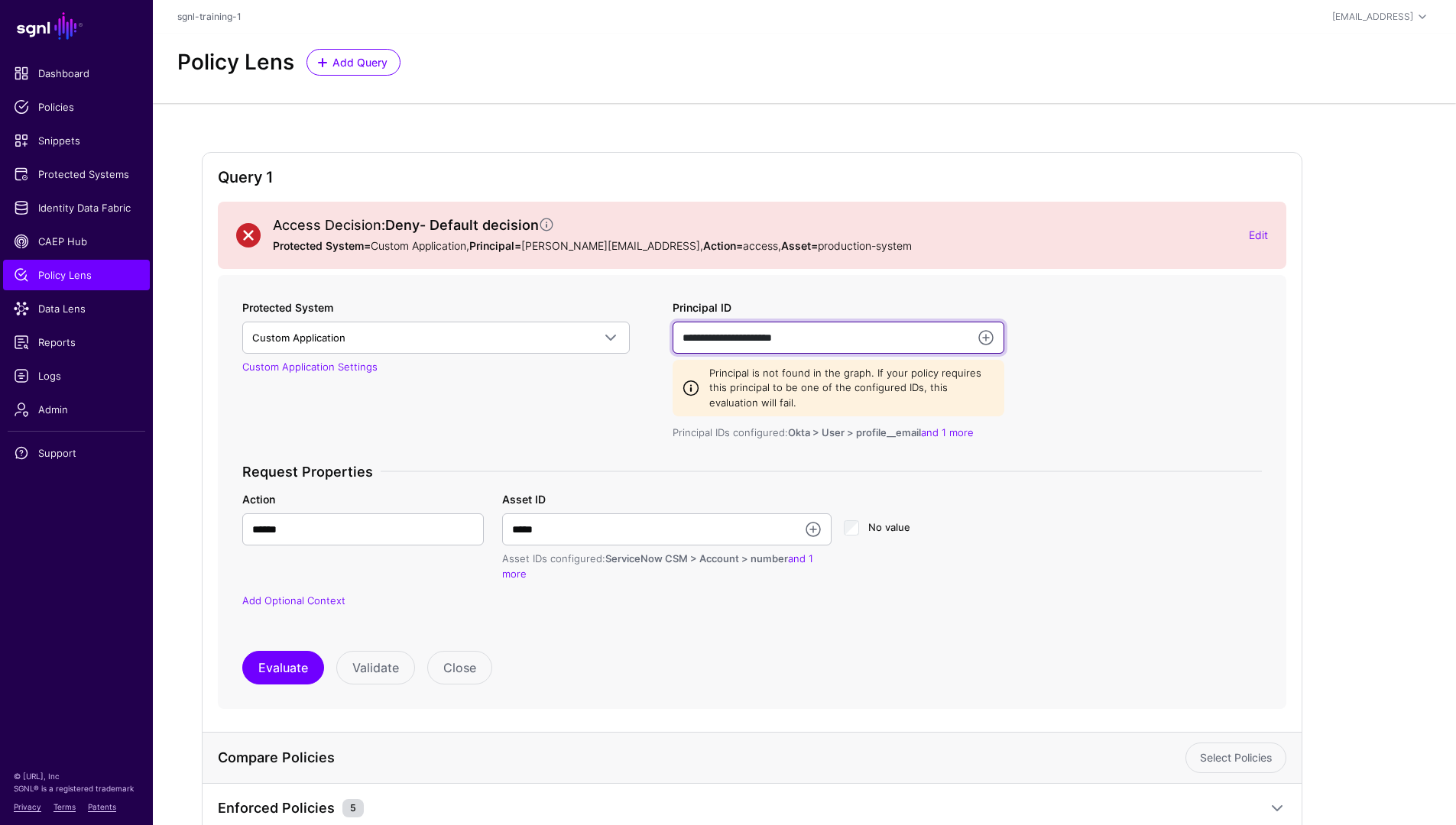
click at [706, 336] on input "**********" at bounding box center [838, 338] width 332 height 32
click at [706, 334] on input "**********" at bounding box center [838, 338] width 332 height 32
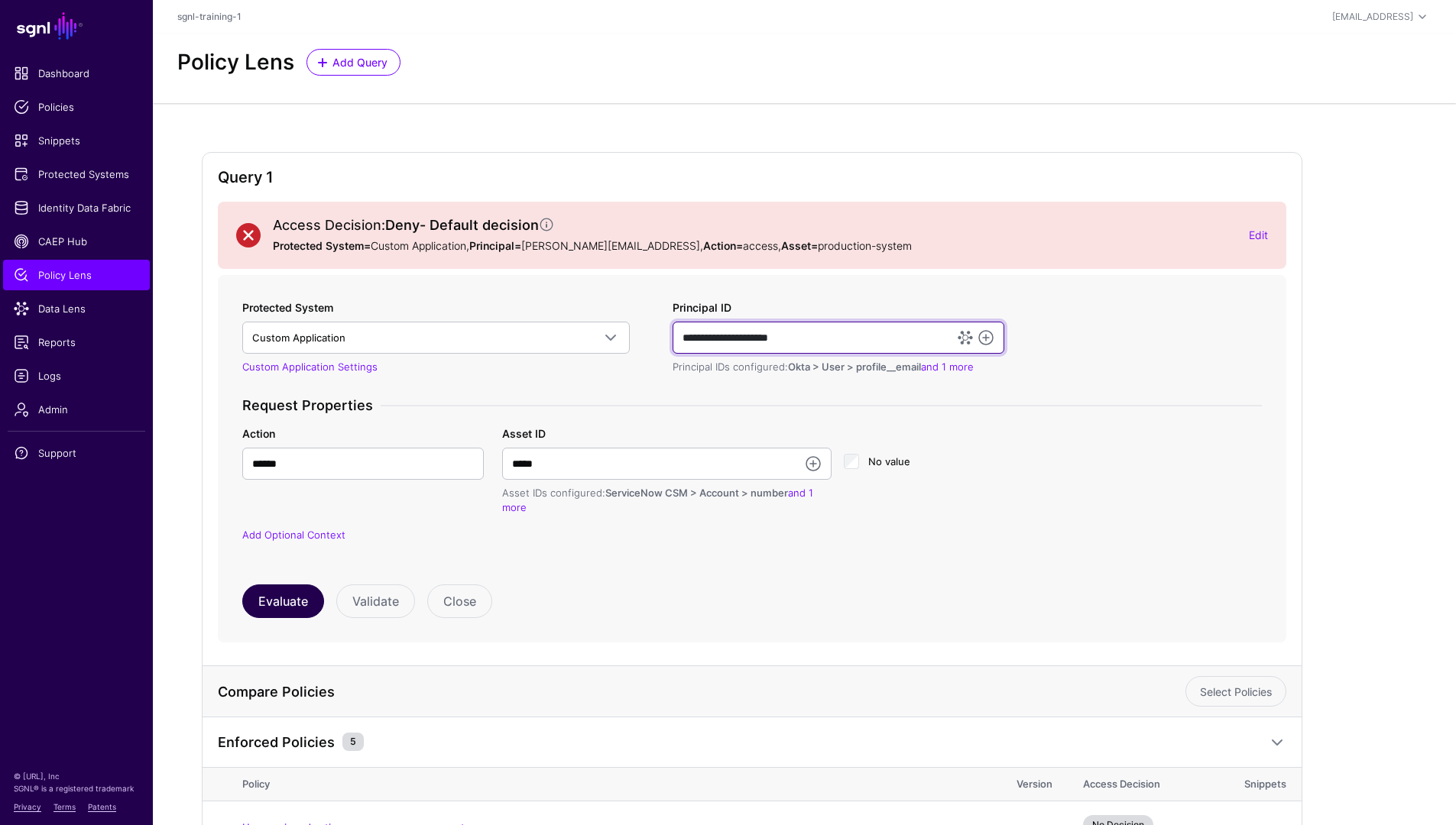
type input "**********"
click at [290, 602] on button "Evaluate" at bounding box center [283, 602] width 82 height 34
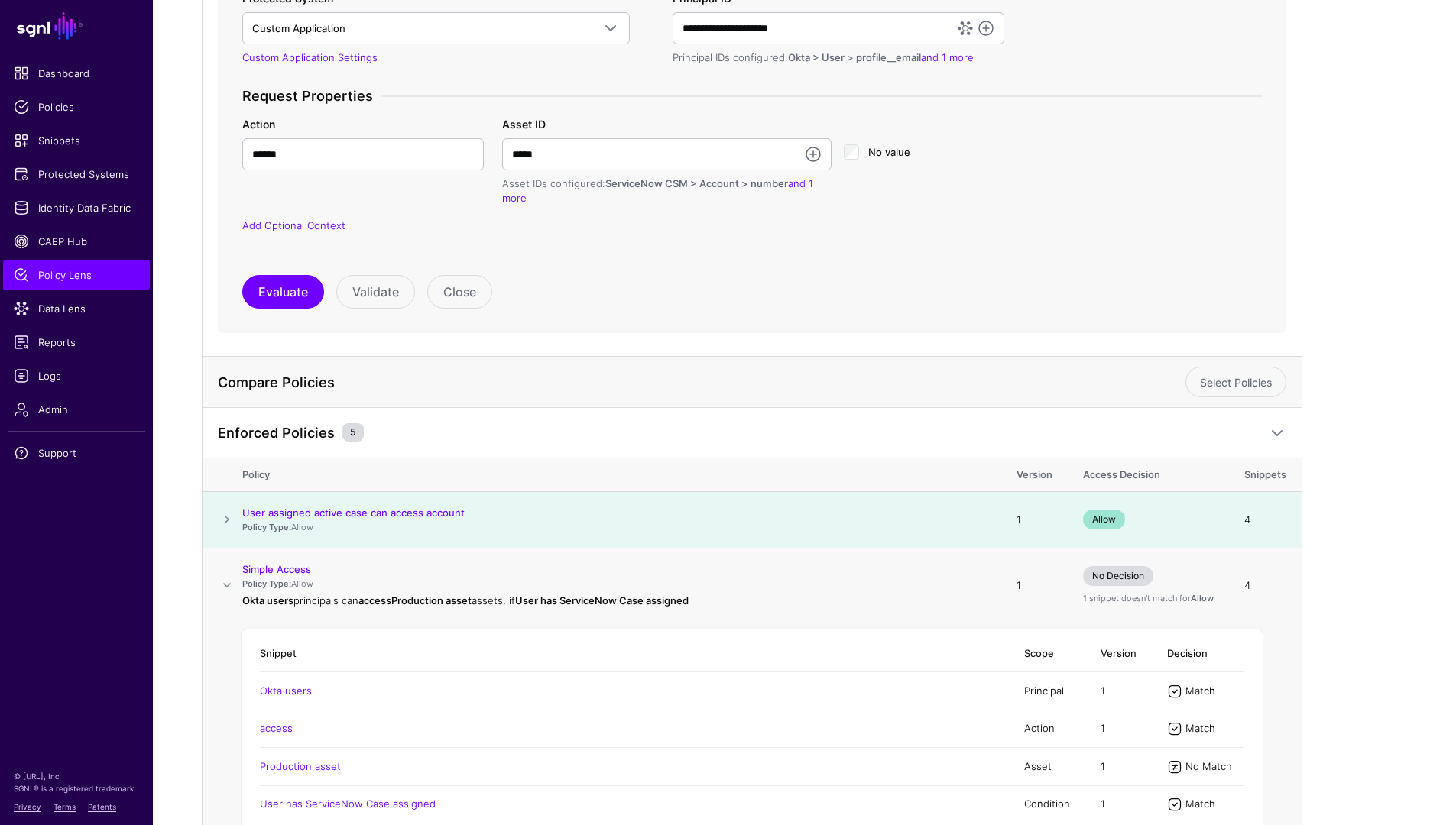
scroll to position [401, 0]
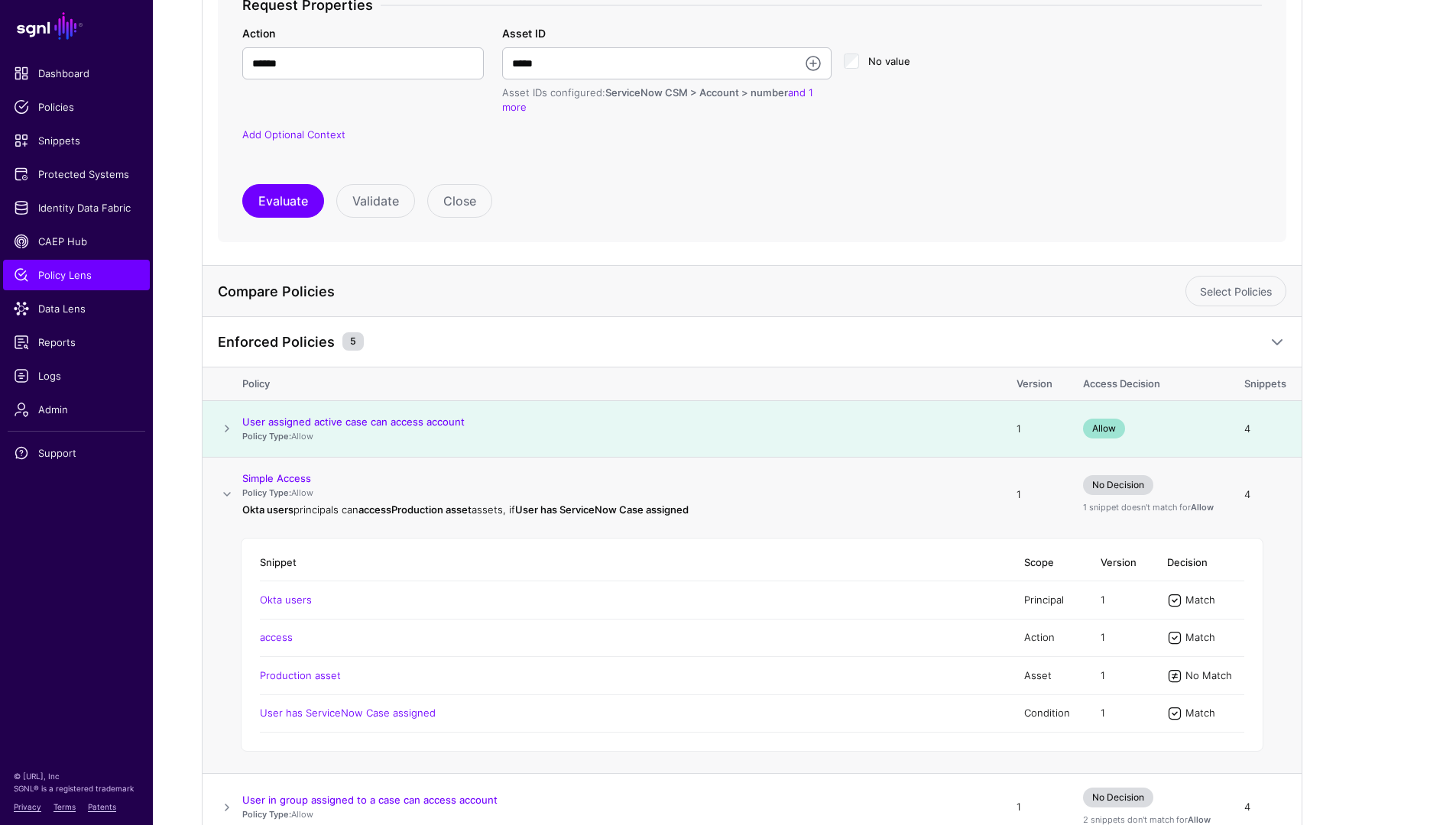
click at [226, 493] on span at bounding box center [228, 495] width 19 height 19
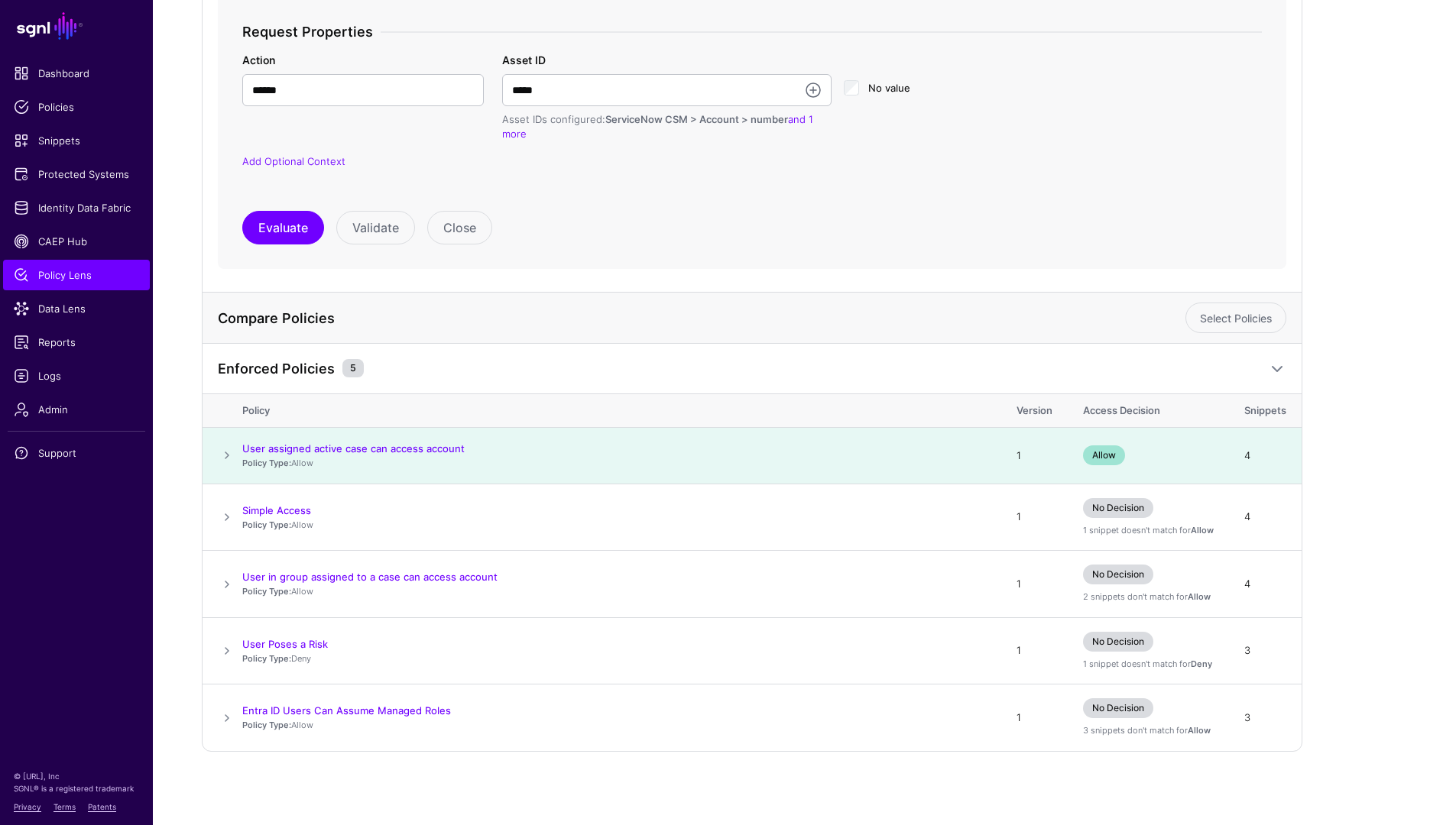
click at [219, 456] on span at bounding box center [228, 456] width 19 height 19
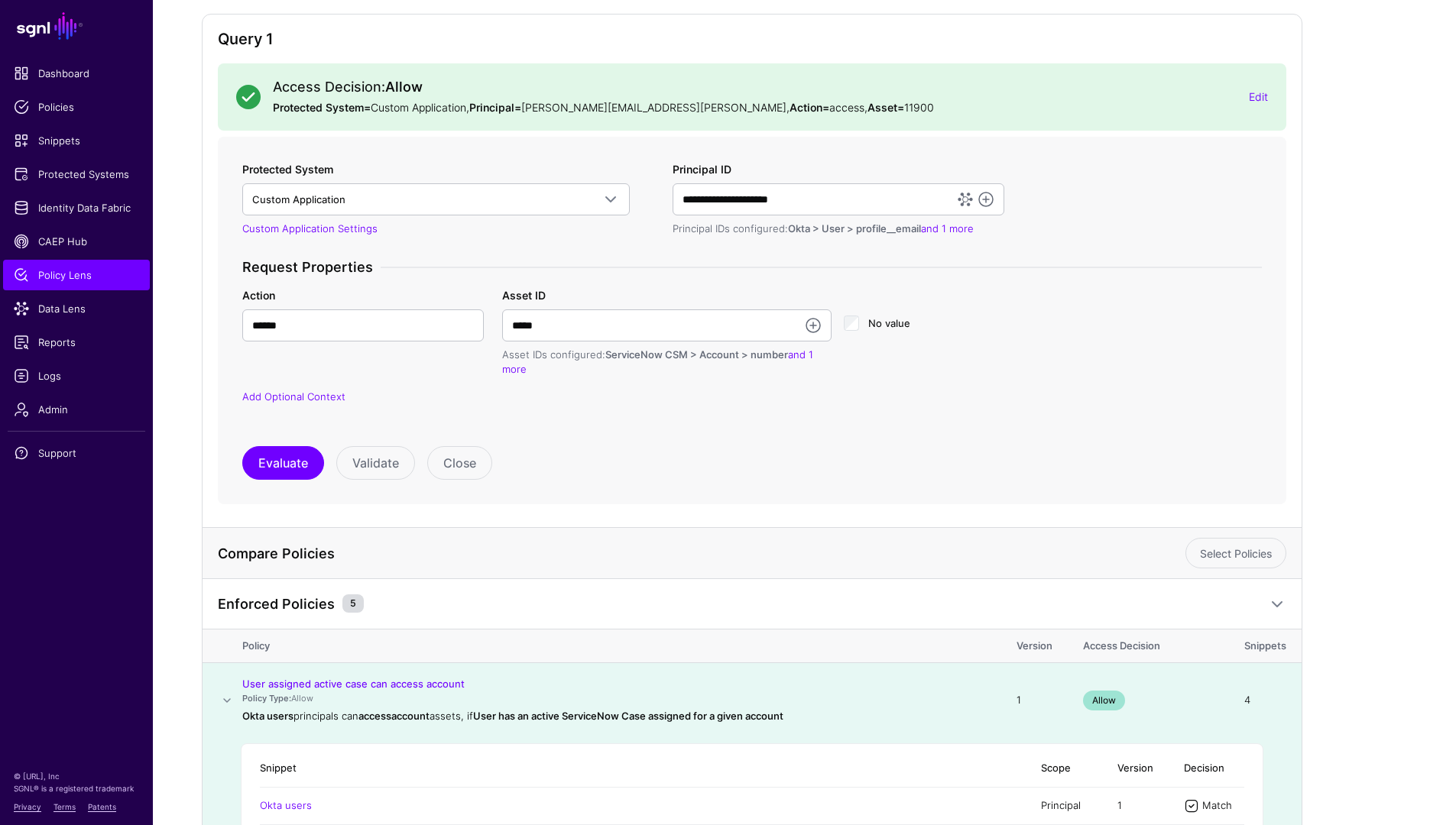
scroll to position [149, 0]
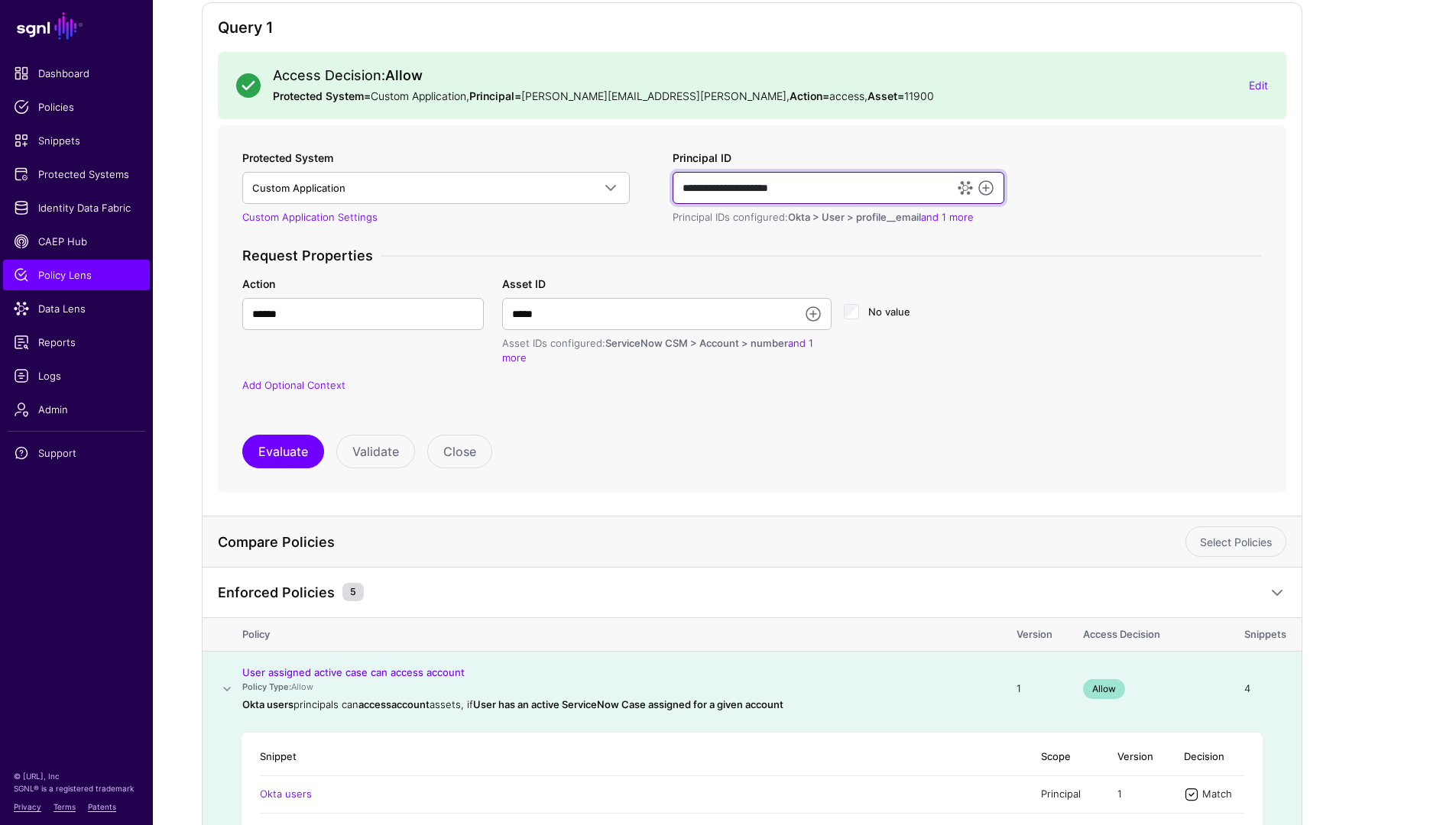
click at [806, 186] on input "**********" at bounding box center [838, 188] width 332 height 32
click at [805, 186] on input "**********" at bounding box center [838, 188] width 332 height 32
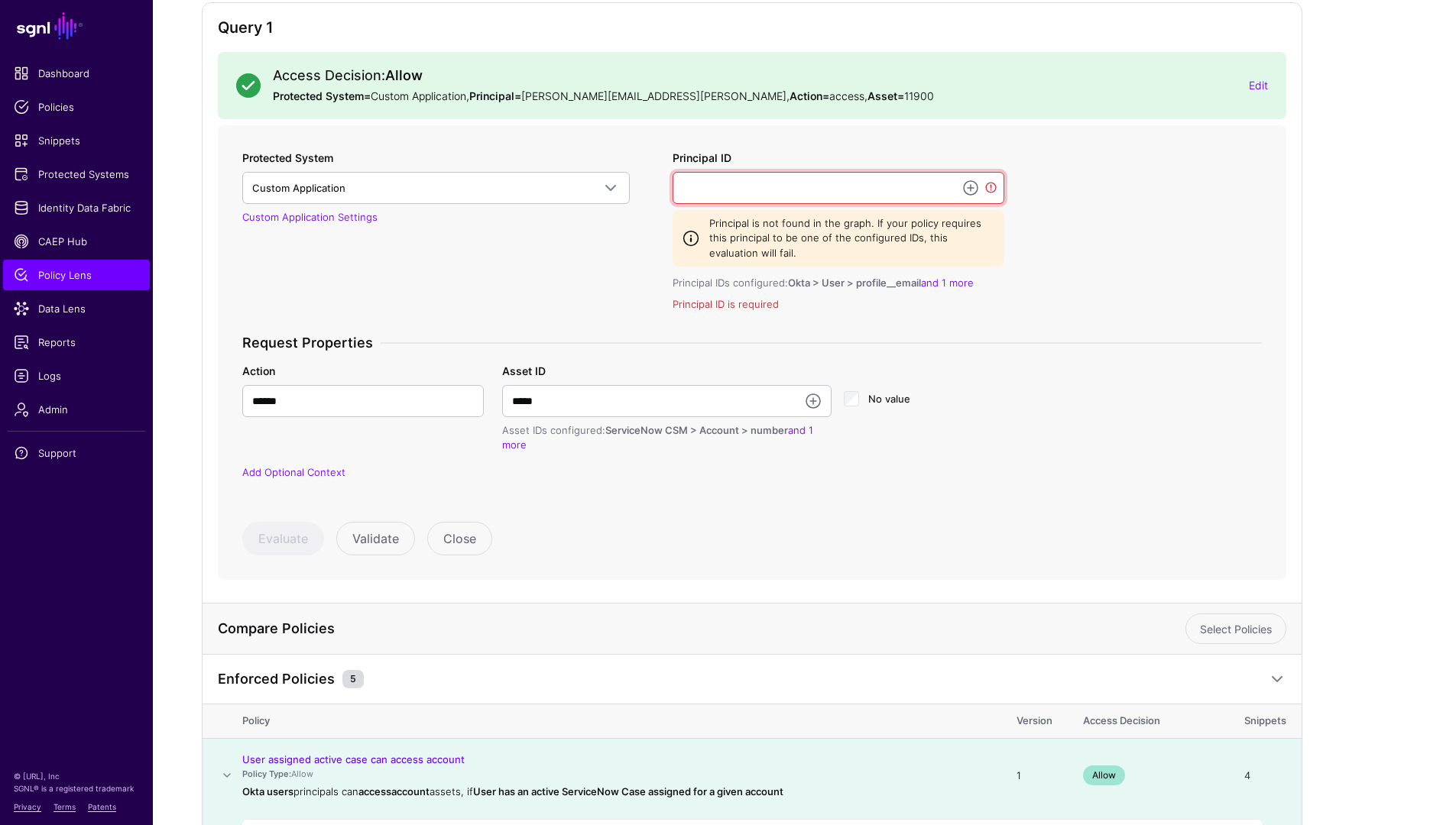
paste input "**********"
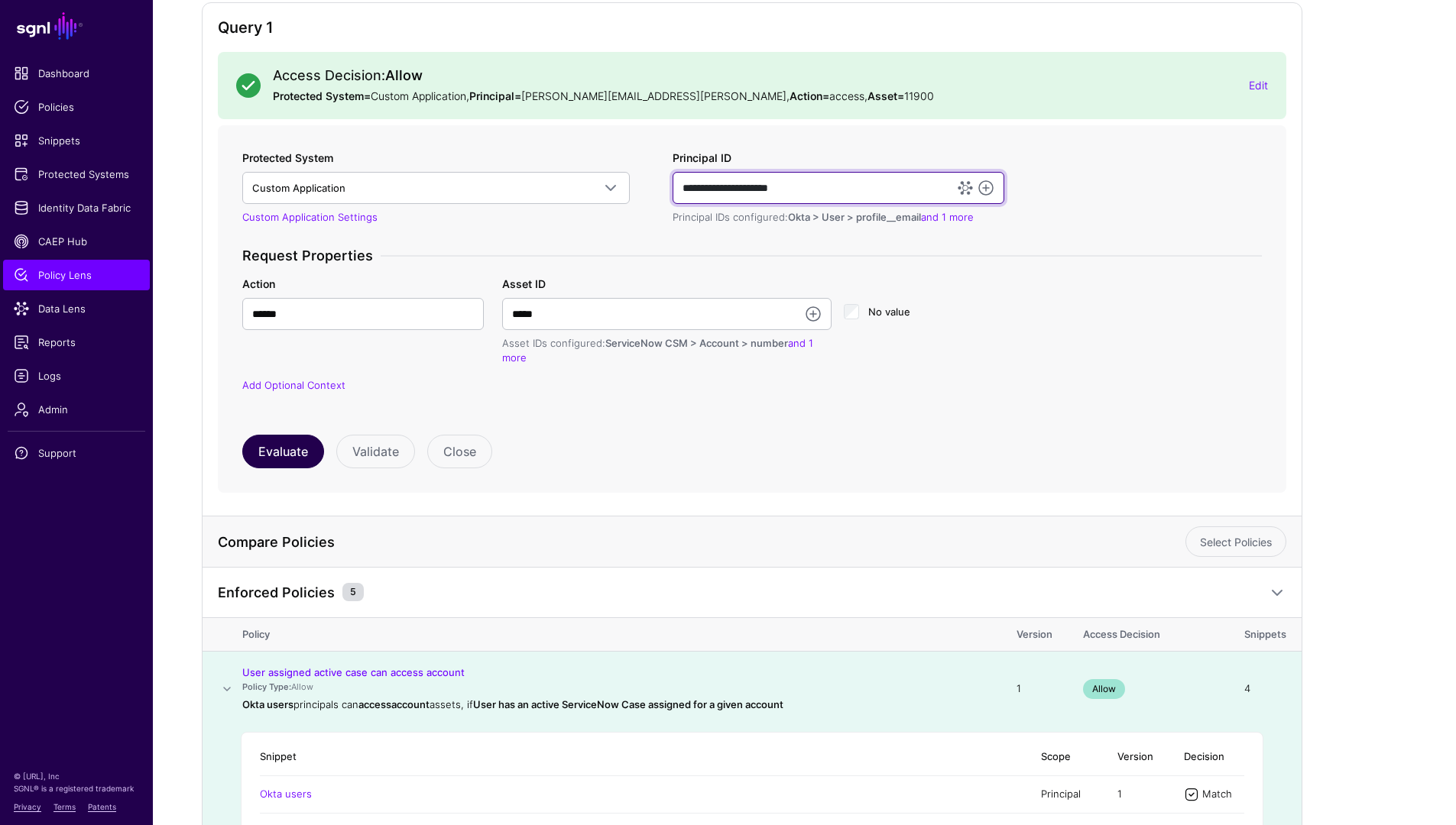
type input "**********"
click at [257, 452] on button "Evaluate" at bounding box center [283, 452] width 82 height 34
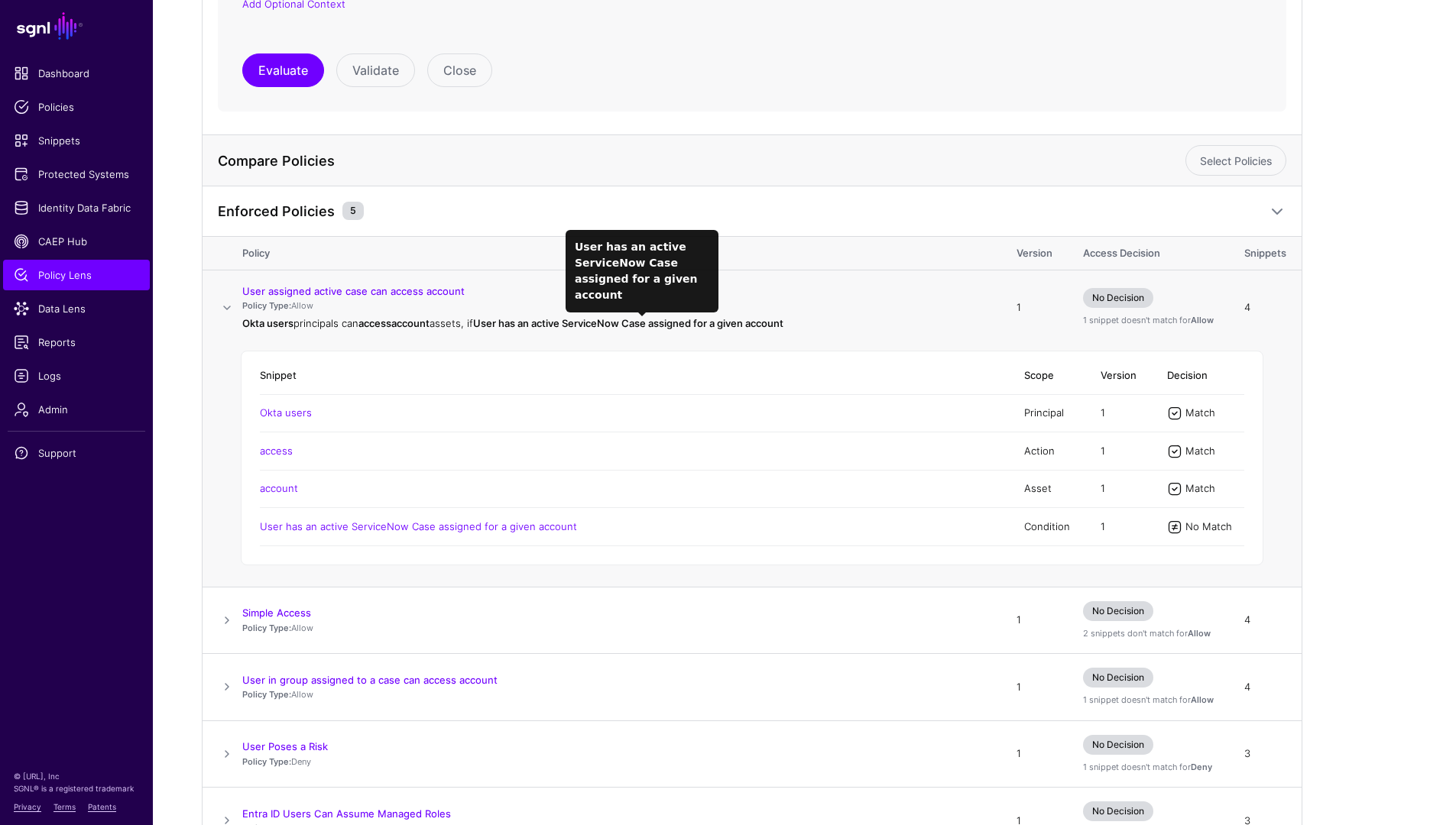
scroll to position [577, 0]
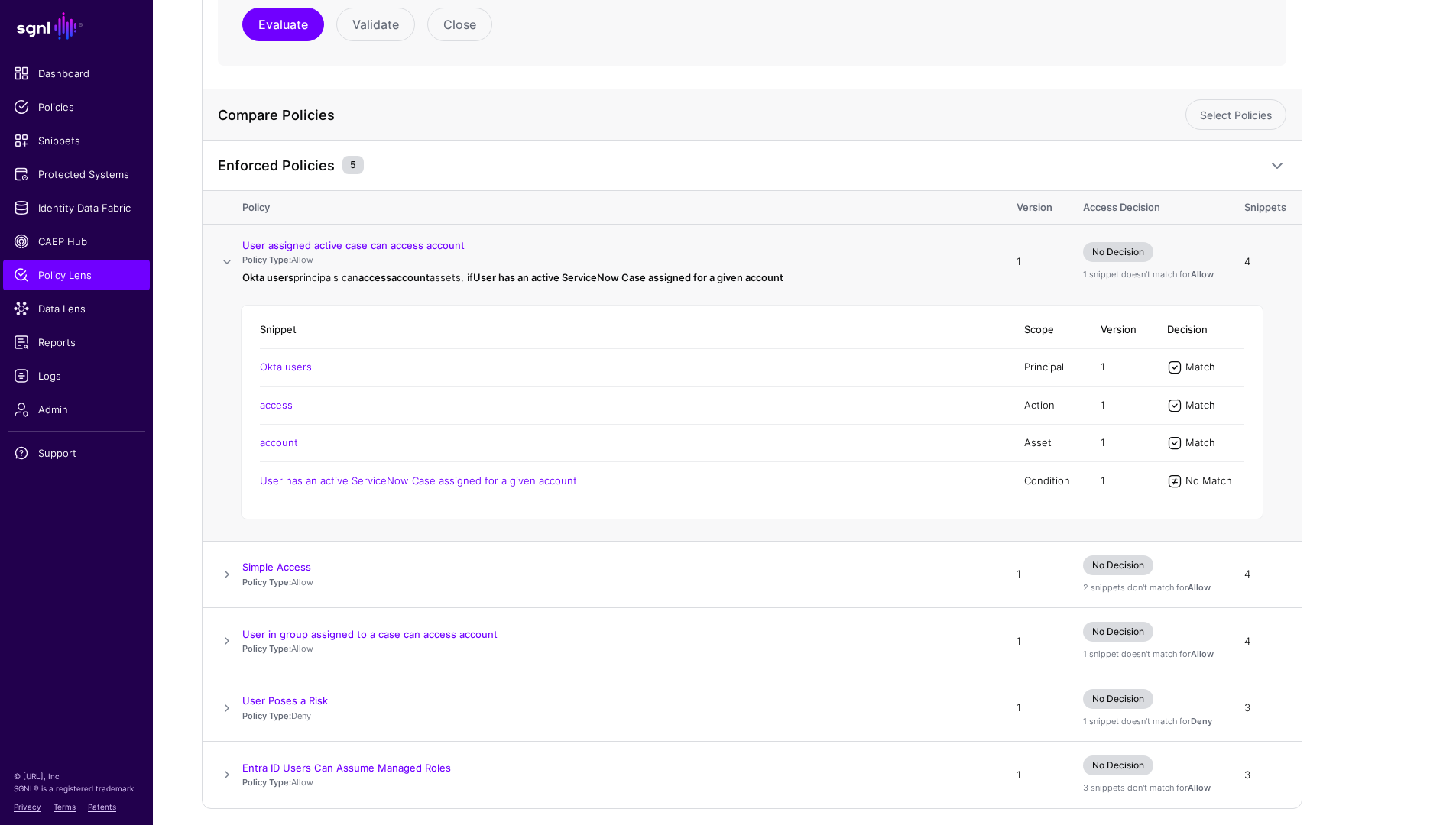
click at [230, 263] on span at bounding box center [228, 262] width 19 height 19
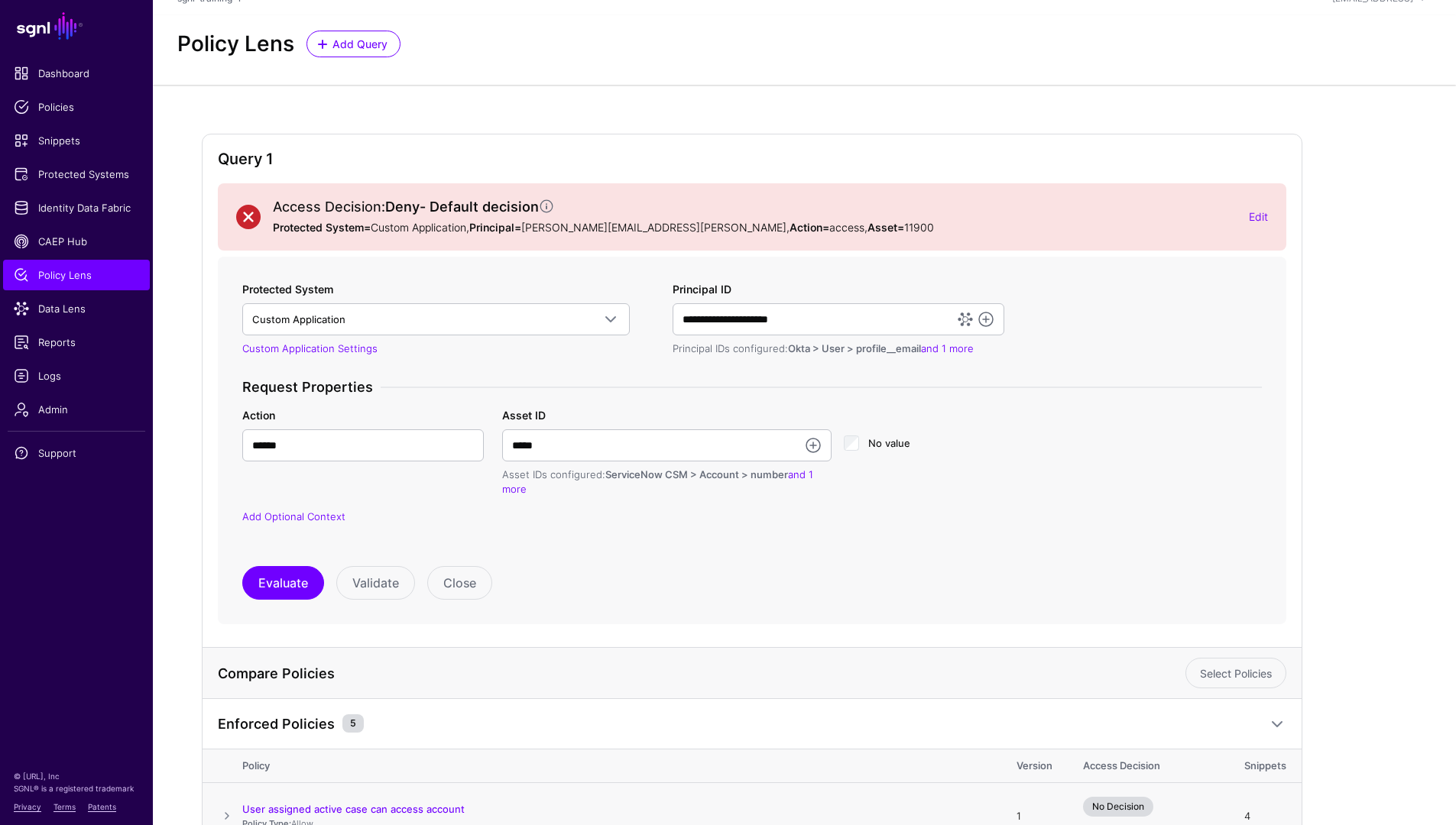
scroll to position [0, 0]
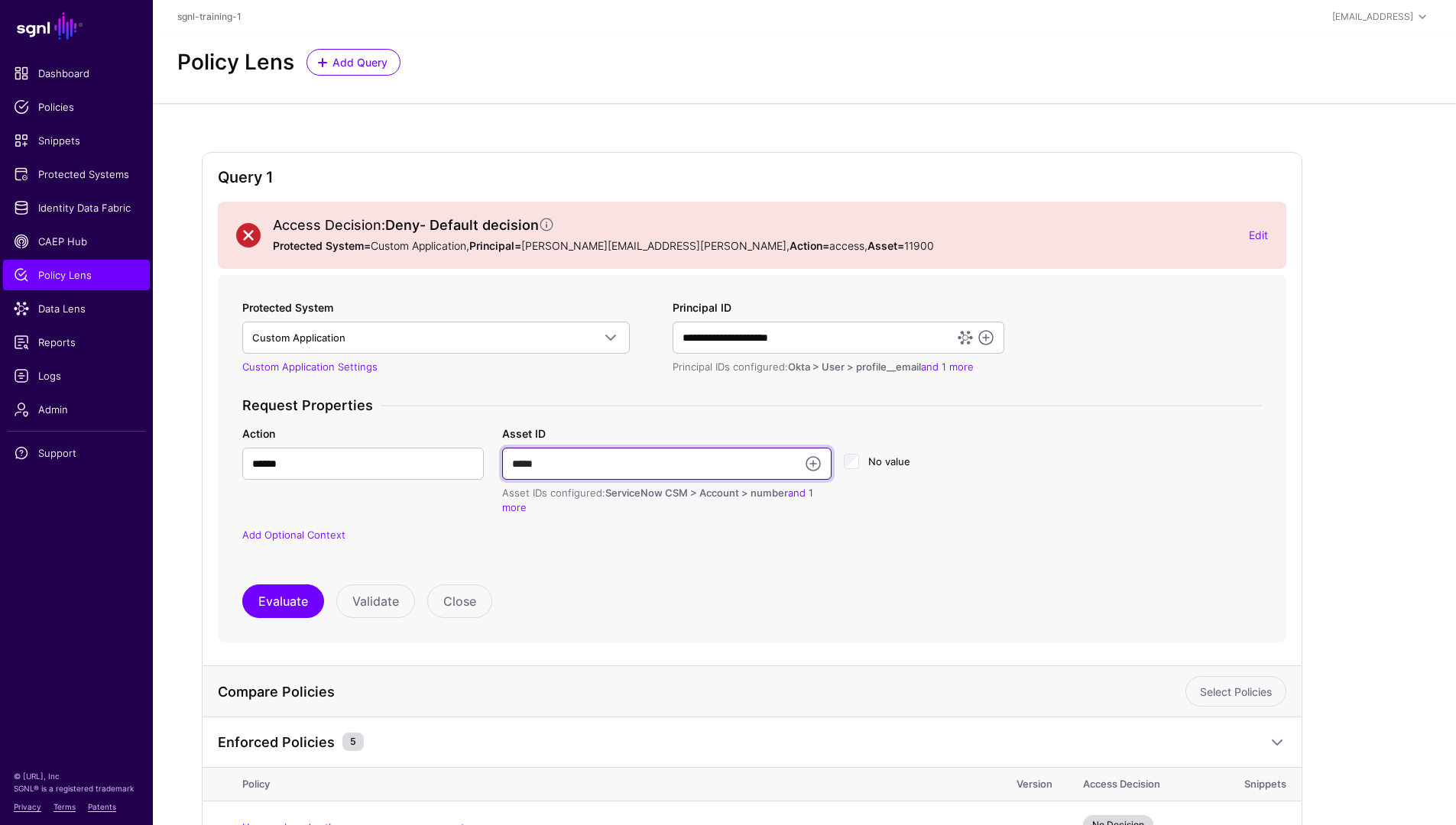
click at [617, 463] on input "*****" at bounding box center [666, 464] width 329 height 32
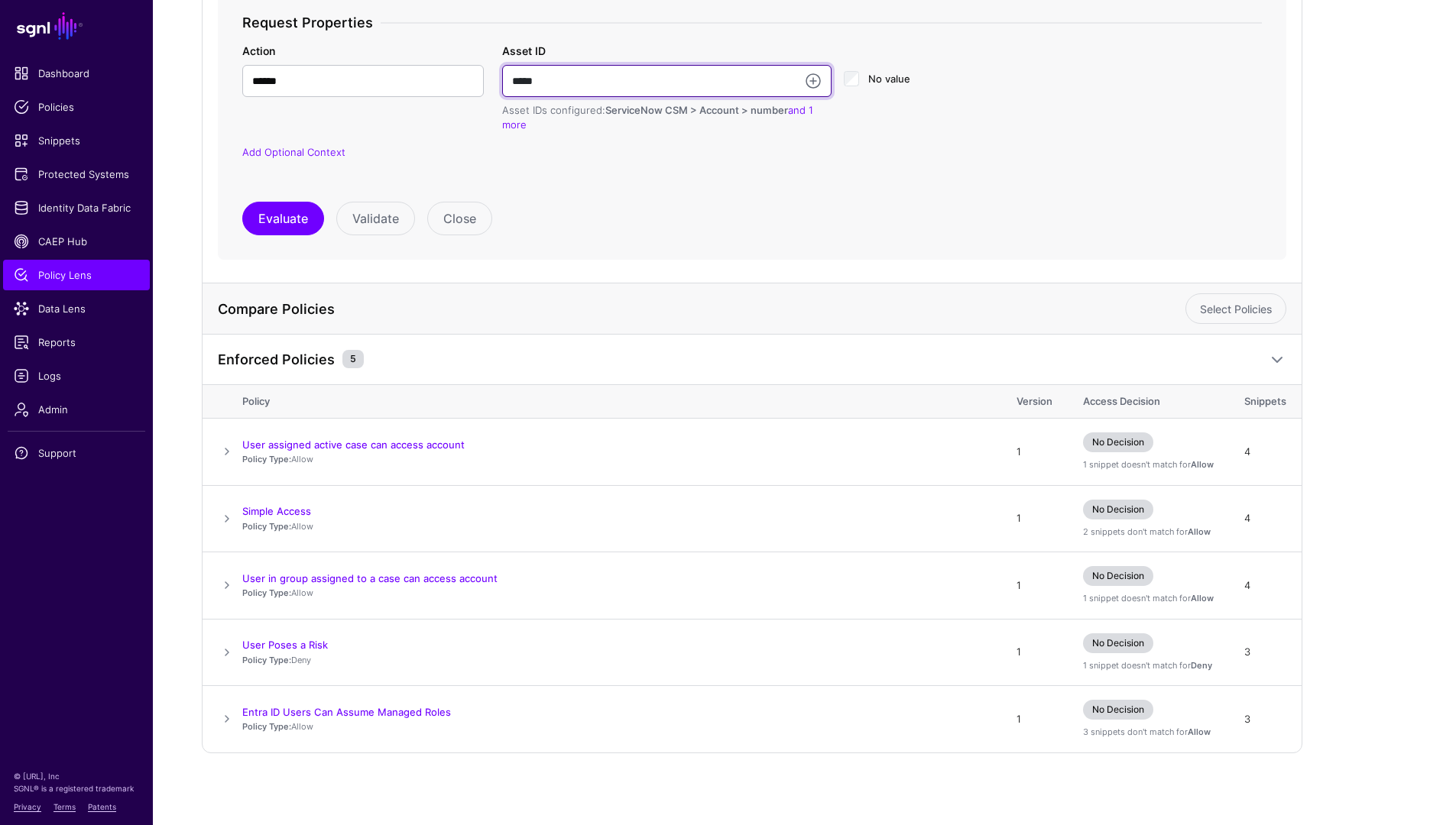
scroll to position [384, 0]
click at [220, 449] on span at bounding box center [228, 450] width 19 height 19
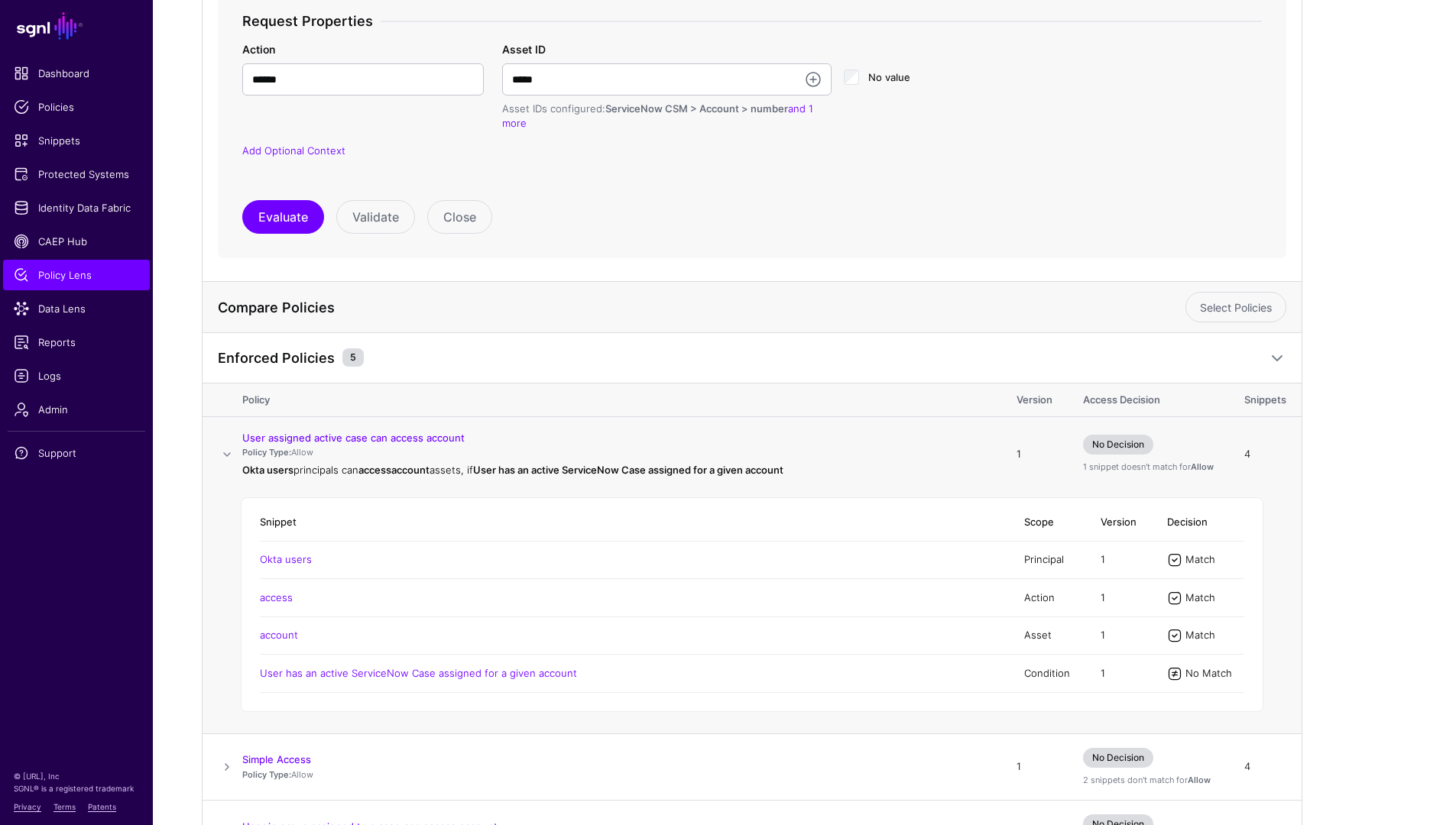
click at [222, 451] on span at bounding box center [228, 455] width 19 height 19
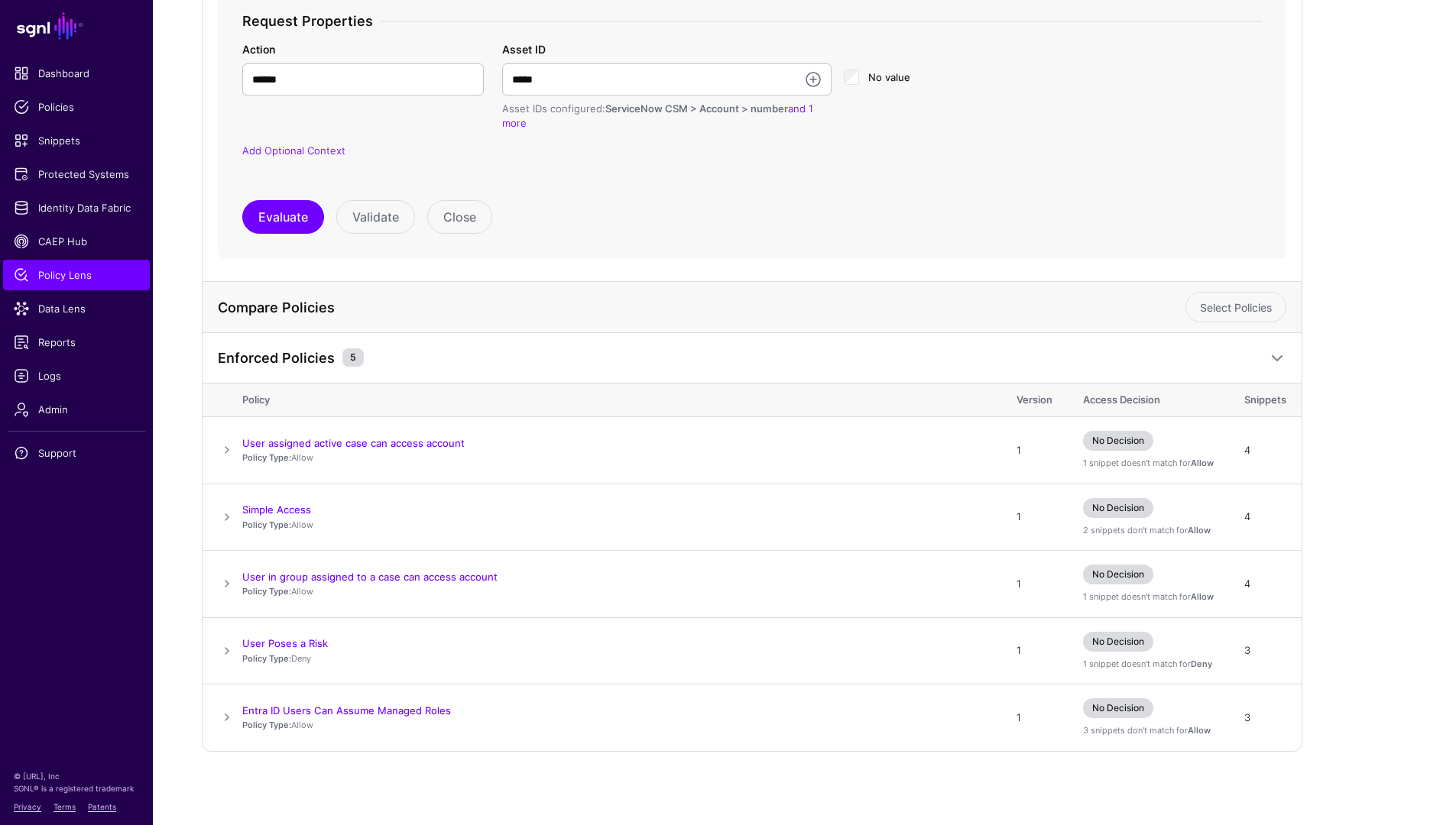
scroll to position [349, 0]
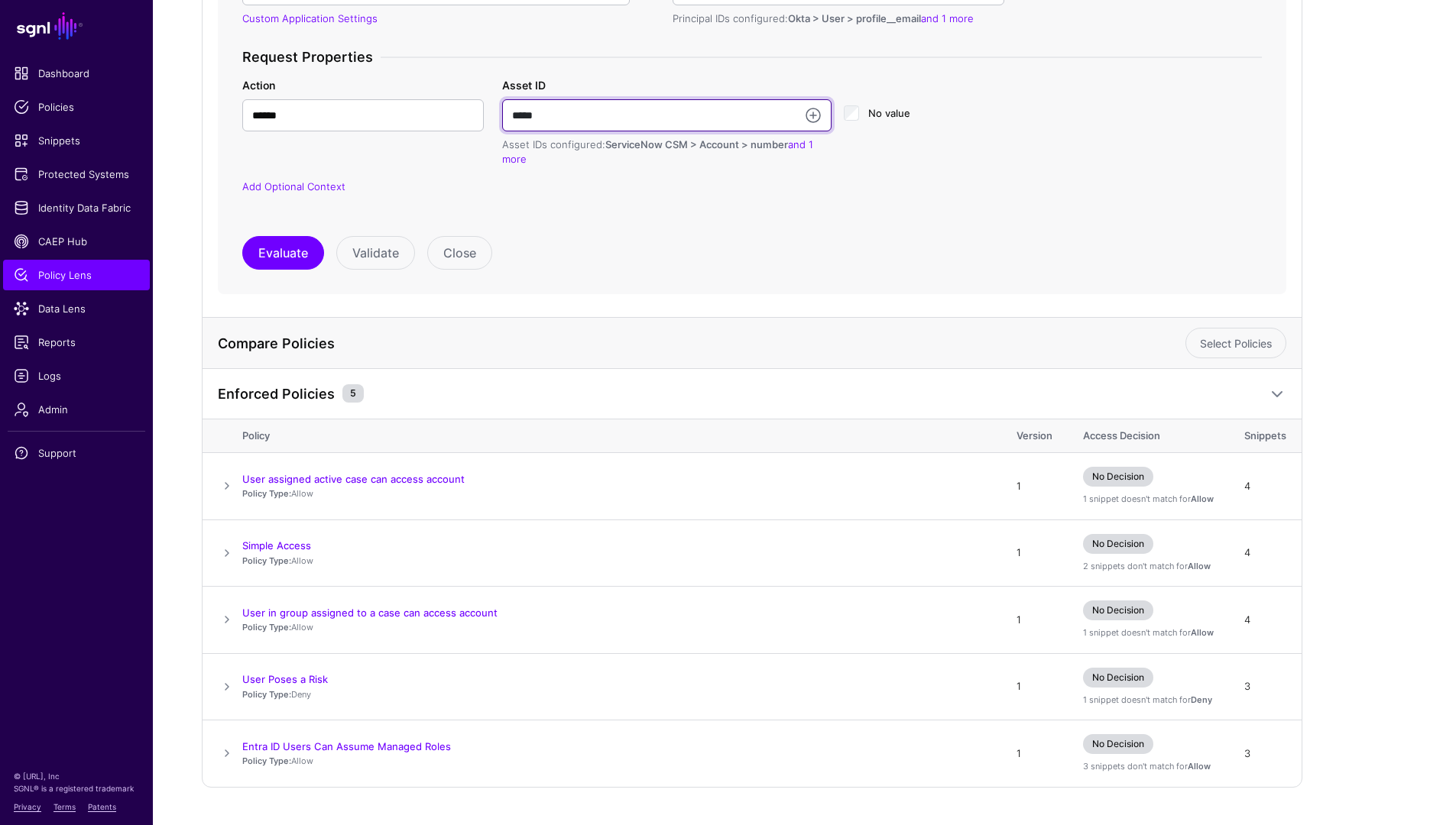
click at [557, 109] on input "*****" at bounding box center [666, 115] width 329 height 32
click at [557, 110] on input "*****" at bounding box center [666, 115] width 329 height 32
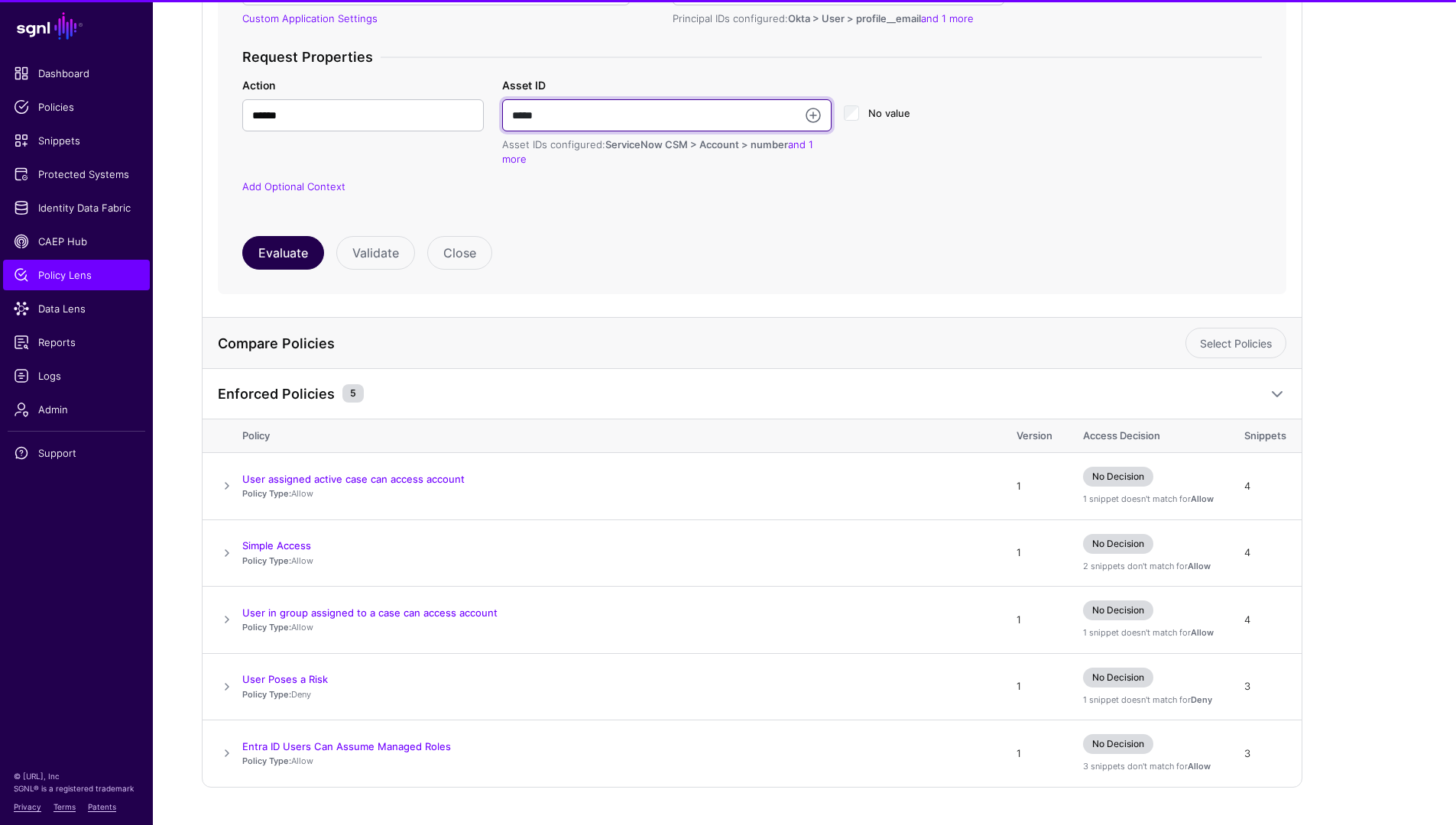
type input "*****"
click at [291, 260] on button "Evaluate" at bounding box center [283, 253] width 82 height 34
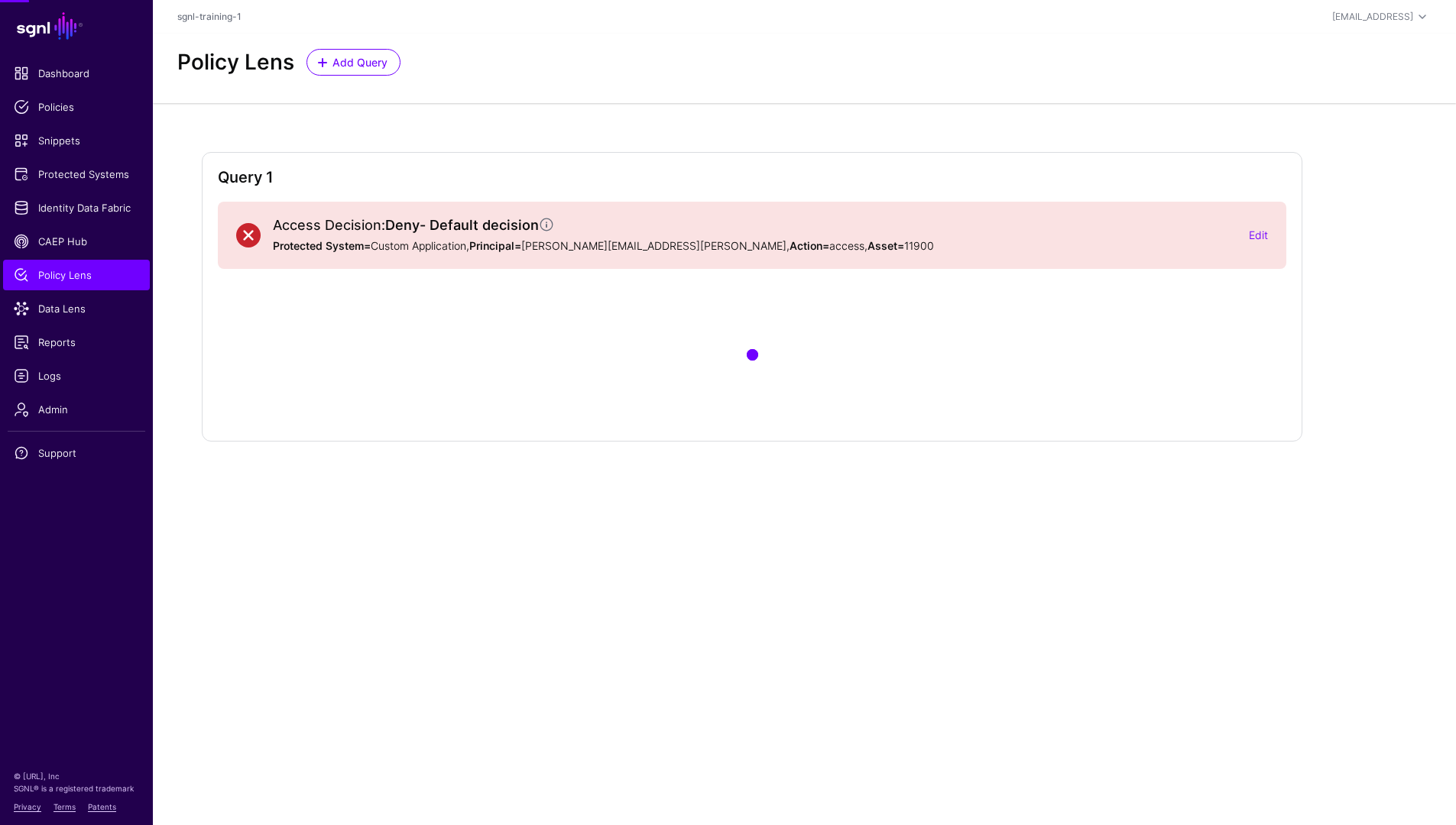
scroll to position [0, 0]
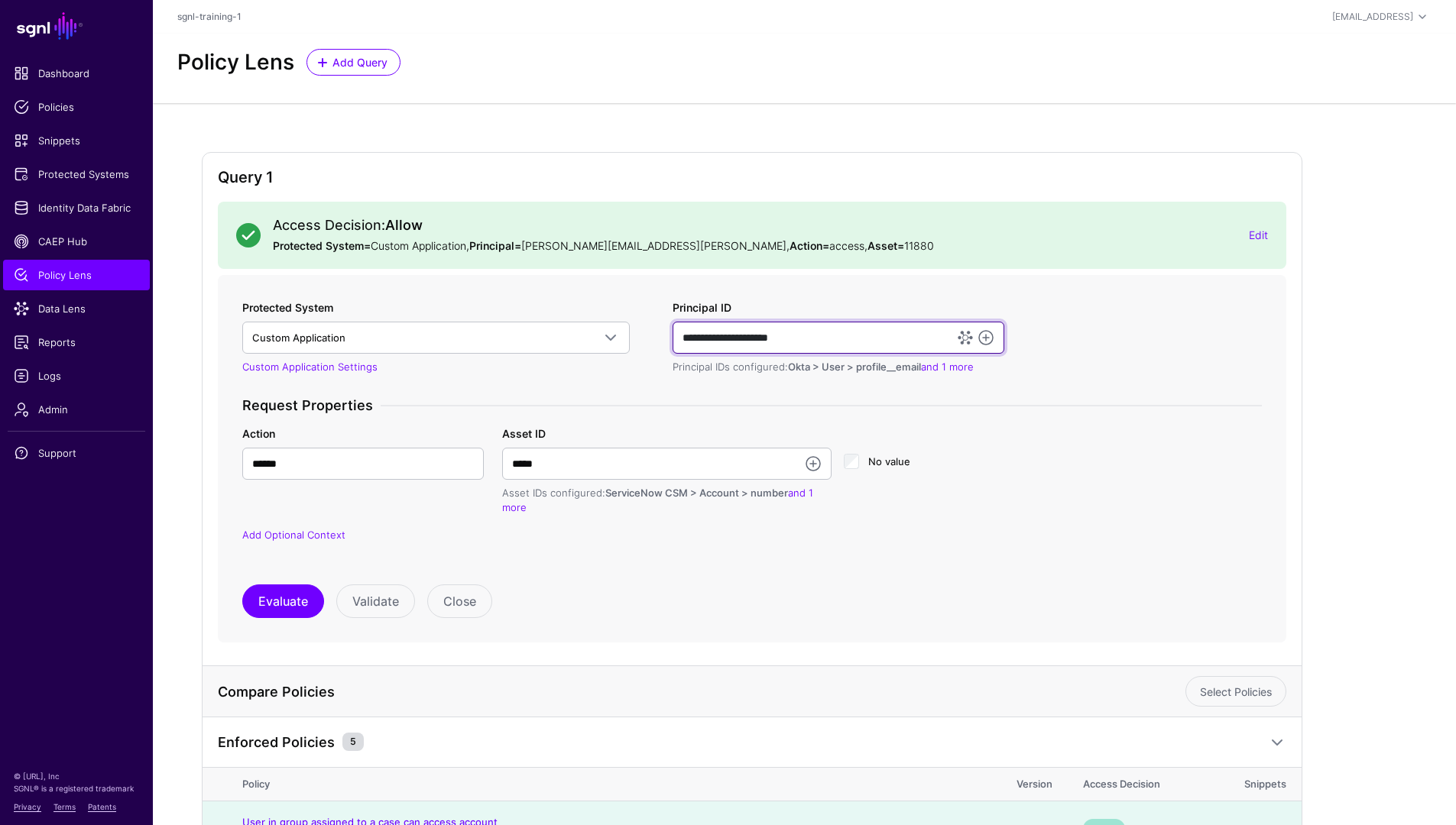
click at [754, 334] on input "**********" at bounding box center [838, 338] width 332 height 32
click at [755, 334] on input "**********" at bounding box center [838, 338] width 332 height 32
click at [759, 338] on input "**********" at bounding box center [838, 338] width 332 height 32
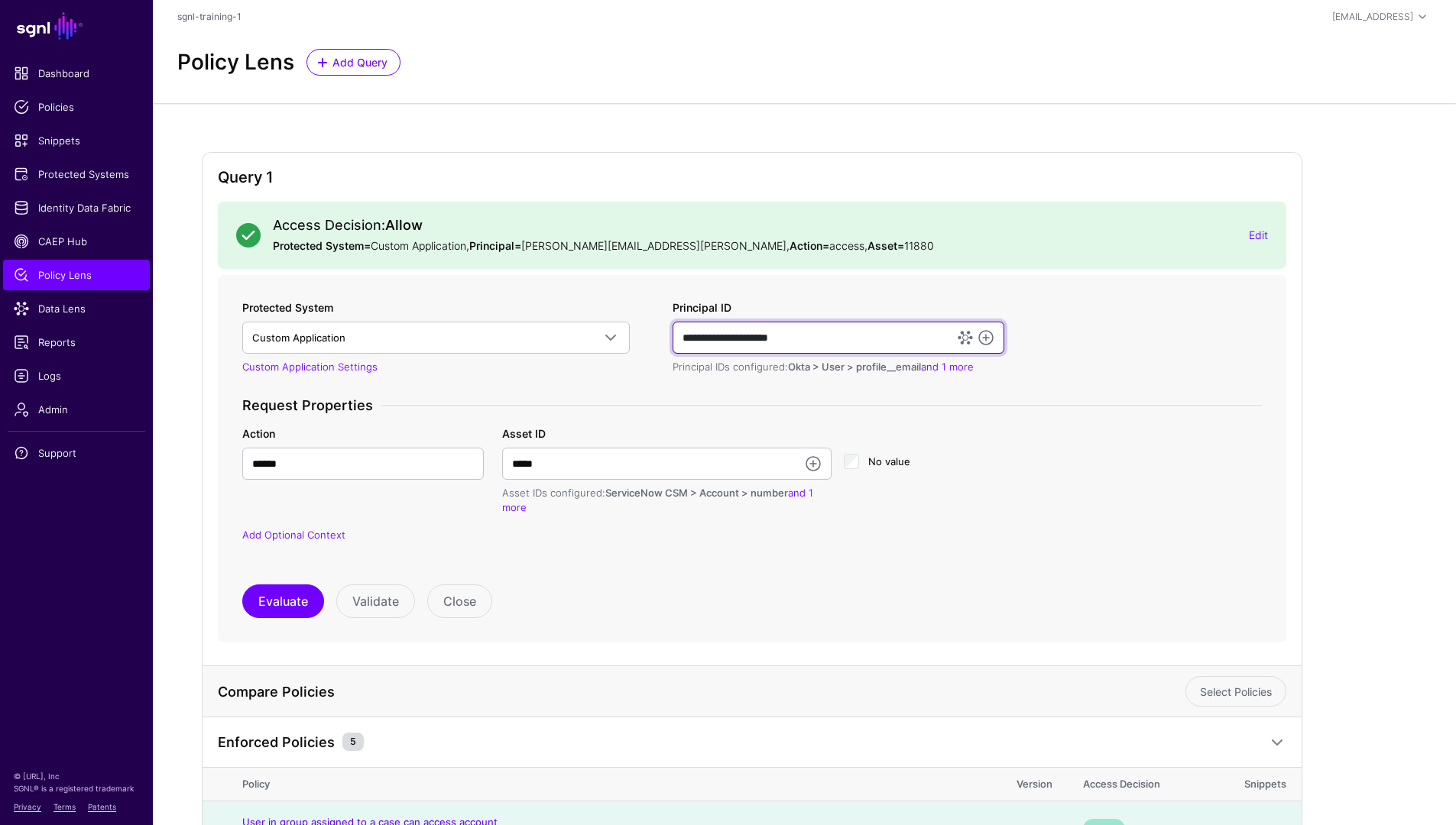
click at [759, 338] on input "**********" at bounding box center [838, 338] width 332 height 32
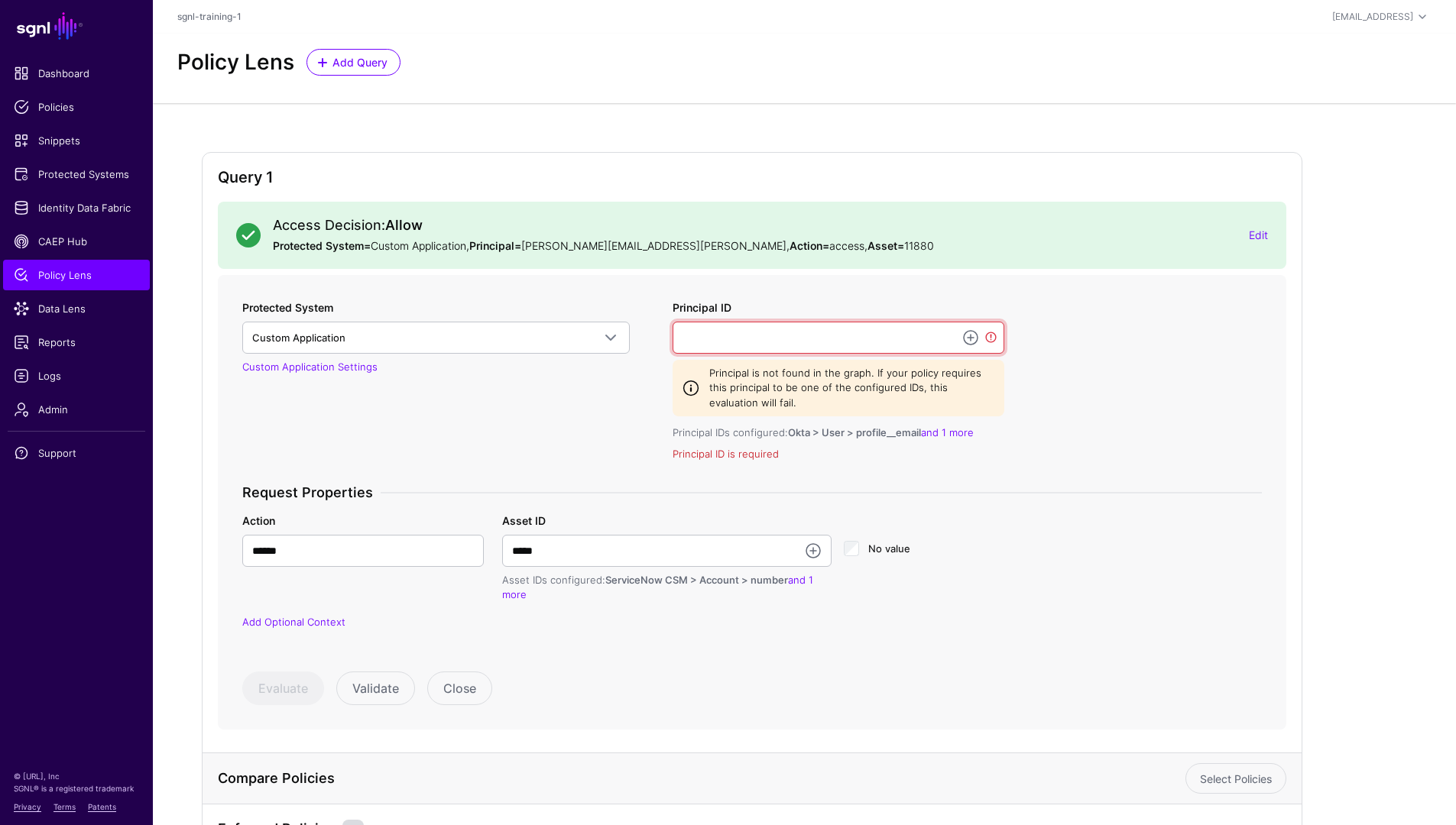
paste input "**********"
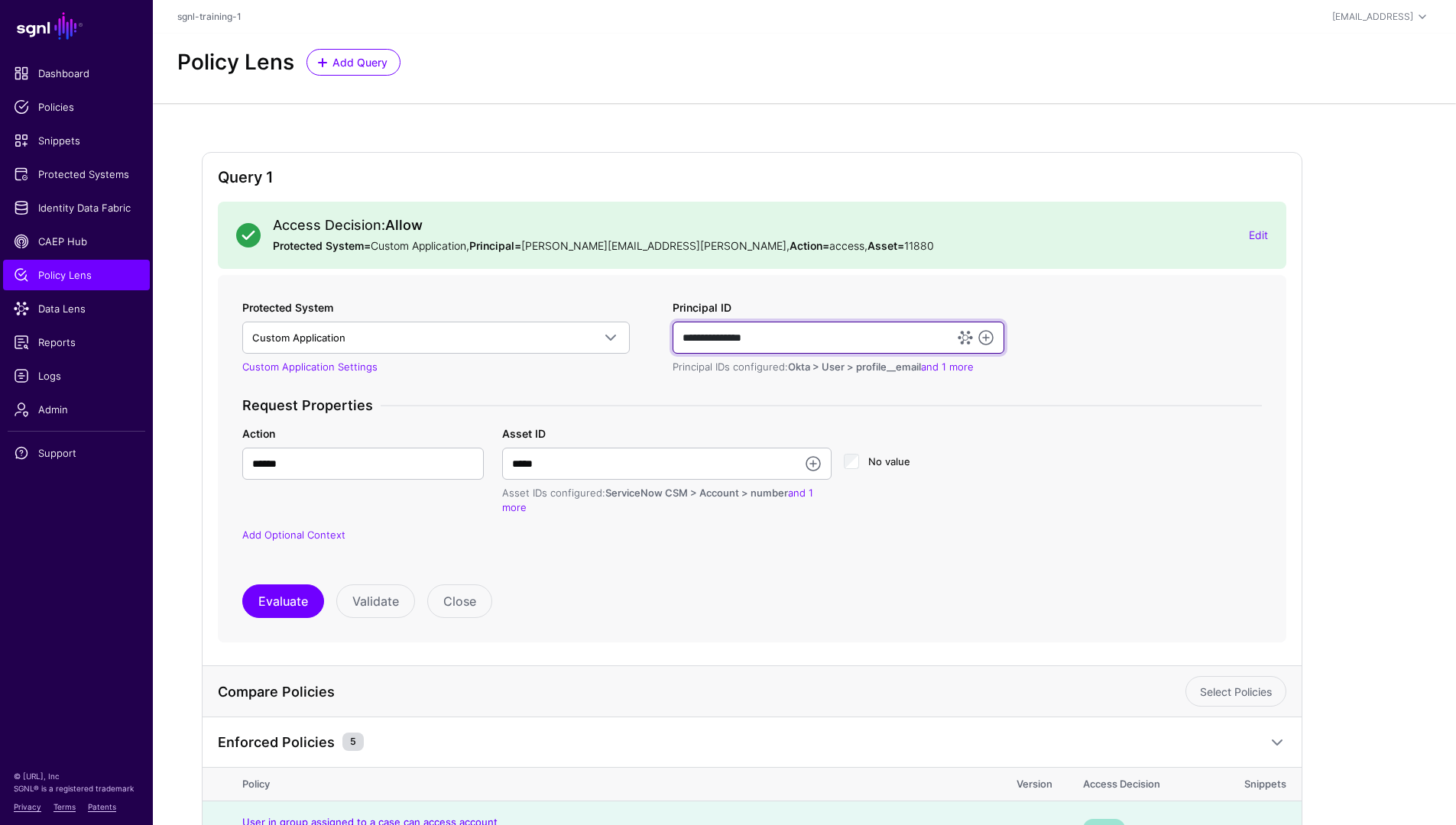
type input "**********"
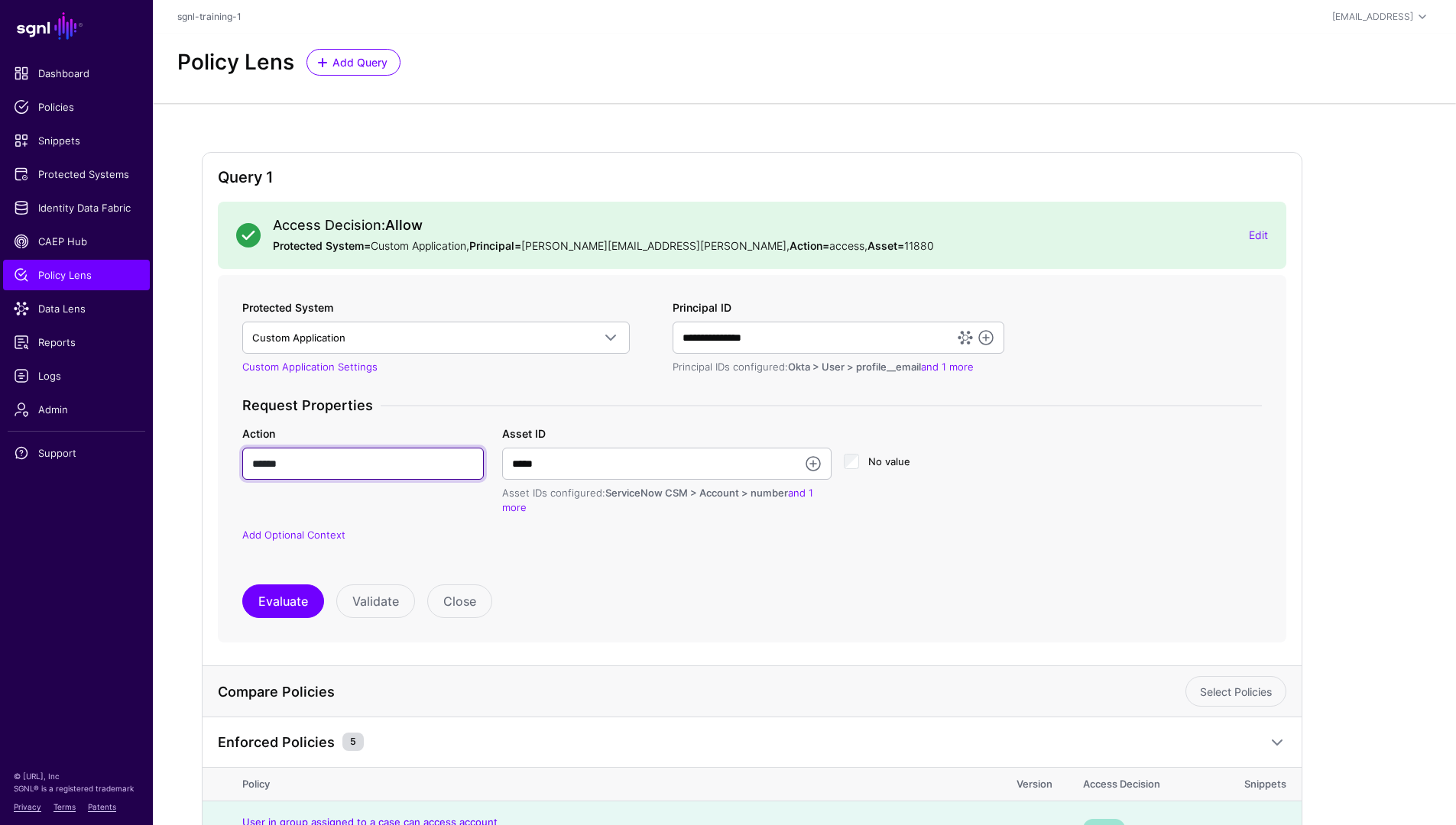
click at [361, 474] on input "******" at bounding box center [363, 464] width 241 height 32
type input "**********"
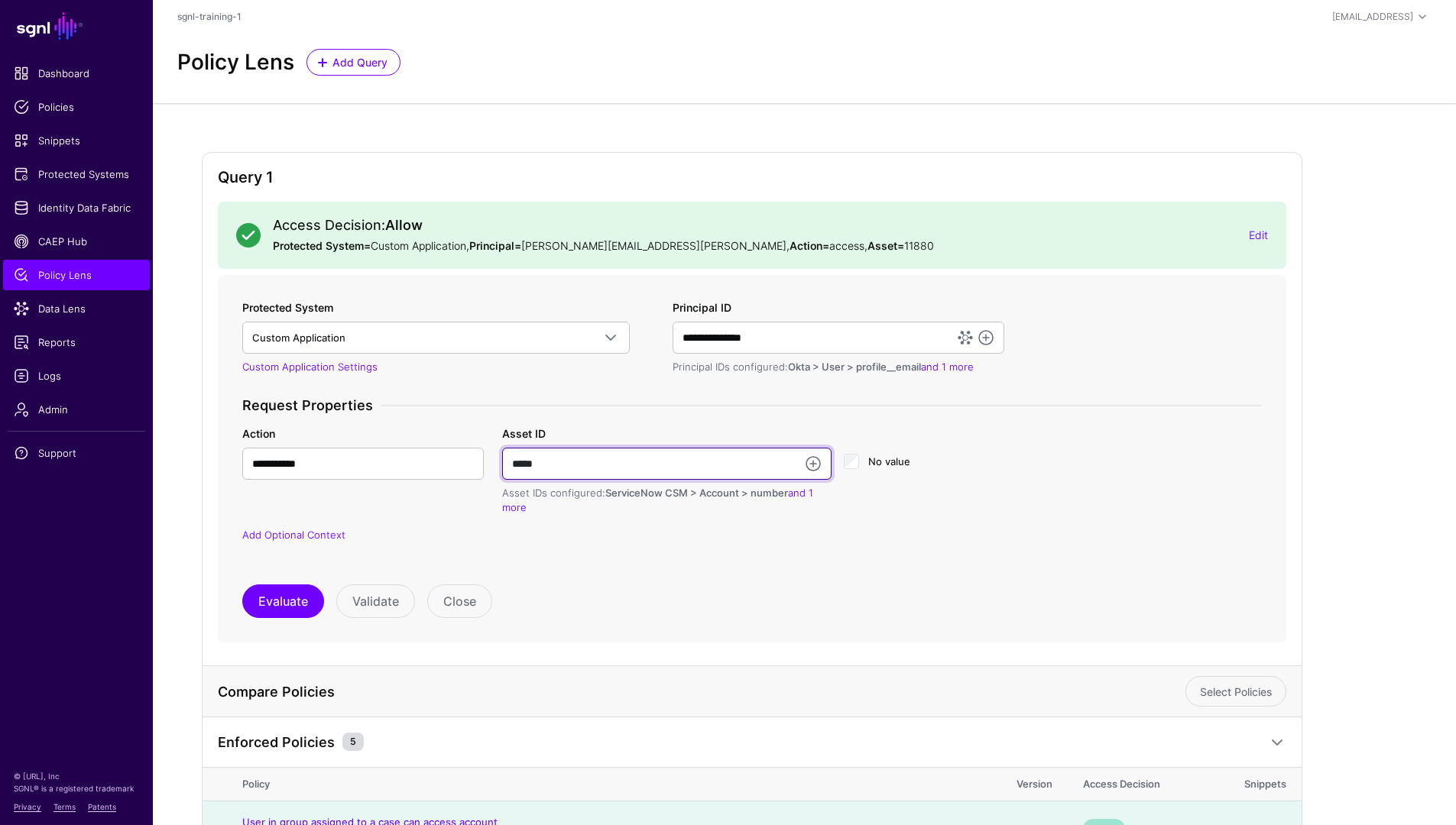
click at [660, 467] on input "*****" at bounding box center [666, 464] width 329 height 32
paste input "**********"
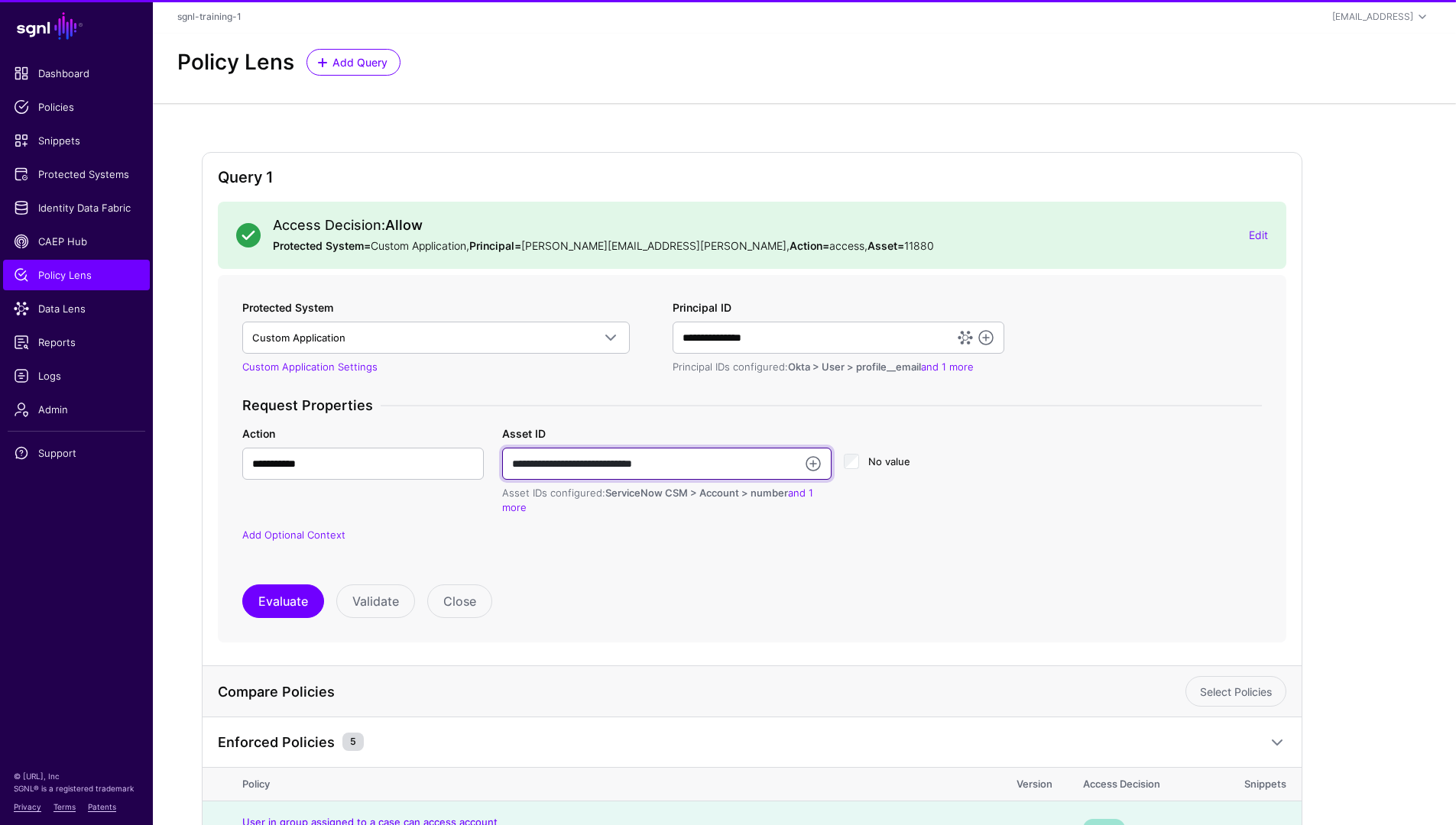
type input "**********"
click at [727, 581] on div "**********" at bounding box center [751, 459] width 1020 height 319
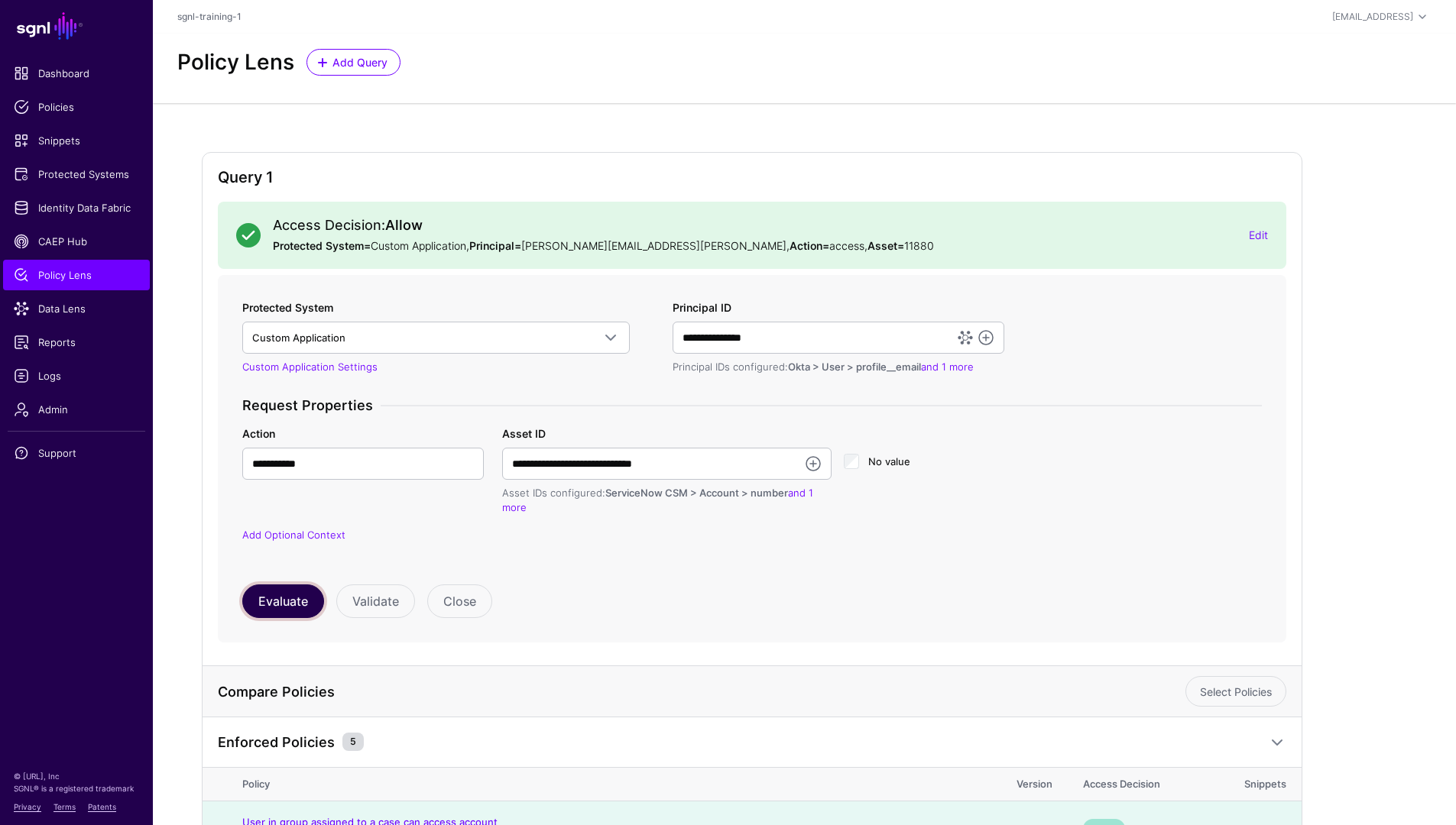
click at [256, 598] on button "Evaluate" at bounding box center [283, 602] width 82 height 34
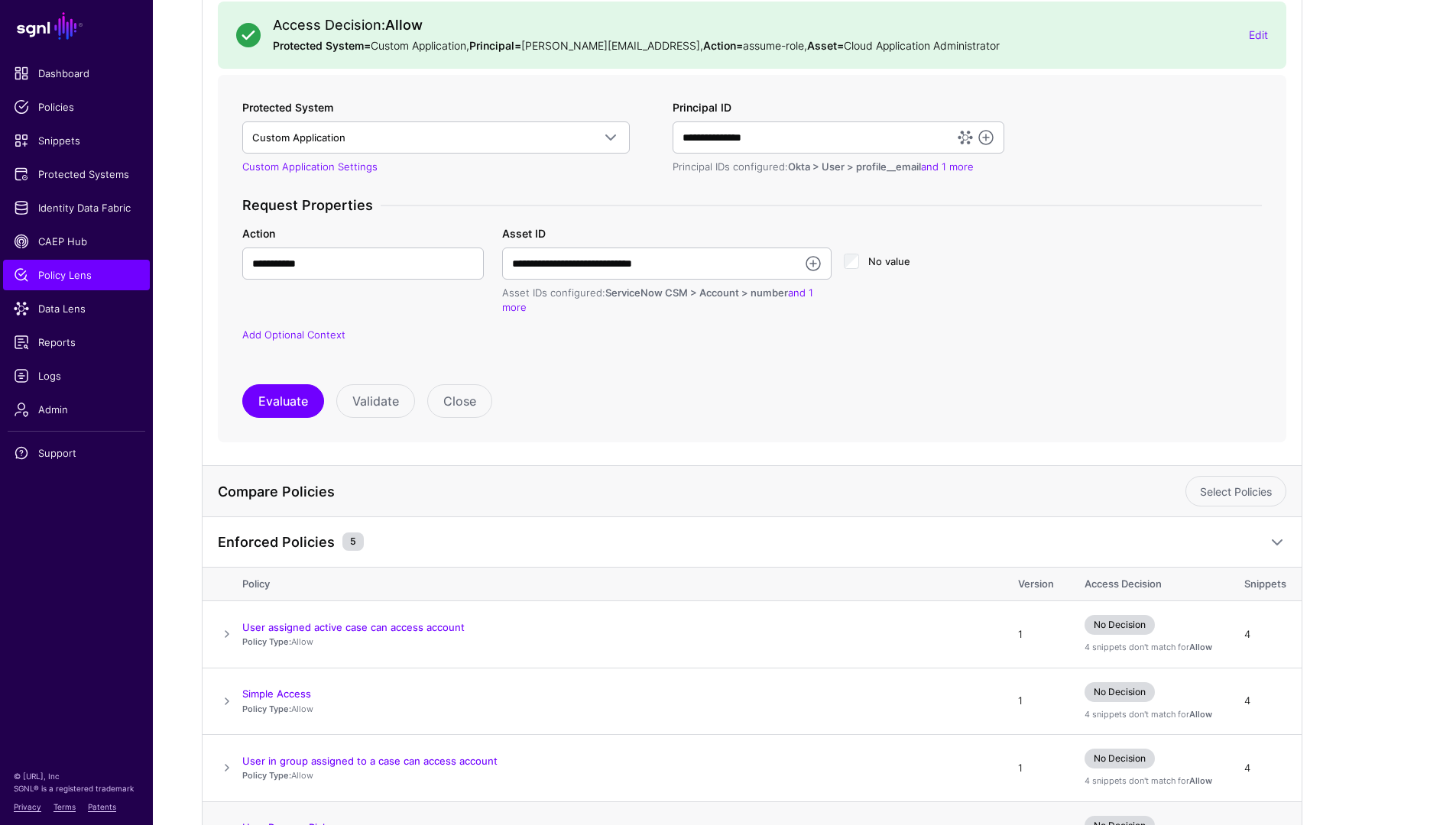
scroll to position [373, 0]
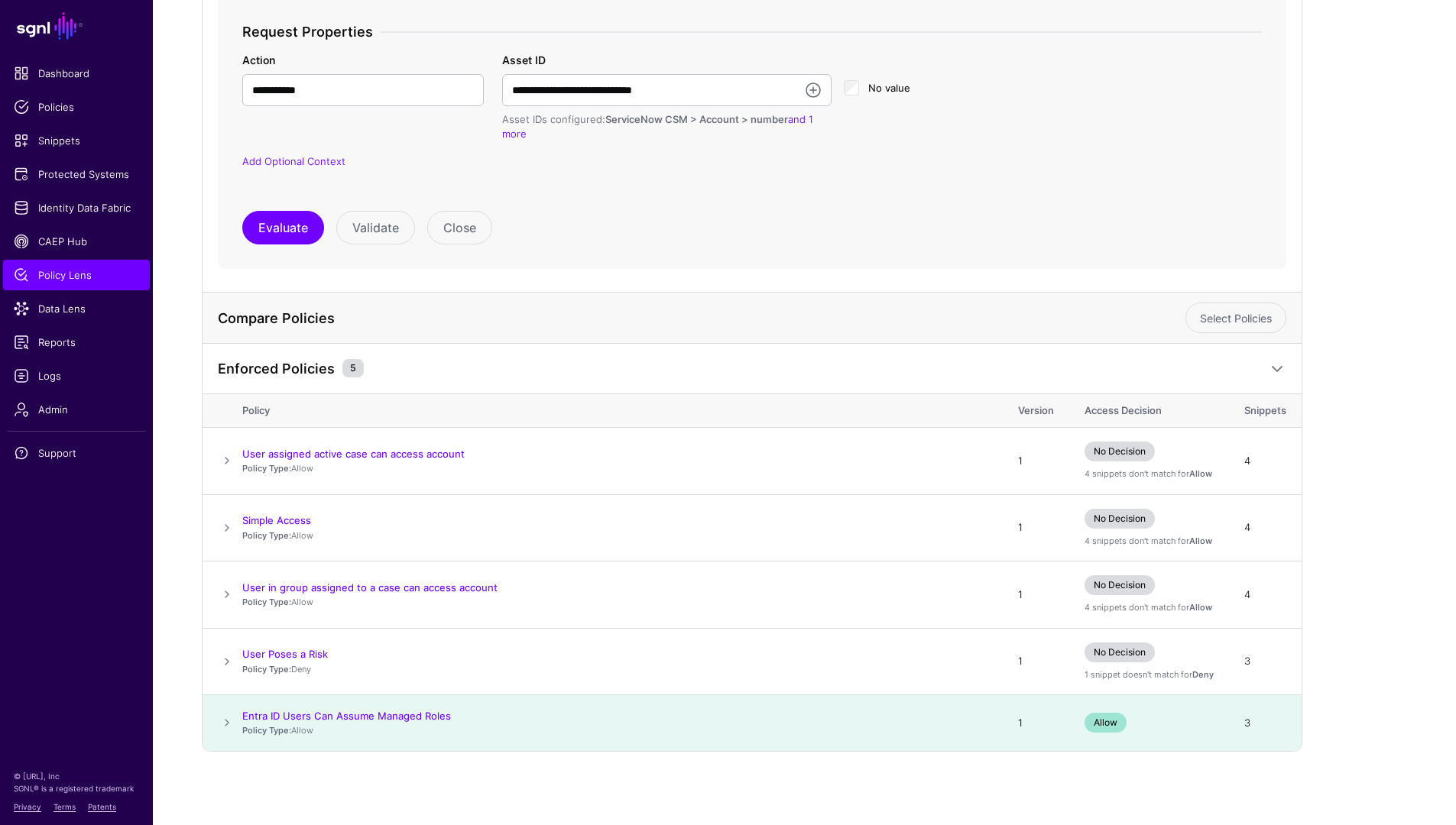
click at [223, 723] on span at bounding box center [228, 723] width 19 height 19
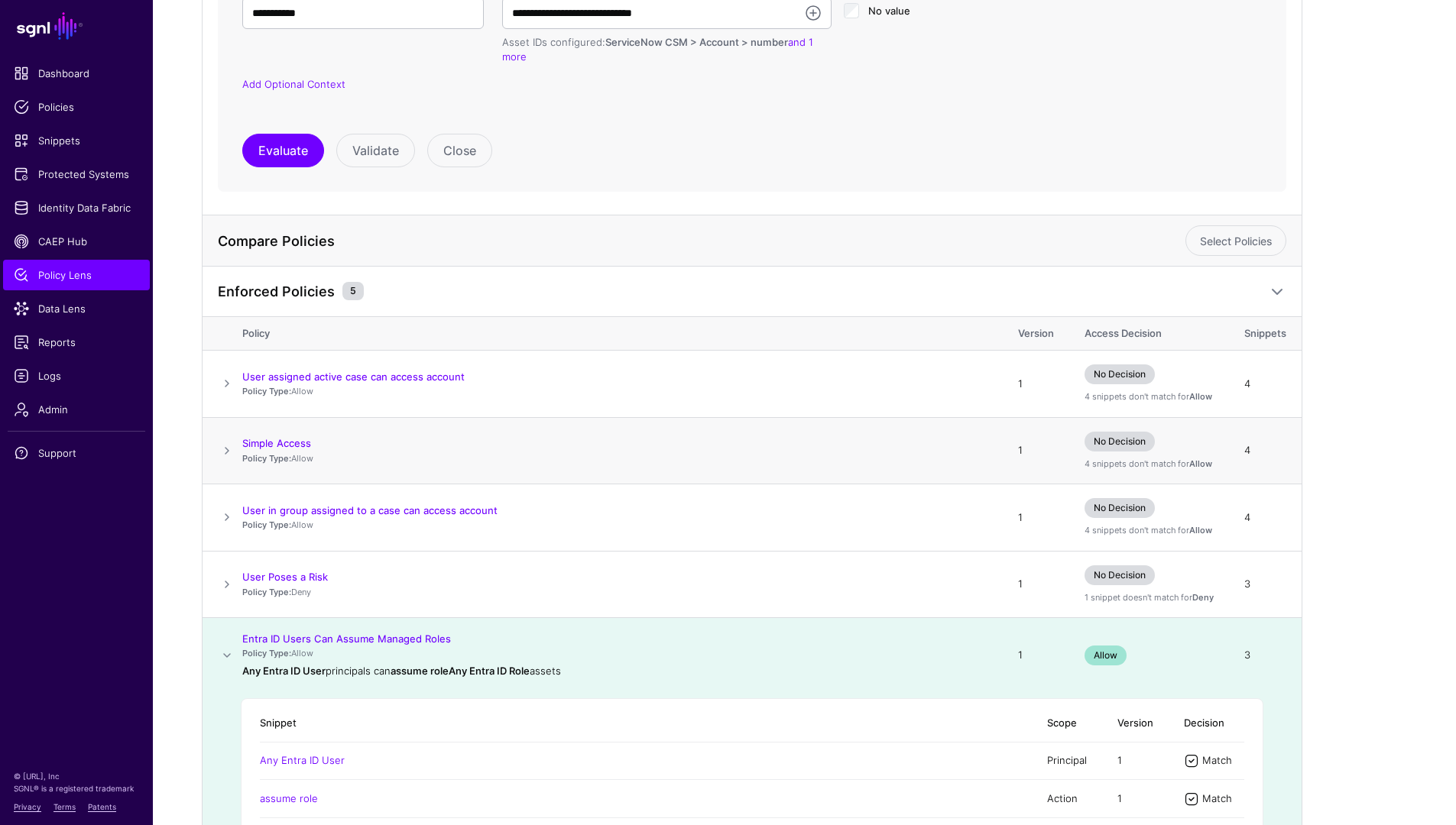
scroll to position [596, 0]
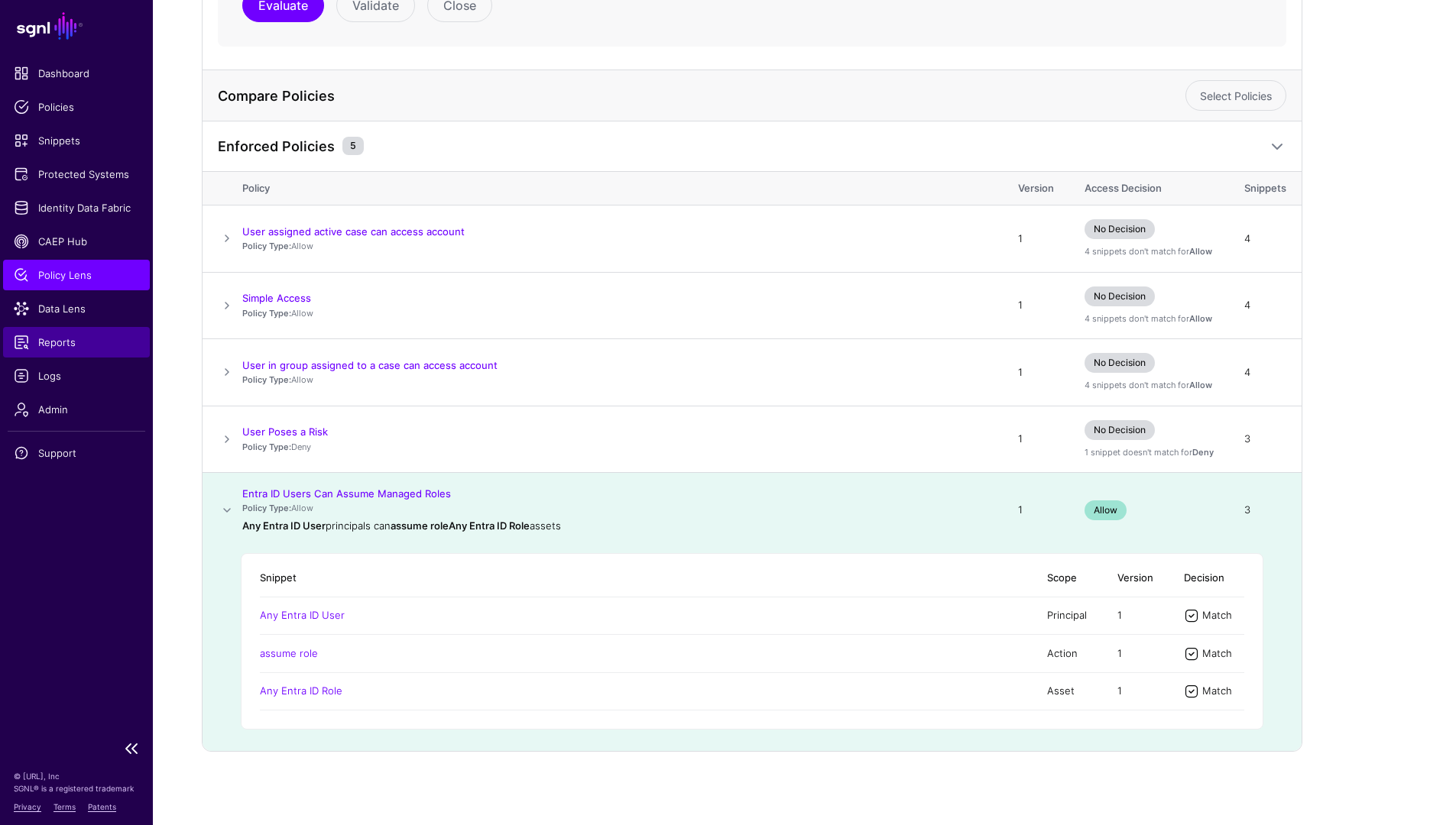
click at [84, 353] on link "Reports" at bounding box center [76, 342] width 147 height 31
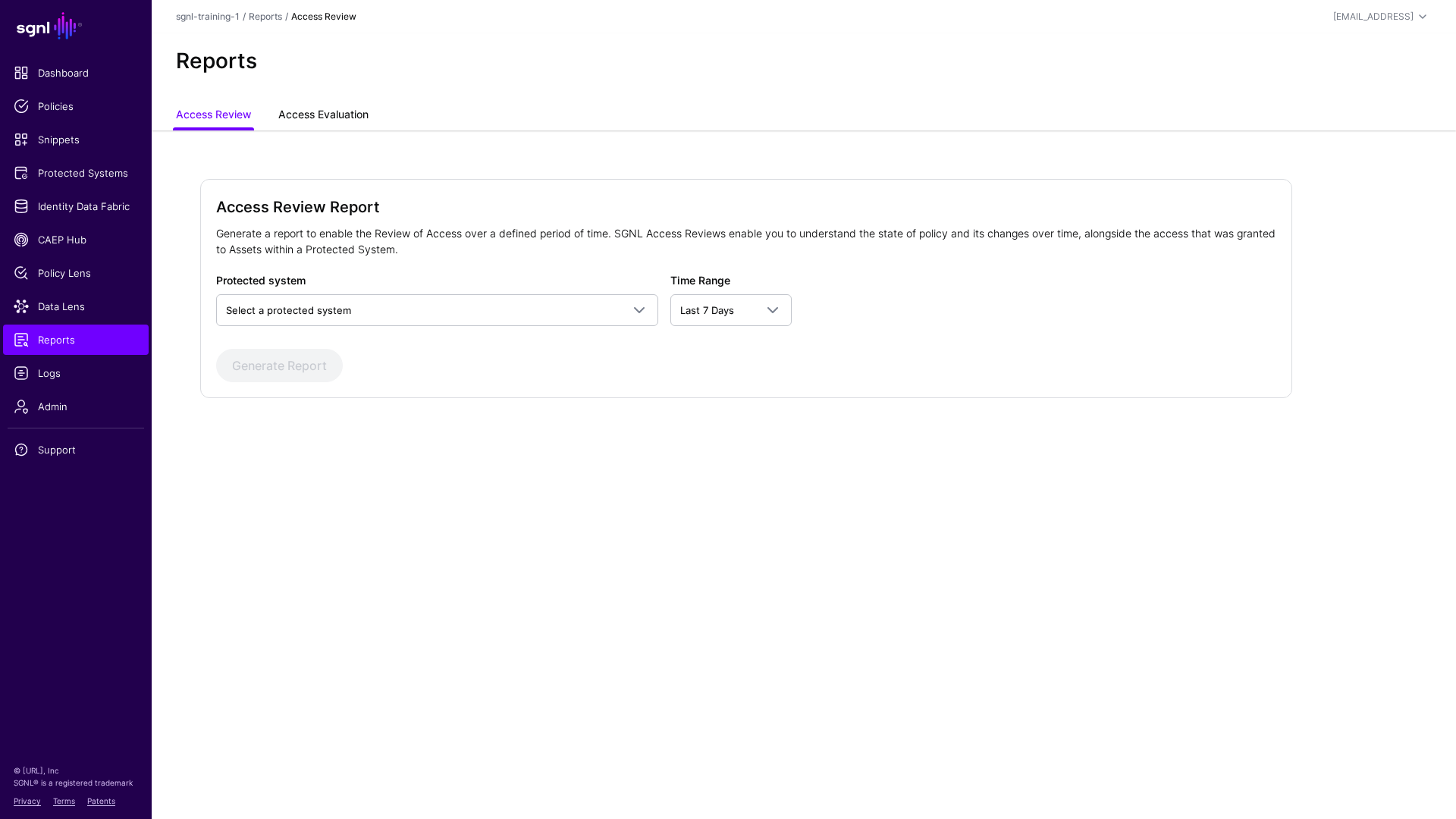
click at [339, 111] on link "Access Evaluation" at bounding box center [323, 116] width 90 height 29
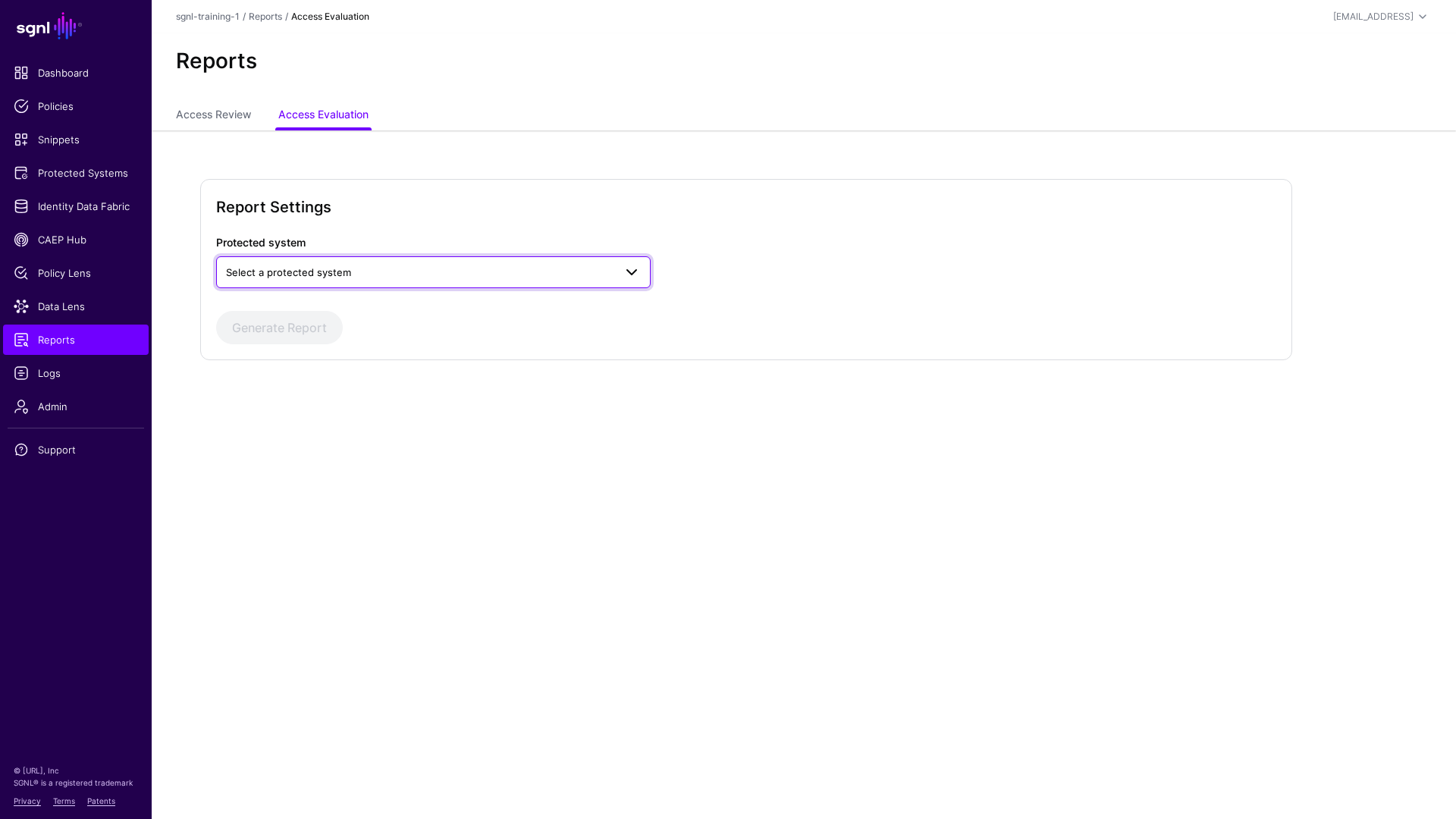
click at [380, 258] on link "Select a protected system" at bounding box center [434, 272] width 435 height 32
click at [352, 300] on div "Custom Application" at bounding box center [433, 308] width 410 height 15
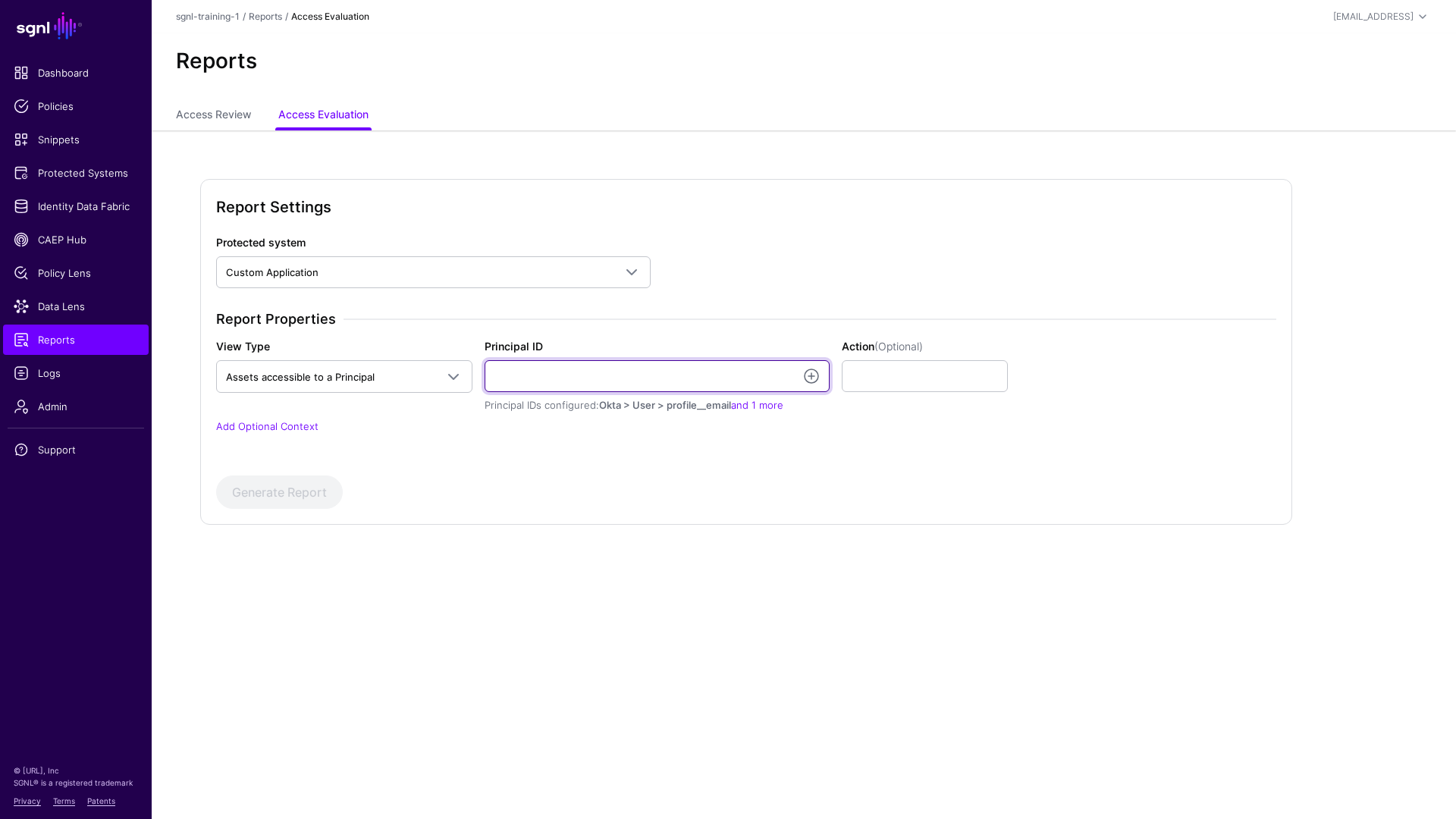
click at [589, 377] on input "Principal ID" at bounding box center [657, 377] width 345 height 32
paste input "**********"
type input "**********"
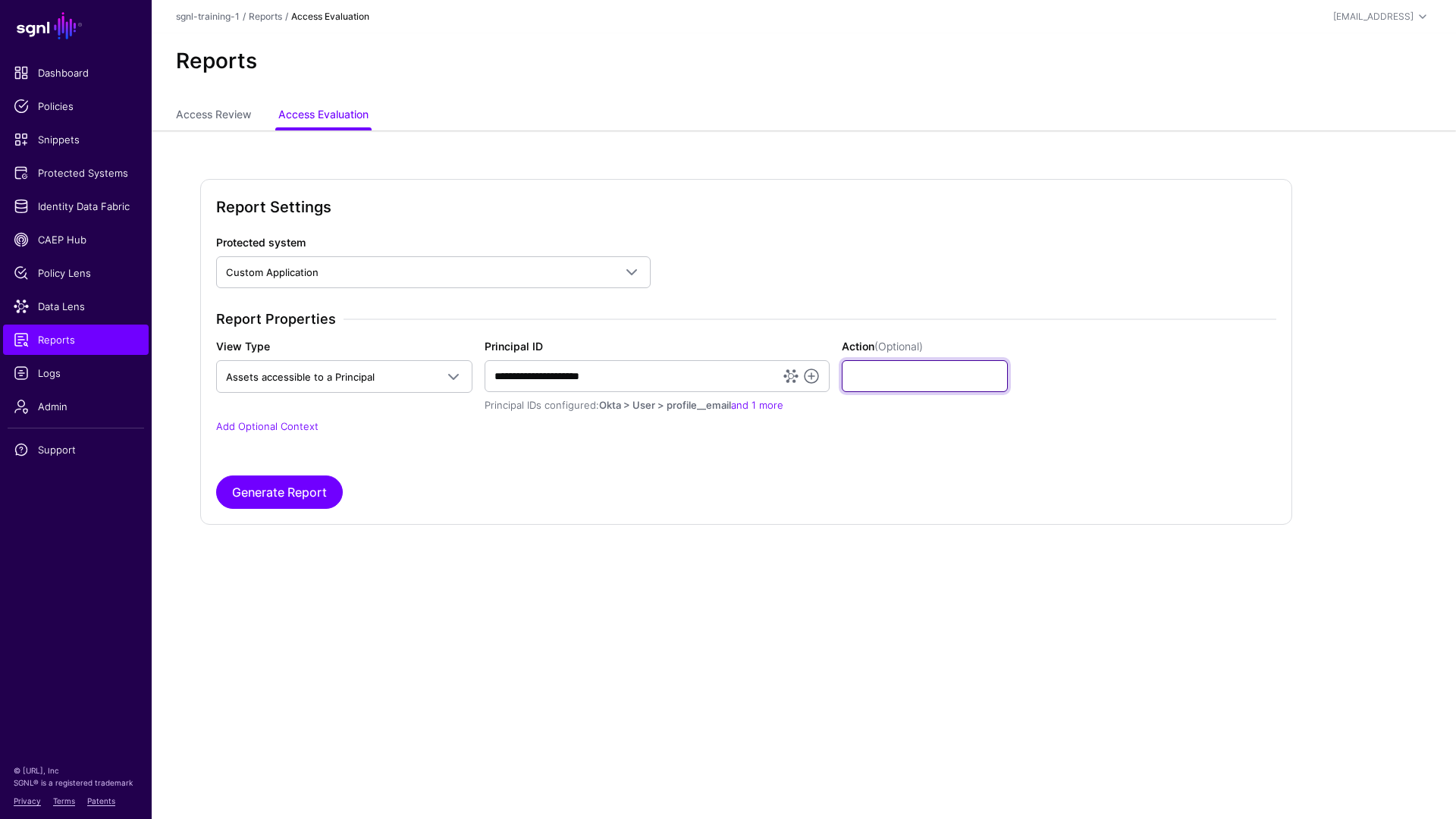
click at [923, 371] on input "Action (Optional)" at bounding box center [925, 377] width 167 height 32
type input "******"
click at [217, 475] on button "Generate Report" at bounding box center [280, 492] width 126 height 34
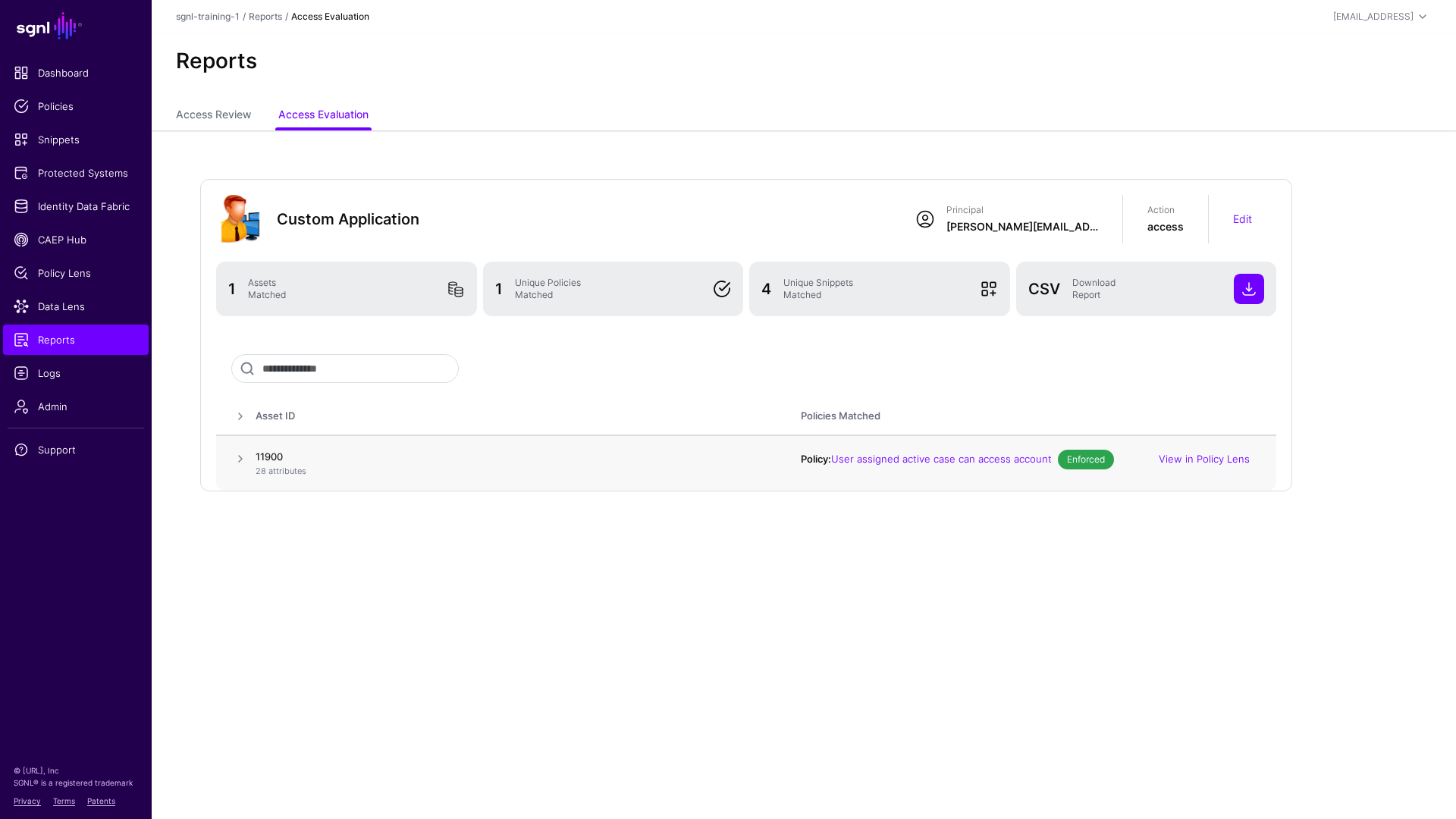
click at [239, 460] on span at bounding box center [241, 459] width 19 height 19
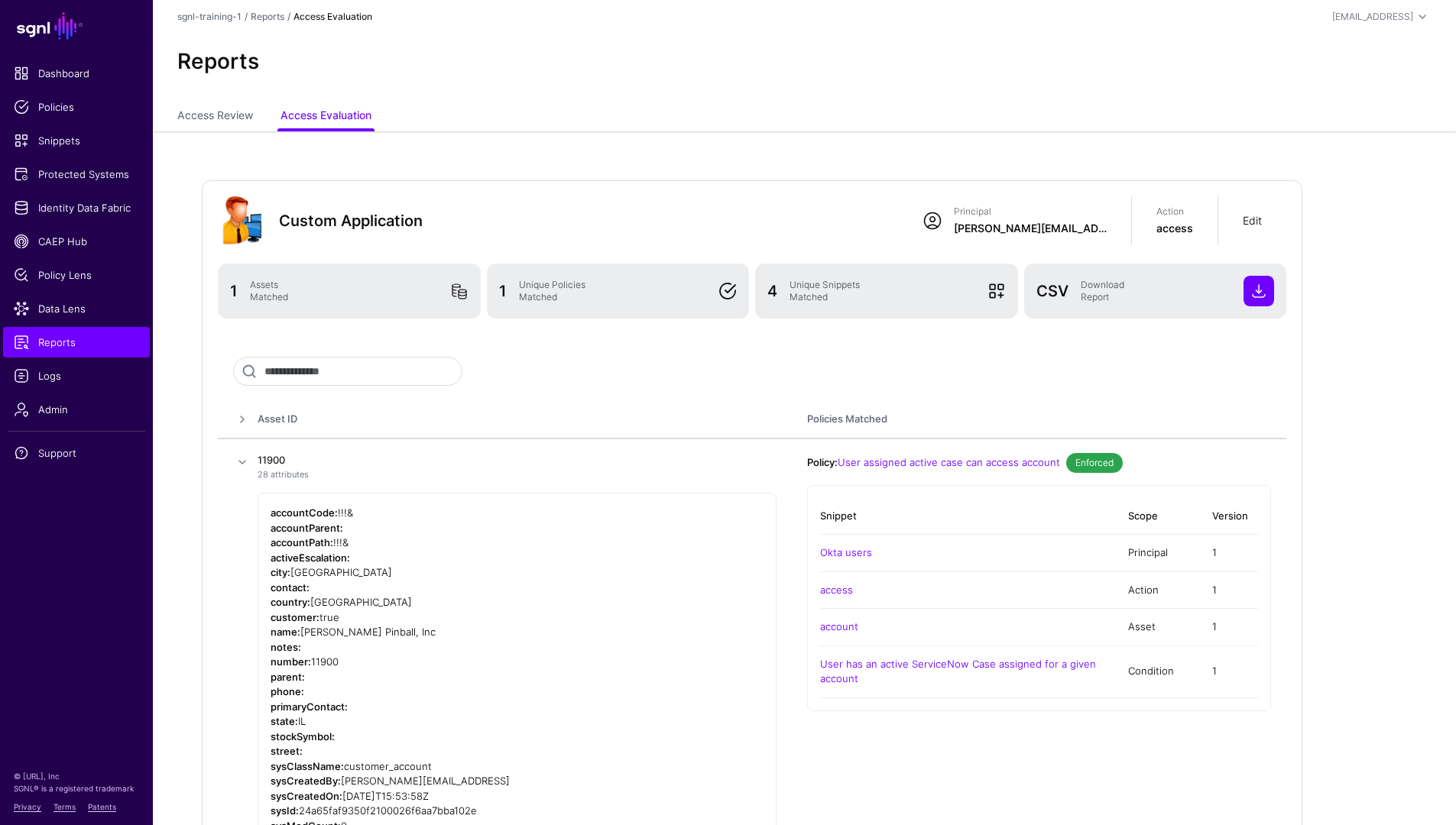
click at [1251, 223] on link "Edit" at bounding box center [1252, 220] width 20 height 13
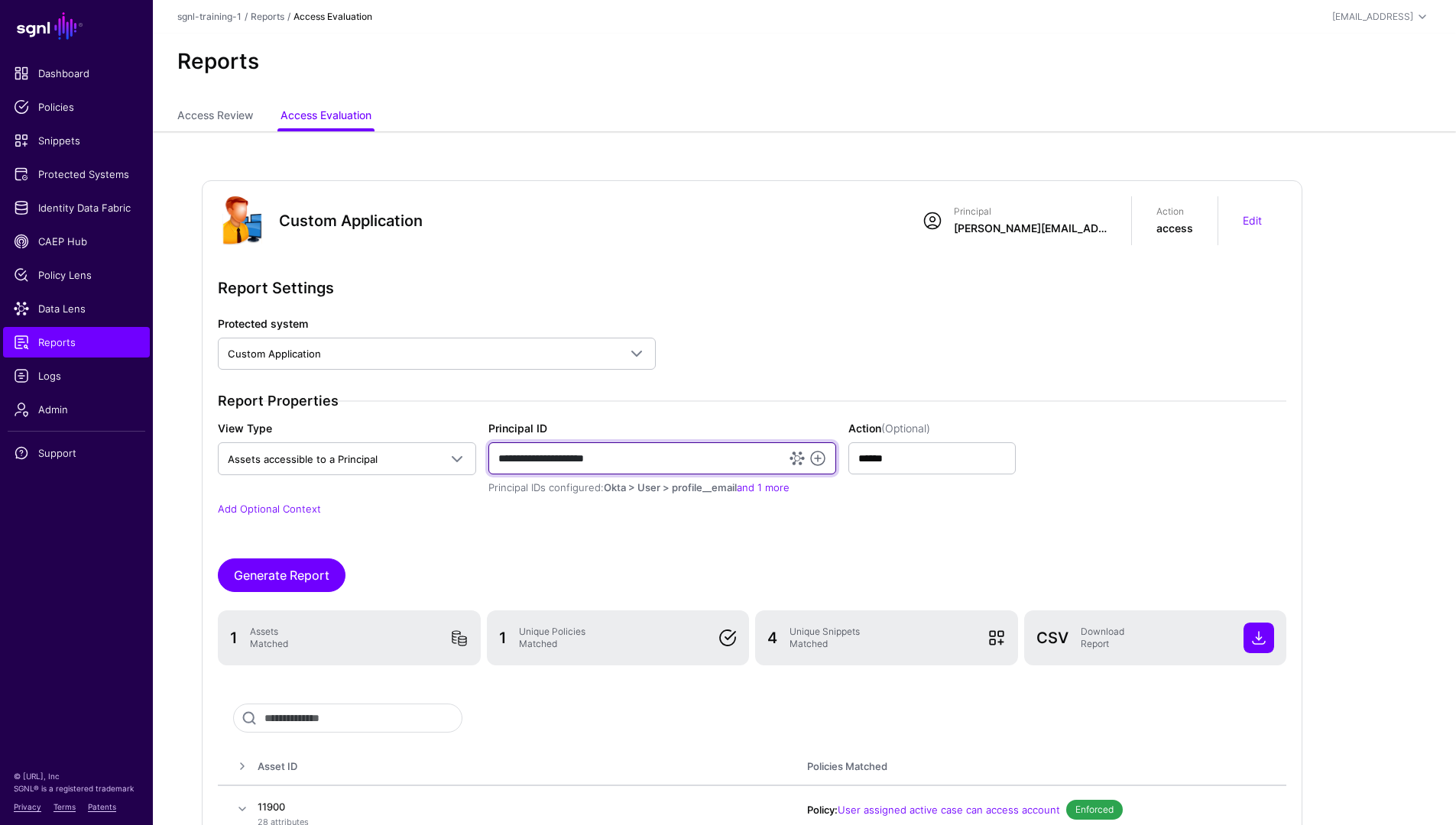
click at [629, 465] on input "**********" at bounding box center [662, 458] width 348 height 32
click at [629, 466] on input "**********" at bounding box center [662, 458] width 348 height 32
paste input "**********"
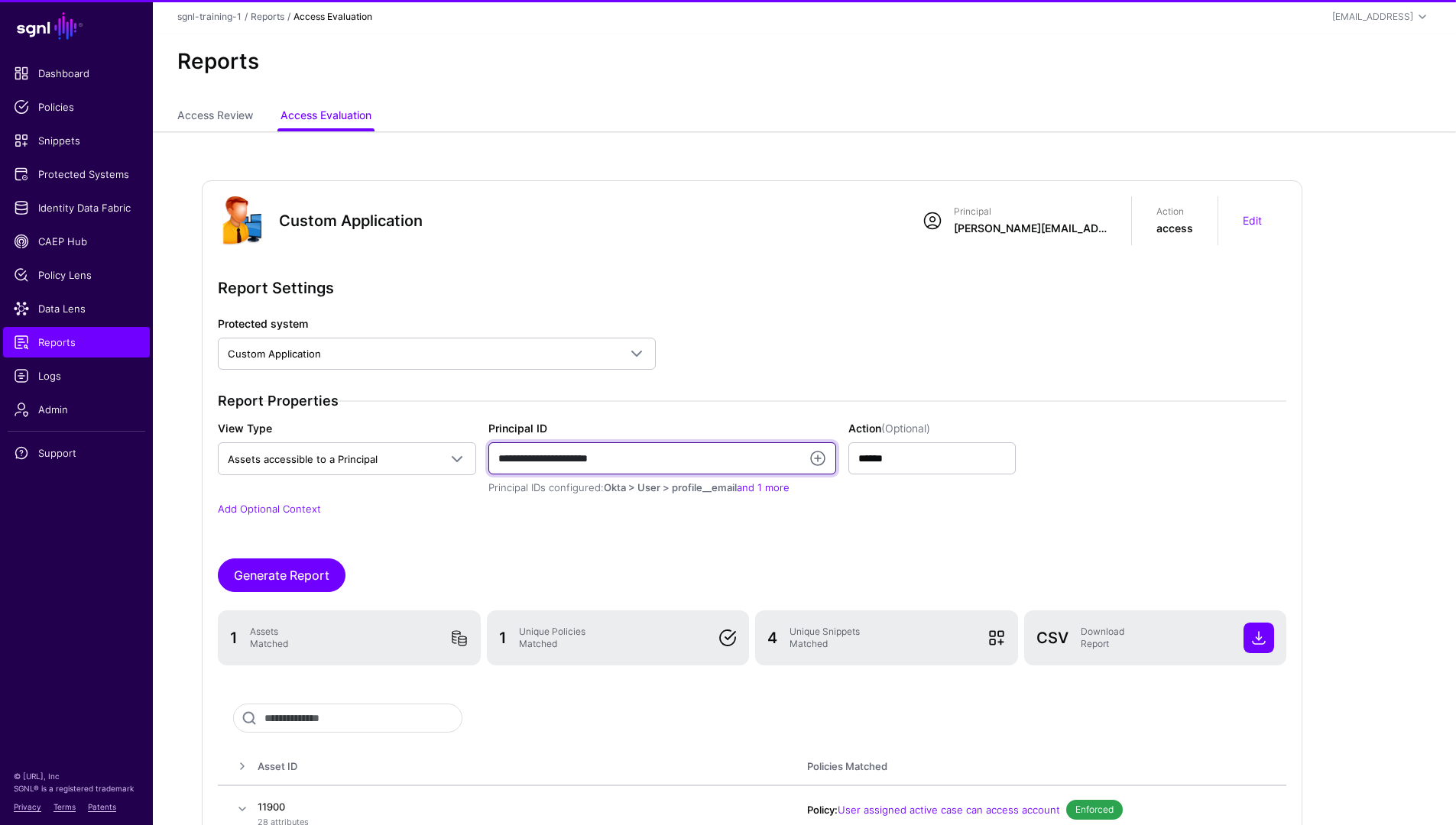
type input "**********"
click at [903, 463] on input "******" at bounding box center [932, 458] width 168 height 32
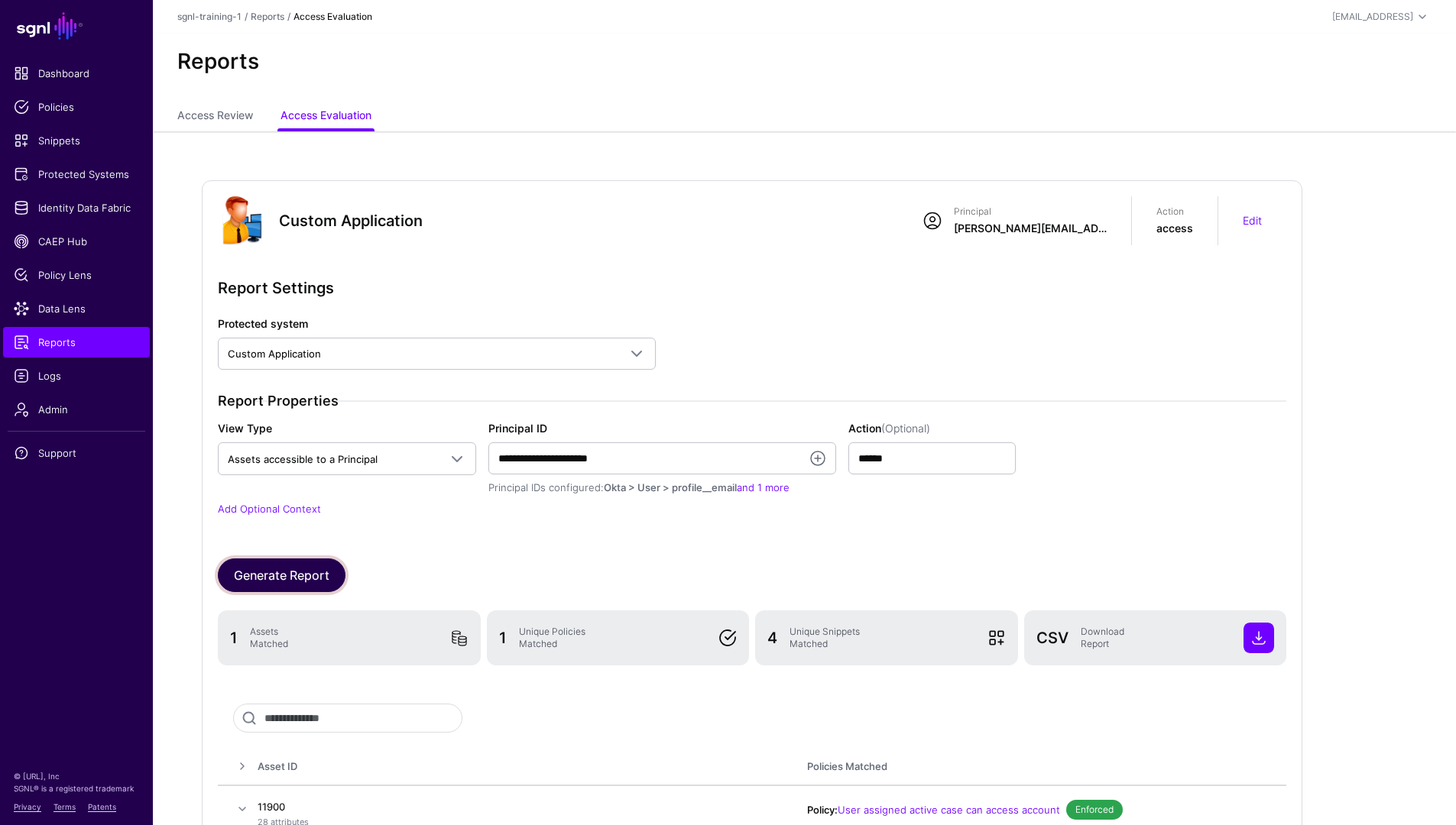
click at [310, 574] on button "Generate Report" at bounding box center [282, 575] width 127 height 34
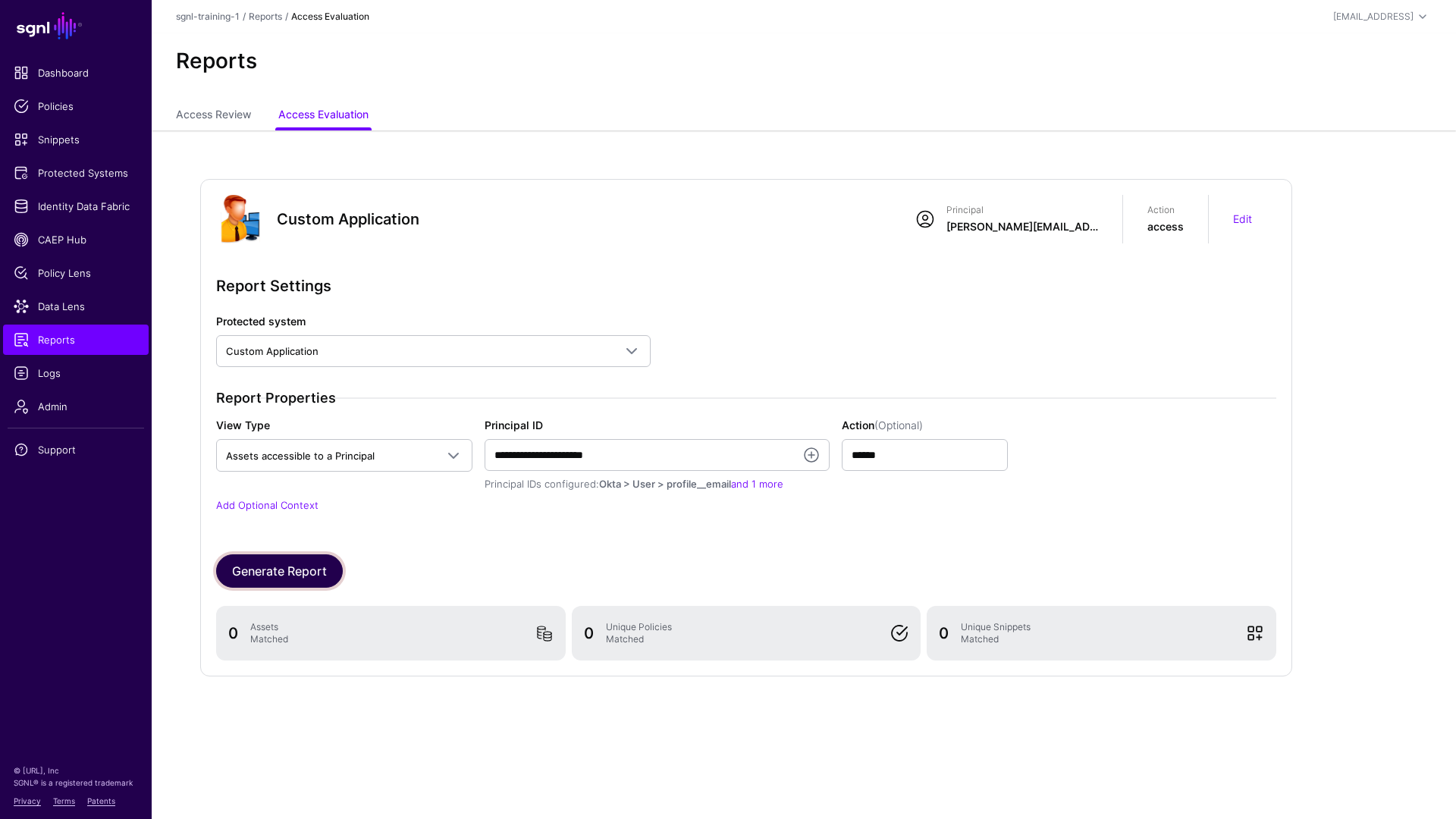
click at [321, 576] on button "Generate Report" at bounding box center [280, 571] width 126 height 34
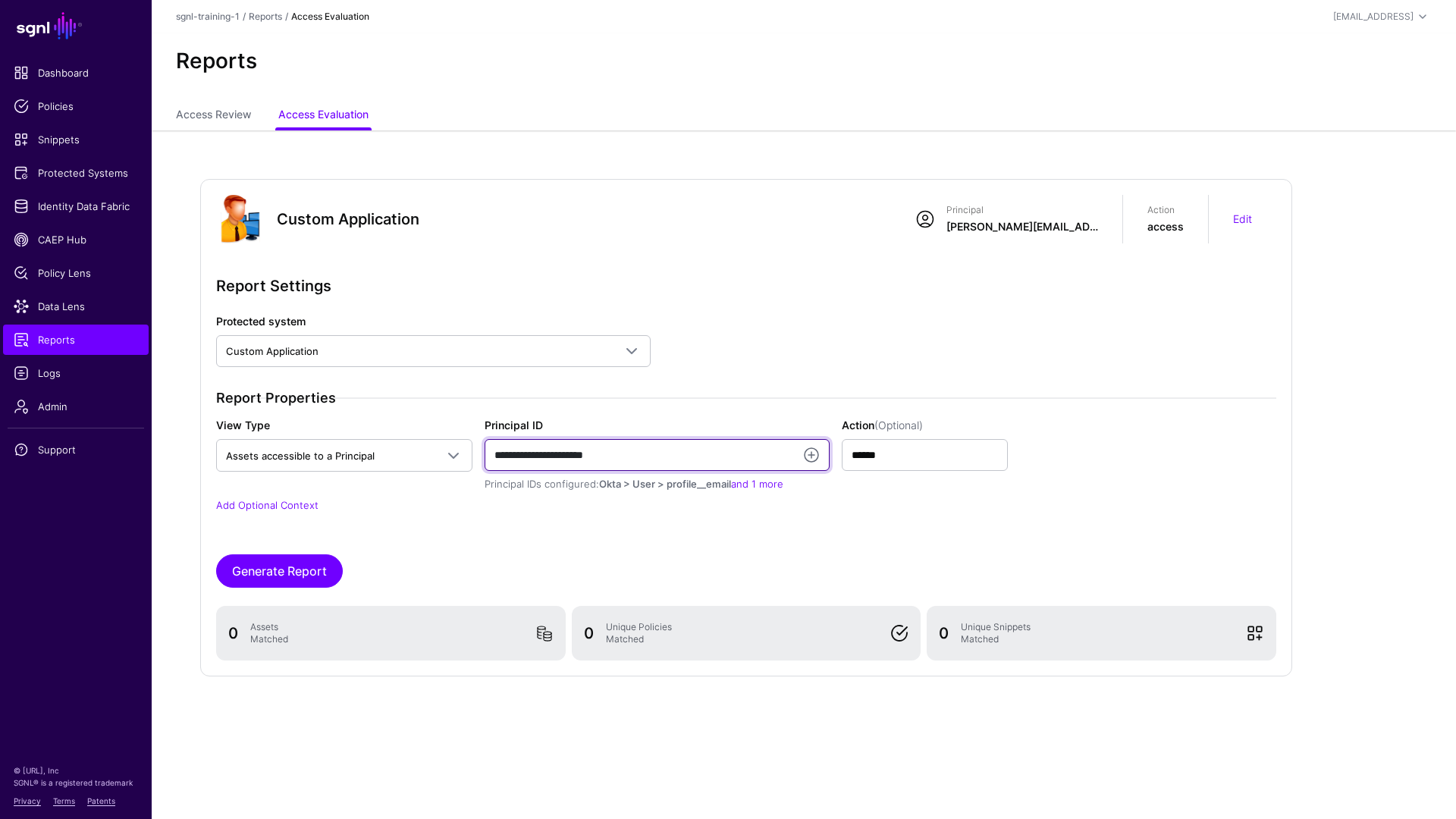
click at [709, 458] on input "**********" at bounding box center [657, 455] width 345 height 32
click at [860, 460] on input "******" at bounding box center [925, 455] width 167 height 32
click at [551, 548] on div "**********" at bounding box center [747, 451] width 1061 height 276
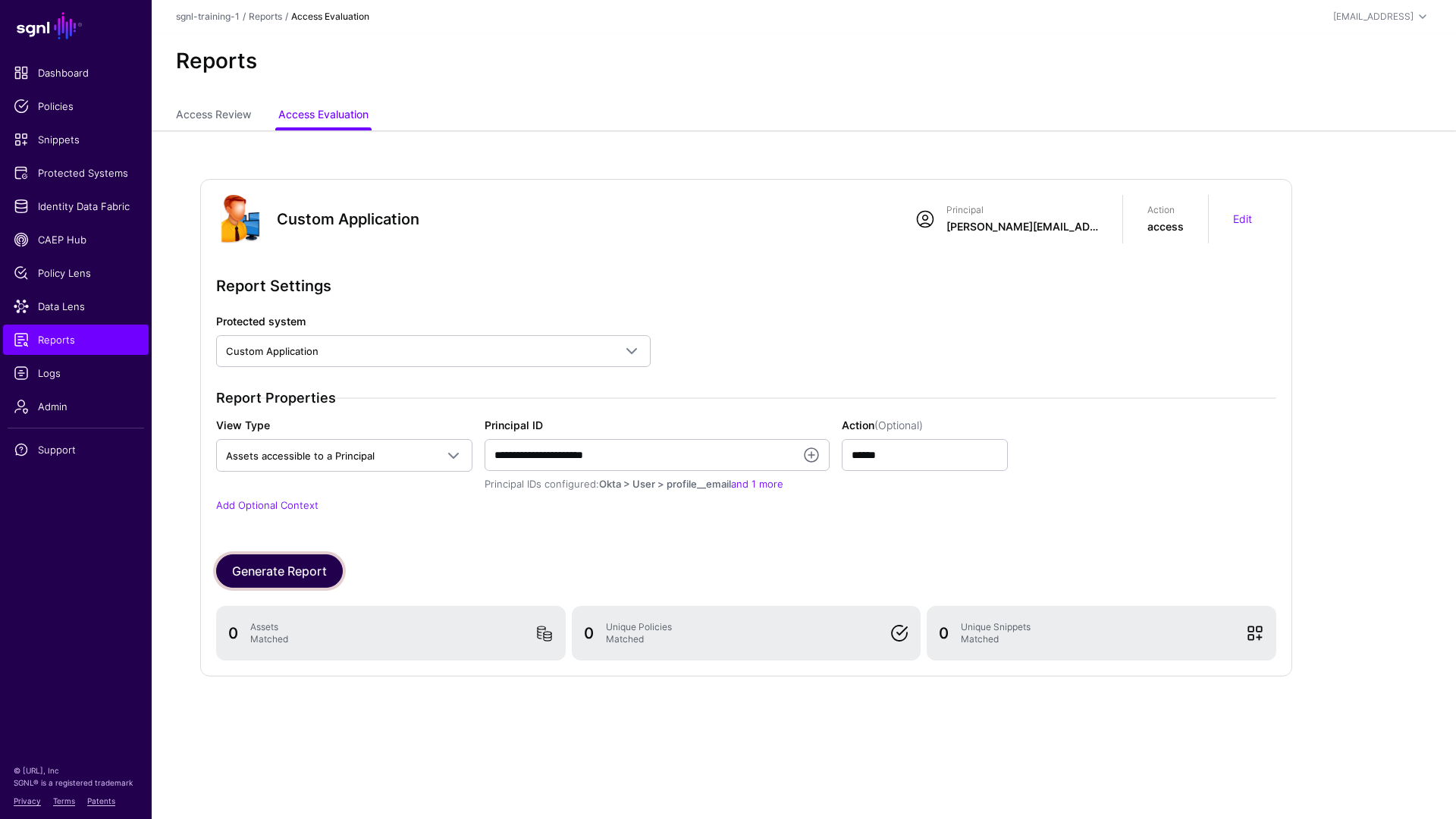
click at [302, 581] on button "Generate Report" at bounding box center [280, 571] width 126 height 34
click at [74, 281] on link "Policy Lens" at bounding box center [76, 273] width 146 height 30
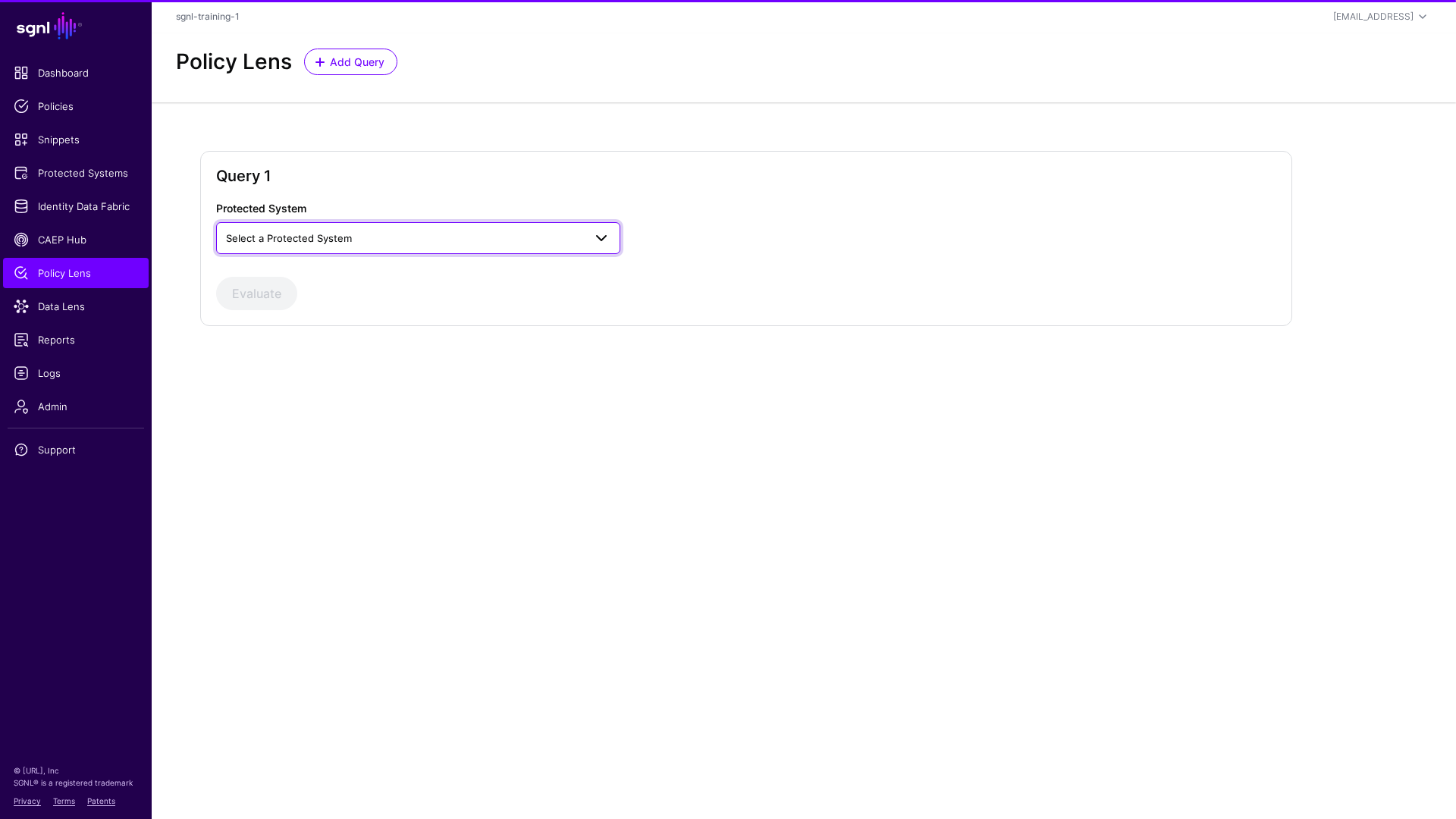
click at [442, 227] on link "Select a Protected System" at bounding box center [419, 238] width 404 height 32
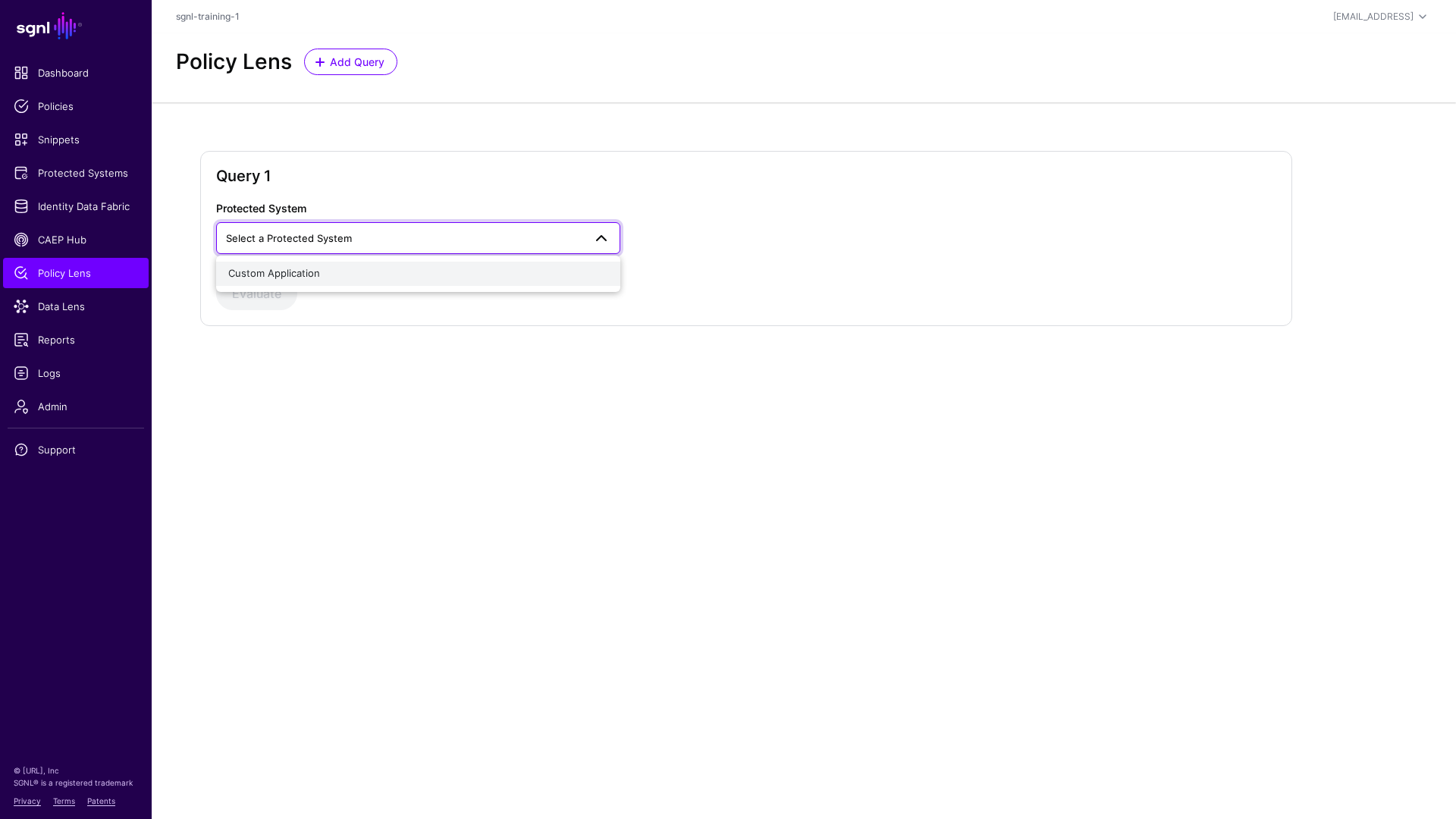
click at [410, 282] on button "Custom Application" at bounding box center [419, 274] width 404 height 24
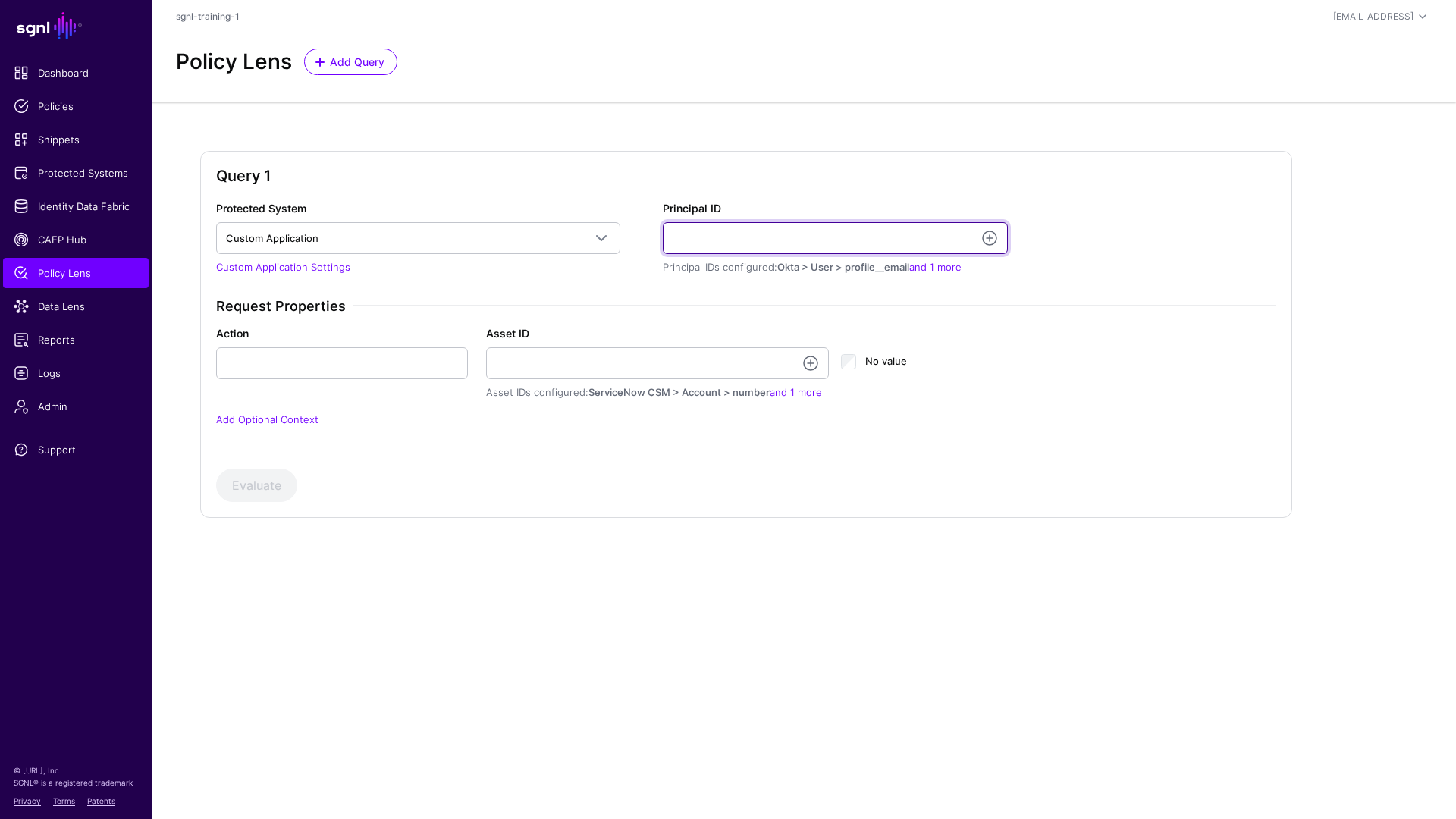
click at [727, 238] on input "Principal ID" at bounding box center [836, 238] width 345 height 32
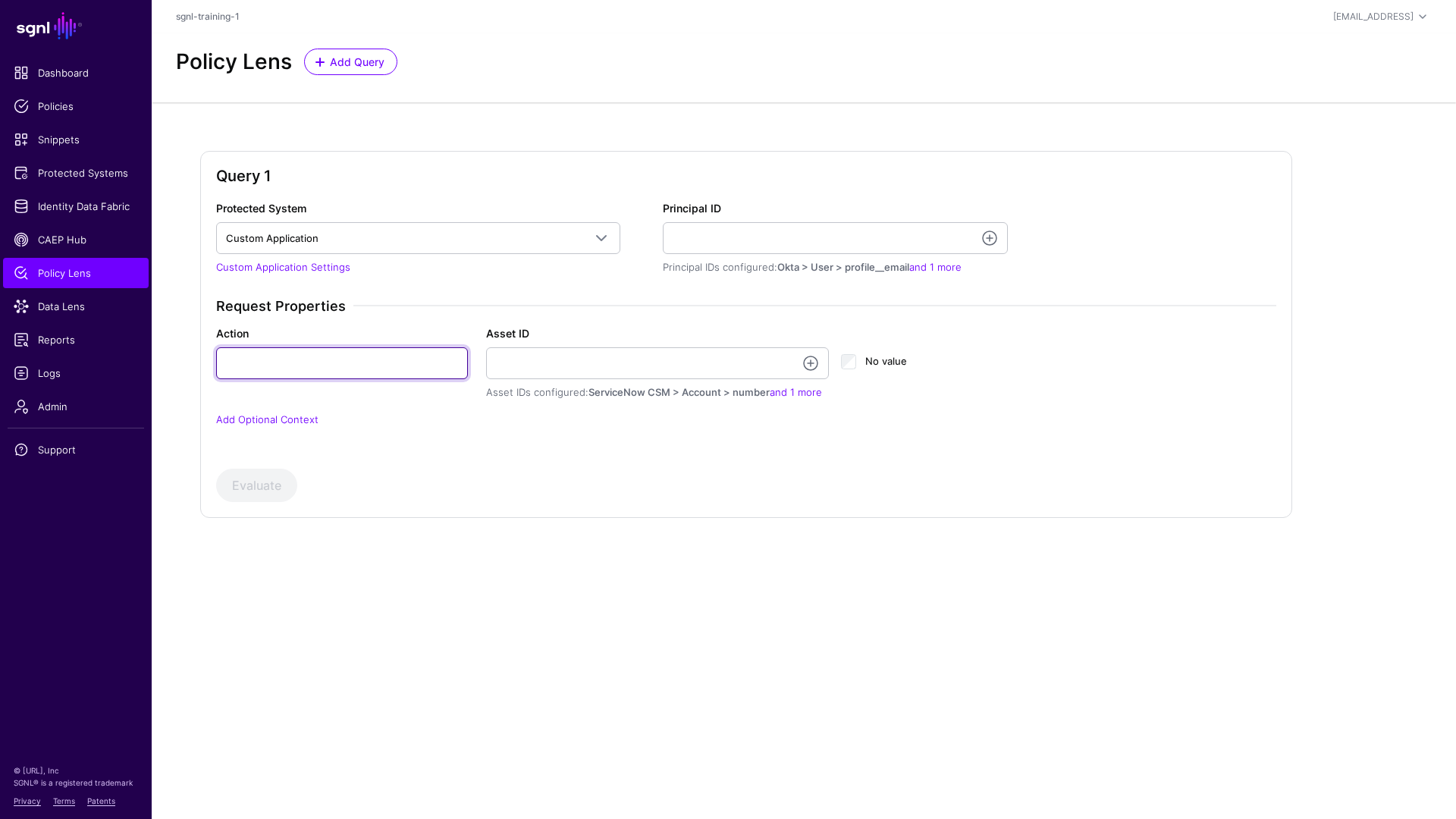
click at [338, 369] on input "Action" at bounding box center [342, 363] width 252 height 32
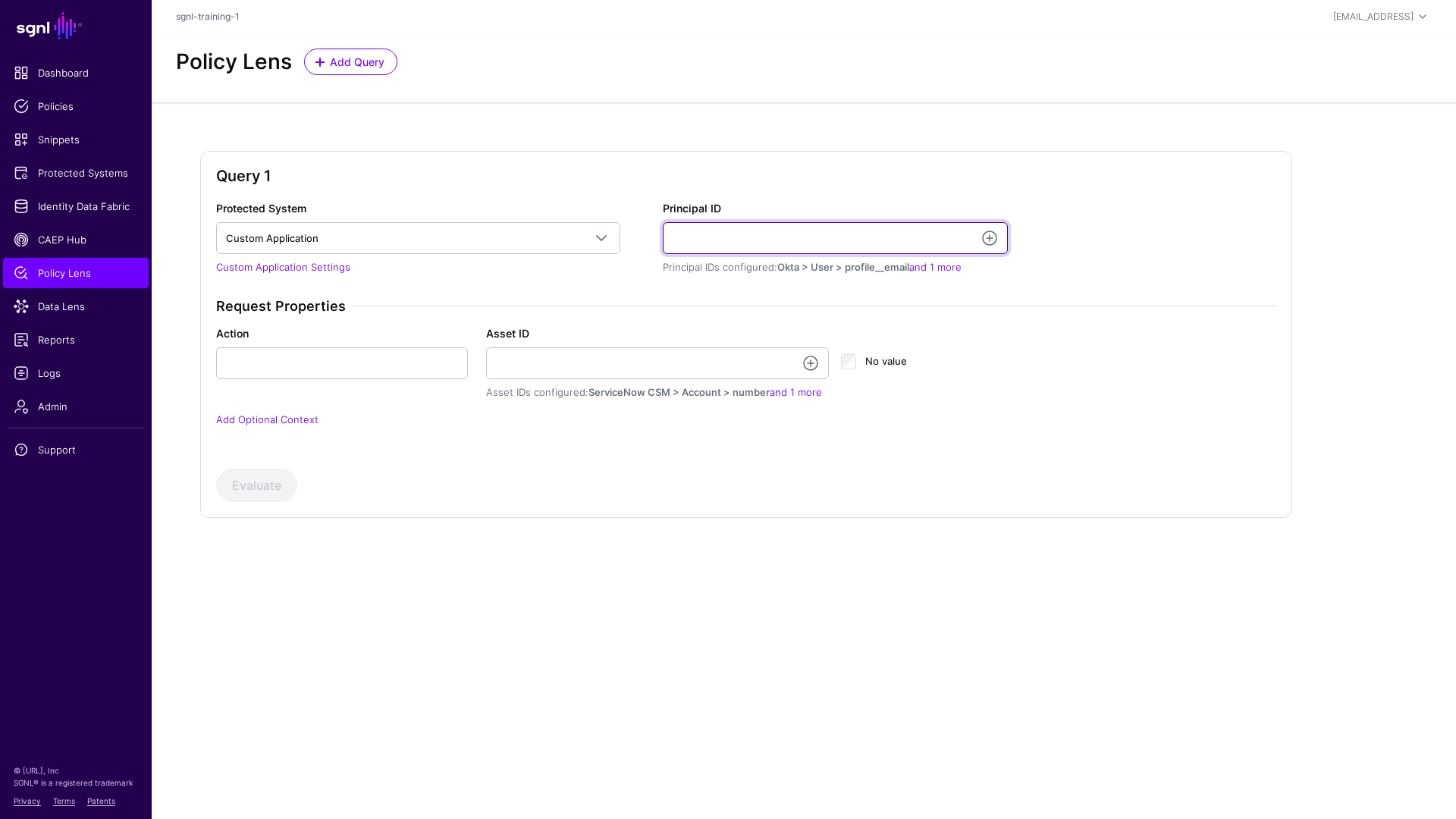
click at [726, 239] on input "Principal ID" at bounding box center [836, 238] width 345 height 32
type input "**********"
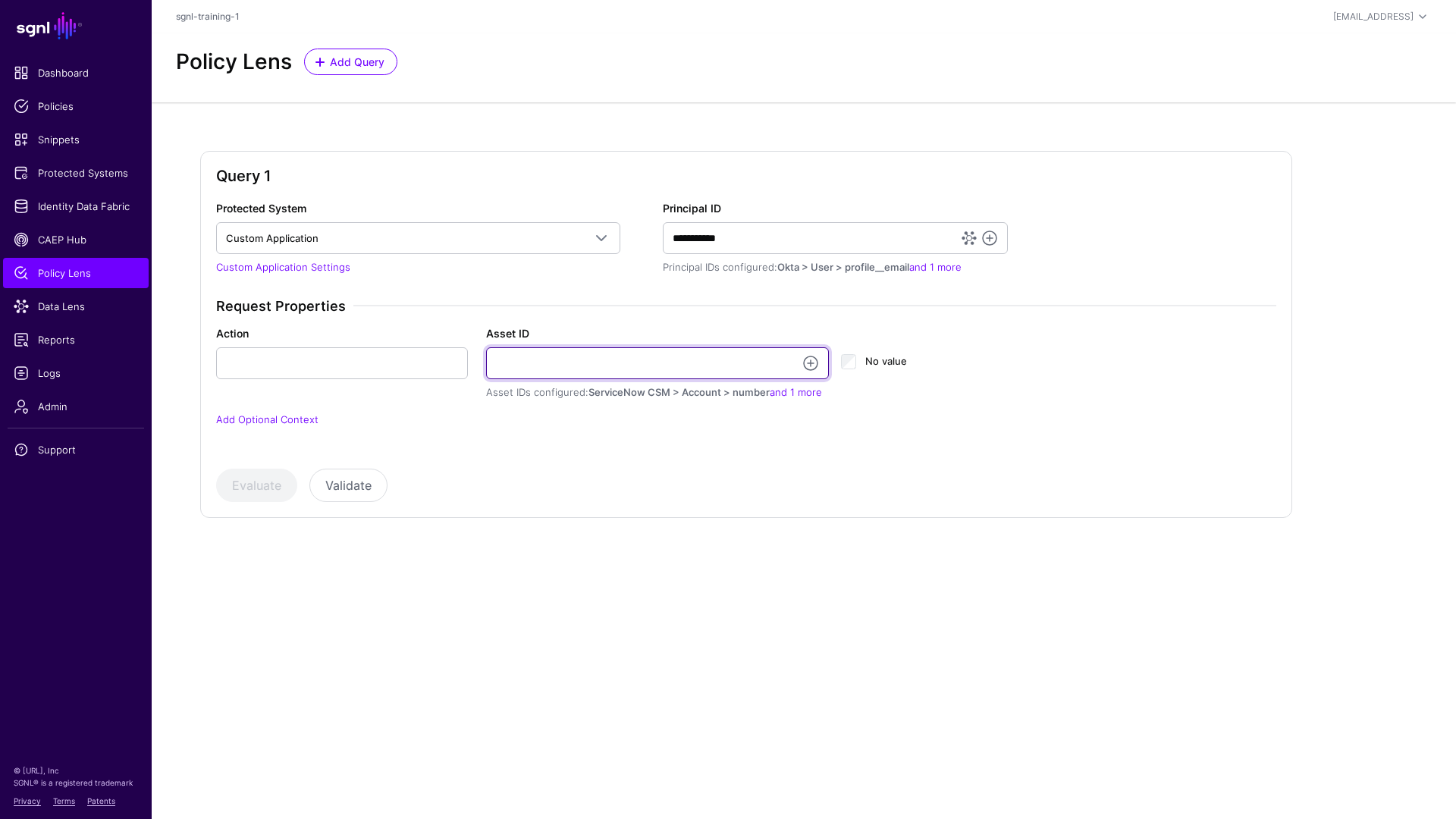
click at [593, 359] on input "Asset ID" at bounding box center [658, 363] width 344 height 32
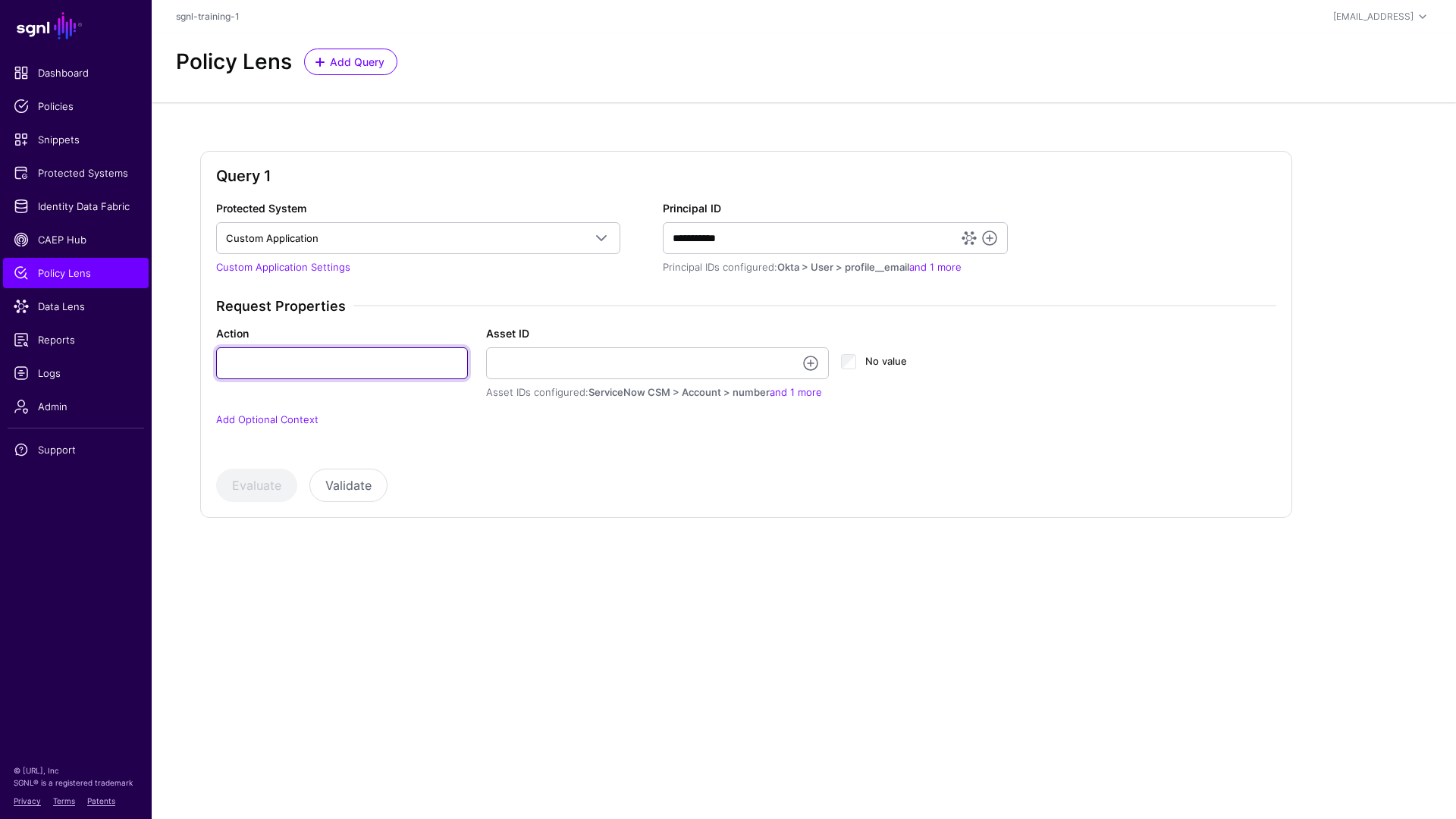
click at [338, 357] on input "Action" at bounding box center [342, 363] width 252 height 32
type input "******"
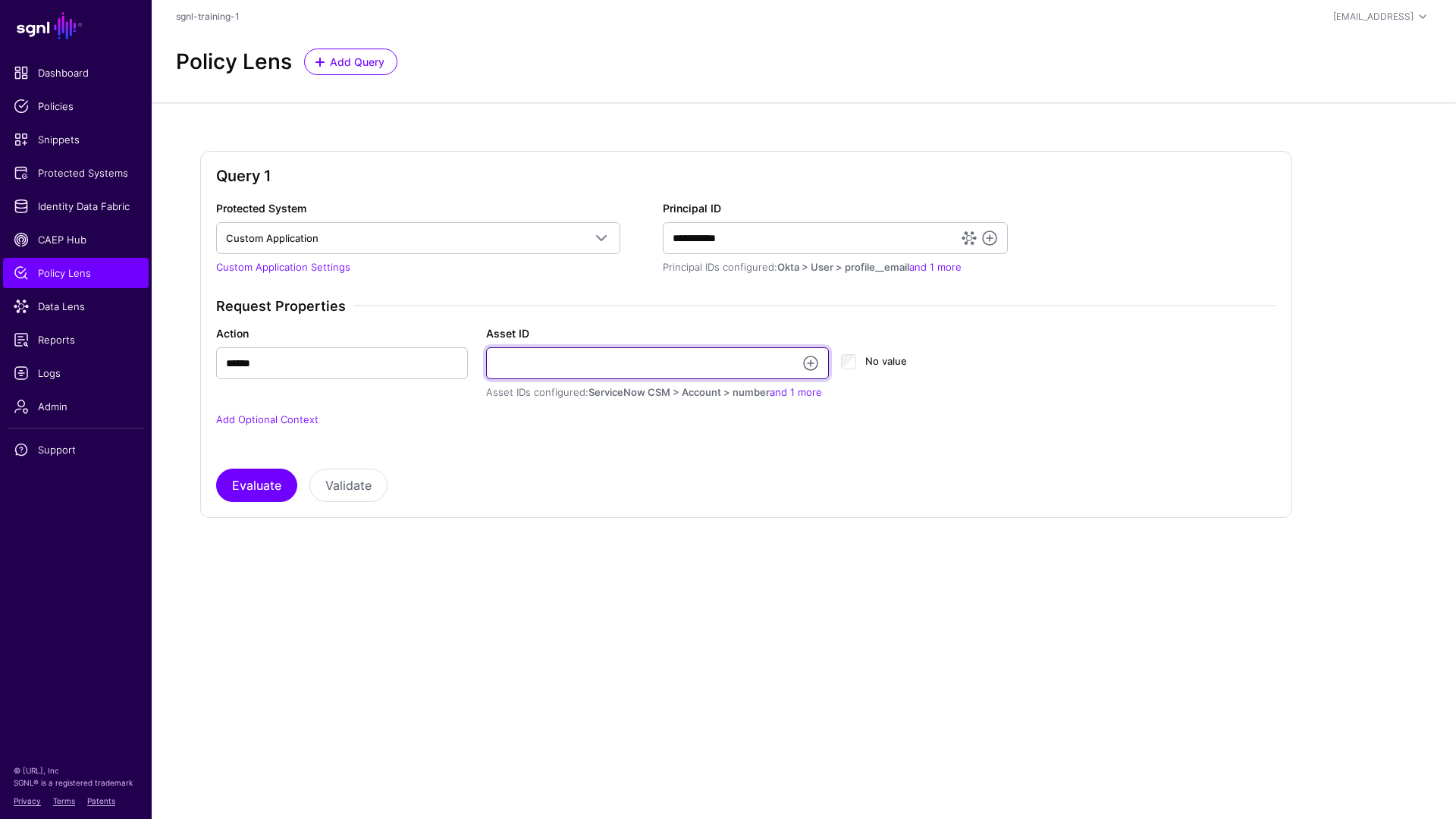
click at [534, 371] on input "Asset ID" at bounding box center [658, 363] width 344 height 32
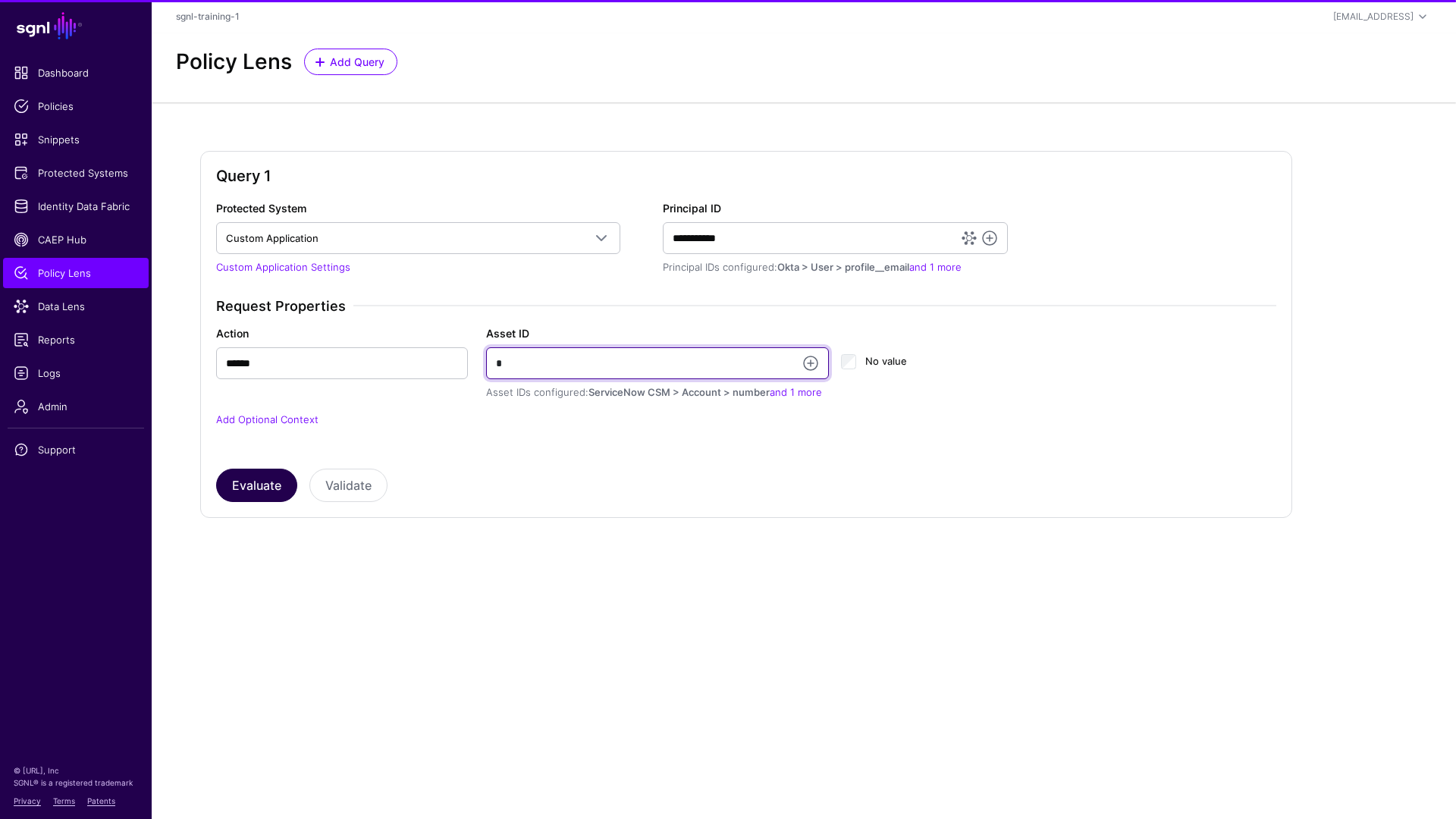
type input "*"
click at [254, 495] on button "Evaluate" at bounding box center [257, 485] width 81 height 34
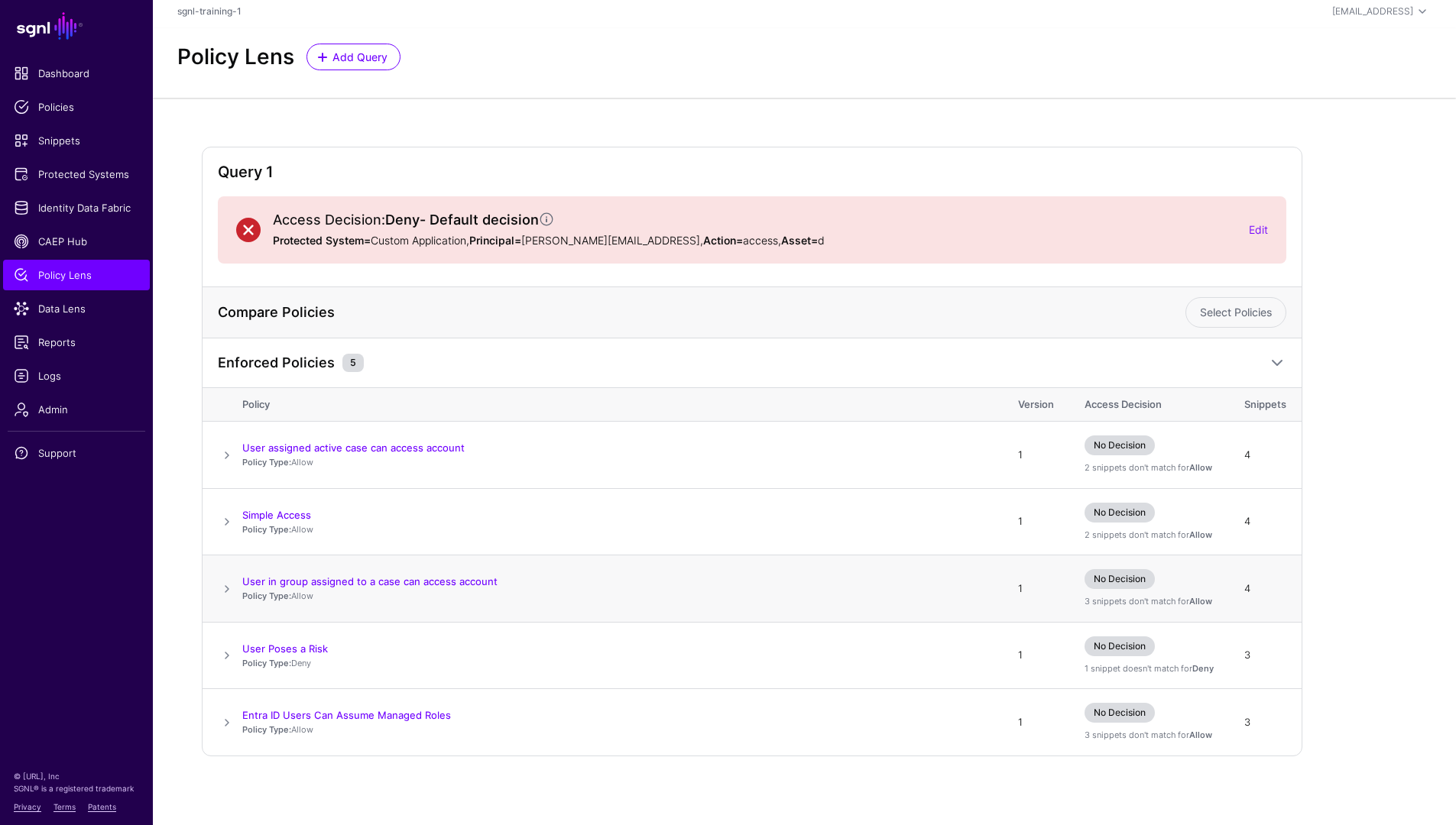
scroll to position [10, 0]
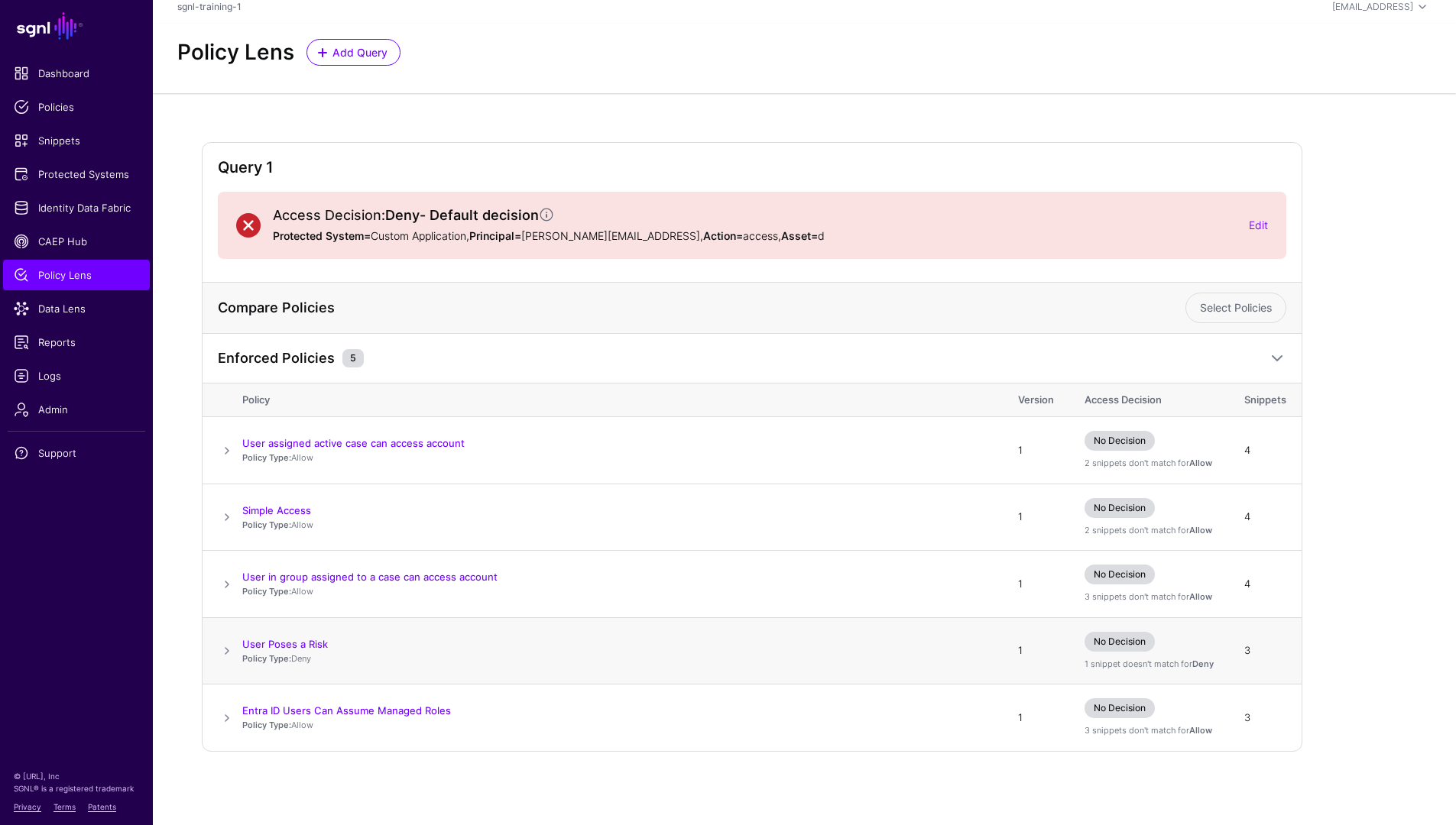
click at [216, 651] on td at bounding box center [222, 650] width 40 height 67
click at [223, 650] on span at bounding box center [228, 651] width 19 height 19
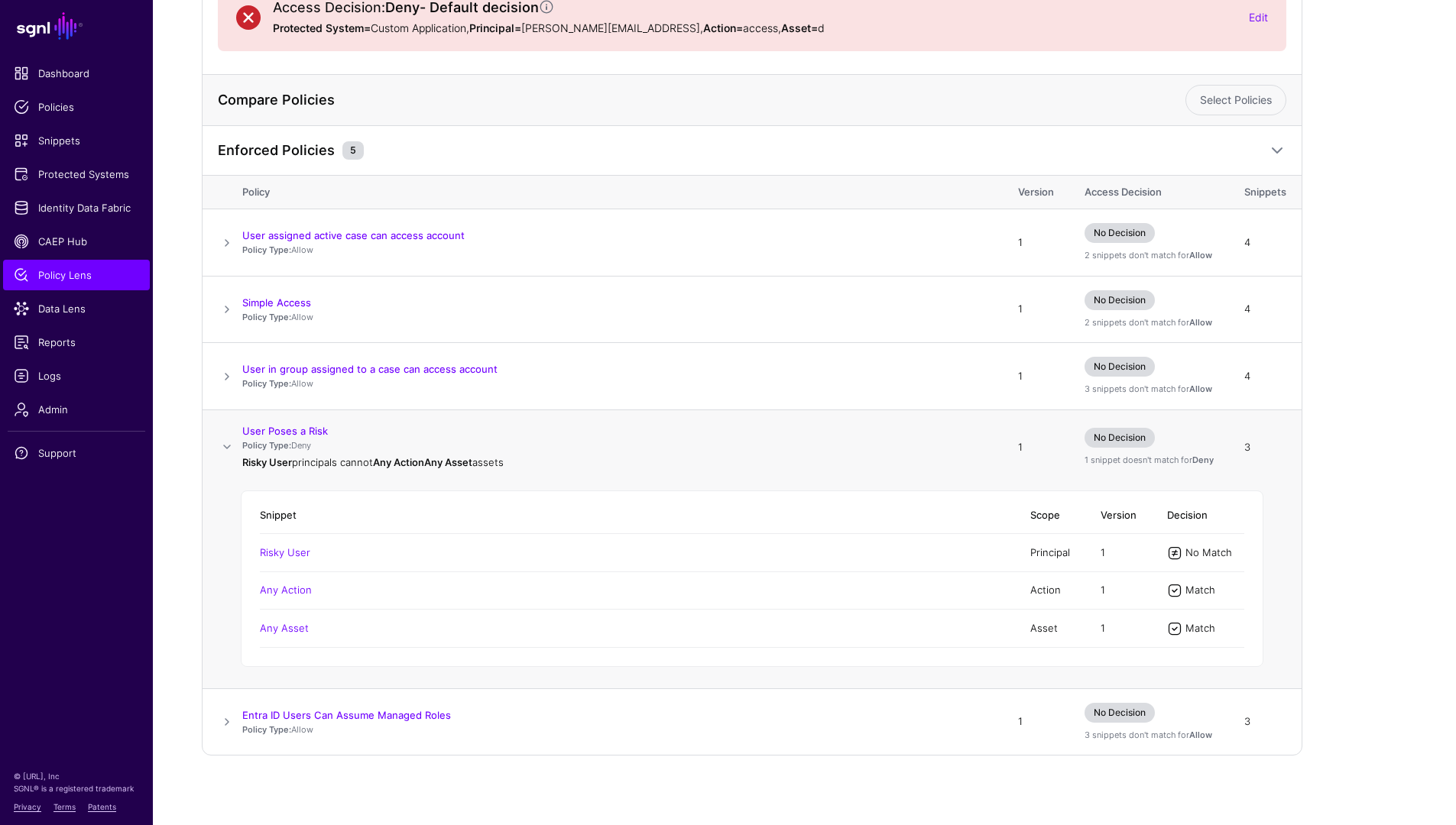
scroll to position [222, 0]
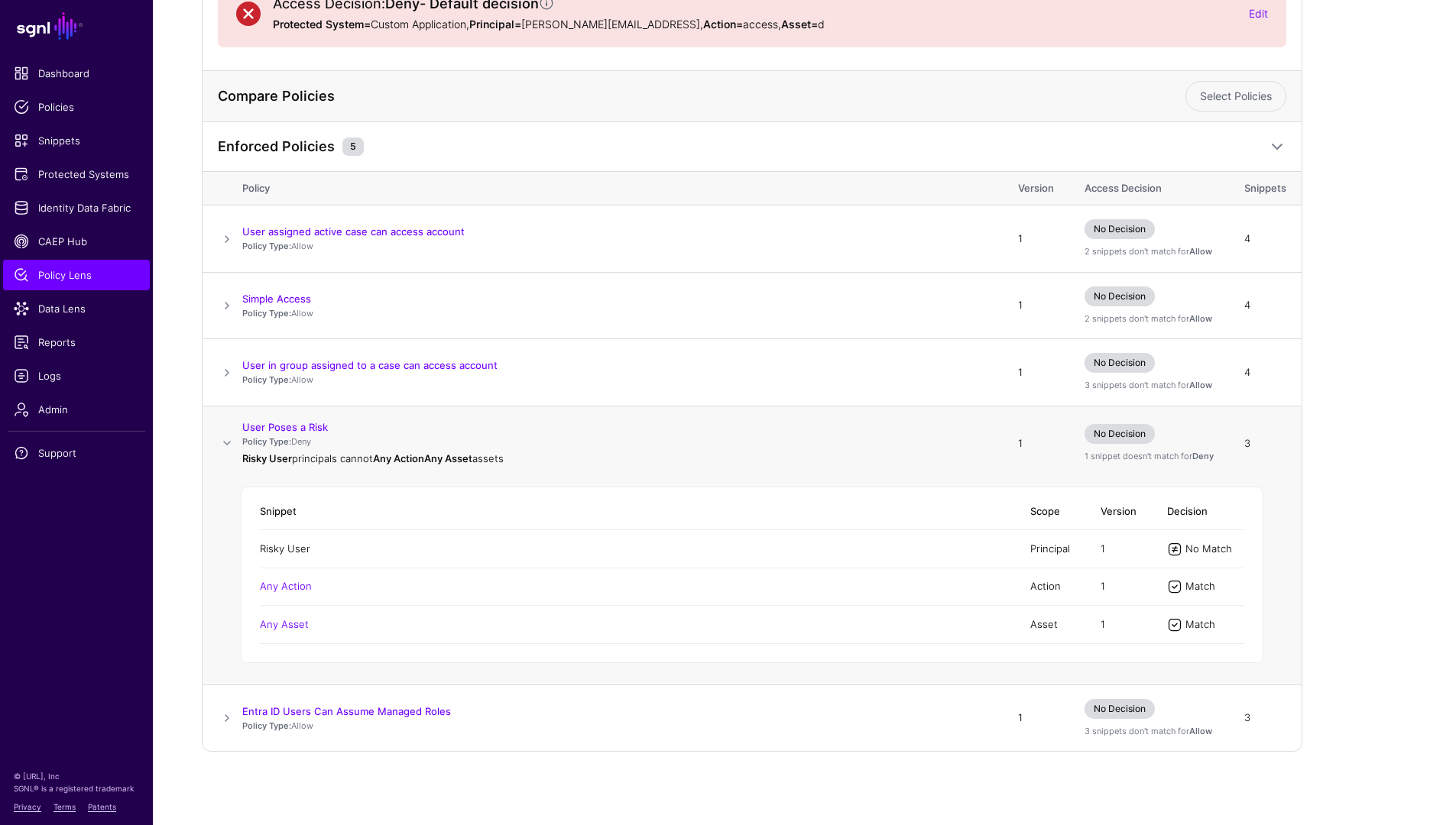
click at [291, 549] on link "Risky User" at bounding box center [284, 548] width 50 height 12
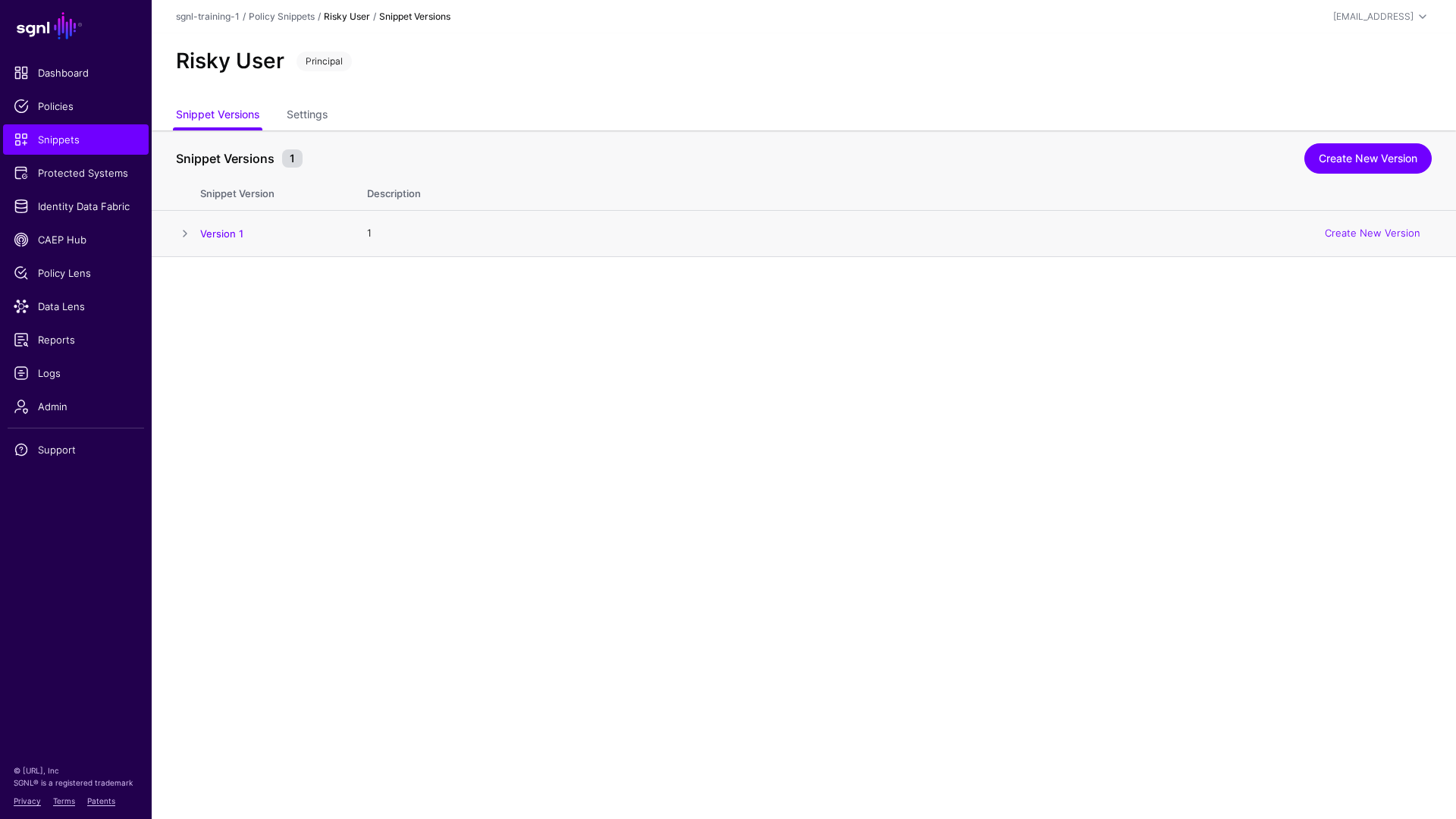
click at [187, 233] on span at bounding box center [185, 233] width 19 height 19
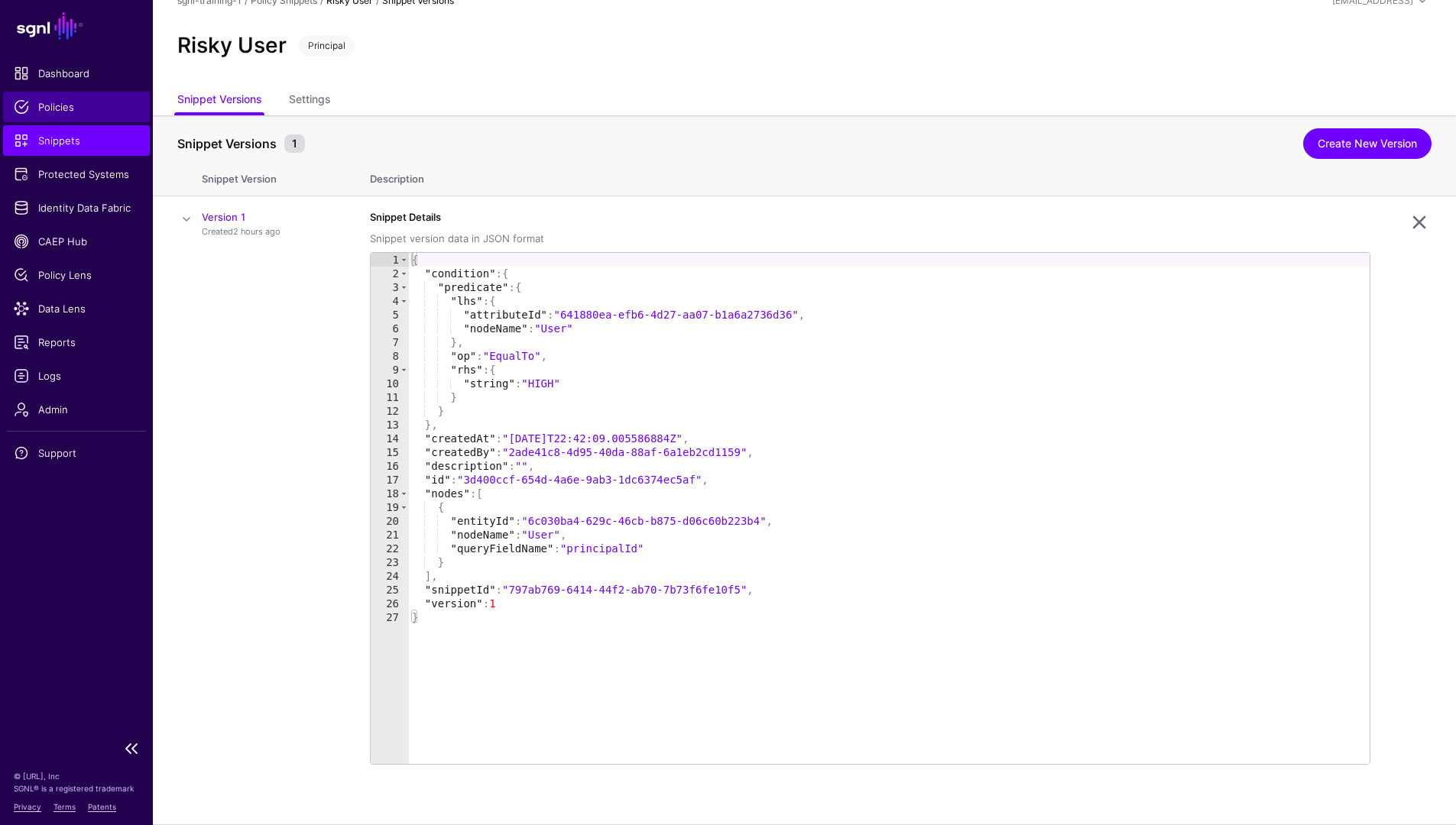
click at [60, 115] on link "Policies" at bounding box center [76, 107] width 147 height 31
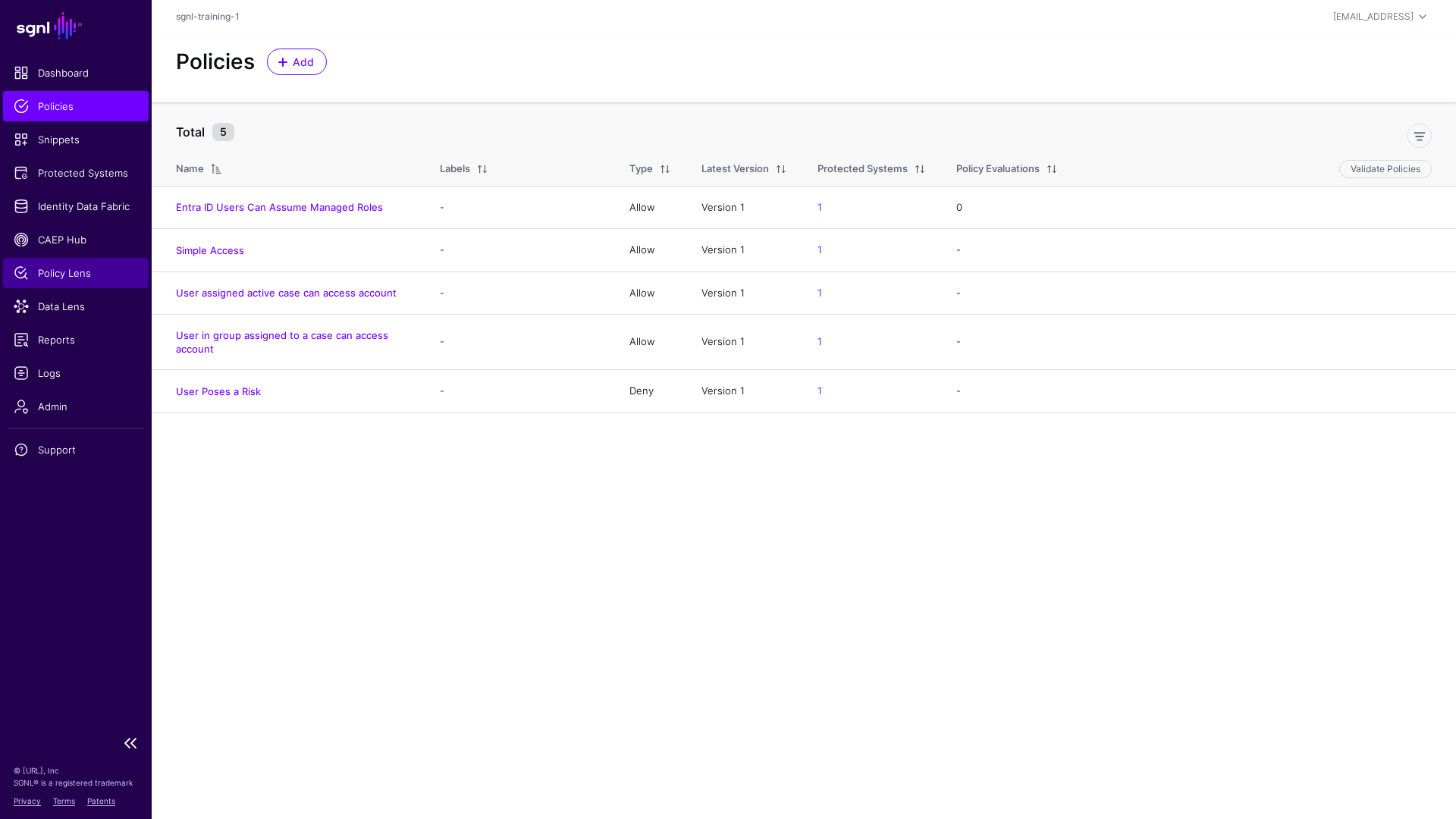
click at [88, 283] on link "Policy Lens" at bounding box center [76, 273] width 146 height 30
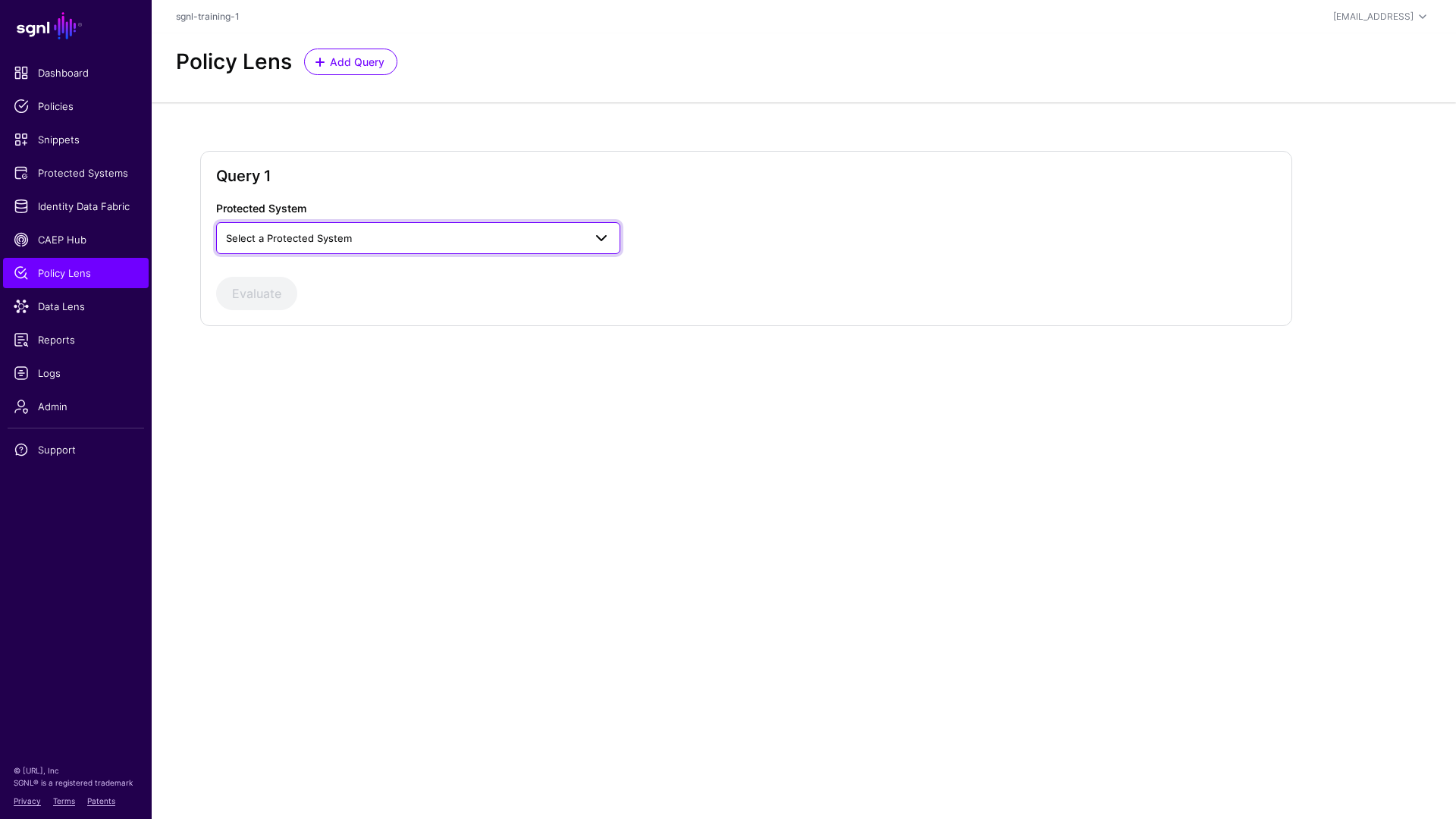
click at [369, 239] on span "Select a Protected System" at bounding box center [404, 238] width 357 height 17
click at [387, 273] on div "Custom Application" at bounding box center [418, 274] width 380 height 15
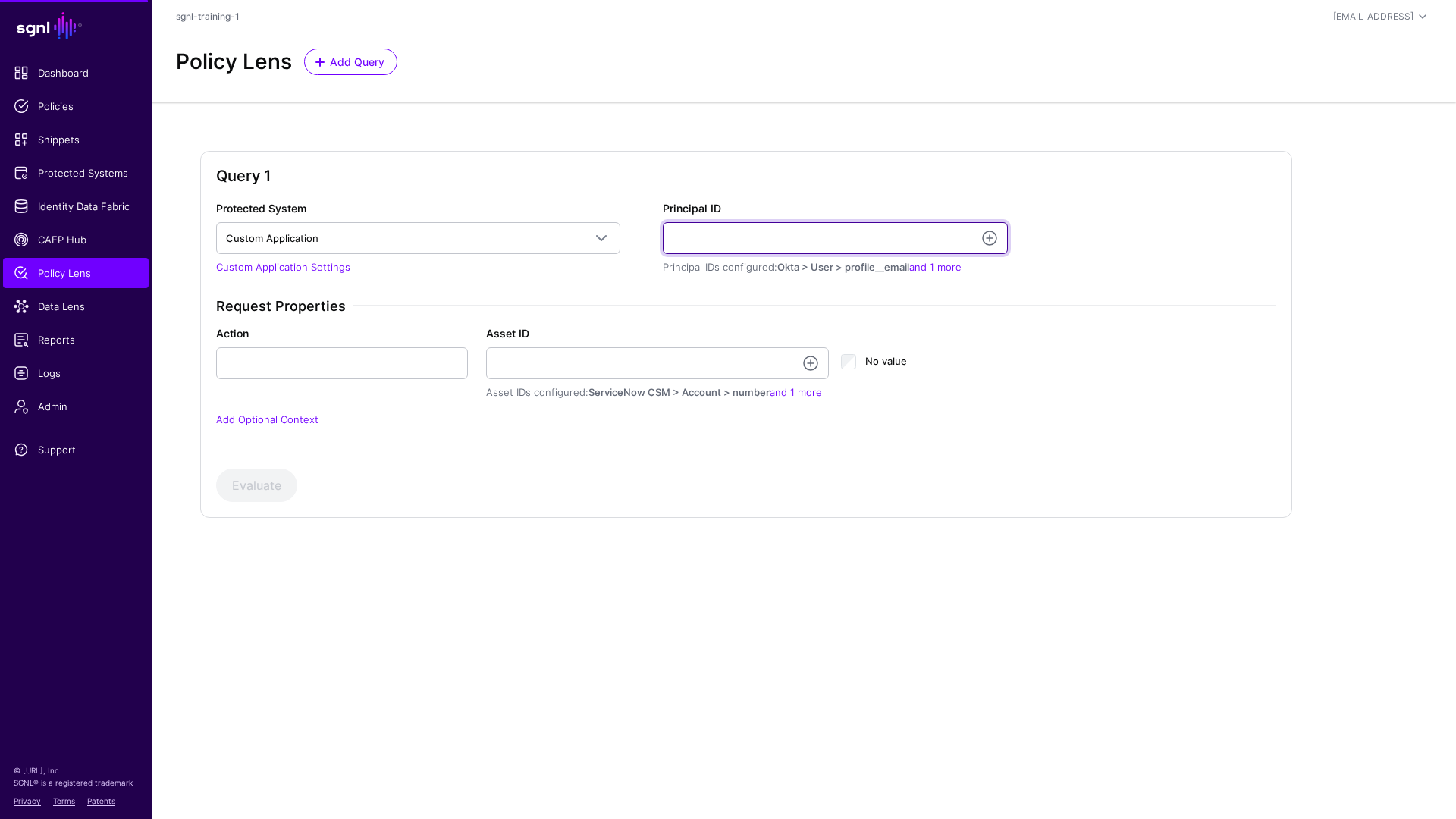
click at [712, 241] on input "Principal ID" at bounding box center [836, 238] width 345 height 32
type input "**********"
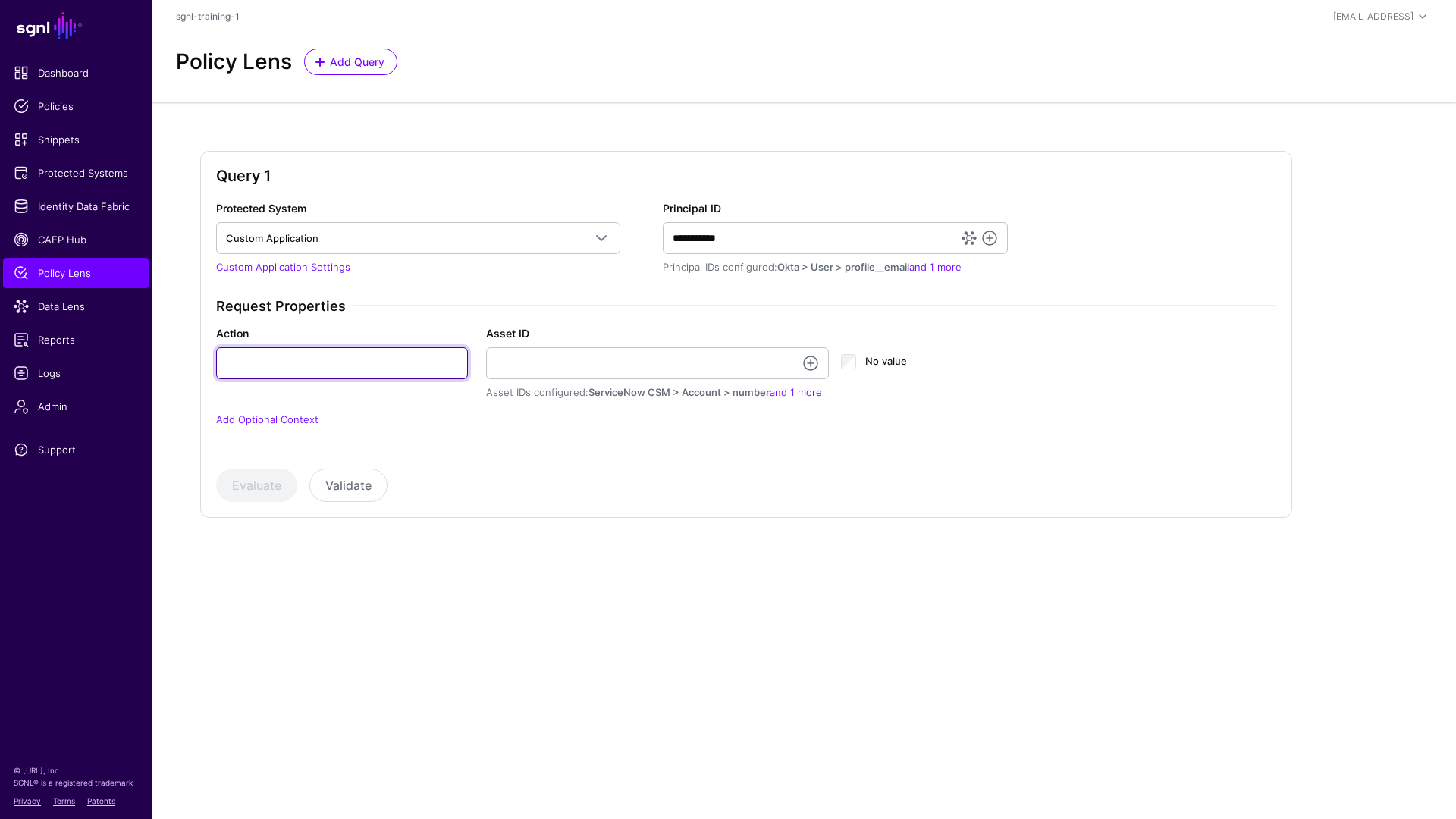
click at [389, 361] on input "Action" at bounding box center [342, 363] width 252 height 32
type input "**********"
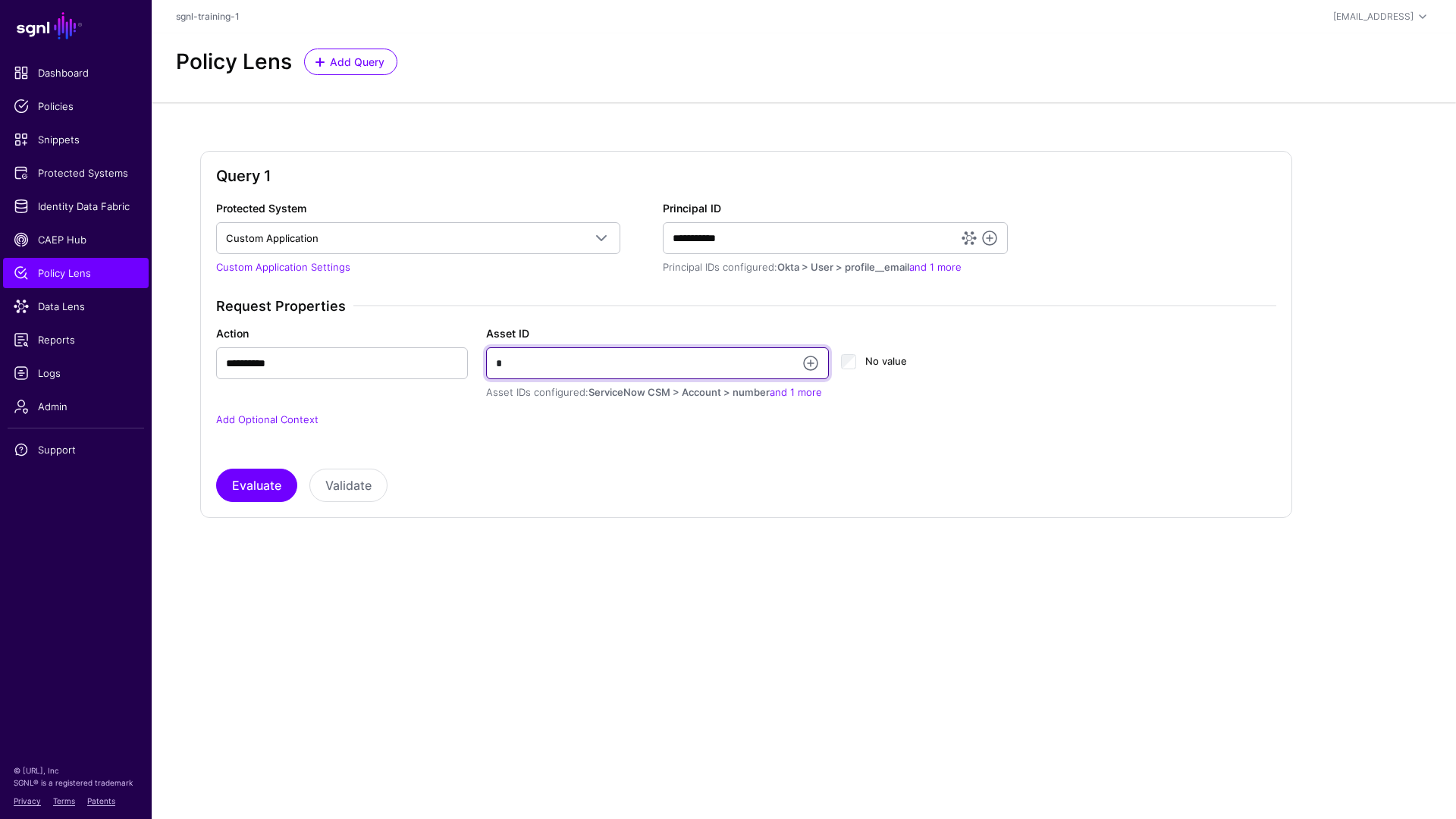
type input "**"
click at [217, 468] on button "Evaluate" at bounding box center [257, 485] width 81 height 34
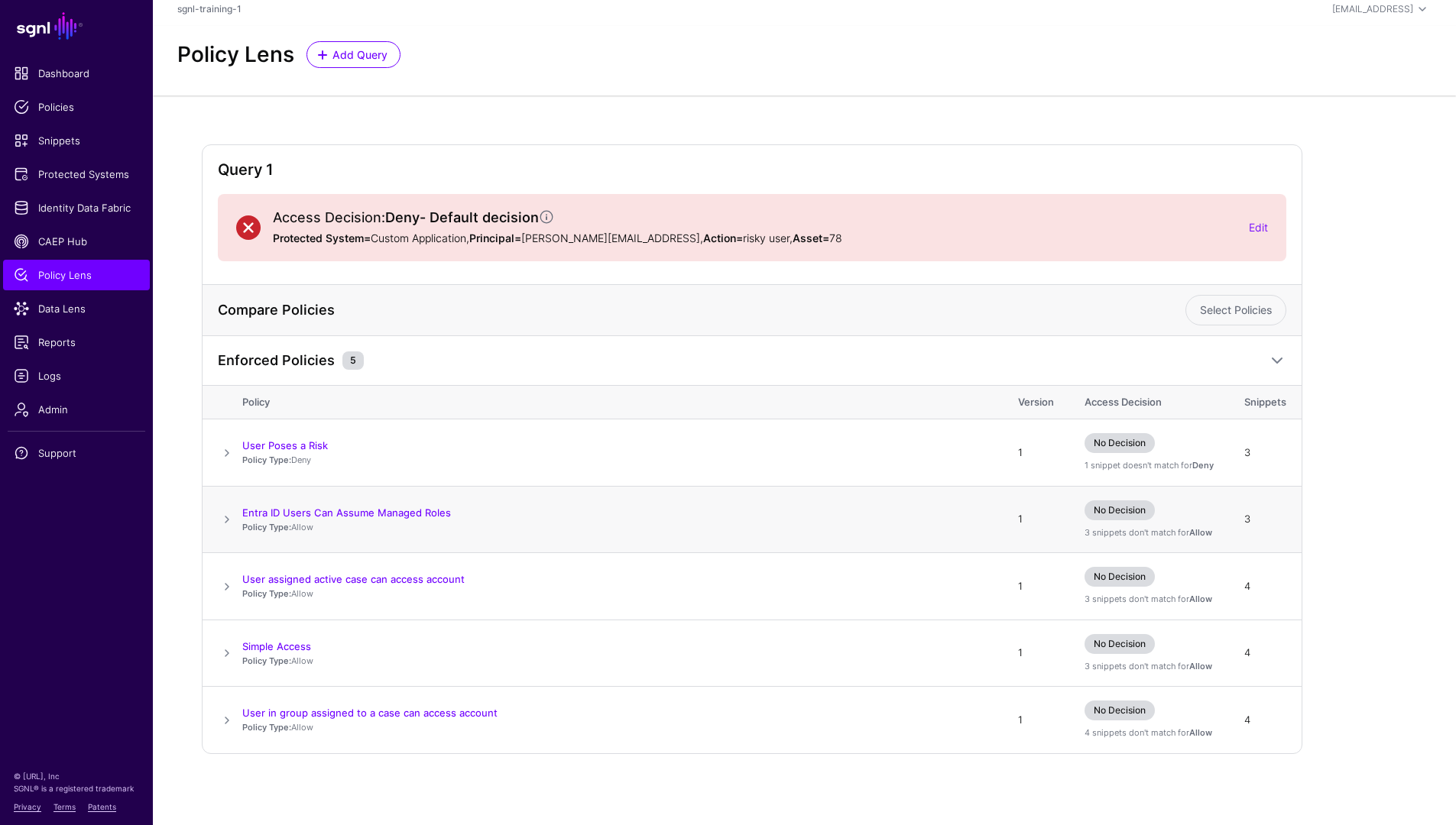
scroll to position [10, 0]
click at [227, 456] on span at bounding box center [228, 451] width 19 height 19
